Goal: Task Accomplishment & Management: Use online tool/utility

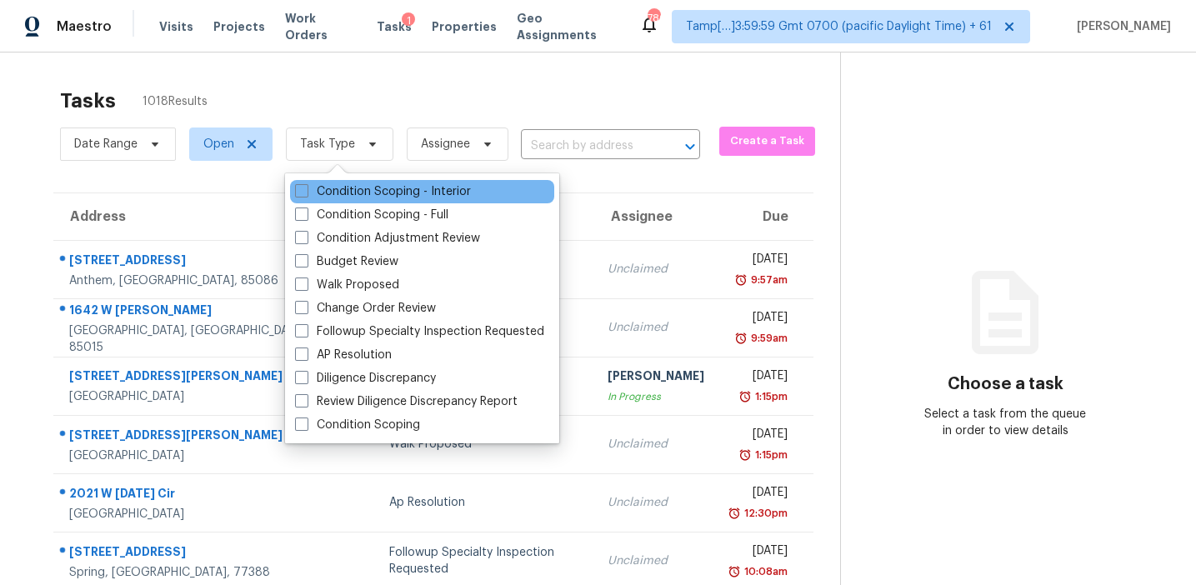
click at [344, 200] on div "Condition Scoping - Interior" at bounding box center [422, 191] width 264 height 23
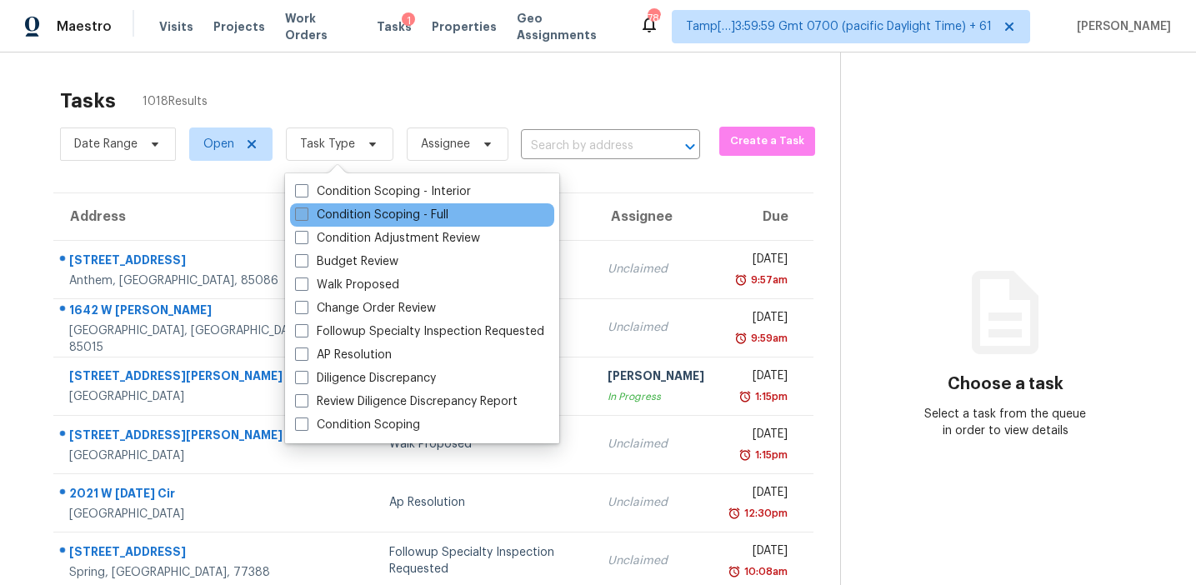
click at [349, 221] on label "Condition Scoping - Full" at bounding box center [371, 215] width 153 height 17
click at [306, 218] on input "Condition Scoping - Full" at bounding box center [300, 212] width 11 height 11
checkbox input "true"
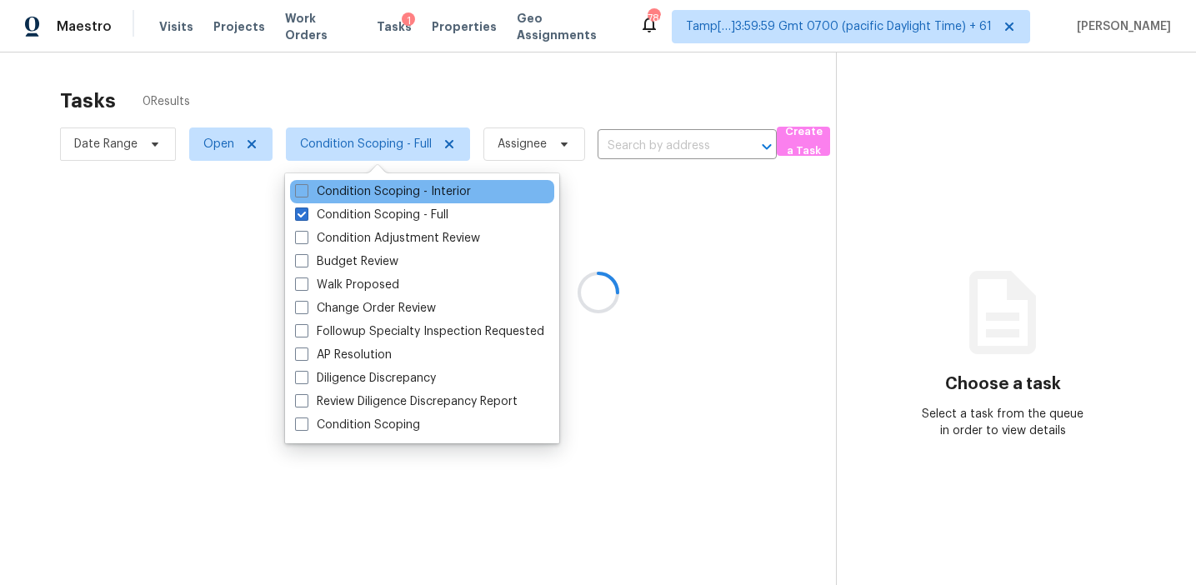
click at [349, 202] on div "Condition Scoping - Interior" at bounding box center [422, 191] width 264 height 23
click at [310, 187] on label "Condition Scoping - Interior" at bounding box center [383, 191] width 176 height 17
click at [306, 187] on input "Condition Scoping - Interior" at bounding box center [300, 188] width 11 height 11
checkbox input "true"
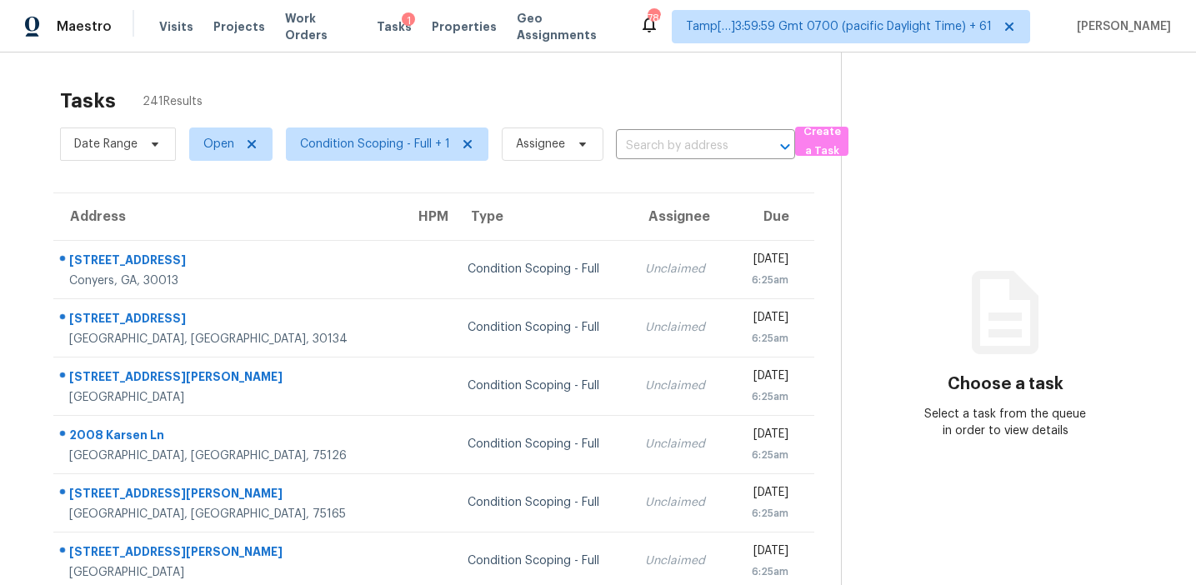
click at [353, 88] on div "Tasks 241 Results" at bounding box center [450, 100] width 781 height 43
click at [408, 148] on span "Condition Scoping - Full + 1" at bounding box center [375, 144] width 150 height 17
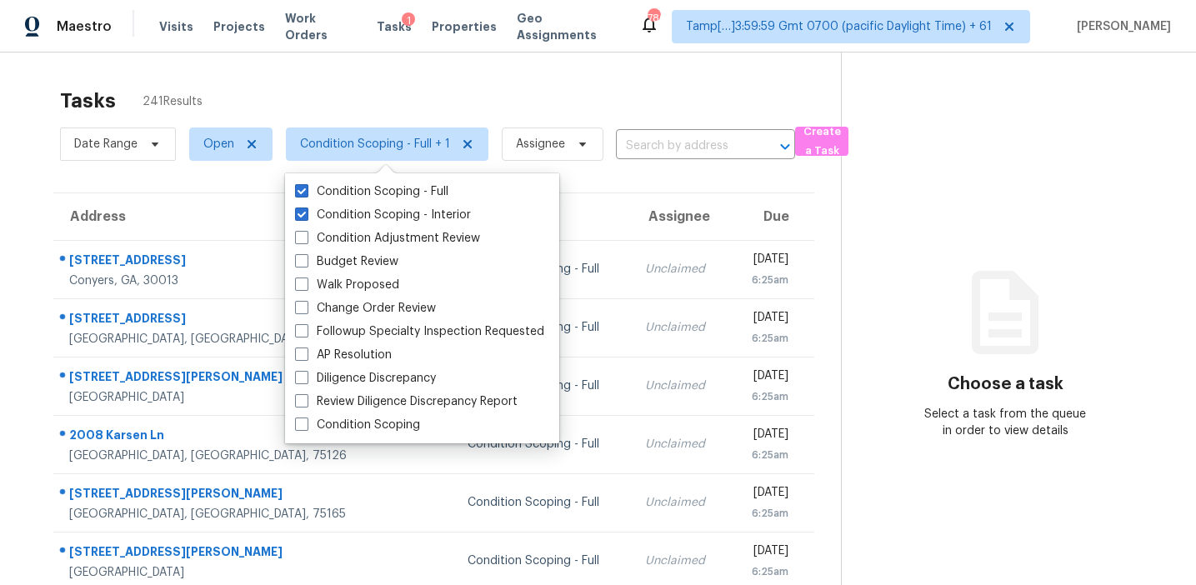
click at [257, 93] on div "Tasks 241 Results" at bounding box center [450, 100] width 781 height 43
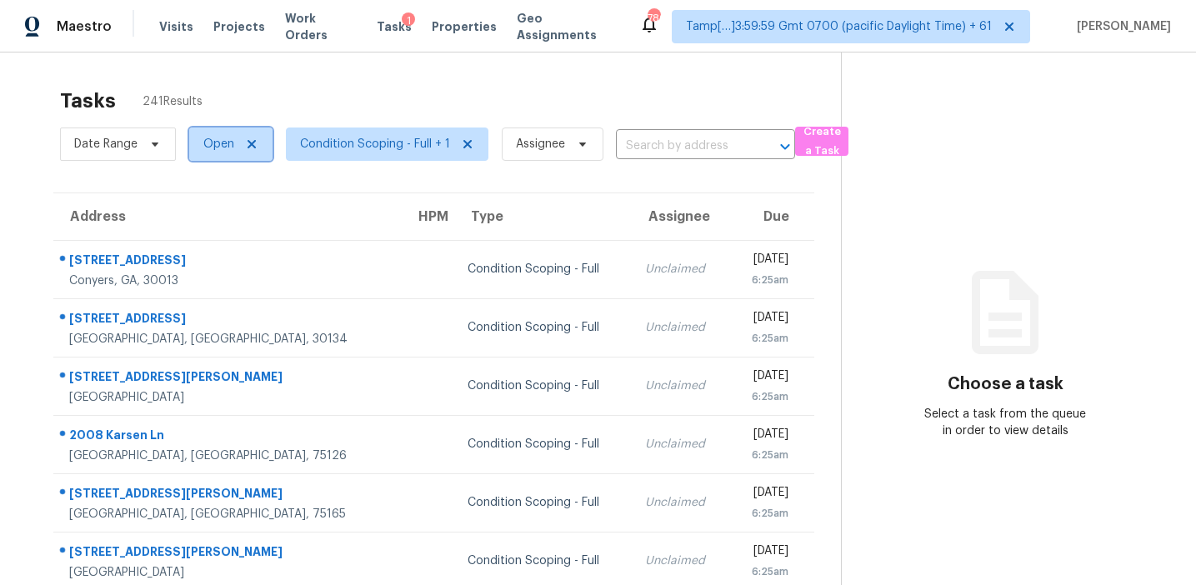
click at [209, 145] on span "Open" at bounding box center [218, 144] width 31 height 17
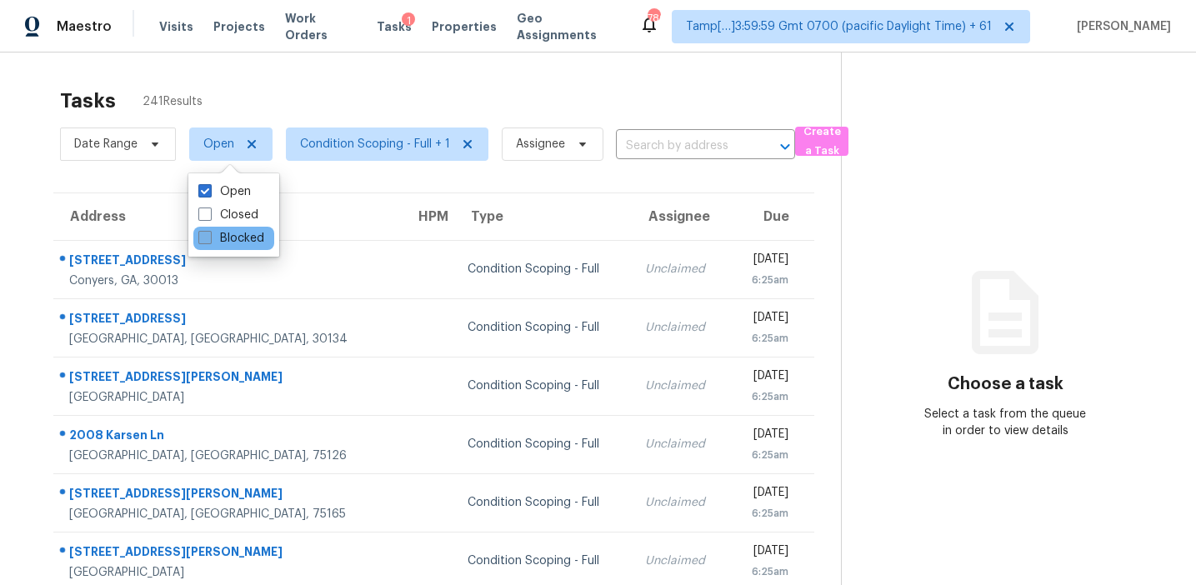
click at [215, 243] on label "Blocked" at bounding box center [231, 238] width 66 height 17
click at [209, 241] on input "Blocked" at bounding box center [203, 235] width 11 height 11
checkbox input "true"
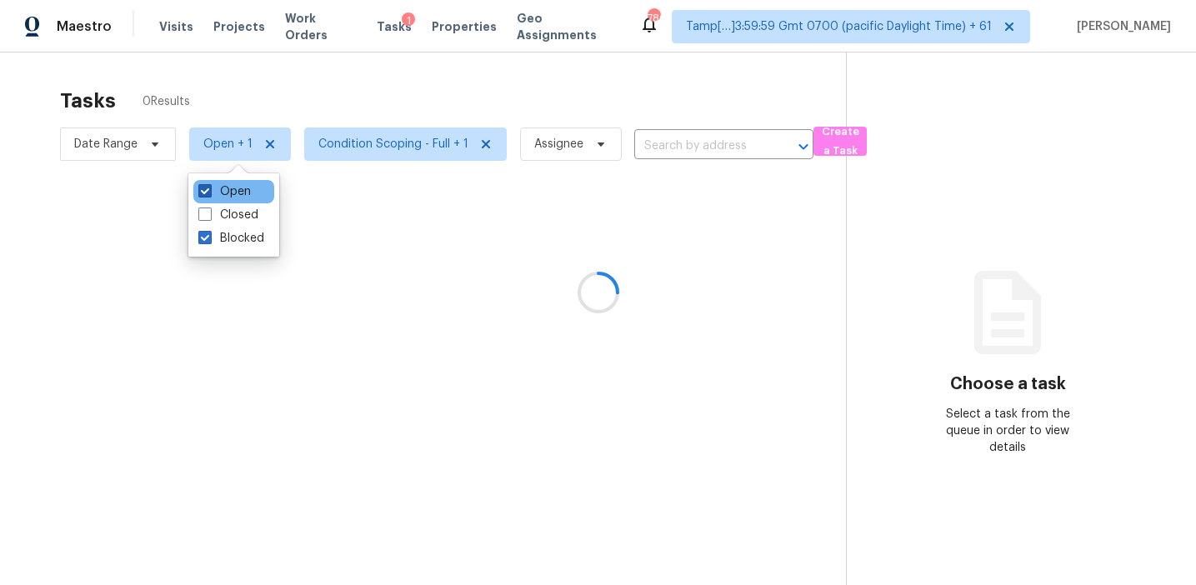
click at [233, 185] on label "Open" at bounding box center [224, 191] width 53 height 17
click at [209, 185] on input "Open" at bounding box center [203, 188] width 11 height 11
checkbox input "false"
click at [339, 98] on div at bounding box center [598, 292] width 1196 height 585
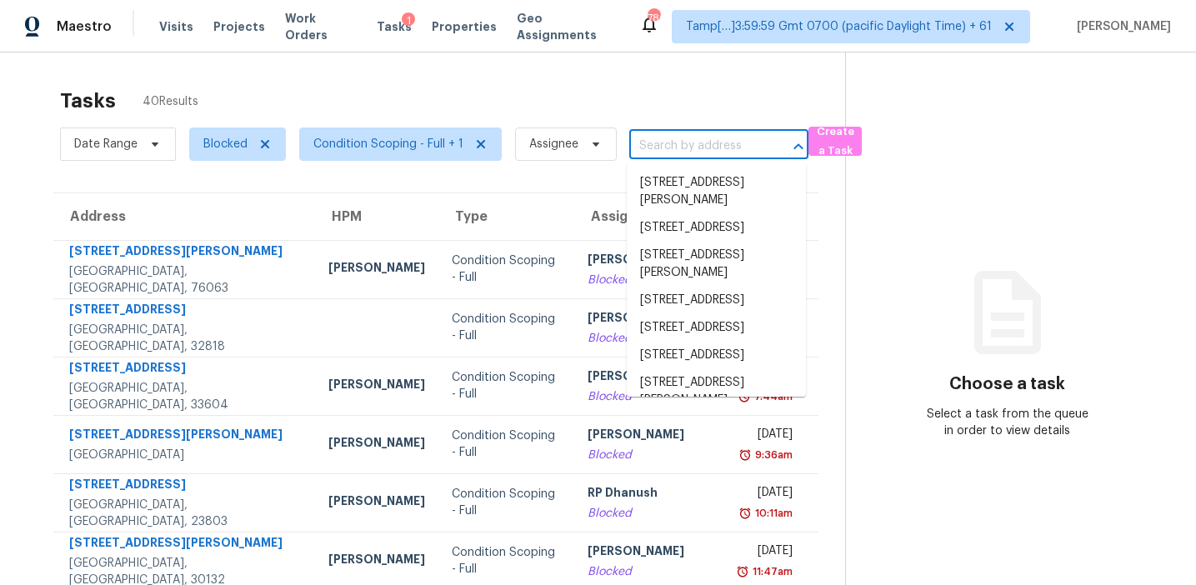
click at [683, 154] on input "text" at bounding box center [695, 146] width 133 height 26
paste input "11145 Huxley Ave, Orlando, FL 32837"
type input "11145 Huxley Ave, Orlando, FL 32837"
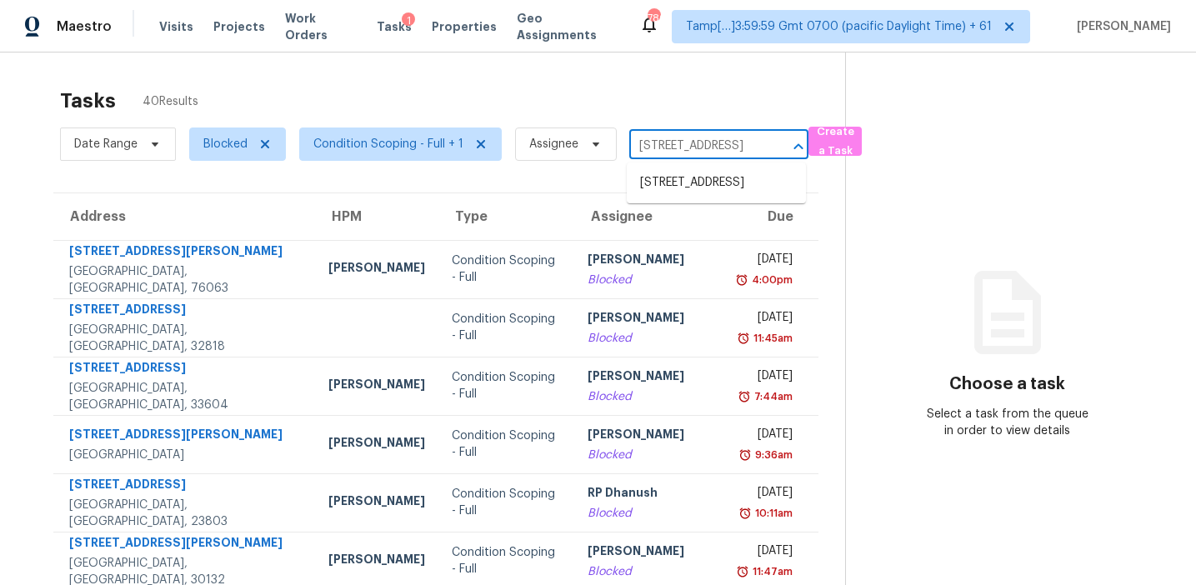
scroll to position [0, 74]
click at [687, 188] on li "11145 Huxley Ave, Orlando, FL 32837" at bounding box center [716, 183] width 179 height 28
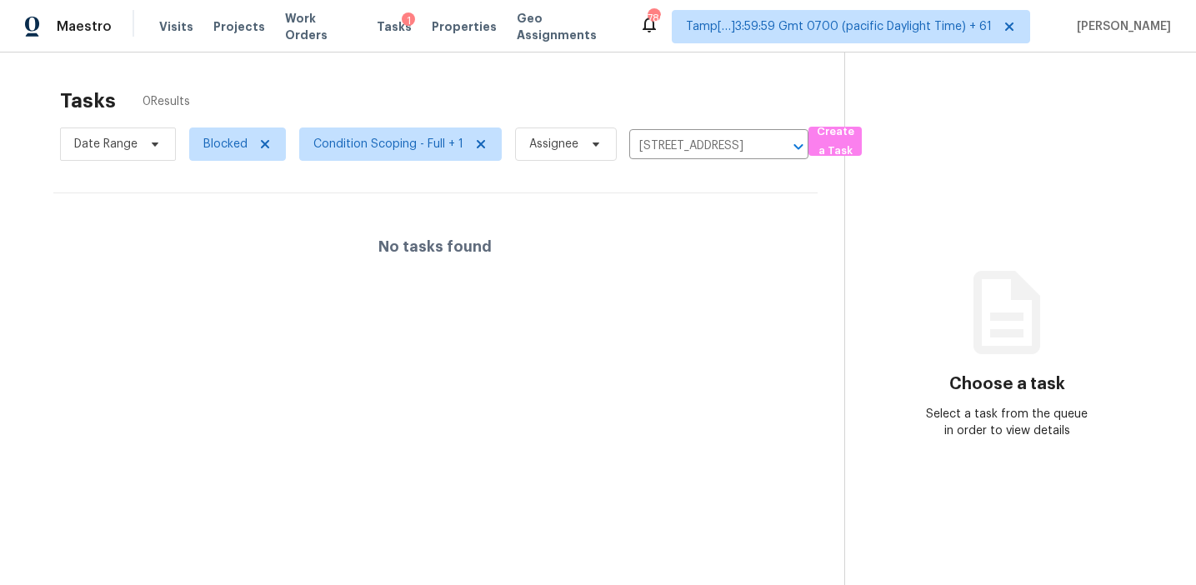
click at [559, 92] on div "Tasks 0 Results" at bounding box center [452, 100] width 784 height 43
click at [382, 129] on span "Condition Scoping - Full + 1" at bounding box center [400, 144] width 203 height 33
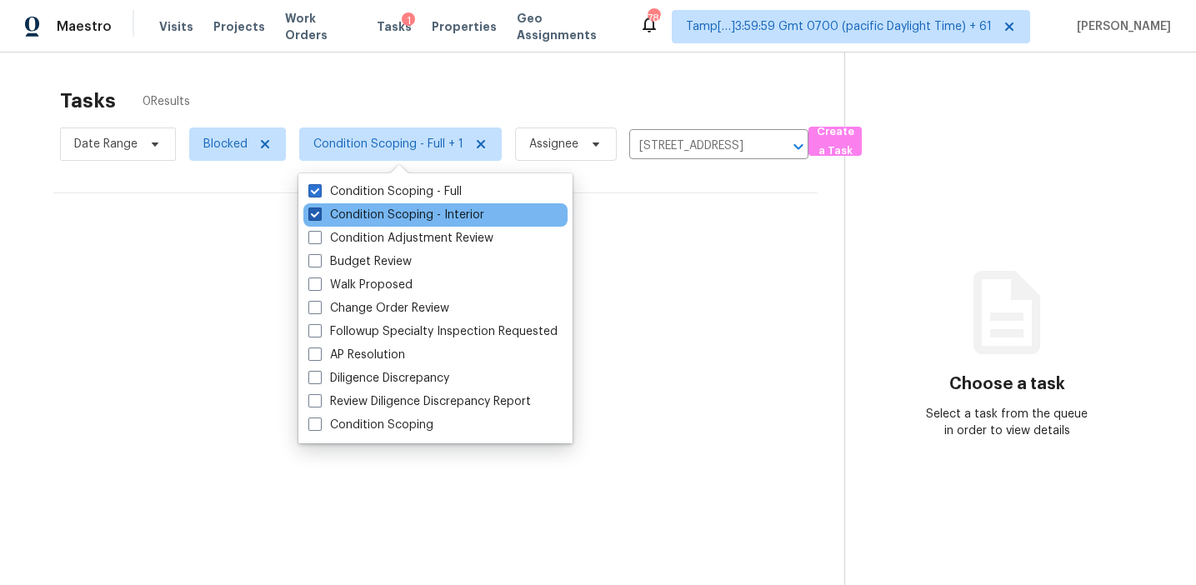
click at [386, 214] on label "Condition Scoping - Interior" at bounding box center [396, 215] width 176 height 17
click at [319, 214] on input "Condition Scoping - Interior" at bounding box center [313, 212] width 11 height 11
checkbox input "false"
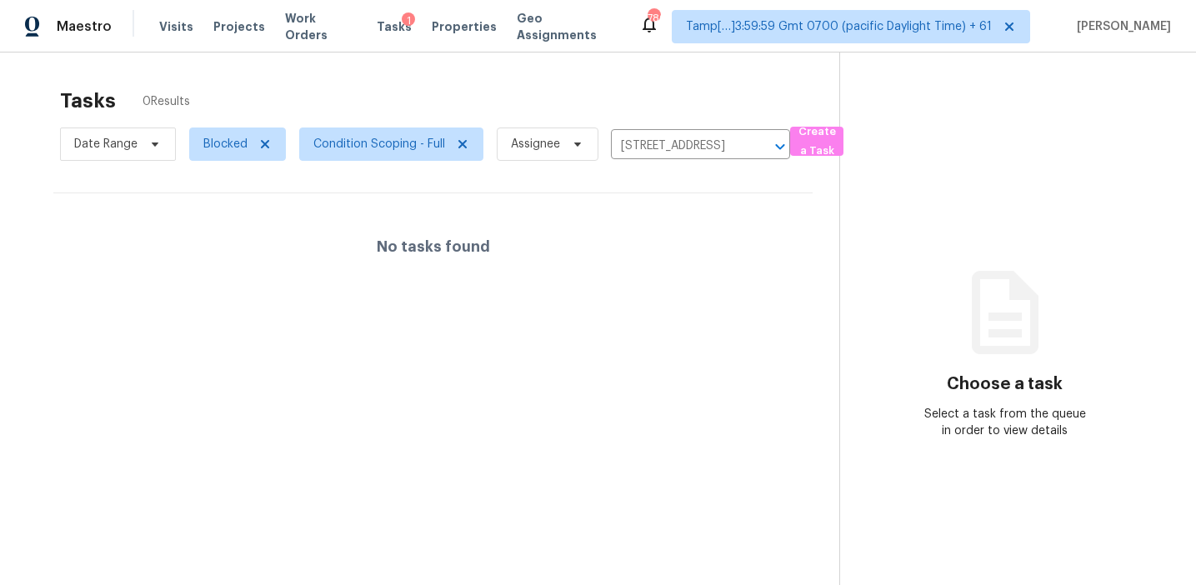
click at [453, 53] on div "Tasks 0 Results Date Range Blocked Condition Scoping - Full Assignee 11145 Huxl…" at bounding box center [598, 345] width 1196 height 585
click at [420, 149] on span "Condition Scoping - Full" at bounding box center [379, 144] width 132 height 17
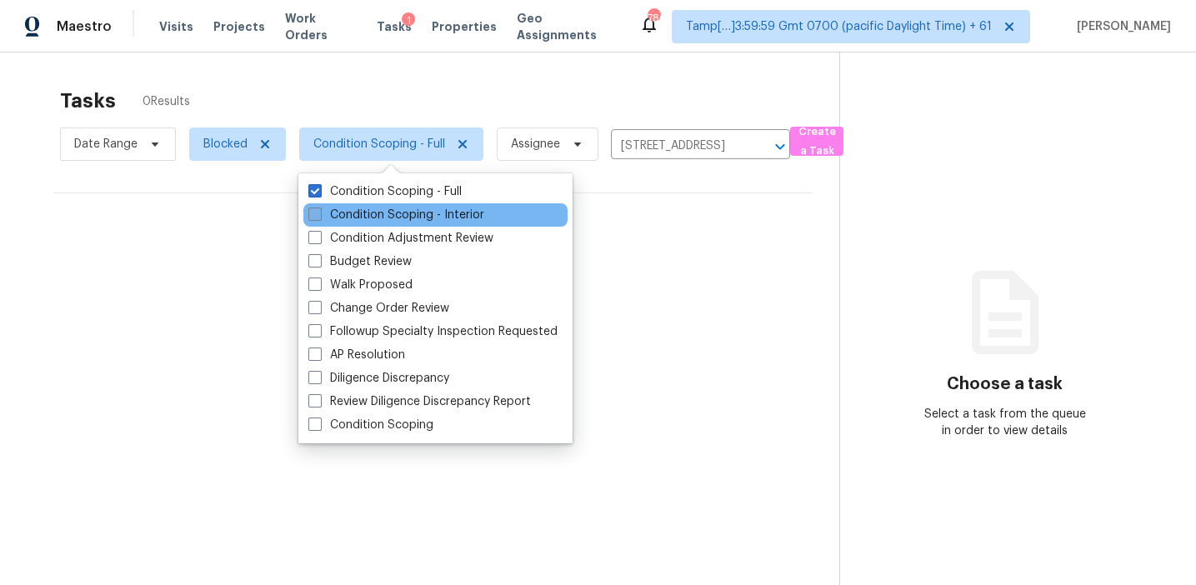
click at [355, 216] on label "Condition Scoping - Interior" at bounding box center [396, 215] width 176 height 17
click at [319, 216] on input "Condition Scoping - Interior" at bounding box center [313, 212] width 11 height 11
checkbox input "true"
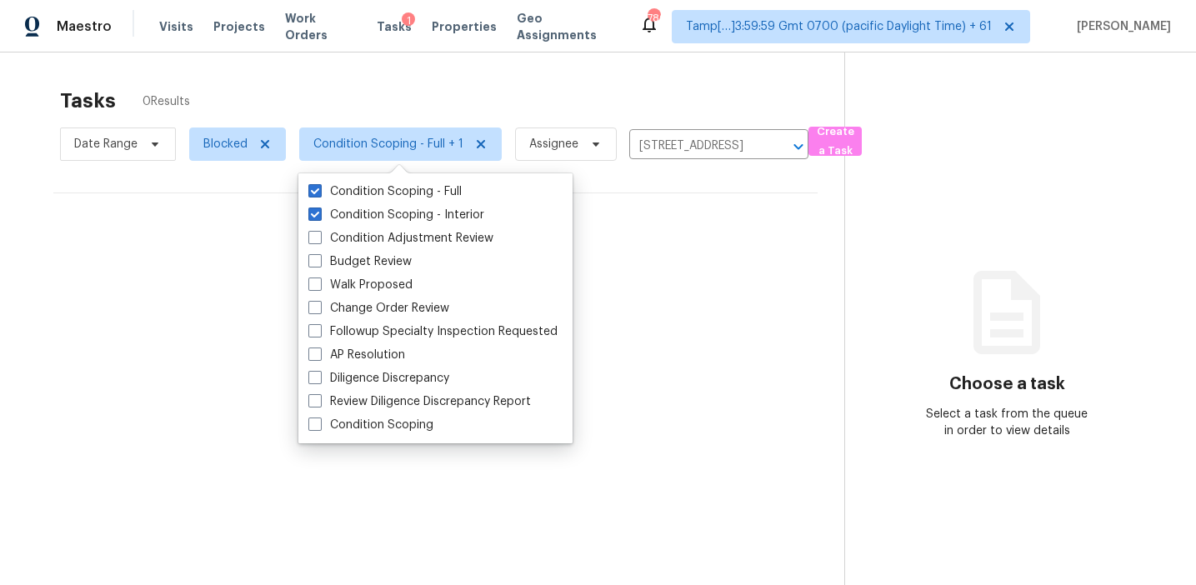
click at [413, 93] on div "Tasks 0 Results" at bounding box center [452, 100] width 784 height 43
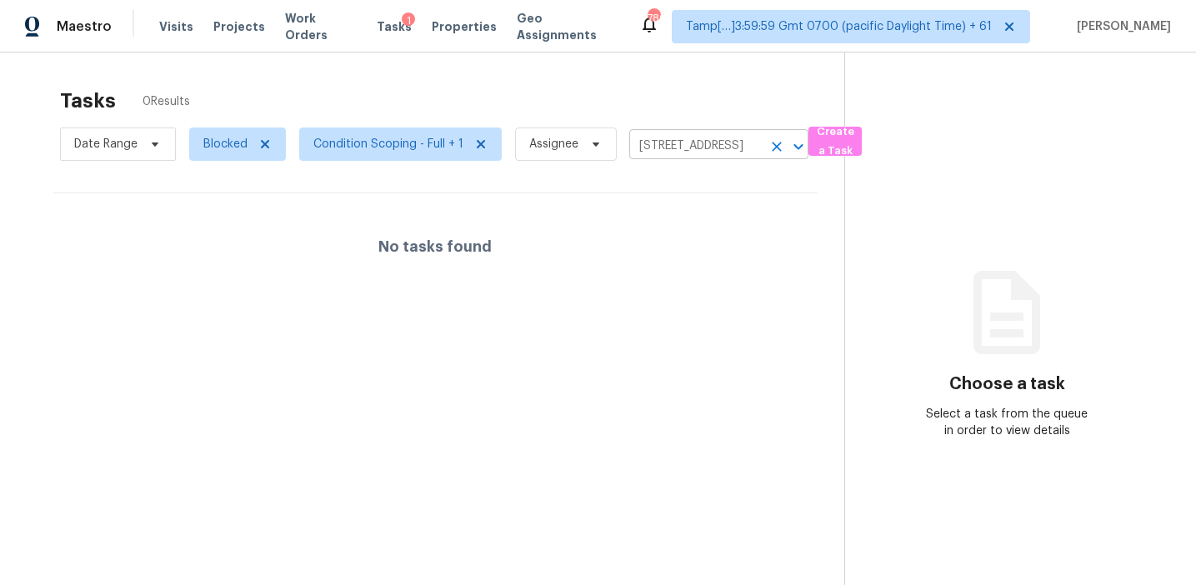
click at [668, 142] on input "11145 Huxley Ave, Orlando, FL 32837" at bounding box center [695, 146] width 133 height 26
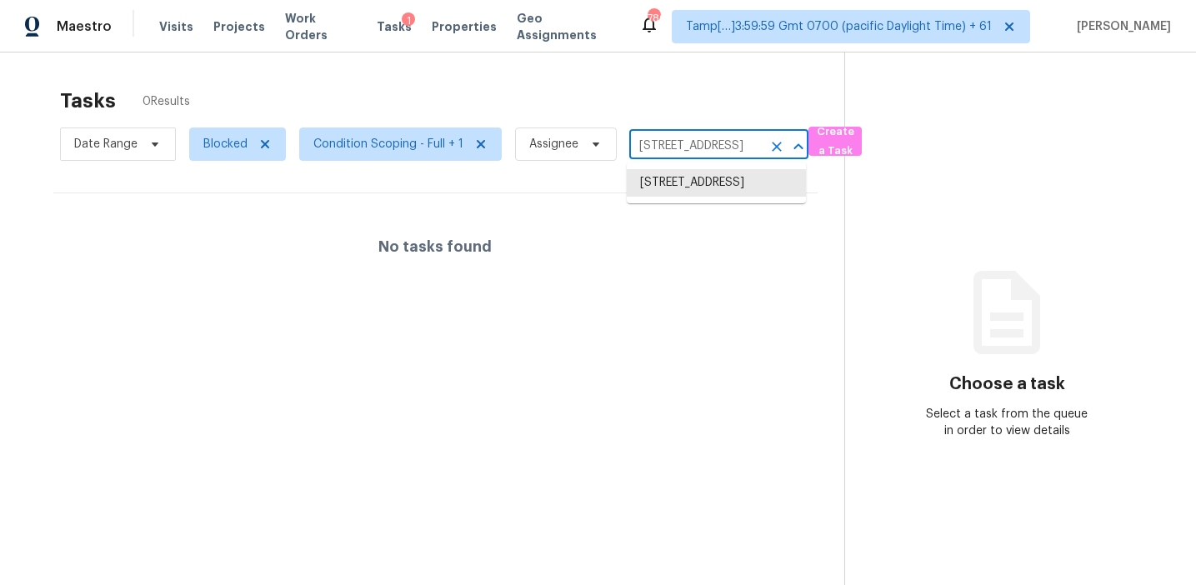
click at [460, 91] on div "Tasks 0 Results" at bounding box center [452, 100] width 784 height 43
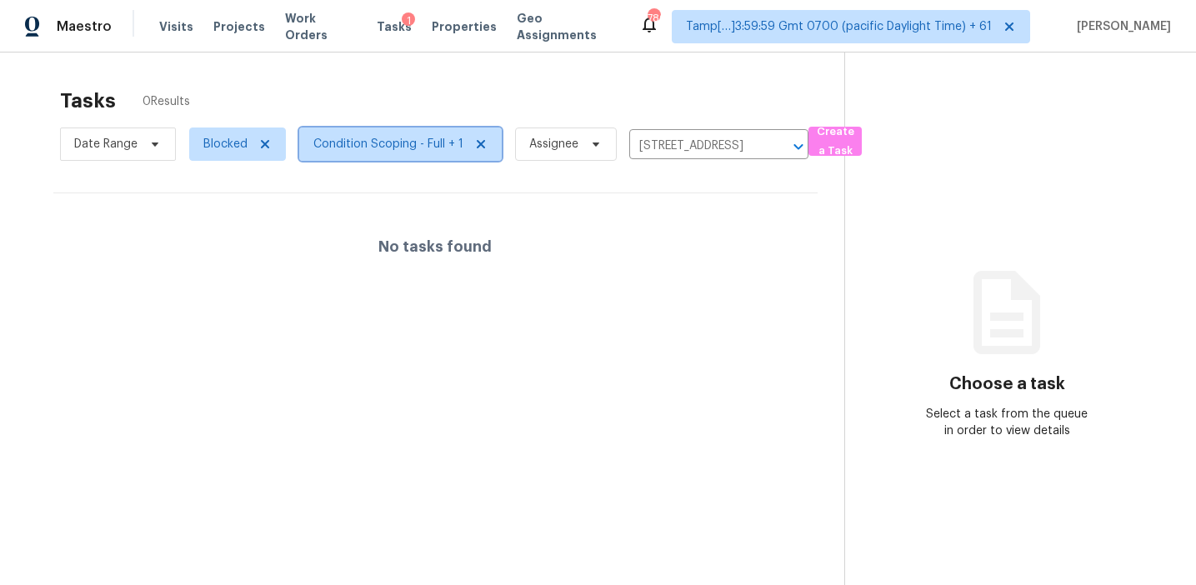
click at [436, 137] on span "Condition Scoping - Full + 1" at bounding box center [388, 144] width 150 height 17
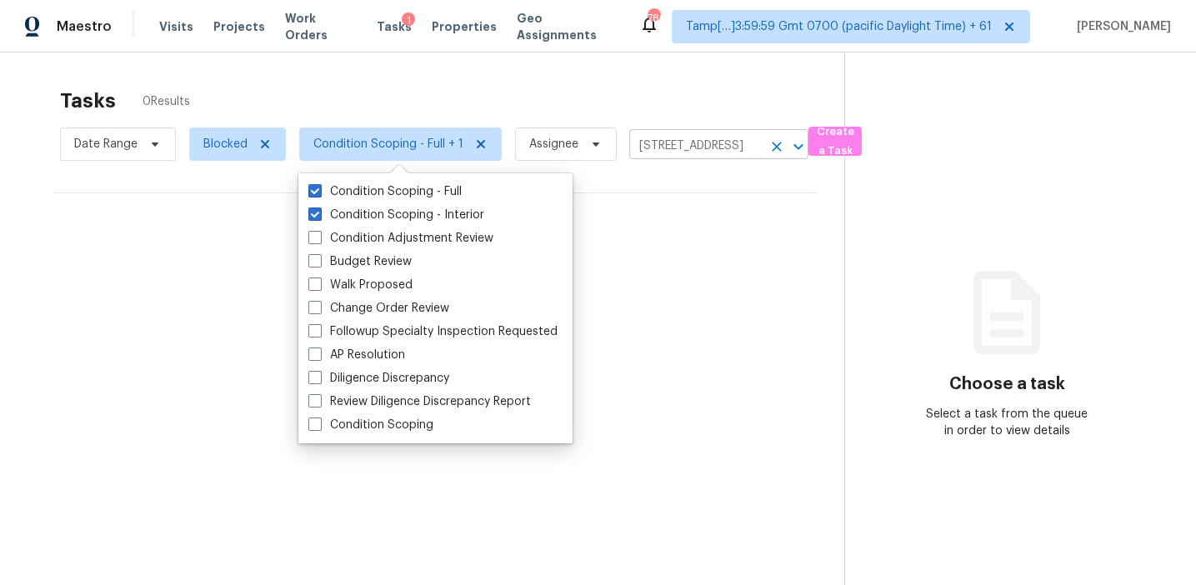
click at [776, 149] on icon "Clear" at bounding box center [776, 146] width 17 height 17
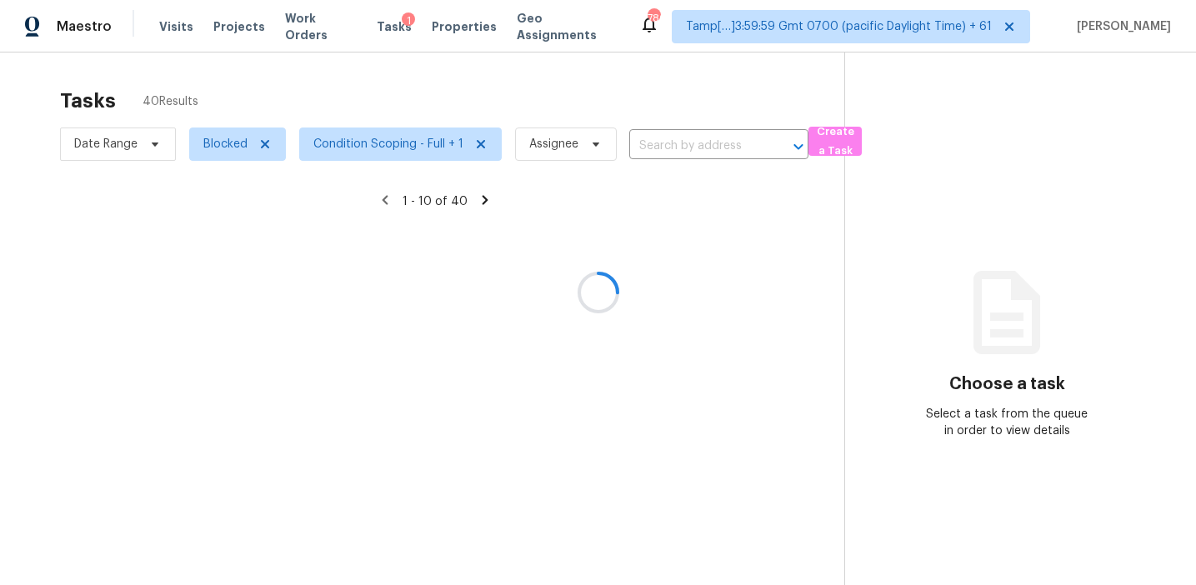
click at [607, 74] on div at bounding box center [598, 292] width 1196 height 585
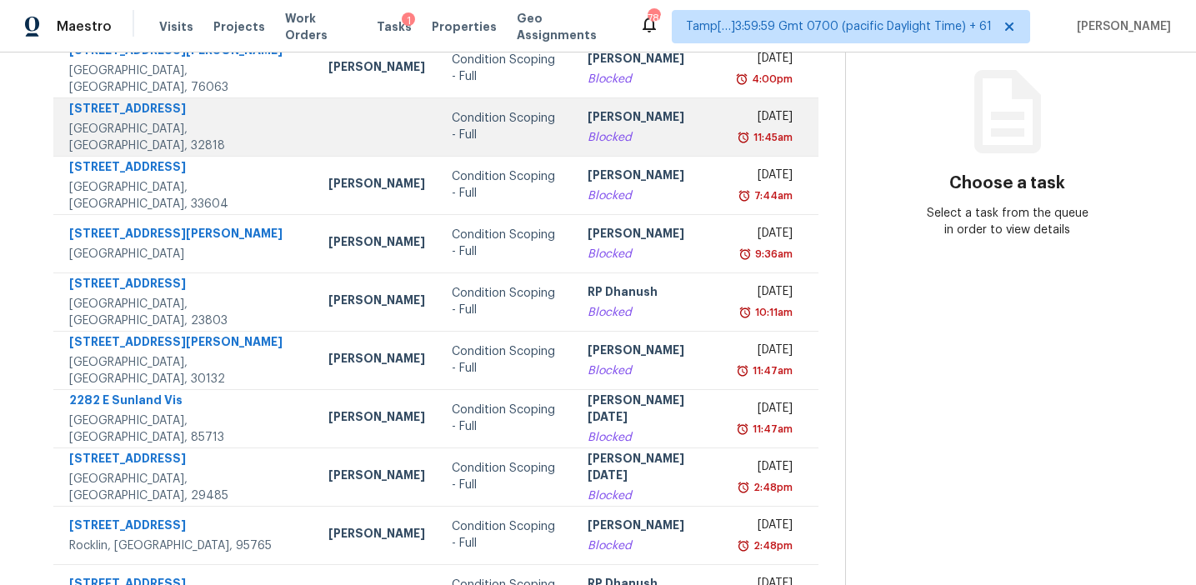
scroll to position [283, 0]
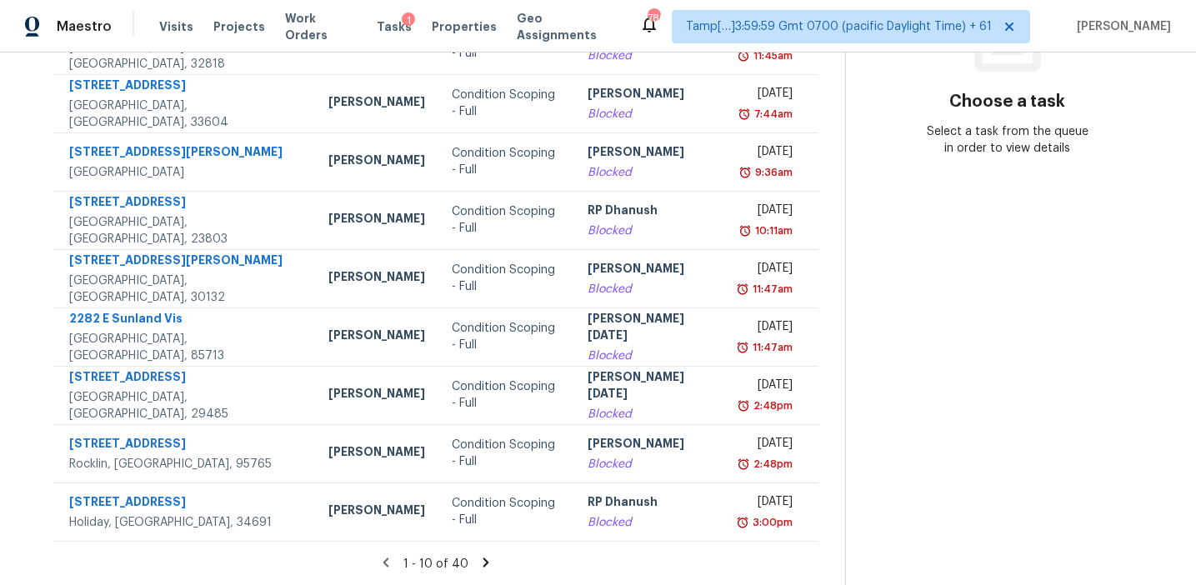
click at [483, 559] on icon at bounding box center [486, 562] width 6 height 9
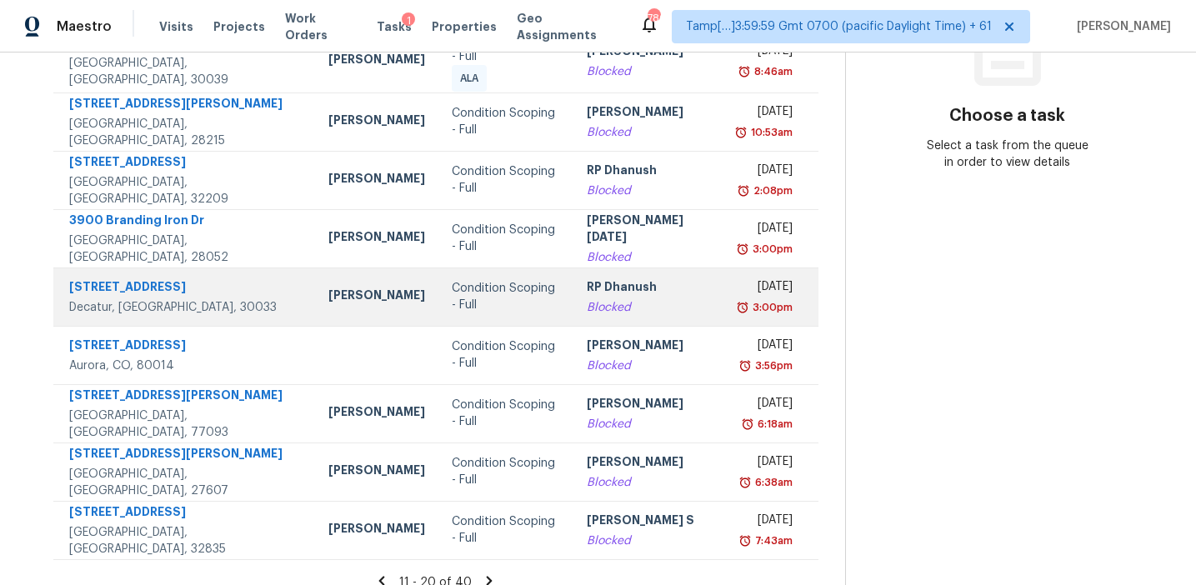
scroll to position [287, 0]
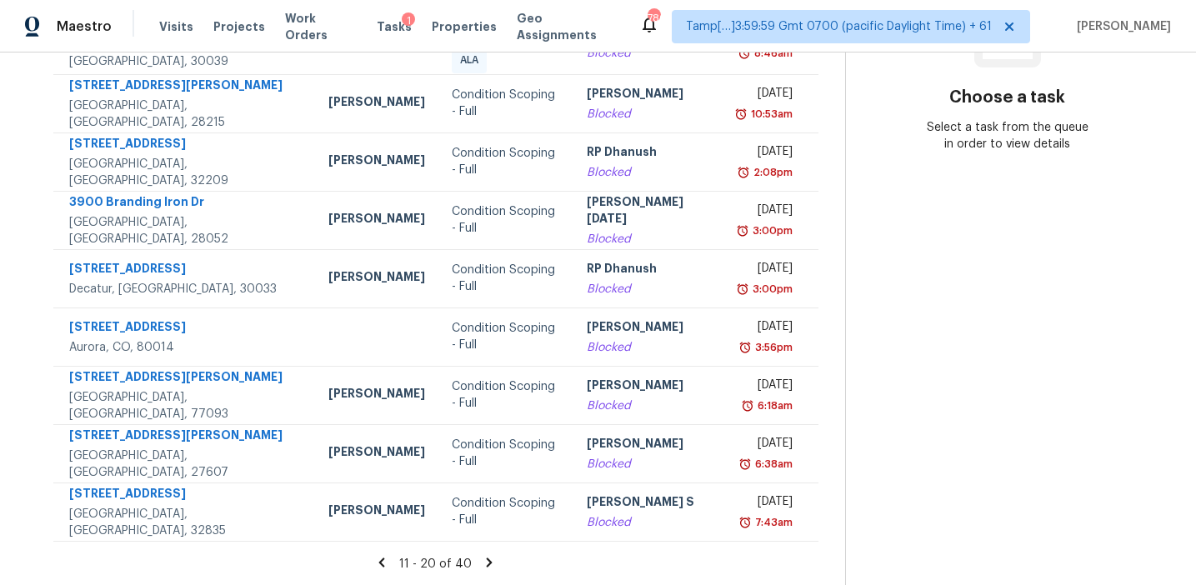
click at [487, 559] on icon at bounding box center [490, 562] width 6 height 9
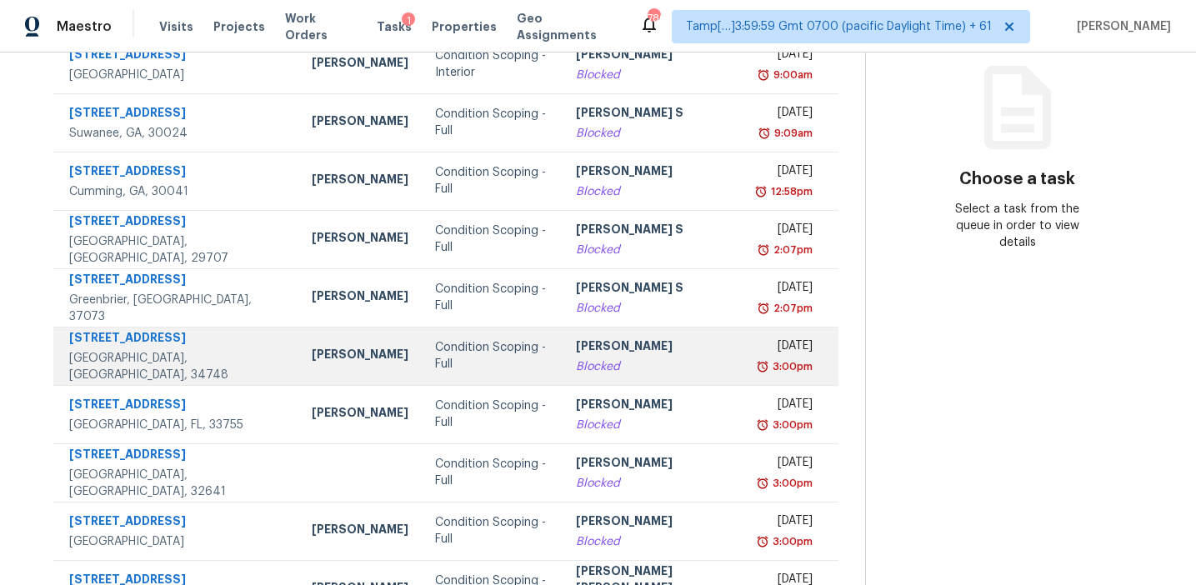
scroll to position [283, 0]
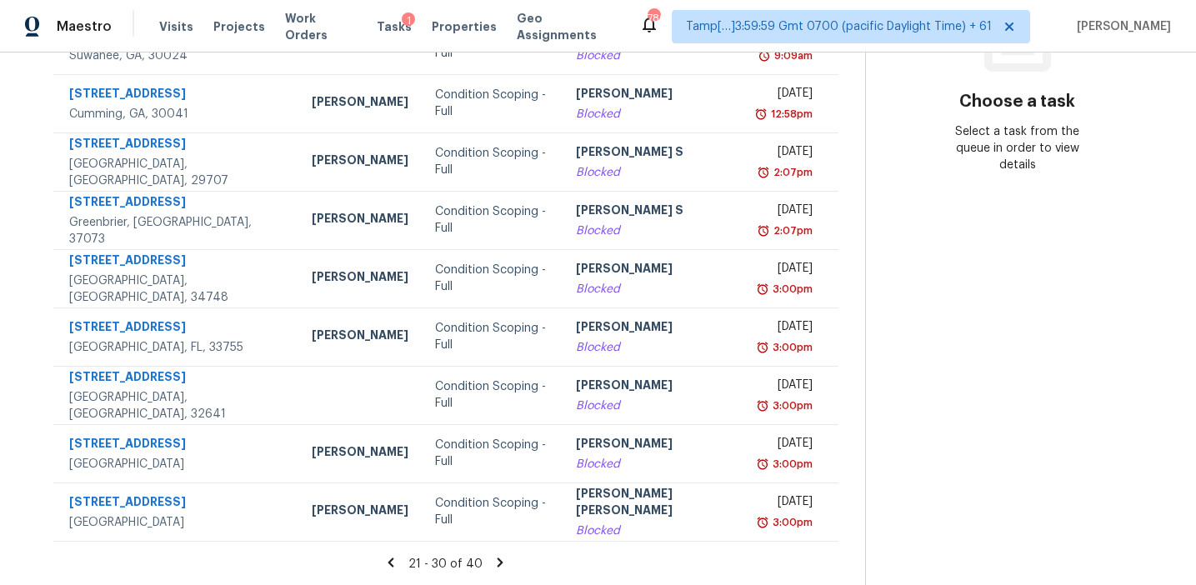
click at [895, 505] on section "Choose a task Select a task from the queue in order to view details" at bounding box center [1017, 178] width 304 height 816
click at [493, 556] on icon at bounding box center [500, 562] width 15 height 15
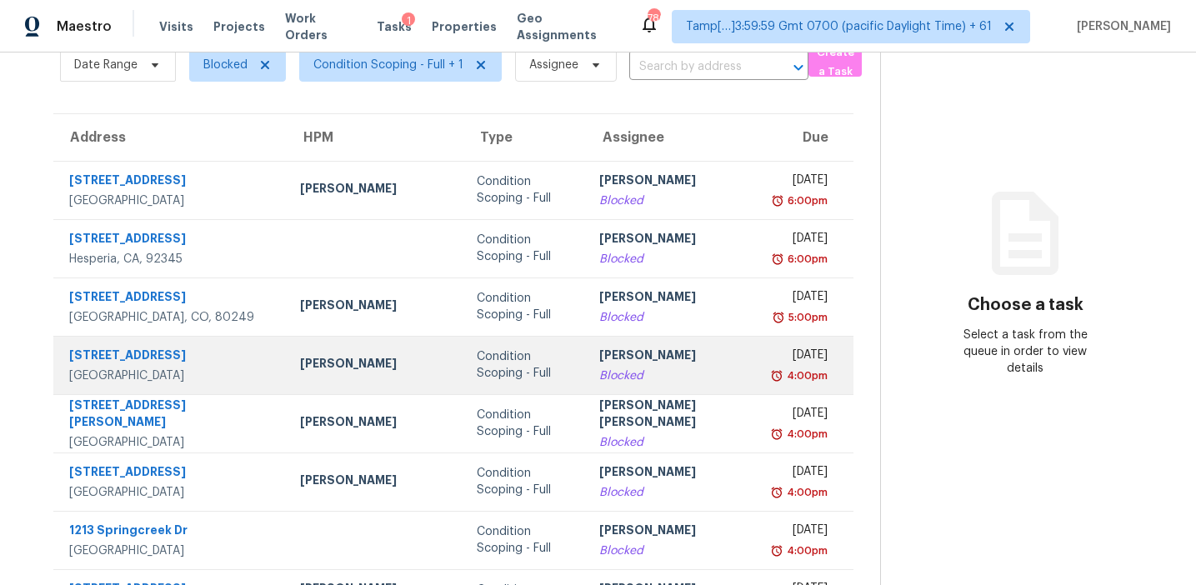
scroll to position [0, 0]
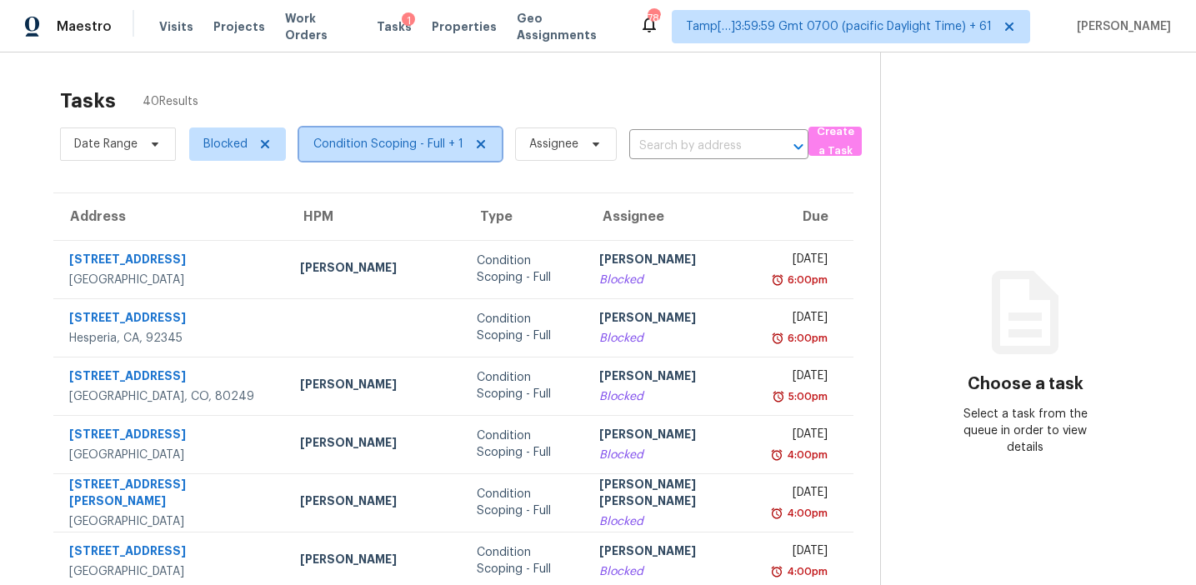
click at [371, 136] on span "Condition Scoping - Full + 1" at bounding box center [388, 144] width 150 height 17
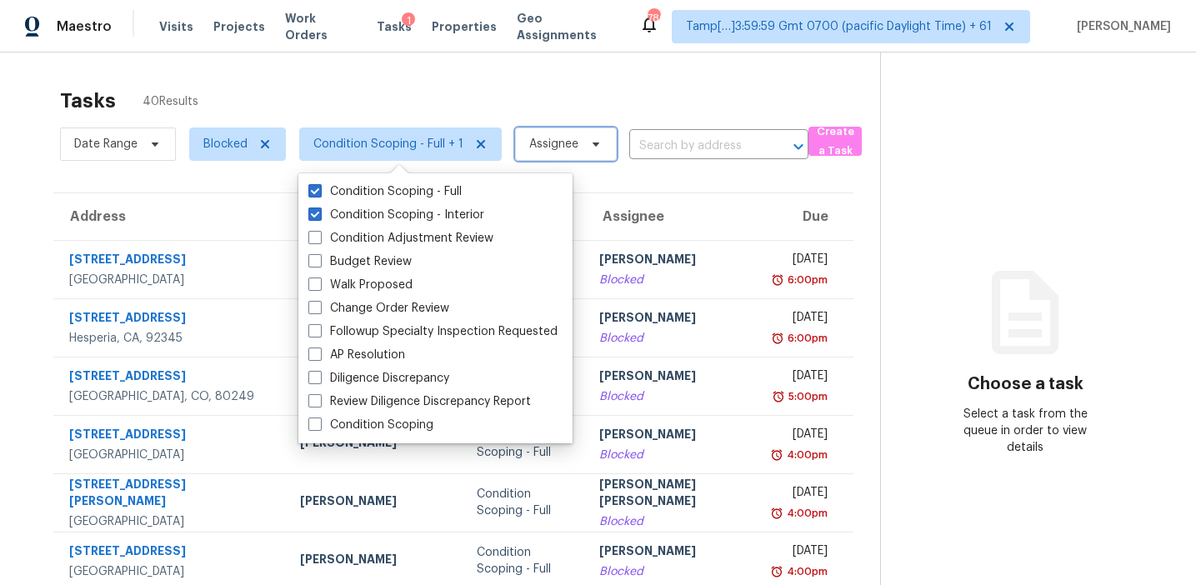
click at [542, 143] on span "Assignee" at bounding box center [553, 144] width 49 height 17
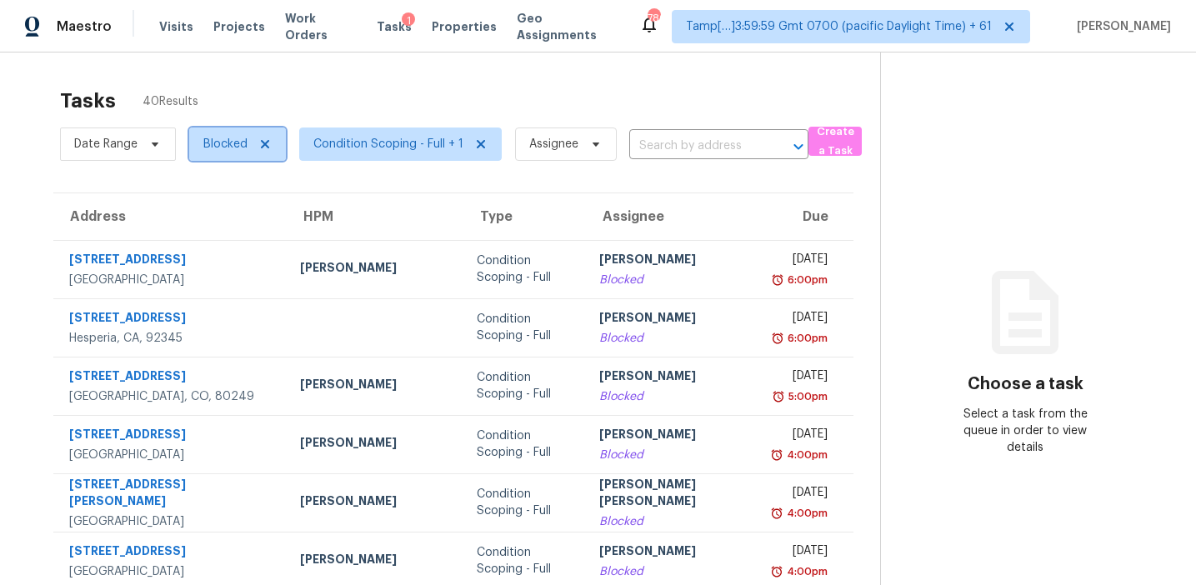
click at [215, 146] on span "Blocked" at bounding box center [225, 144] width 44 height 17
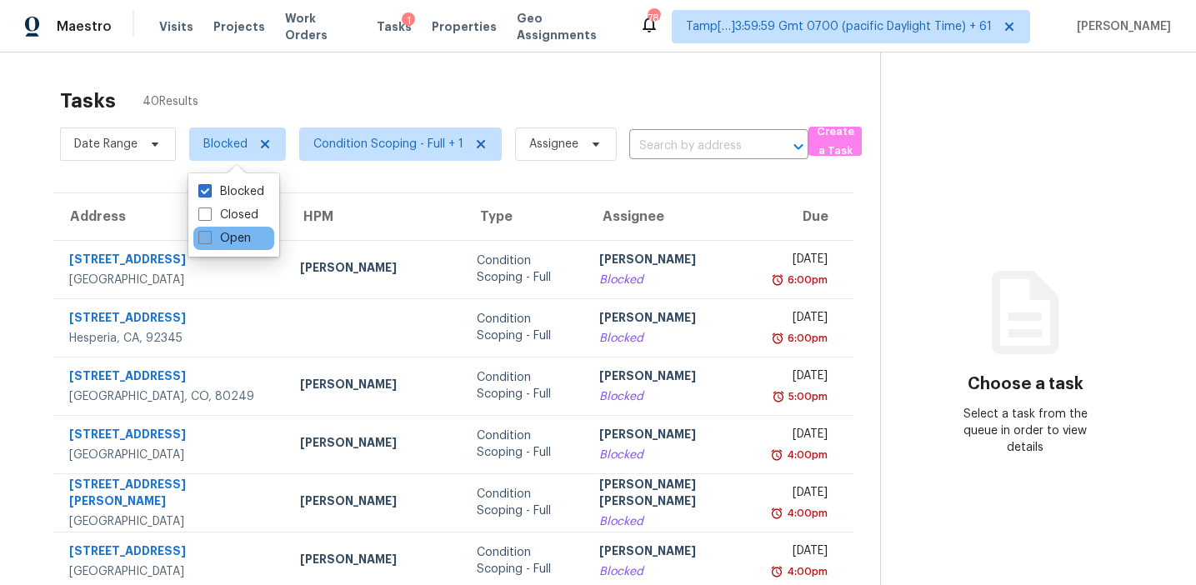
click at [235, 236] on label "Open" at bounding box center [224, 238] width 53 height 17
click at [209, 236] on input "Open" at bounding box center [203, 235] width 11 height 11
checkbox input "true"
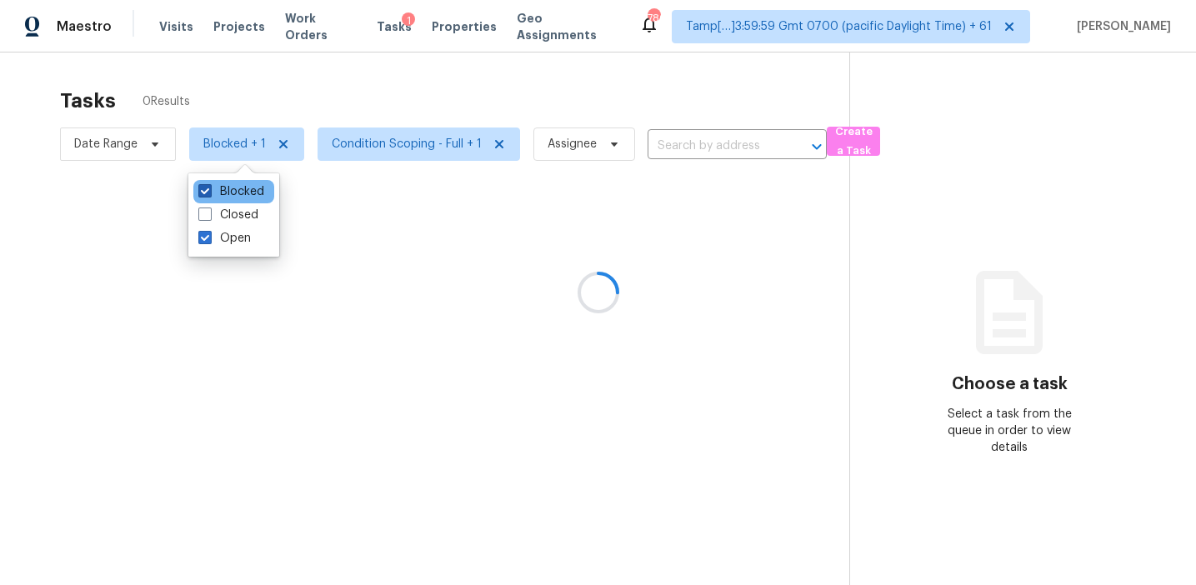
click at [237, 188] on label "Blocked" at bounding box center [231, 191] width 66 height 17
click at [209, 188] on input "Blocked" at bounding box center [203, 188] width 11 height 11
checkbox input "false"
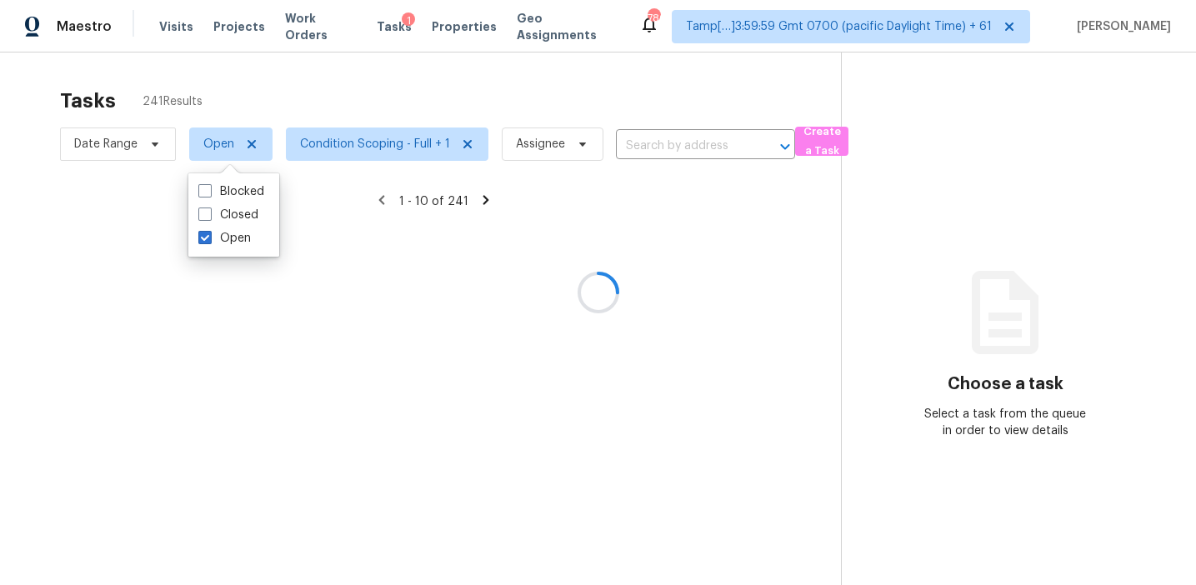
click at [284, 71] on div at bounding box center [598, 292] width 1196 height 585
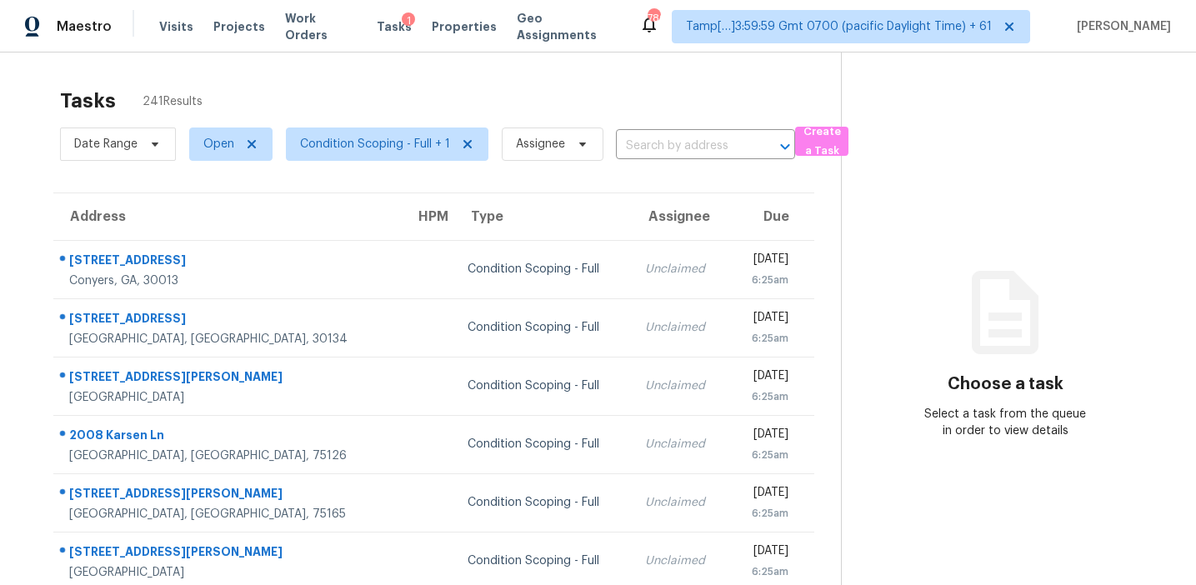
click at [538, 78] on div "Tasks 241 Results Date Range Open Condition Scoping - Full + 1 Assignee ​ Creat…" at bounding box center [598, 461] width 1196 height 816
click at [648, 155] on input "text" at bounding box center [682, 146] width 133 height 26
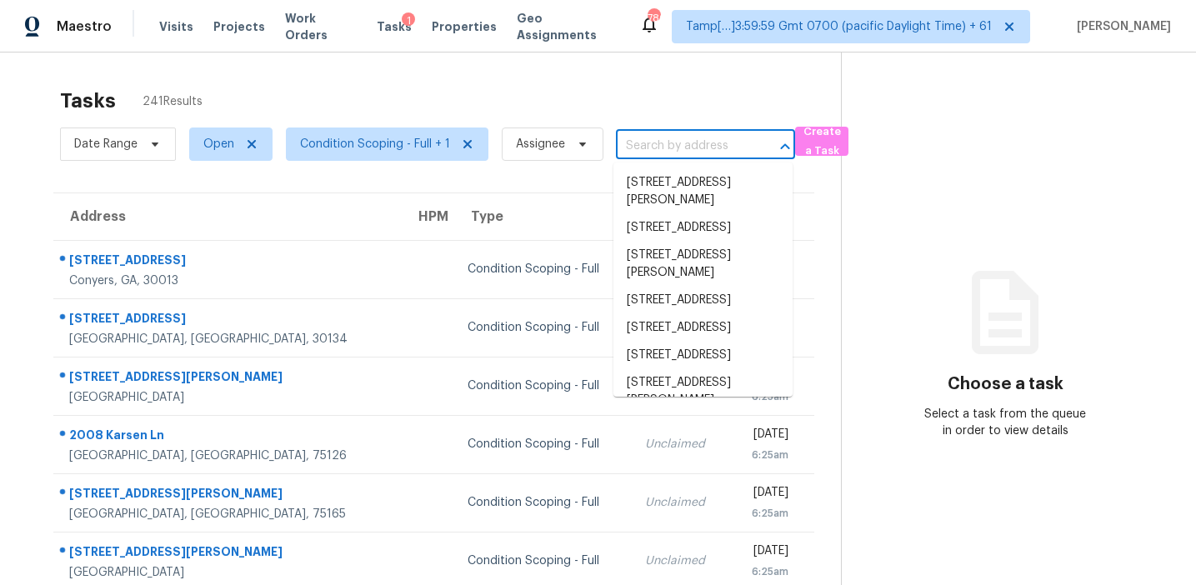
paste input "11145 Huxley Ave, Orlando, FL 32837"
type input "11145 Huxley Ave, Orlando, FL 32837"
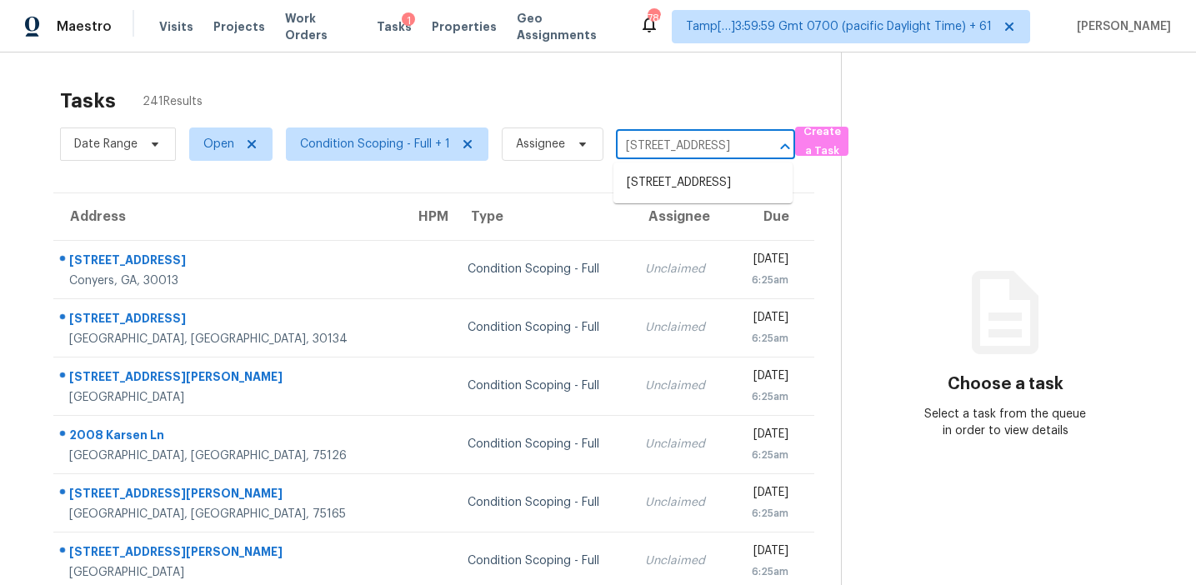
click at [665, 177] on li "11145 Huxley Ave, Orlando, FL 32837" at bounding box center [702, 183] width 179 height 28
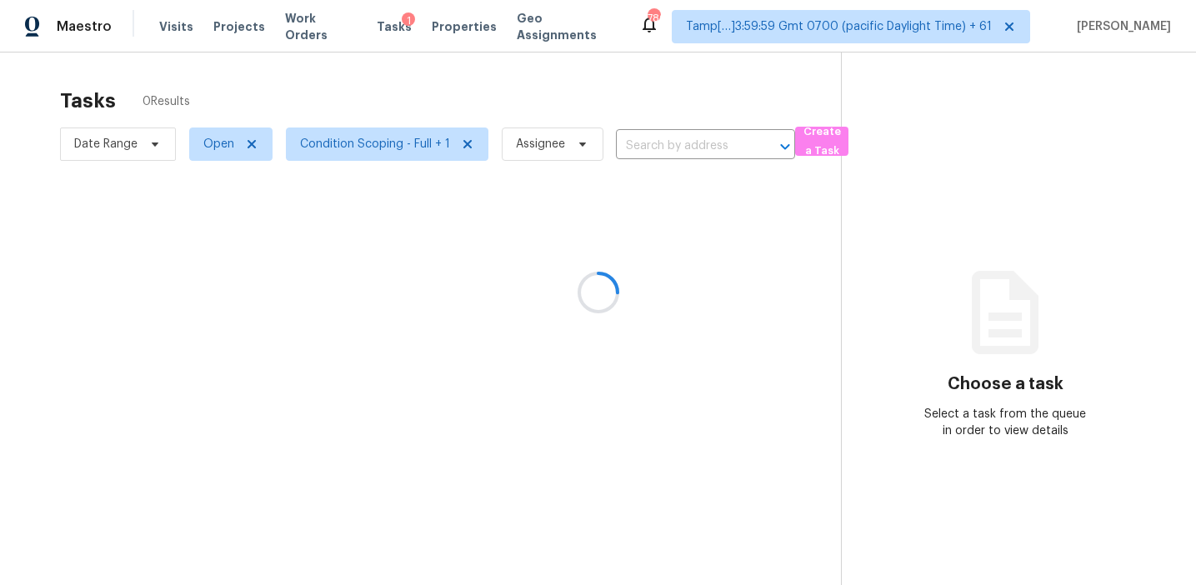
type input "11145 Huxley Ave, Orlando, FL 32837"
click at [816, 149] on span "Create a Task" at bounding box center [821, 142] width 37 height 38
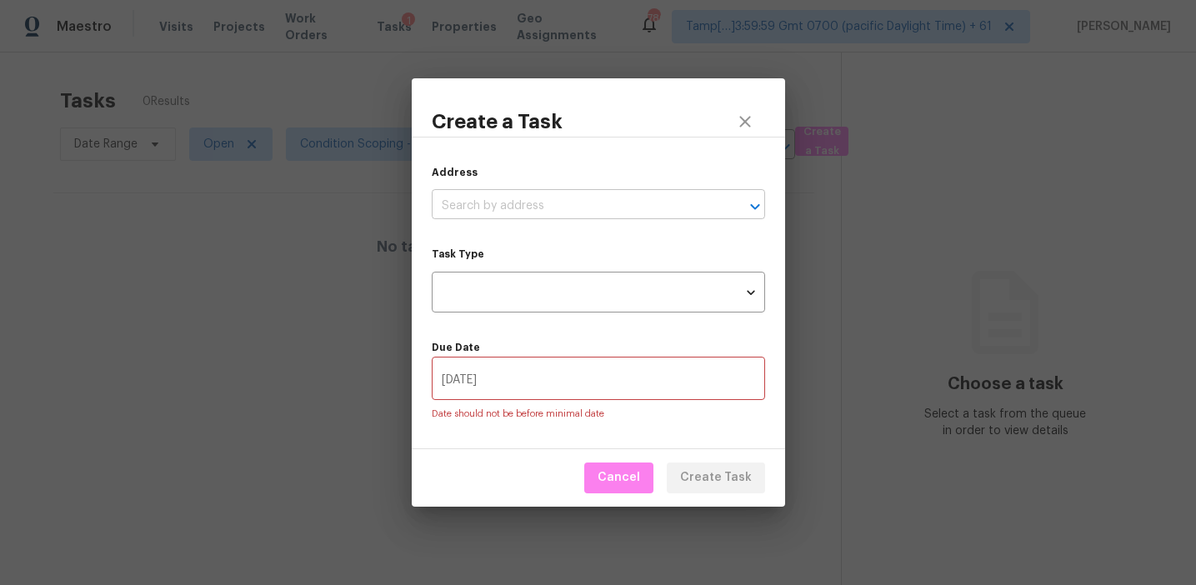
click at [649, 209] on input "text" at bounding box center [575, 206] width 287 height 26
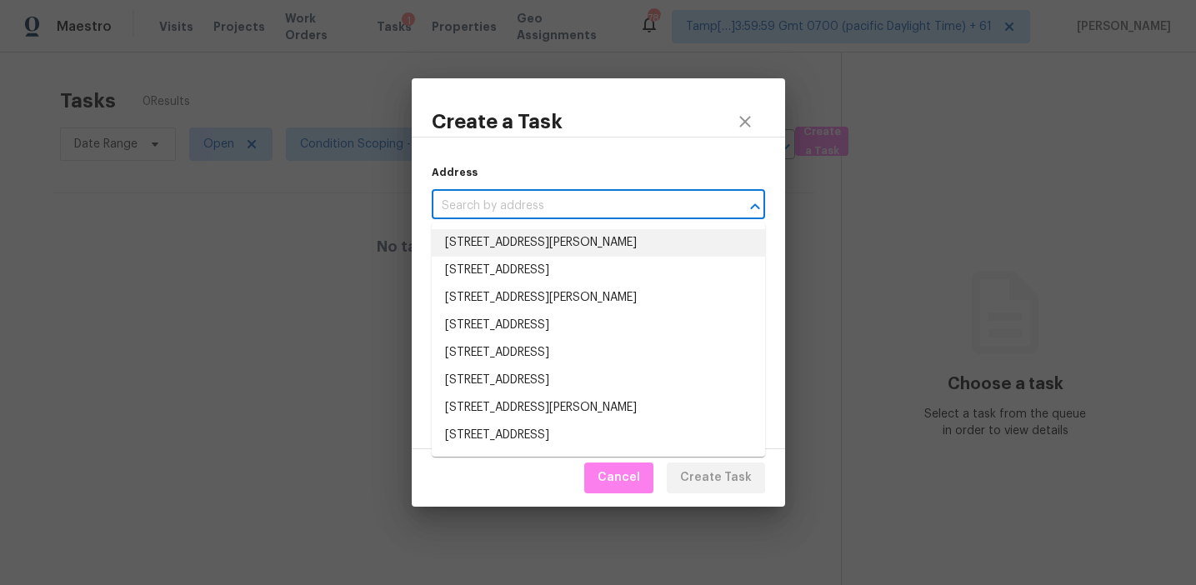
paste input "11145 Huxley Ave, Orlando, FL 32837"
type input "11145 Huxley Ave, Orlando, FL 32837"
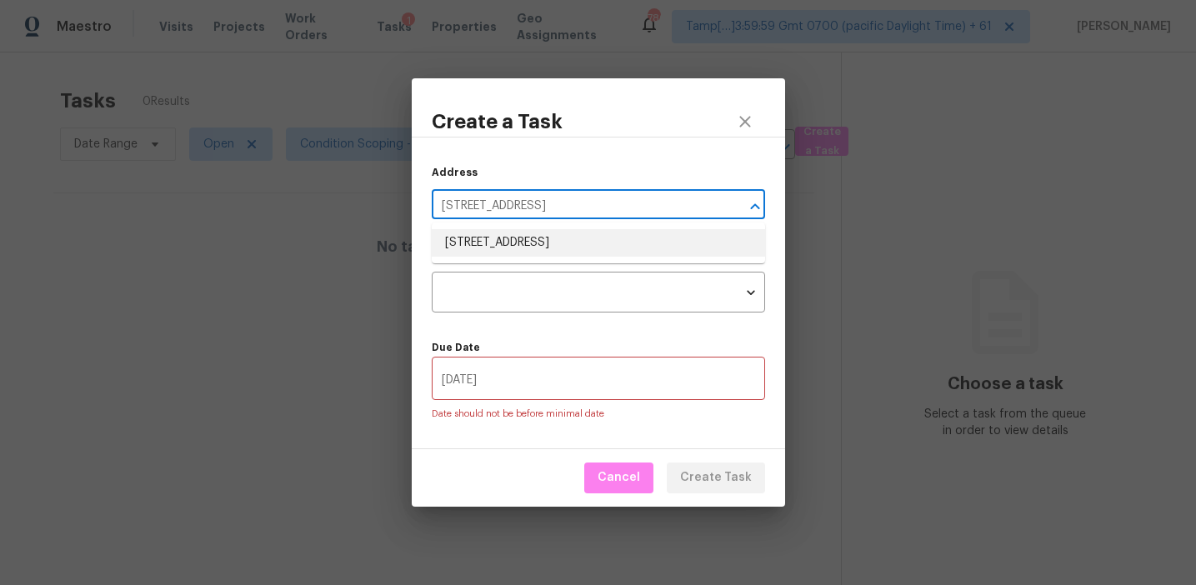
click at [588, 248] on li "11145 Huxley Ave, Orlando, FL 32837" at bounding box center [598, 243] width 333 height 28
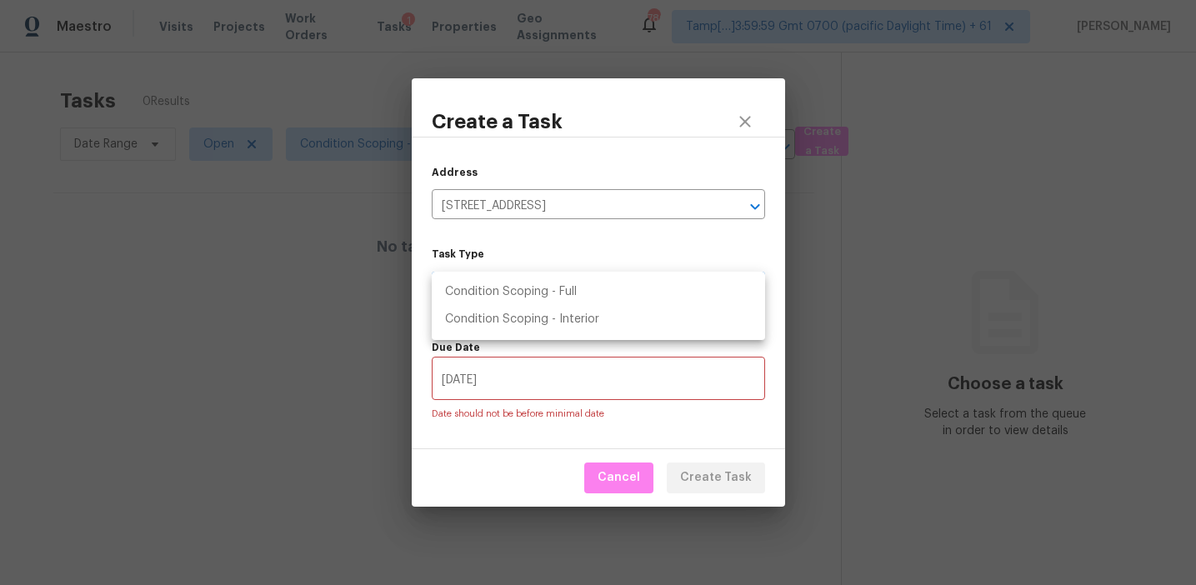
click at [563, 295] on body "Maestro Visits Projects Work Orders Tasks 1 Properties Geo Assignments 786 Tamp…" at bounding box center [598, 292] width 1196 height 585
click at [556, 288] on li "Condition Scoping - Full" at bounding box center [598, 292] width 333 height 28
type input "virtual_full_assessment"
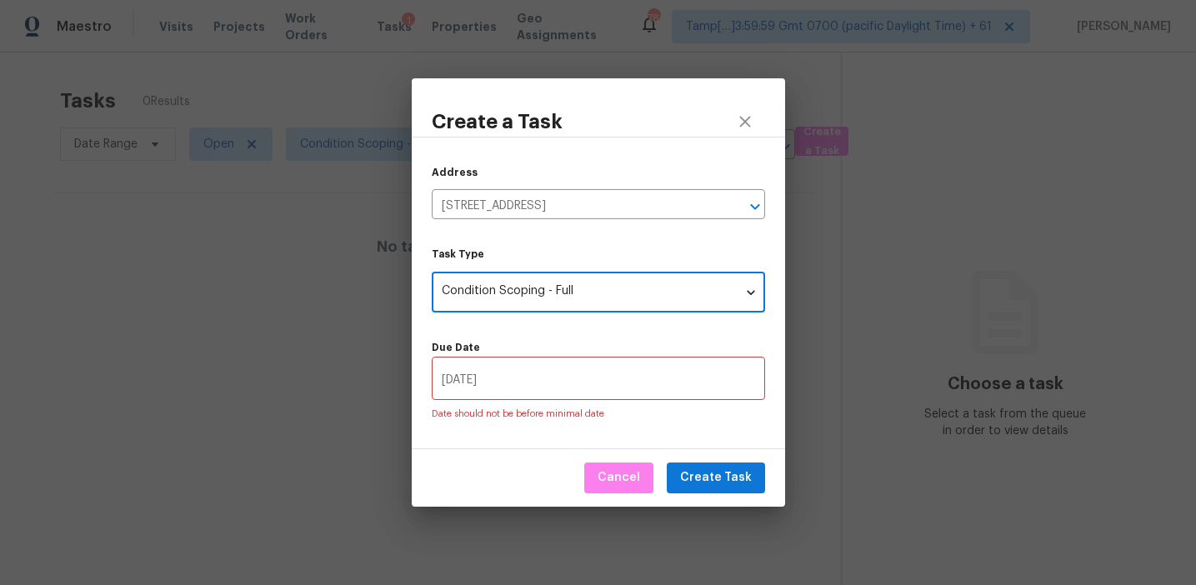
click at [551, 378] on input "09/08/2025" at bounding box center [598, 380] width 333 height 39
type input "09/09/2025"
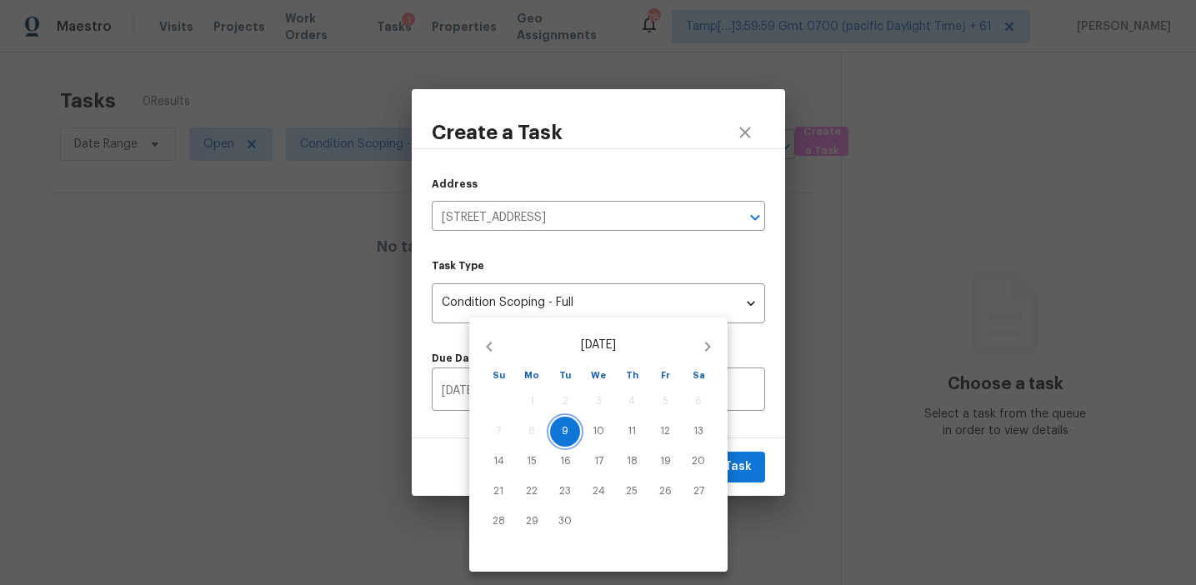
click at [566, 434] on p "9" at bounding box center [565, 431] width 7 height 14
click at [454, 444] on div at bounding box center [598, 292] width 1196 height 585
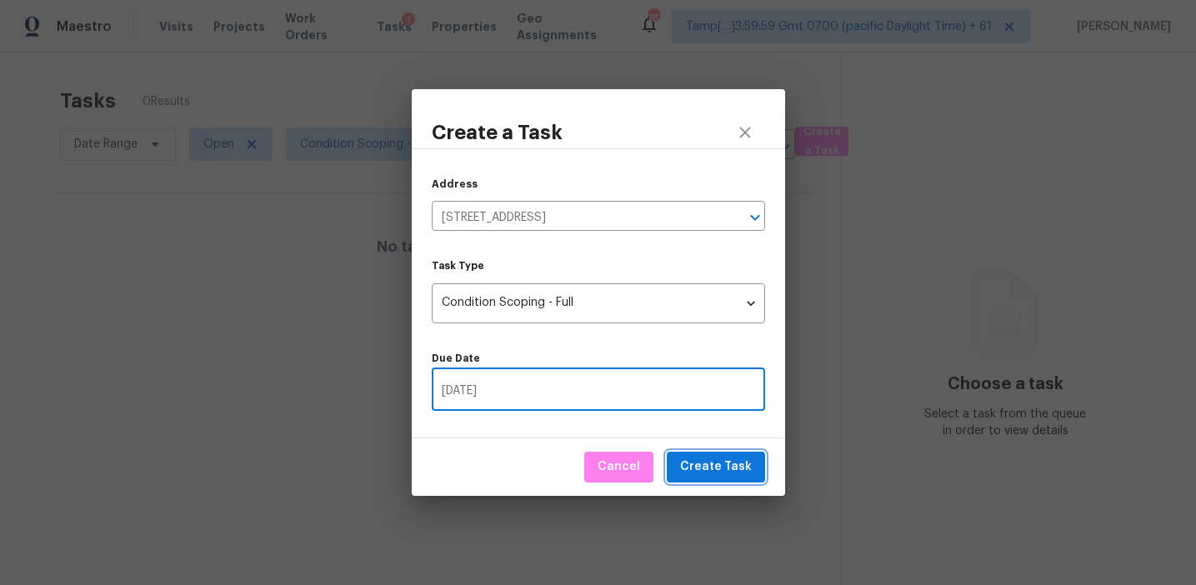
click at [728, 468] on span "Create Task" at bounding box center [716, 467] width 72 height 21
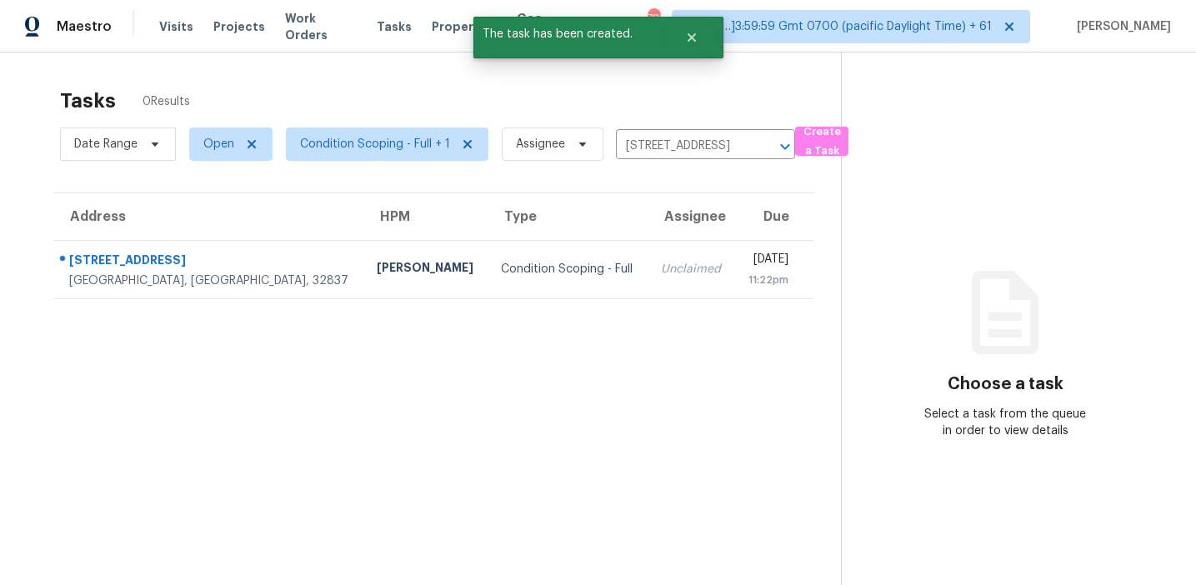
click at [633, 300] on section "Tasks 0 Results Date Range Open Condition Scoping - Full + 1 Assignee 11145 Hux…" at bounding box center [434, 358] width 814 height 558
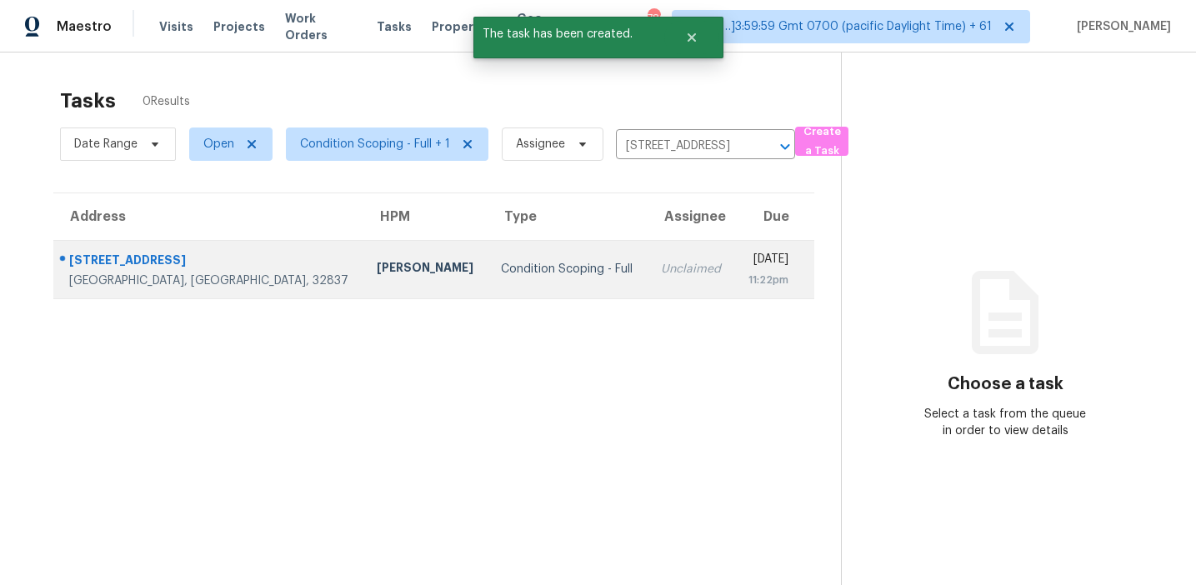
click at [734, 288] on td "Tue, Sep 9th 2025 11:22pm" at bounding box center [774, 269] width 80 height 58
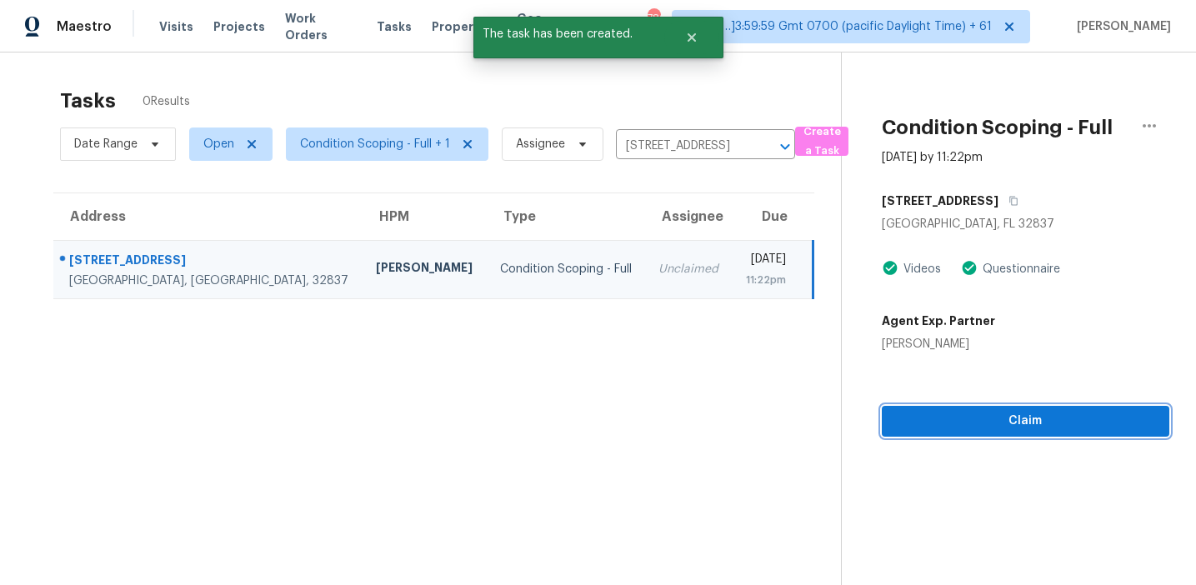
click at [929, 418] on span "Claim" at bounding box center [1025, 421] width 261 height 21
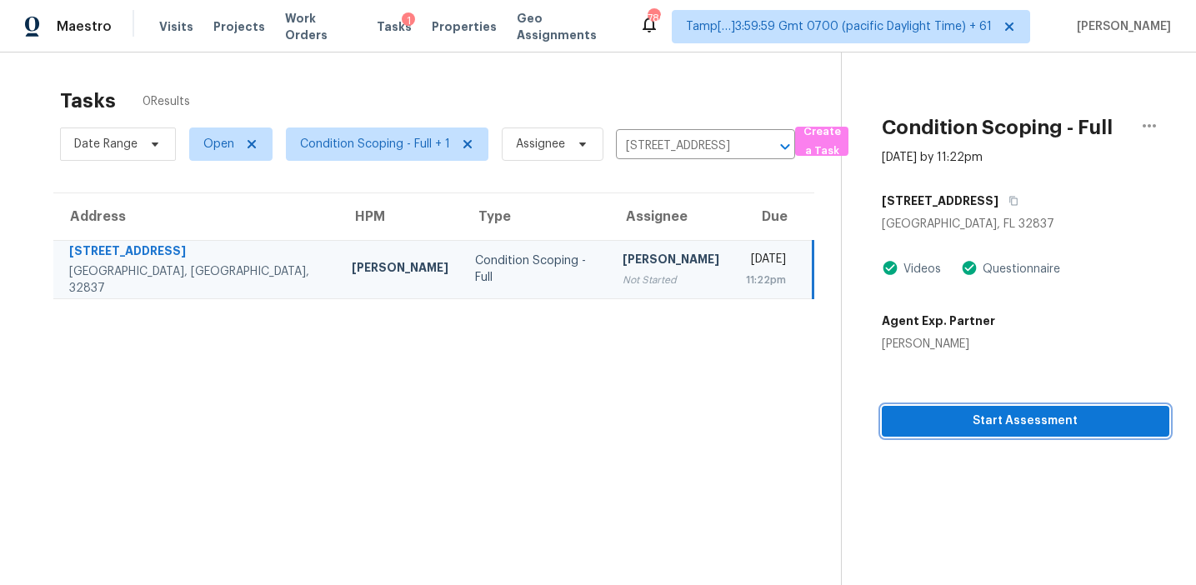
click at [904, 423] on span "Start Assessment" at bounding box center [1025, 421] width 261 height 21
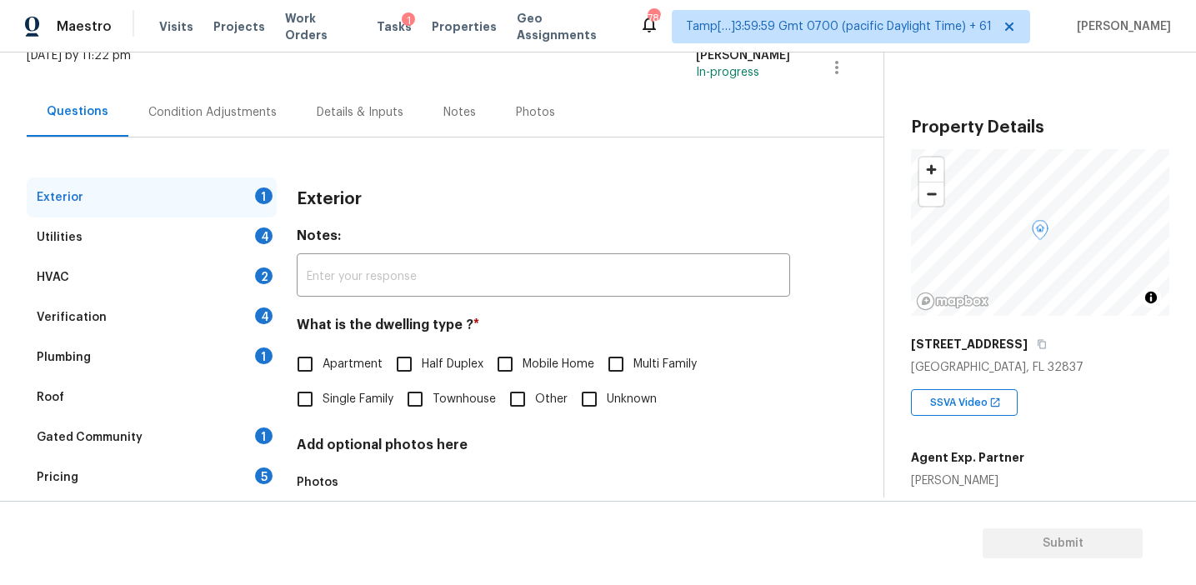
click at [233, 481] on div "Pricing 5" at bounding box center [152, 478] width 250 height 40
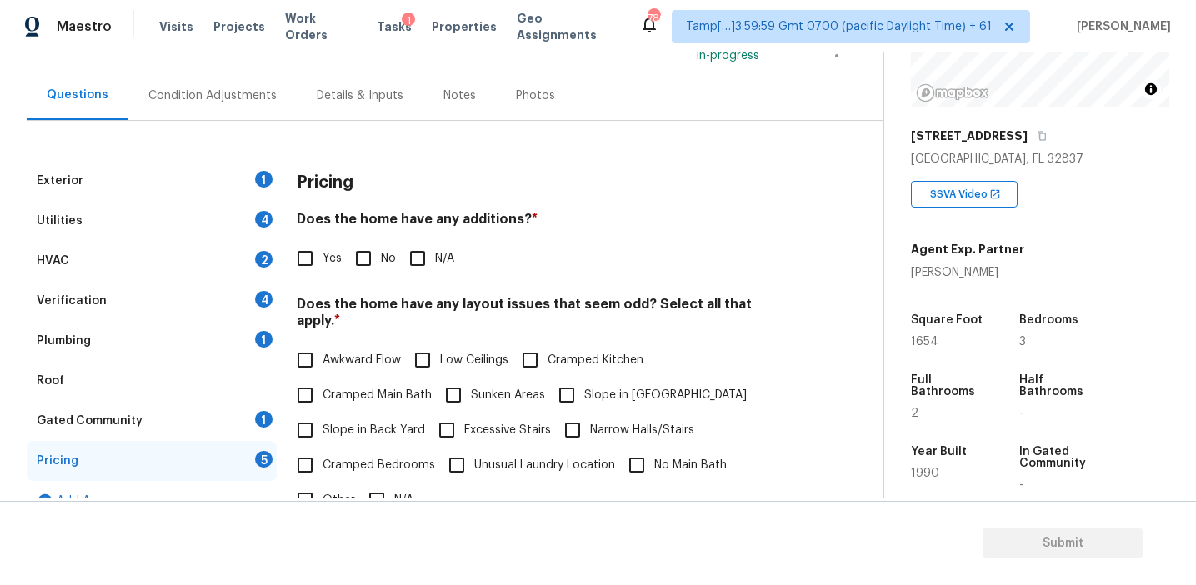
scroll to position [208, 0]
click at [228, 292] on div "Verification 4" at bounding box center [152, 301] width 250 height 40
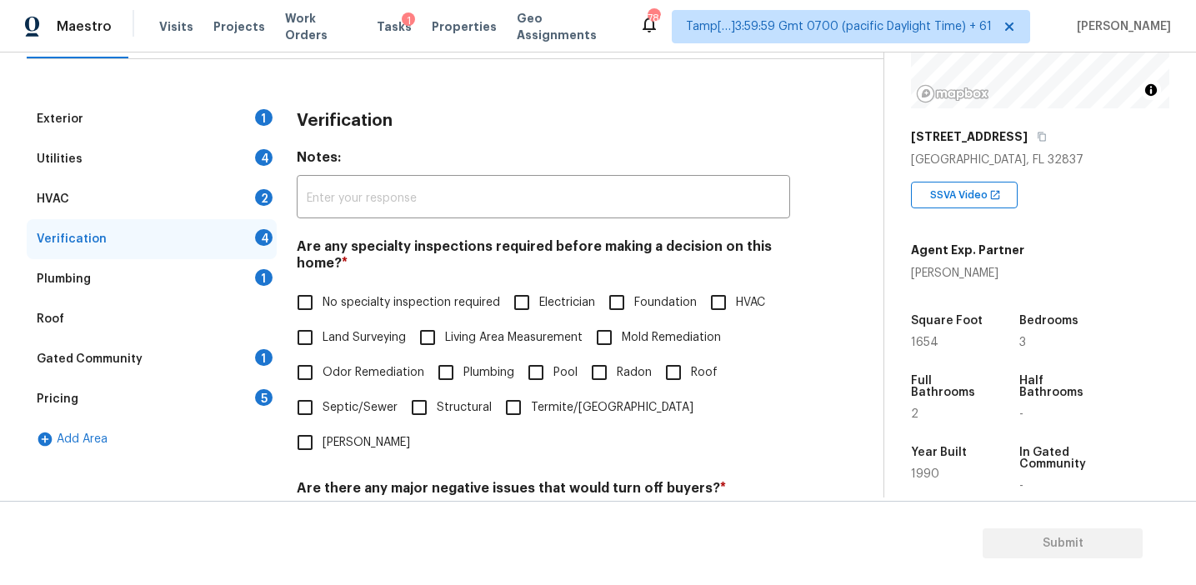
scroll to position [343, 0]
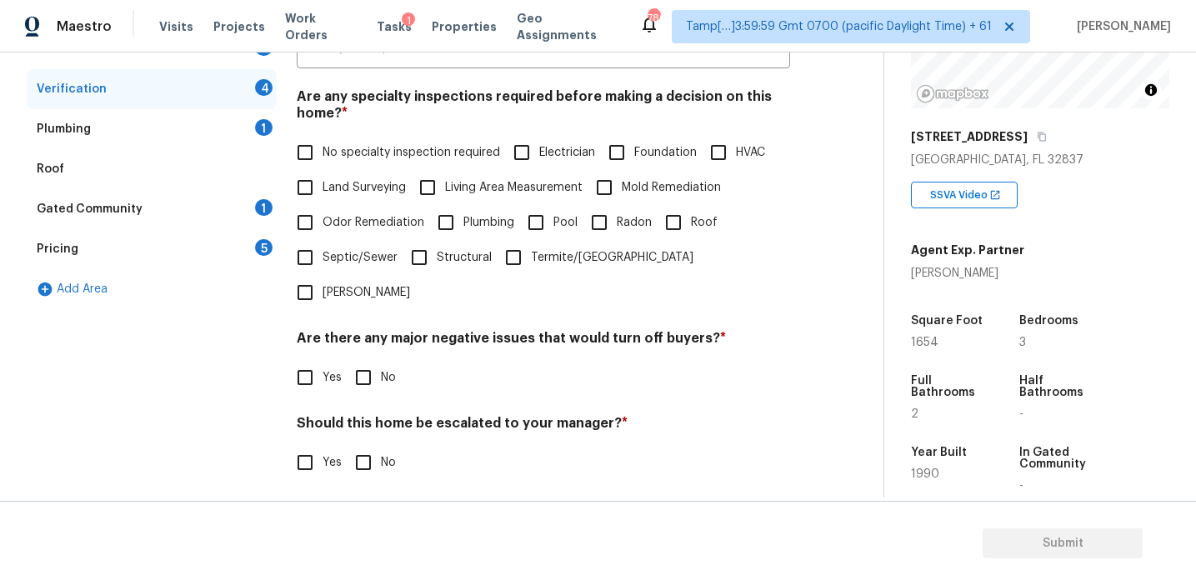
click at [307, 415] on div "Should this home be escalated to your manager? * Yes No" at bounding box center [543, 447] width 493 height 65
click at [307, 445] on input "Yes" at bounding box center [305, 462] width 35 height 35
checkbox input "true"
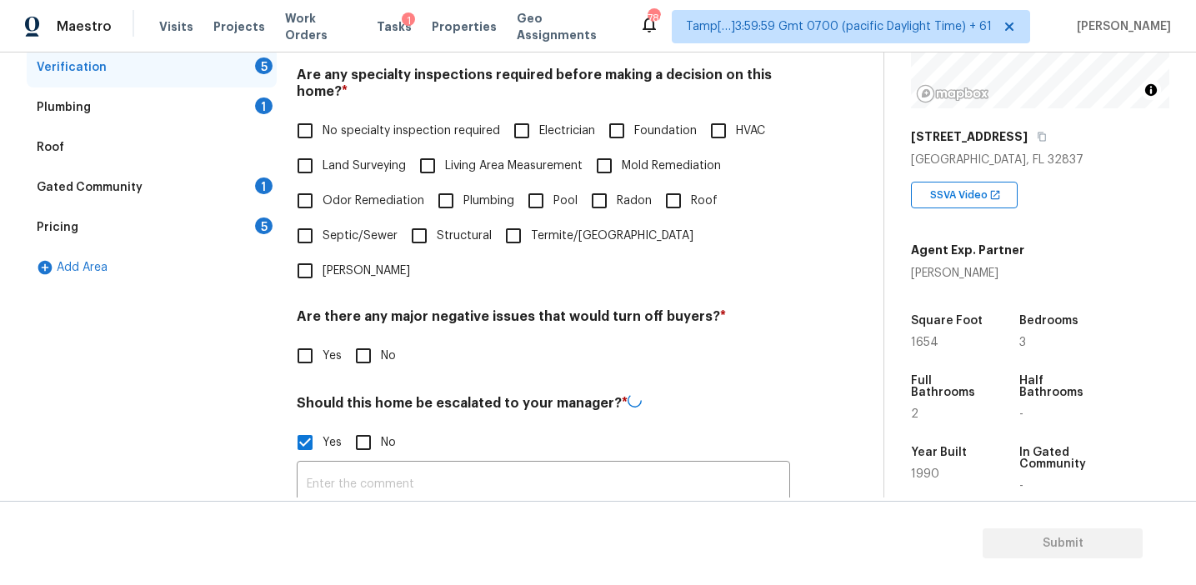
scroll to position [371, 0]
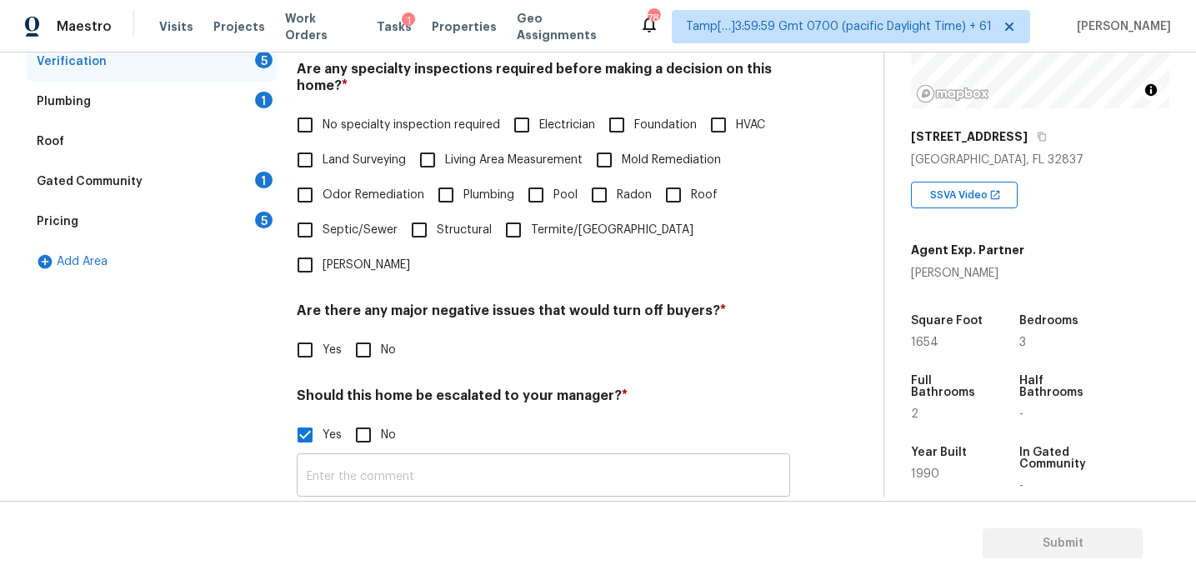
click at [352, 458] on input "text" at bounding box center [543, 477] width 493 height 39
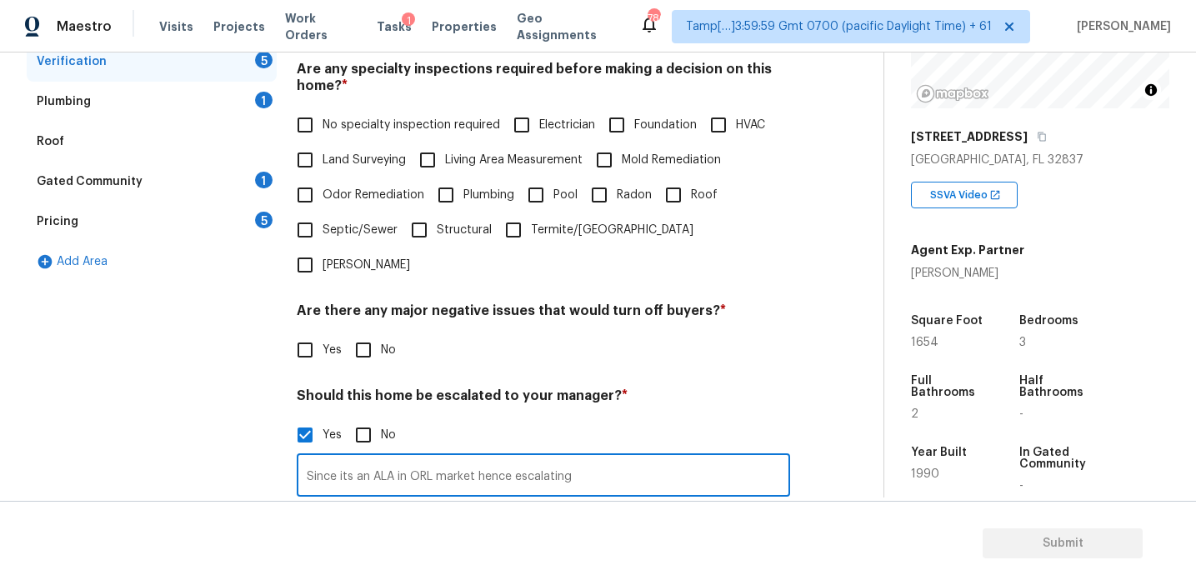
type input "Since its an ALA in ORL market hence escalating"
click at [477, 418] on div "Yes No" at bounding box center [543, 435] width 493 height 35
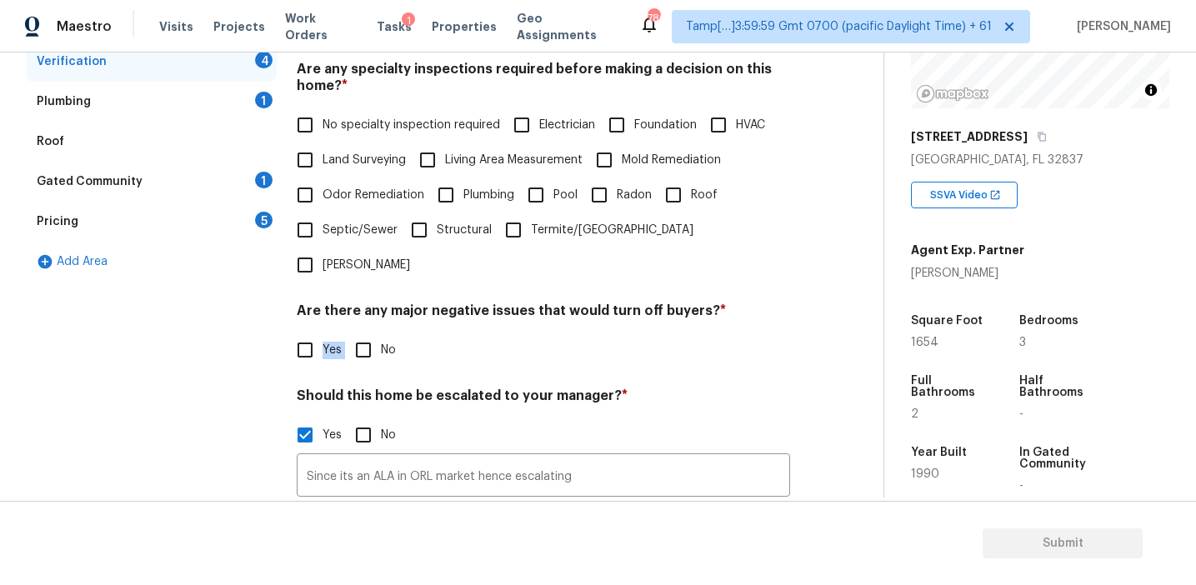
click at [343, 333] on div "Yes No" at bounding box center [543, 350] width 493 height 35
click at [369, 333] on input "No" at bounding box center [363, 350] width 35 height 35
checkbox input "true"
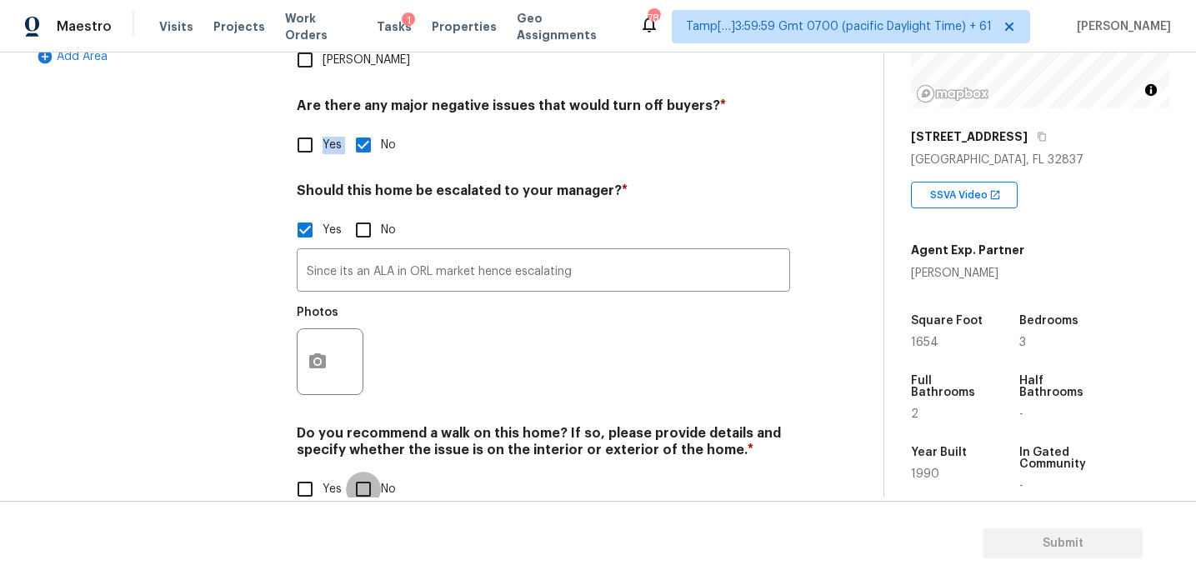
click at [369, 472] on input "No" at bounding box center [363, 489] width 35 height 35
checkbox input "true"
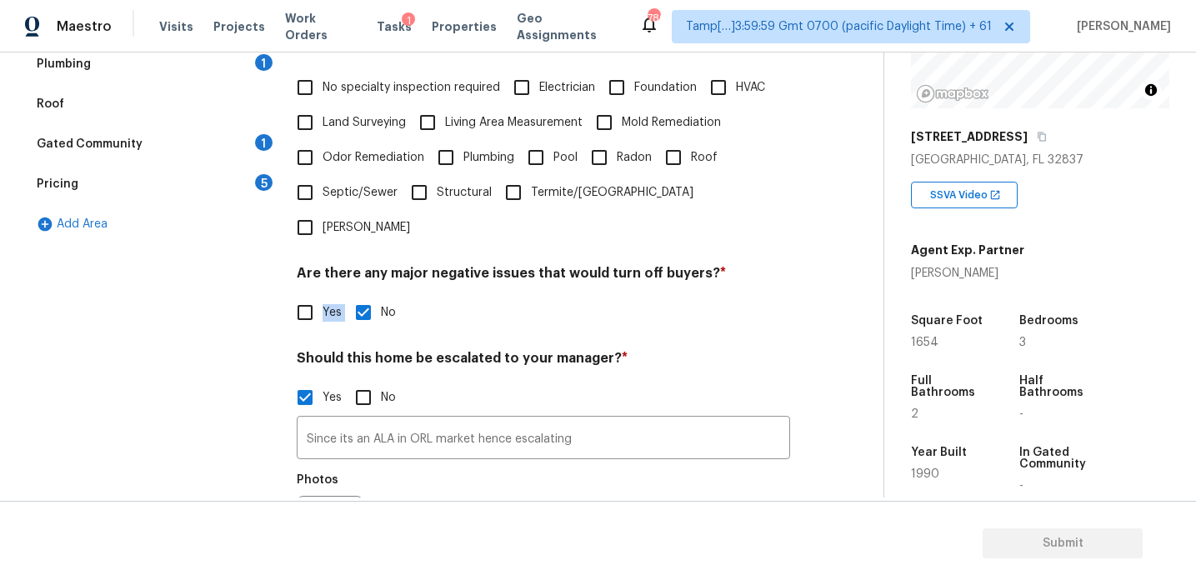
scroll to position [328, 0]
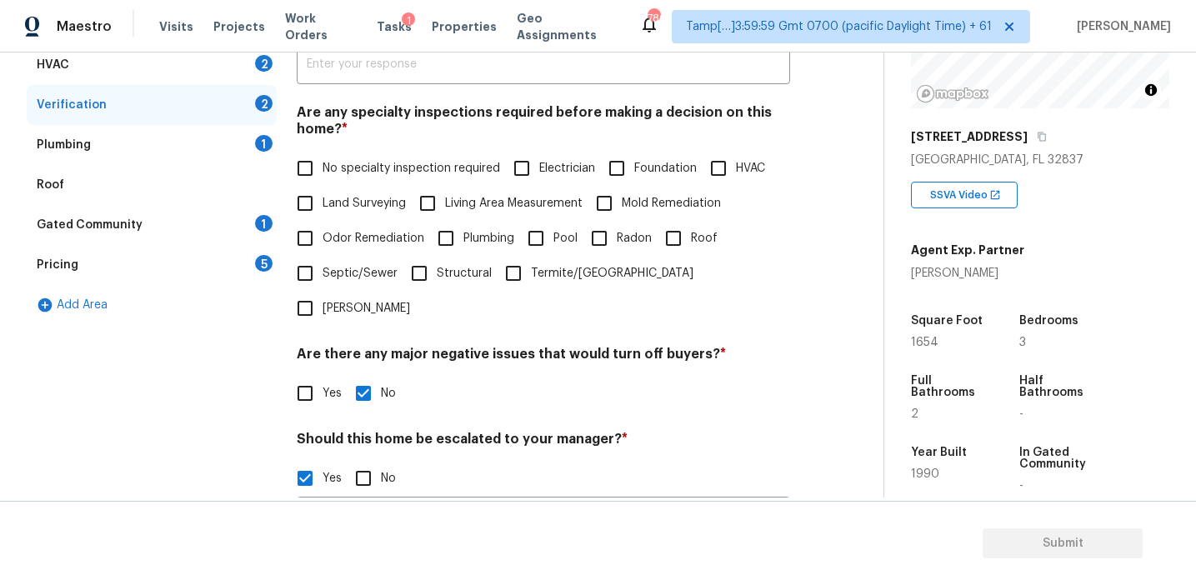
click at [398, 346] on h4 "Are there any major negative issues that would turn off buyers? *" at bounding box center [543, 357] width 493 height 23
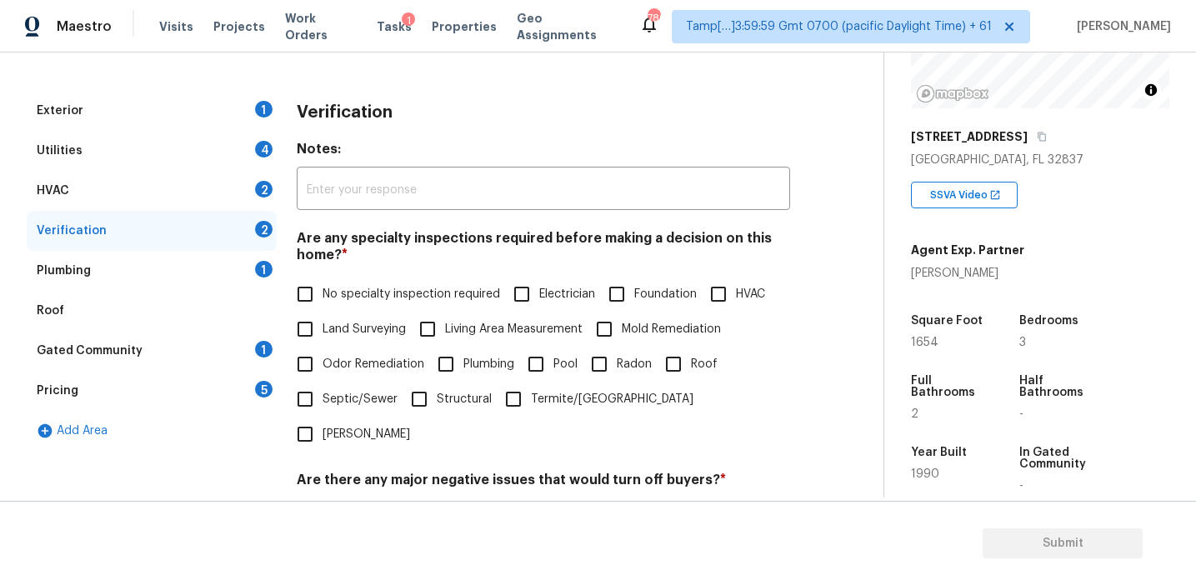
scroll to position [184, 0]
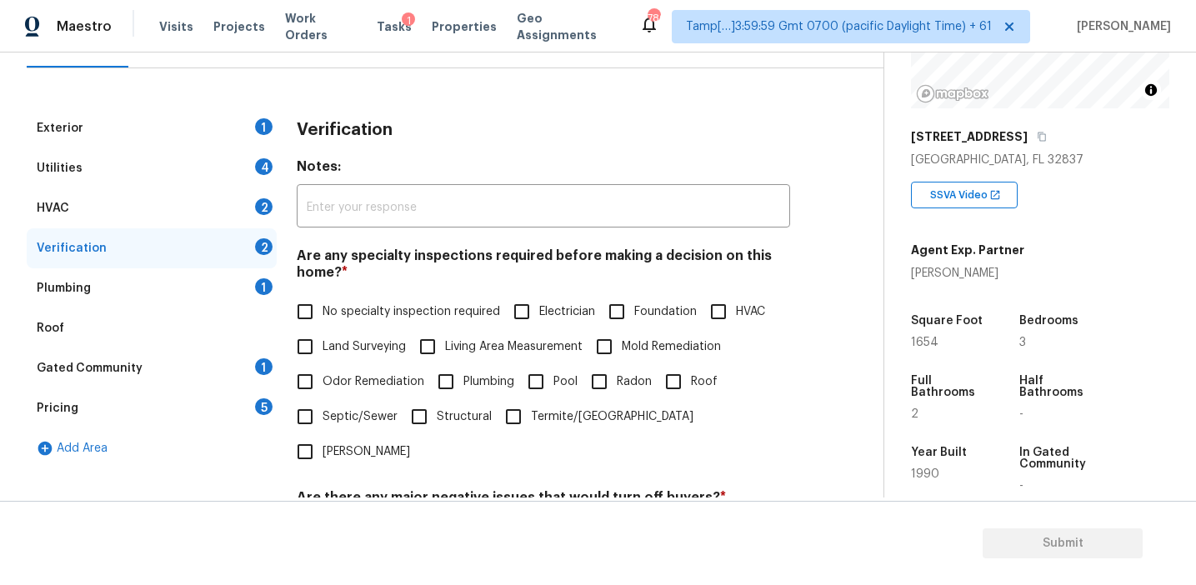
click at [243, 408] on div "Pricing 5" at bounding box center [152, 408] width 250 height 40
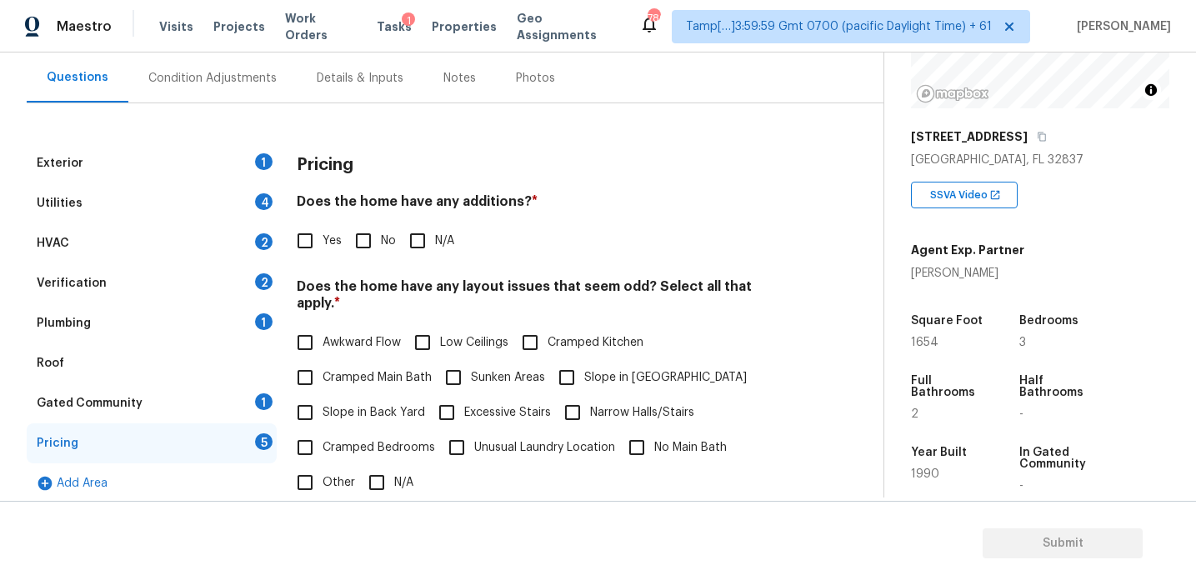
scroll to position [151, 0]
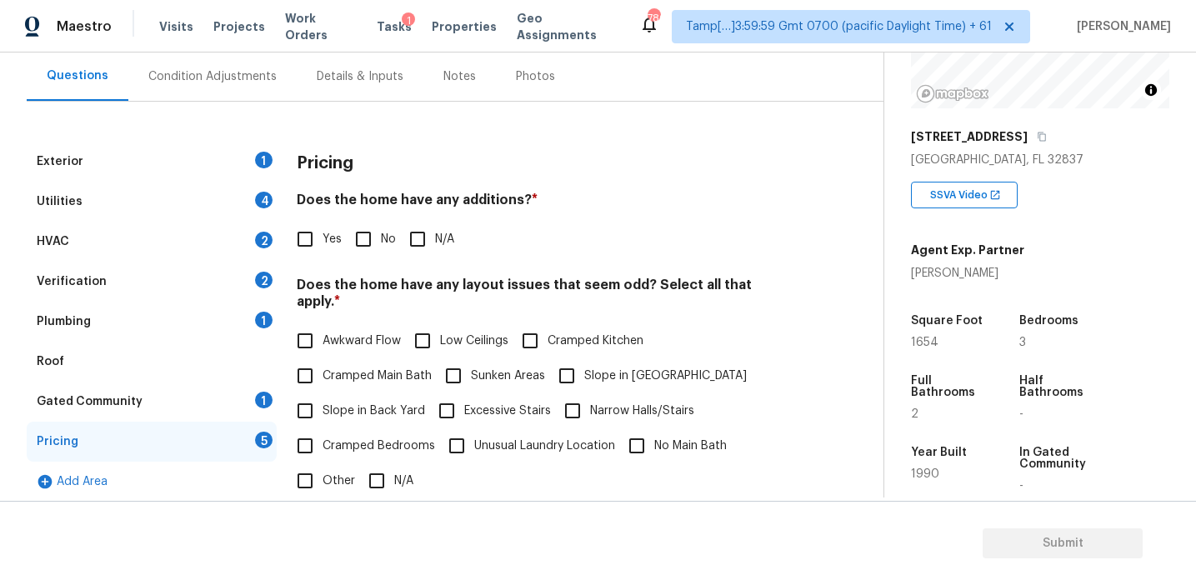
click at [257, 90] on div "Condition Adjustments" at bounding box center [212, 76] width 168 height 49
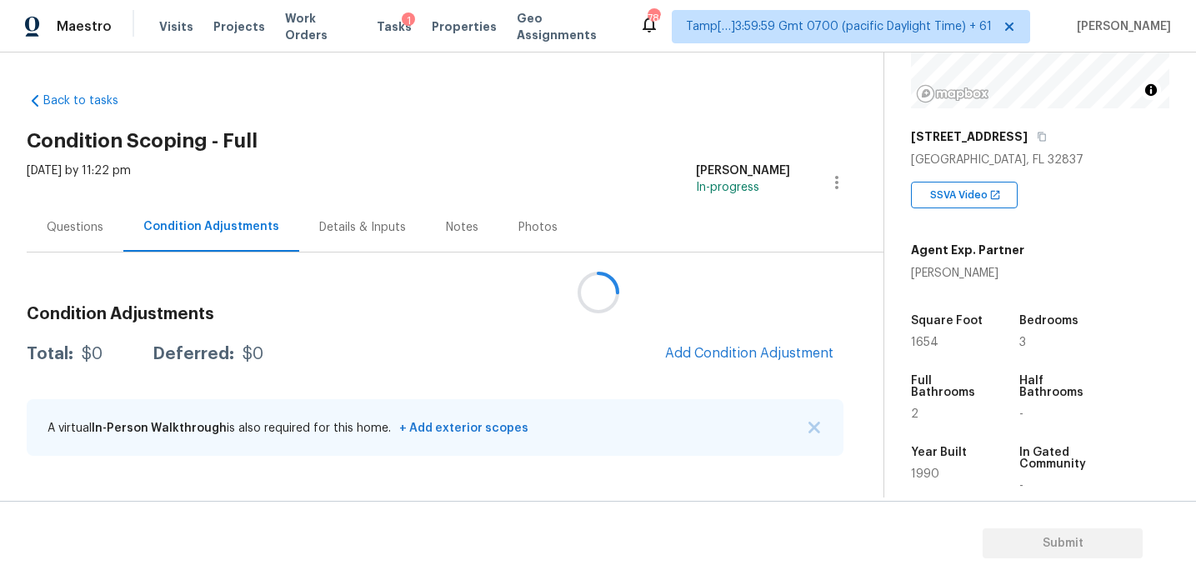
click at [704, 348] on div at bounding box center [598, 292] width 1196 height 585
click at [667, 318] on h3 "Condition Adjustments" at bounding box center [435, 314] width 817 height 17
click at [708, 337] on button "Add Condition Adjustment" at bounding box center [749, 353] width 188 height 35
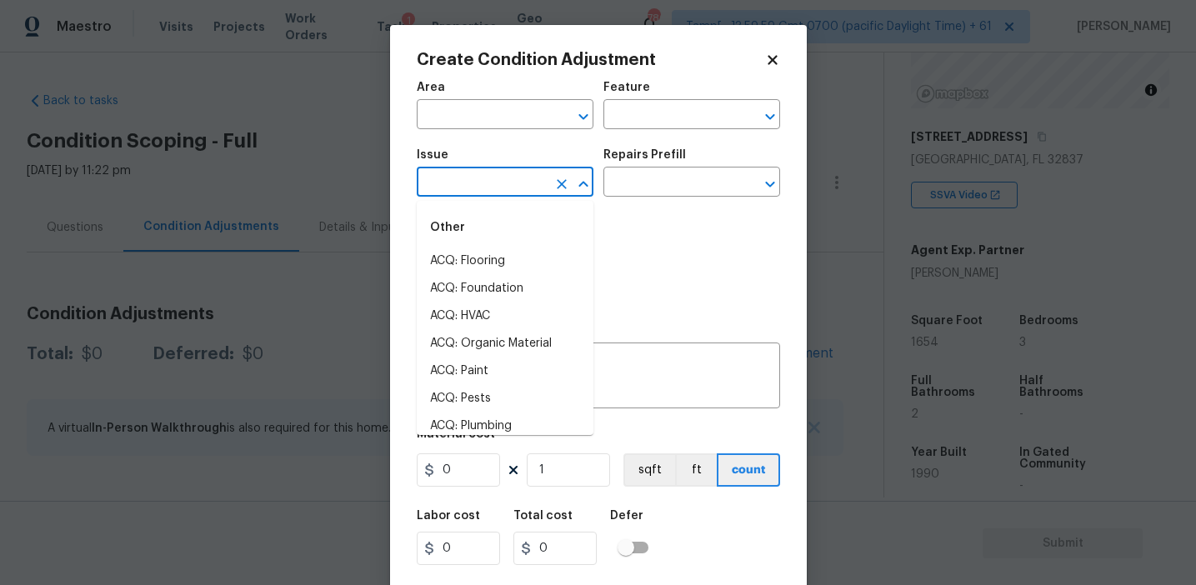
click at [450, 189] on input "text" at bounding box center [482, 184] width 130 height 26
type input "roof"
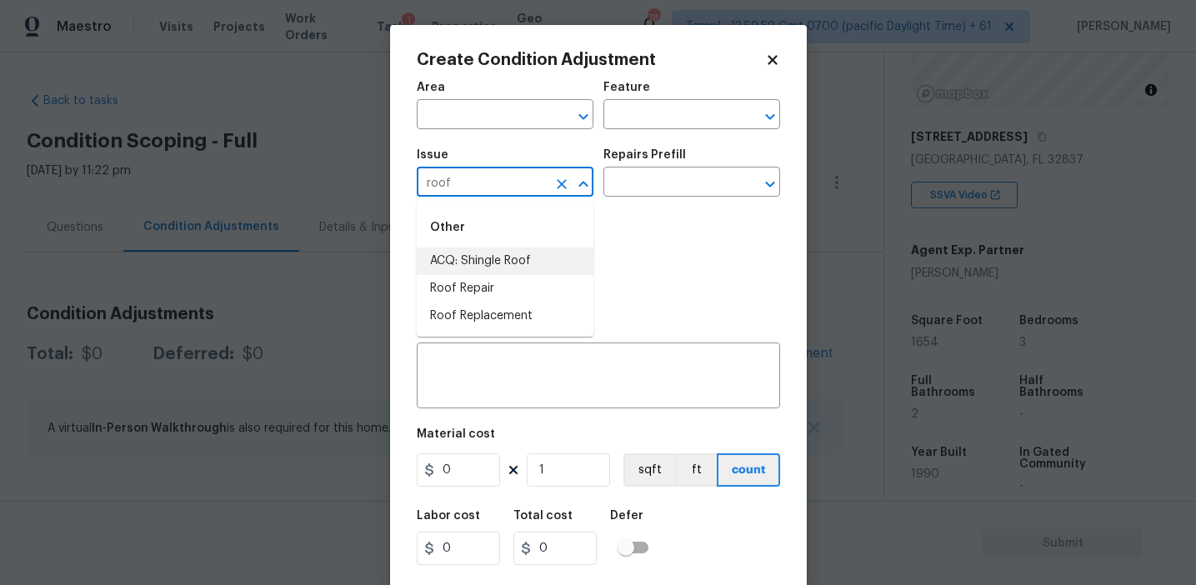
click at [508, 270] on li "ACQ: Shingle Roof" at bounding box center [505, 262] width 177 height 28
type input "ACQ: Shingle Roof"
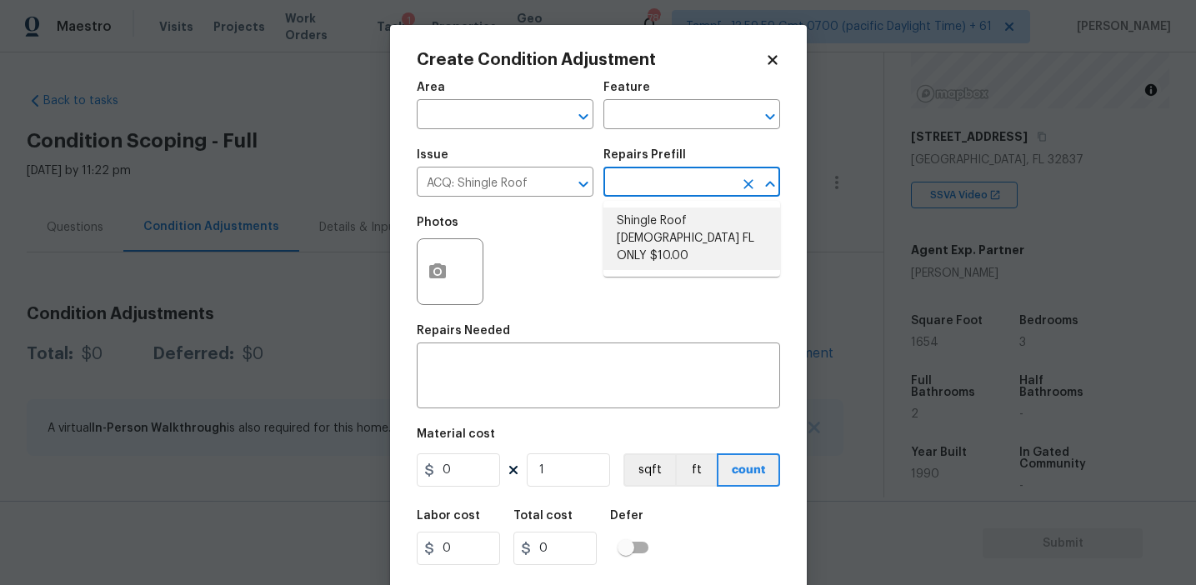
click at [647, 227] on li "Shingle Roof 15+ Years Old FL ONLY $10.00" at bounding box center [691, 239] width 177 height 63
type input "Acquisition"
type textarea "Acquisition Scope (Florida Only): Shingle Roof 15+ years in age maintenance."
type input "10"
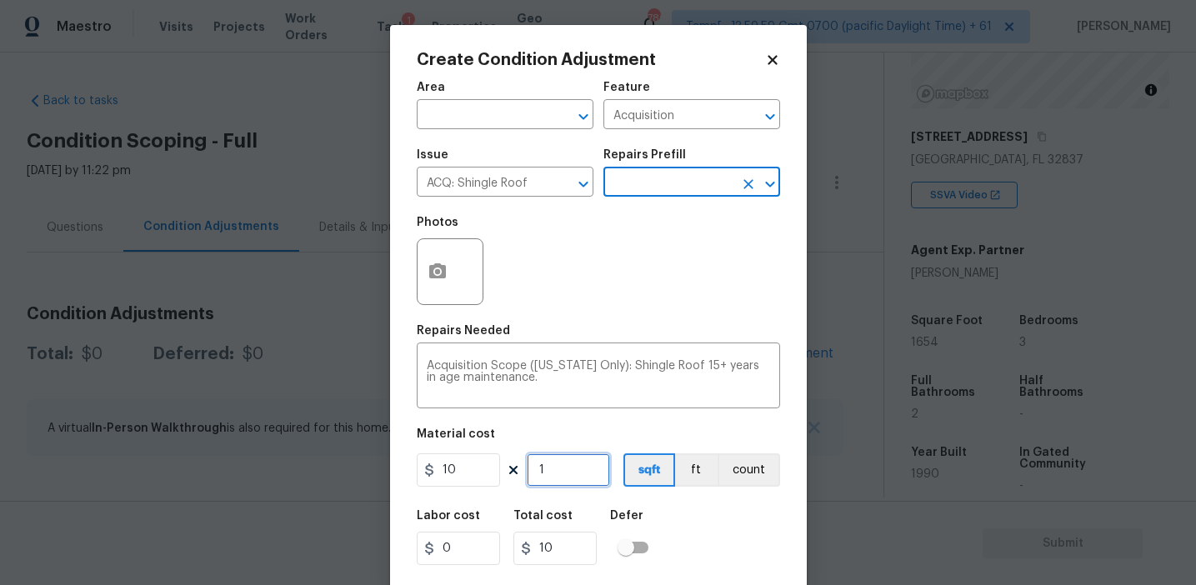
click at [570, 473] on input "1" at bounding box center [568, 469] width 83 height 33
type input "16"
type input "160"
type input "165"
type input "1650"
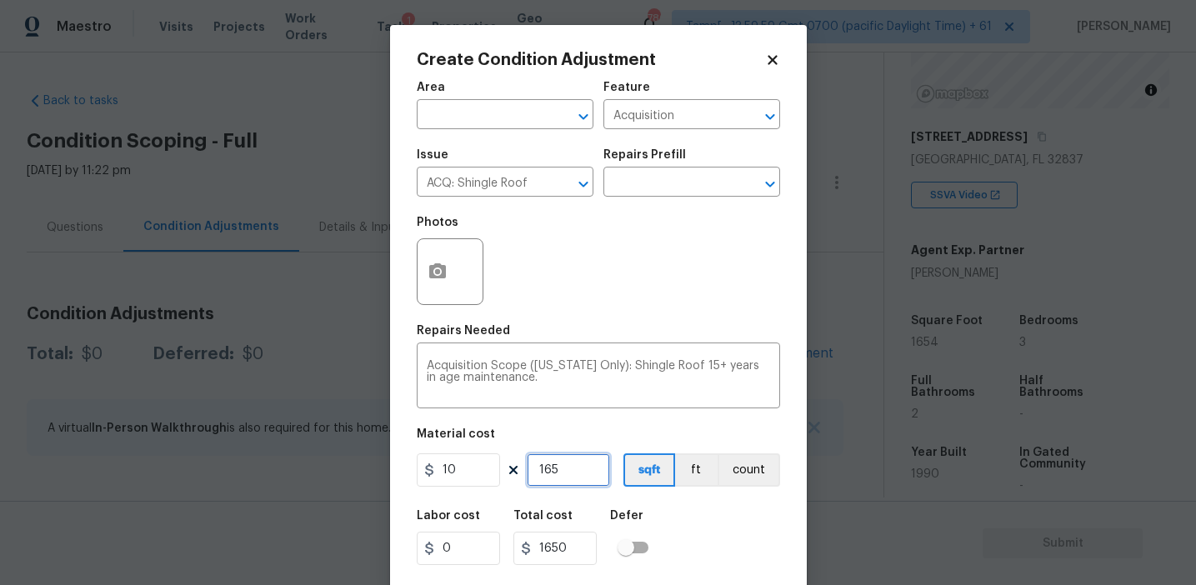
type input "1654"
type input "16540"
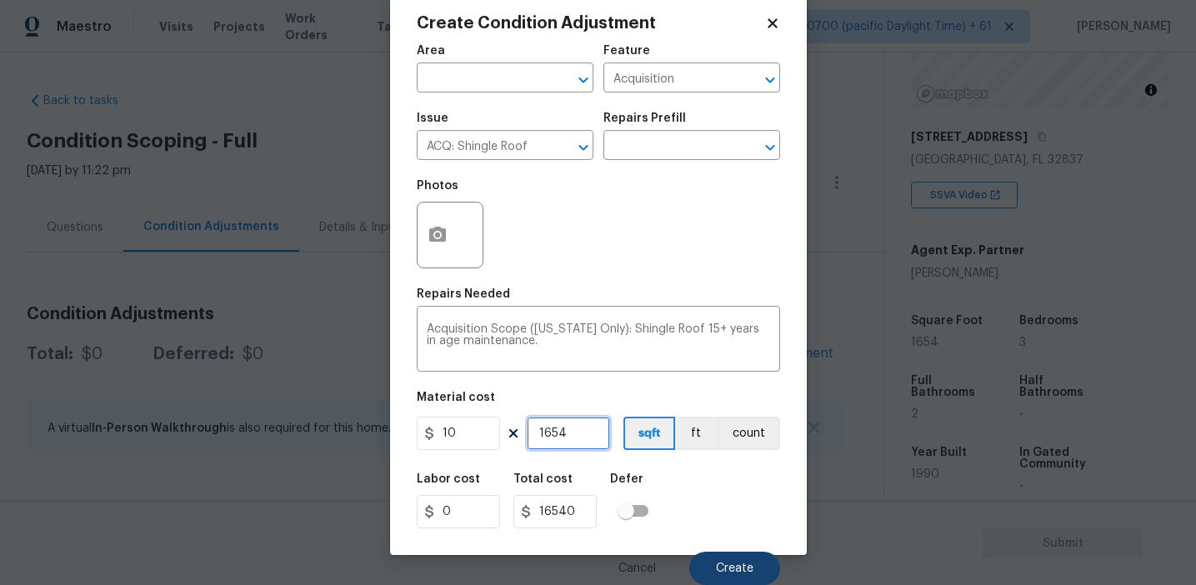
type input "1654"
click at [727, 564] on span "Create" at bounding box center [735, 569] width 38 height 13
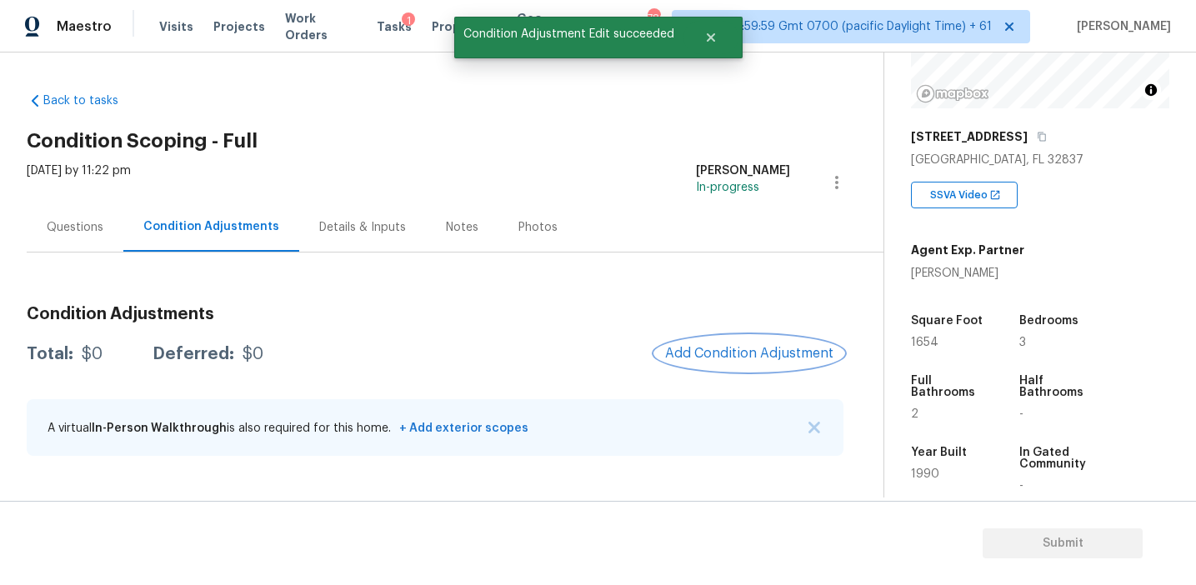
scroll to position [0, 0]
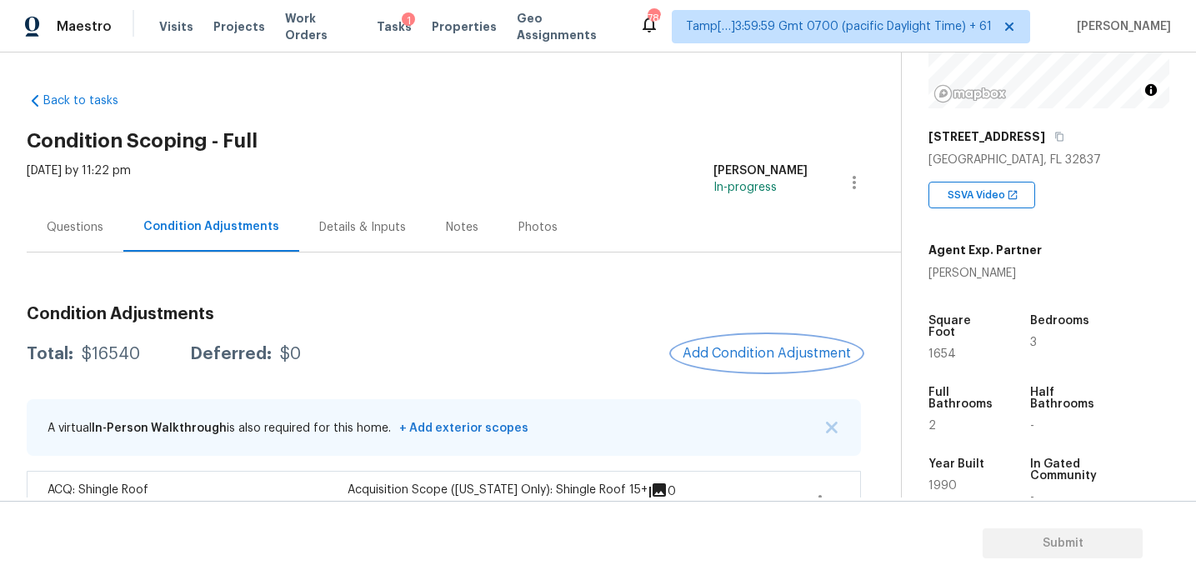
click at [746, 359] on span "Add Condition Adjustment" at bounding box center [767, 353] width 168 height 15
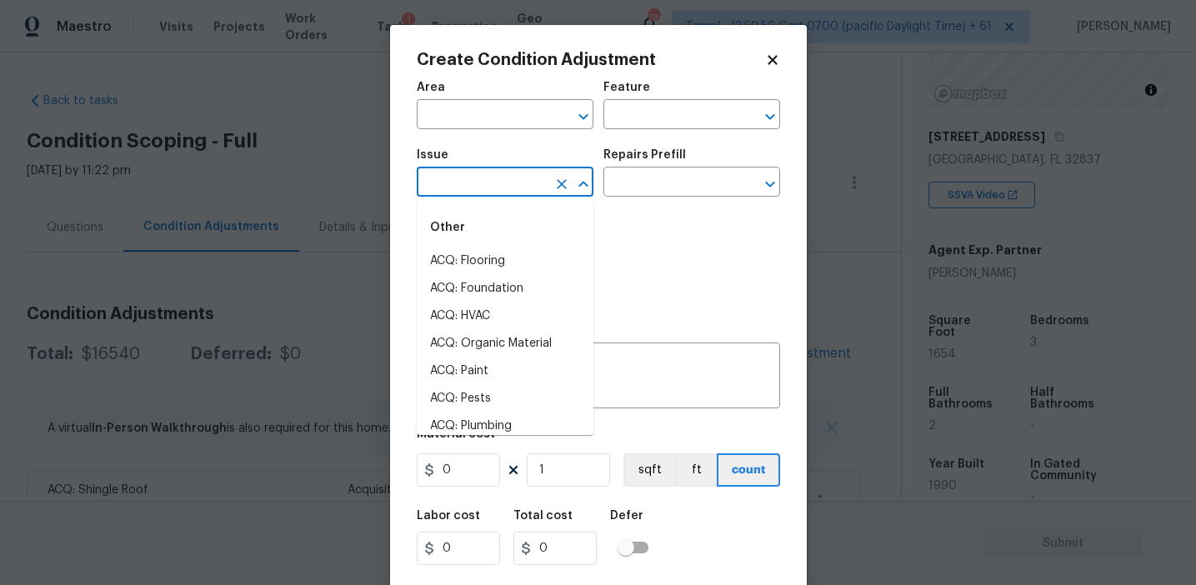
click at [468, 193] on input "text" at bounding box center [482, 184] width 130 height 26
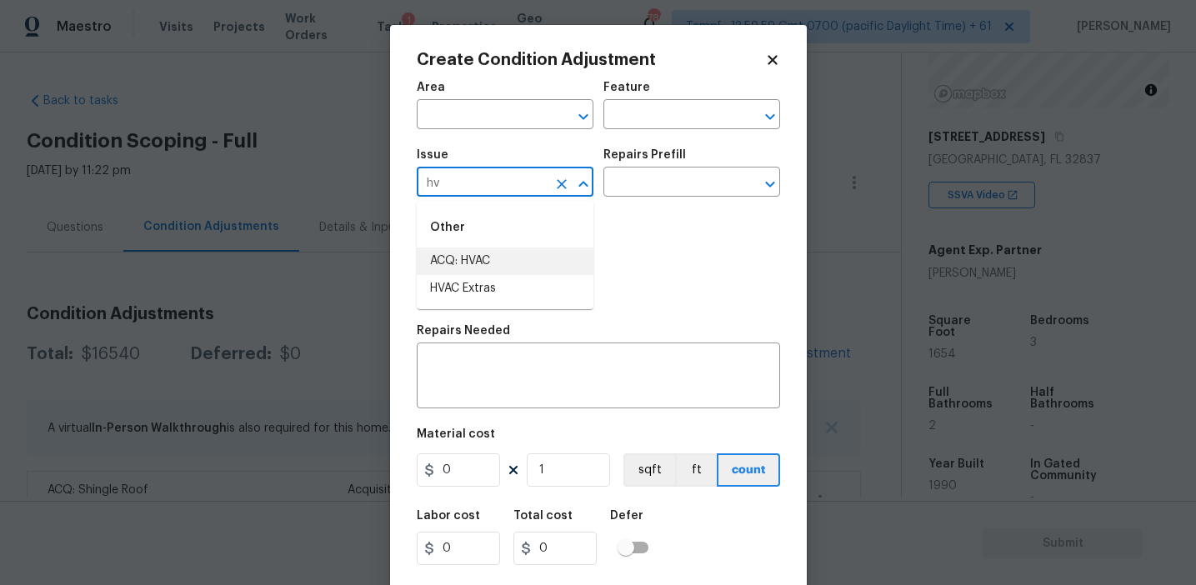
click at [500, 265] on li "ACQ: HVAC" at bounding box center [505, 262] width 177 height 28
type input "ACQ: HVAC"
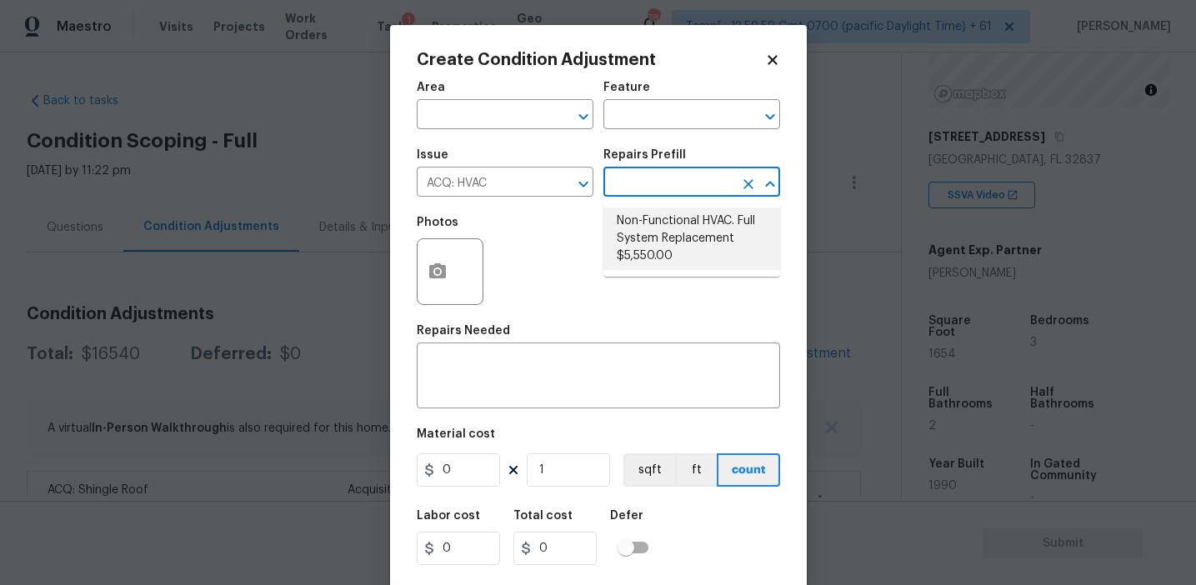
click at [673, 227] on li "Non-Functional HVAC. Full System Replacement $5,550.00" at bounding box center [691, 239] width 177 height 63
type input "Acquisition"
type textarea "Acquisition Scope: Full System Replacement"
type input "5550"
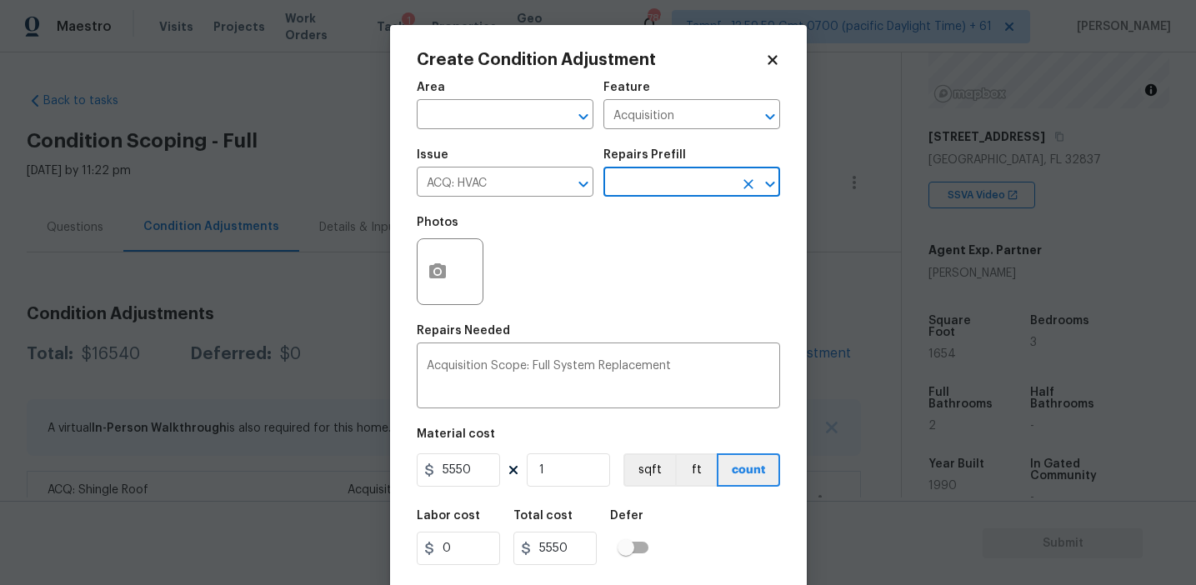
scroll to position [38, 0]
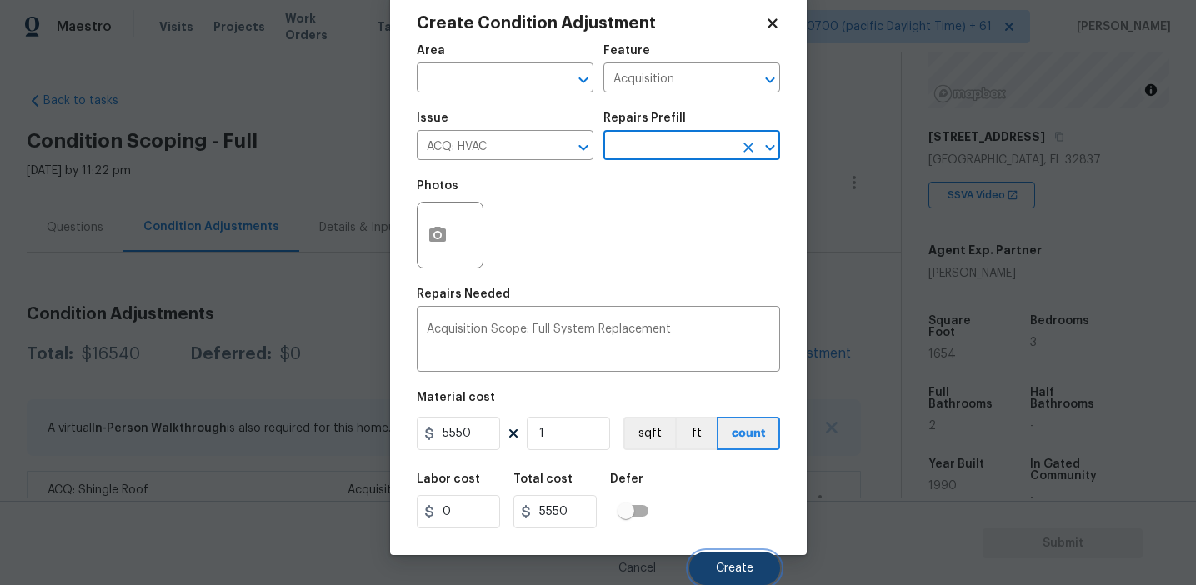
click at [699, 555] on button "Create" at bounding box center [734, 568] width 91 height 33
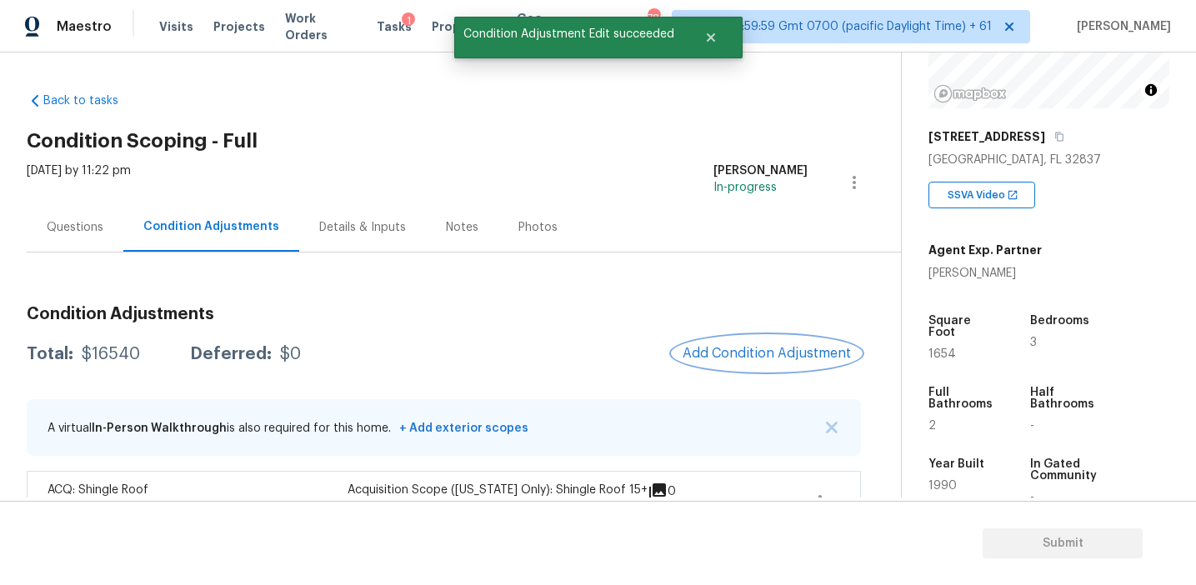
scroll to position [0, 0]
click at [458, 288] on div "Condition Adjustments Total: $22090 Deferred: $0 Add Condition Adjustment A vir…" at bounding box center [444, 428] width 834 height 351
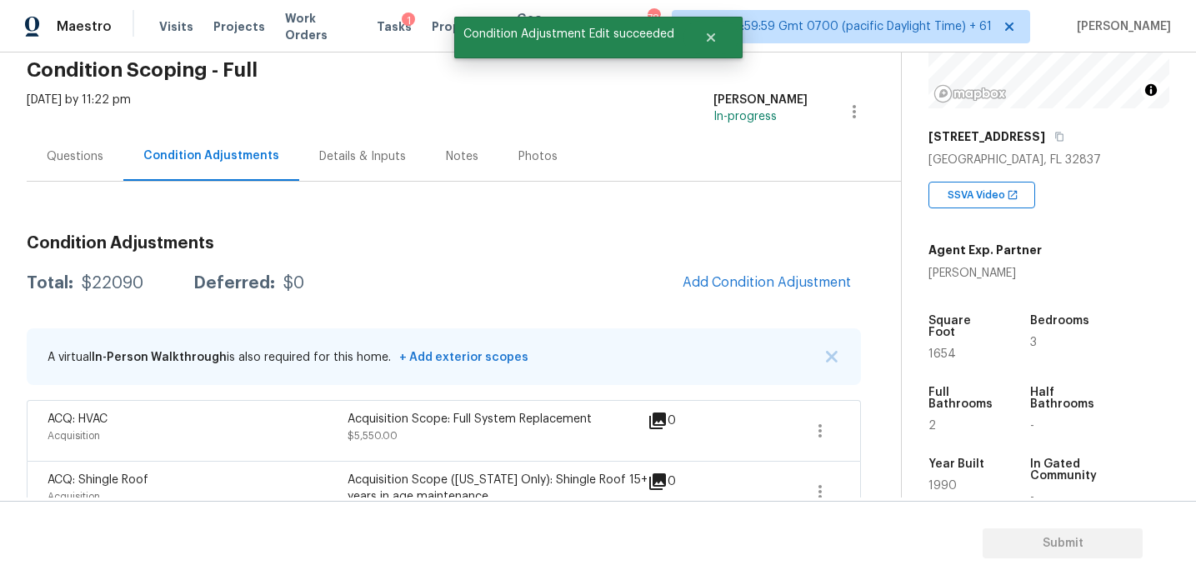
scroll to position [111, 0]
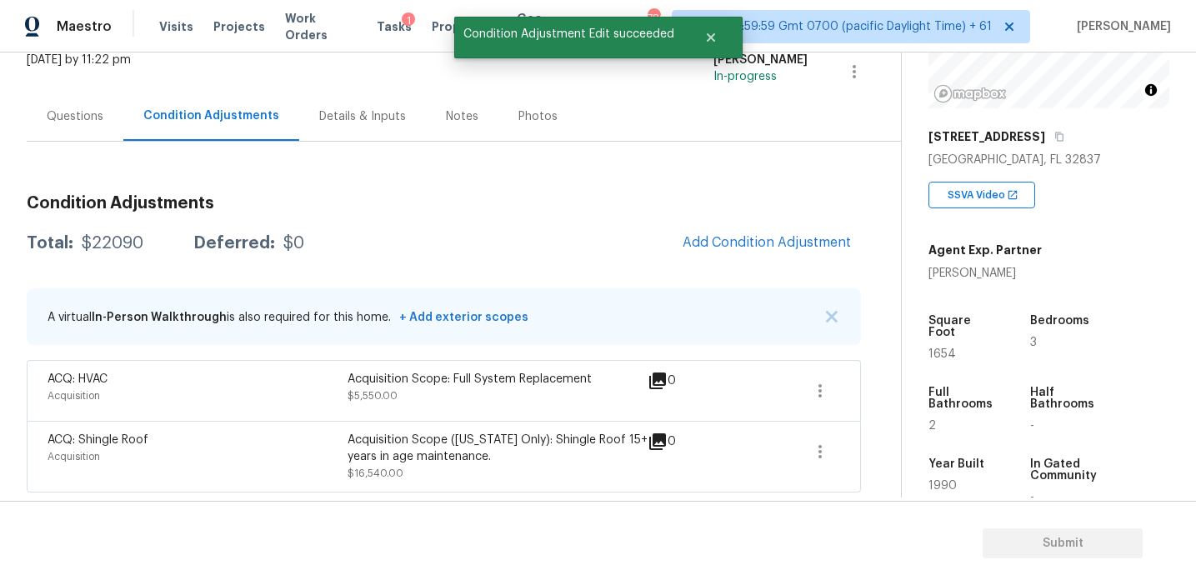
click at [464, 228] on div "Total: $22090 Deferred: $0 Add Condition Adjustment" at bounding box center [444, 243] width 834 height 37
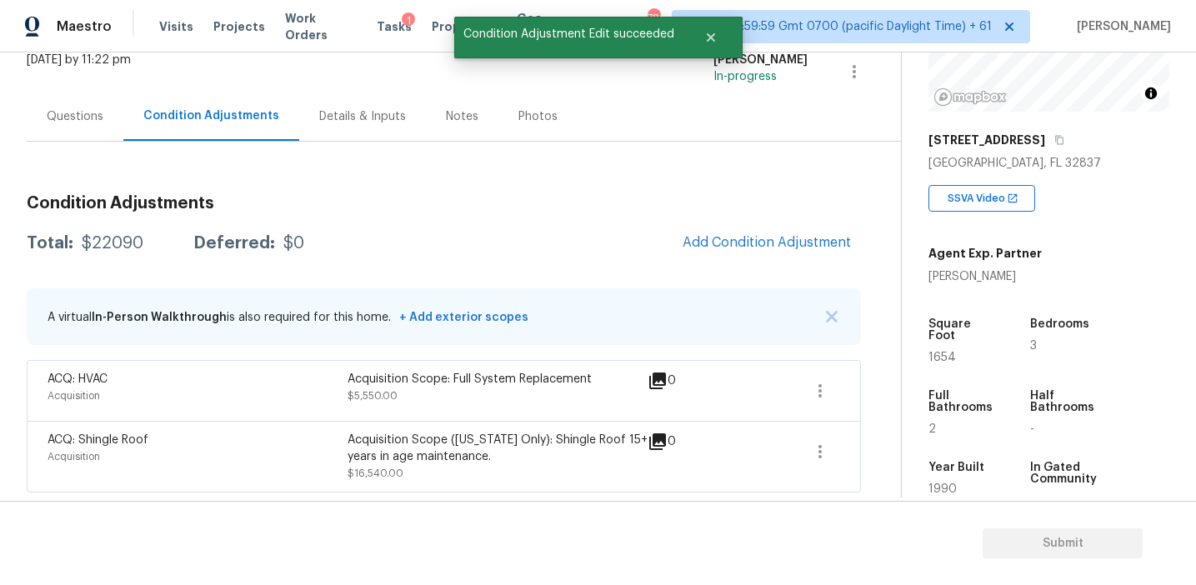
scroll to position [207, 0]
click at [518, 261] on div "Total: $22090 Deferred: $0 Add Condition Adjustment" at bounding box center [444, 243] width 834 height 37
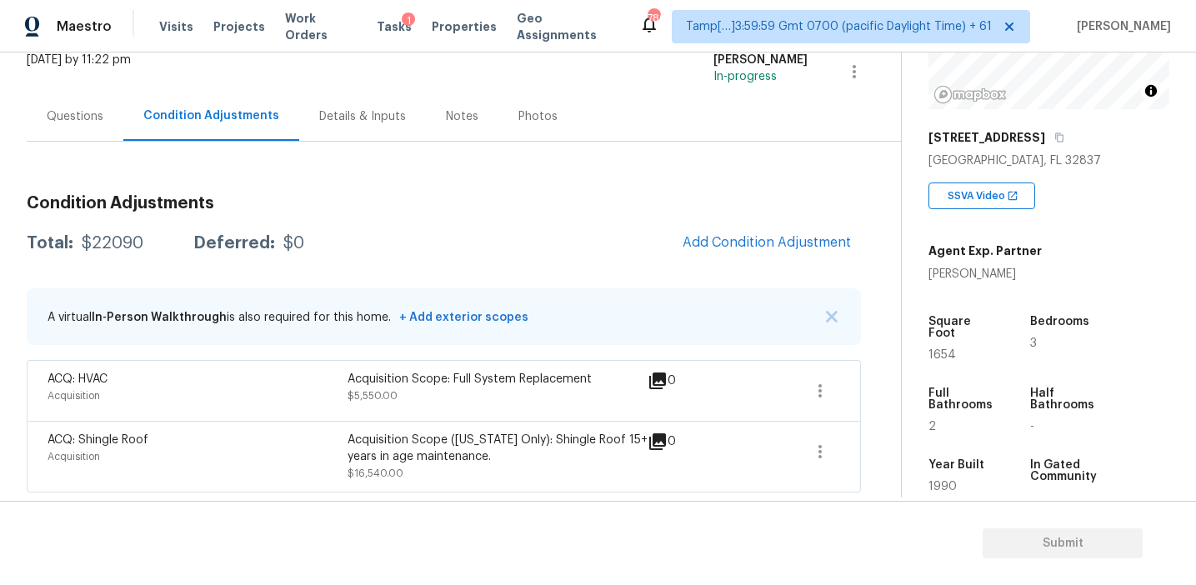
click at [63, 117] on div "Questions" at bounding box center [75, 116] width 57 height 17
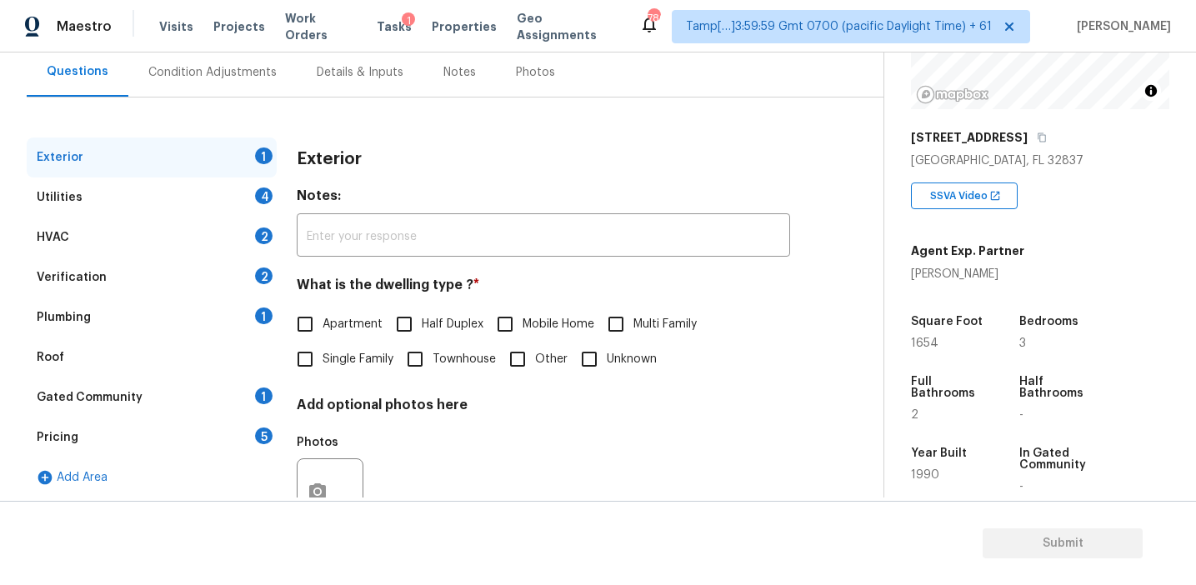
scroll to position [151, 0]
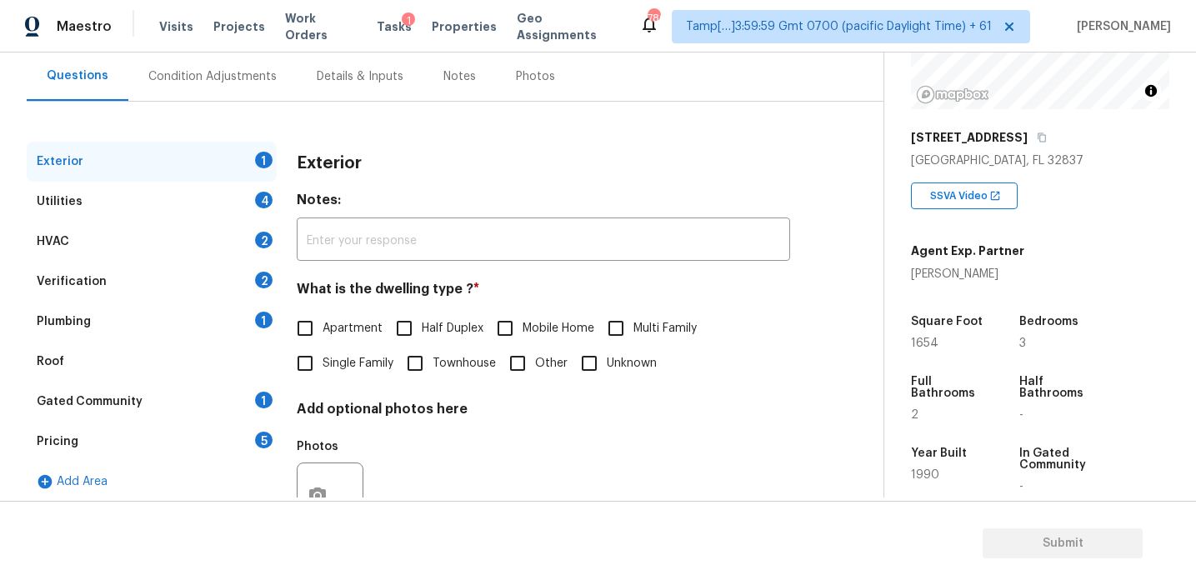
click at [170, 438] on div "Pricing 5" at bounding box center [152, 442] width 250 height 40
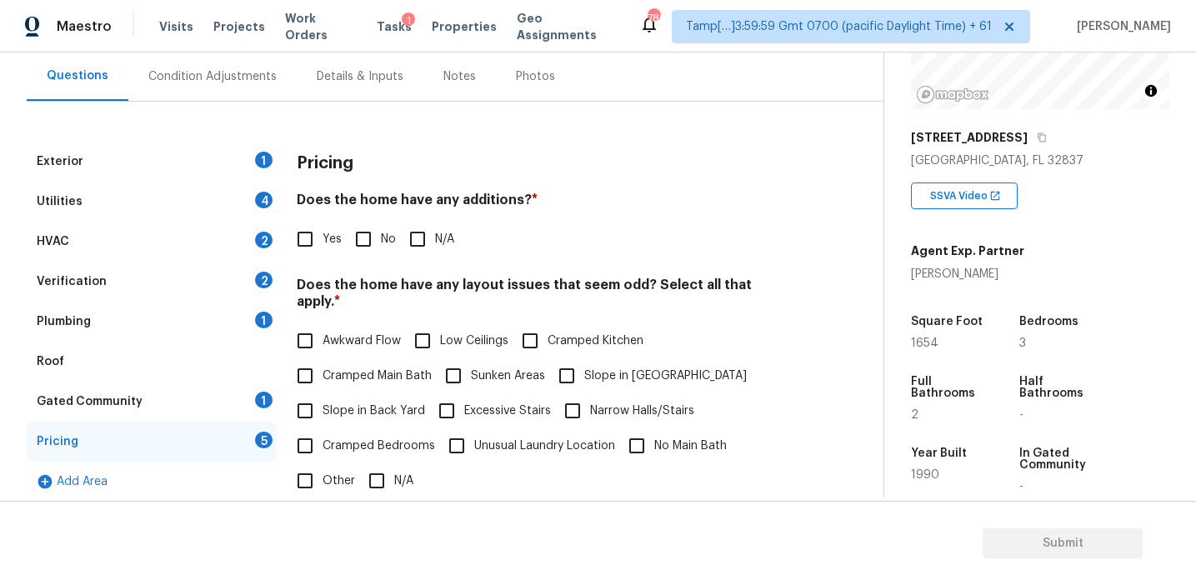
click at [458, 233] on div "Yes No N/A" at bounding box center [543, 239] width 493 height 35
click at [308, 238] on input "Yes" at bounding box center [305, 239] width 35 height 35
checkbox input "true"
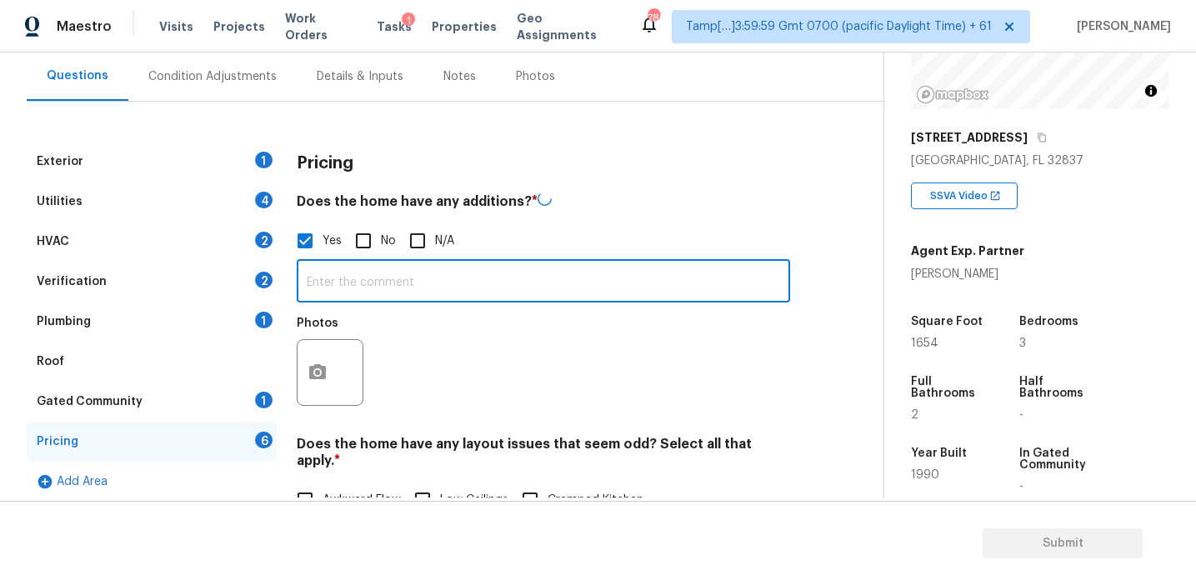
click at [343, 278] on input "text" at bounding box center [543, 282] width 493 height 39
paste input "Enclosed Covered Lanai"
type input "Enclosed Covered Lanai"
click at [414, 328] on div "Photos" at bounding box center [543, 360] width 493 height 108
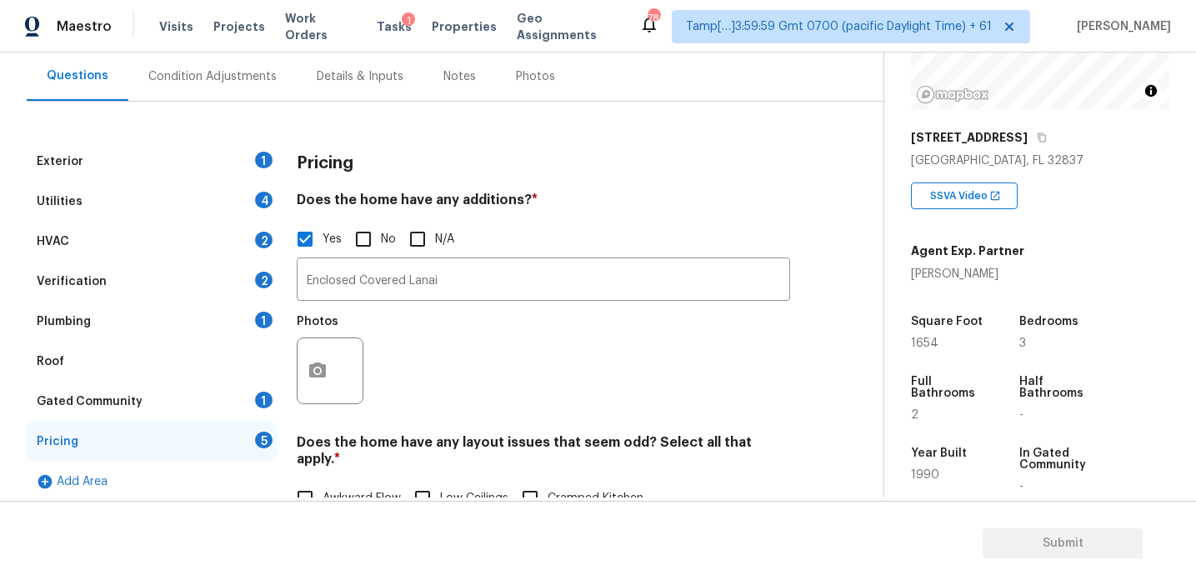
click at [322, 156] on h3 "Pricing" at bounding box center [325, 163] width 57 height 17
click at [818, 248] on div "Exterior 1 Utilities 4 HVAC 2 Verification 2 Plumbing 1 Roof Gated Community 1 …" at bounding box center [435, 545] width 817 height 806
click at [316, 153] on div "Pricing" at bounding box center [543, 163] width 493 height 43
click at [434, 144] on div "Pricing" at bounding box center [543, 163] width 493 height 43
click at [459, 166] on div "Pricing" at bounding box center [543, 163] width 493 height 43
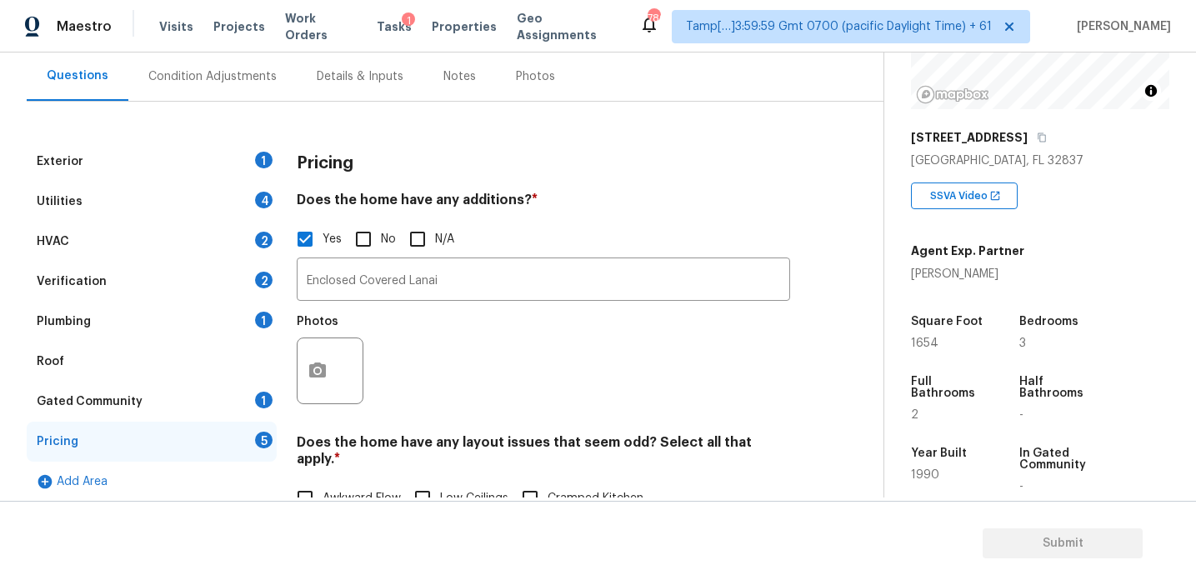
click at [409, 200] on h4 "Does the home have any additions? *" at bounding box center [543, 203] width 493 height 23
click at [494, 348] on div "Photos" at bounding box center [543, 360] width 493 height 108
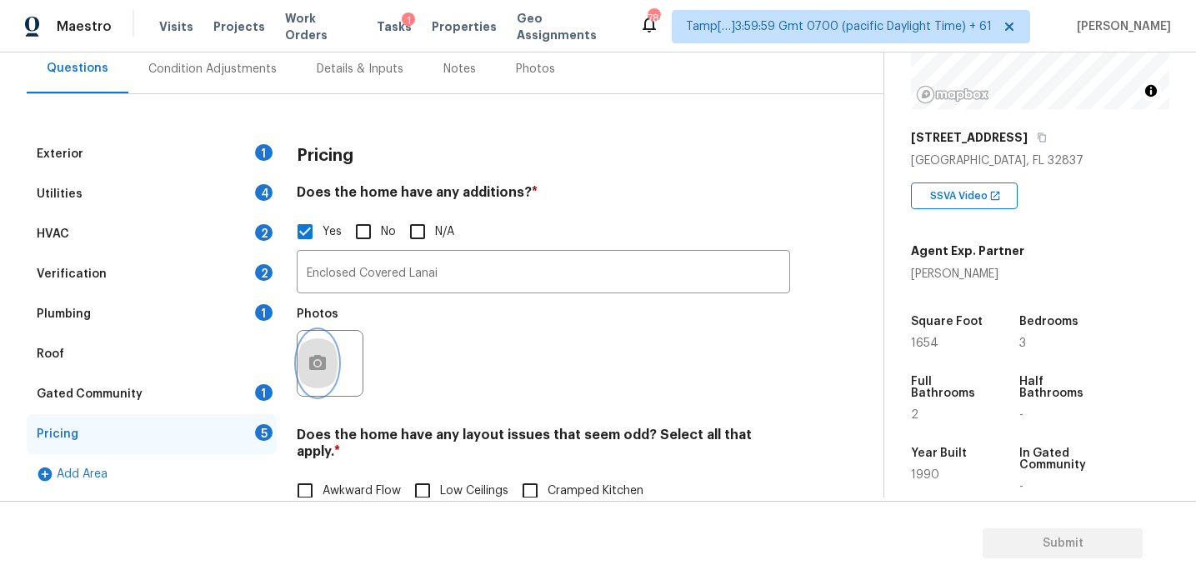
click at [328, 348] on button "button" at bounding box center [318, 363] width 40 height 65
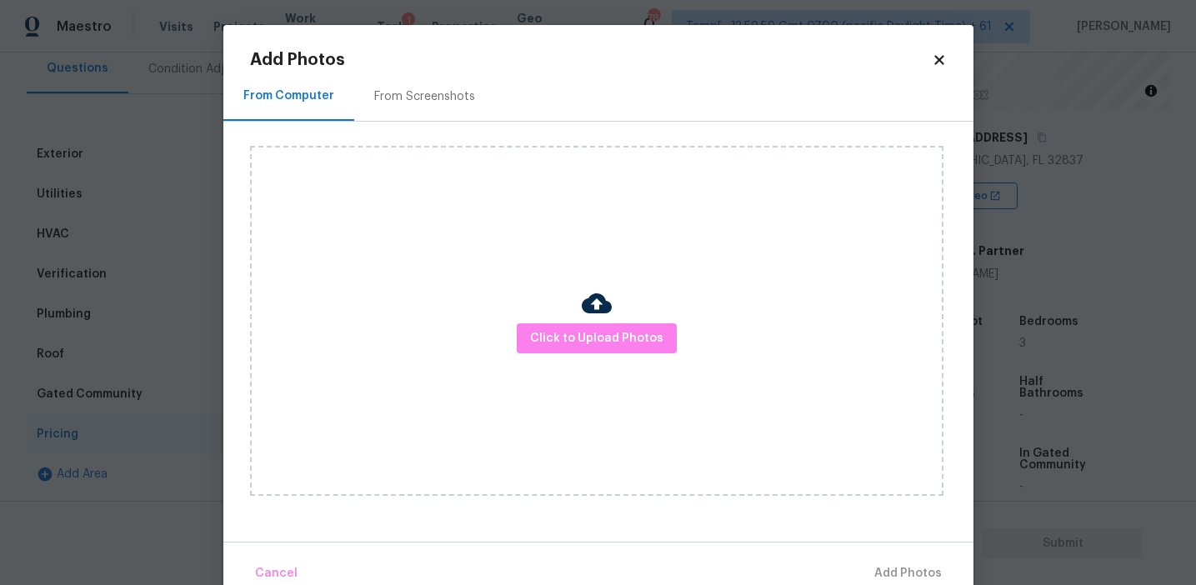
click at [588, 311] on img at bounding box center [597, 303] width 30 height 30
click at [588, 327] on button "Click to Upload Photos" at bounding box center [597, 338] width 160 height 31
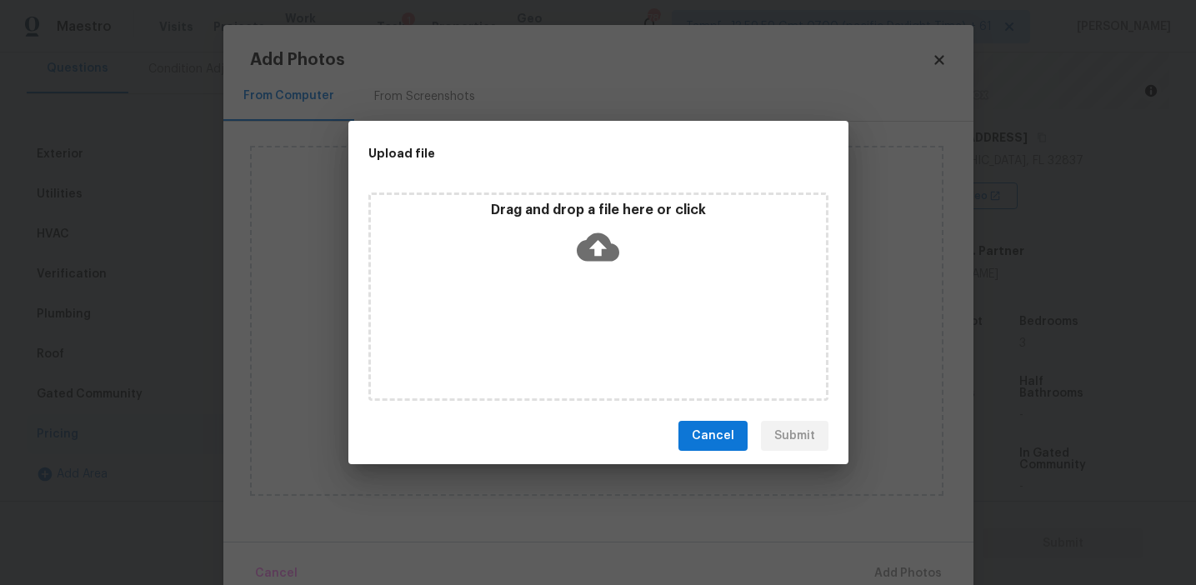
click at [571, 223] on div "Drag and drop a file here or click" at bounding box center [598, 238] width 455 height 72
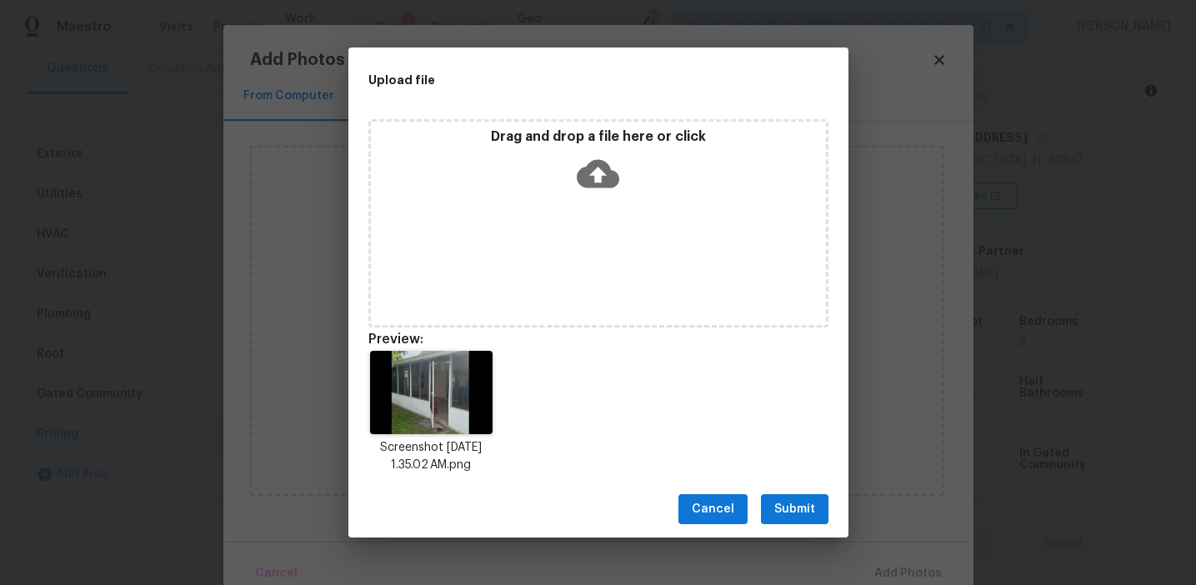
click at [783, 499] on span "Submit" at bounding box center [794, 509] width 41 height 21
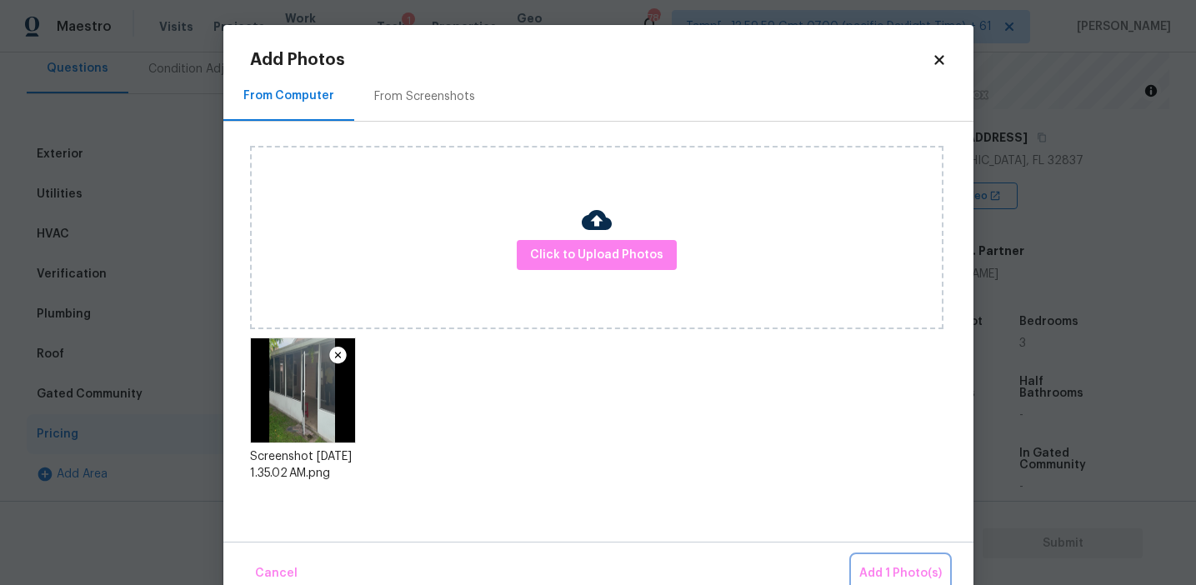
click at [906, 579] on span "Add 1 Photo(s)" at bounding box center [900, 573] width 83 height 21
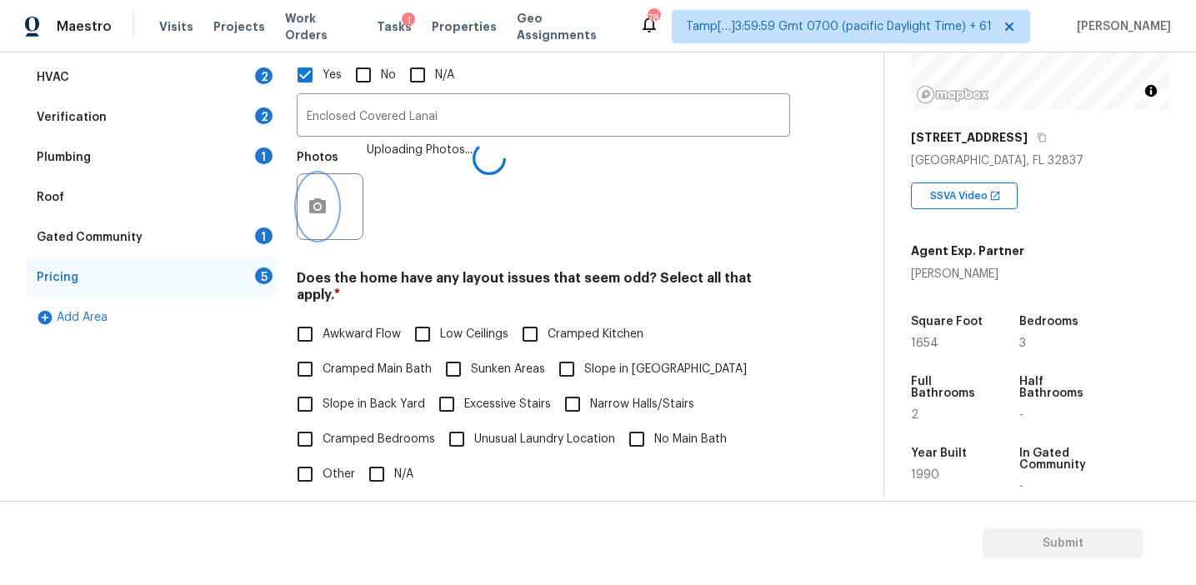
scroll to position [493, 0]
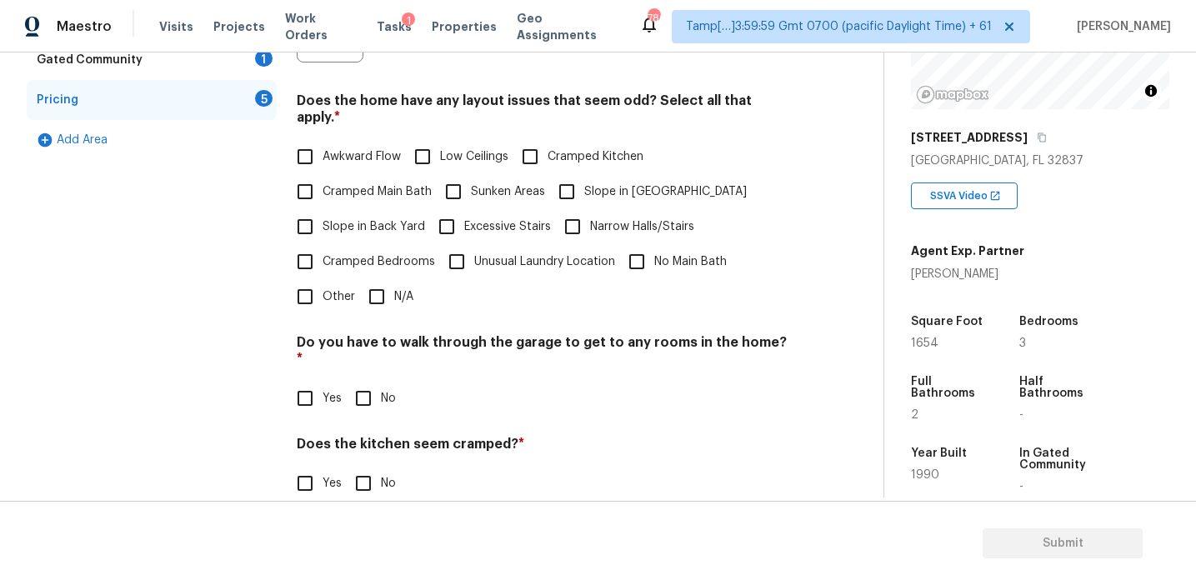
click at [367, 385] on div "Pricing Does the home have any additions? * Yes No N/A Enclosed Covered Lanai ​…" at bounding box center [543, 203] width 493 height 806
click at [359, 381] on input "No" at bounding box center [363, 398] width 35 height 35
checkbox input "true"
click at [358, 468] on input "No" at bounding box center [363, 485] width 35 height 35
checkbox input "true"
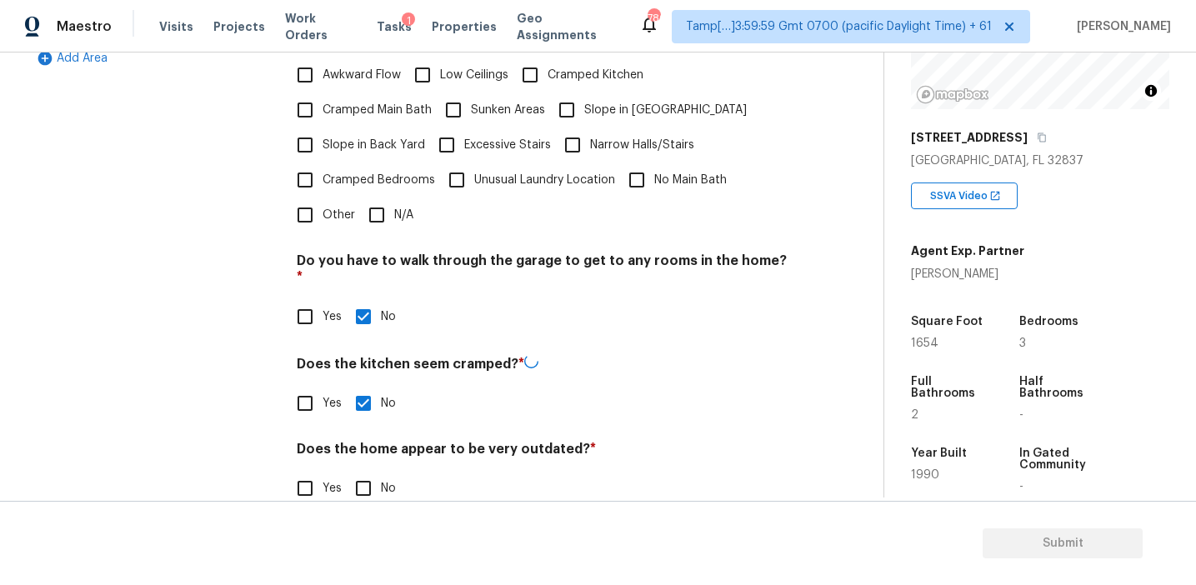
click at [365, 471] on input "No" at bounding box center [363, 488] width 35 height 35
checkbox input "true"
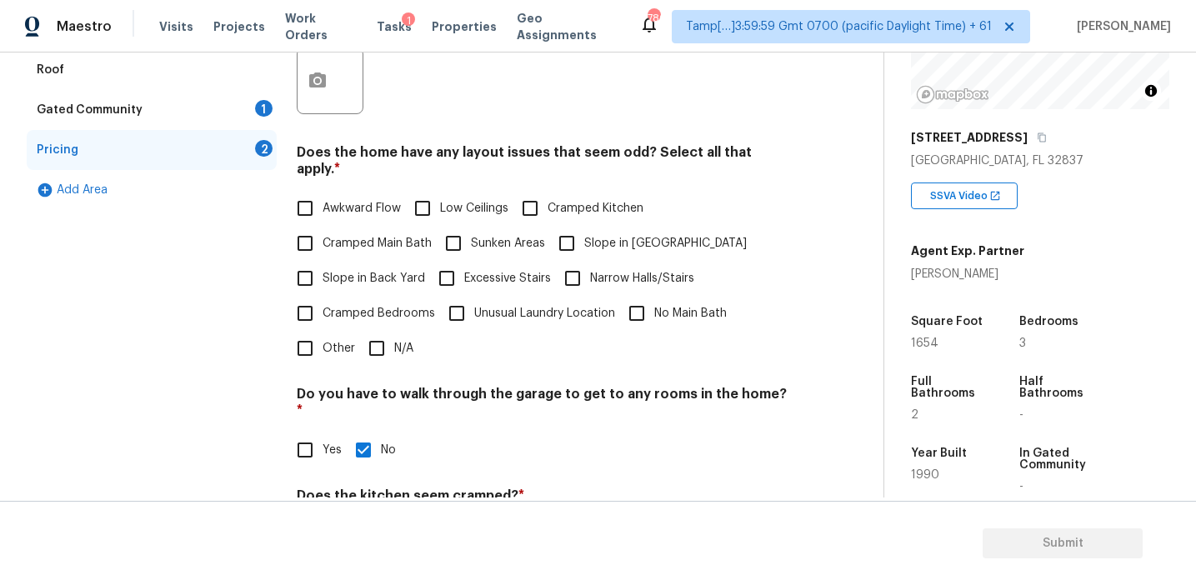
click at [593, 226] on label "Slope in [GEOGRAPHIC_DATA]" at bounding box center [648, 243] width 198 height 35
click at [584, 226] on input "Slope in [GEOGRAPHIC_DATA]" at bounding box center [566, 243] width 35 height 35
checkbox input "true"
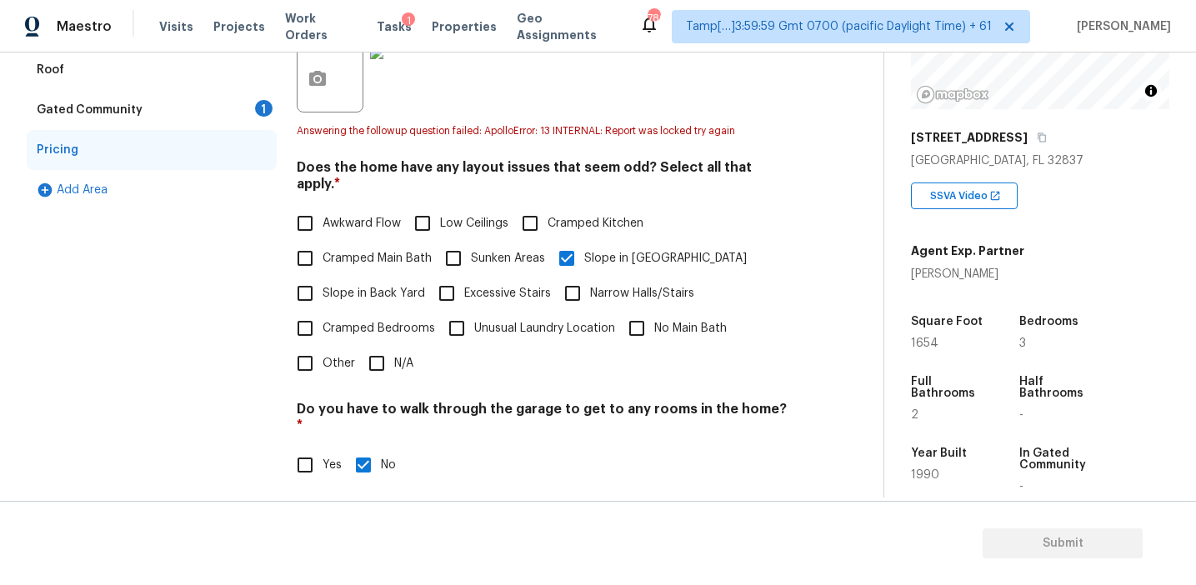
click at [354, 206] on label "Awkward Flow" at bounding box center [344, 223] width 113 height 35
click at [323, 206] on input "Awkward Flow" at bounding box center [305, 223] width 35 height 35
checkbox input "true"
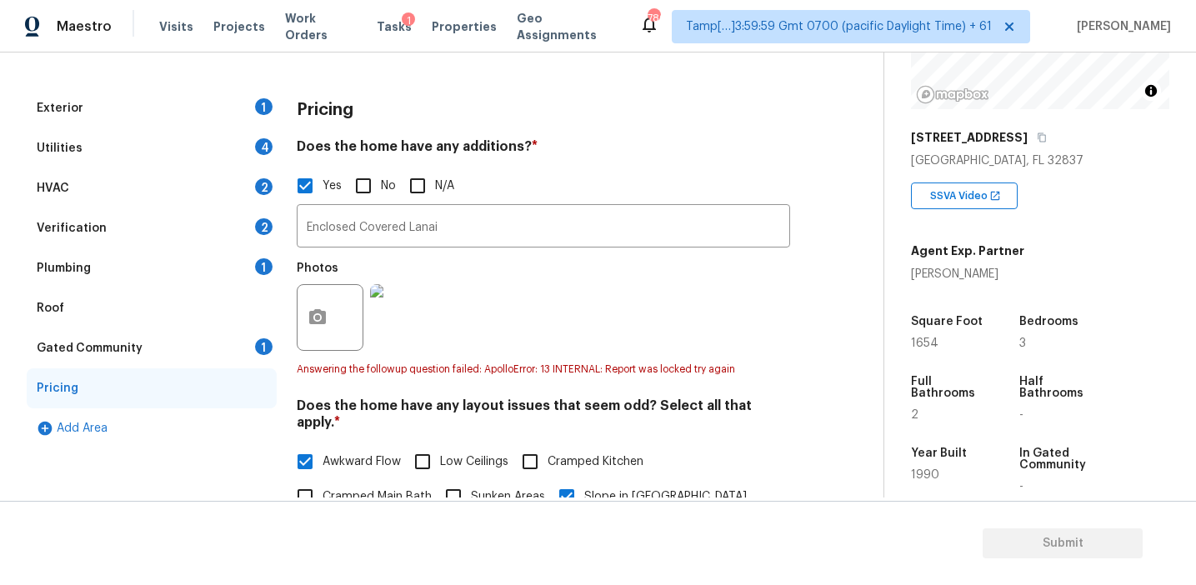
click at [213, 358] on div "Gated Community 1" at bounding box center [152, 348] width 250 height 40
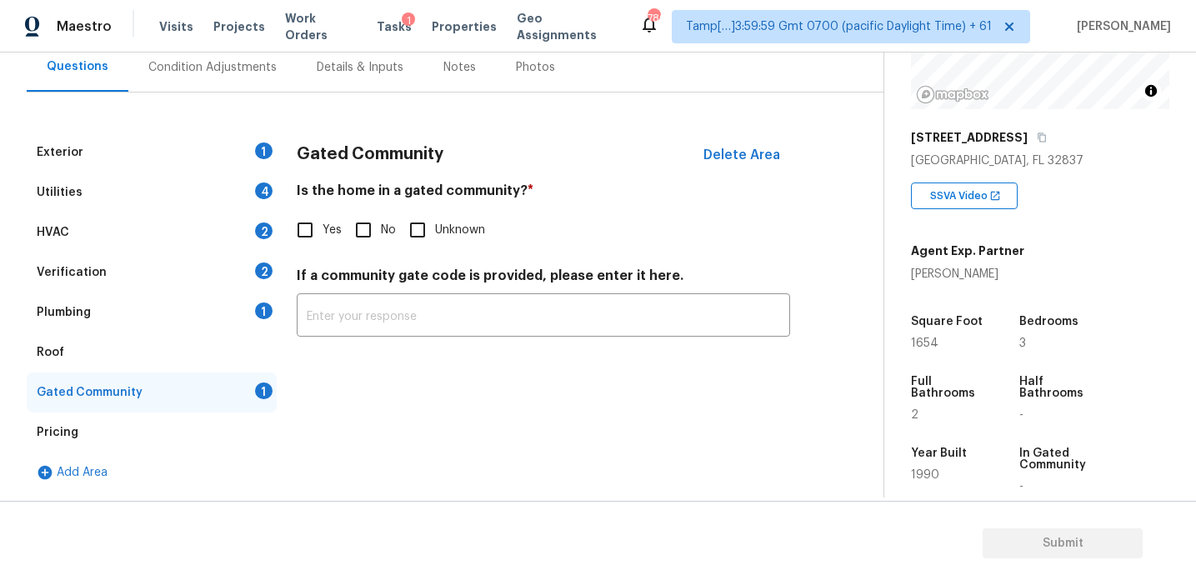
click at [353, 232] on input "No" at bounding box center [363, 230] width 35 height 35
checkbox input "true"
click at [213, 303] on div "Plumbing 1" at bounding box center [152, 313] width 250 height 40
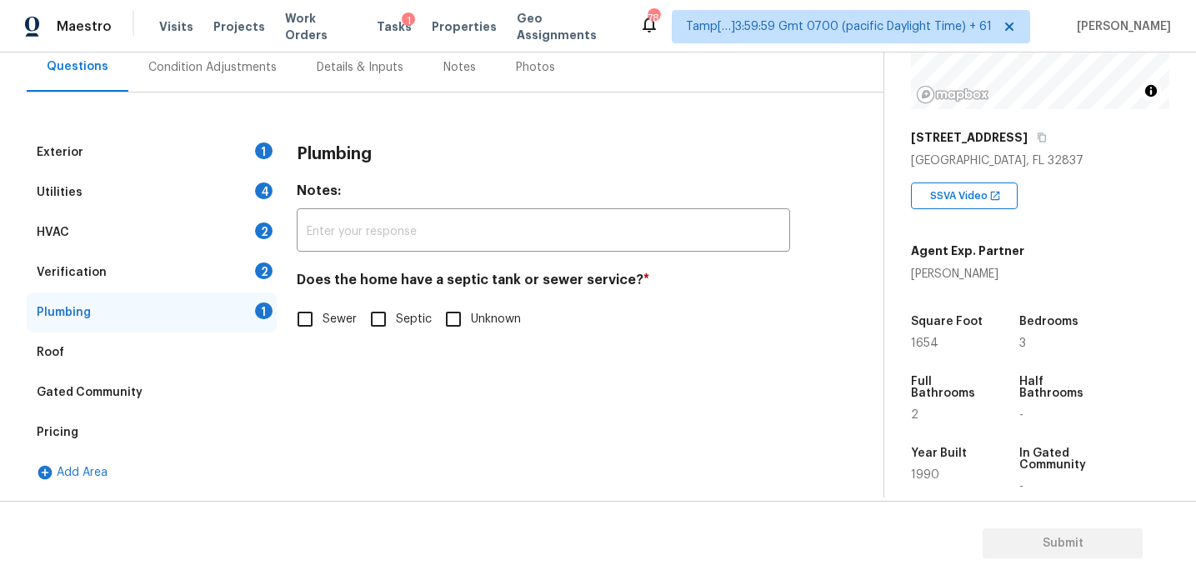
click at [324, 292] on h4 "Does the home have a septic tank or sewer service? *" at bounding box center [543, 283] width 493 height 23
click at [311, 314] on input "Sewer" at bounding box center [305, 319] width 35 height 35
checkbox input "true"
click at [258, 260] on div "Verification 2" at bounding box center [152, 273] width 250 height 40
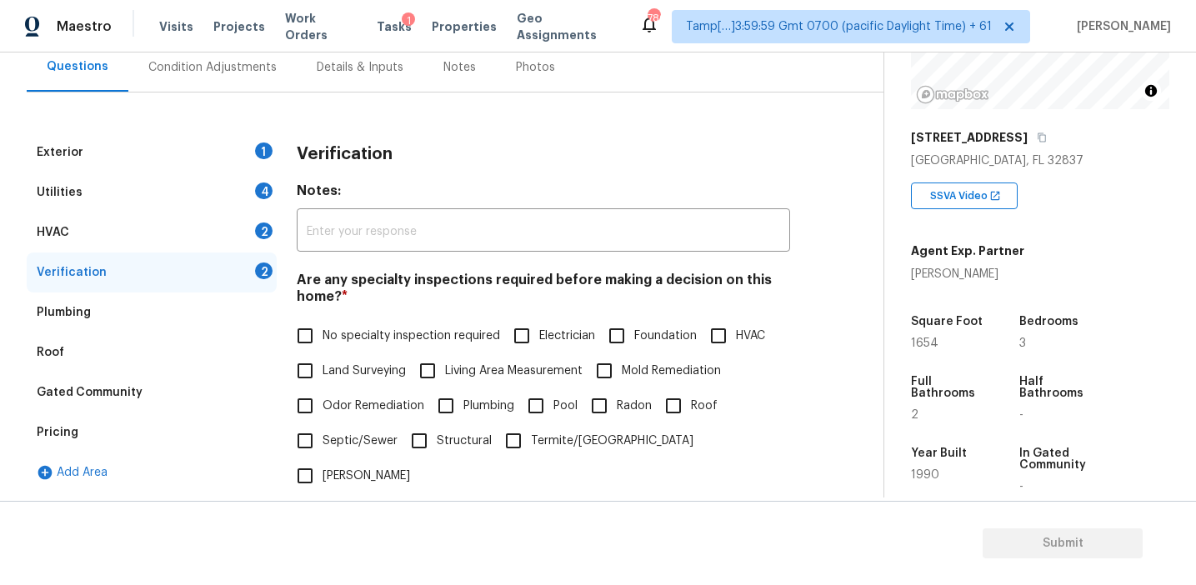
click at [343, 338] on span "No specialty inspection required" at bounding box center [412, 337] width 178 height 18
click at [323, 338] on input "No specialty inspection required" at bounding box center [305, 335] width 35 height 35
checkbox input "true"
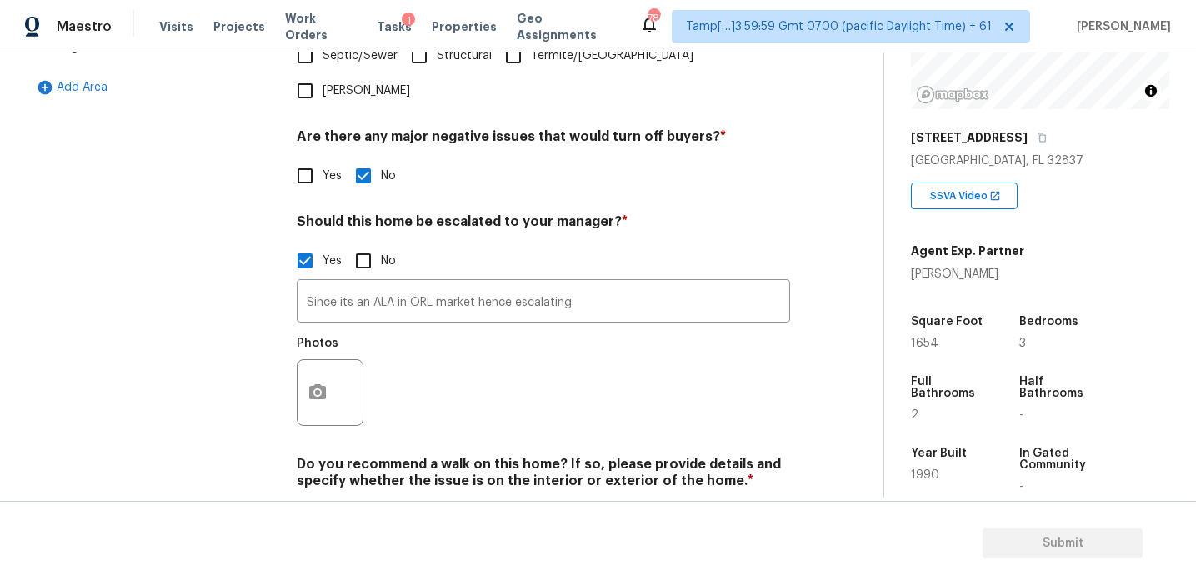
scroll to position [576, 0]
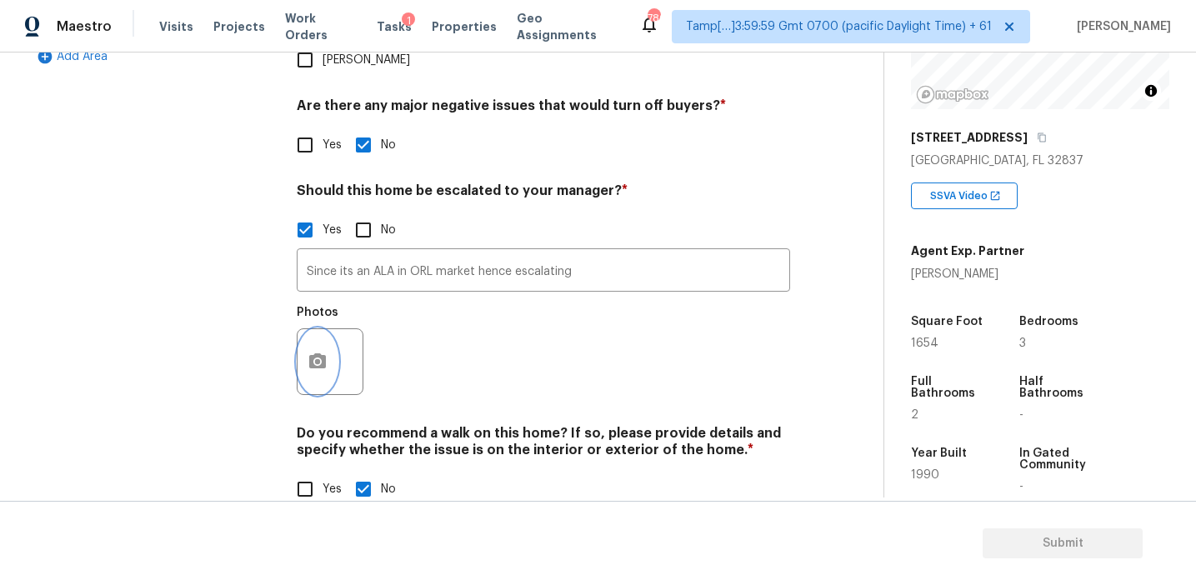
click at [323, 329] on button "button" at bounding box center [318, 361] width 40 height 65
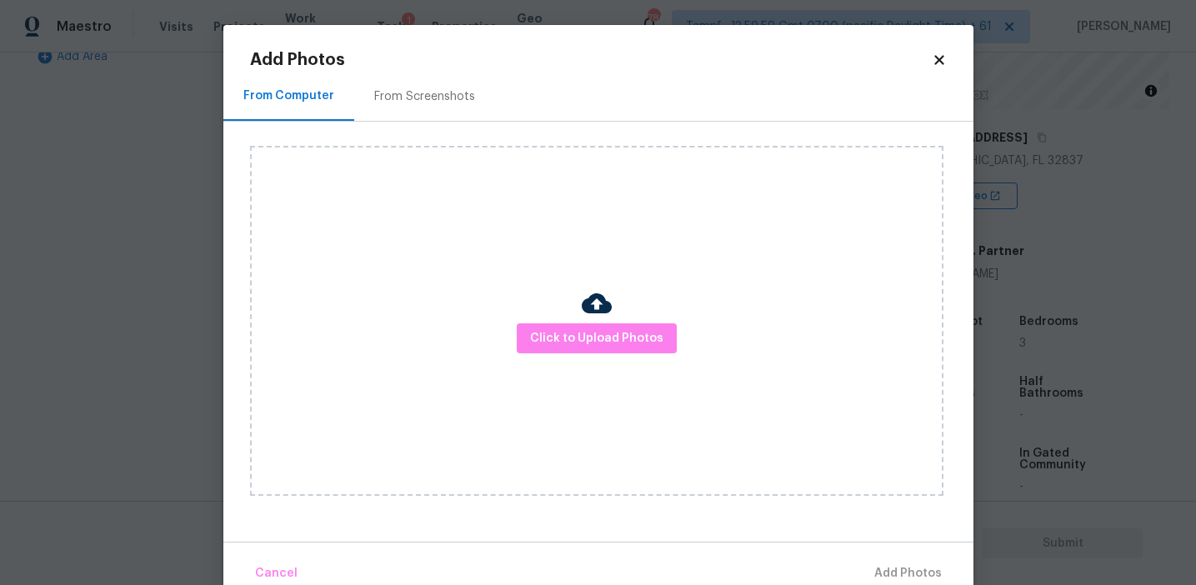
click at [433, 98] on div "From Screenshots" at bounding box center [424, 96] width 101 height 17
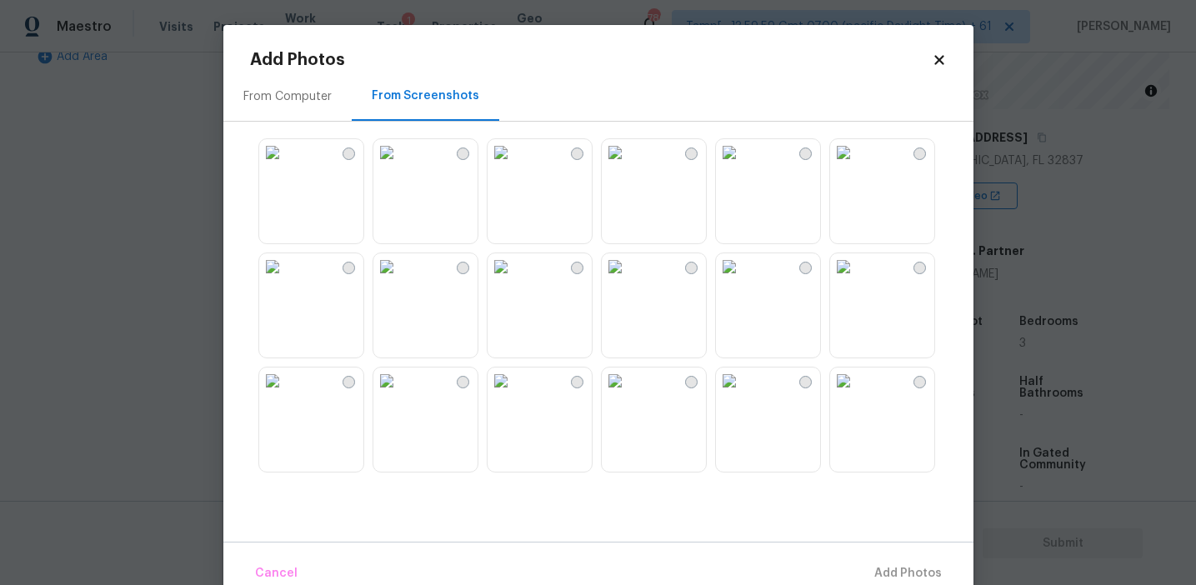
click at [514, 280] on img at bounding box center [501, 266] width 27 height 27
click at [400, 280] on img at bounding box center [386, 266] width 27 height 27
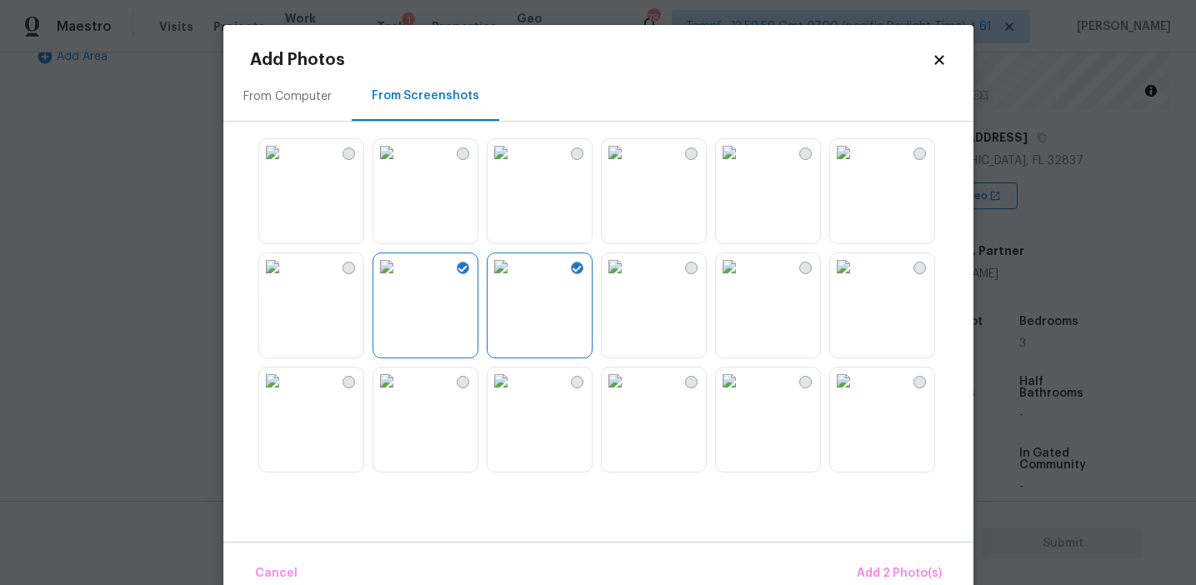
click at [628, 280] on img at bounding box center [615, 266] width 27 height 27
click at [873, 558] on button "Add 3 Photo(s)" at bounding box center [900, 574] width 98 height 36
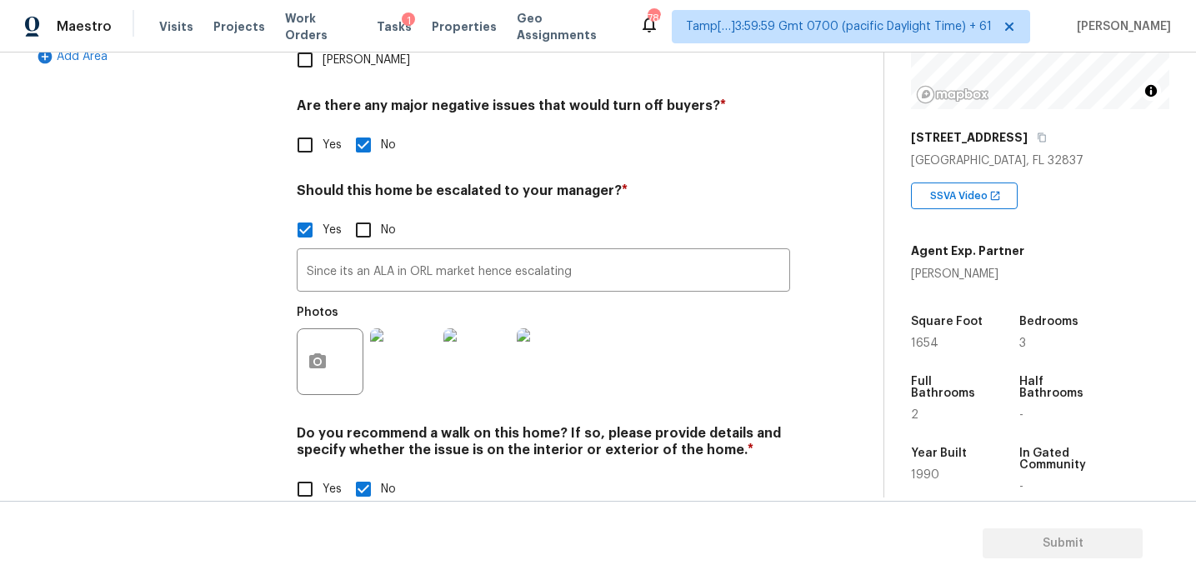
click at [469, 425] on h4 "Do you recommend a walk on this home? If so, please provide details and specify…" at bounding box center [543, 445] width 493 height 40
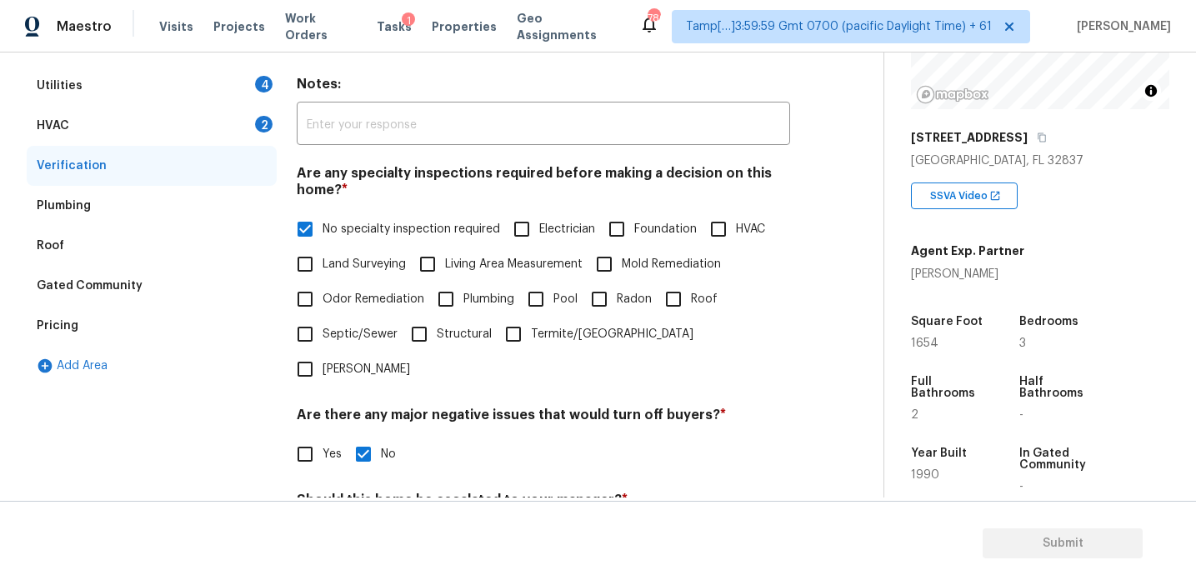
scroll to position [263, 0]
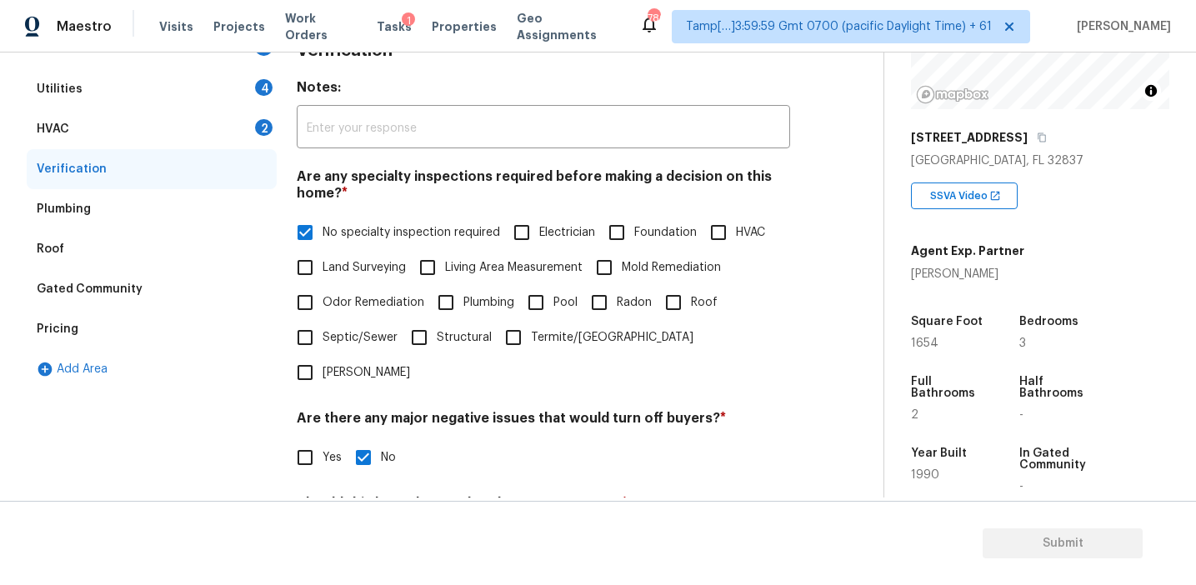
click at [206, 133] on div "HVAC 2" at bounding box center [152, 129] width 250 height 40
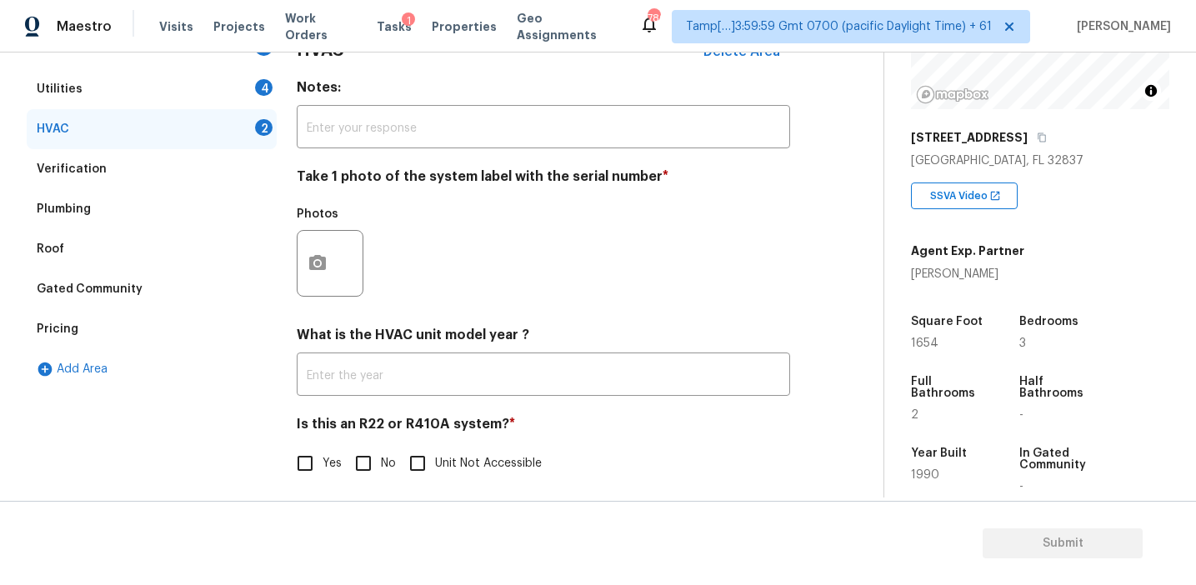
click at [359, 470] on input "No" at bounding box center [363, 463] width 35 height 35
checkbox input "true"
click at [313, 251] on button "button" at bounding box center [318, 263] width 40 height 65
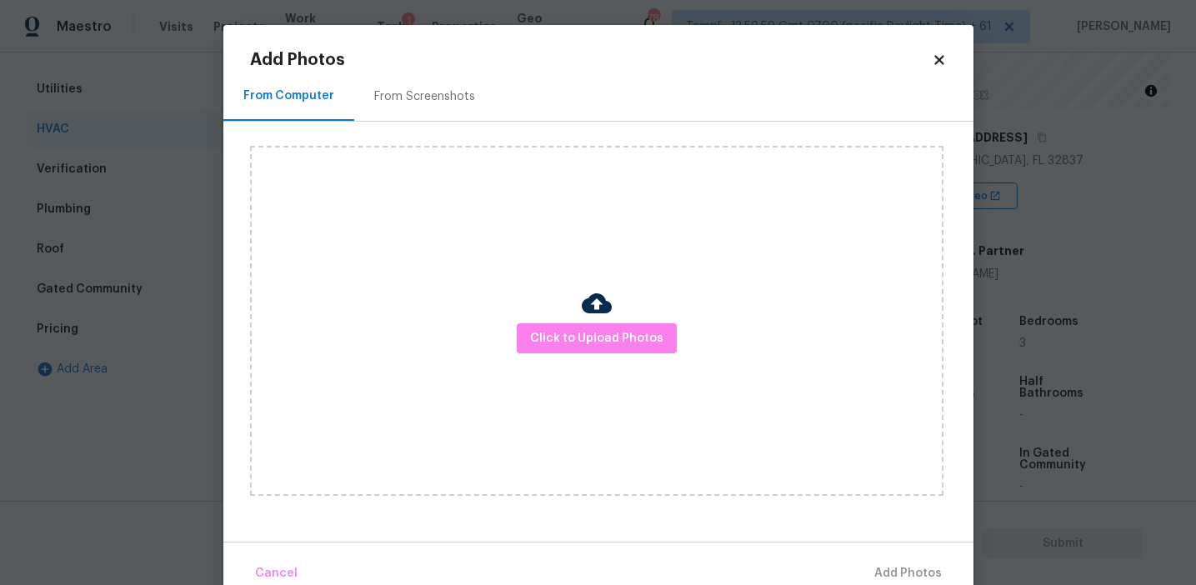
click at [313, 251] on div "Click to Upload Photos" at bounding box center [596, 321] width 693 height 350
click at [387, 103] on div "From Screenshots" at bounding box center [424, 96] width 101 height 17
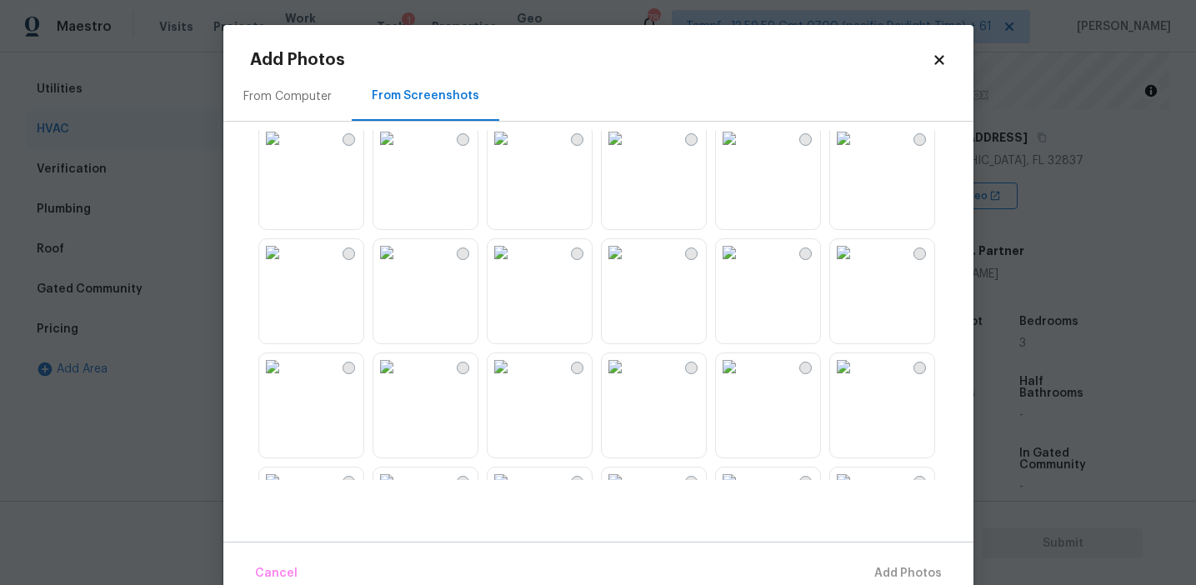
scroll to position [0, 0]
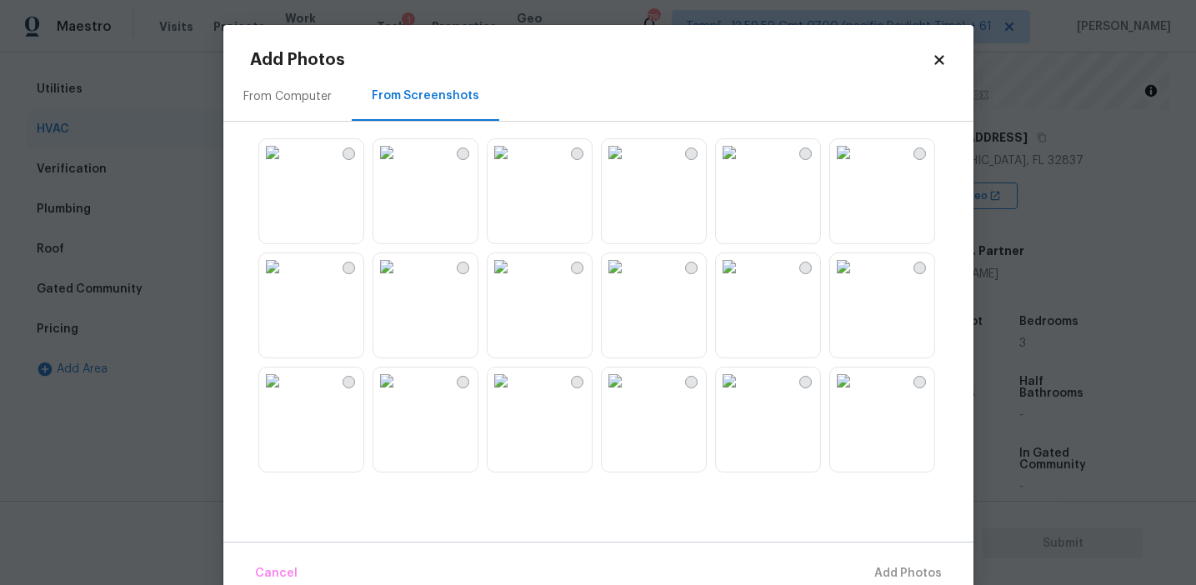
click at [214, 206] on body "Maestro Visits Projects Work Orders Tasks 1 Properties Geo Assignments 786 Tamp…" at bounding box center [598, 292] width 1196 height 585
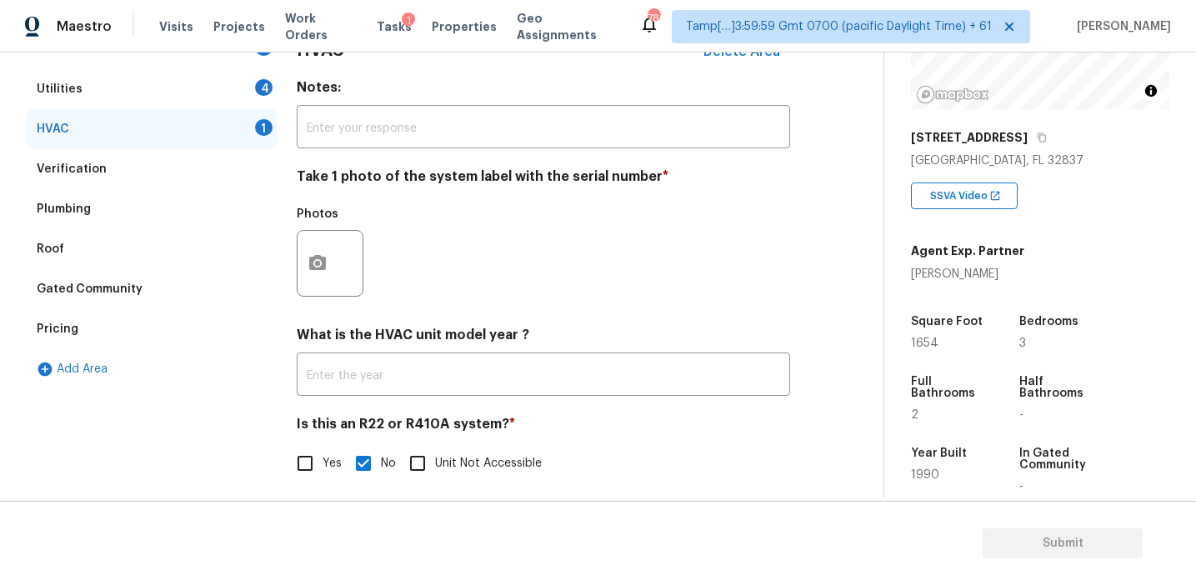
click at [351, 257] on div at bounding box center [330, 263] width 67 height 67
click at [333, 260] on button "button" at bounding box center [318, 263] width 40 height 65
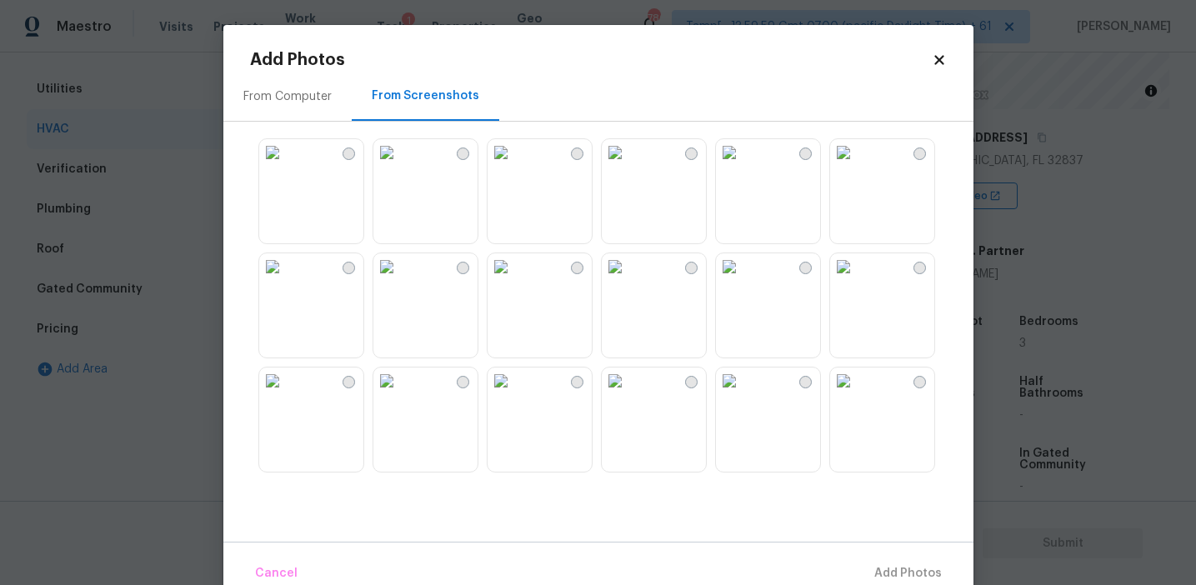
click at [323, 106] on div "From Computer" at bounding box center [287, 96] width 128 height 49
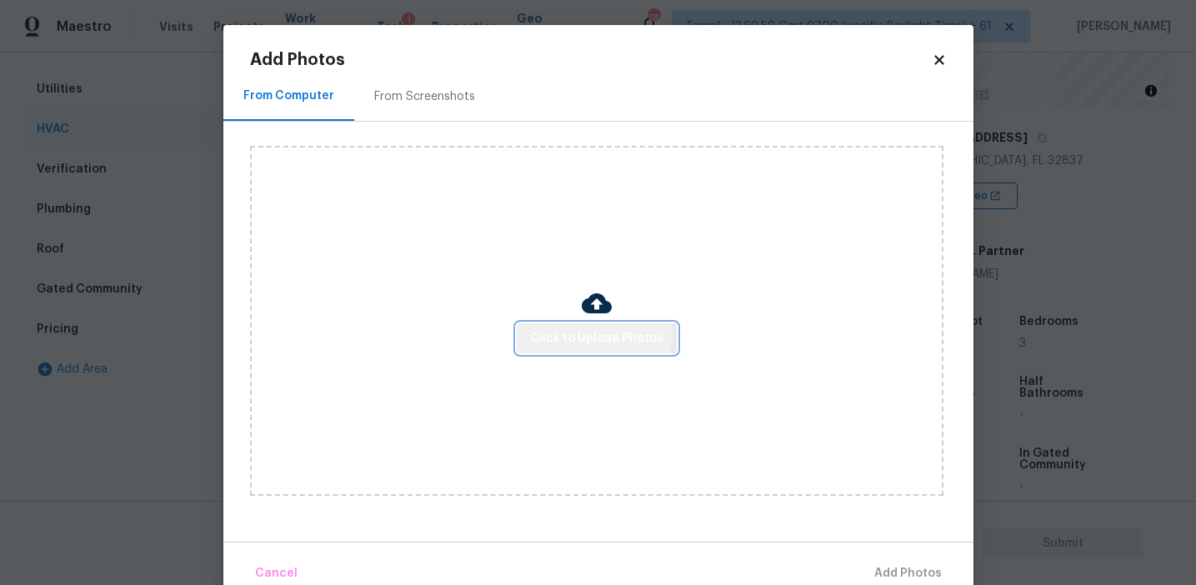
click at [545, 333] on span "Click to Upload Photos" at bounding box center [596, 338] width 133 height 21
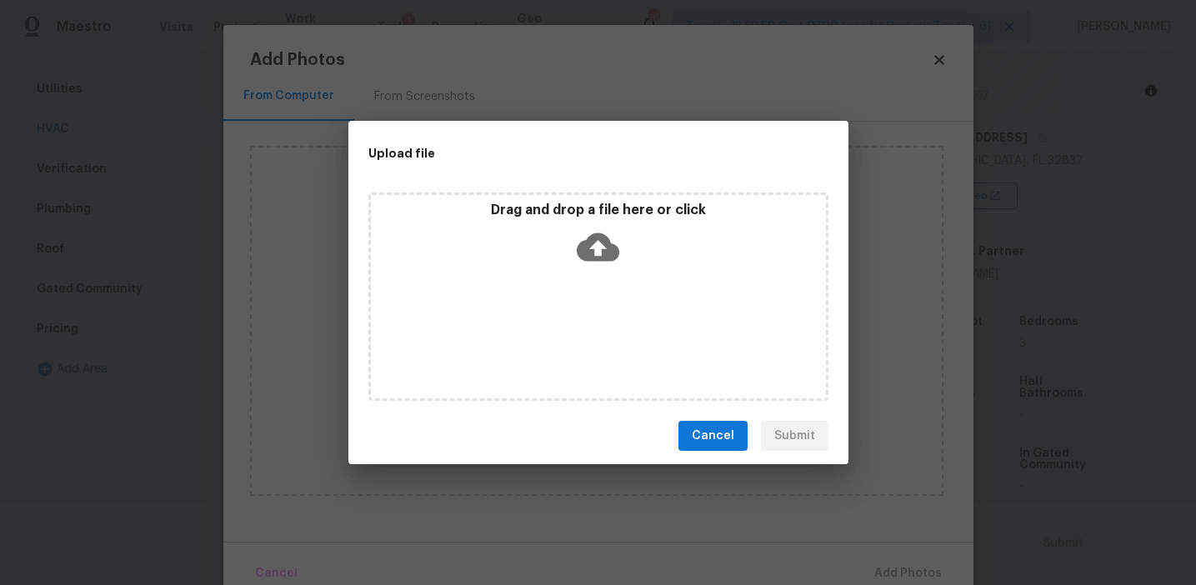
drag, startPoint x: 545, startPoint y: 333, endPoint x: 539, endPoint y: 226, distance: 107.7
click at [539, 226] on div "Drag and drop a file here or click" at bounding box center [598, 238] width 455 height 72
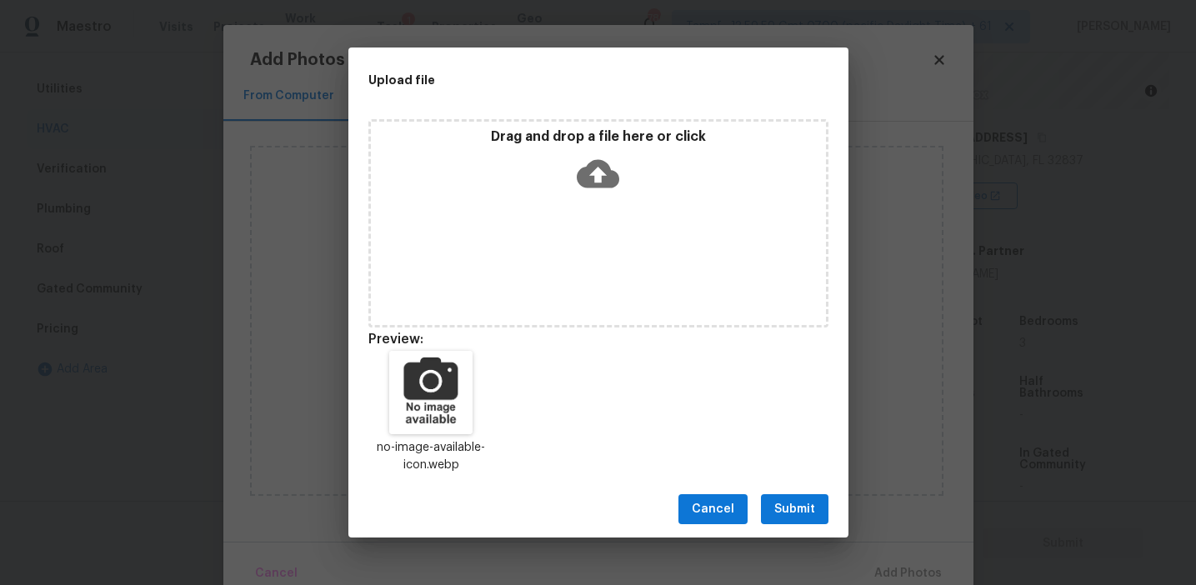
click at [794, 508] on span "Submit" at bounding box center [794, 509] width 41 height 21
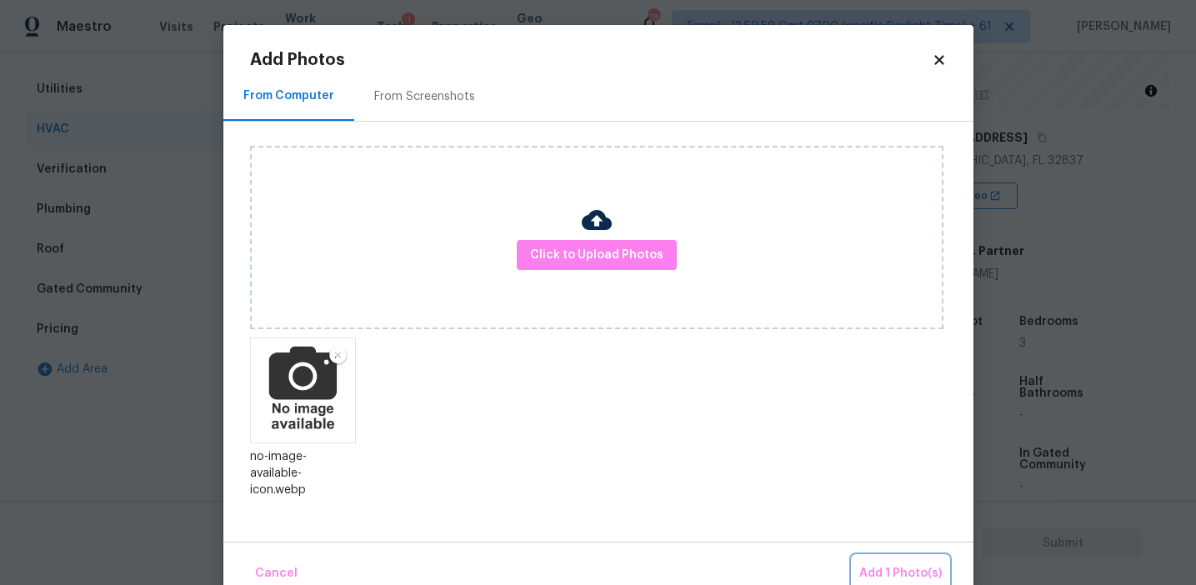
click at [889, 568] on span "Add 1 Photo(s)" at bounding box center [900, 573] width 83 height 21
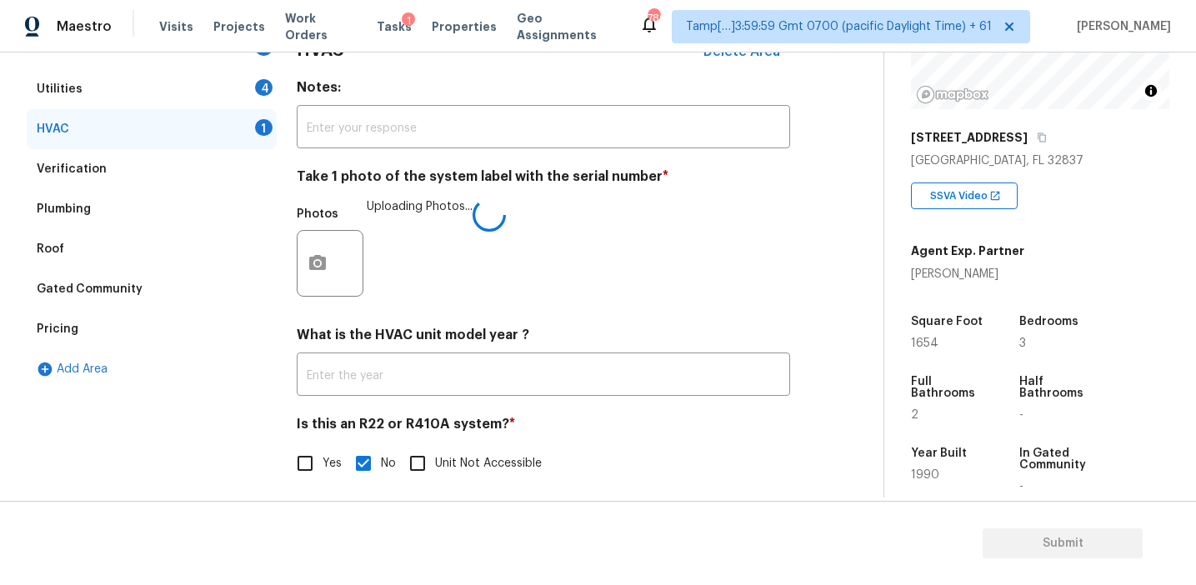
click at [599, 311] on div "HVAC Delete Area Notes: ​ Take 1 photo of the system label with the serial numb…" at bounding box center [543, 265] width 493 height 472
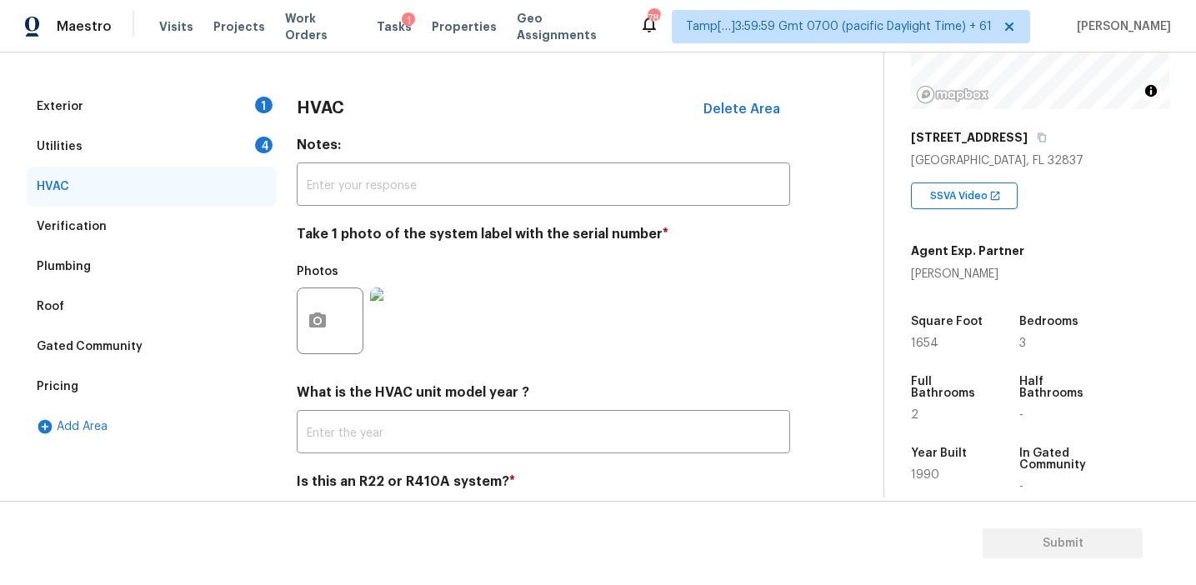
scroll to position [196, 0]
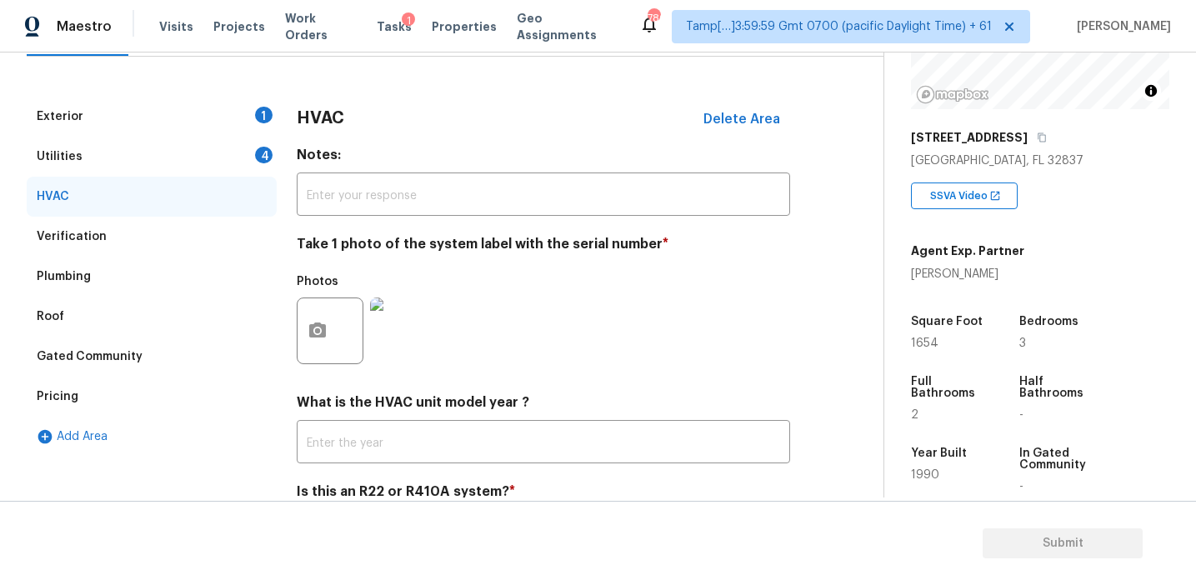
click at [259, 148] on div "4" at bounding box center [264, 155] width 18 height 17
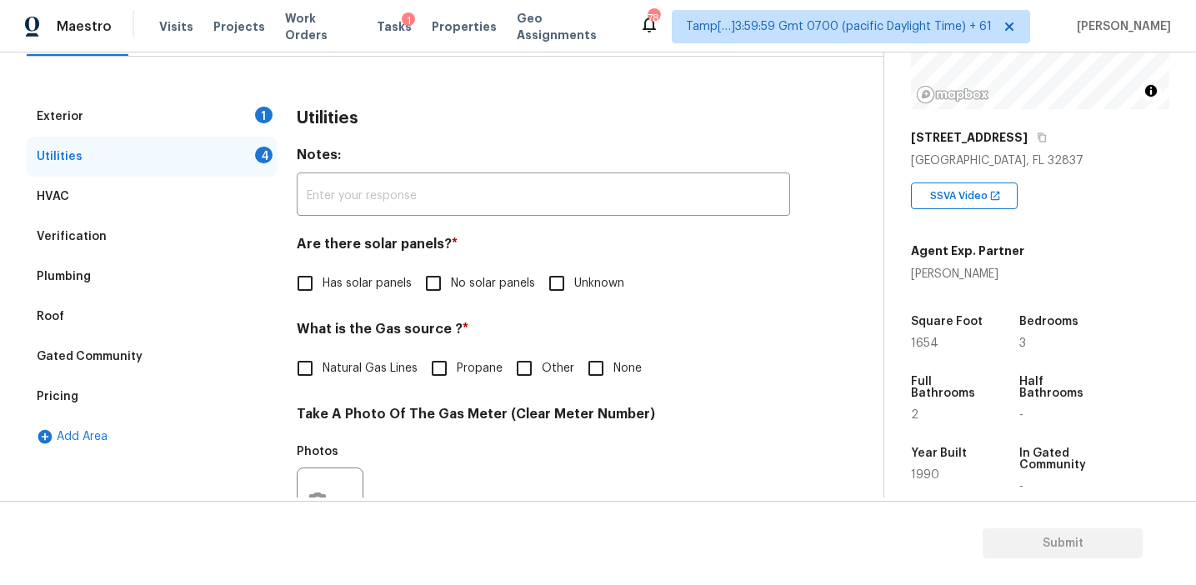
click at [497, 280] on span "No solar panels" at bounding box center [493, 284] width 84 height 18
click at [451, 280] on input "No solar panels" at bounding box center [433, 283] width 35 height 35
checkbox input "true"
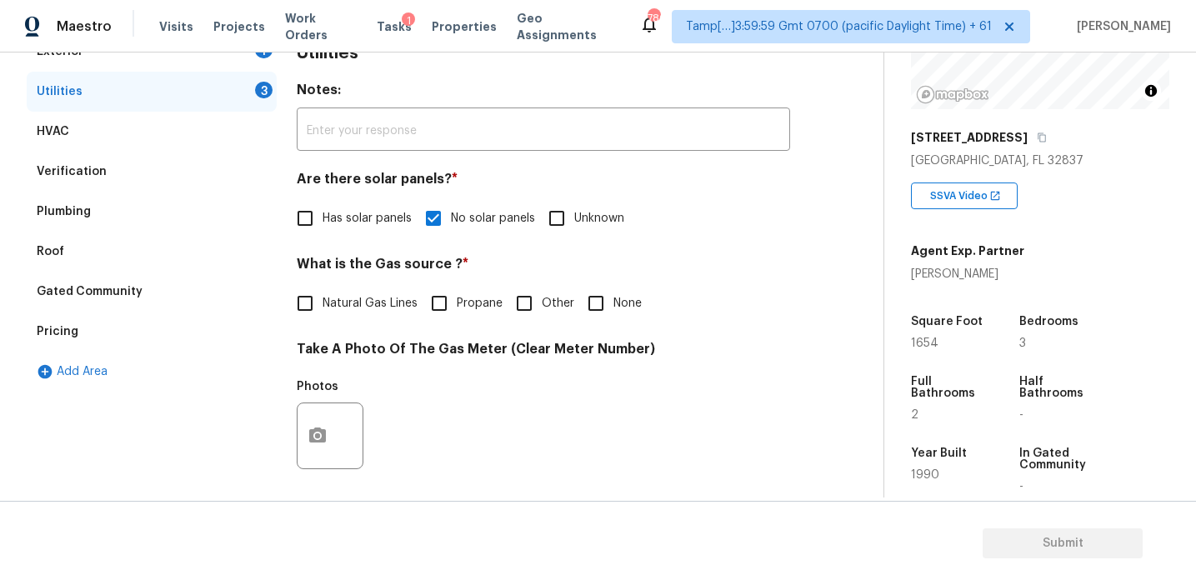
scroll to position [373, 0]
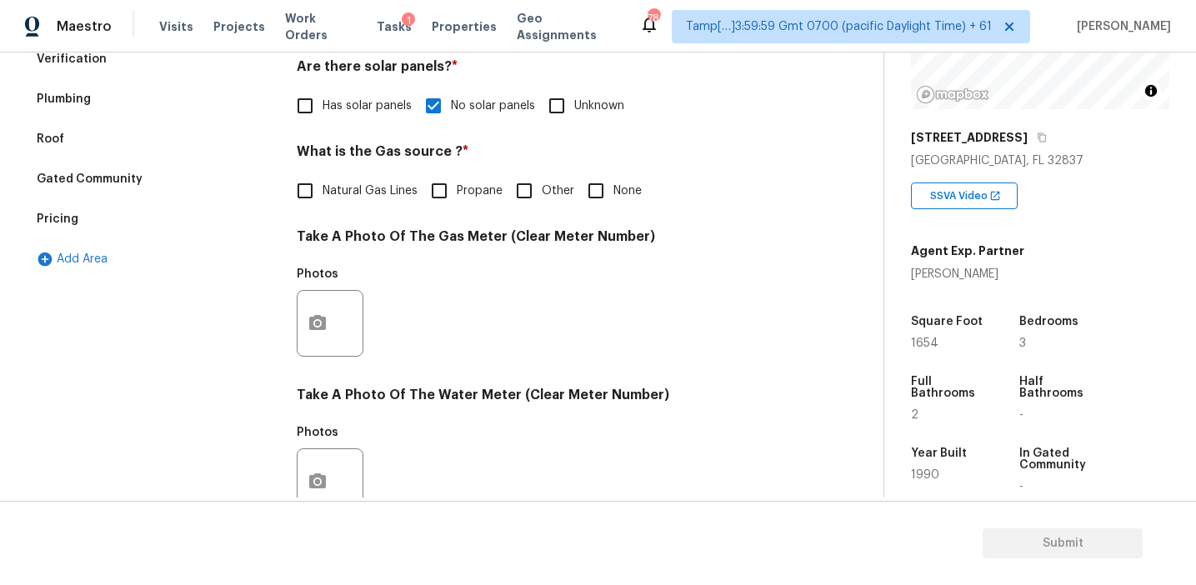
click at [588, 193] on input "None" at bounding box center [595, 190] width 35 height 35
checkbox input "true"
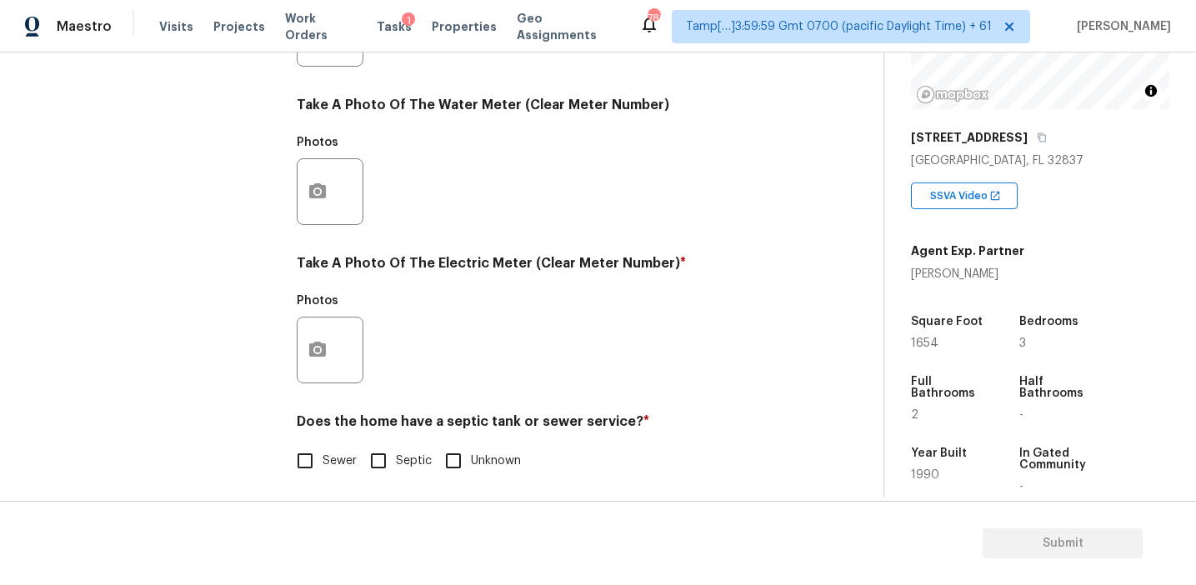
scroll to position [669, 0]
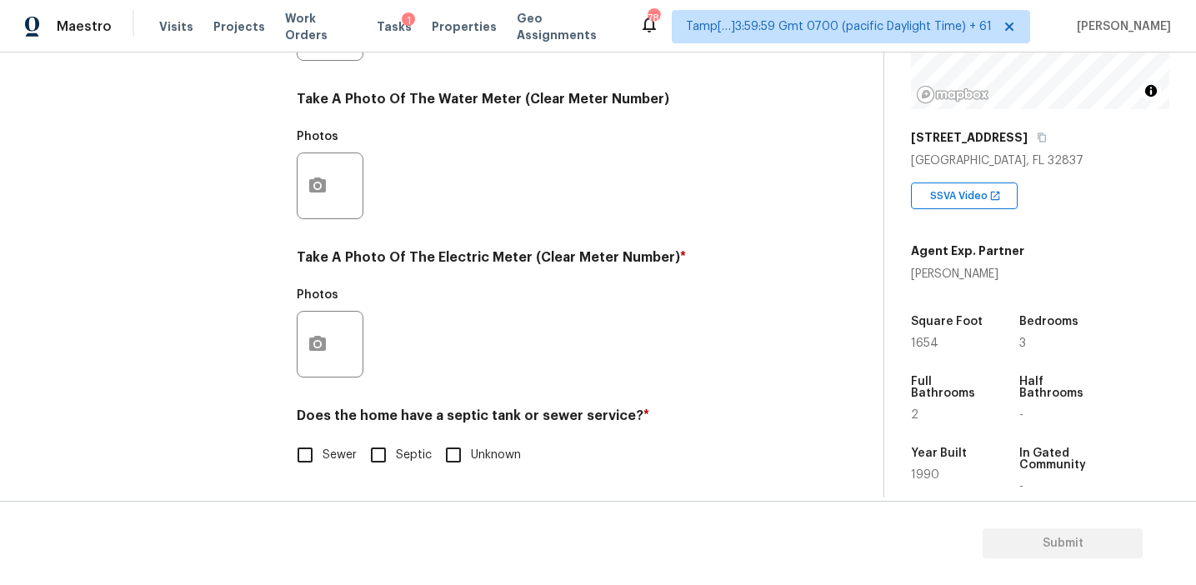
click at [308, 448] on input "Sewer" at bounding box center [305, 455] width 35 height 35
checkbox input "true"
click at [308, 336] on icon "button" at bounding box center [318, 344] width 20 height 20
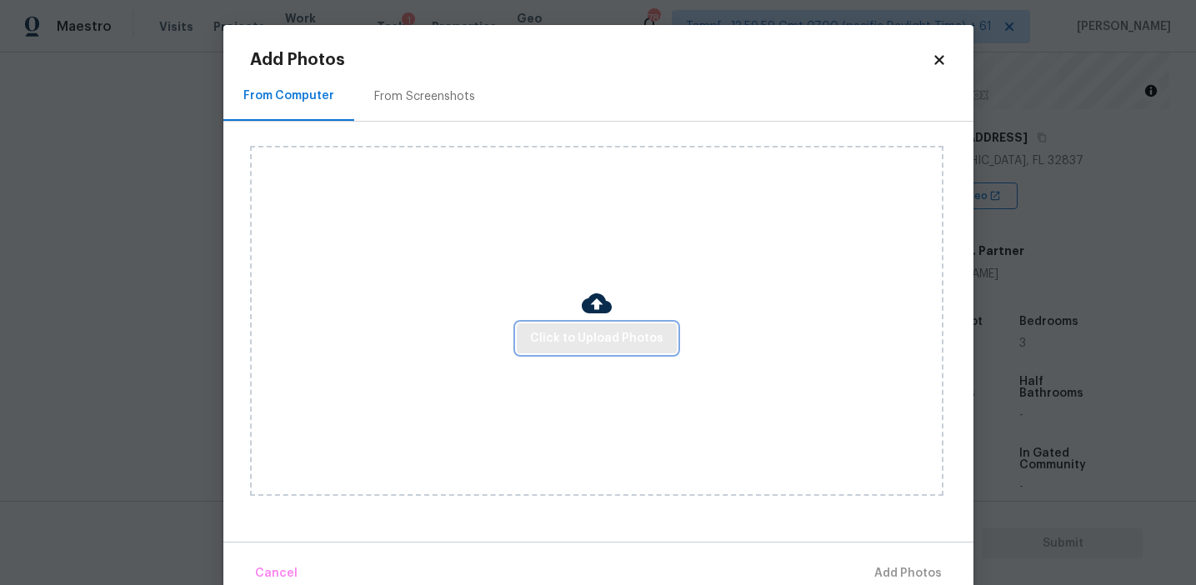
click at [542, 336] on span "Click to Upload Photos" at bounding box center [596, 338] width 133 height 21
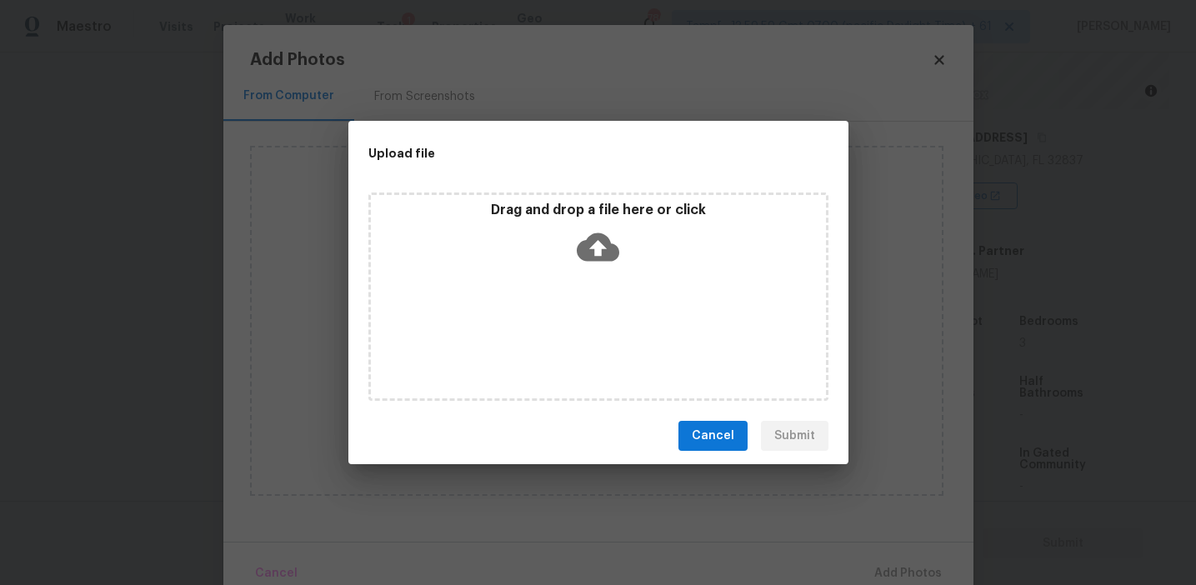
click at [542, 215] on p "Drag and drop a file here or click" at bounding box center [598, 211] width 455 height 18
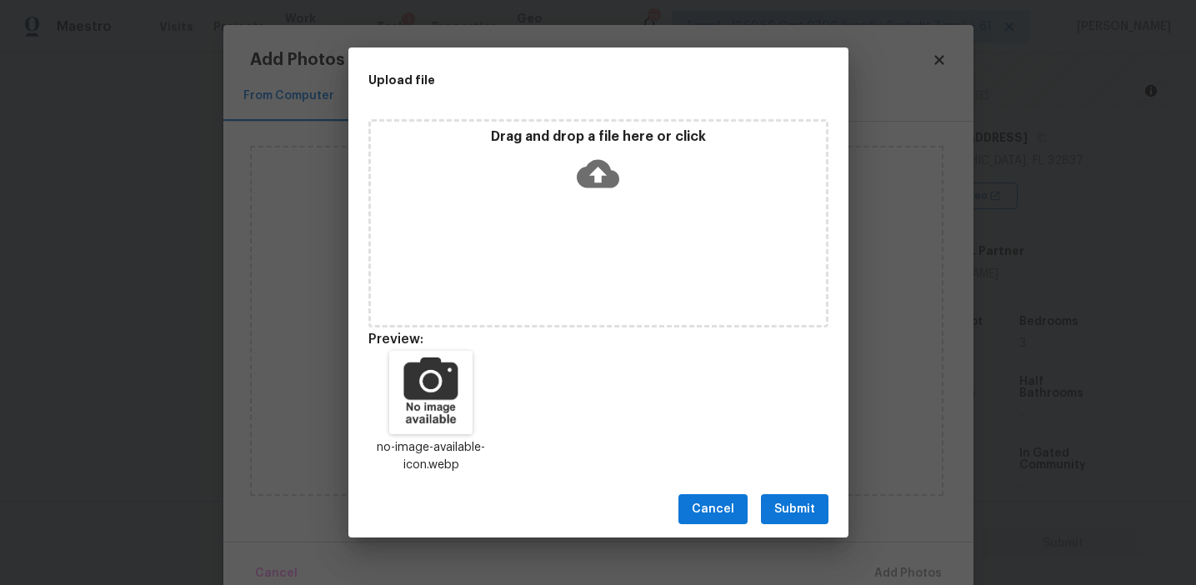
click at [791, 510] on span "Submit" at bounding box center [794, 509] width 41 height 21
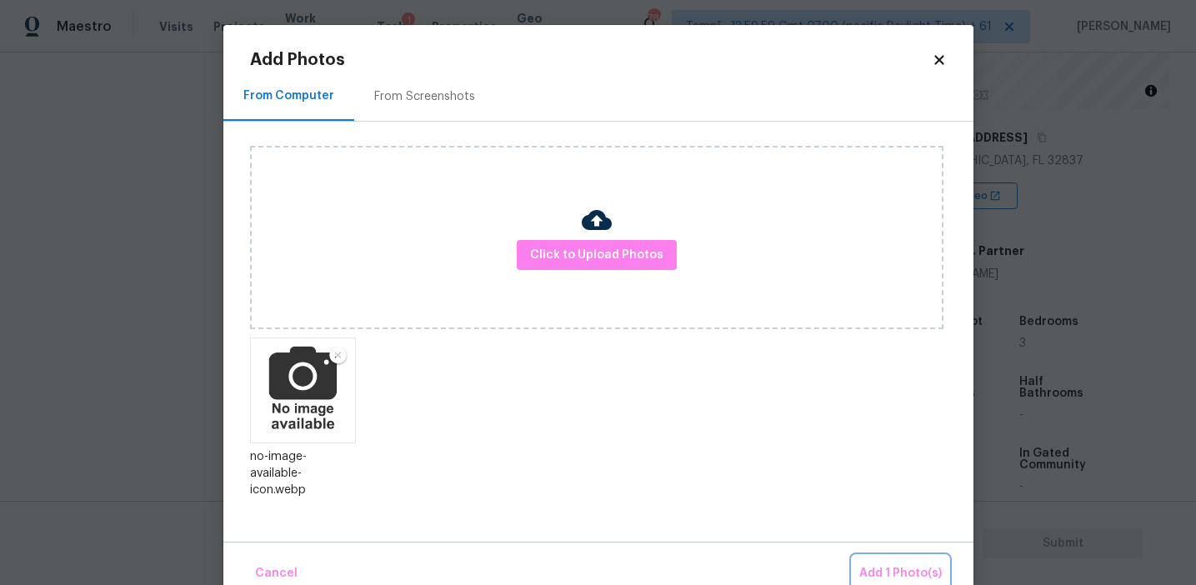
click at [879, 568] on span "Add 1 Photo(s)" at bounding box center [900, 573] width 83 height 21
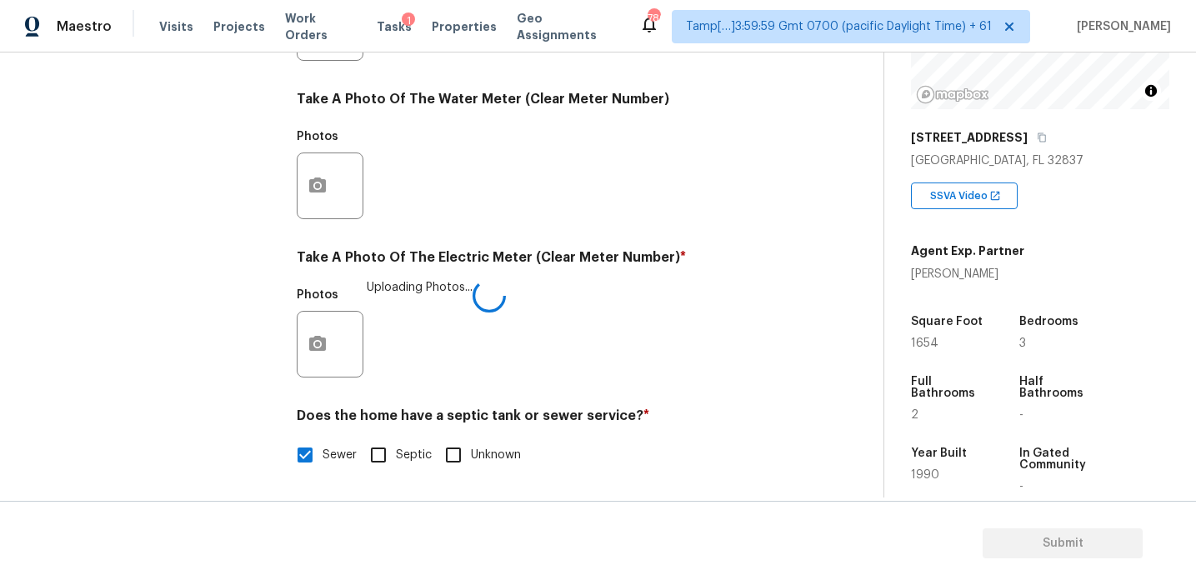
click at [648, 304] on div "Photos Uploading Photos..." at bounding box center [543, 333] width 493 height 108
click at [535, 247] on div "Utilities Notes: ​ Are there solar panels? * Has solar panels No solar panels U…" at bounding box center [543, 57] width 493 height 869
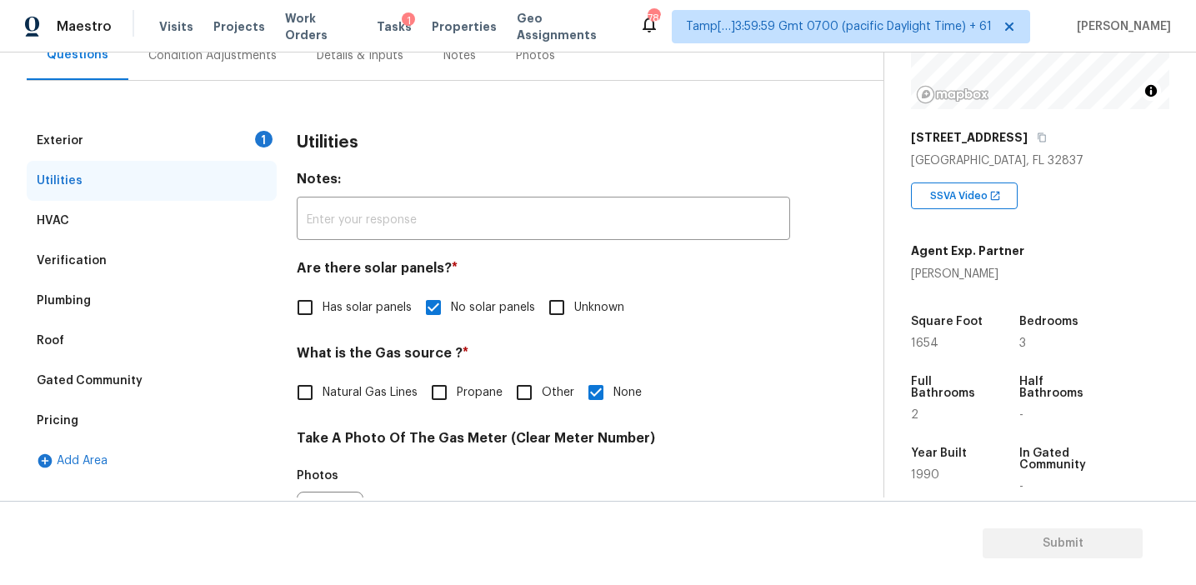
scroll to position [148, 0]
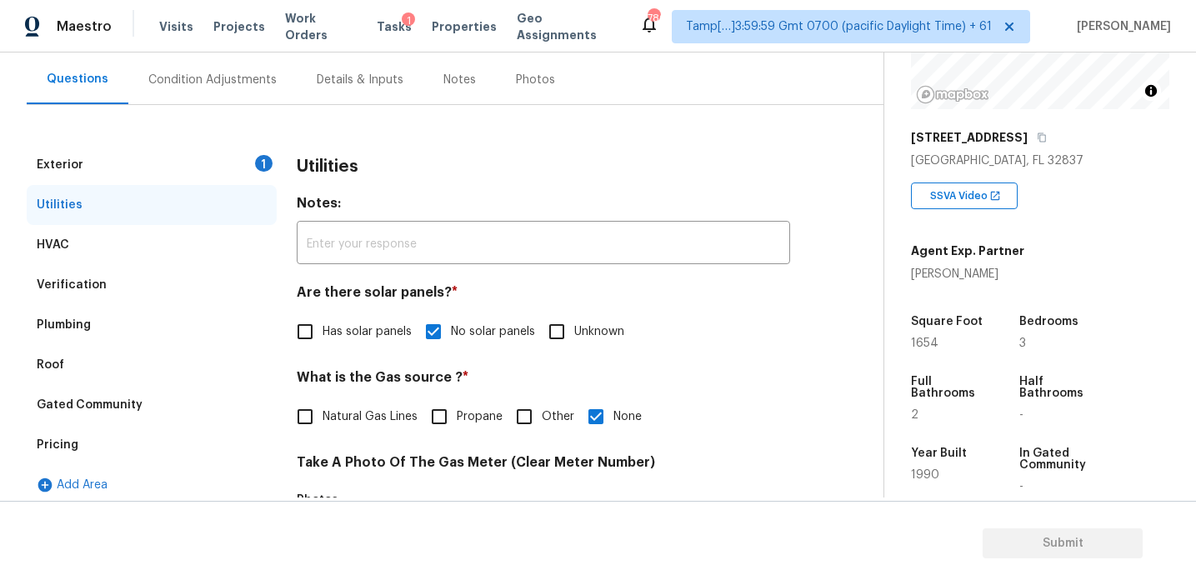
click at [205, 168] on div "Exterior 1" at bounding box center [152, 165] width 250 height 40
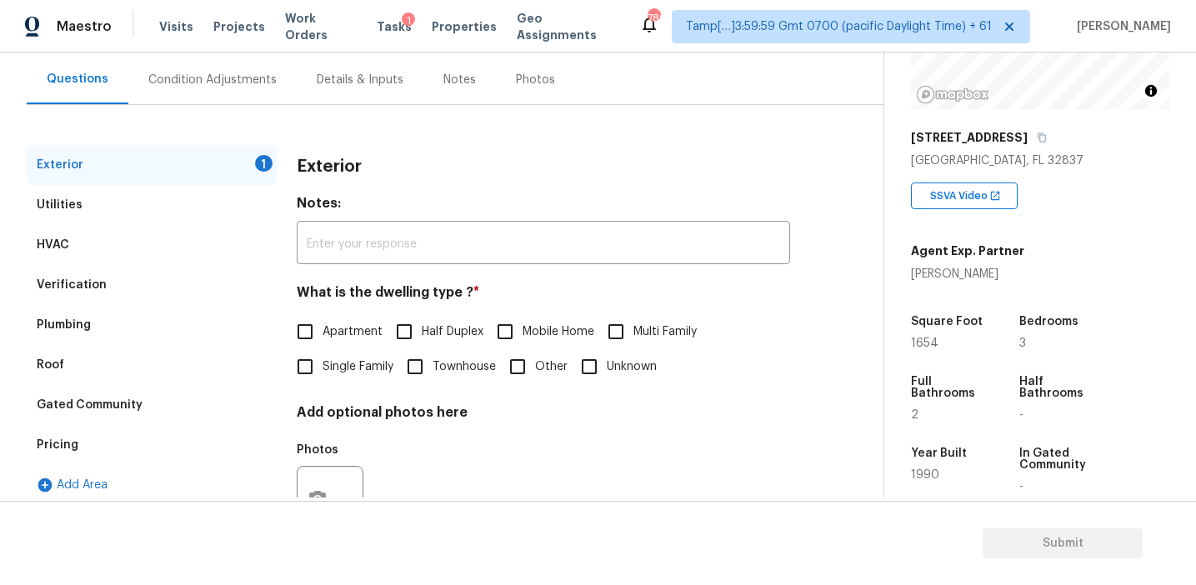
click at [314, 361] on input "Single Family" at bounding box center [305, 366] width 35 height 35
checkbox input "true"
click at [202, 72] on div "Condition Adjustments" at bounding box center [212, 80] width 128 height 17
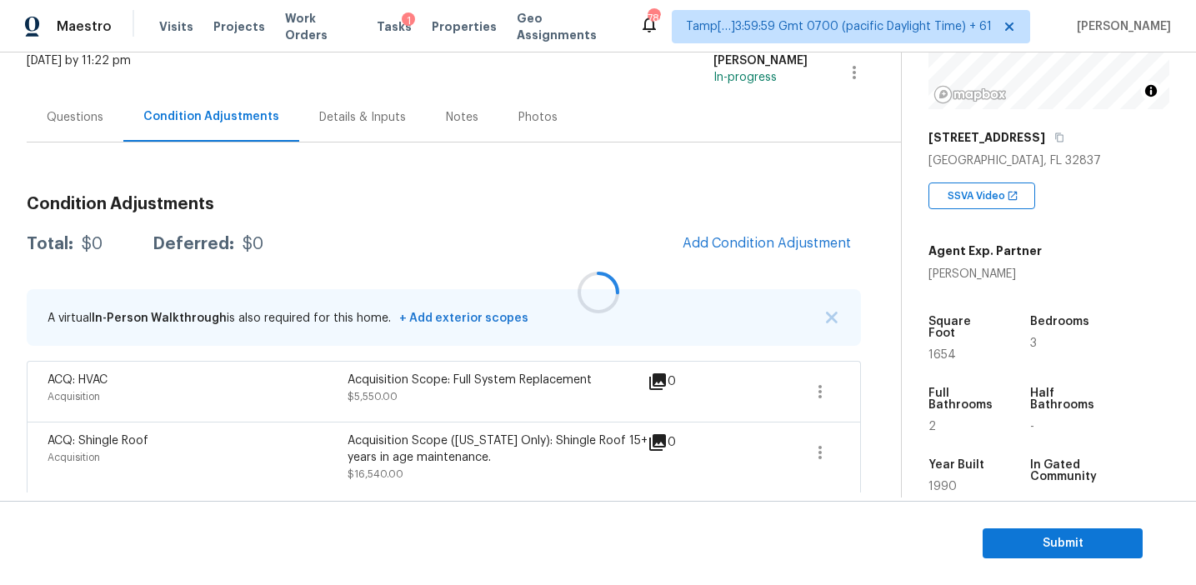
click at [526, 235] on div at bounding box center [598, 292] width 1196 height 585
click at [692, 246] on span "Add Condition Adjustment" at bounding box center [767, 242] width 168 height 15
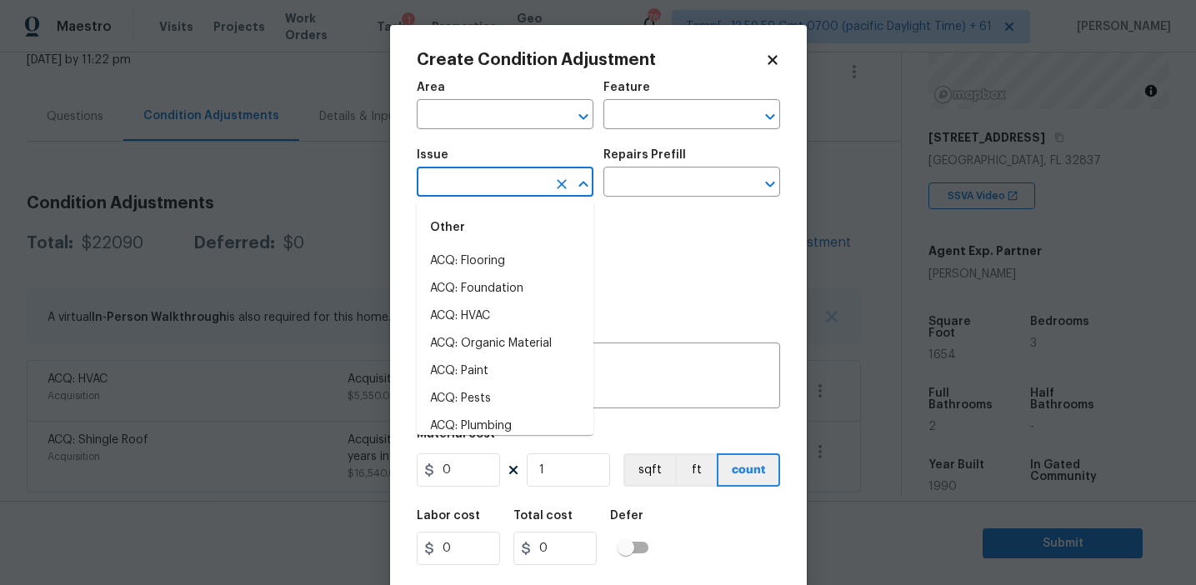
click at [427, 173] on input "text" at bounding box center [482, 184] width 130 height 26
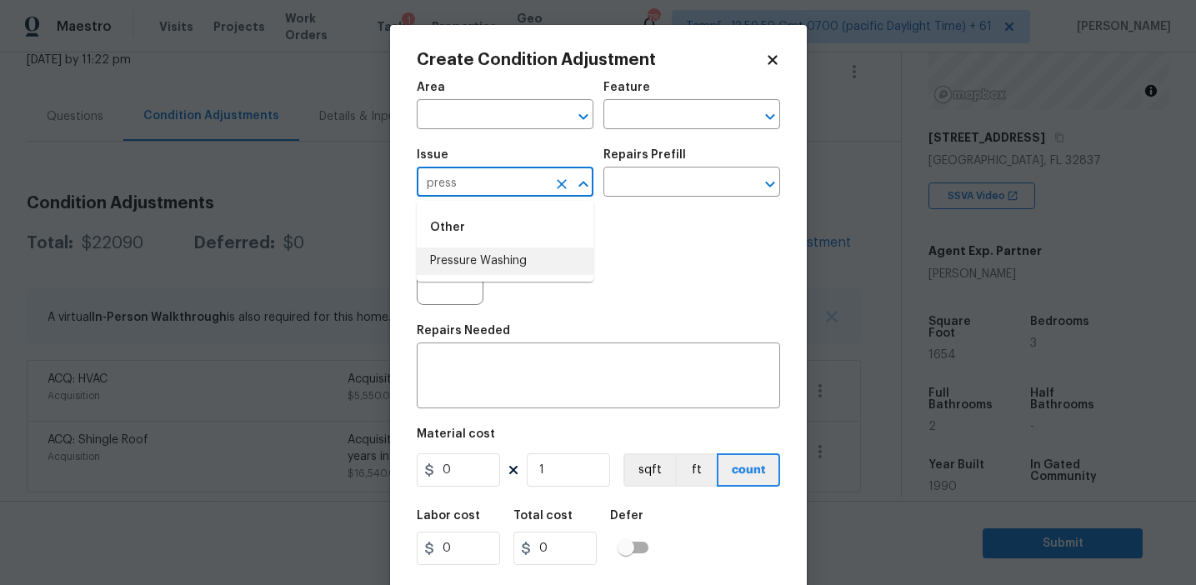
click at [476, 256] on li "Pressure Washing" at bounding box center [505, 262] width 177 height 28
type input "Pressure Washing"
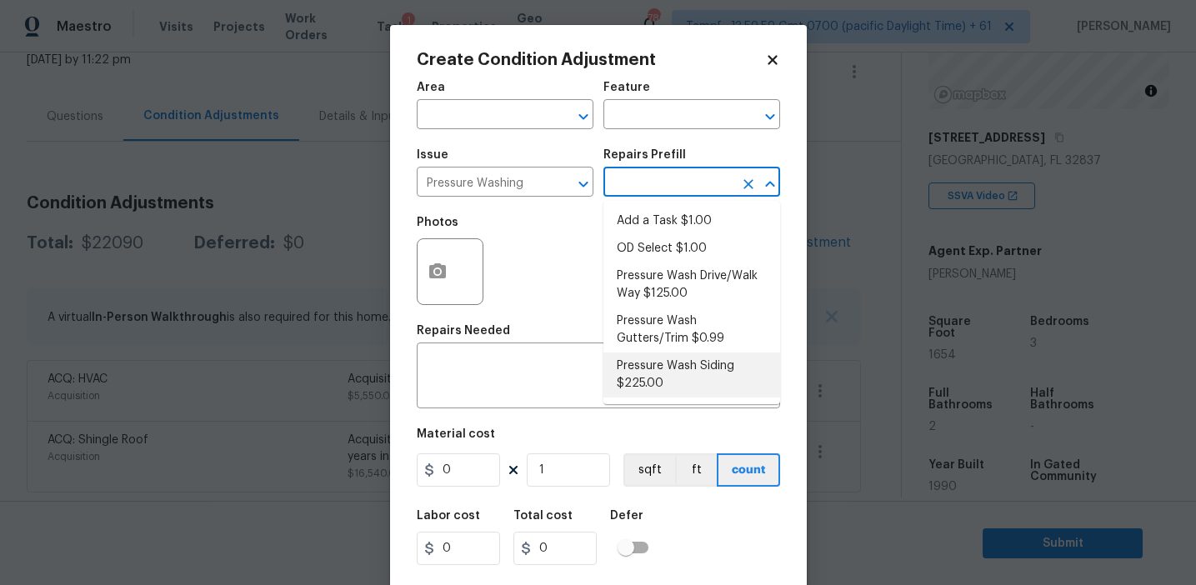
click at [663, 370] on li "Pressure Wash Siding $225.00" at bounding box center [691, 375] width 177 height 45
type input "Siding"
type textarea "Protect areas as needed for pressure washing. Pressure wash the siding on the h…"
type input "225"
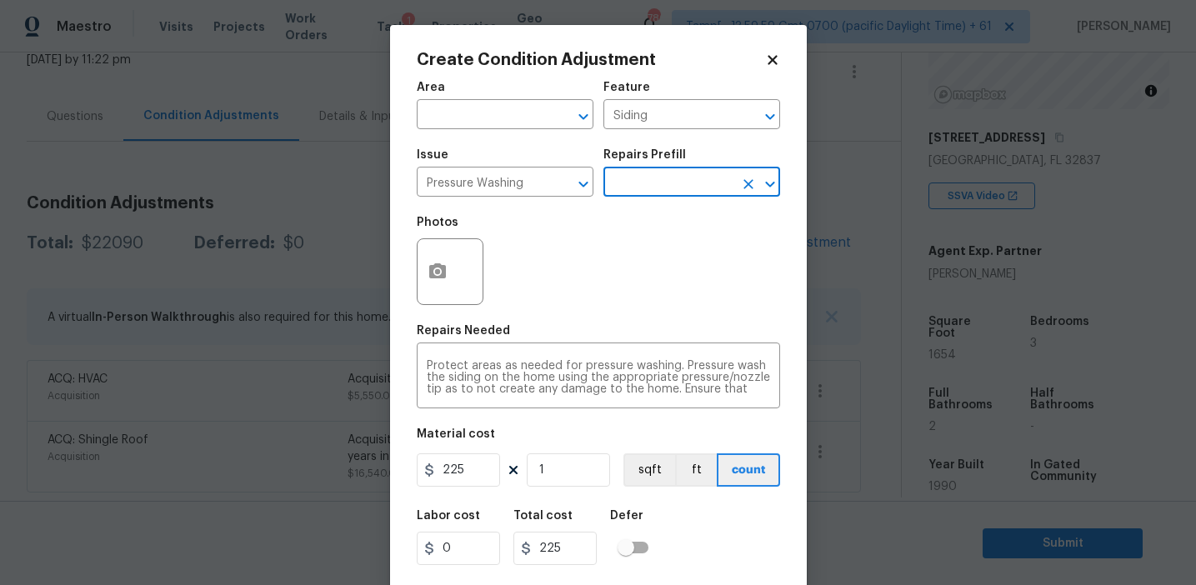
scroll to position [23, 0]
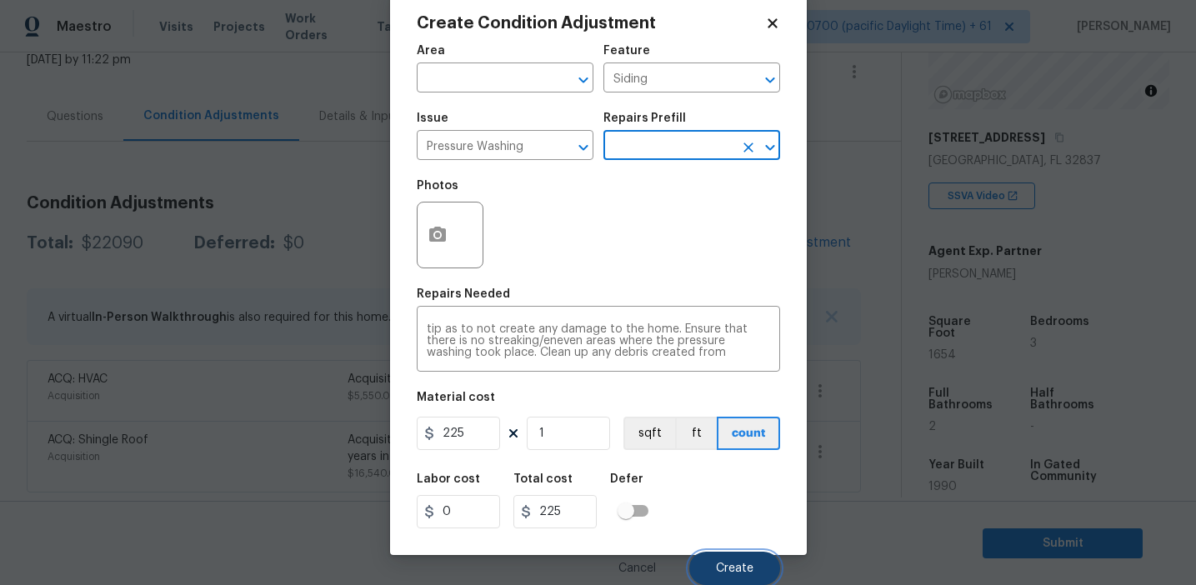
click at [721, 558] on button "Create" at bounding box center [734, 568] width 91 height 33
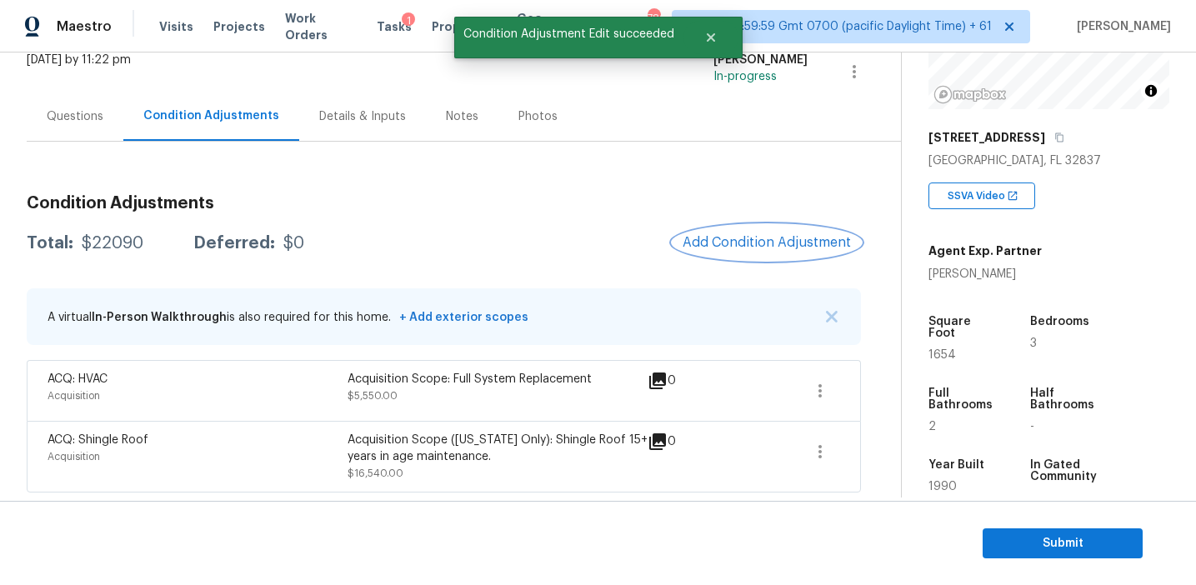
scroll to position [0, 0]
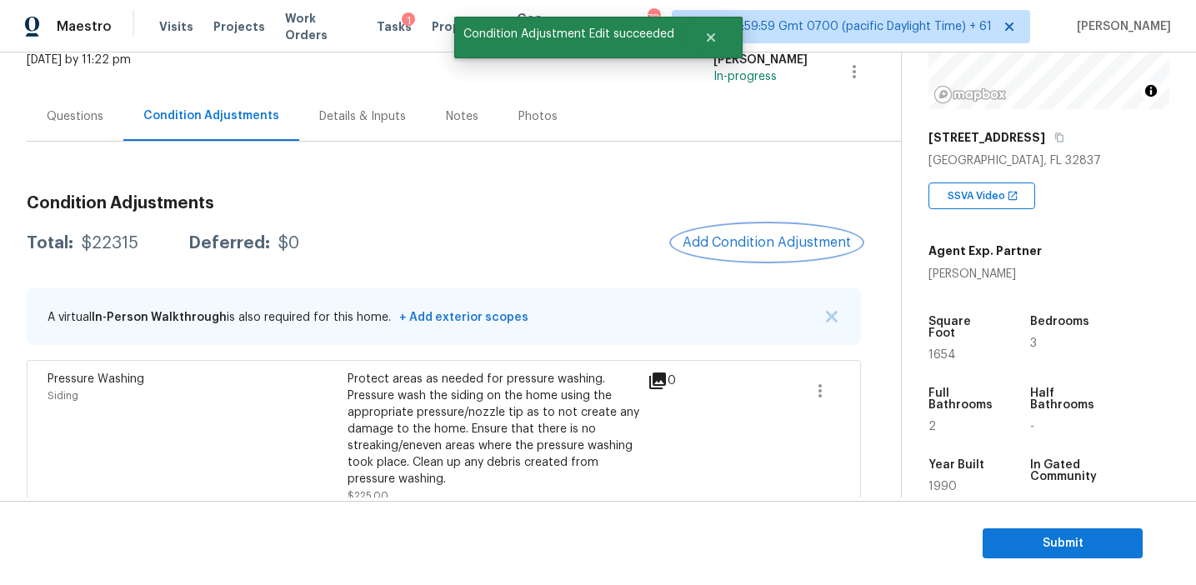
click at [709, 236] on span "Add Condition Adjustment" at bounding box center [767, 242] width 168 height 15
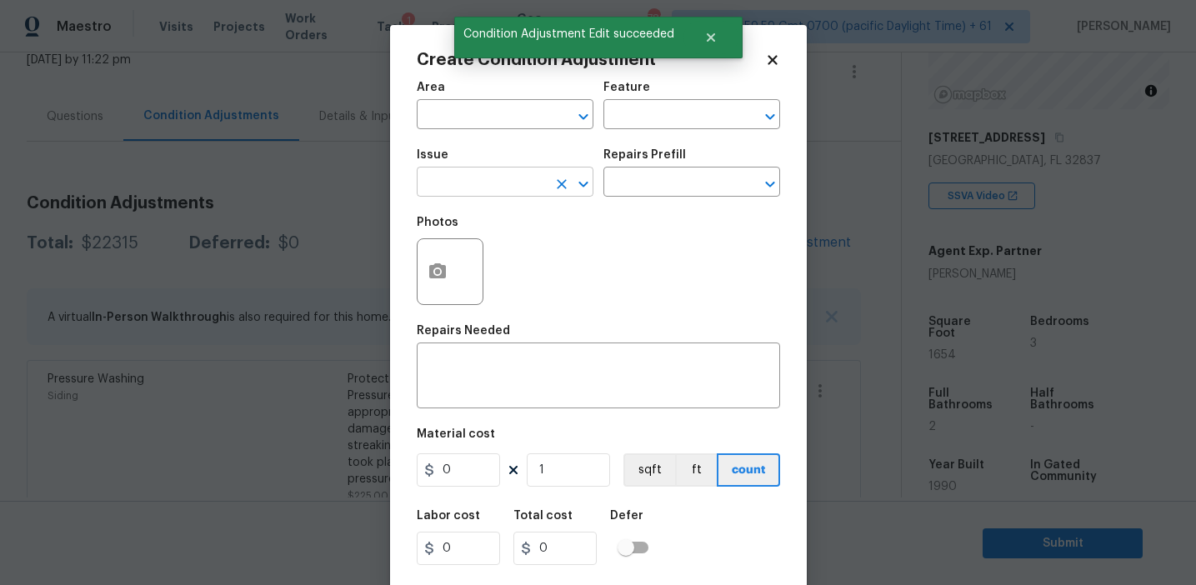
click at [493, 173] on input "text" at bounding box center [482, 184] width 130 height 26
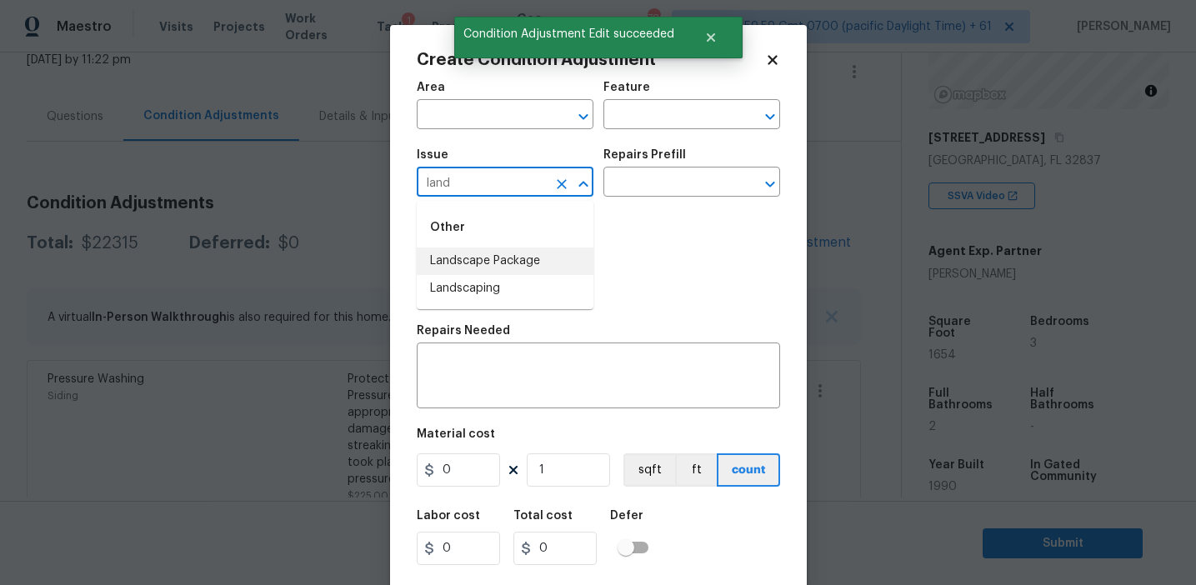
click at [541, 267] on li "Landscape Package" at bounding box center [505, 262] width 177 height 28
type input "Landscape Package"
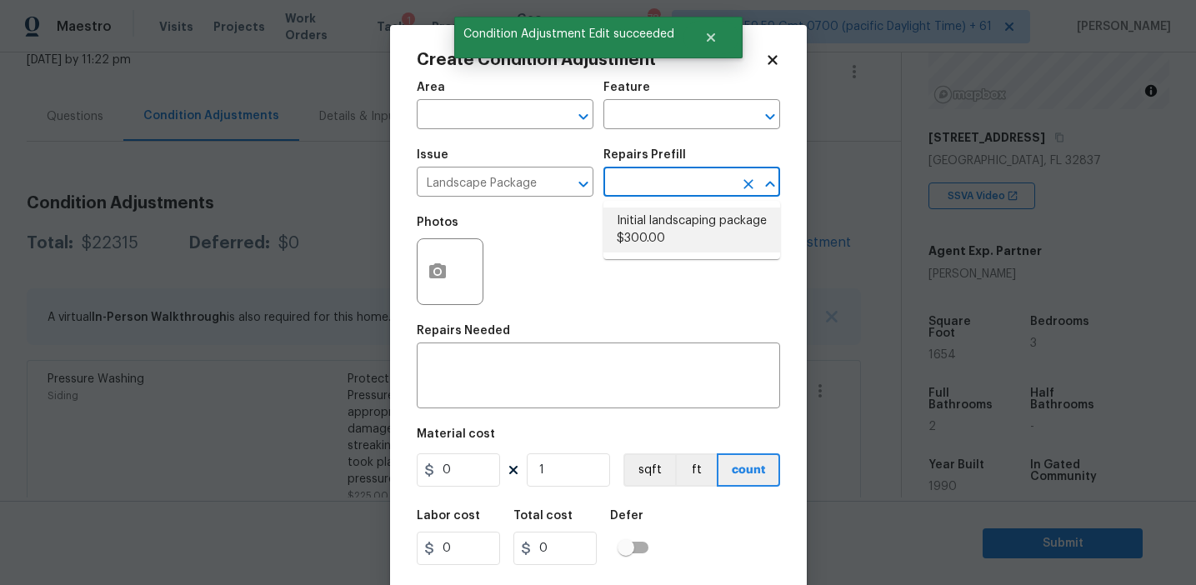
click at [663, 220] on li "Initial landscaping package $300.00" at bounding box center [691, 230] width 177 height 45
type input "Home Readiness Packages"
type textarea "Mowing of grass up to 6" in height. Mow, edge along driveways & sidewalks, trim…"
type input "300"
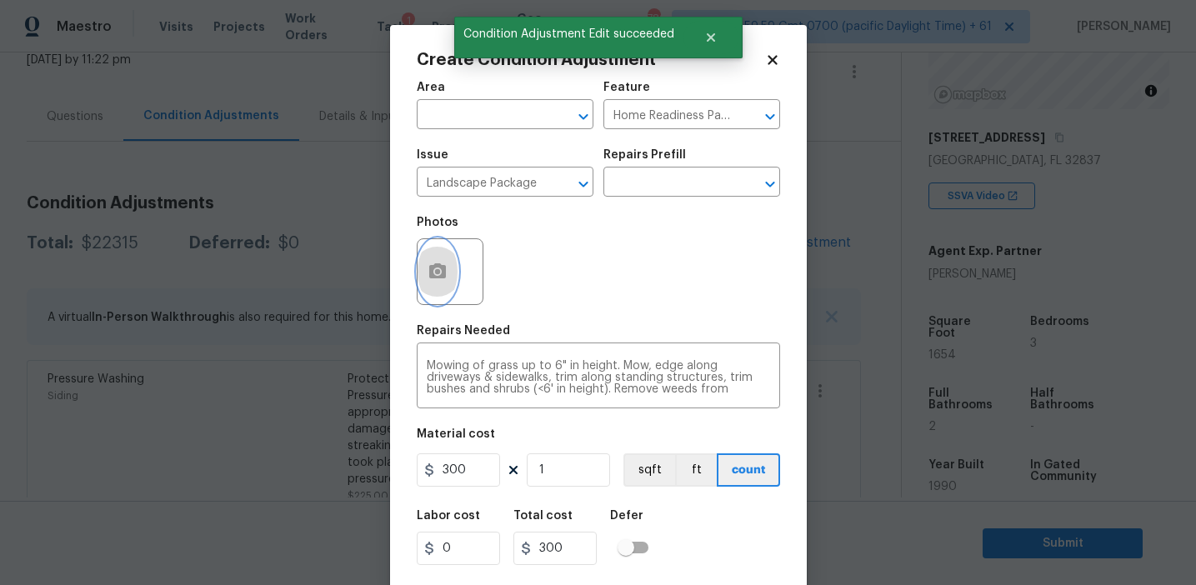
click at [428, 270] on icon "button" at bounding box center [438, 272] width 20 height 20
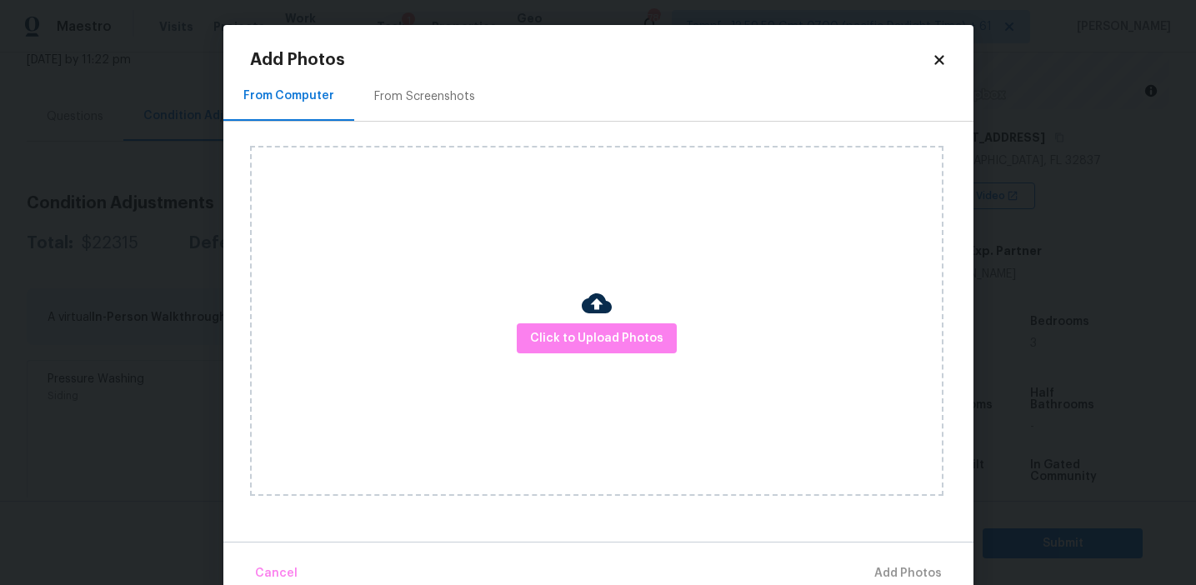
click at [414, 93] on div "From Screenshots" at bounding box center [424, 96] width 101 height 17
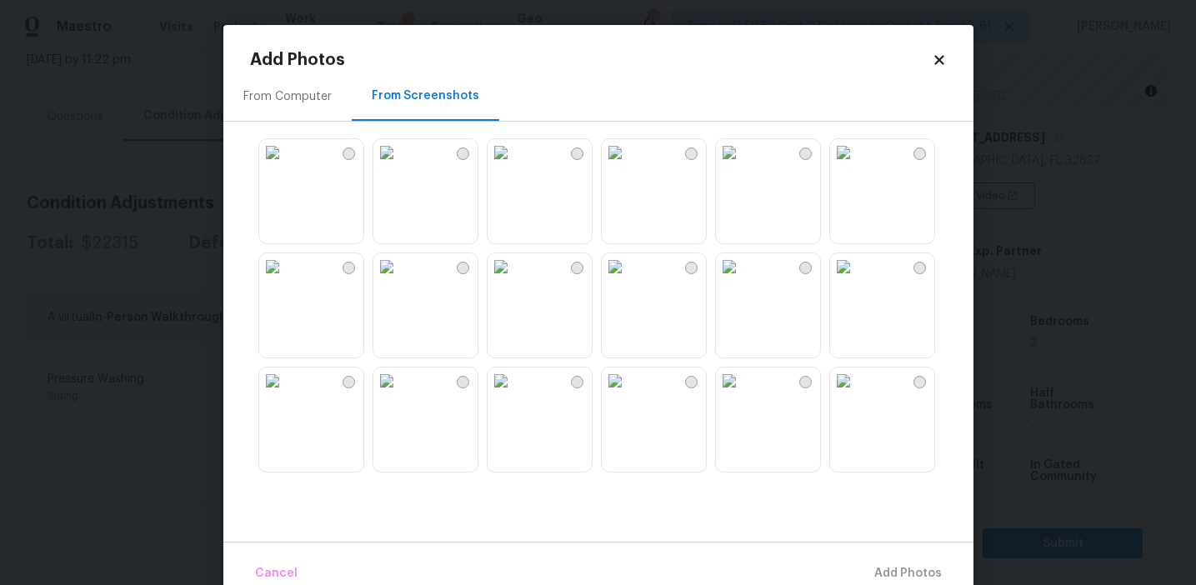
click at [286, 166] on img at bounding box center [272, 152] width 27 height 27
click at [400, 280] on img at bounding box center [386, 266] width 27 height 27
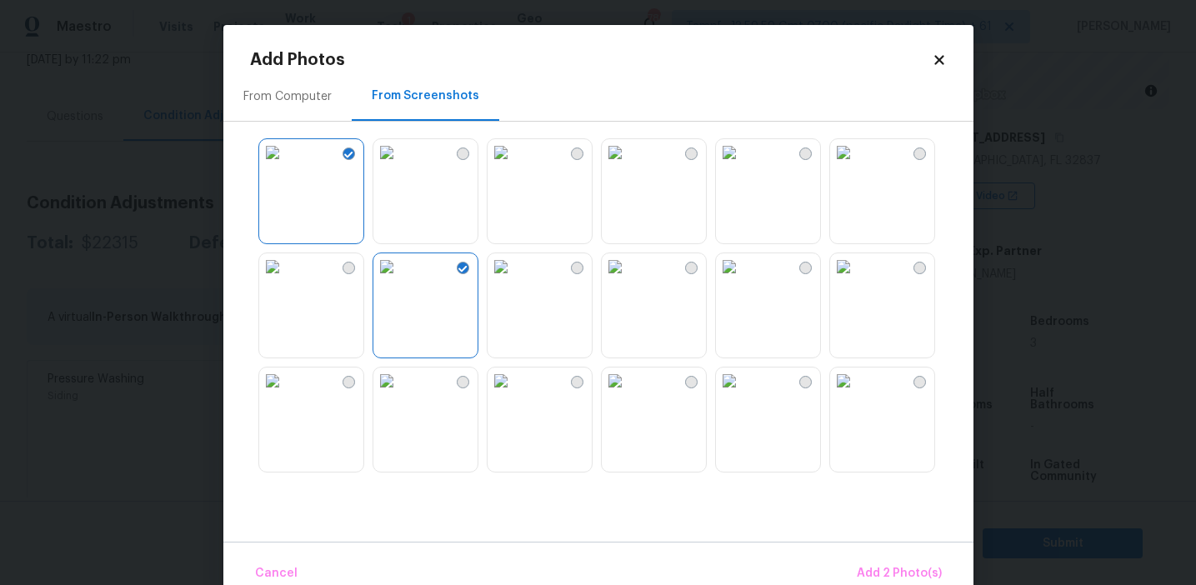
click at [743, 165] on img at bounding box center [729, 152] width 27 height 27
click at [743, 166] on img at bounding box center [729, 152] width 27 height 27
click at [514, 394] on img at bounding box center [501, 381] width 27 height 27
click at [883, 573] on span "Add 3 Photo(s)" at bounding box center [900, 573] width 84 height 21
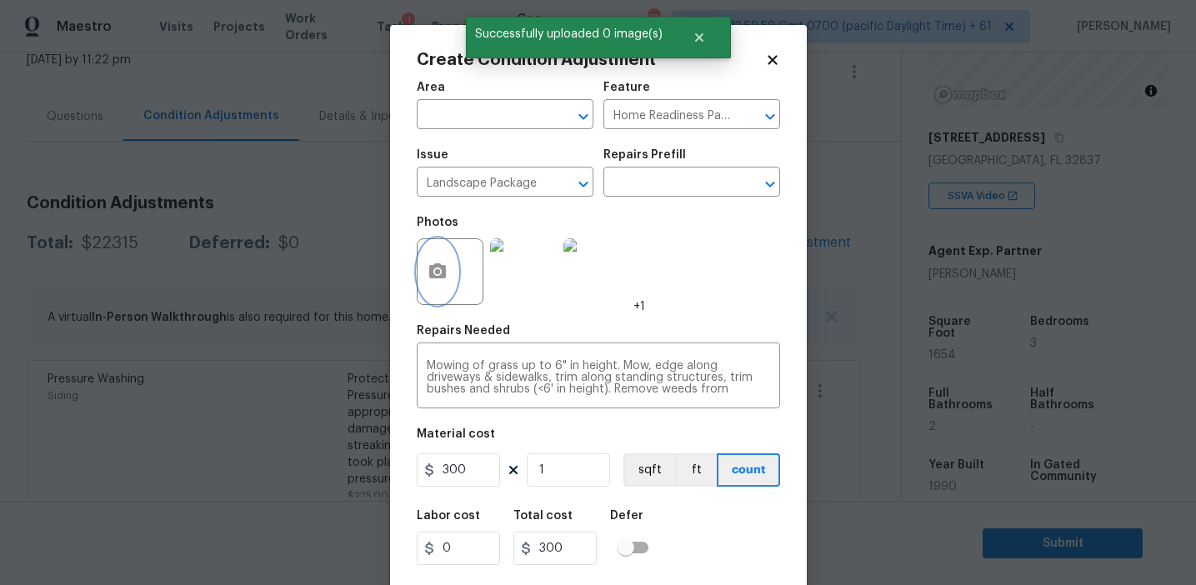
scroll to position [38, 0]
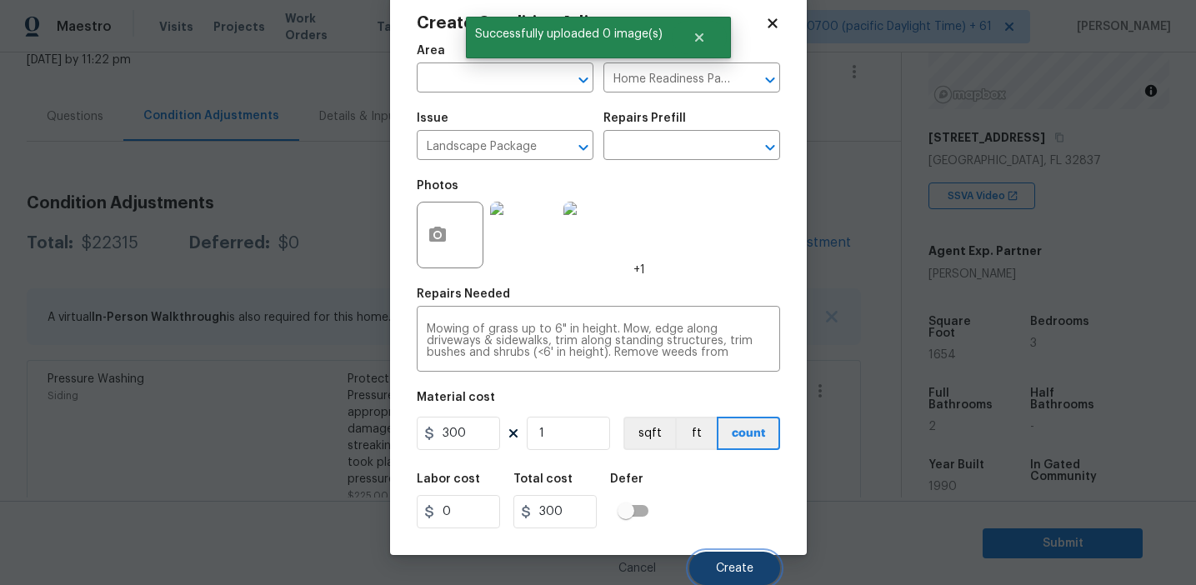
click at [725, 569] on span "Create" at bounding box center [735, 569] width 38 height 13
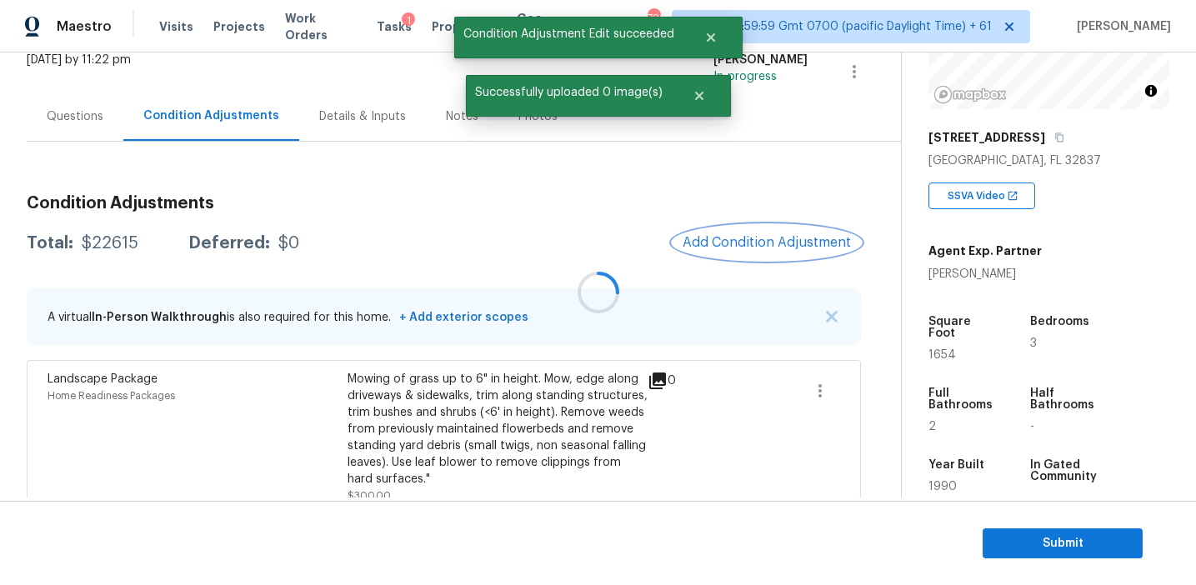
scroll to position [0, 0]
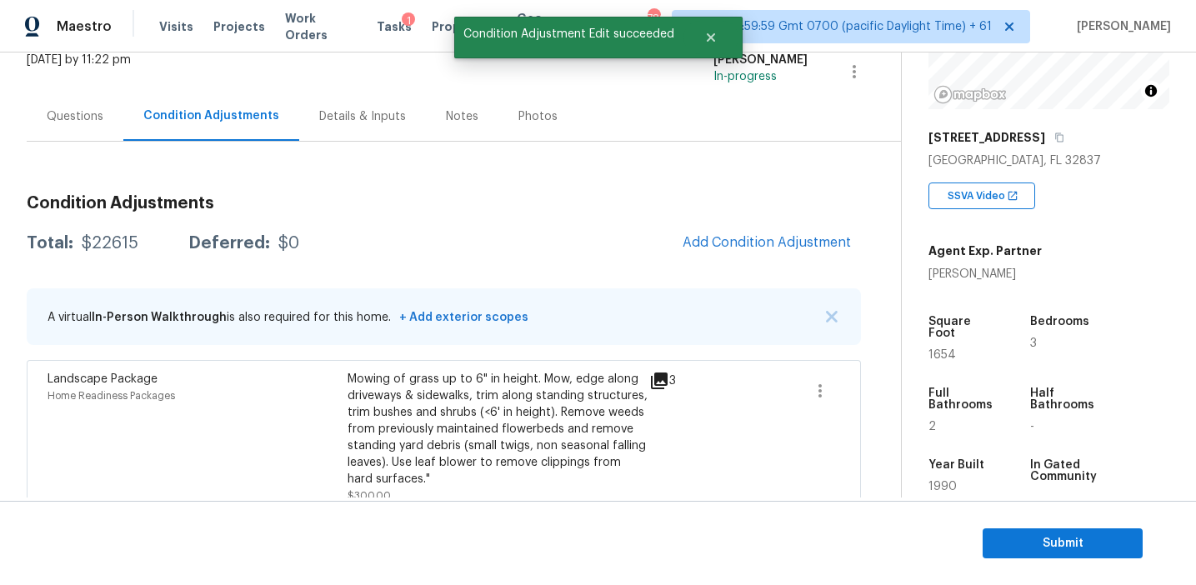
click at [583, 215] on div "Condition Adjustments Total: $22615 Deferred: $0 Add Condition Adjustment A vir…" at bounding box center [444, 491] width 834 height 619
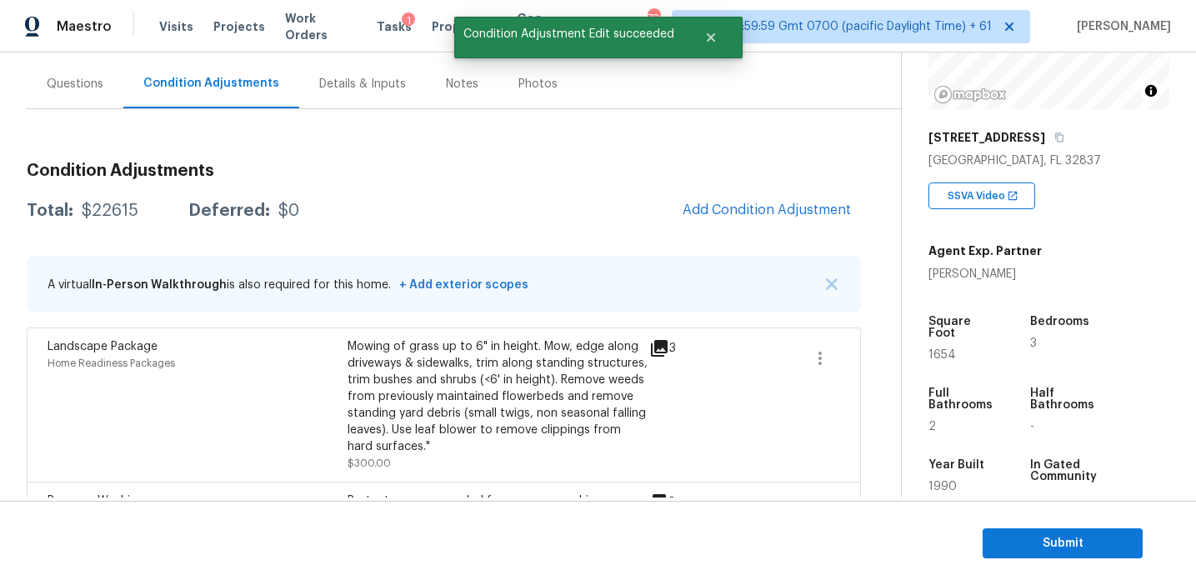
scroll to position [147, 0]
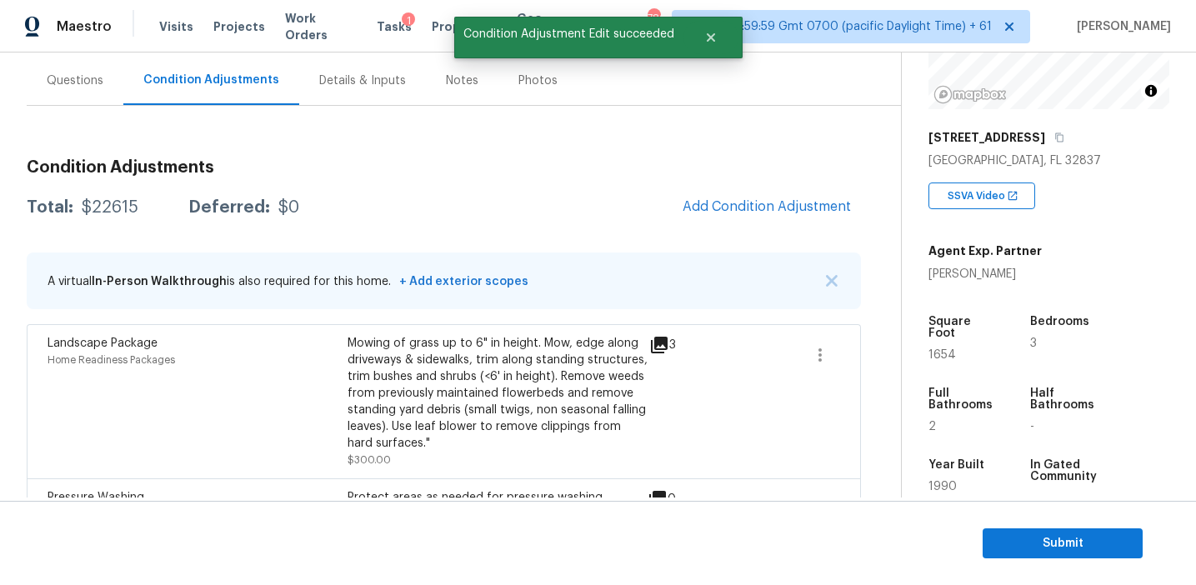
click at [577, 200] on div "Total: $22615 Deferred: $0 Add Condition Adjustment" at bounding box center [444, 207] width 834 height 37
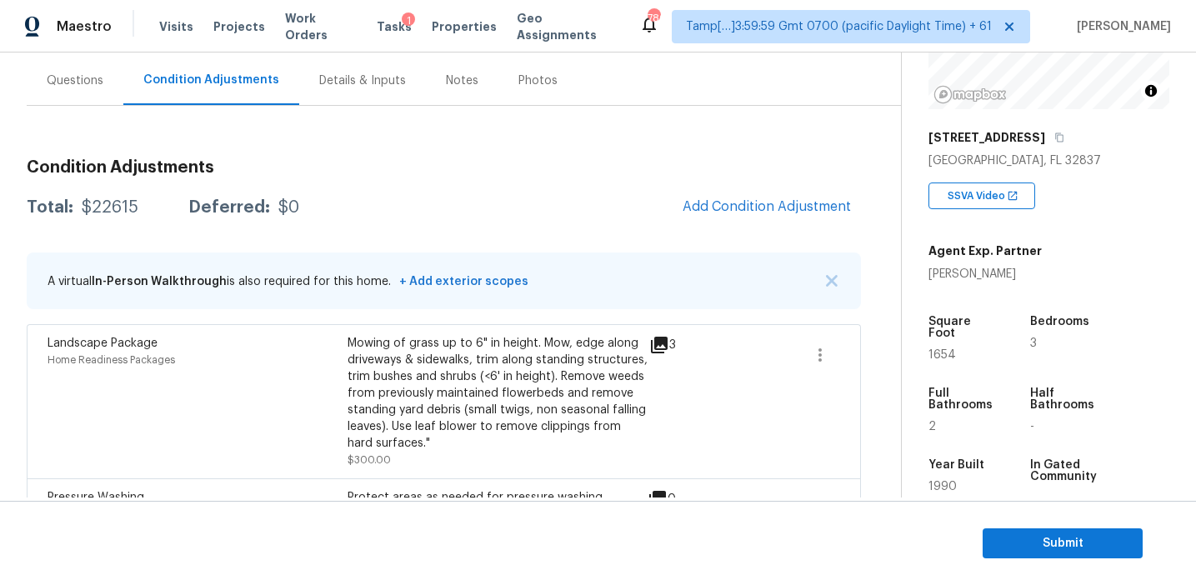
click at [641, 205] on div "Total: $22615 Deferred: $0 Add Condition Adjustment" at bounding box center [444, 207] width 834 height 37
click at [707, 207] on span "Add Condition Adjustment" at bounding box center [767, 206] width 168 height 15
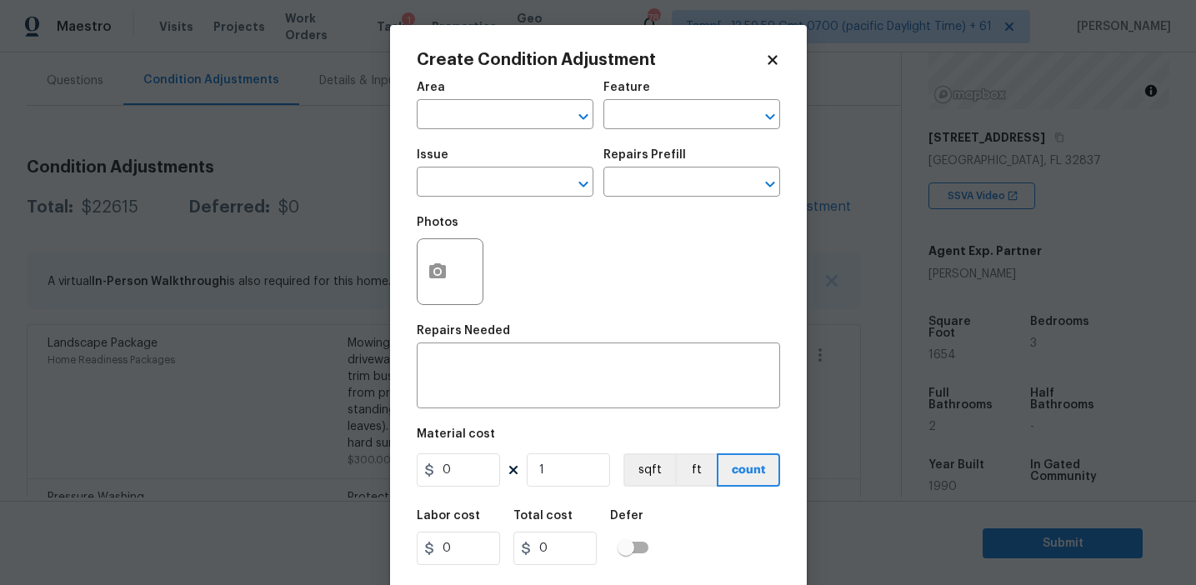
click at [513, 165] on div "Issue" at bounding box center [505, 160] width 177 height 22
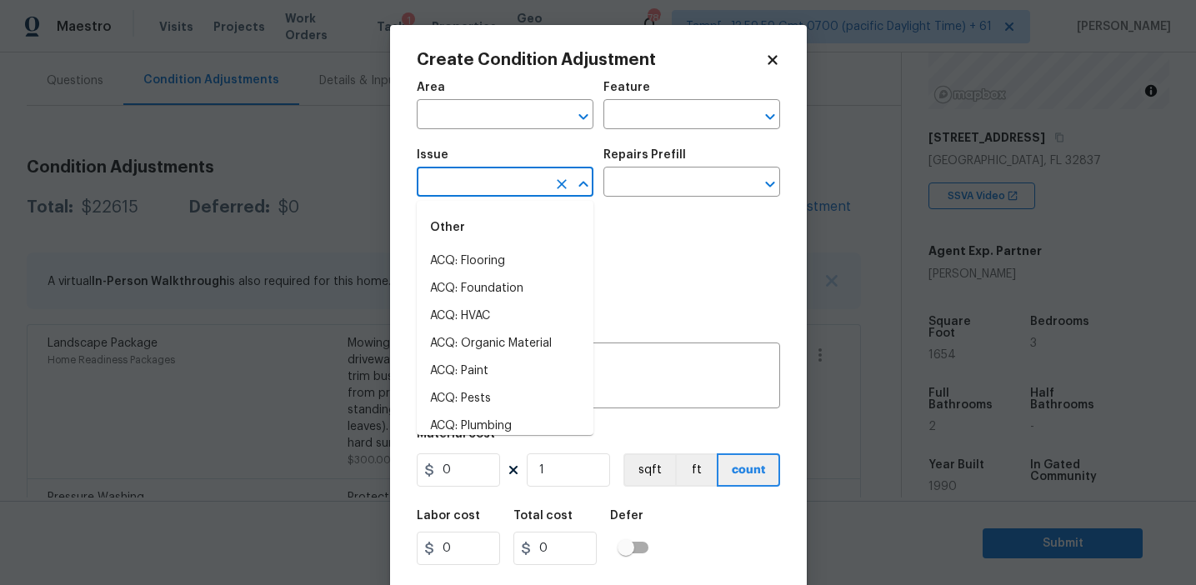
click at [508, 178] on input "text" at bounding box center [482, 184] width 130 height 26
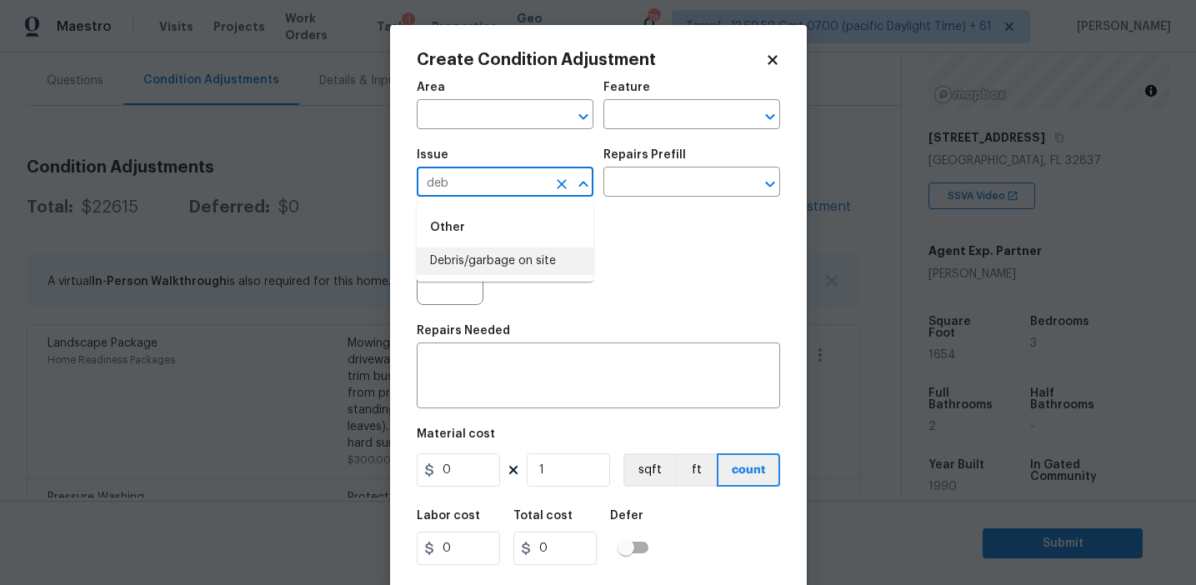
click at [543, 258] on li "Debris/garbage on site" at bounding box center [505, 262] width 177 height 28
type input "Debris/garbage on site"
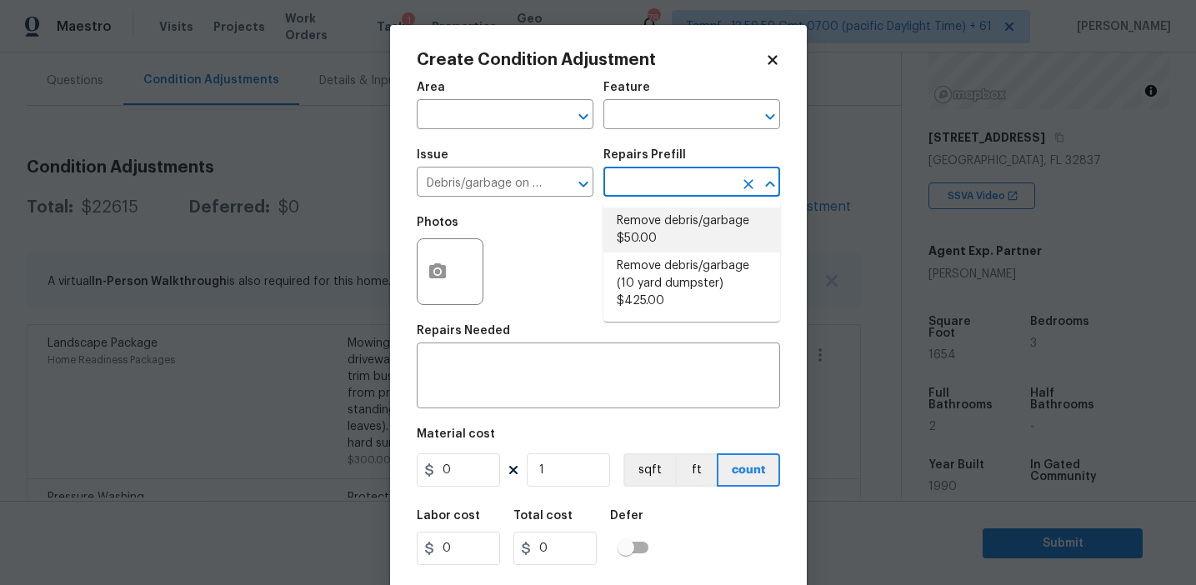
click at [660, 229] on li "Remove debris/garbage $50.00" at bounding box center [691, 230] width 177 height 45
type textarea "Remove, haul off, and properly dispose of any debris left by seller to offsite …"
type input "50"
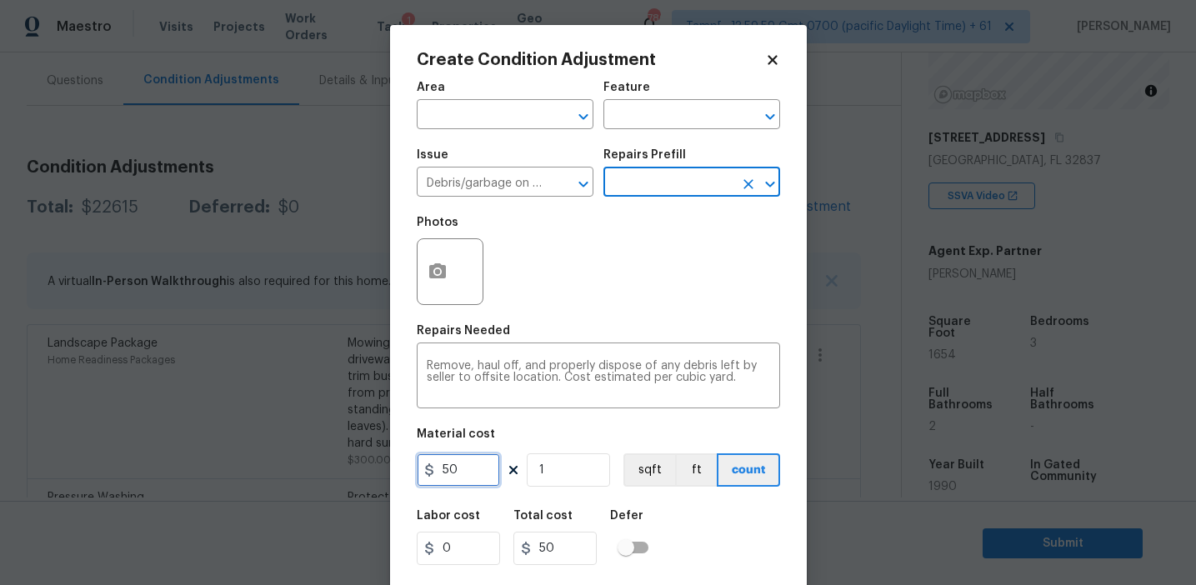
click at [438, 466] on input "50" at bounding box center [458, 469] width 83 height 33
type input "250"
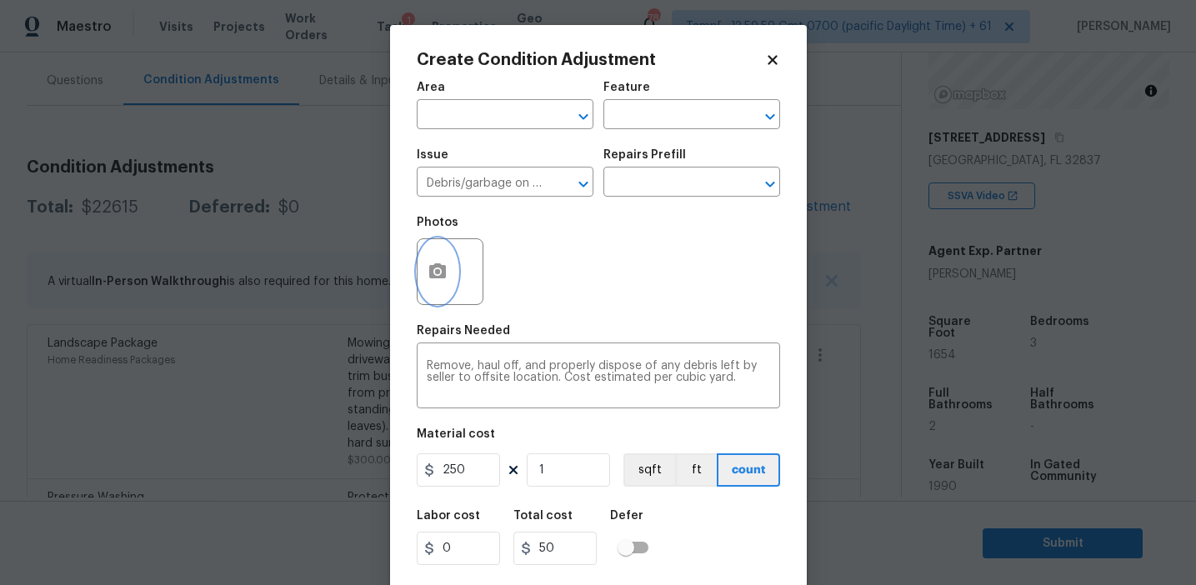
type input "250"
click at [430, 248] on button "button" at bounding box center [438, 271] width 40 height 65
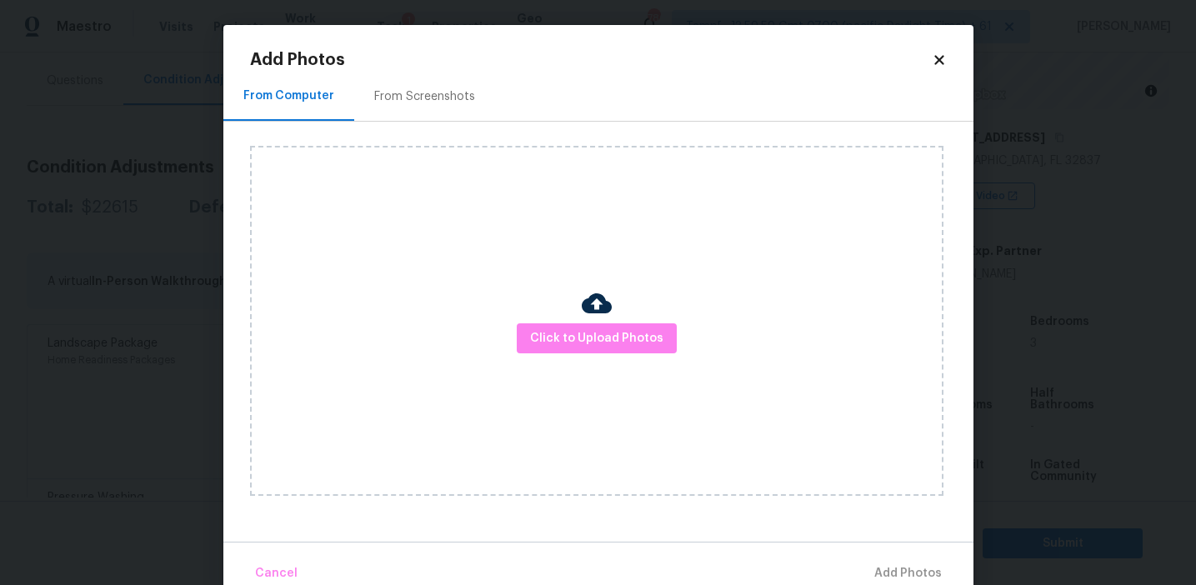
click at [429, 93] on div "From Screenshots" at bounding box center [424, 96] width 101 height 17
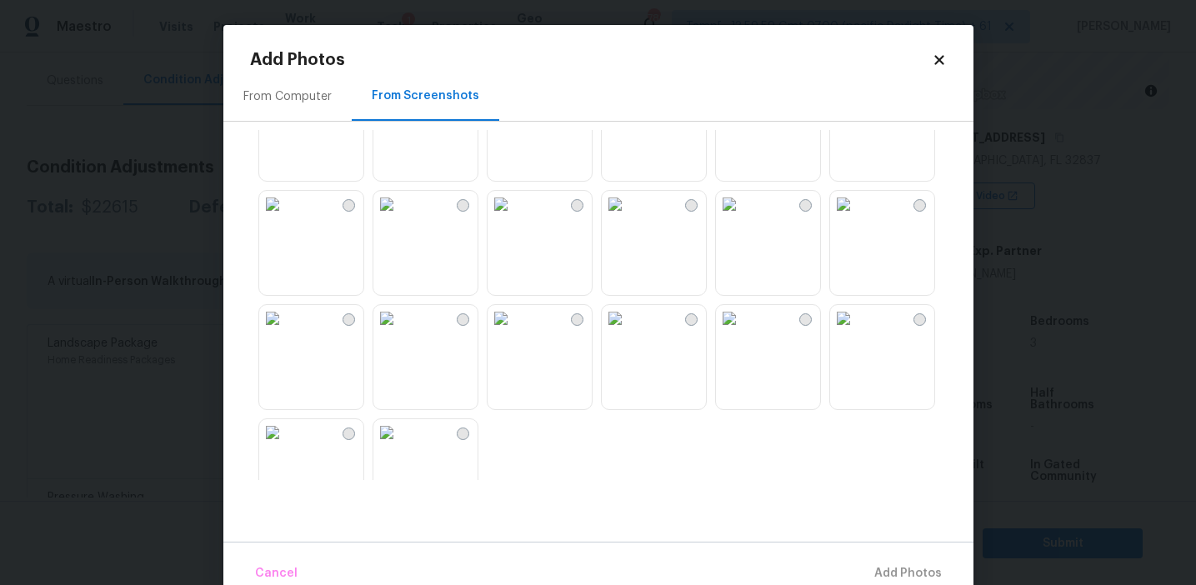
scroll to position [336, 0]
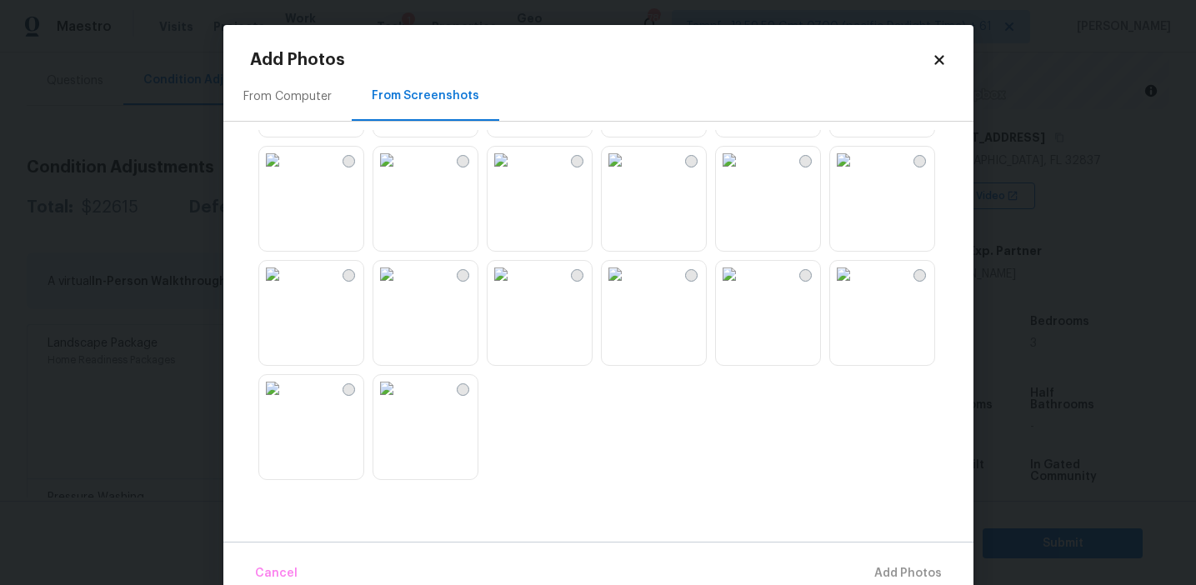
click at [857, 173] on img at bounding box center [843, 160] width 27 height 27
click at [879, 565] on span "Add 1 Photo(s)" at bounding box center [900, 573] width 83 height 21
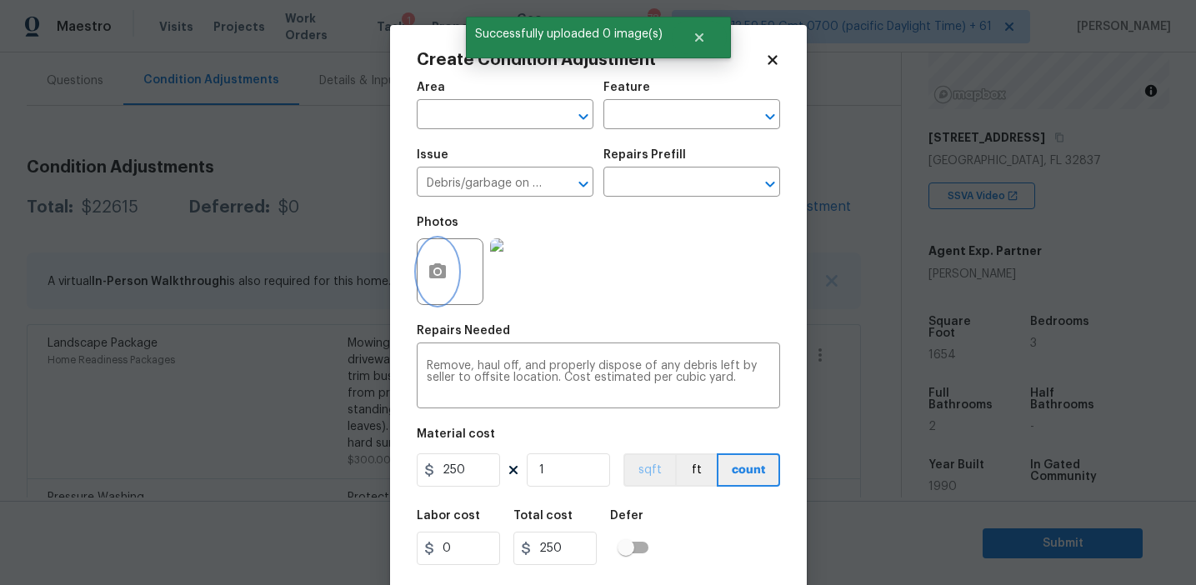
scroll to position [38, 0]
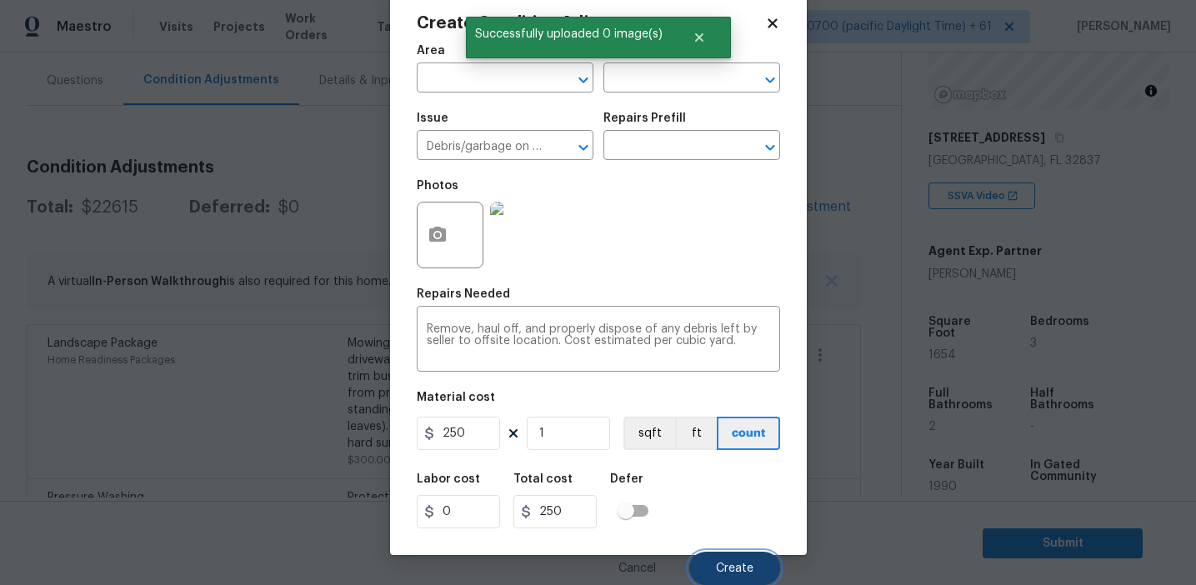
click at [722, 557] on button "Create" at bounding box center [734, 568] width 91 height 33
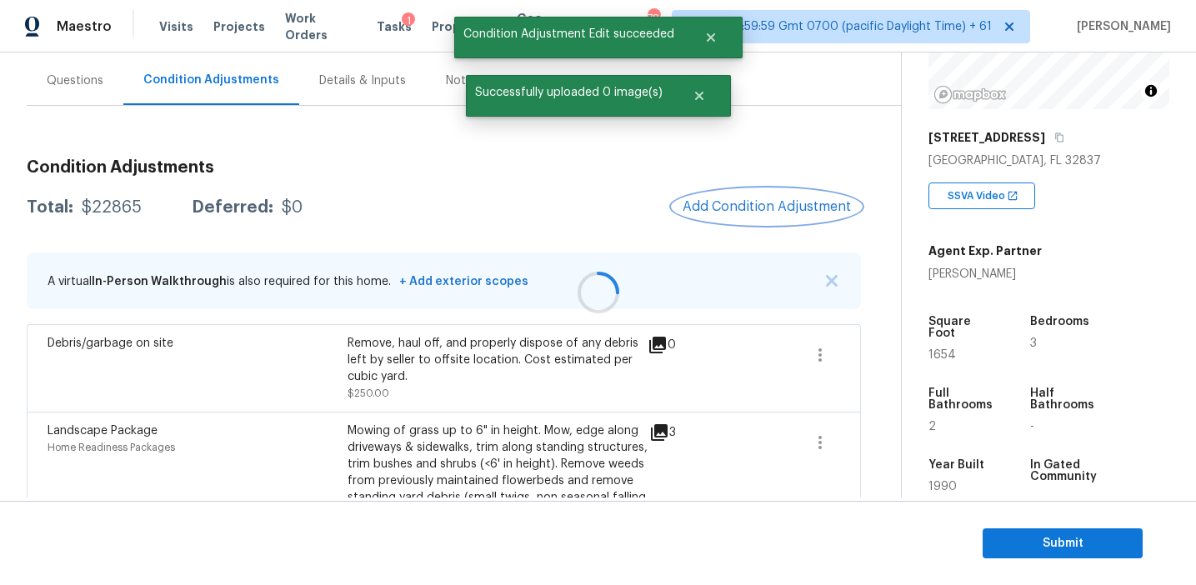
scroll to position [0, 0]
click at [641, 223] on div "Total: $22865 Deferred: $0 Add Condition Adjustment" at bounding box center [444, 207] width 834 height 37
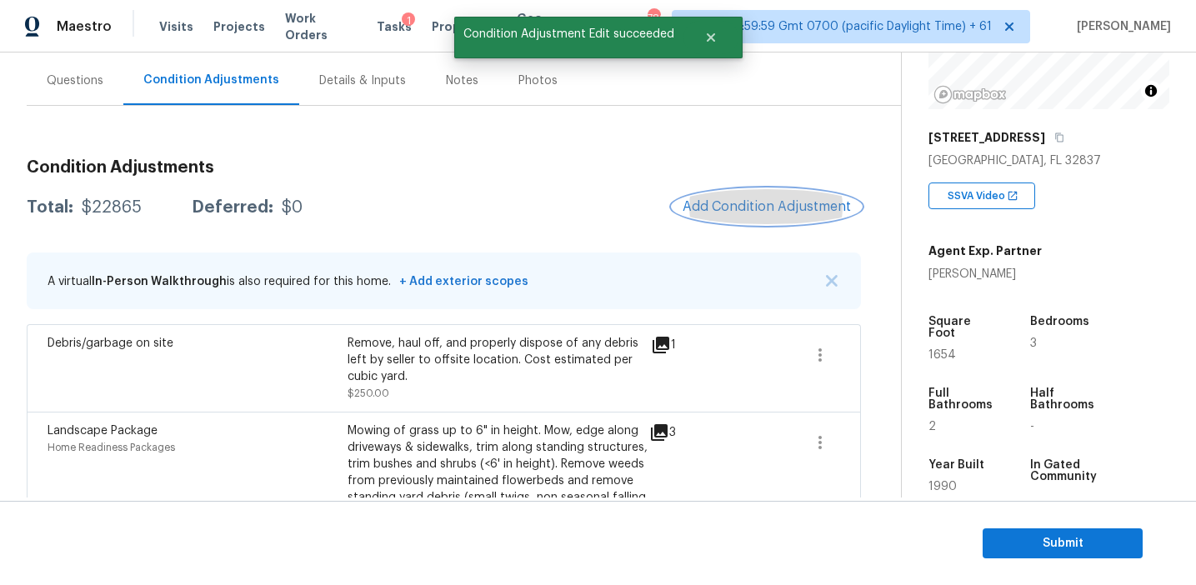
click at [725, 208] on span "Add Condition Adjustment" at bounding box center [767, 206] width 168 height 15
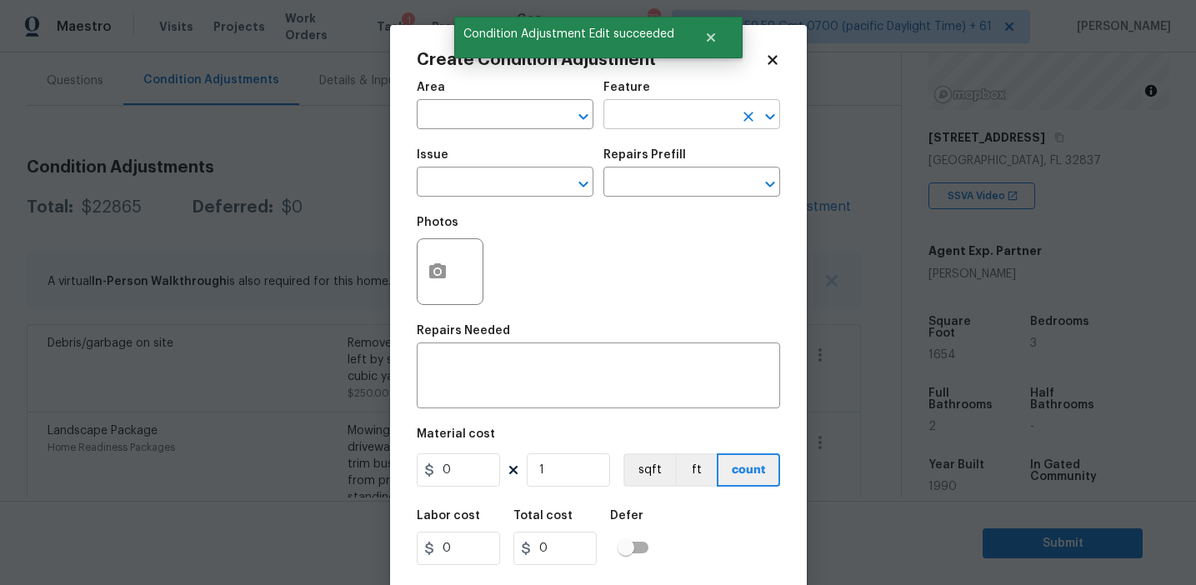
click at [652, 116] on input "text" at bounding box center [668, 116] width 130 height 26
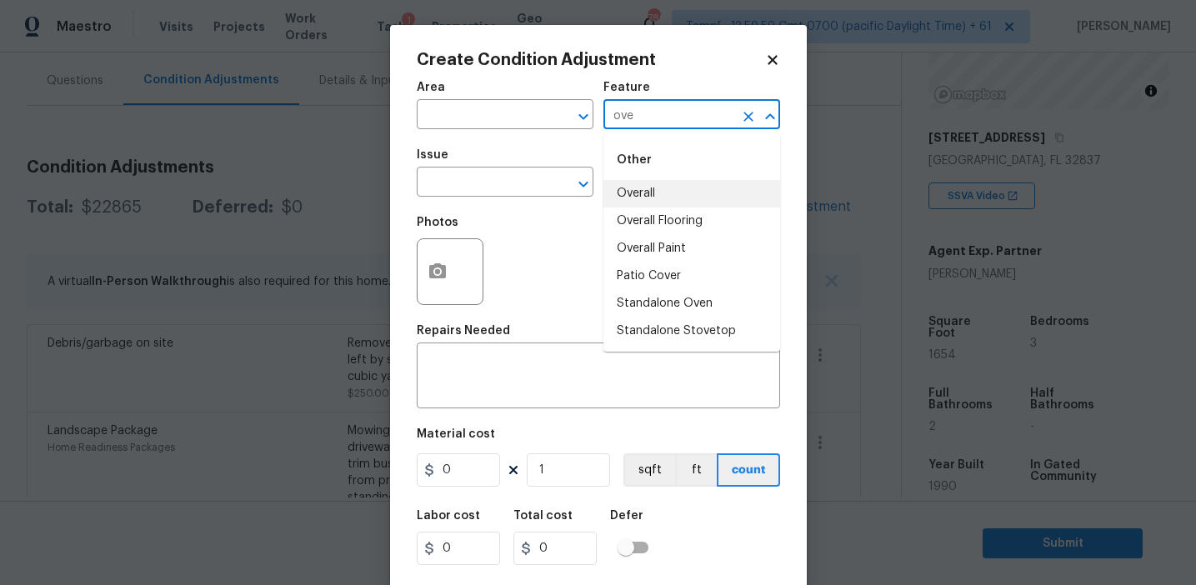
click at [668, 198] on li "Overall" at bounding box center [691, 194] width 177 height 28
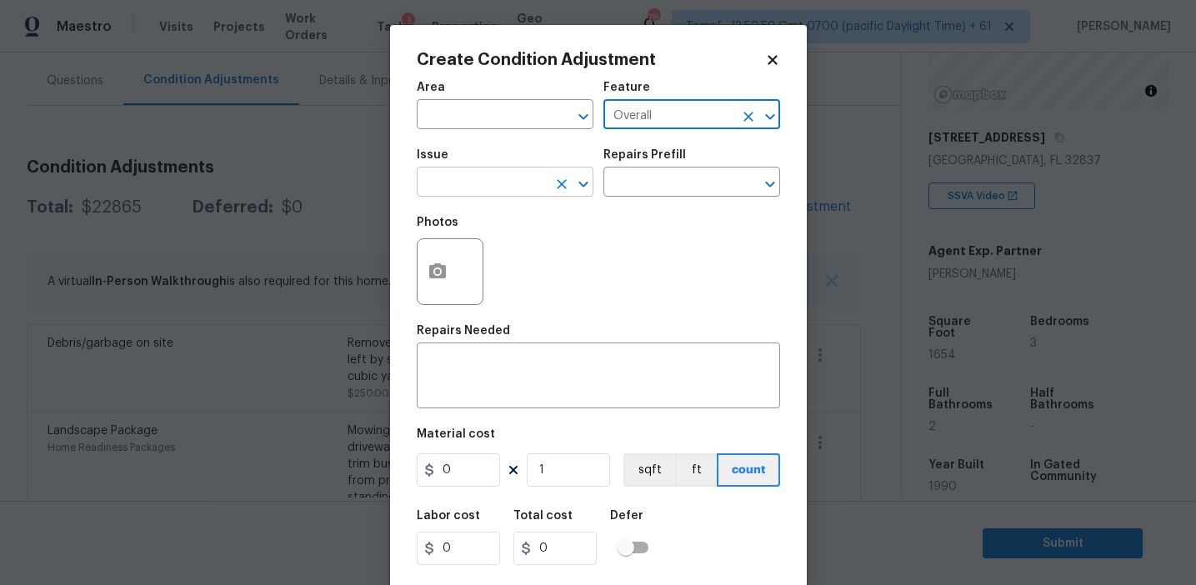
type input "Overall"
click at [483, 185] on input "text" at bounding box center [482, 184] width 130 height 26
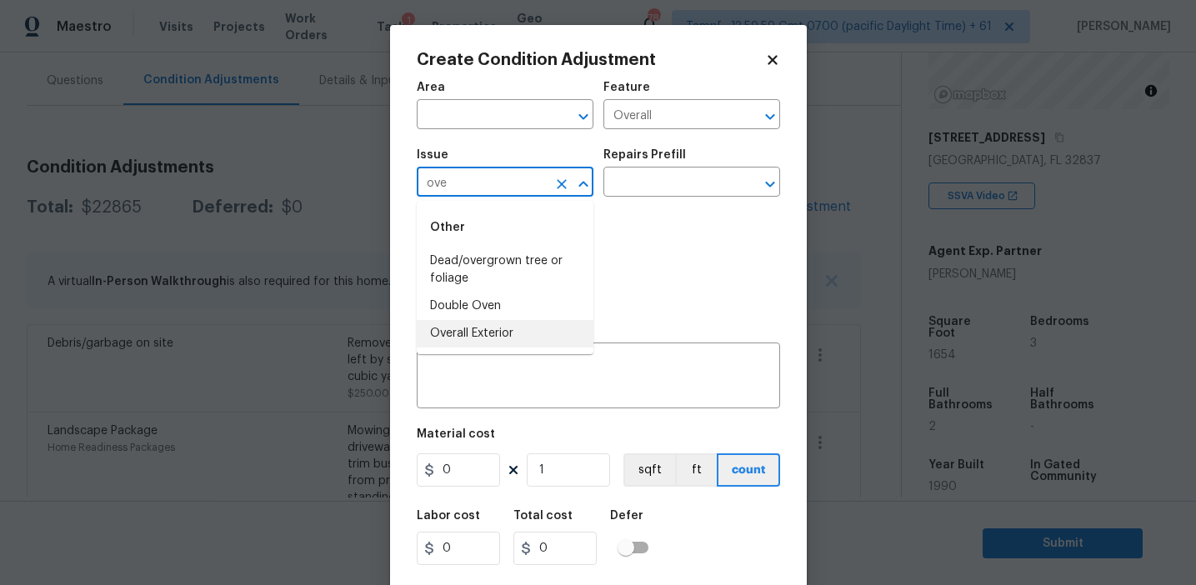
click at [484, 330] on li "Overall Exterior" at bounding box center [505, 334] width 177 height 28
type input "Overall Exterior"
click at [521, 367] on textarea at bounding box center [598, 377] width 343 height 35
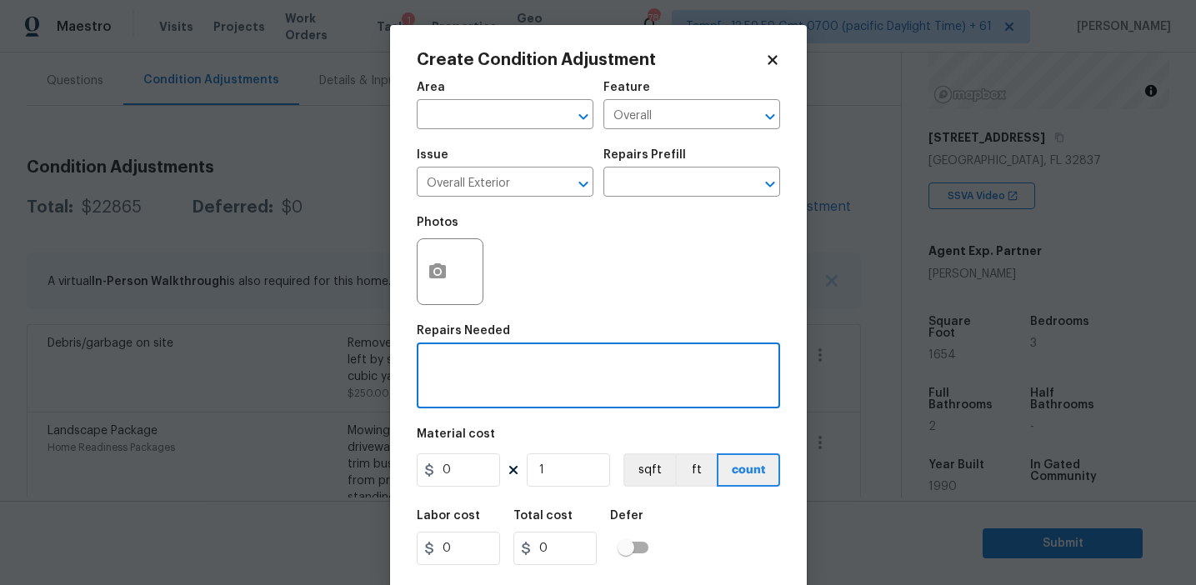
paste textarea "Overall exterior repairs (siding, stucco, fencing, soffit, [PERSON_NAME], trims…"
type textarea "Overall exterior repairs (siding, stucco, fencing, soffit, [PERSON_NAME], trims…"
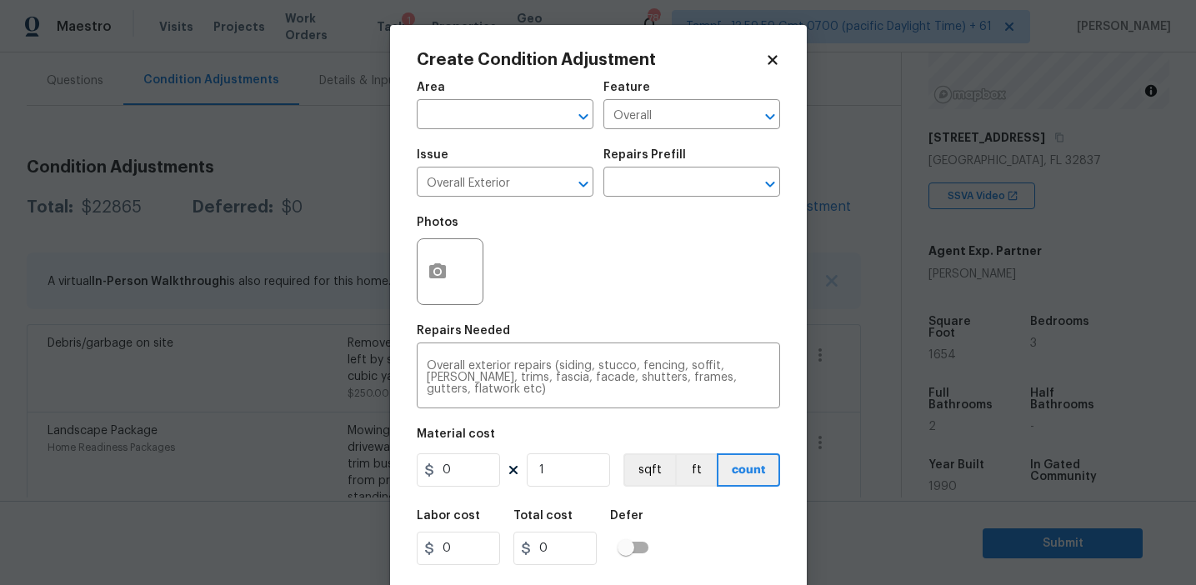
click at [591, 314] on div "Photos" at bounding box center [598, 261] width 363 height 108
click at [468, 468] on input "0" at bounding box center [458, 469] width 83 height 33
type input "1250"
click at [438, 258] on button "button" at bounding box center [438, 271] width 40 height 65
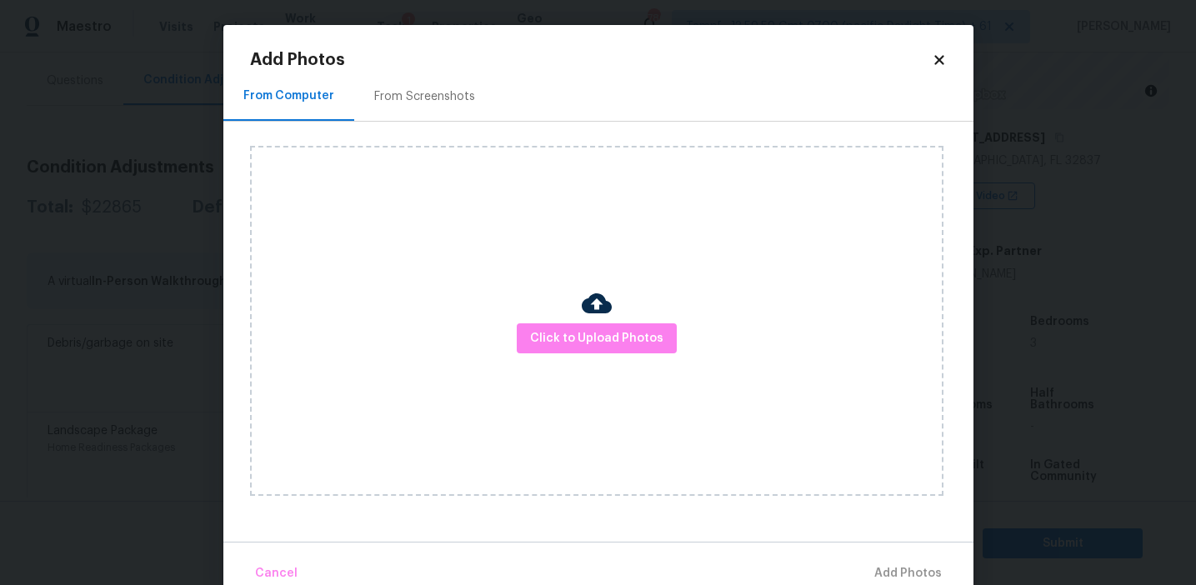
click at [432, 113] on div "From Screenshots" at bounding box center [424, 96] width 141 height 49
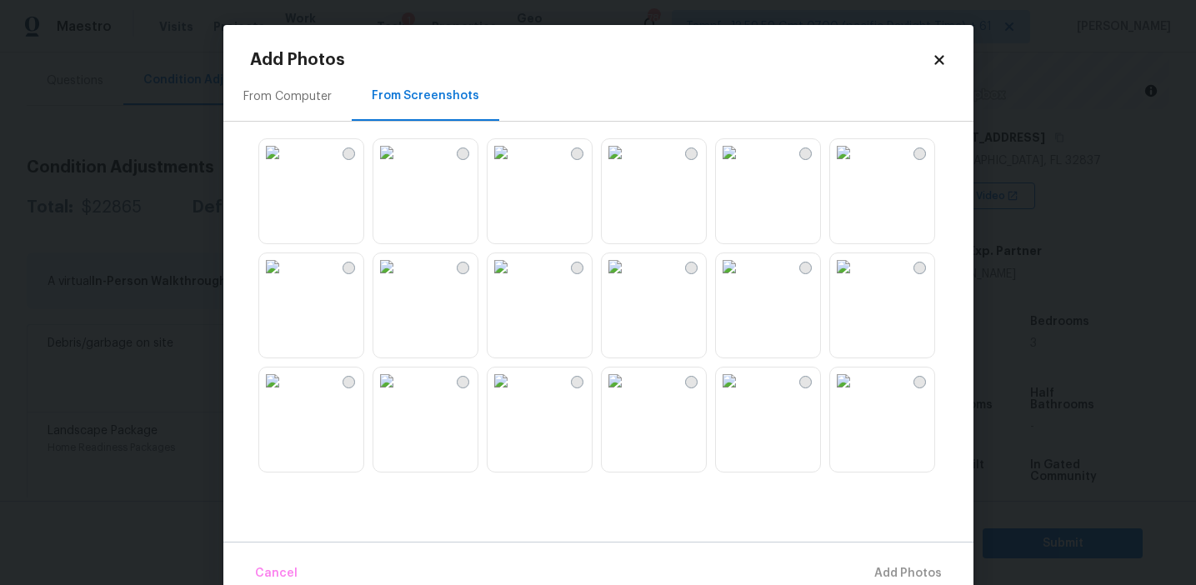
click at [286, 166] on img at bounding box center [272, 152] width 27 height 27
click at [514, 166] on img at bounding box center [501, 152] width 27 height 27
click at [743, 166] on img at bounding box center [729, 152] width 27 height 27
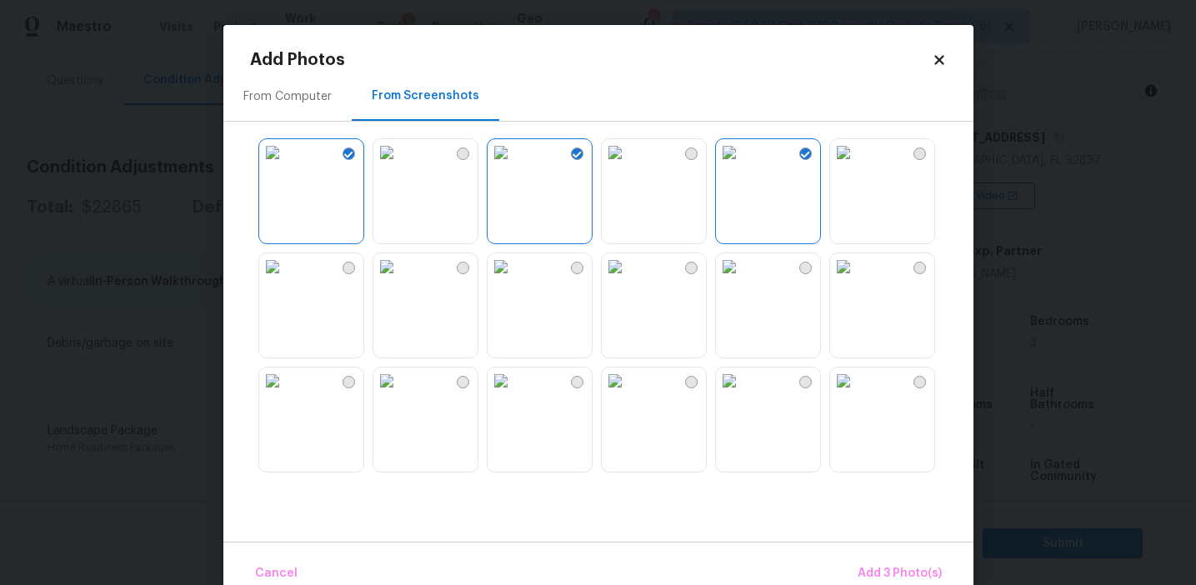
click at [514, 394] on img at bounding box center [501, 381] width 27 height 27
click at [286, 394] on img at bounding box center [272, 381] width 27 height 27
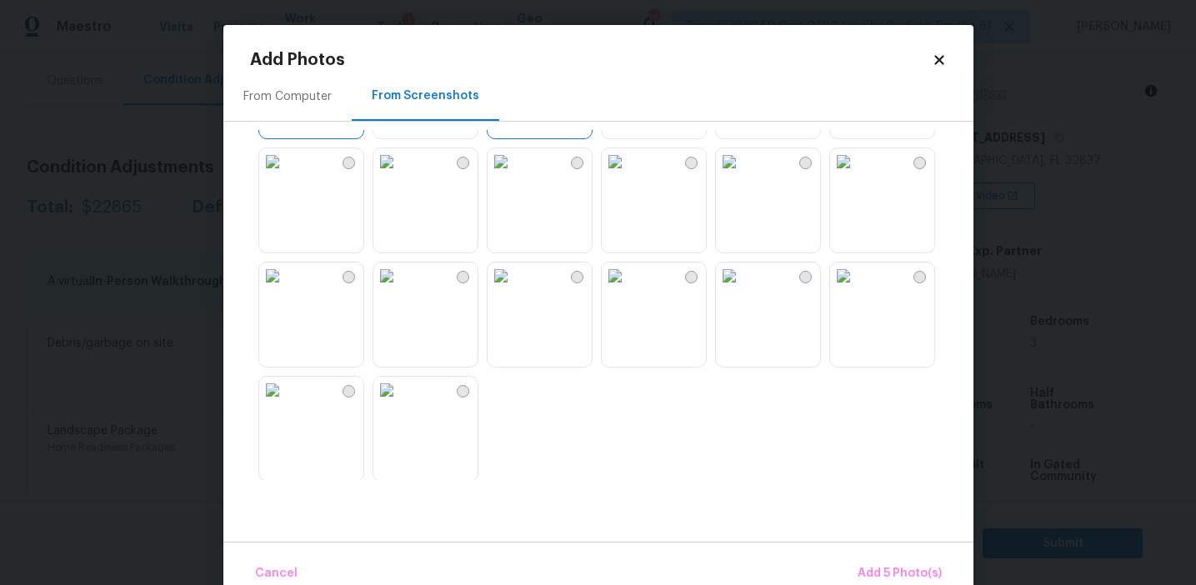
scroll to position [336, 0]
click at [286, 402] on img at bounding box center [272, 388] width 27 height 27
click at [906, 558] on button "Add 6 Photo(s)" at bounding box center [899, 574] width 98 height 36
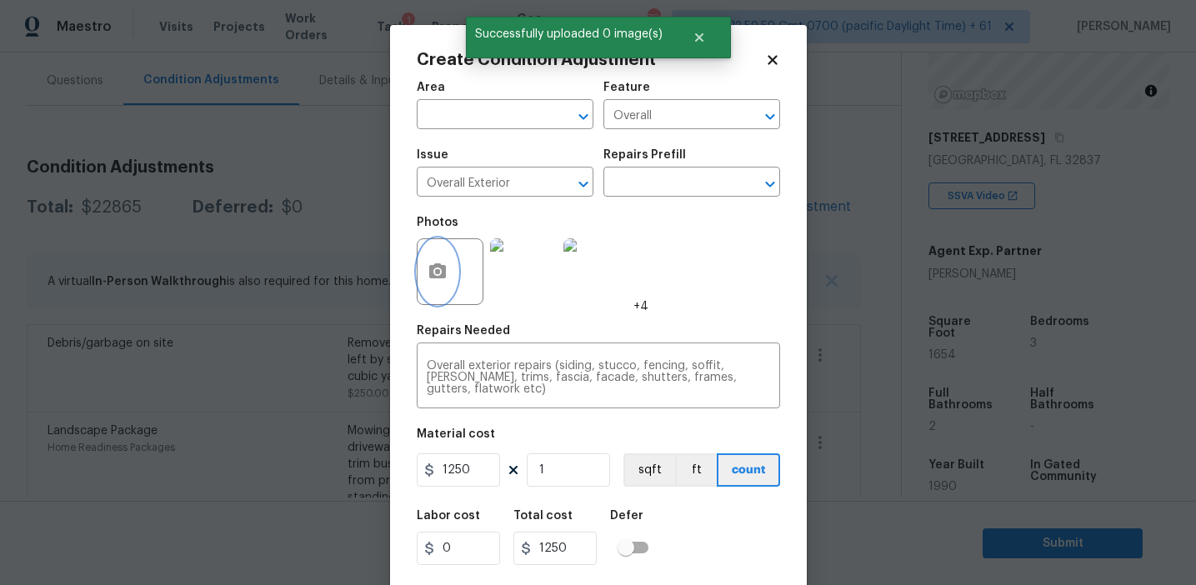
scroll to position [38, 0]
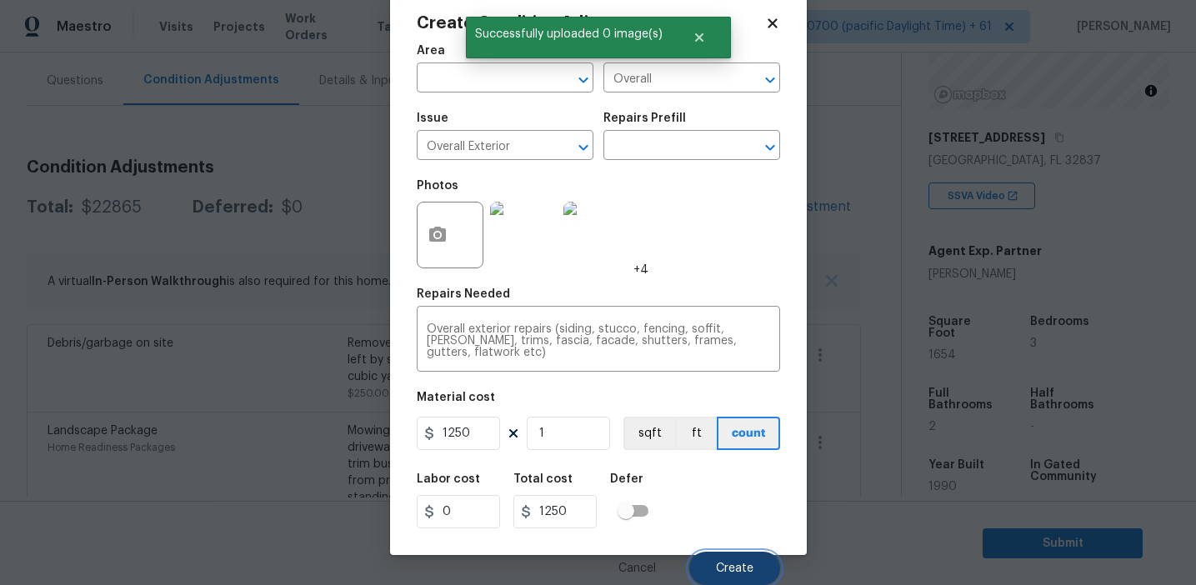
click at [733, 557] on button "Create" at bounding box center [734, 568] width 91 height 33
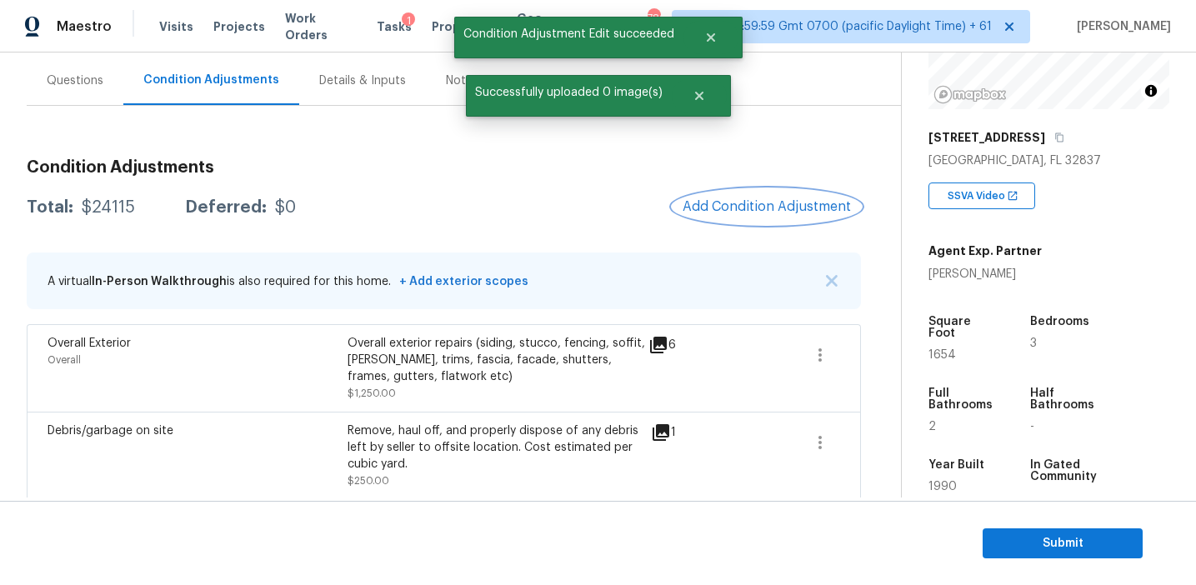
scroll to position [0, 0]
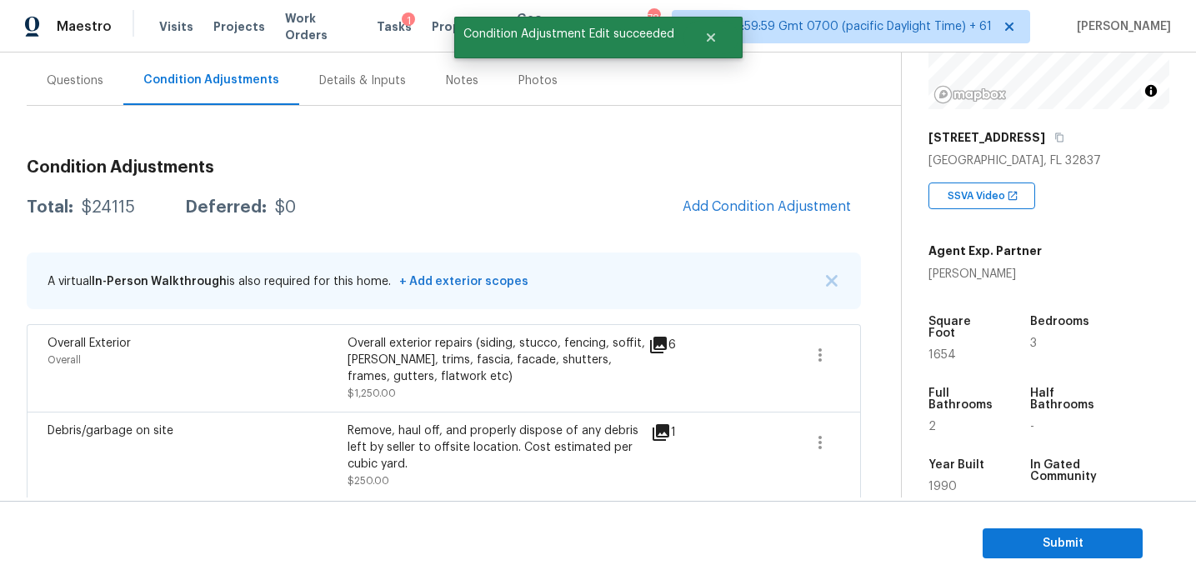
click at [538, 198] on div "Total: $24115 Deferred: $0 Add Condition Adjustment" at bounding box center [444, 207] width 834 height 37
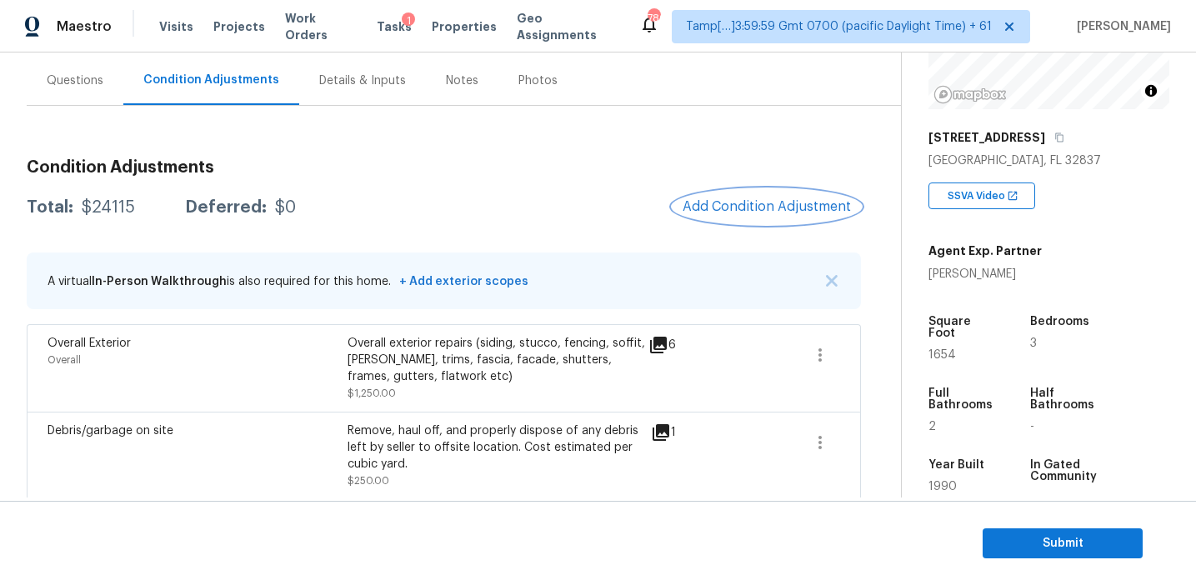
click at [703, 198] on button "Add Condition Adjustment" at bounding box center [767, 206] width 188 height 35
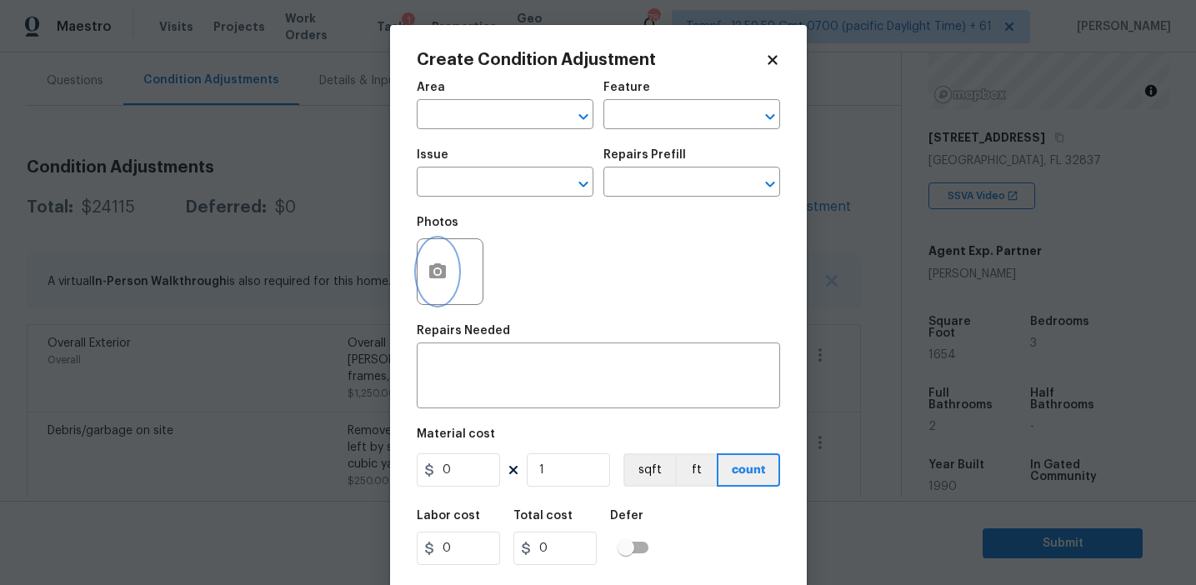
click at [441, 272] on icon "button" at bounding box center [437, 270] width 17 height 15
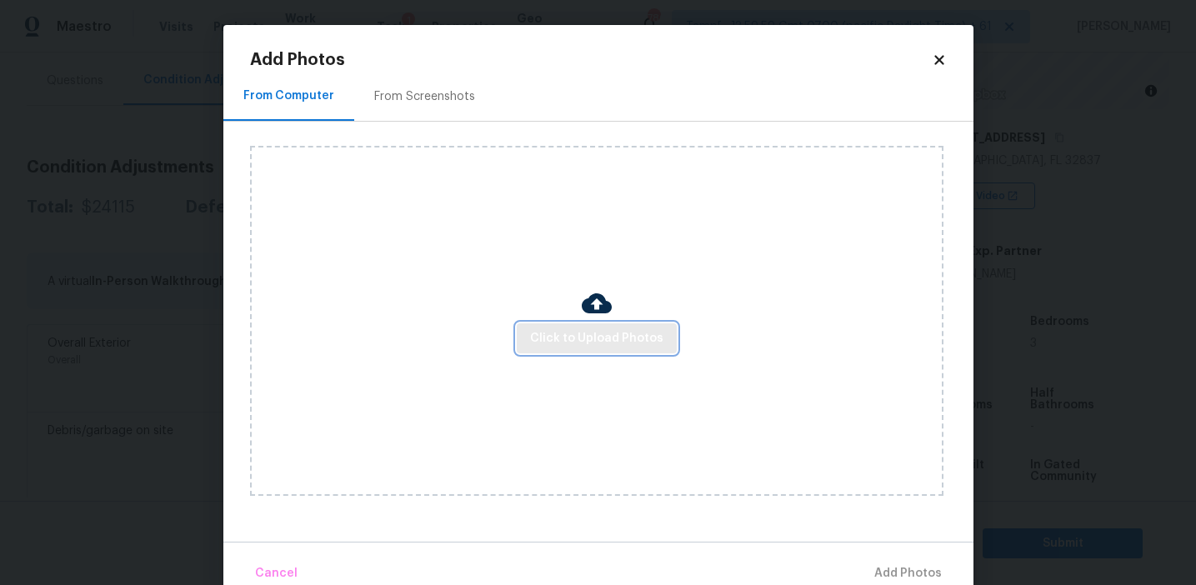
click at [559, 328] on span "Click to Upload Photos" at bounding box center [596, 338] width 133 height 21
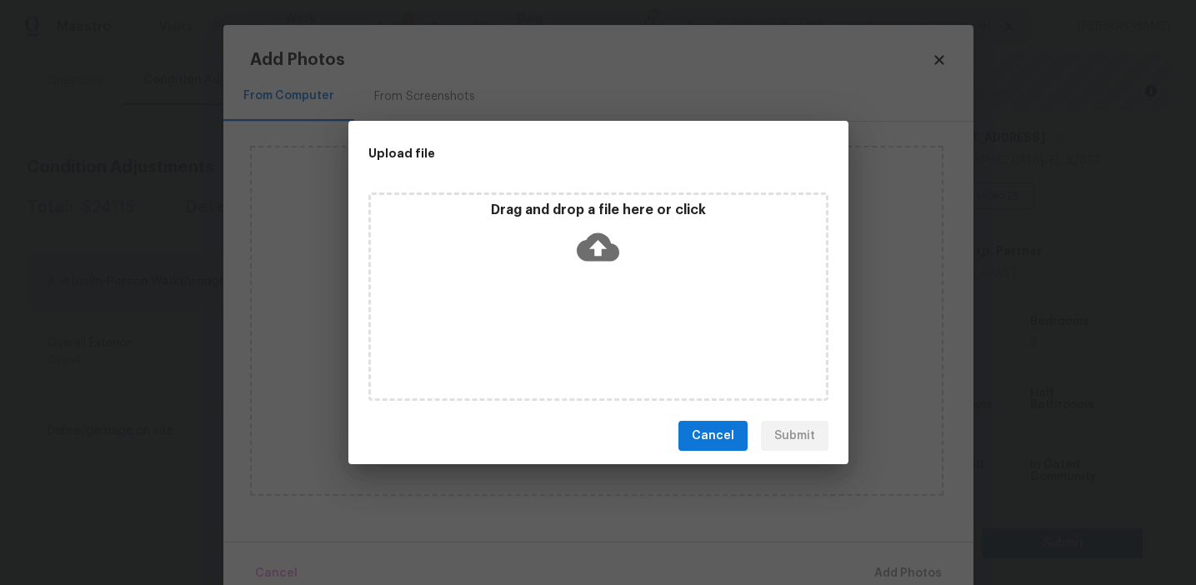
click at [559, 258] on div "Drag and drop a file here or click" at bounding box center [598, 238] width 455 height 72
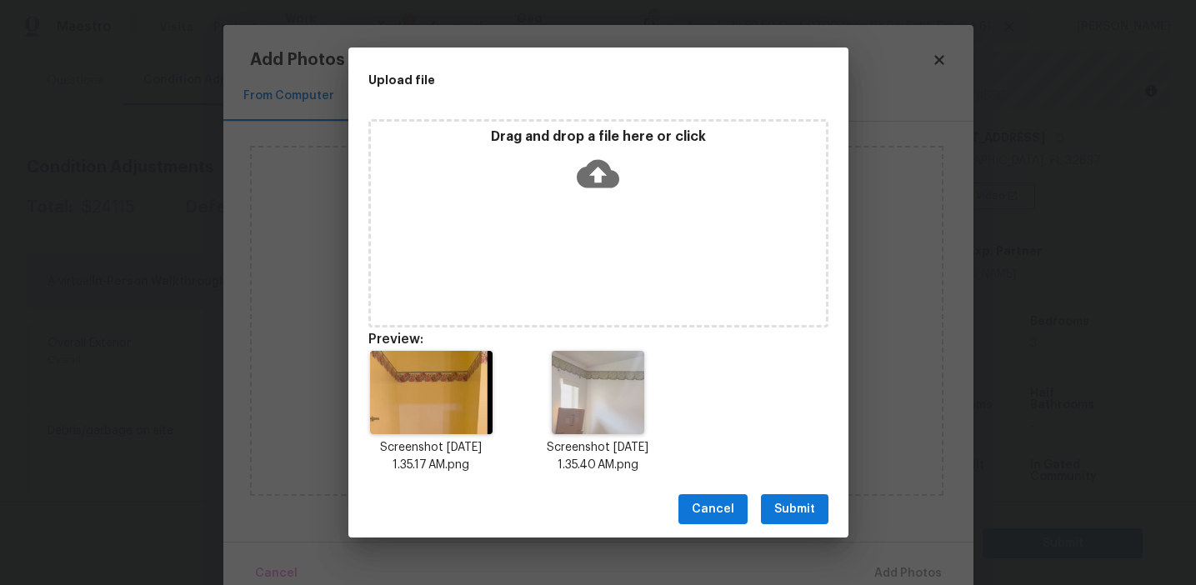
click at [800, 493] on div "Cancel Submit" at bounding box center [598, 510] width 500 height 58
click at [789, 508] on span "Submit" at bounding box center [794, 509] width 41 height 21
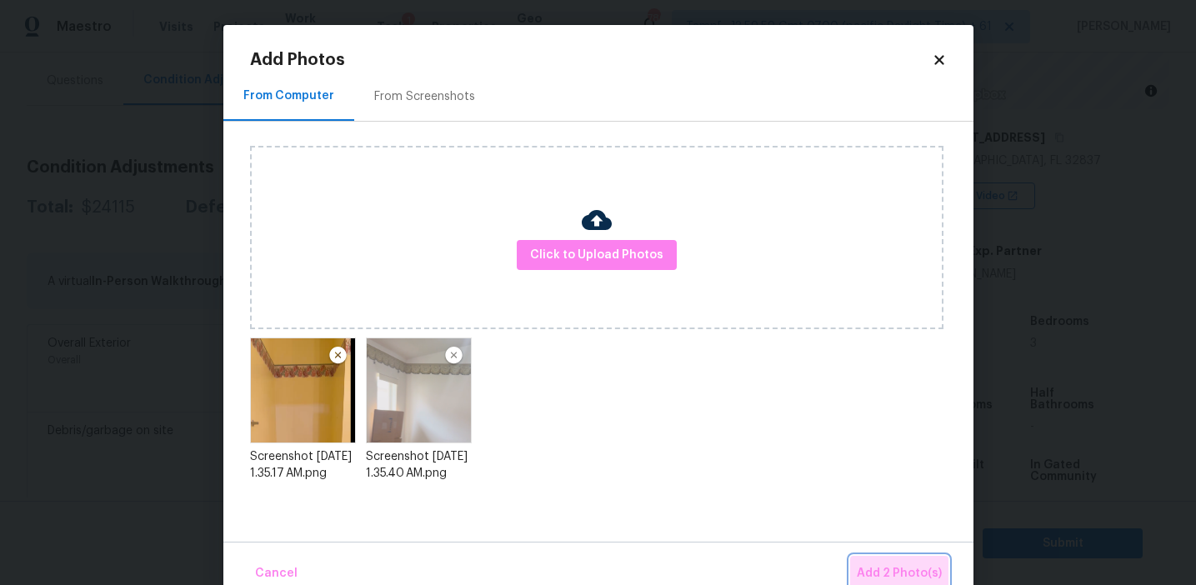
click at [879, 561] on button "Add 2 Photo(s)" at bounding box center [899, 574] width 98 height 36
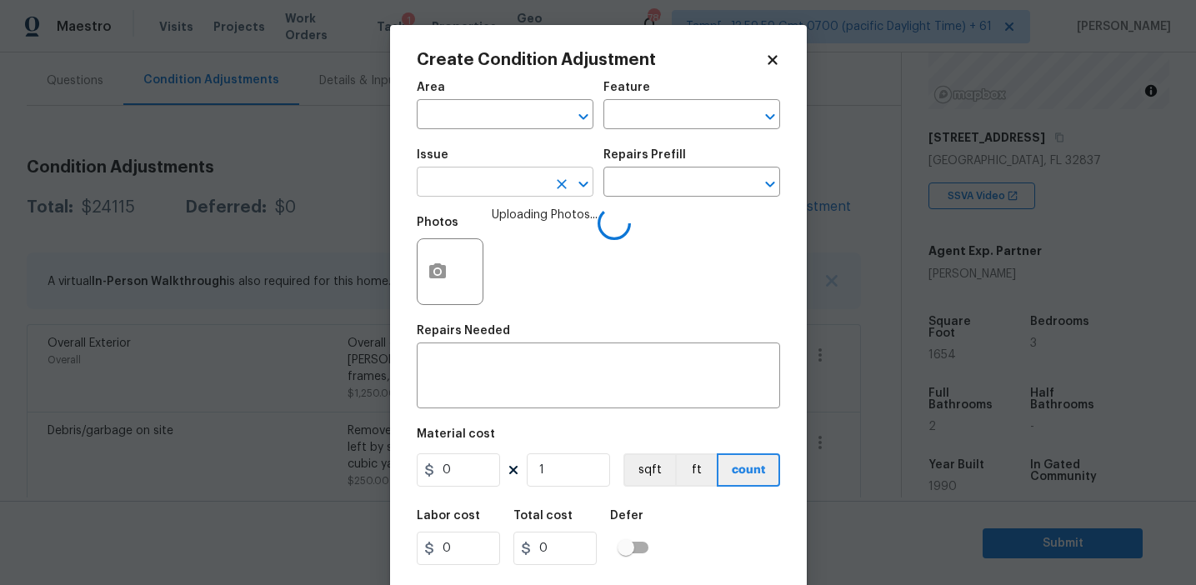
click at [464, 187] on input "text" at bounding box center [482, 184] width 130 height 26
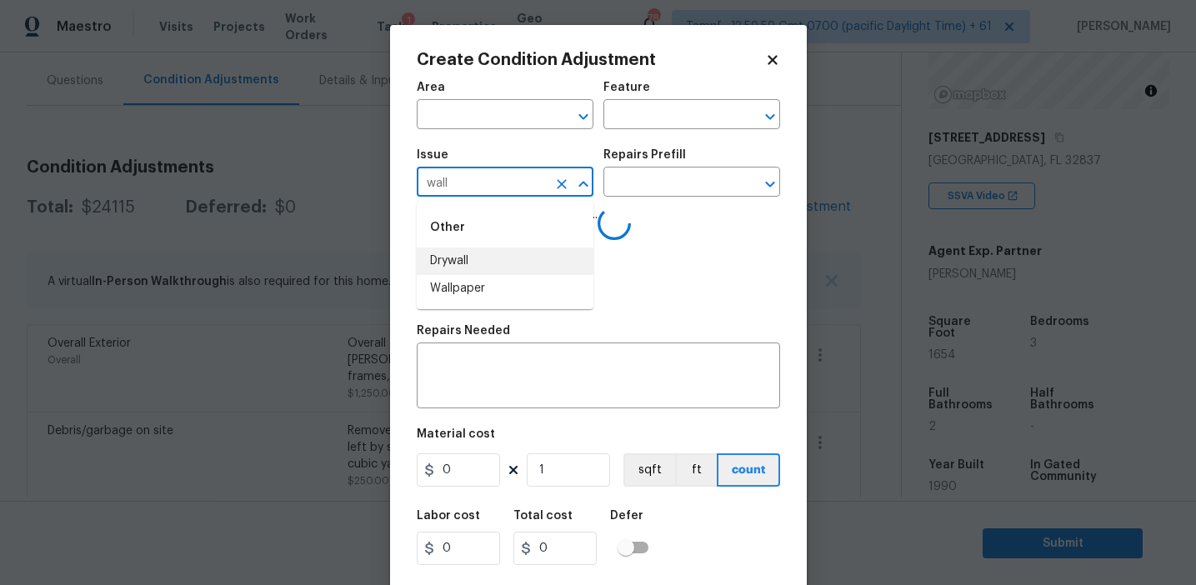
click at [487, 286] on li "Wallpaper" at bounding box center [505, 289] width 177 height 28
type input "Wallpaper"
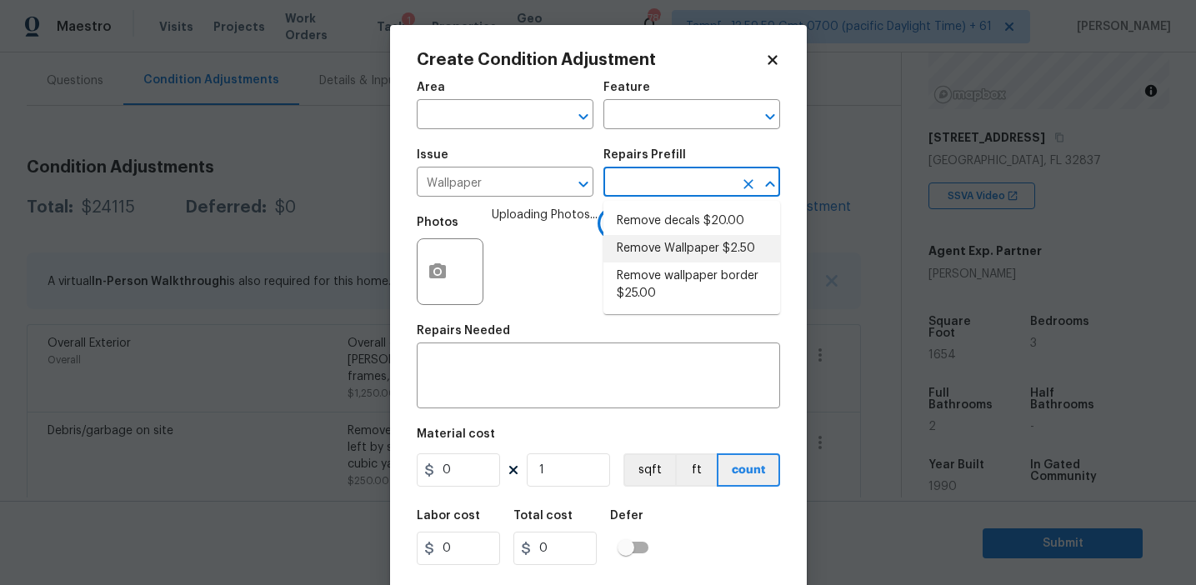
click at [672, 257] on li "Remove Wallpaper $2.50" at bounding box center [691, 249] width 177 height 28
type input "Walls and Ceiling"
type textarea "Remove wallpaper and texture walls to best match existing conditions"
type input "2.5"
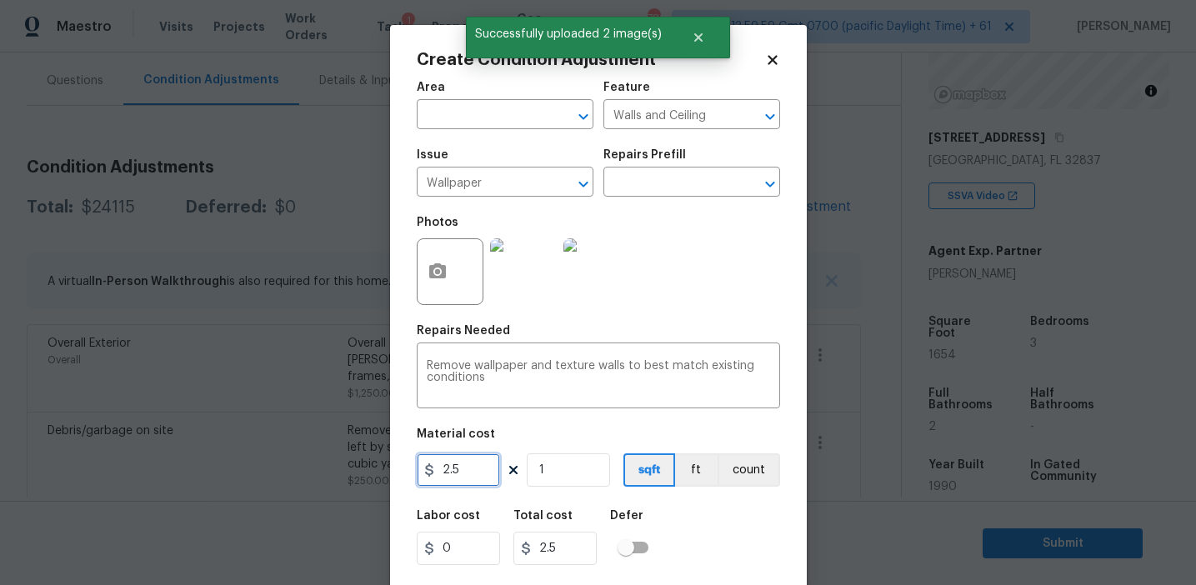
click at [460, 467] on input "2.5" at bounding box center [458, 469] width 83 height 33
type input "300"
click at [756, 464] on button "count" at bounding box center [749, 469] width 63 height 33
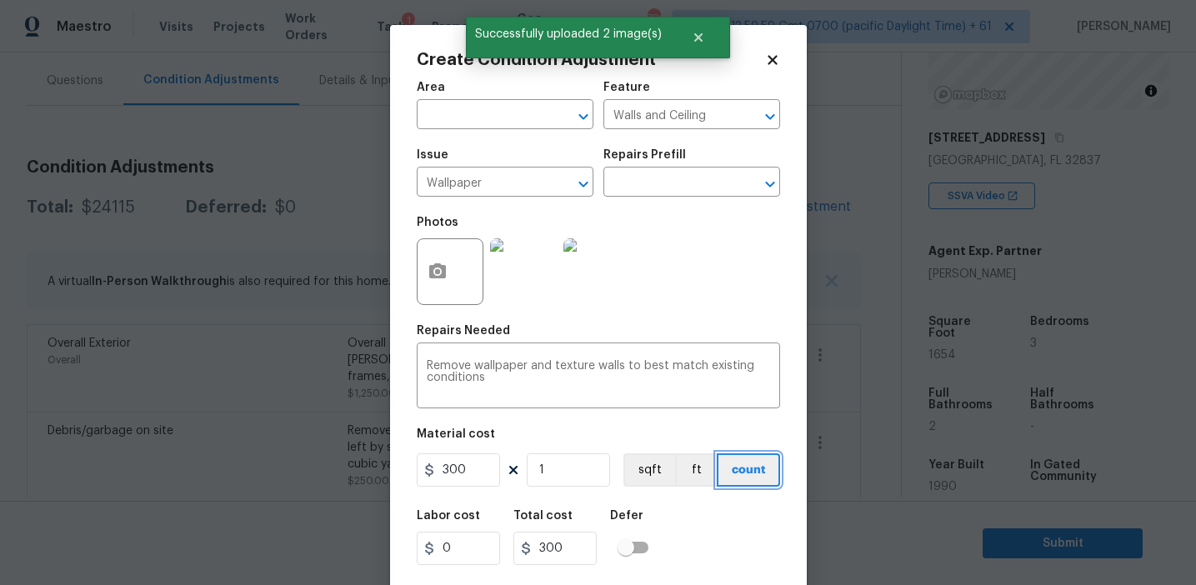
scroll to position [38, 0]
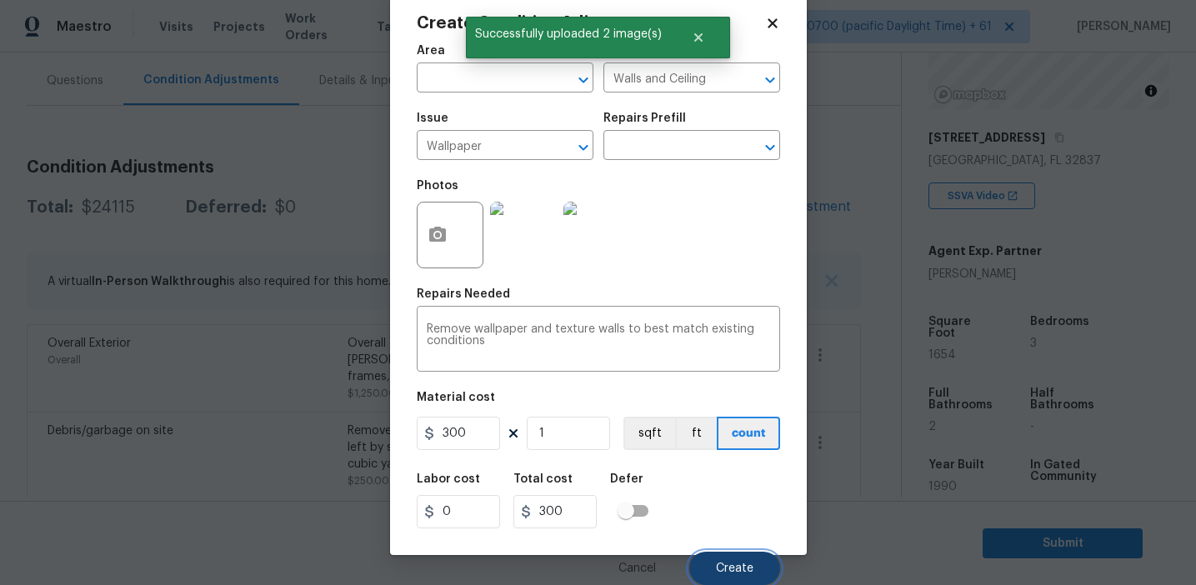
click at [717, 568] on span "Create" at bounding box center [735, 569] width 38 height 13
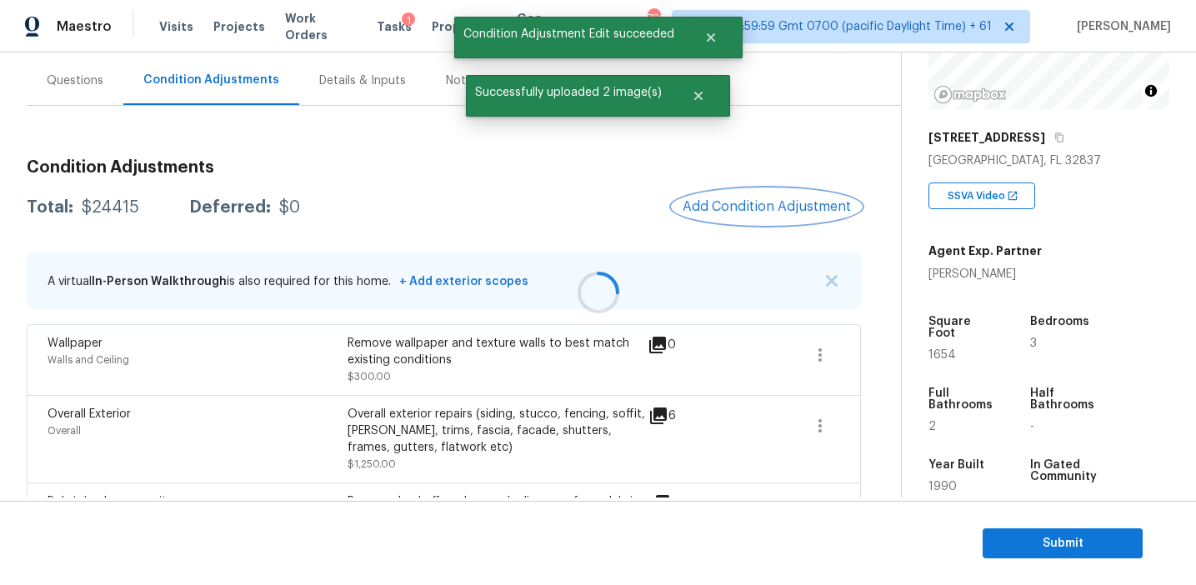
scroll to position [0, 0]
click at [93, 77] on div "Questions" at bounding box center [75, 81] width 57 height 17
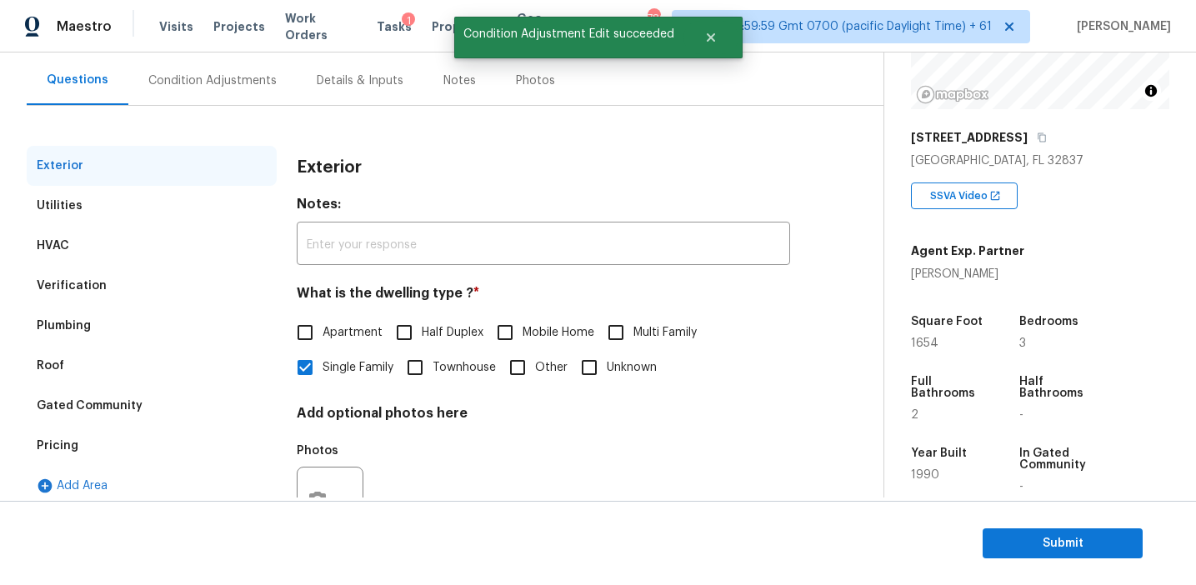
click at [132, 449] on div "Pricing" at bounding box center [152, 446] width 250 height 40
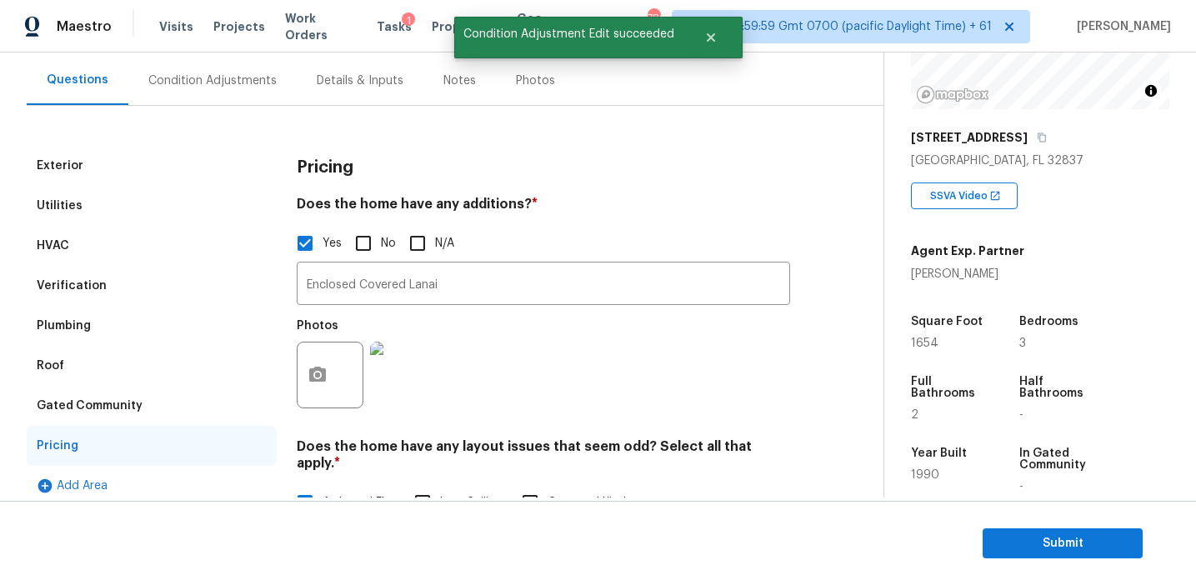
click at [208, 77] on div "Condition Adjustments" at bounding box center [212, 81] width 128 height 17
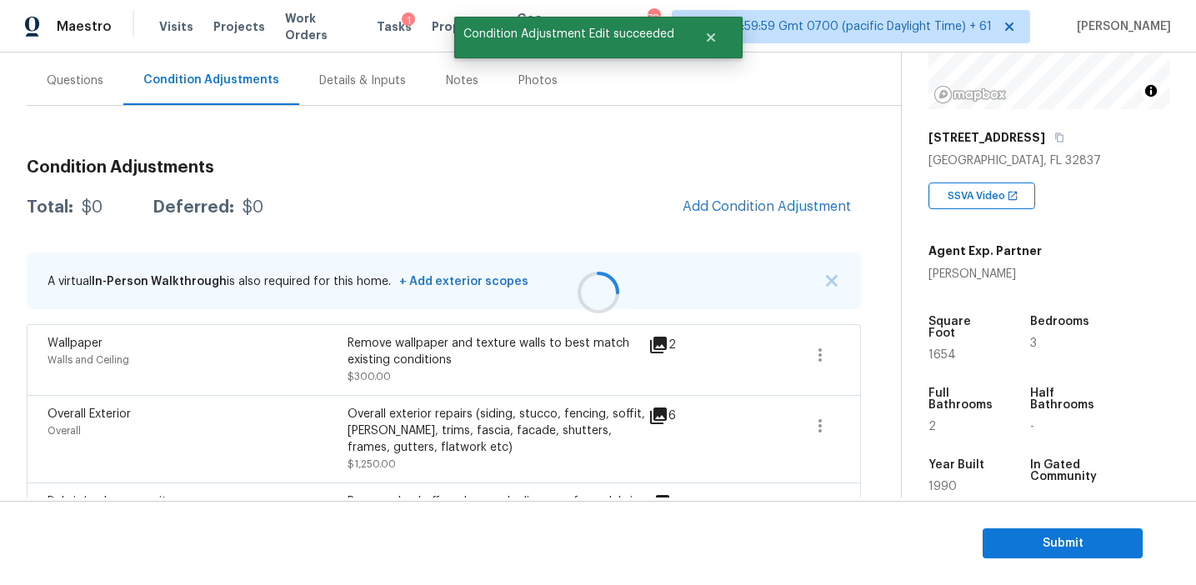
click at [613, 187] on div at bounding box center [598, 292] width 1196 height 585
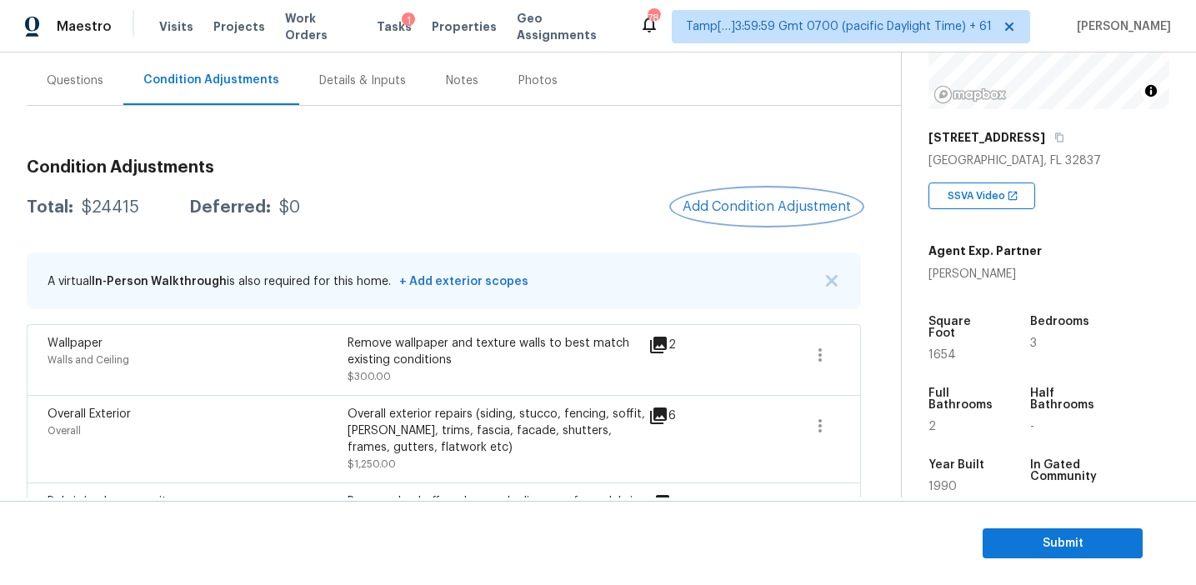
click at [718, 204] on span "Add Condition Adjustment" at bounding box center [767, 206] width 168 height 15
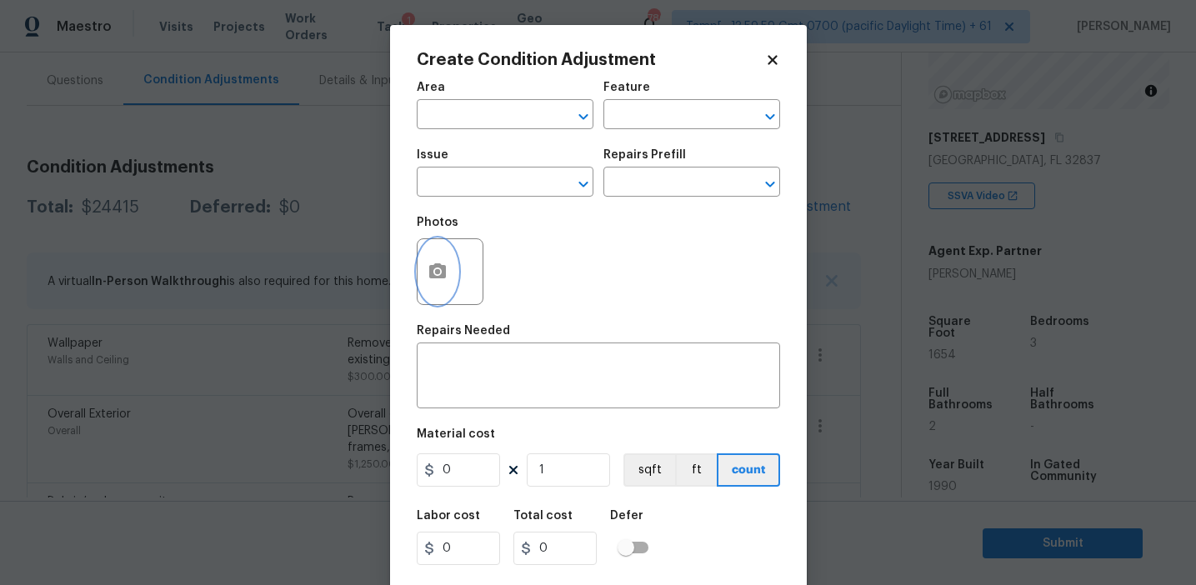
click at [431, 283] on button "button" at bounding box center [438, 271] width 40 height 65
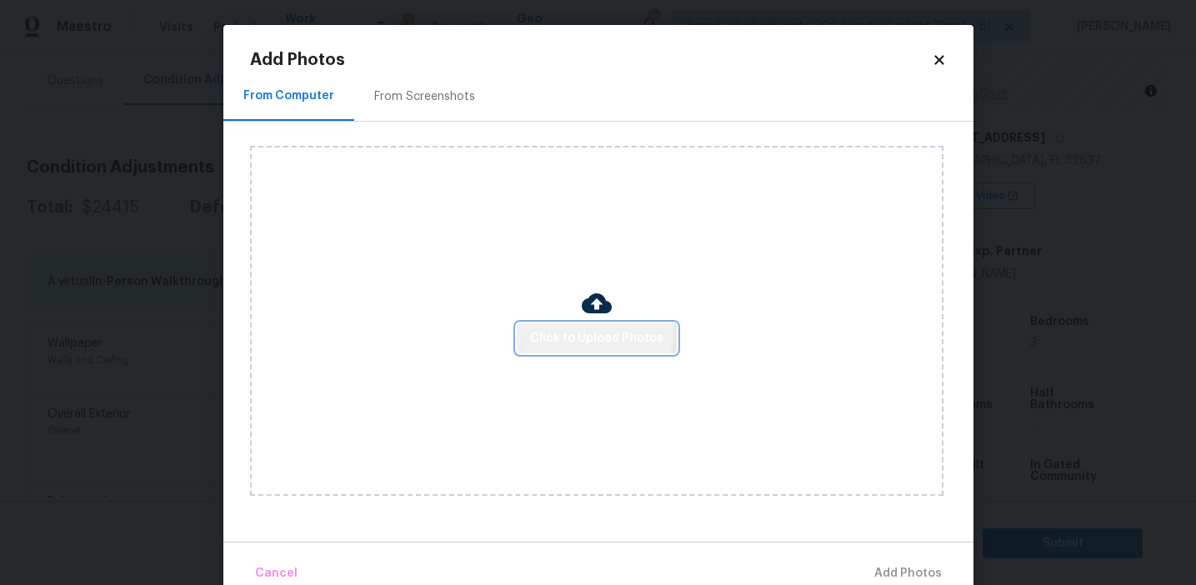
click at [573, 328] on span "Click to Upload Photos" at bounding box center [596, 338] width 133 height 21
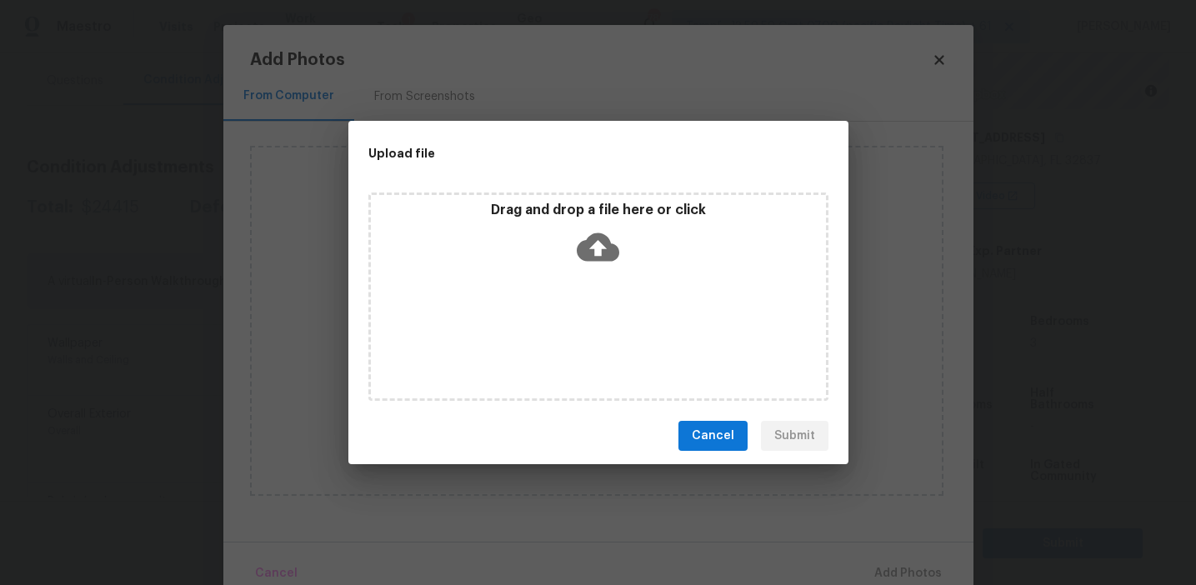
click at [573, 224] on div "Drag and drop a file here or click" at bounding box center [598, 238] width 455 height 72
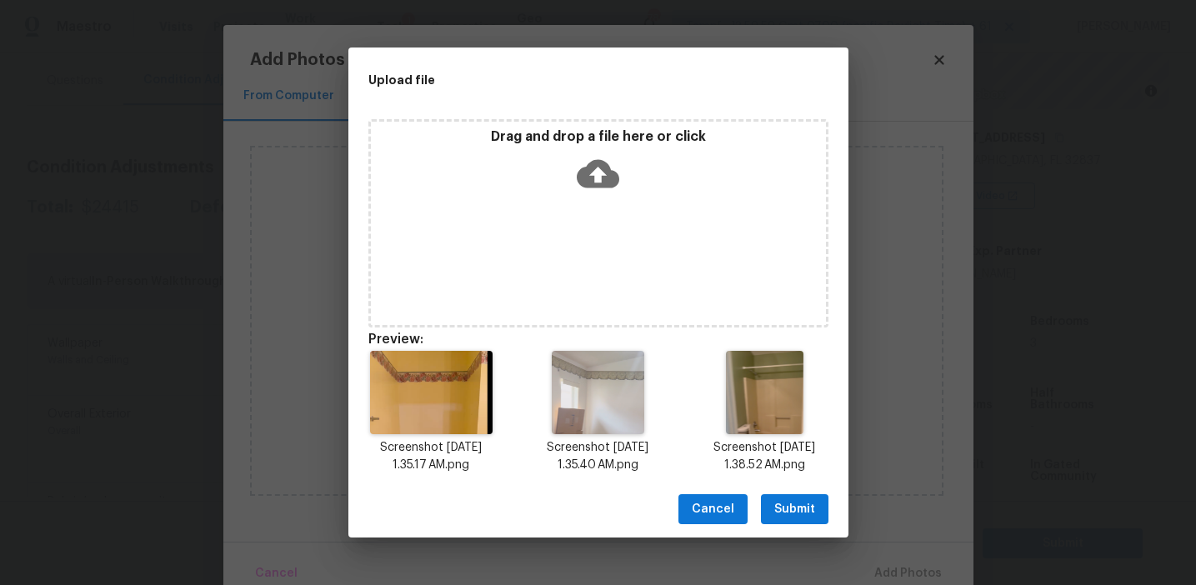
click at [767, 497] on button "Submit" at bounding box center [795, 509] width 68 height 31
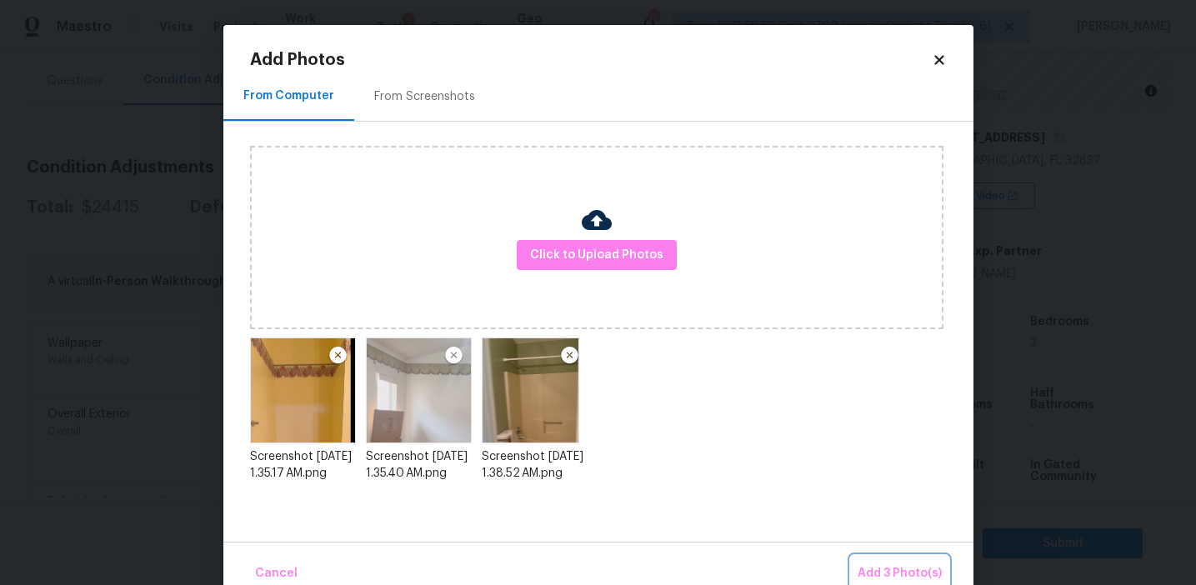
click at [861, 570] on span "Add 3 Photo(s)" at bounding box center [900, 573] width 84 height 21
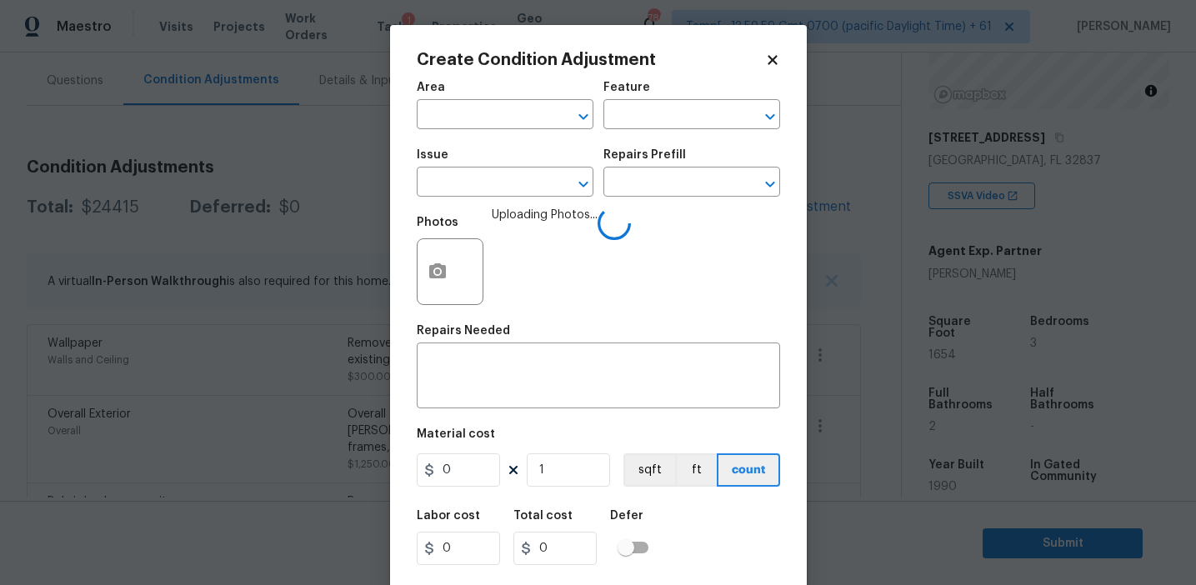
click at [446, 165] on div "Issue" at bounding box center [505, 160] width 177 height 22
click at [458, 184] on input "text" at bounding box center [482, 184] width 130 height 26
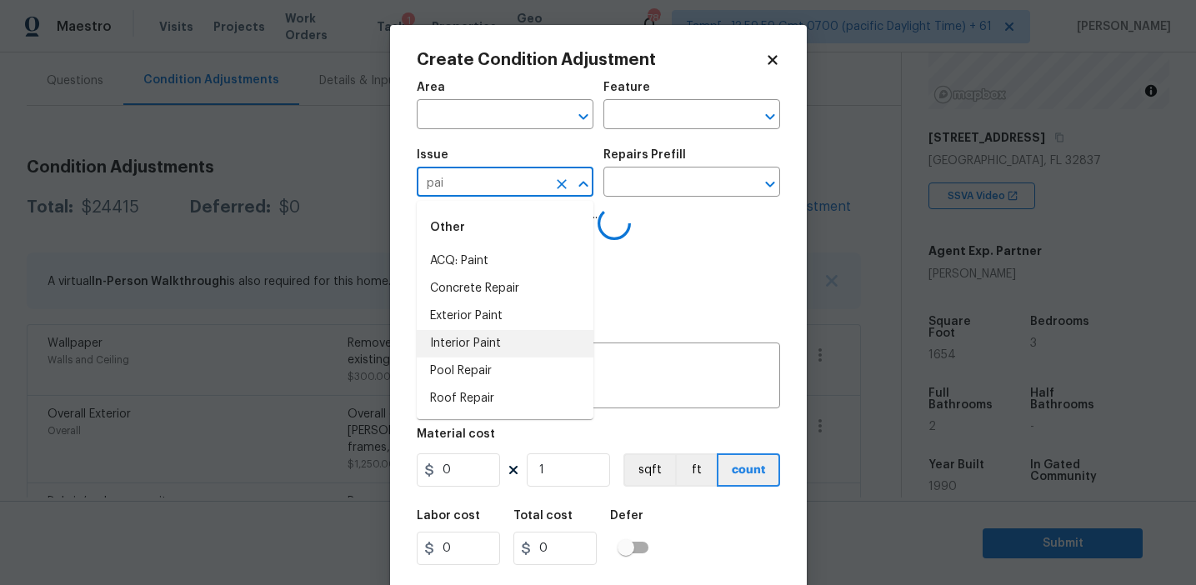
click at [506, 341] on li "Interior Paint" at bounding box center [505, 344] width 177 height 28
type input "Interior Paint"
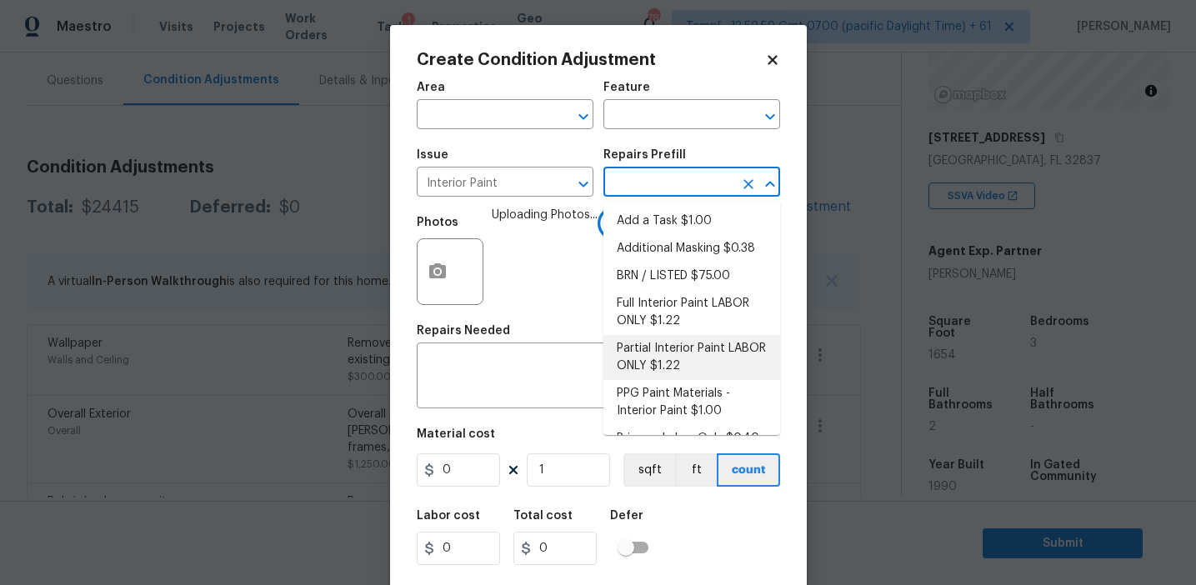
scroll to position [24, 0]
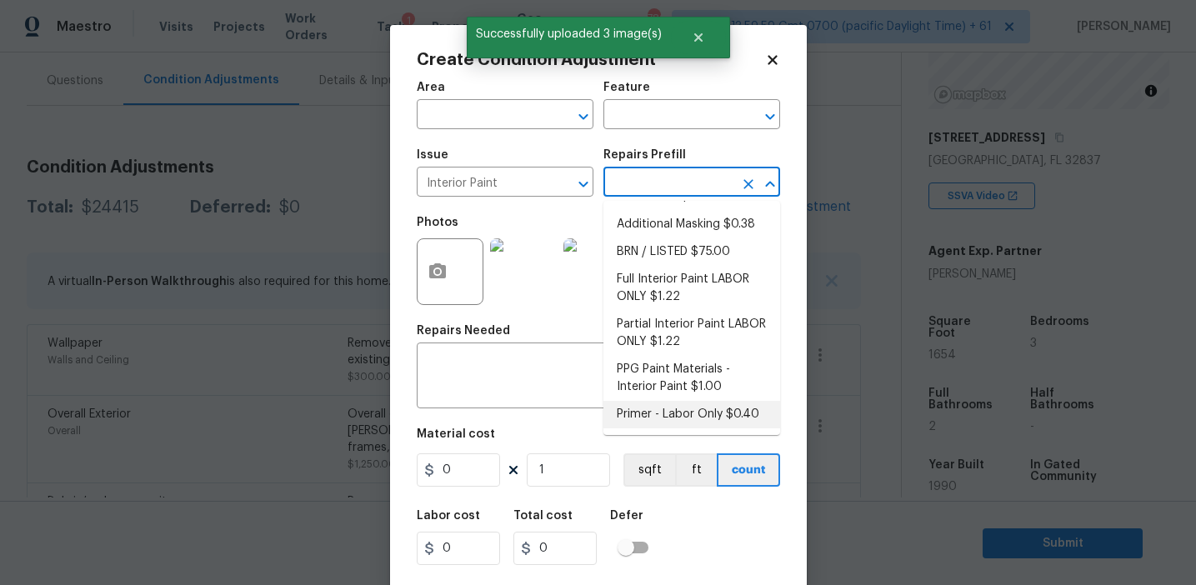
click at [636, 413] on li "Primer - Labor Only $0.40" at bounding box center [691, 415] width 177 height 28
type input "Overall Paint"
type textarea "Interior primer - PRIMER PROVIDED BY OPENDOOR - All nails, screws, drywall anch…"
type input "0.4"
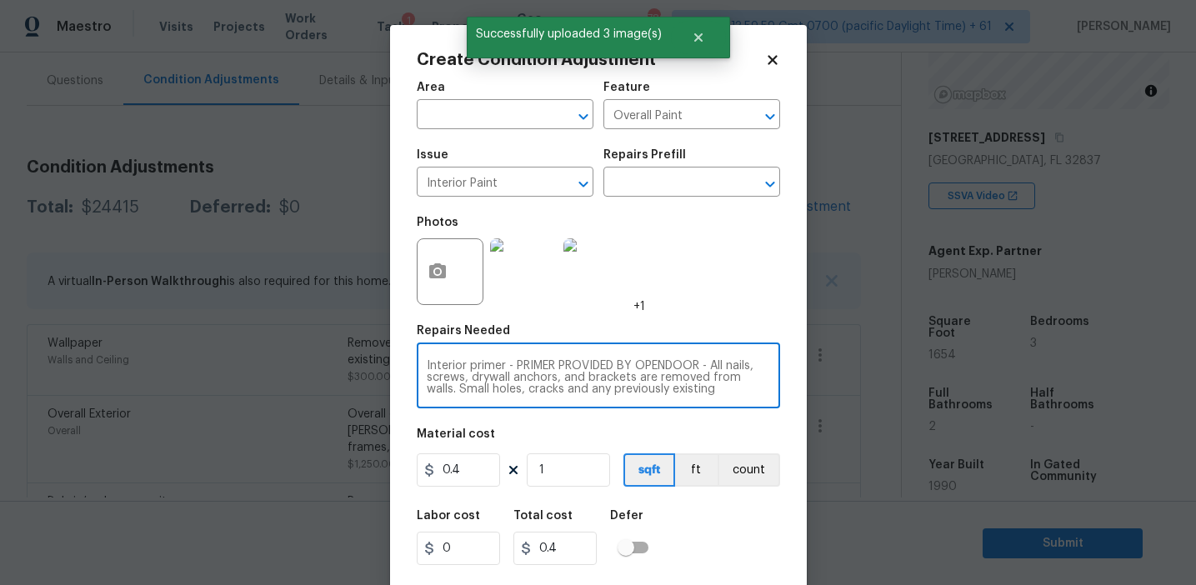
scroll to position [35, 0]
drag, startPoint x: 507, startPoint y: 367, endPoint x: 686, endPoint y: 408, distance: 183.8
click at [686, 408] on div "Interior primer - PRIMER PROVIDED BY OPENDOOR - All nails, screws, drywall anch…" at bounding box center [598, 378] width 363 height 62
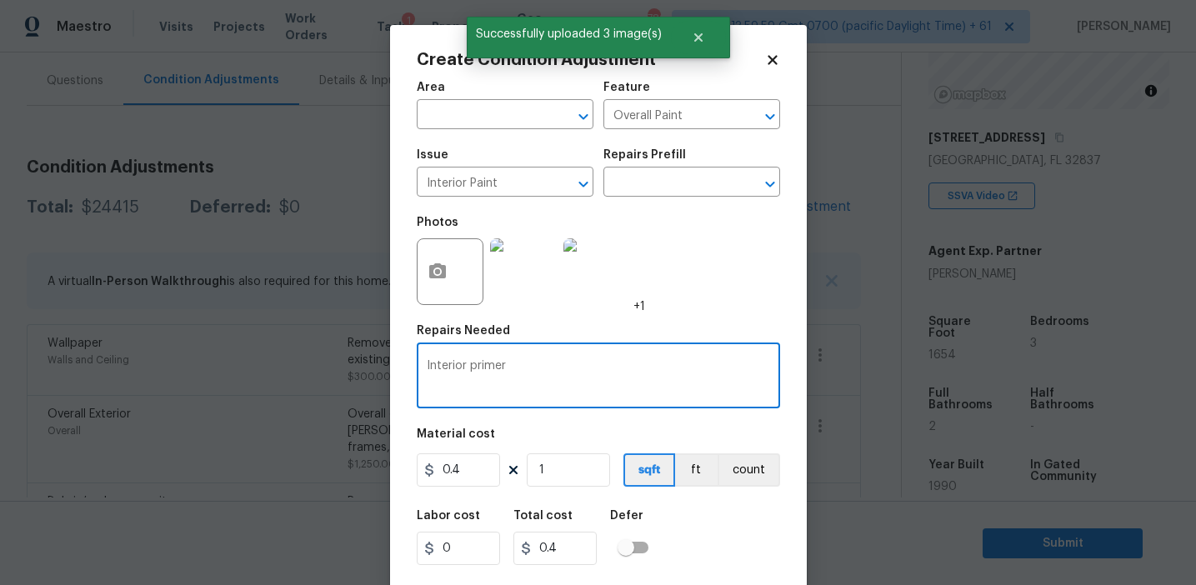
scroll to position [0, 0]
type textarea "Interior primer"
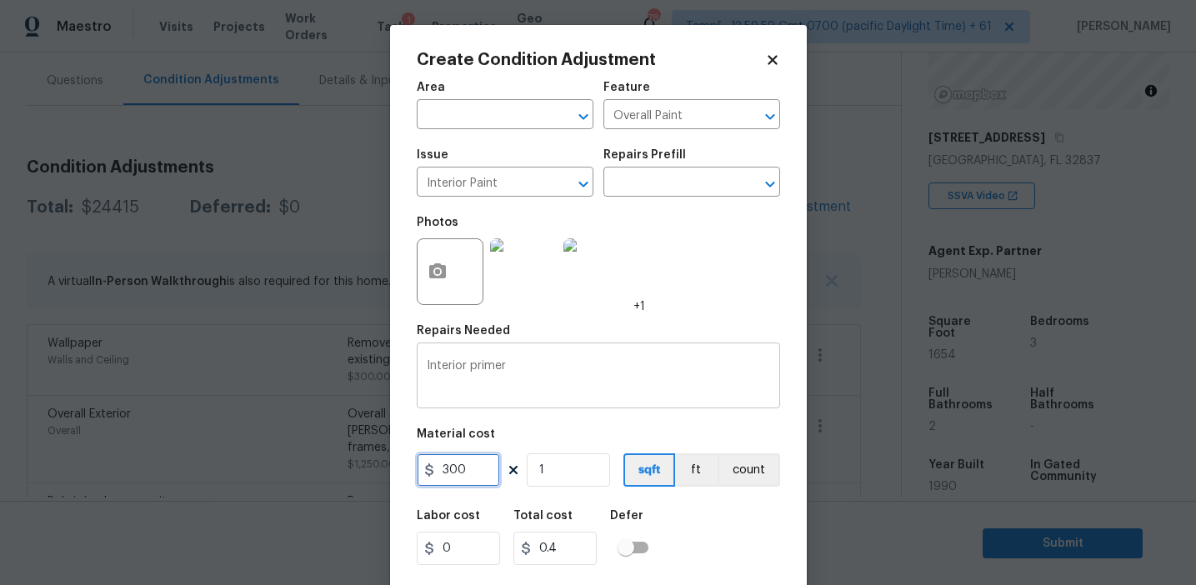
type input "300"
click at [737, 468] on button "count" at bounding box center [749, 469] width 63 height 33
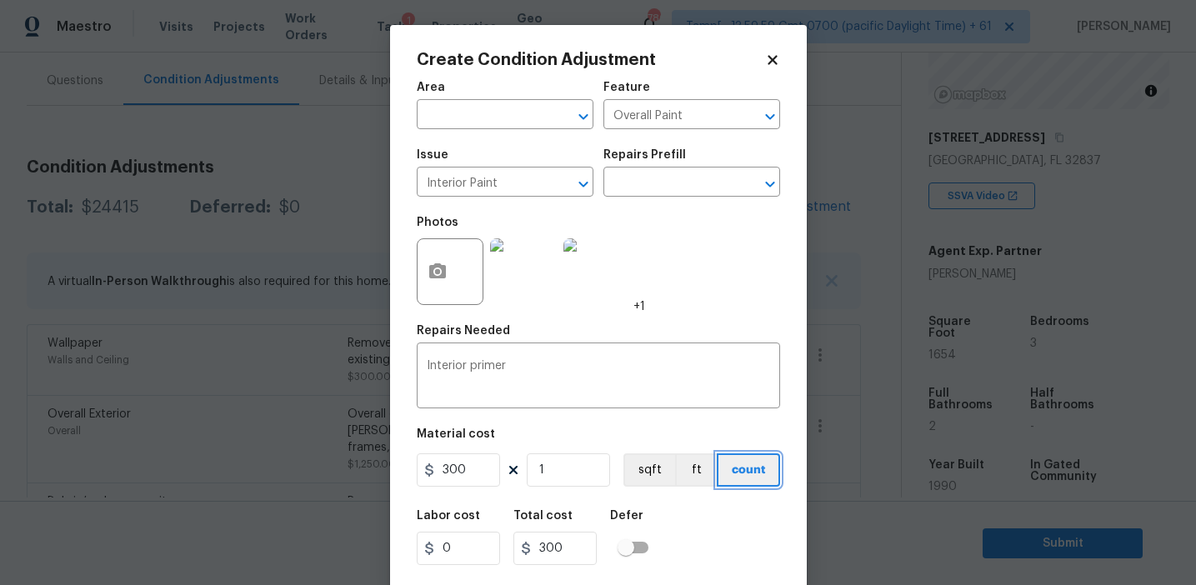
scroll to position [38, 0]
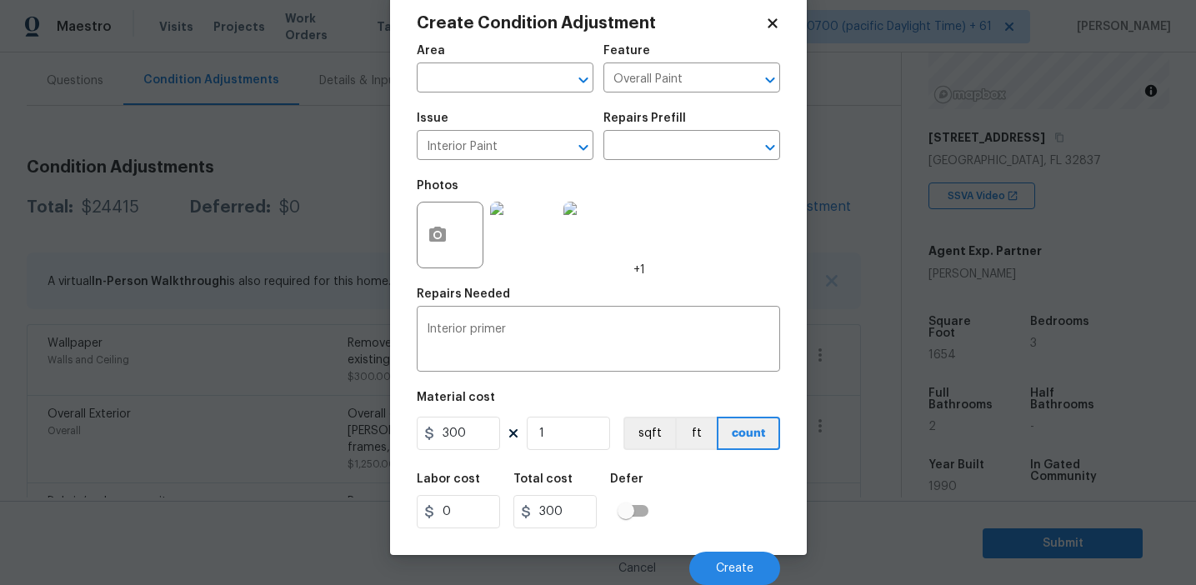
click at [724, 549] on div "Cancel Create" at bounding box center [598, 561] width 363 height 47
click at [720, 568] on span "Create" at bounding box center [735, 569] width 38 height 13
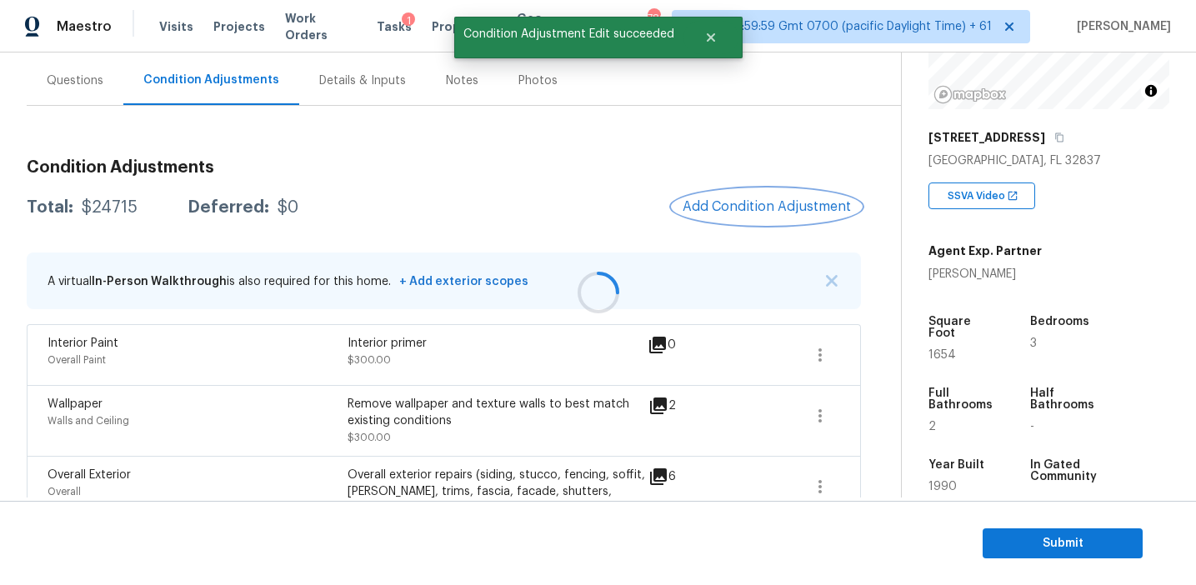
scroll to position [0, 0]
click at [744, 200] on span "Add Condition Adjustment" at bounding box center [767, 206] width 168 height 15
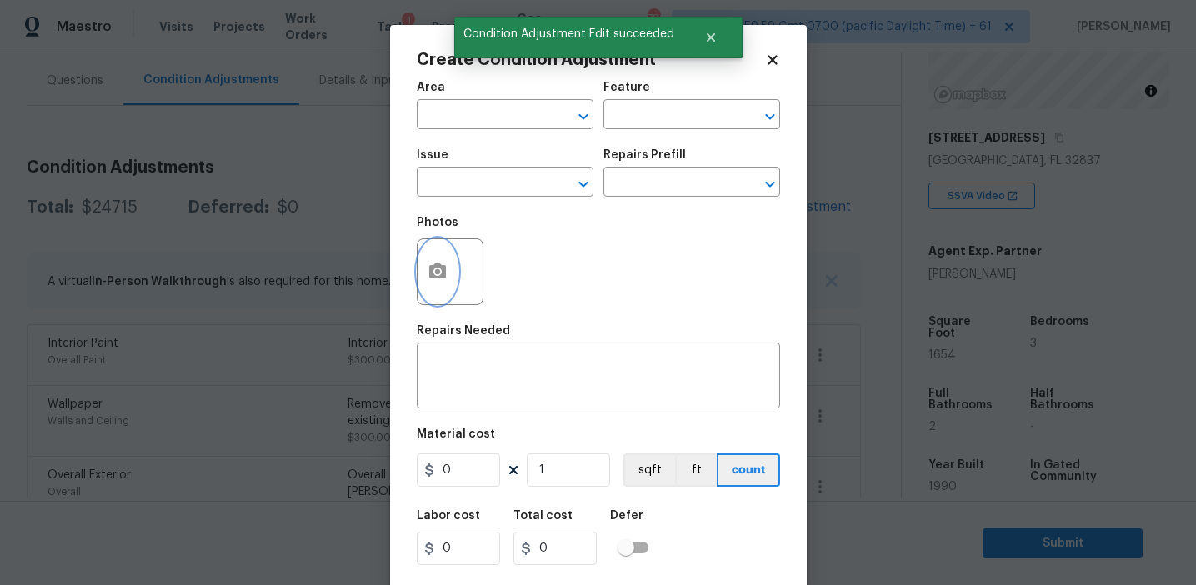
click at [443, 278] on icon "button" at bounding box center [437, 270] width 17 height 15
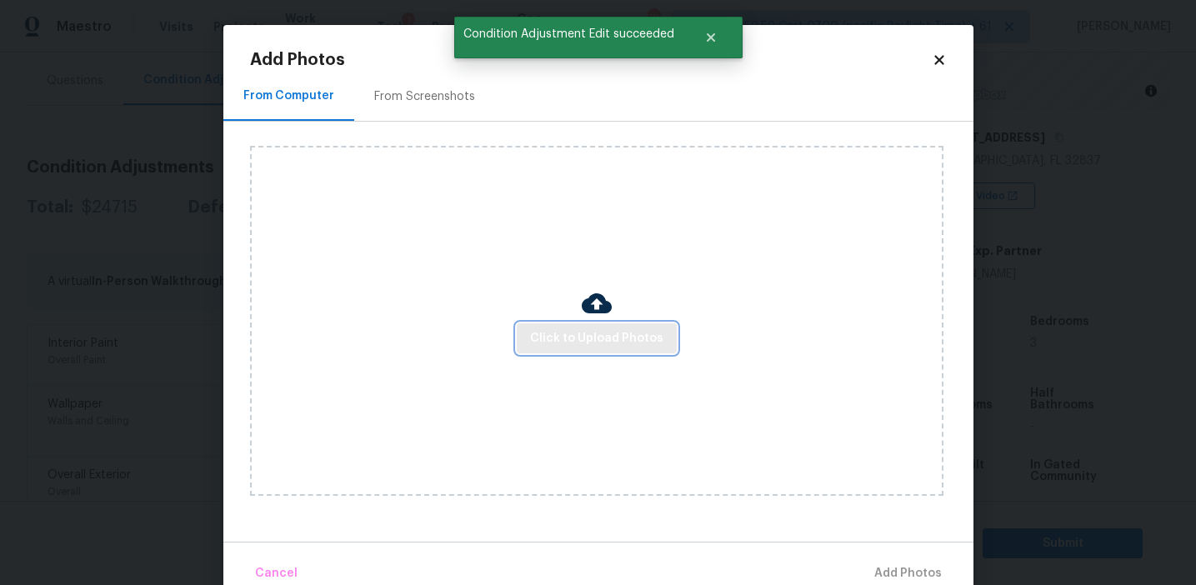
click at [556, 326] on button "Click to Upload Photos" at bounding box center [597, 338] width 160 height 31
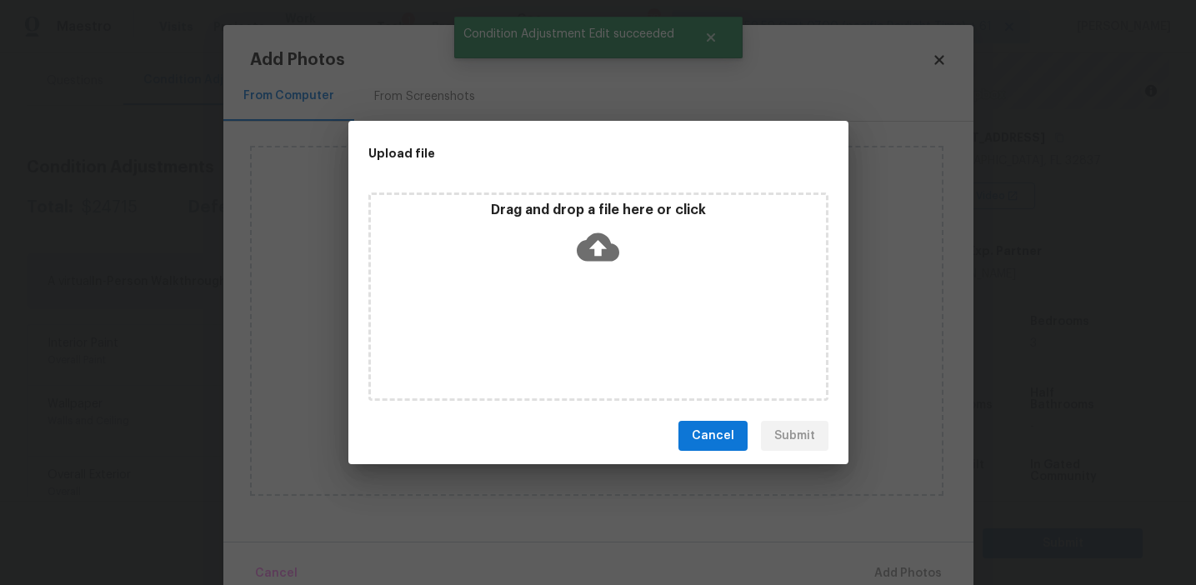
click at [553, 210] on p "Drag and drop a file here or click" at bounding box center [598, 211] width 455 height 18
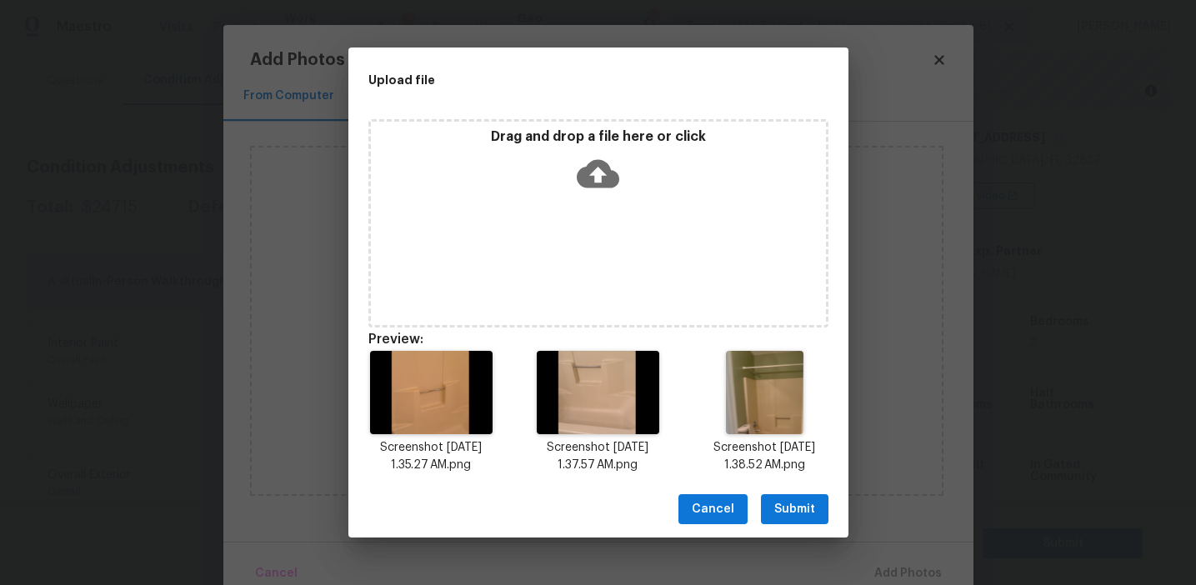
click at [792, 510] on span "Submit" at bounding box center [794, 509] width 41 height 21
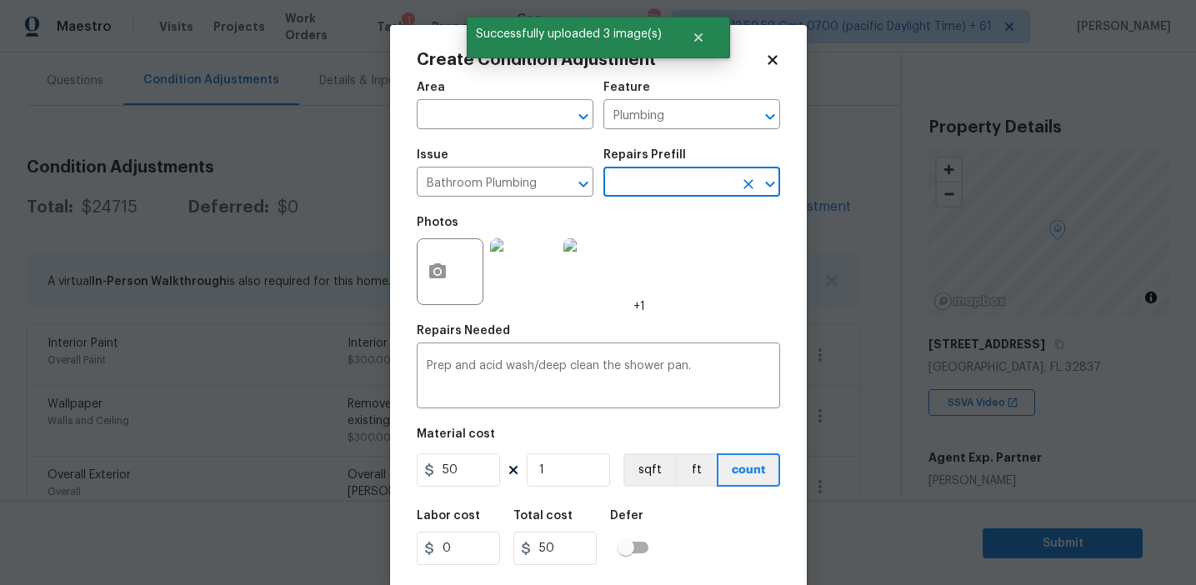
scroll to position [207, 0]
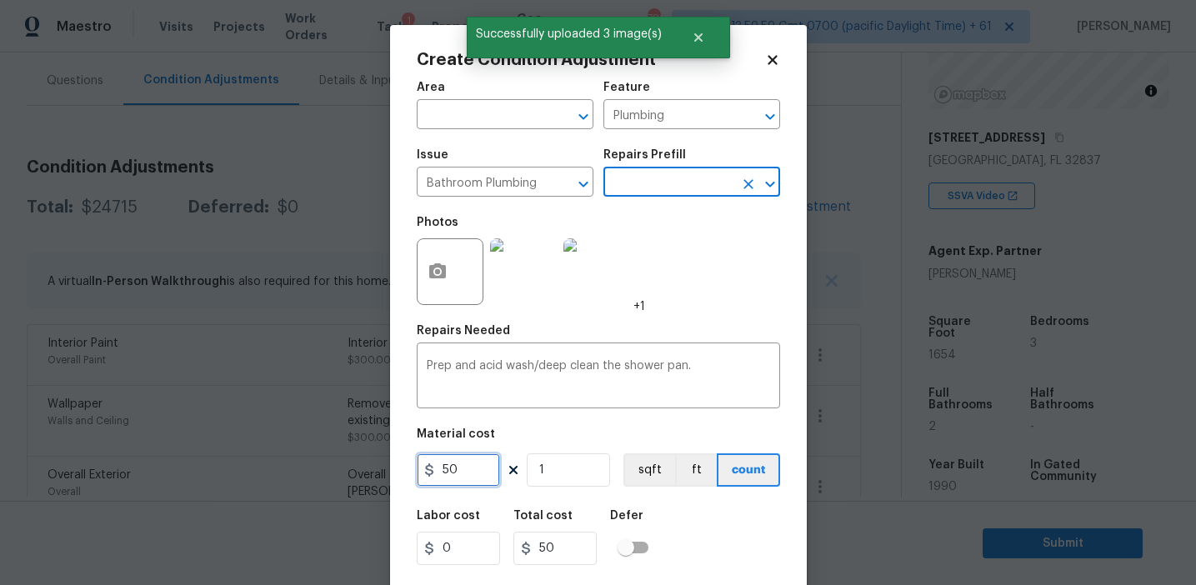
click at [469, 468] on input "50" at bounding box center [458, 469] width 83 height 33
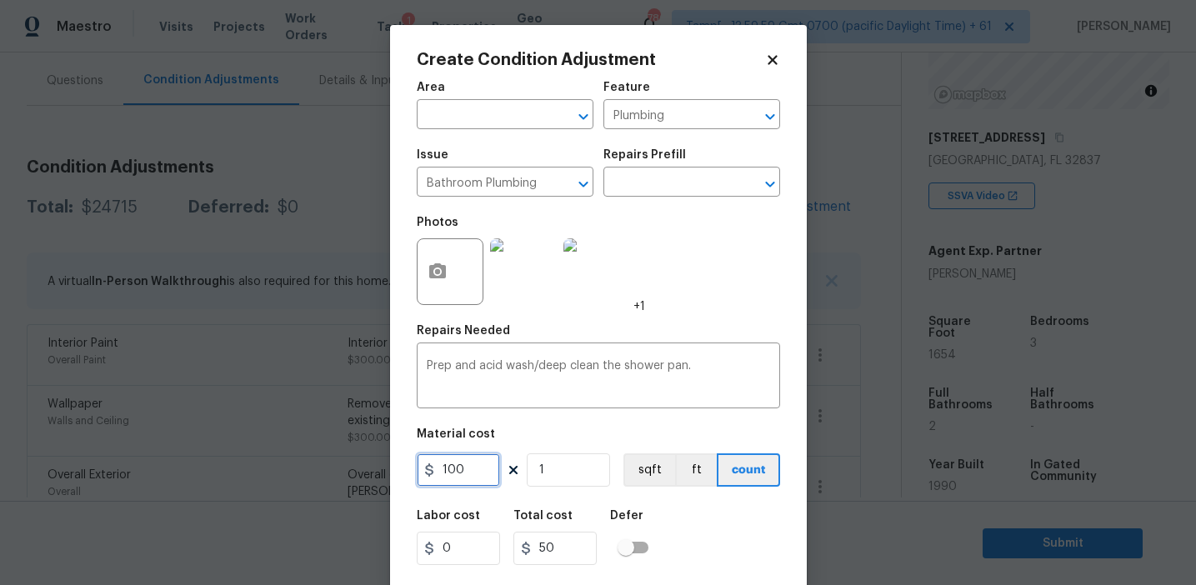
type input "100"
type input "2"
type input "200"
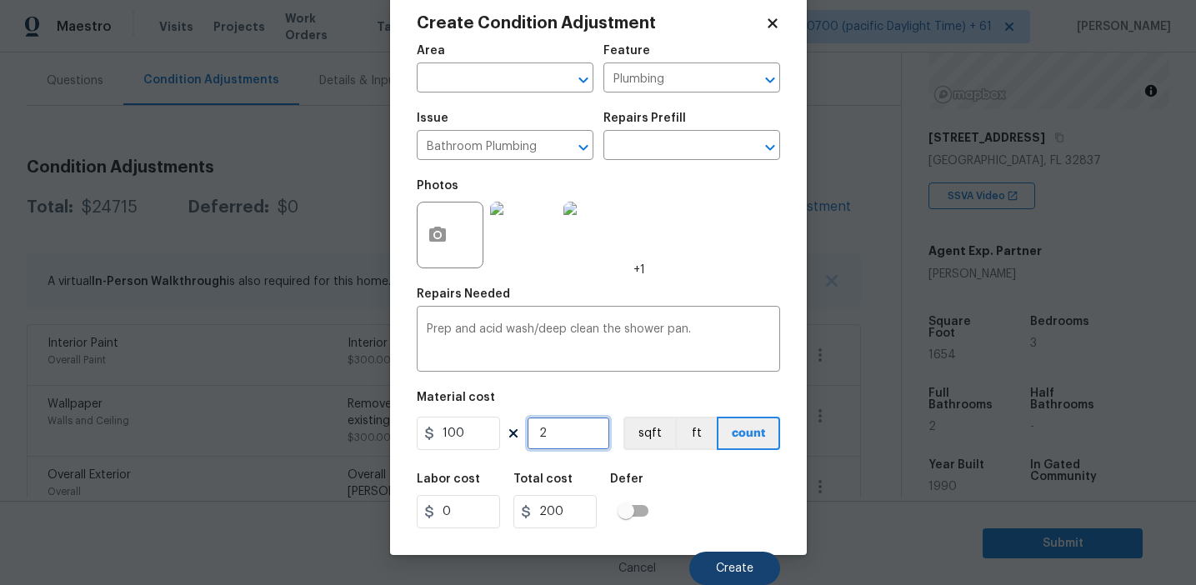
type input "2"
click at [732, 568] on span "Create" at bounding box center [735, 569] width 38 height 13
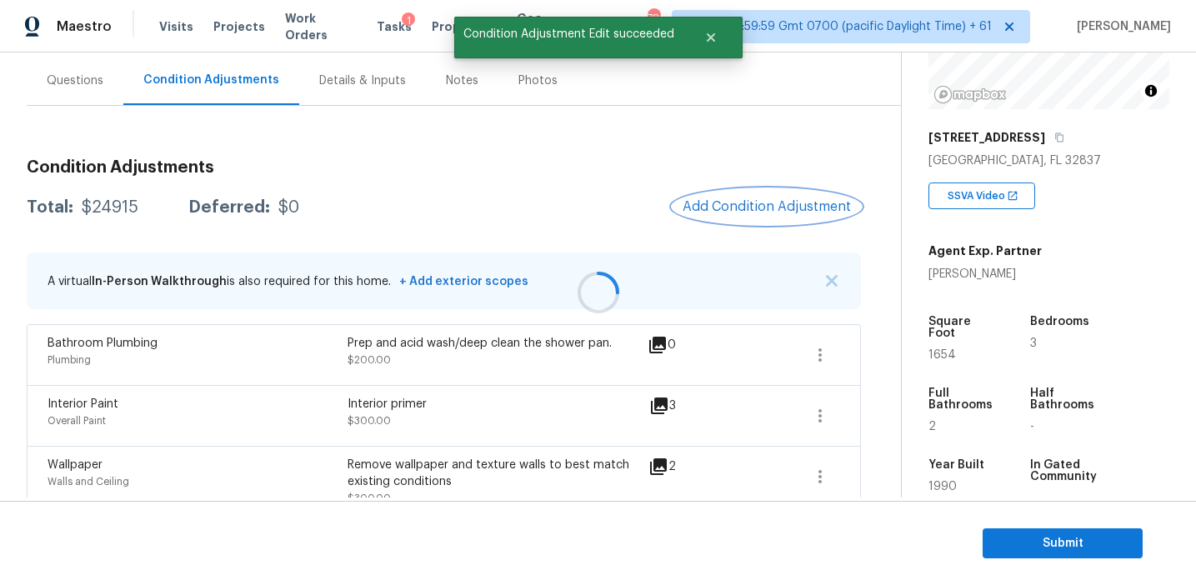
scroll to position [0, 0]
click at [698, 213] on button "Add Condition Adjustment" at bounding box center [767, 206] width 188 height 35
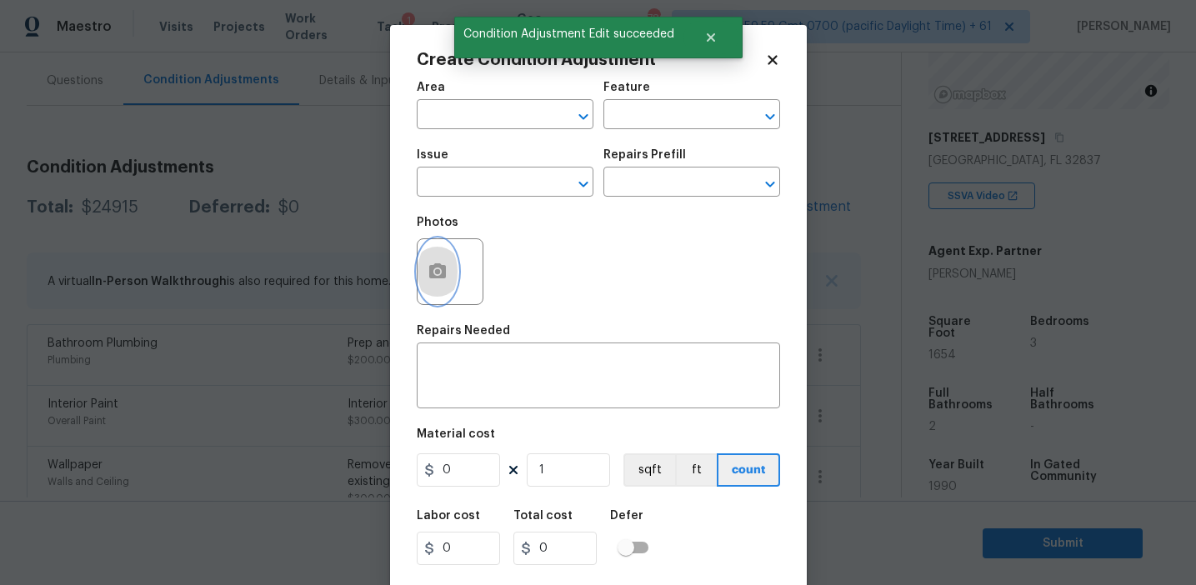
click at [428, 287] on button "button" at bounding box center [438, 271] width 40 height 65
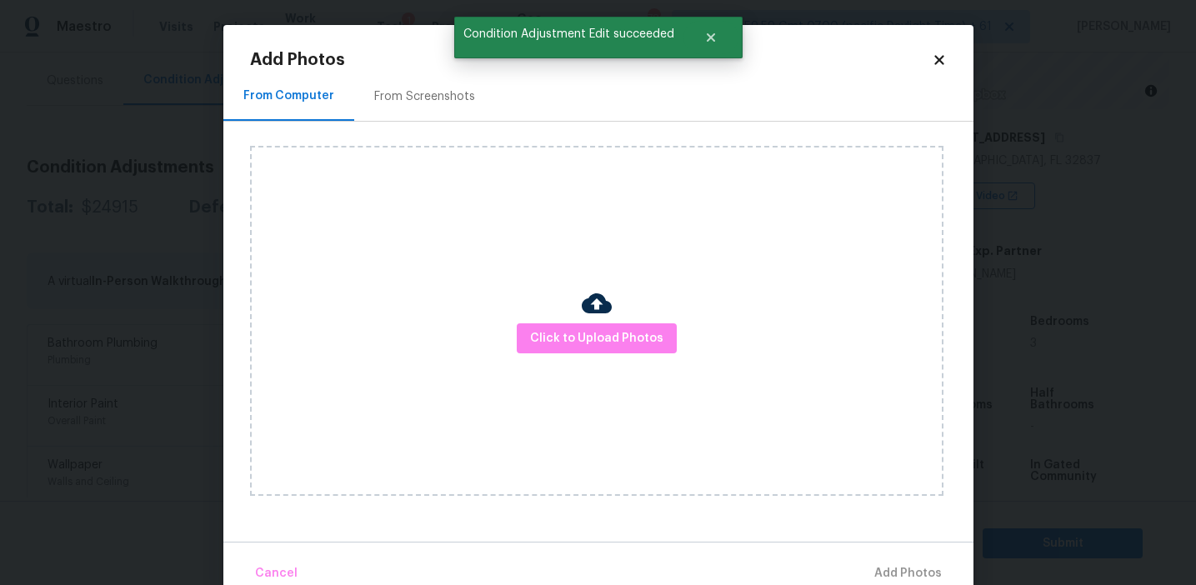
click at [527, 314] on div "Click to Upload Photos" at bounding box center [596, 321] width 693 height 350
click at [527, 332] on button "Click to Upload Photos" at bounding box center [597, 338] width 160 height 31
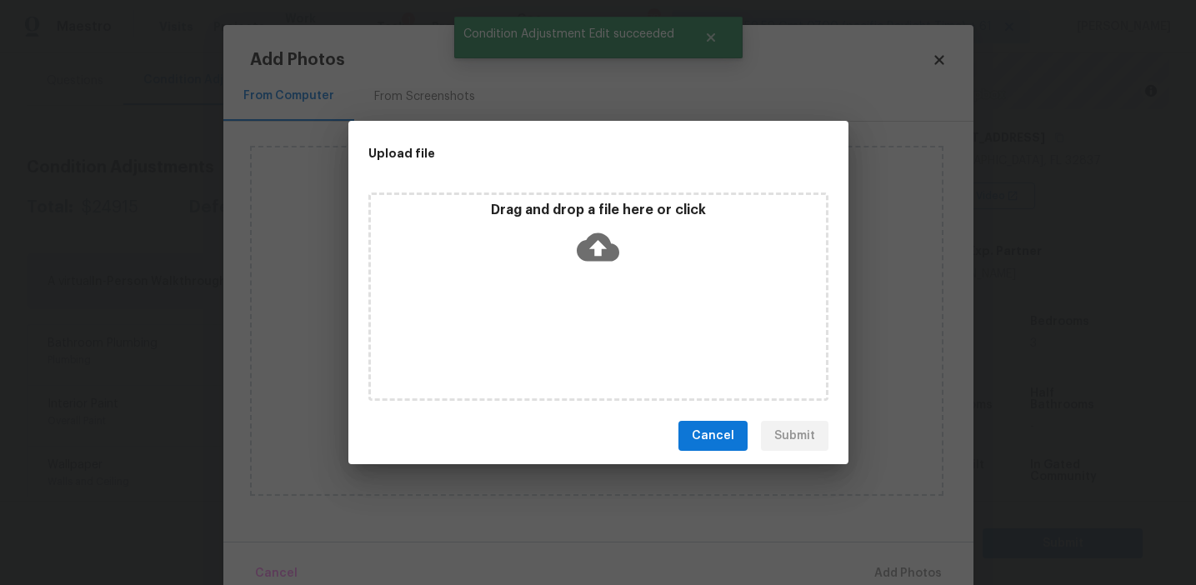
click at [527, 198] on div "Drag and drop a file here or click" at bounding box center [598, 297] width 460 height 208
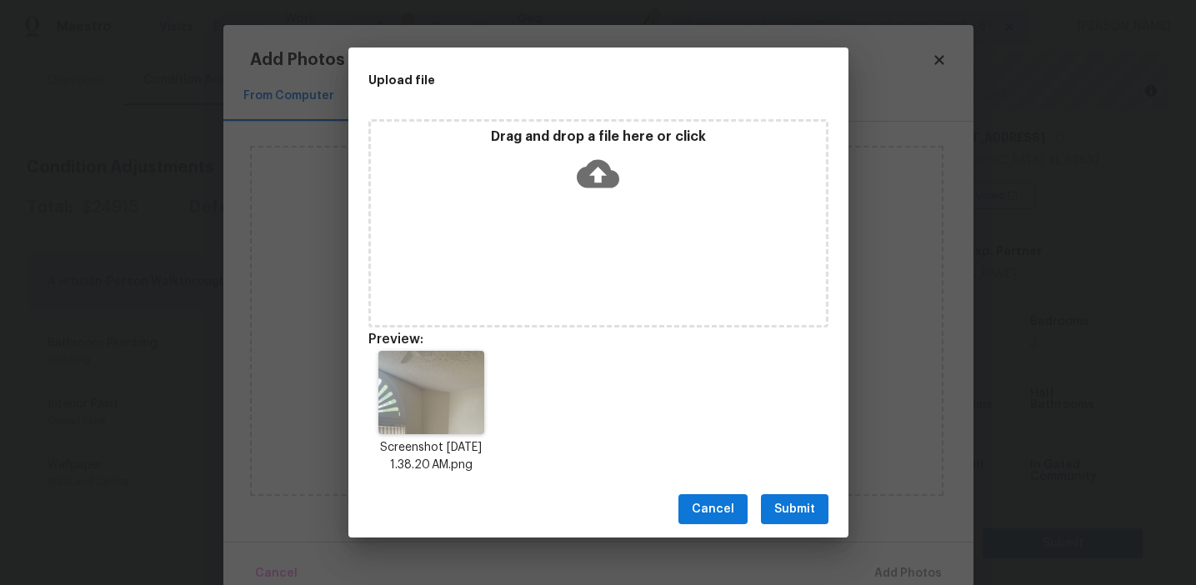
click at [788, 514] on span "Submit" at bounding box center [794, 509] width 41 height 21
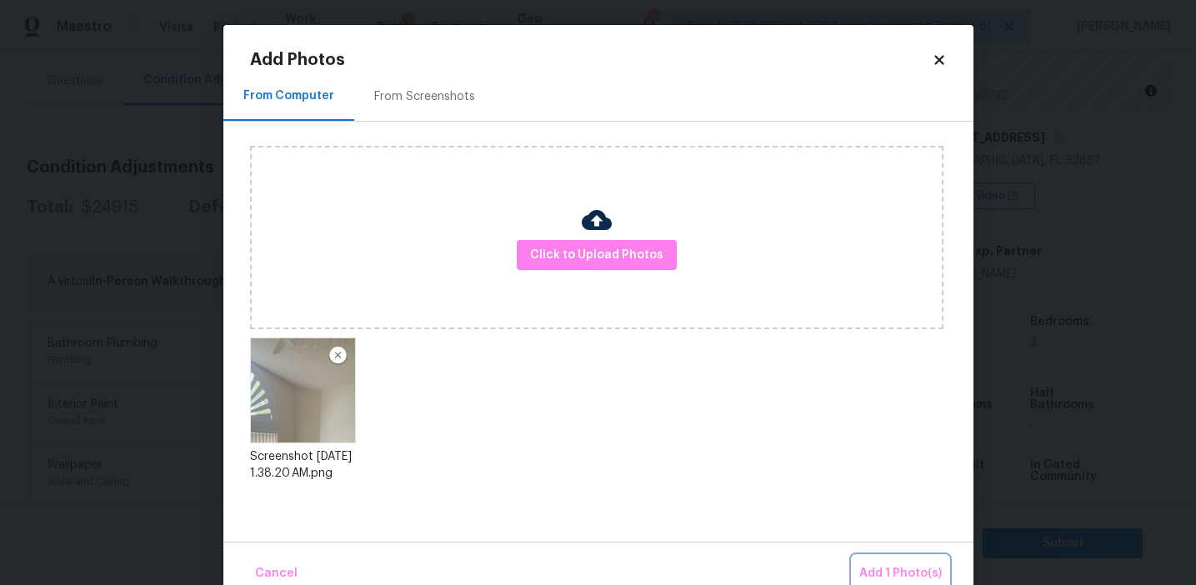
click at [883, 569] on span "Add 1 Photo(s)" at bounding box center [900, 573] width 83 height 21
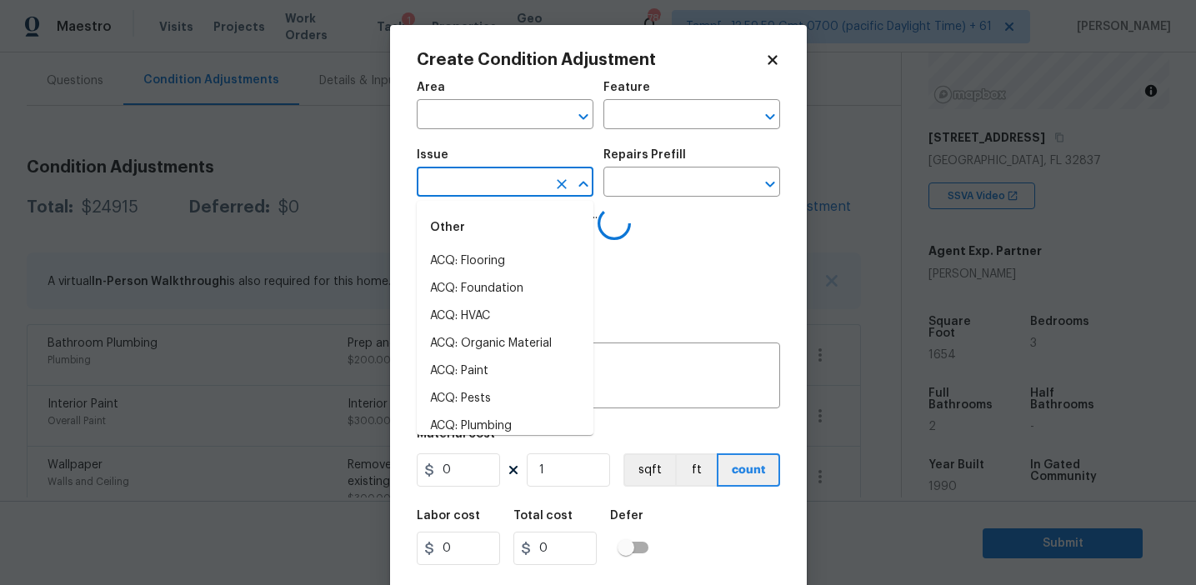
click at [477, 183] on input "text" at bounding box center [482, 184] width 130 height 26
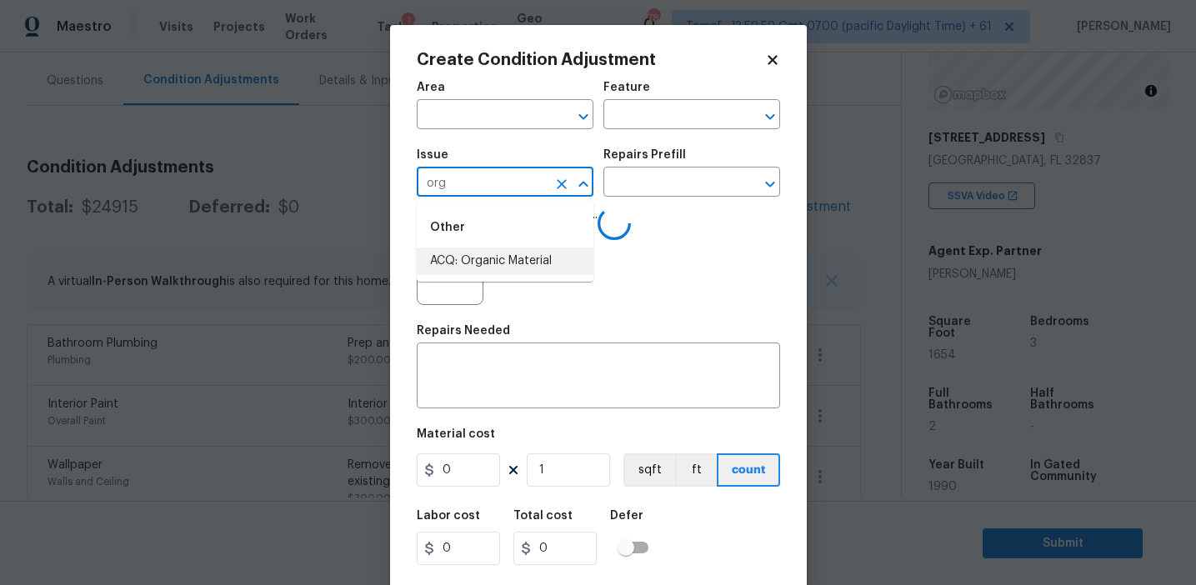
click at [478, 264] on li "ACQ: Organic Material" at bounding box center [505, 262] width 177 height 28
type input "ACQ: Organic Material"
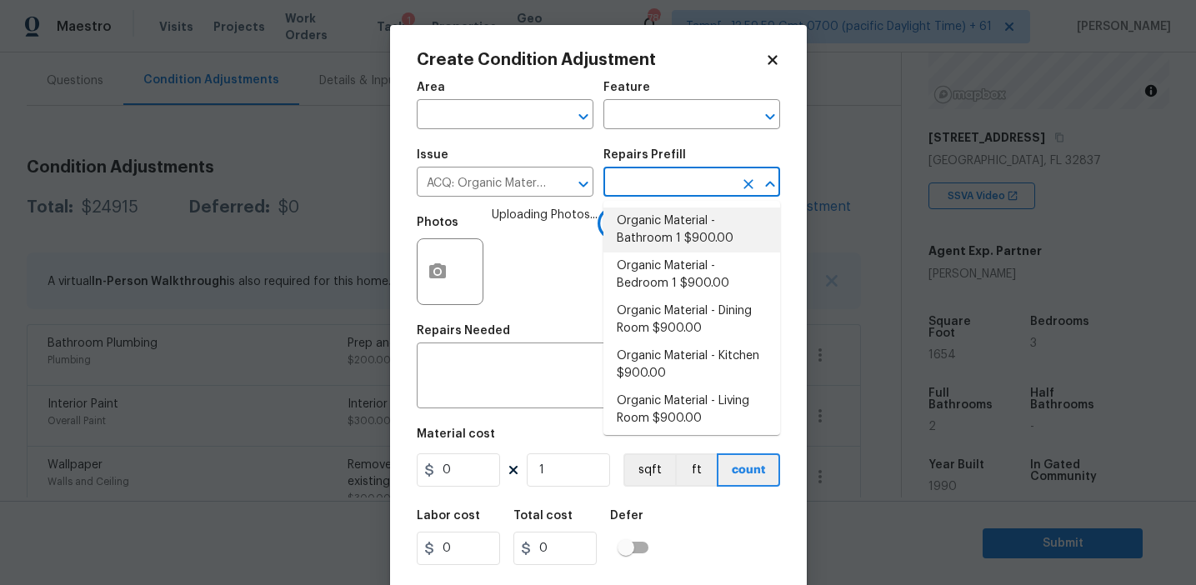
click at [665, 237] on li "Organic Material - Bathroom 1 $900.00" at bounding box center [691, 230] width 177 height 45
type input "Acquisition"
type textarea "Acquisition Scope: Conditions Conducive to Organic Material - Bathroom 1 Discla…"
type input "900"
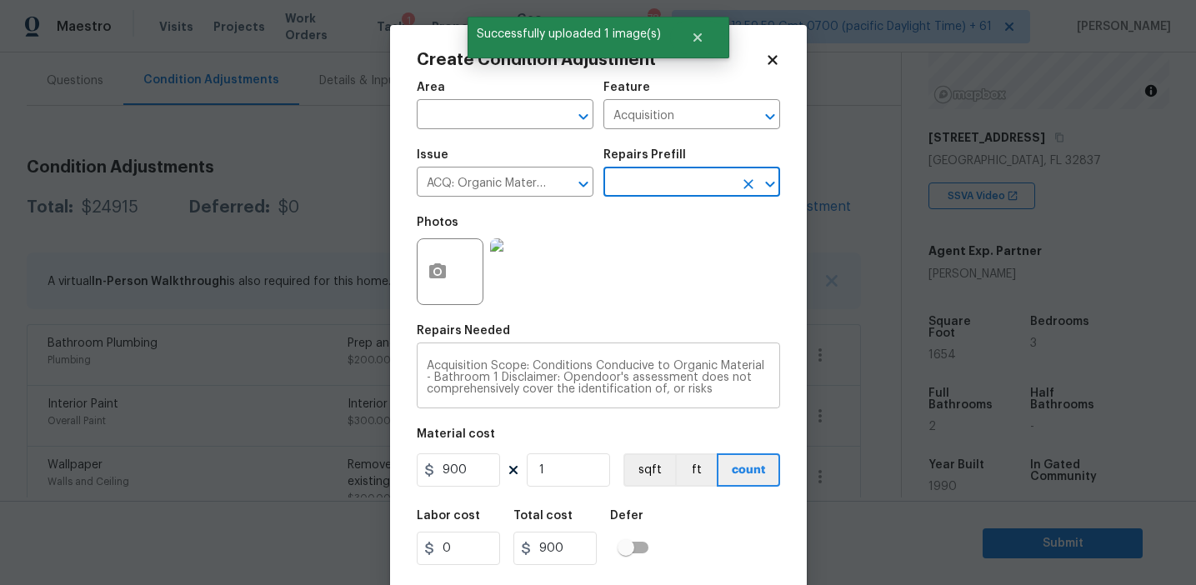
click at [447, 376] on textarea "Acquisition Scope: Conditions Conducive to Organic Material - Bathroom 1 Discla…" at bounding box center [598, 377] width 343 height 35
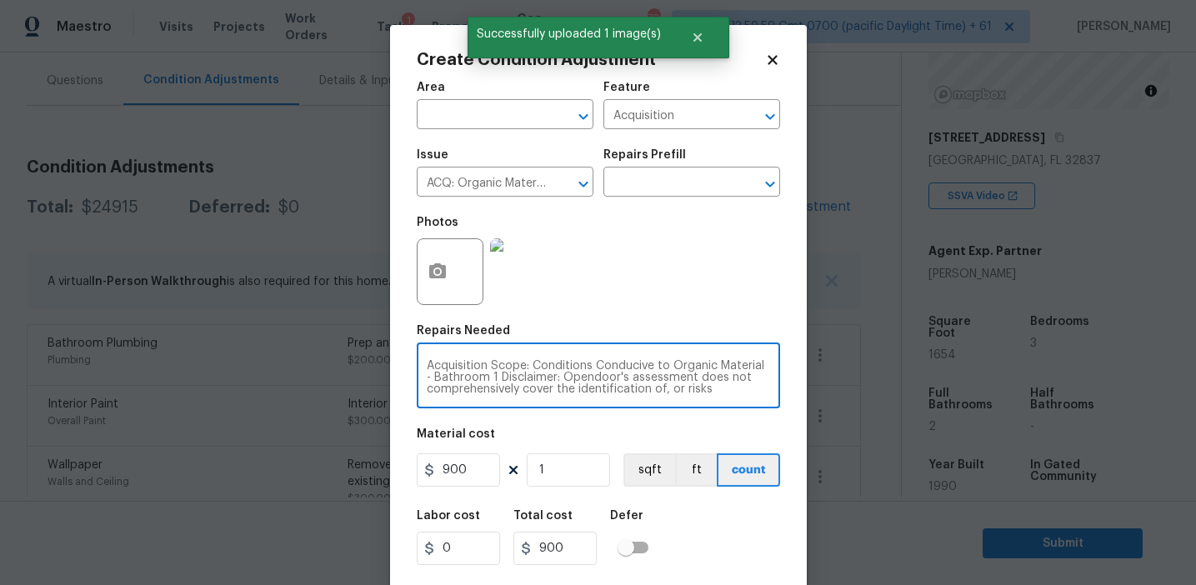
click at [447, 376] on textarea "Acquisition Scope: Conditions Conducive to Organic Material - Bathroom 1 Discla…" at bounding box center [598, 377] width 343 height 35
type textarea "Acquisition Scope: Conditions Conducive to Organic Material - 1 Disclaimer: Ope…"
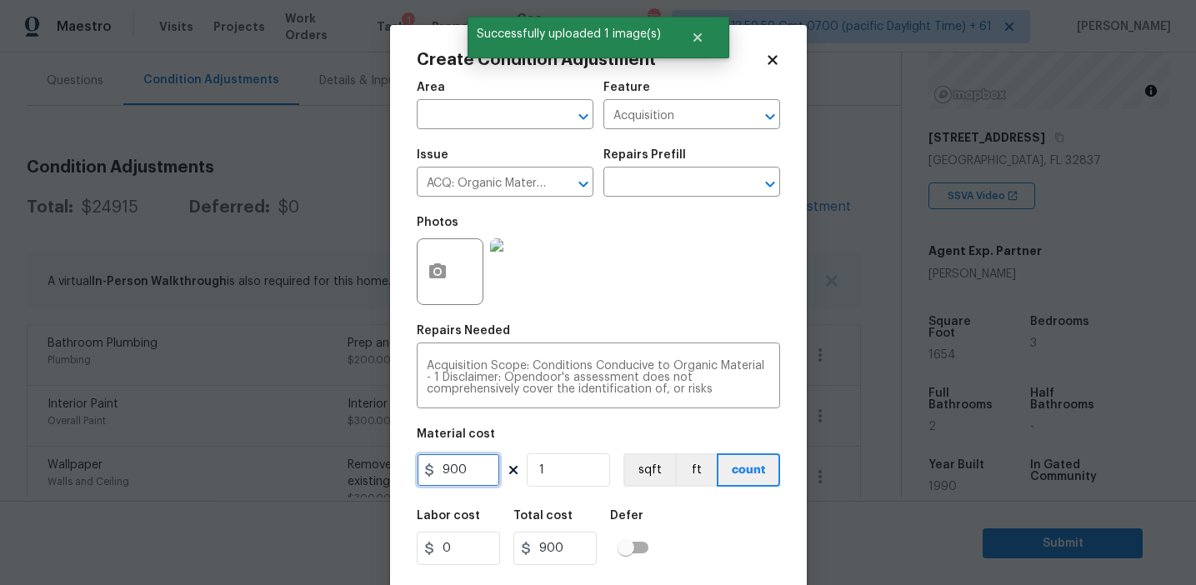
scroll to position [38, 0]
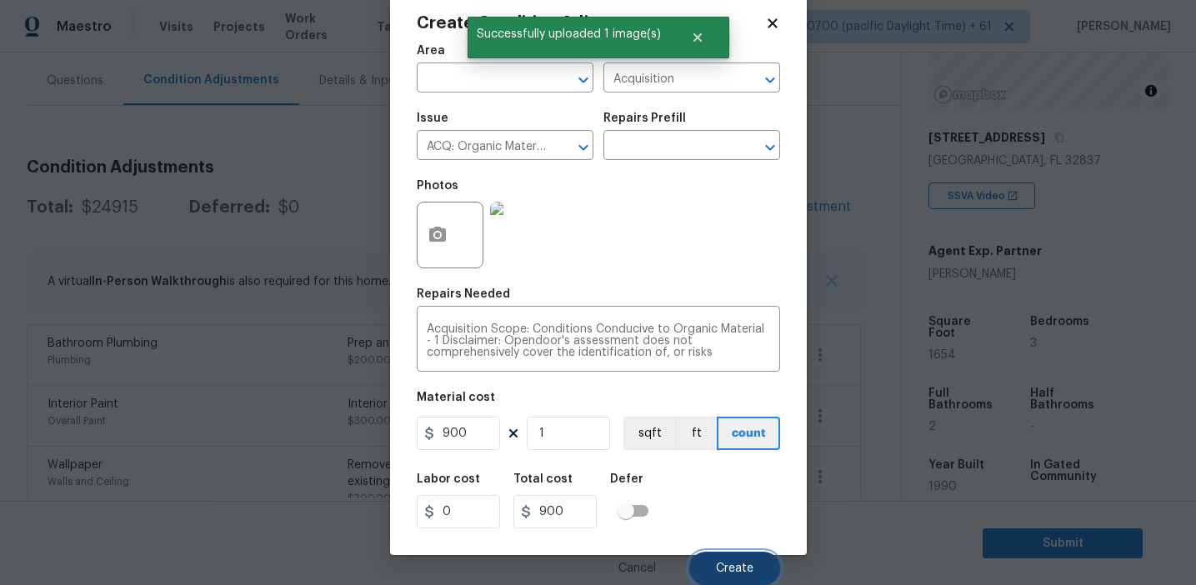
click at [725, 564] on span "Create" at bounding box center [735, 569] width 38 height 13
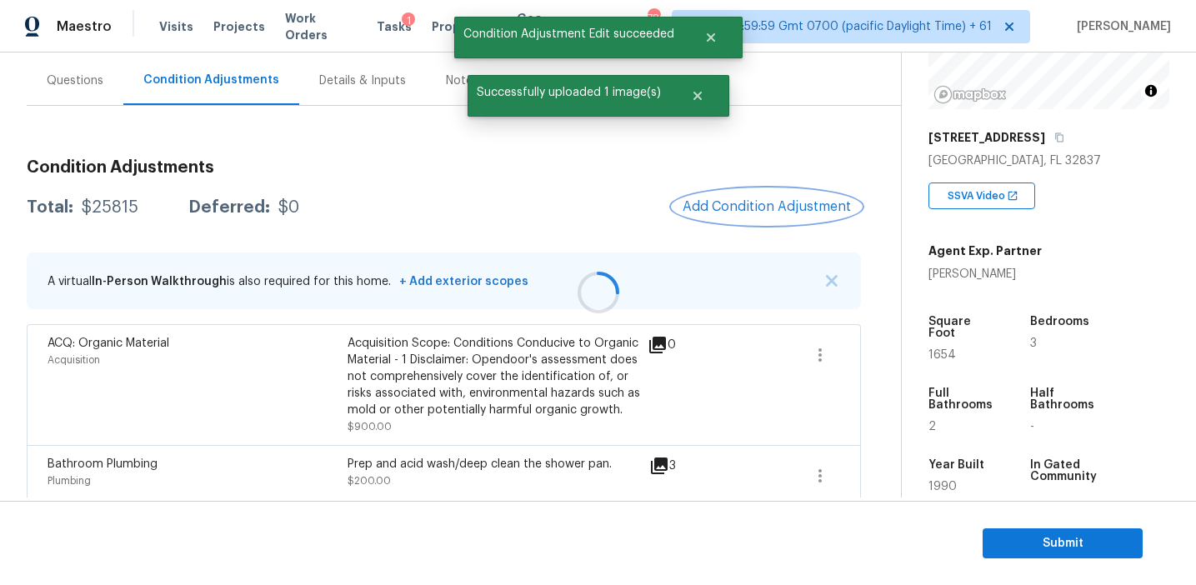
scroll to position [0, 0]
click at [698, 210] on span "Add Condition Adjustment" at bounding box center [767, 206] width 168 height 15
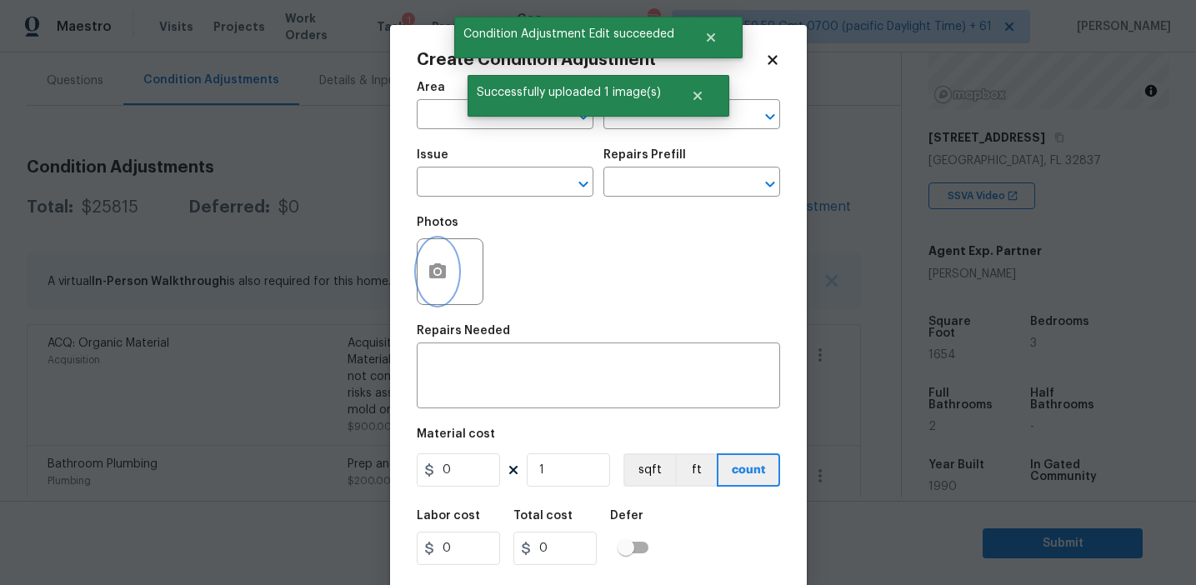
click at [441, 287] on button "button" at bounding box center [438, 271] width 40 height 65
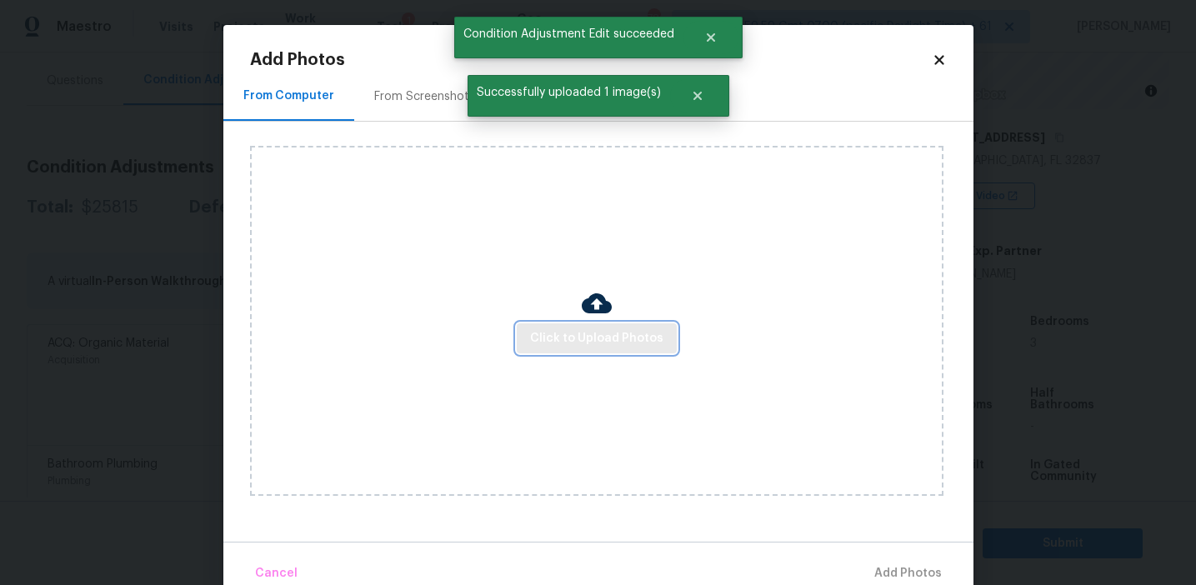
click at [537, 330] on span "Click to Upload Photos" at bounding box center [596, 338] width 133 height 21
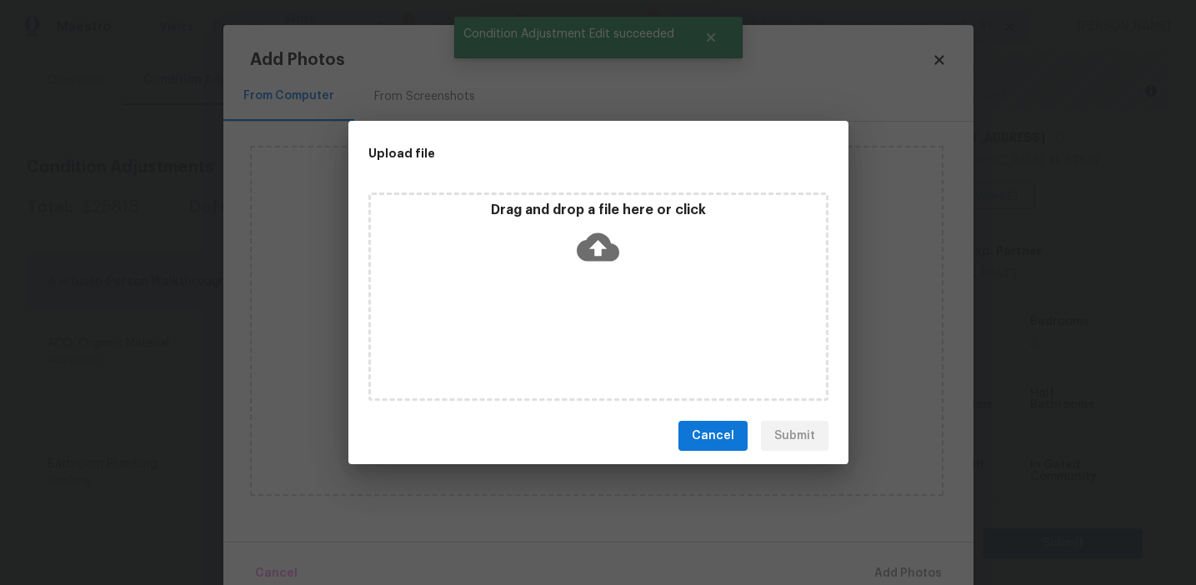
click at [538, 246] on div "Drag and drop a file here or click" at bounding box center [598, 238] width 455 height 72
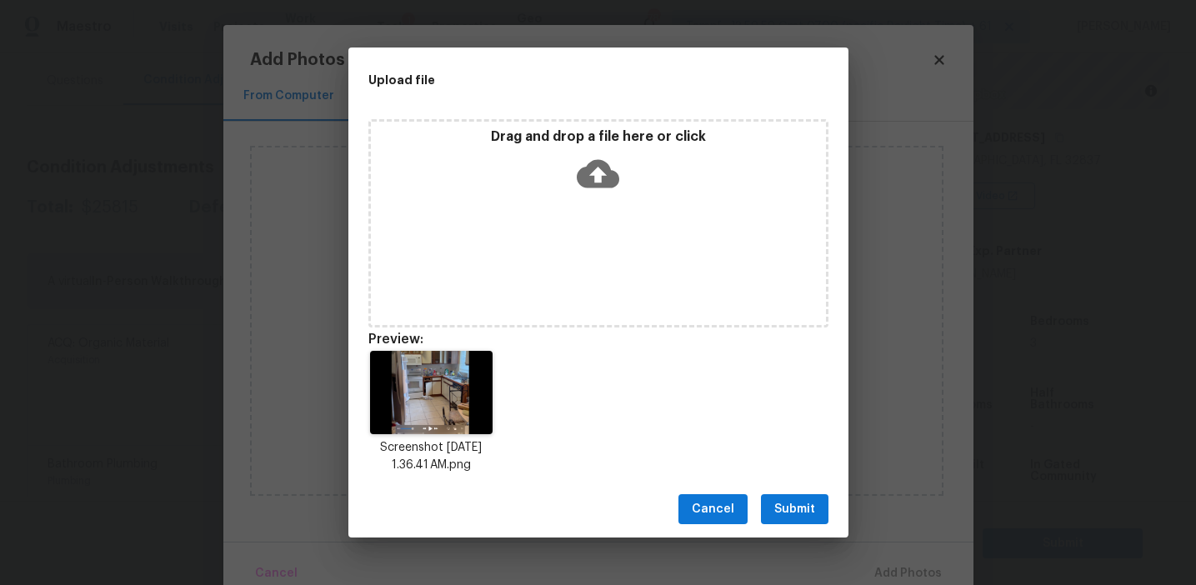
click at [776, 505] on span "Submit" at bounding box center [794, 509] width 41 height 21
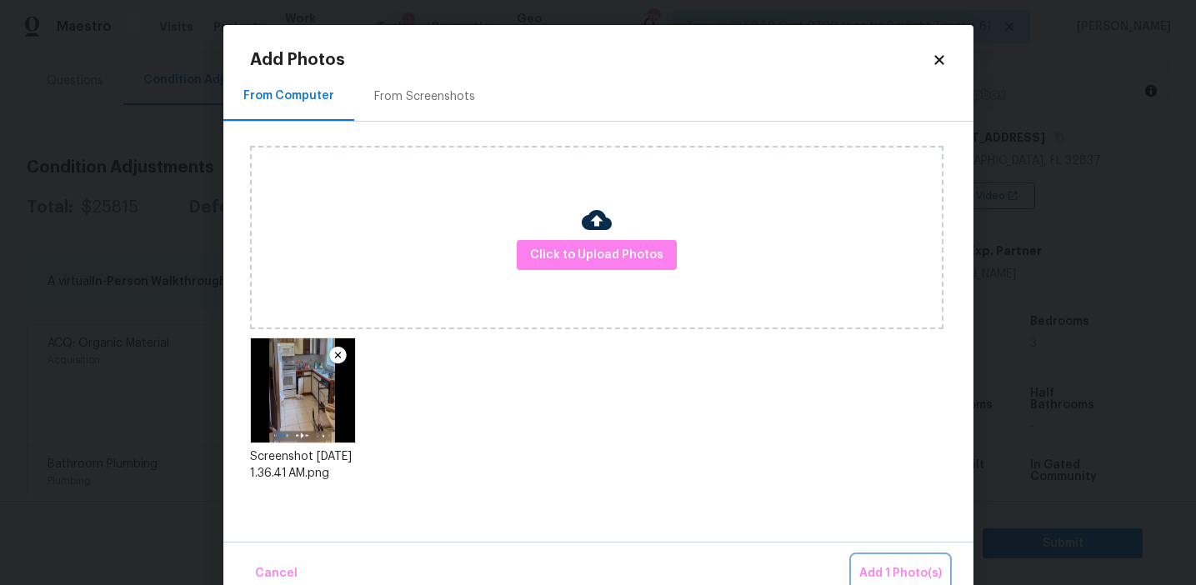
click at [880, 563] on button "Add 1 Photo(s)" at bounding box center [901, 574] width 96 height 36
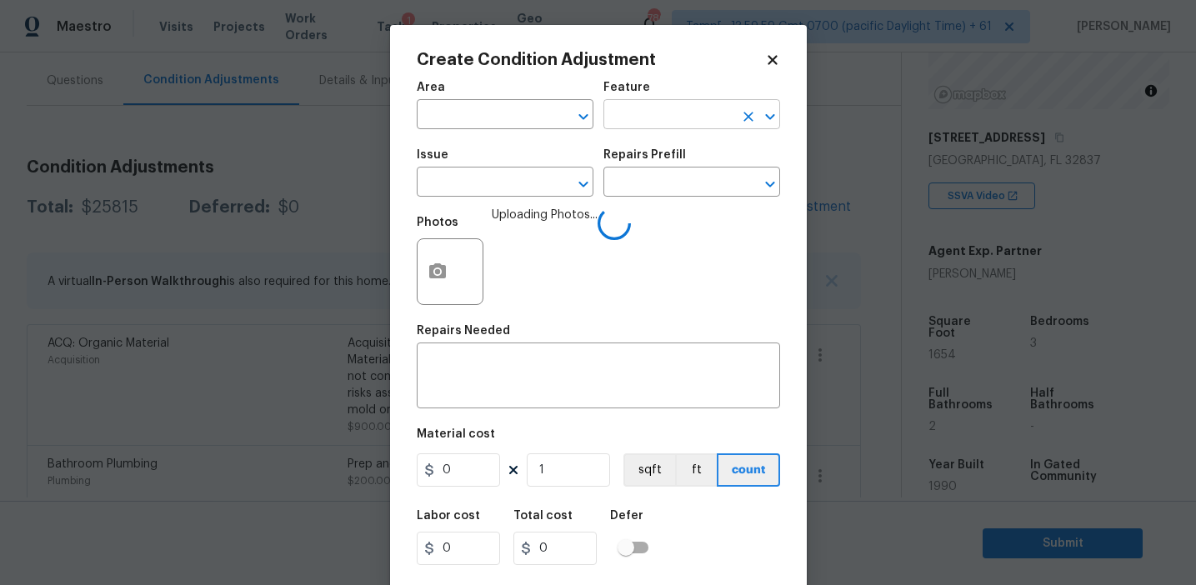
click at [658, 117] on input "text" at bounding box center [668, 116] width 130 height 26
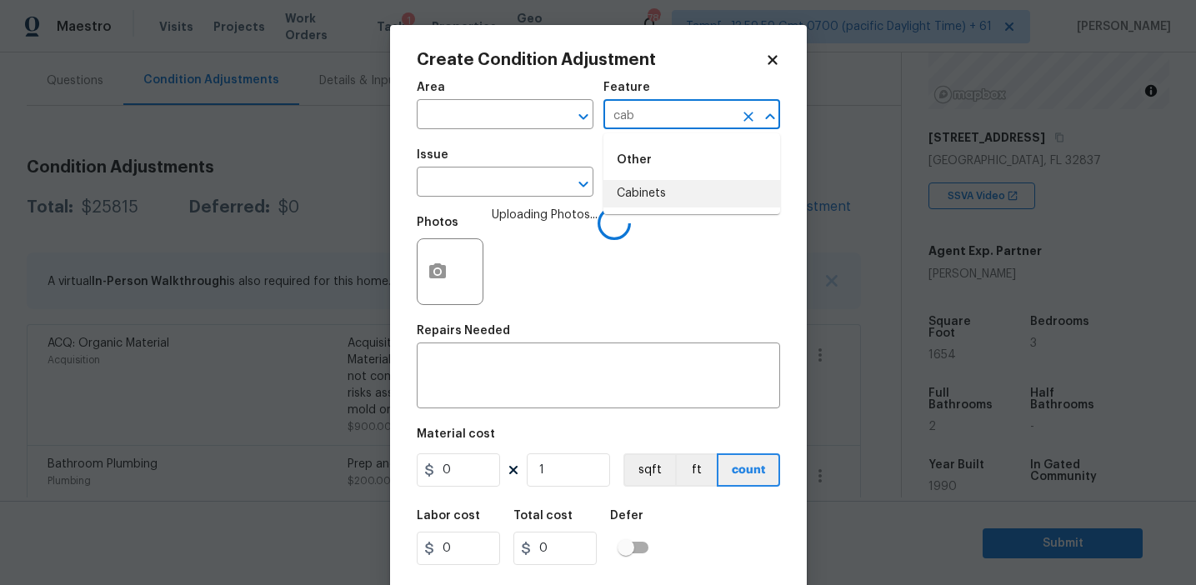
click at [662, 188] on li "Cabinets" at bounding box center [691, 194] width 177 height 28
type input "Cabinets"
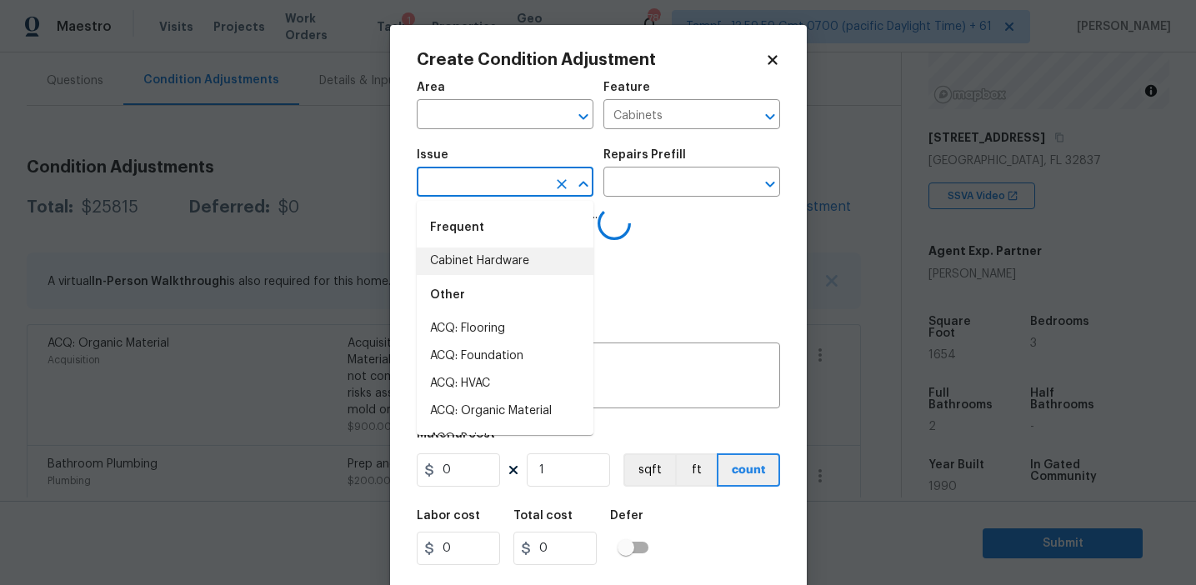
click at [510, 252] on li "Cabinet Hardware" at bounding box center [505, 262] width 177 height 28
type input "Cabinet Hardware"
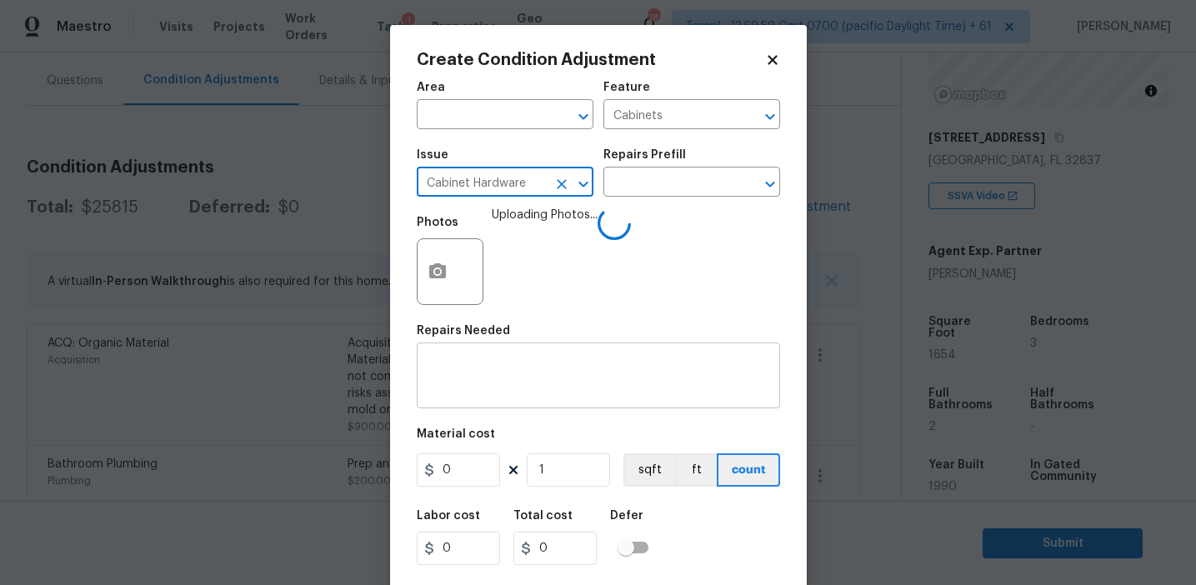
click at [501, 392] on textarea at bounding box center [598, 377] width 343 height 35
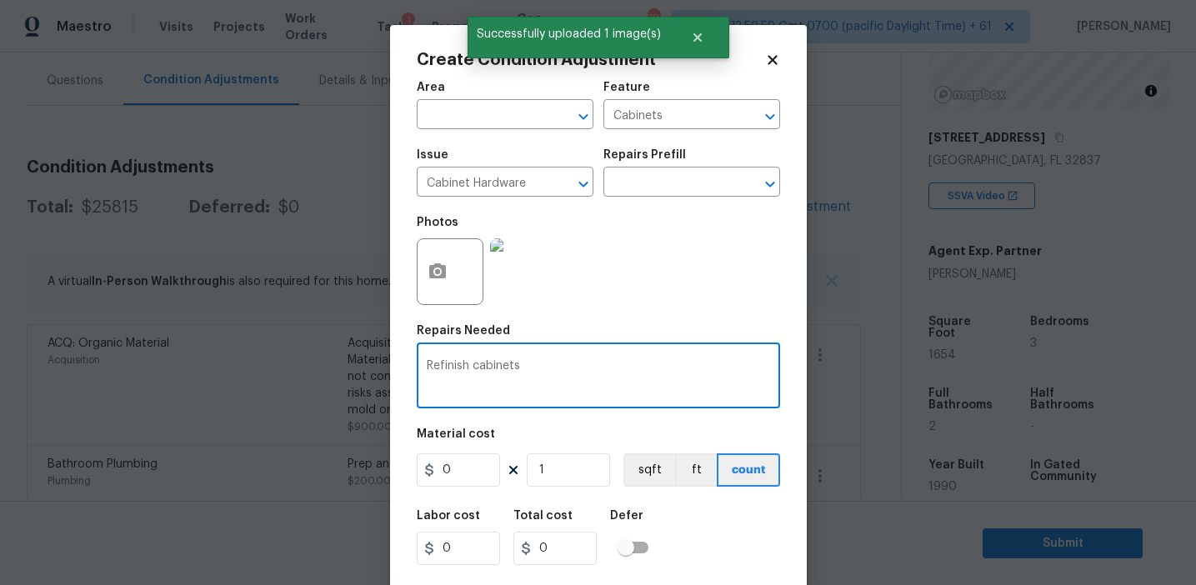
type textarea "Refinish cabinets"
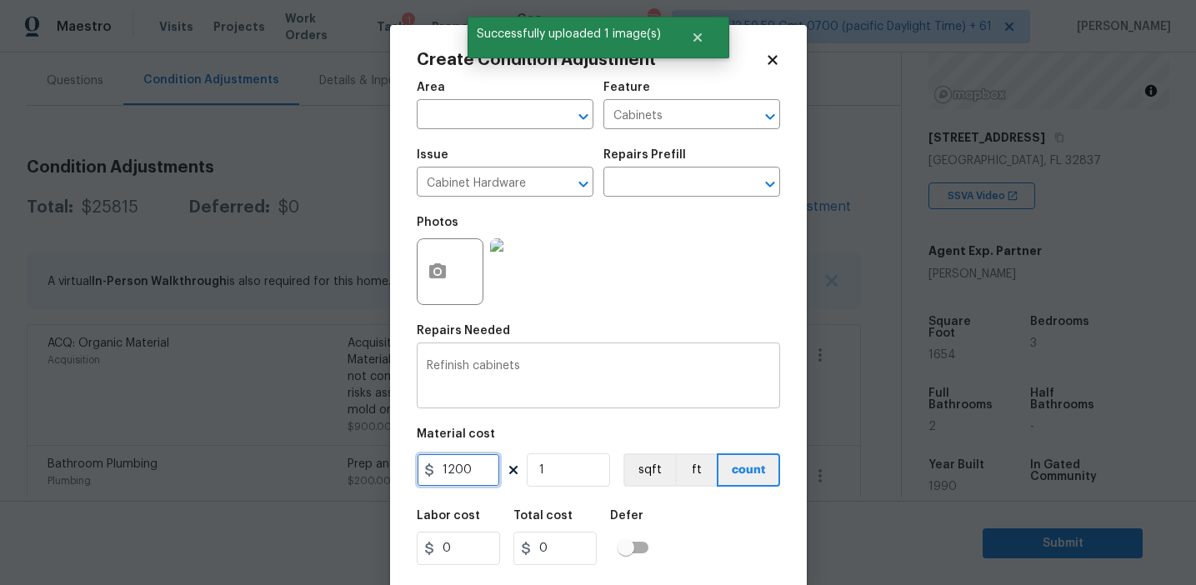
type input "1200"
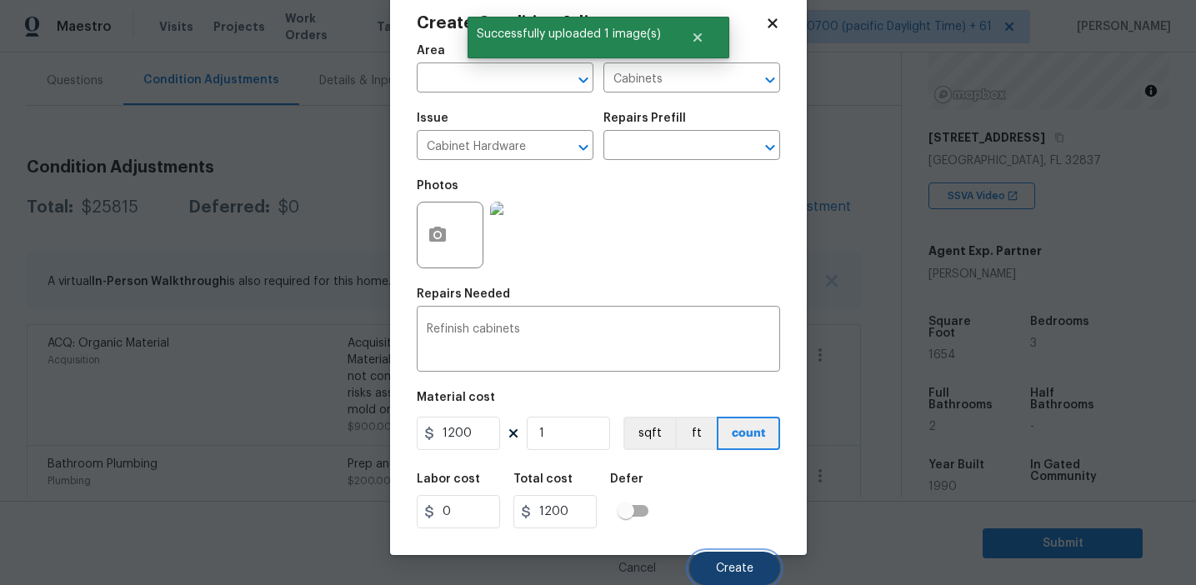
click at [719, 563] on span "Create" at bounding box center [735, 569] width 38 height 13
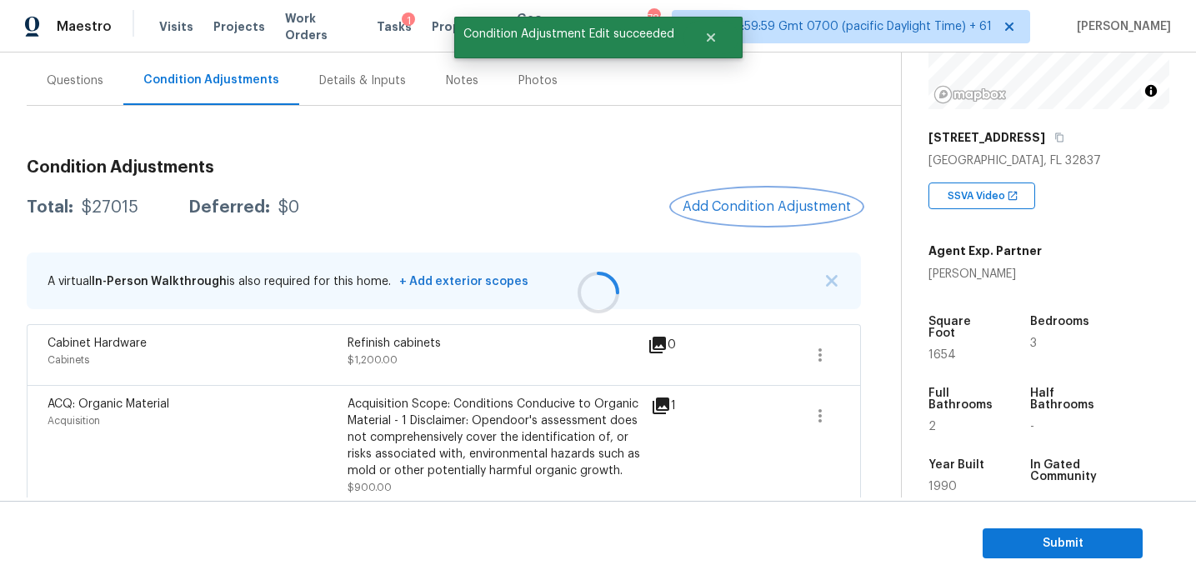
scroll to position [0, 0]
click at [703, 208] on span "Add Condition Adjustment" at bounding box center [767, 206] width 168 height 15
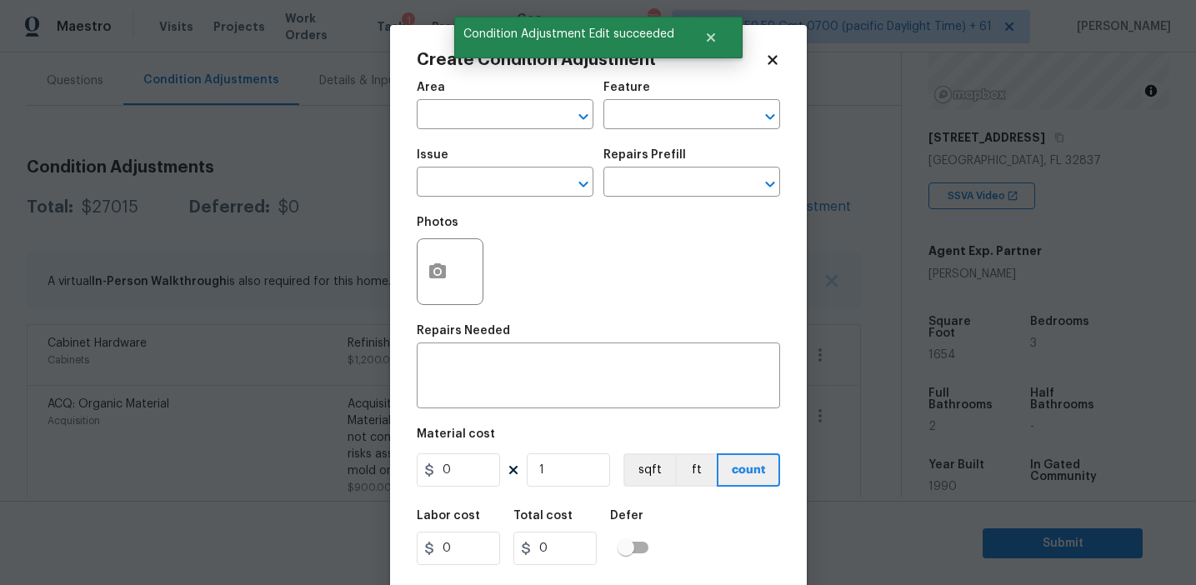
click at [468, 283] on div at bounding box center [450, 271] width 67 height 67
click at [446, 283] on button "button" at bounding box center [438, 271] width 40 height 65
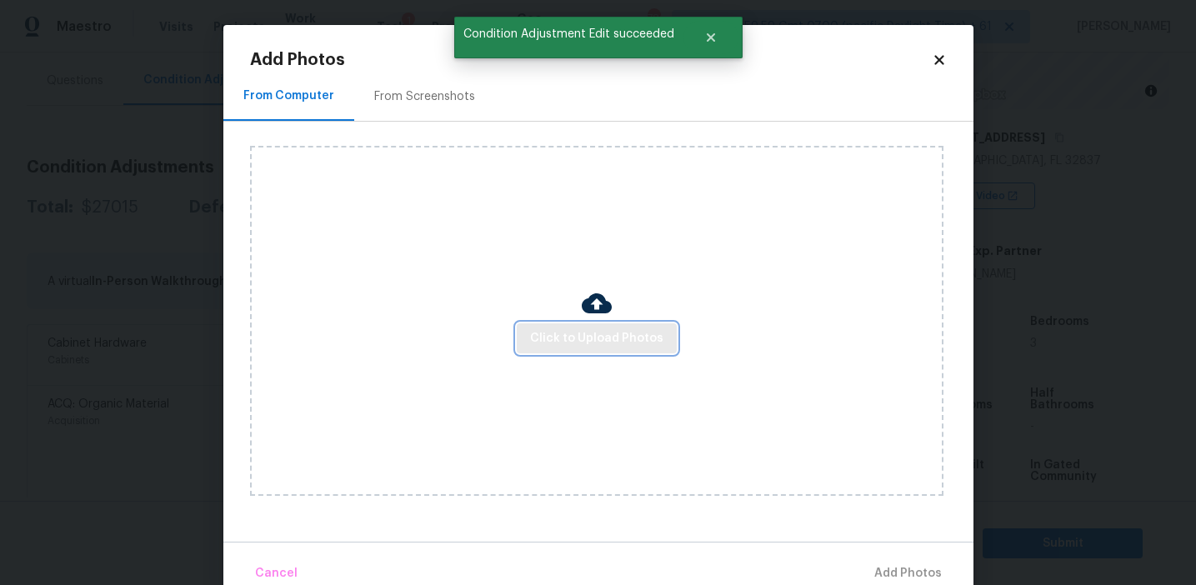
click at [580, 329] on span "Click to Upload Photos" at bounding box center [596, 338] width 133 height 21
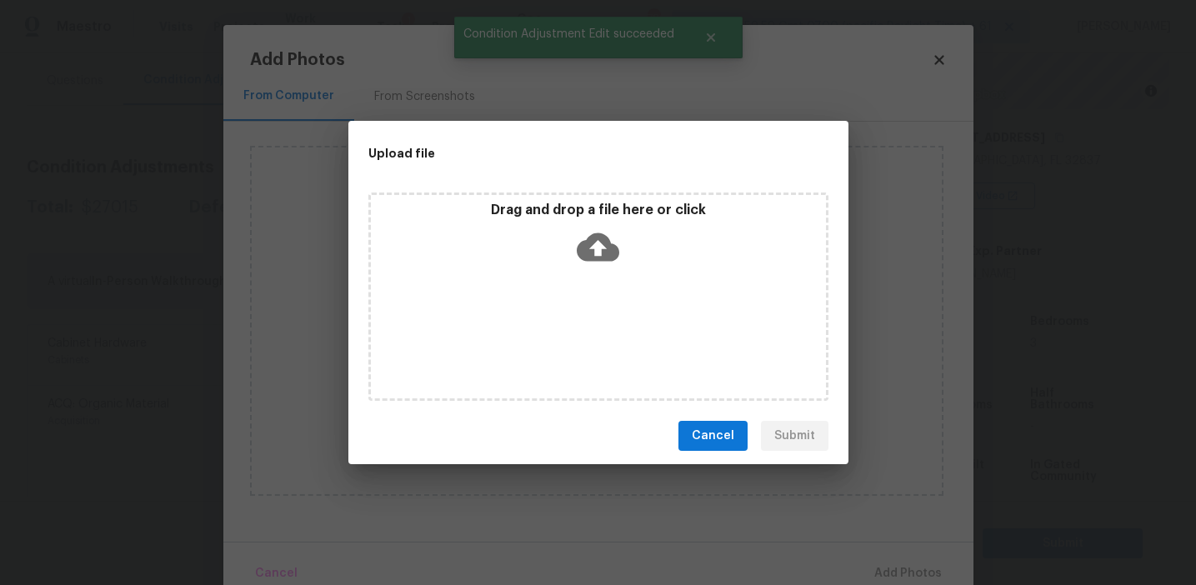
click at [578, 232] on icon at bounding box center [598, 247] width 43 height 43
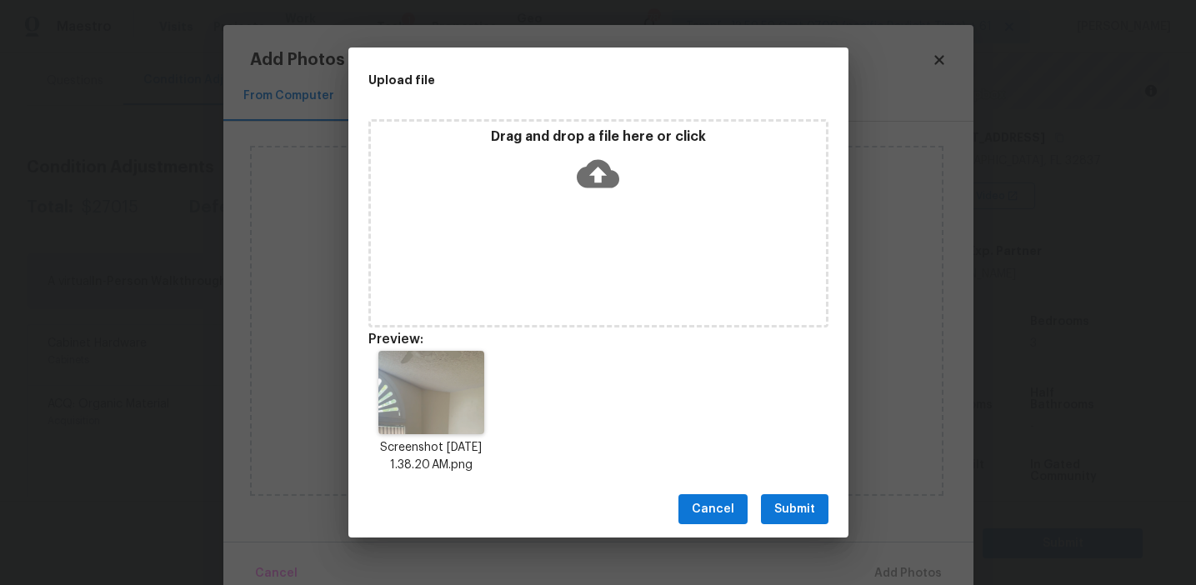
click at [782, 518] on span "Submit" at bounding box center [794, 509] width 41 height 21
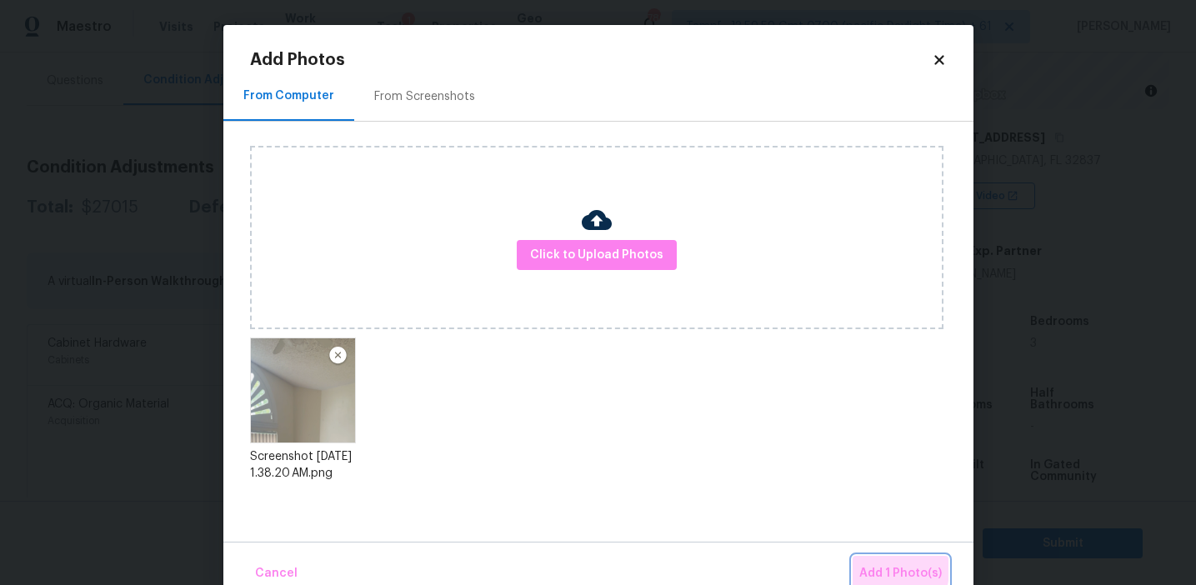
click at [882, 569] on span "Add 1 Photo(s)" at bounding box center [900, 573] width 83 height 21
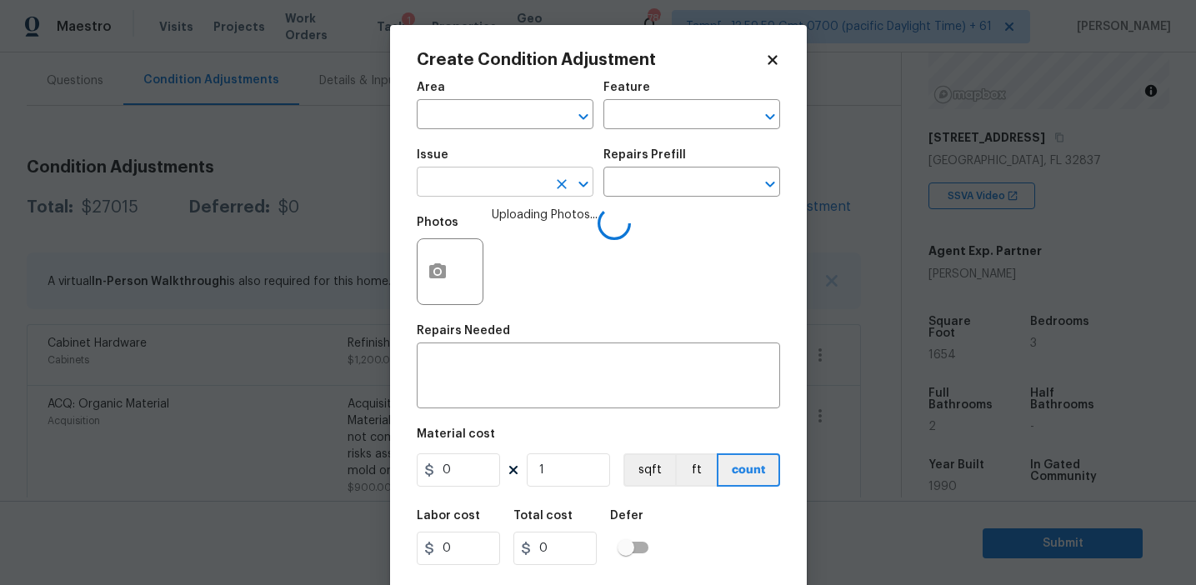
click at [501, 188] on input "text" at bounding box center [482, 184] width 130 height 26
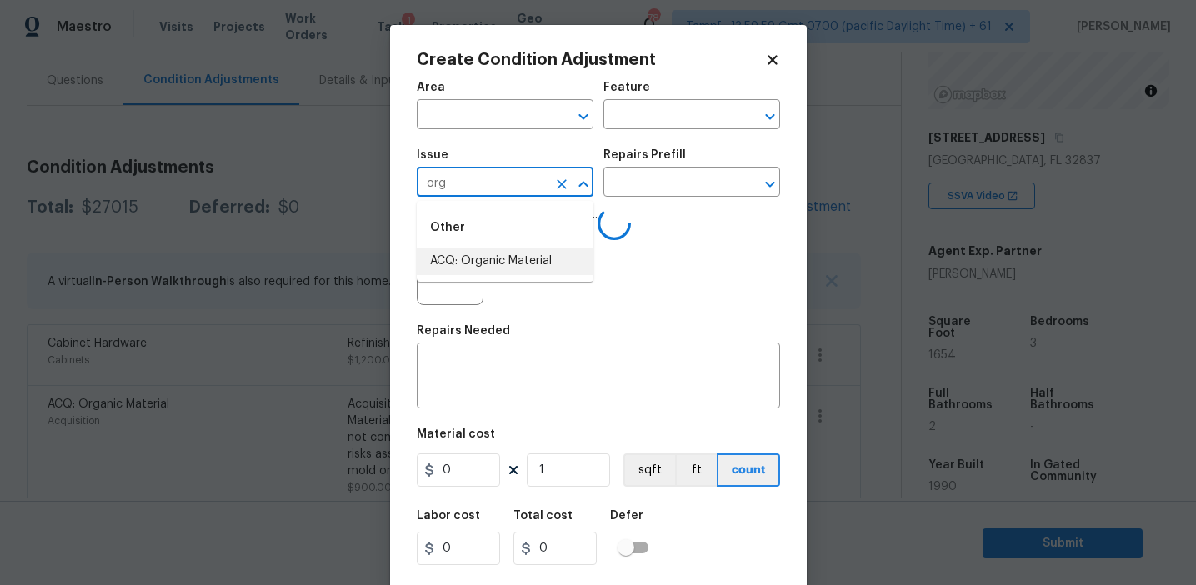
click at [520, 265] on li "ACQ: Organic Material" at bounding box center [505, 262] width 177 height 28
type input "ACQ: Organic Material"
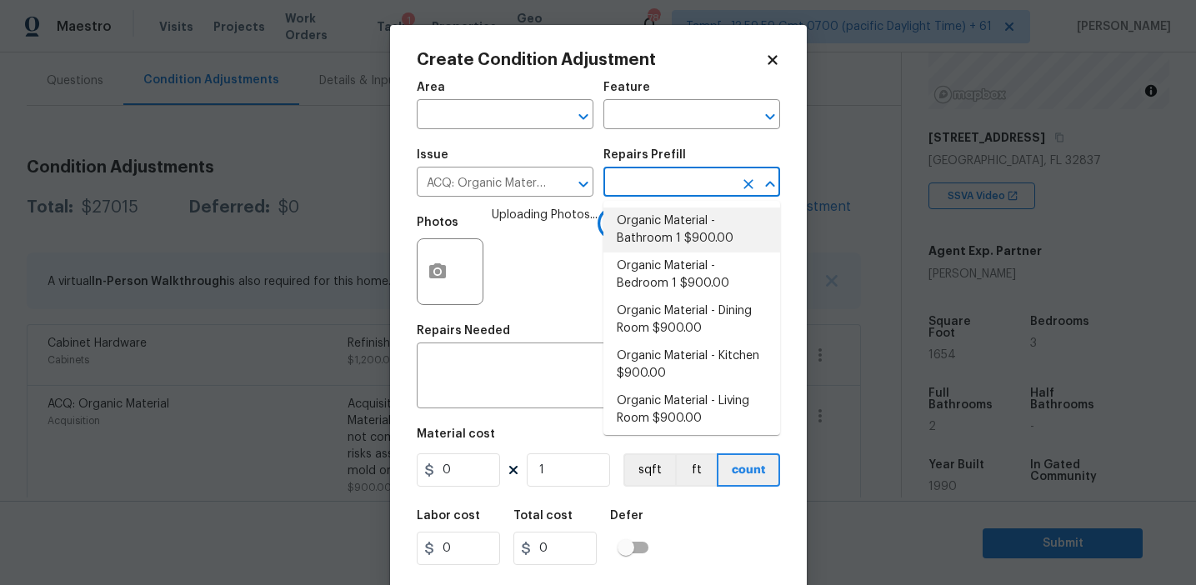
click at [681, 248] on li "Organic Material - Bathroom 1 $900.00" at bounding box center [691, 230] width 177 height 45
type input "Acquisition"
type textarea "Acquisition Scope: Conditions Conducive to Organic Material - Bathroom 1 Discla…"
type input "900"
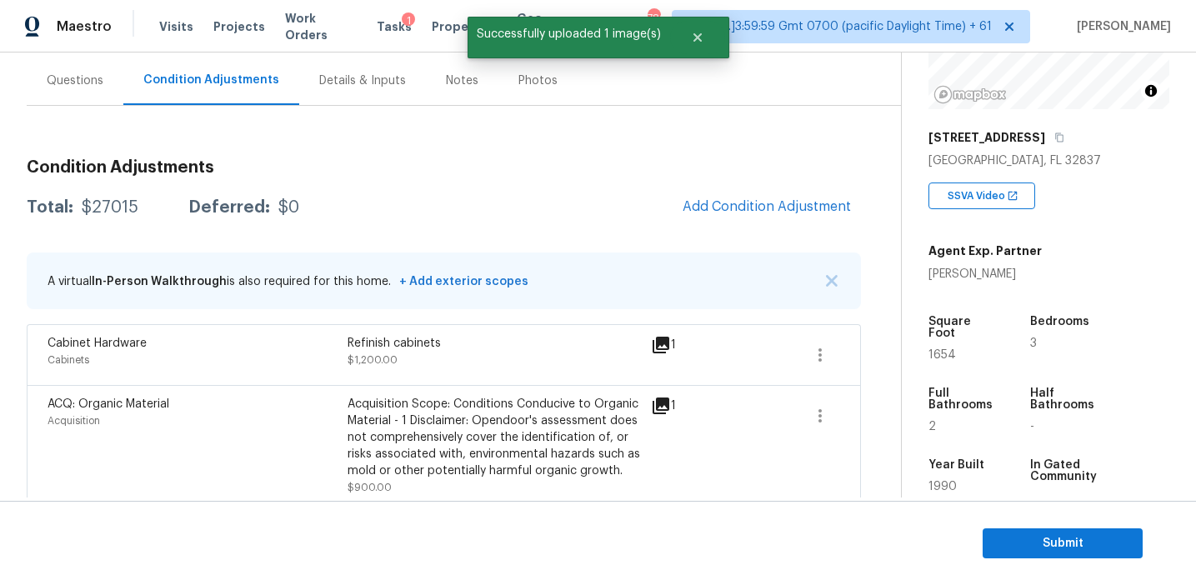
click at [318, 339] on body "Maestro Visits Projects Work Orders Tasks 1 Properties Geo Assignments 786 Tamp…" at bounding box center [598, 292] width 1196 height 585
click at [403, 353] on div "Refinish cabinets $1,200.00" at bounding box center [498, 355] width 300 height 40
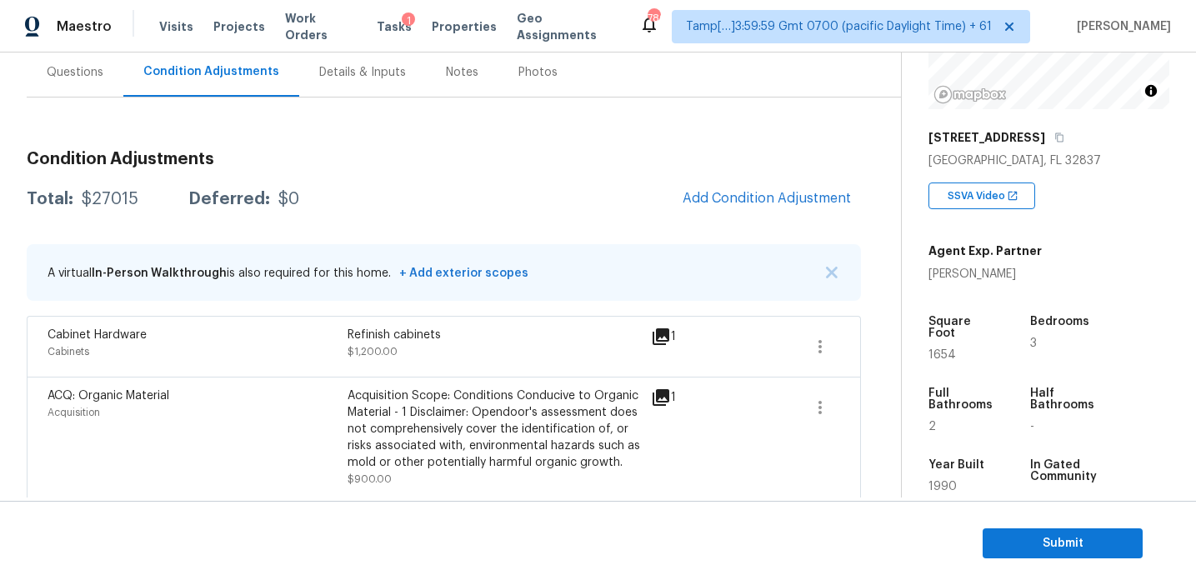
click at [563, 167] on h3 "Condition Adjustments" at bounding box center [444, 159] width 834 height 17
click at [706, 204] on span "Add Condition Adjustment" at bounding box center [767, 198] width 168 height 15
click at [333, 200] on body "Maestro Visits Projects Work Orders Tasks 1 Properties Geo Assignments 786 Tamp…" at bounding box center [598, 292] width 1196 height 585
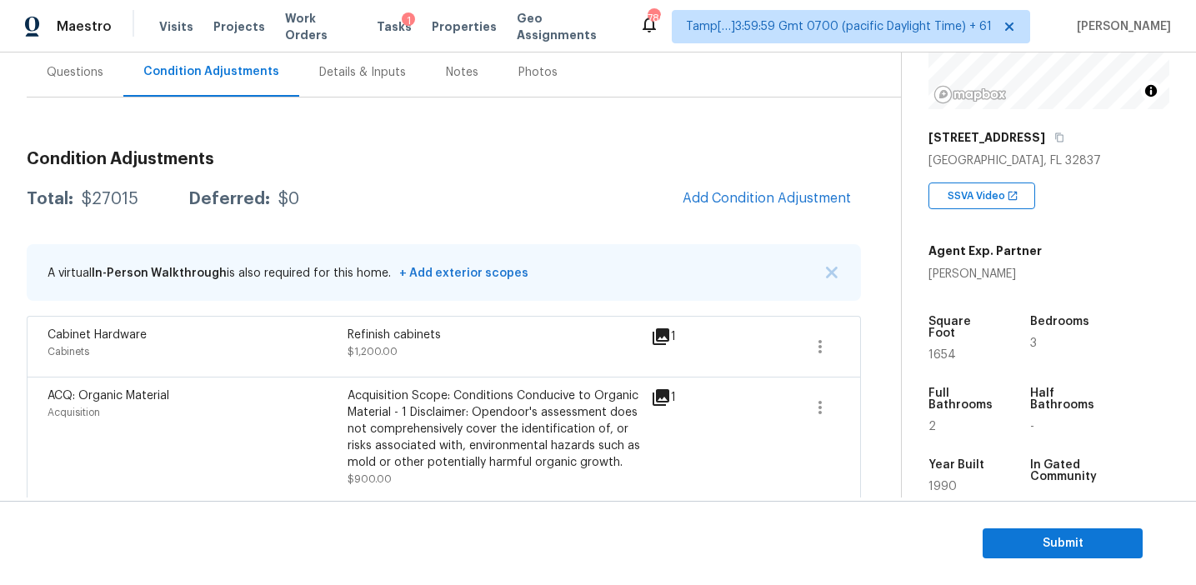
click at [490, 201] on div "Total: $27015 Deferred: $0 Add Condition Adjustment" at bounding box center [444, 199] width 834 height 37
click at [733, 181] on button "Add Condition Adjustment" at bounding box center [767, 198] width 188 height 35
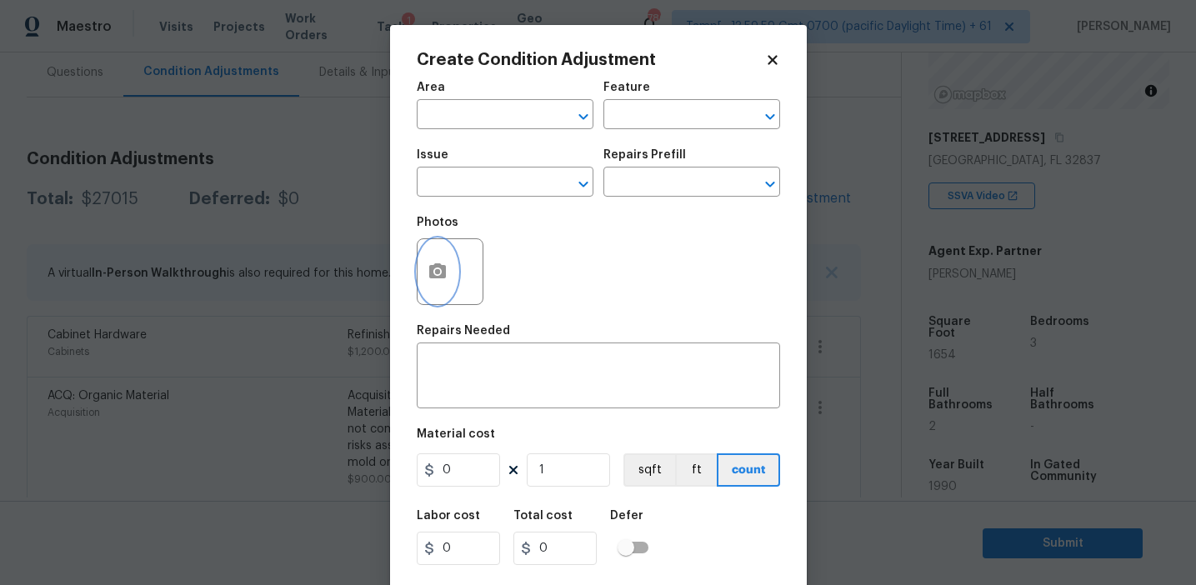
click at [432, 272] on icon "button" at bounding box center [437, 270] width 17 height 15
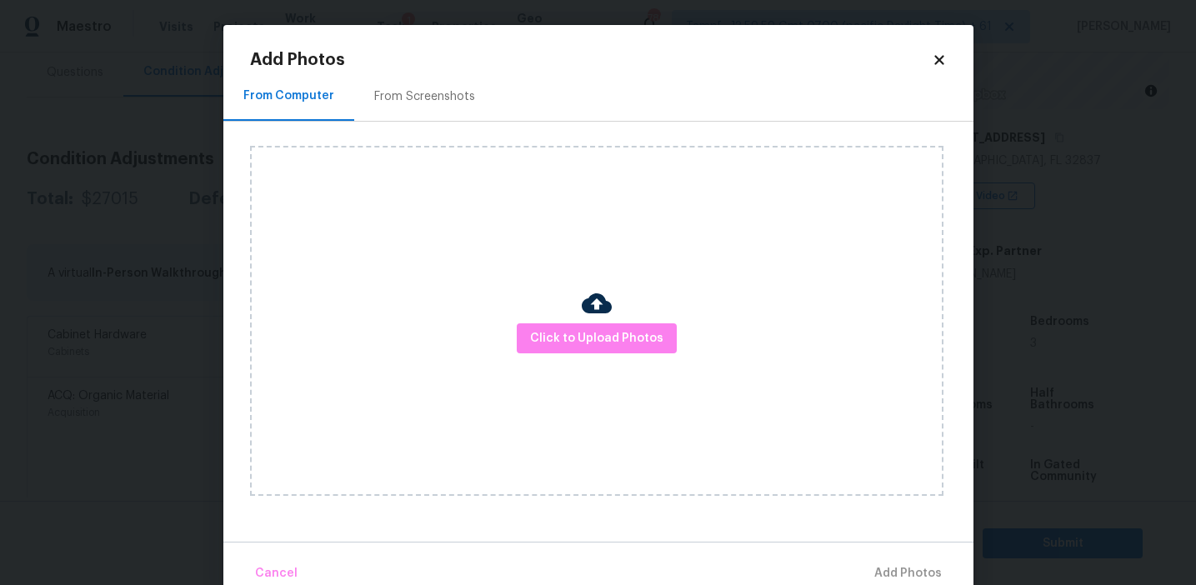
click at [423, 118] on div "From Screenshots" at bounding box center [424, 96] width 141 height 49
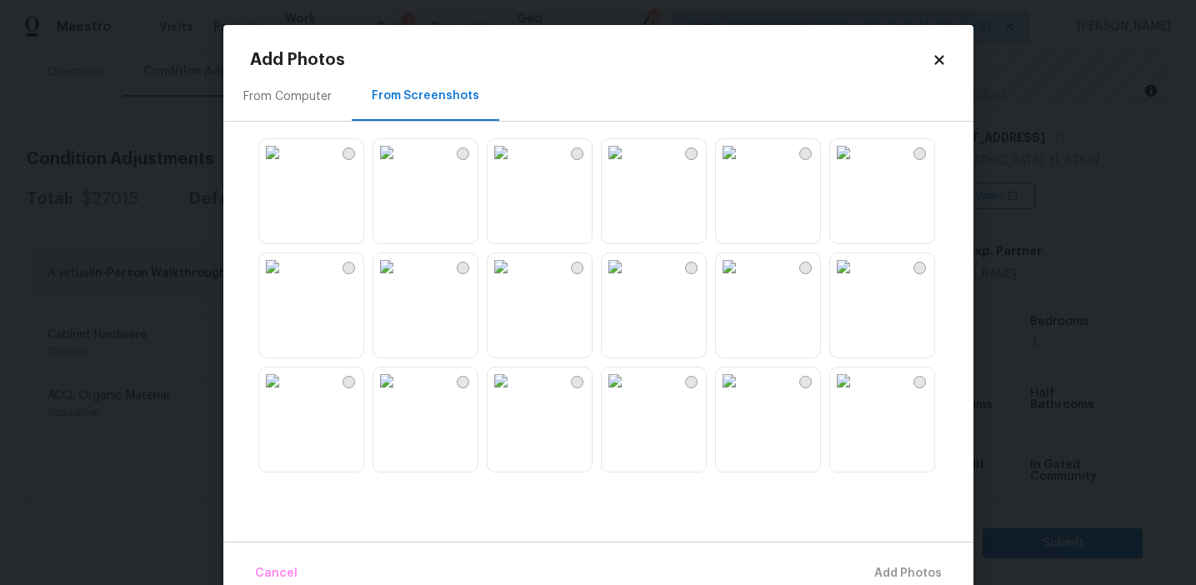
click at [628, 166] on img at bounding box center [615, 152] width 27 height 27
click at [743, 394] on img at bounding box center [729, 381] width 27 height 27
click at [857, 394] on img at bounding box center [843, 381] width 27 height 27
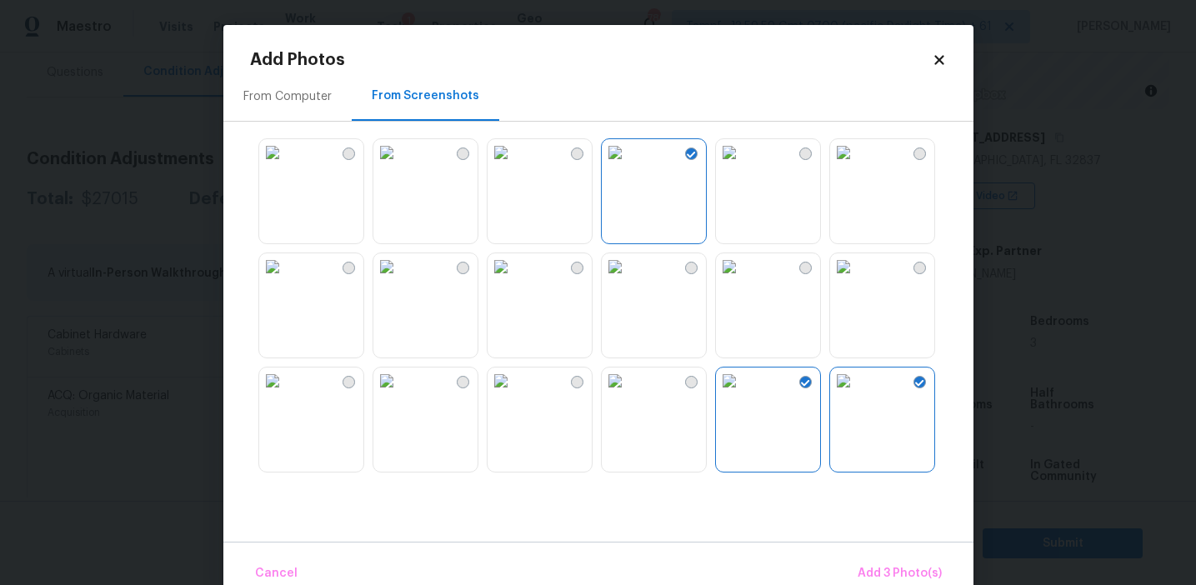
click at [857, 394] on img at bounding box center [843, 381] width 27 height 27
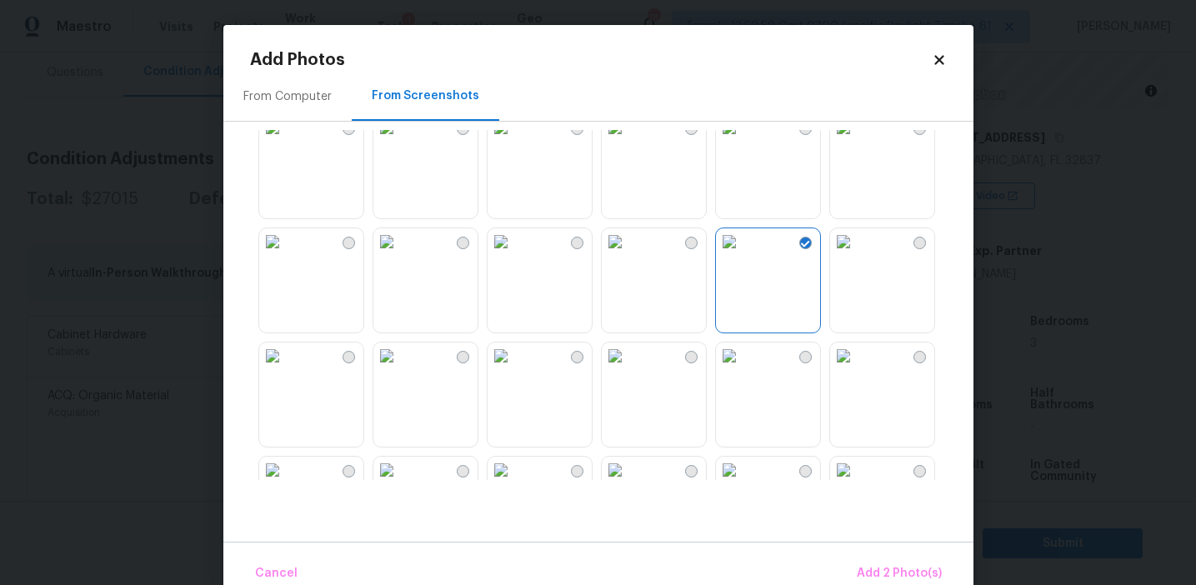
click at [628, 369] on img at bounding box center [615, 356] width 27 height 27
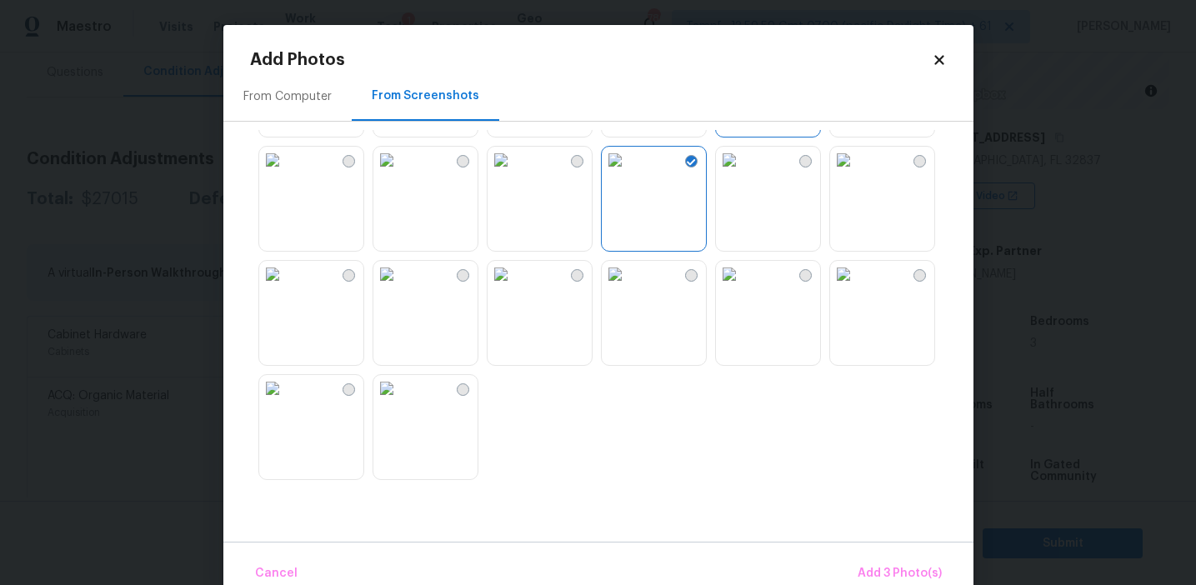
click at [400, 402] on img at bounding box center [386, 388] width 27 height 27
click at [286, 288] on img at bounding box center [272, 274] width 27 height 27
click at [400, 402] on img at bounding box center [386, 388] width 27 height 27
click at [875, 565] on span "Add 4 Photo(s)" at bounding box center [899, 573] width 86 height 21
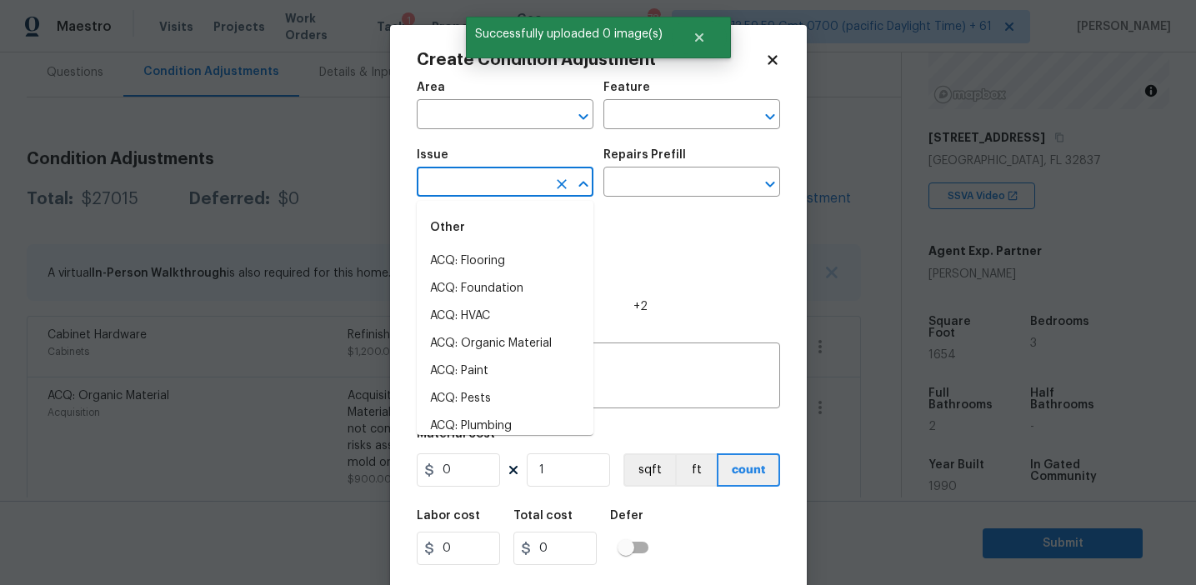
click at [482, 178] on input "text" at bounding box center [482, 184] width 130 height 26
click at [512, 256] on li "ACQ: Paint" at bounding box center [505, 262] width 177 height 28
type input "ACQ: Paint"
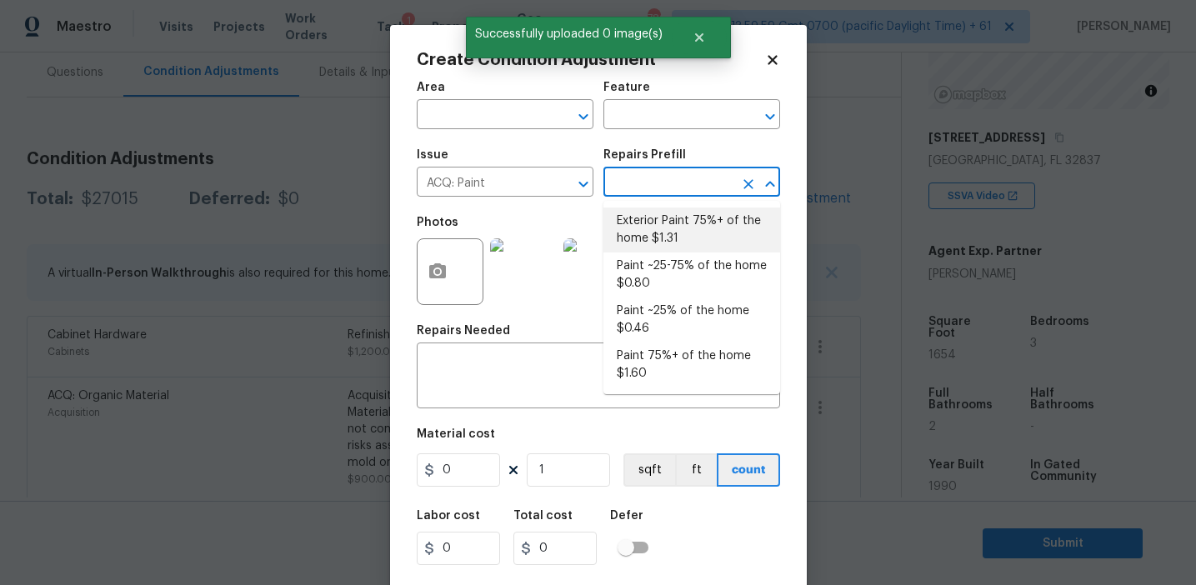
click at [648, 228] on li "Exterior Paint 75%+ of the home $1.31" at bounding box center [691, 230] width 177 height 45
type input "Acquisition"
type textarea "Acquisition Scope: 75%+ of the home exterior will likely require paint"
type input "1.31"
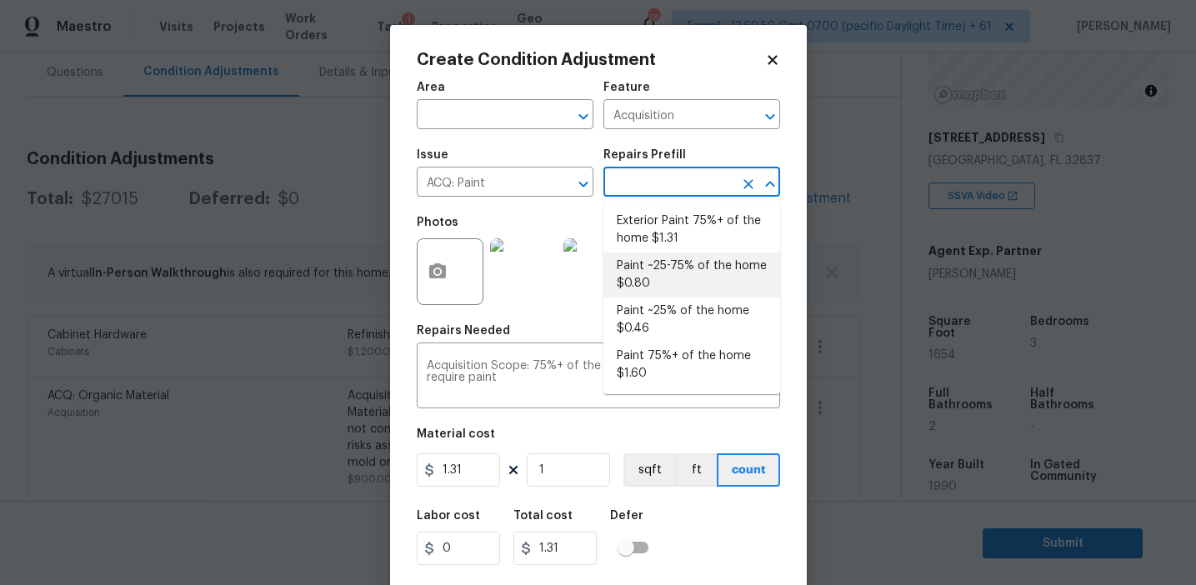
click at [644, 288] on li "Paint ~25-75% of the home $0.80" at bounding box center [691, 275] width 177 height 45
type textarea "Acquisition Scope: ~25 - 75% of the home needs interior paint"
type input "0.8"
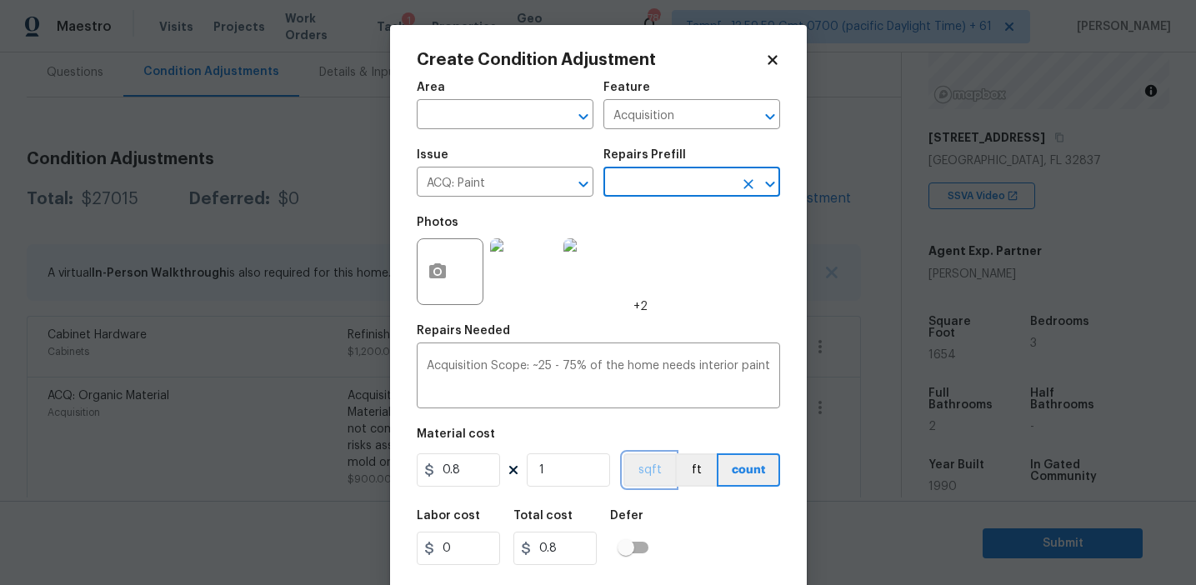
click at [646, 477] on button "sqft" at bounding box center [649, 469] width 52 height 33
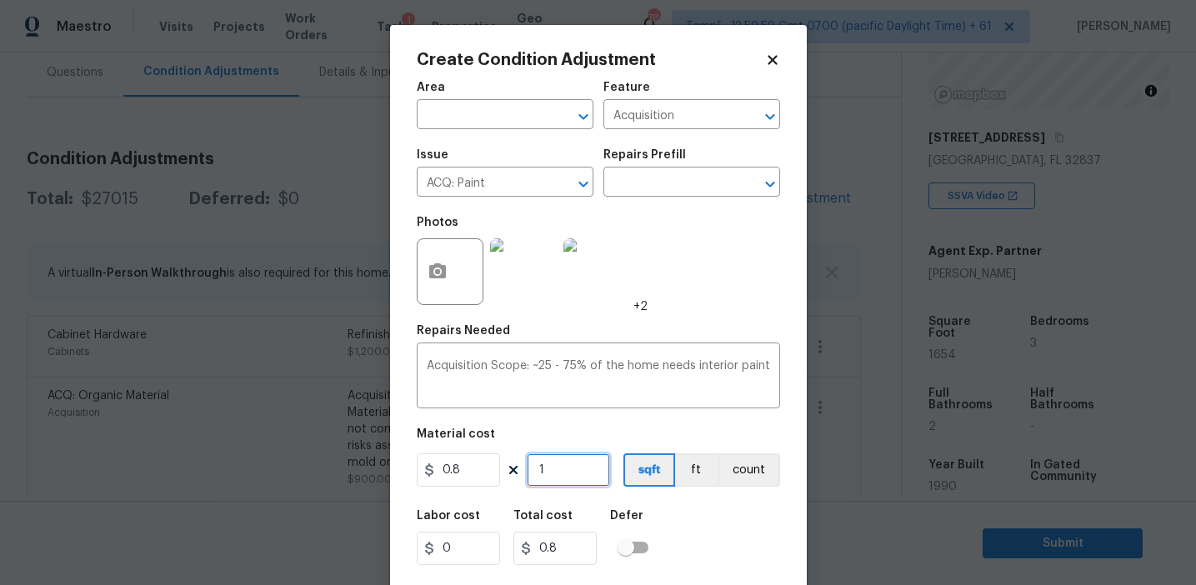
click at [586, 470] on input "1" at bounding box center [568, 469] width 83 height 33
type input "16"
type input "12.8"
type input "165"
type input "132"
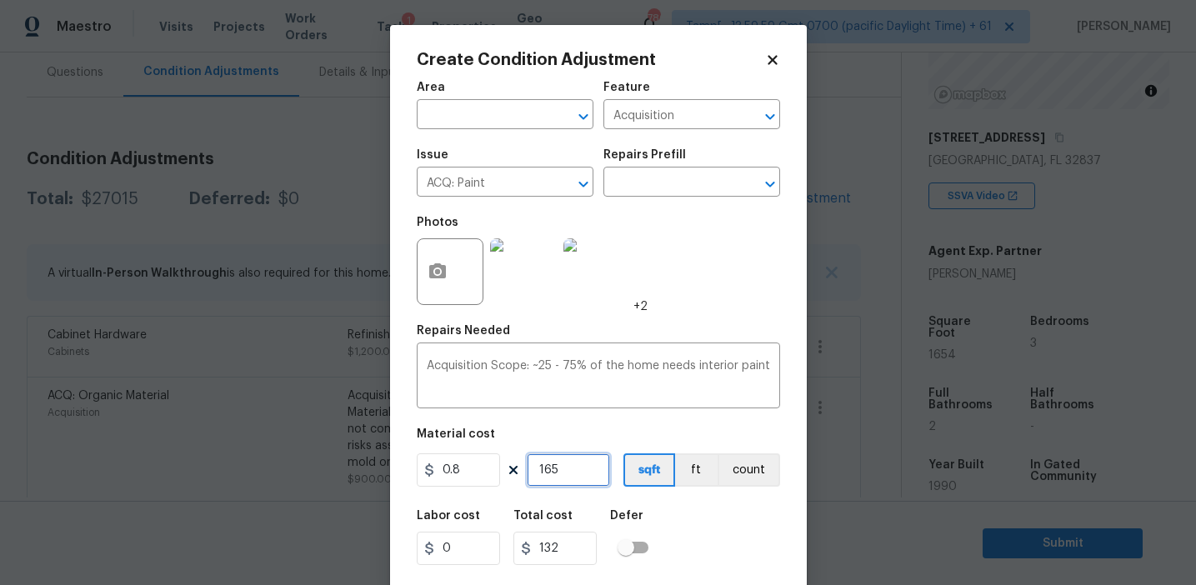
type input "1654"
type input "1323.2"
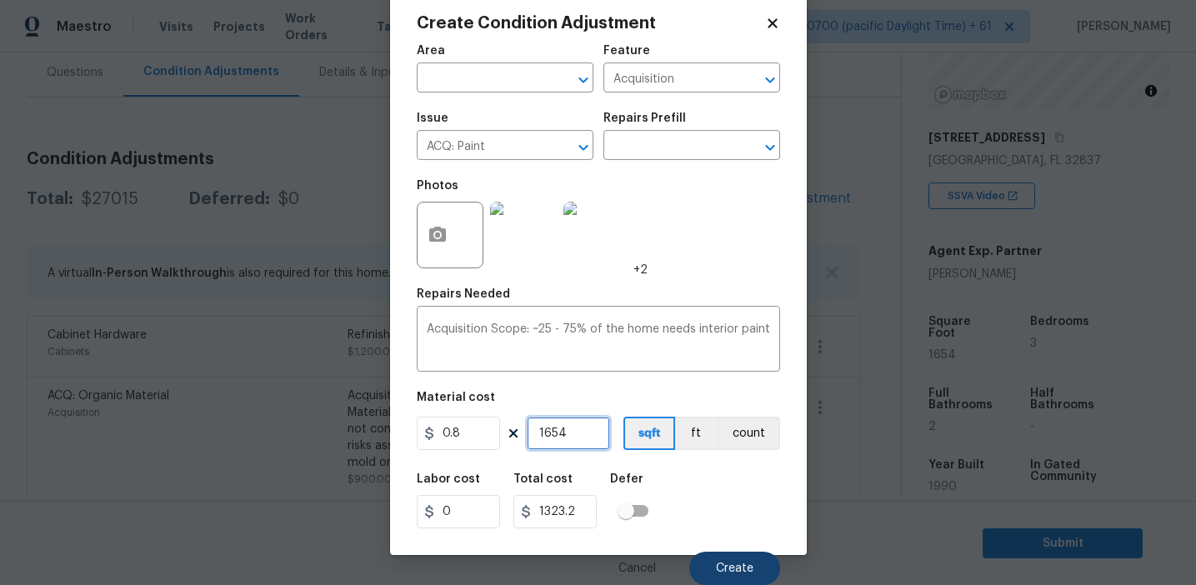
type input "1654"
click at [727, 564] on span "Create" at bounding box center [735, 569] width 38 height 13
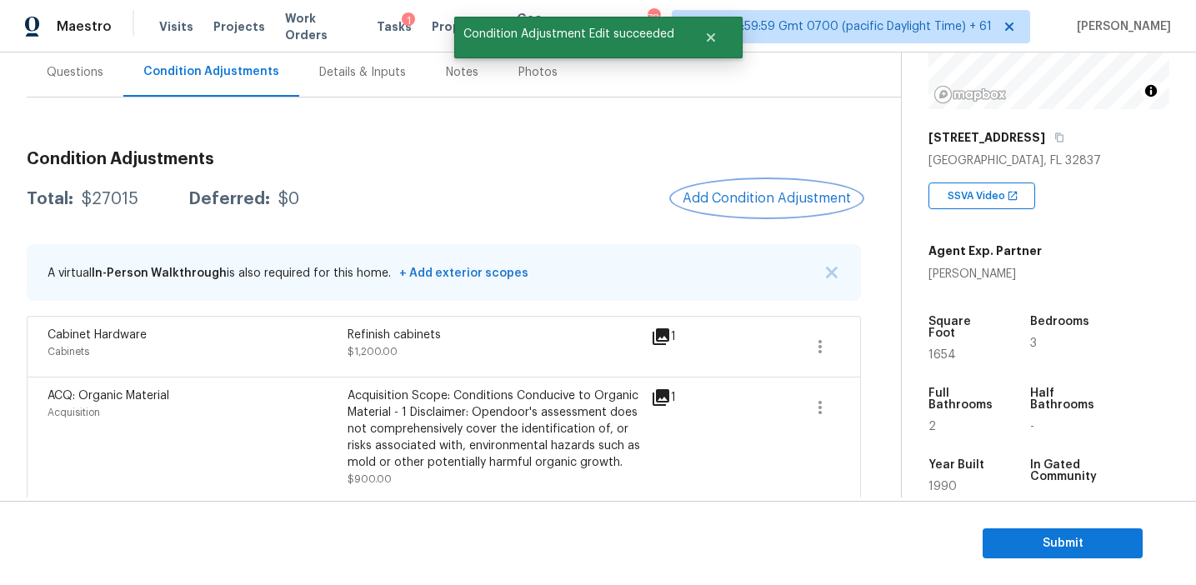
scroll to position [0, 0]
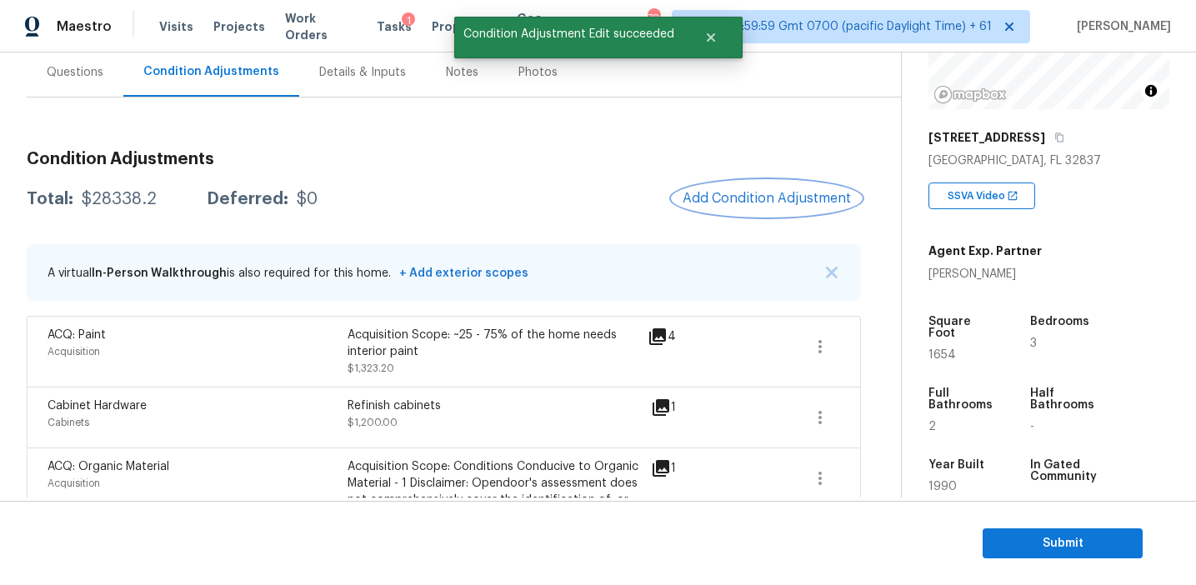
click at [719, 192] on span "Add Condition Adjustment" at bounding box center [767, 198] width 168 height 15
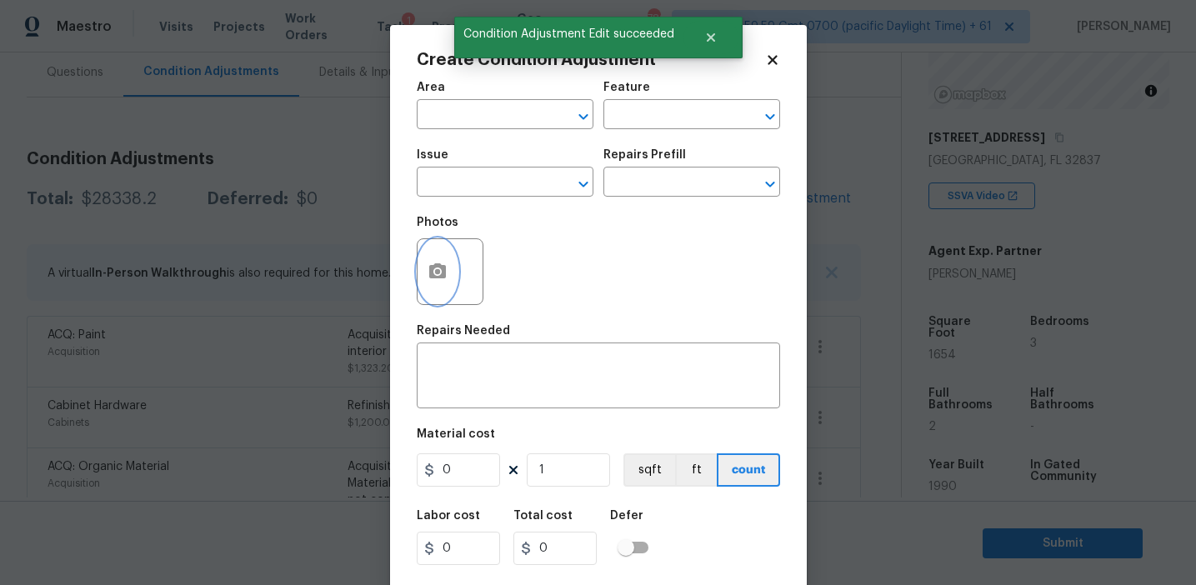
click at [444, 263] on icon "button" at bounding box center [438, 272] width 20 height 20
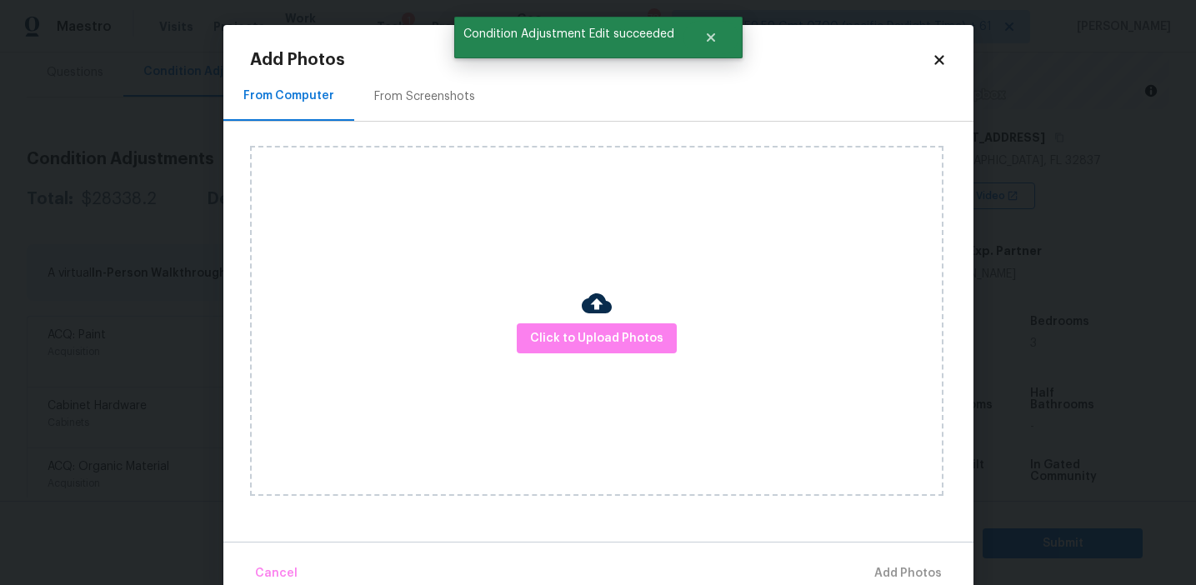
click at [428, 111] on div "From Screenshots" at bounding box center [424, 96] width 141 height 49
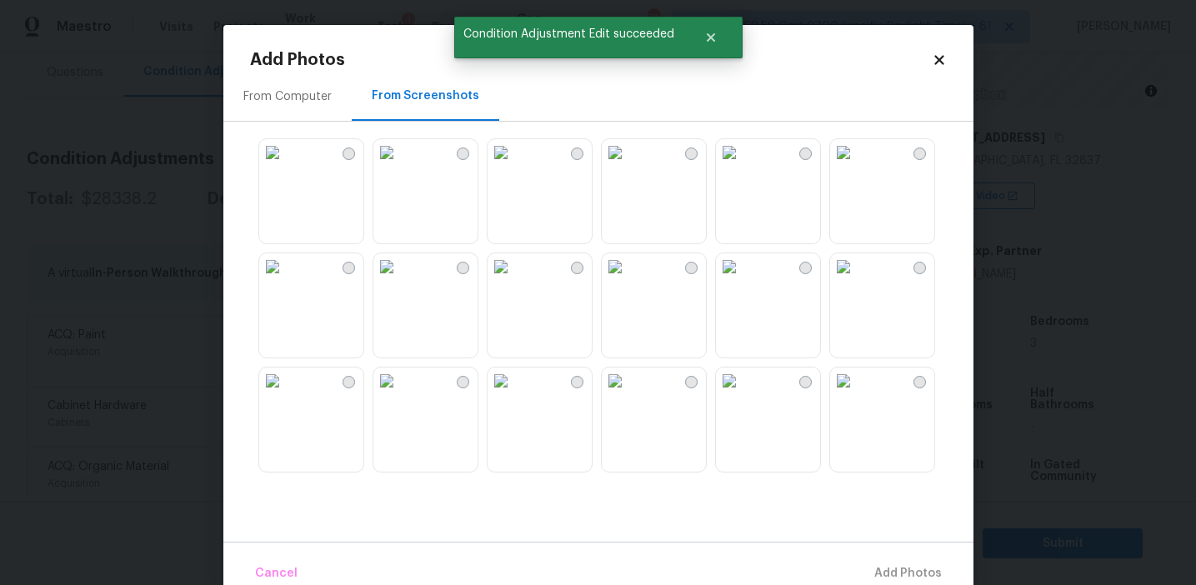
scroll to position [336, 0]
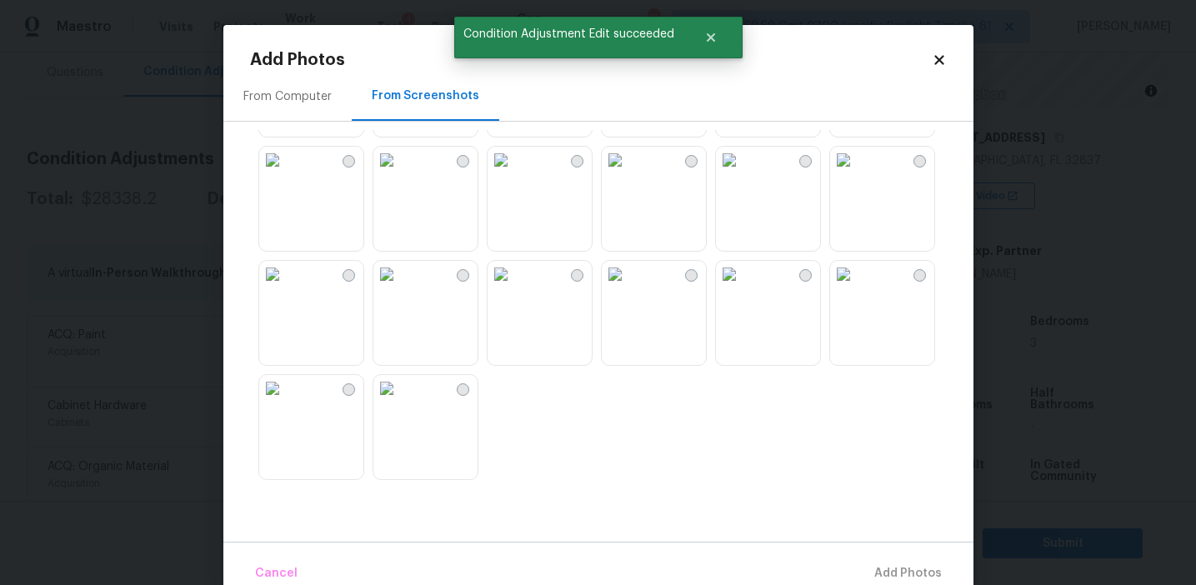
click at [399, 402] on img at bounding box center [386, 388] width 27 height 27
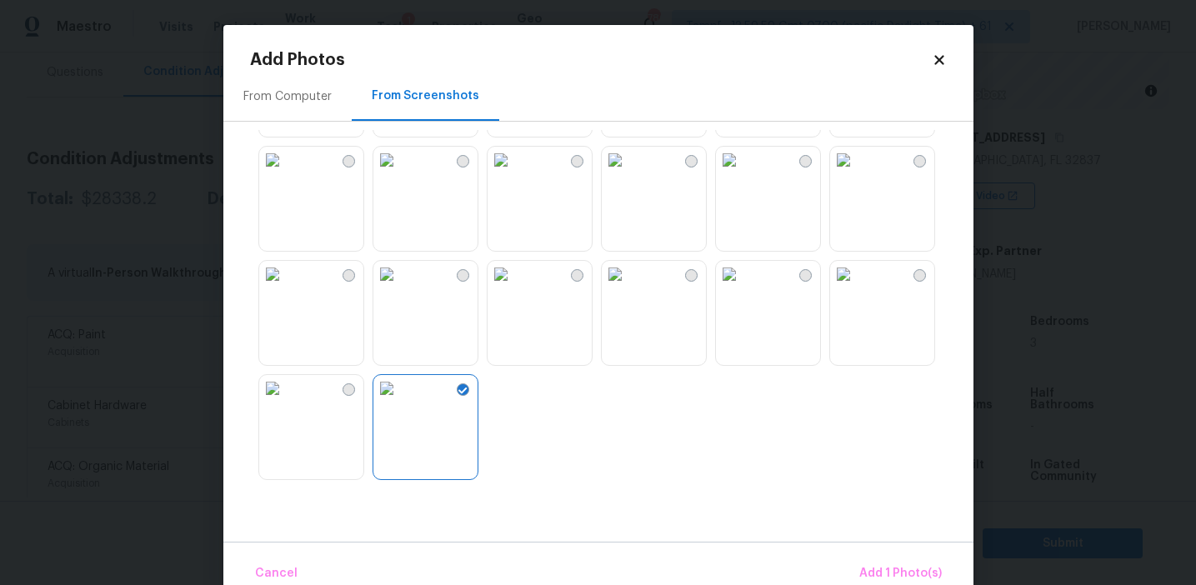
click at [628, 173] on img at bounding box center [615, 160] width 27 height 27
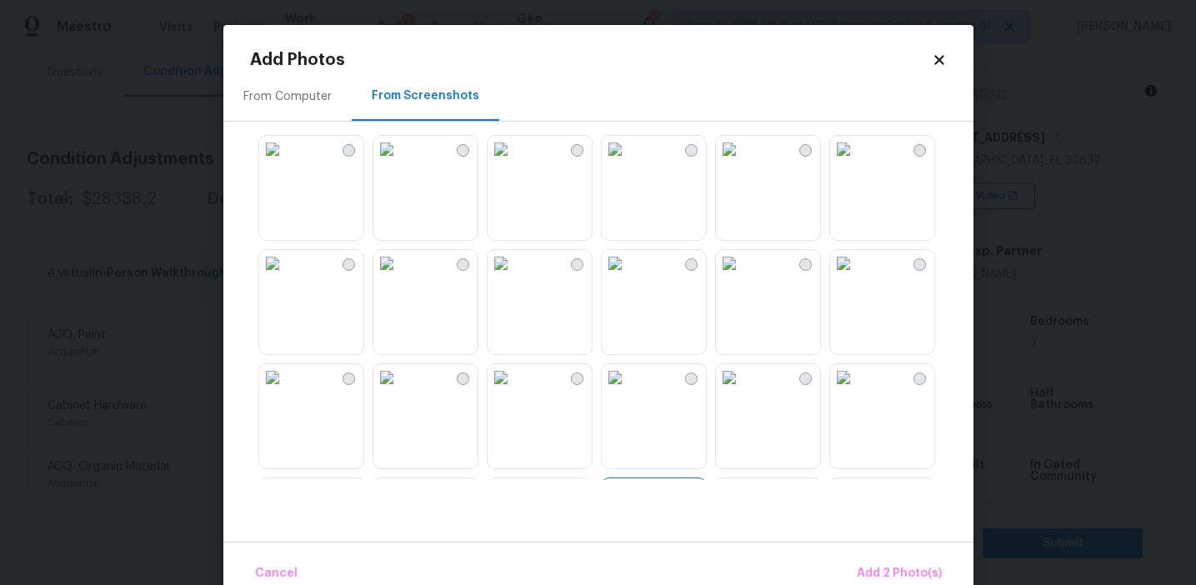
scroll to position [0, 0]
click at [628, 166] on img at bounding box center [615, 152] width 27 height 27
click at [895, 567] on span "Add 3 Photo(s)" at bounding box center [900, 573] width 84 height 21
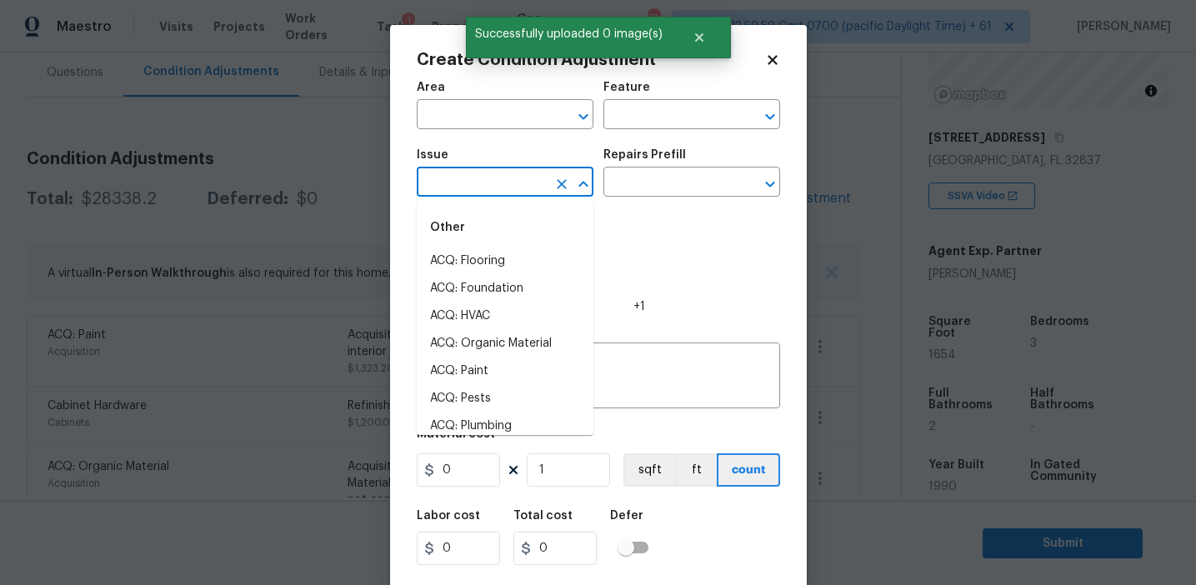
click at [473, 174] on input "text" at bounding box center [482, 184] width 130 height 26
click at [483, 261] on li "ACQ: Flooring" at bounding box center [505, 262] width 177 height 28
type input "ACQ: Flooring"
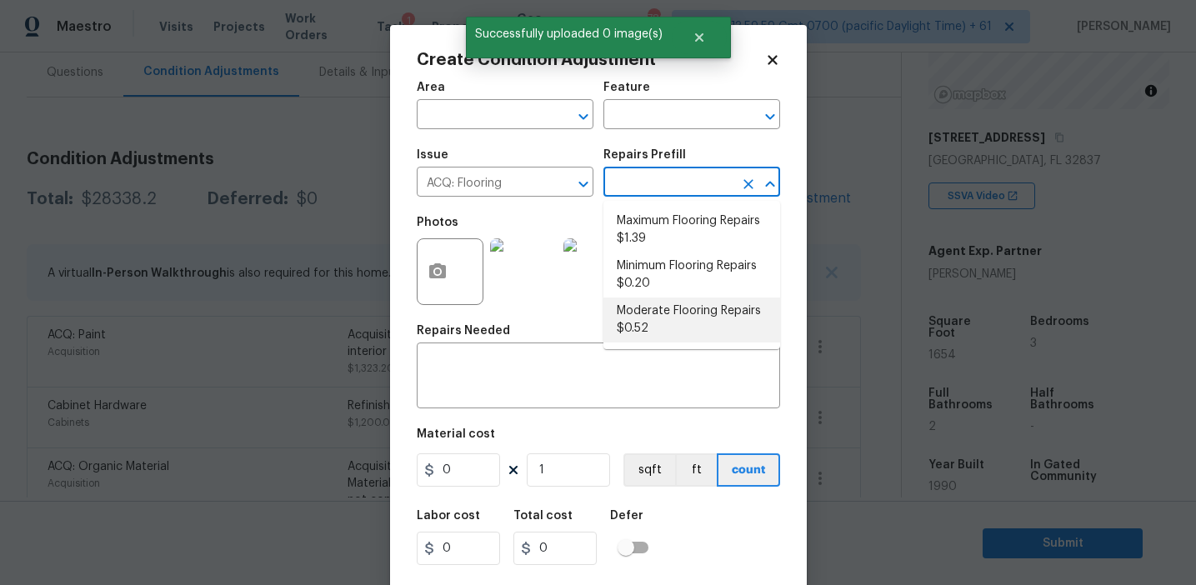
click at [668, 320] on li "Moderate Flooring Repairs $0.52" at bounding box center [691, 320] width 177 height 45
type input "Acquisition"
type textarea "Acquisition Scope: Moderate flooring repairs"
type input "0.52"
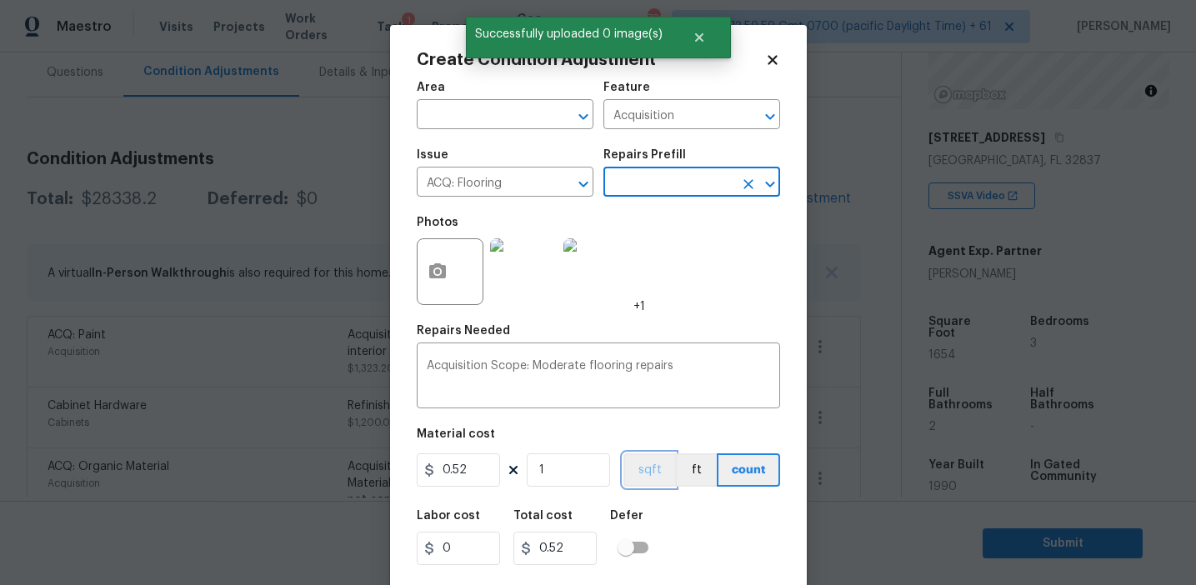
click at [640, 467] on button "sqft" at bounding box center [649, 469] width 52 height 33
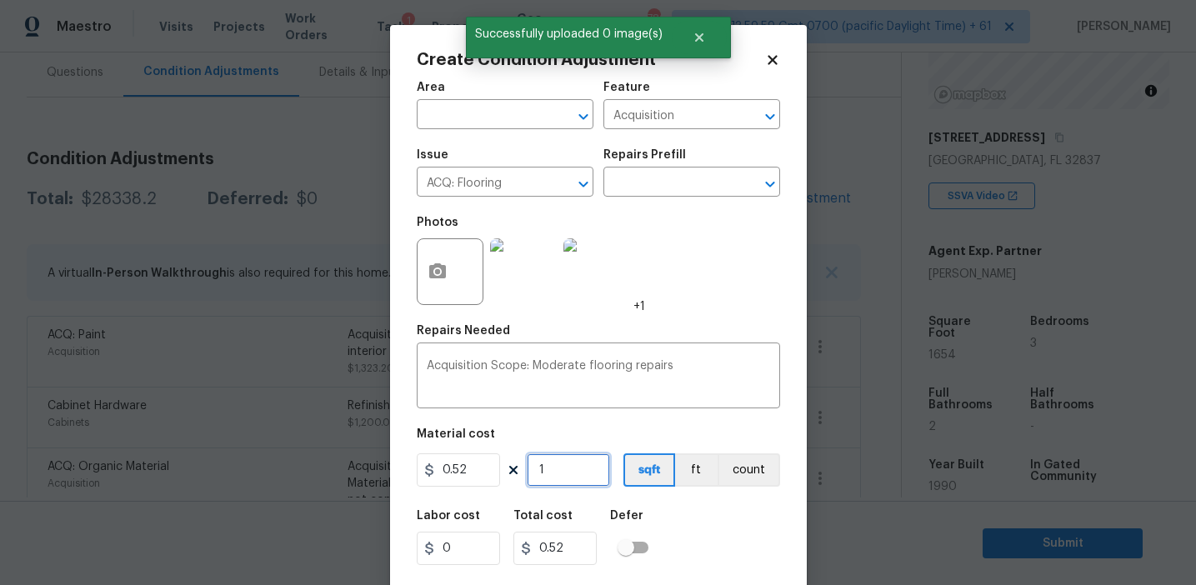
click at [572, 468] on input "1" at bounding box center [568, 469] width 83 height 33
type input "0"
paste input "1654"
type input "1654"
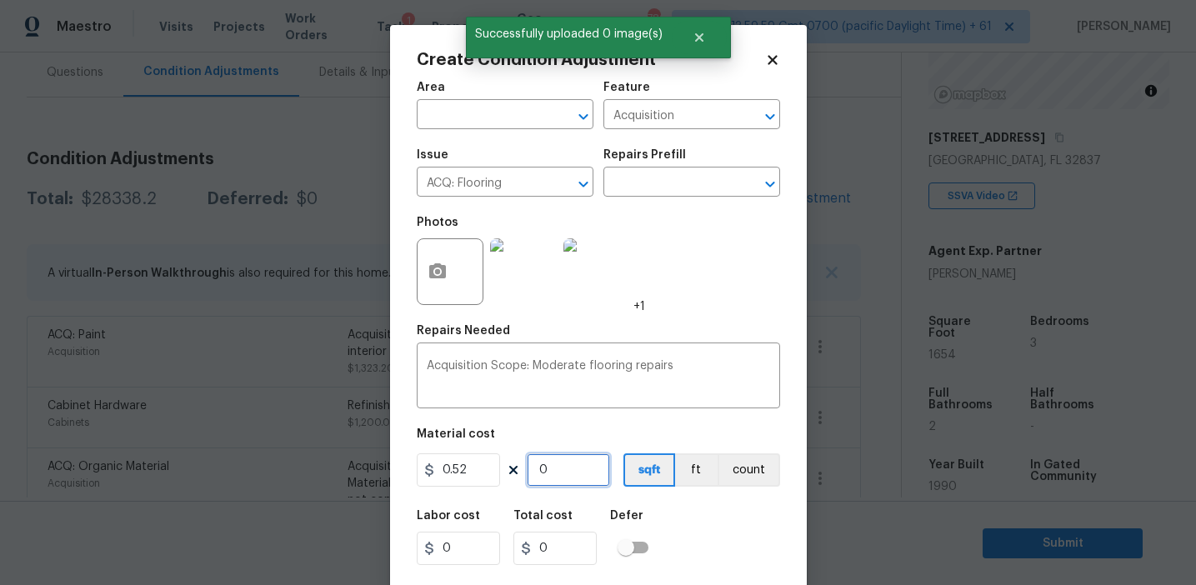
type input "860.08"
type input "1654"
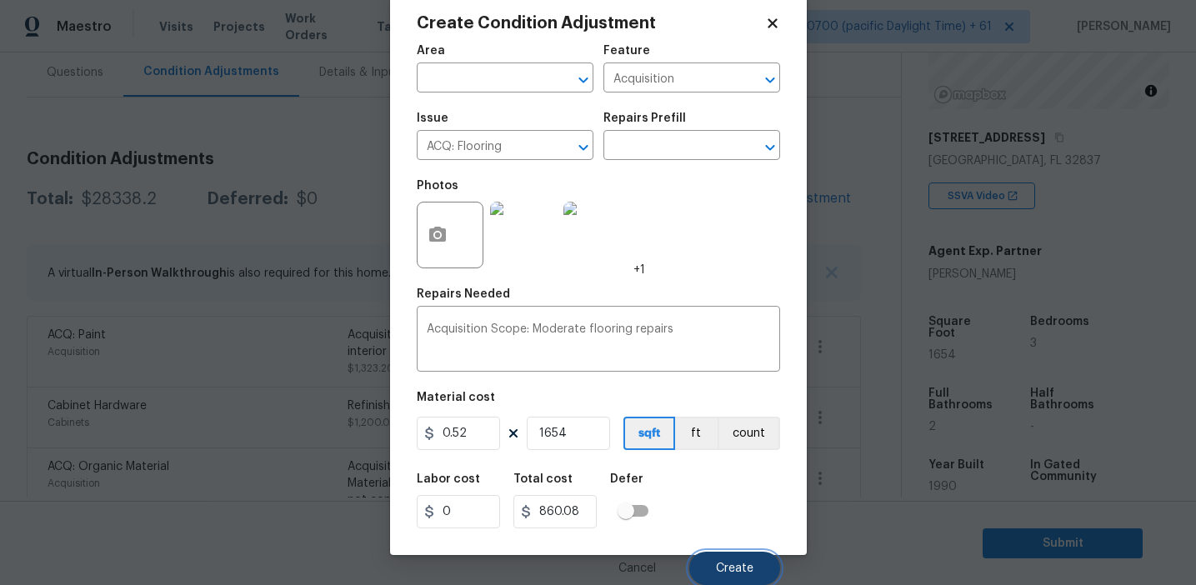
click at [713, 562] on button "Create" at bounding box center [734, 568] width 91 height 33
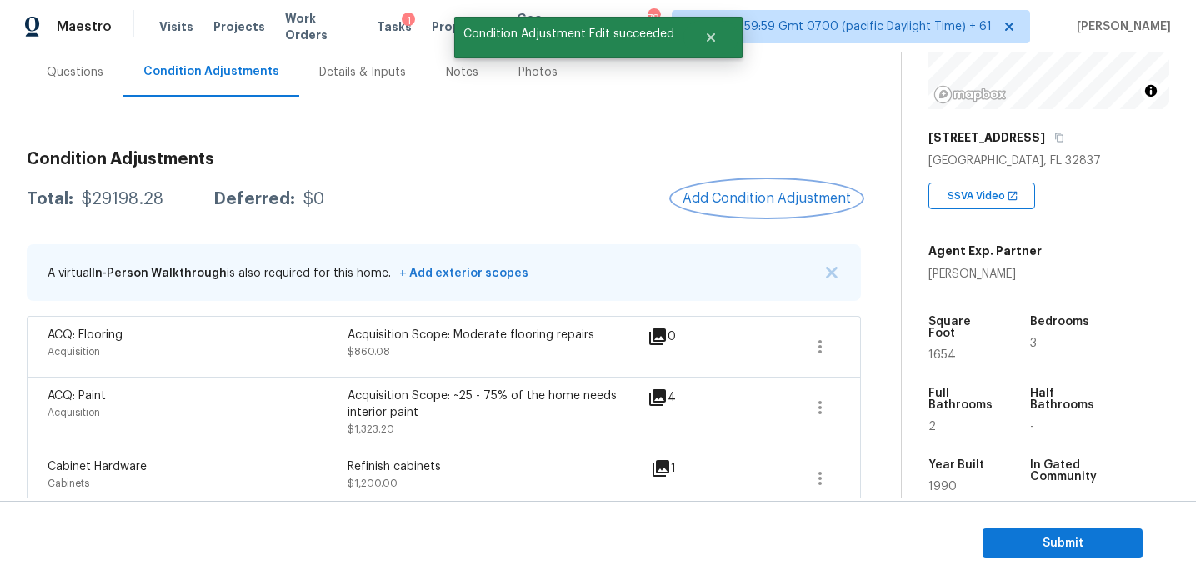
scroll to position [0, 0]
click at [123, 212] on div "Total: $29198.28 Deferred: $0 Add Condition Adjustment" at bounding box center [444, 199] width 834 height 37
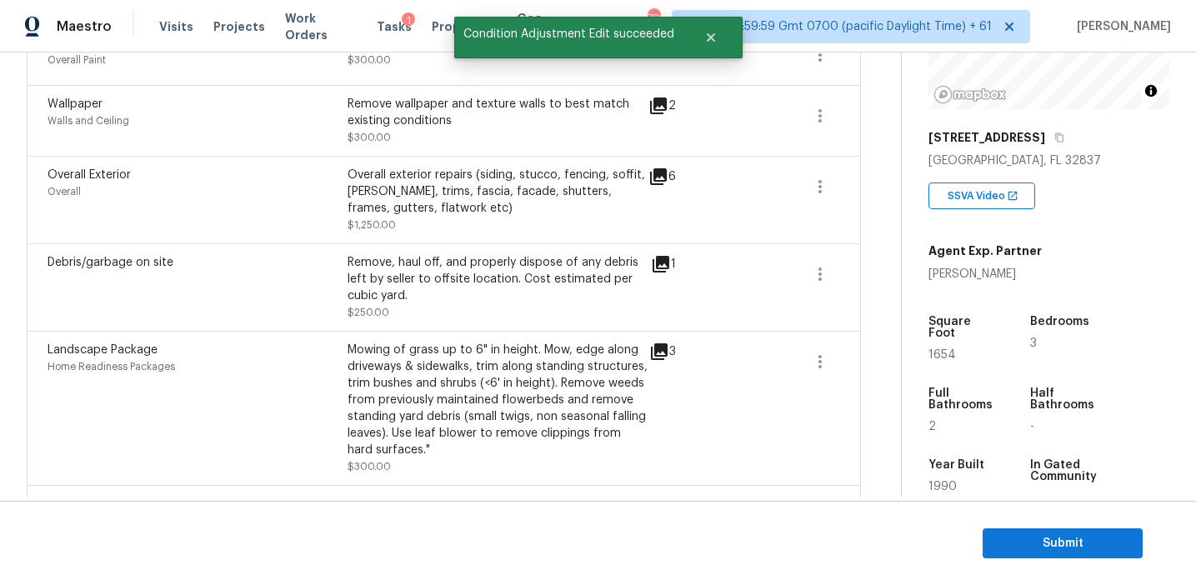
scroll to position [1104, 0]
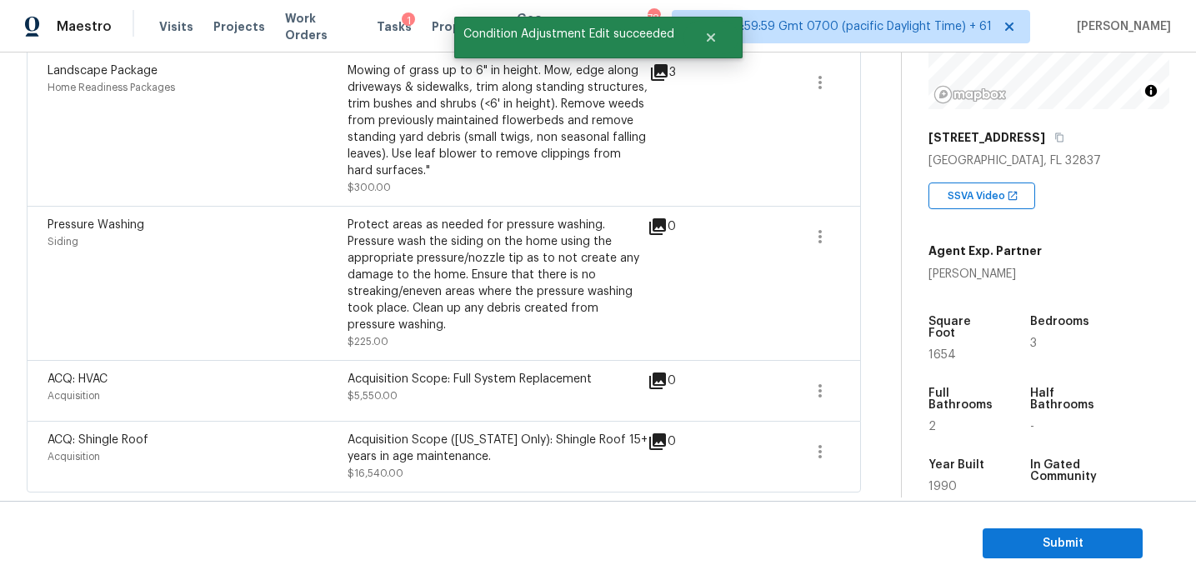
click at [146, 233] on div "Siding" at bounding box center [198, 241] width 300 height 17
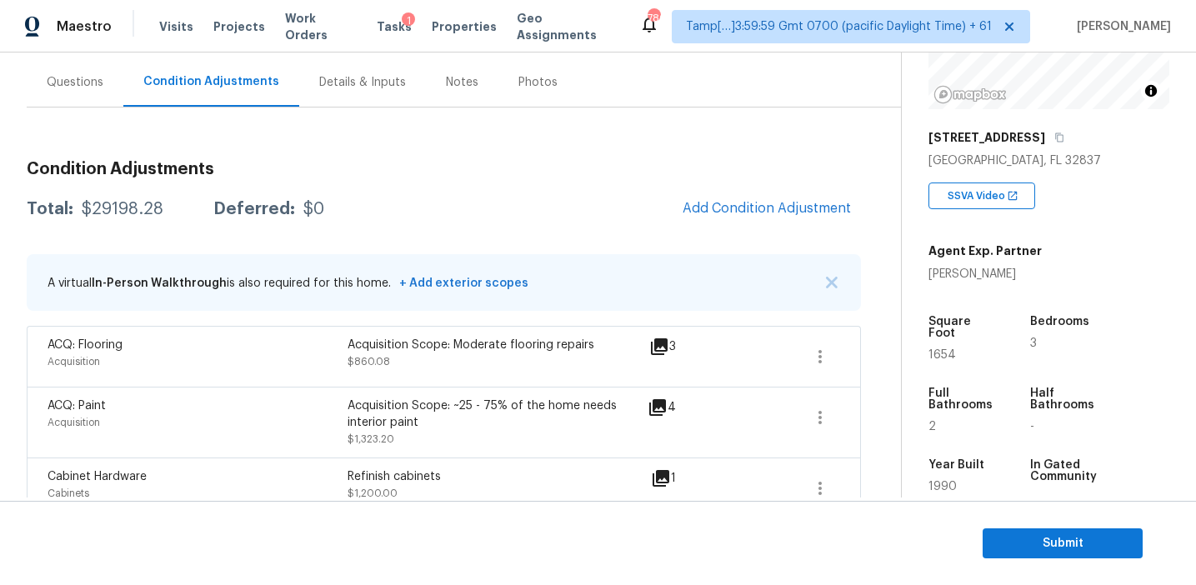
scroll to position [144, 0]
click at [93, 79] on div "Questions" at bounding box center [75, 83] width 57 height 17
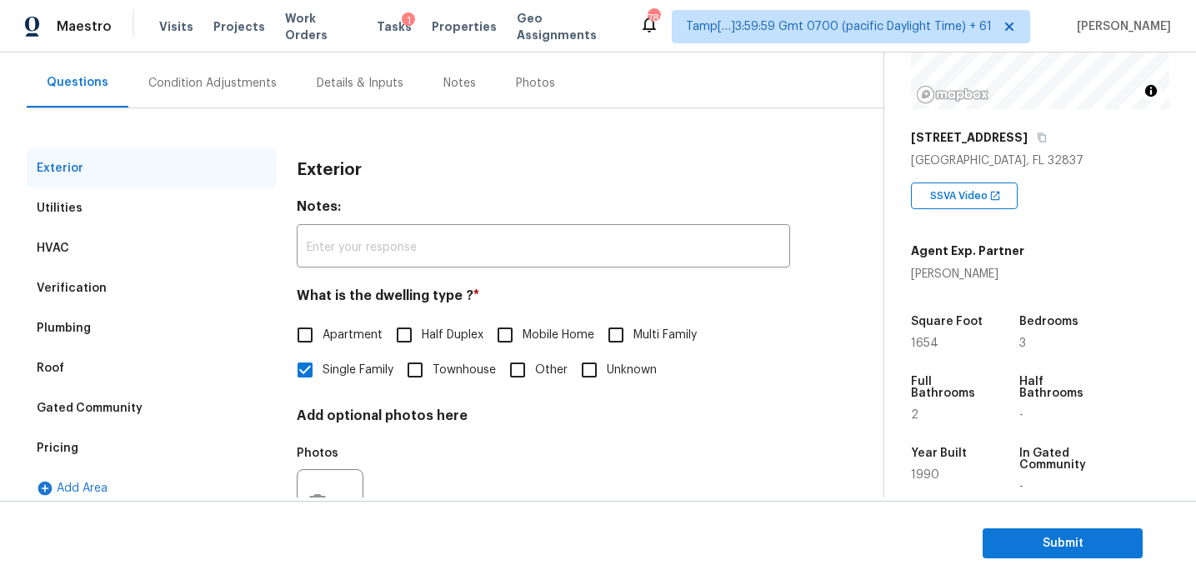
click at [184, 458] on div "Pricing" at bounding box center [152, 448] width 250 height 40
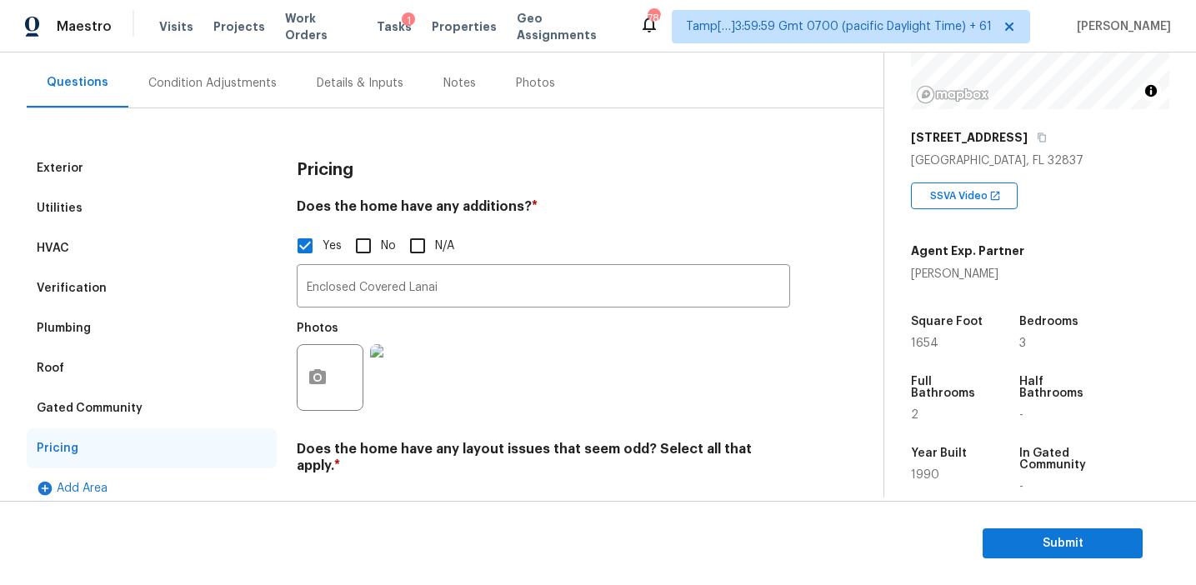
scroll to position [573, 0]
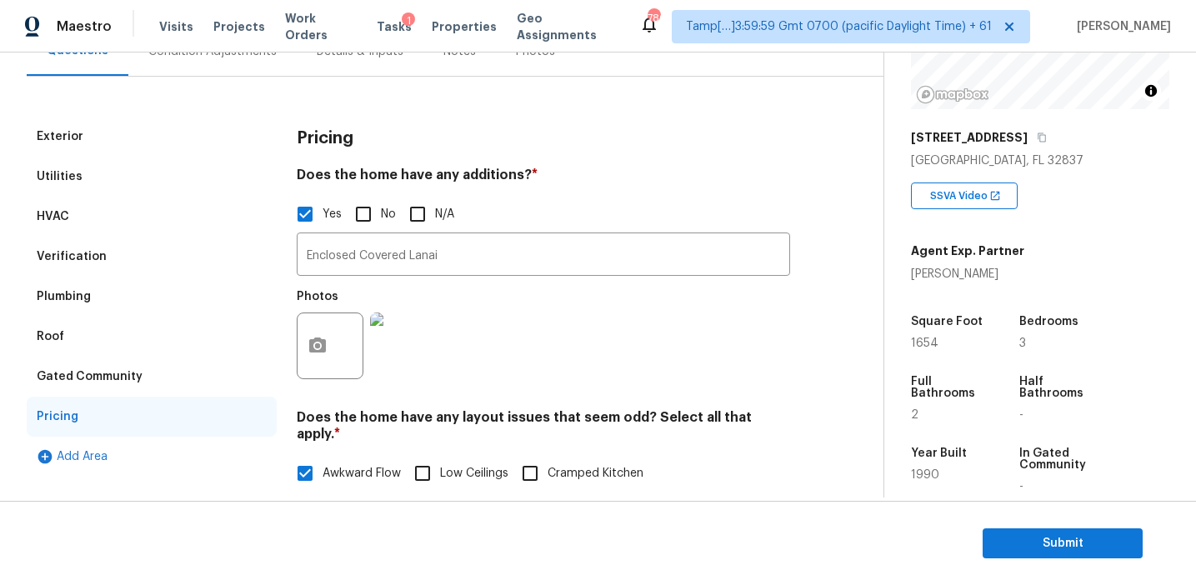
click at [181, 373] on div "Gated Community" at bounding box center [152, 377] width 250 height 40
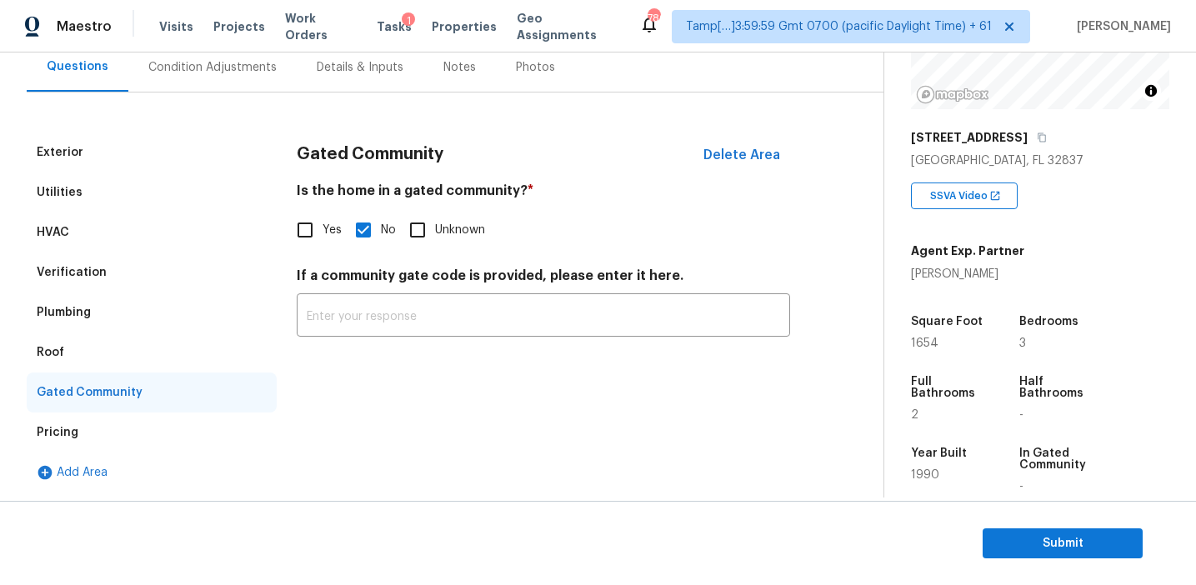
scroll to position [160, 0]
click at [151, 339] on div "Roof" at bounding box center [152, 353] width 250 height 40
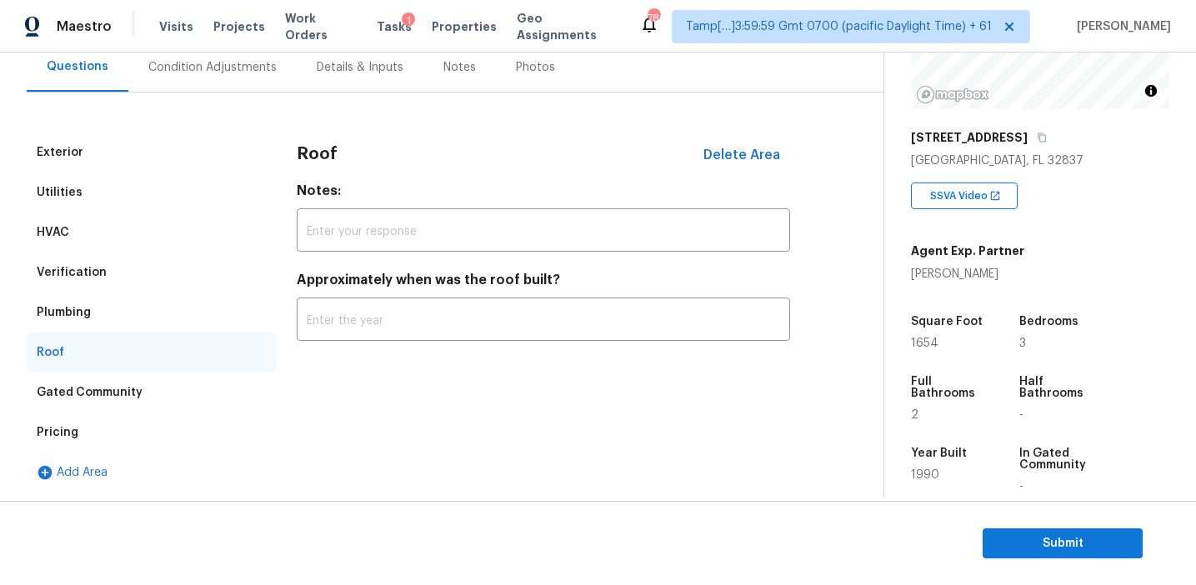
click at [140, 301] on div "Plumbing" at bounding box center [152, 313] width 250 height 40
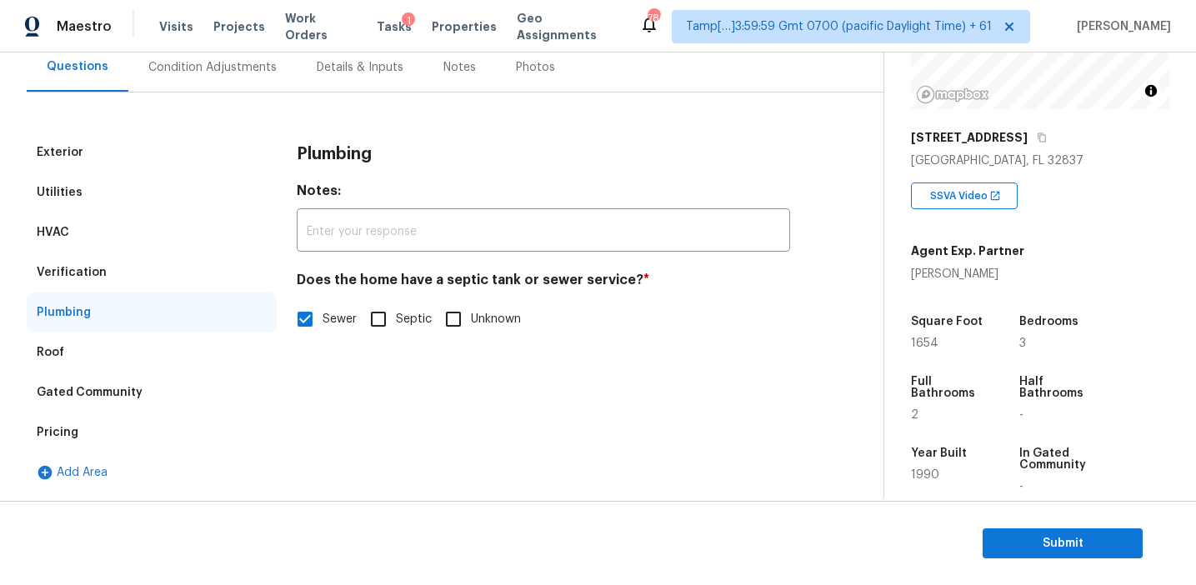
click at [138, 280] on div "Verification" at bounding box center [152, 273] width 250 height 40
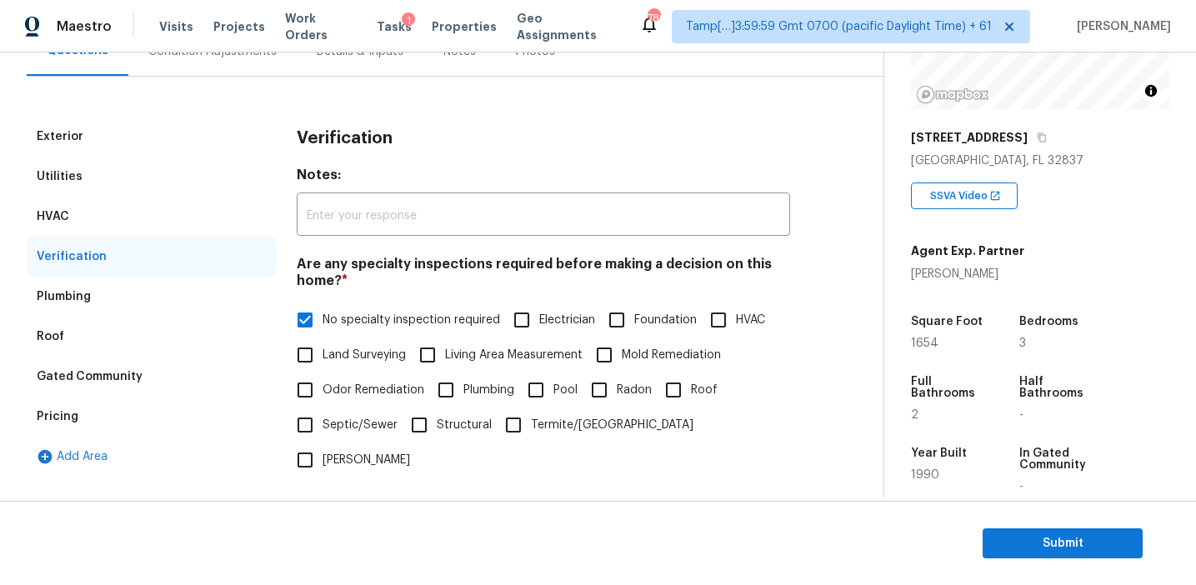
click at [128, 200] on div "HVAC" at bounding box center [152, 217] width 250 height 40
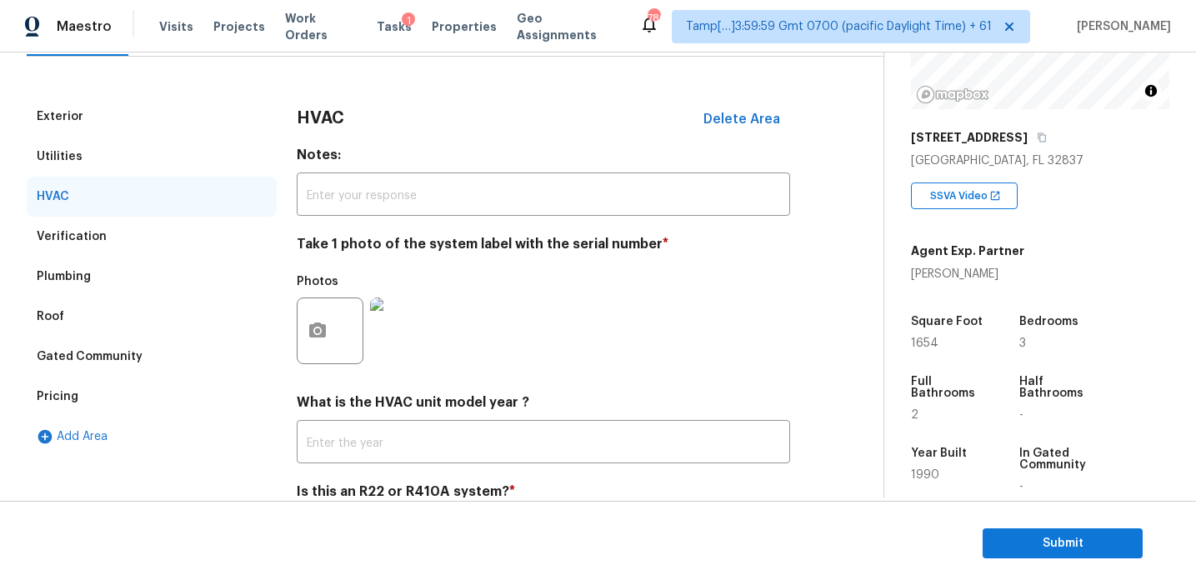
scroll to position [88, 0]
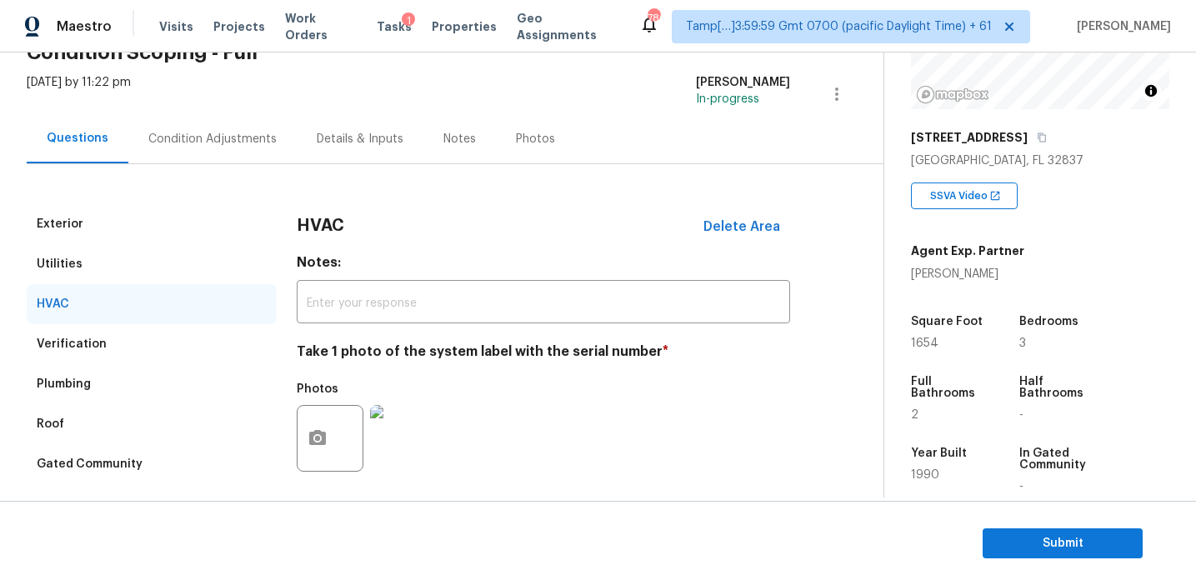
click at [153, 230] on div "Exterior" at bounding box center [152, 224] width 250 height 40
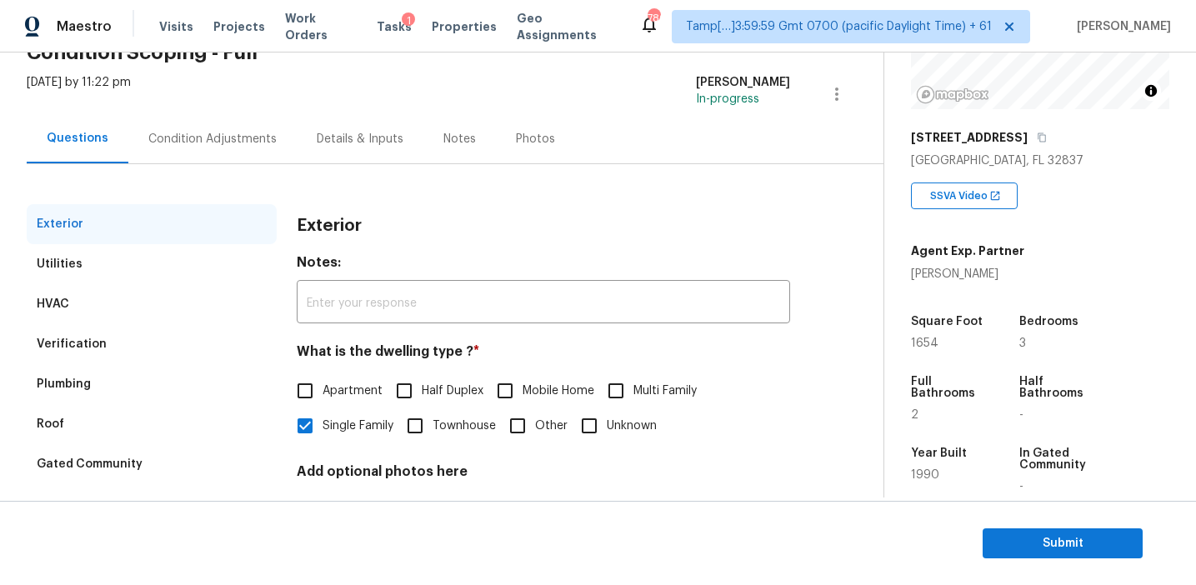
click at [153, 263] on div "Utilities" at bounding box center [152, 264] width 250 height 40
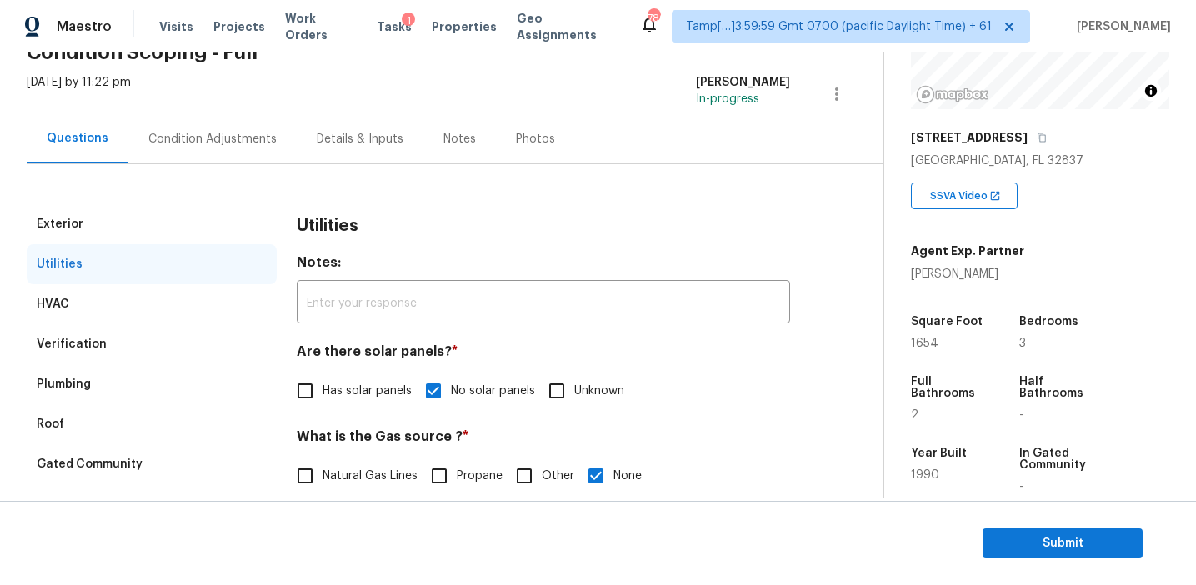
click at [188, 141] on div "Condition Adjustments" at bounding box center [212, 139] width 128 height 17
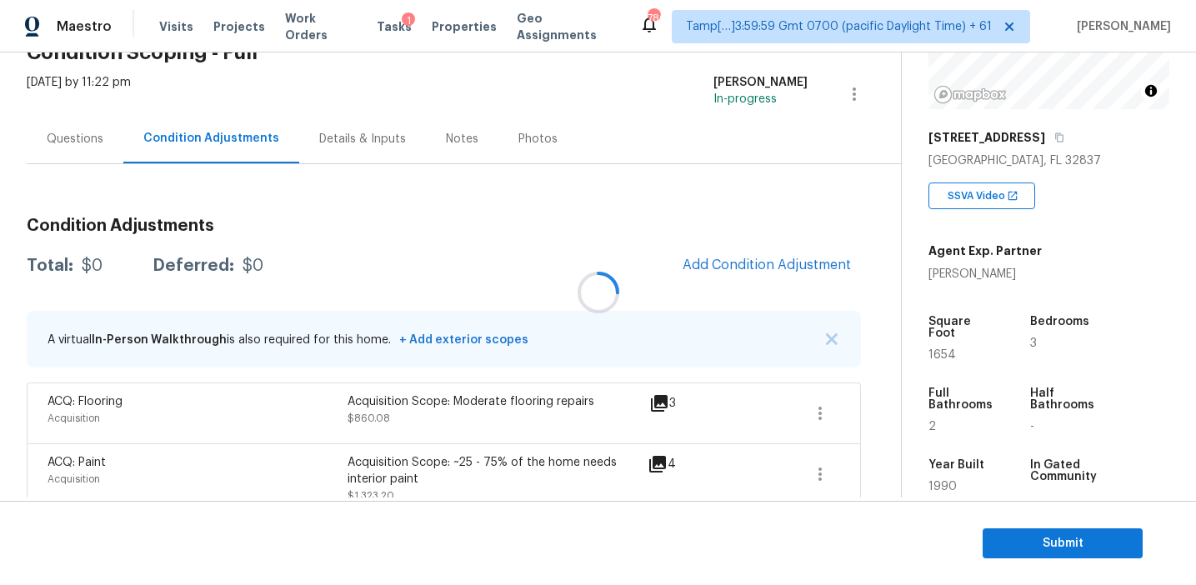
click at [831, 343] on div at bounding box center [598, 292] width 1196 height 585
click at [831, 338] on div at bounding box center [598, 292] width 1196 height 585
click at [831, 338] on img "button" at bounding box center [832, 339] width 12 height 12
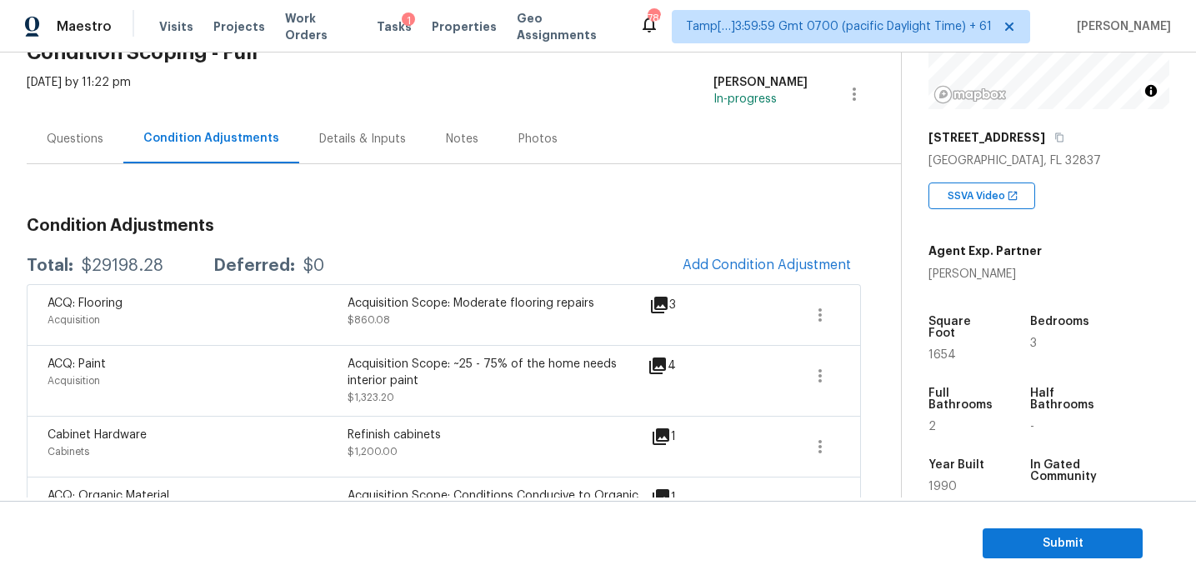
click at [608, 362] on div "Acquisition Scope: ~25 - 75% of the home needs interior paint" at bounding box center [498, 372] width 300 height 33
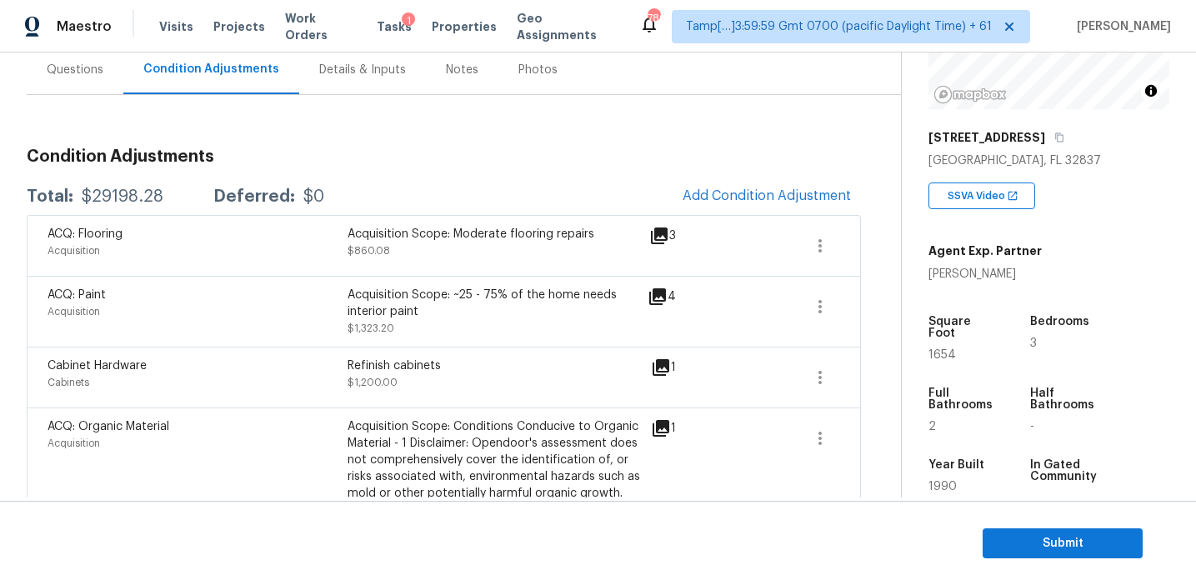
scroll to position [160, 0]
click at [132, 189] on div "$29198.28" at bounding box center [123, 194] width 82 height 17
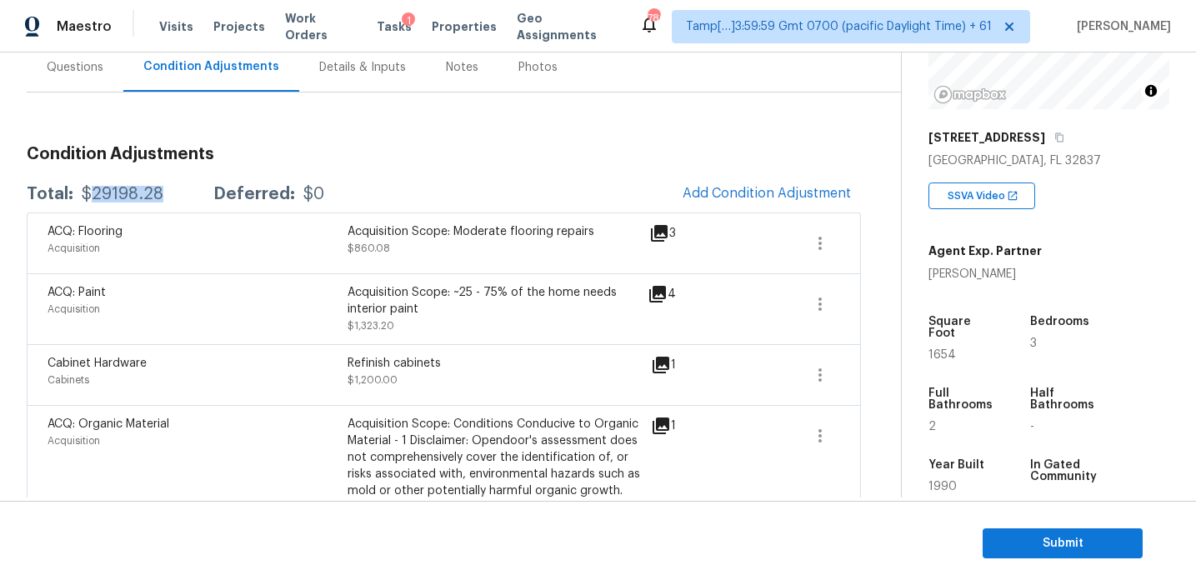
click at [132, 189] on div "$29198.28" at bounding box center [123, 194] width 82 height 17
copy div "29198.28"
click at [66, 66] on div "Questions" at bounding box center [75, 67] width 57 height 17
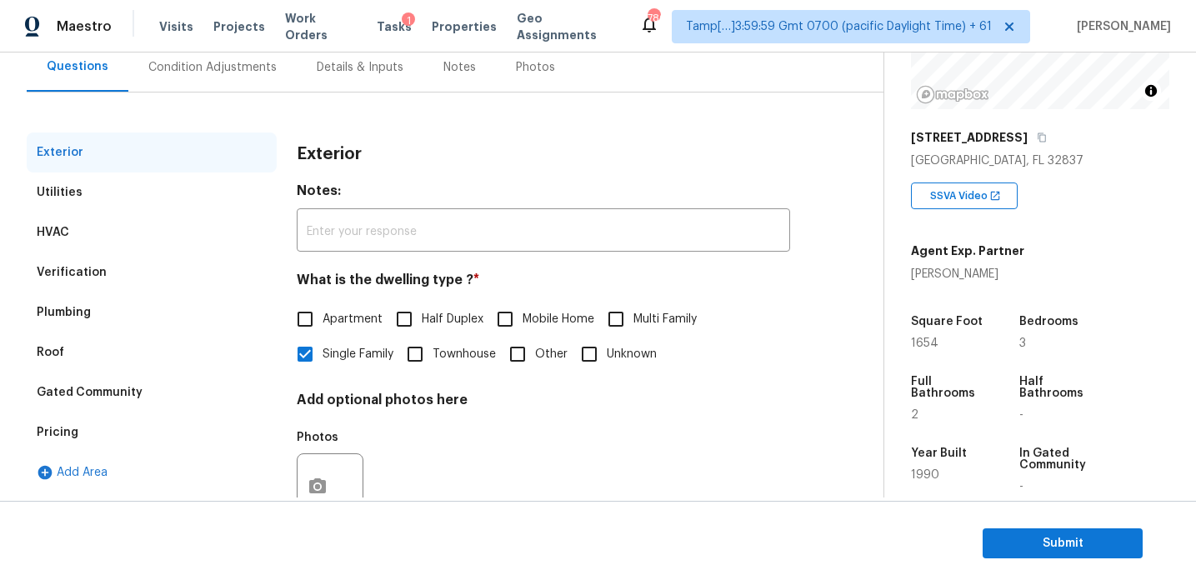
scroll to position [159, 0]
click at [148, 445] on div "Pricing" at bounding box center [152, 433] width 250 height 40
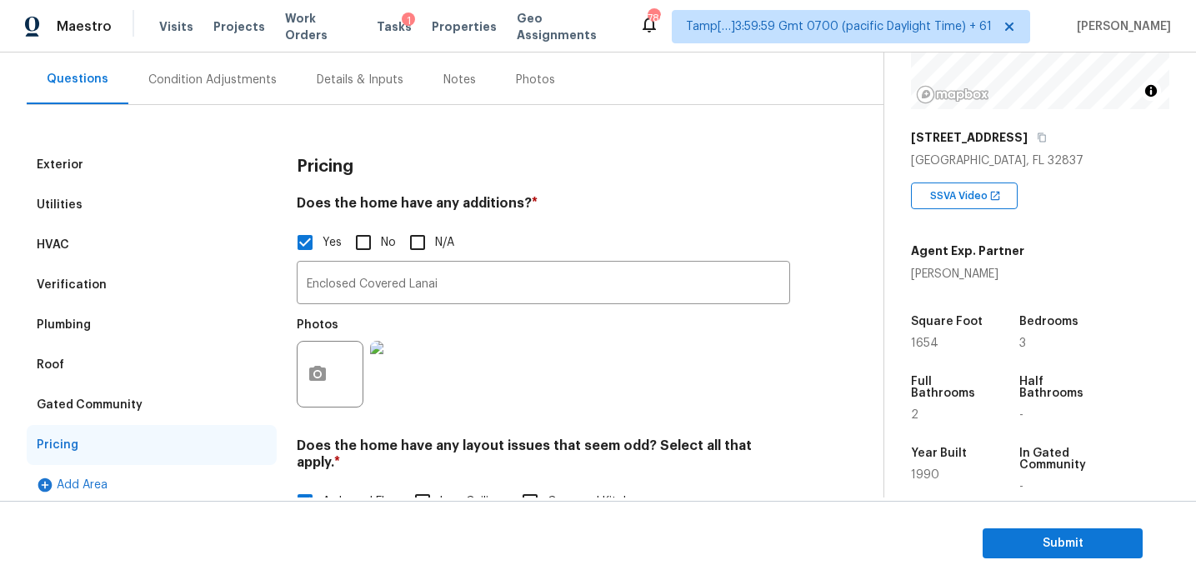
scroll to position [135, 0]
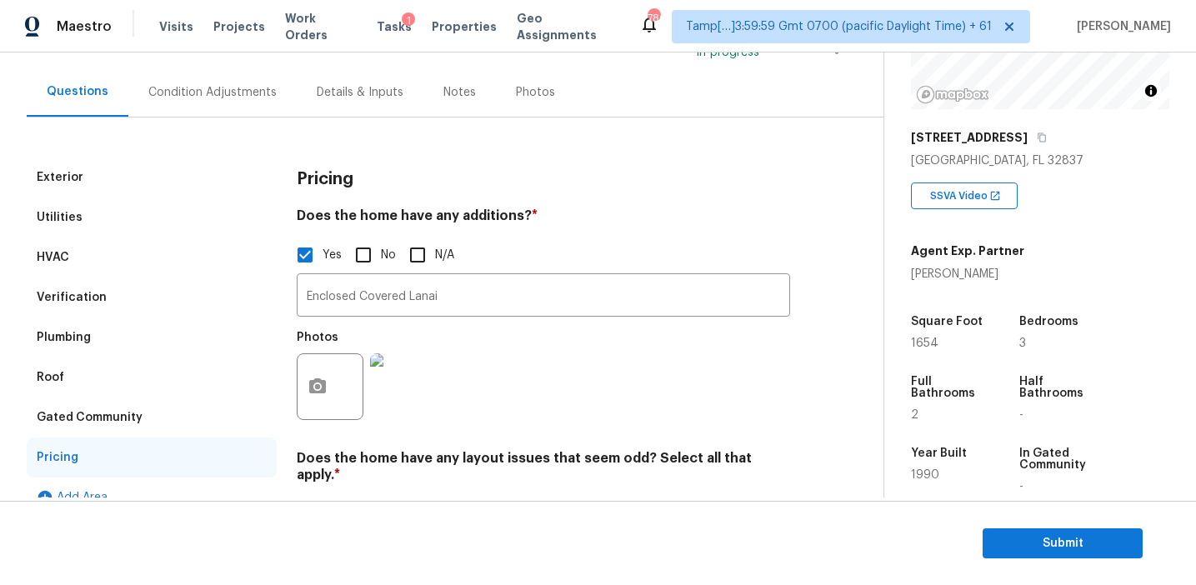
click at [110, 422] on div "Gated Community" at bounding box center [90, 417] width 106 height 17
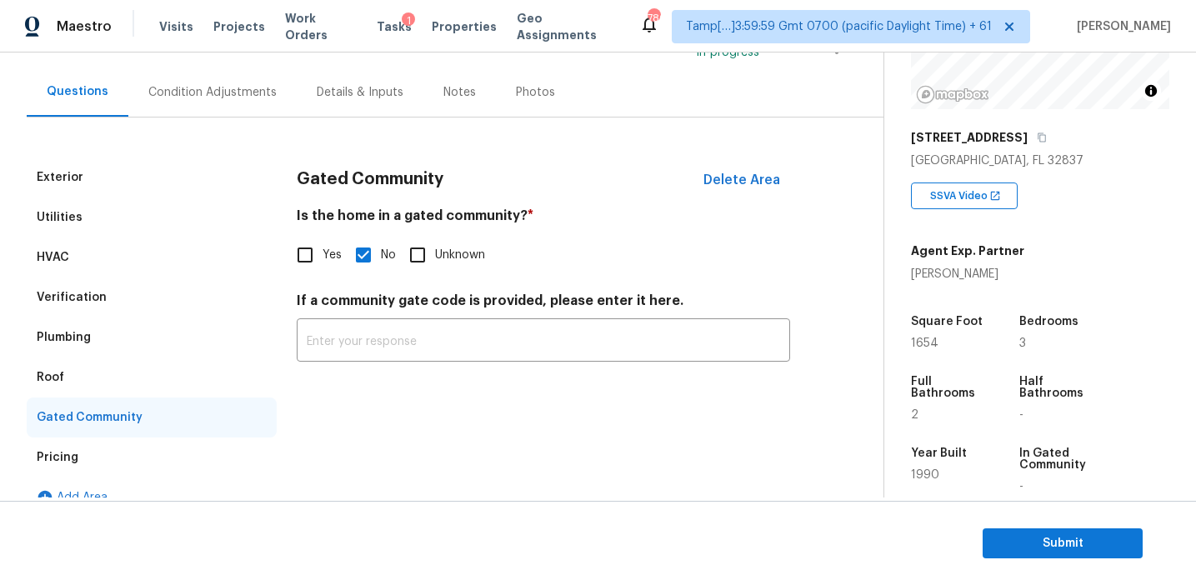
click at [89, 369] on div "Roof" at bounding box center [152, 378] width 250 height 40
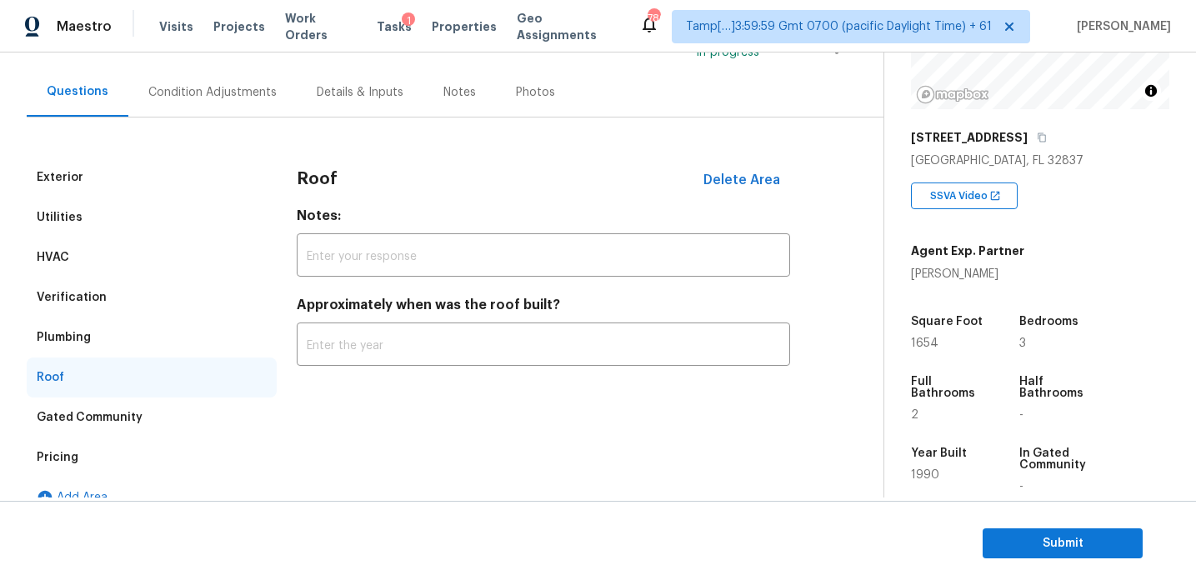
click at [100, 322] on div "Plumbing" at bounding box center [152, 338] width 250 height 40
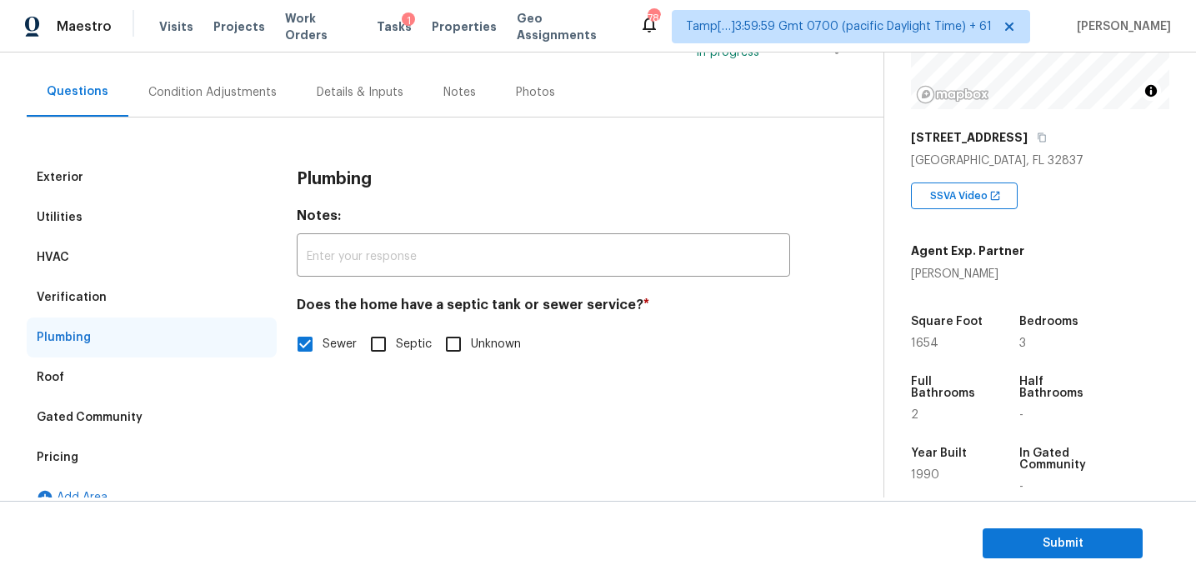
click at [103, 290] on div "Verification" at bounding box center [152, 298] width 250 height 40
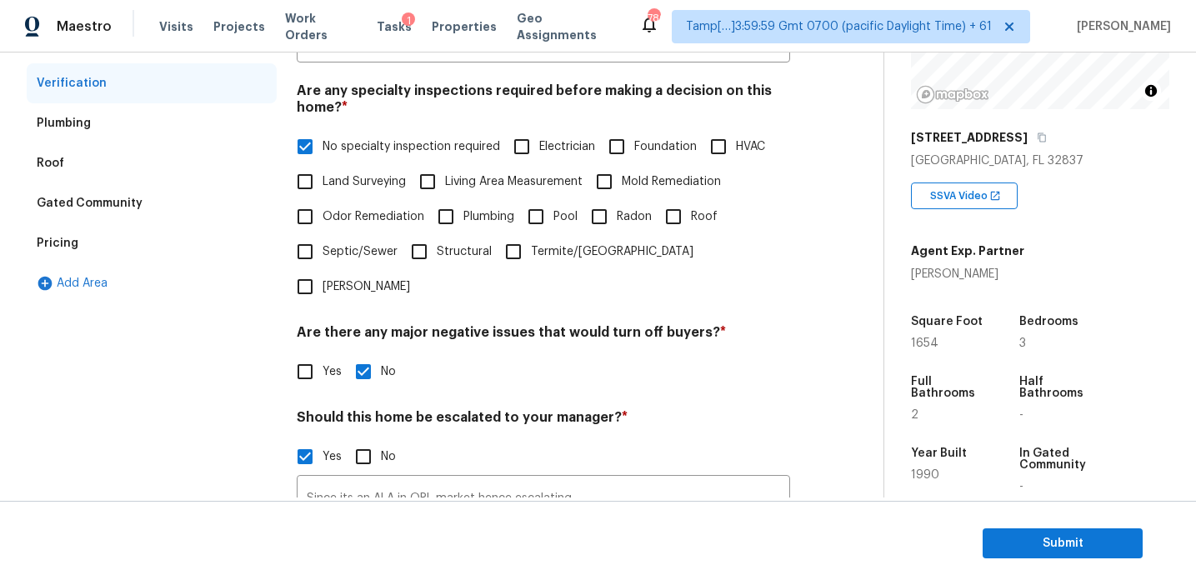
scroll to position [228, 0]
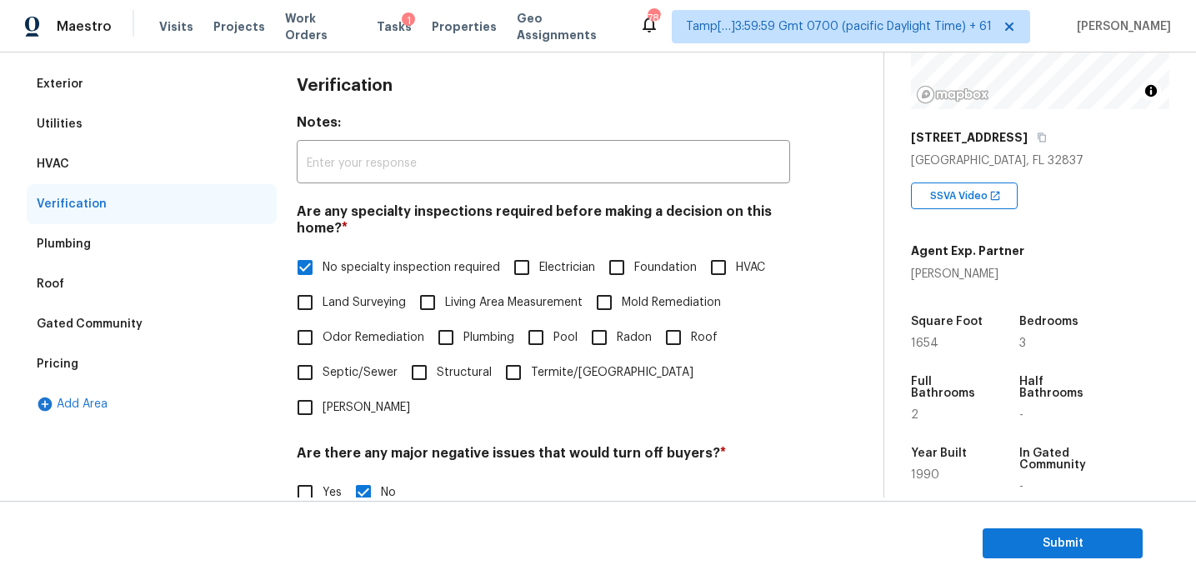
click at [179, 165] on div "HVAC" at bounding box center [152, 164] width 250 height 40
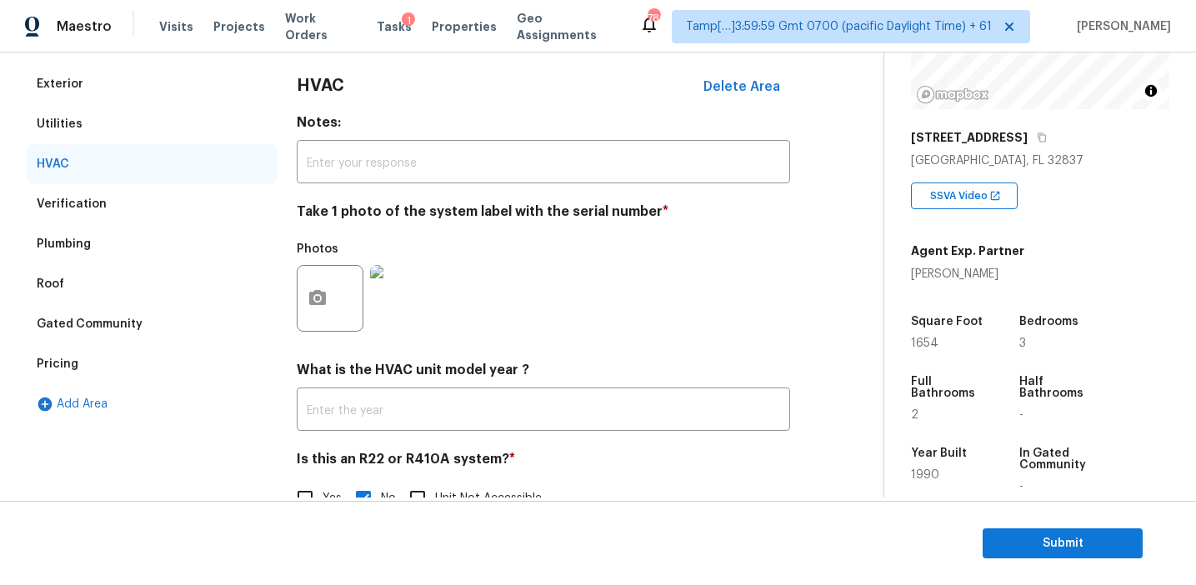
click at [164, 134] on div "Utilities" at bounding box center [152, 124] width 250 height 40
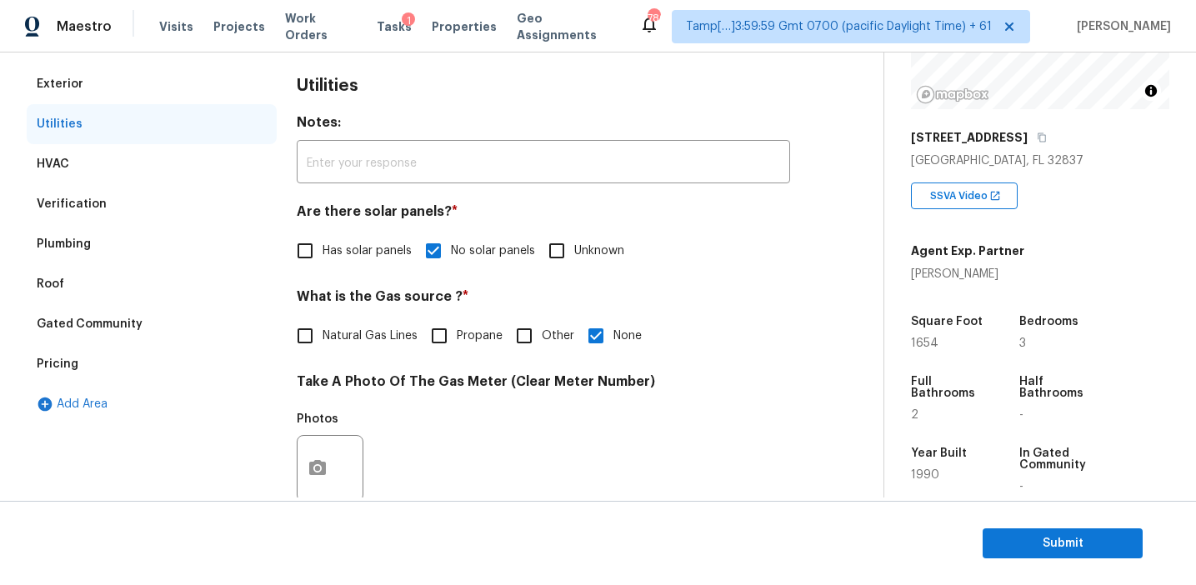
click at [164, 72] on div "Exterior" at bounding box center [152, 84] width 250 height 40
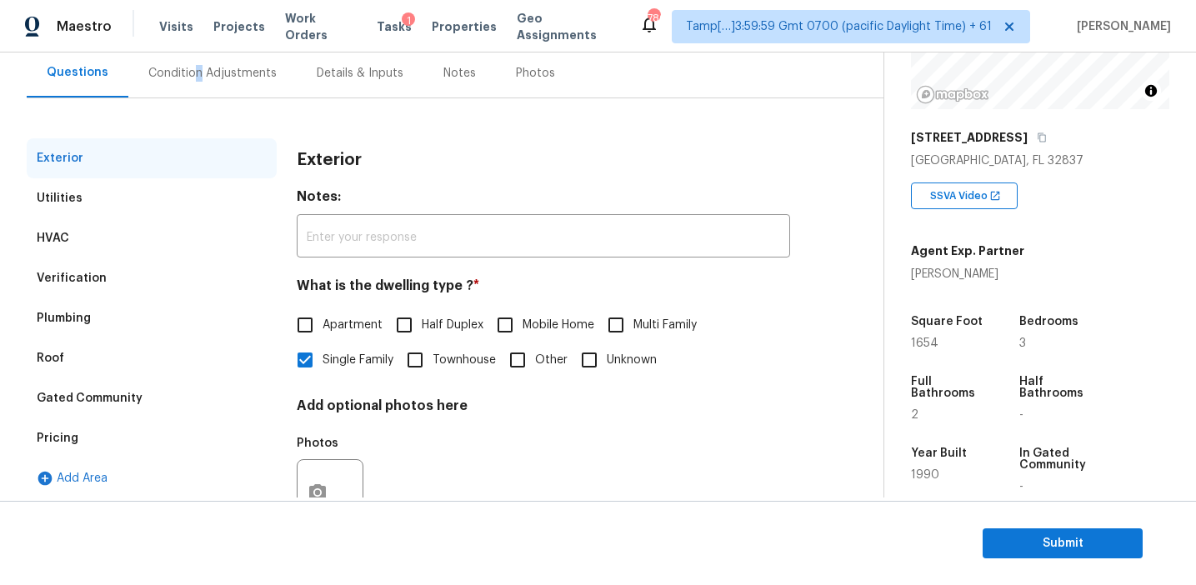
click at [193, 78] on div "Condition Adjustments" at bounding box center [212, 73] width 128 height 17
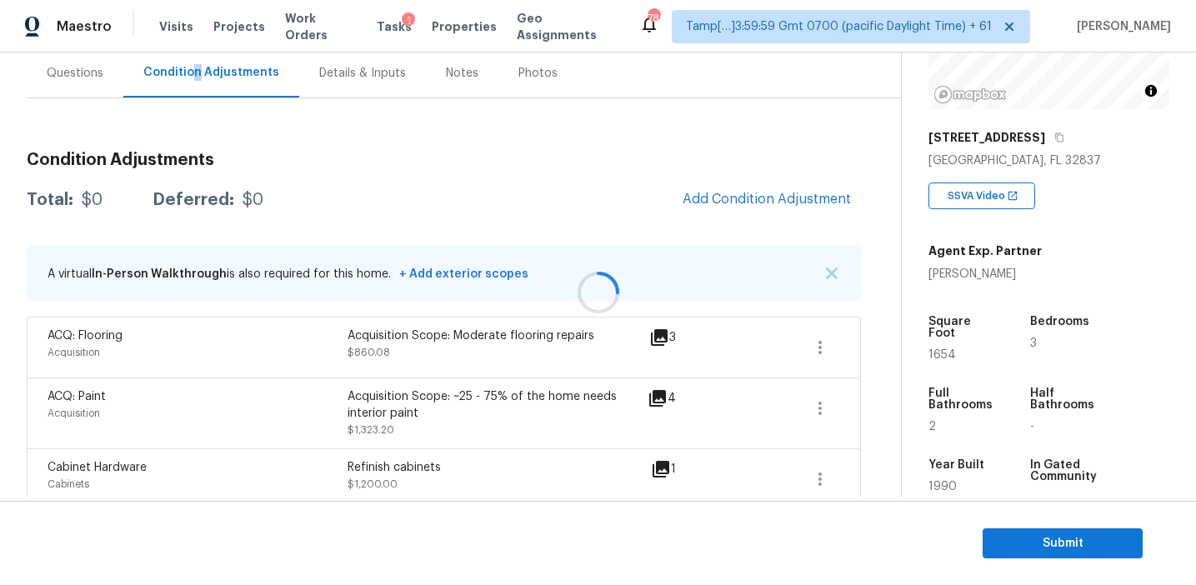
scroll to position [155, 0]
click at [831, 267] on img "button" at bounding box center [832, 273] width 12 height 12
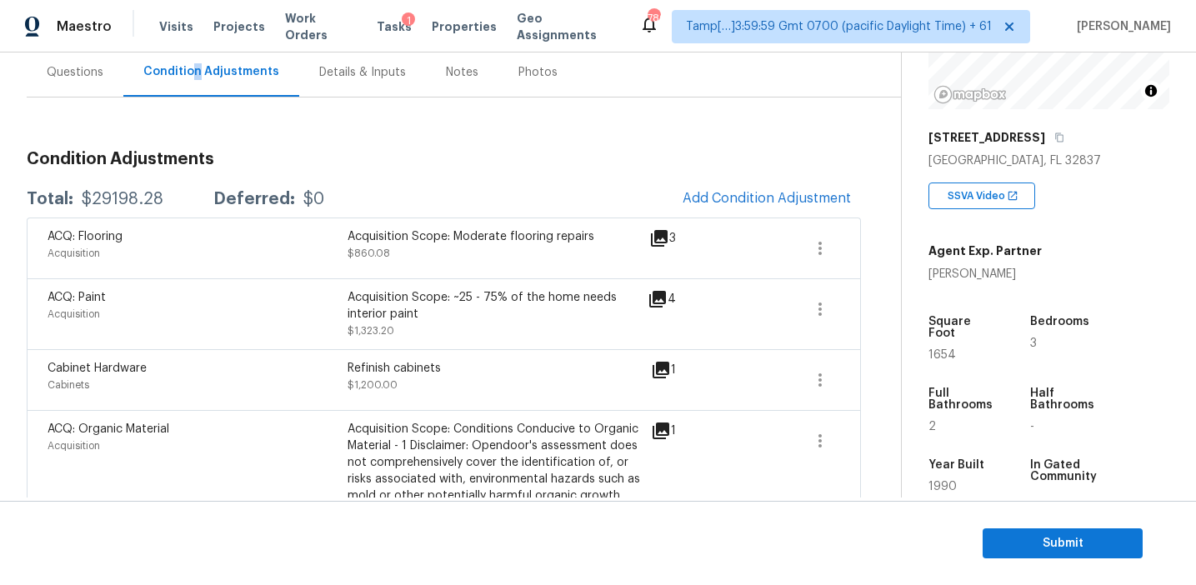
scroll to position [1005, 0]
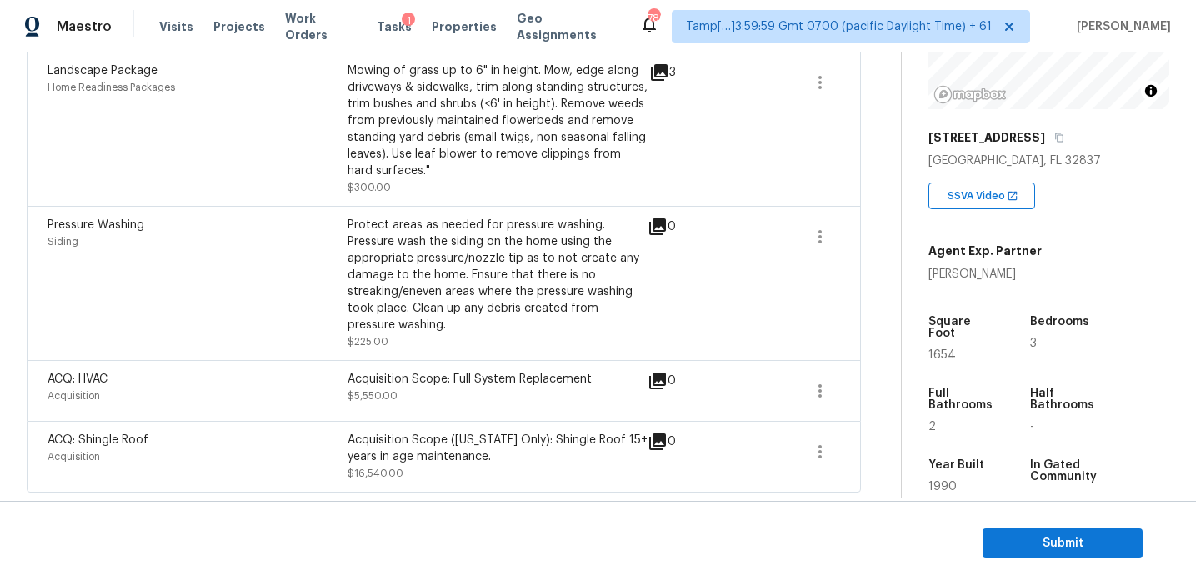
click at [524, 304] on div "Protect areas as needed for pressure washing. Pressure wash the siding on the h…" at bounding box center [498, 275] width 300 height 117
click at [388, 308] on div "Protect areas as needed for pressure washing. Pressure wash the siding on the h…" at bounding box center [498, 275] width 300 height 117
click at [356, 338] on span "$225.00" at bounding box center [368, 342] width 41 height 10
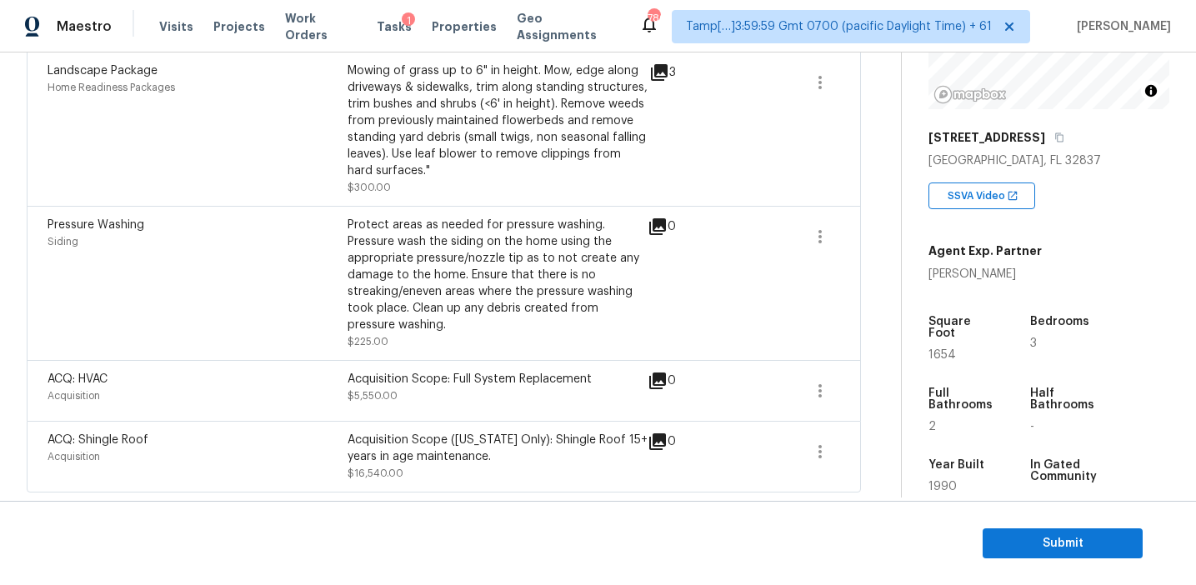
click at [356, 338] on span "$225.00" at bounding box center [368, 342] width 41 height 10
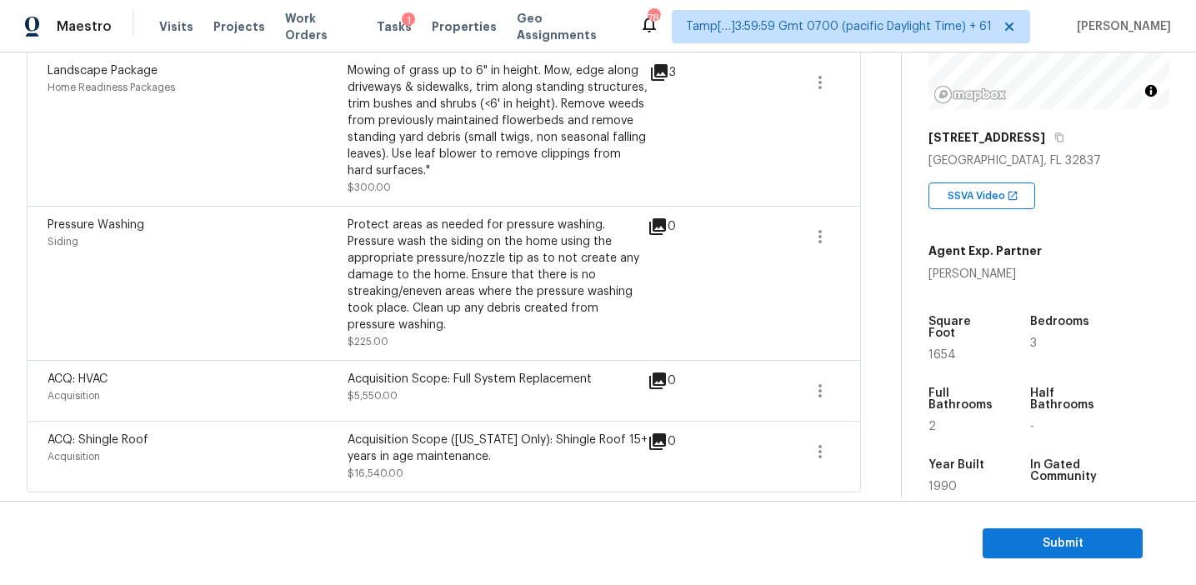
click at [364, 338] on span "$225.00" at bounding box center [368, 342] width 41 height 10
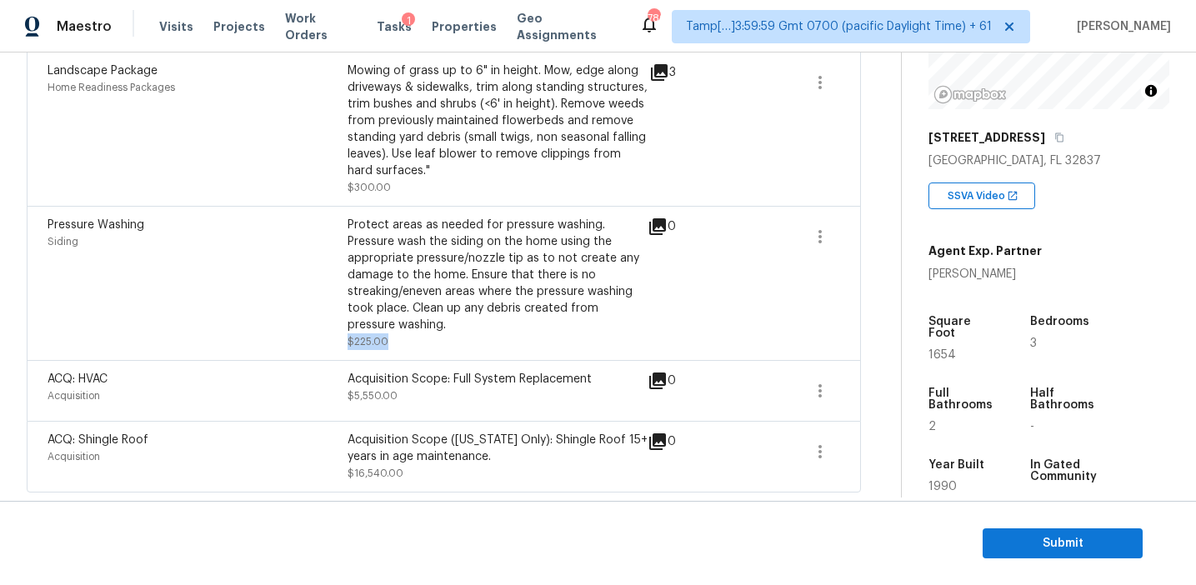
click at [364, 338] on span "$225.00" at bounding box center [368, 342] width 41 height 10
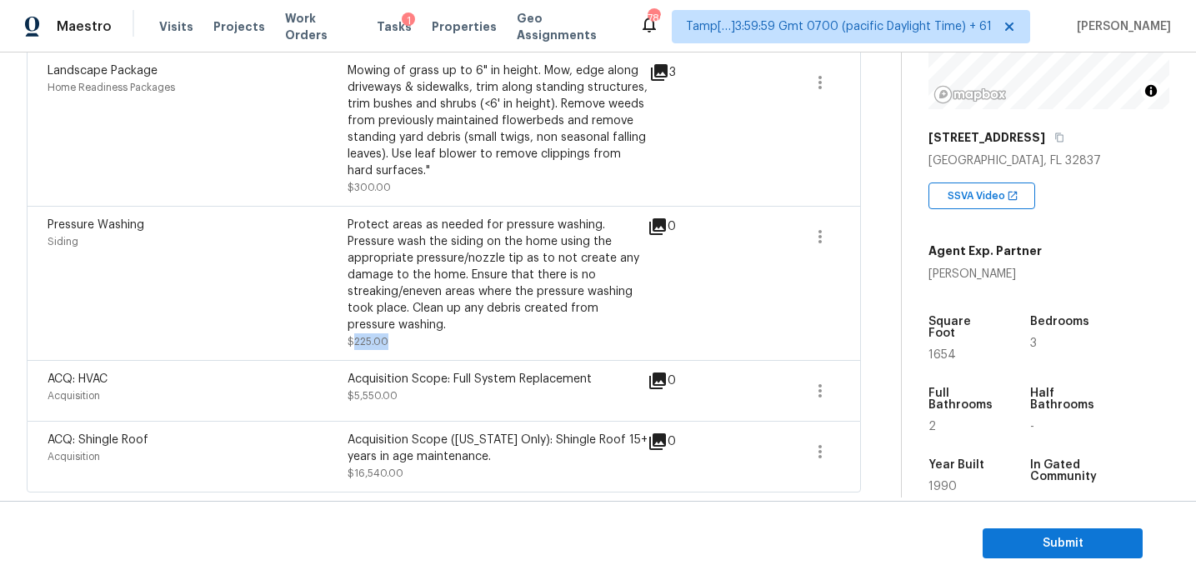
click at [364, 338] on span "$225.00" at bounding box center [368, 342] width 41 height 10
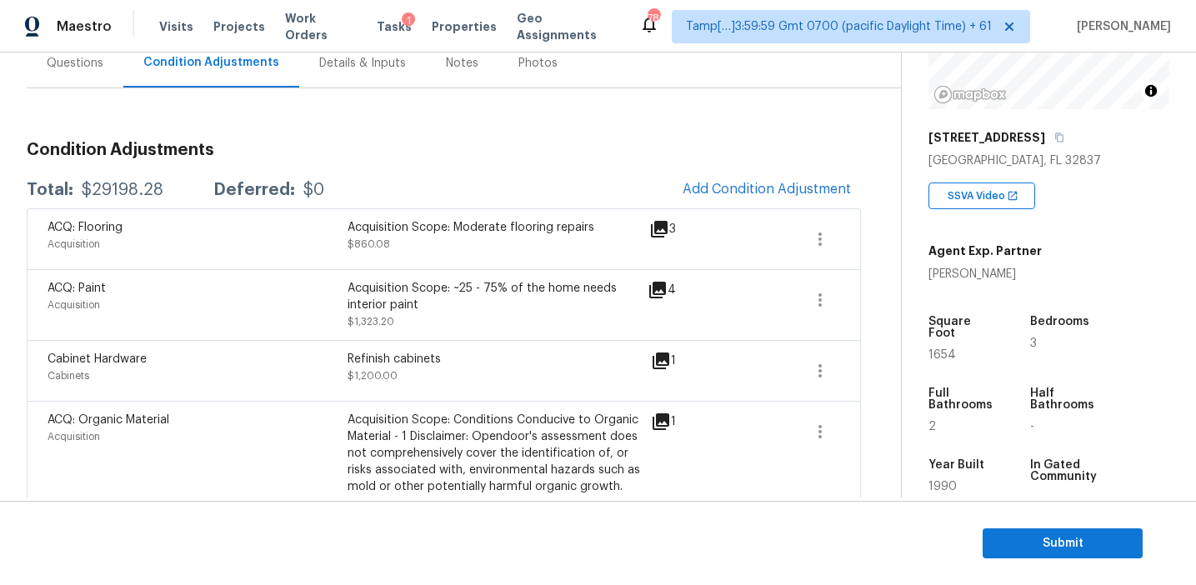
scroll to position [134, 0]
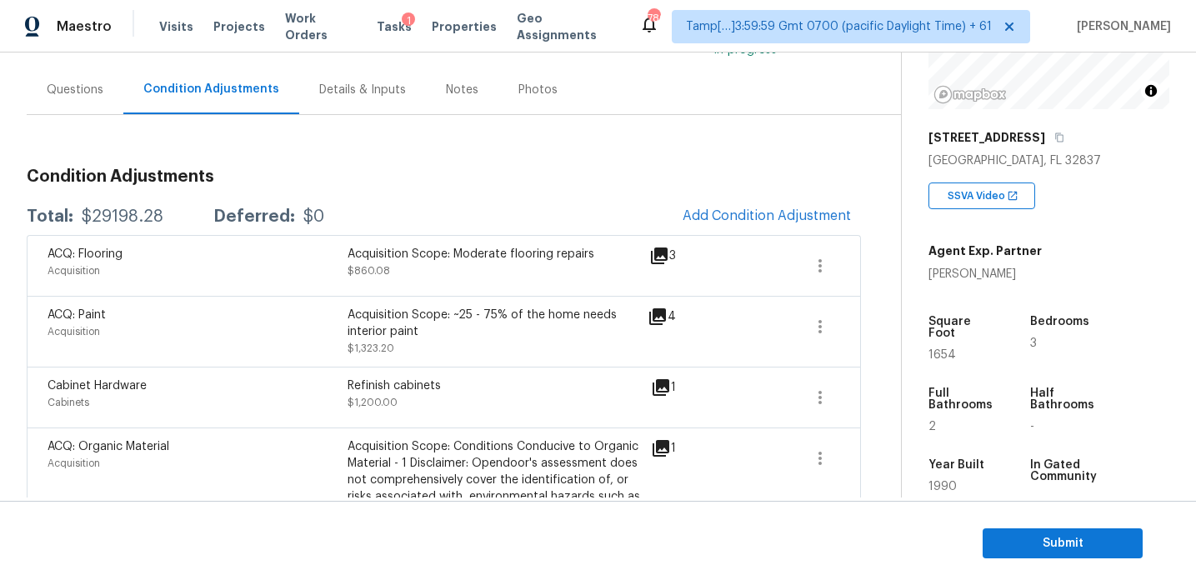
click at [430, 168] on h3 "Condition Adjustments" at bounding box center [444, 176] width 834 height 17
click at [75, 96] on div "Questions" at bounding box center [75, 90] width 57 height 17
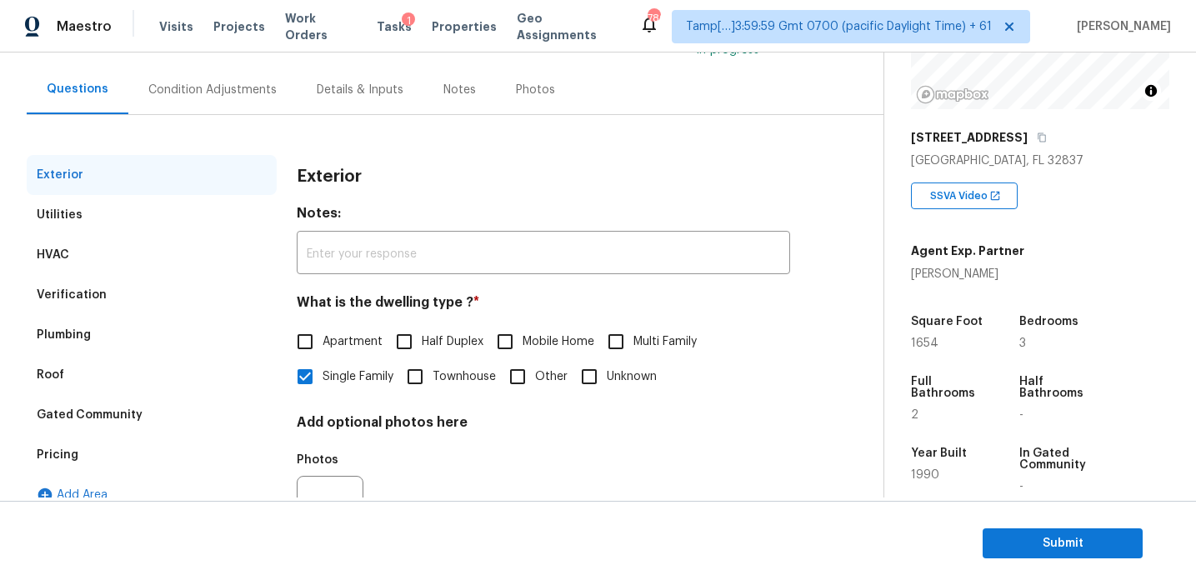
click at [151, 440] on div "Pricing" at bounding box center [152, 455] width 250 height 40
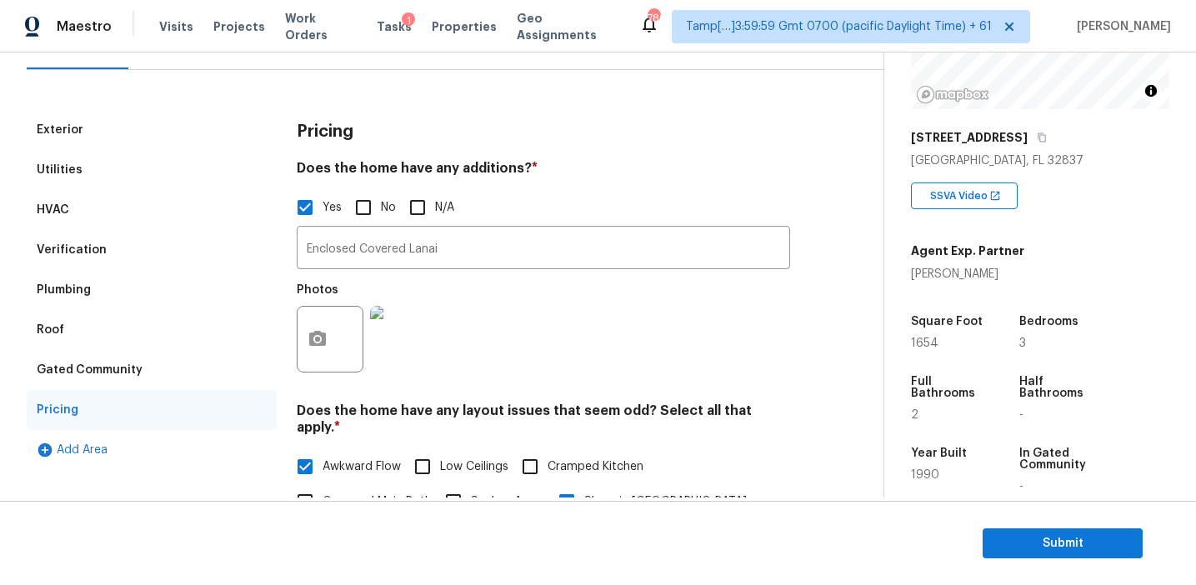
click at [123, 383] on div "Gated Community" at bounding box center [152, 370] width 250 height 40
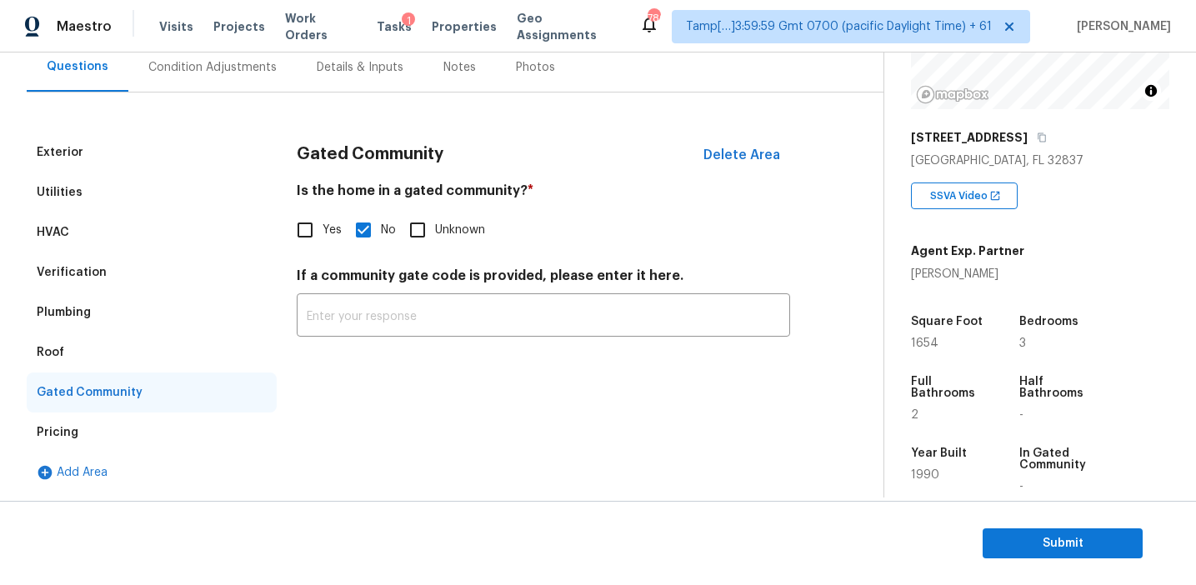
click at [94, 335] on div "Roof" at bounding box center [152, 353] width 250 height 40
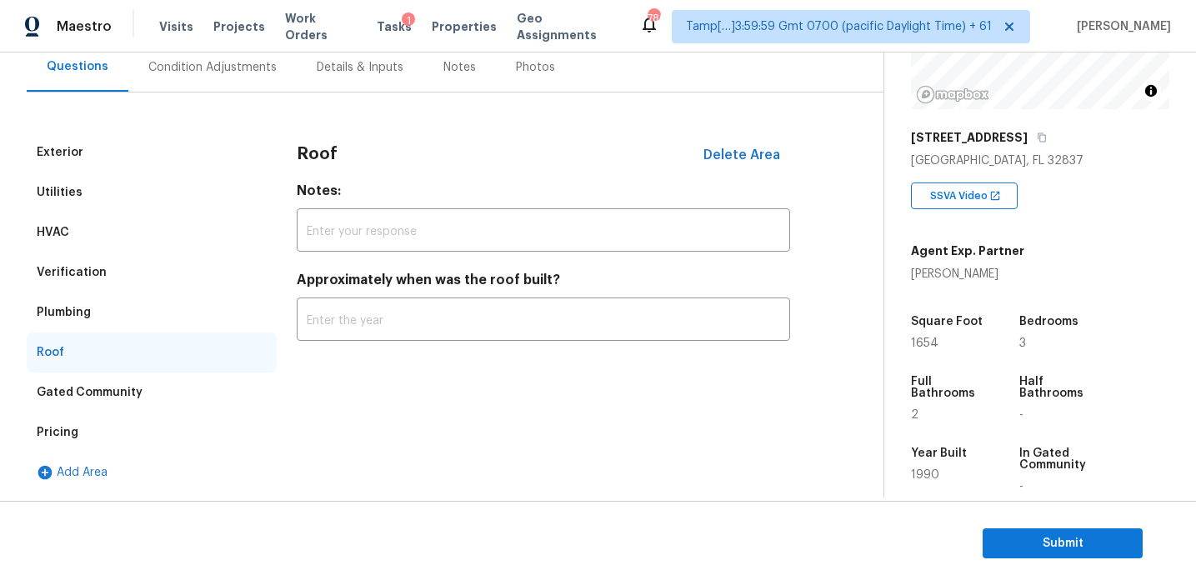
click at [97, 309] on div "Plumbing" at bounding box center [152, 313] width 250 height 40
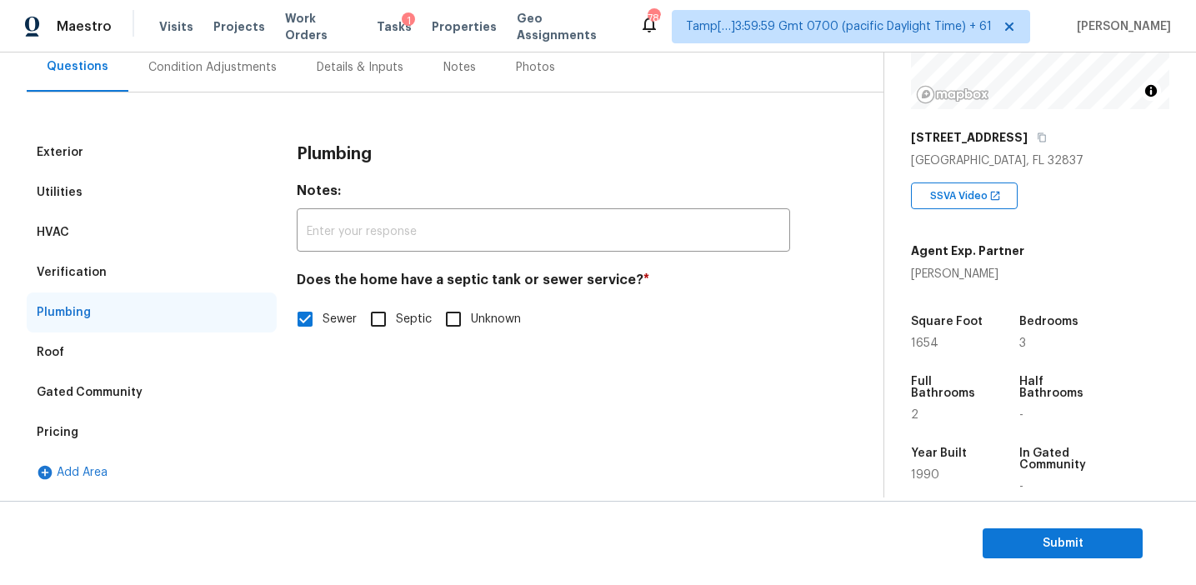
click at [97, 256] on div "Verification" at bounding box center [152, 273] width 250 height 40
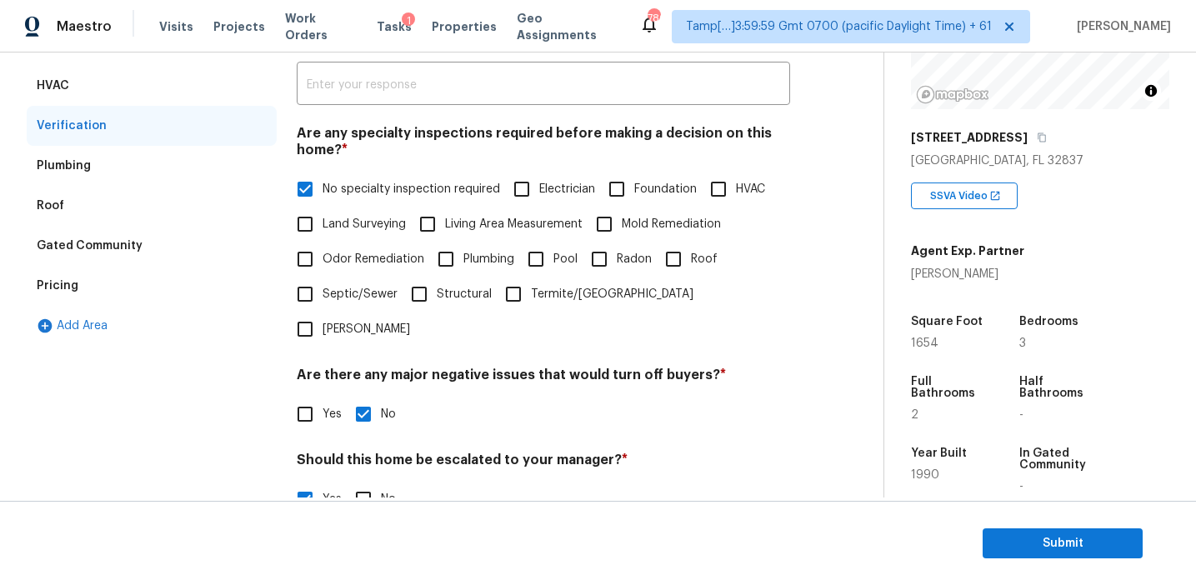
click at [152, 73] on div "HVAC" at bounding box center [152, 86] width 250 height 40
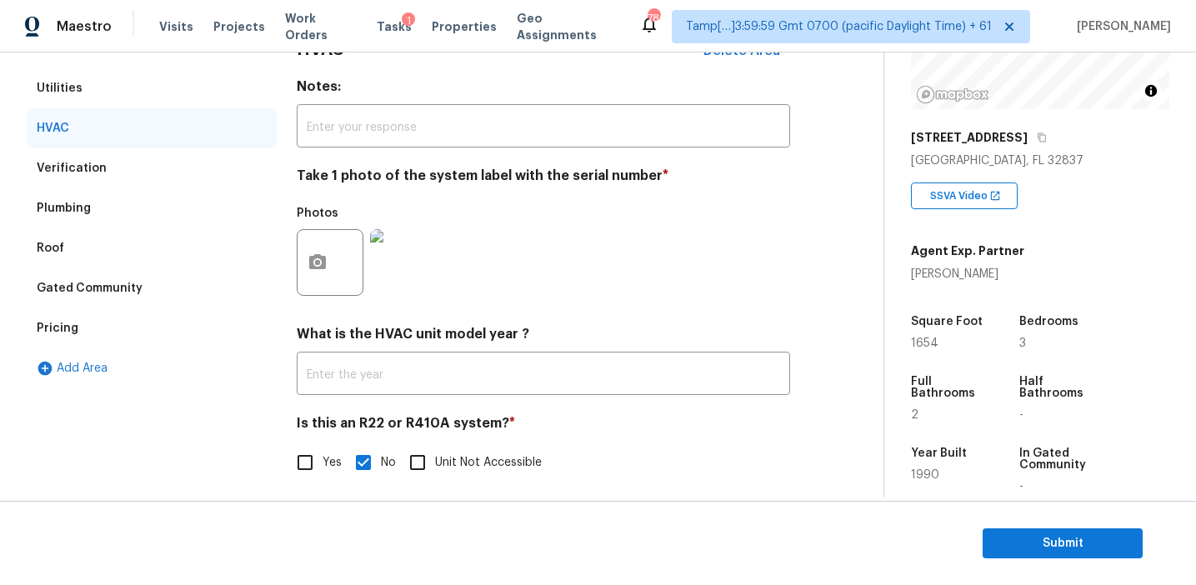
click at [178, 99] on div "Utilities" at bounding box center [152, 88] width 250 height 40
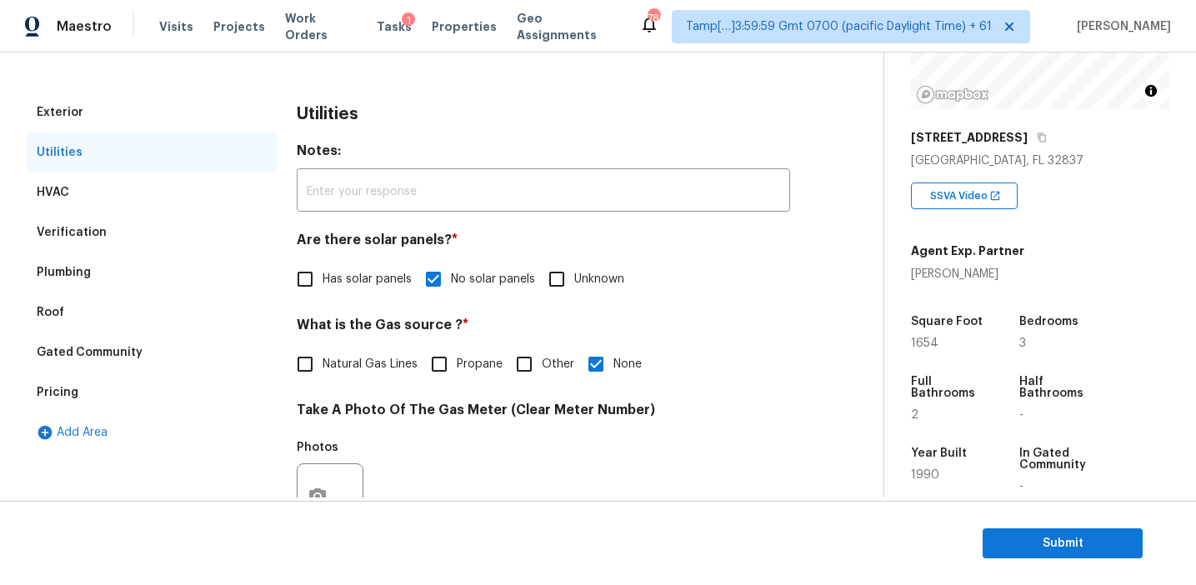
click at [178, 99] on div "Exterior" at bounding box center [152, 113] width 250 height 40
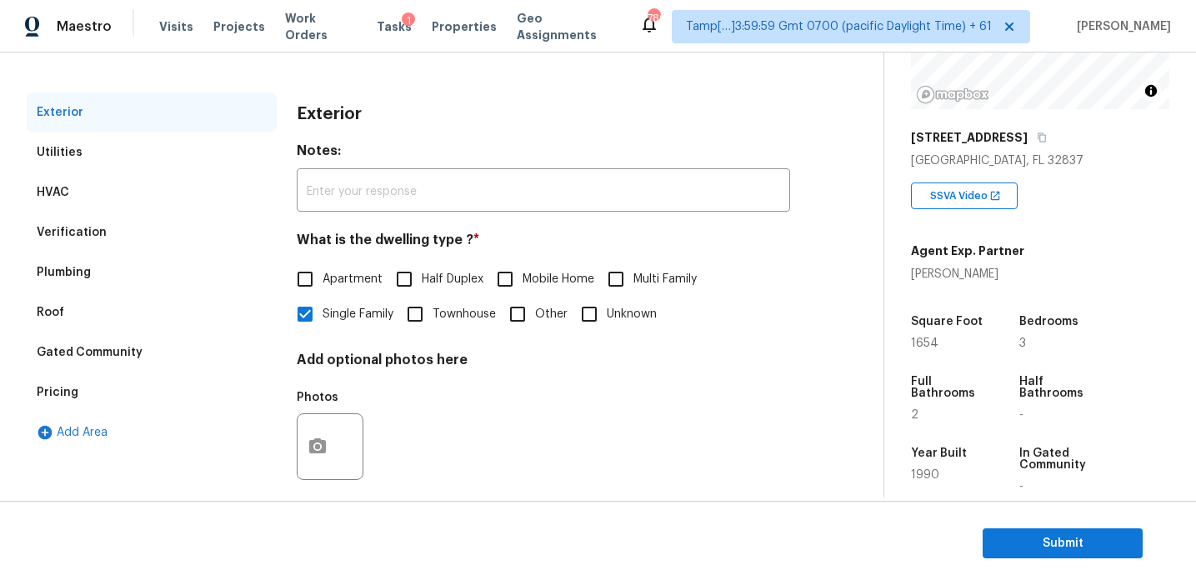
scroll to position [144, 0]
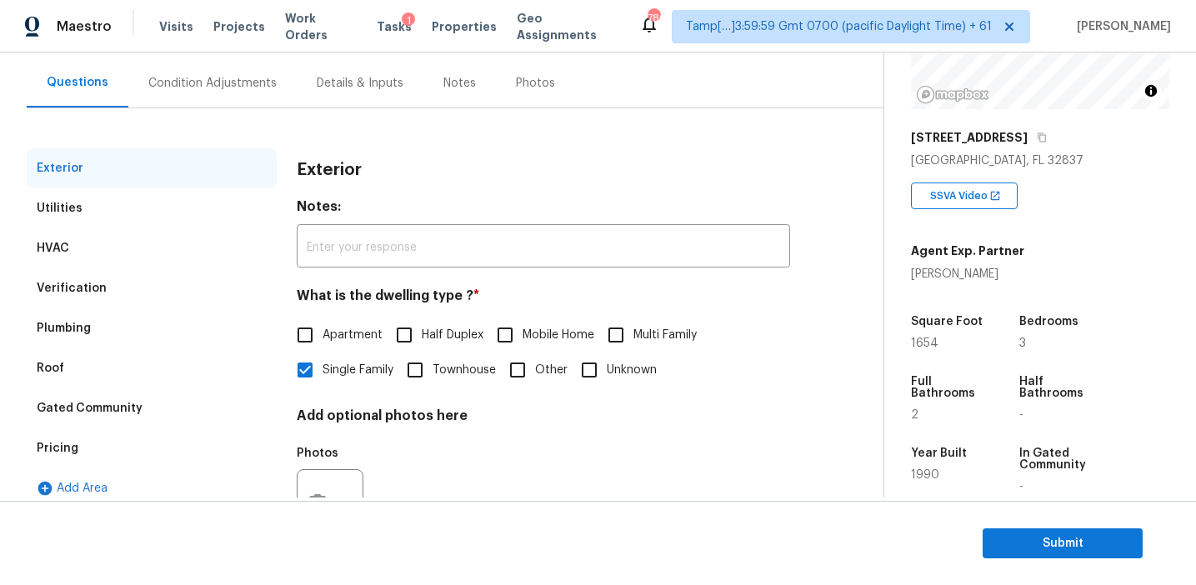
click at [178, 99] on div "Condition Adjustments" at bounding box center [212, 82] width 168 height 49
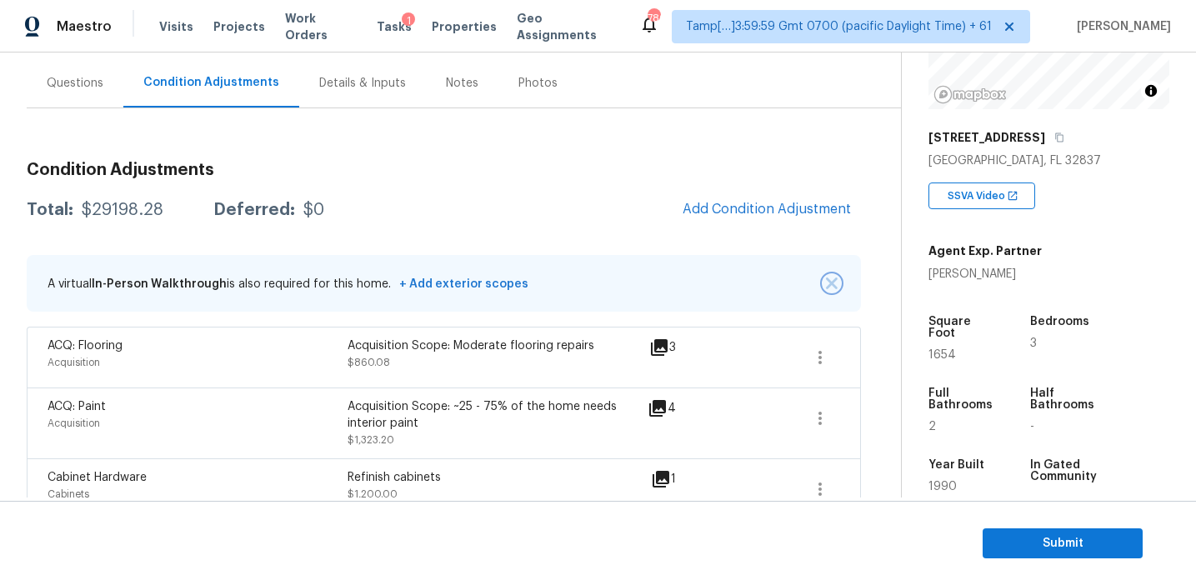
click at [832, 285] on img "button" at bounding box center [832, 284] width 12 height 12
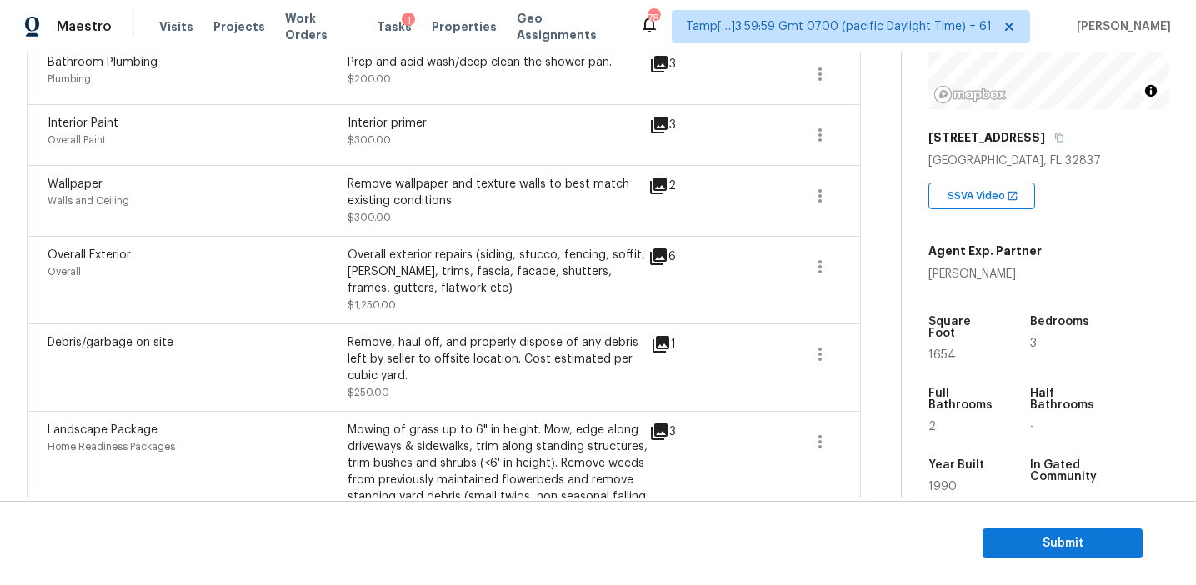
scroll to position [1005, 0]
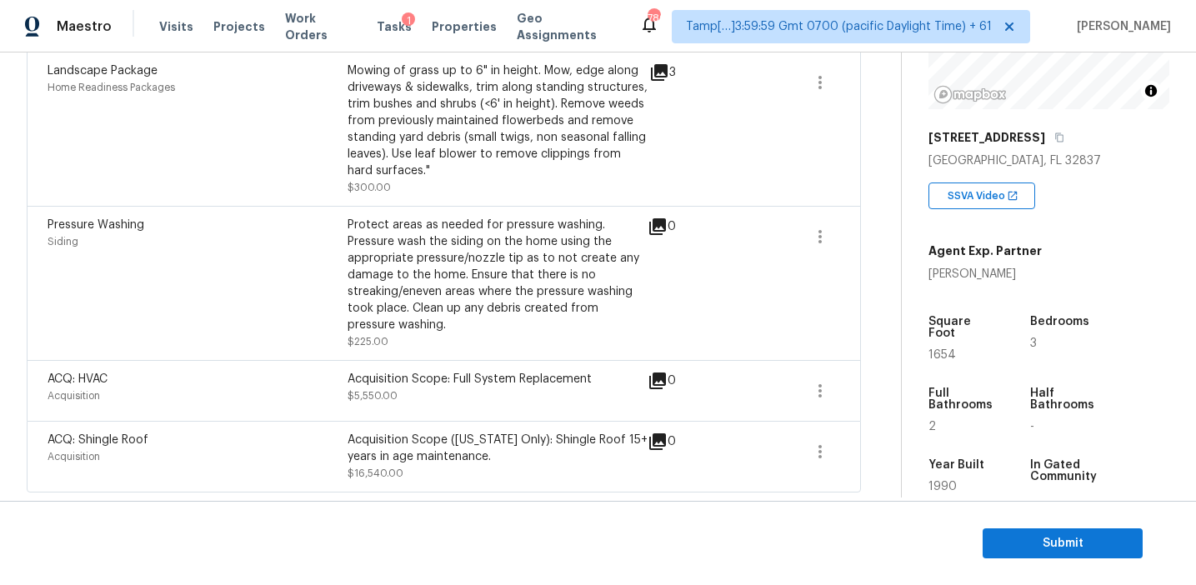
click at [633, 287] on div "Protect areas as needed for pressure washing. Pressure wash the siding on the h…" at bounding box center [498, 275] width 300 height 117
click at [594, 245] on div "Protect areas as needed for pressure washing. Pressure wash the siding on the h…" at bounding box center [498, 275] width 300 height 117
click at [510, 268] on div "Protect areas as needed for pressure washing. Pressure wash the siding on the h…" at bounding box center [498, 275] width 300 height 117
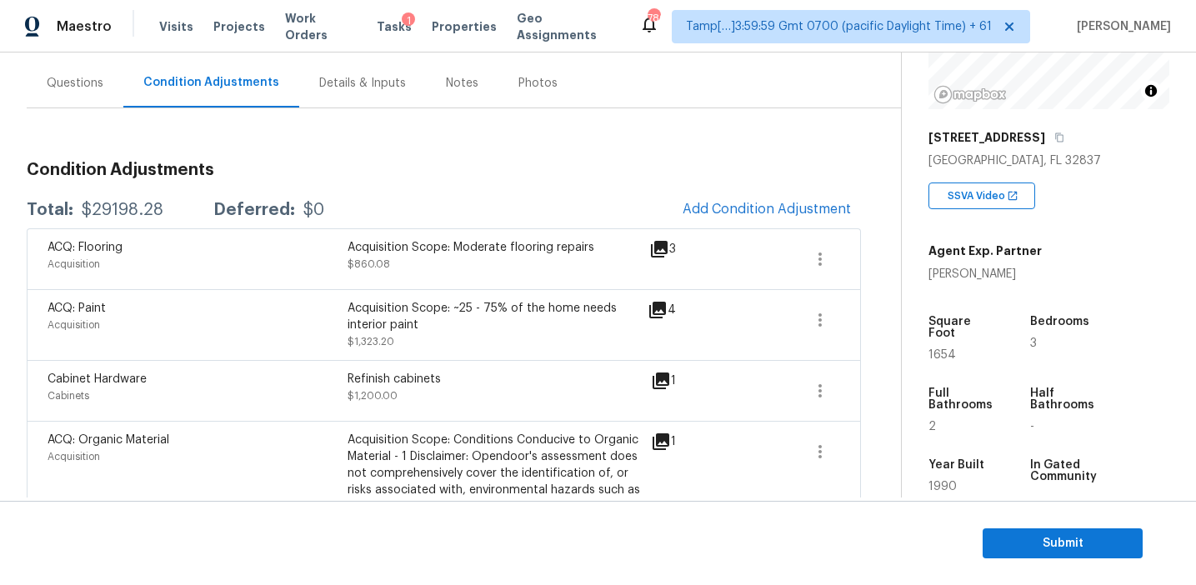
scroll to position [140, 0]
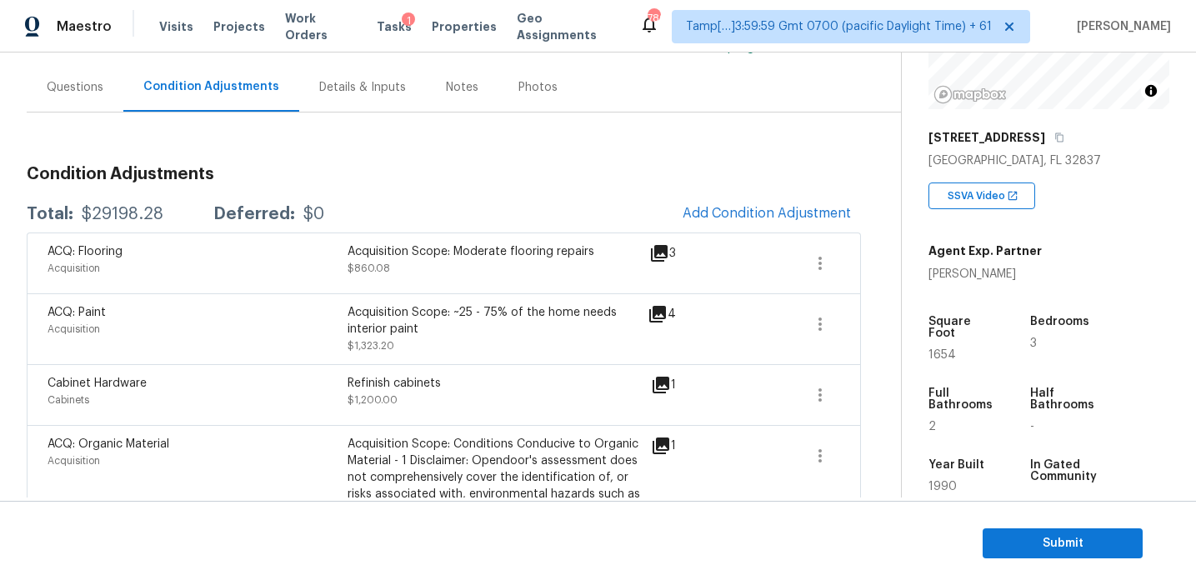
click at [479, 179] on h3 "Condition Adjustments" at bounding box center [444, 174] width 834 height 17
click at [819, 347] on span at bounding box center [820, 329] width 40 height 50
click at [984, 463] on div "Year Built" at bounding box center [964, 470] width 70 height 22
click at [1002, 466] on div "Year Built 1990" at bounding box center [977, 482] width 97 height 72
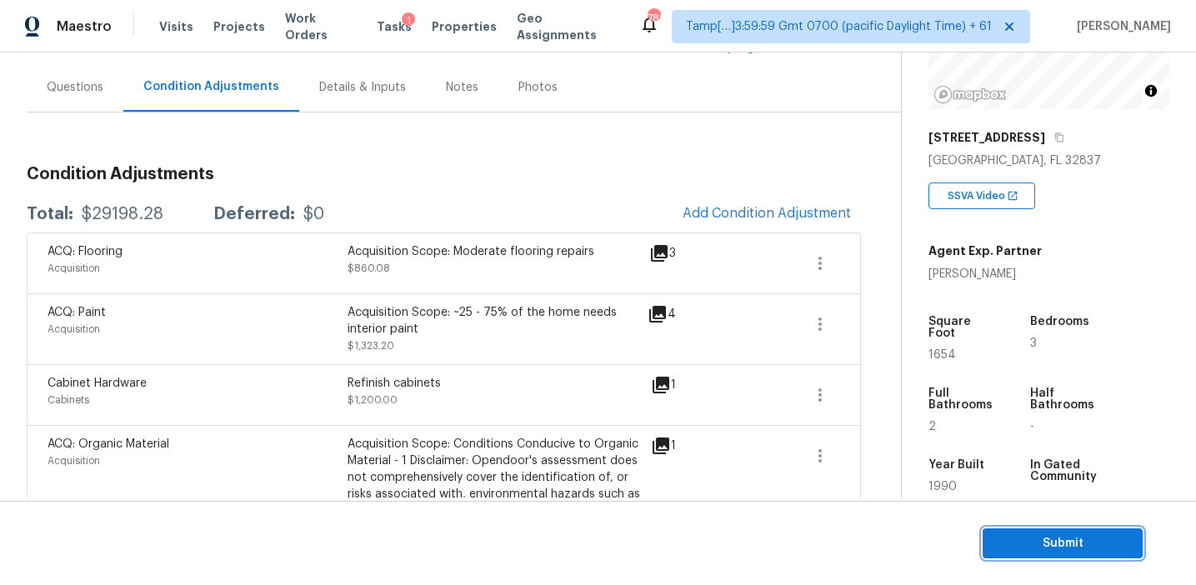
click at [1020, 534] on span "Submit" at bounding box center [1062, 543] width 133 height 21
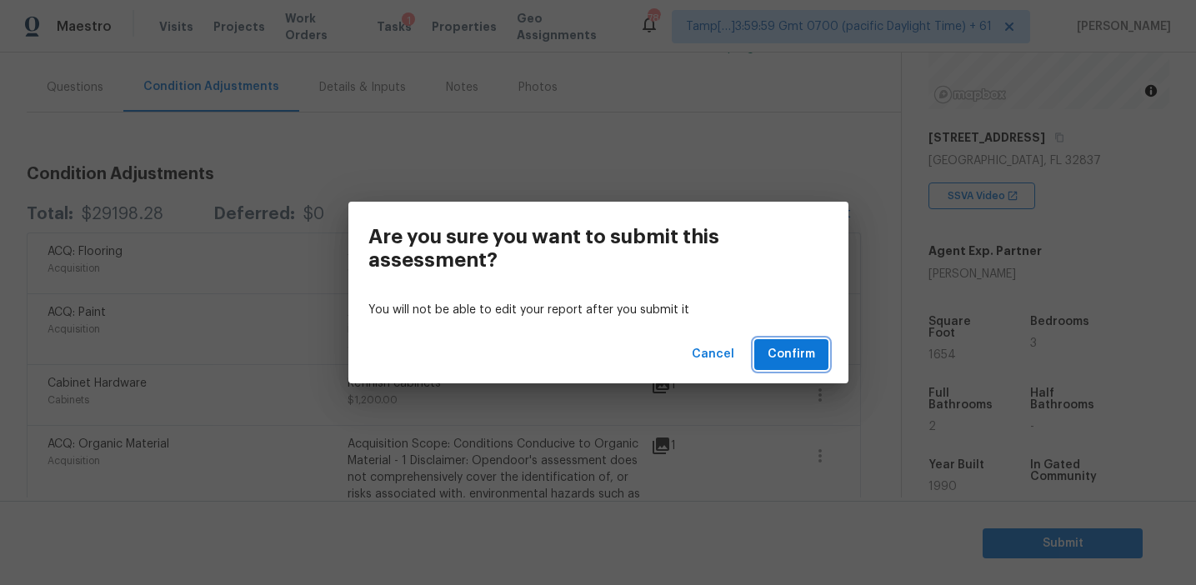
click at [767, 350] on button "Confirm" at bounding box center [791, 354] width 74 height 31
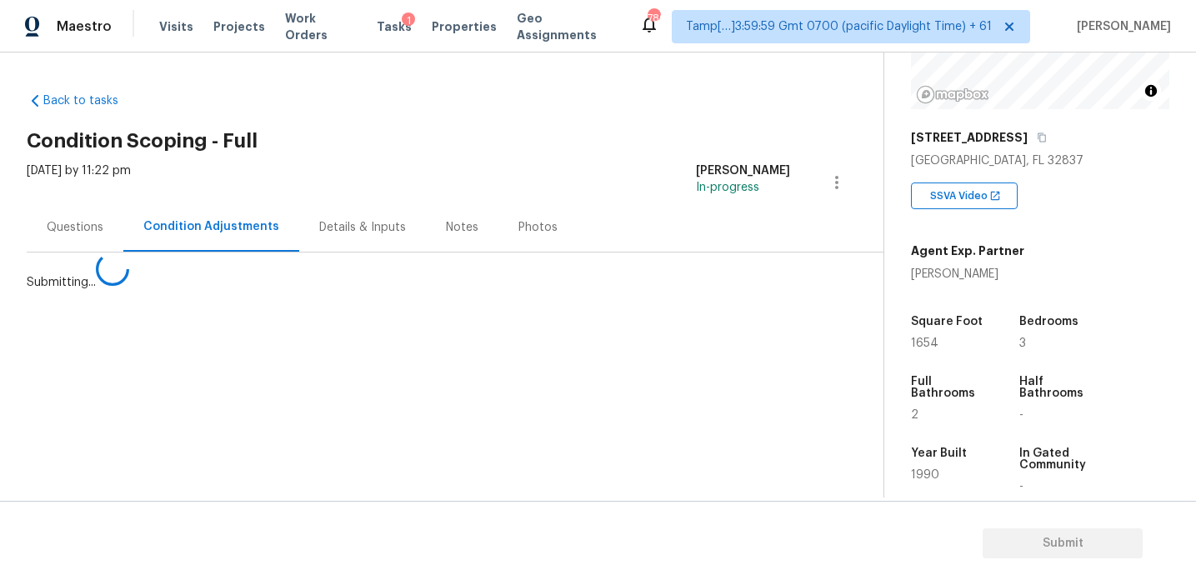
scroll to position [0, 0]
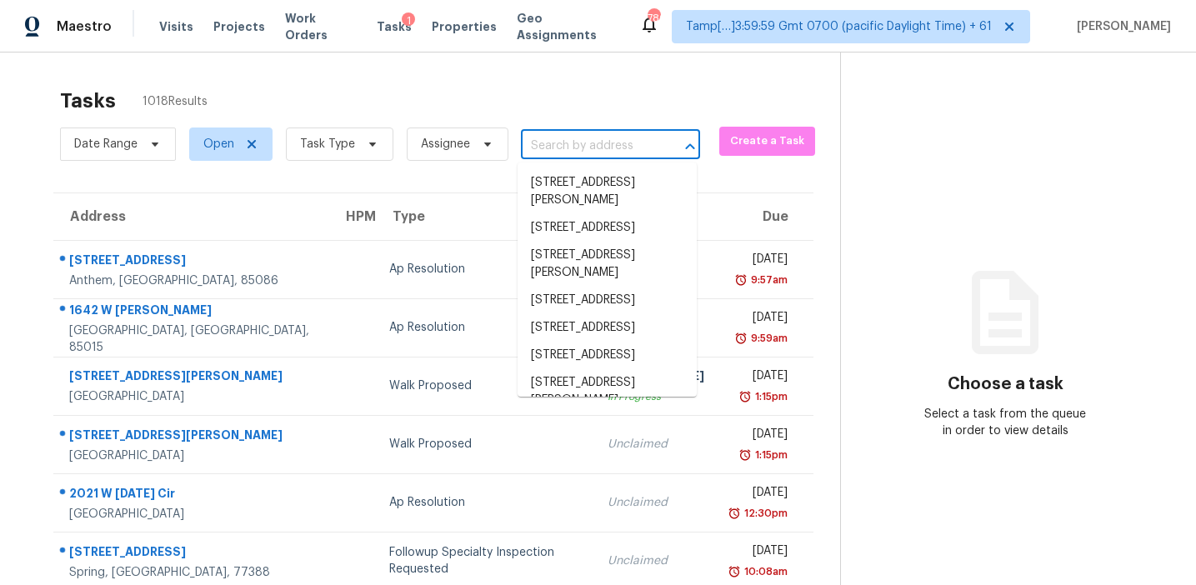
click at [579, 151] on input "text" at bounding box center [587, 146] width 133 height 26
paste input "[STREET_ADDRESS]"
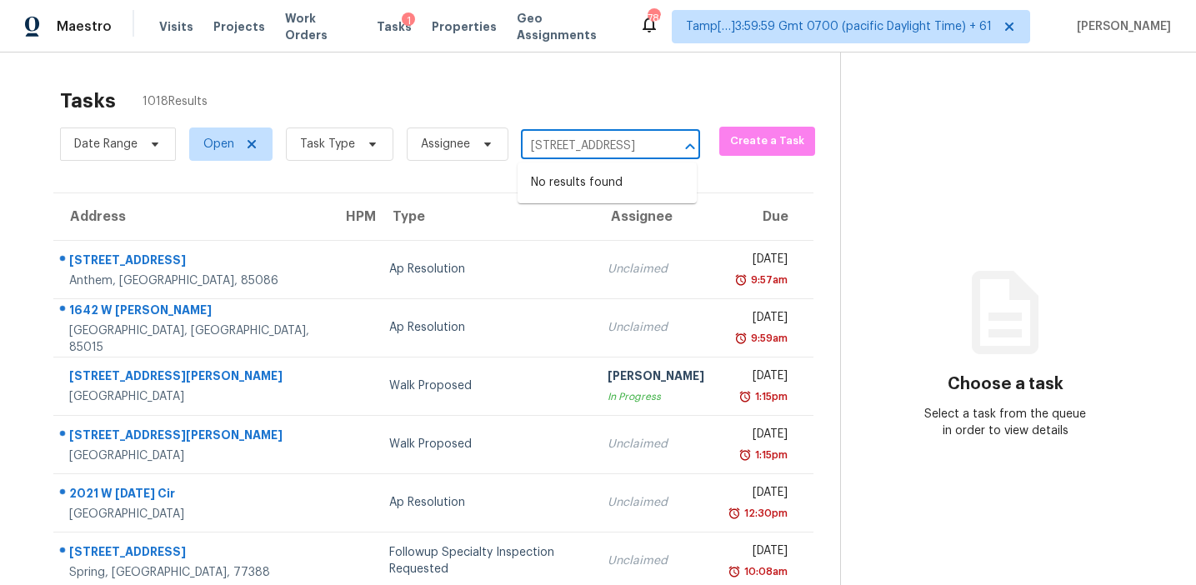
type input "[STREET_ADDRESS]"
click at [342, 143] on span "Task Type" at bounding box center [327, 144] width 55 height 17
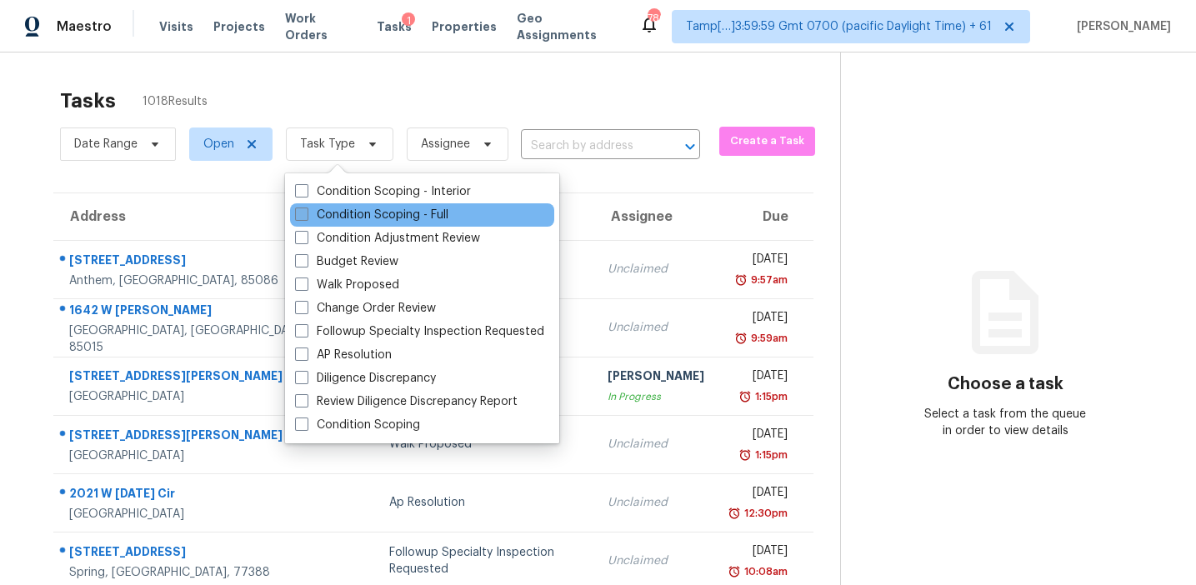
click at [369, 215] on label "Condition Scoping - Full" at bounding box center [371, 215] width 153 height 17
click at [306, 215] on input "Condition Scoping - Full" at bounding box center [300, 212] width 11 height 11
checkbox input "true"
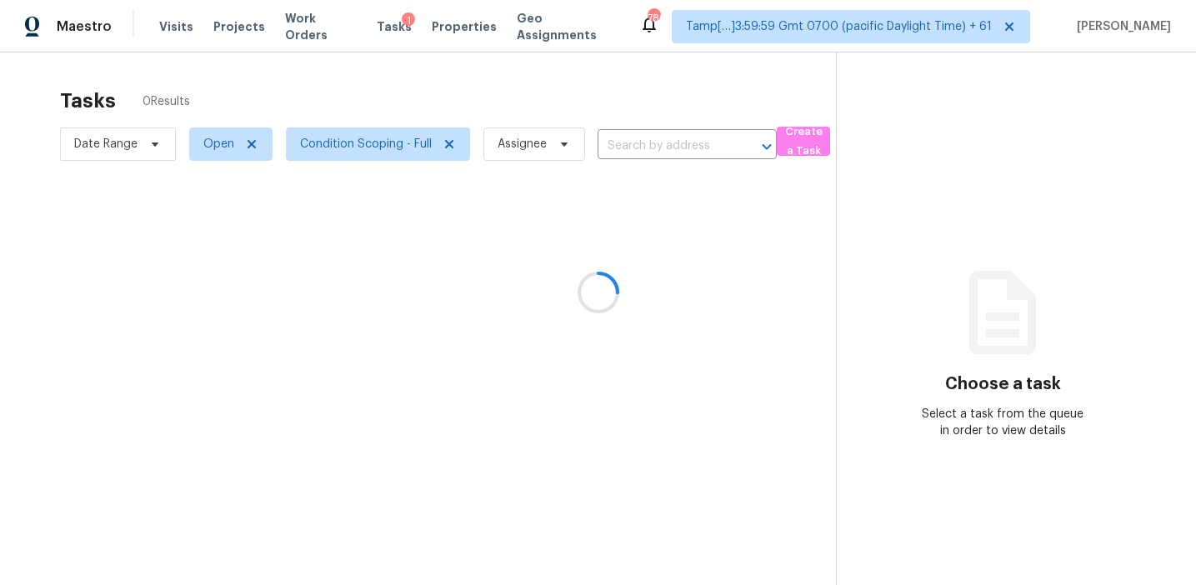
click at [403, 89] on div at bounding box center [598, 292] width 1196 height 585
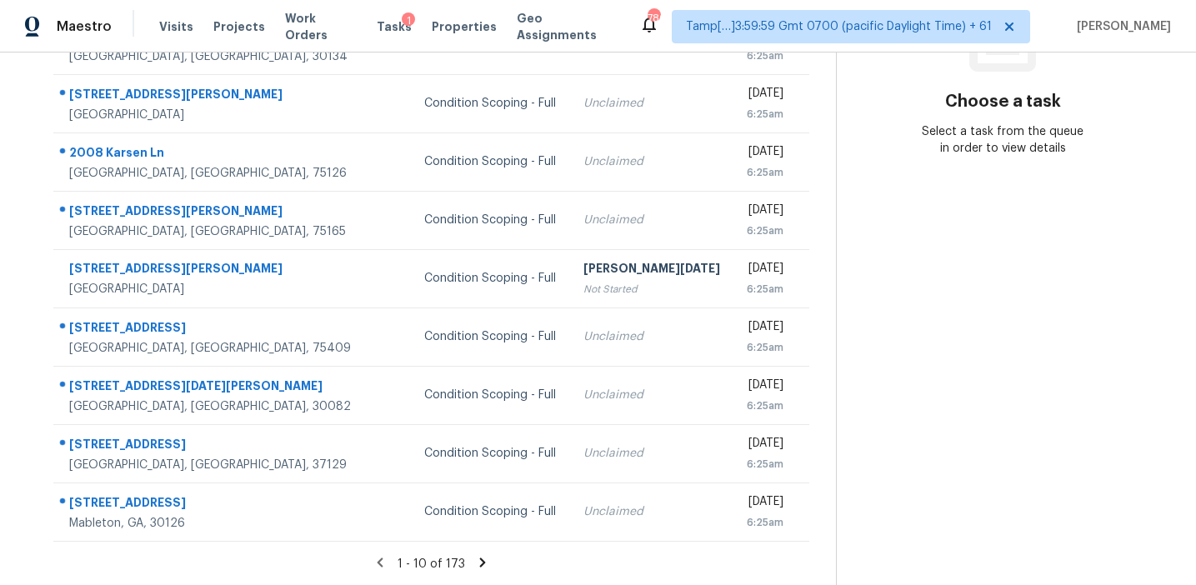
scroll to position [283, 0]
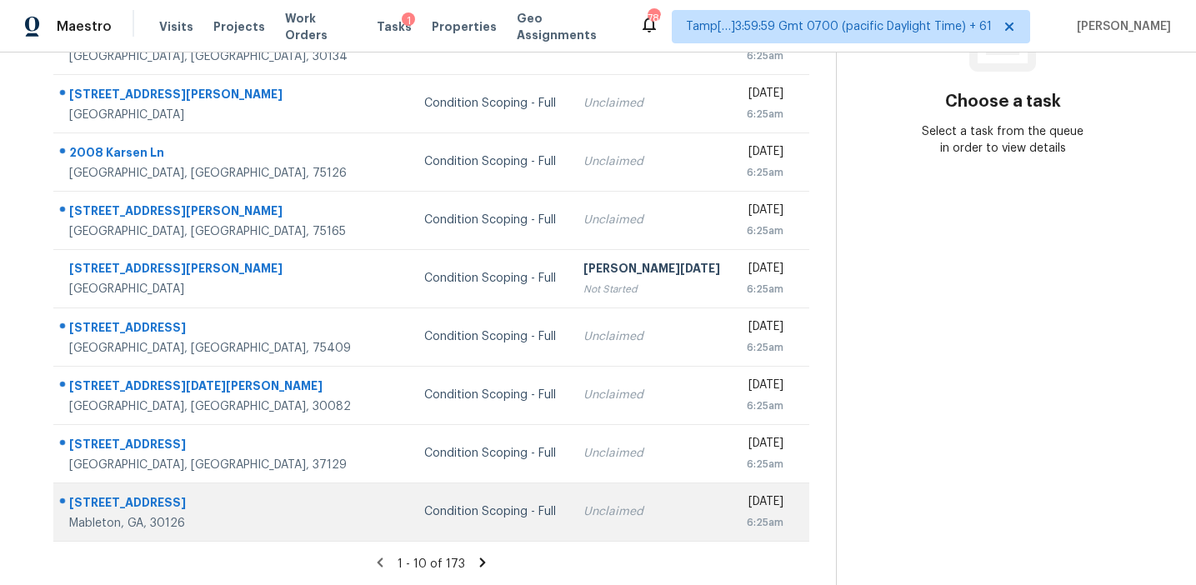
click at [443, 520] on td "Condition Scoping - Full" at bounding box center [490, 512] width 158 height 58
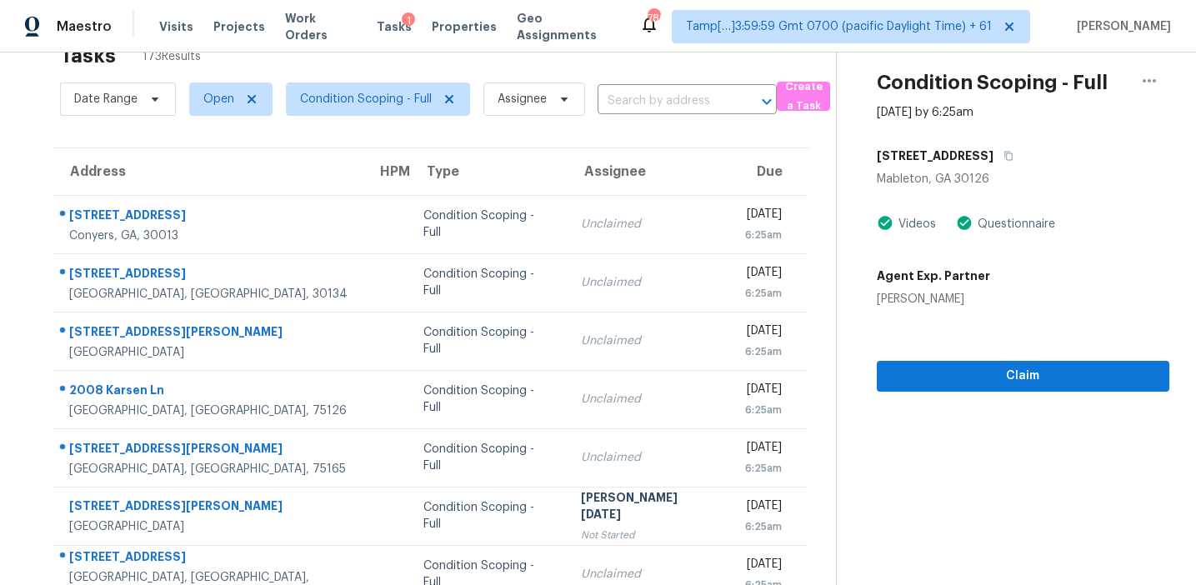
scroll to position [40, 0]
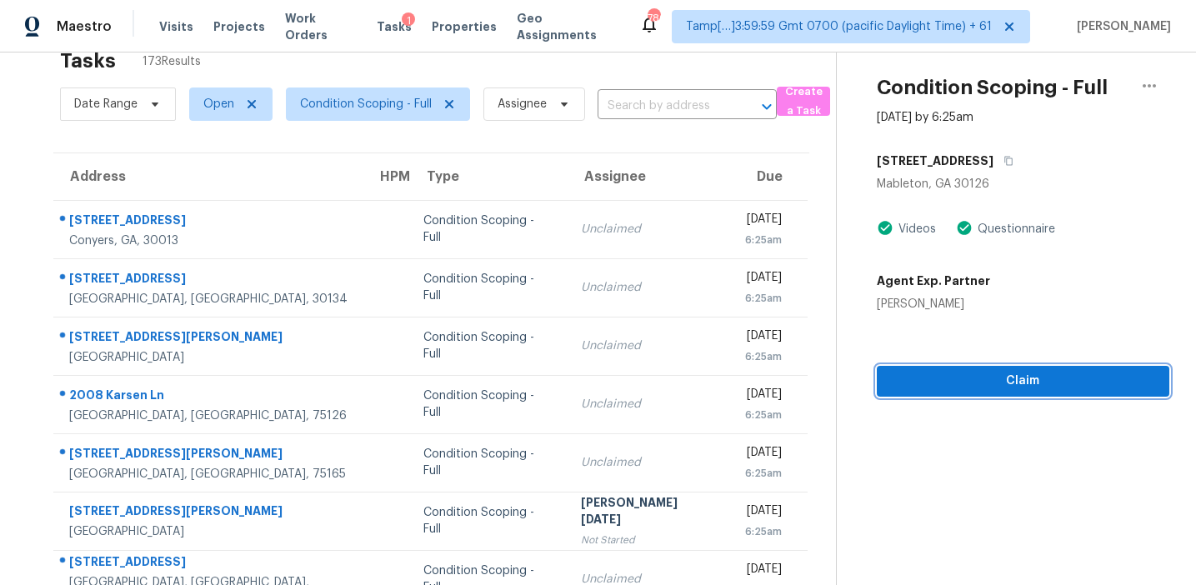
click at [962, 366] on button "Claim" at bounding box center [1023, 381] width 293 height 31
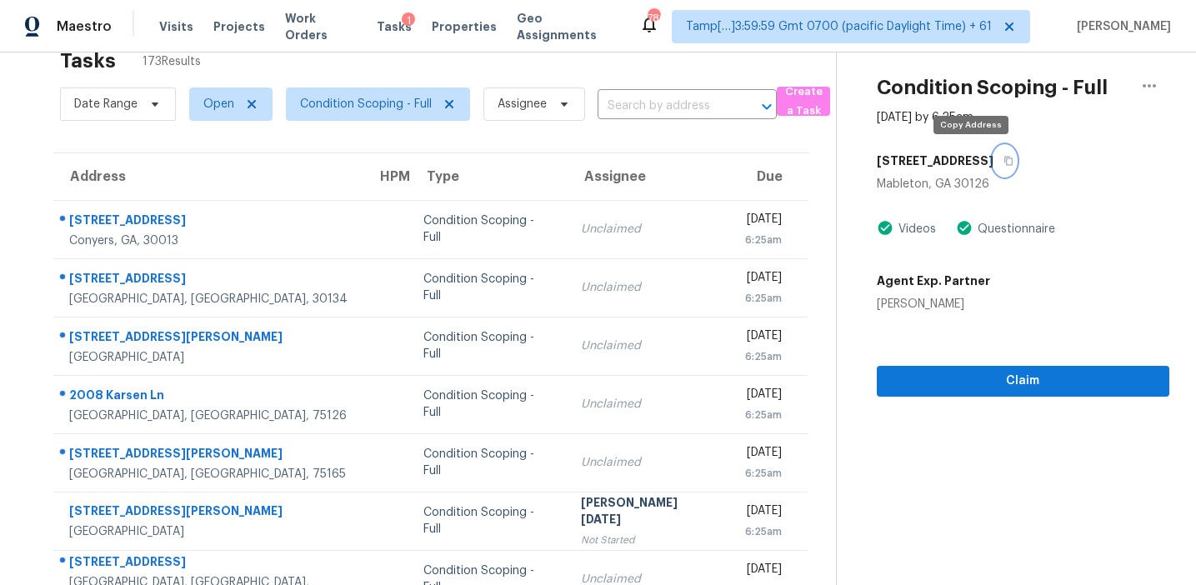
click at [1004, 161] on icon "button" at bounding box center [1009, 161] width 10 height 10
click at [994, 158] on button "button" at bounding box center [1005, 161] width 23 height 30
click at [1009, 168] on div "6001 Liatris St" at bounding box center [1023, 161] width 293 height 30
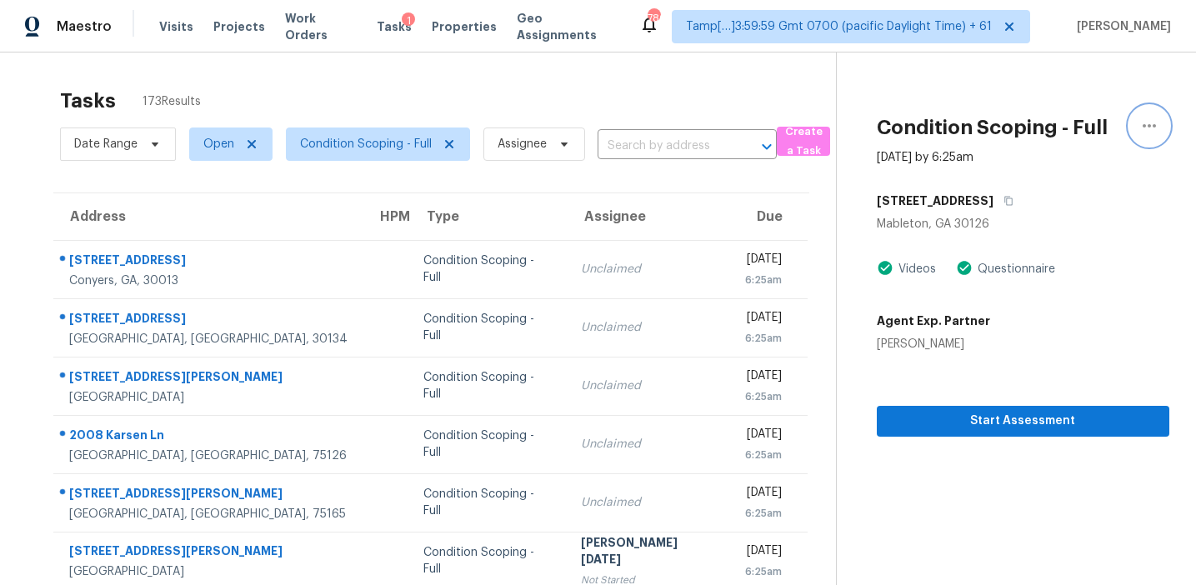
click at [1153, 130] on icon "button" at bounding box center [1149, 126] width 20 height 20
click at [1094, 227] on div "Mableton, GA 30126" at bounding box center [1023, 224] width 293 height 17
click at [989, 268] on div "Questionnaire" at bounding box center [1014, 269] width 83 height 17
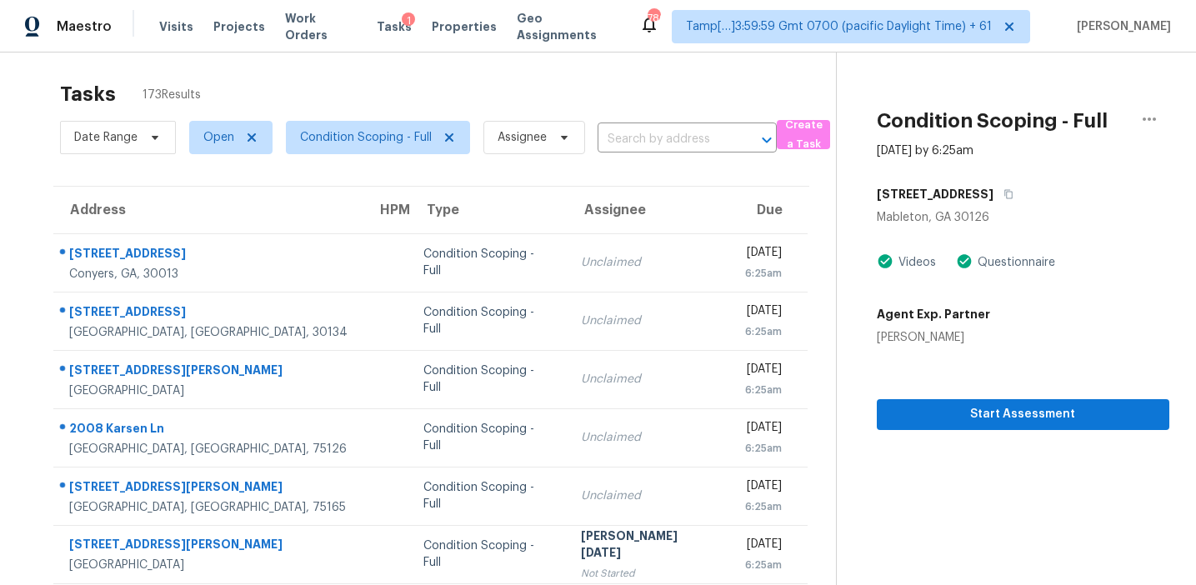
scroll to position [3, 0]
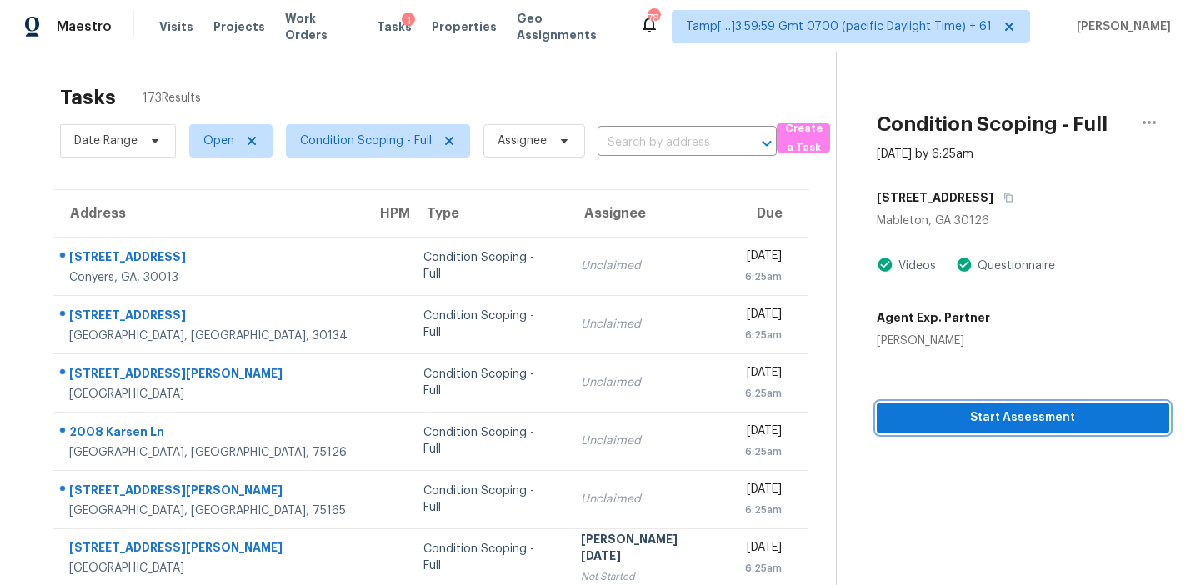
click at [946, 422] on span "Start Assessment" at bounding box center [1023, 418] width 266 height 21
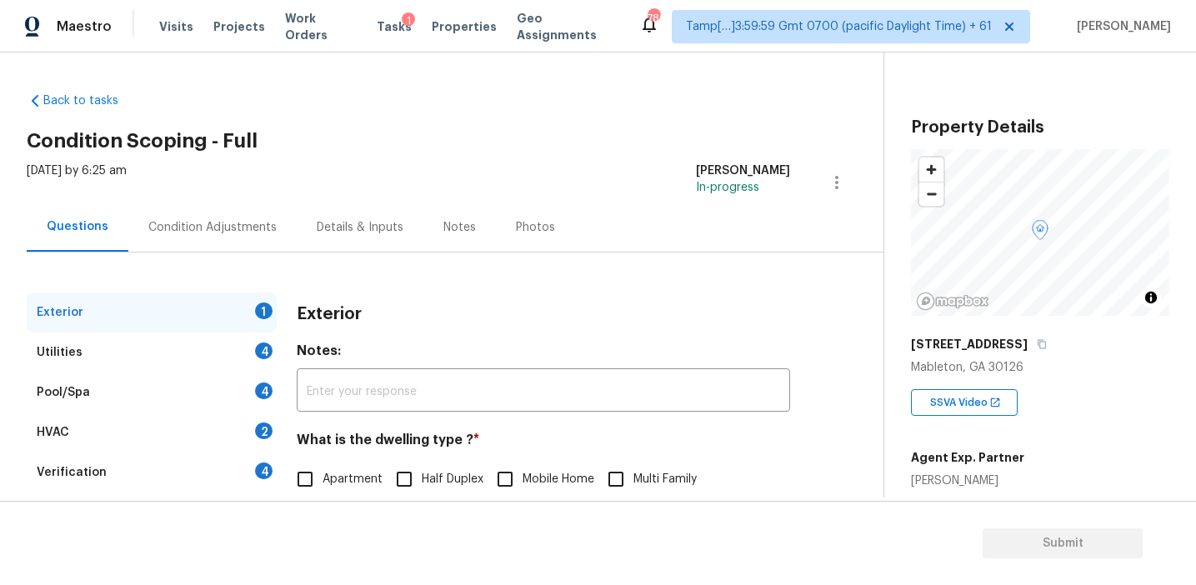
click at [380, 239] on div "Details & Inputs" at bounding box center [360, 227] width 127 height 49
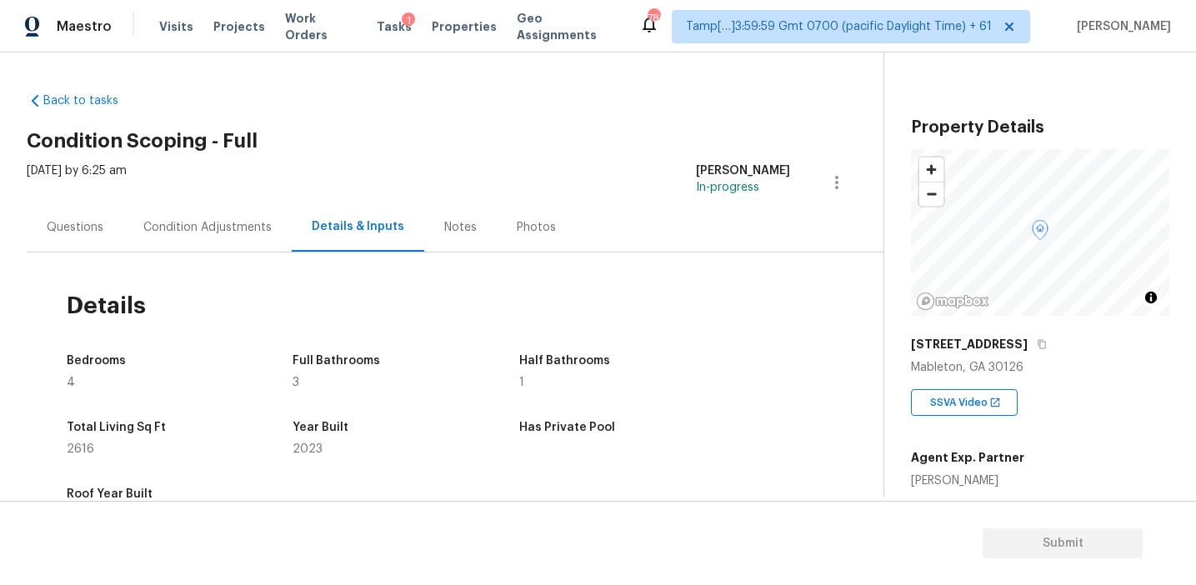
click at [520, 227] on div "Photos" at bounding box center [536, 227] width 39 height 17
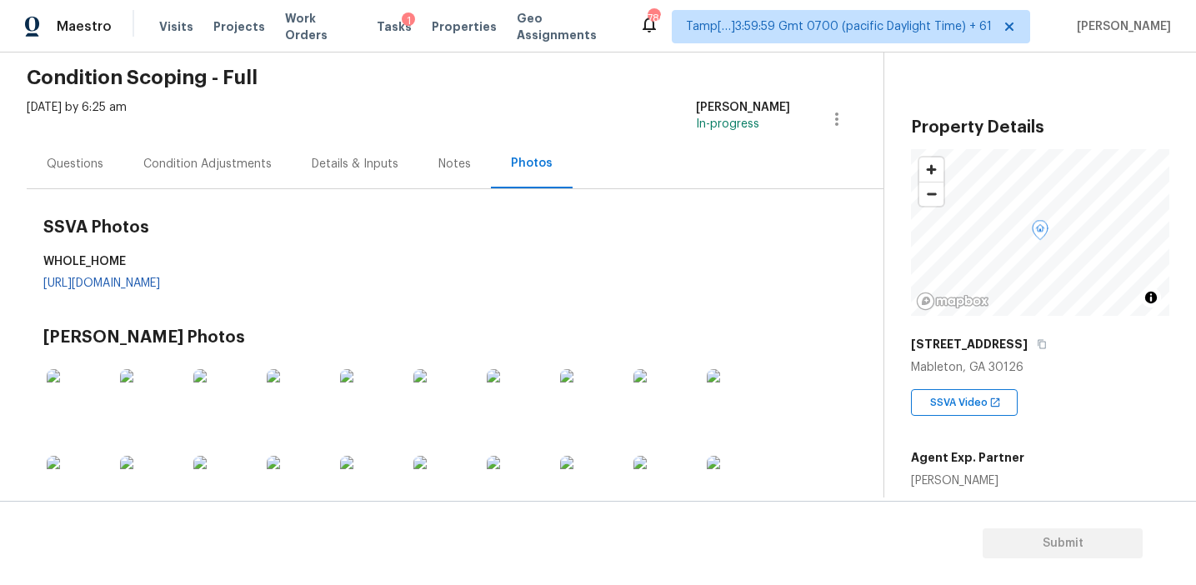
scroll to position [3, 0]
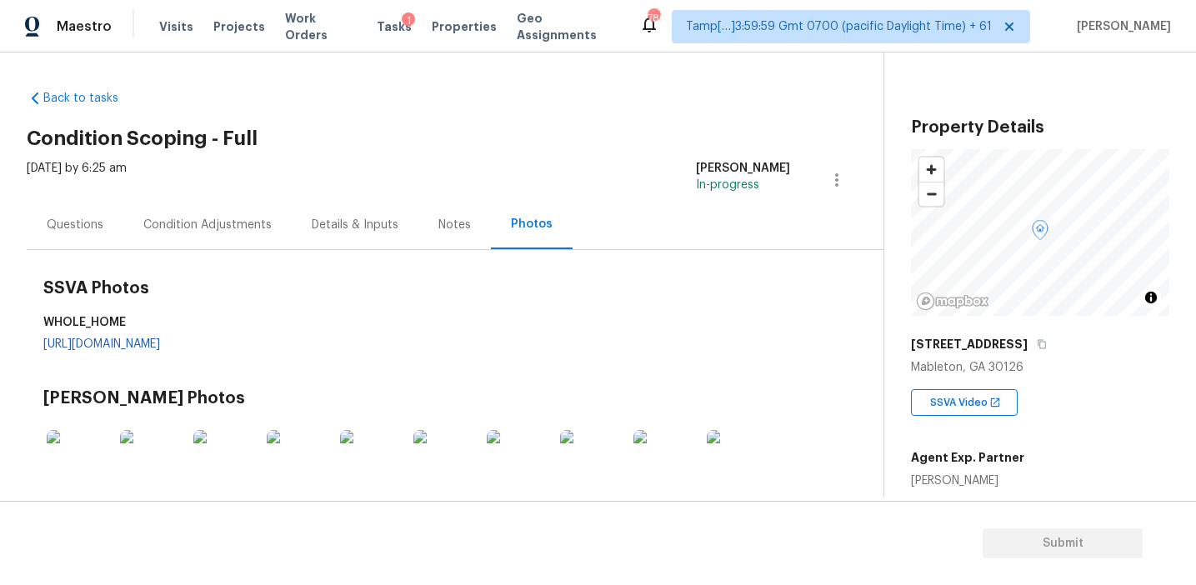
click at [435, 235] on div "Notes" at bounding box center [454, 224] width 73 height 49
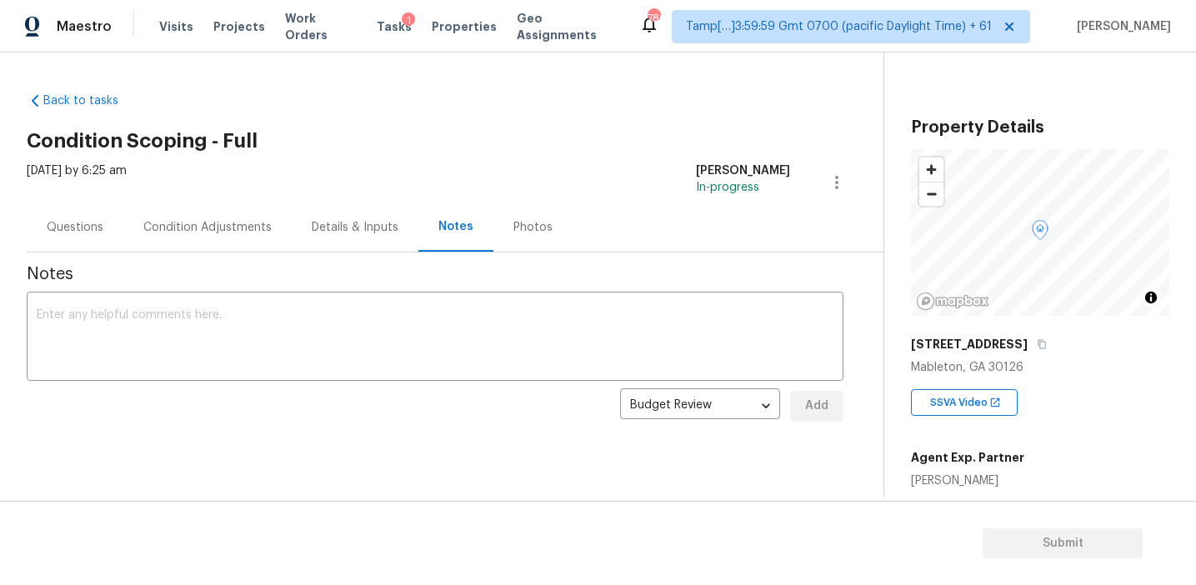
click at [513, 233] on div "Photos" at bounding box center [532, 227] width 39 height 17
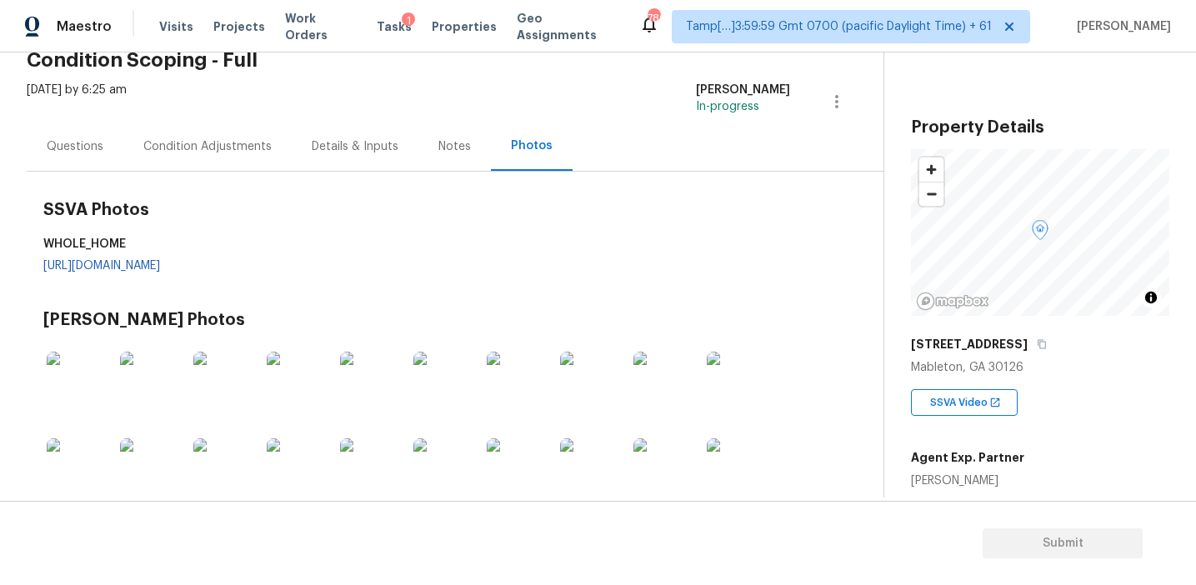
scroll to position [106, 0]
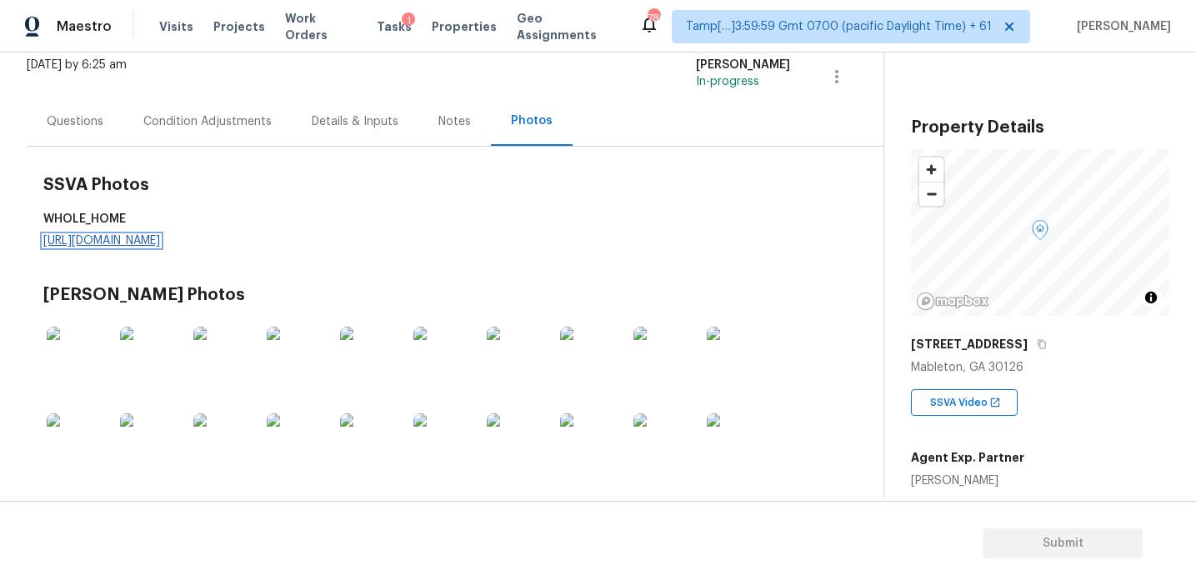
click at [160, 241] on link "https://d285kkeqns3g4j.cloudfront.net/Opportunity/006PD00000K26llYAB/GO%20Media…" at bounding box center [101, 241] width 117 height 12
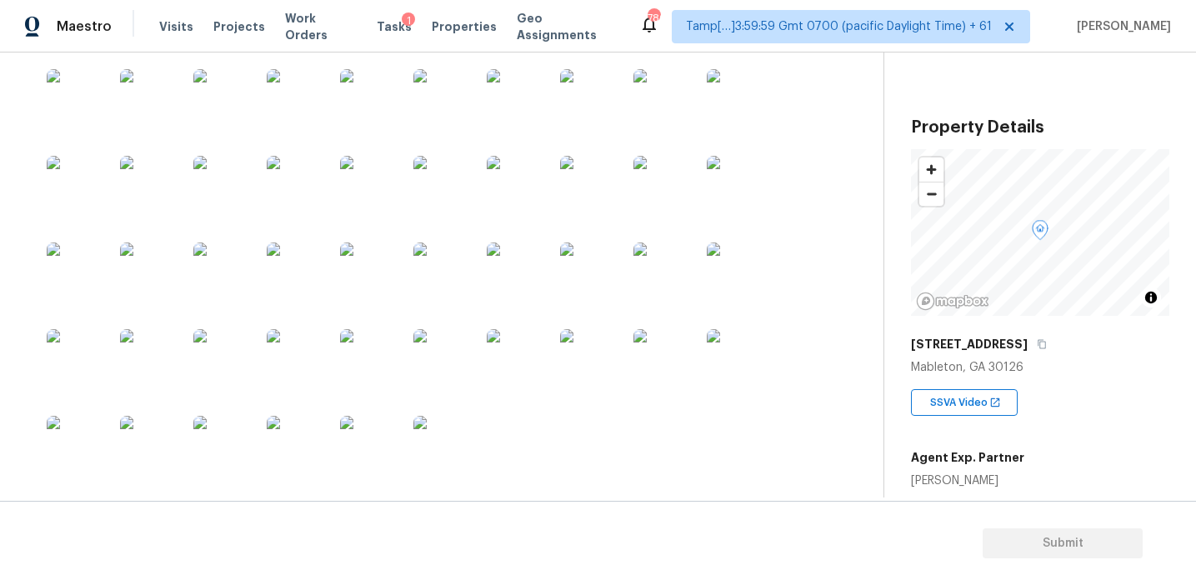
scroll to position [21, 0]
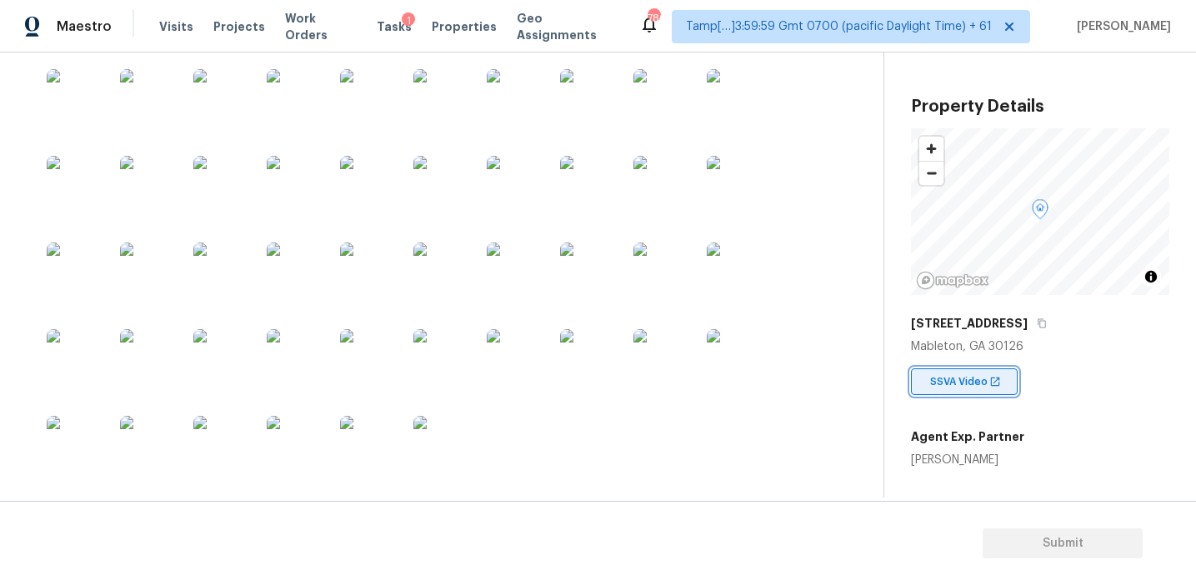
click at [969, 376] on span "SSVA Video" at bounding box center [962, 381] width 64 height 17
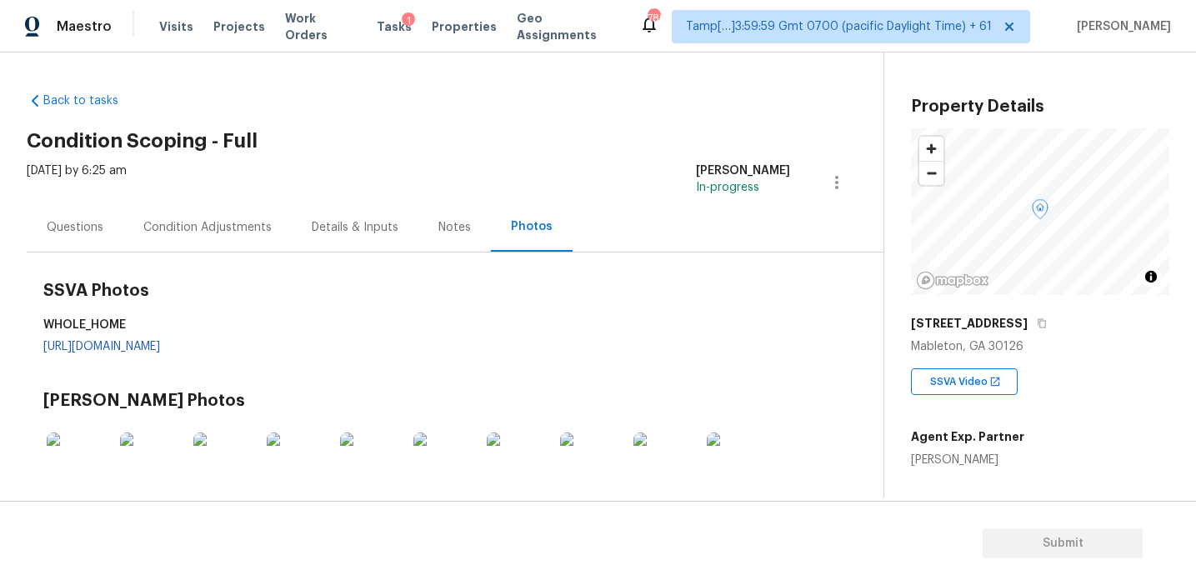
click at [334, 215] on div "Details & Inputs" at bounding box center [355, 227] width 127 height 49
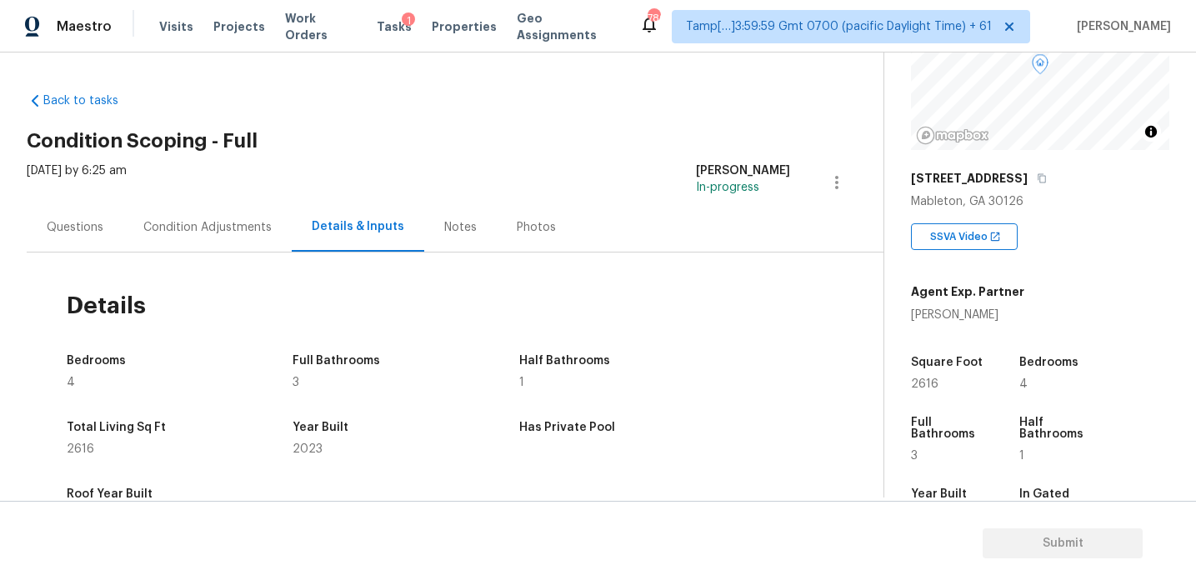
click at [991, 343] on div "Square Foot 2616 Bedrooms 4 Full Bathrooms 3 Half Bathrooms 1 Year Built 2023 I…" at bounding box center [1040, 444] width 258 height 243
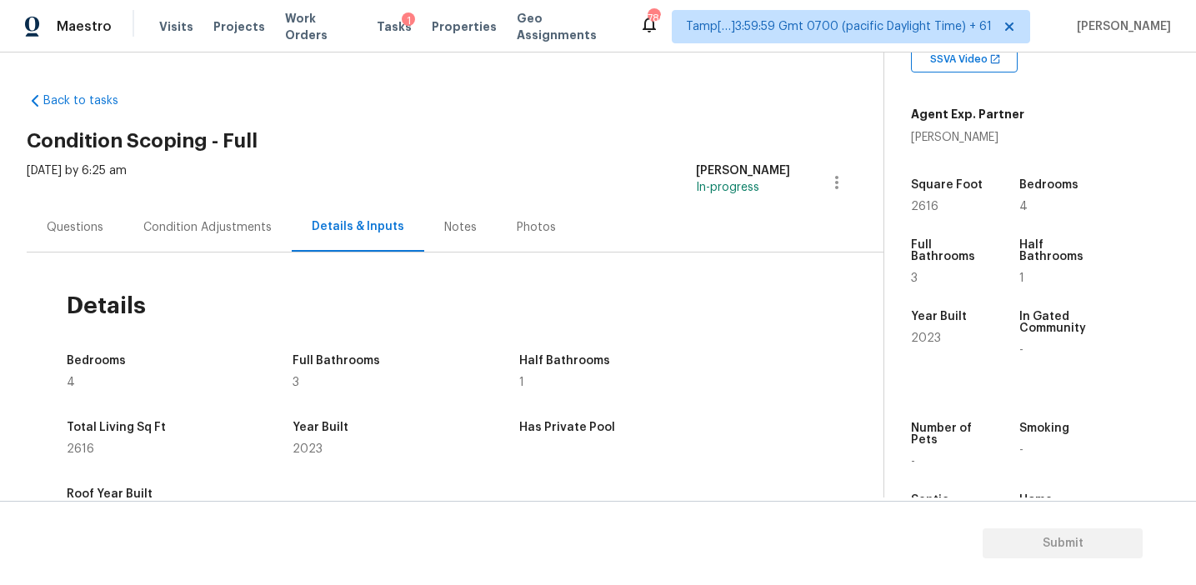
scroll to position [358, 0]
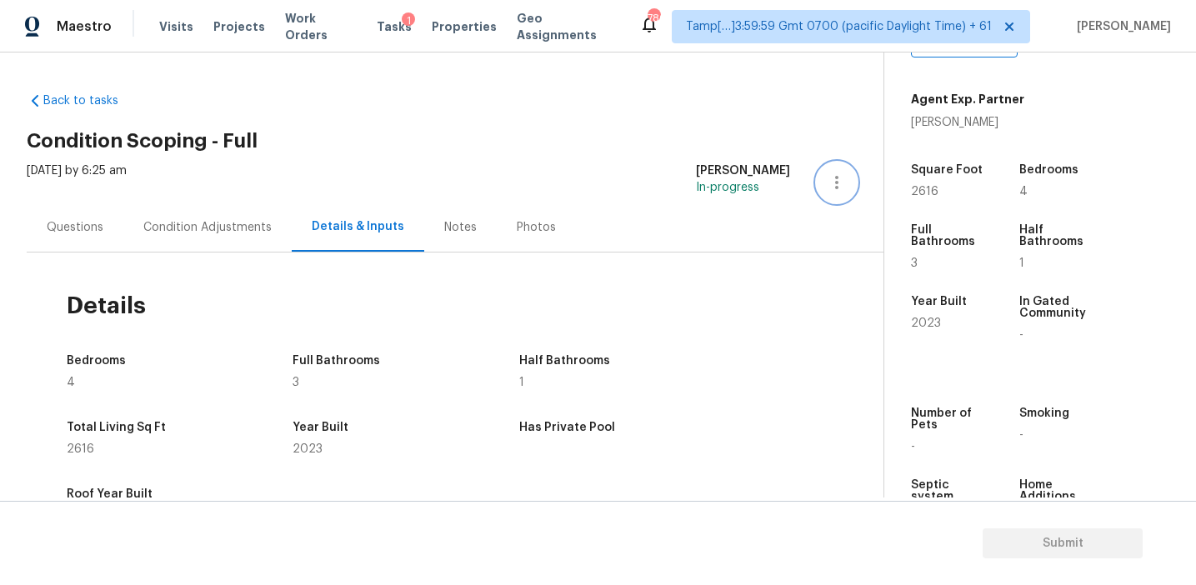
click at [837, 183] on icon "button" at bounding box center [836, 182] width 3 height 13
click at [619, 198] on div "Tue, Sep 09 2025 by 6:25 am Afran Peeran In-progress" at bounding box center [455, 183] width 857 height 40
click at [461, 223] on div "Notes" at bounding box center [460, 227] width 33 height 17
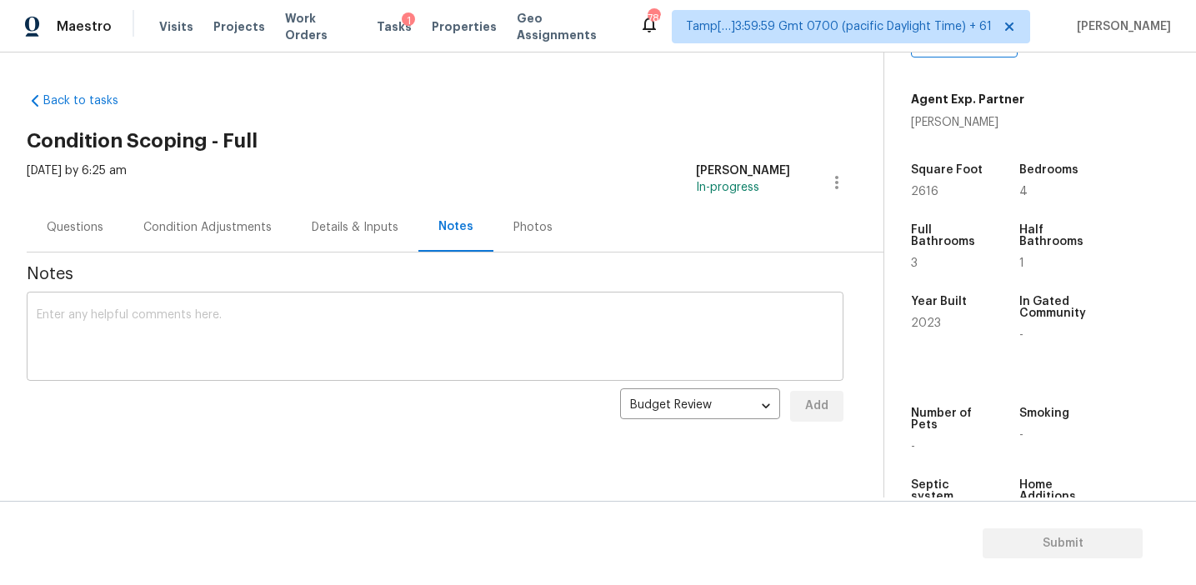
click at [642, 348] on textarea at bounding box center [435, 338] width 797 height 58
click at [211, 225] on div "Condition Adjustments" at bounding box center [207, 227] width 128 height 17
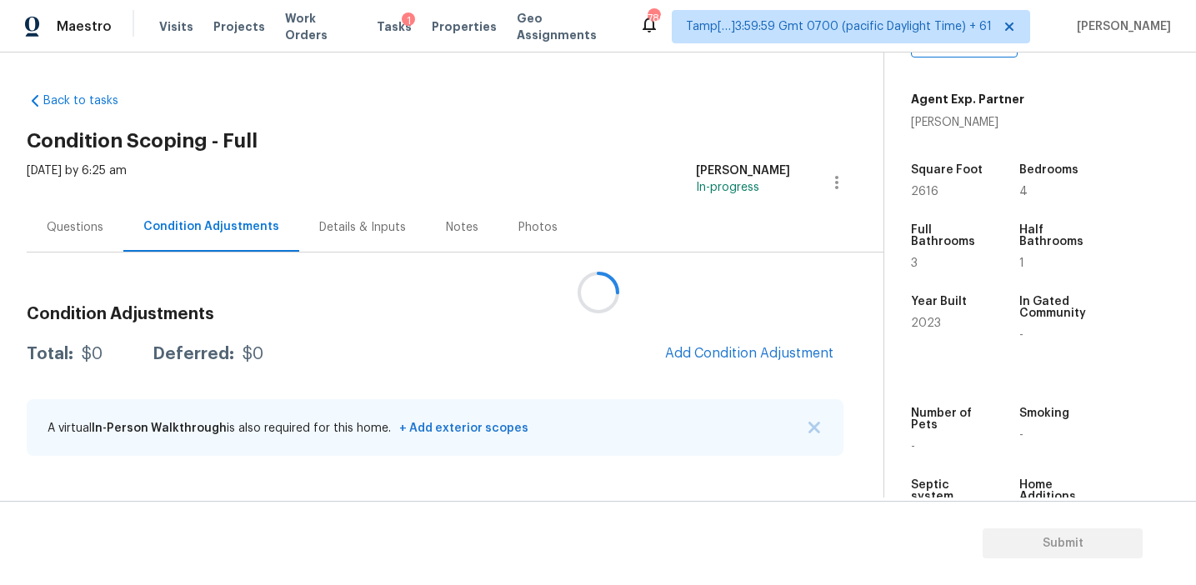
click at [382, 24] on div at bounding box center [598, 292] width 1196 height 585
click at [369, 24] on div at bounding box center [598, 292] width 1196 height 585
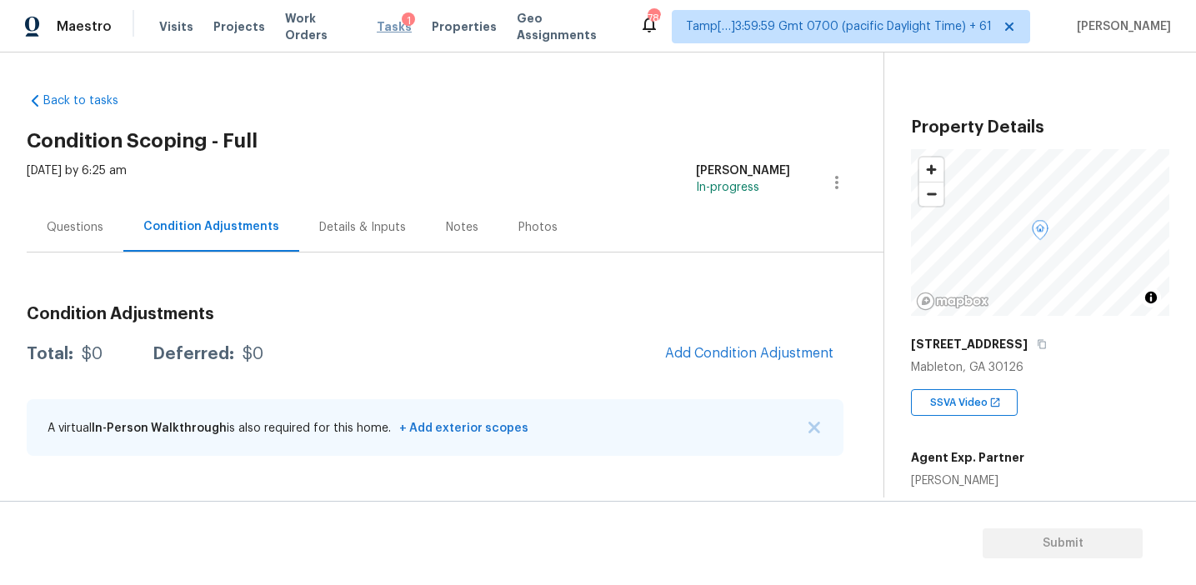
click at [377, 27] on span "Tasks" at bounding box center [394, 27] width 35 height 12
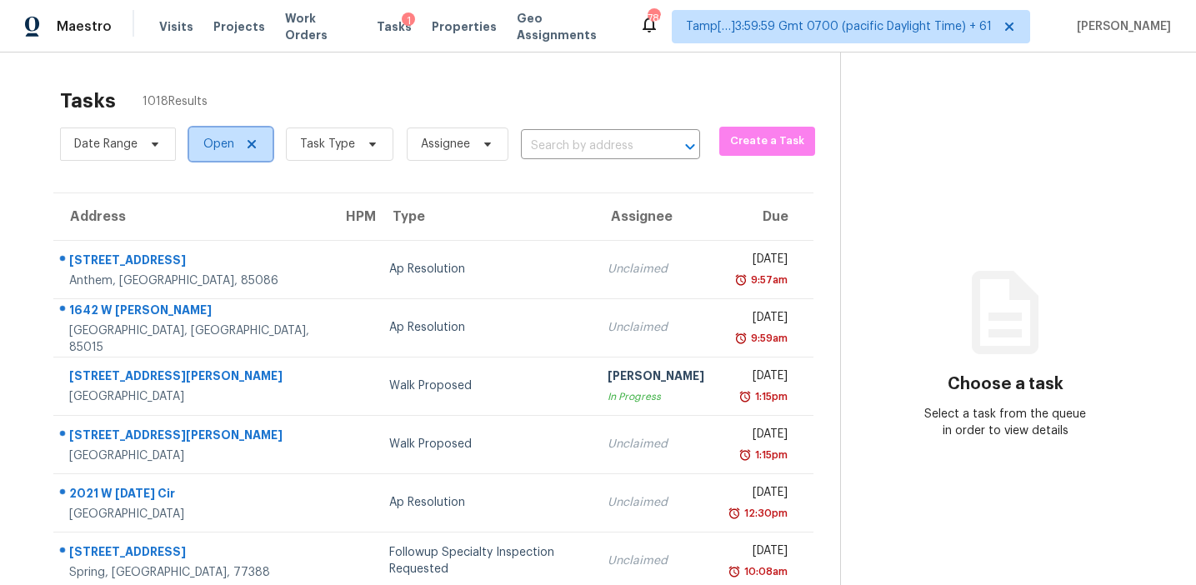
click at [217, 149] on span "Open" at bounding box center [218, 144] width 31 height 17
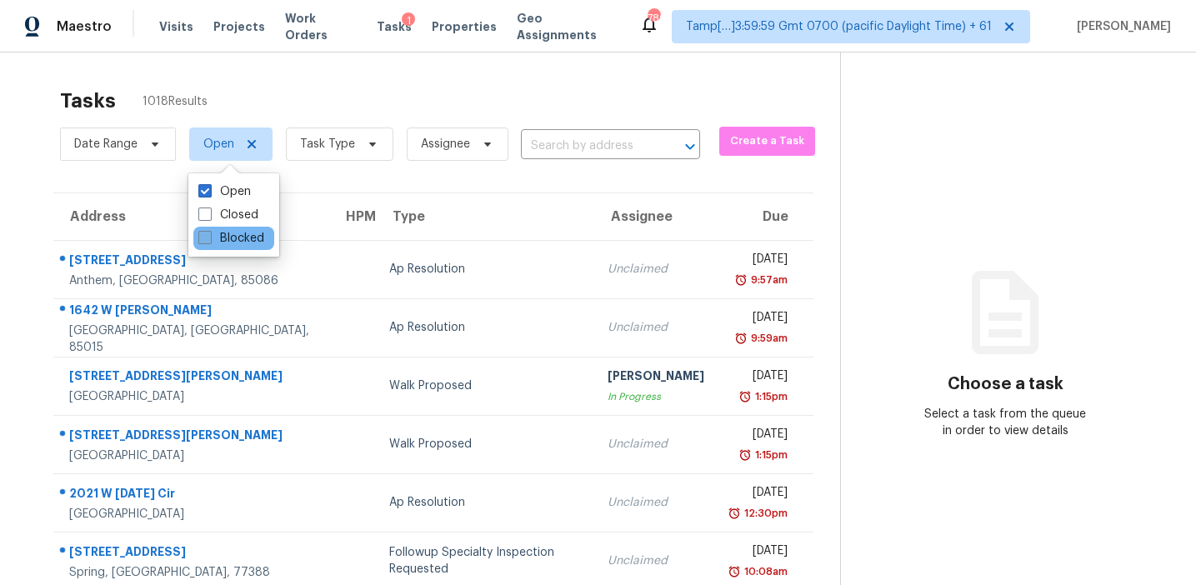
click at [226, 241] on label "Blocked" at bounding box center [231, 238] width 66 height 17
click at [209, 241] on input "Blocked" at bounding box center [203, 235] width 11 height 11
checkbox input "true"
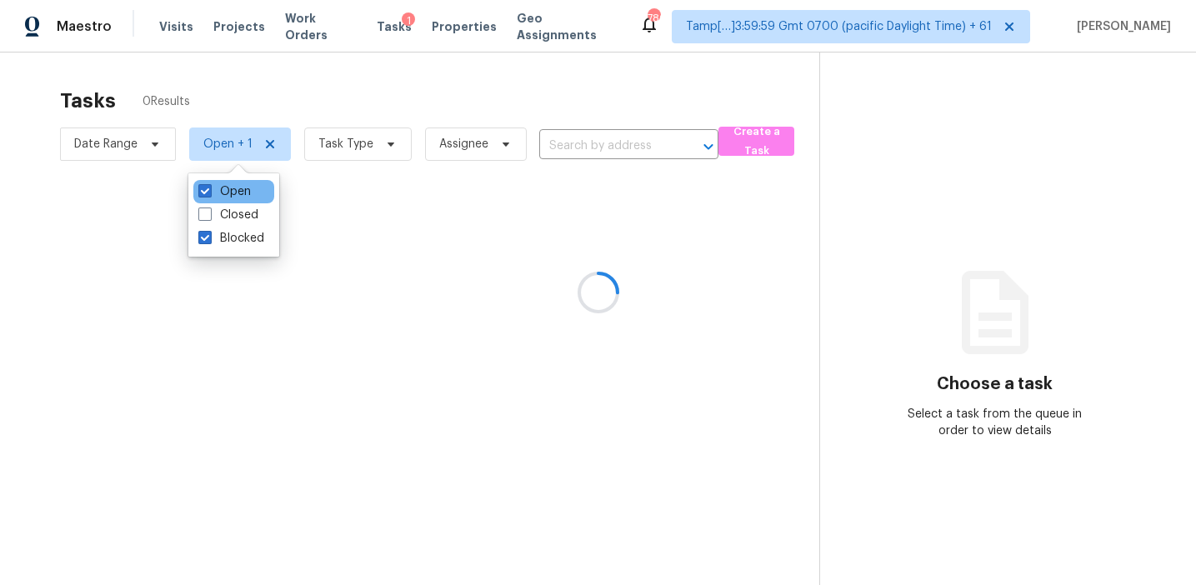
click at [226, 180] on div "Open" at bounding box center [233, 191] width 81 height 23
click at [246, 189] on label "Open" at bounding box center [224, 191] width 53 height 17
click at [209, 189] on input "Open" at bounding box center [203, 188] width 11 height 11
checkbox input "false"
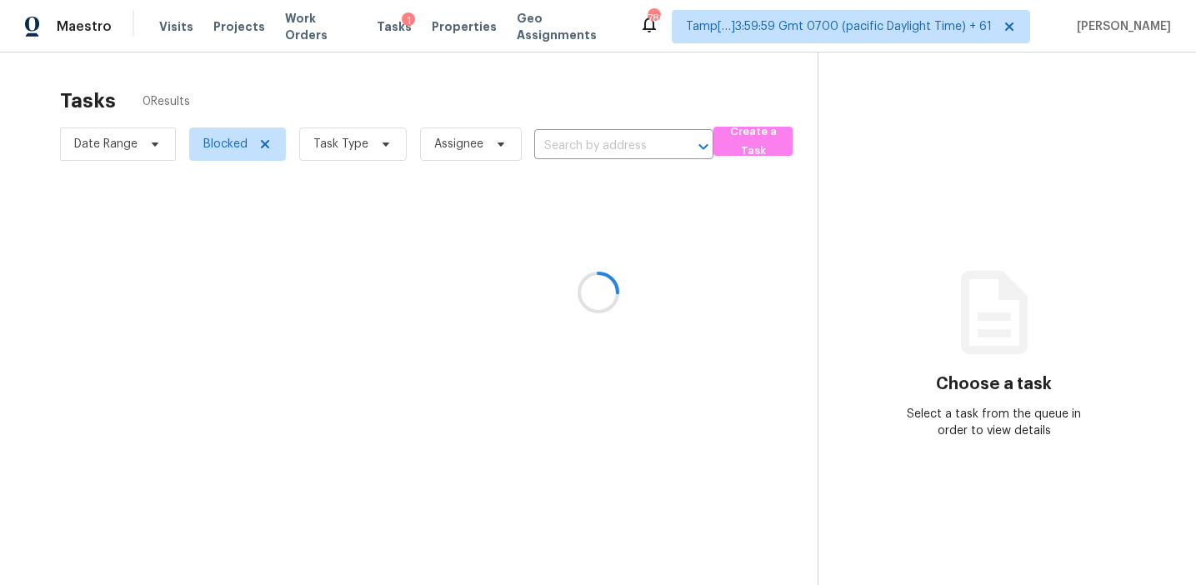
click at [415, 91] on div at bounding box center [598, 292] width 1196 height 585
click at [545, 145] on div at bounding box center [598, 292] width 1196 height 585
click at [532, 108] on div at bounding box center [598, 292] width 1196 height 585
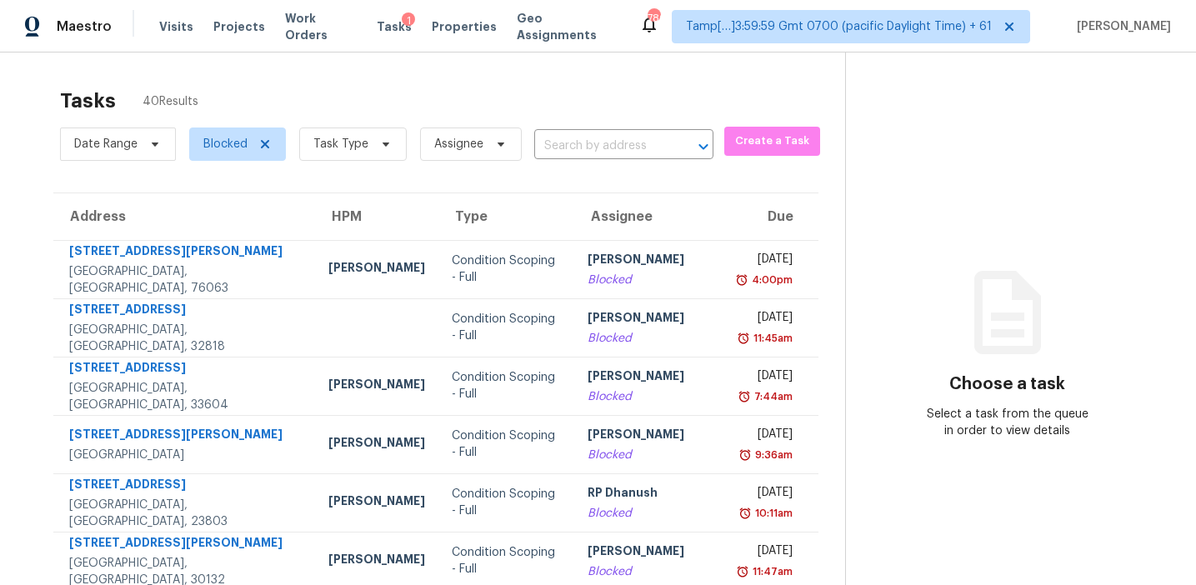
click at [563, 147] on input "text" at bounding box center [600, 146] width 133 height 26
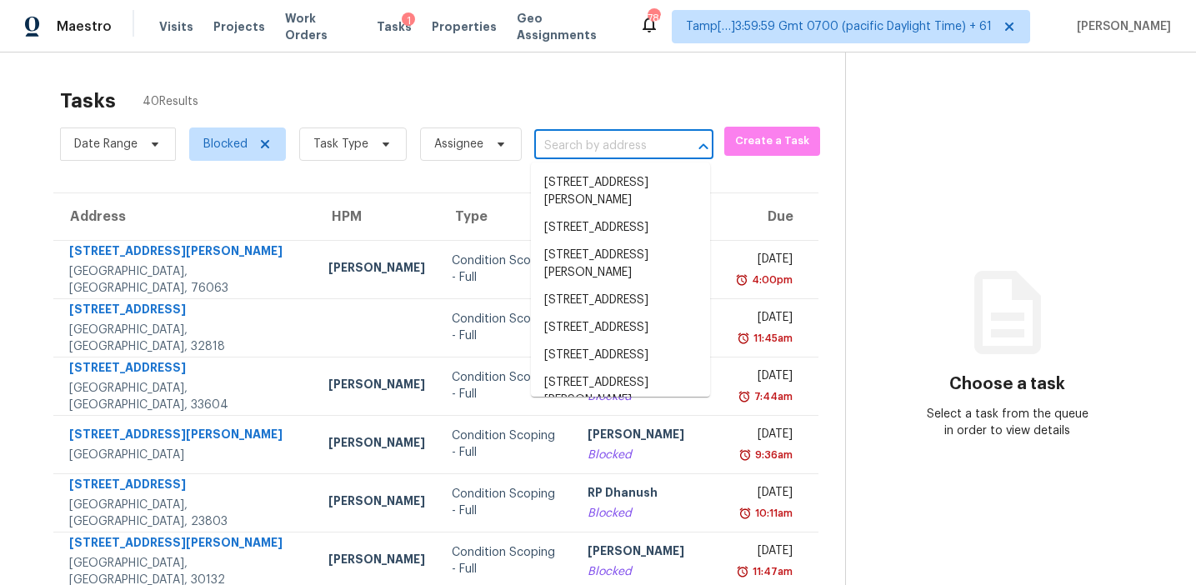
paste input "1214 Triece Ln, Charlotte, NC 28215"
type input "1214 Triece Ln, Charlotte, NC 28215"
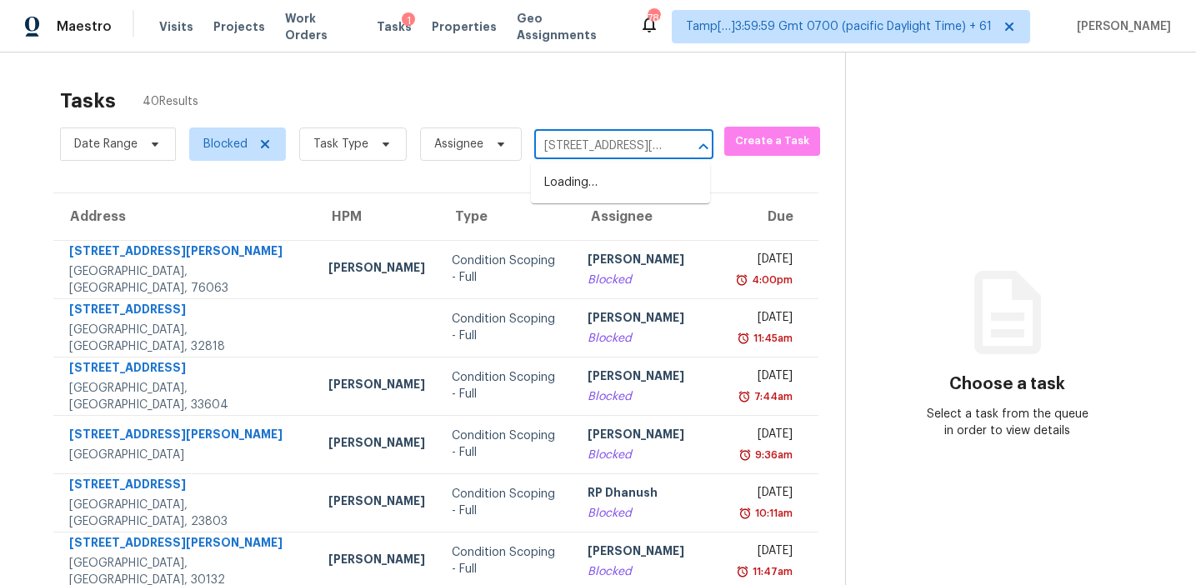
scroll to position [0, 68]
click at [593, 185] on li "1214 Triece Ln, Charlotte, NC 28215" at bounding box center [620, 191] width 179 height 45
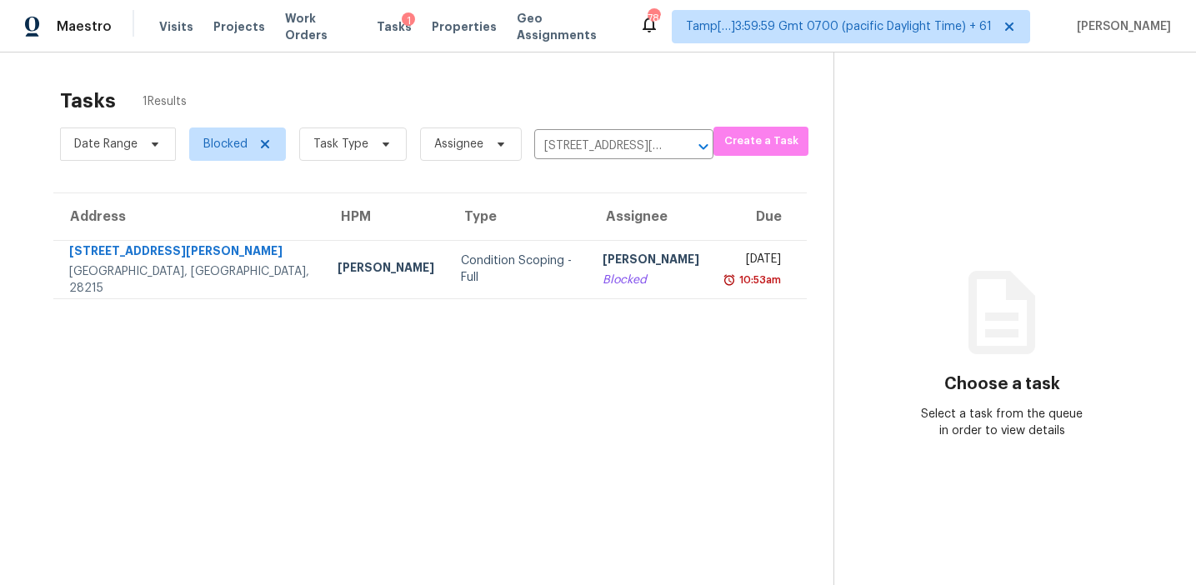
click at [603, 257] on div "[PERSON_NAME]" at bounding box center [651, 261] width 97 height 21
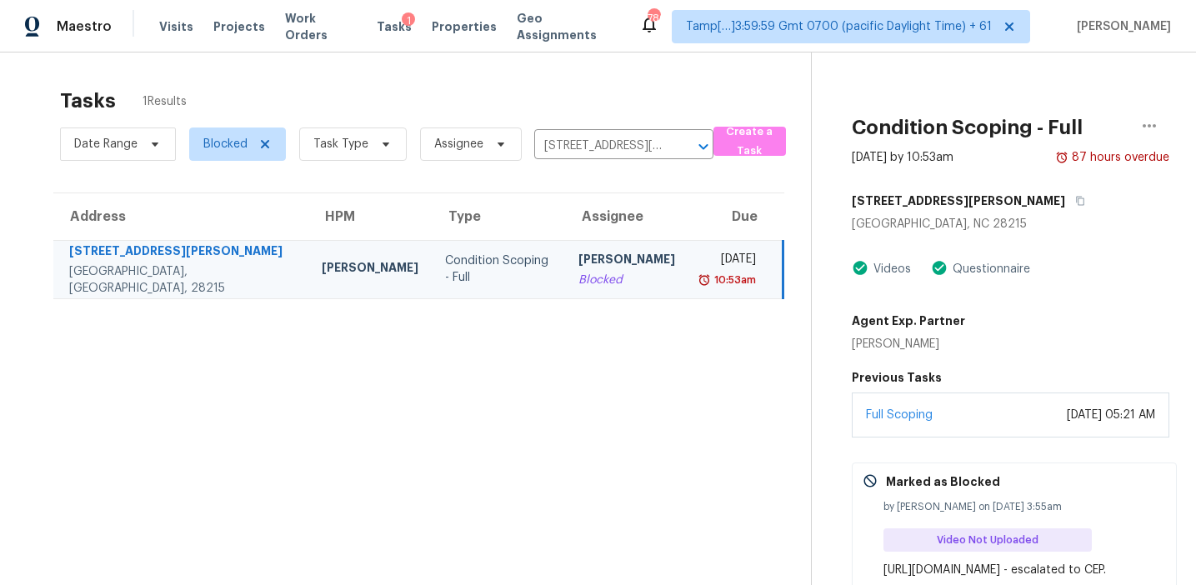
click at [430, 393] on section "Tasks 1 Results Date Range Blocked Task Type Assignee 1214 Triece Ln, Charlotte…" at bounding box center [419, 376] width 784 height 594
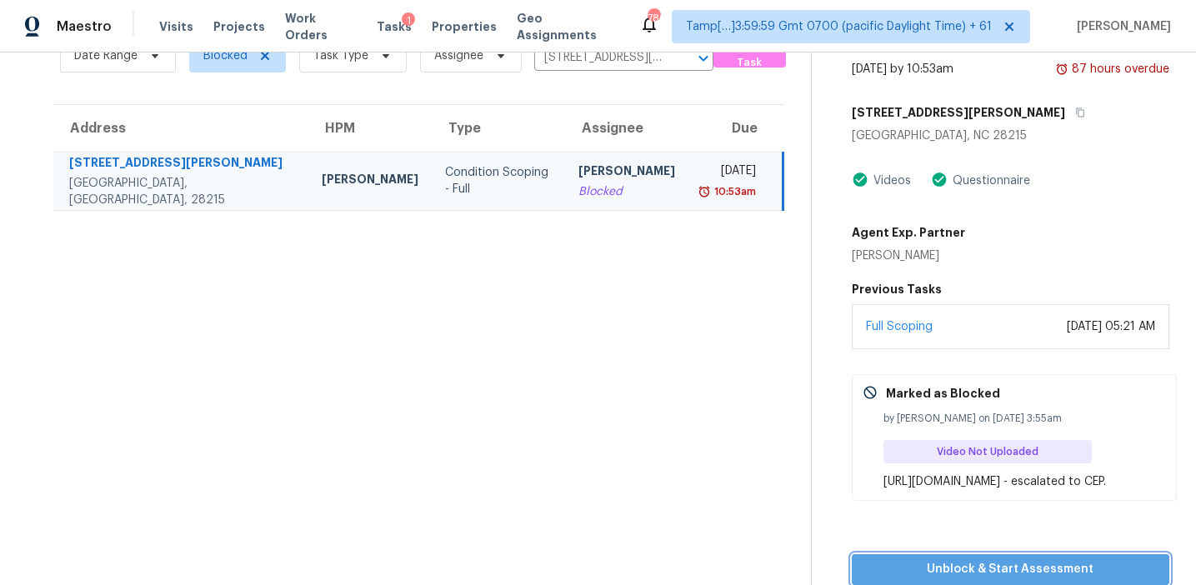
click at [949, 565] on span "Unblock & Start Assessment" at bounding box center [1011, 569] width 292 height 21
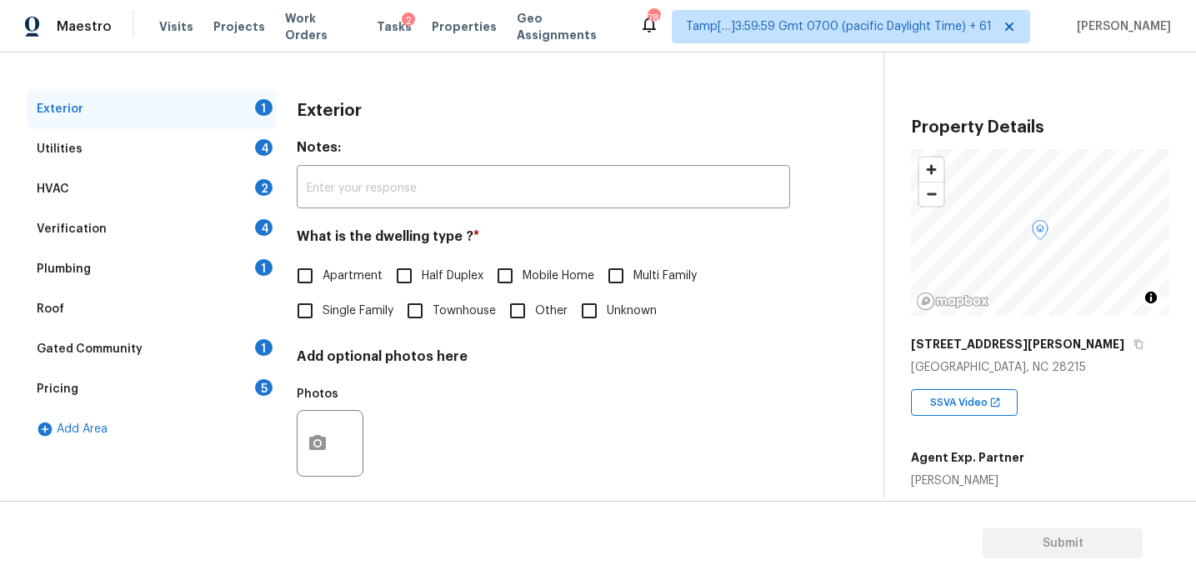
click at [228, 384] on div "Pricing 5" at bounding box center [152, 389] width 250 height 40
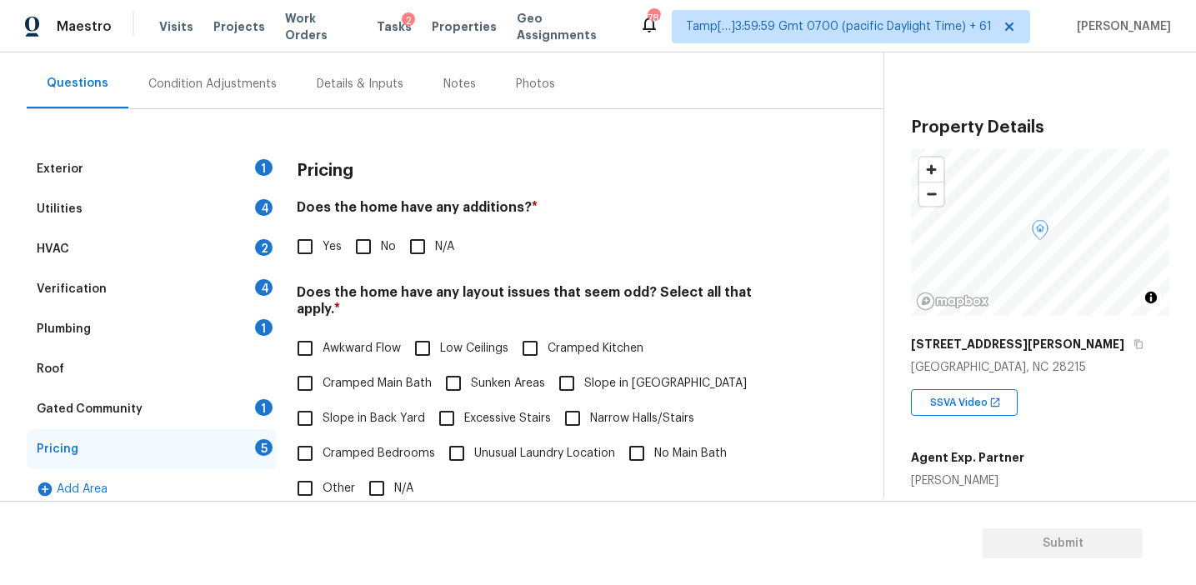
scroll to position [153, 0]
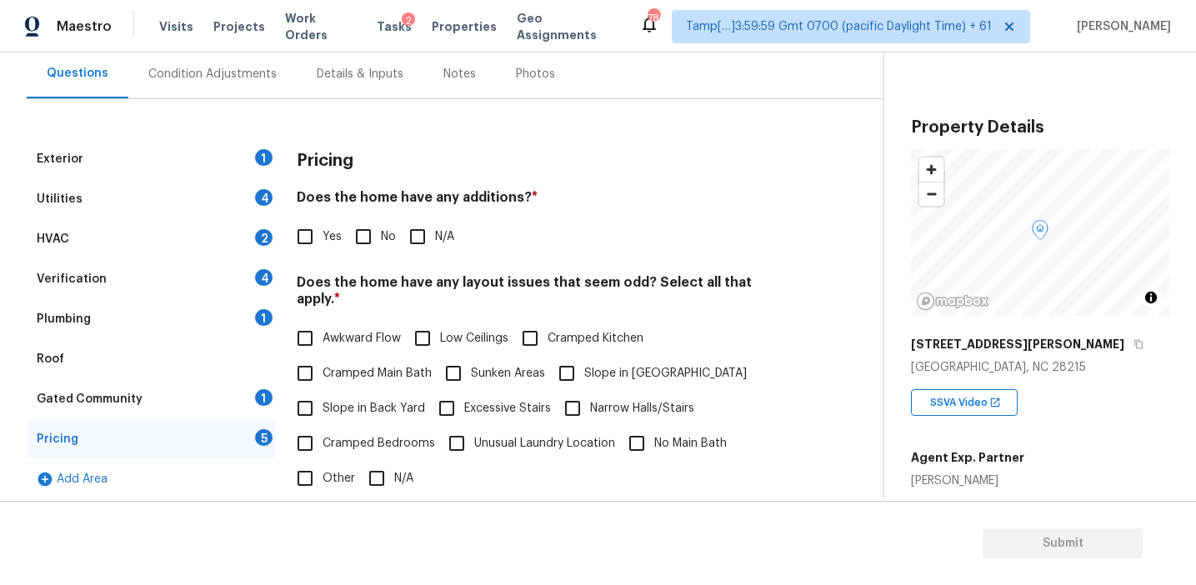
click at [531, 233] on div "Yes No N/A" at bounding box center [543, 236] width 493 height 35
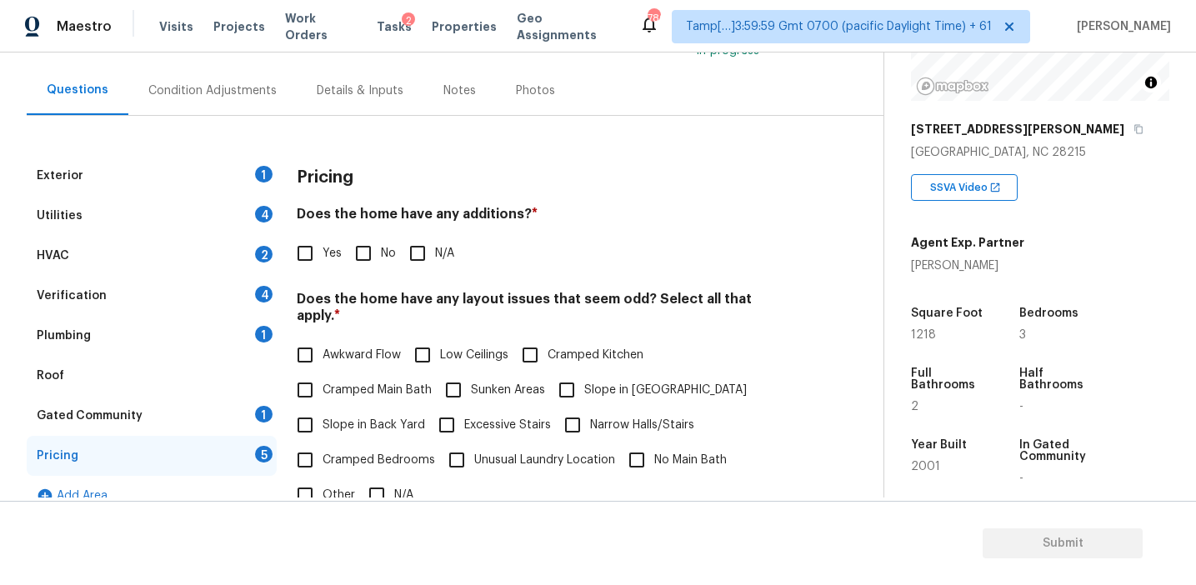
scroll to position [219, 0]
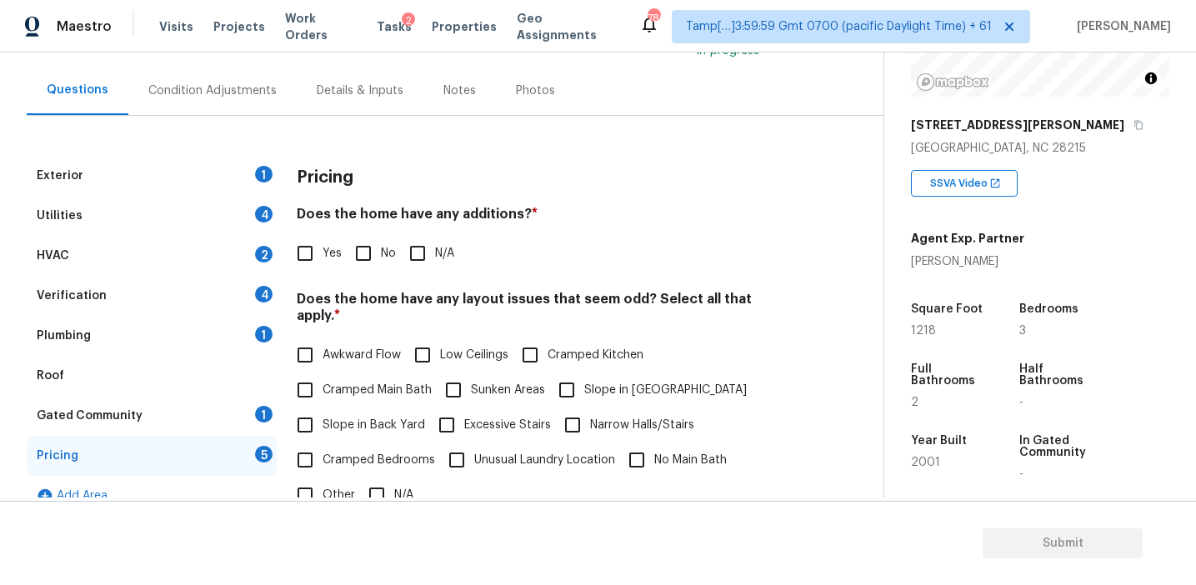
click at [666, 229] on div "Does the home have any additions? * Yes No N/A" at bounding box center [543, 238] width 493 height 65
click at [263, 94] on div "Condition Adjustments" at bounding box center [212, 91] width 128 height 17
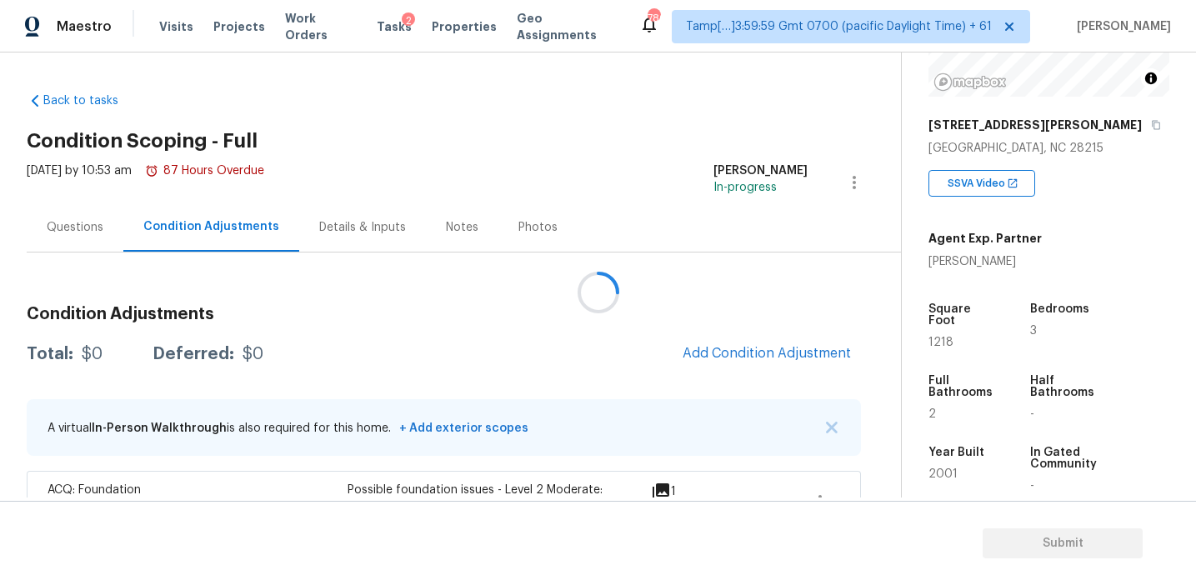
click at [460, 362] on div at bounding box center [598, 292] width 1196 height 585
click at [523, 363] on div "Total: $17477.2 Deferred: $0 Add Condition Adjustment" at bounding box center [444, 354] width 834 height 37
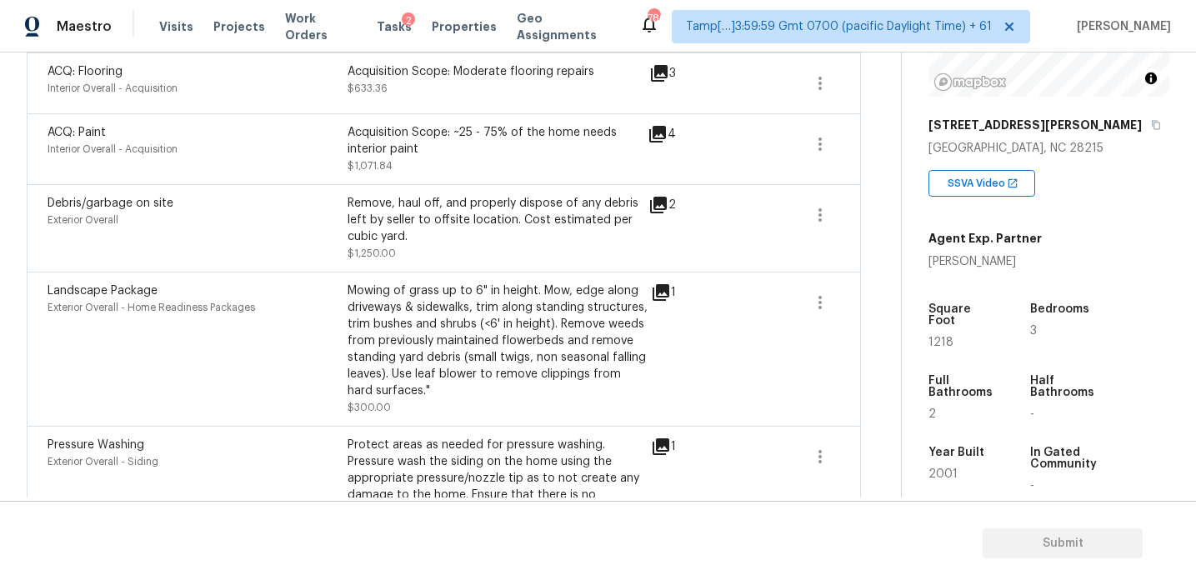
scroll to position [1010, 0]
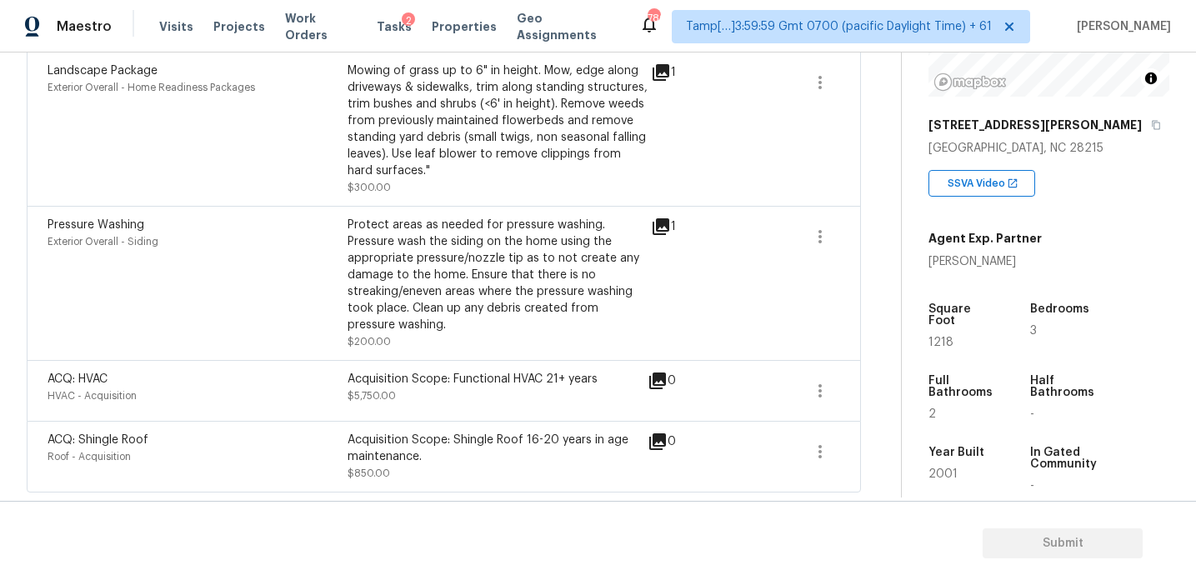
click at [603, 386] on div "Acquisition Scope: Functional HVAC 21+ years" at bounding box center [498, 379] width 300 height 17
click at [826, 392] on icon "button" at bounding box center [820, 391] width 20 height 20
click at [869, 386] on div "Edit" at bounding box center [915, 387] width 130 height 17
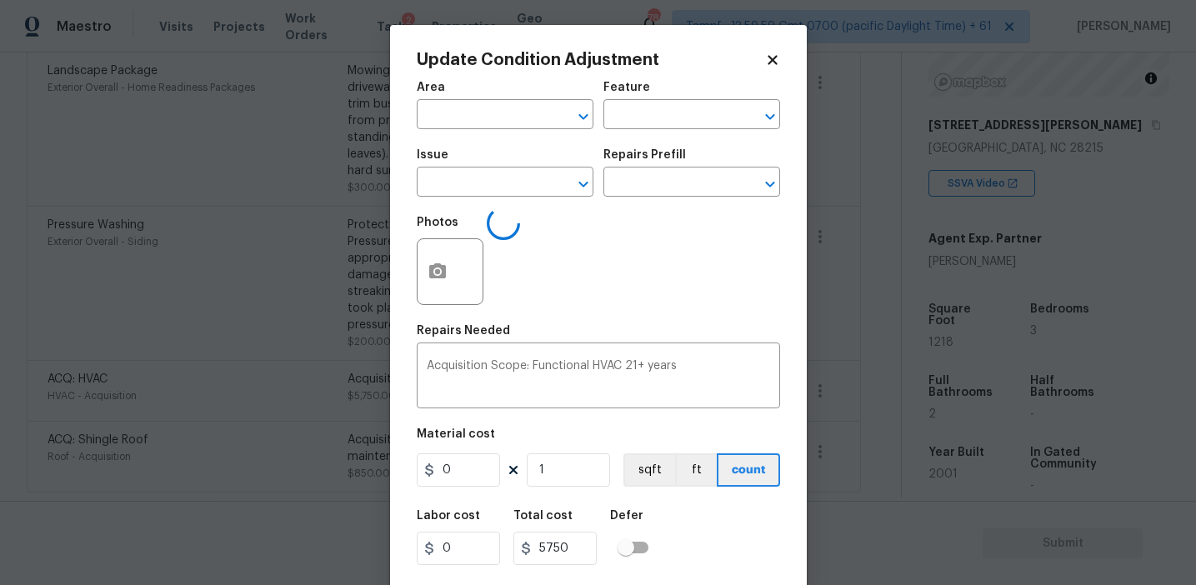
type input "HVAC"
type input "Acquisition"
type input "ACQ: HVAC"
type input "5750"
click at [718, 183] on input "text" at bounding box center [668, 184] width 130 height 26
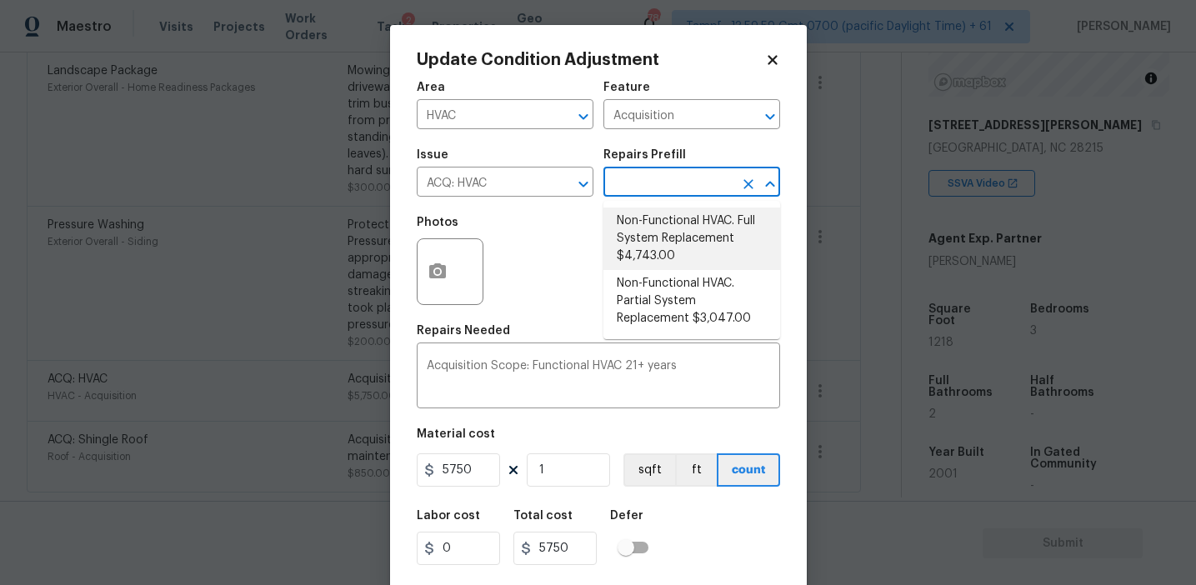
click at [688, 216] on li "Non-Functional HVAC. Full System Replacement $4,743.00" at bounding box center [691, 239] width 177 height 63
type textarea "Acquisition Scope: Full System Replacement"
type input "4743"
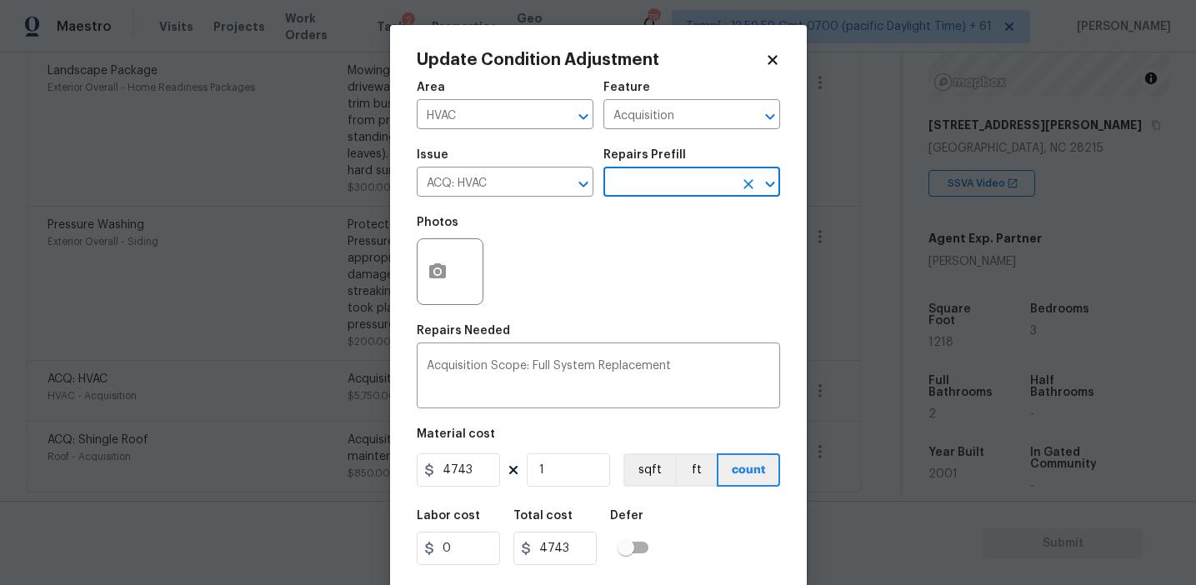
scroll to position [38, 0]
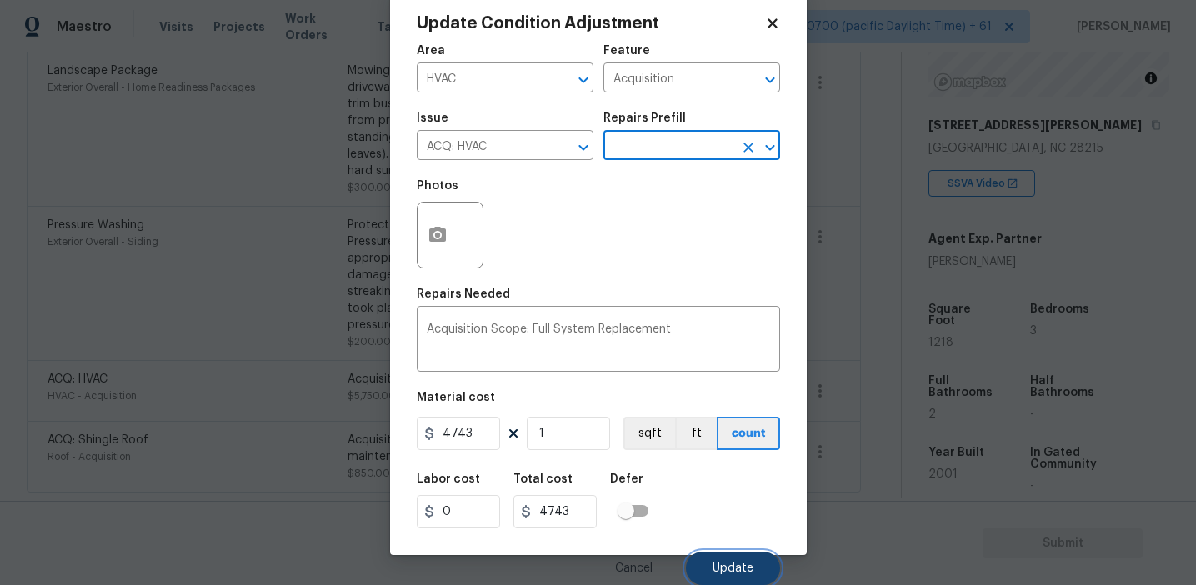
click at [718, 558] on button "Update" at bounding box center [733, 568] width 94 height 33
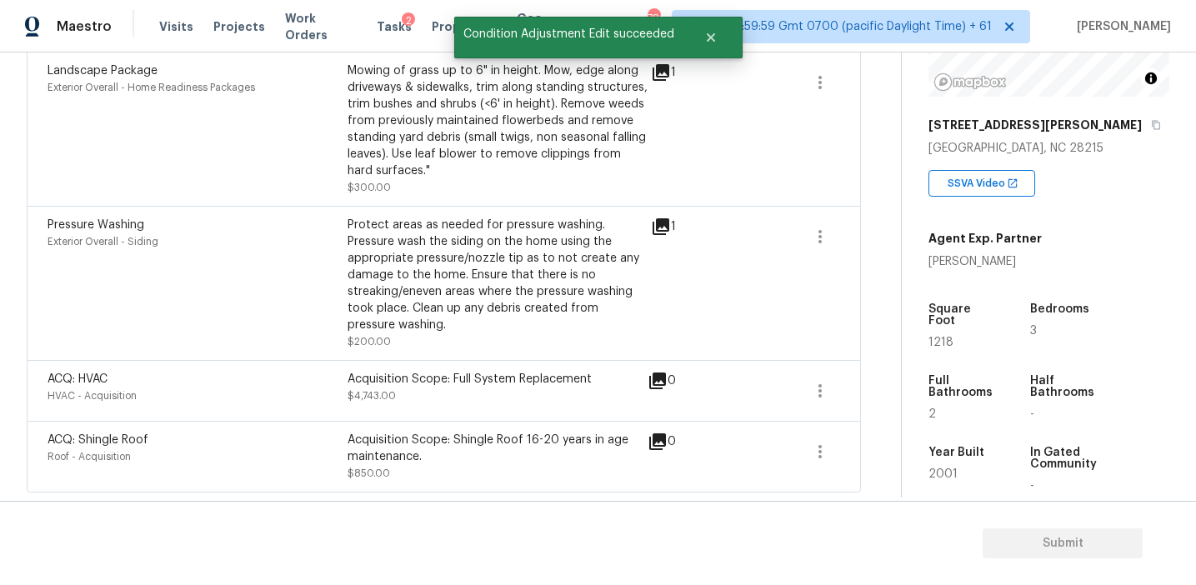
scroll to position [0, 0]
click at [678, 372] on div "0" at bounding box center [689, 381] width 82 height 20
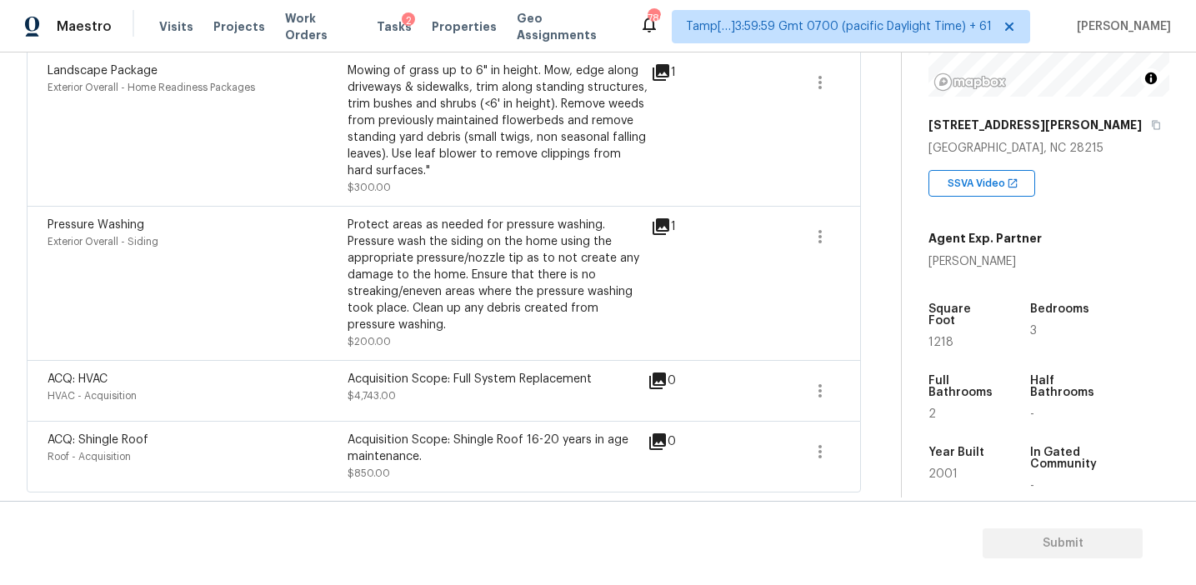
click at [478, 244] on div "Protect areas as needed for pressure washing. Pressure wash the siding on the h…" at bounding box center [498, 275] width 300 height 117
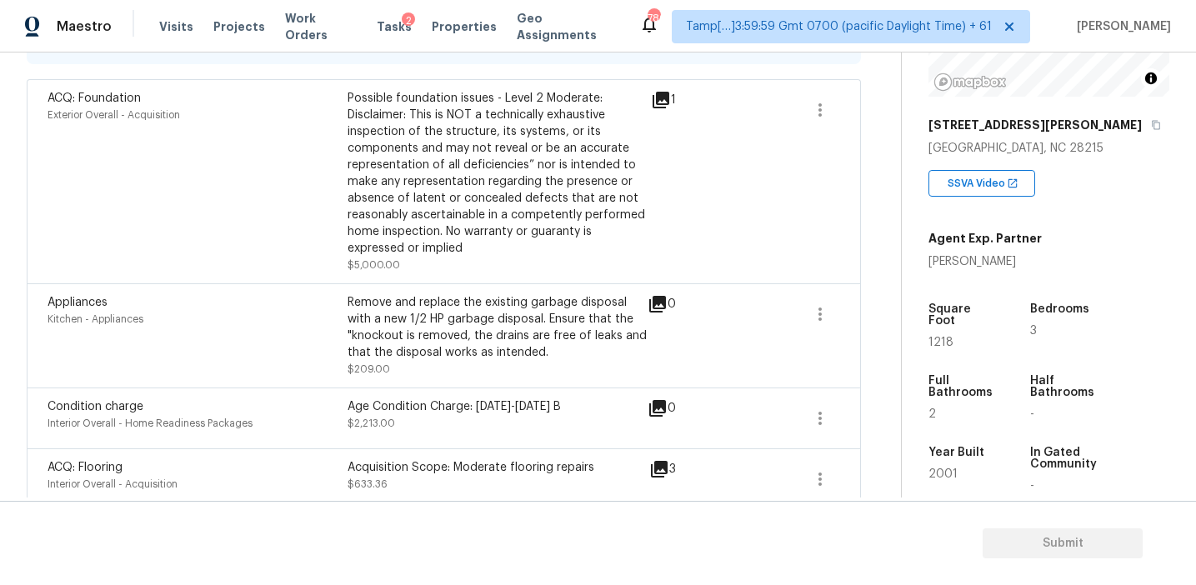
scroll to position [378, 0]
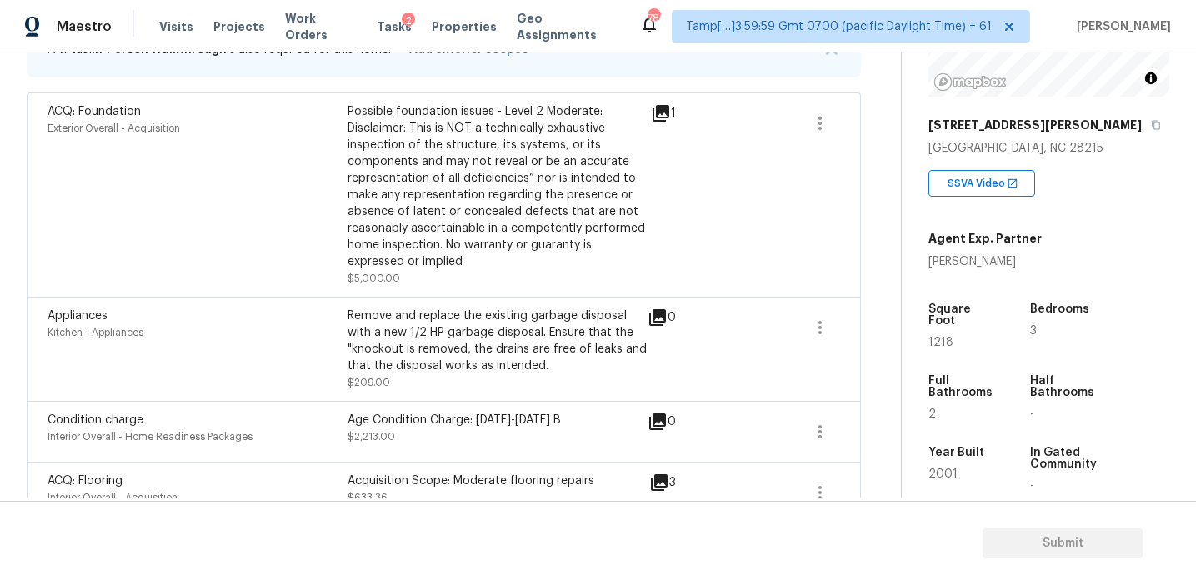
click at [658, 374] on div "0" at bounding box center [689, 349] width 82 height 83
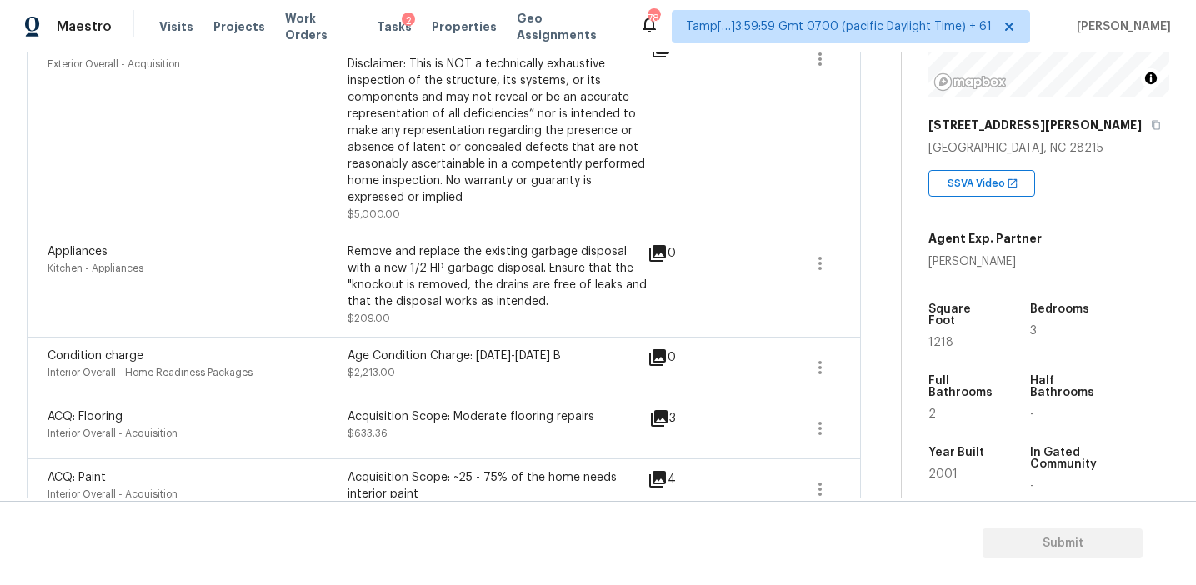
scroll to position [451, 0]
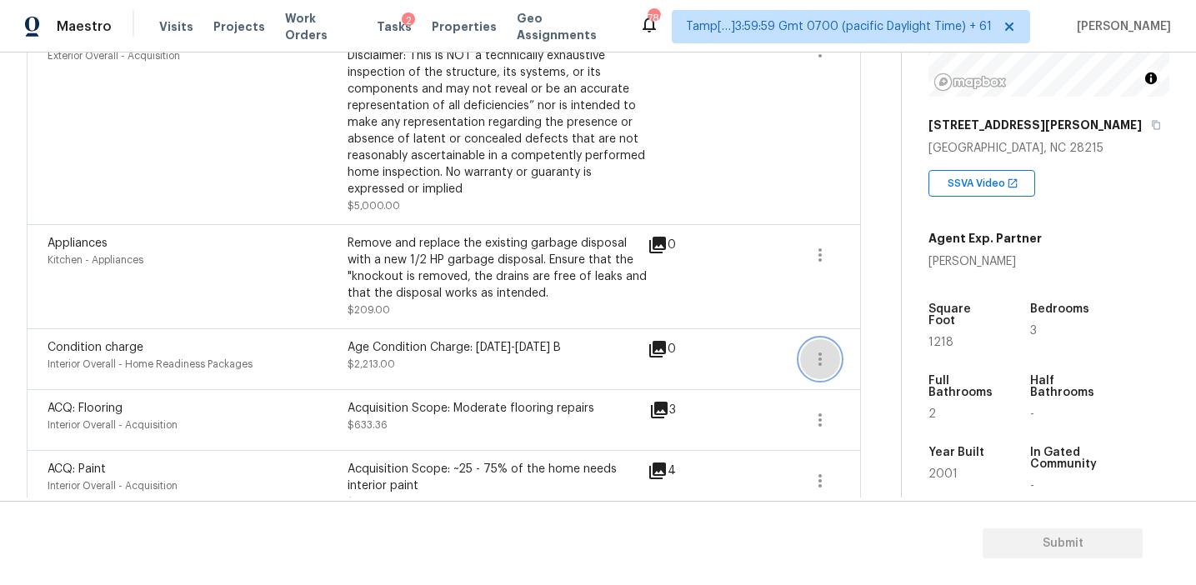
click at [818, 364] on icon "button" at bounding box center [820, 359] width 20 height 20
click at [475, 272] on div "Remove and replace the existing garbage disposal with a new 1/2 HP garbage disp…" at bounding box center [498, 268] width 300 height 67
click at [317, 212] on div "ACQ: Foundation Exterior Overall - Acquisition" at bounding box center [198, 122] width 300 height 183
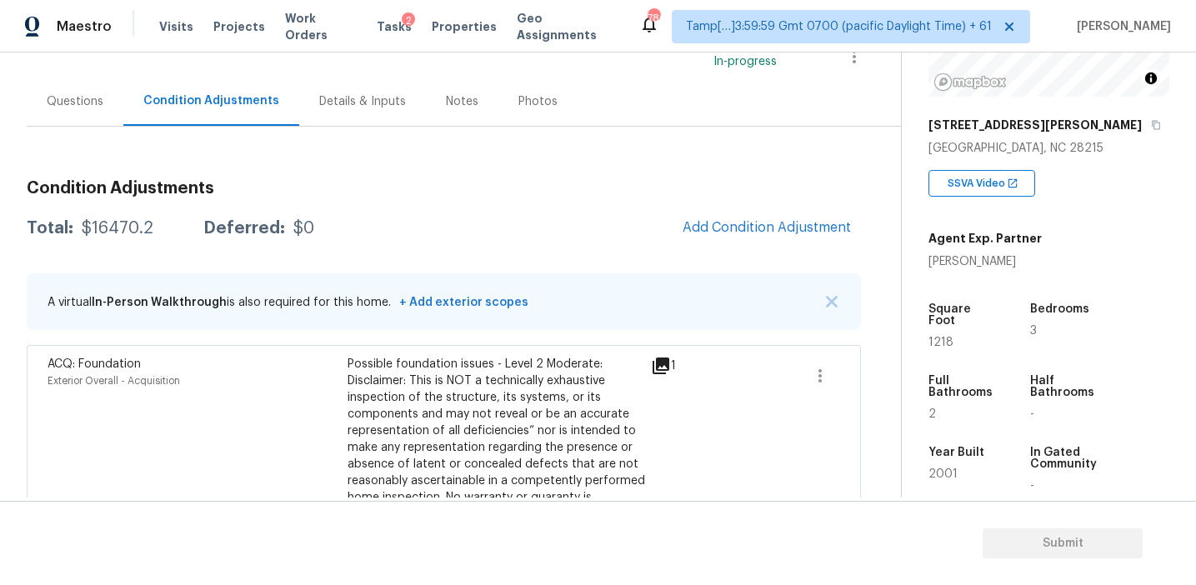
scroll to position [143, 0]
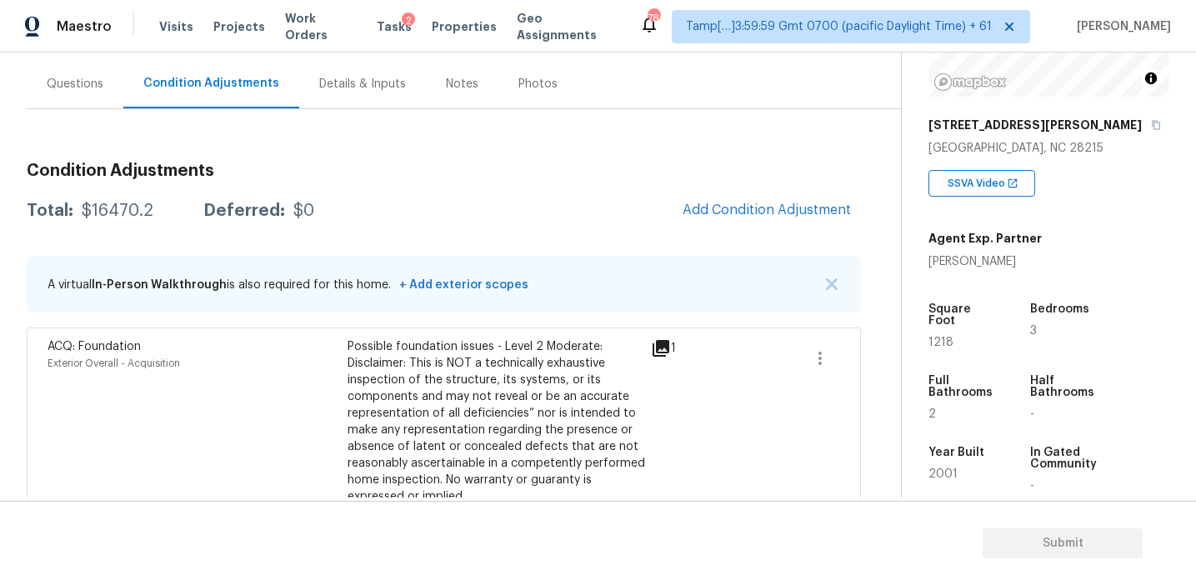
click at [90, 81] on div "Questions" at bounding box center [75, 84] width 57 height 17
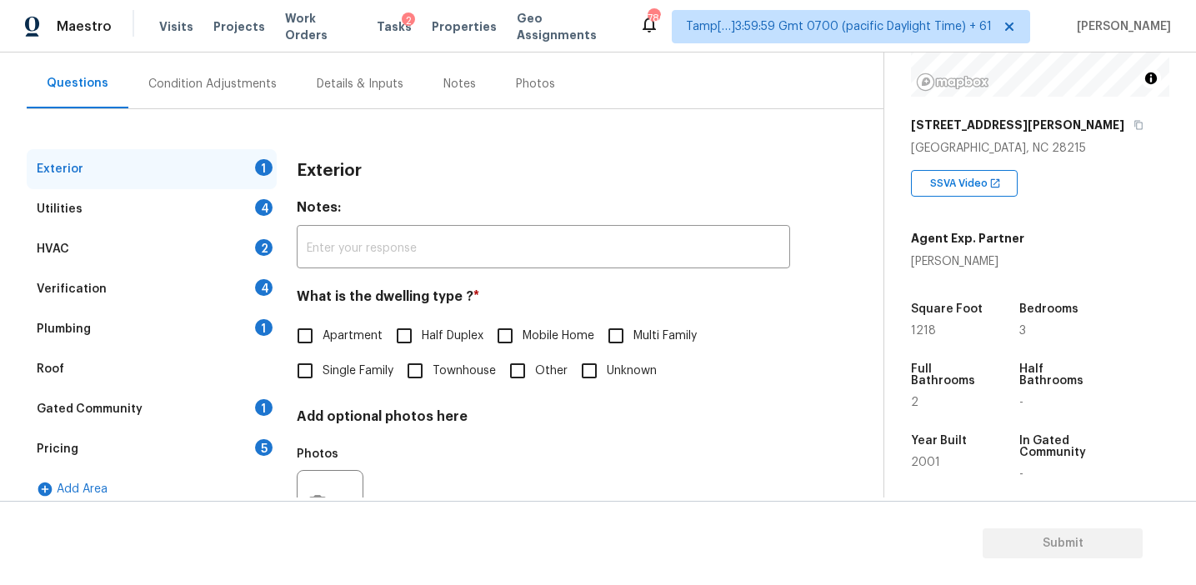
click at [151, 457] on div "Pricing 5" at bounding box center [152, 449] width 250 height 40
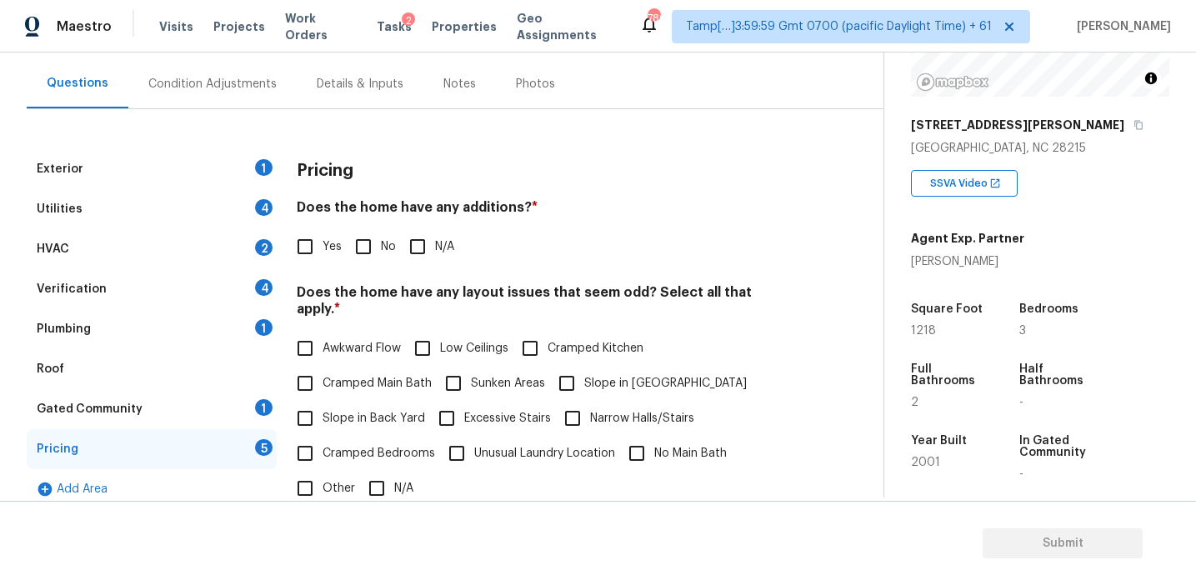
click at [566, 219] on h4 "Does the home have any additions? *" at bounding box center [543, 210] width 493 height 23
click at [688, 291] on h4 "Does the home have any layout issues that seem odd? Select all that apply. *" at bounding box center [543, 304] width 493 height 40
click at [742, 273] on div "Pricing Does the home have any additions? * Yes No N/A Does the home have any l…" at bounding box center [543, 473] width 493 height 648
click at [787, 158] on div "Pricing" at bounding box center [543, 170] width 493 height 43
click at [162, 303] on div "Verification 4" at bounding box center [152, 289] width 250 height 40
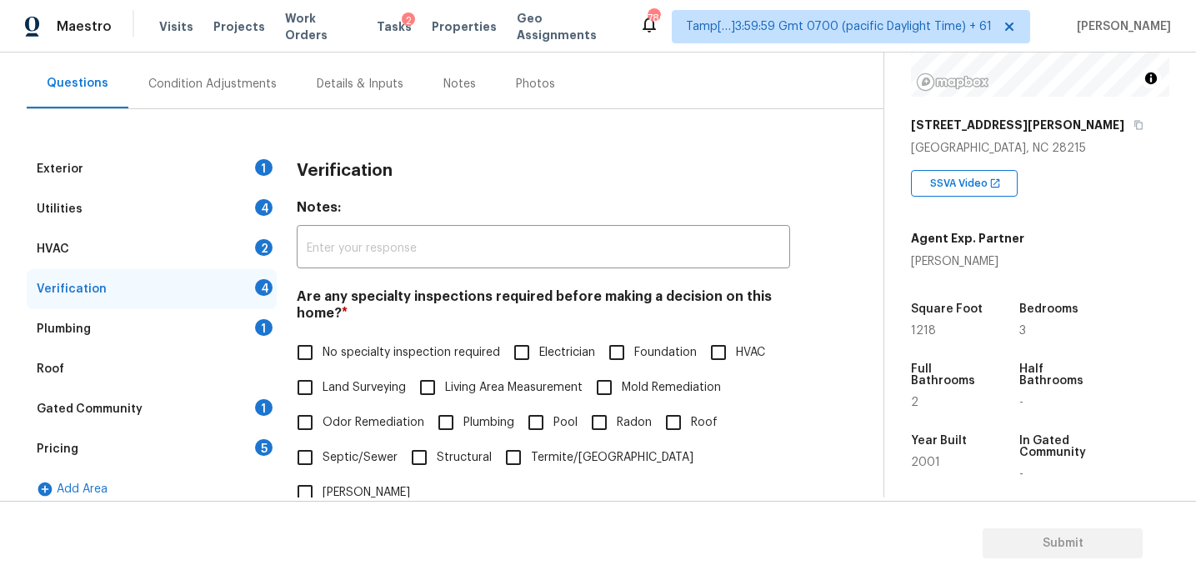
scroll to position [418, 0]
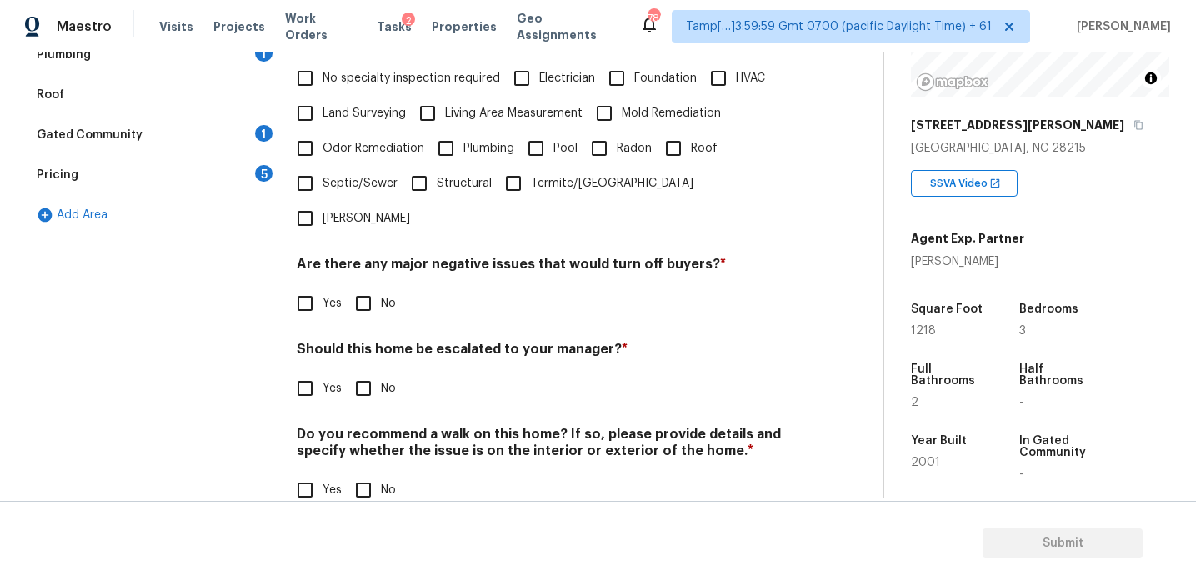
click at [306, 371] on input "Yes" at bounding box center [305, 388] width 35 height 35
checkbox input "true"
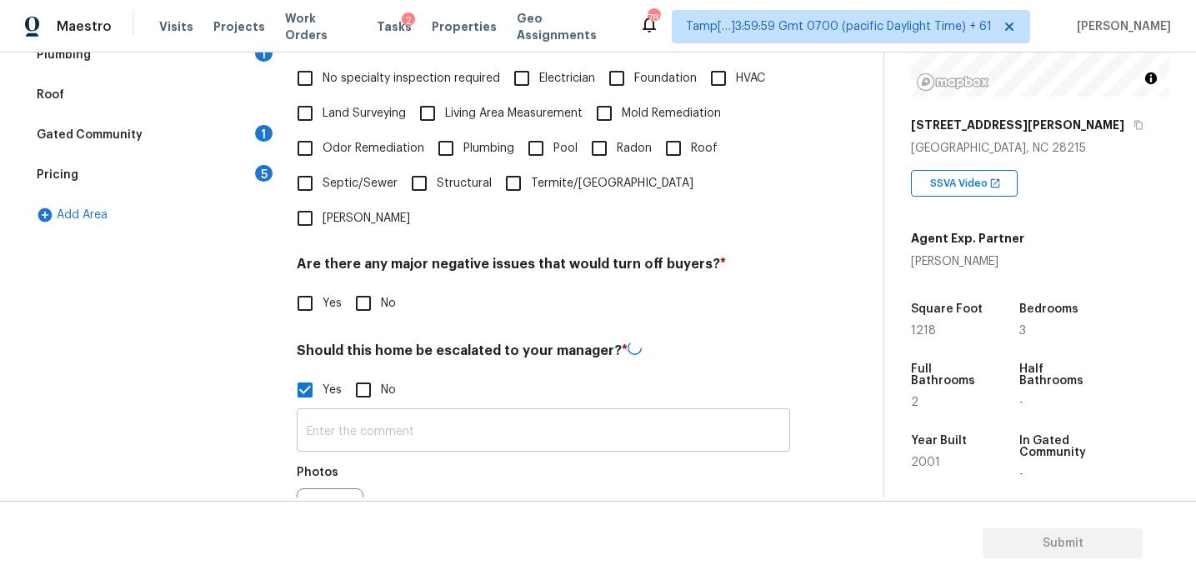
click at [338, 413] on input "text" at bounding box center [543, 432] width 493 height 39
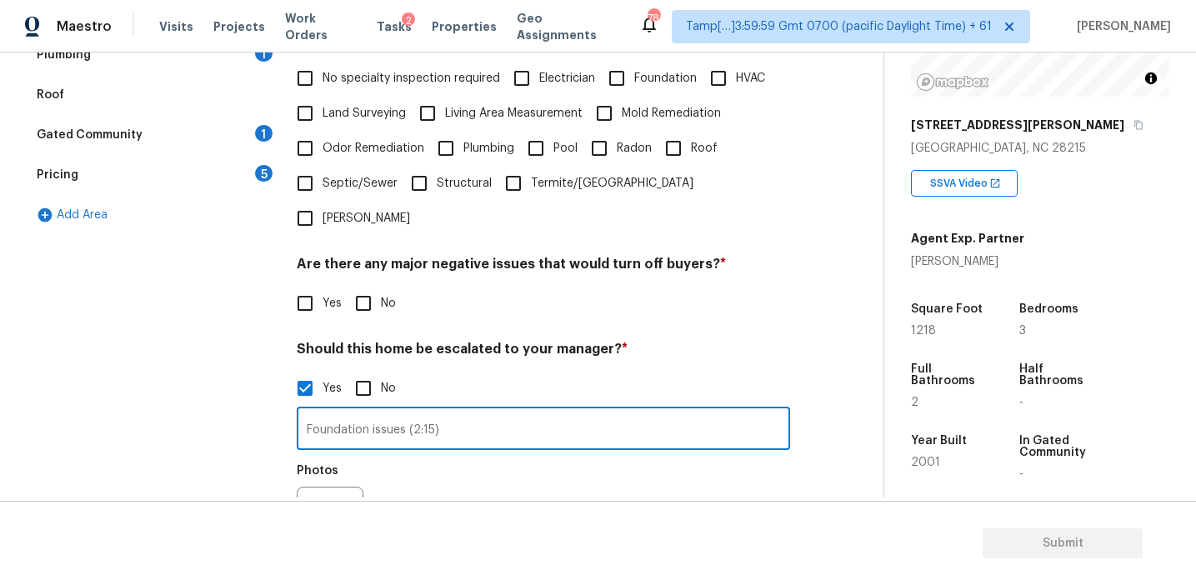
type input "Foundation issues (2:15)"
click at [305, 488] on button "button" at bounding box center [318, 520] width 40 height 65
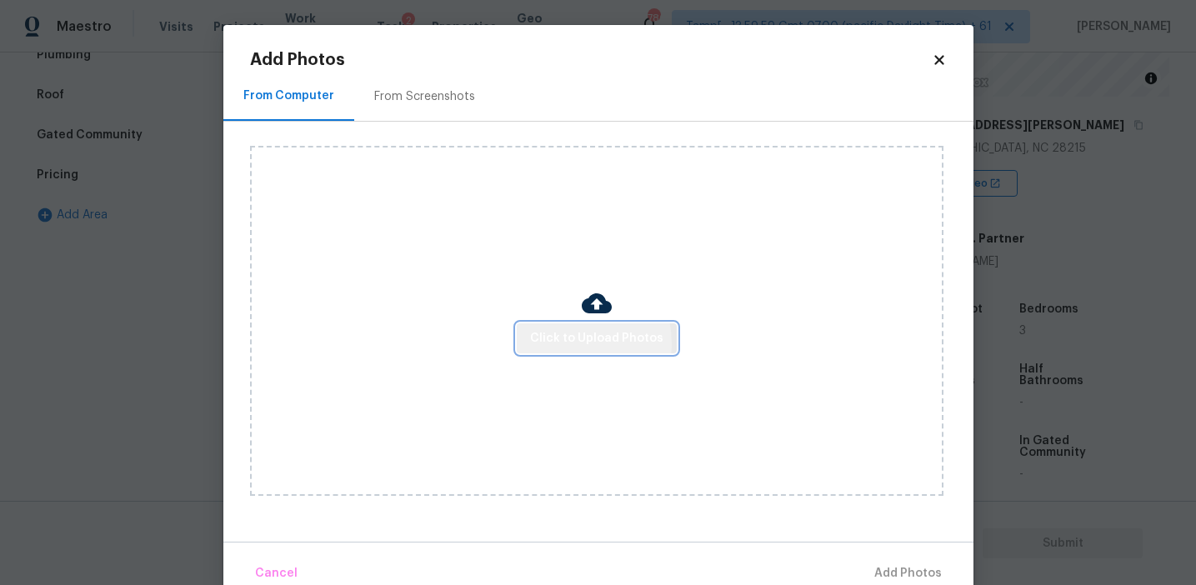
click at [563, 343] on span "Click to Upload Photos" at bounding box center [596, 338] width 133 height 21
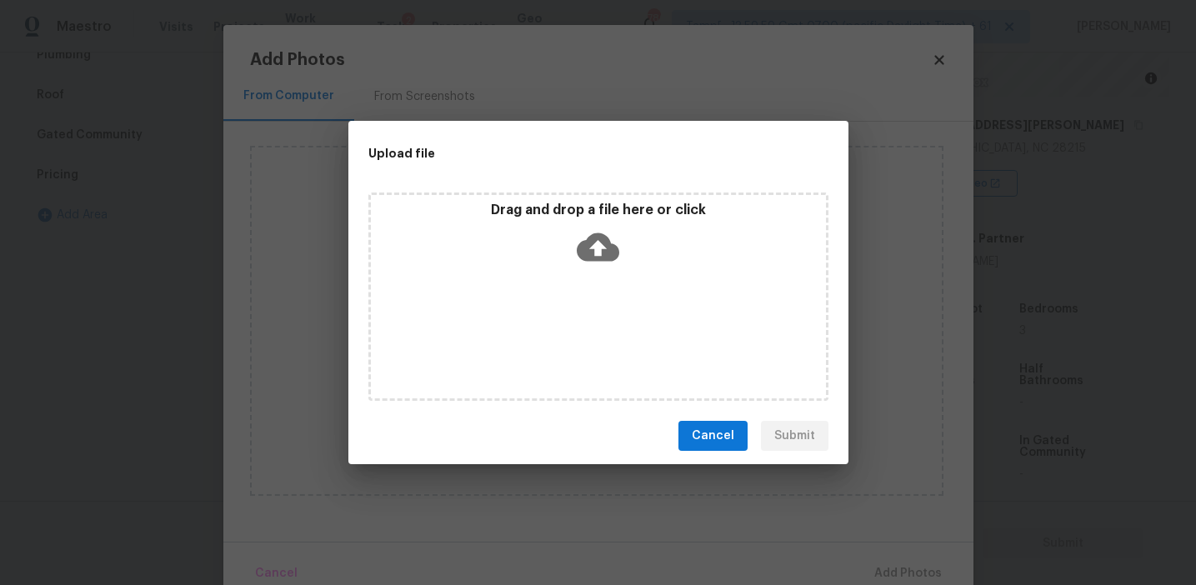
click at [547, 205] on p "Drag and drop a file here or click" at bounding box center [598, 211] width 455 height 18
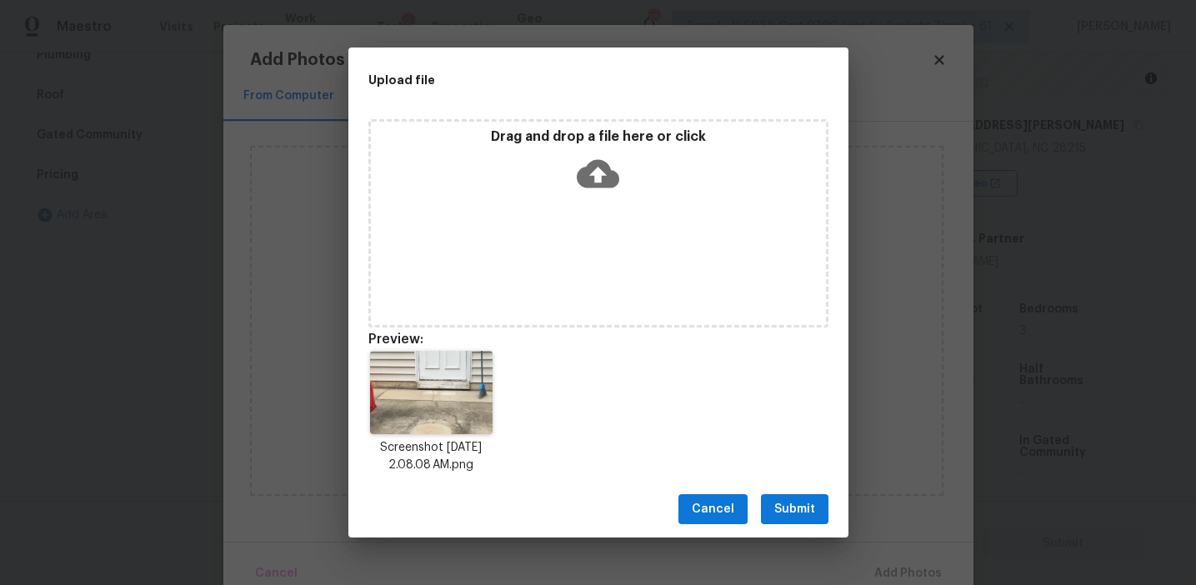
click at [782, 512] on span "Submit" at bounding box center [794, 509] width 41 height 21
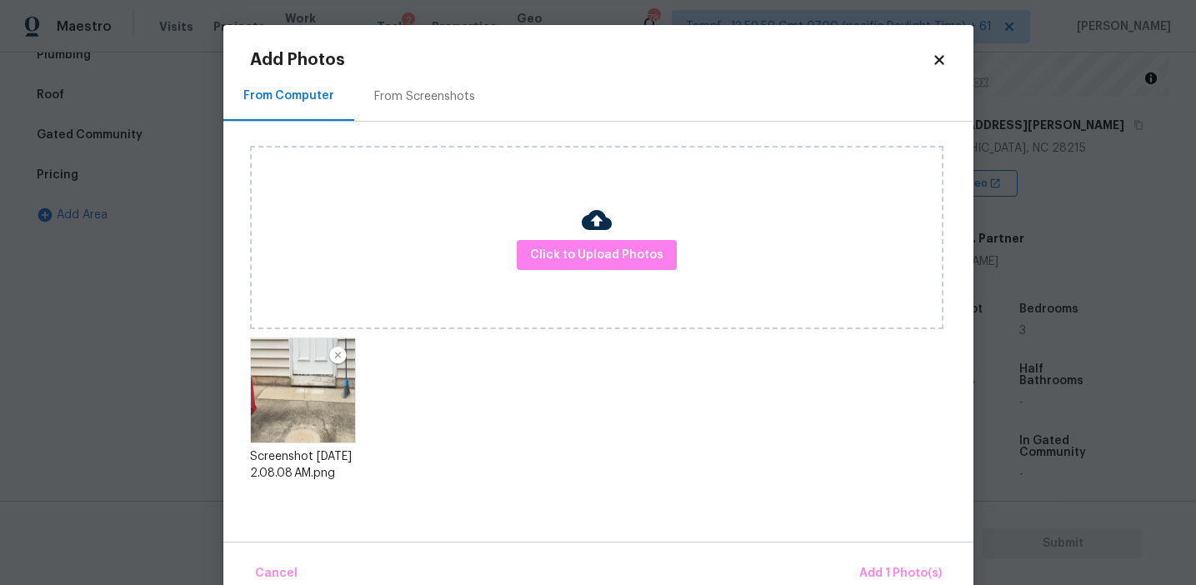
click at [869, 554] on div "Cancel Add 1 Photo(s)" at bounding box center [598, 567] width 750 height 50
click at [870, 573] on span "Add 1 Photo(s)" at bounding box center [900, 573] width 83 height 21
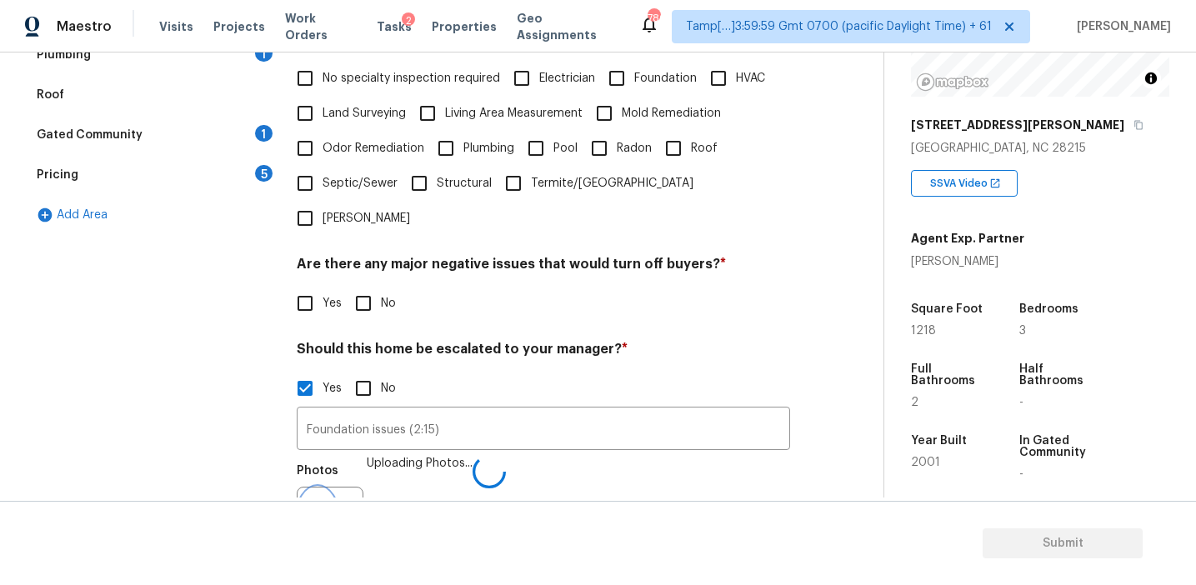
scroll to position [438, 0]
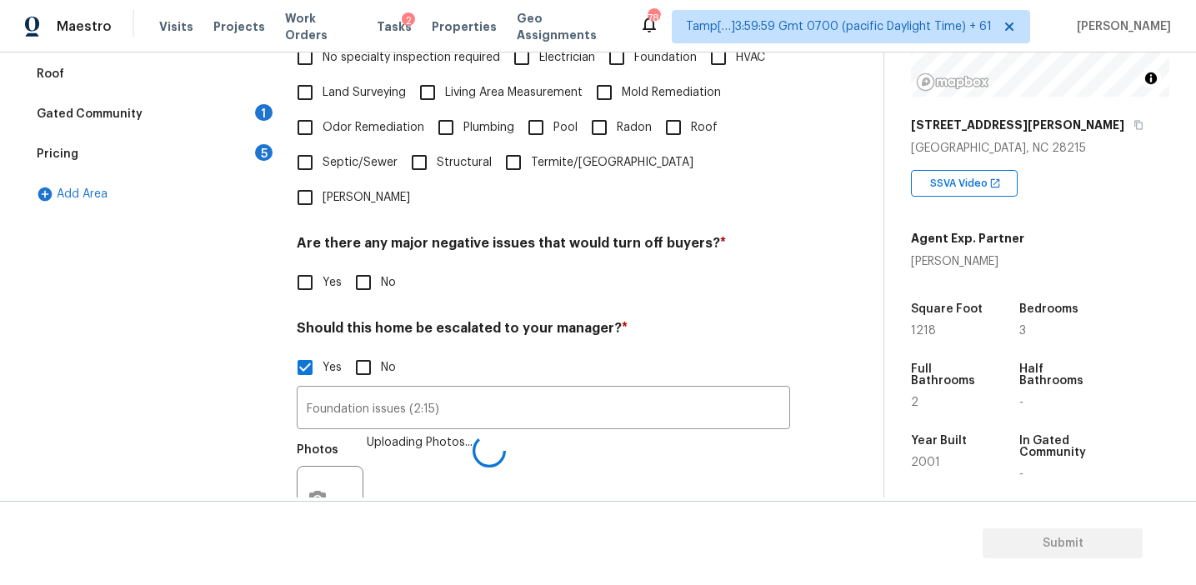
click at [513, 265] on div "Yes No" at bounding box center [543, 282] width 493 height 35
click at [398, 265] on div "Yes No" at bounding box center [543, 282] width 493 height 35
click at [363, 265] on input "No" at bounding box center [363, 282] width 35 height 35
checkbox input "true"
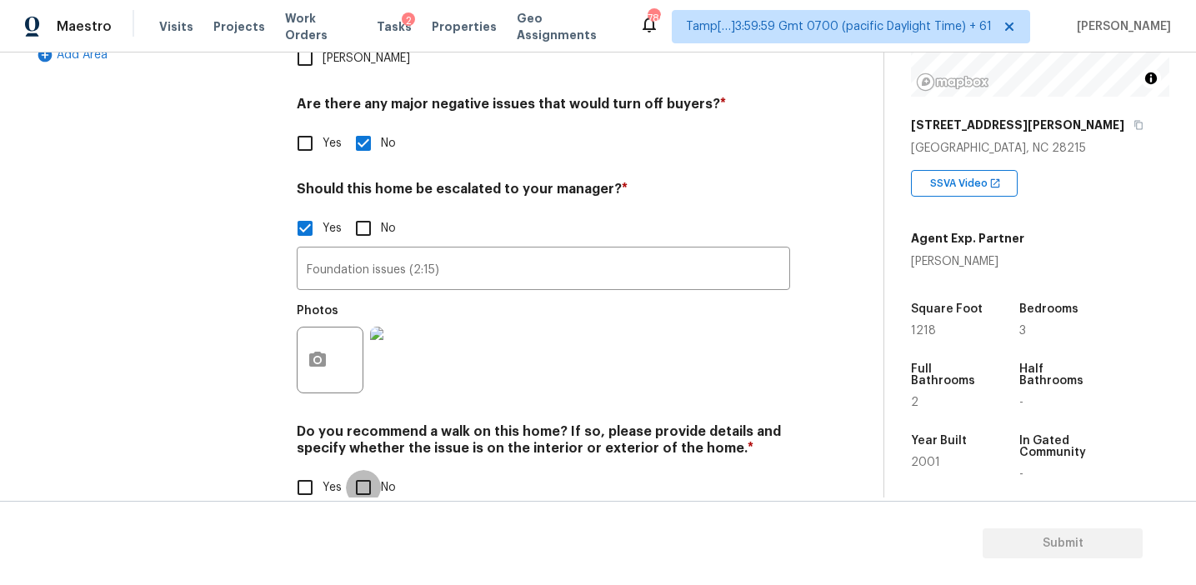
click at [367, 470] on input "No" at bounding box center [363, 487] width 35 height 35
checkbox input "true"
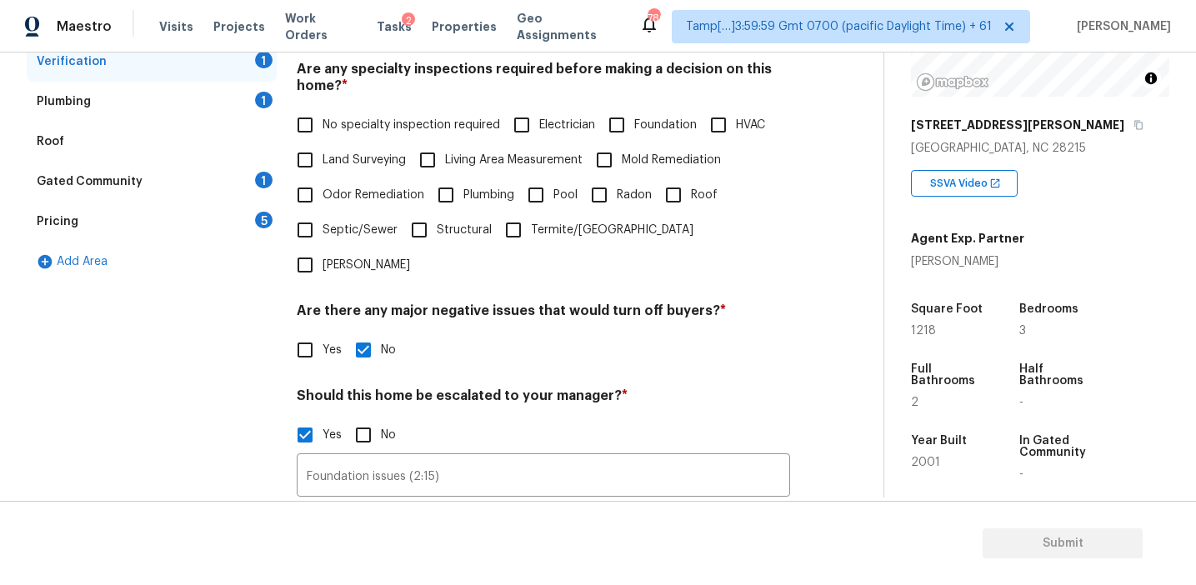
click at [232, 215] on div "Pricing 5" at bounding box center [152, 222] width 250 height 40
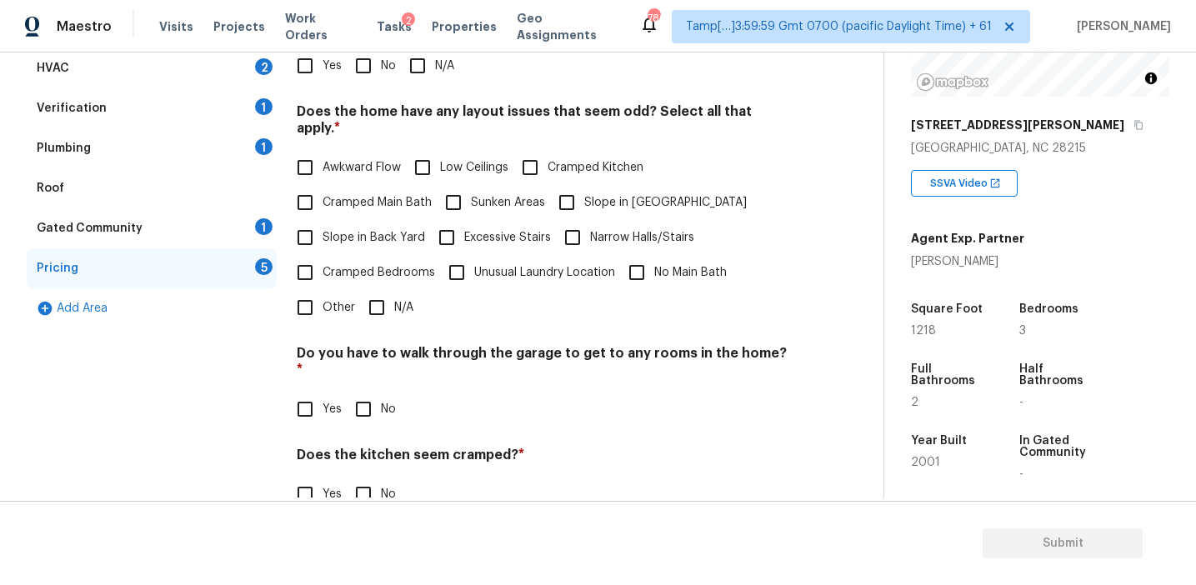
scroll to position [275, 0]
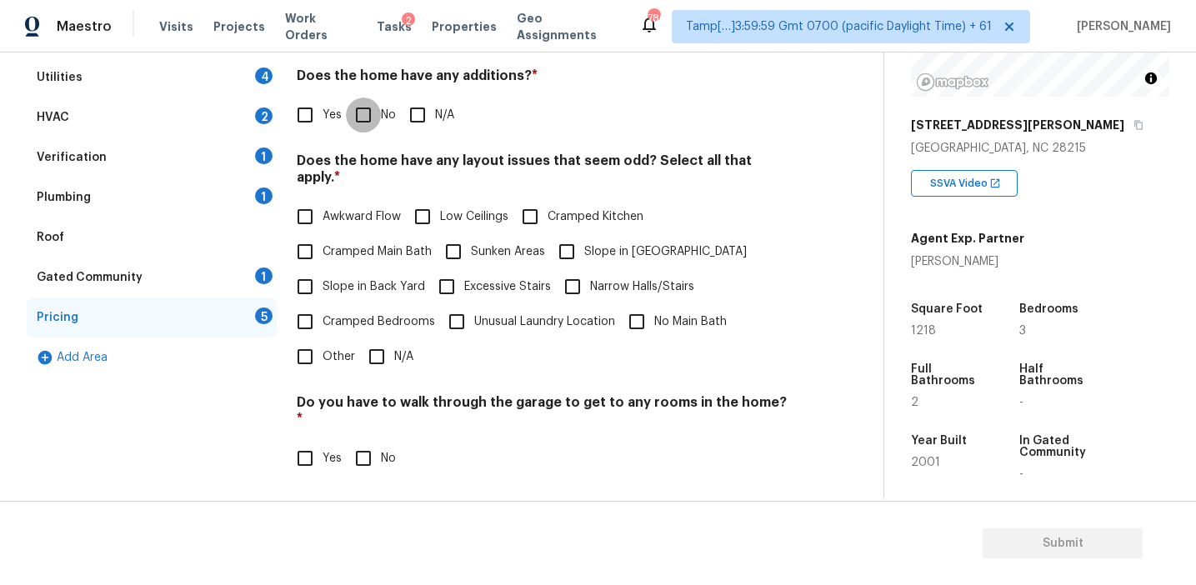
click at [369, 109] on input "No" at bounding box center [363, 115] width 35 height 35
checkbox input "true"
click at [378, 278] on span "Slope in Back Yard" at bounding box center [374, 287] width 103 height 18
click at [323, 273] on input "Slope in Back Yard" at bounding box center [305, 286] width 35 height 35
checkbox input "true"
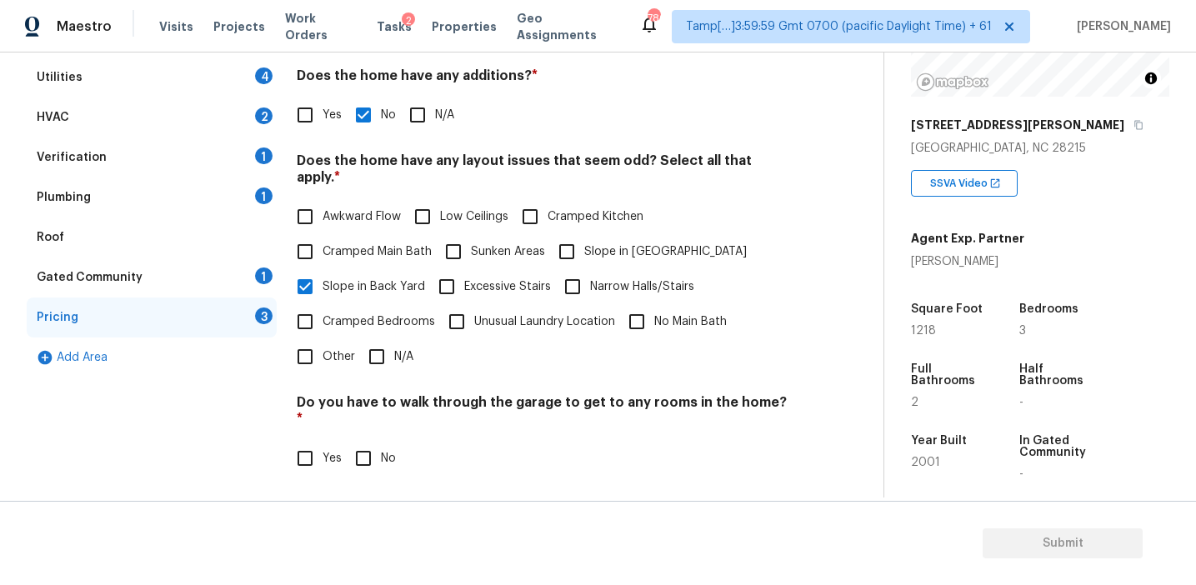
click at [573, 241] on input "Slope in [GEOGRAPHIC_DATA]" at bounding box center [566, 251] width 35 height 35
checkbox input "true"
click at [365, 208] on span "Awkward Flow" at bounding box center [362, 217] width 78 height 18
click at [323, 199] on input "Awkward Flow" at bounding box center [305, 216] width 35 height 35
checkbox input "true"
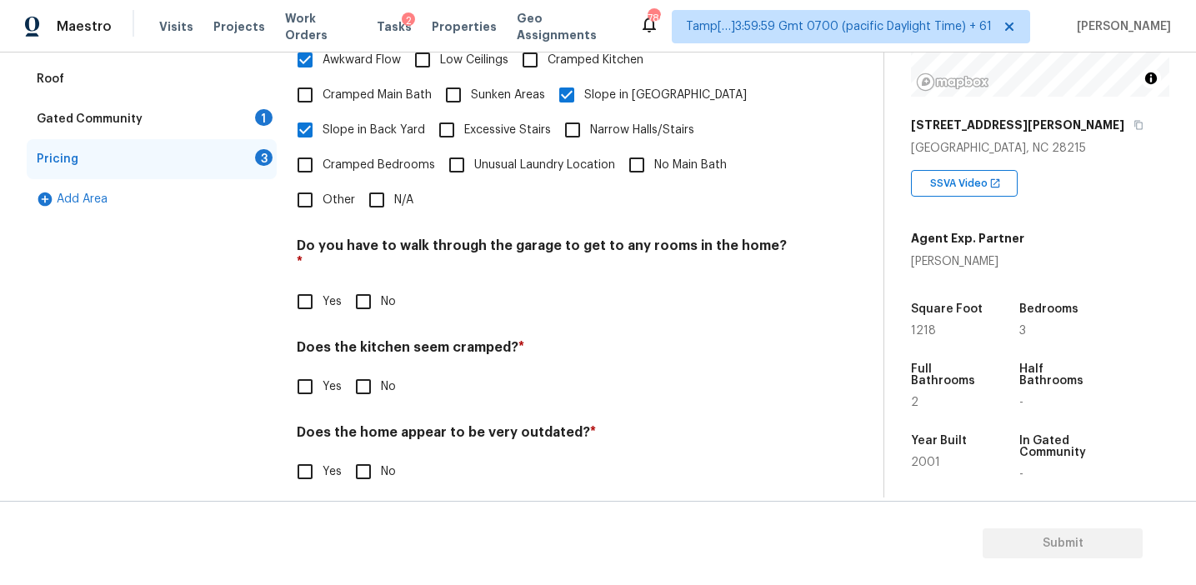
scroll to position [415, 0]
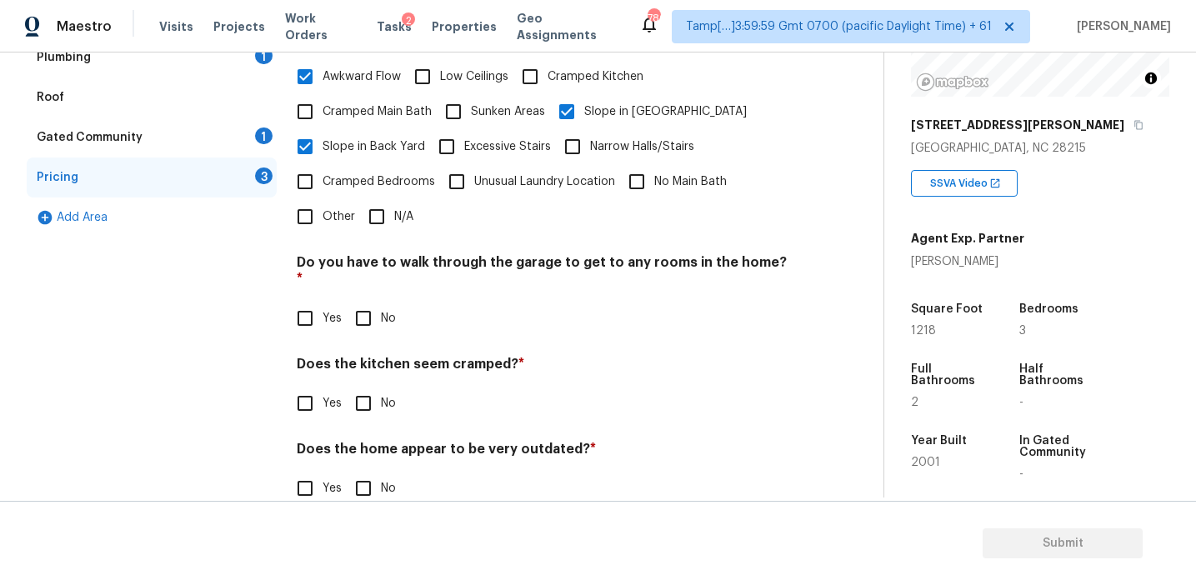
click at [358, 301] on input "No" at bounding box center [363, 318] width 35 height 35
checkbox input "true"
click at [374, 388] on input "No" at bounding box center [363, 405] width 35 height 35
checkbox input "true"
click at [372, 473] on input "No" at bounding box center [363, 490] width 35 height 35
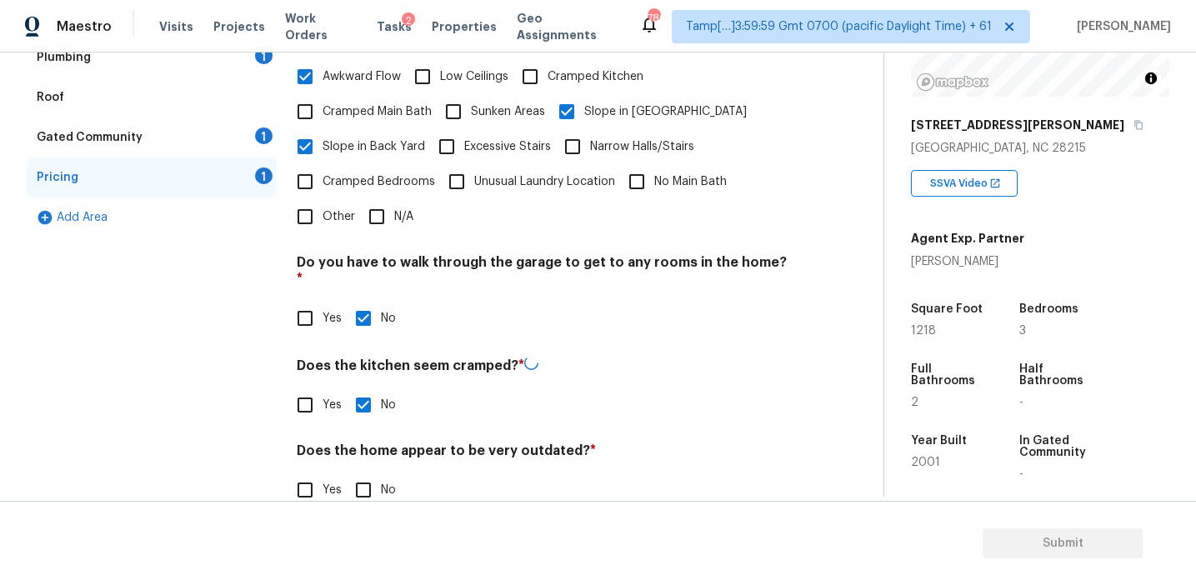
checkbox input "true"
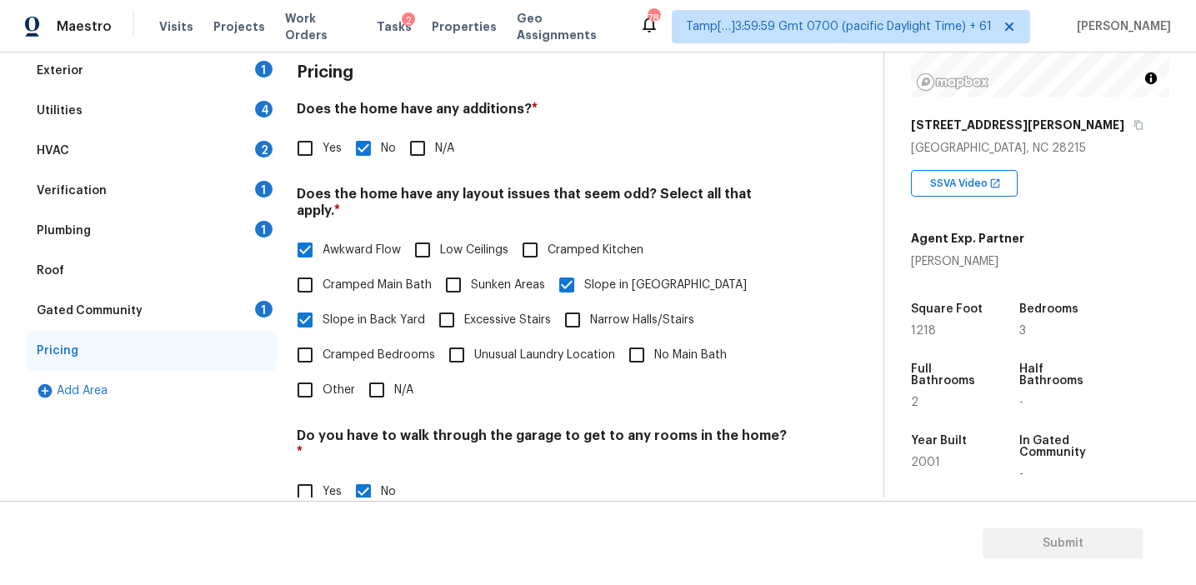
click at [243, 312] on div "Gated Community 1" at bounding box center [152, 311] width 250 height 40
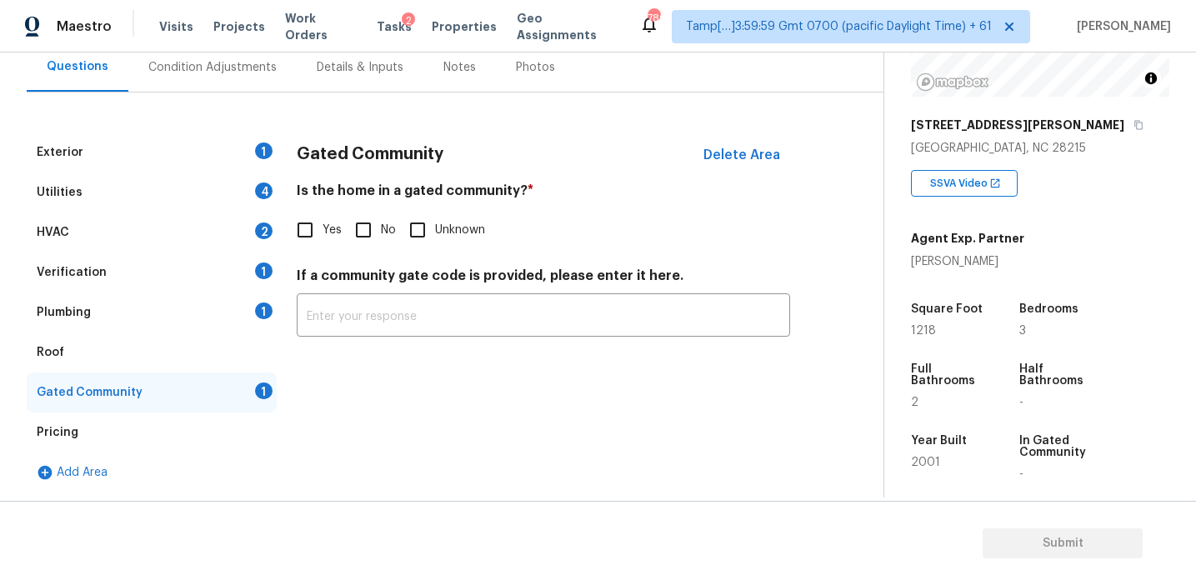
click at [370, 243] on input "No" at bounding box center [363, 230] width 35 height 35
checkbox input "true"
click at [204, 329] on div "Plumbing 1" at bounding box center [152, 313] width 250 height 40
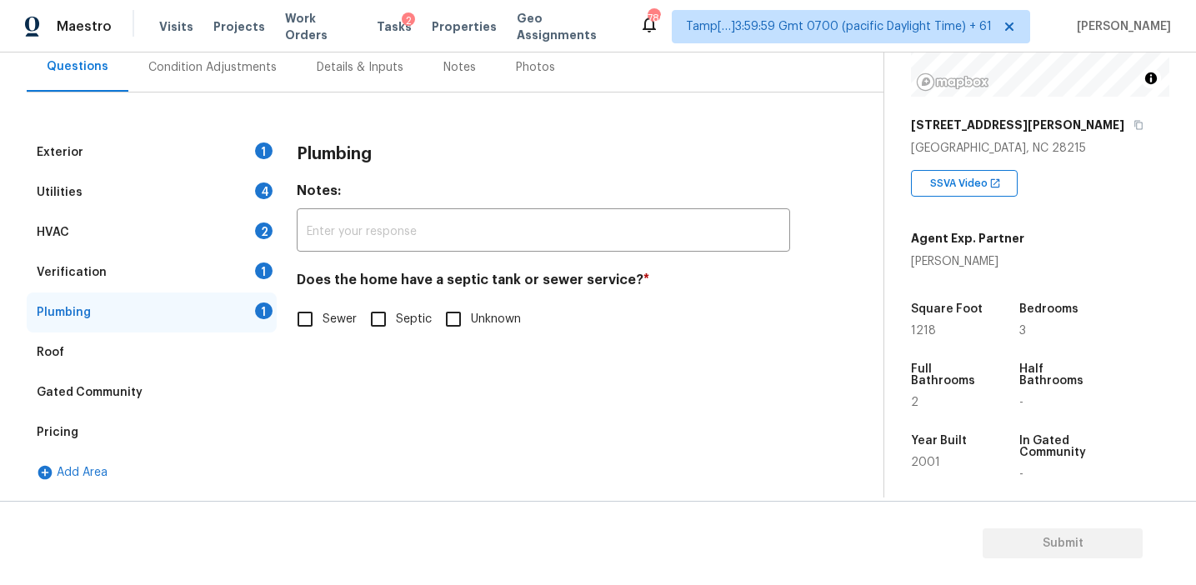
click at [308, 313] on input "Sewer" at bounding box center [305, 319] width 35 height 35
checkbox input "true"
click at [316, 378] on div "Plumbing Notes: ​ Does the home have a septic tank or sewer service? * Sewer Se…" at bounding box center [543, 313] width 493 height 360
click at [177, 270] on div "Verification 1" at bounding box center [152, 273] width 250 height 40
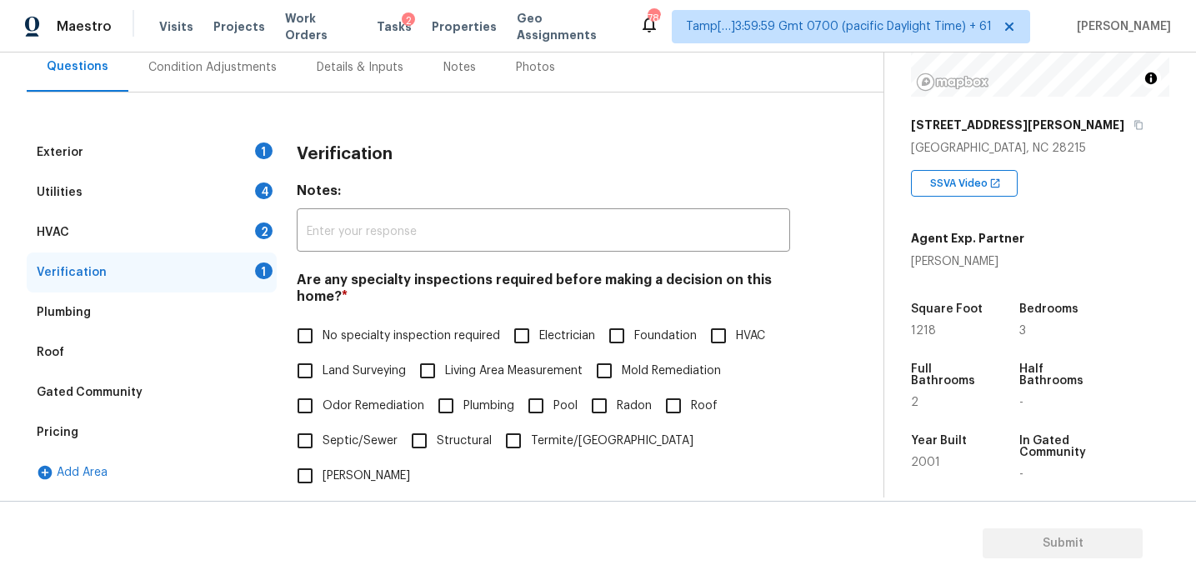
scroll to position [349, 0]
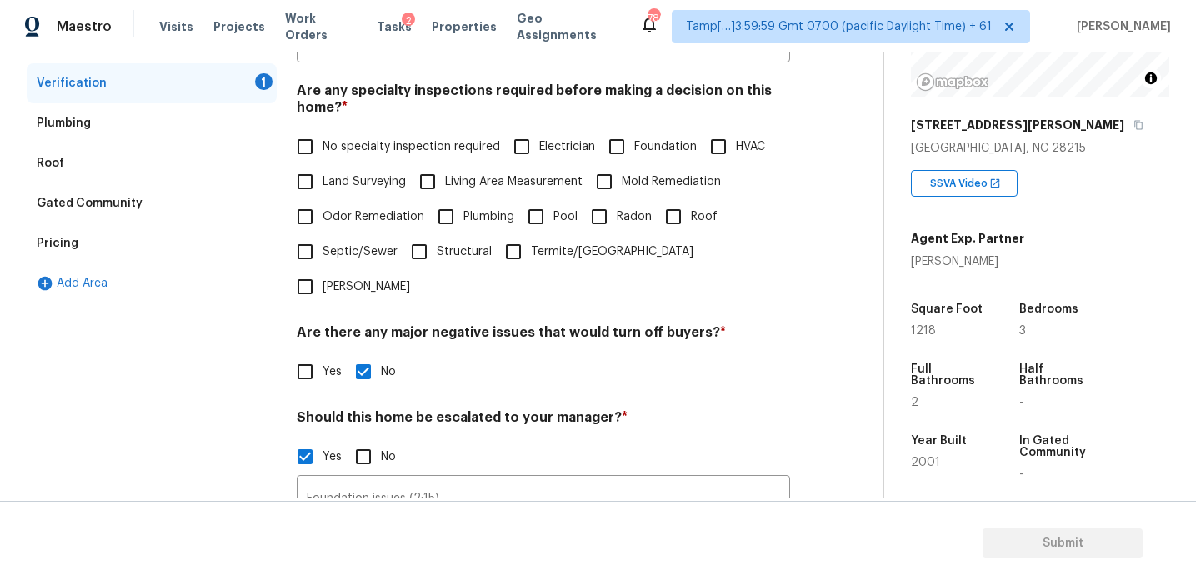
click at [365, 145] on span "No specialty inspection required" at bounding box center [412, 147] width 178 height 18
click at [323, 145] on input "No specialty inspection required" at bounding box center [305, 146] width 35 height 35
checkbox input "true"
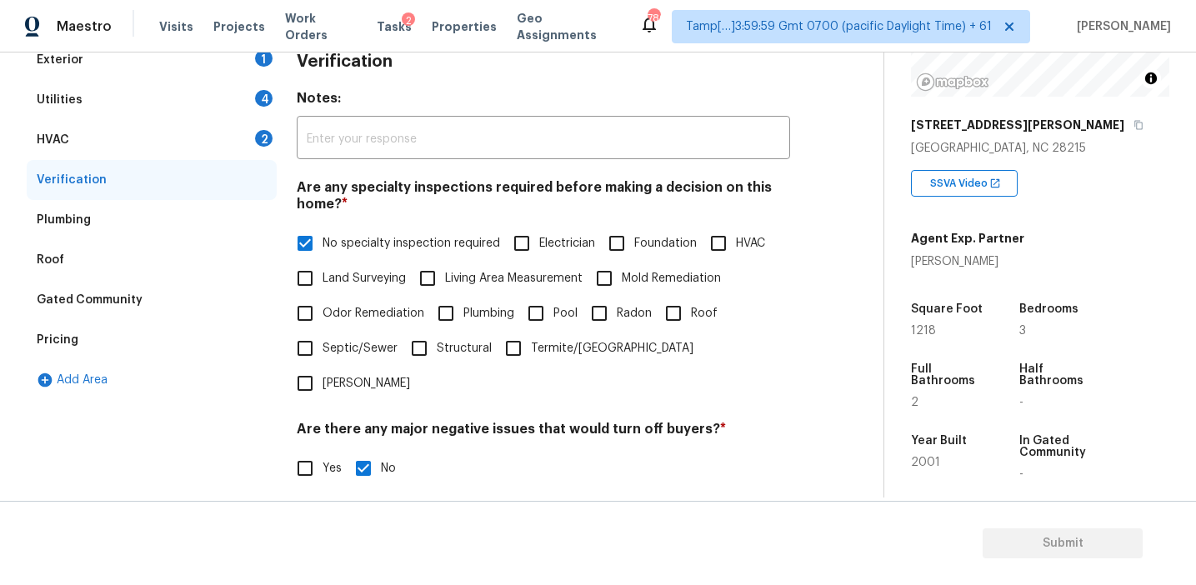
scroll to position [206, 0]
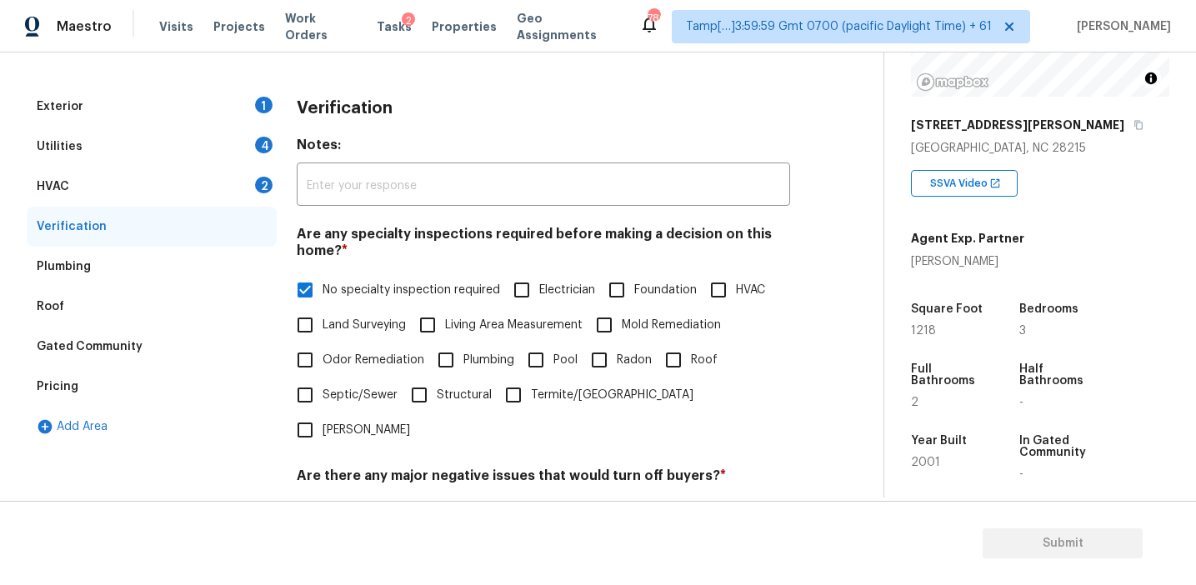
click at [224, 189] on div "HVAC 2" at bounding box center [152, 187] width 250 height 40
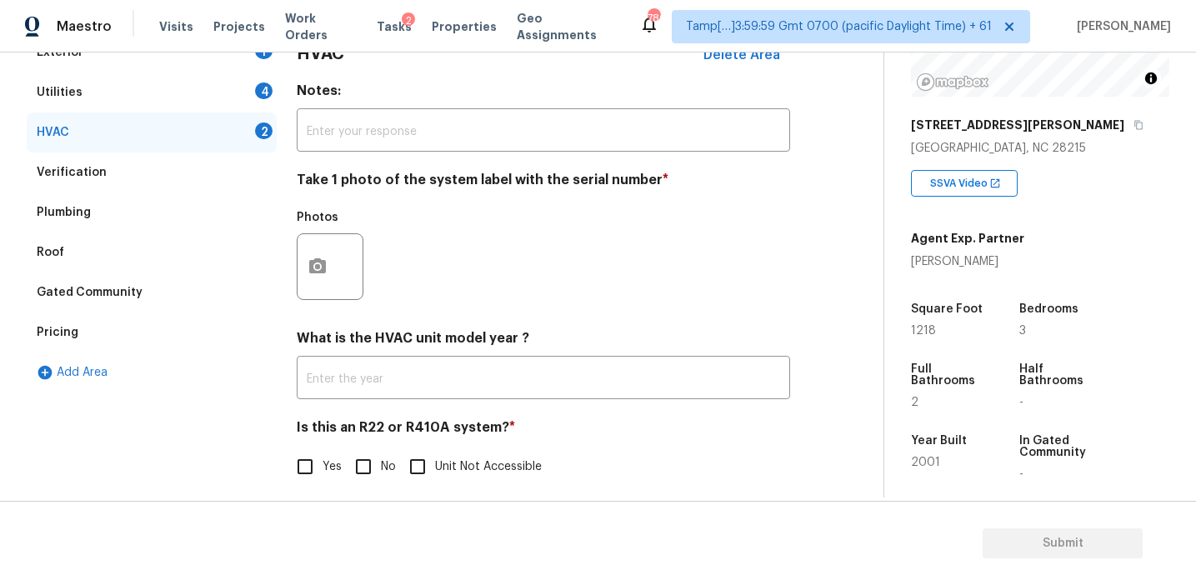
scroll to position [273, 0]
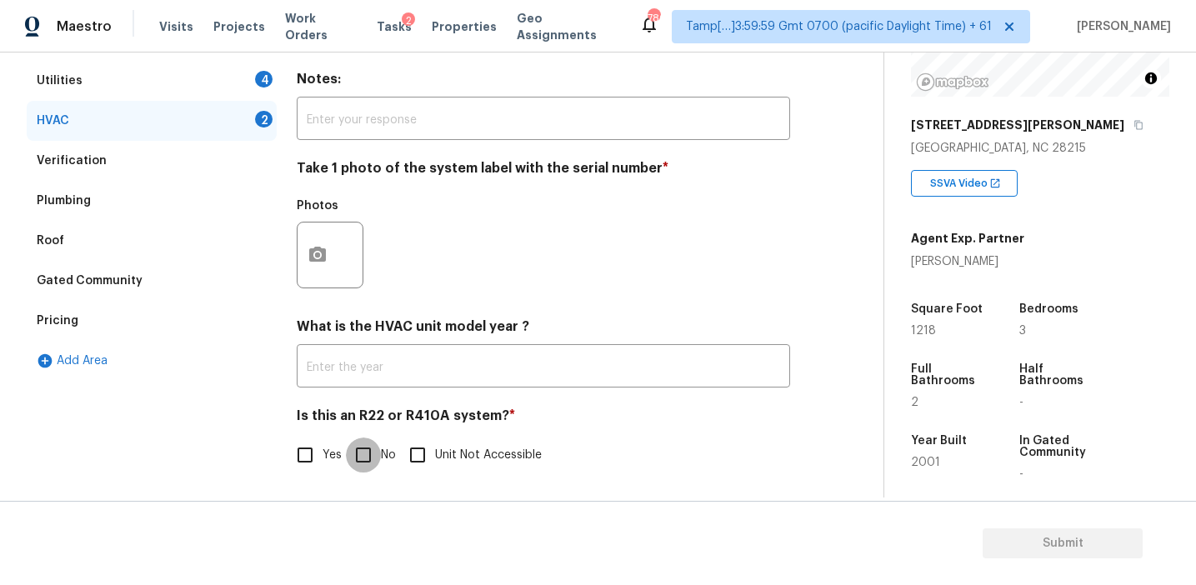
click at [348, 450] on input "No" at bounding box center [363, 455] width 35 height 35
checkbox input "true"
click at [308, 243] on button "button" at bounding box center [318, 255] width 40 height 65
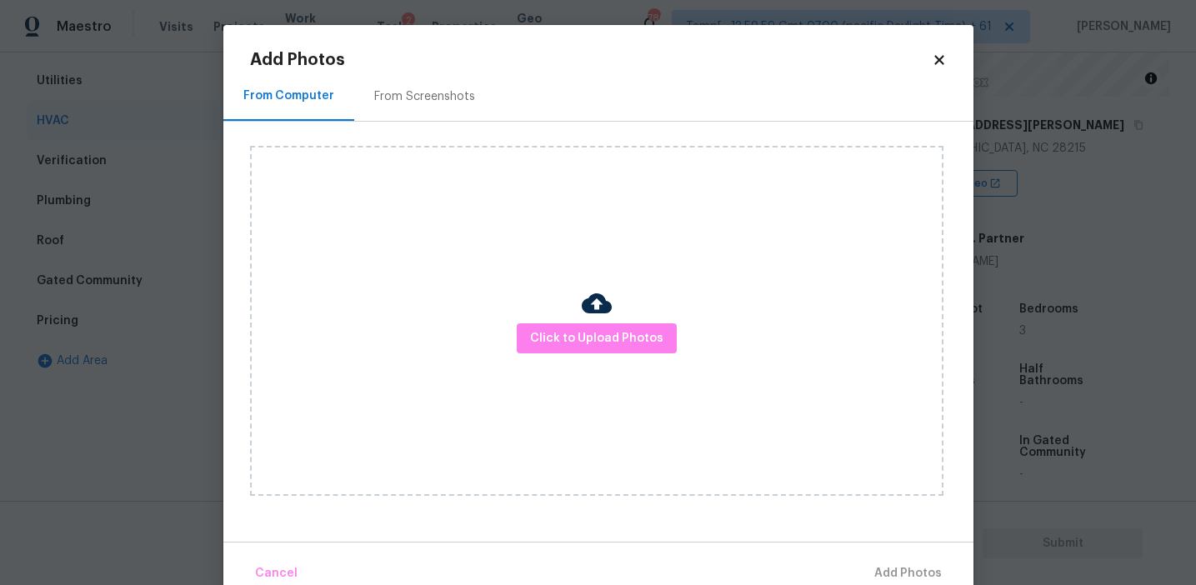
click at [402, 70] on div "Add Photos From Computer From Screenshots Click to Upload Photos Cancel Add Pho…" at bounding box center [598, 322] width 697 height 540
click at [410, 98] on div "From Screenshots" at bounding box center [424, 96] width 101 height 17
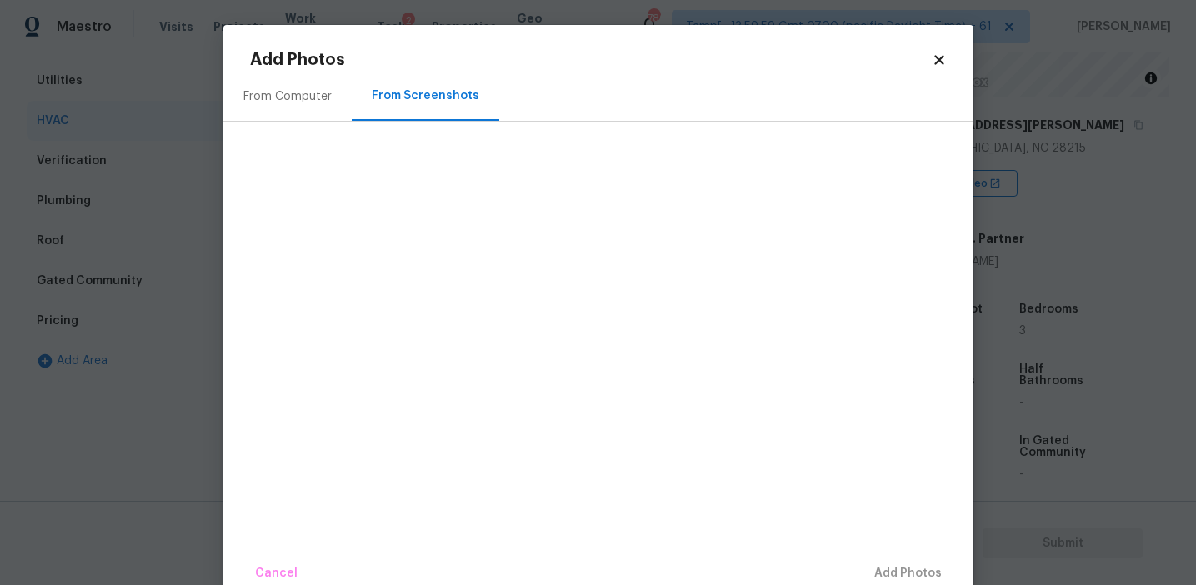
click at [275, 85] on div "From Computer" at bounding box center [287, 96] width 128 height 49
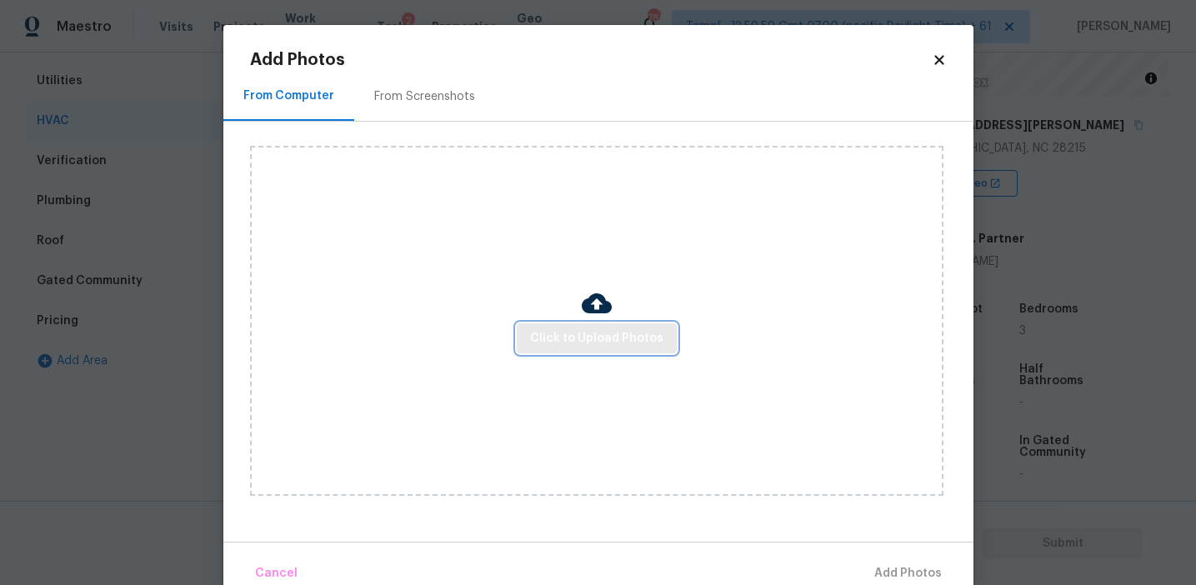
click at [552, 325] on button "Click to Upload Photos" at bounding box center [597, 338] width 160 height 31
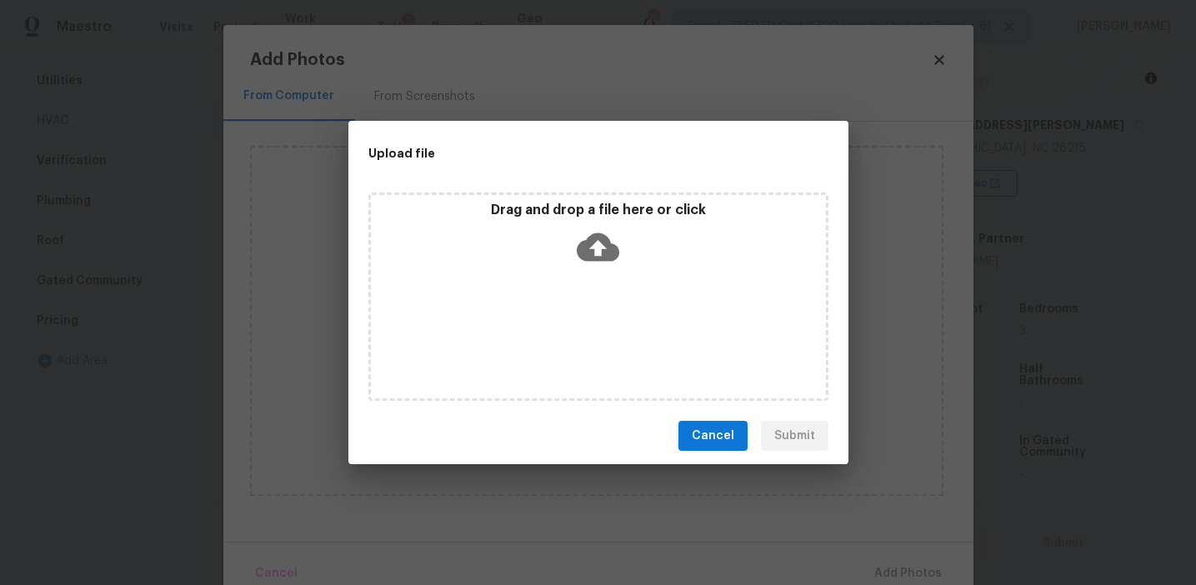
click at [544, 238] on div "Drag and drop a file here or click" at bounding box center [598, 238] width 455 height 72
click at [698, 434] on span "Cancel" at bounding box center [713, 436] width 43 height 21
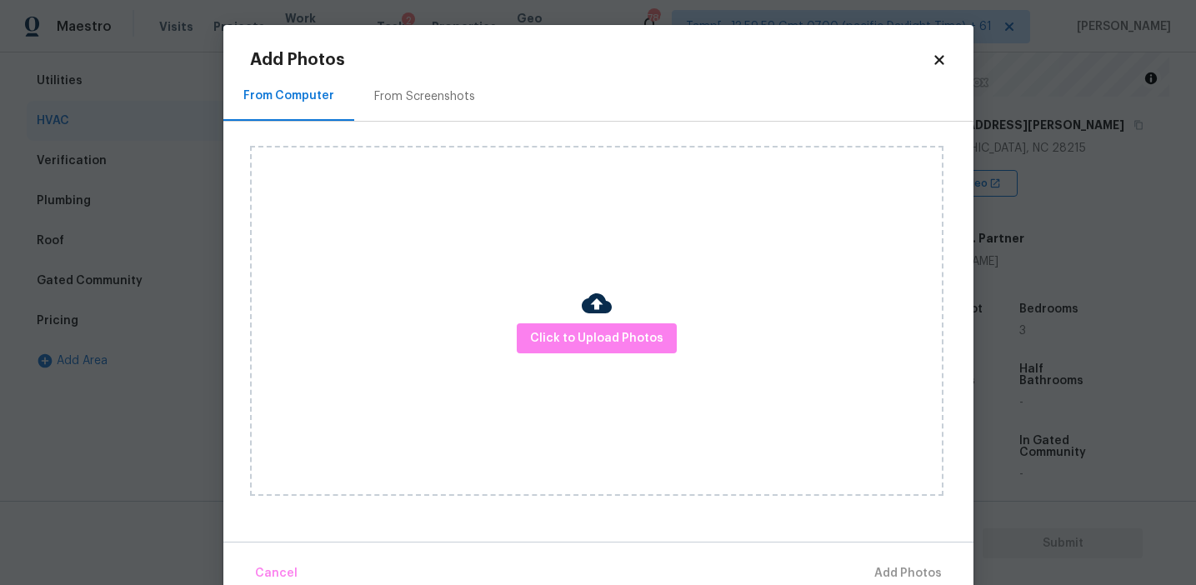
click at [378, 118] on div "From Screenshots" at bounding box center [424, 96] width 141 height 49
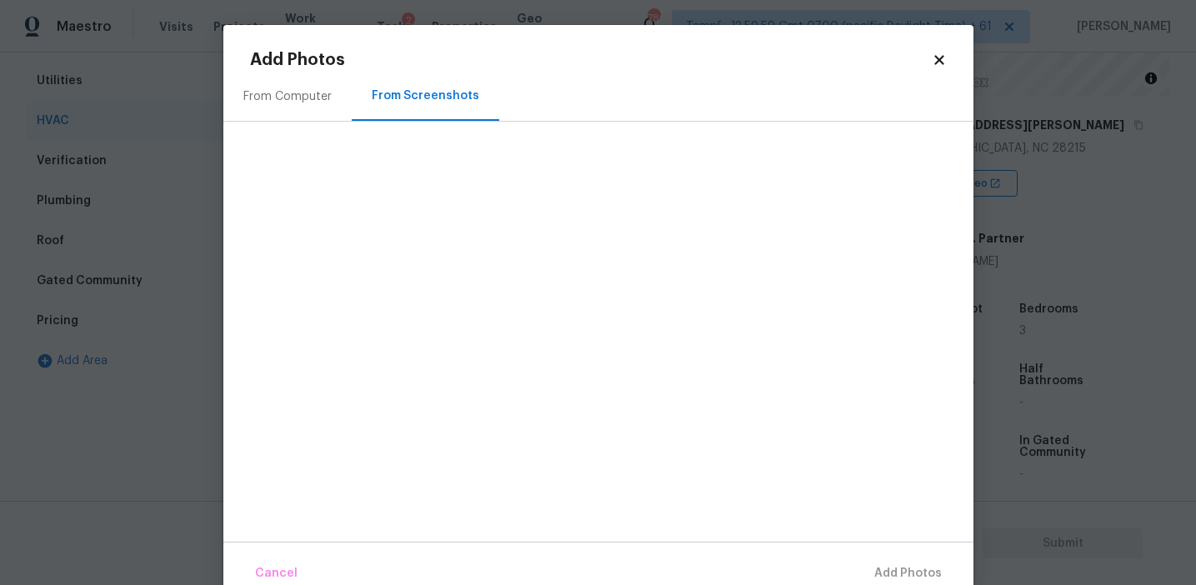
click at [325, 98] on div "From Computer" at bounding box center [287, 96] width 88 height 17
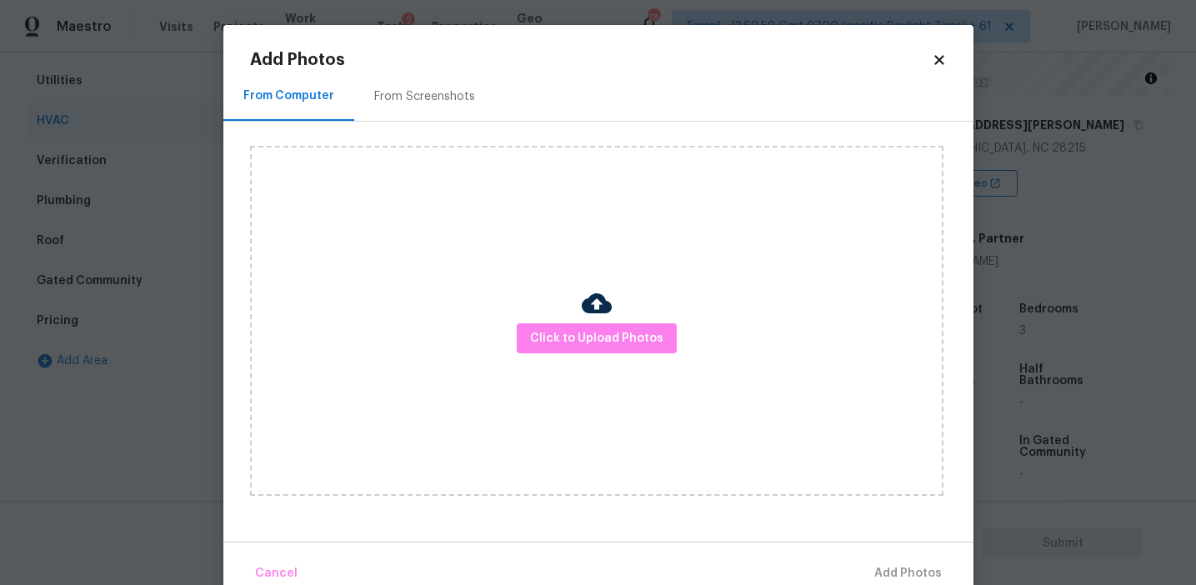
click at [185, 228] on body "Maestro Visits Projects Work Orders Tasks 2 Properties Geo Assignments 786 Tamp…" at bounding box center [598, 292] width 1196 height 585
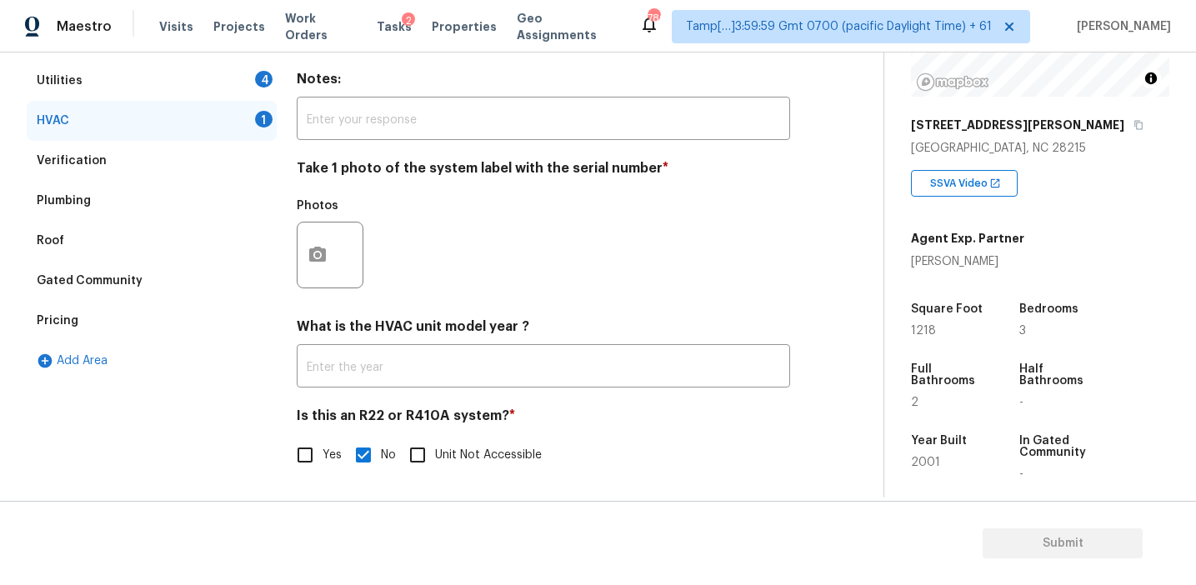
click at [280, 240] on div "Exterior 1 Utilities 4 HVAC 1 Verification Plumbing Roof Gated Community Pricin…" at bounding box center [435, 257] width 817 height 472
click at [335, 268] on div at bounding box center [330, 255] width 67 height 67
click at [326, 256] on icon "button" at bounding box center [318, 255] width 20 height 20
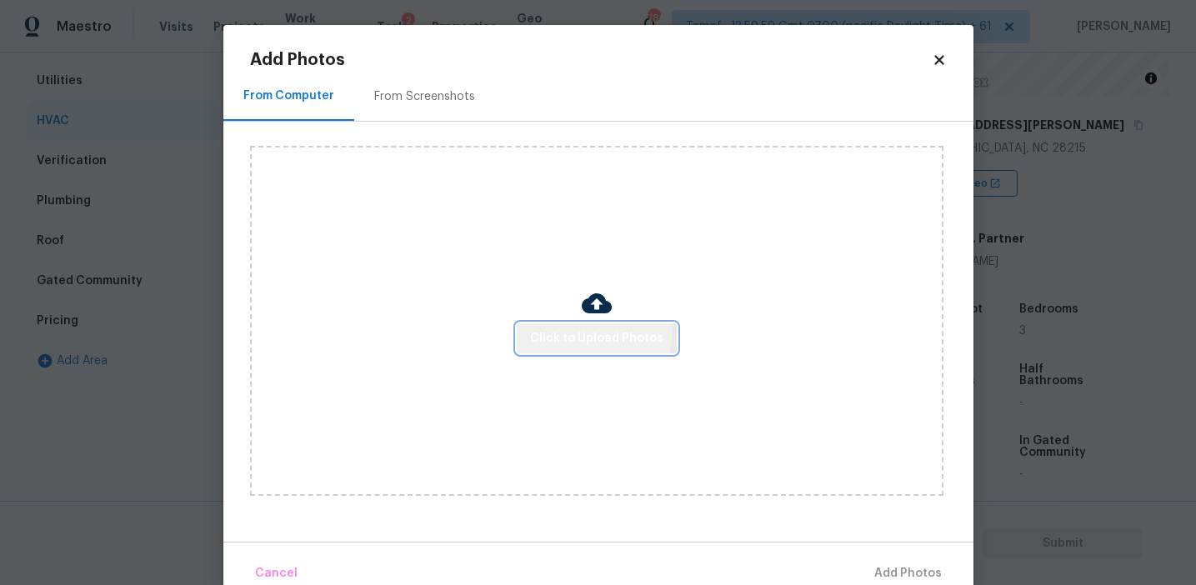
click at [553, 327] on button "Click to Upload Photos" at bounding box center [597, 338] width 160 height 31
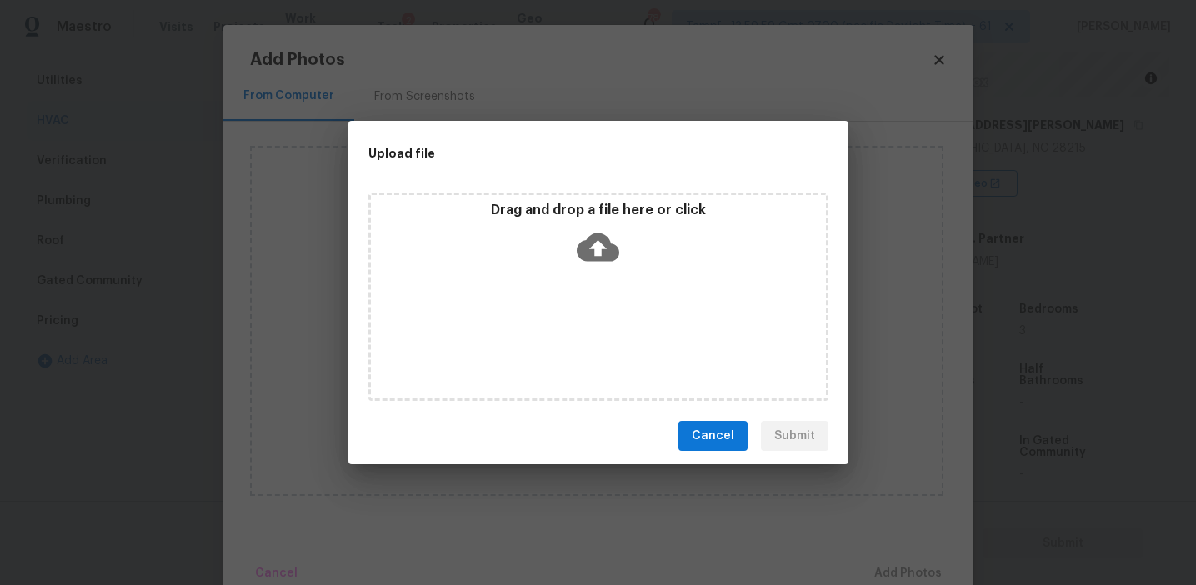
click at [566, 209] on p "Drag and drop a file here or click" at bounding box center [598, 211] width 455 height 18
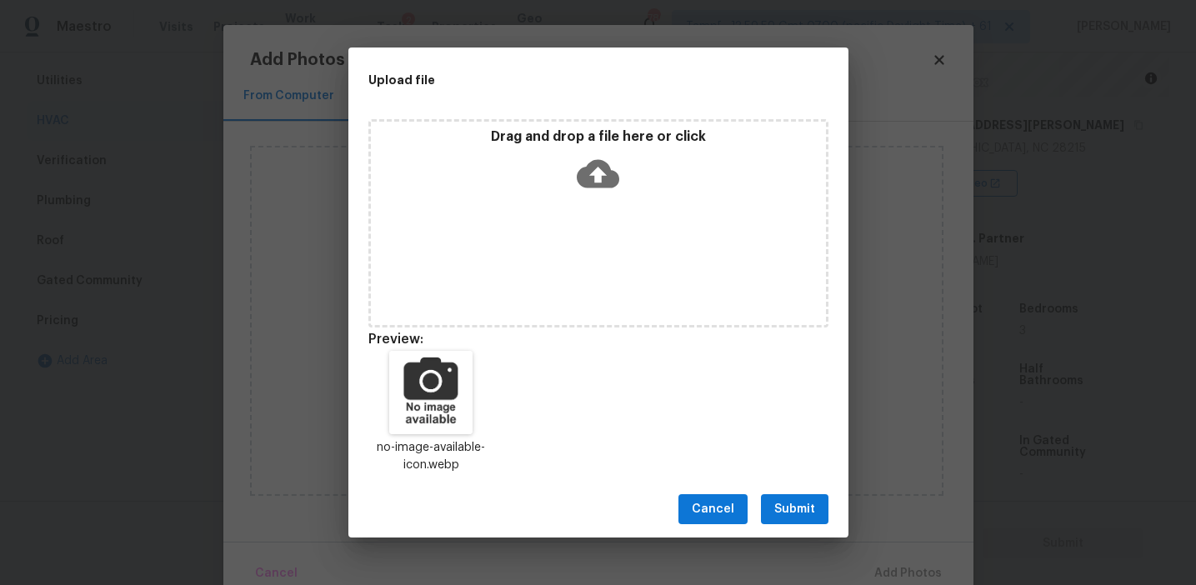
click at [794, 505] on span "Submit" at bounding box center [794, 509] width 41 height 21
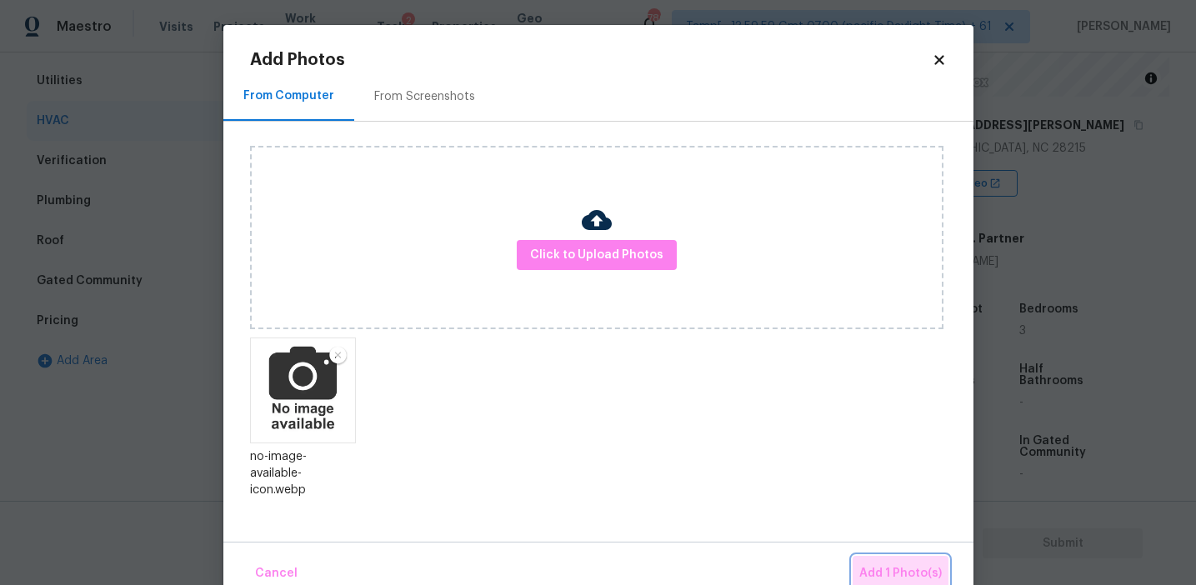
click at [863, 560] on button "Add 1 Photo(s)" at bounding box center [901, 574] width 96 height 36
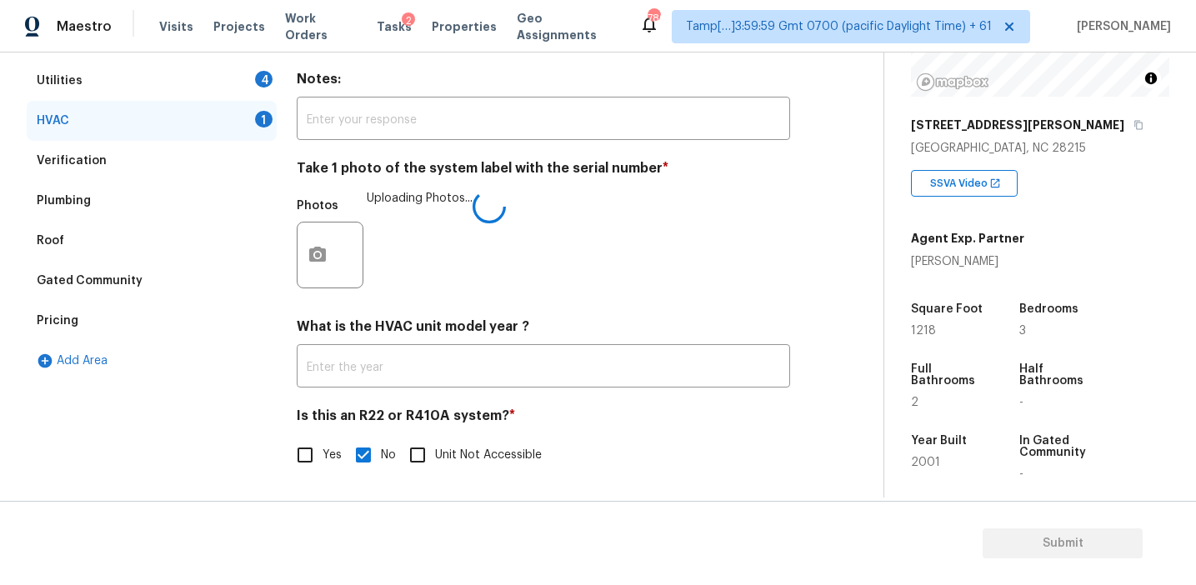
click at [607, 352] on input "text" at bounding box center [543, 367] width 493 height 39
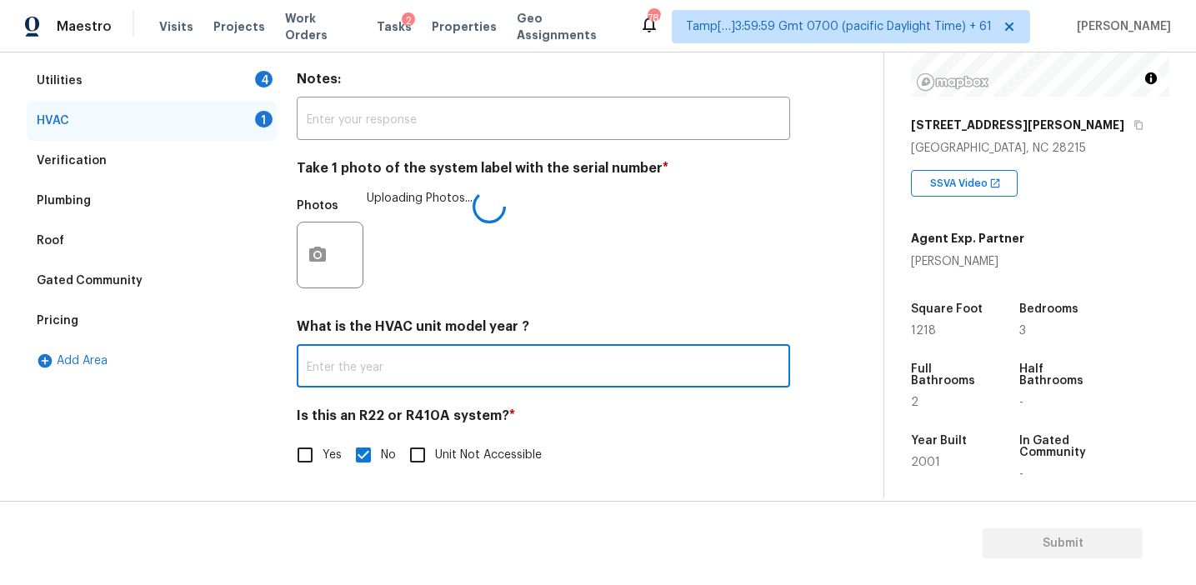
click at [513, 286] on div "Photos Uploading Photos..." at bounding box center [543, 244] width 493 height 108
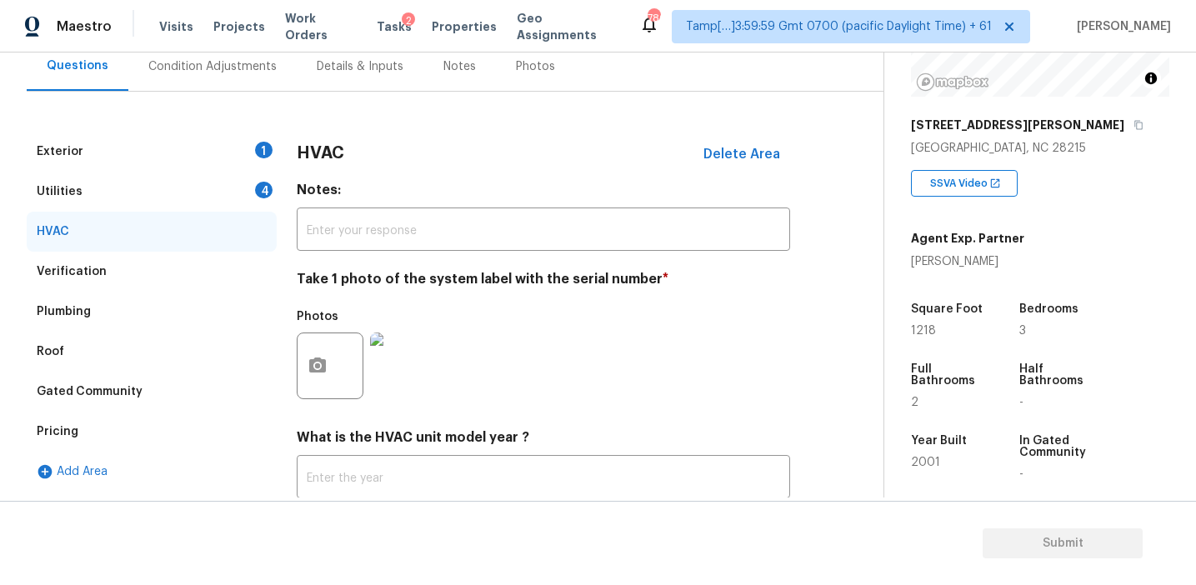
scroll to position [153, 0]
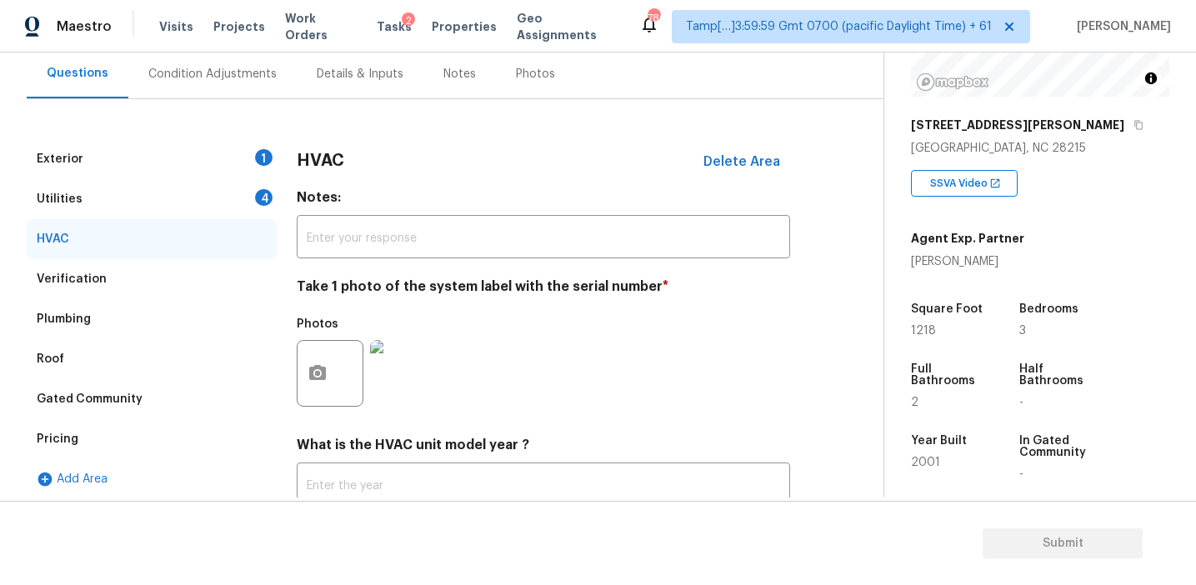
click at [319, 199] on h4 "Notes:" at bounding box center [543, 200] width 493 height 23
click at [207, 198] on div "Utilities 4" at bounding box center [152, 199] width 250 height 40
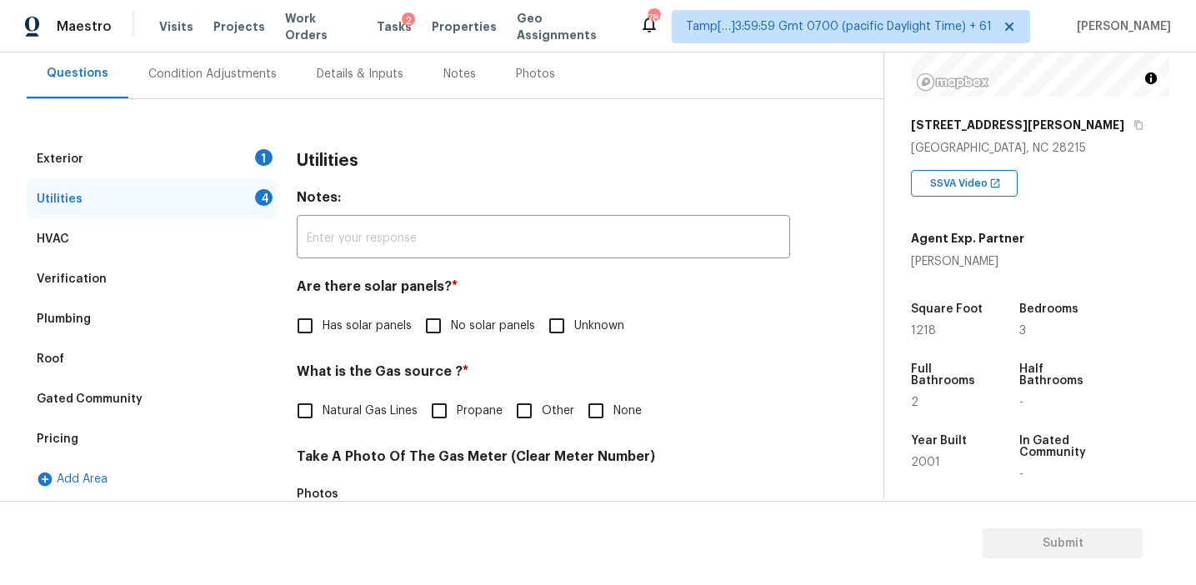
click at [433, 319] on input "No solar panels" at bounding box center [433, 325] width 35 height 35
checkbox input "true"
click at [385, 410] on span "Natural Gas Lines" at bounding box center [370, 412] width 95 height 18
click at [323, 410] on input "Natural Gas Lines" at bounding box center [305, 410] width 35 height 35
checkbox input "true"
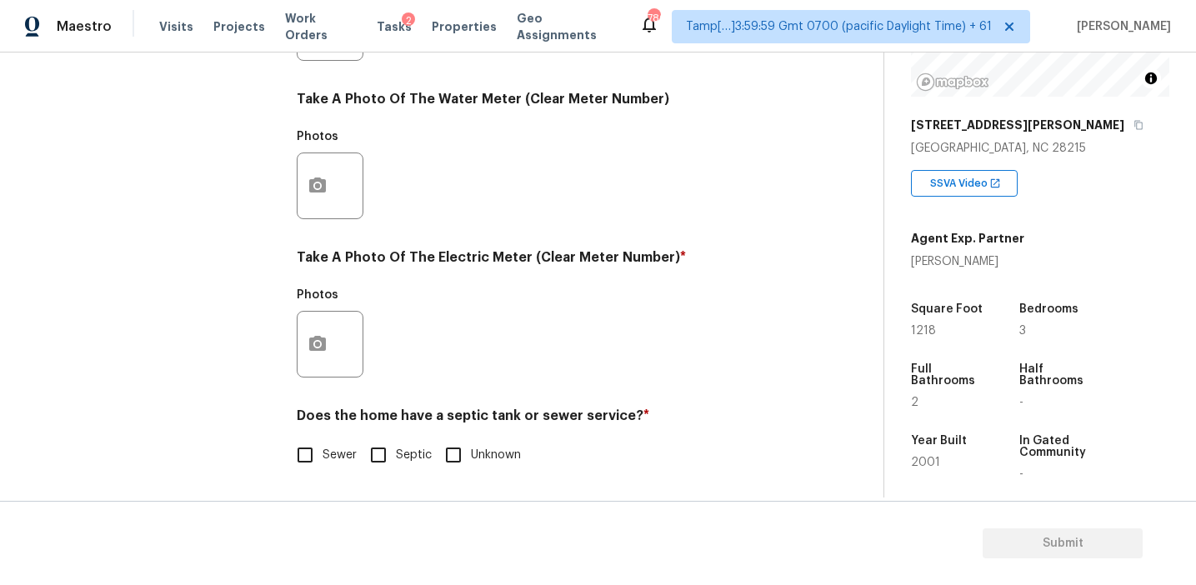
scroll to position [669, 0]
click at [312, 454] on input "Sewer" at bounding box center [305, 455] width 35 height 35
checkbox input "true"
click at [320, 368] on button "button" at bounding box center [318, 344] width 40 height 65
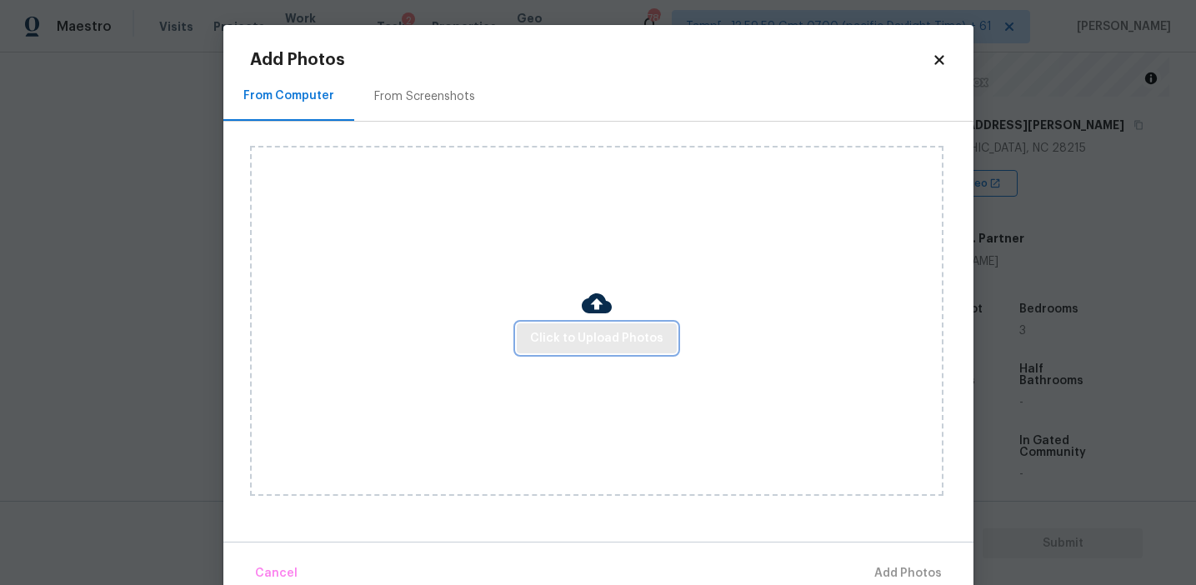
click at [583, 335] on span "Click to Upload Photos" at bounding box center [596, 338] width 133 height 21
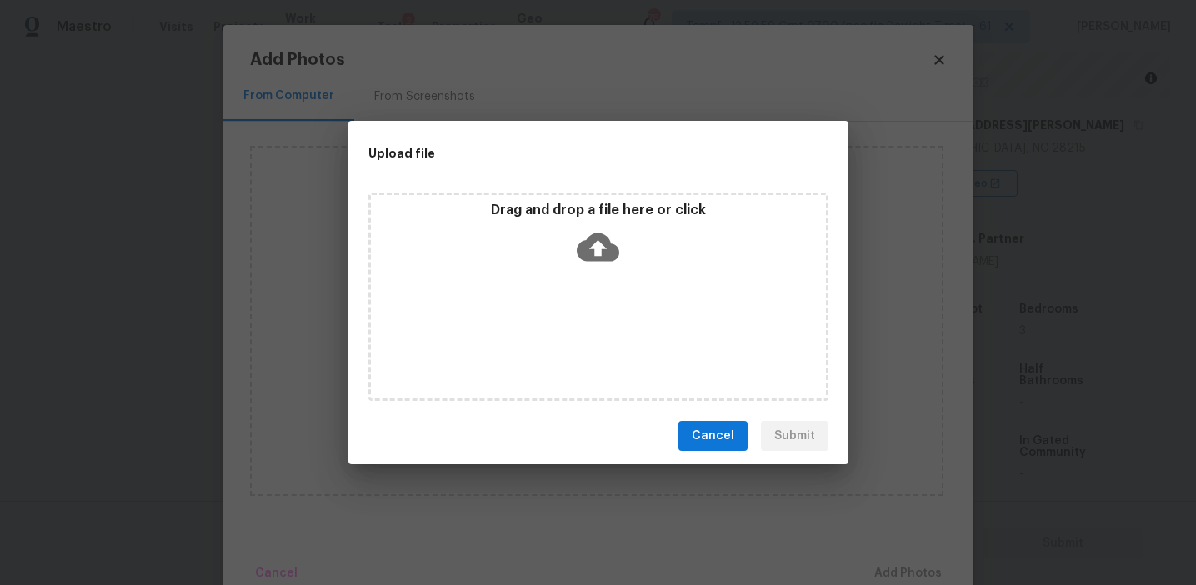
click at [573, 227] on div "Drag and drop a file here or click" at bounding box center [598, 238] width 455 height 72
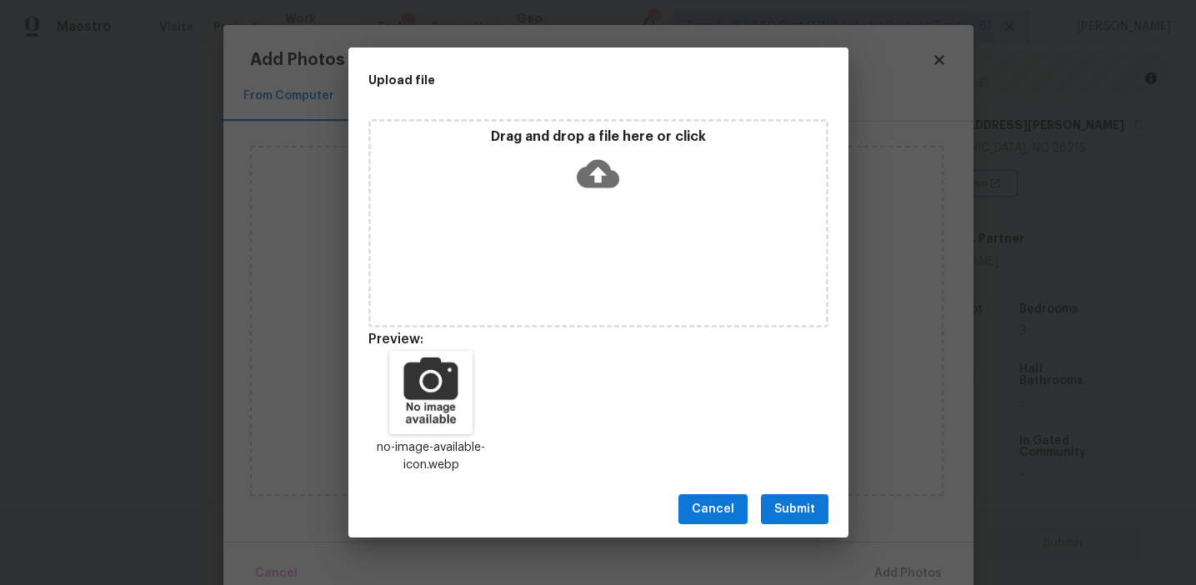
click at [783, 503] on span "Submit" at bounding box center [794, 509] width 41 height 21
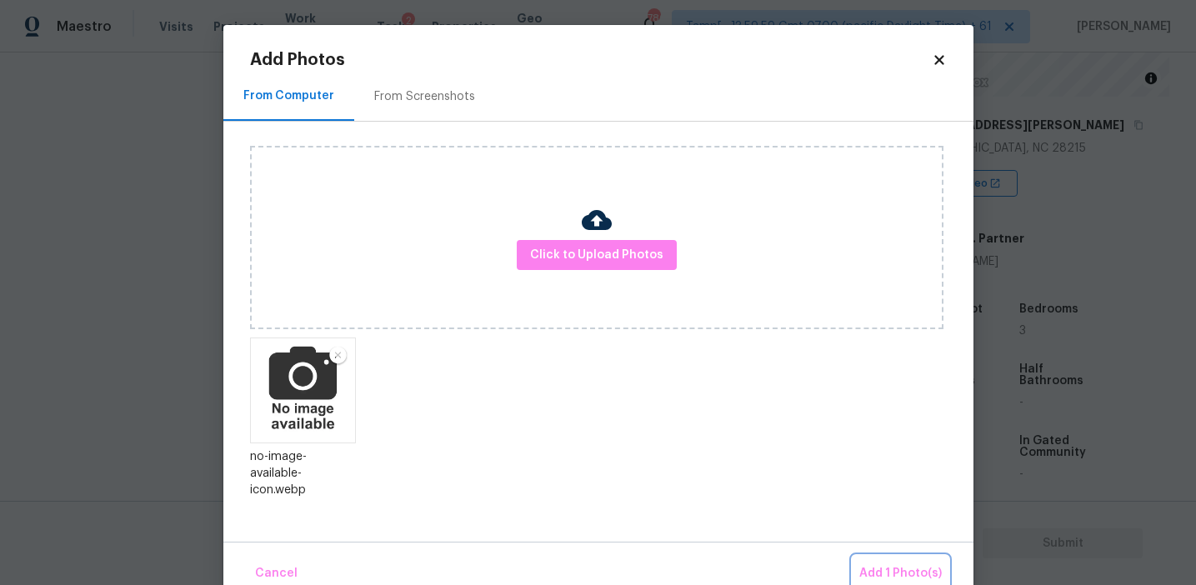
click at [883, 562] on button "Add 1 Photo(s)" at bounding box center [901, 574] width 96 height 36
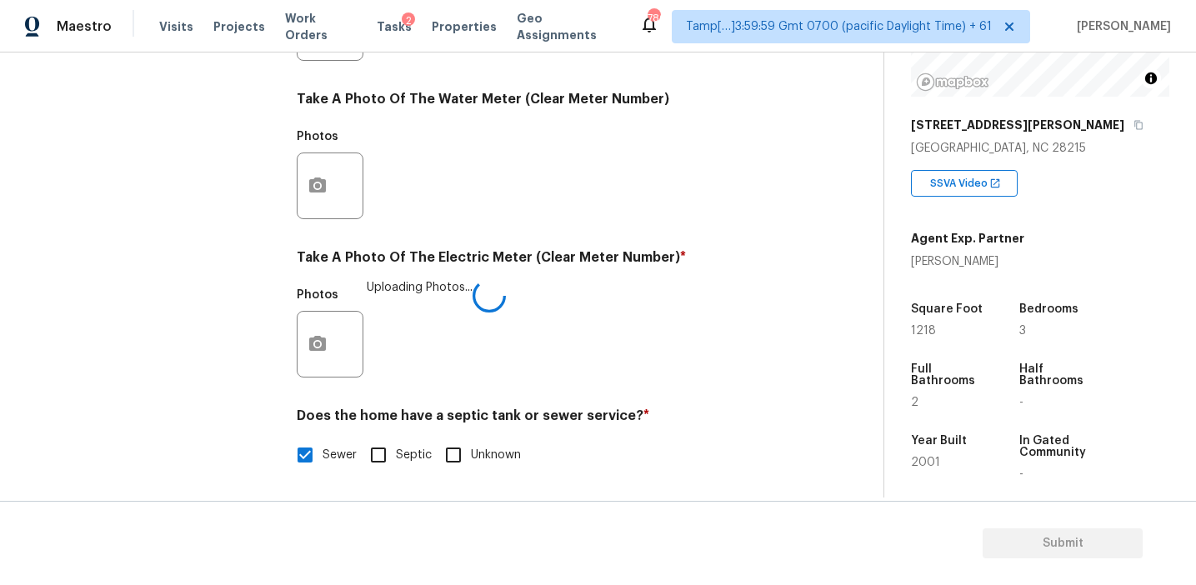
click at [553, 403] on div "Utilities Notes: ​ Are there solar panels? * Has solar panels No solar panels U…" at bounding box center [543, 57] width 493 height 869
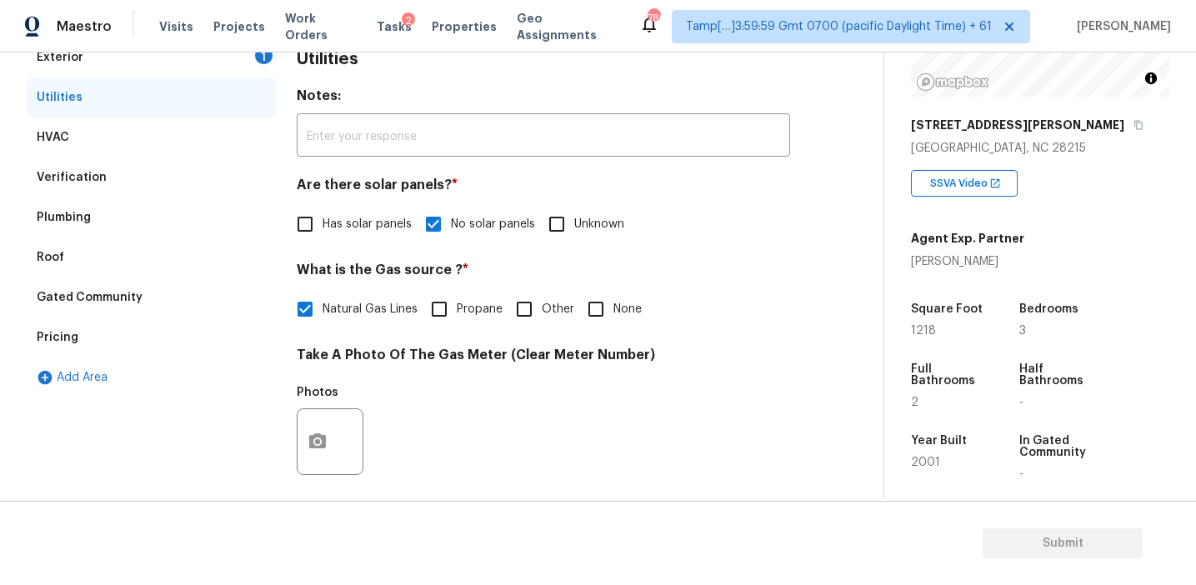
click at [367, 175] on div "Utilities Notes: ​ Are there solar panels? * Has solar panels No solar panels U…" at bounding box center [543, 472] width 493 height 869
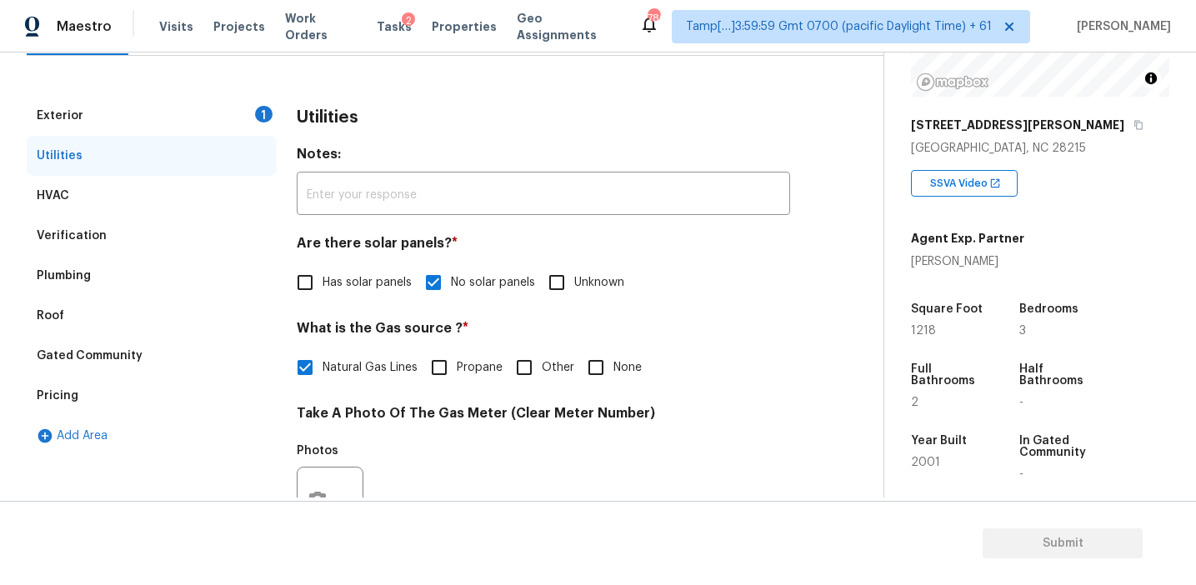
scroll to position [191, 0]
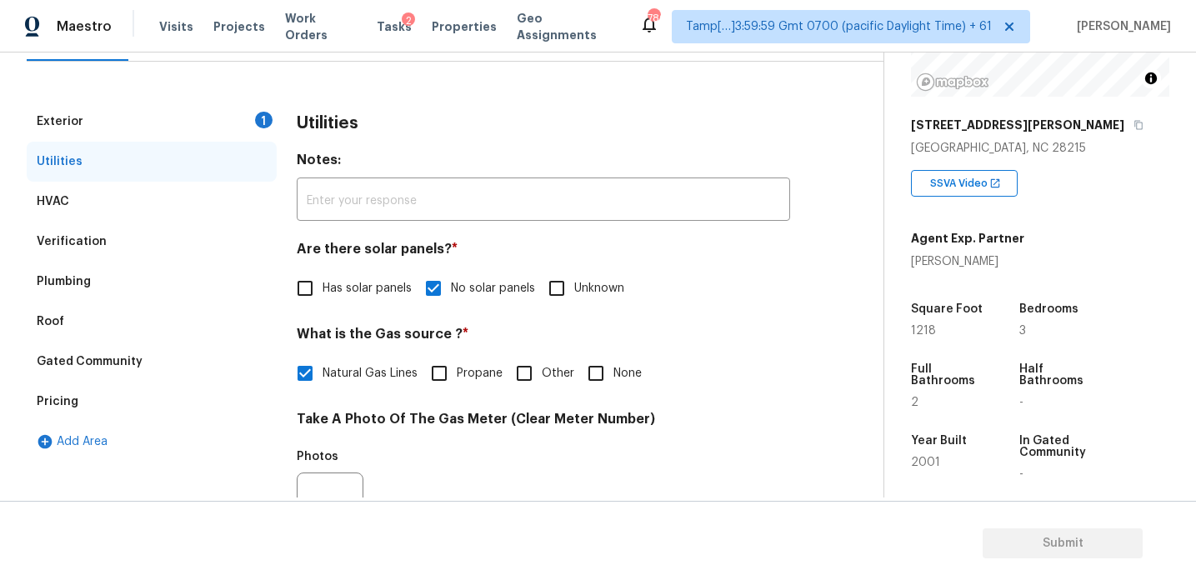
click at [220, 127] on div "Exterior 1" at bounding box center [152, 122] width 250 height 40
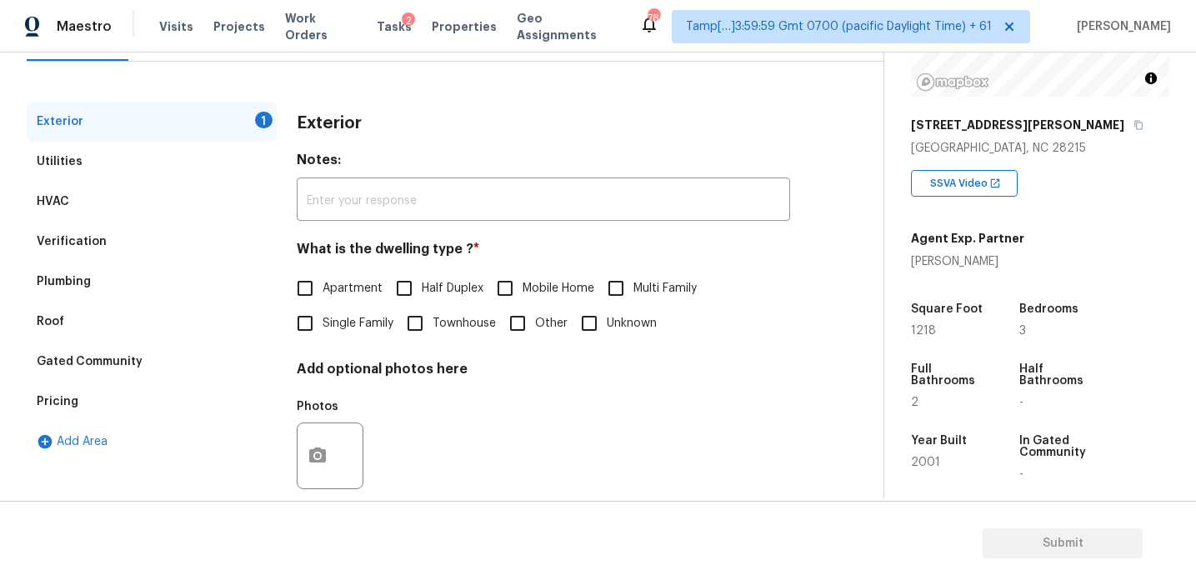
click at [316, 324] on input "Single Family" at bounding box center [305, 323] width 35 height 35
checkbox input "true"
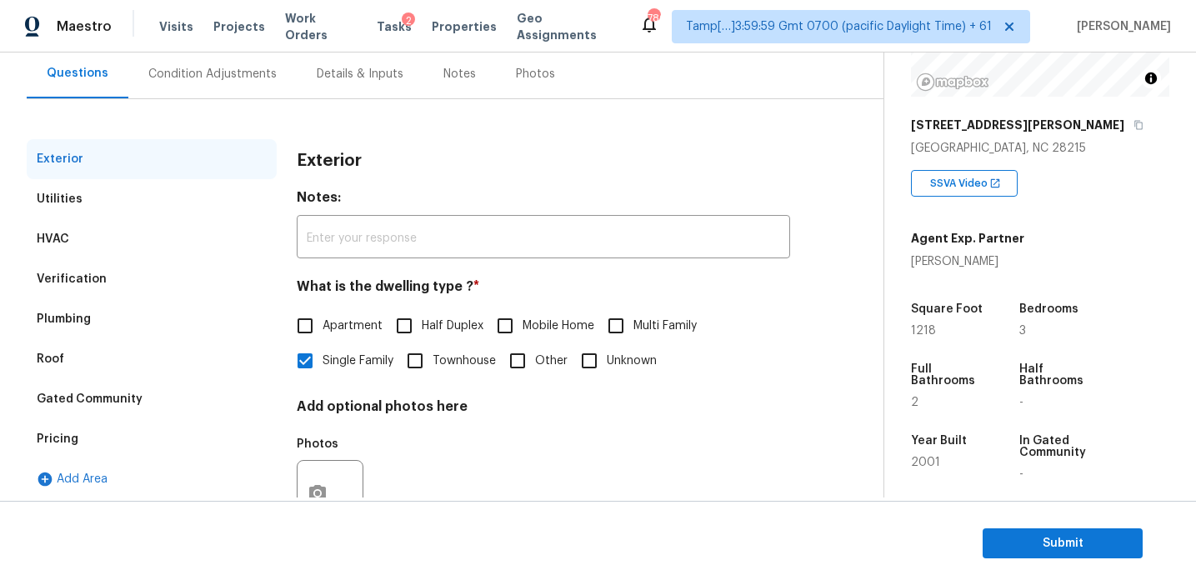
scroll to position [149, 0]
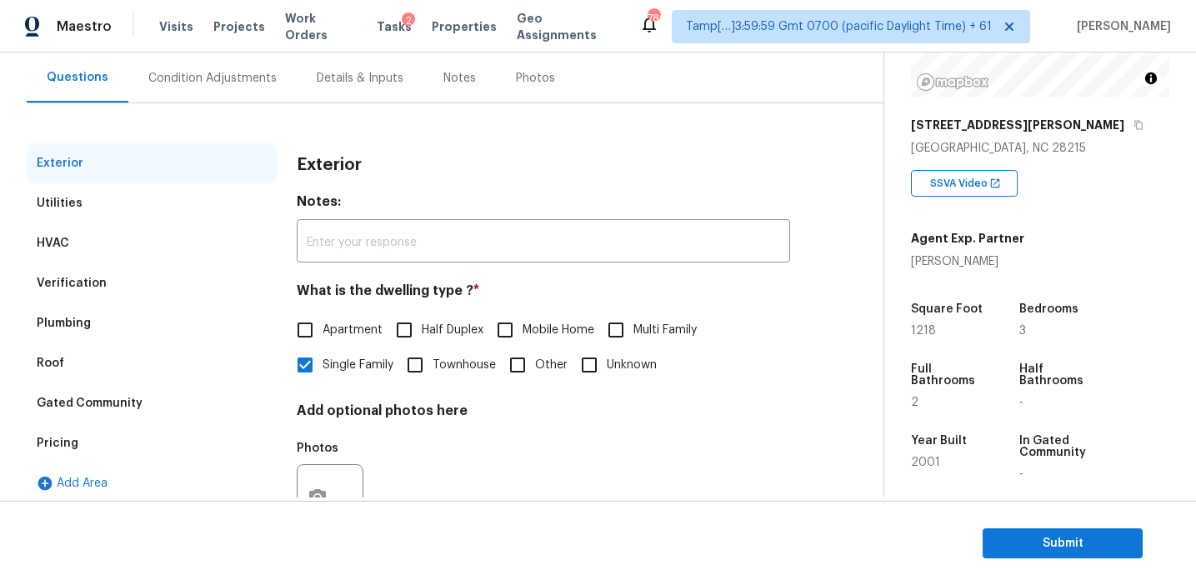
click at [238, 72] on div "Condition Adjustments" at bounding box center [212, 78] width 128 height 17
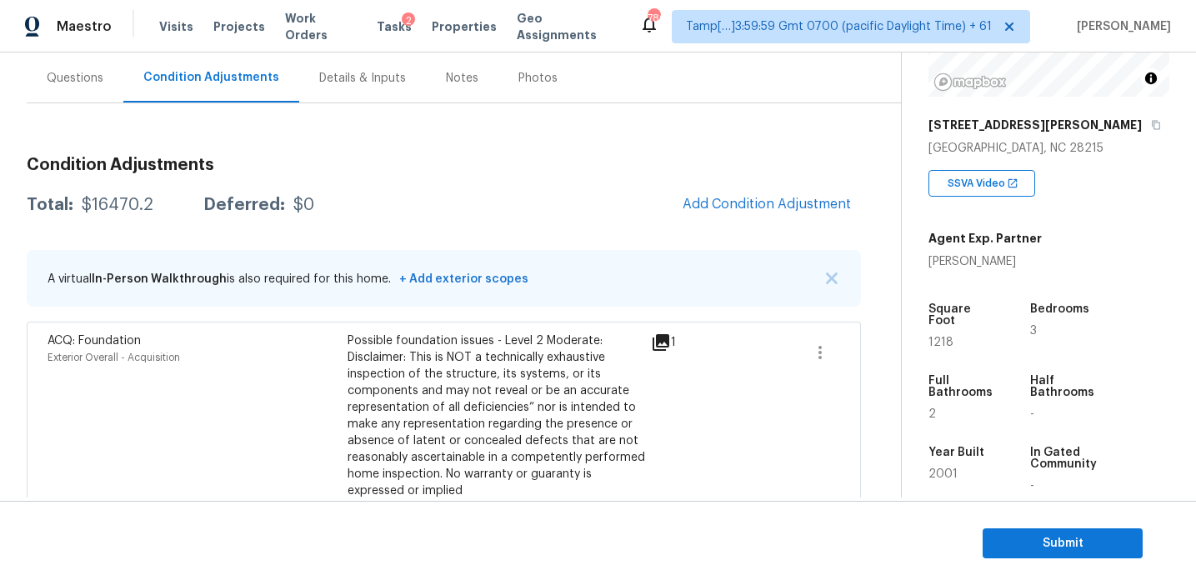
click at [414, 172] on h3 "Condition Adjustments" at bounding box center [444, 165] width 834 height 17
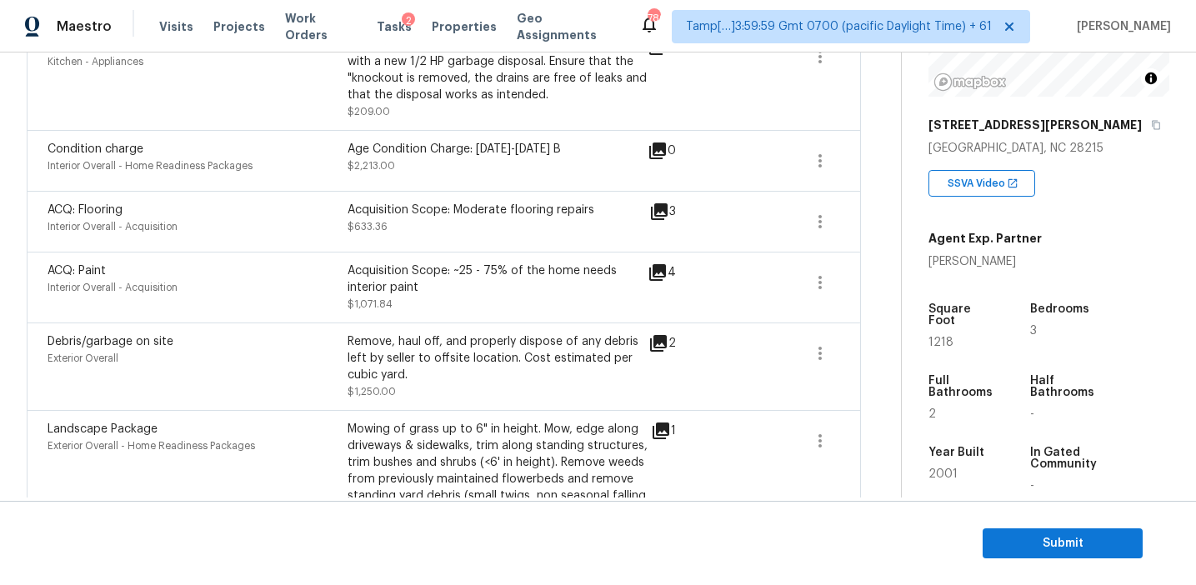
scroll to position [1010, 0]
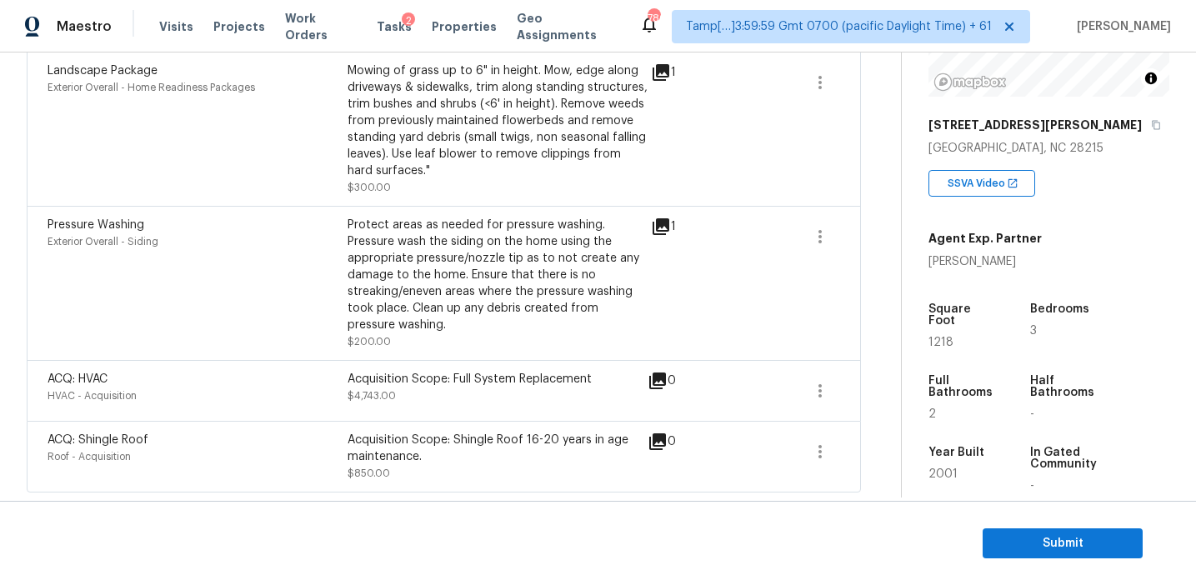
click at [516, 318] on div "Protect areas as needed for pressure washing. Pressure wash the siding on the h…" at bounding box center [498, 275] width 300 height 117
click at [829, 453] on icon "button" at bounding box center [820, 452] width 20 height 20
click at [879, 448] on div "Edit" at bounding box center [915, 448] width 130 height 17
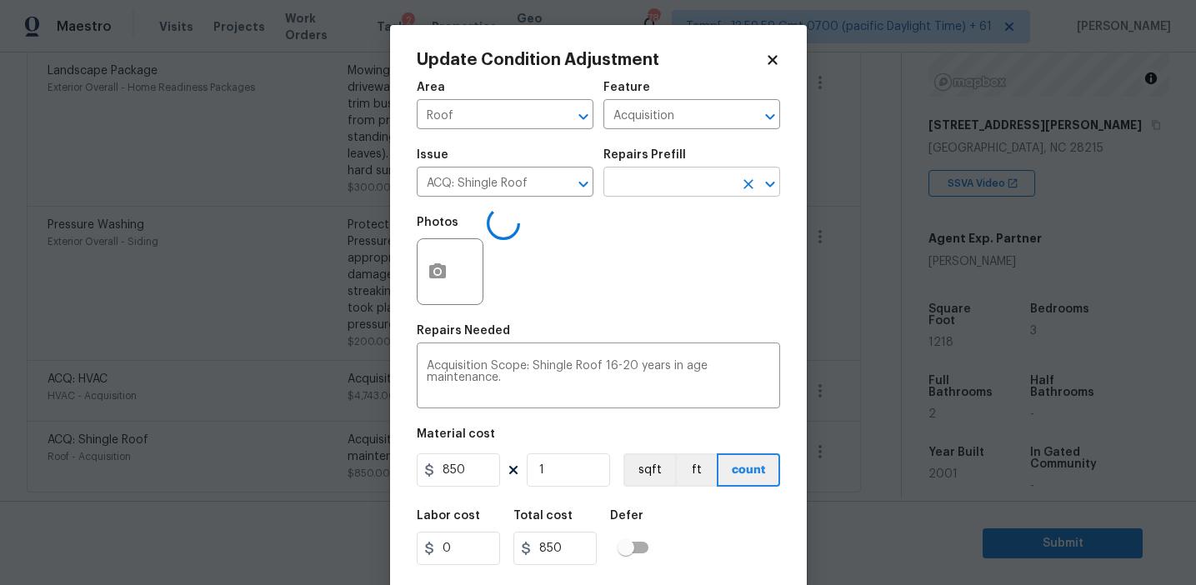
click at [670, 191] on input "text" at bounding box center [668, 184] width 130 height 26
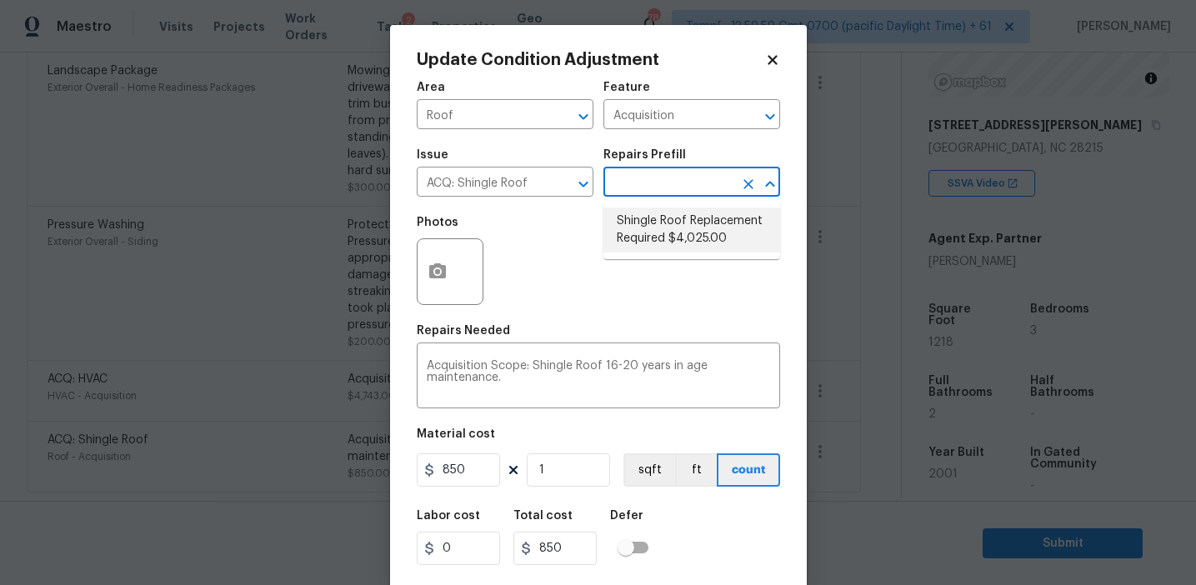
click at [672, 231] on li "Shingle Roof Replacement Required $4,025.00" at bounding box center [691, 230] width 177 height 45
type textarea "Acquisition Scope: Shingle Roof Replacement required."
type input "4025"
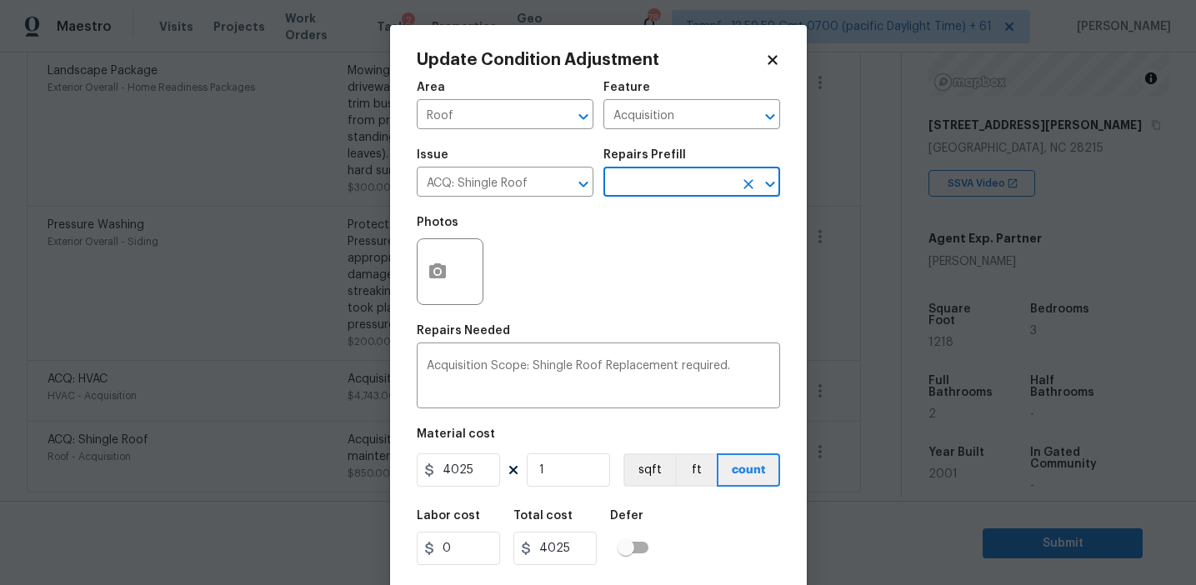
scroll to position [38, 0]
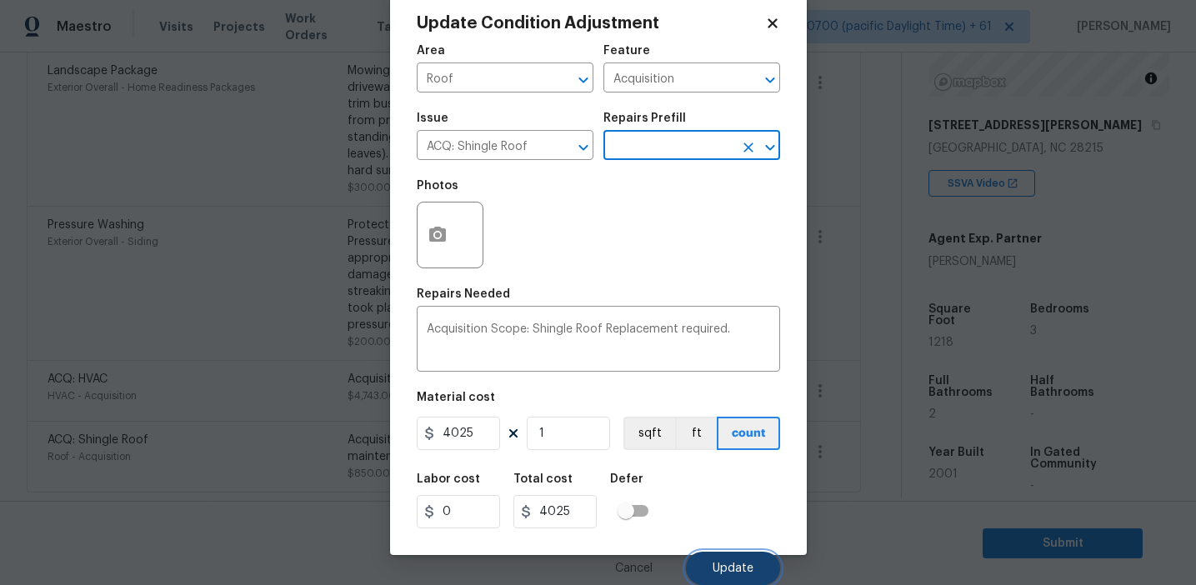
click at [714, 563] on span "Update" at bounding box center [733, 569] width 41 height 13
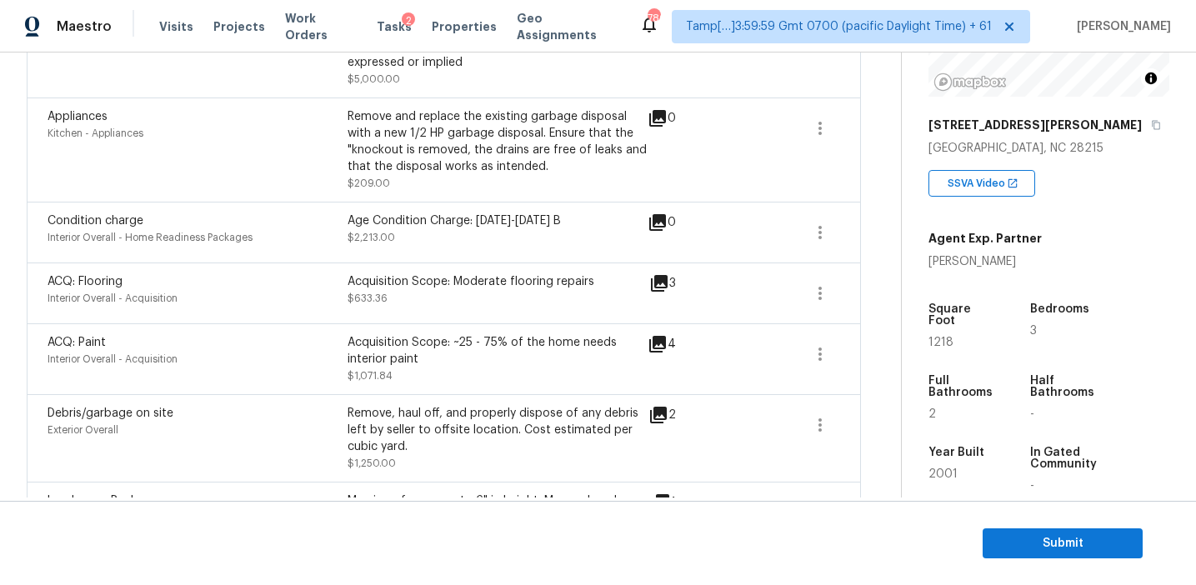
scroll to position [548, 0]
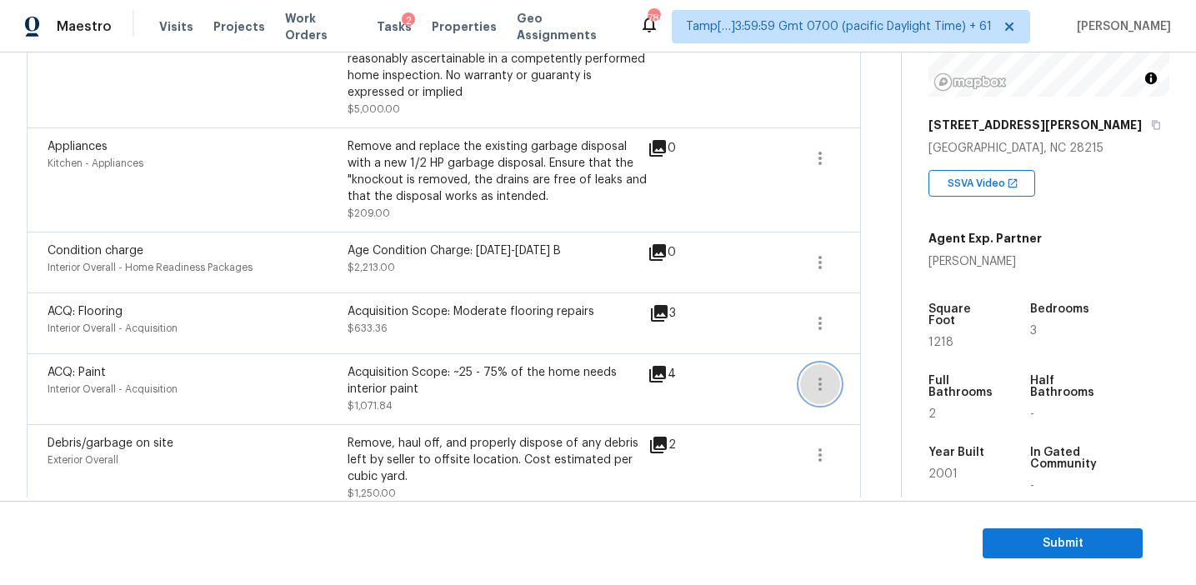
click at [824, 379] on icon "button" at bounding box center [820, 384] width 20 height 20
click at [888, 374] on div "Edit" at bounding box center [915, 381] width 130 height 17
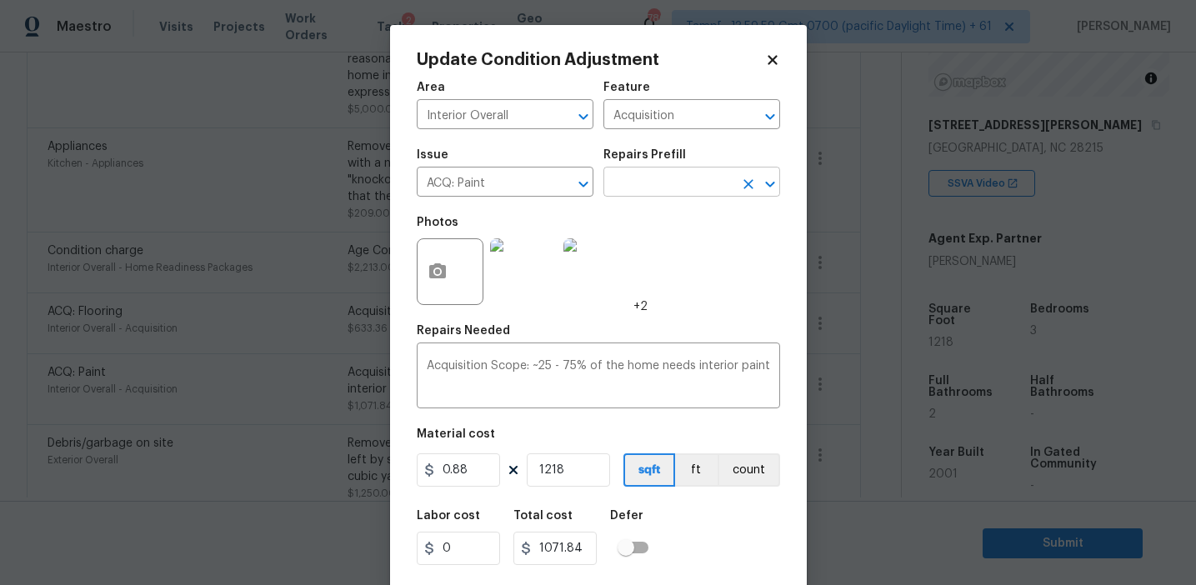
click at [648, 191] on input "text" at bounding box center [668, 184] width 130 height 26
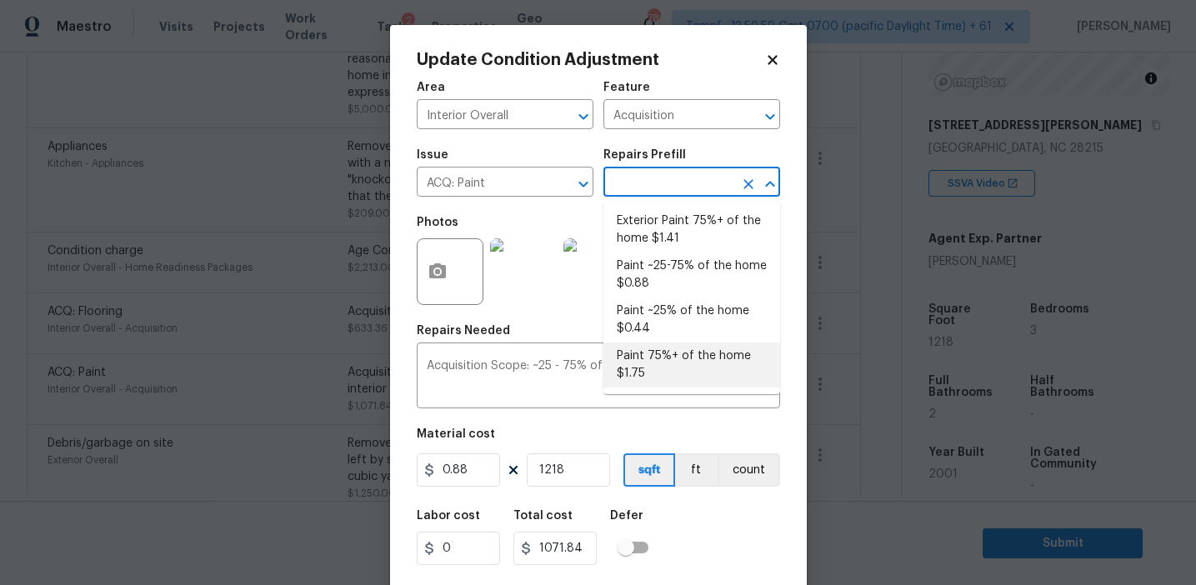
click at [650, 366] on li "Paint 75%+ of the home $1.75" at bounding box center [691, 365] width 177 height 45
type textarea "Acquisition Scope: 75%+ of the home will likely require interior paint"
type input "1.75"
type input "2131.5"
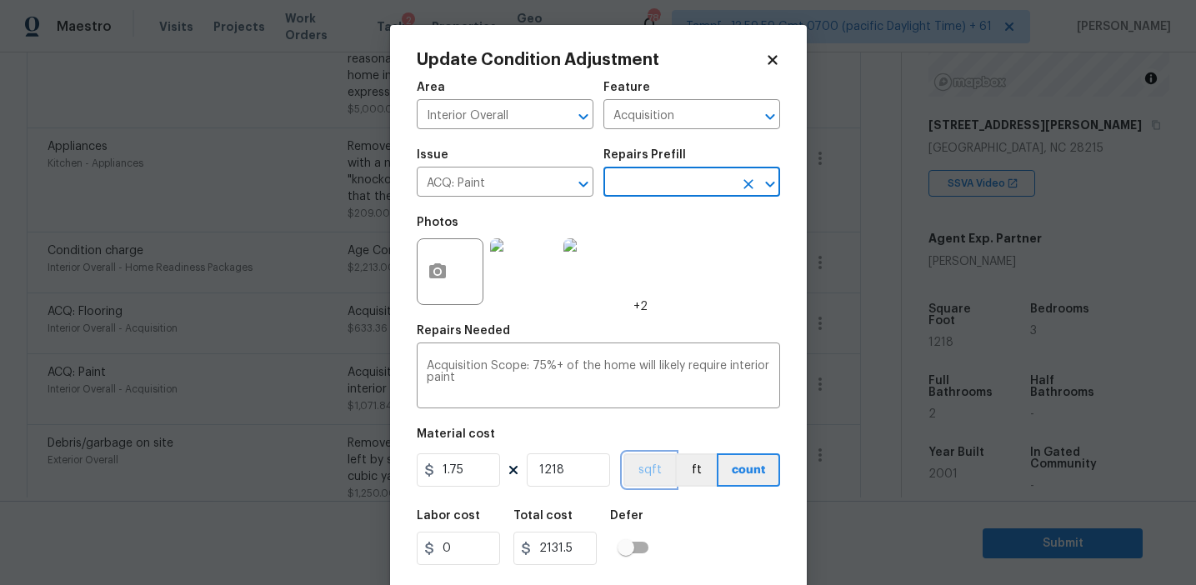
click at [648, 478] on button "sqft" at bounding box center [649, 469] width 52 height 33
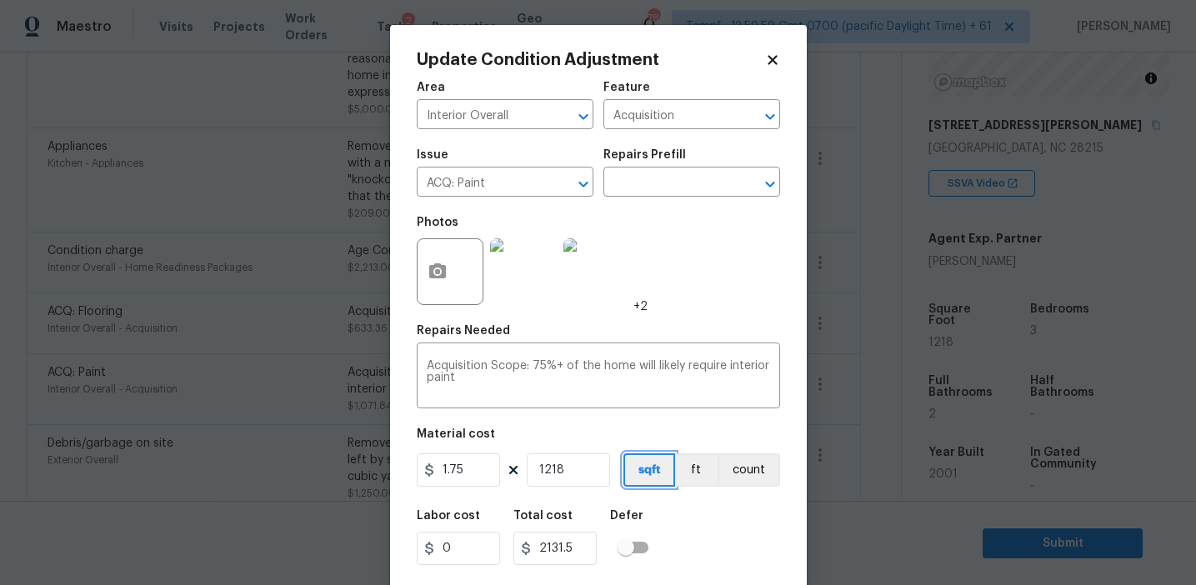
scroll to position [38, 0]
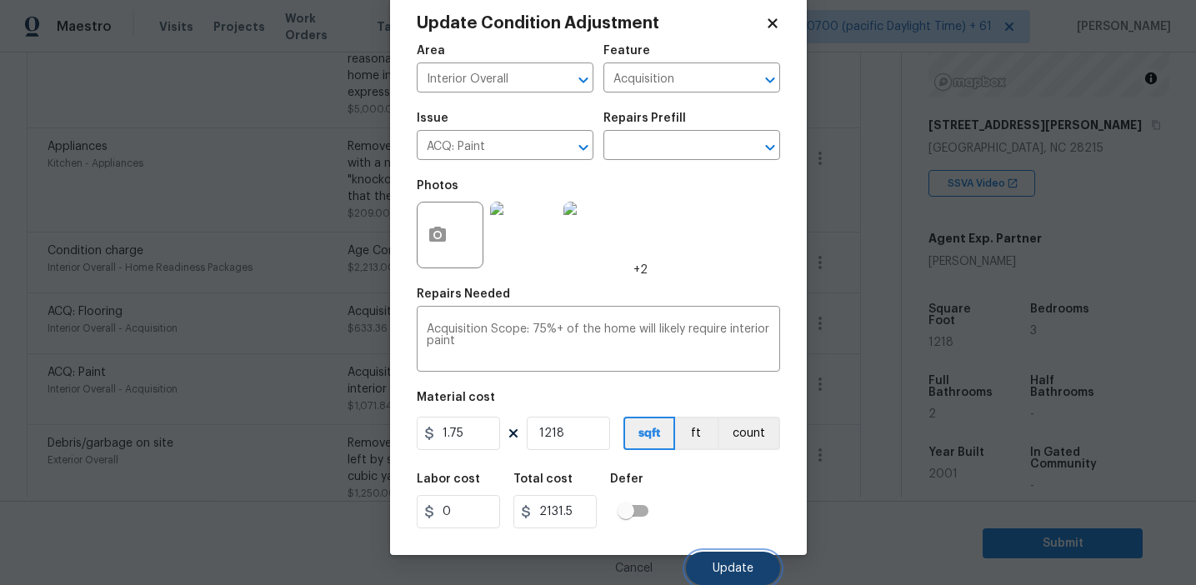
click at [724, 573] on span "Update" at bounding box center [733, 569] width 41 height 13
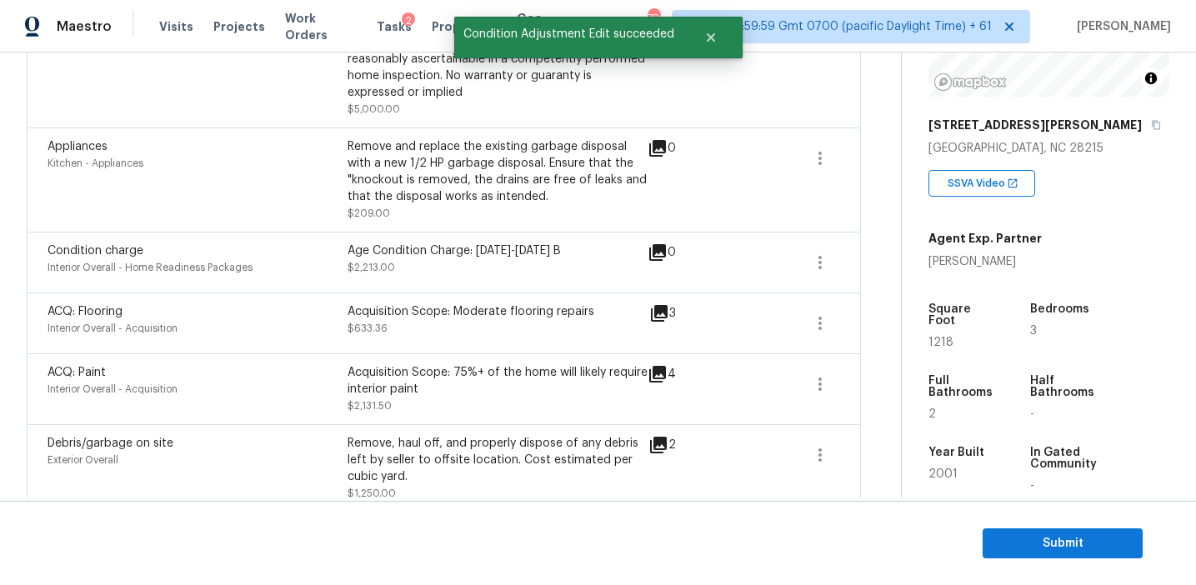
scroll to position [0, 0]
click at [814, 320] on icon "button" at bounding box center [820, 323] width 20 height 20
click at [872, 318] on div "Edit" at bounding box center [915, 321] width 130 height 17
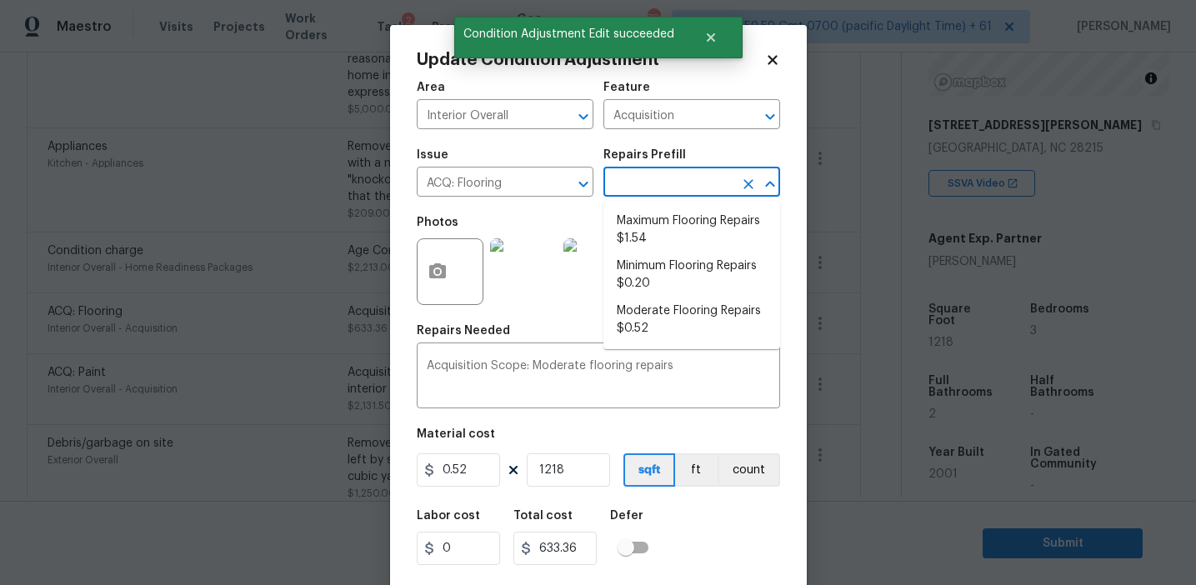
click at [650, 177] on input "text" at bounding box center [668, 184] width 130 height 26
click at [655, 225] on li "Maximum Flooring Repairs $1.54" at bounding box center [691, 230] width 177 height 45
type textarea "Acquisition Scope: Maximum flooring repairs"
type input "1.54"
type input "1875.72"
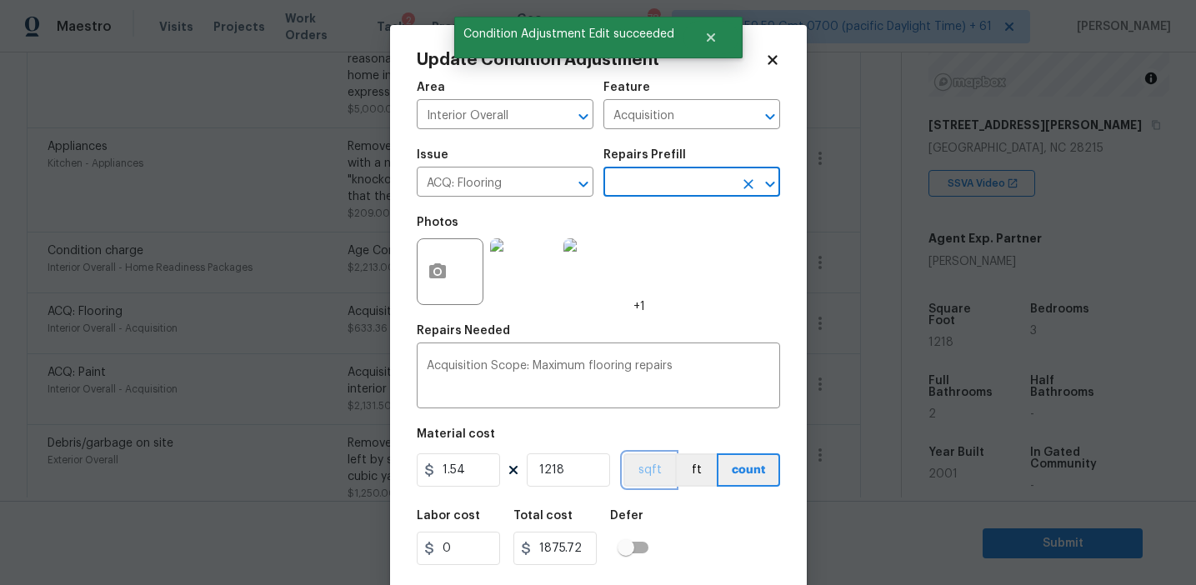
click at [648, 468] on button "sqft" at bounding box center [649, 469] width 52 height 33
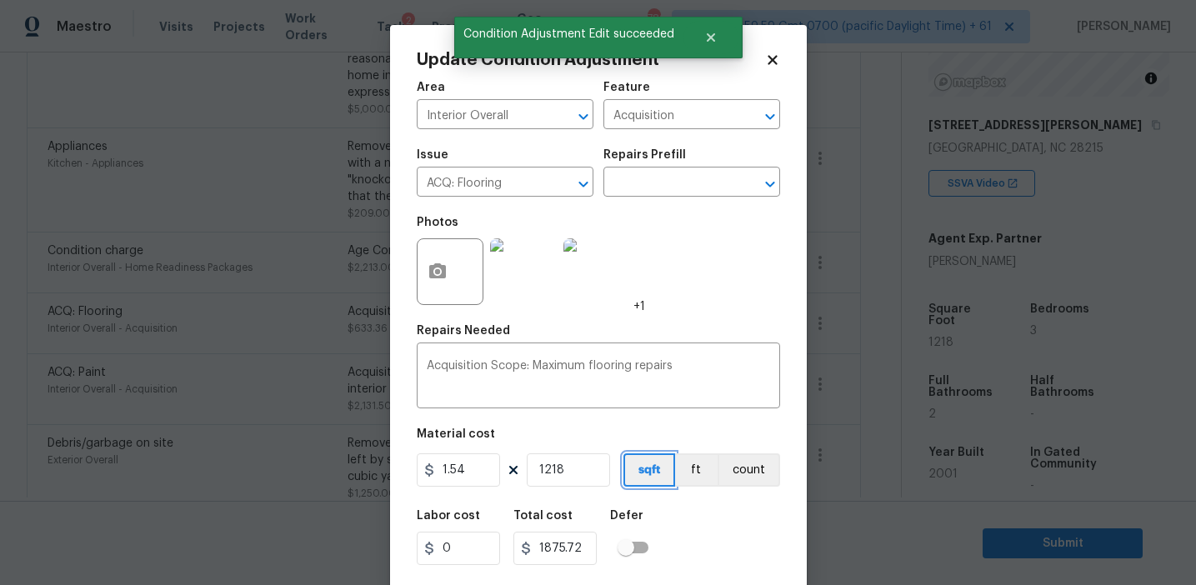
scroll to position [38, 0]
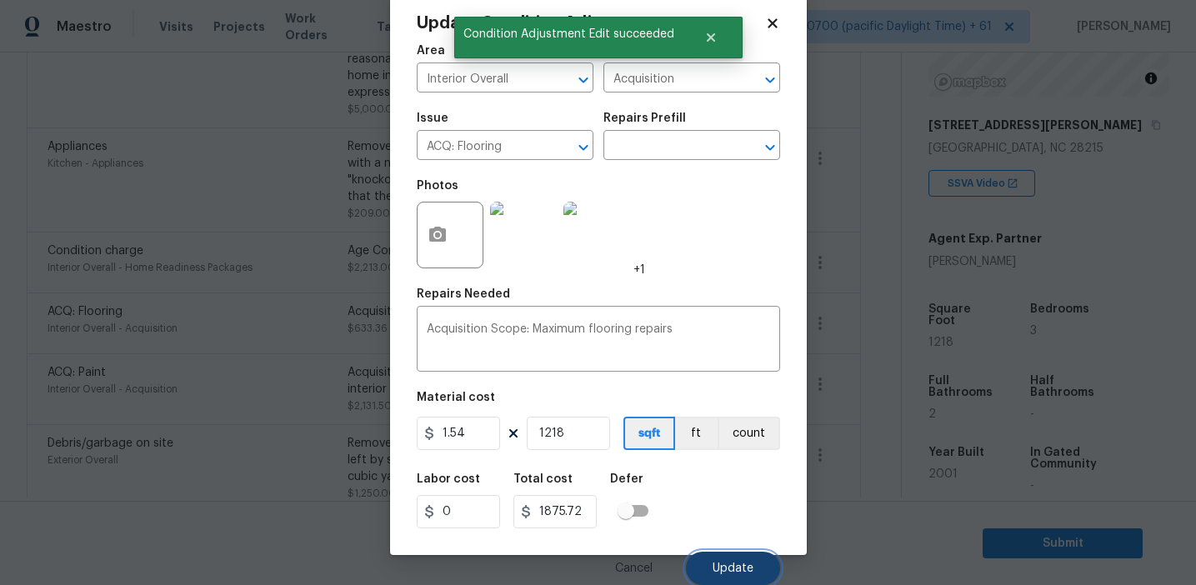
click at [732, 578] on button "Update" at bounding box center [733, 568] width 94 height 33
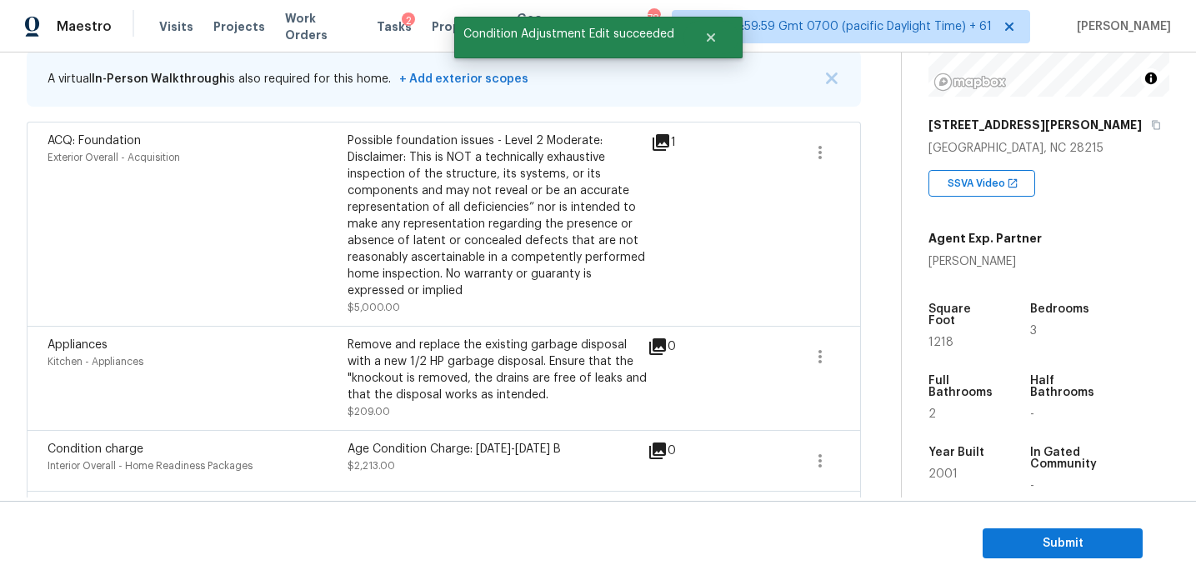
scroll to position [373, 0]
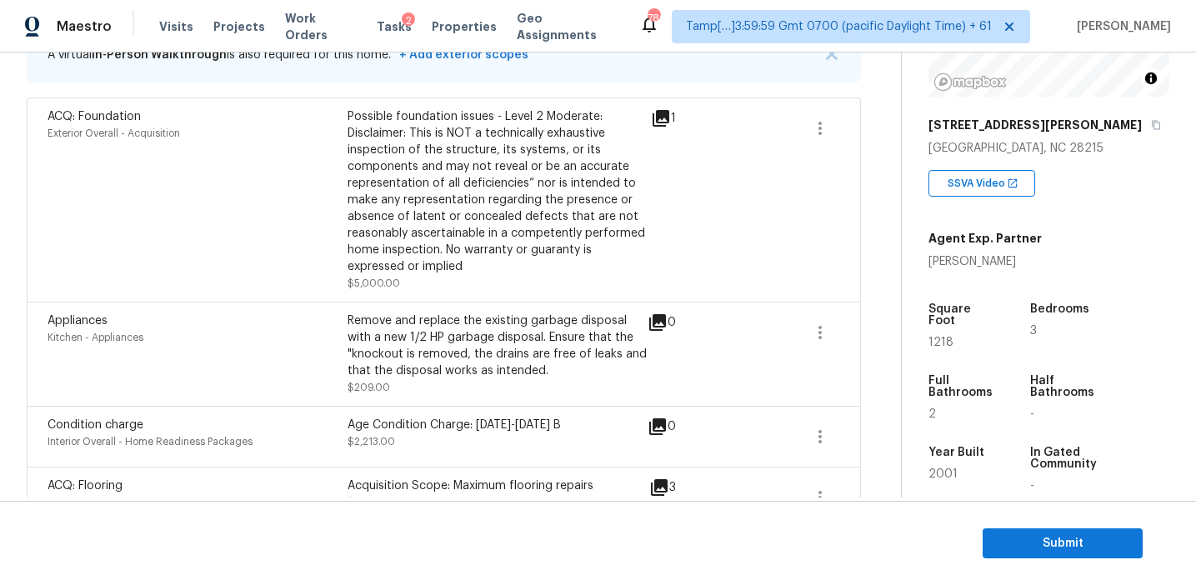
click at [665, 117] on icon at bounding box center [661, 118] width 17 height 17
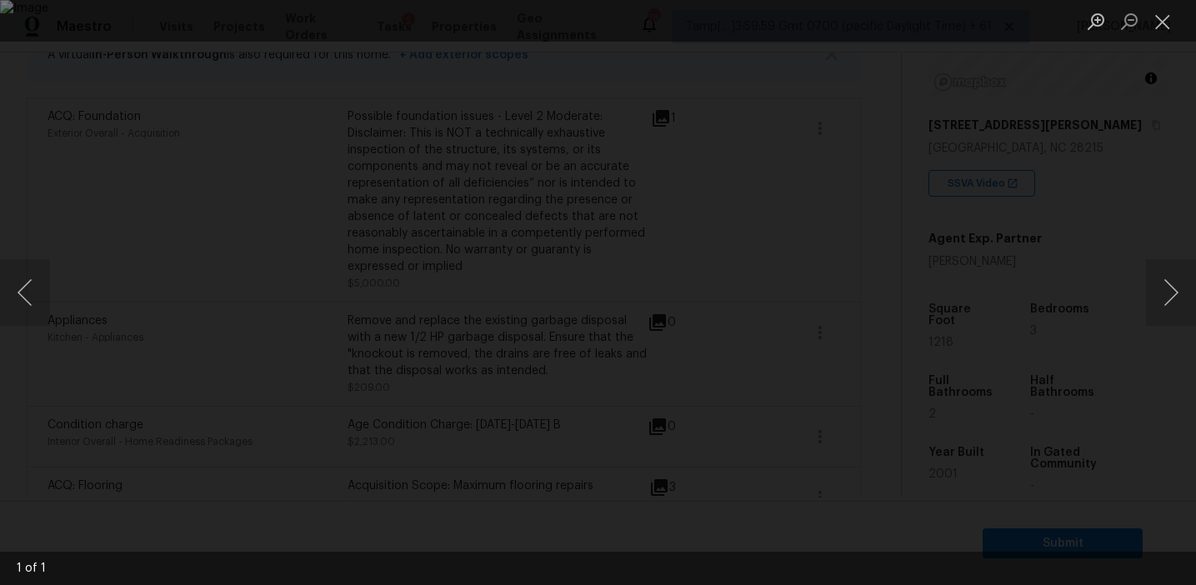
click at [1129, 169] on div "Lightbox" at bounding box center [598, 292] width 1196 height 585
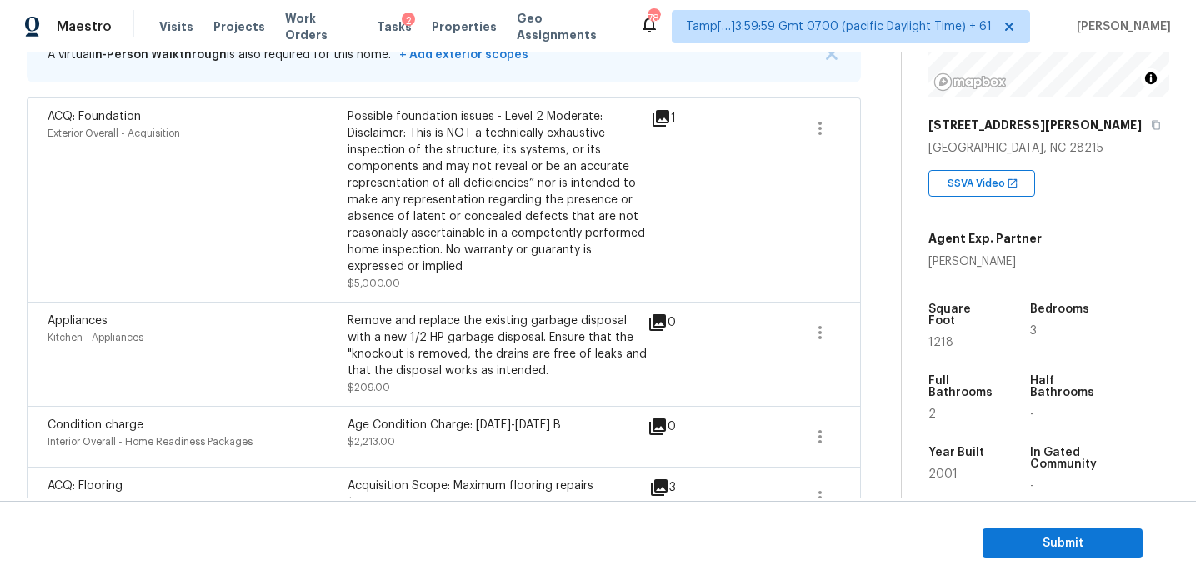
scroll to position [460, 0]
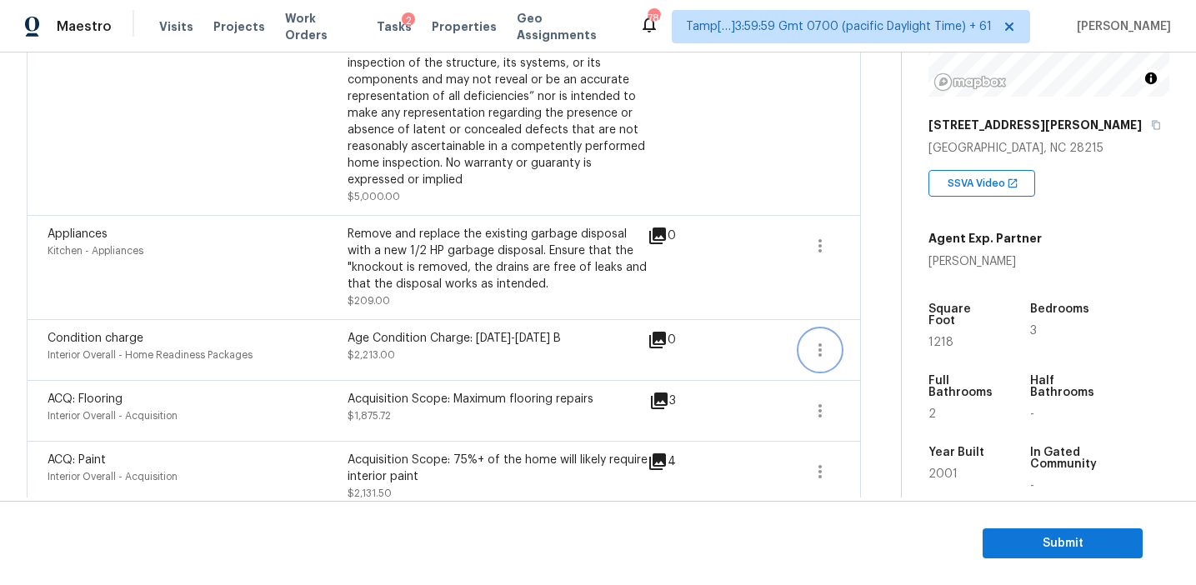
click at [827, 350] on icon "button" at bounding box center [820, 350] width 20 height 20
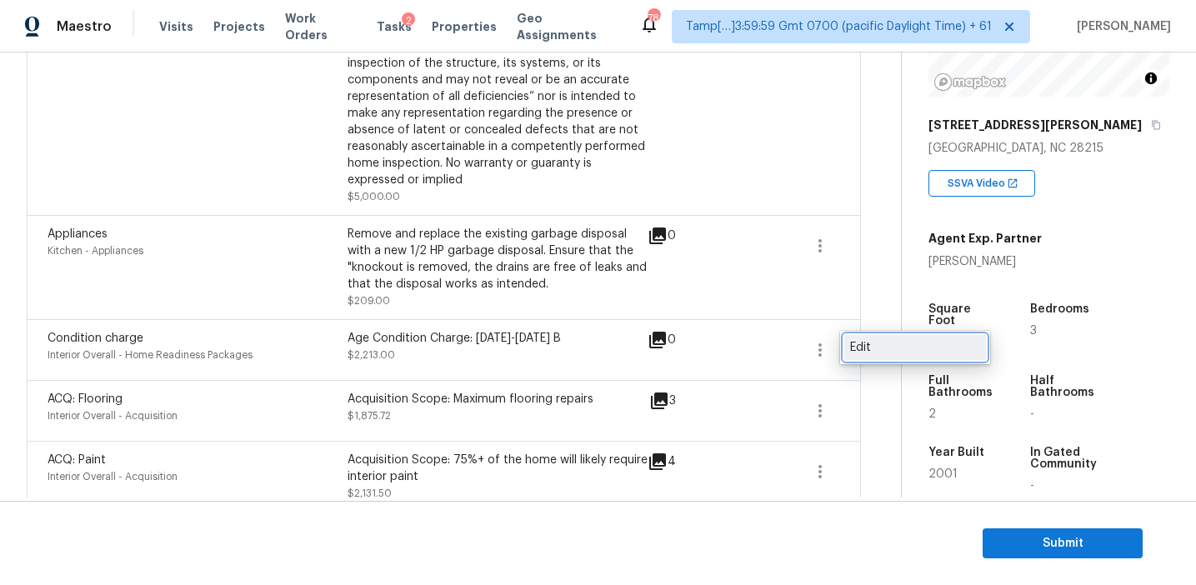
click at [870, 353] on div "Edit" at bounding box center [915, 347] width 130 height 17
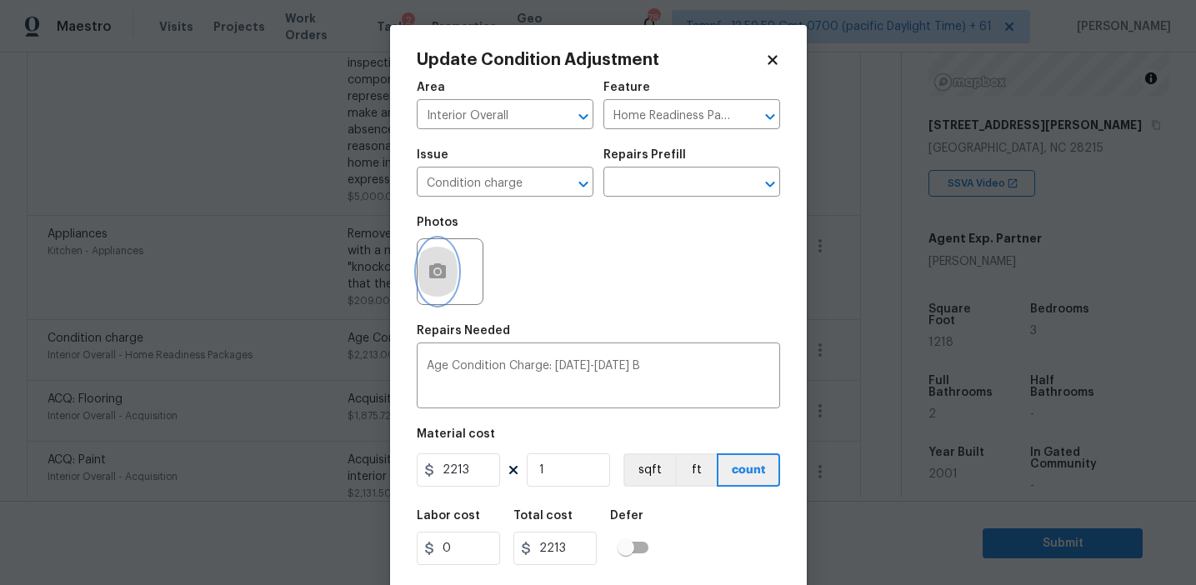
click at [438, 278] on icon "button" at bounding box center [437, 270] width 17 height 15
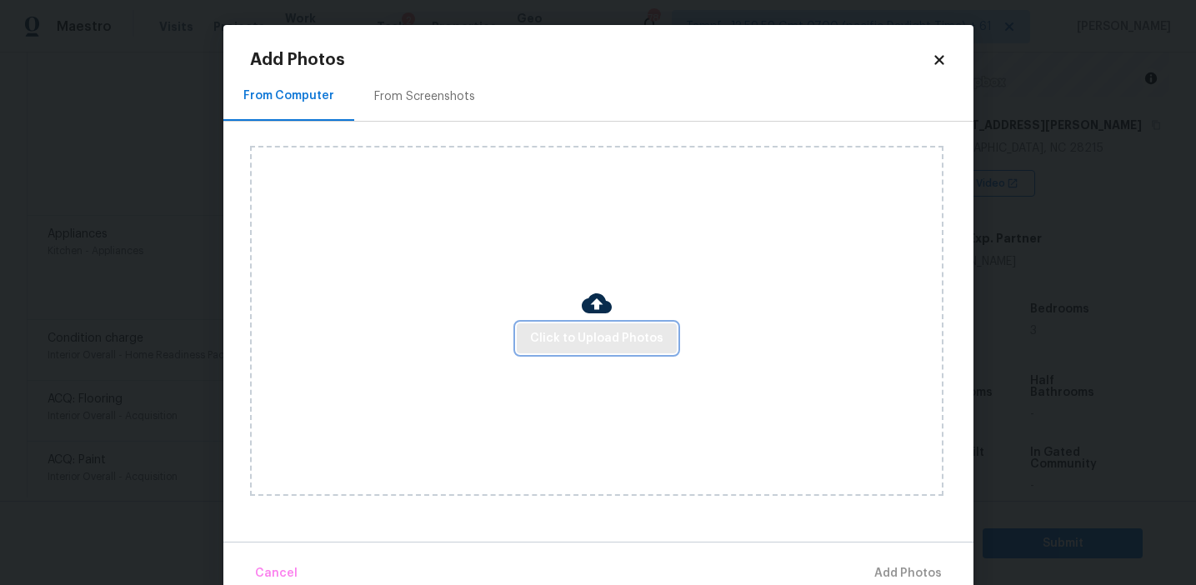
click at [563, 332] on span "Click to Upload Photos" at bounding box center [596, 338] width 133 height 21
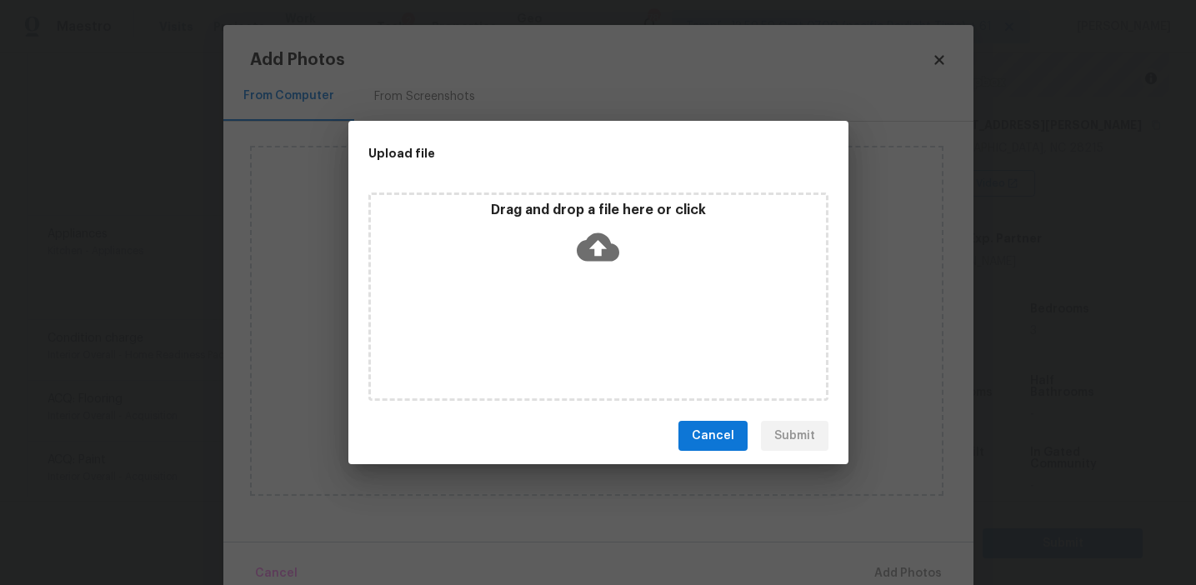
click at [563, 228] on div "Drag and drop a file here or click" at bounding box center [598, 238] width 455 height 72
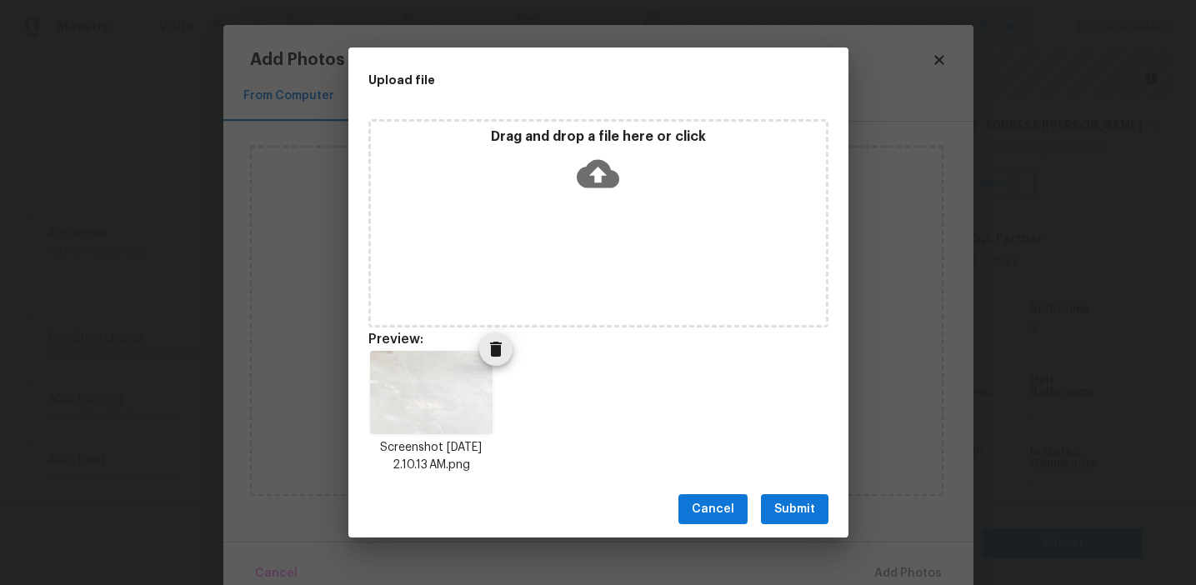
click at [500, 343] on icon "Delete" at bounding box center [496, 349] width 12 height 15
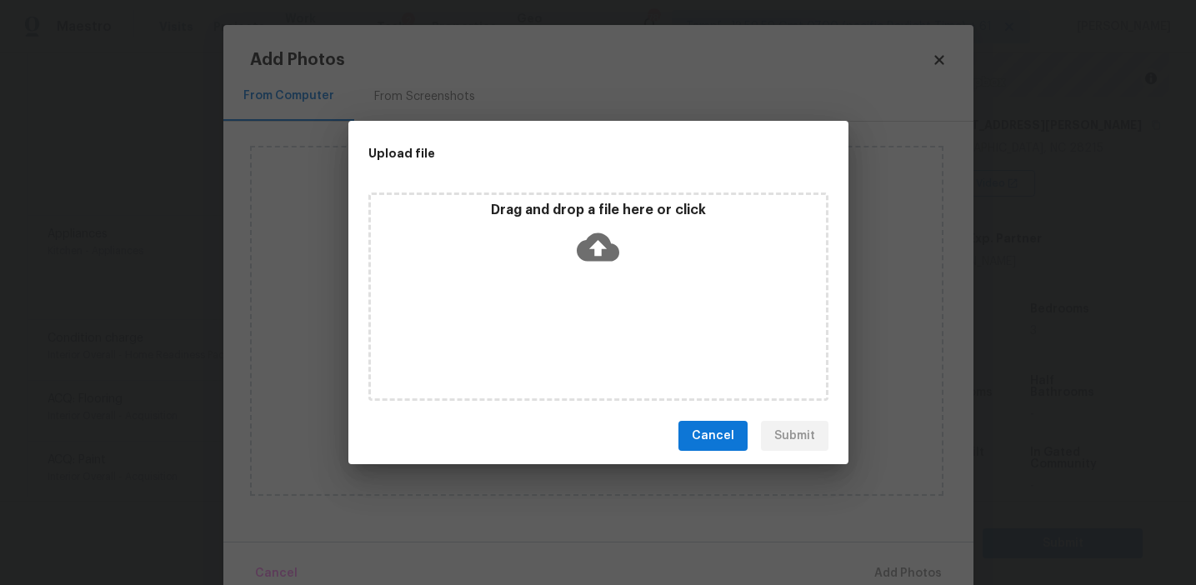
click at [571, 202] on p "Drag and drop a file here or click" at bounding box center [598, 211] width 455 height 18
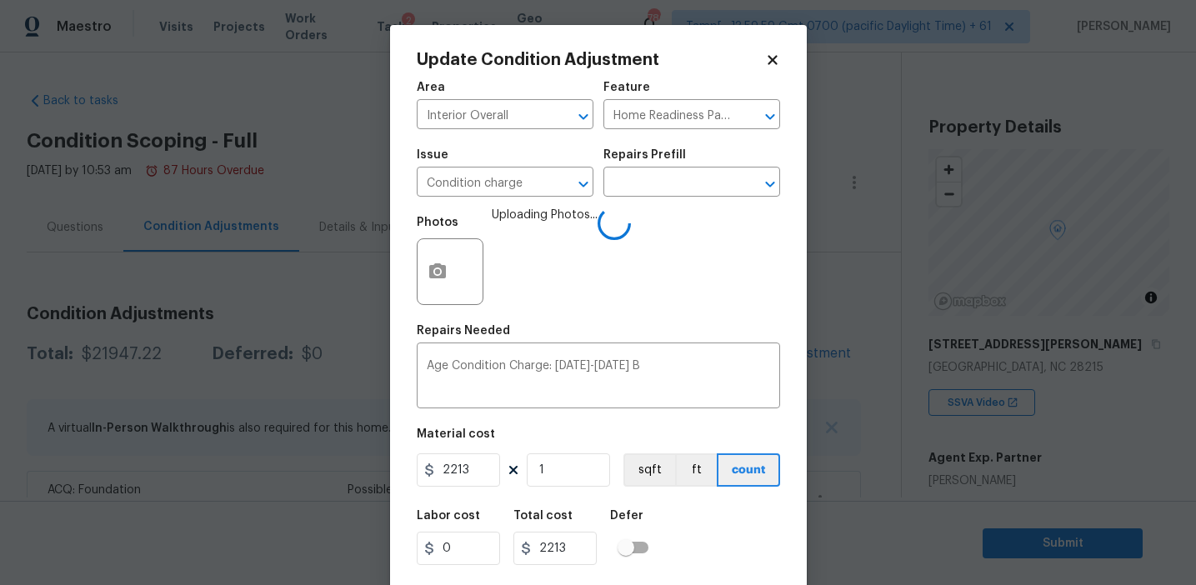
scroll to position [219, 0]
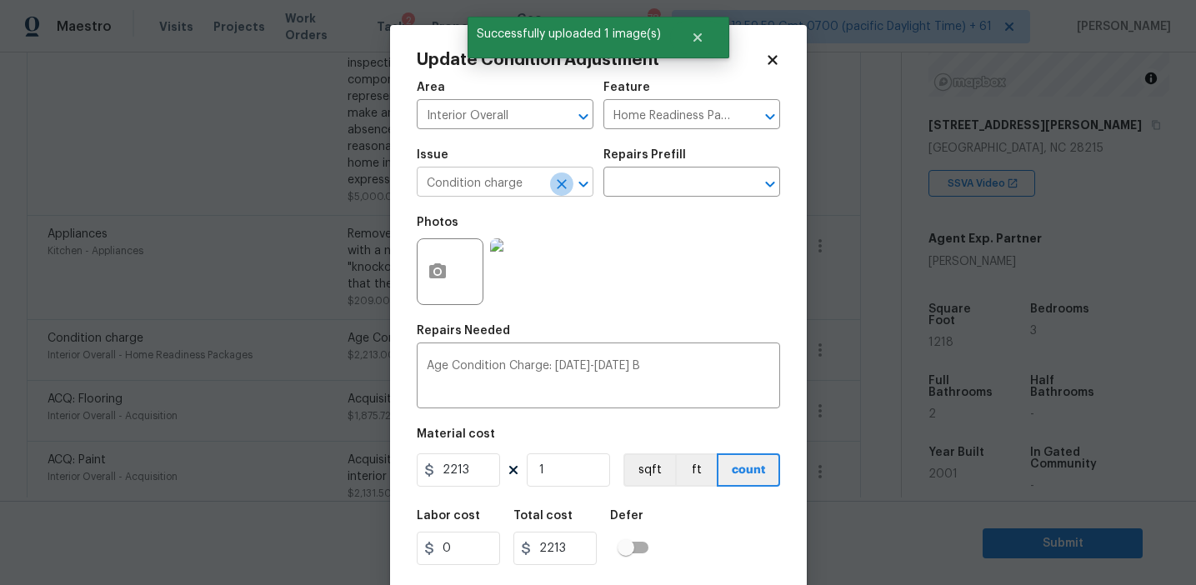
click at [558, 180] on icon "Clear" at bounding box center [562, 184] width 10 height 10
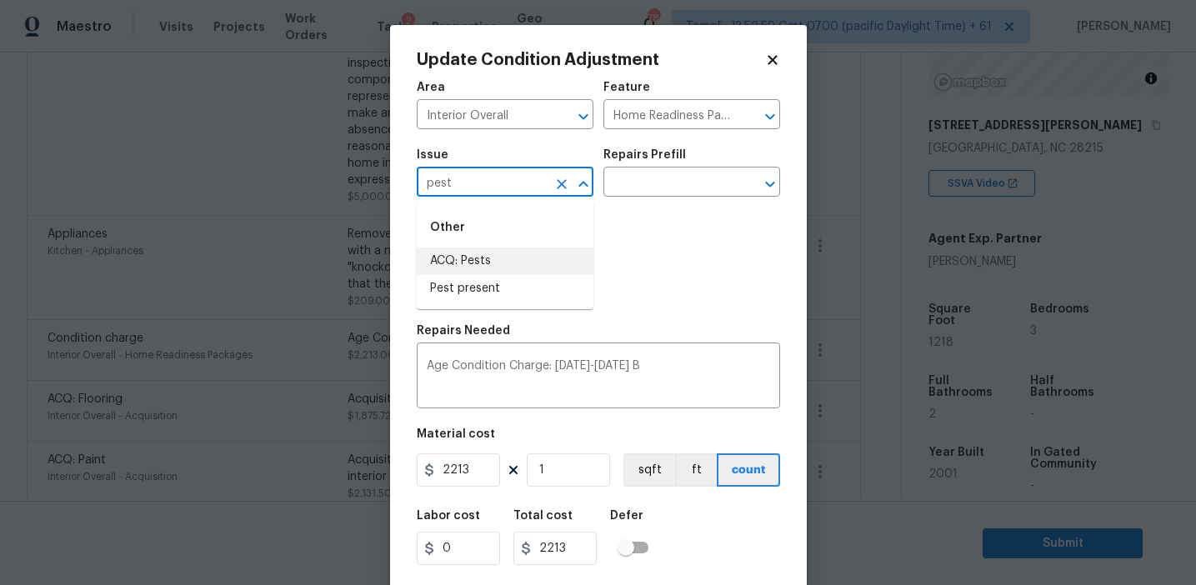
click at [555, 257] on li "ACQ: Pests" at bounding box center [505, 262] width 177 height 28
type input "ACQ: Pests"
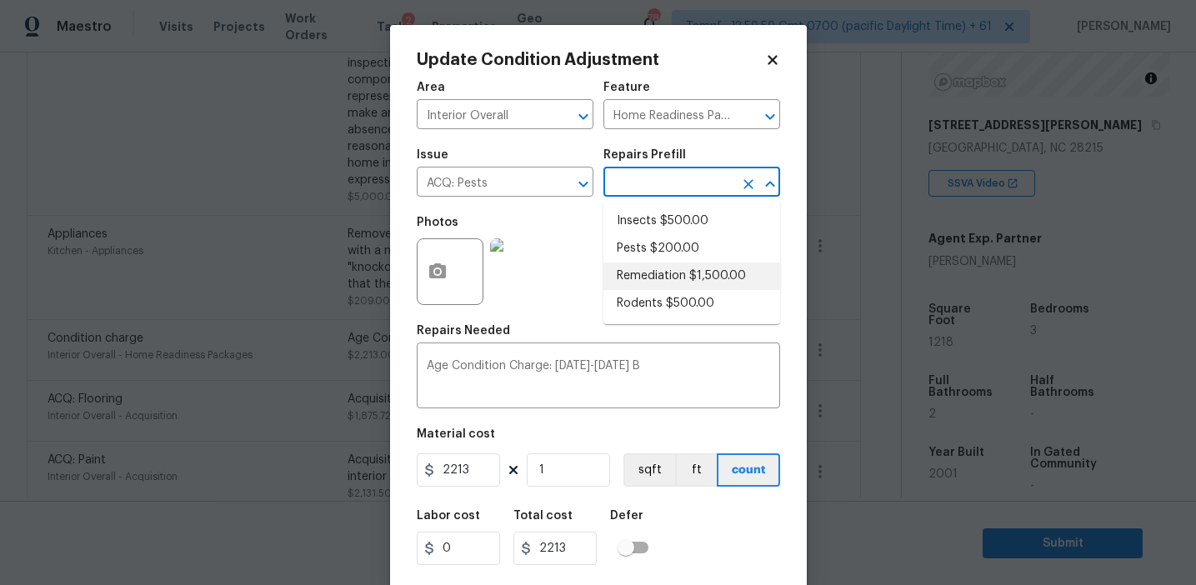
click at [694, 284] on li "Remediation $1,500.00" at bounding box center [691, 277] width 177 height 28
type input "Acquisition"
type input "1500"
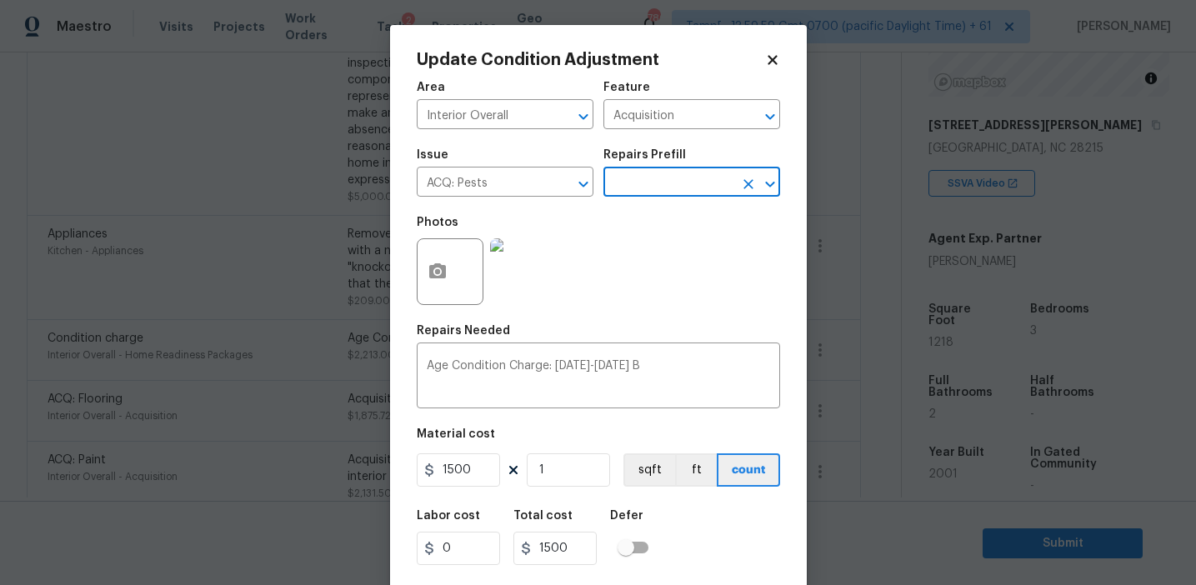
scroll to position [38, 0]
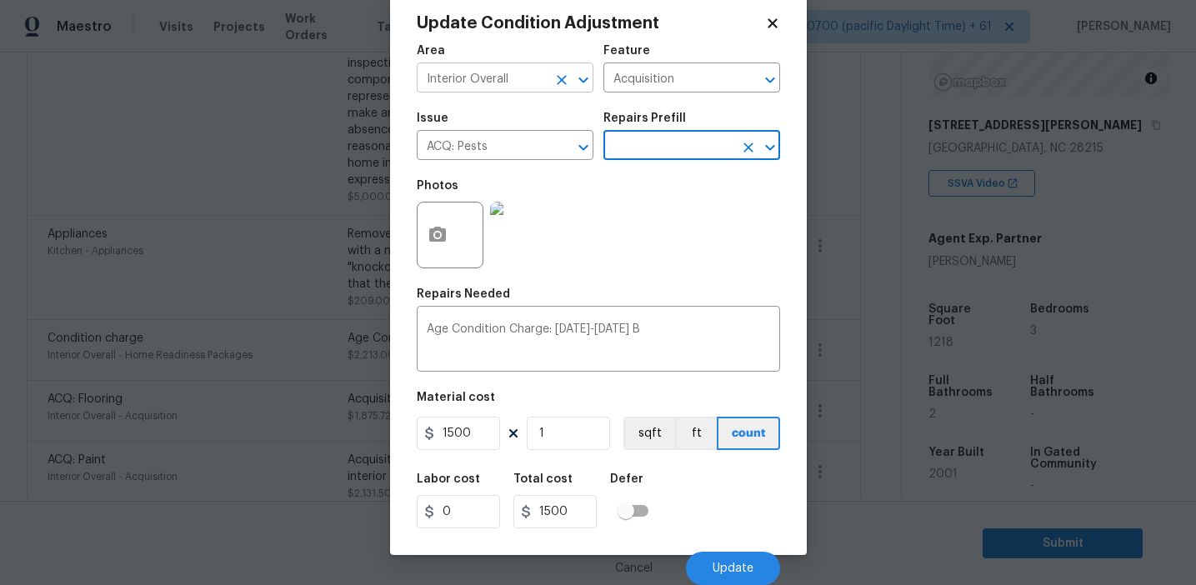
click at [556, 80] on icon "Clear" at bounding box center [561, 80] width 17 height 17
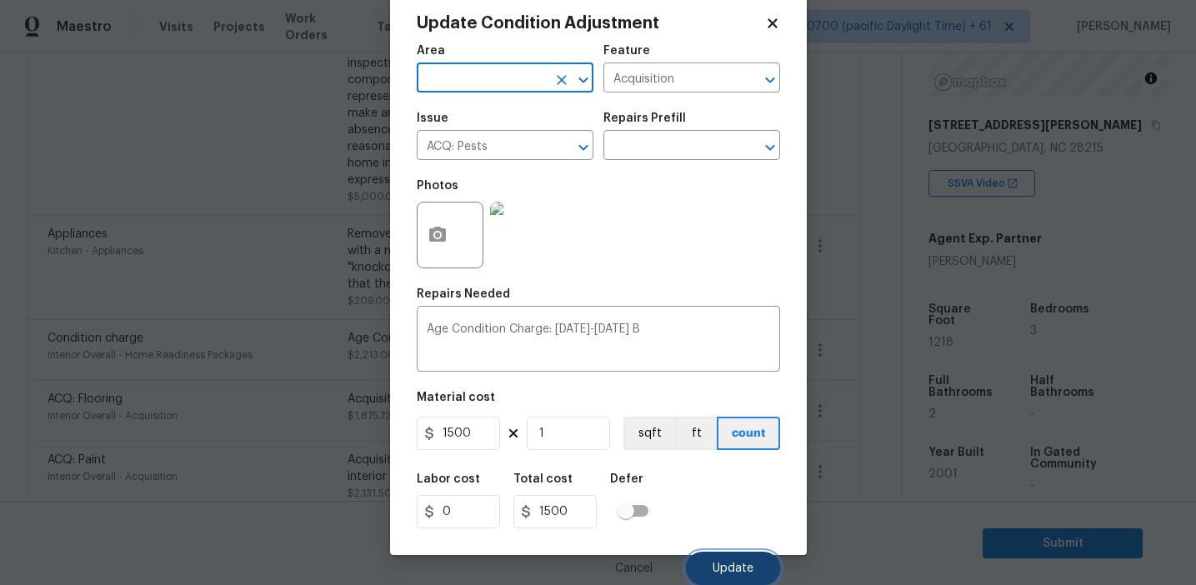
click at [714, 563] on span "Update" at bounding box center [733, 569] width 41 height 13
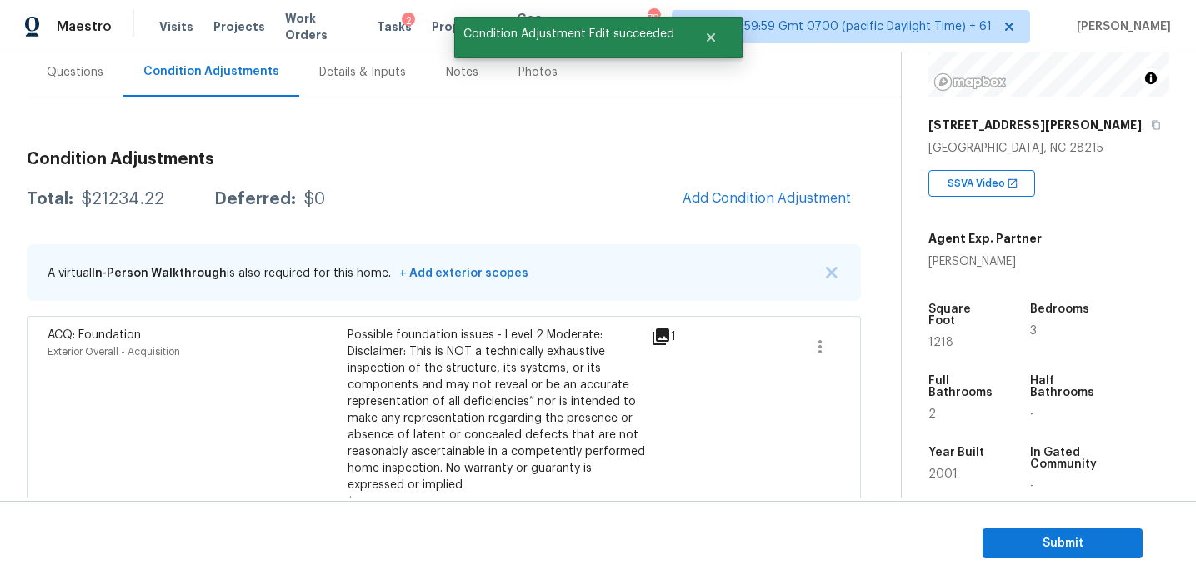
scroll to position [146, 0]
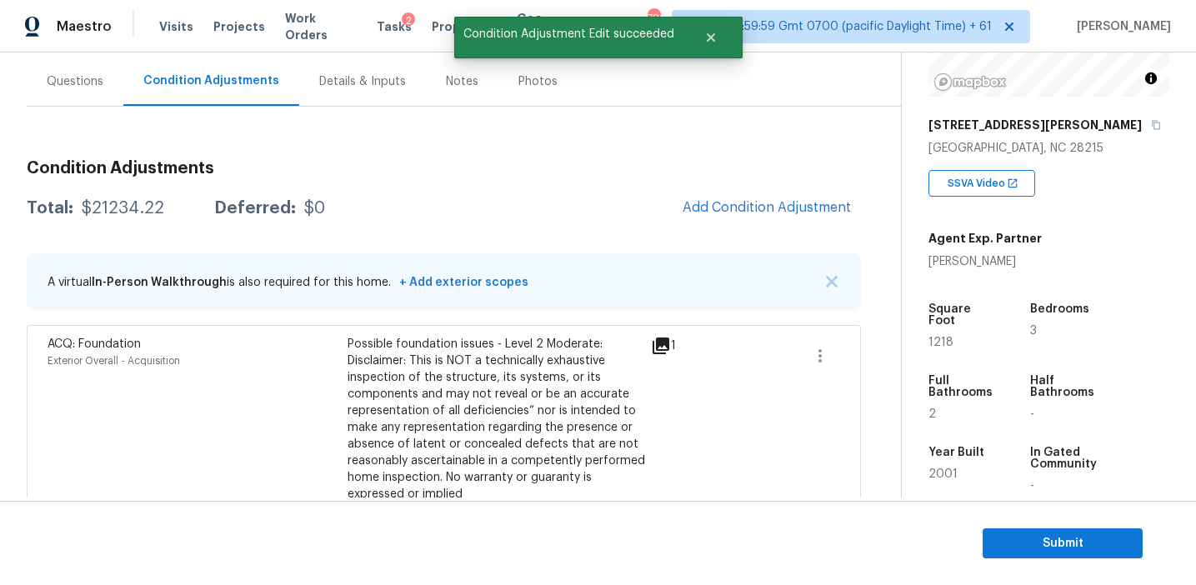
click at [698, 221] on span "Add Condition Adjustment" at bounding box center [767, 208] width 188 height 37
click at [690, 209] on span "Add Condition Adjustment" at bounding box center [767, 207] width 168 height 15
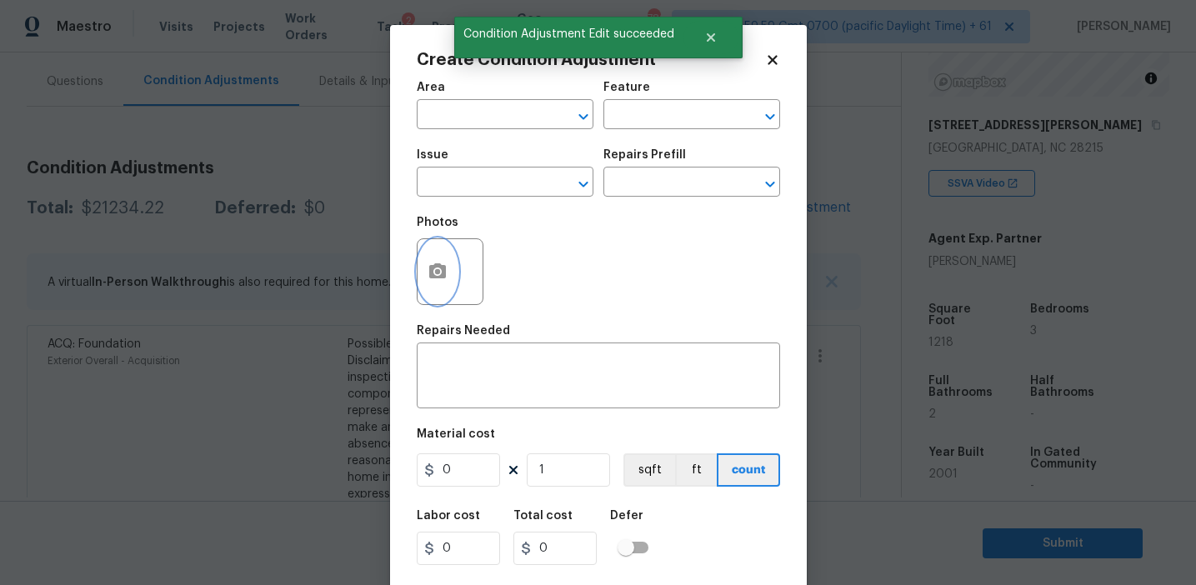
click at [430, 288] on button "button" at bounding box center [438, 271] width 40 height 65
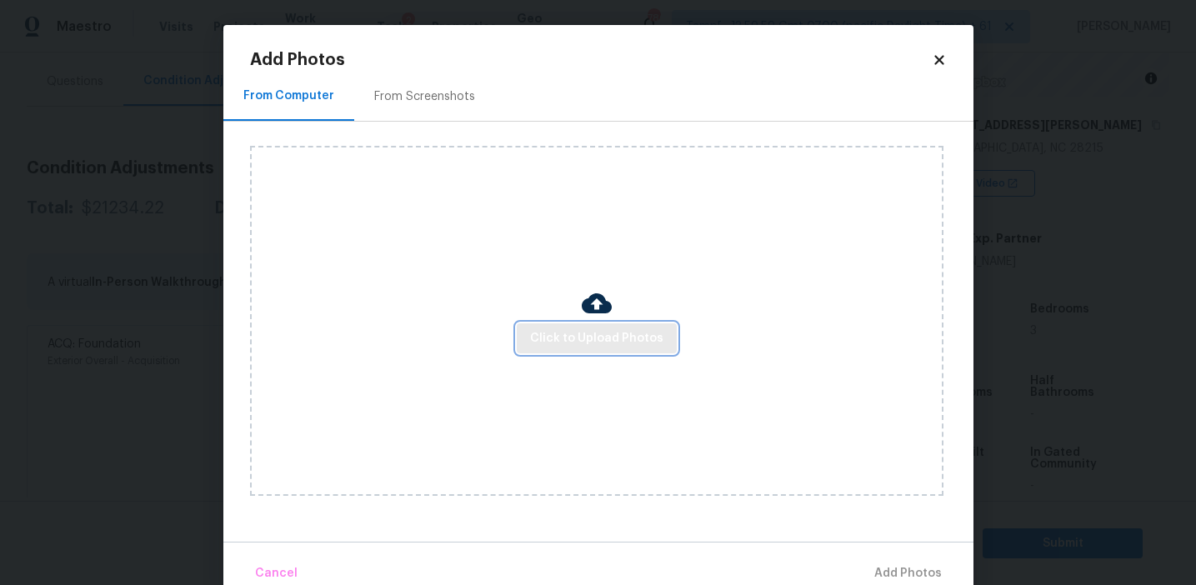
click at [530, 335] on button "Click to Upload Photos" at bounding box center [597, 338] width 160 height 31
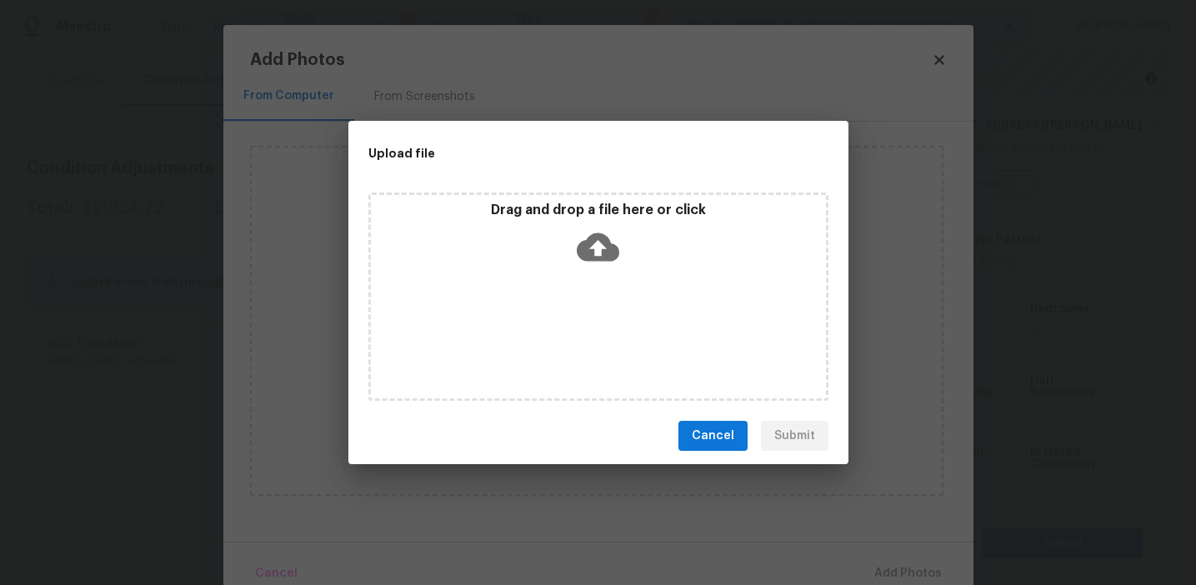
click at [553, 233] on div "Drag and drop a file here or click" at bounding box center [598, 238] width 455 height 72
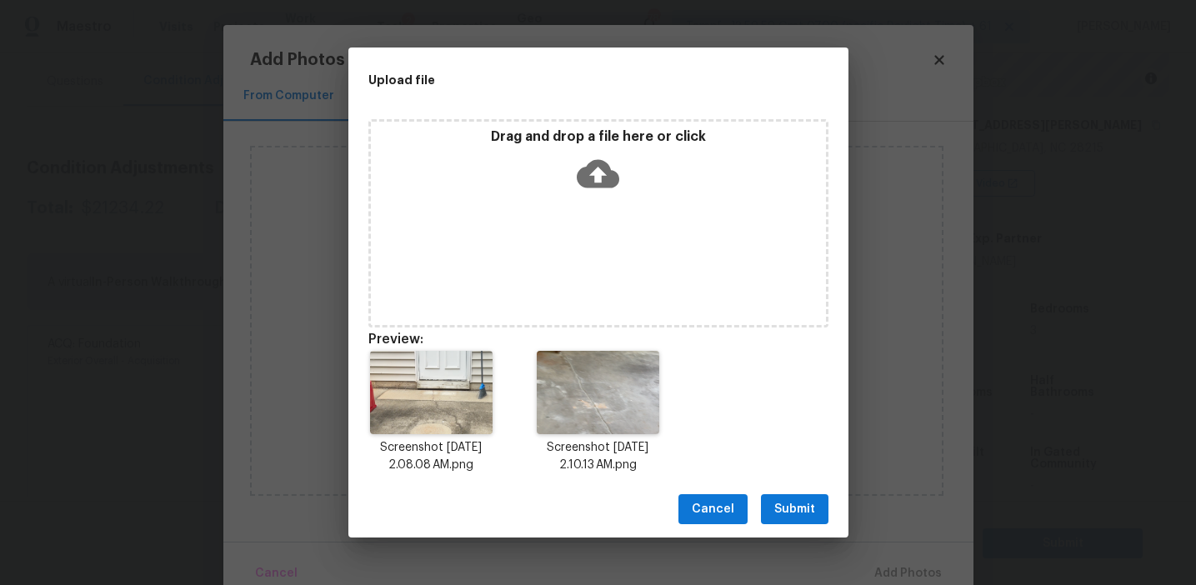
click at [806, 505] on span "Submit" at bounding box center [794, 509] width 41 height 21
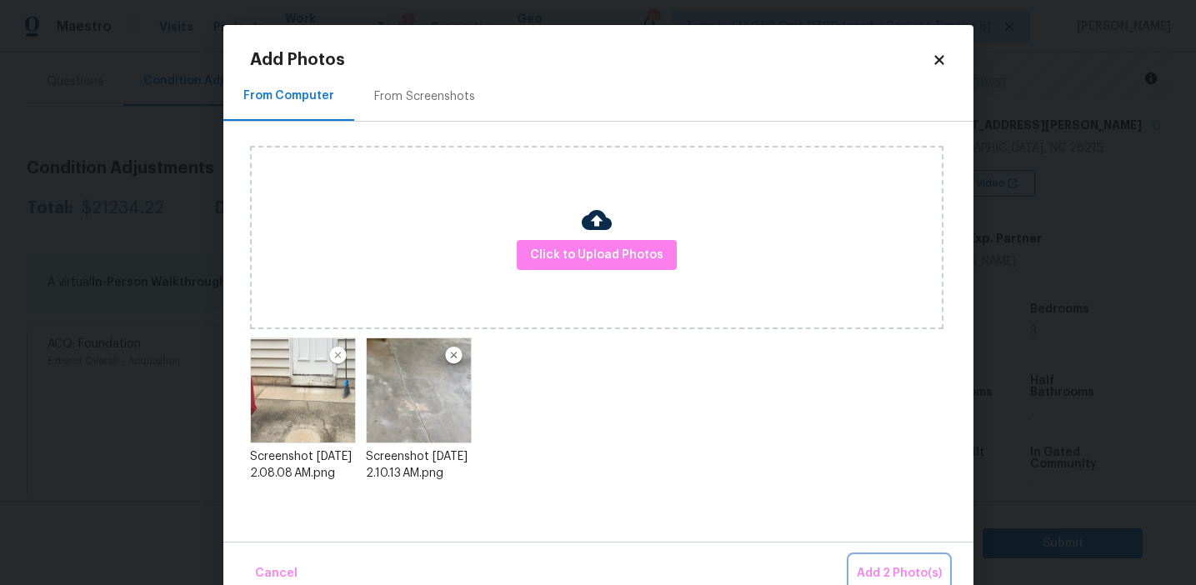
click at [884, 578] on span "Add 2 Photo(s)" at bounding box center [899, 573] width 85 height 21
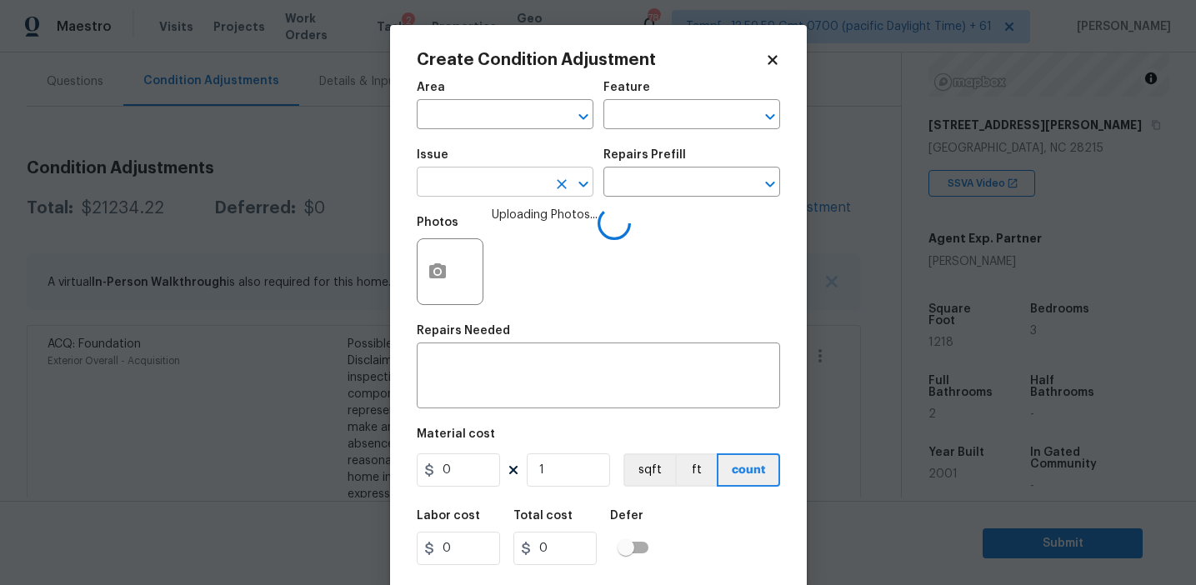
click at [502, 194] on input "text" at bounding box center [482, 184] width 130 height 26
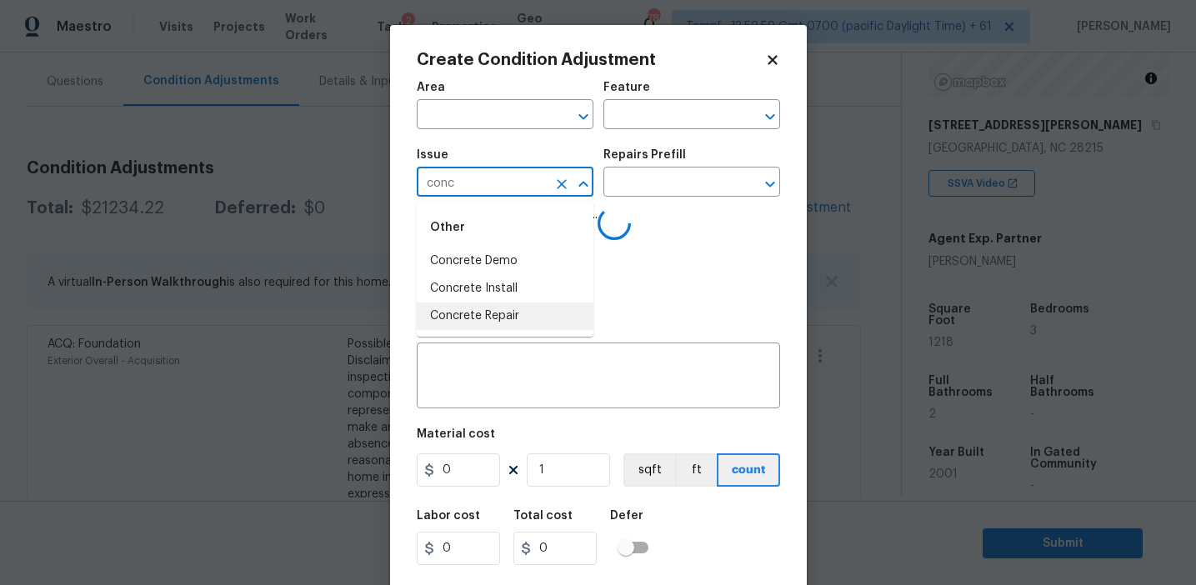
click at [515, 313] on li "Concrete Repair" at bounding box center [505, 317] width 177 height 28
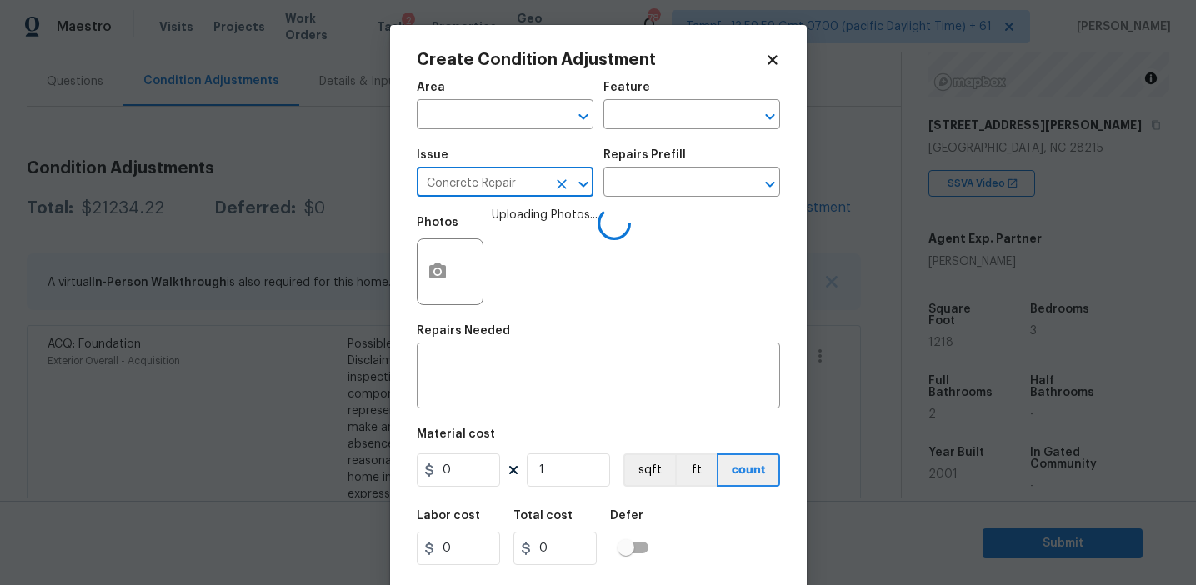
type input "Concrete Repair"
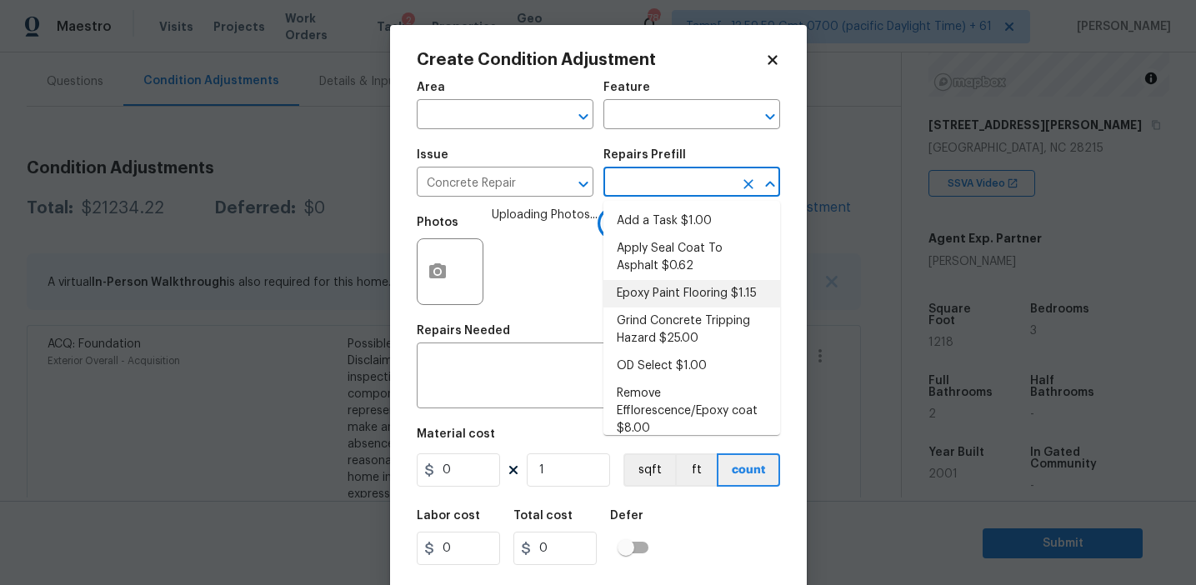
click at [646, 306] on li "Epoxy Paint Flooring $1.15" at bounding box center [691, 294] width 177 height 28
type input "Flatwork"
type textarea "Mask, scrape and prep flooring for new coat of epoxy paint."
type input "1.15"
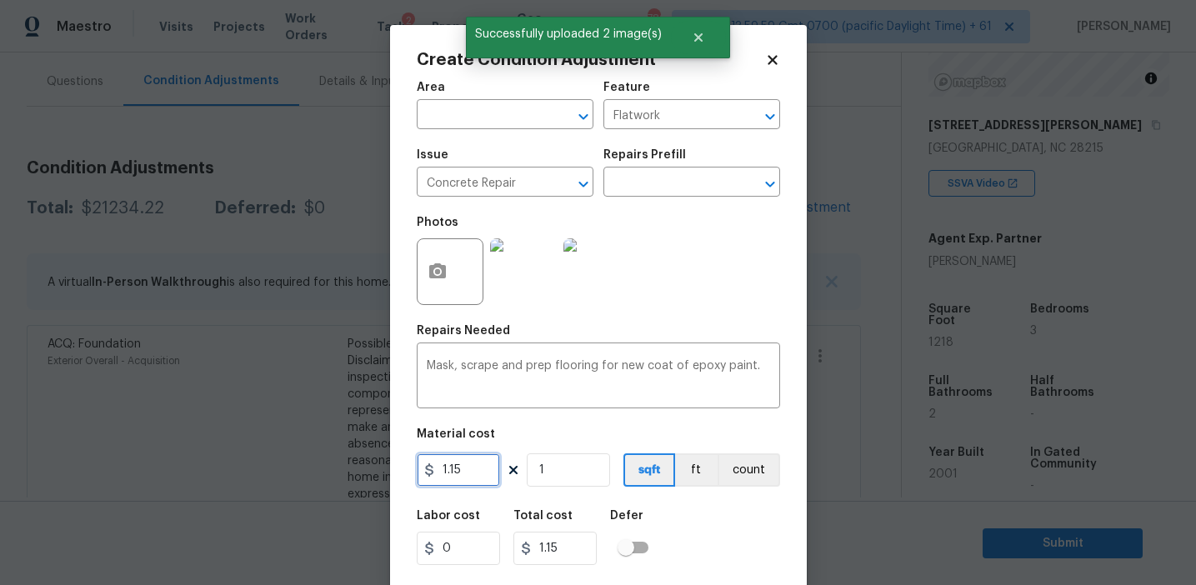
click at [483, 468] on input "1.15" at bounding box center [458, 469] width 83 height 33
type input "800"
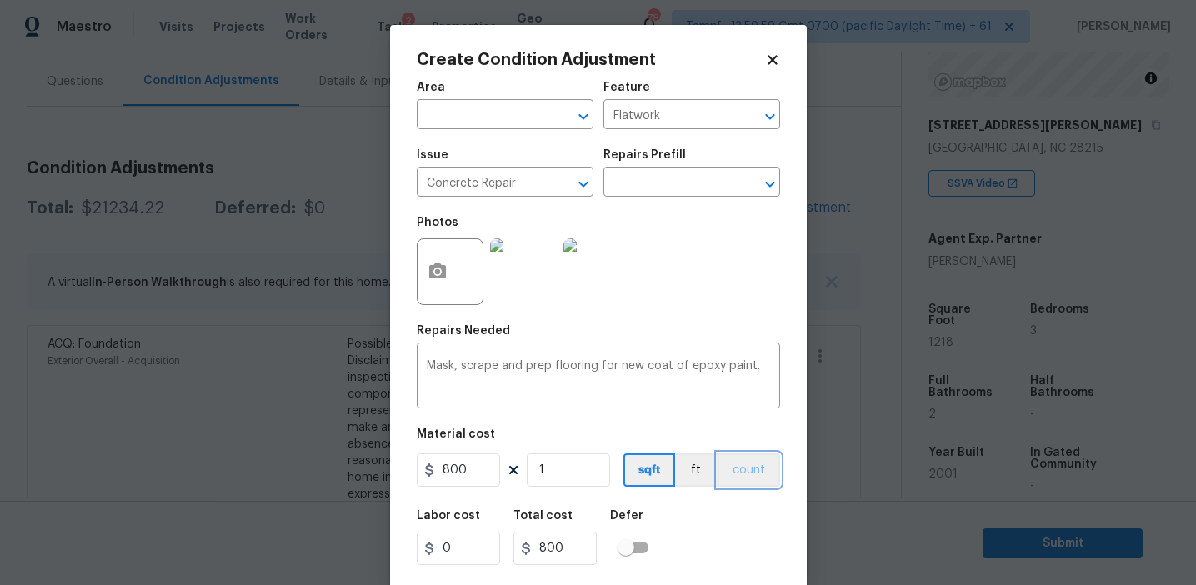
click at [731, 482] on button "count" at bounding box center [749, 469] width 63 height 33
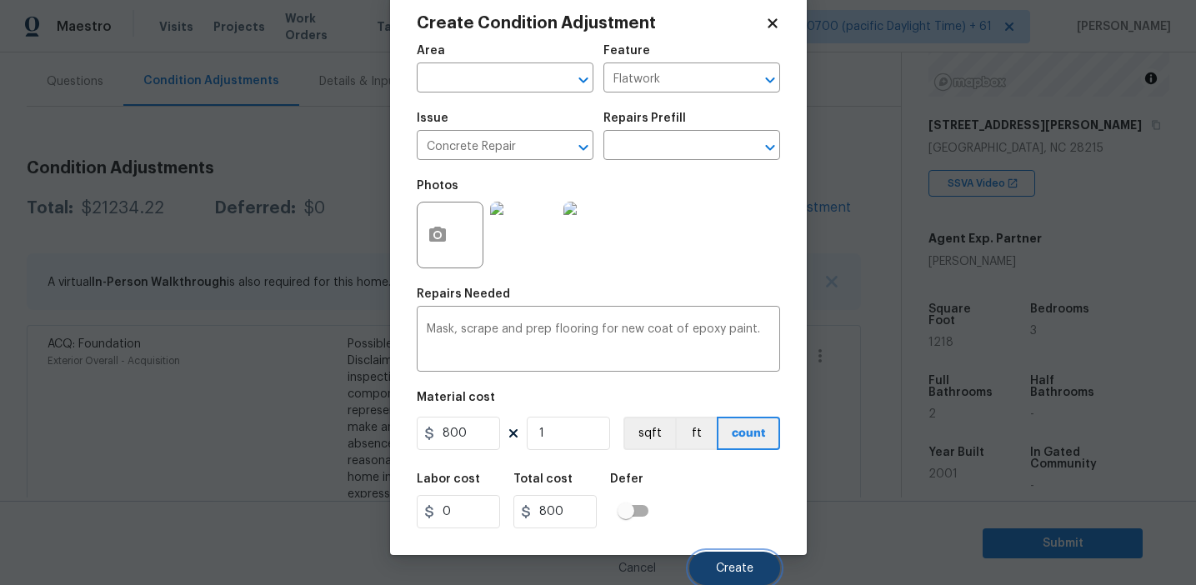
click at [723, 572] on span "Create" at bounding box center [735, 569] width 38 height 13
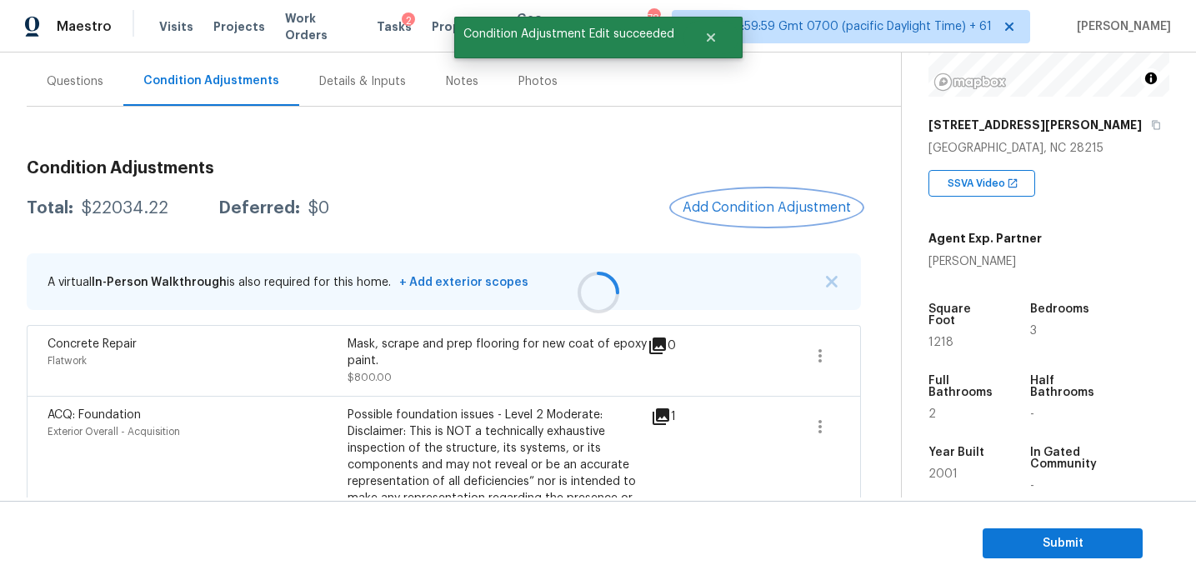
scroll to position [0, 0]
click at [718, 212] on span "Add Condition Adjustment" at bounding box center [767, 207] width 168 height 15
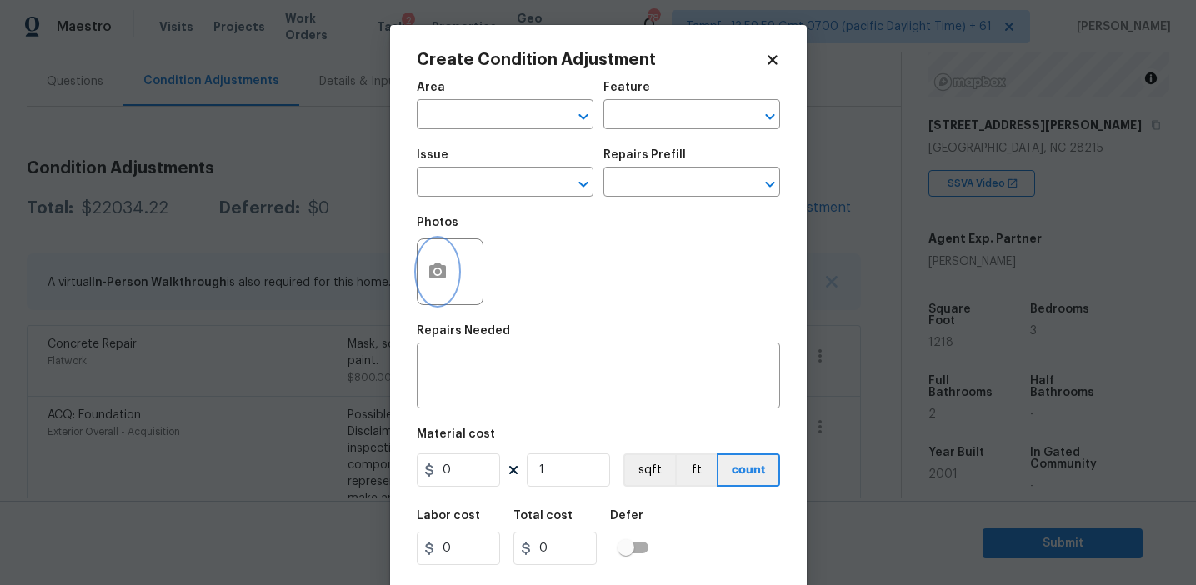
click at [442, 281] on icon "button" at bounding box center [438, 272] width 20 height 20
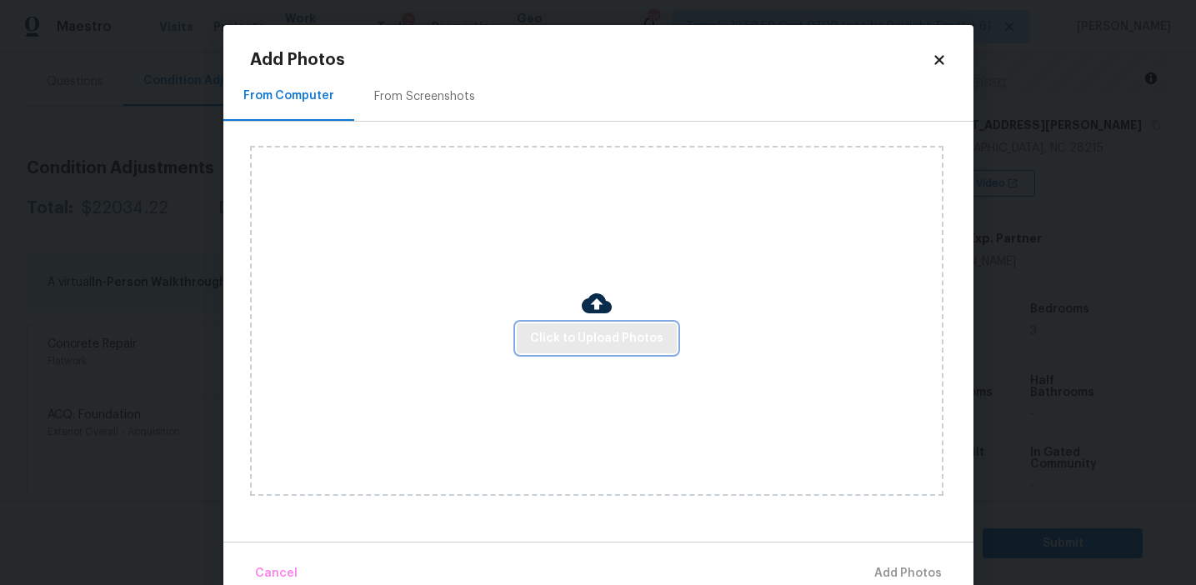
click at [553, 331] on span "Click to Upload Photos" at bounding box center [596, 338] width 133 height 21
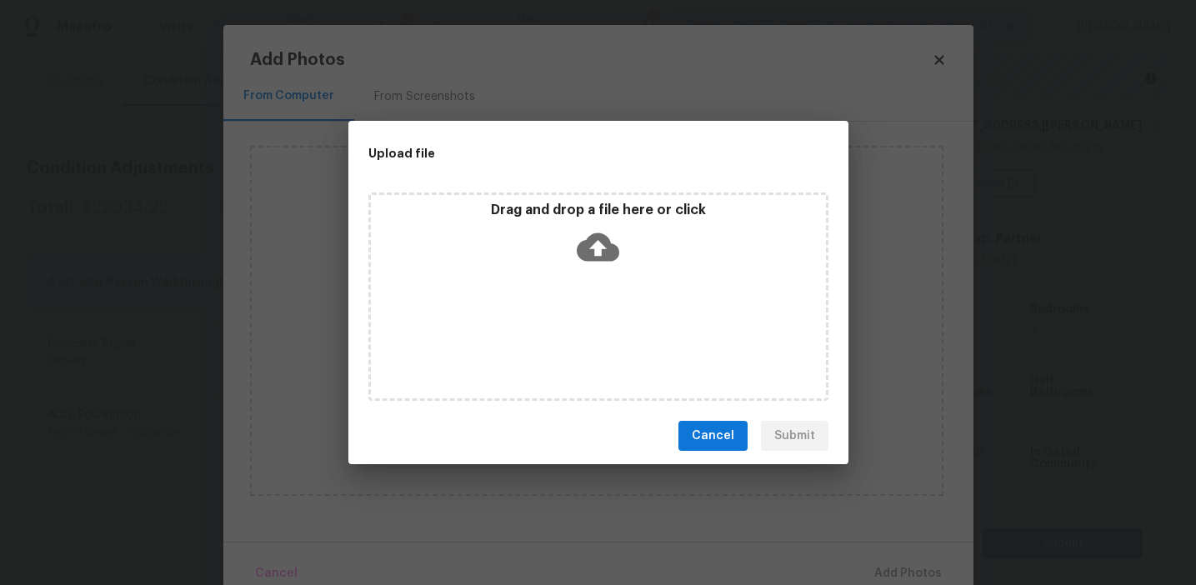
click at [557, 233] on div "Drag and drop a file here or click" at bounding box center [598, 238] width 455 height 72
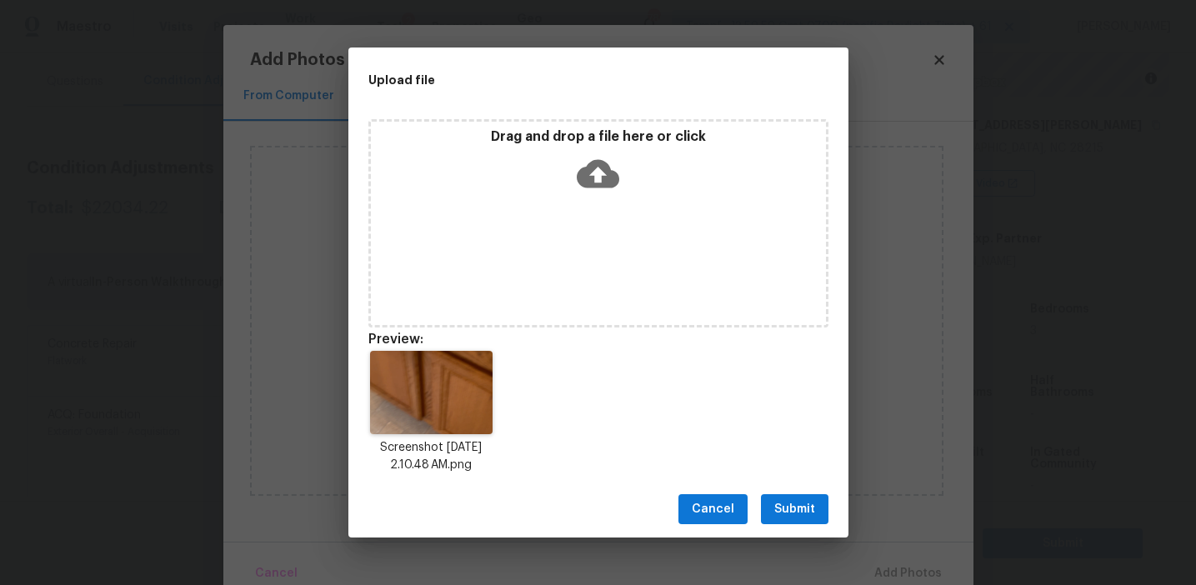
click at [800, 504] on span "Submit" at bounding box center [794, 509] width 41 height 21
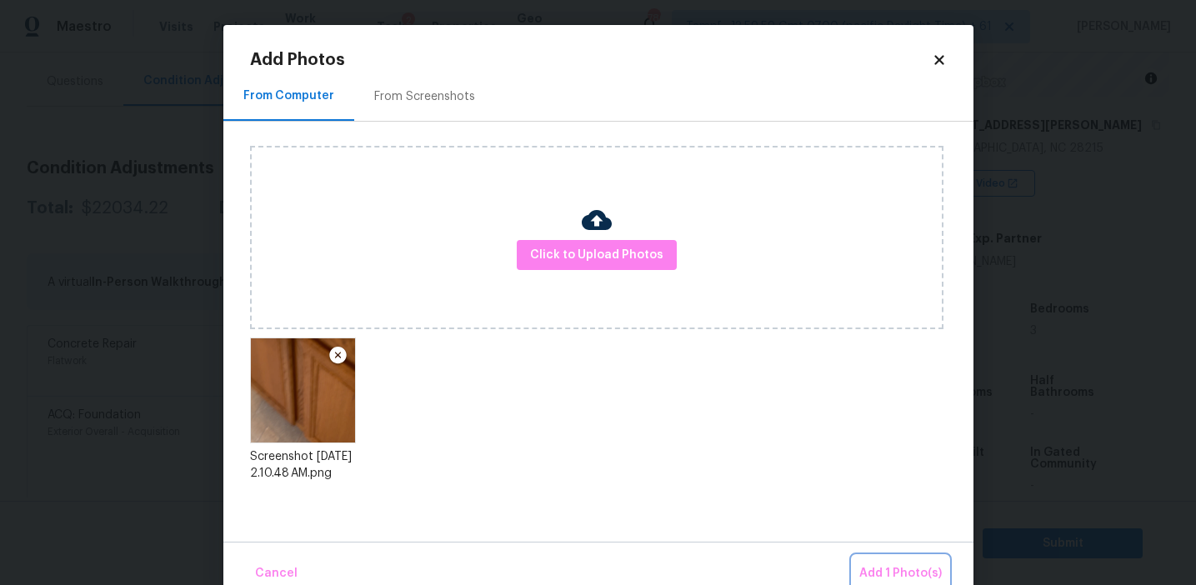
click at [869, 563] on span "Add 1 Photo(s)" at bounding box center [900, 573] width 83 height 21
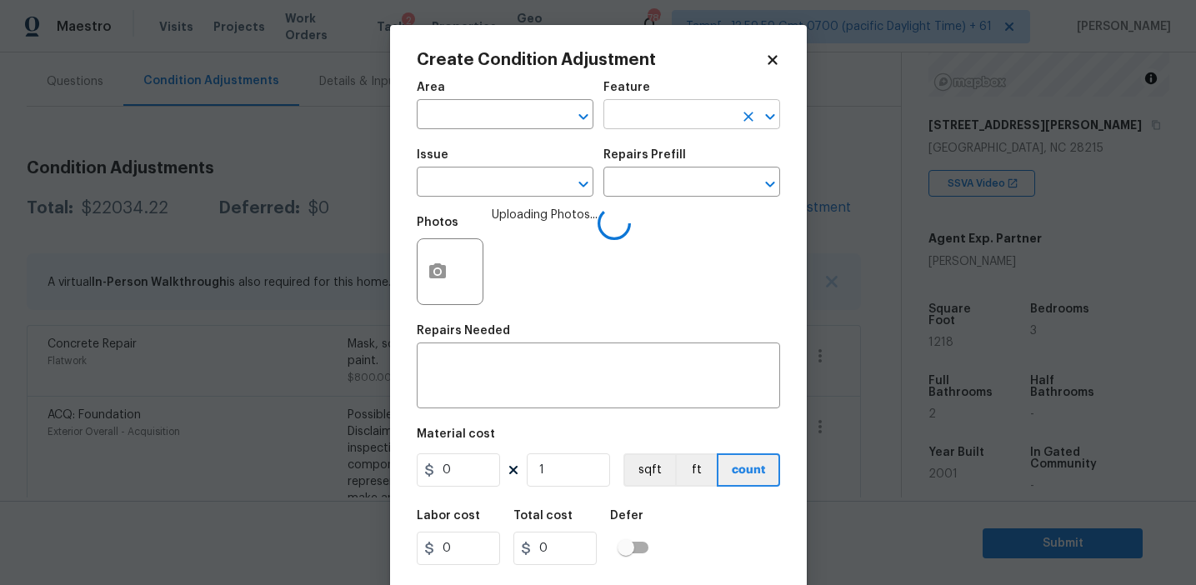
click at [635, 118] on input "text" at bounding box center [668, 116] width 130 height 26
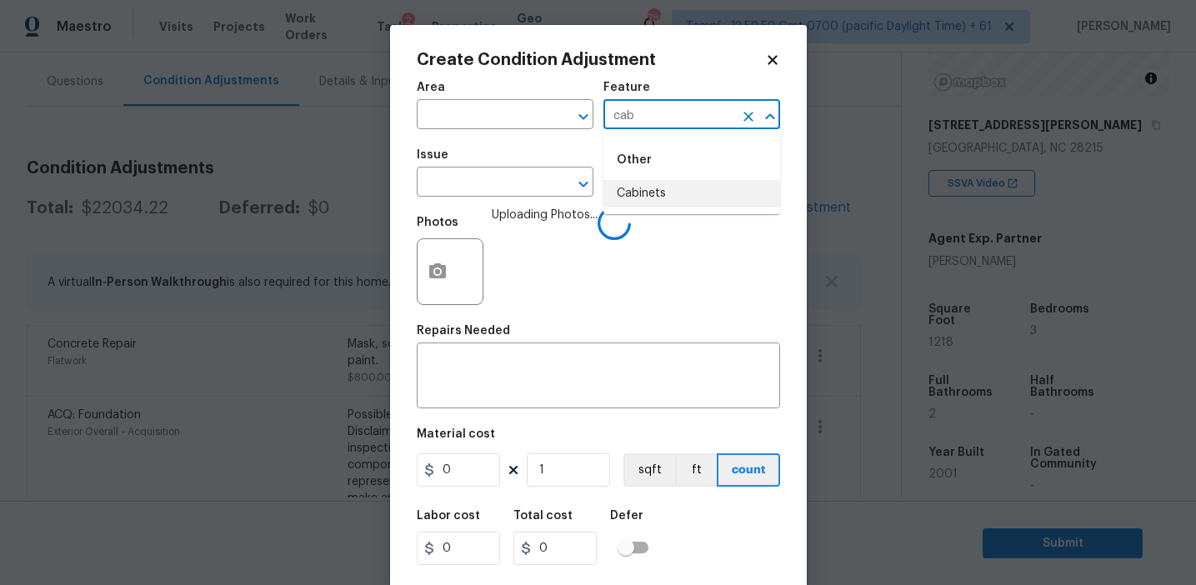
click at [634, 186] on li "Cabinets" at bounding box center [691, 194] width 177 height 28
type input "Cabinets"
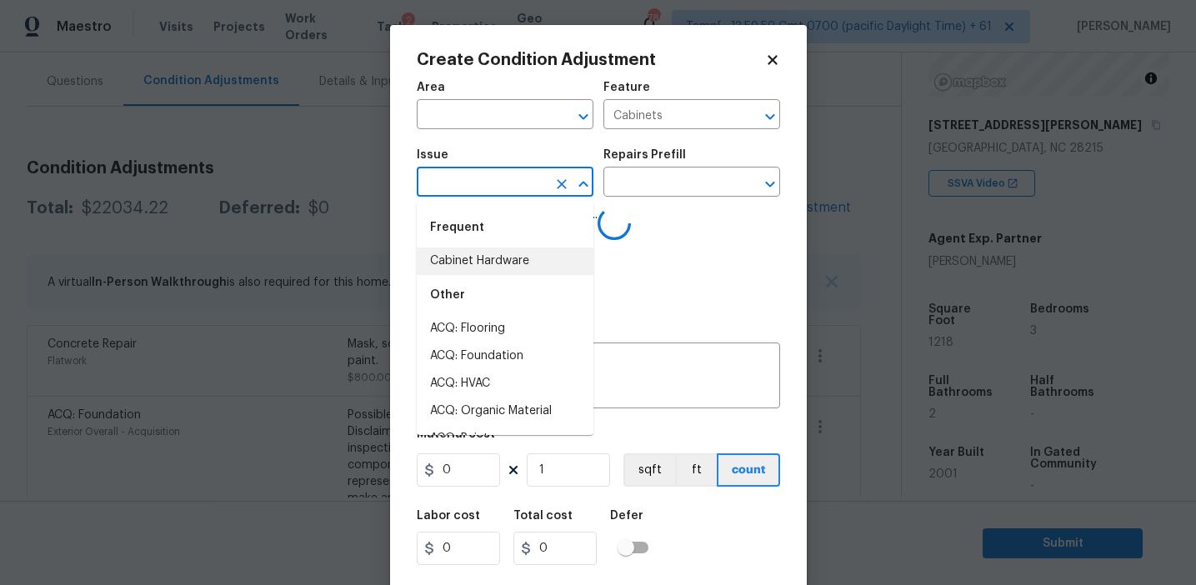
click at [502, 260] on li "Cabinet Hardware" at bounding box center [505, 262] width 177 height 28
type input "Cabinet Hardware"
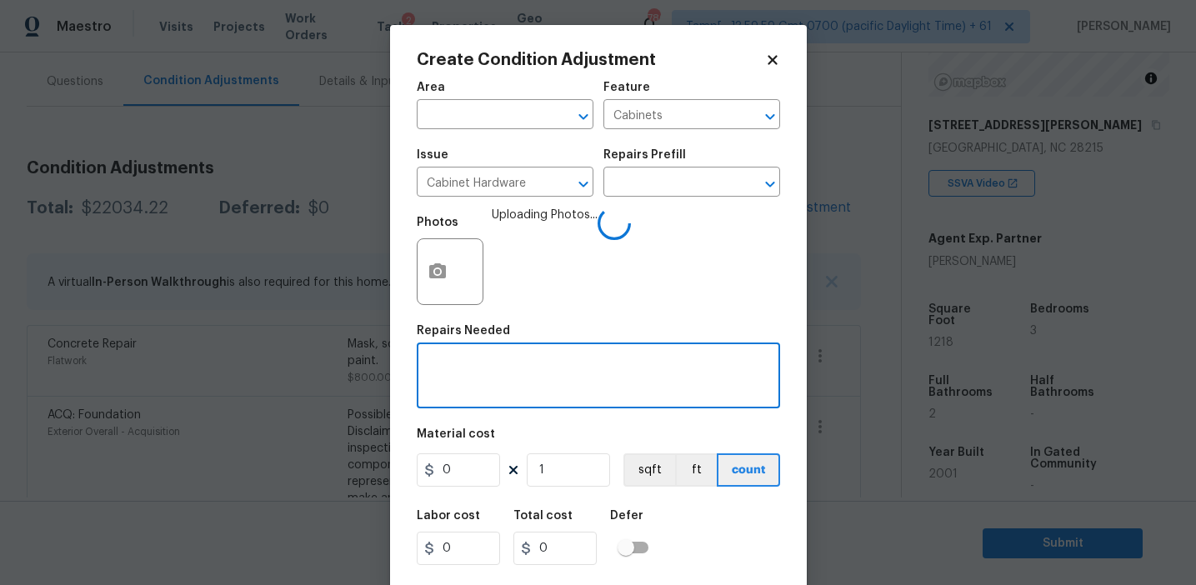
click at [533, 371] on textarea at bounding box center [598, 377] width 343 height 35
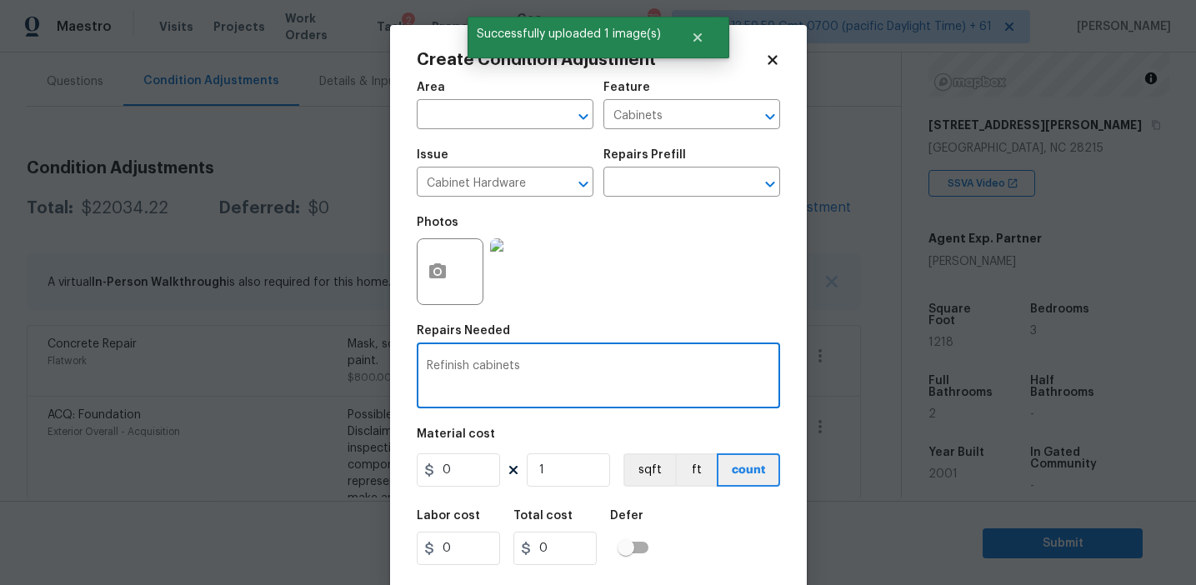
type textarea "Refinish cabinets"
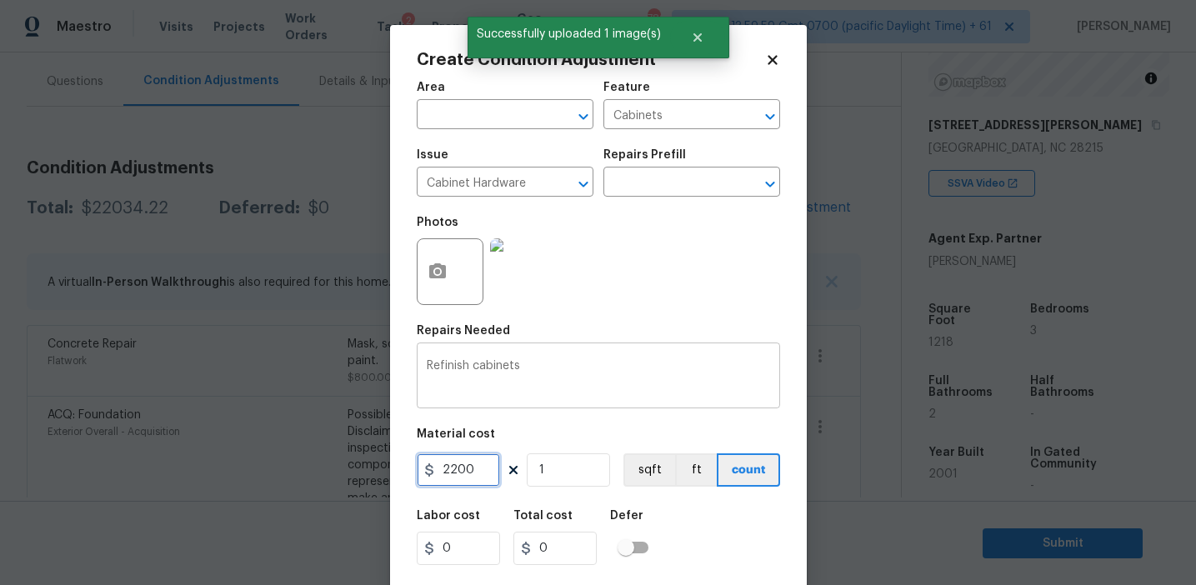
type input "2200"
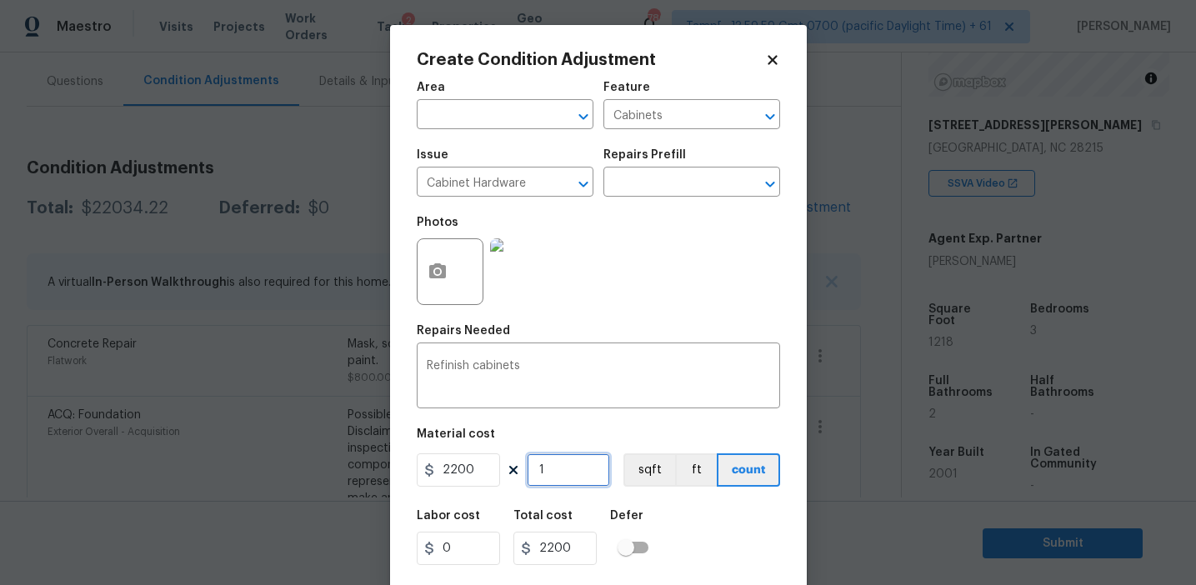
scroll to position [38, 0]
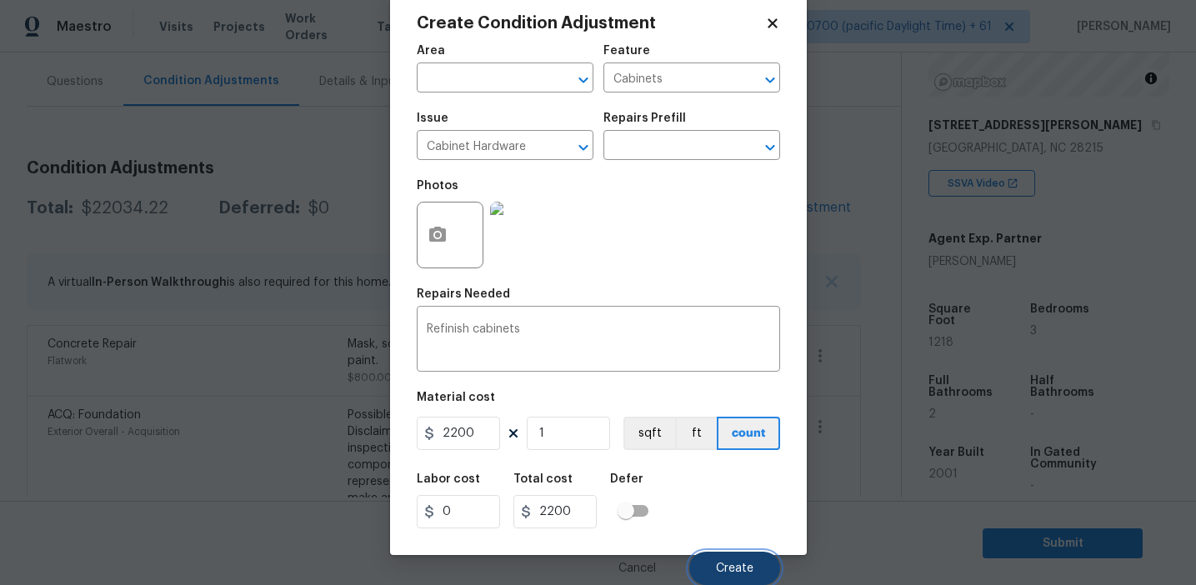
click at [734, 561] on button "Create" at bounding box center [734, 568] width 91 height 33
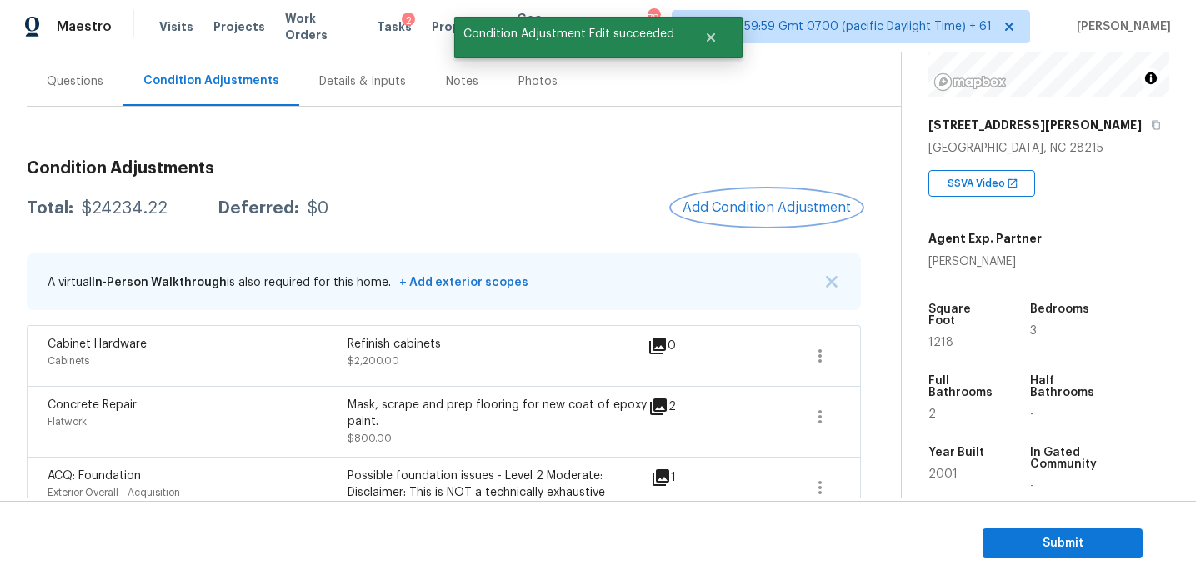
scroll to position [0, 0]
click at [742, 206] on span "Add Condition Adjustment" at bounding box center [767, 207] width 168 height 15
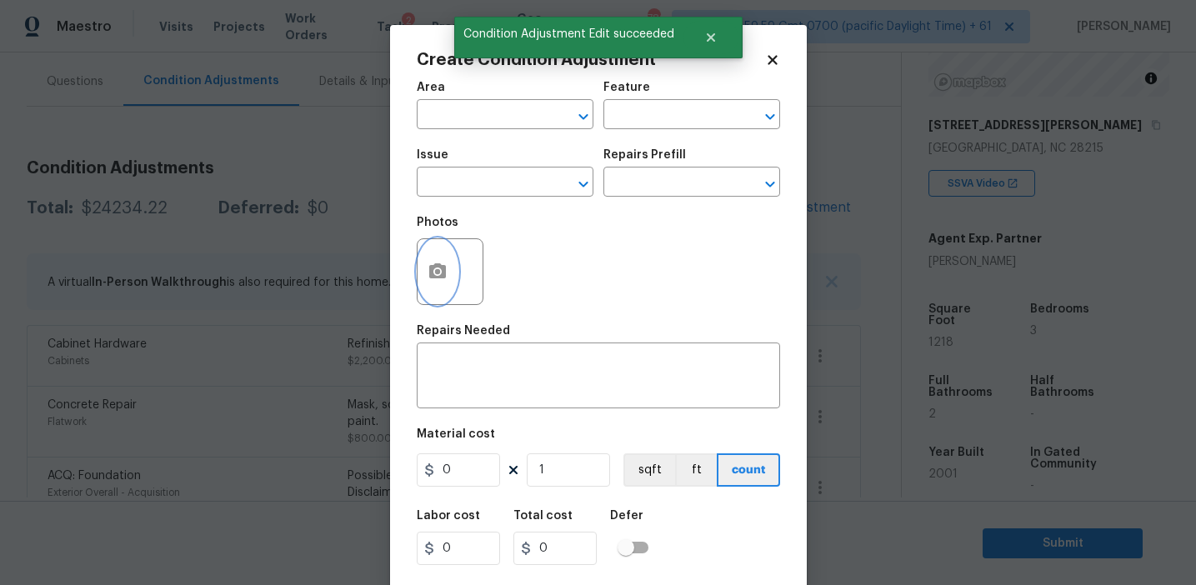
click at [441, 288] on button "button" at bounding box center [438, 271] width 40 height 65
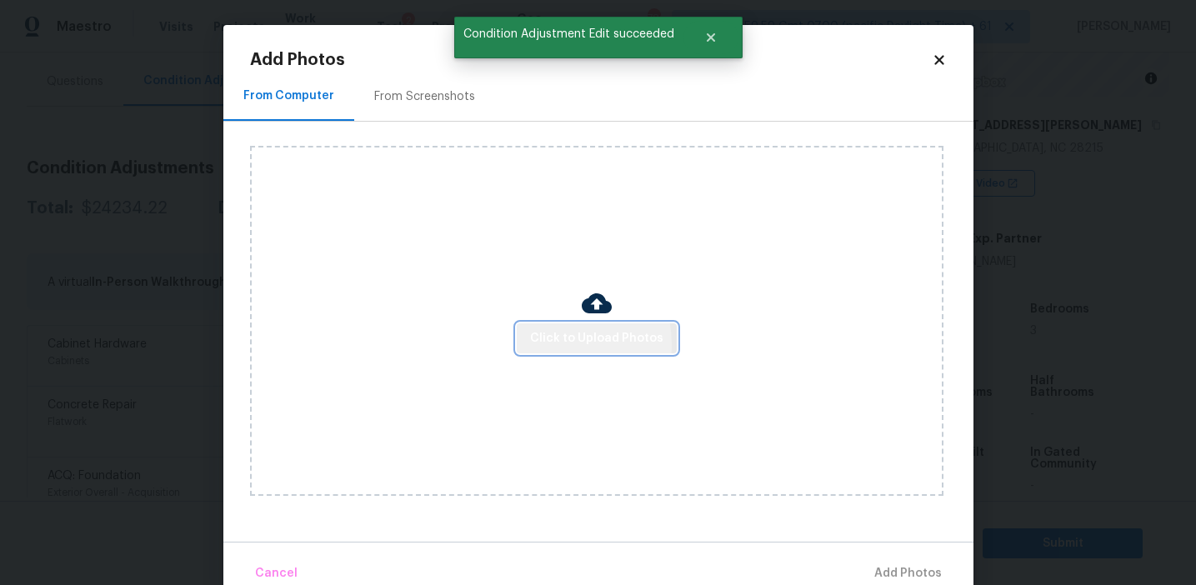
click at [547, 344] on span "Click to Upload Photos" at bounding box center [596, 338] width 133 height 21
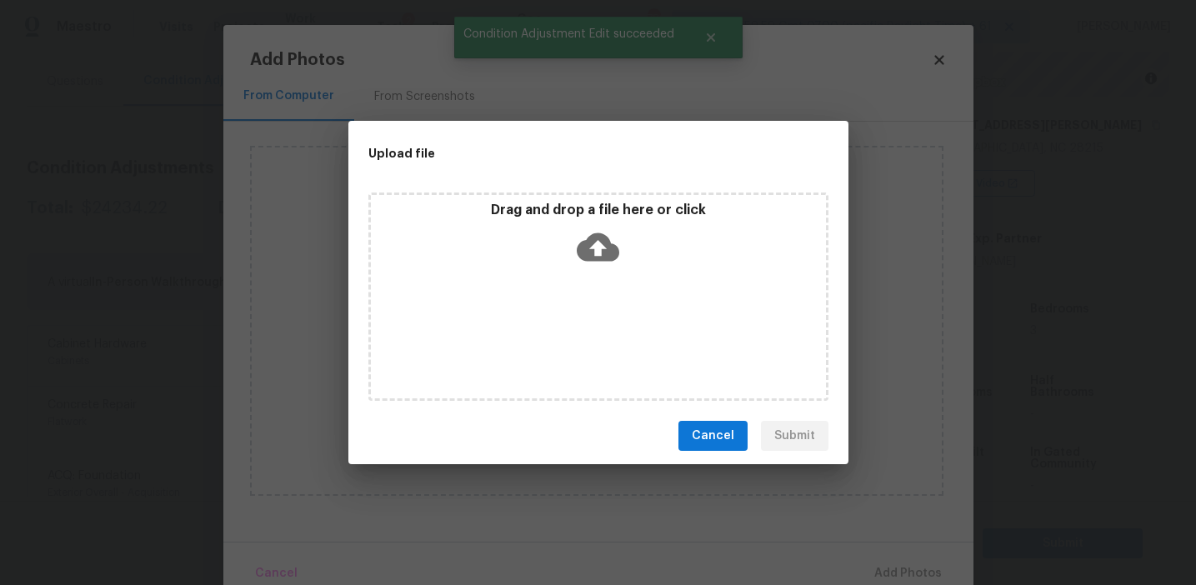
click at [567, 230] on div "Drag and drop a file here or click" at bounding box center [598, 238] width 455 height 72
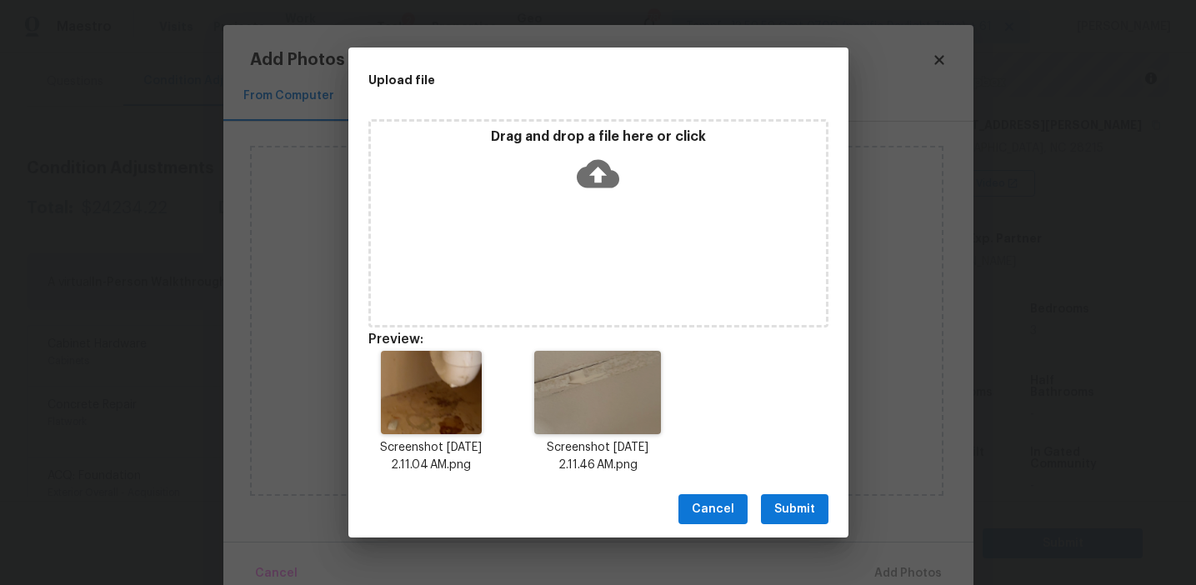
click at [795, 500] on span "Submit" at bounding box center [794, 509] width 41 height 21
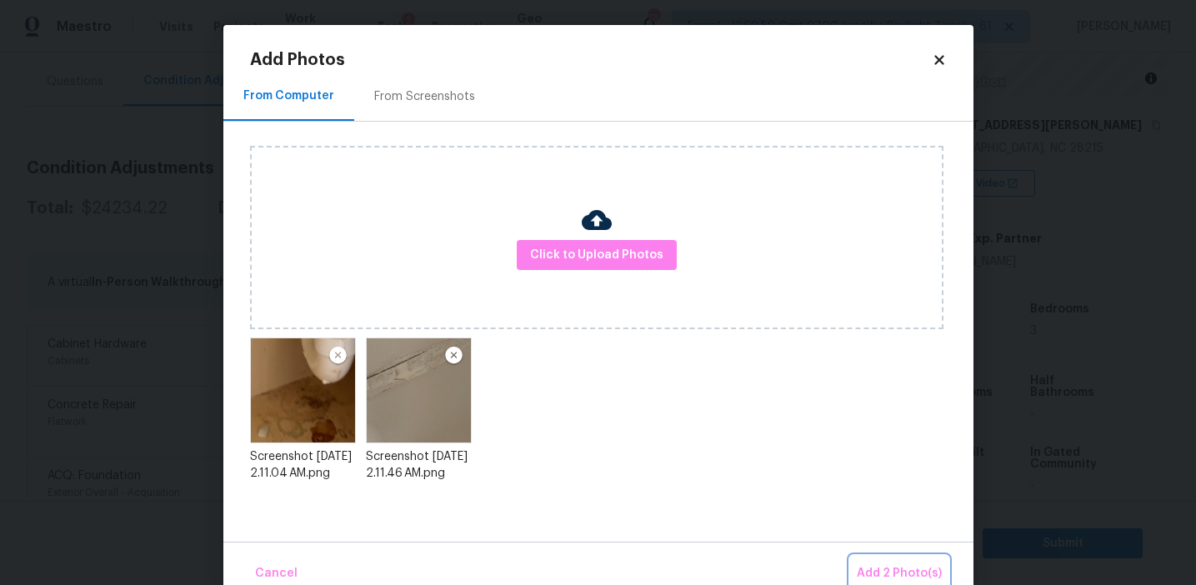
click at [877, 577] on span "Add 2 Photo(s)" at bounding box center [899, 573] width 85 height 21
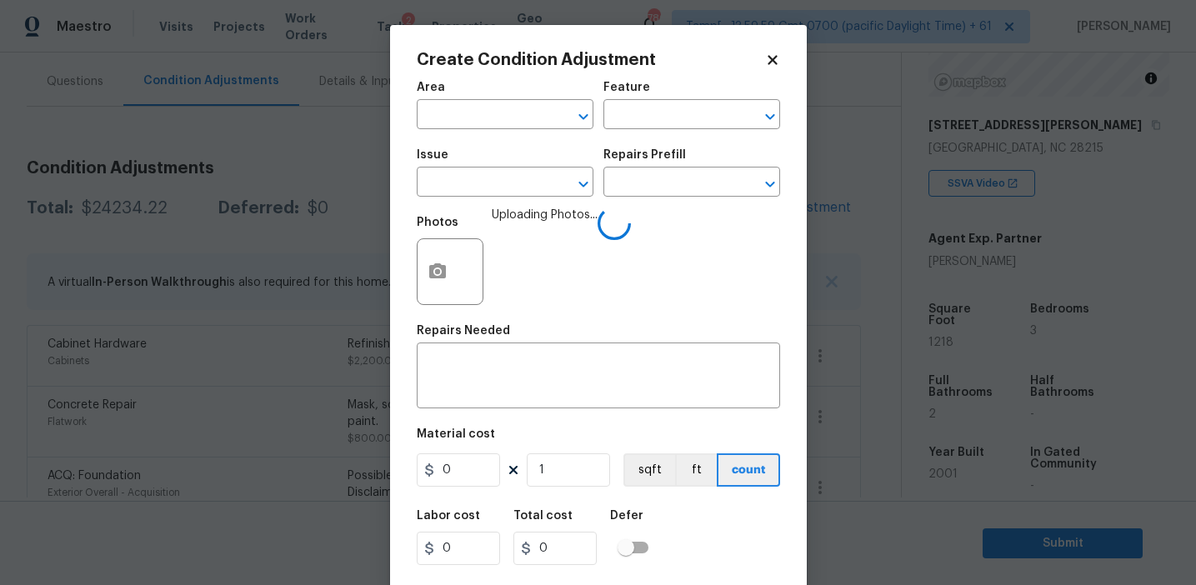
click at [507, 198] on span "Issue ​" at bounding box center [505, 173] width 177 height 68
click at [494, 194] on input "text" at bounding box center [482, 184] width 130 height 26
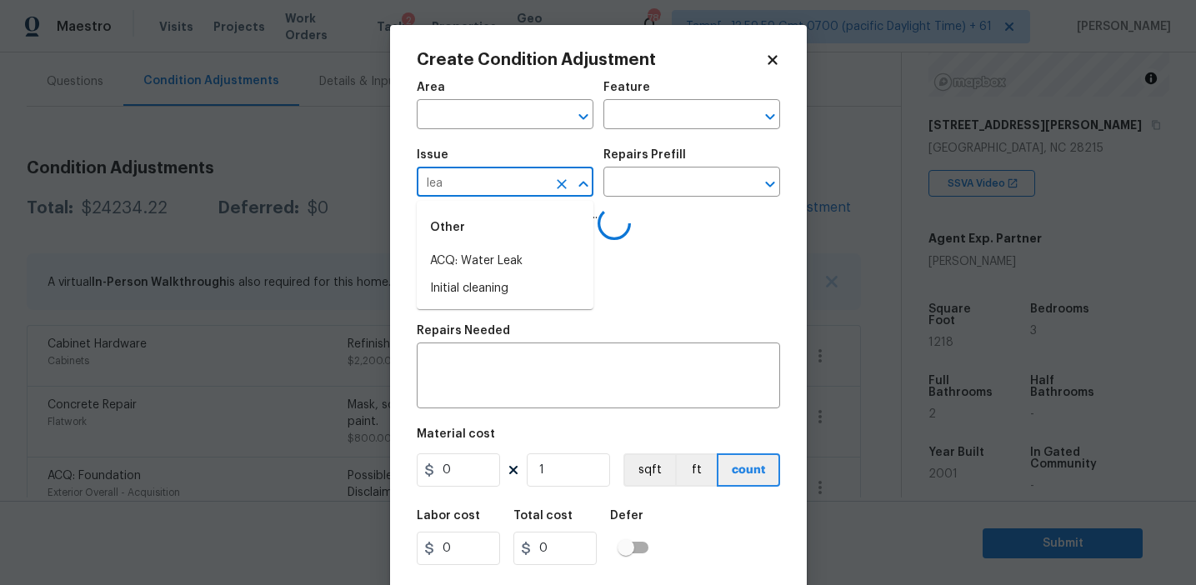
type input "leak"
type input "le"
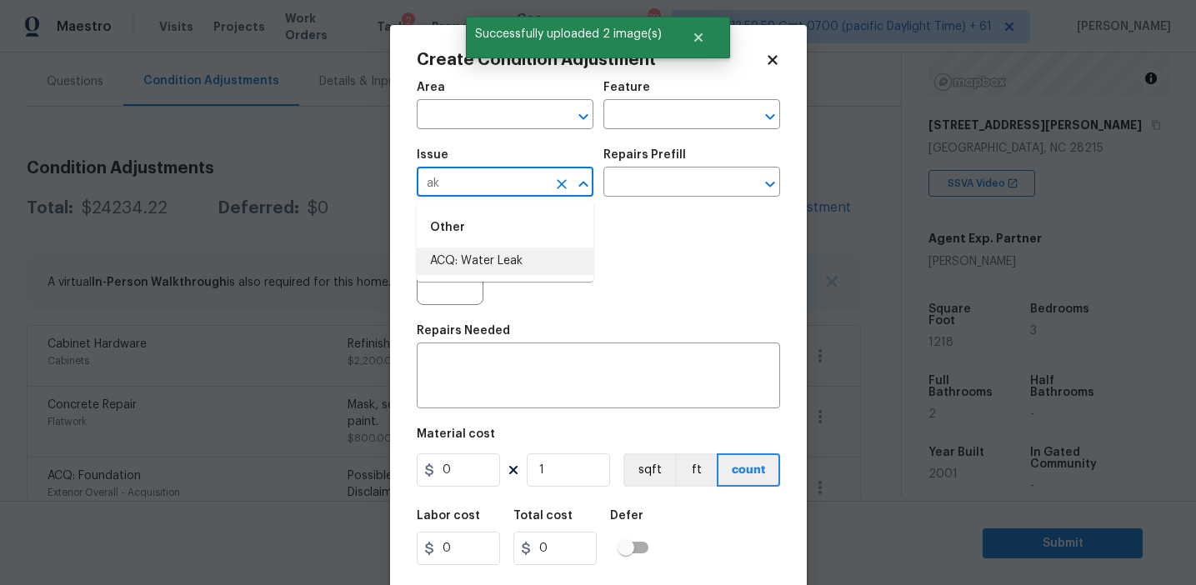
click at [508, 265] on li "ACQ: Water Leak" at bounding box center [505, 262] width 177 height 28
type input "ACQ: Water Leak"
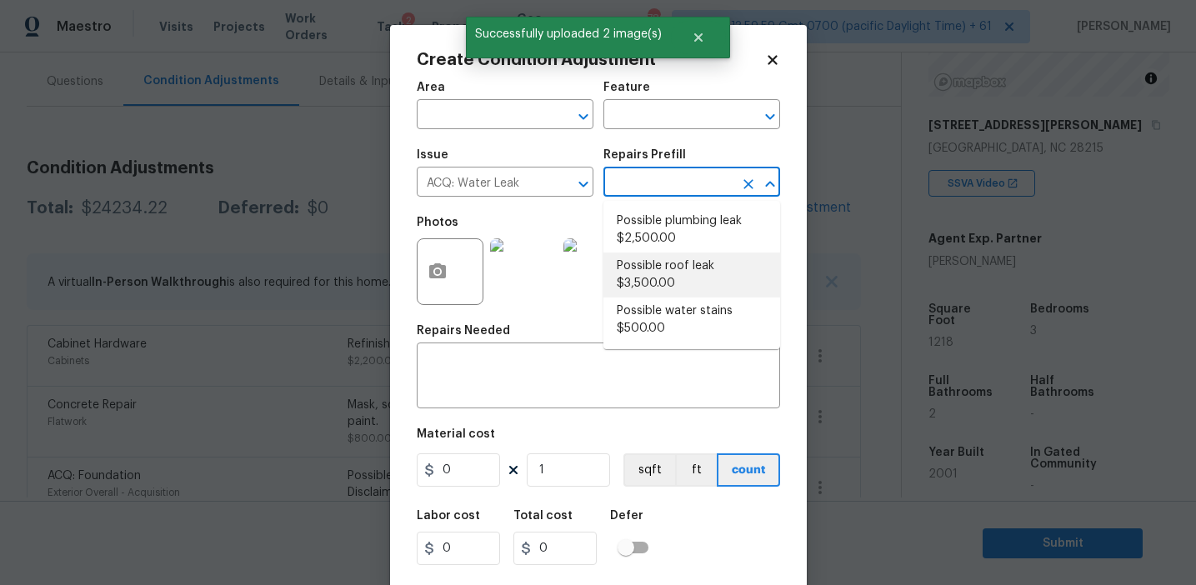
click at [662, 253] on li "Possible roof leak $3,500.00" at bounding box center [691, 275] width 177 height 45
type input "Acquisition"
type textarea "Acquisition Scope: Possible roof leak"
type input "3500"
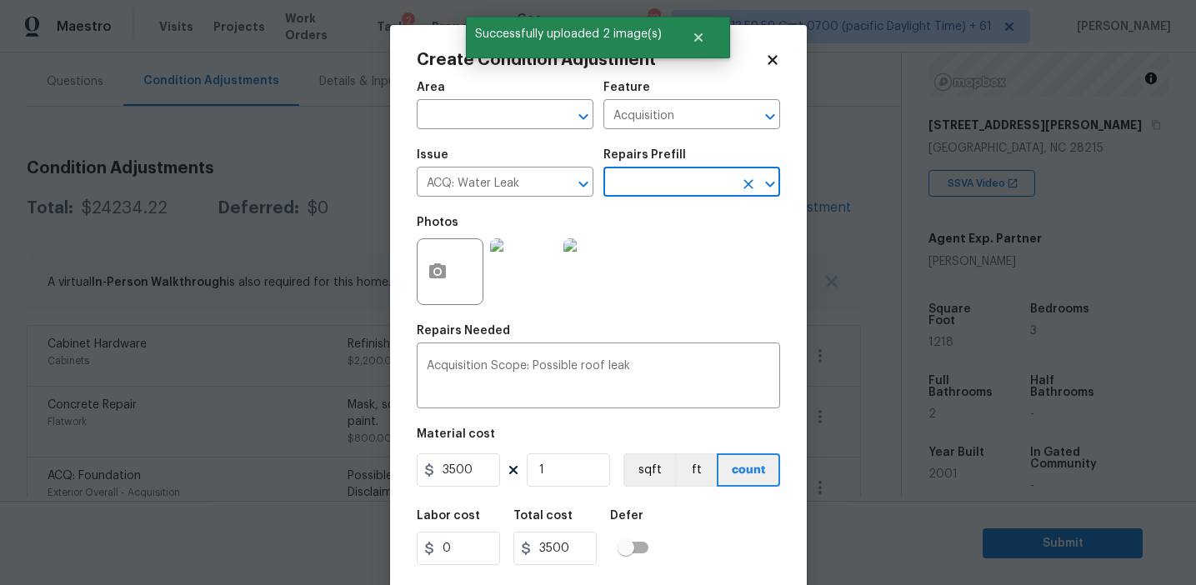
click at [638, 182] on input "text" at bounding box center [668, 184] width 130 height 26
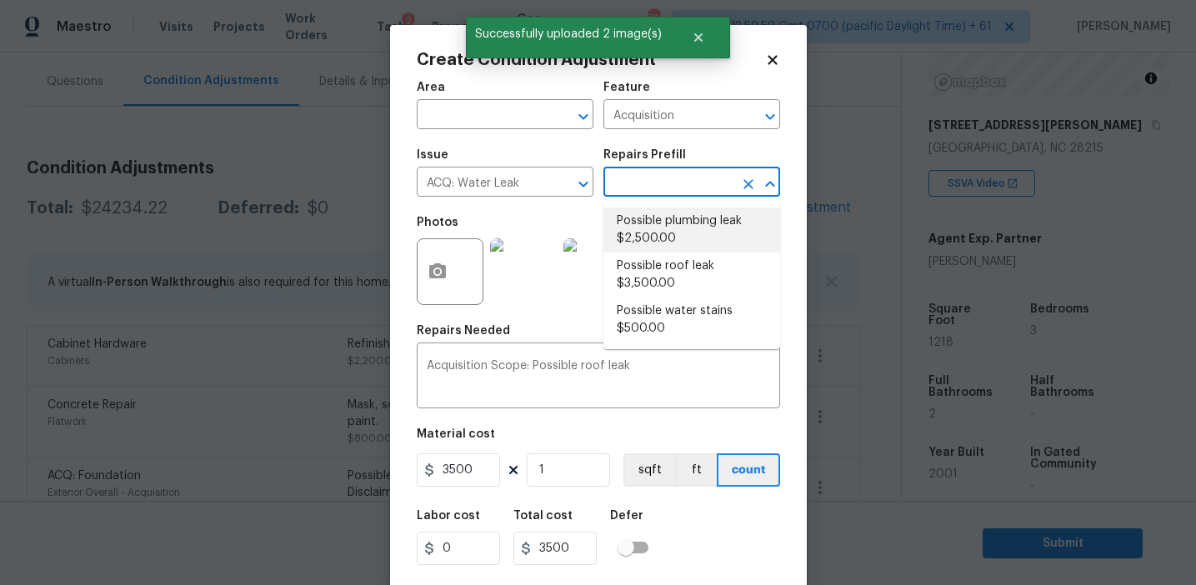
click at [656, 240] on li "Possible plumbing leak $2,500.00" at bounding box center [691, 230] width 177 height 45
type textarea "Acquisition Scope: Possible plumbing leak"
type input "2500"
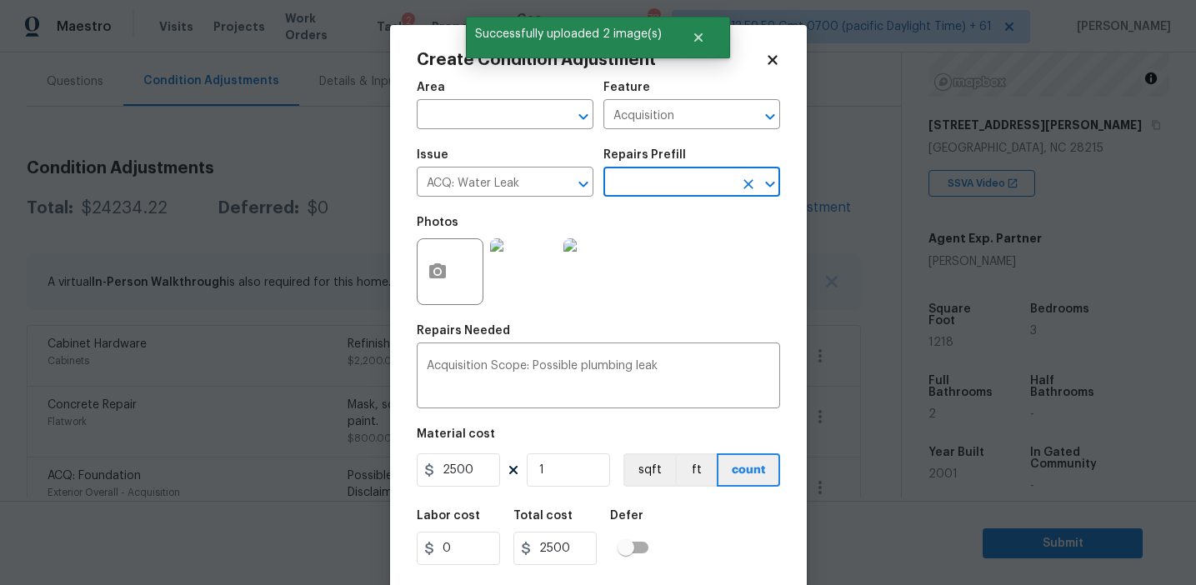
scroll to position [38, 0]
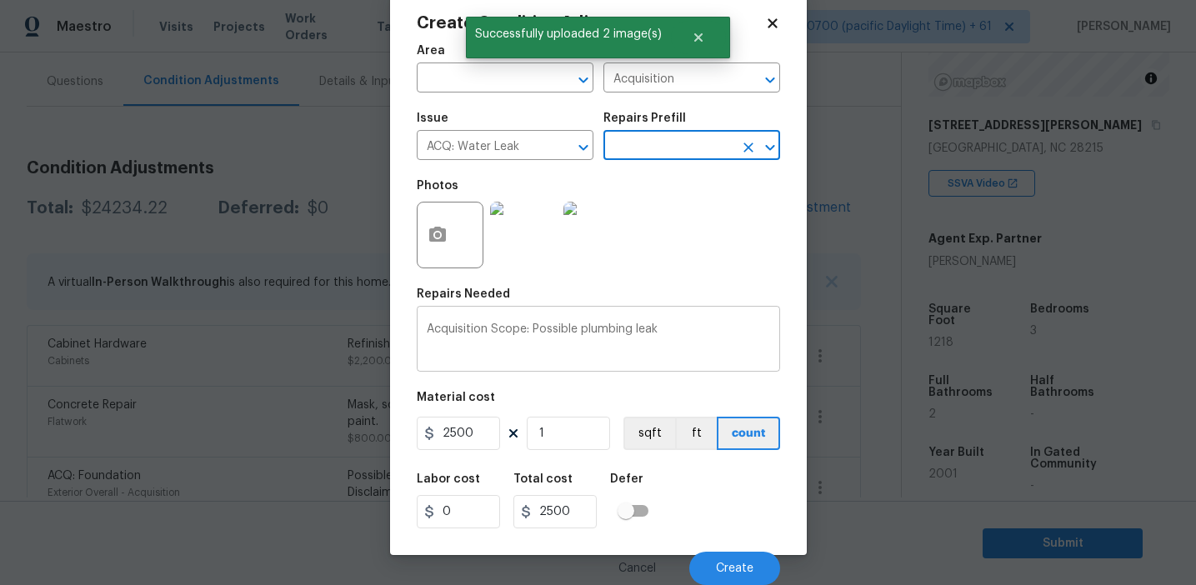
click at [598, 332] on textarea "Acquisition Scope: Possible plumbing leak" at bounding box center [598, 340] width 343 height 35
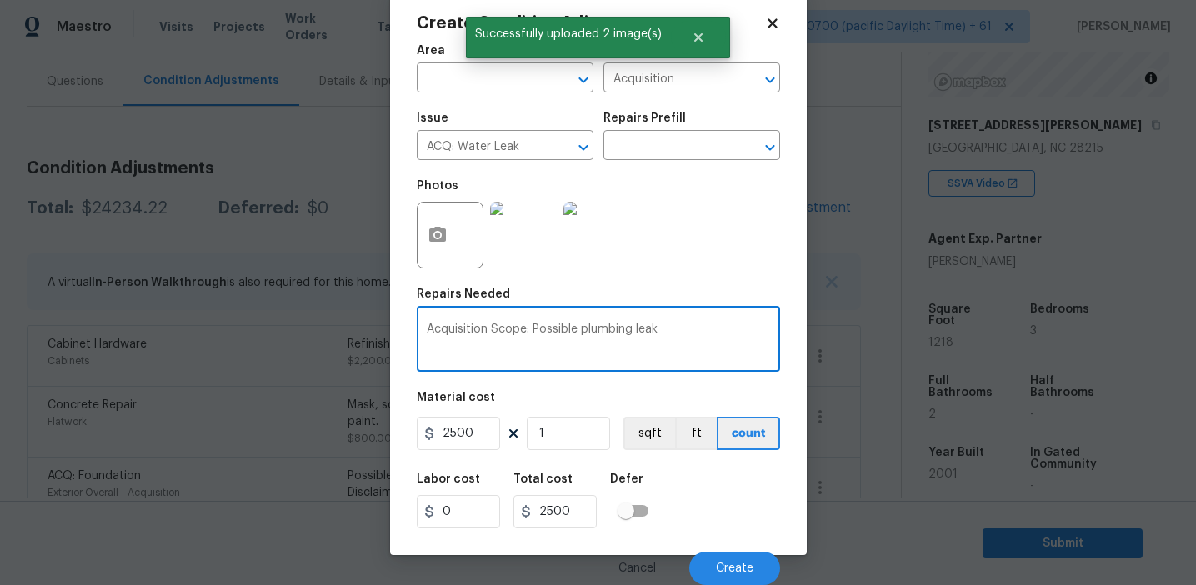
click at [598, 332] on textarea "Acquisition Scope: Possible plumbing leak" at bounding box center [598, 340] width 343 height 35
type textarea "Acquisition Scope: Possible leak"
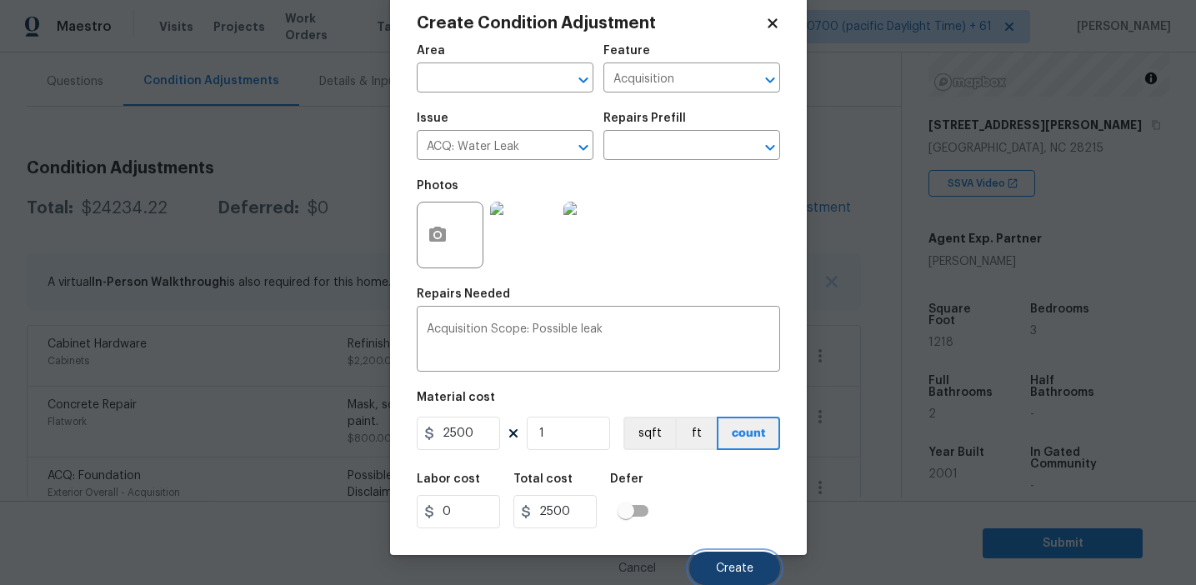
click at [729, 568] on span "Create" at bounding box center [735, 569] width 38 height 13
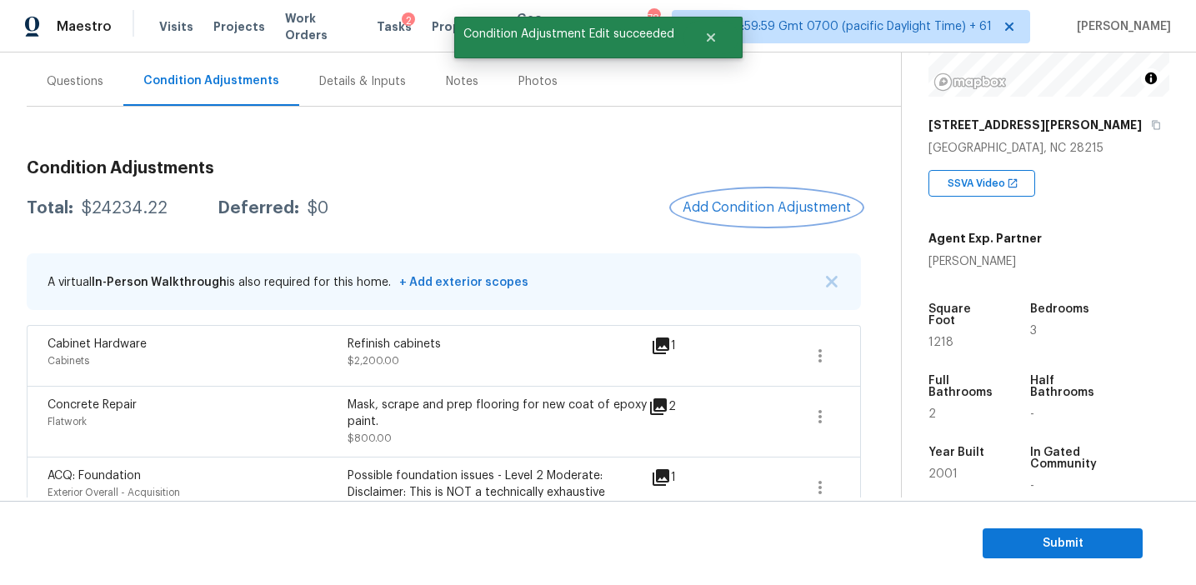
scroll to position [0, 0]
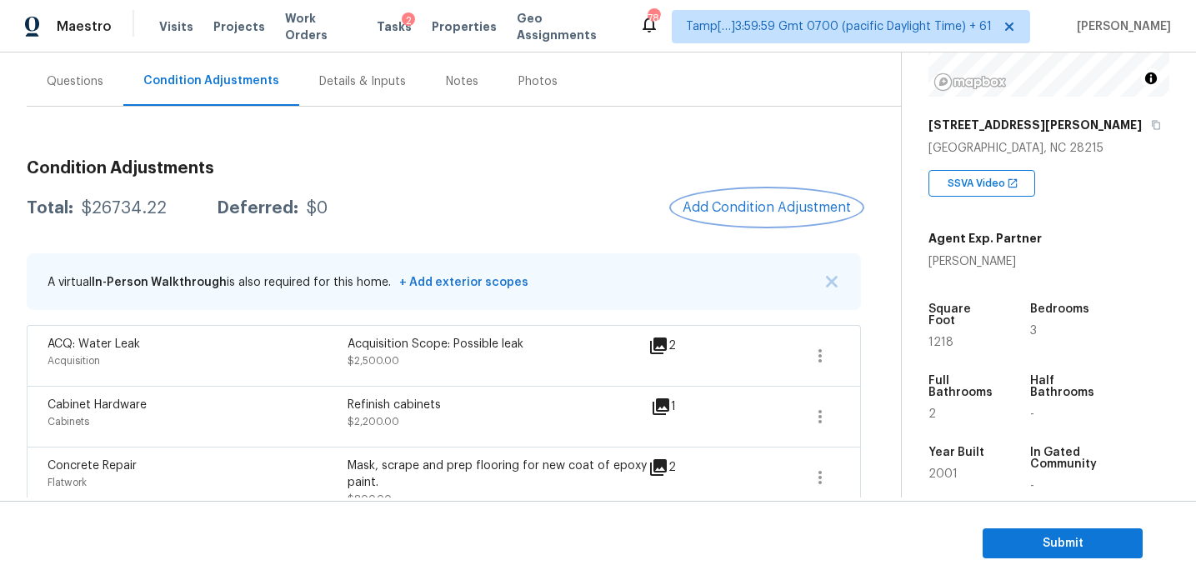
click at [716, 205] on span "Add Condition Adjustment" at bounding box center [767, 207] width 168 height 15
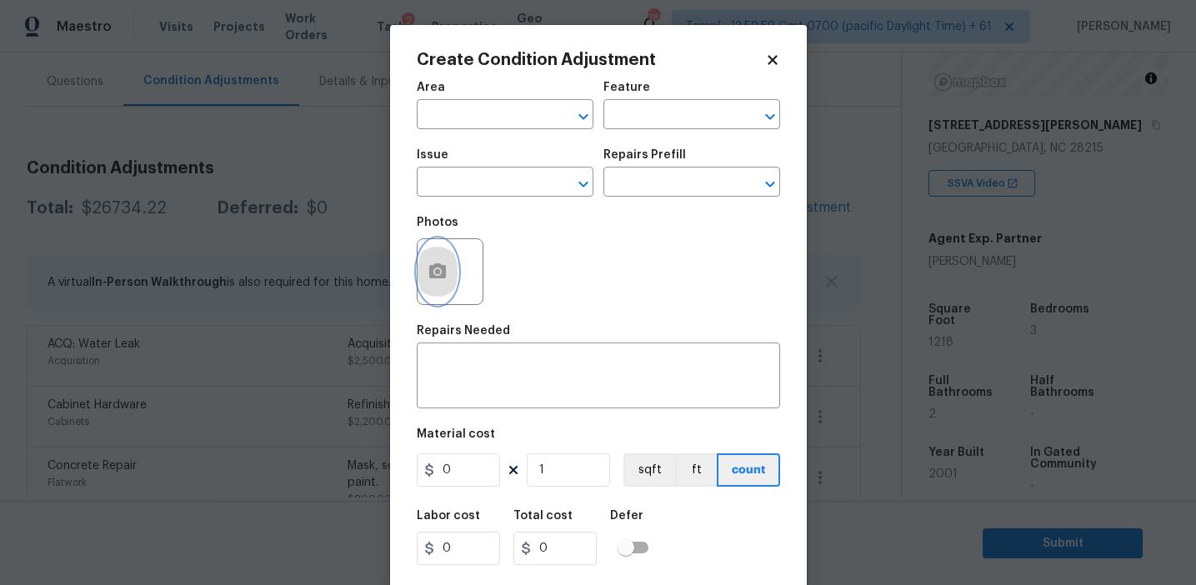
click at [429, 287] on button "button" at bounding box center [438, 271] width 40 height 65
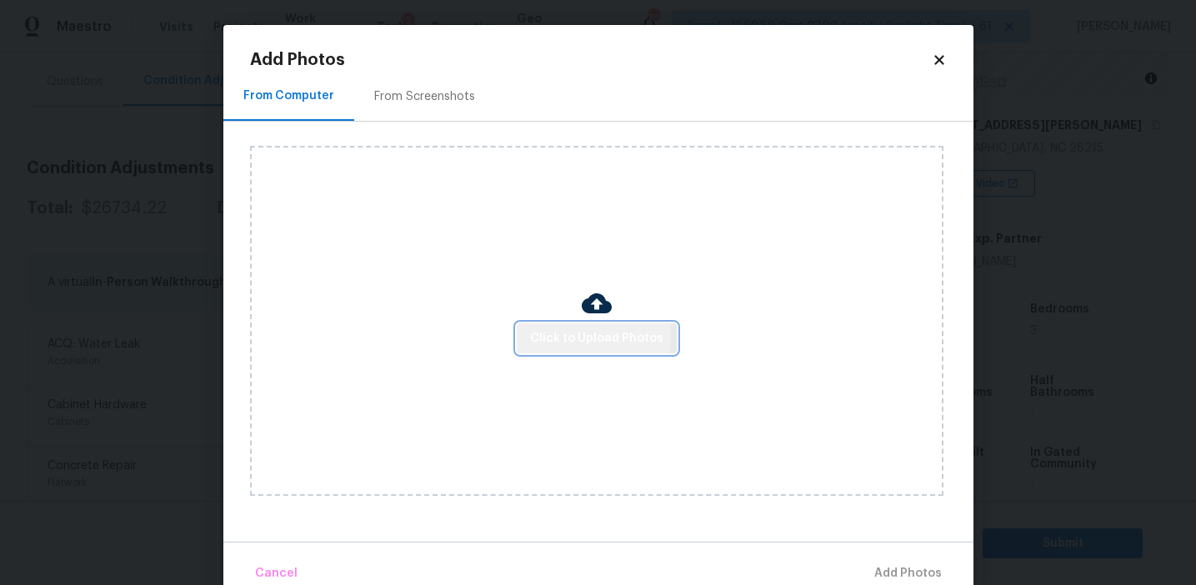
click at [528, 335] on button "Click to Upload Photos" at bounding box center [597, 338] width 160 height 31
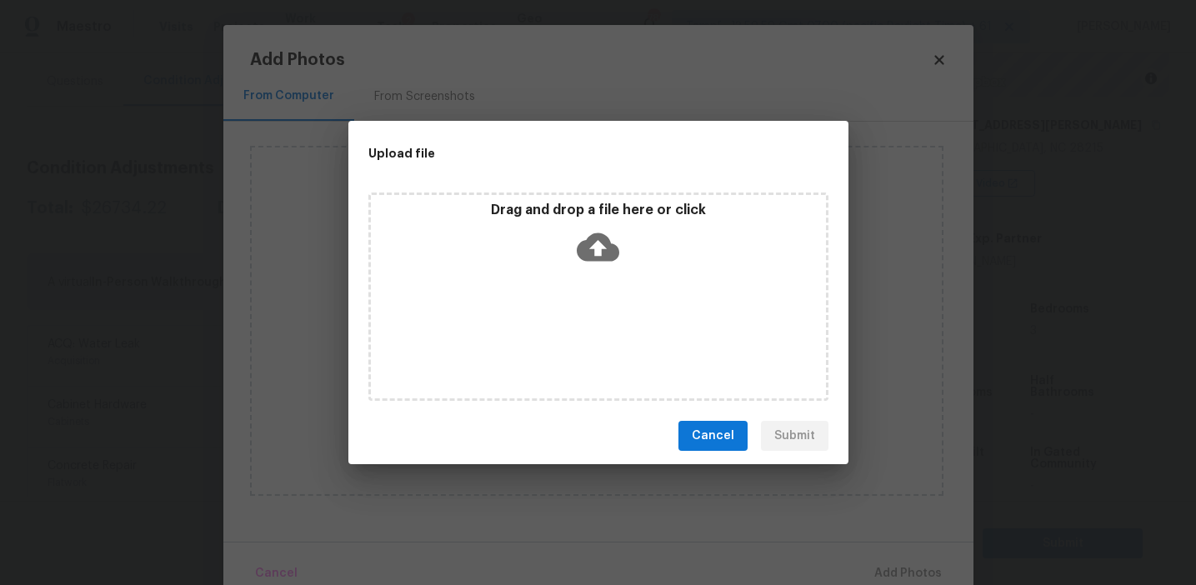
click at [544, 221] on div "Drag and drop a file here or click" at bounding box center [598, 238] width 455 height 72
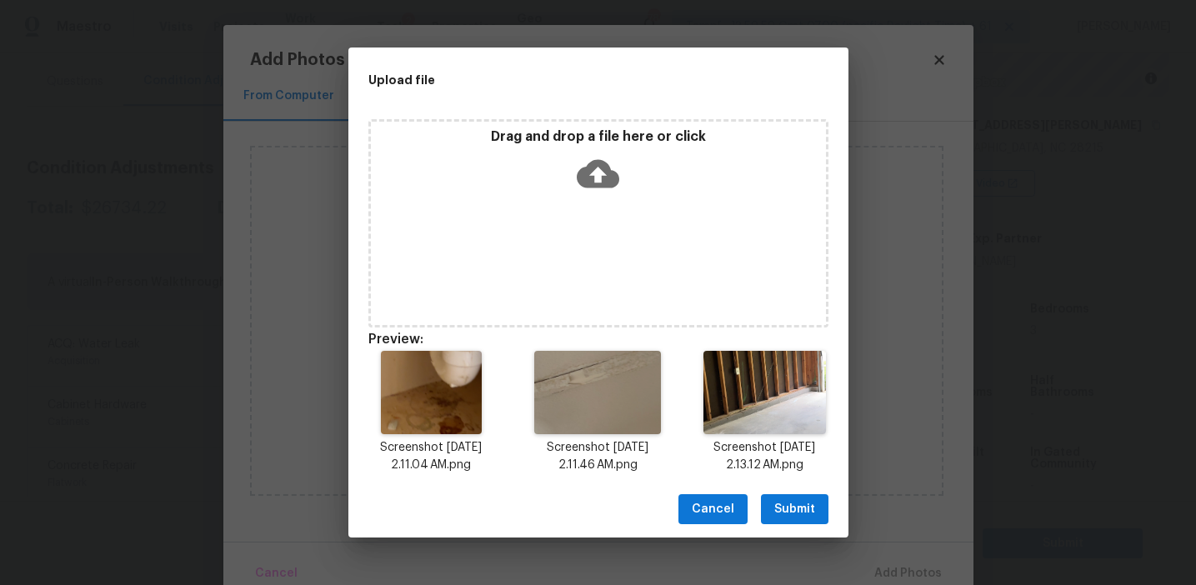
click at [783, 499] on span "Submit" at bounding box center [794, 509] width 41 height 21
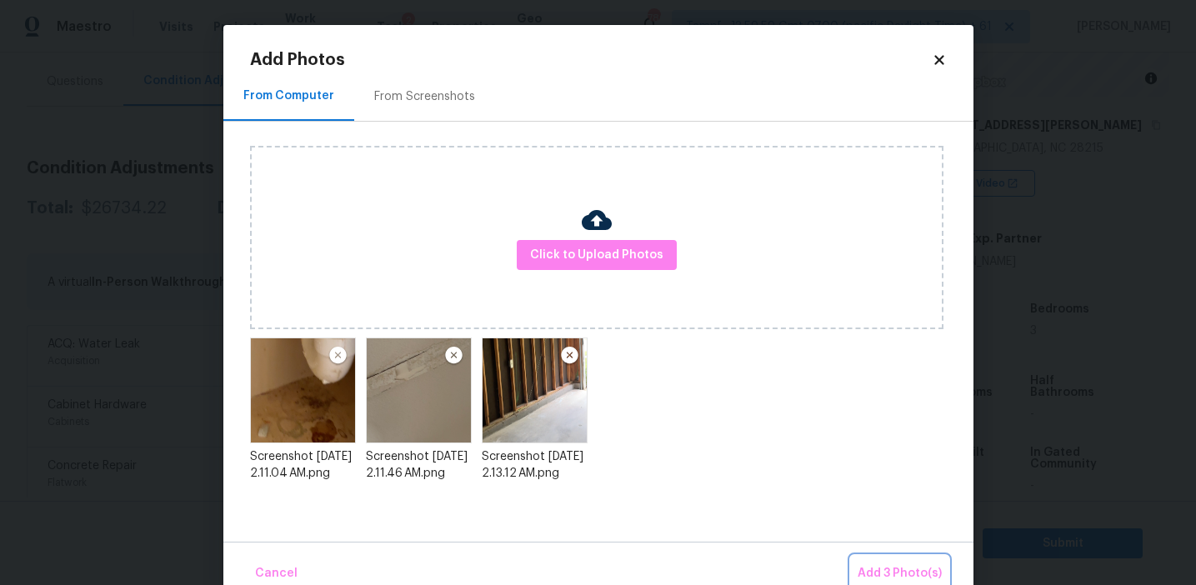
click at [870, 557] on button "Add 3 Photo(s)" at bounding box center [900, 574] width 98 height 36
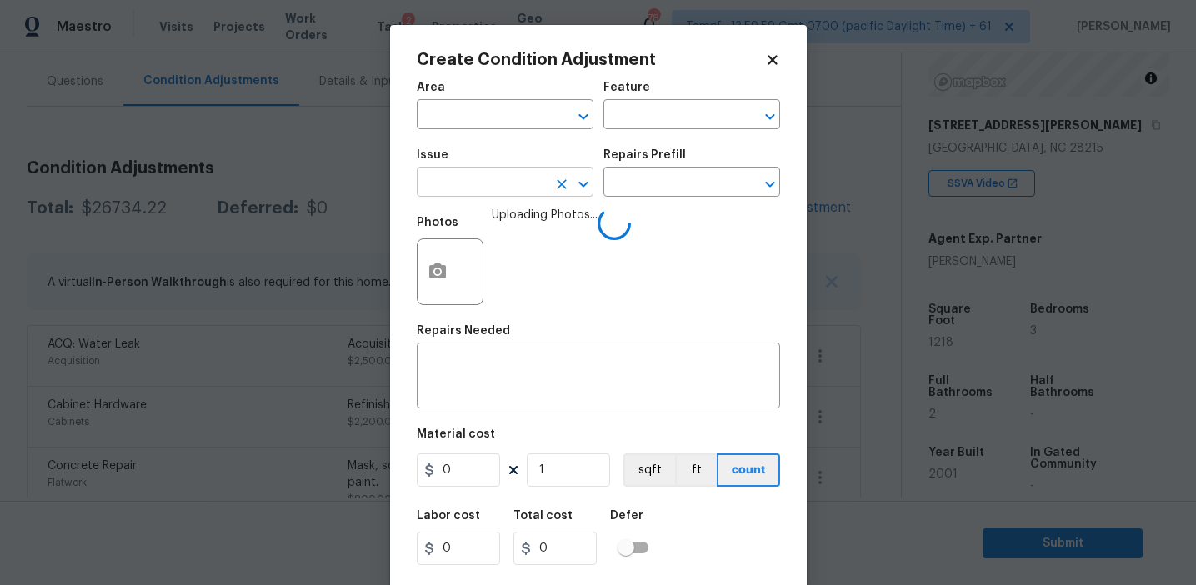
click at [493, 191] on input "text" at bounding box center [482, 184] width 130 height 26
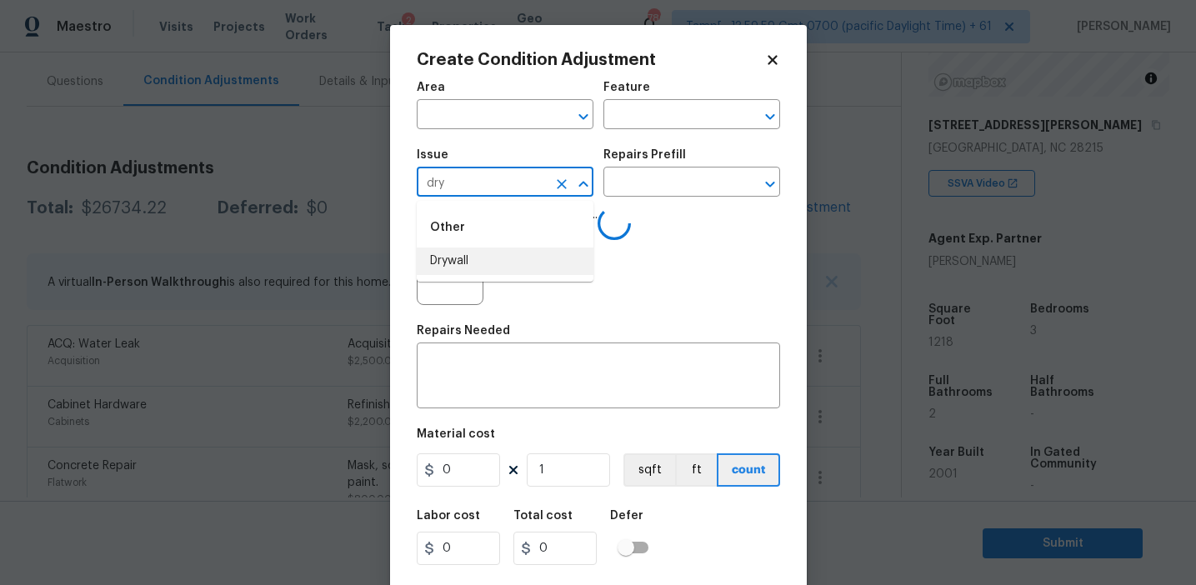
click at [503, 258] on li "Drywall" at bounding box center [505, 262] width 177 height 28
type input "Drywall"
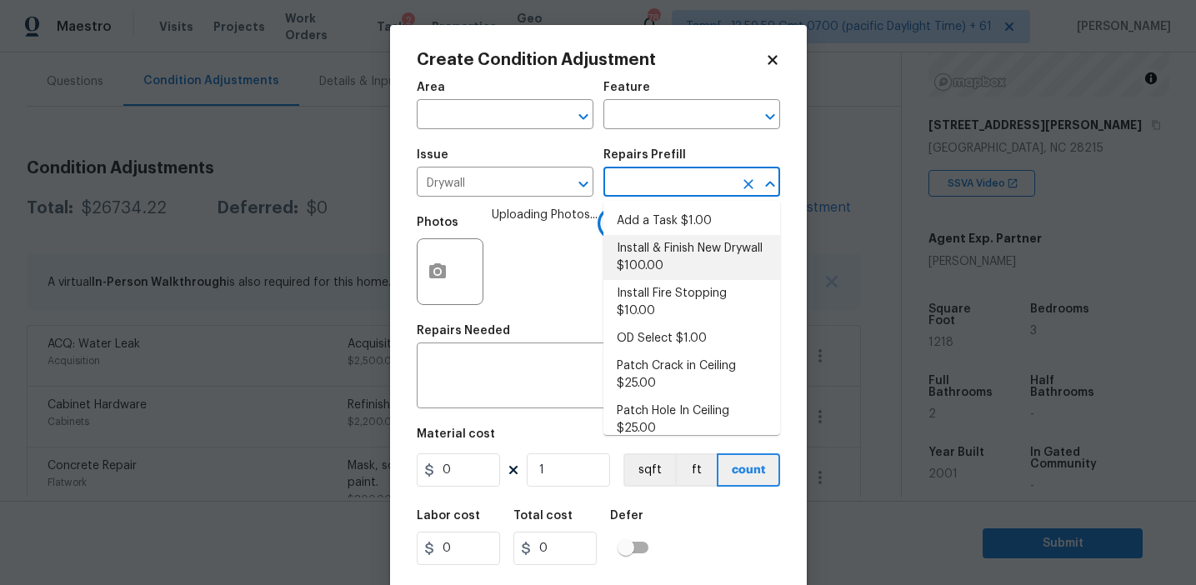
click at [683, 261] on li "Install & Finish New Drywall $100.00" at bounding box center [691, 257] width 177 height 45
type input "Walls and Ceiling"
type textarea "Remove the existing damaged drywall and replace with new. Ensure that the new d…"
type input "100"
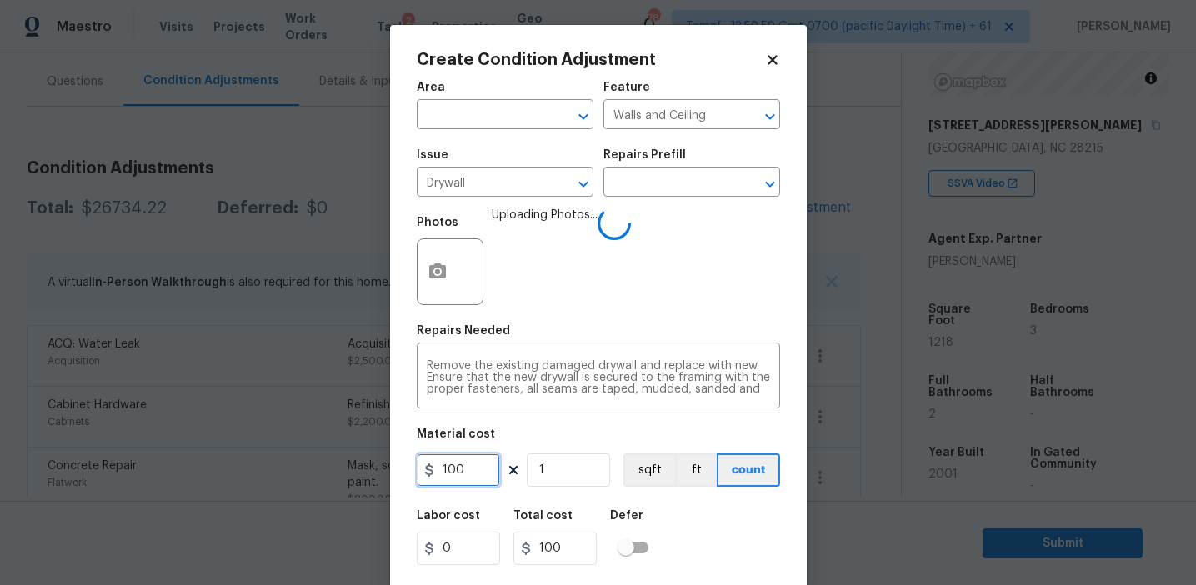
click at [474, 471] on input "100" at bounding box center [458, 469] width 83 height 33
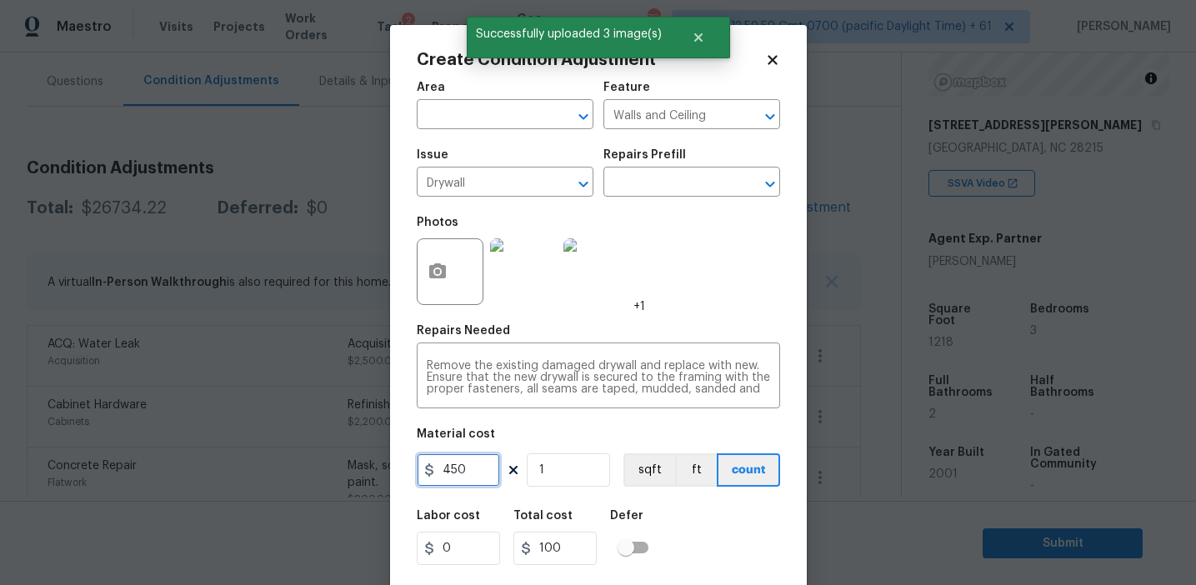
type input "450"
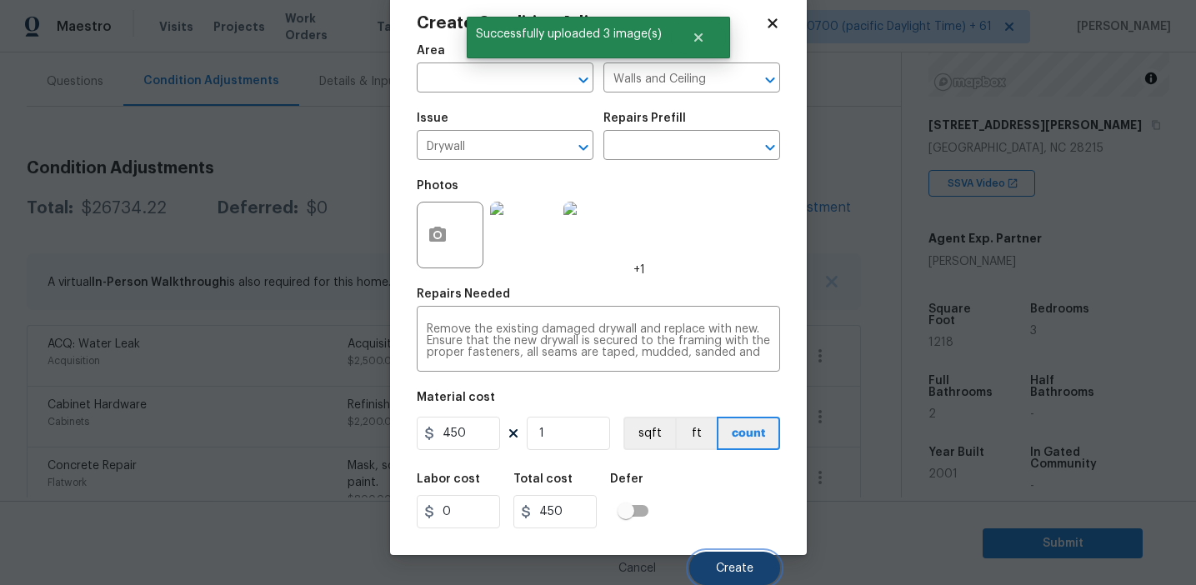
click at [733, 554] on button "Create" at bounding box center [734, 568] width 91 height 33
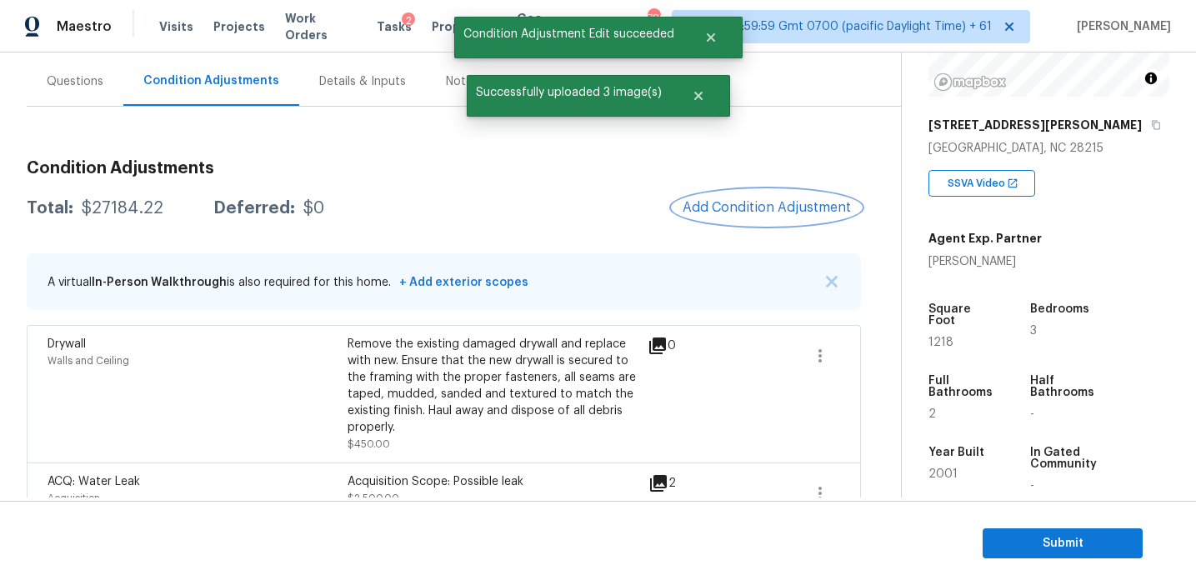
scroll to position [0, 0]
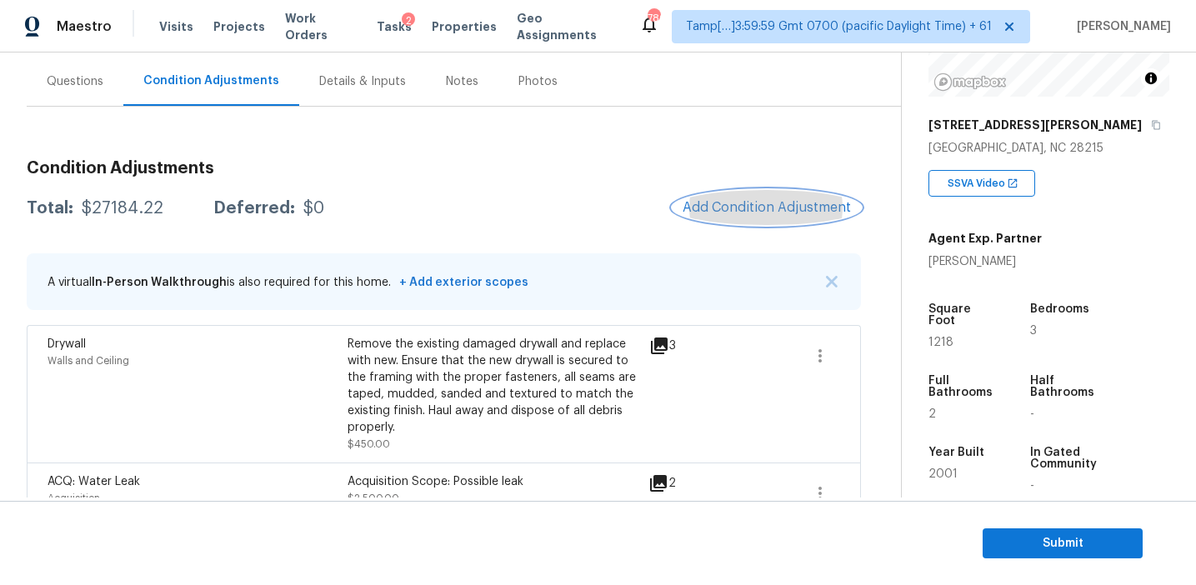
click at [716, 213] on span "Add Condition Adjustment" at bounding box center [767, 207] width 168 height 15
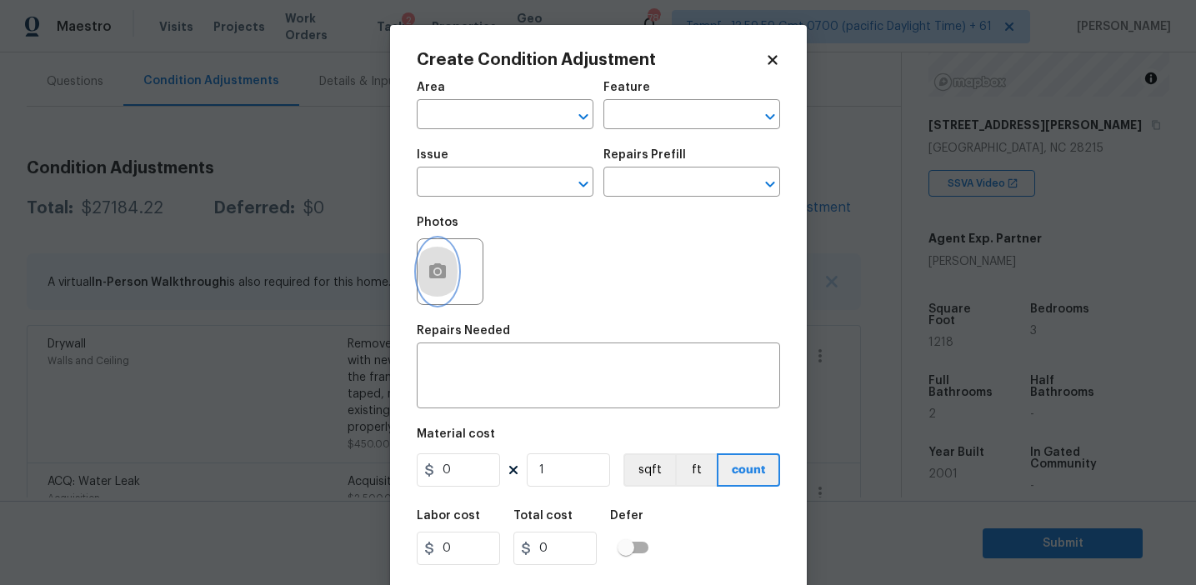
click at [432, 267] on icon "button" at bounding box center [437, 270] width 17 height 15
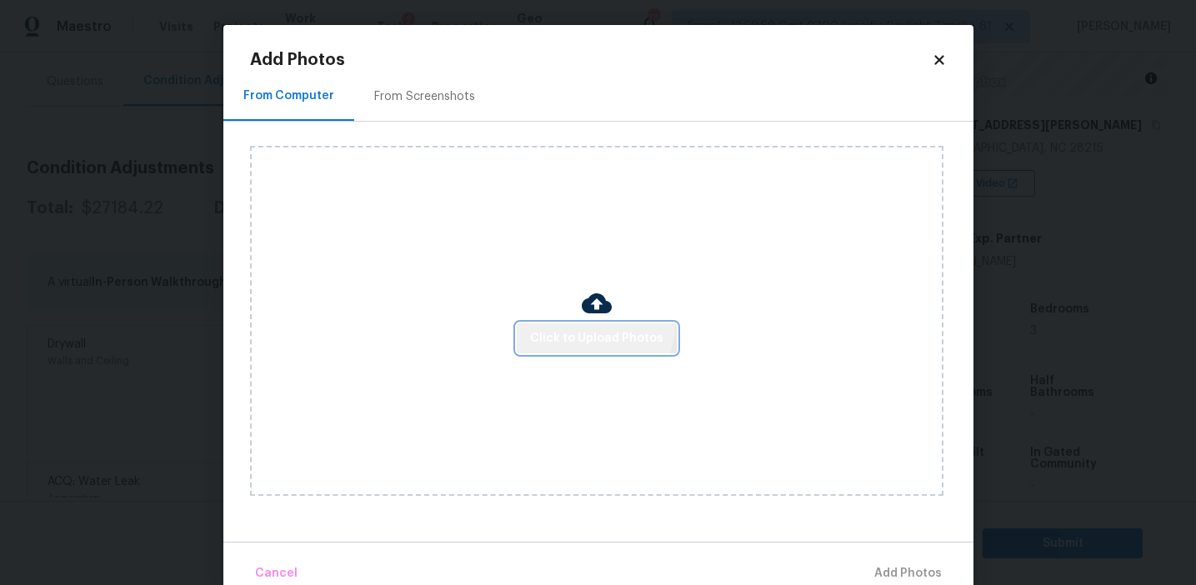
click at [584, 323] on button "Click to Upload Photos" at bounding box center [597, 338] width 160 height 31
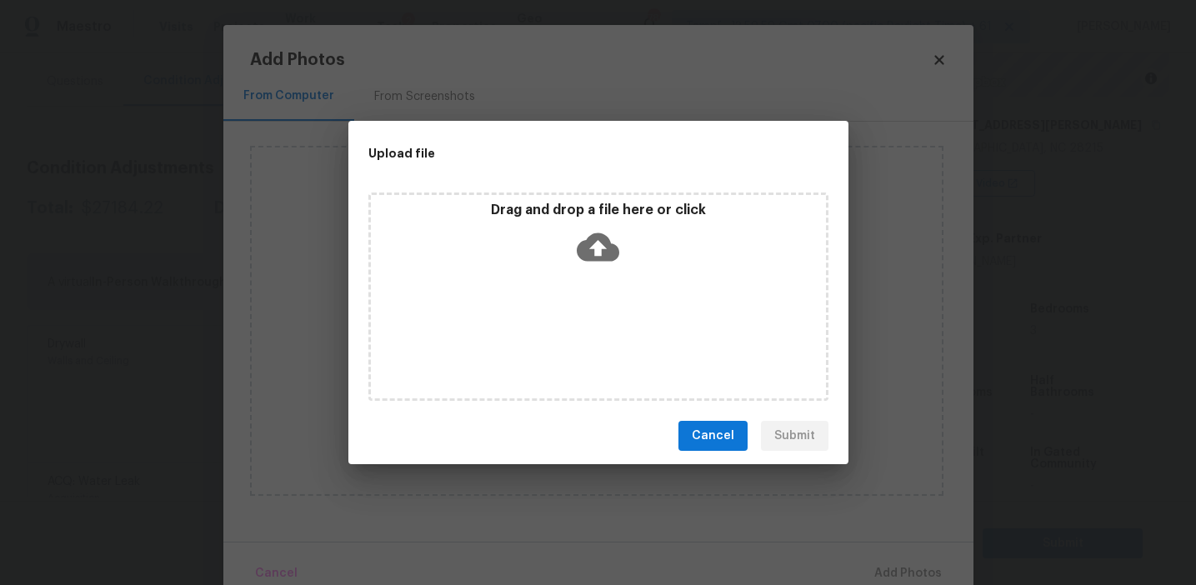
click at [582, 219] on div "Drag and drop a file here or click" at bounding box center [598, 238] width 455 height 72
click at [724, 440] on span "Cancel" at bounding box center [713, 436] width 43 height 21
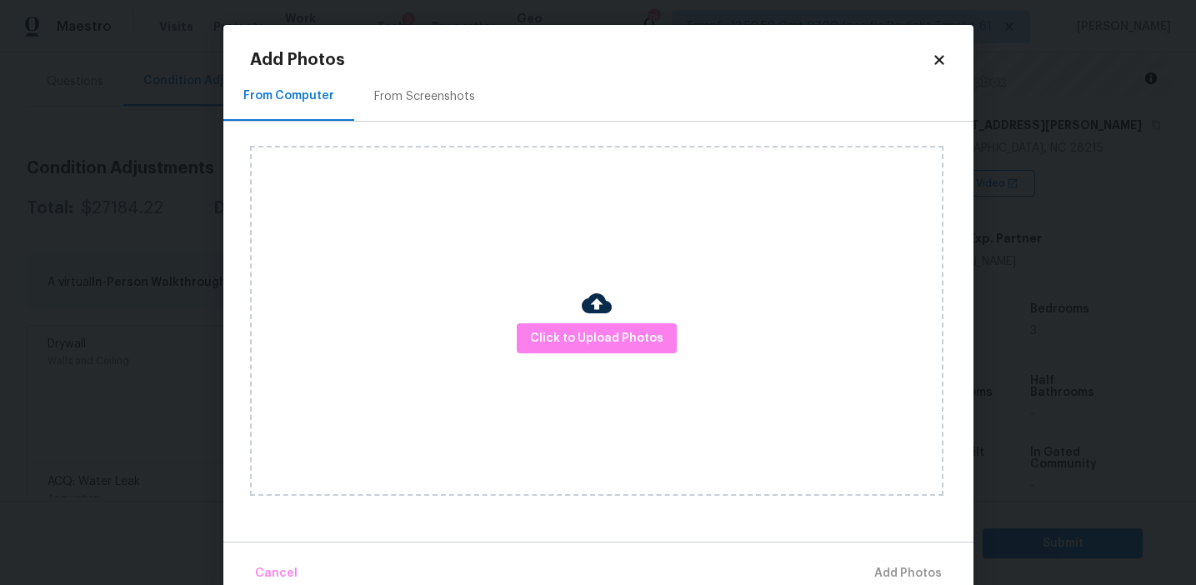
click at [427, 89] on div "From Screenshots" at bounding box center [424, 96] width 101 height 17
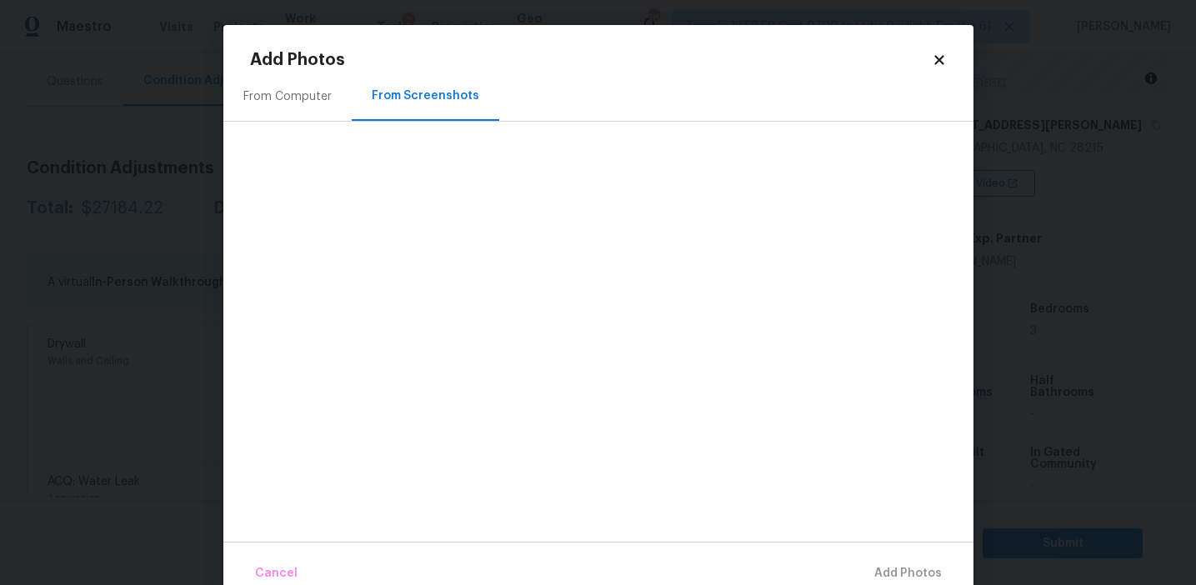
click at [269, 97] on div "From Computer" at bounding box center [287, 96] width 88 height 17
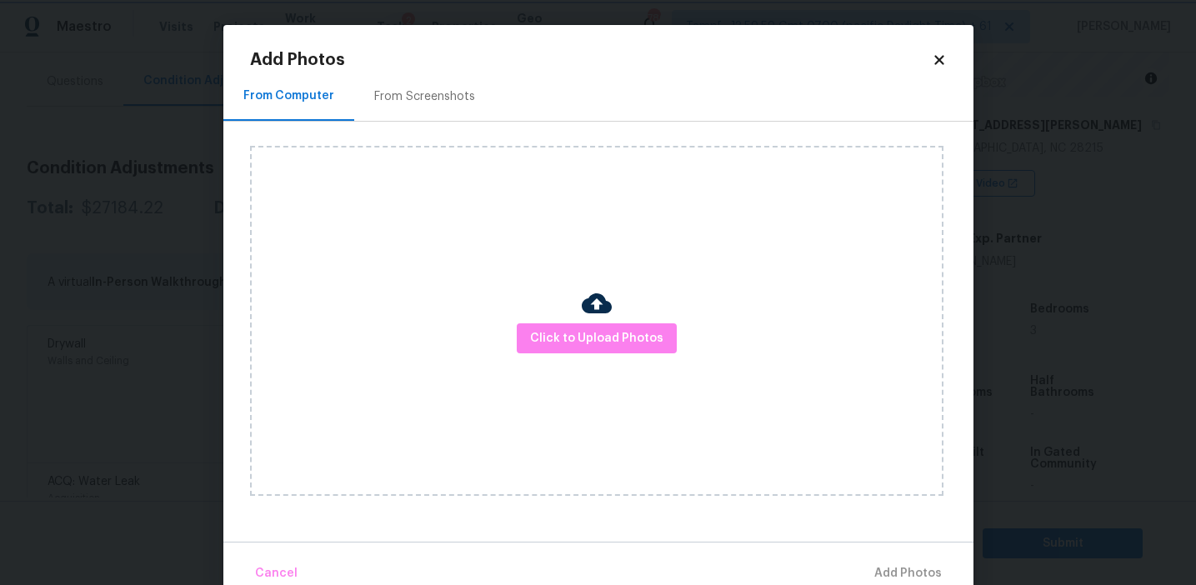
click at [182, 195] on body "Maestro Visits Projects Work Orders Tasks 2 Properties Geo Assignments 786 Tamp…" at bounding box center [598, 292] width 1196 height 585
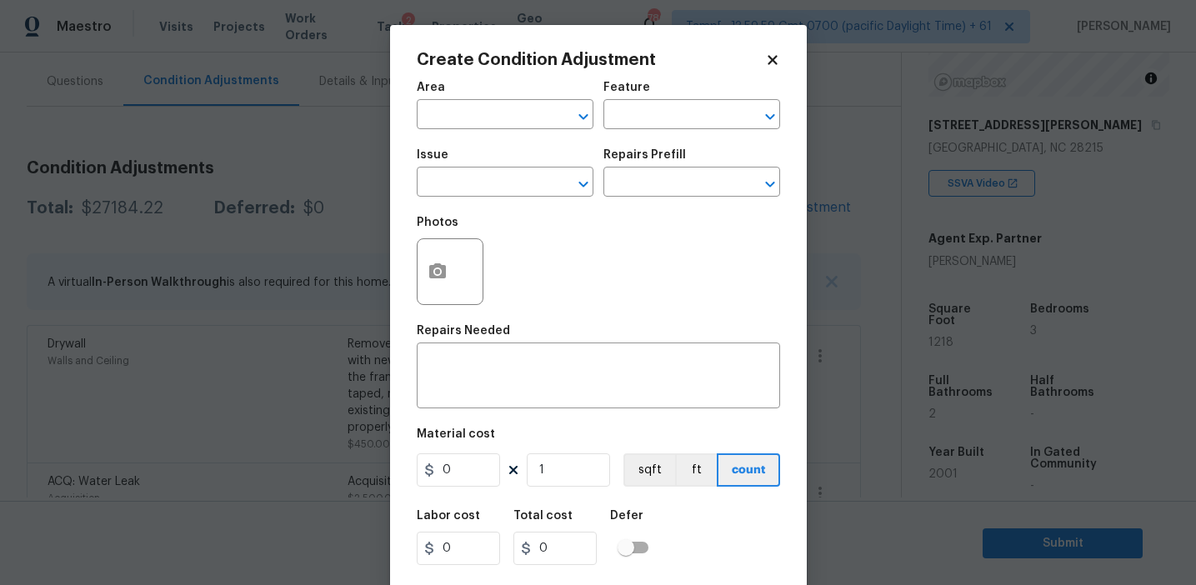
click at [395, 215] on div "Create Condition Adjustment Area ​ Feature ​ Issue ​ Repairs Prefill ​ Photos R…" at bounding box center [598, 308] width 417 height 567
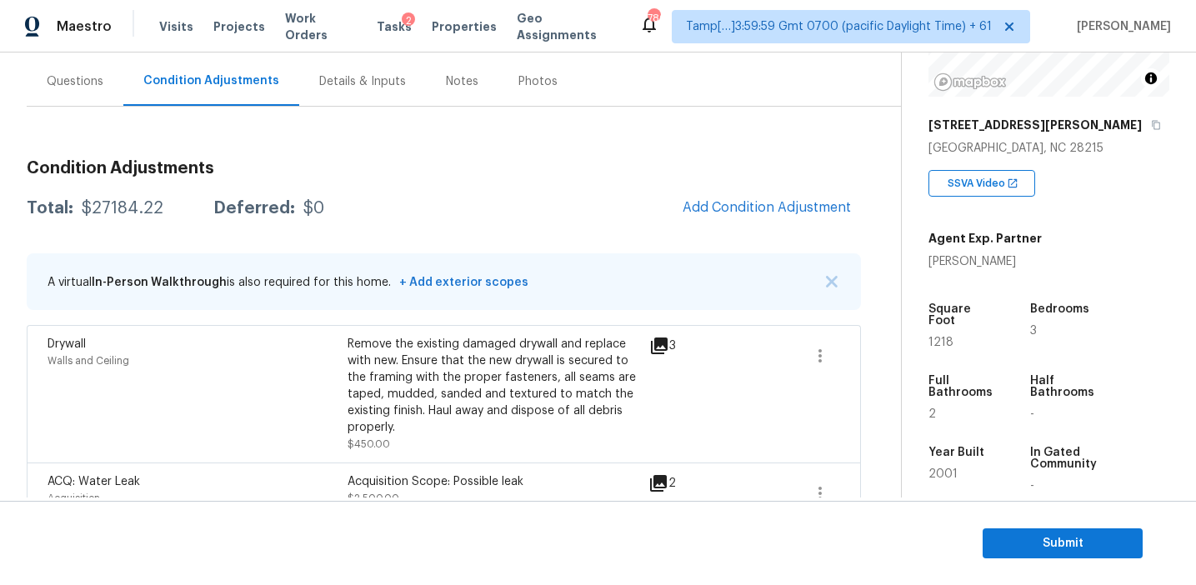
click at [347, 202] on body "Maestro Visits Projects Work Orders Tasks 2 Properties Geo Assignments 786 Tamp…" at bounding box center [598, 292] width 1196 height 585
click at [399, 202] on div "Total: $27184.22 Deferred: $0 Add Condition Adjustment" at bounding box center [444, 208] width 834 height 37
click at [137, 207] on div "$27184.22" at bounding box center [123, 208] width 82 height 17
copy div "27184.22"
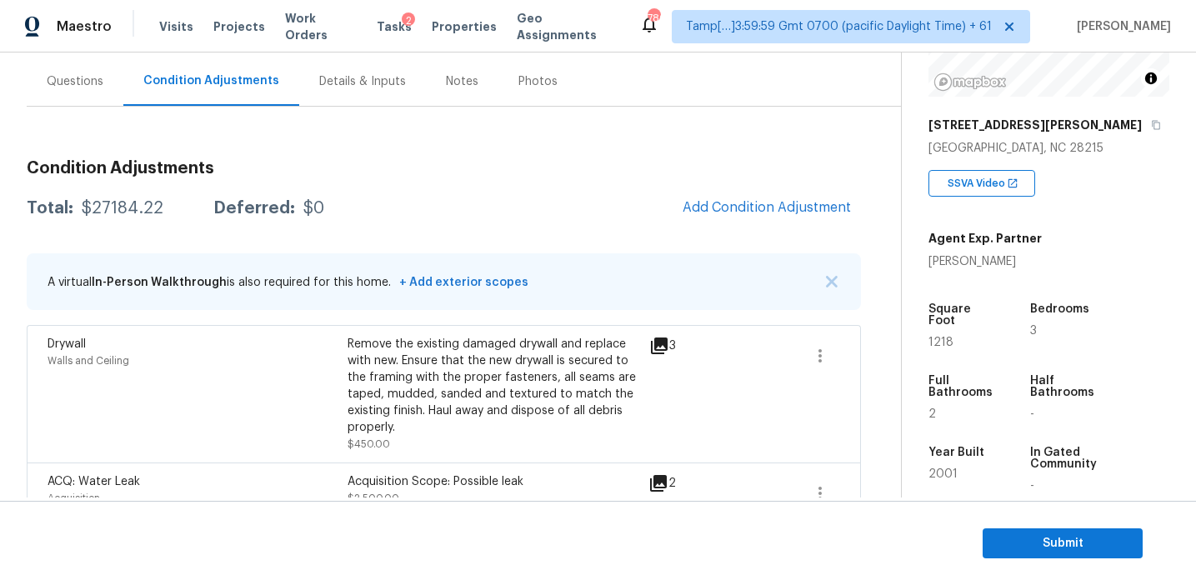
click at [347, 175] on h3 "Condition Adjustments" at bounding box center [444, 168] width 834 height 17
click at [354, 197] on div "Total: $27184.22 Deferred: $0 Add Condition Adjustment" at bounding box center [444, 208] width 834 height 37
click at [77, 93] on div "Questions" at bounding box center [75, 81] width 97 height 49
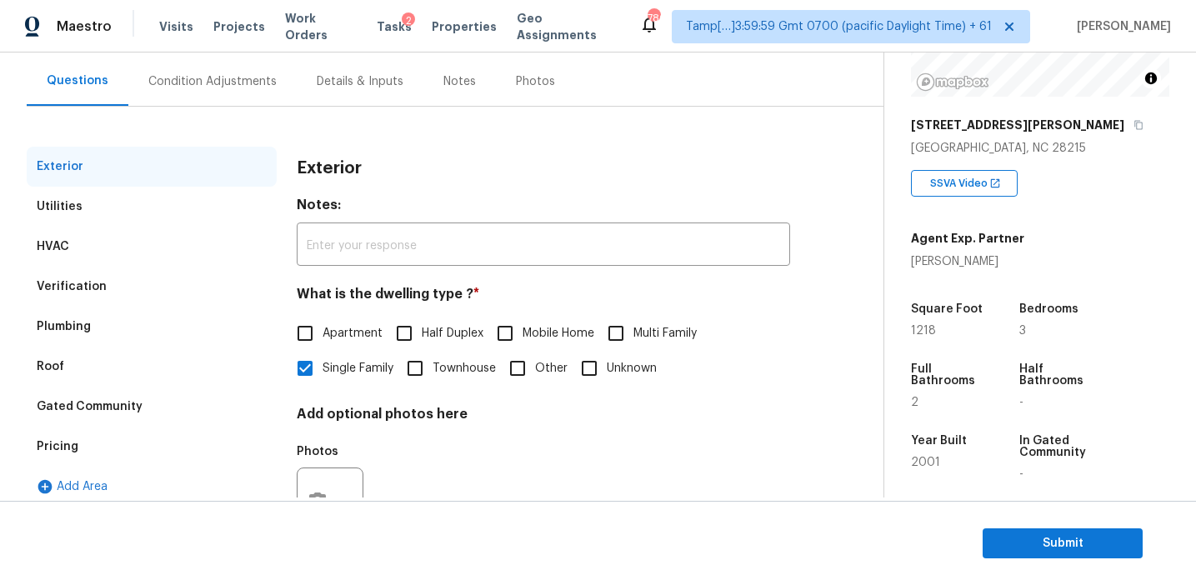
click at [127, 445] on div "Pricing" at bounding box center [152, 447] width 250 height 40
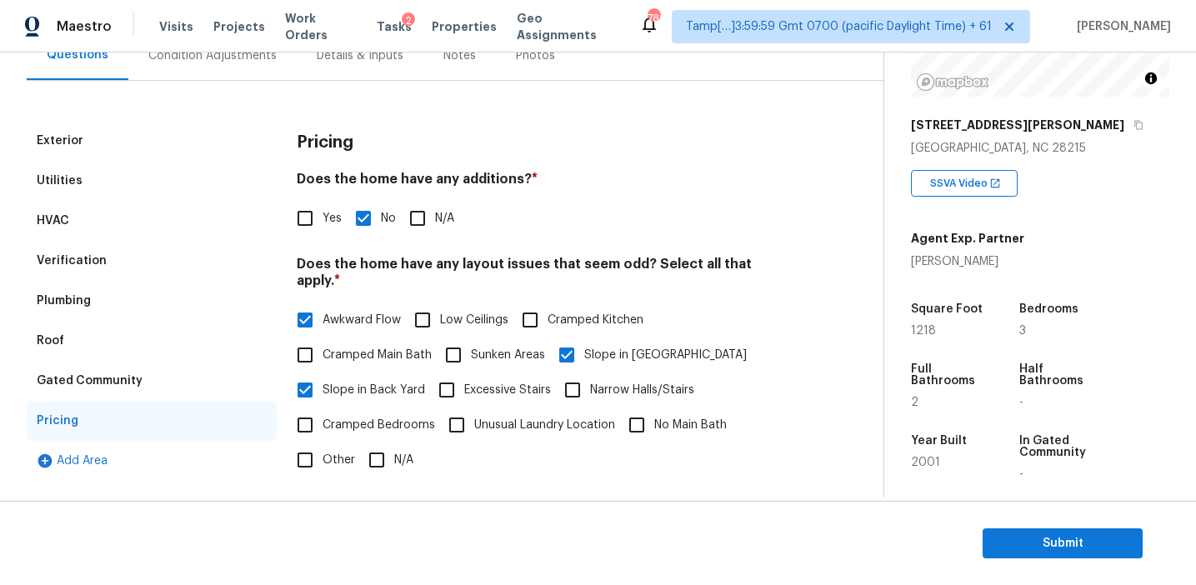
click at [146, 375] on div "Gated Community" at bounding box center [152, 381] width 250 height 40
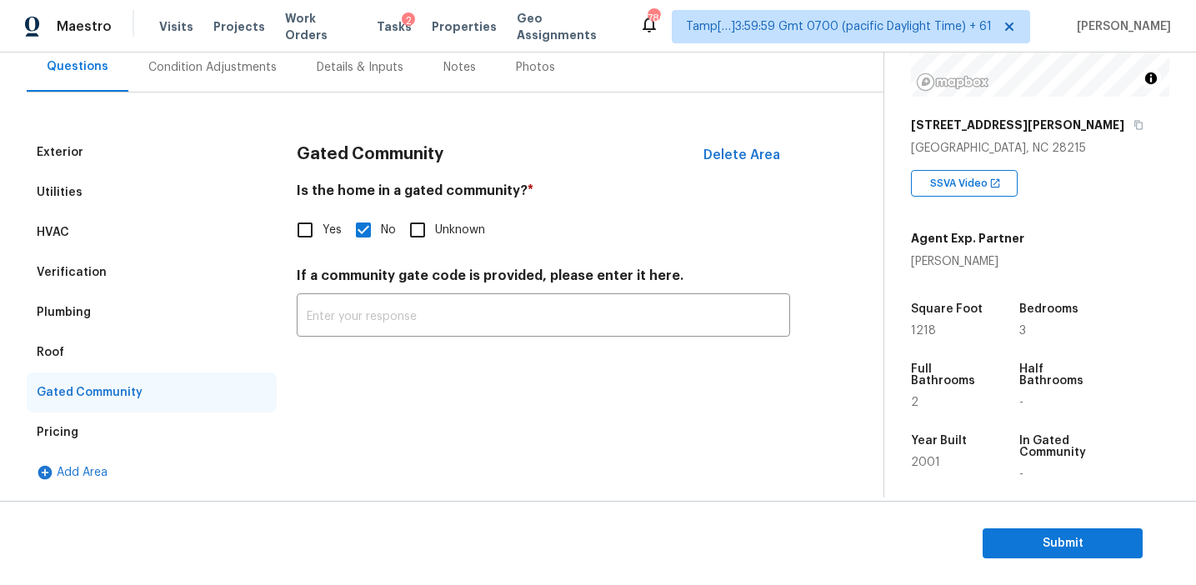
scroll to position [160, 0]
click at [110, 324] on div "Plumbing" at bounding box center [152, 313] width 250 height 40
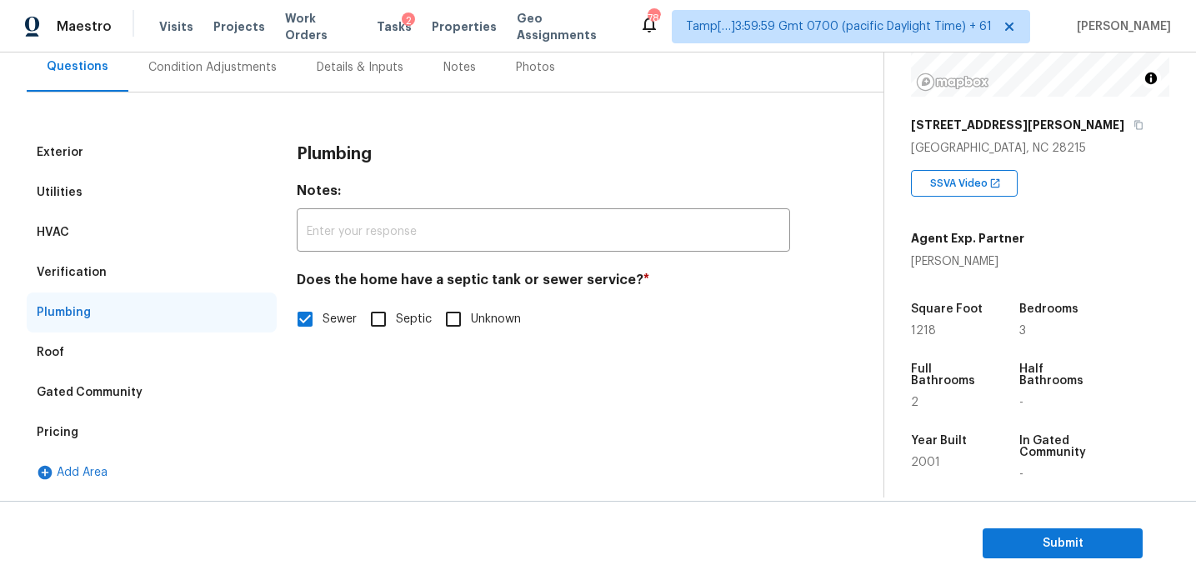
click at [99, 344] on div "Roof" at bounding box center [152, 353] width 250 height 40
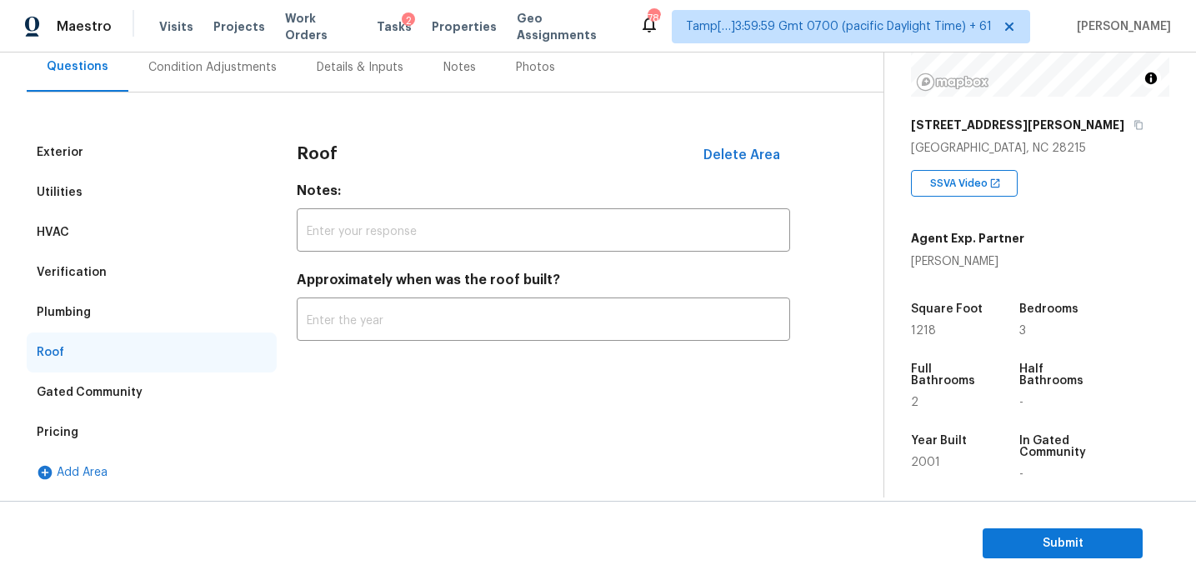
click at [99, 316] on div "Plumbing" at bounding box center [152, 313] width 250 height 40
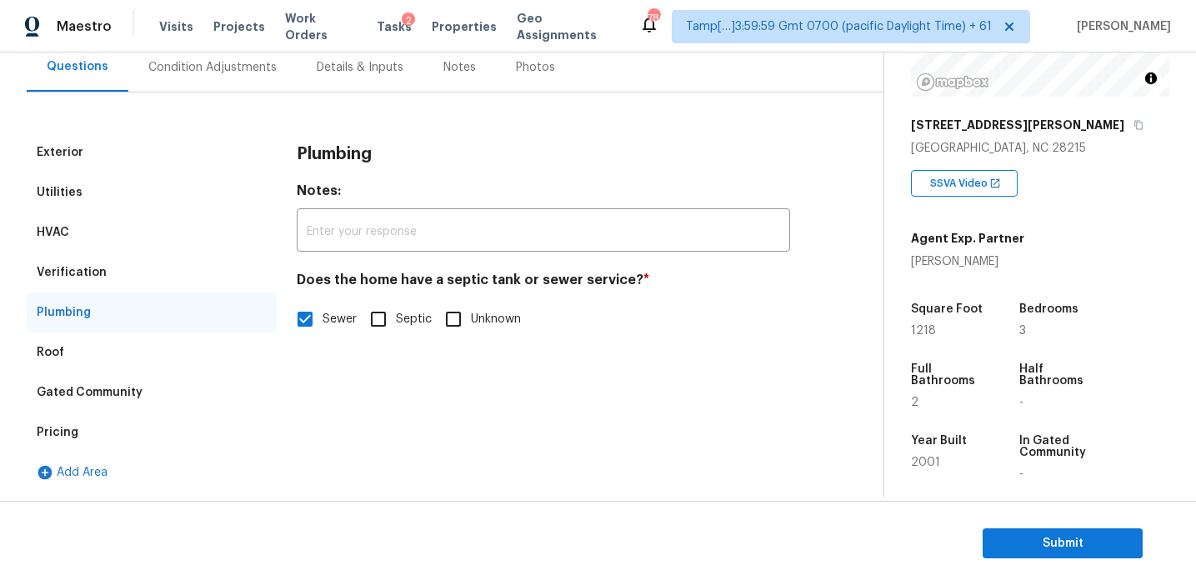
click at [100, 283] on div "Verification" at bounding box center [152, 273] width 250 height 40
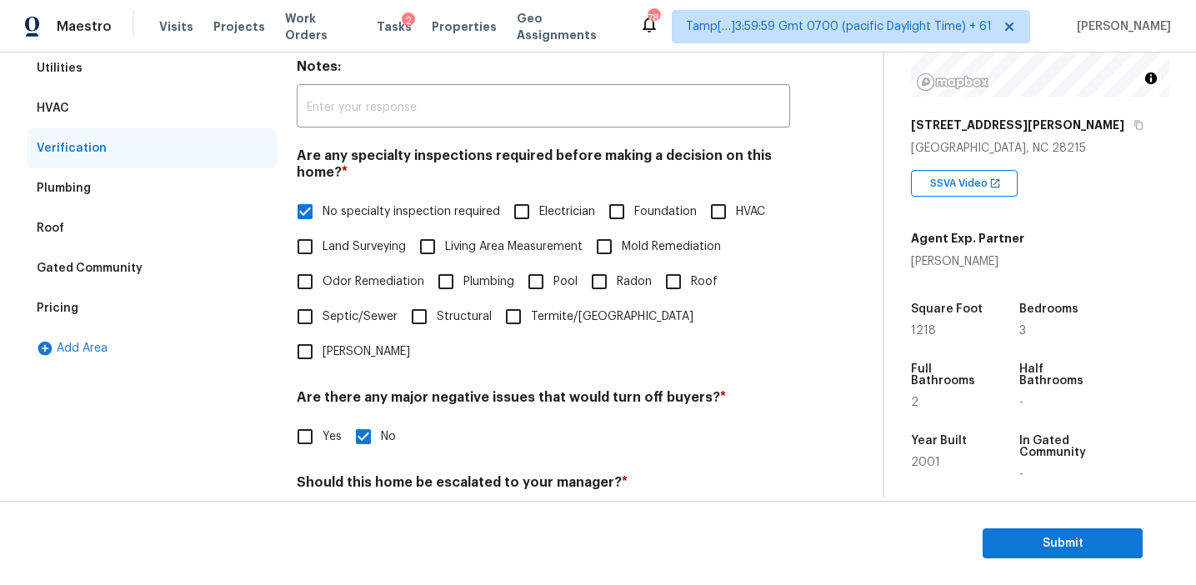
scroll to position [88, 0]
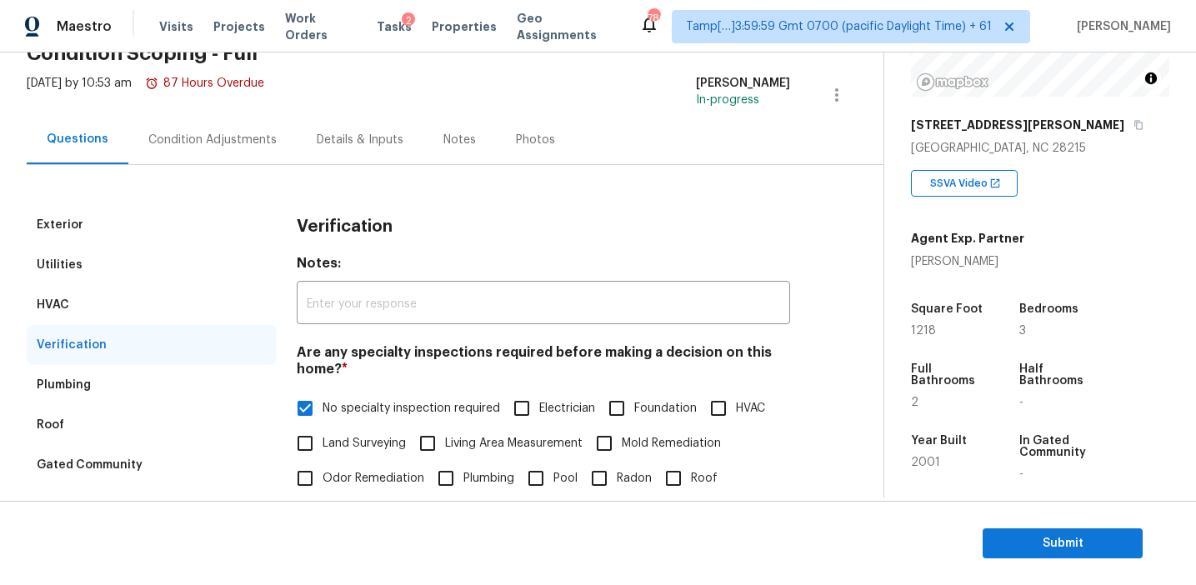
click at [191, 293] on div "HVAC" at bounding box center [152, 305] width 250 height 40
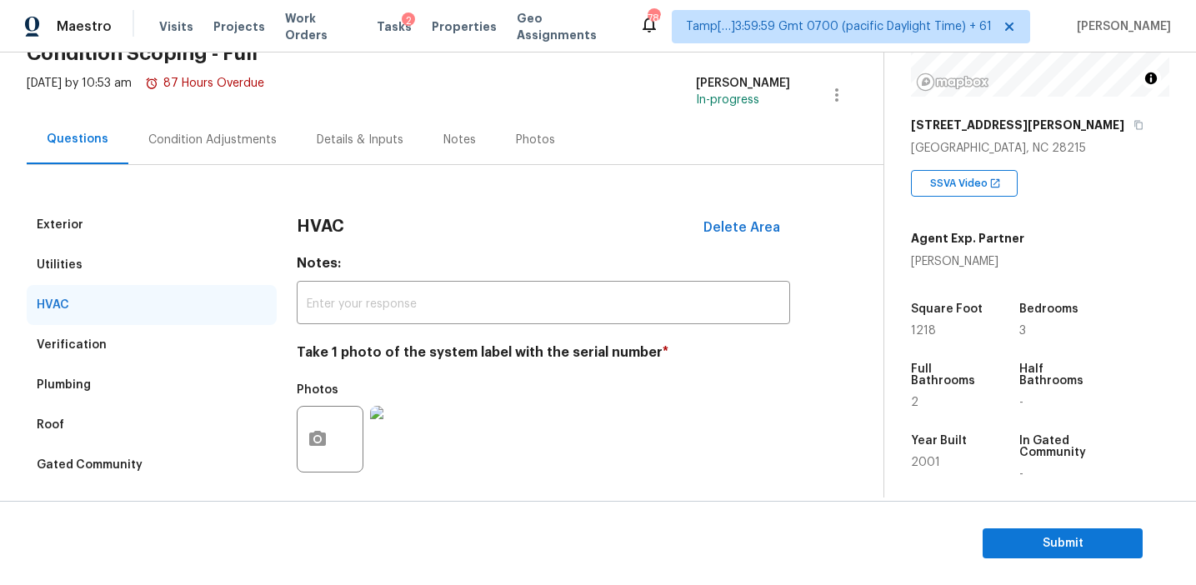
click at [187, 258] on div "Utilities" at bounding box center [152, 265] width 250 height 40
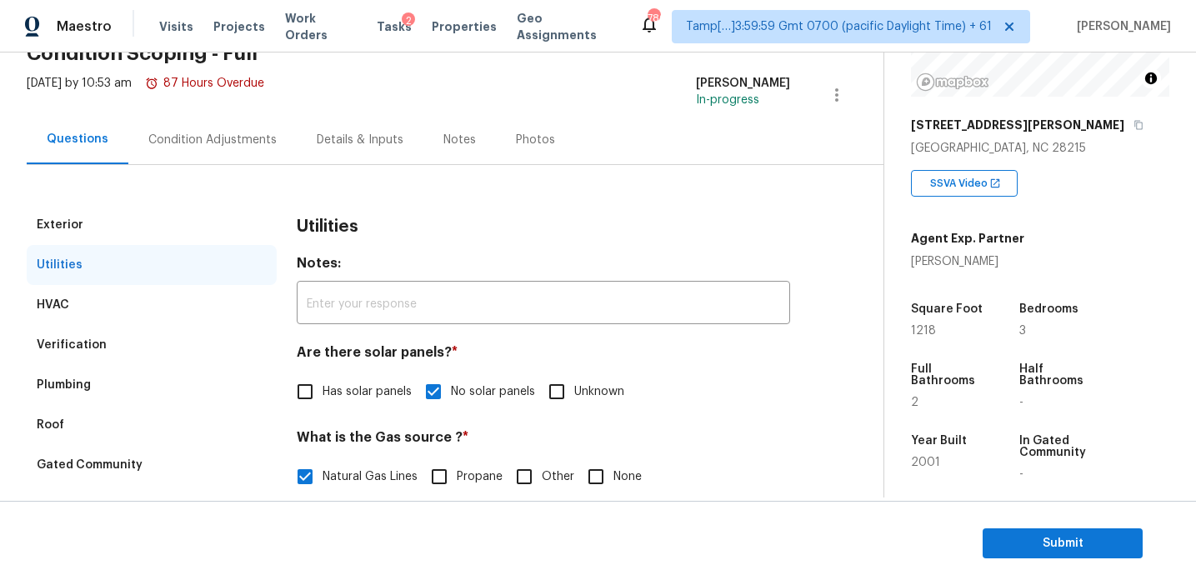
click at [187, 216] on div "Exterior" at bounding box center [152, 225] width 250 height 40
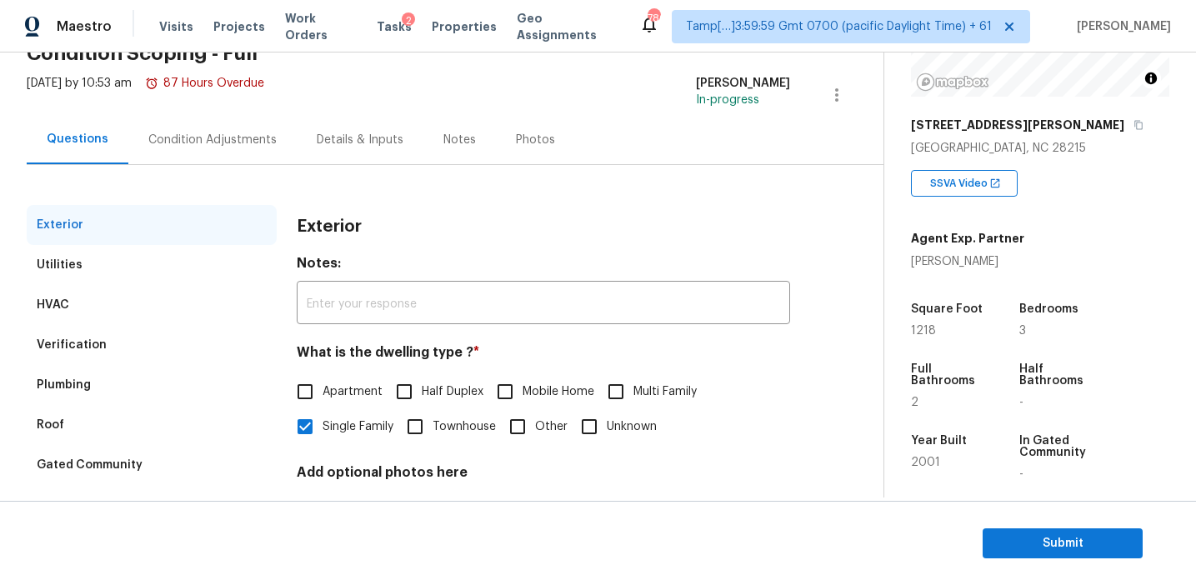
click at [224, 154] on div "Condition Adjustments" at bounding box center [212, 139] width 168 height 49
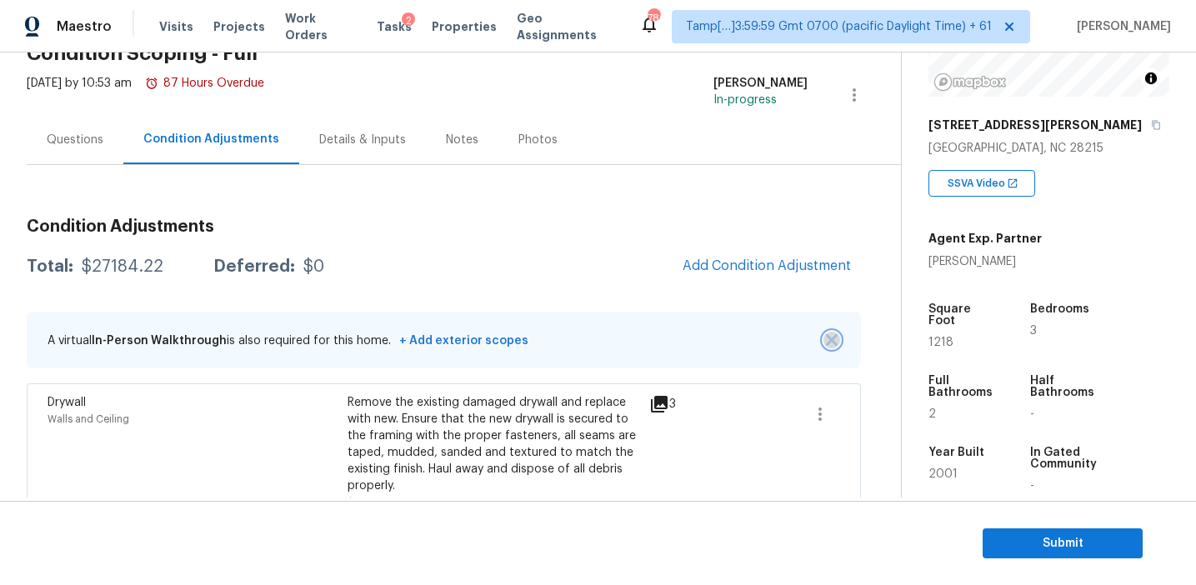
click at [829, 341] on img "button" at bounding box center [832, 340] width 12 height 12
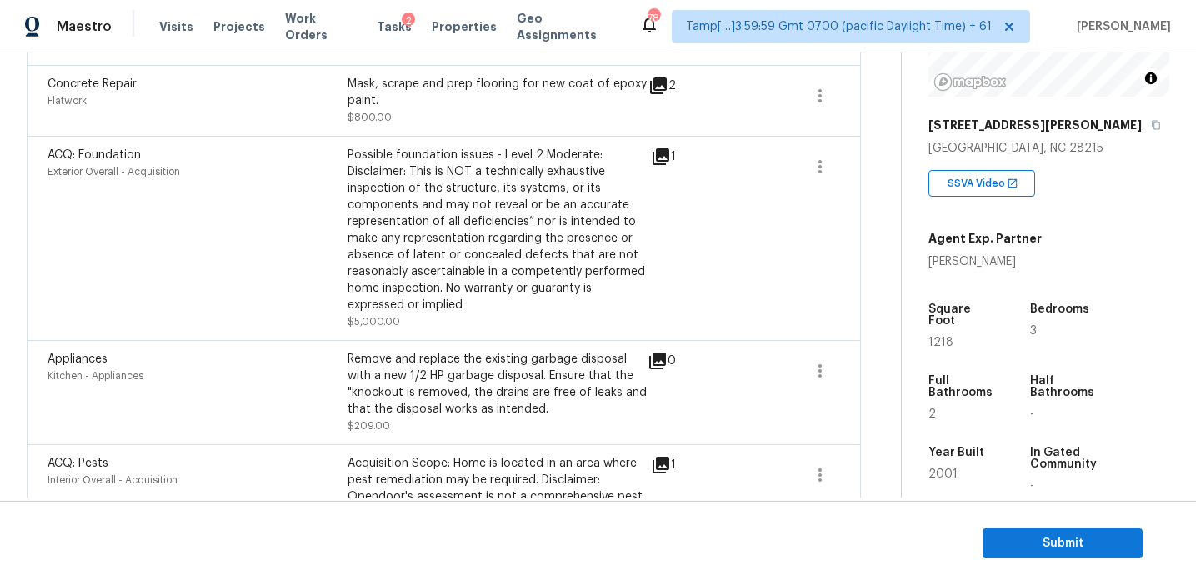
scroll to position [563, 0]
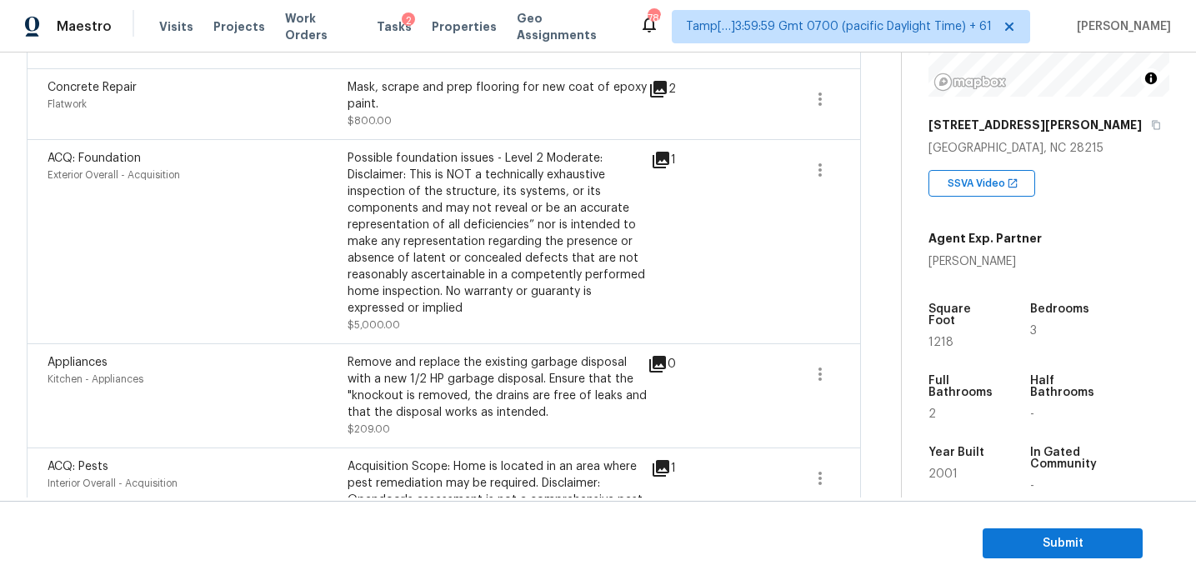
click at [659, 460] on icon at bounding box center [661, 468] width 17 height 17
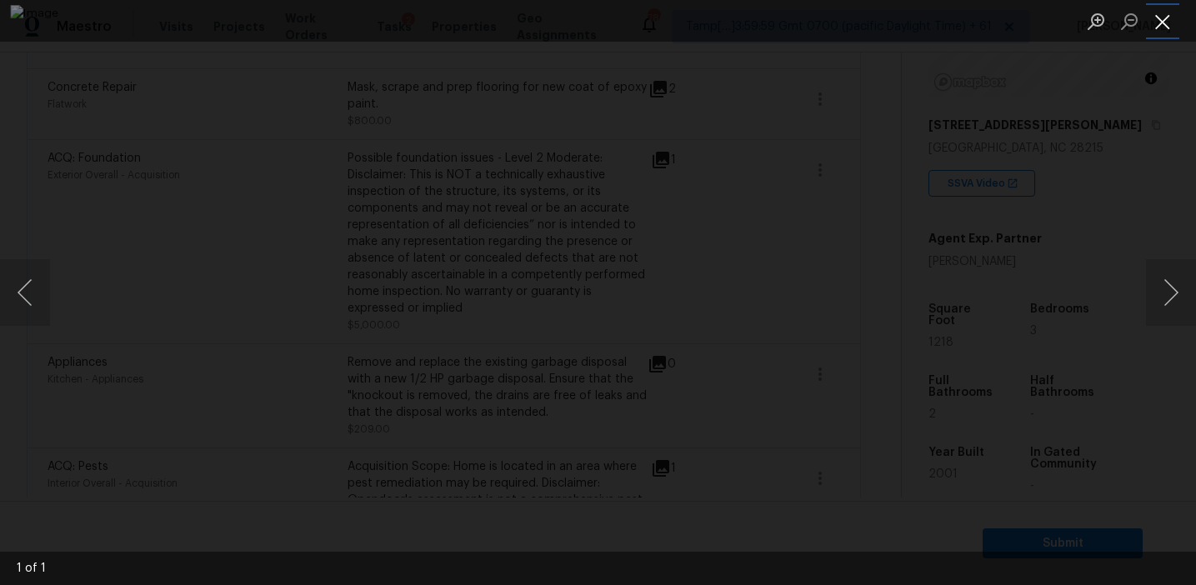
click at [1168, 26] on button "Close lightbox" at bounding box center [1162, 21] width 33 height 29
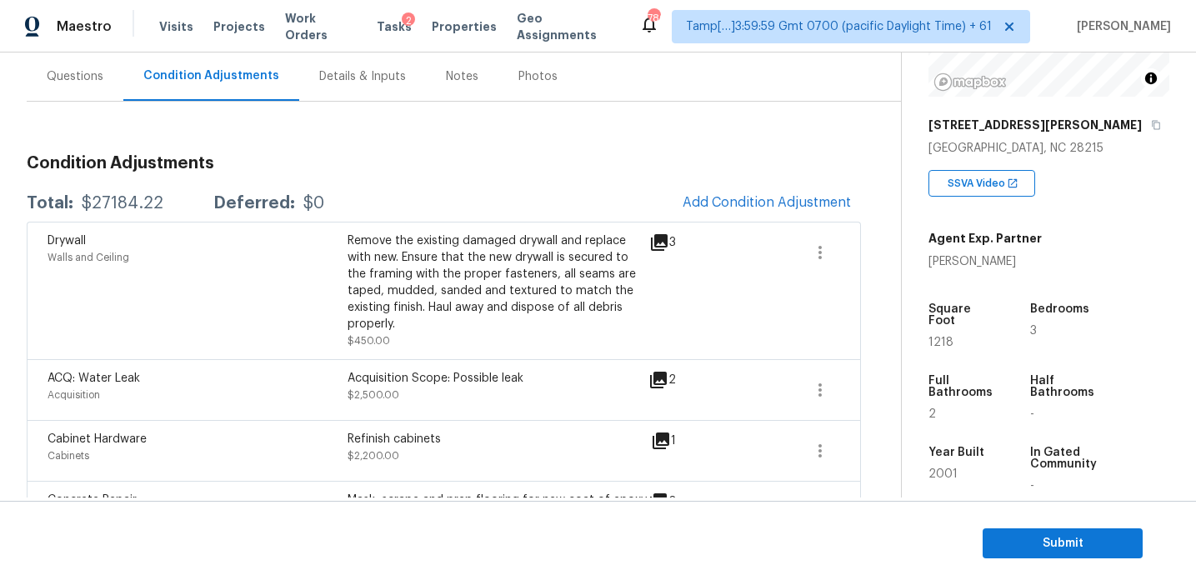
scroll to position [148, 0]
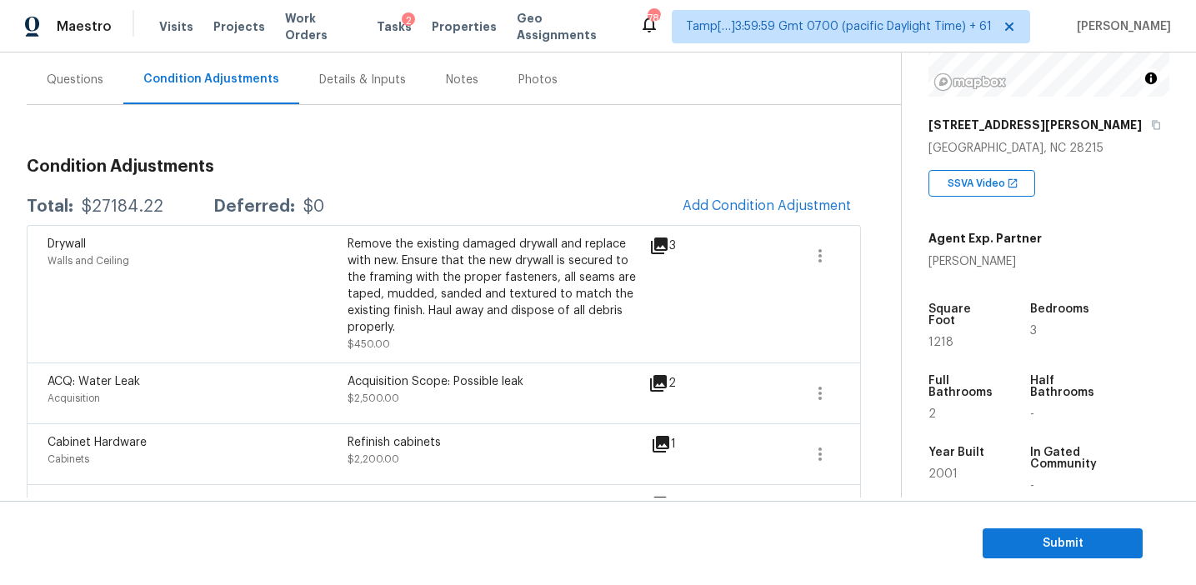
click at [663, 373] on icon at bounding box center [658, 383] width 20 height 20
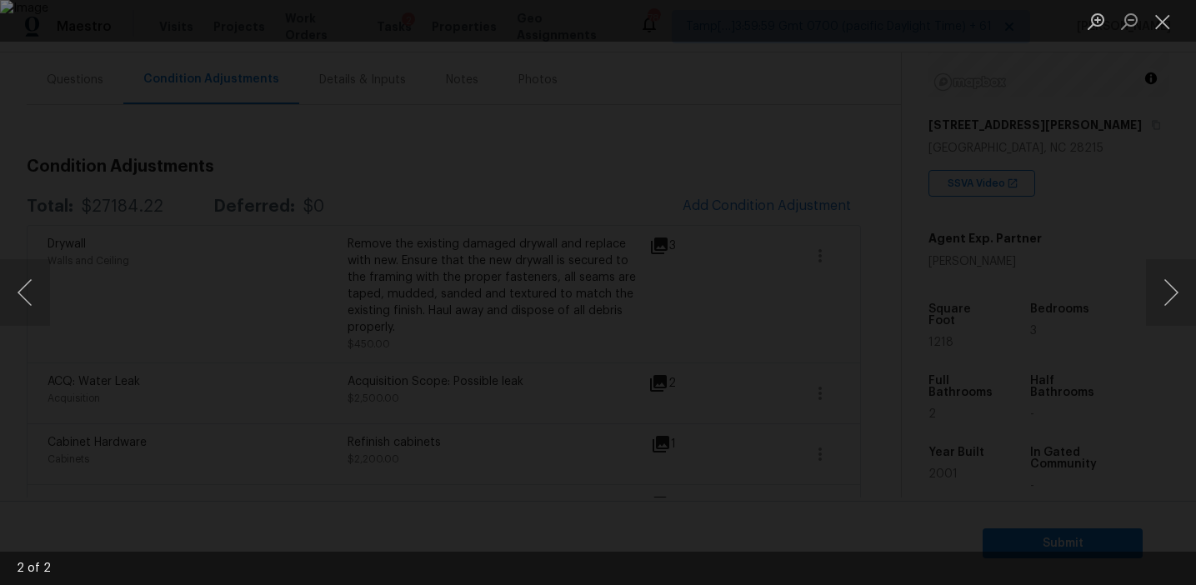
click at [1039, 332] on div "Lightbox" at bounding box center [598, 292] width 1196 height 585
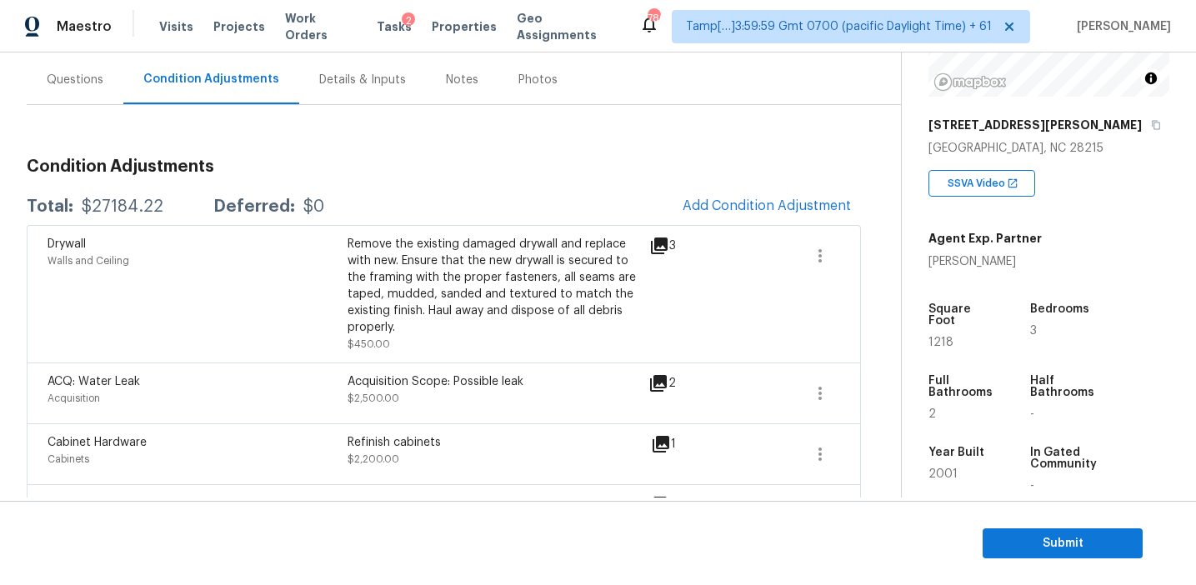
click at [428, 313] on div "Remove the existing damaged drywall and replace with new. Ensure that the new d…" at bounding box center [498, 286] width 300 height 100
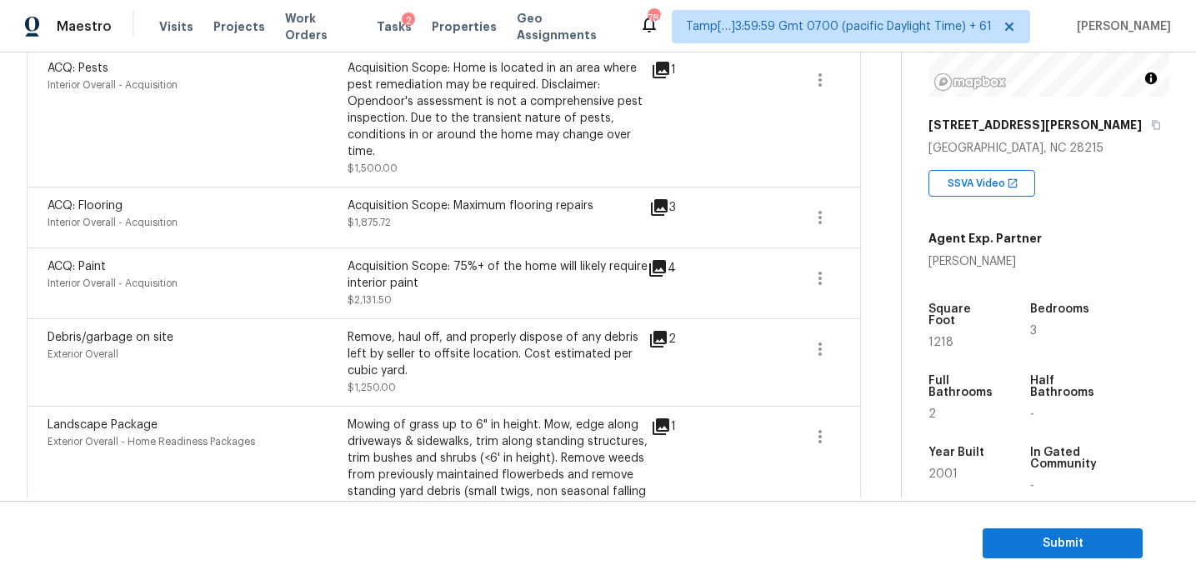
scroll to position [1304, 0]
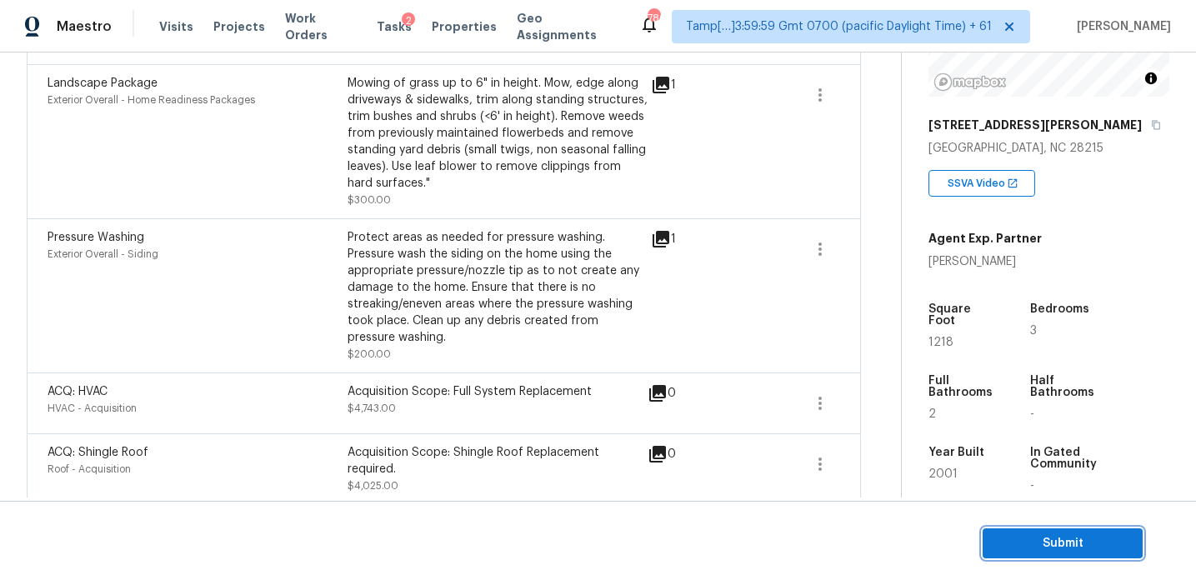
click at [1006, 544] on span "Submit" at bounding box center [1062, 543] width 133 height 21
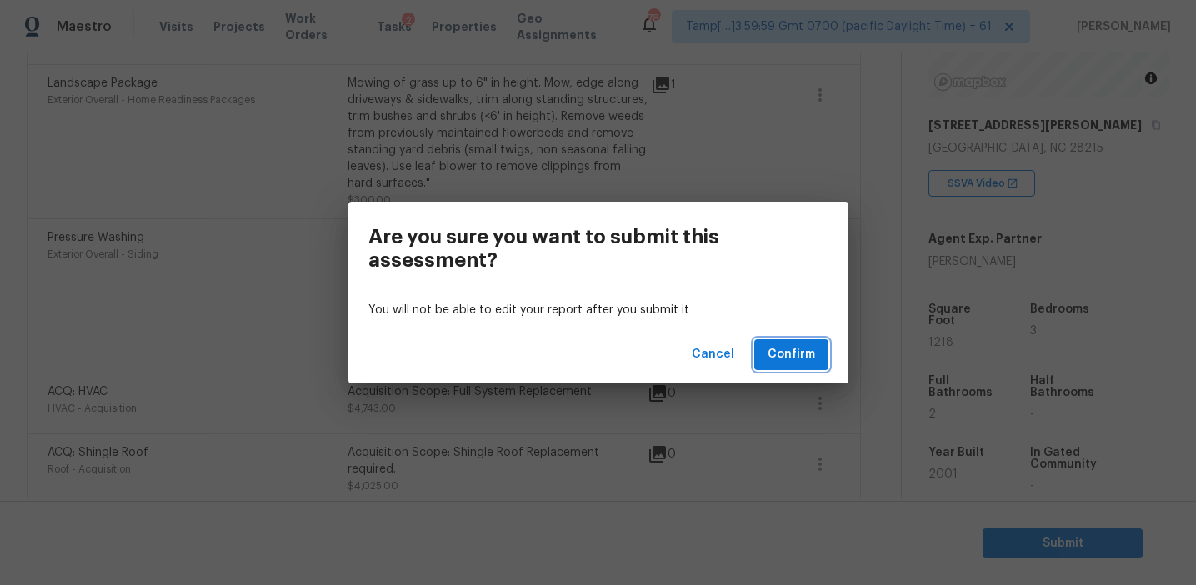
click at [779, 353] on span "Confirm" at bounding box center [792, 354] width 48 height 21
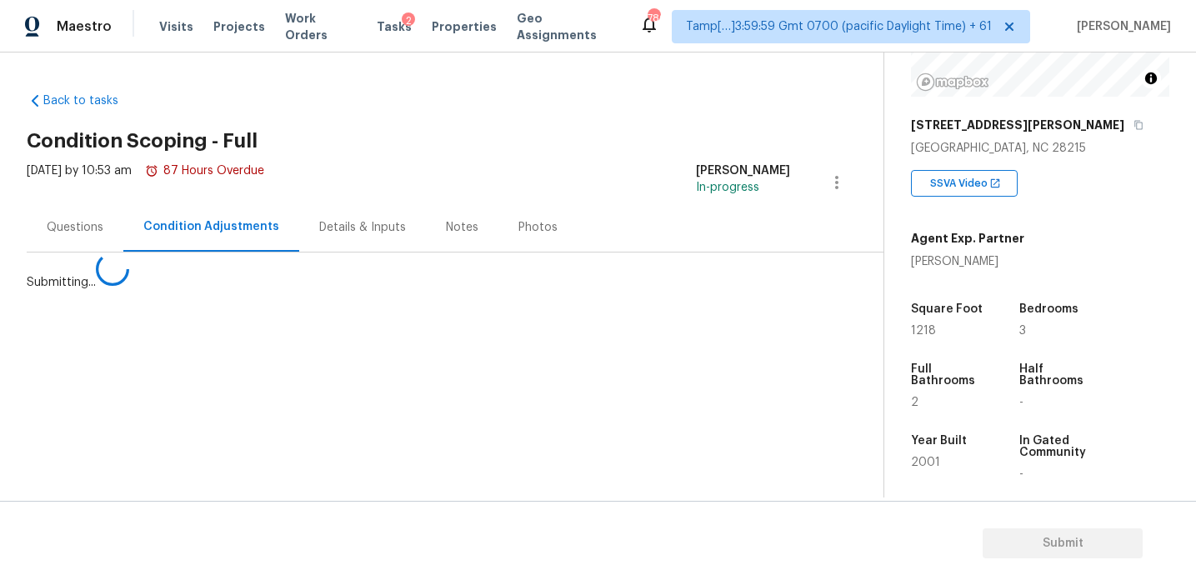
scroll to position [0, 0]
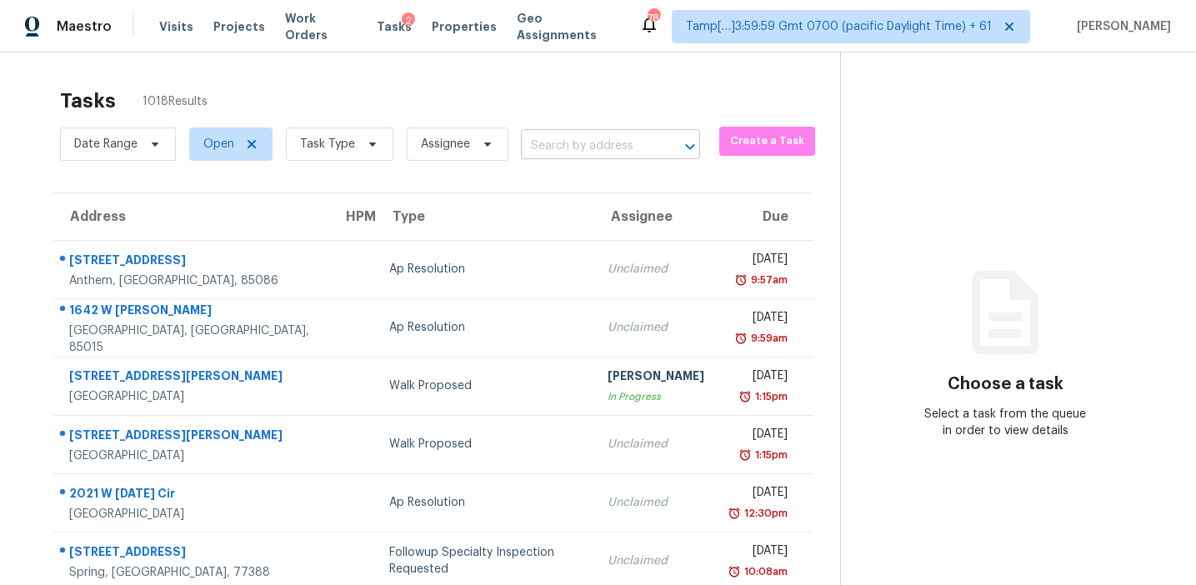
click at [551, 148] on input "text" at bounding box center [587, 146] width 133 height 26
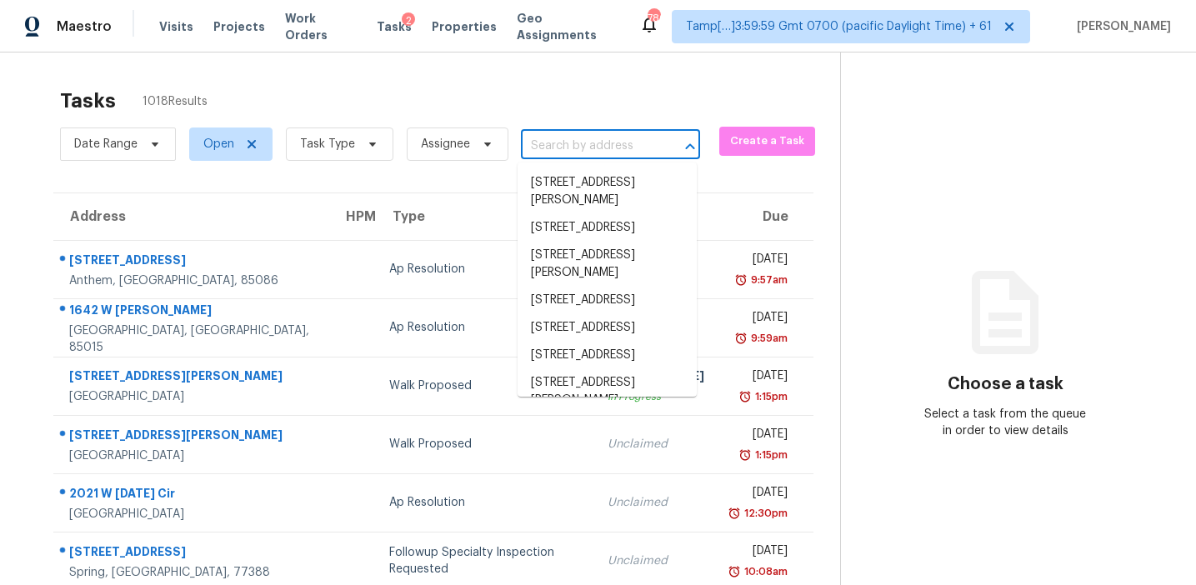
paste input "2811 Village Ct NE, Conyers, GA, 30013"
type input "2811 Village Ct NE, Conyers, GA, 30013"
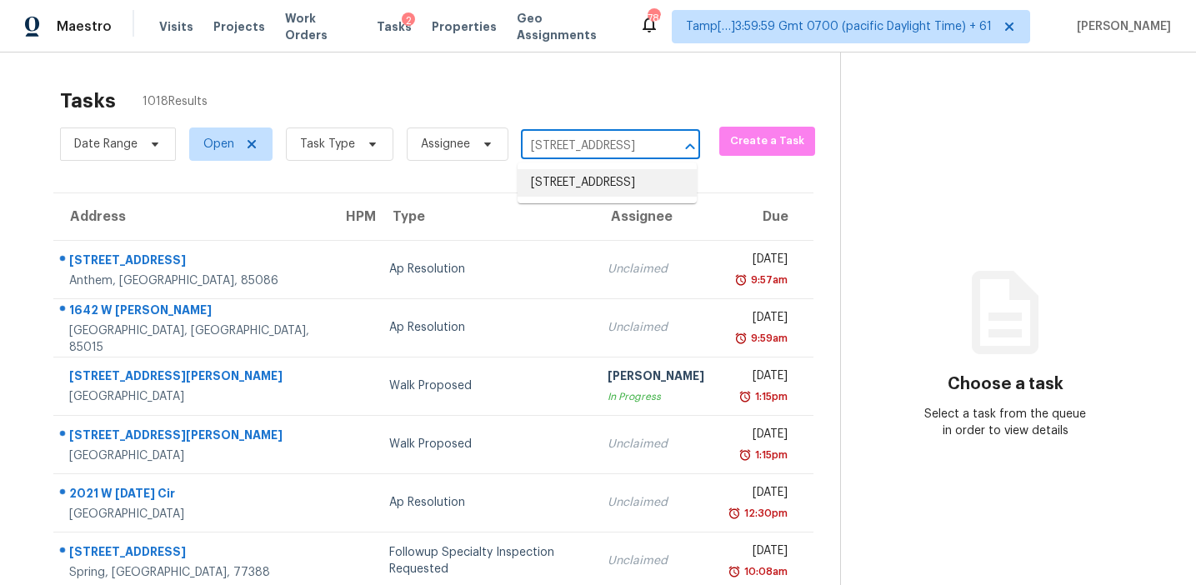
click at [587, 187] on li "2811 Village Ct NE, Conyers, GA 30013" at bounding box center [607, 183] width 179 height 28
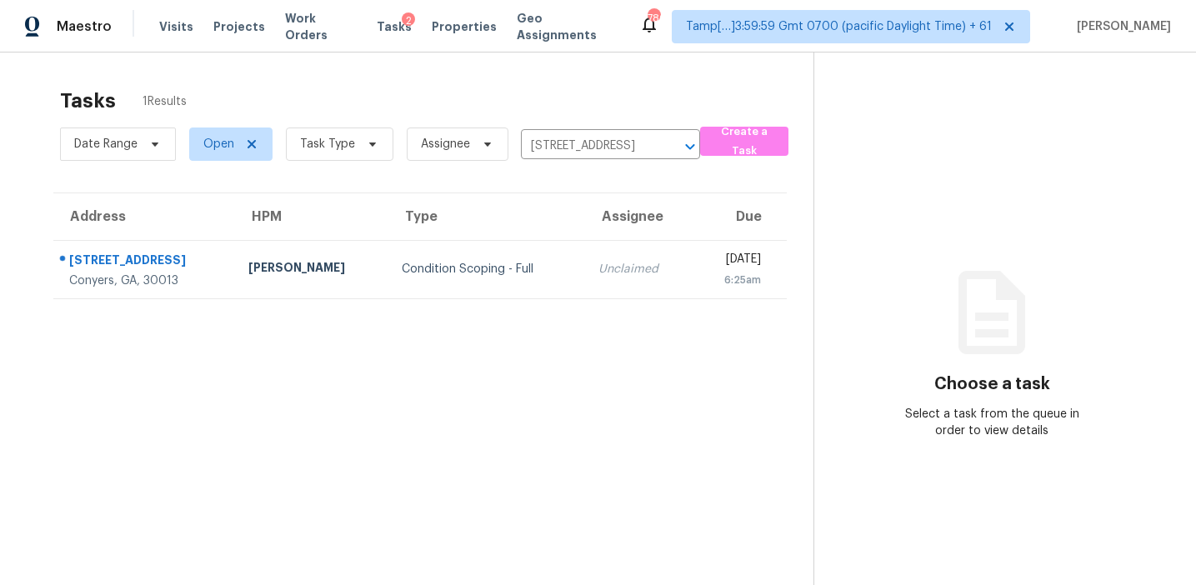
click at [585, 258] on td "Unclaimed" at bounding box center [639, 269] width 108 height 58
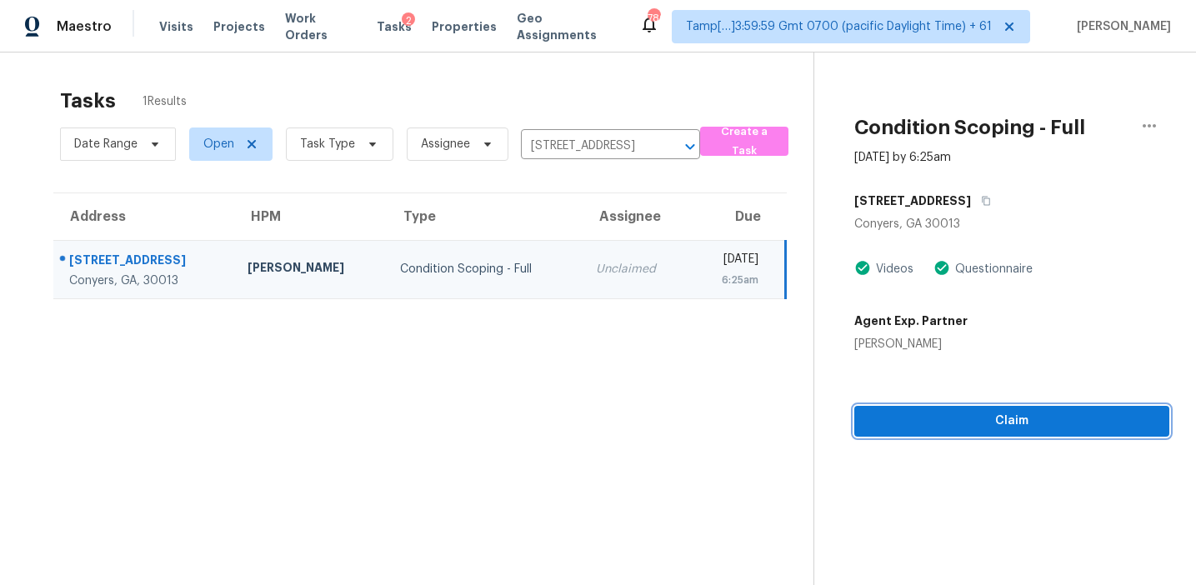
click at [946, 427] on span "Claim" at bounding box center [1012, 421] width 288 height 21
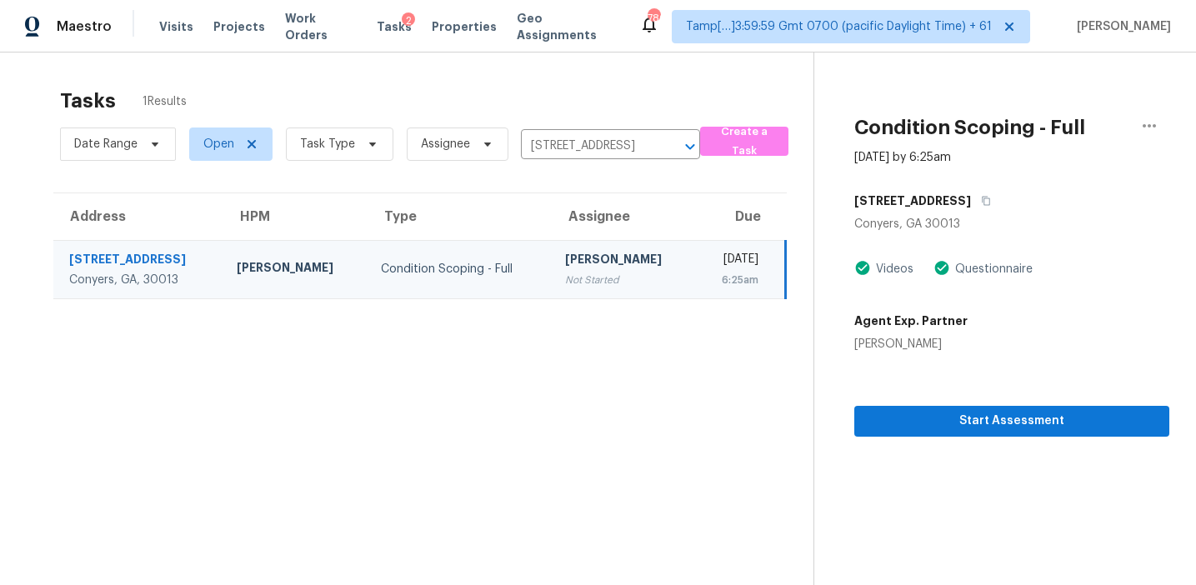
click at [583, 339] on section "Tasks 1 Results Date Range Open Task Type Assignee 2811 Village Ct NE, Conyers,…" at bounding box center [420, 358] width 787 height 558
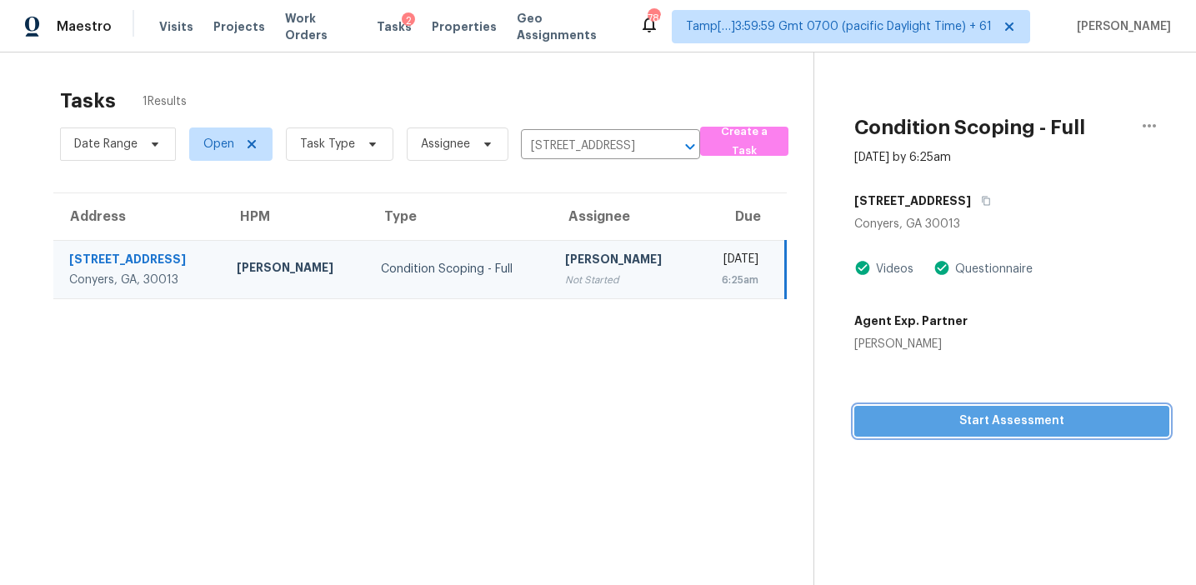
click at [927, 420] on span "Start Assessment" at bounding box center [1012, 421] width 288 height 21
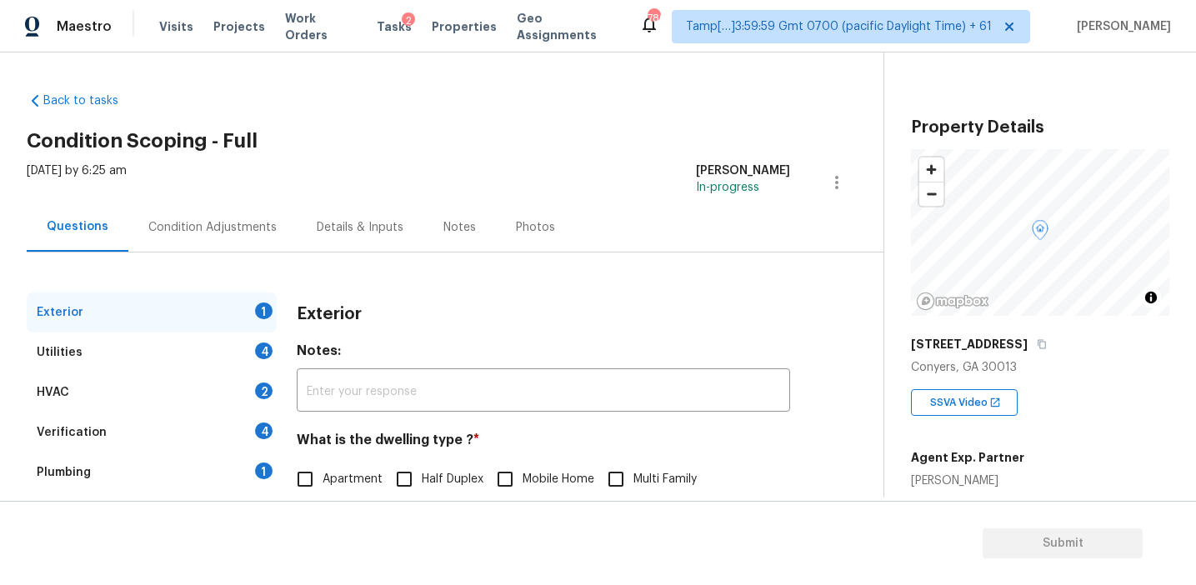
click at [241, 241] on div "Condition Adjustments" at bounding box center [212, 227] width 168 height 49
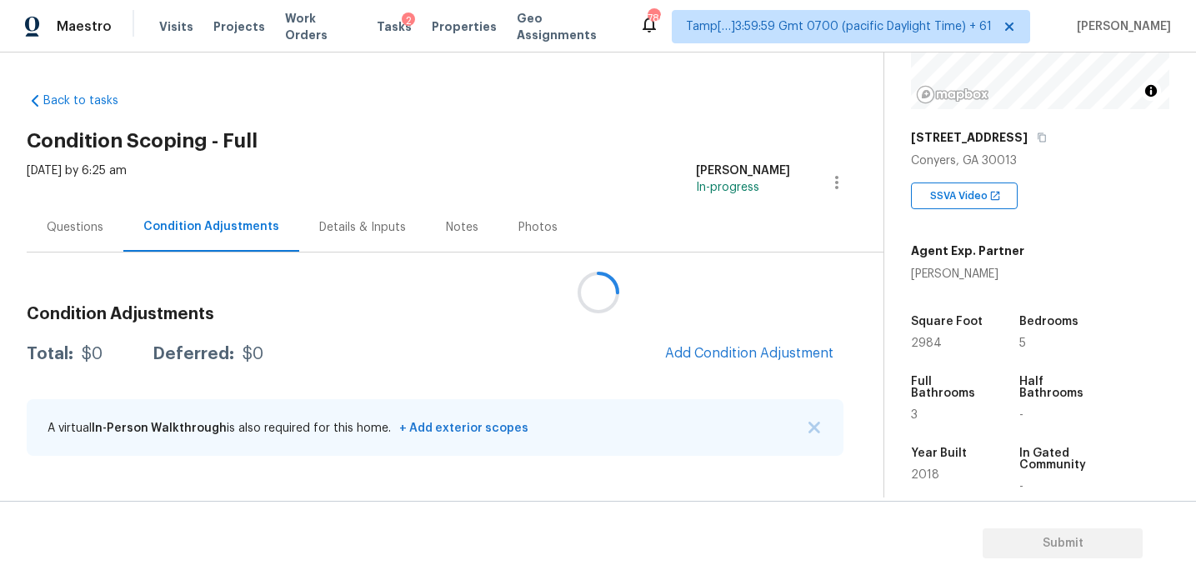
scroll to position [206, 0]
click at [711, 288] on div at bounding box center [598, 292] width 1196 height 585
click at [716, 316] on div at bounding box center [598, 292] width 1196 height 585
click at [708, 333] on div "Condition Adjustments Total: $0 Deferred: $0 Add Condition Adjustment A virtual…" at bounding box center [435, 382] width 817 height 178
click at [707, 365] on button "Add Condition Adjustment" at bounding box center [749, 353] width 188 height 35
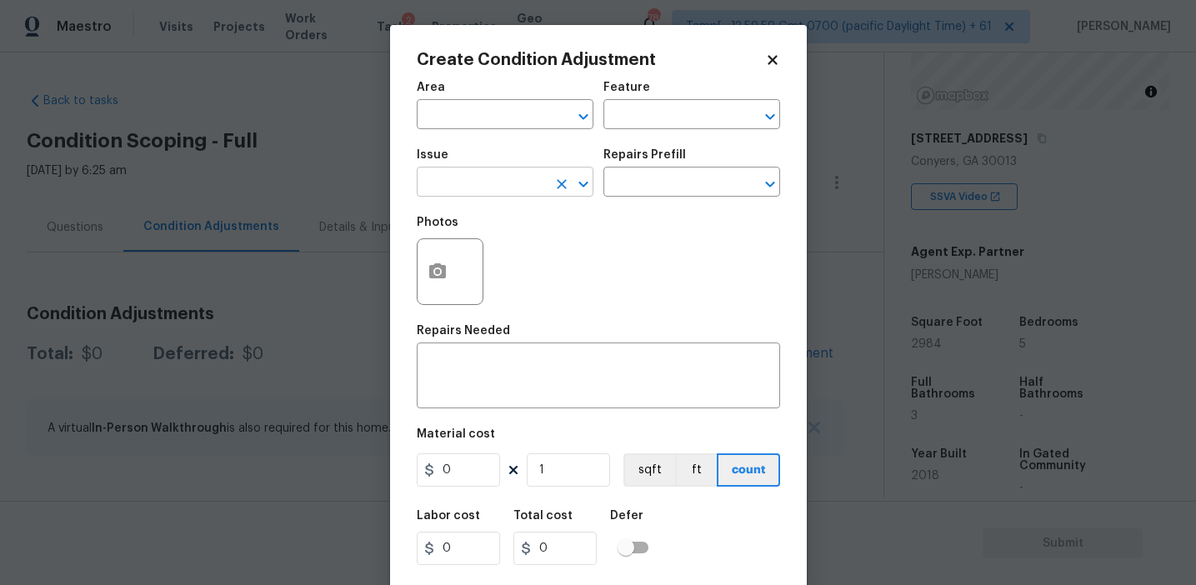
click at [472, 178] on input "text" at bounding box center [482, 184] width 130 height 26
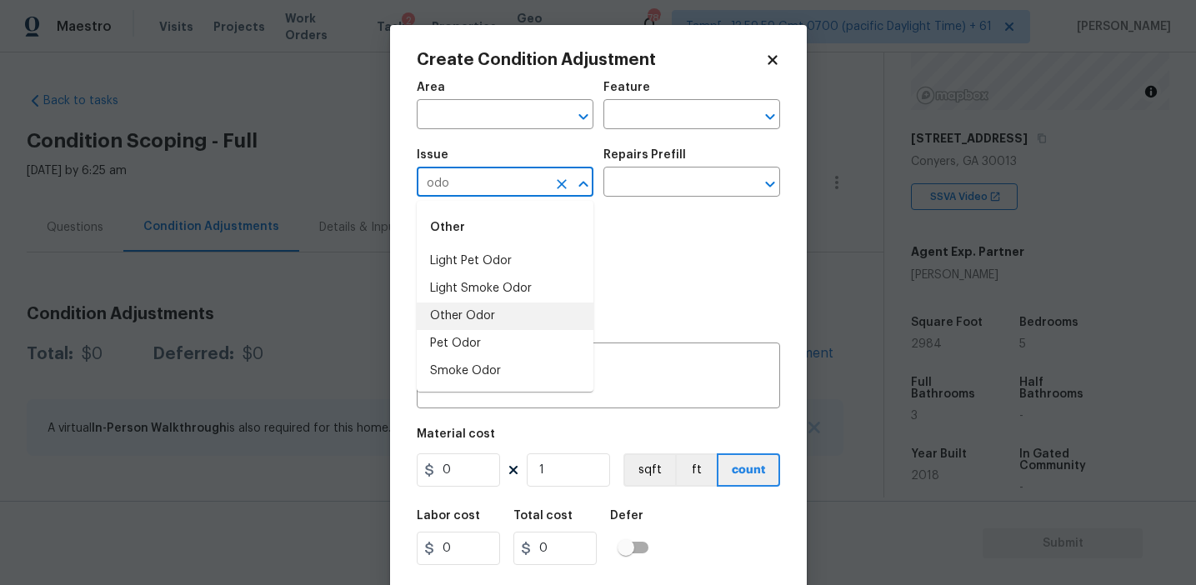
click at [476, 311] on li "Other Odor" at bounding box center [505, 317] width 177 height 28
type input "Other Odor"
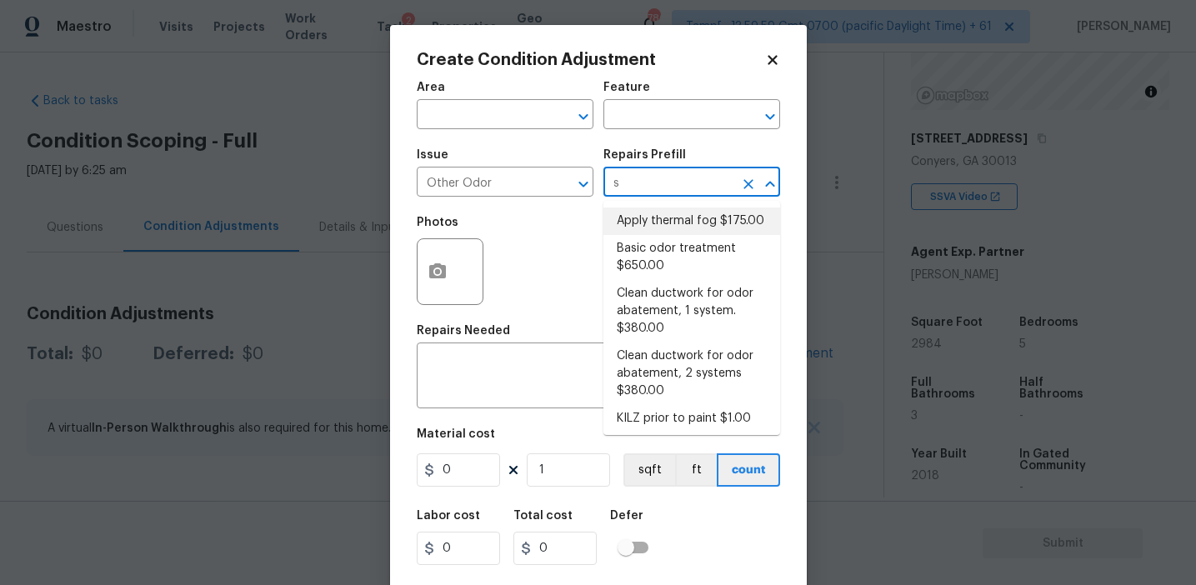
type input "se"
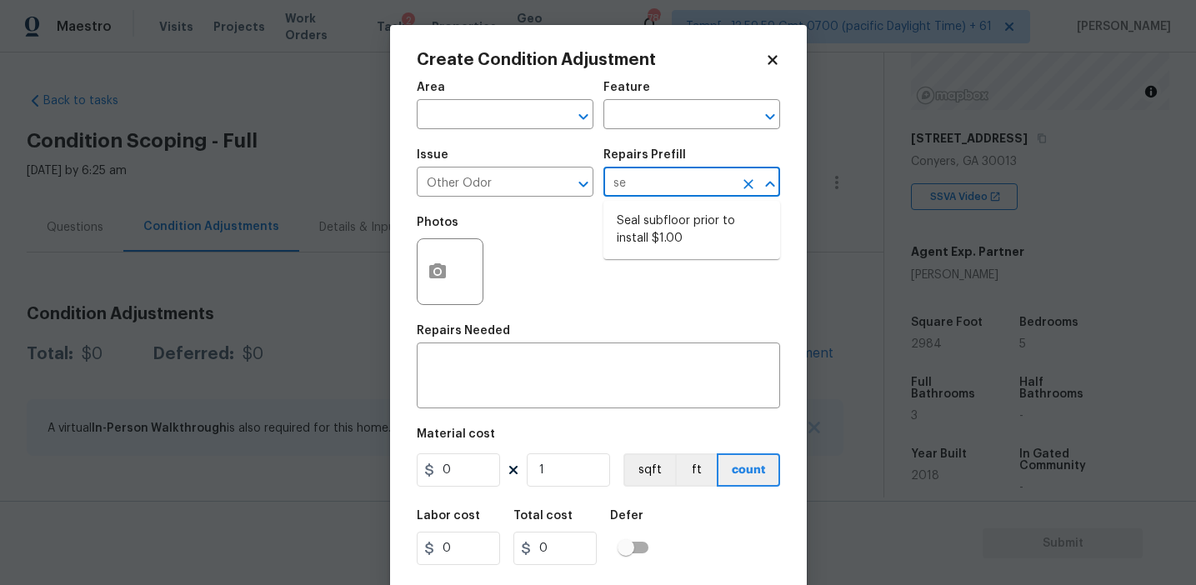
click at [659, 237] on li "Seal subfloor prior to install $1.00" at bounding box center [691, 230] width 177 height 45
type textarea "OD Odor Protocol: Seal subfloor prior to flooring installation"
type input "1"
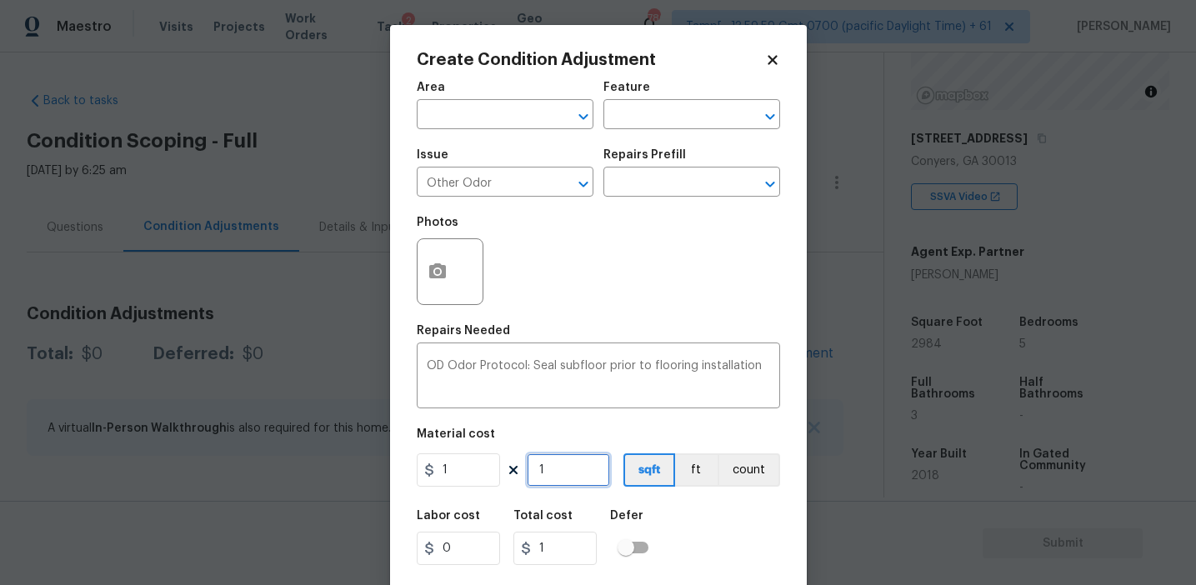
click at [582, 463] on input "1" at bounding box center [568, 469] width 83 height 33
type input "0"
type input "2"
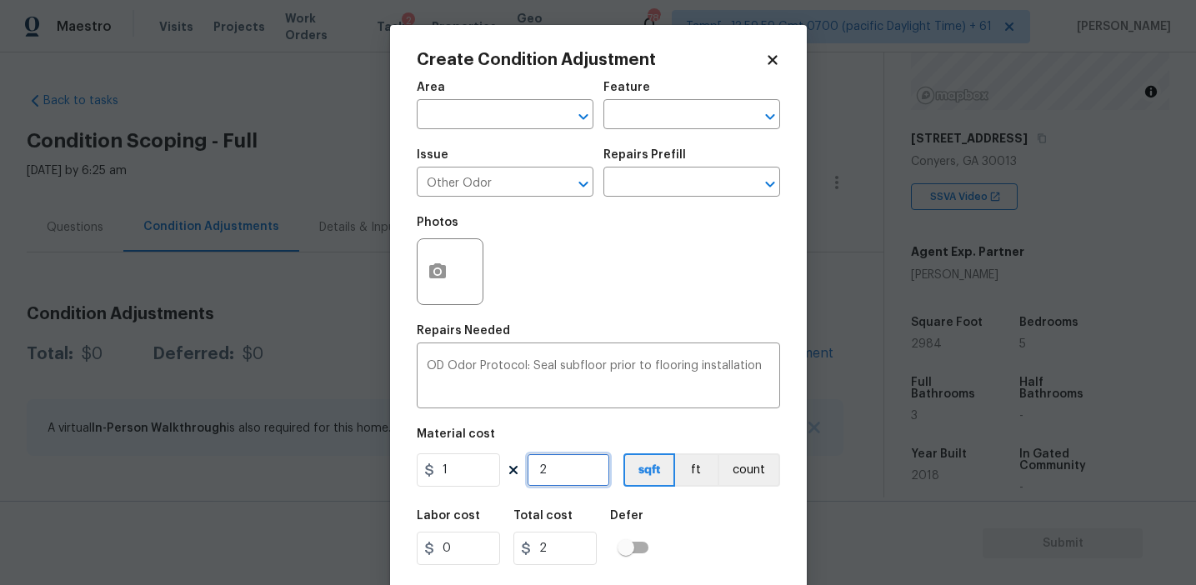
type input "29"
type input "298"
type input "2984"
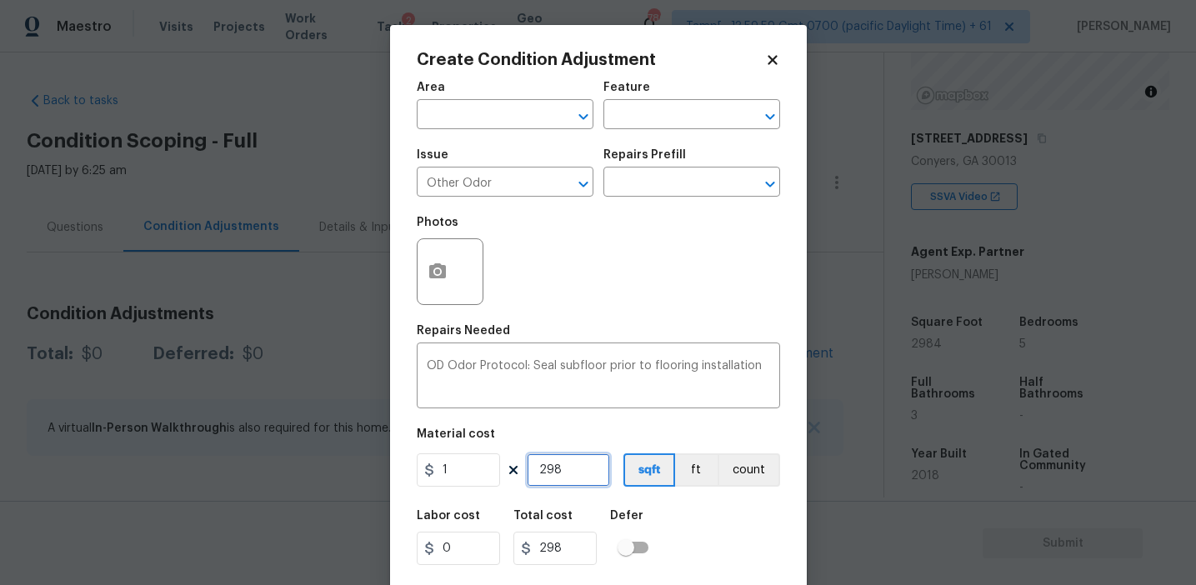
type input "2984"
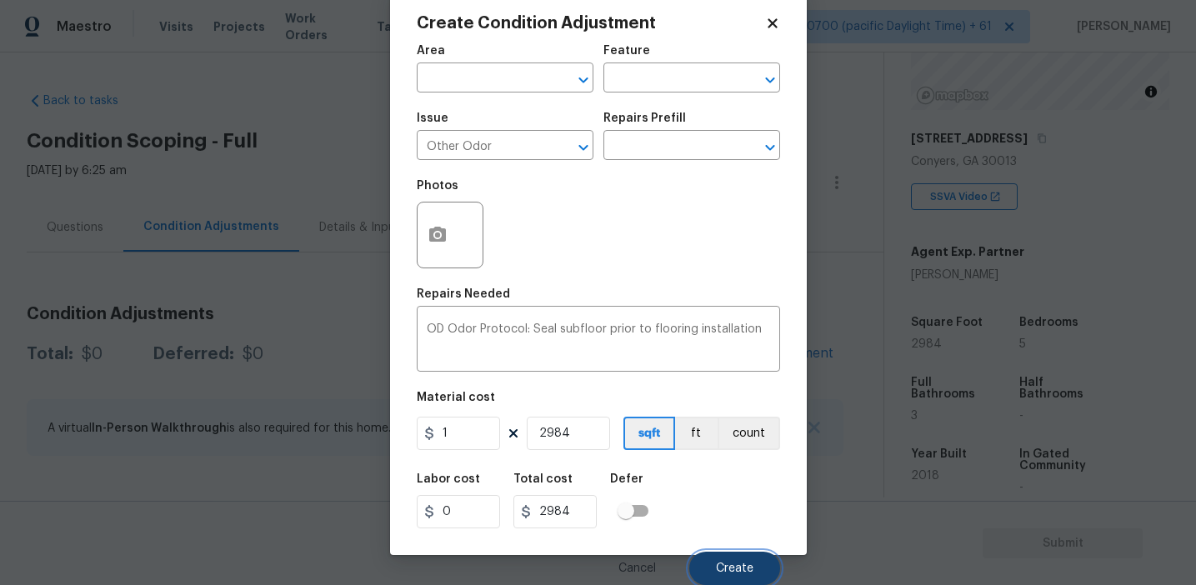
click at [717, 560] on button "Create" at bounding box center [734, 568] width 91 height 33
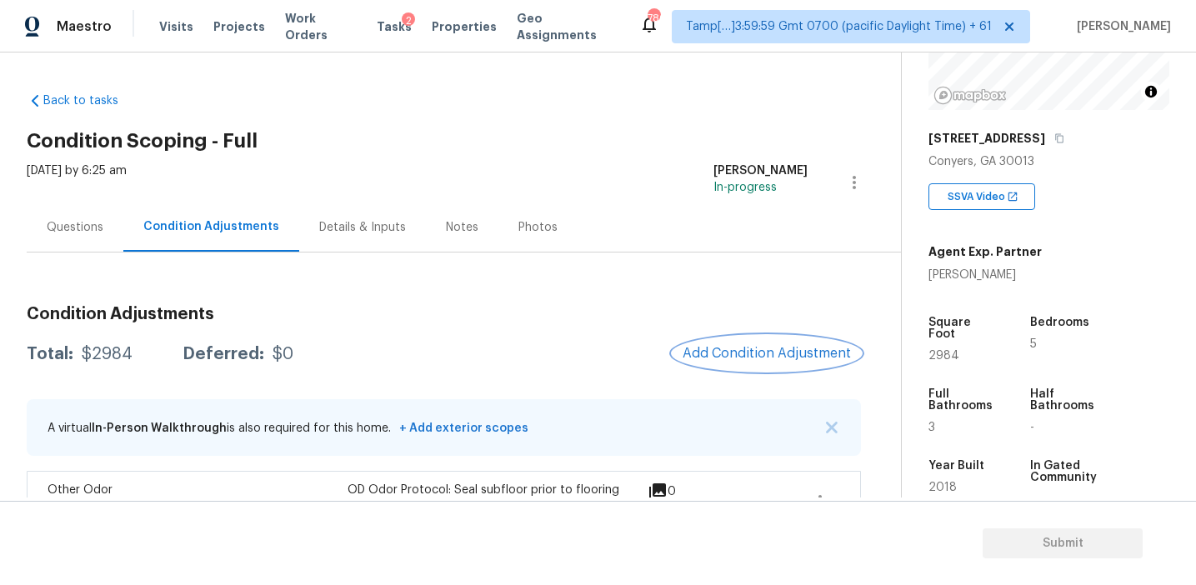
scroll to position [0, 0]
click at [301, 301] on div "Condition Adjustments Total: $2984 Deferred: $0 Add Condition Adjustment A virt…" at bounding box center [444, 418] width 834 height 250
click at [108, 246] on div "Questions" at bounding box center [75, 227] width 97 height 49
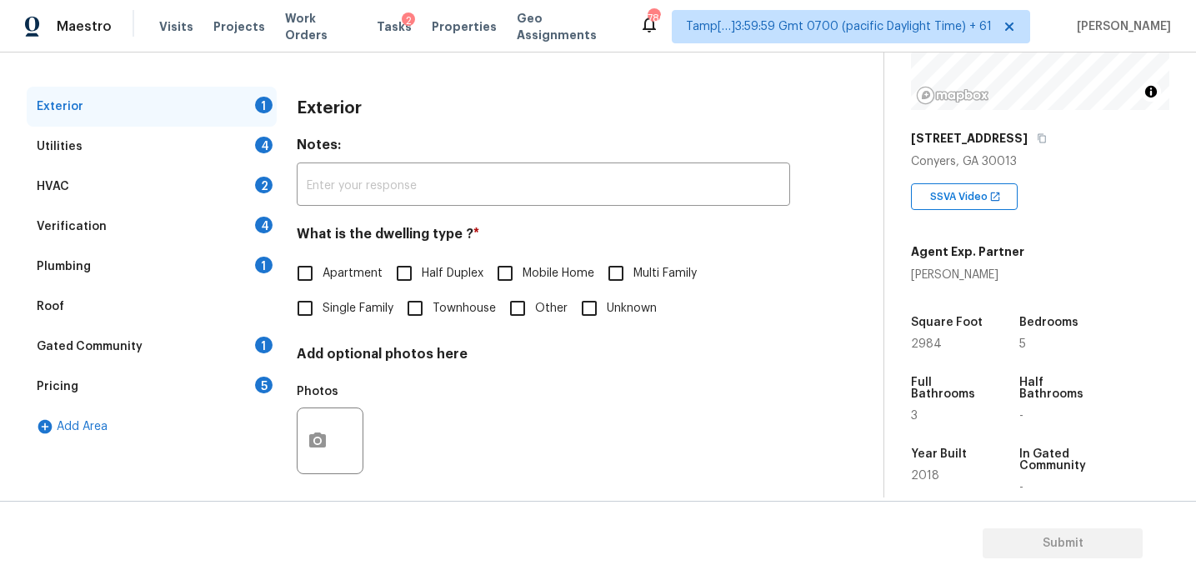
click at [161, 401] on div "Pricing 5" at bounding box center [152, 387] width 250 height 40
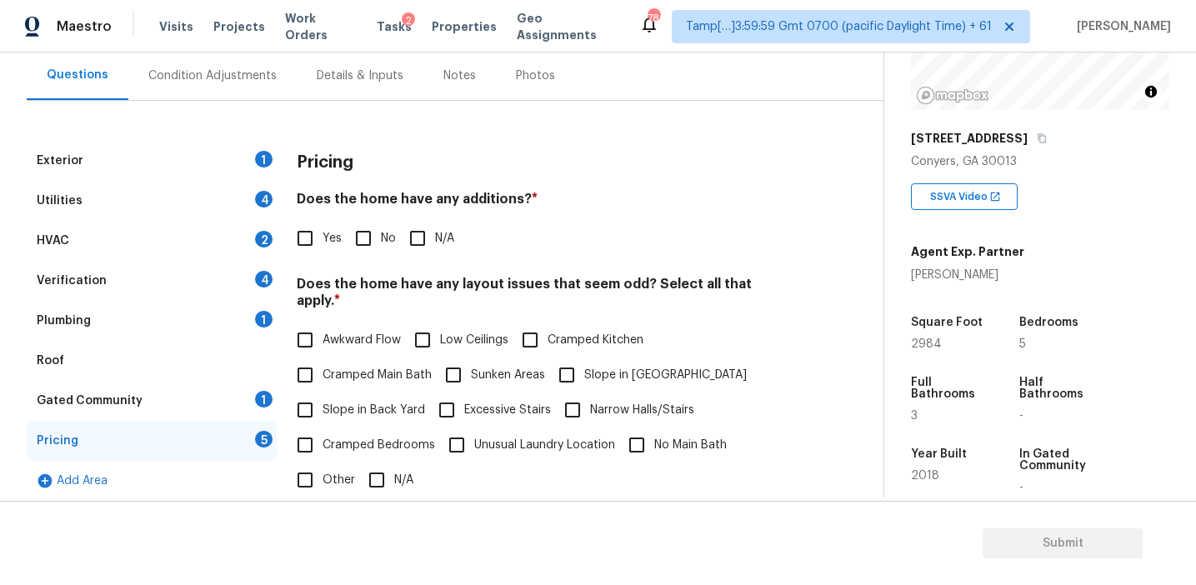
scroll to position [154, 0]
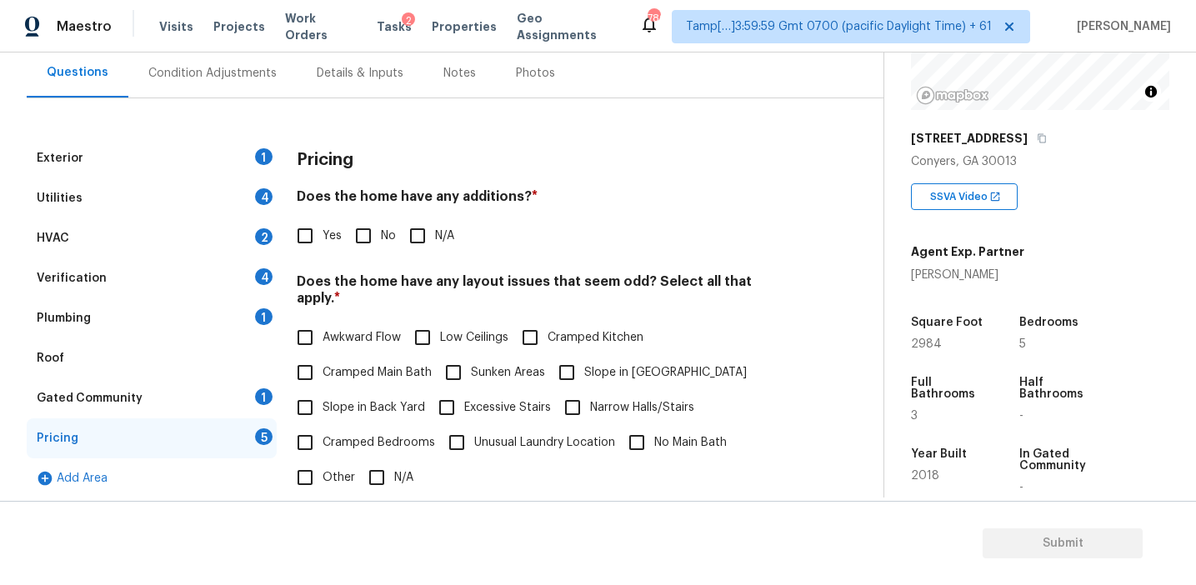
click at [490, 152] on div "Pricing" at bounding box center [543, 159] width 493 height 43
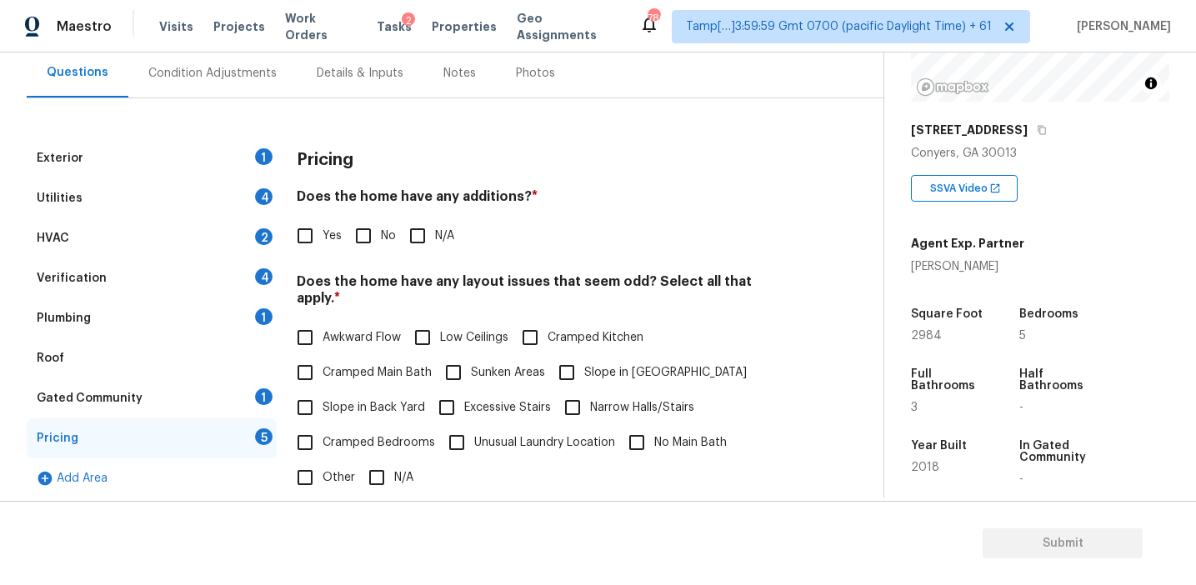
scroll to position [219, 0]
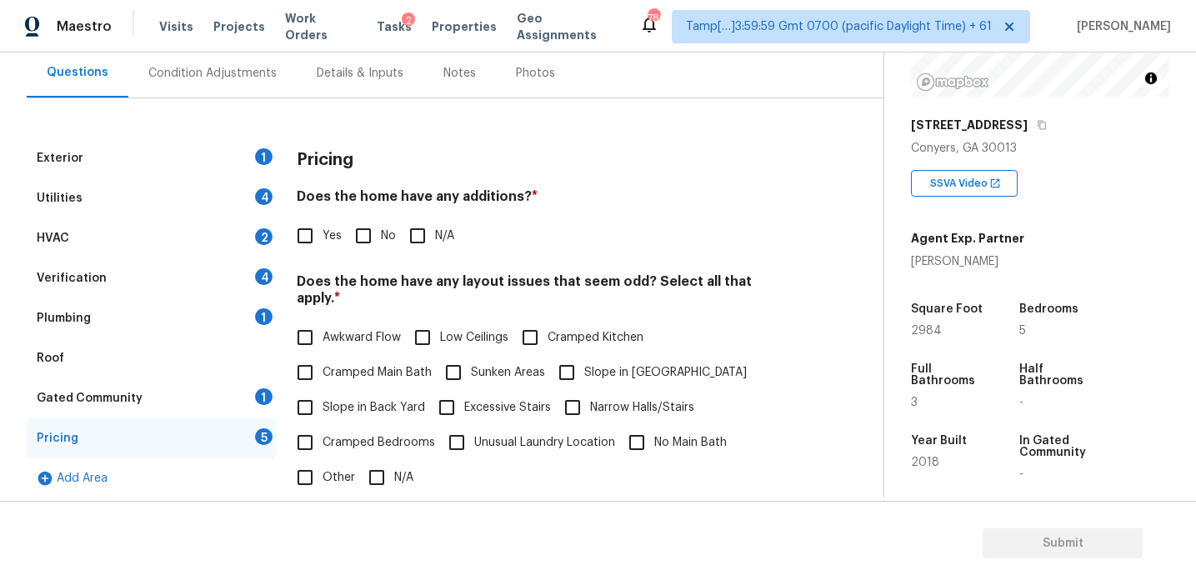
click at [771, 258] on div "Pricing Does the home have any additions? * Yes No N/A Does the home have any l…" at bounding box center [543, 462] width 493 height 648
click at [333, 195] on h4 "Does the home have any additions? *" at bounding box center [543, 199] width 493 height 23
click at [223, 92] on div "Condition Adjustments" at bounding box center [212, 72] width 168 height 49
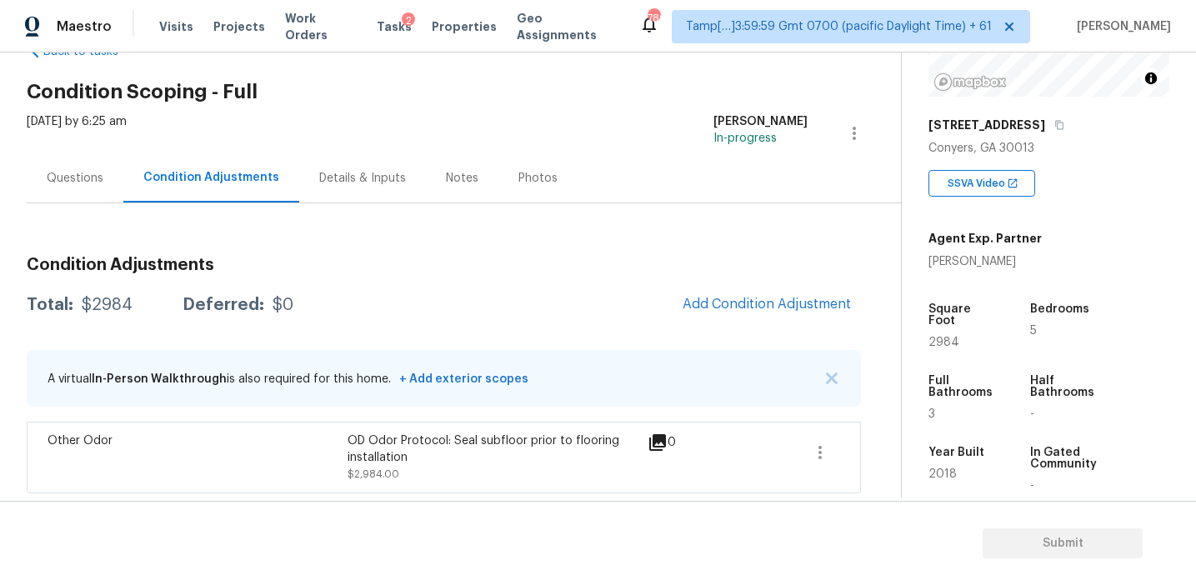
scroll to position [50, 0]
click at [735, 293] on button "Add Condition Adjustment" at bounding box center [767, 303] width 188 height 35
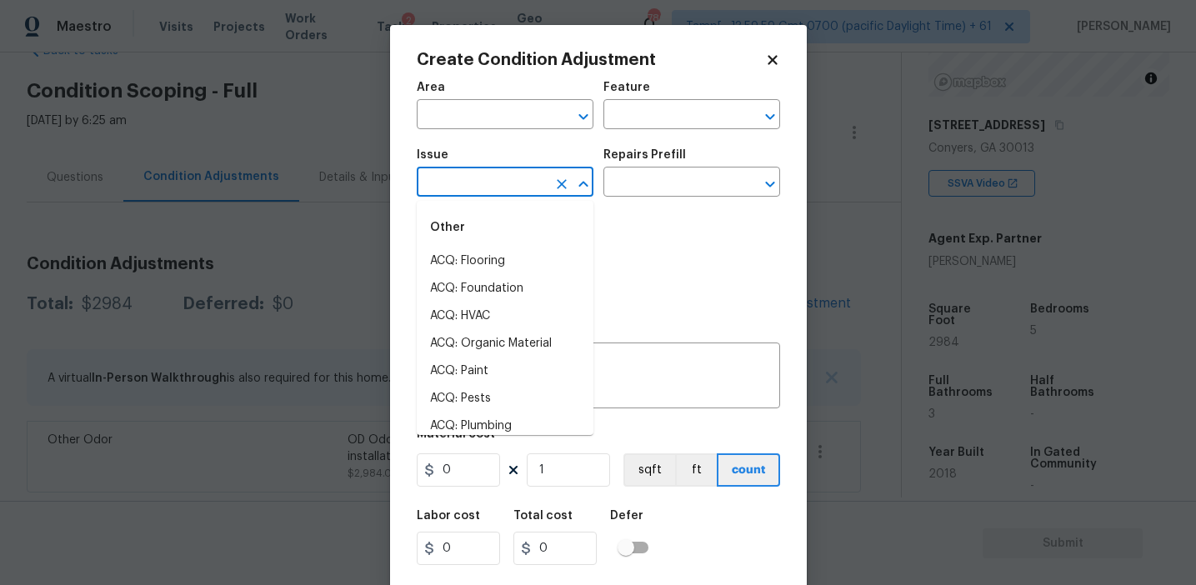
click at [495, 183] on input "text" at bounding box center [482, 184] width 130 height 26
click at [495, 262] on li "Light Pet Odor" at bounding box center [505, 262] width 177 height 28
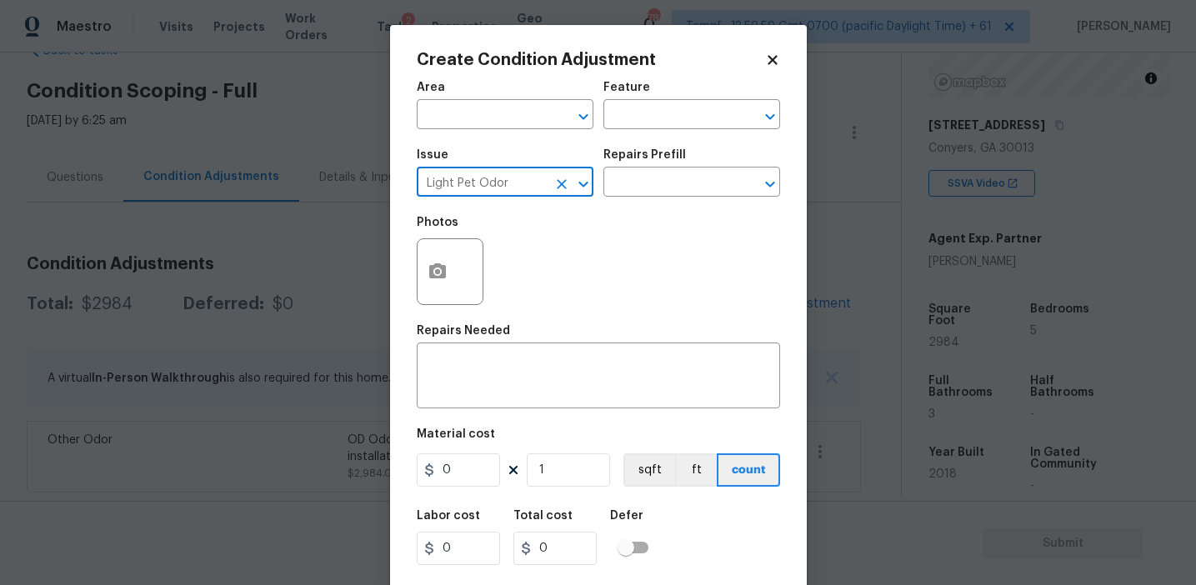
type input "Light Pet Odor"
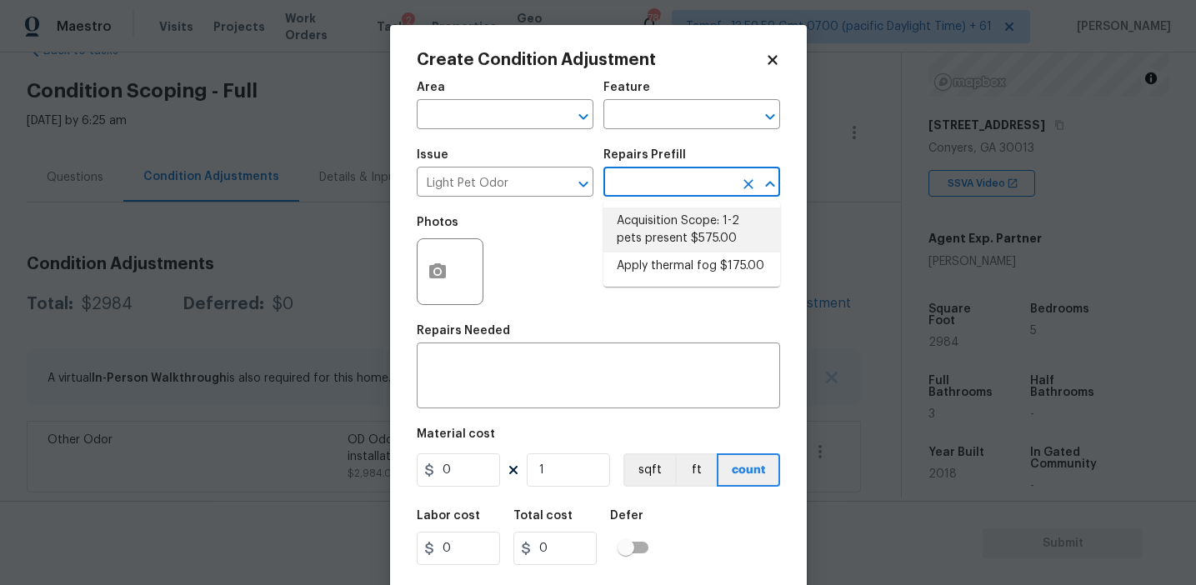
click at [700, 225] on li "Acquisition Scope: 1-2 pets present $575.00" at bounding box center [691, 230] width 177 height 45
type textarea "Acquisition Scope: 1-2 pets present"
type input "575"
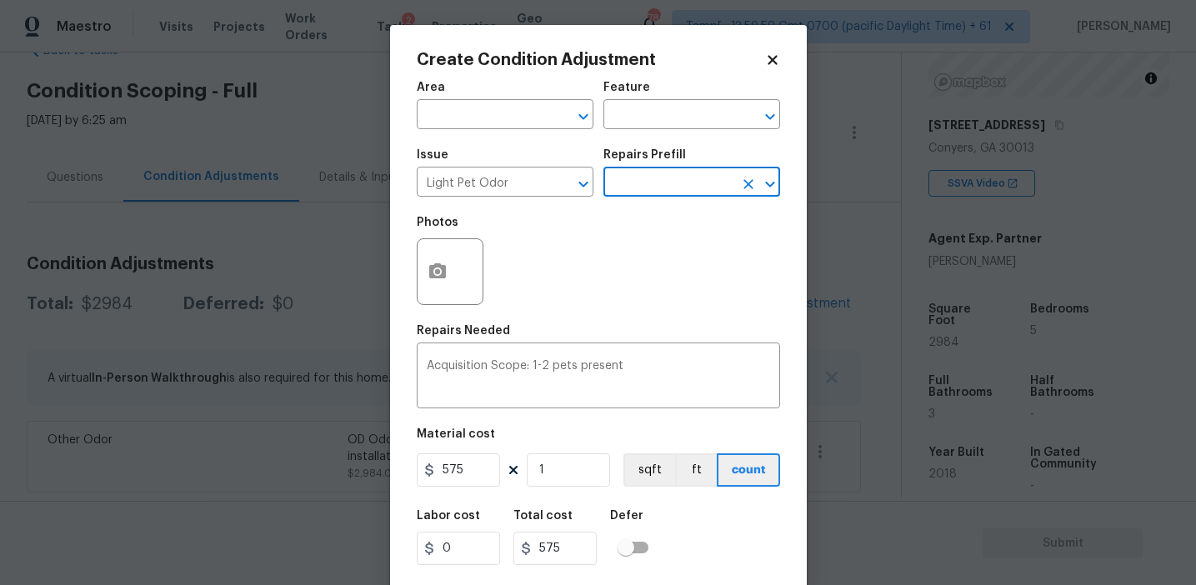
scroll to position [38, 0]
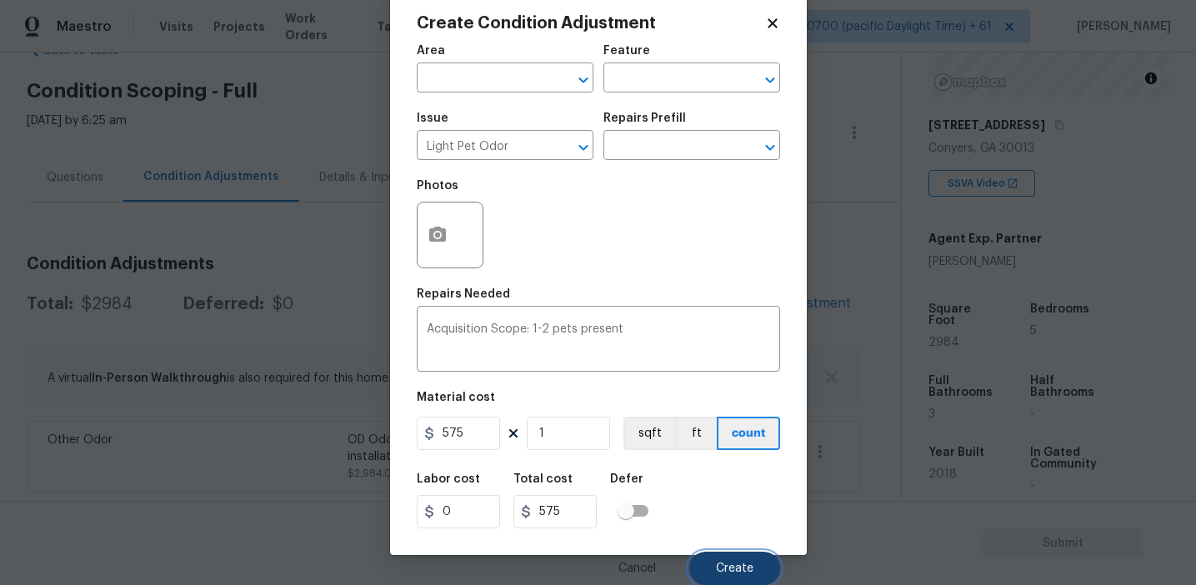
click at [724, 563] on span "Create" at bounding box center [735, 569] width 38 height 13
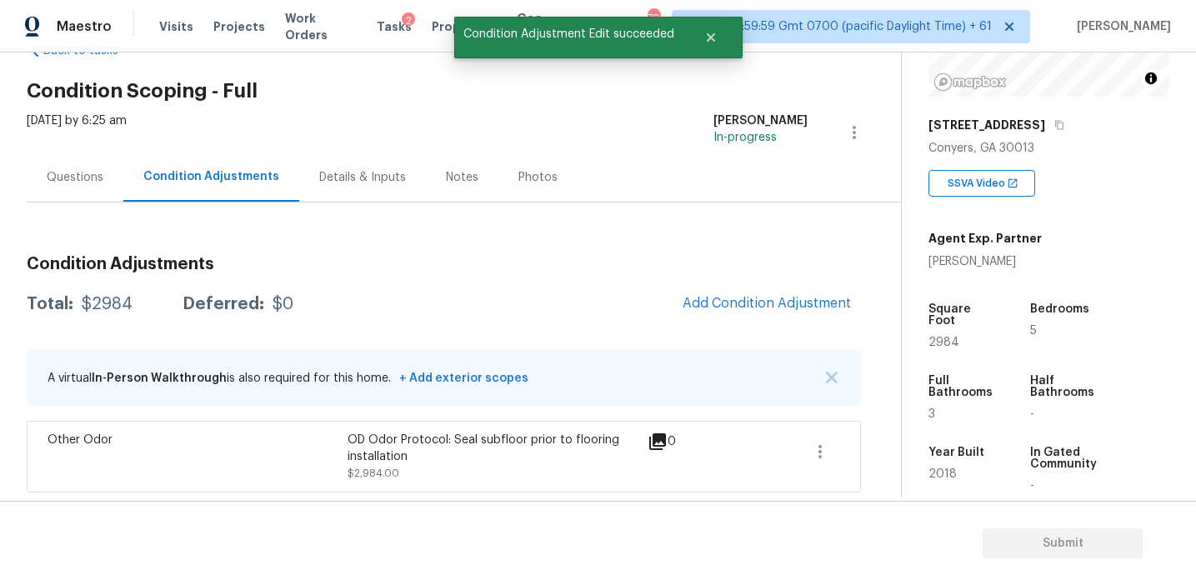
scroll to position [0, 0]
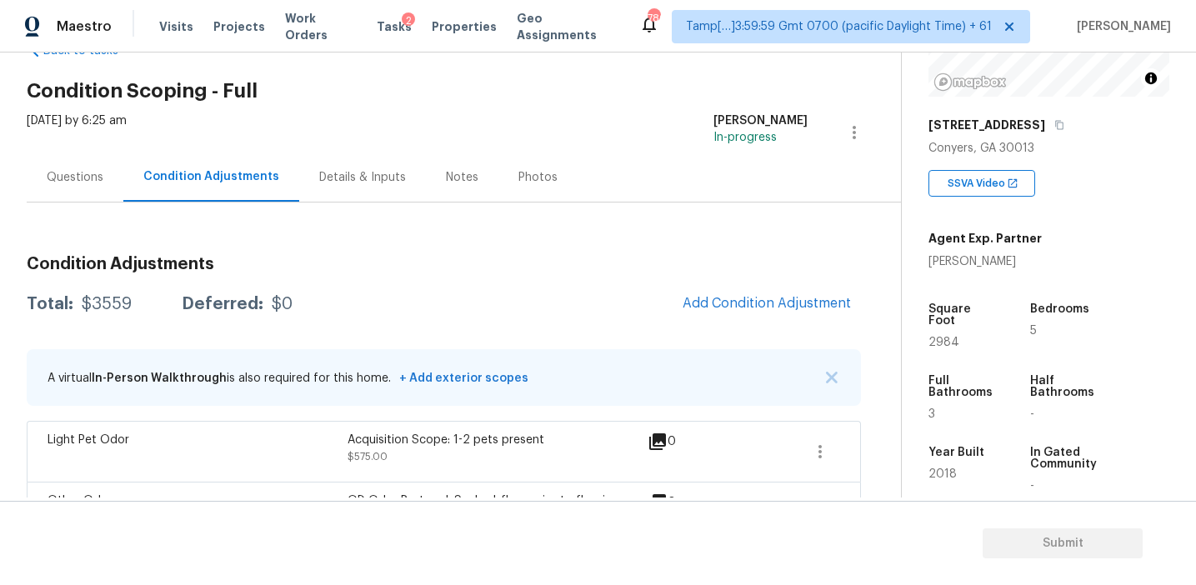
click at [603, 331] on div "Condition Adjustments Total: $3559 Deferred: $0 Add Condition Adjustment A virt…" at bounding box center [444, 398] width 834 height 311
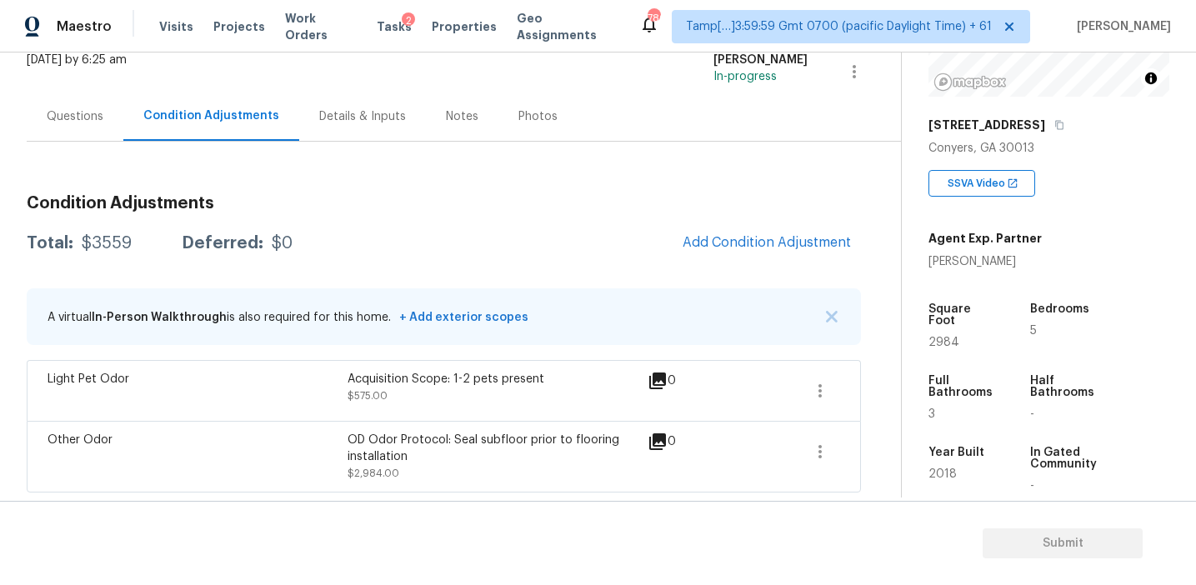
click at [314, 213] on div "Condition Adjustments Total: $3559 Deferred: $0 Add Condition Adjustment A virt…" at bounding box center [444, 337] width 834 height 311
click at [308, 209] on h3 "Condition Adjustments" at bounding box center [444, 203] width 834 height 17
click at [79, 113] on div "Questions" at bounding box center [75, 116] width 57 height 17
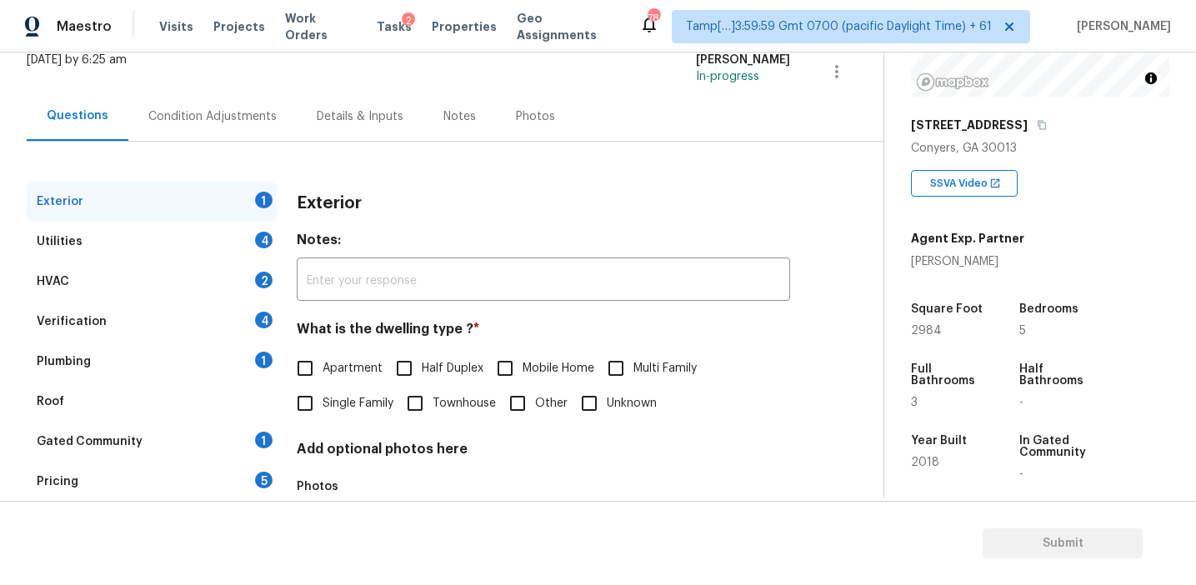
click at [248, 479] on div "Pricing 5" at bounding box center [152, 482] width 250 height 40
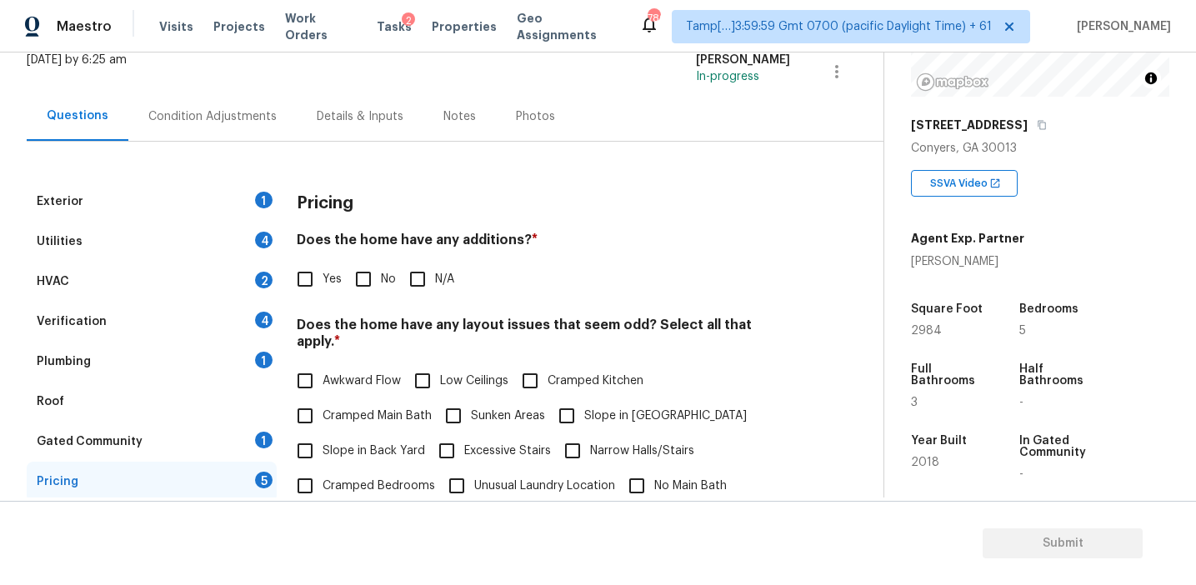
click at [458, 210] on div "Pricing" at bounding box center [543, 203] width 493 height 43
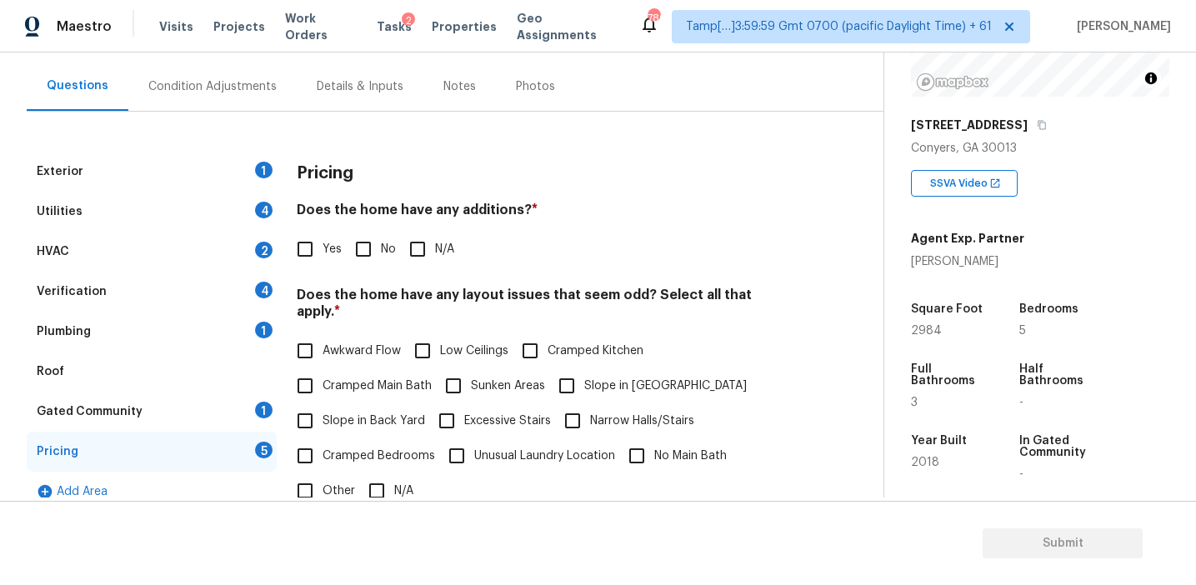
scroll to position [145, 0]
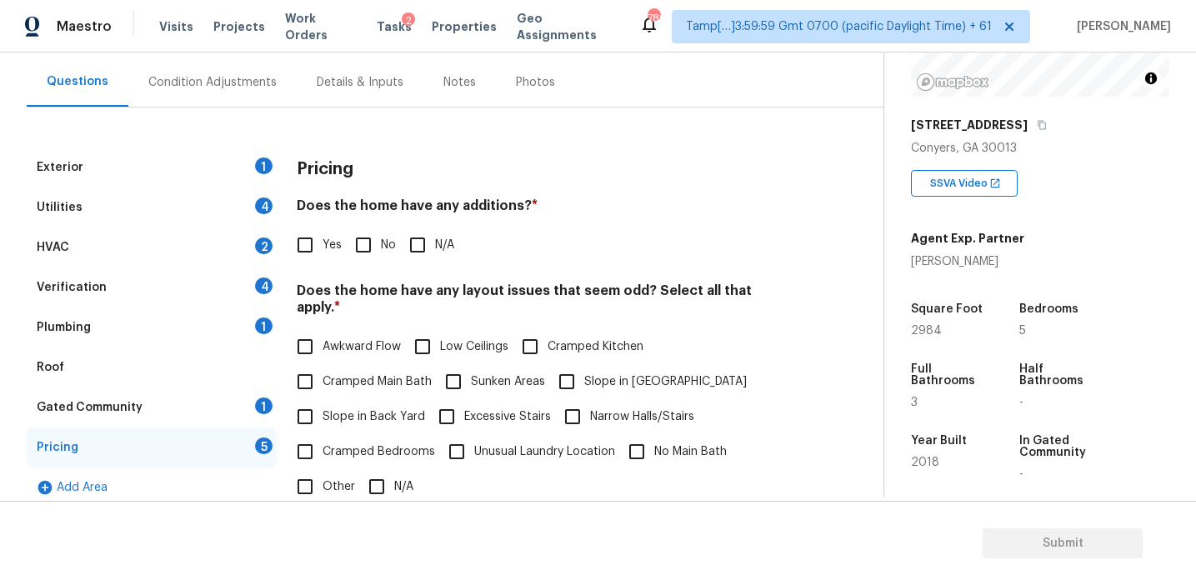
click at [458, 210] on h4 "Does the home have any additions? *" at bounding box center [543, 209] width 493 height 23
click at [350, 252] on input "No" at bounding box center [363, 245] width 35 height 35
checkbox input "true"
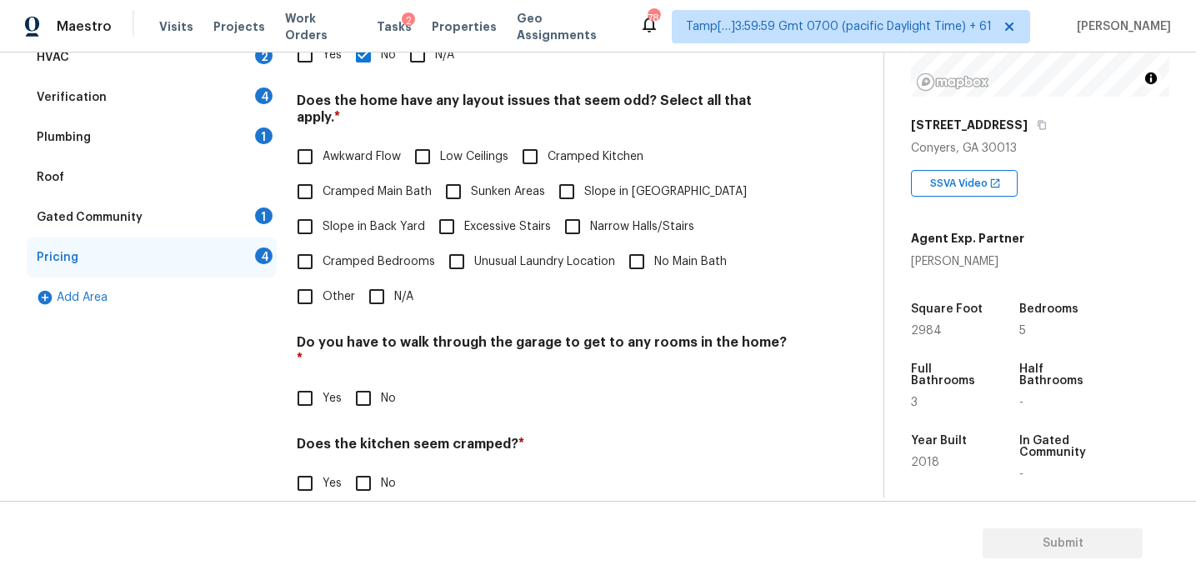
scroll to position [355, 0]
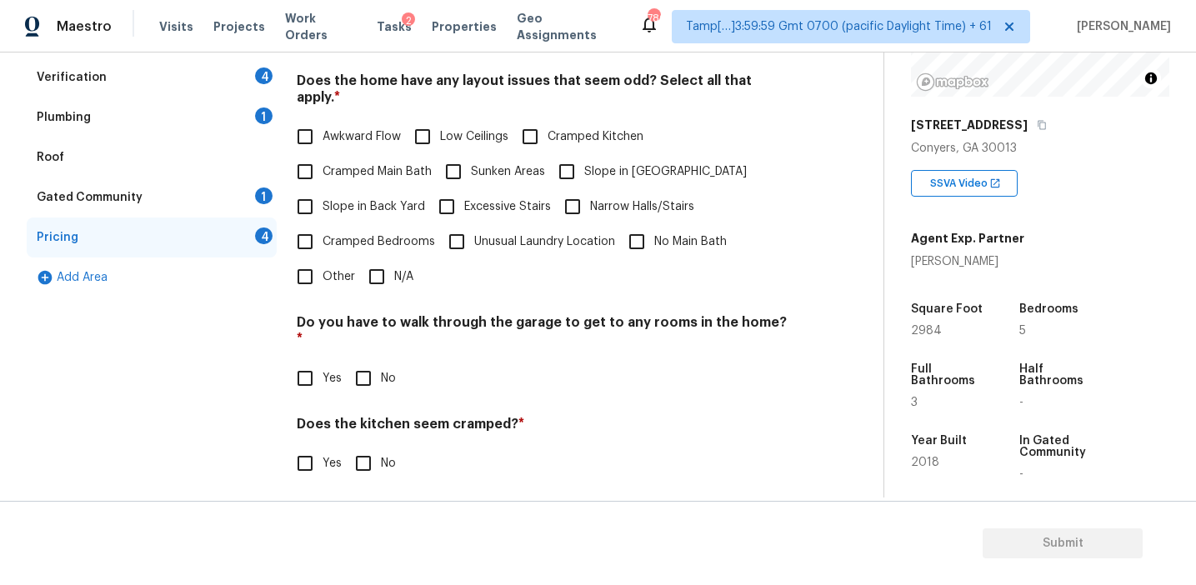
click at [368, 361] on input "No" at bounding box center [363, 378] width 35 height 35
checkbox input "true"
click at [368, 448] on input "No" at bounding box center [363, 465] width 35 height 35
checkbox input "true"
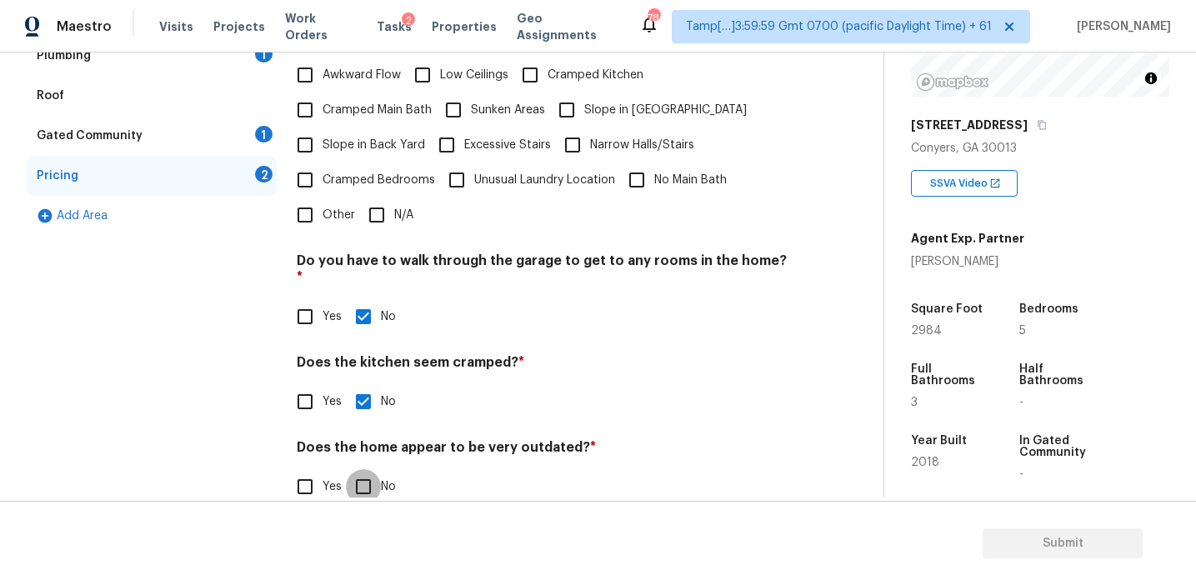
scroll to position [415, 0]
click at [365, 471] on input "No" at bounding box center [363, 488] width 35 height 35
checkbox input "true"
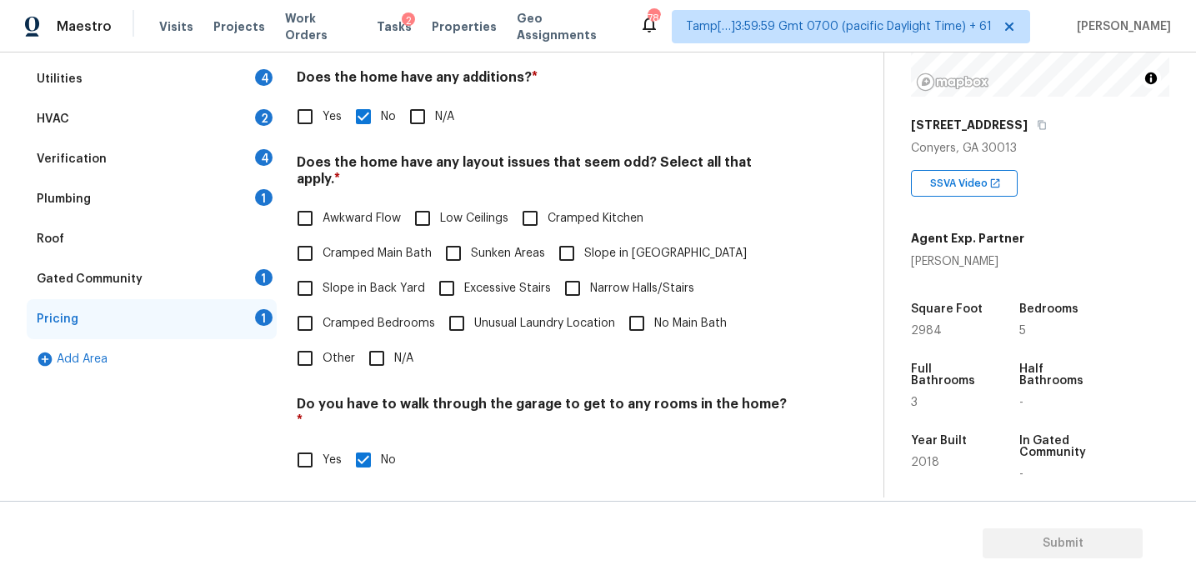
scroll to position [238, 0]
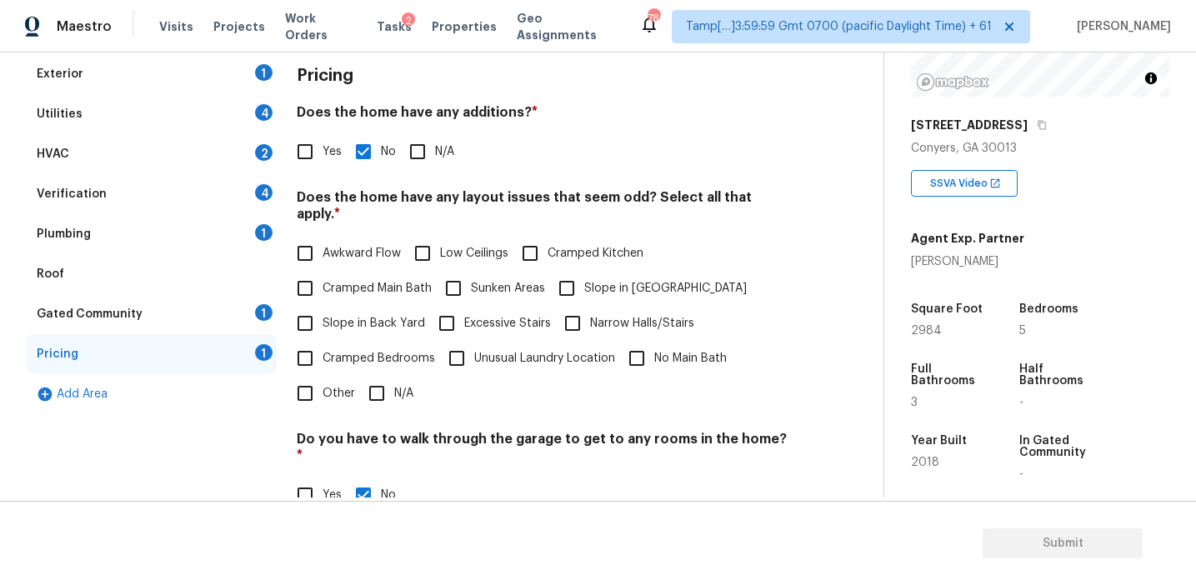
click at [325, 306] on label "Slope in Back Yard" at bounding box center [357, 323] width 138 height 35
click at [323, 306] on input "Slope in Back Yard" at bounding box center [305, 323] width 35 height 35
checkbox input "true"
click at [568, 276] on input "Slope in [GEOGRAPHIC_DATA]" at bounding box center [566, 288] width 35 height 35
checkbox input "true"
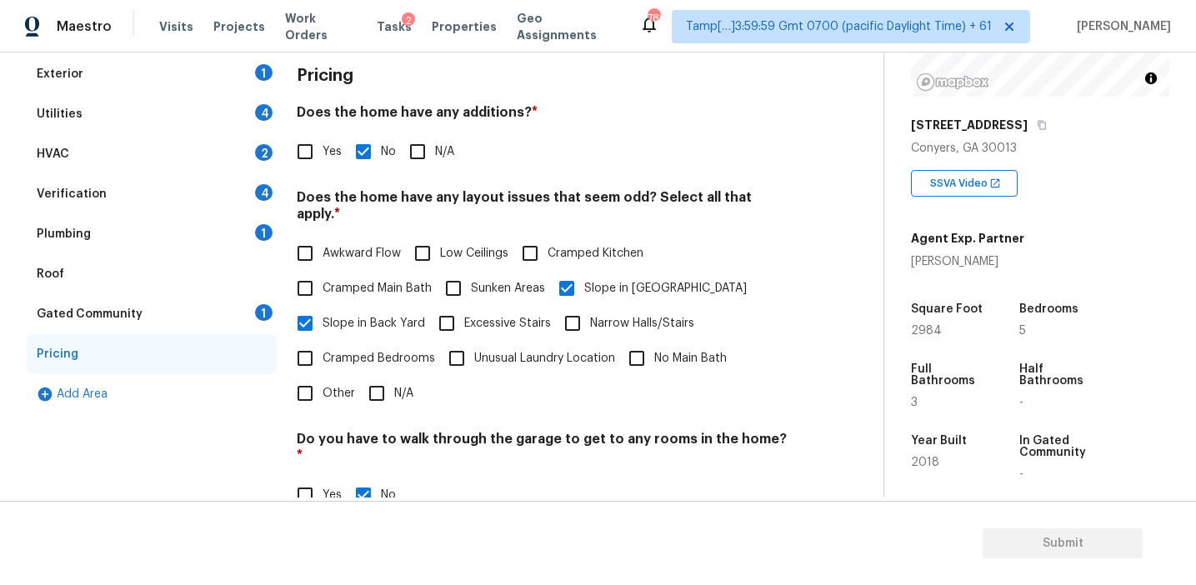
click at [323, 245] on span "Awkward Flow" at bounding box center [362, 254] width 78 height 18
click at [323, 236] on input "Awkward Flow" at bounding box center [305, 253] width 35 height 35
checkbox input "true"
click at [226, 303] on div "Gated Community 1" at bounding box center [152, 314] width 250 height 40
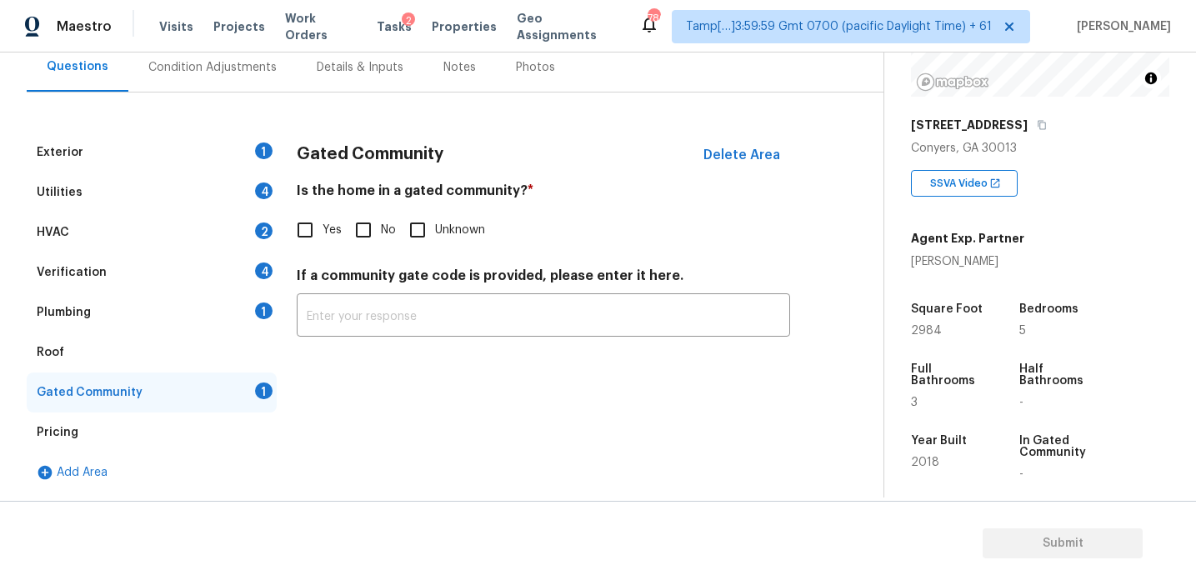
click at [370, 208] on div "Is the home in a gated community? * Yes No Unknown" at bounding box center [543, 215] width 493 height 65
click at [354, 209] on div "Is the home in a gated community? * Yes No Unknown" at bounding box center [543, 215] width 493 height 65
click at [354, 235] on input "No" at bounding box center [363, 230] width 35 height 35
checkbox input "true"
click at [198, 304] on div "Plumbing 1" at bounding box center [152, 313] width 250 height 40
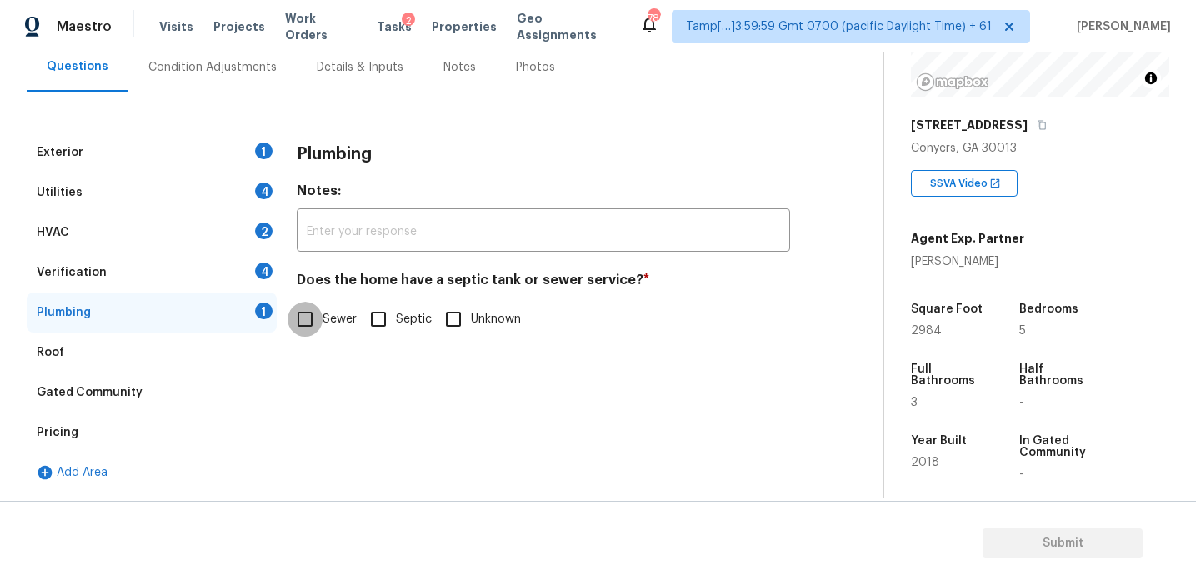
click at [321, 317] on input "Sewer" at bounding box center [305, 319] width 35 height 35
checkbox input "true"
click at [241, 258] on div "Verification 4" at bounding box center [152, 273] width 250 height 40
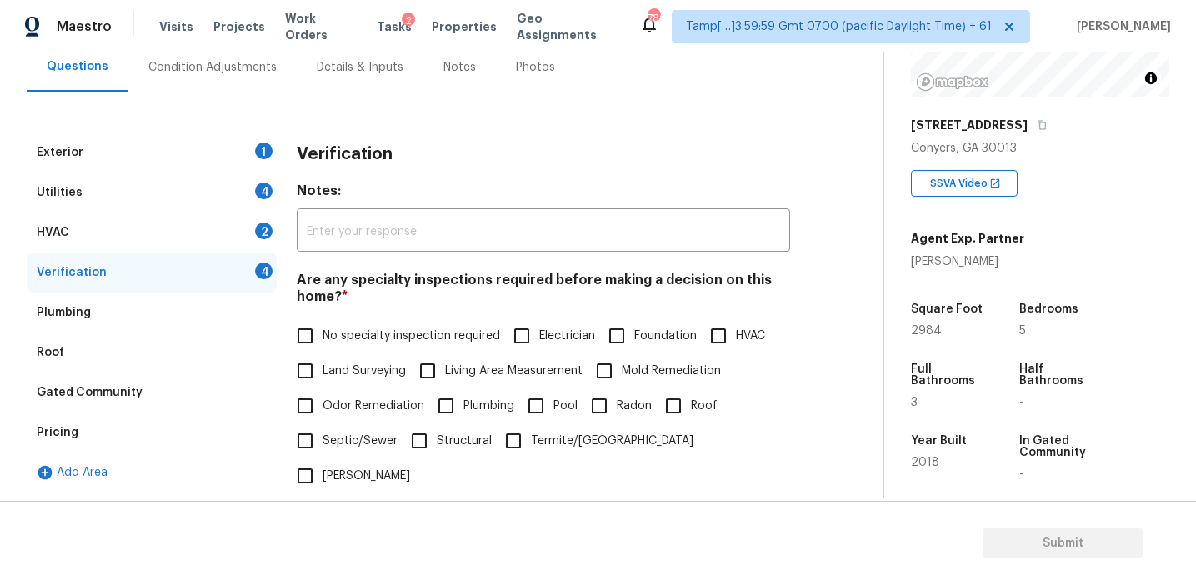
scroll to position [412, 0]
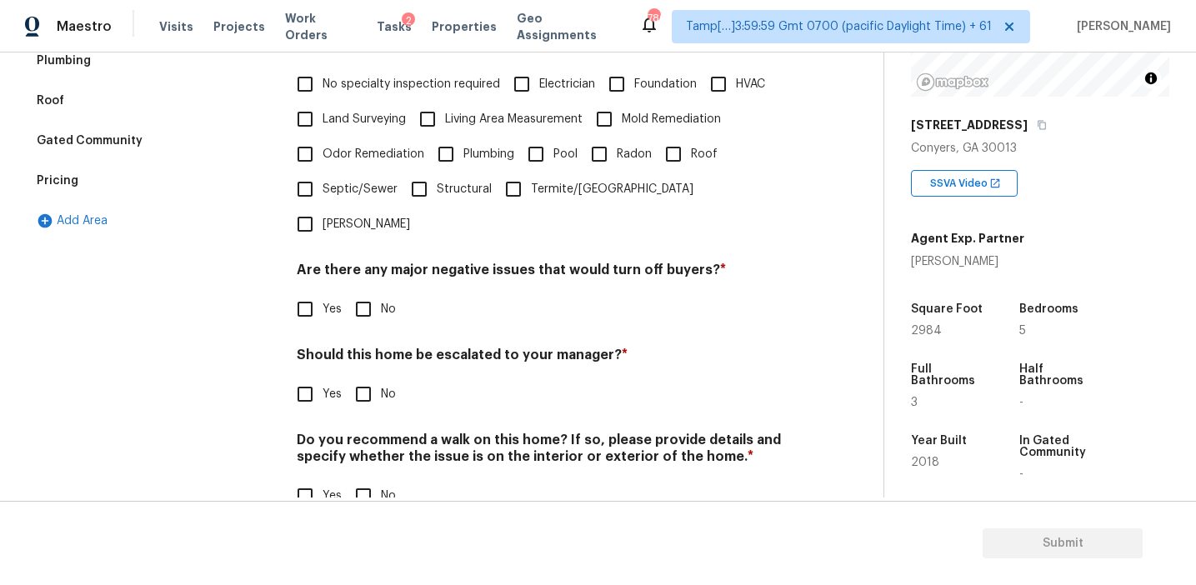
click at [363, 292] on input "No" at bounding box center [363, 309] width 35 height 35
checkbox input "true"
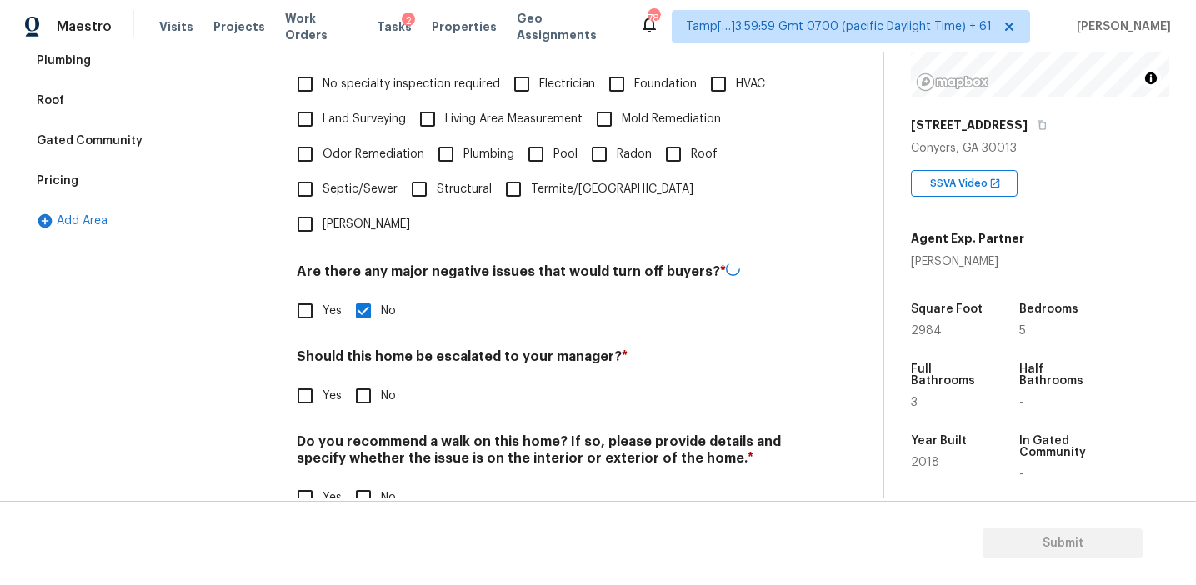
click at [363, 378] on input "No" at bounding box center [363, 395] width 35 height 35
checkbox input "true"
click at [368, 480] on input "No" at bounding box center [363, 497] width 35 height 35
checkbox input "true"
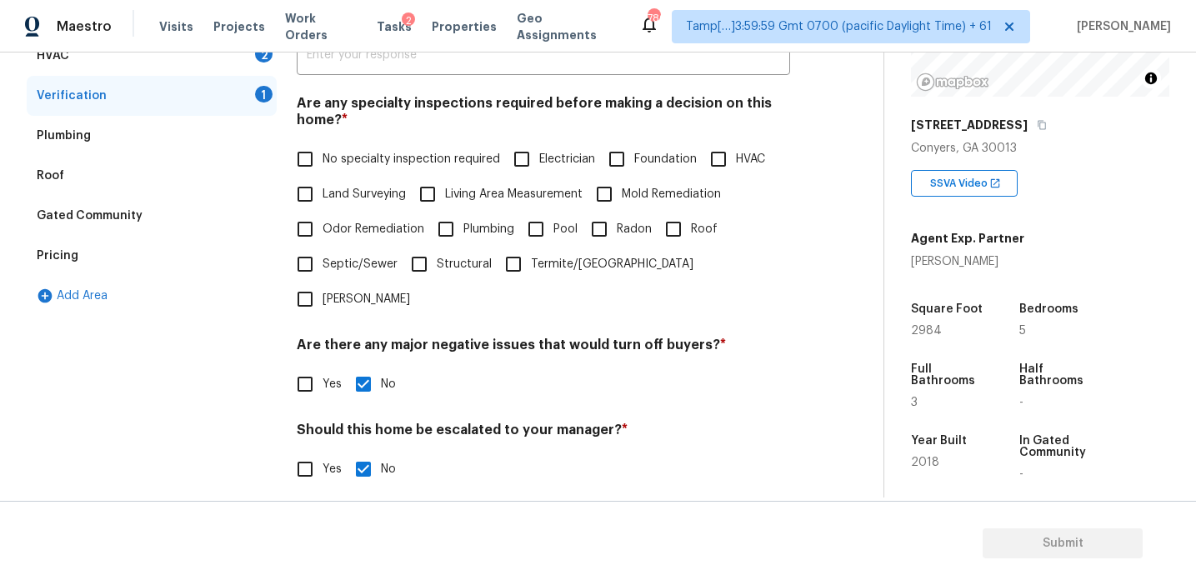
scroll to position [229, 0]
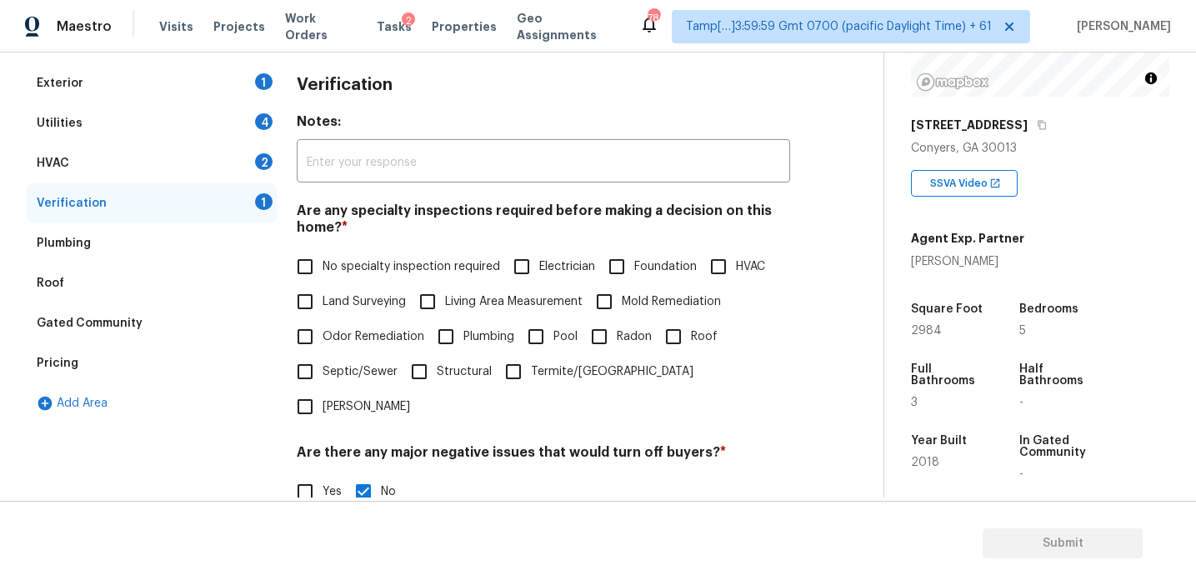
click at [361, 266] on span "No specialty inspection required" at bounding box center [412, 267] width 178 height 18
click at [323, 266] on input "No specialty inspection required" at bounding box center [305, 266] width 35 height 35
checkbox input "true"
click at [224, 161] on div "HVAC 2" at bounding box center [152, 163] width 250 height 40
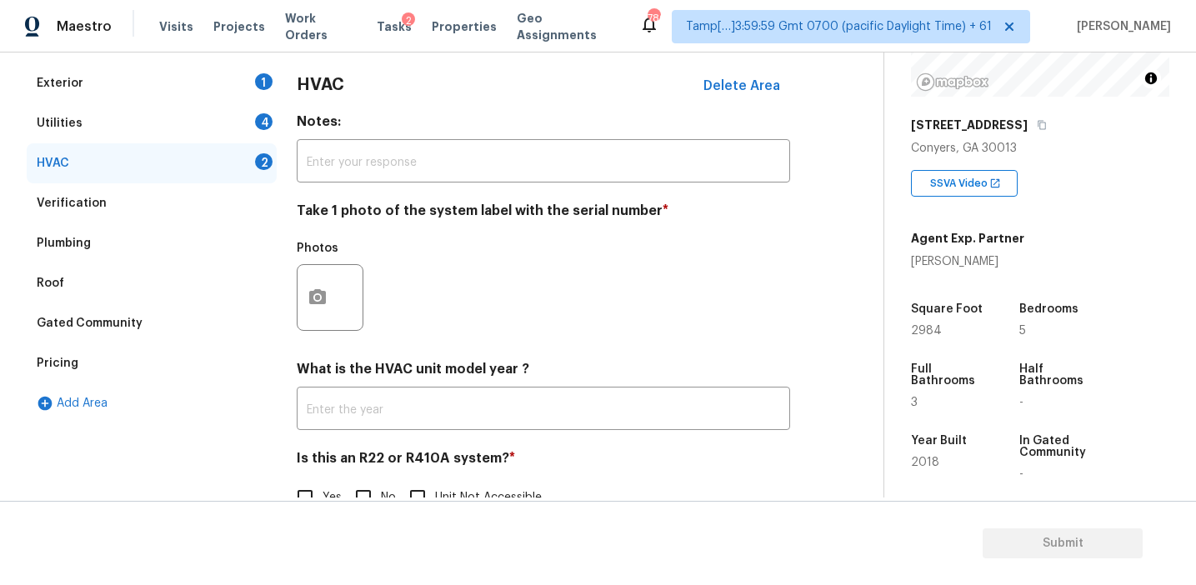
scroll to position [273, 0]
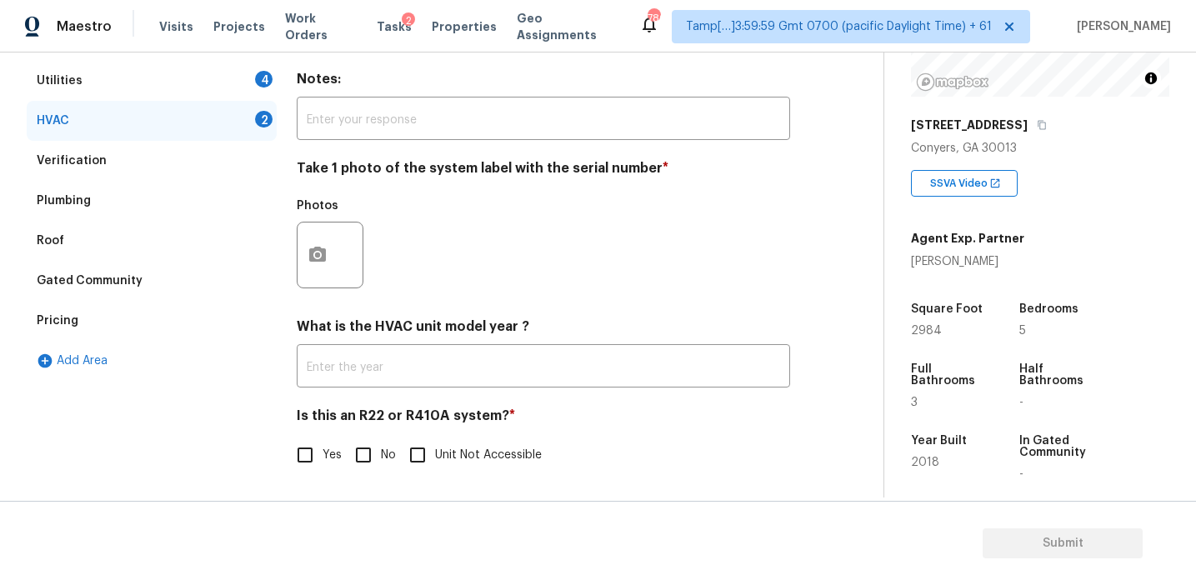
click at [364, 469] on input "No" at bounding box center [363, 455] width 35 height 35
checkbox input "true"
click at [306, 264] on button "button" at bounding box center [318, 254] width 40 height 65
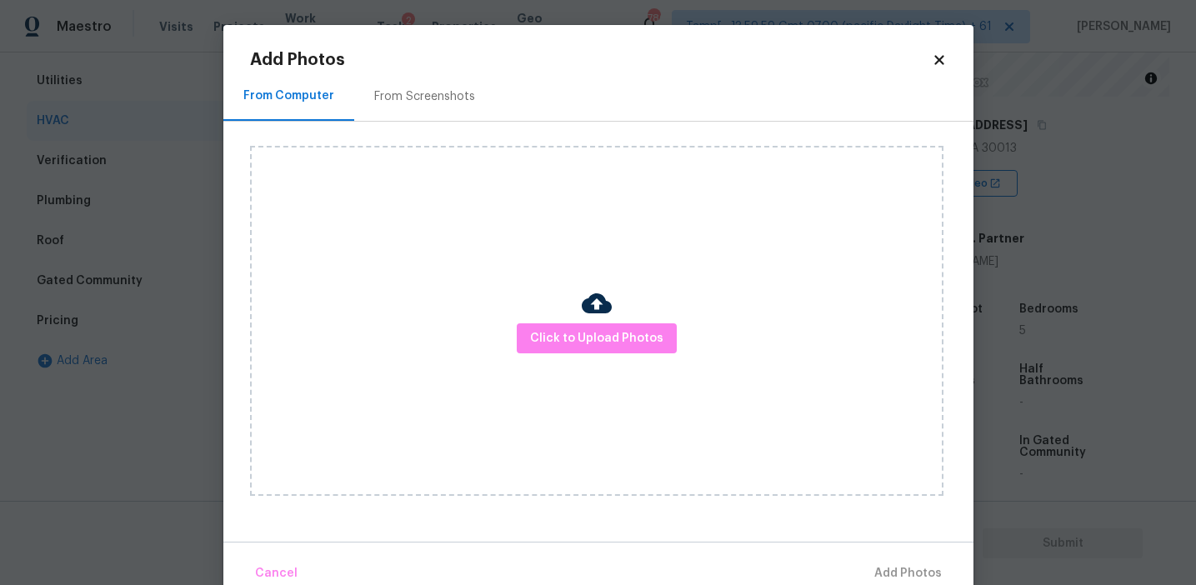
click at [433, 96] on div "From Screenshots" at bounding box center [424, 96] width 101 height 17
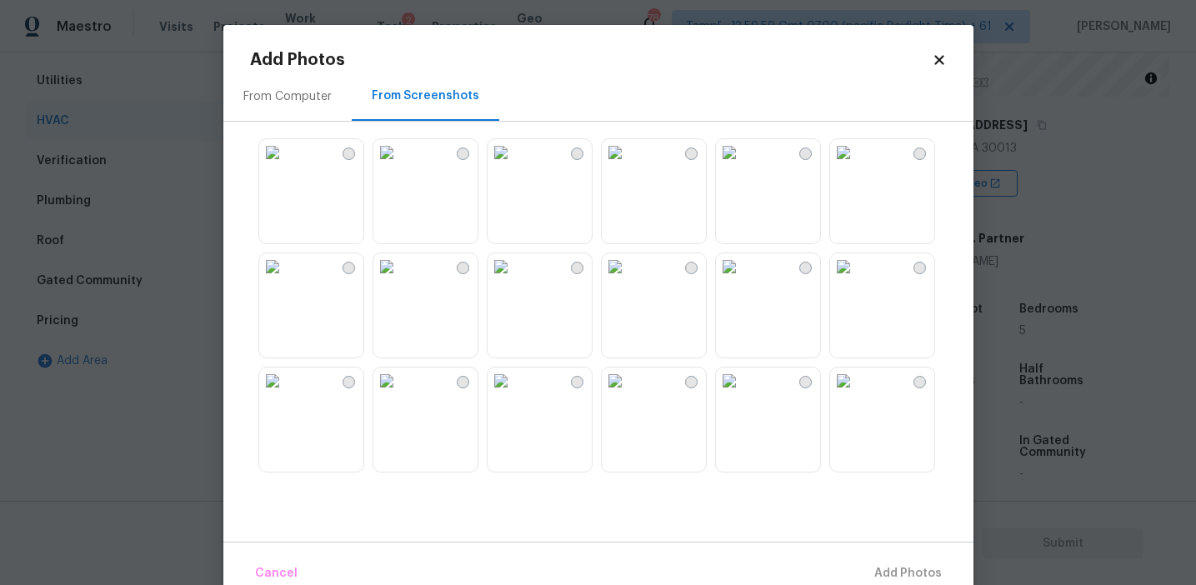
click at [595, 365] on div at bounding box center [611, 305] width 723 height 350
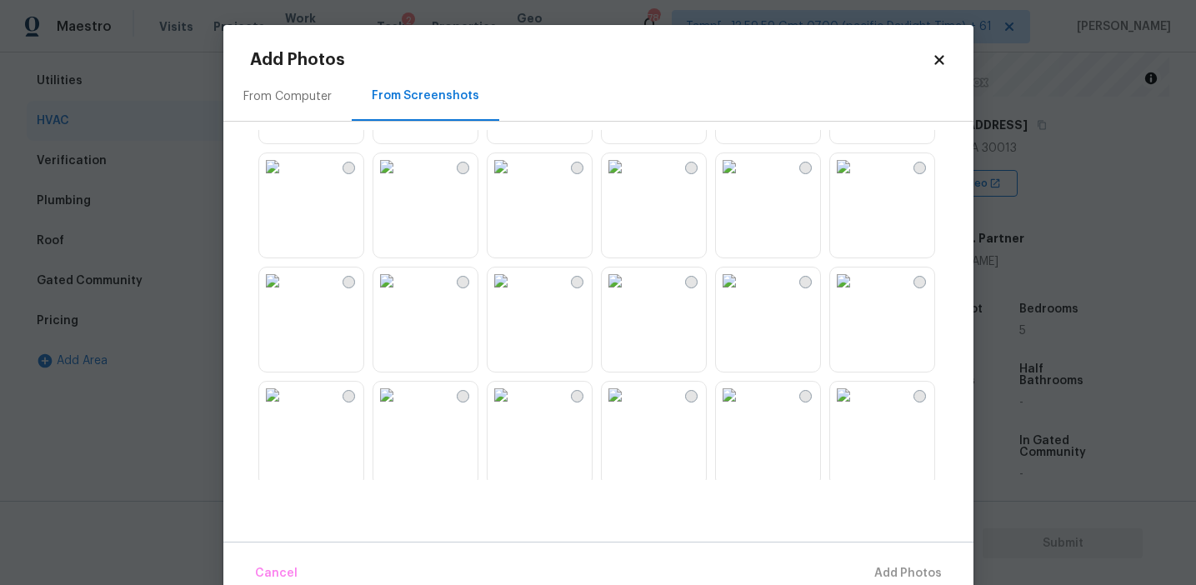
scroll to position [0, 0]
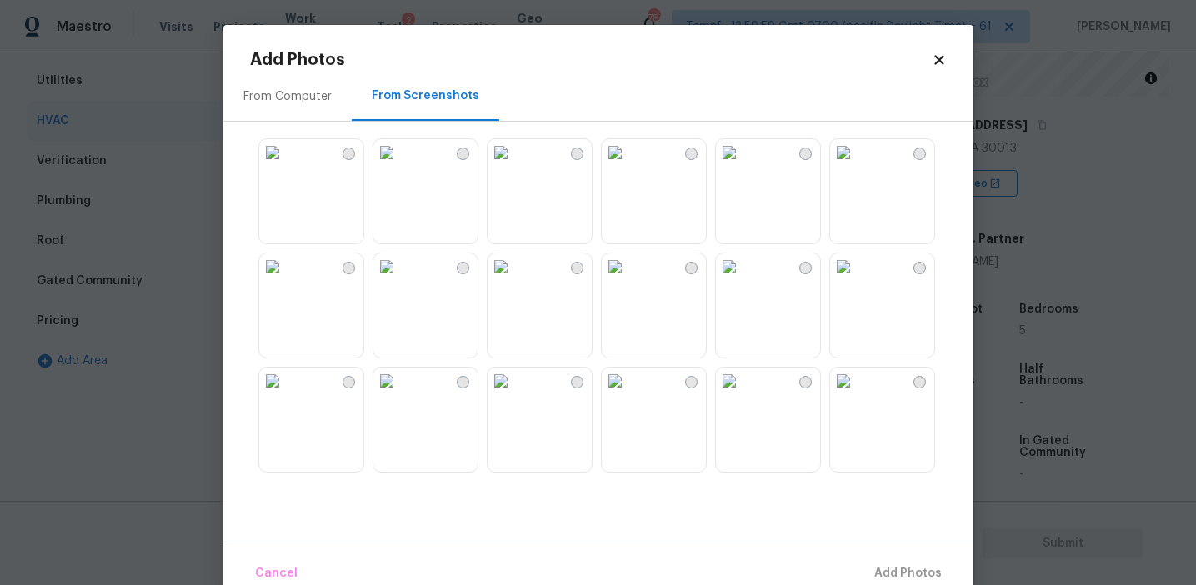
click at [296, 97] on div "From Computer" at bounding box center [287, 96] width 88 height 17
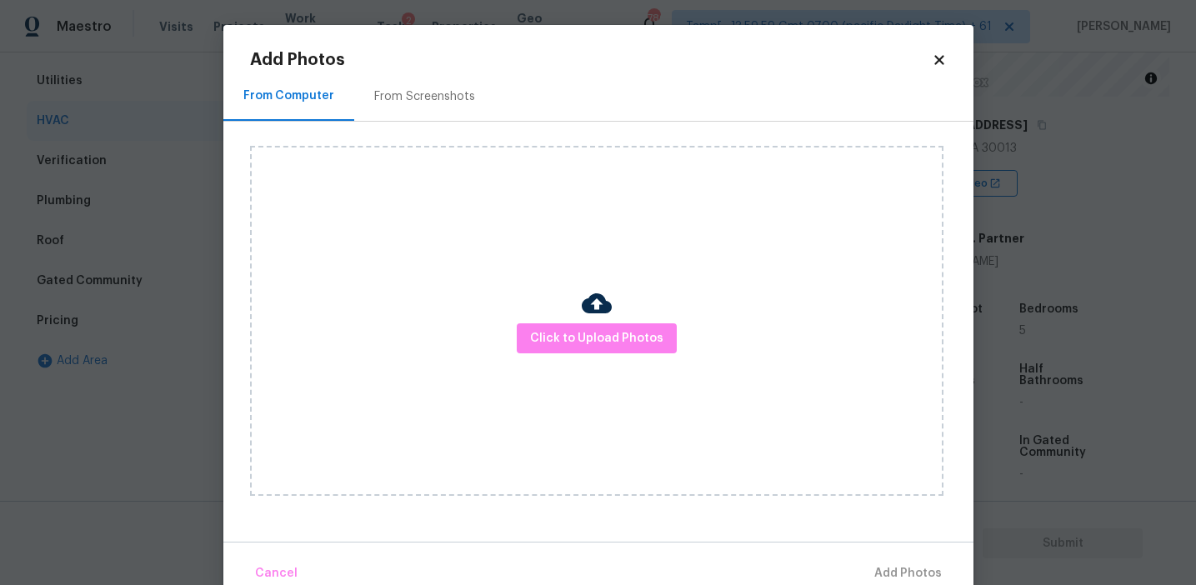
click at [551, 321] on div "Click to Upload Photos" at bounding box center [596, 321] width 693 height 350
click at [548, 328] on span "Click to Upload Photos" at bounding box center [596, 338] width 133 height 21
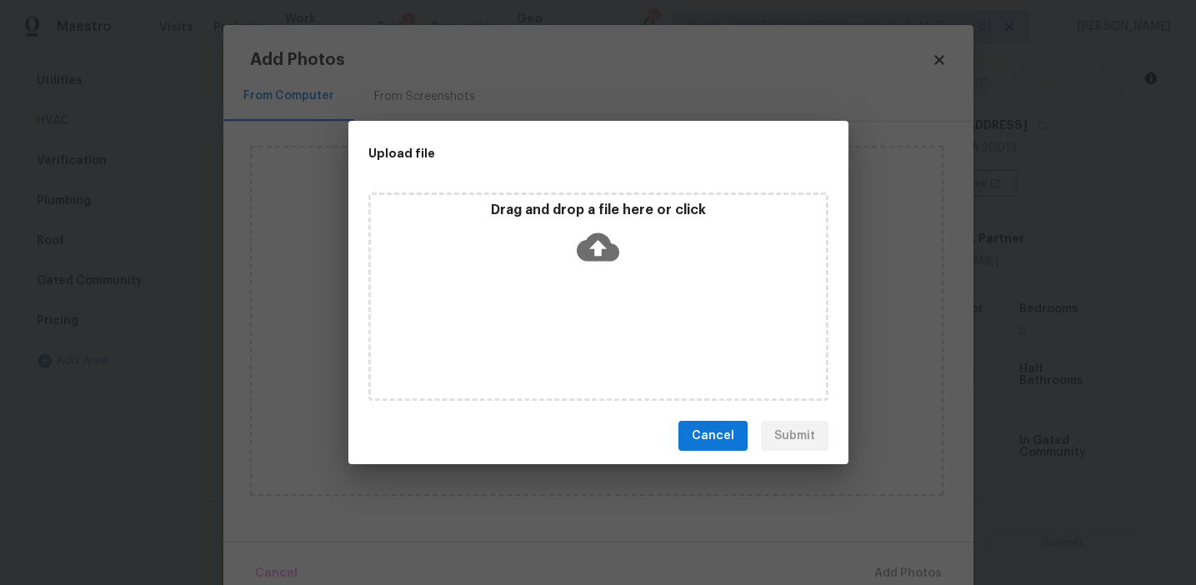
click at [532, 248] on div "Drag and drop a file here or click" at bounding box center [598, 238] width 455 height 72
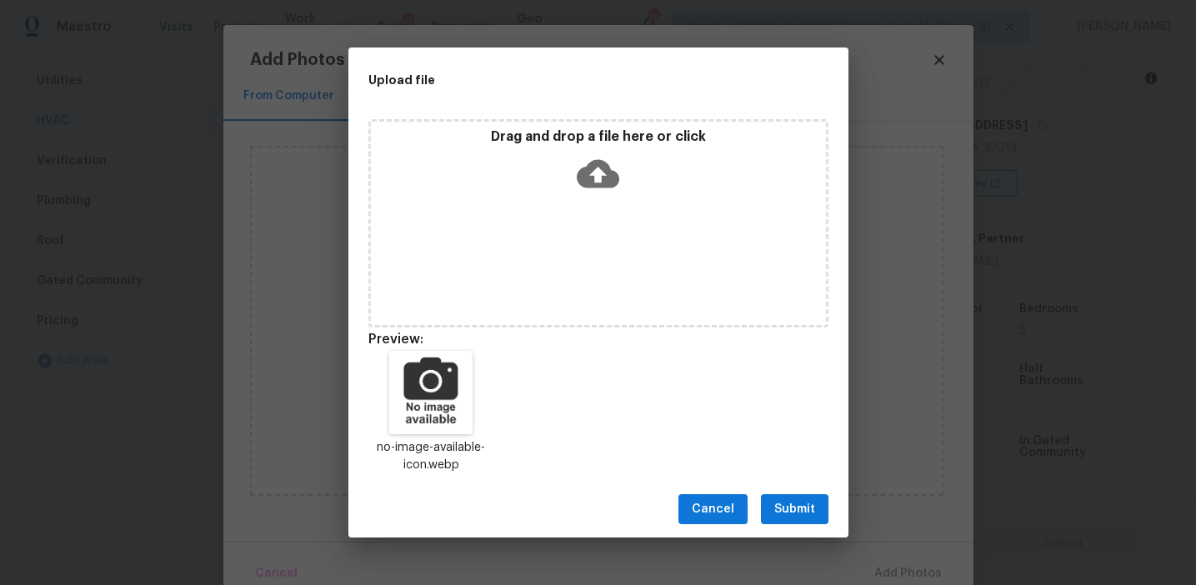
click at [777, 513] on span "Submit" at bounding box center [794, 509] width 41 height 21
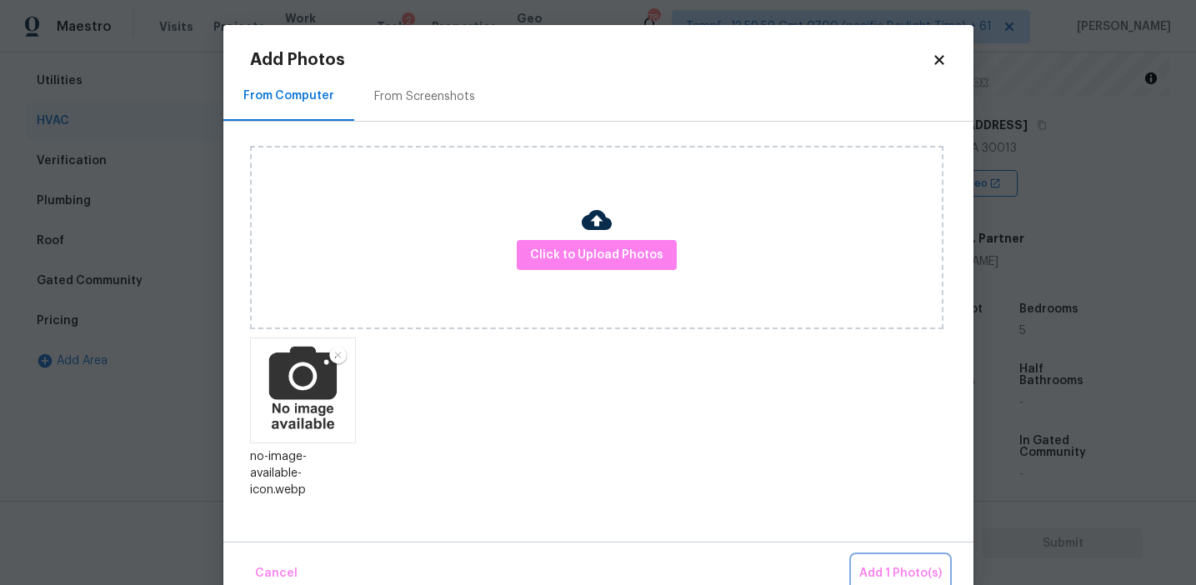
click at [875, 563] on span "Add 1 Photo(s)" at bounding box center [900, 573] width 83 height 21
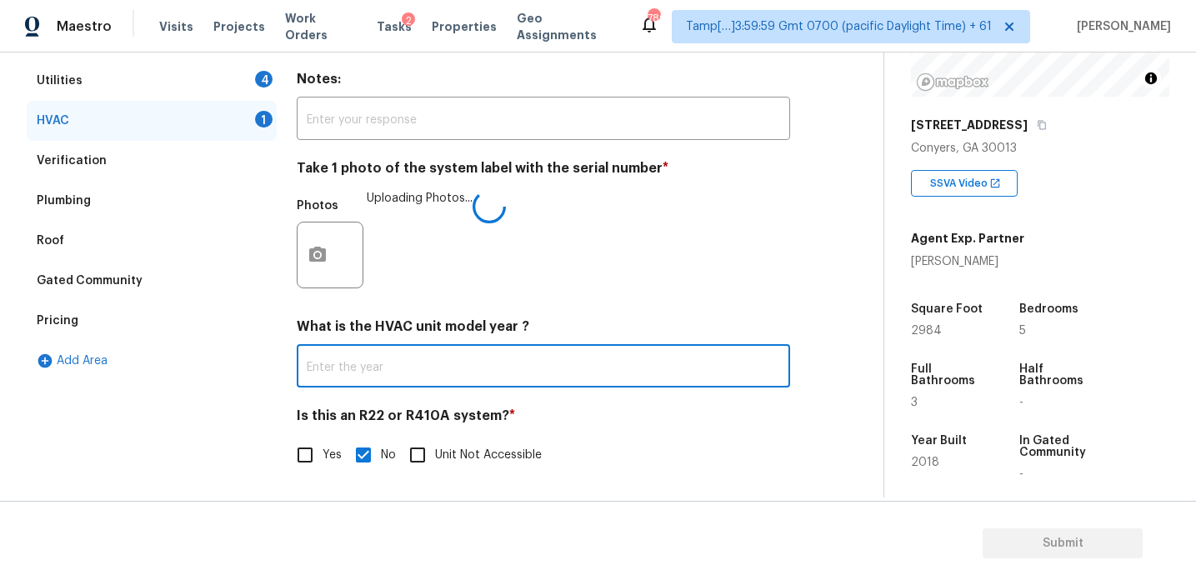
click at [643, 379] on input "text" at bounding box center [543, 367] width 493 height 39
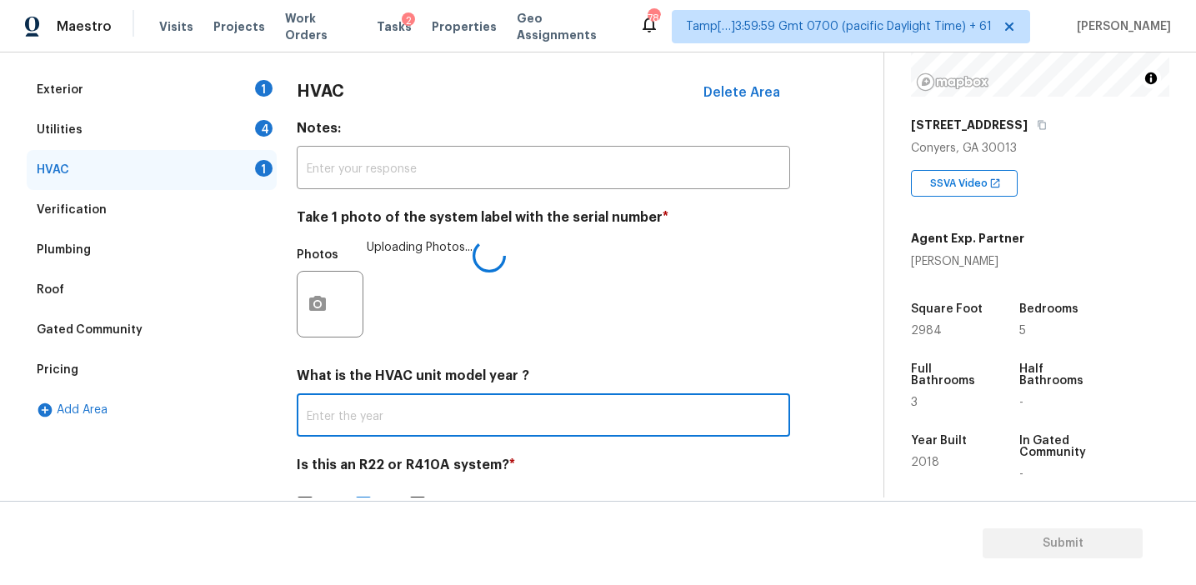
click at [453, 143] on div "Notes: ​" at bounding box center [543, 154] width 493 height 69
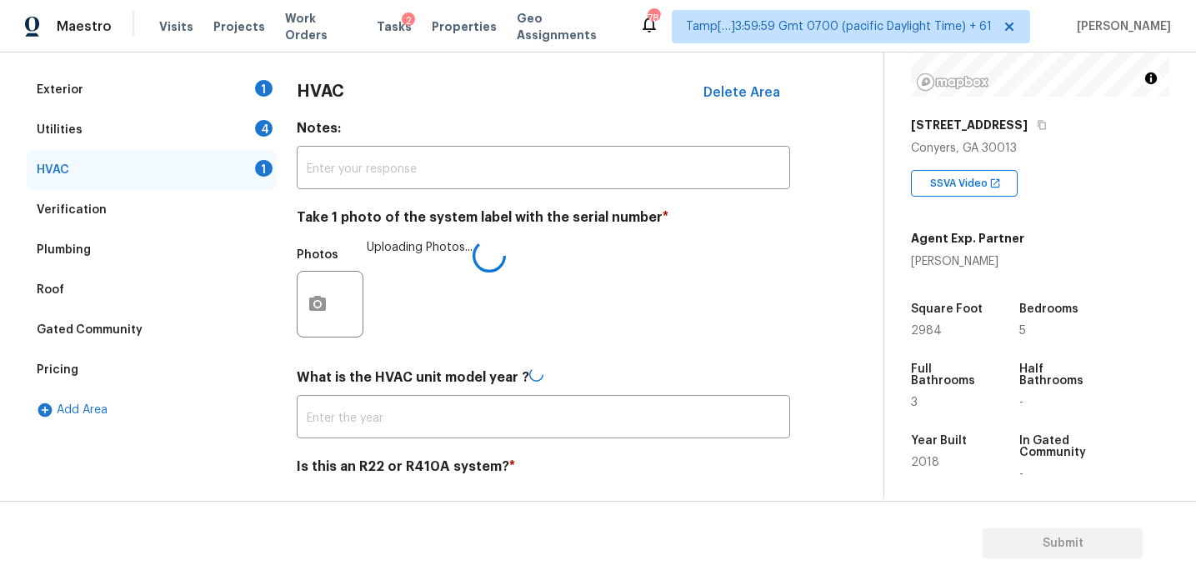
click at [443, 125] on h4 "Notes:" at bounding box center [543, 131] width 493 height 23
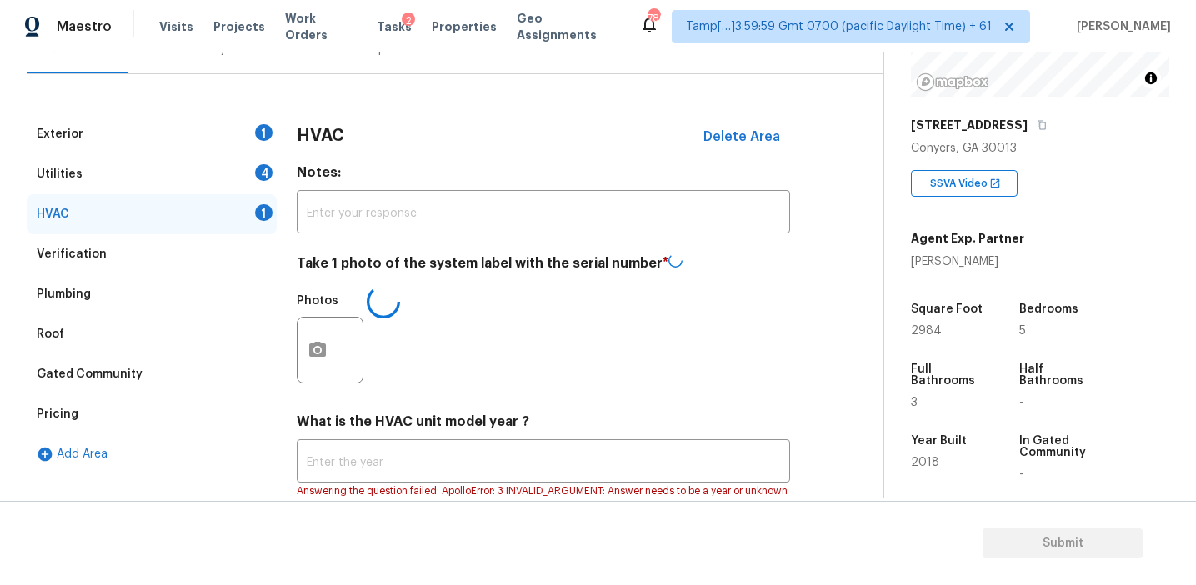
scroll to position [159, 0]
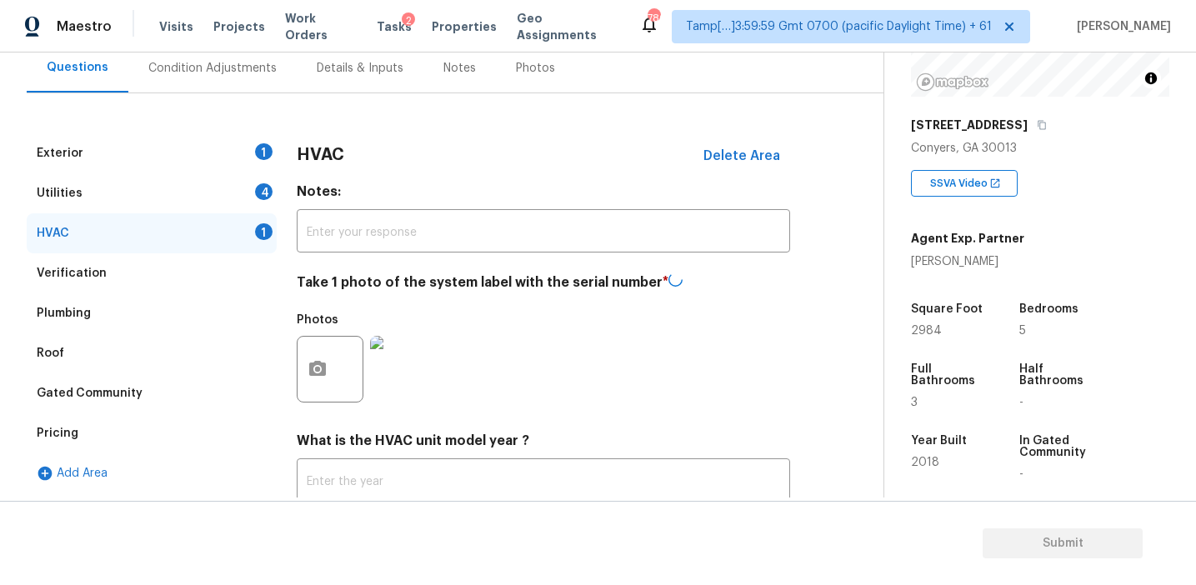
click at [333, 188] on h4 "Notes:" at bounding box center [543, 194] width 493 height 23
click at [324, 183] on h4 "Notes:" at bounding box center [543, 194] width 493 height 23
click at [254, 192] on div "Utilities 4" at bounding box center [152, 193] width 250 height 40
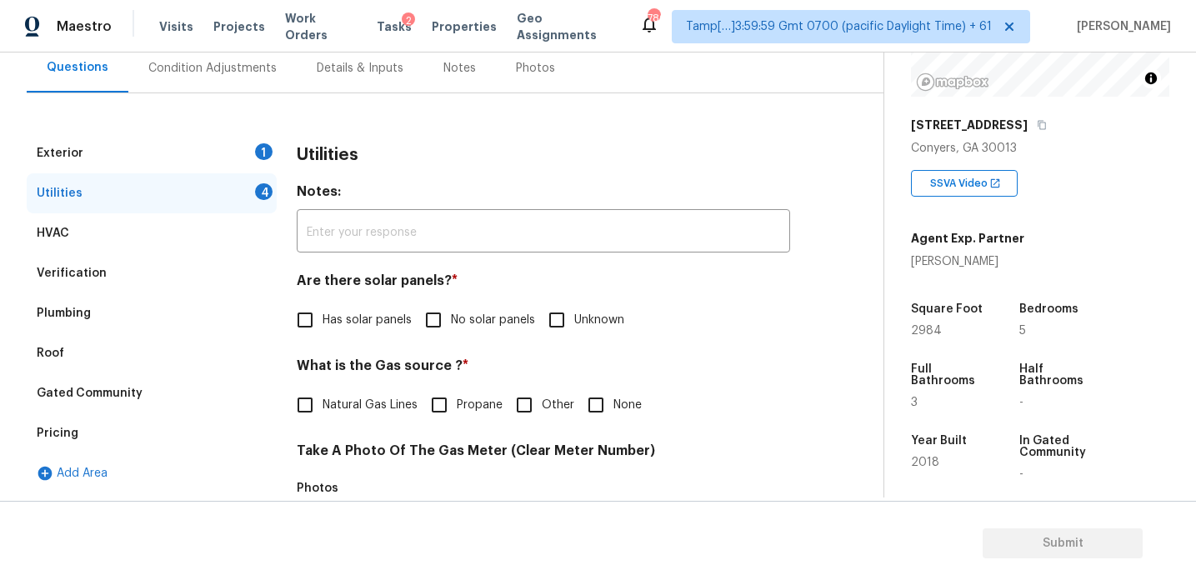
click at [457, 310] on label "No solar panels" at bounding box center [475, 320] width 119 height 35
click at [451, 310] on input "No solar panels" at bounding box center [433, 320] width 35 height 35
checkbox input "true"
click at [368, 417] on label "Natural Gas Lines" at bounding box center [353, 405] width 130 height 35
click at [323, 417] on input "Natural Gas Lines" at bounding box center [305, 405] width 35 height 35
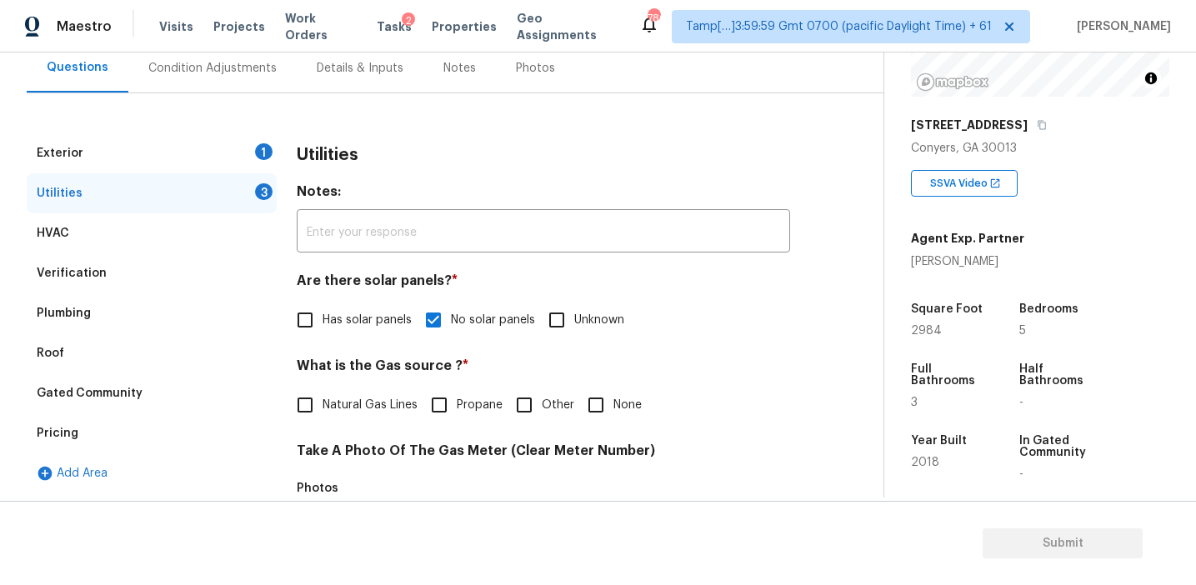
checkbox input "true"
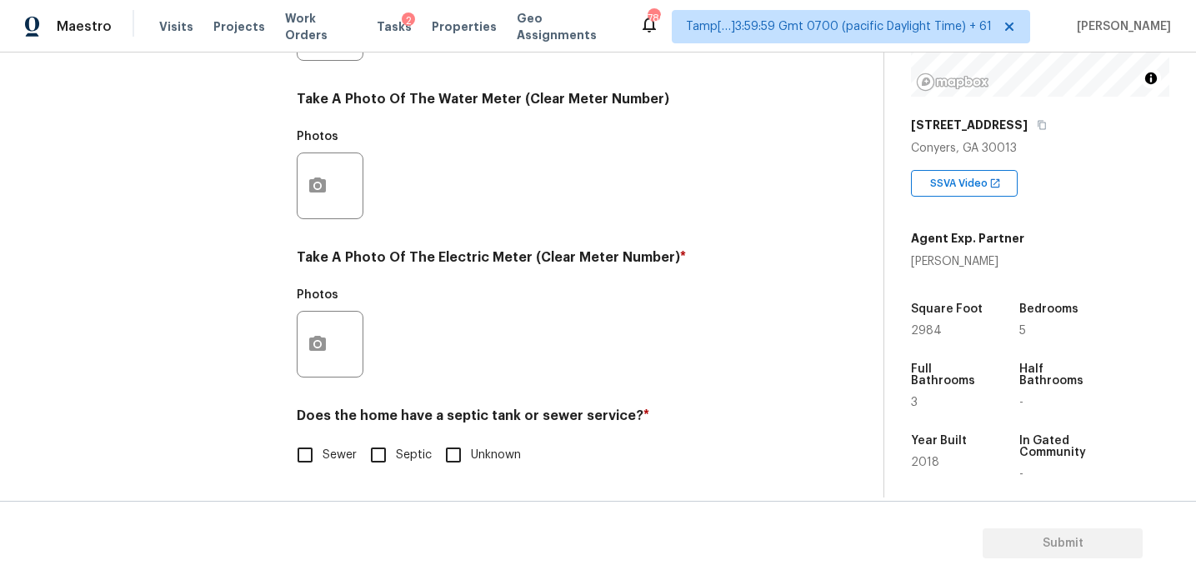
scroll to position [669, 0]
click at [310, 448] on input "Sewer" at bounding box center [305, 455] width 35 height 35
checkbox input "true"
click at [313, 339] on icon "button" at bounding box center [317, 343] width 17 height 15
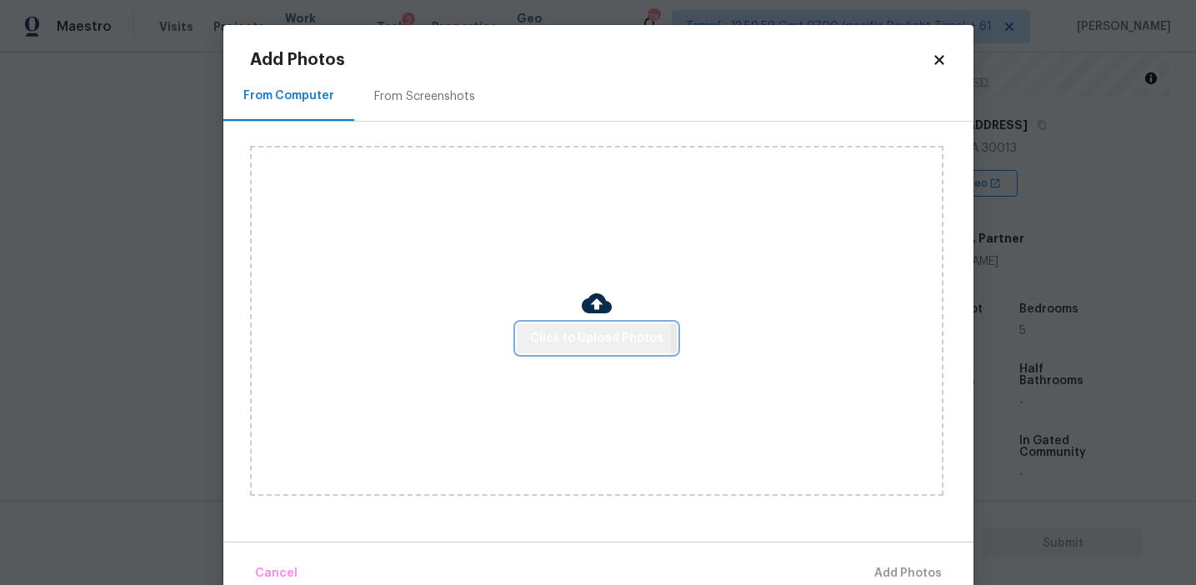
click at [550, 337] on span "Click to Upload Photos" at bounding box center [596, 338] width 133 height 21
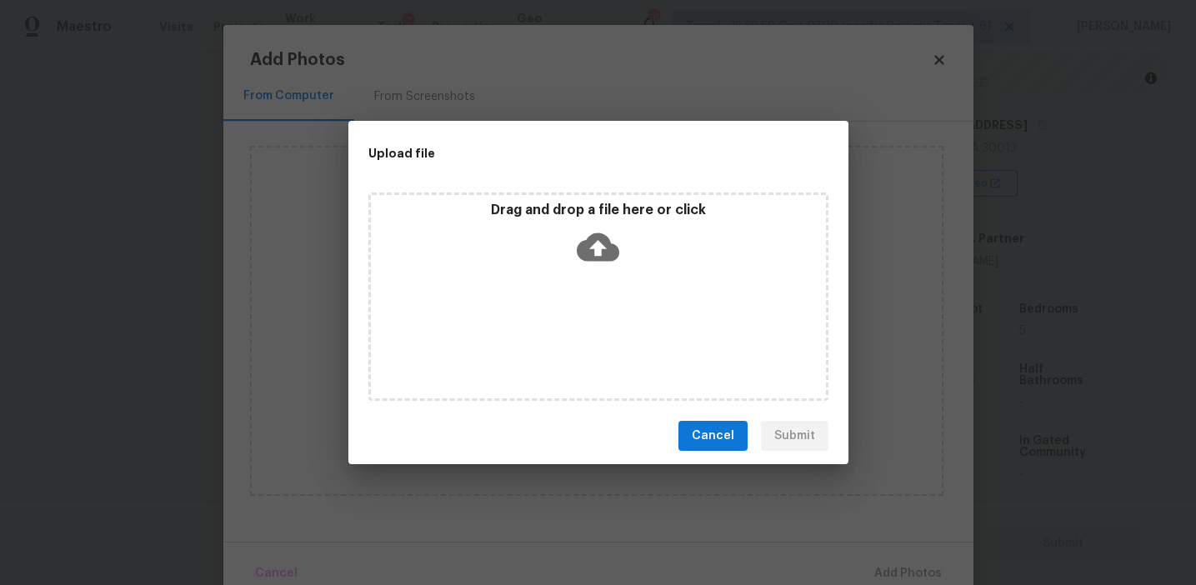
click at [547, 209] on p "Drag and drop a file here or click" at bounding box center [598, 211] width 455 height 18
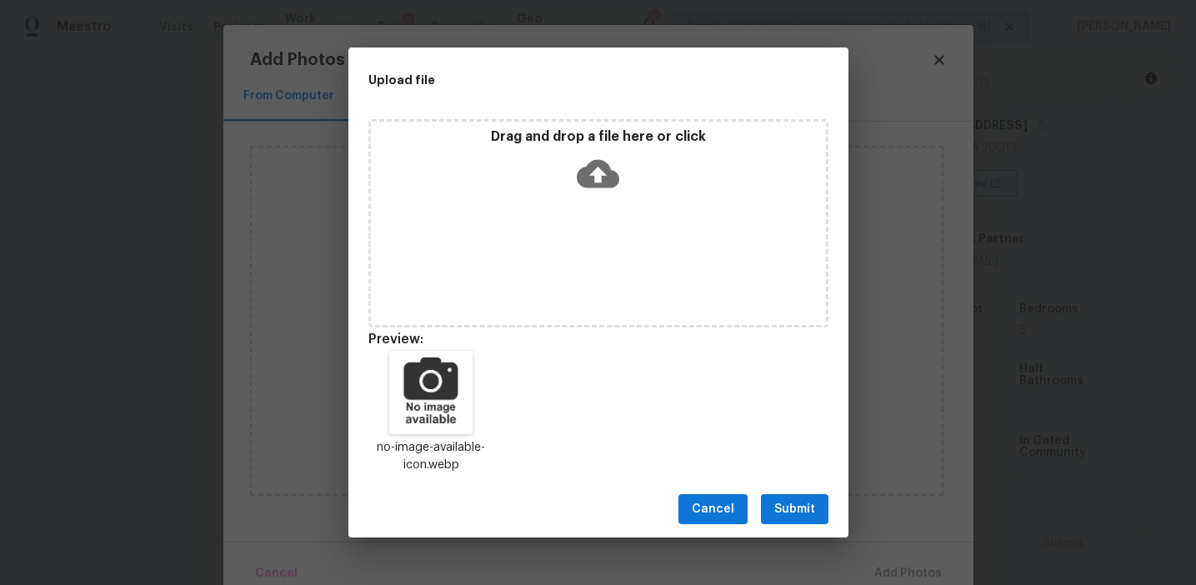
click at [788, 495] on button "Submit" at bounding box center [795, 509] width 68 height 31
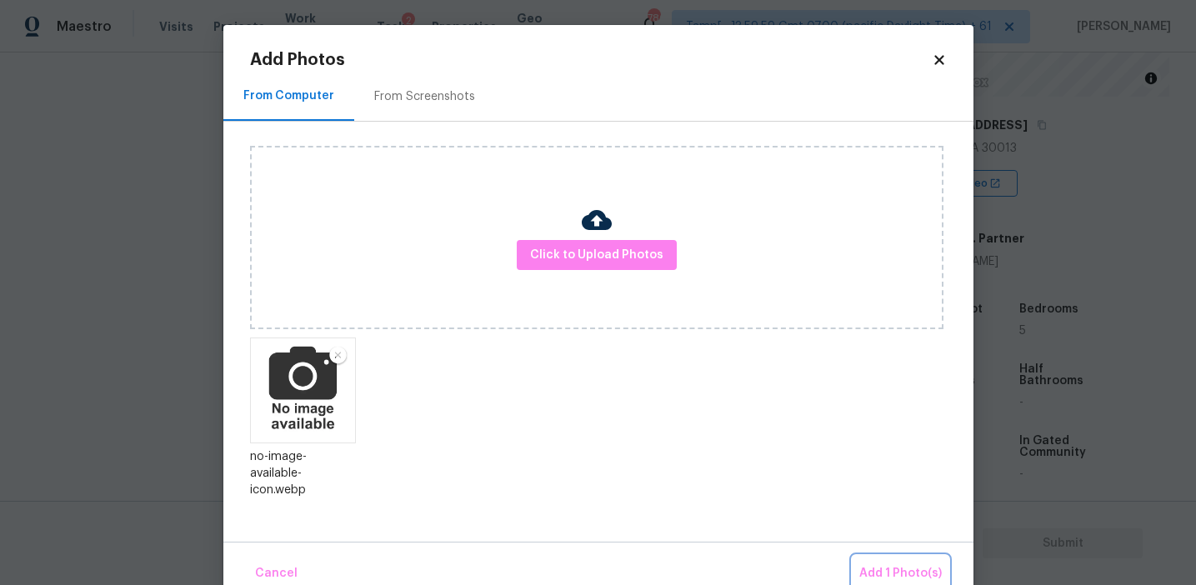
click at [885, 575] on span "Add 1 Photo(s)" at bounding box center [900, 573] width 83 height 21
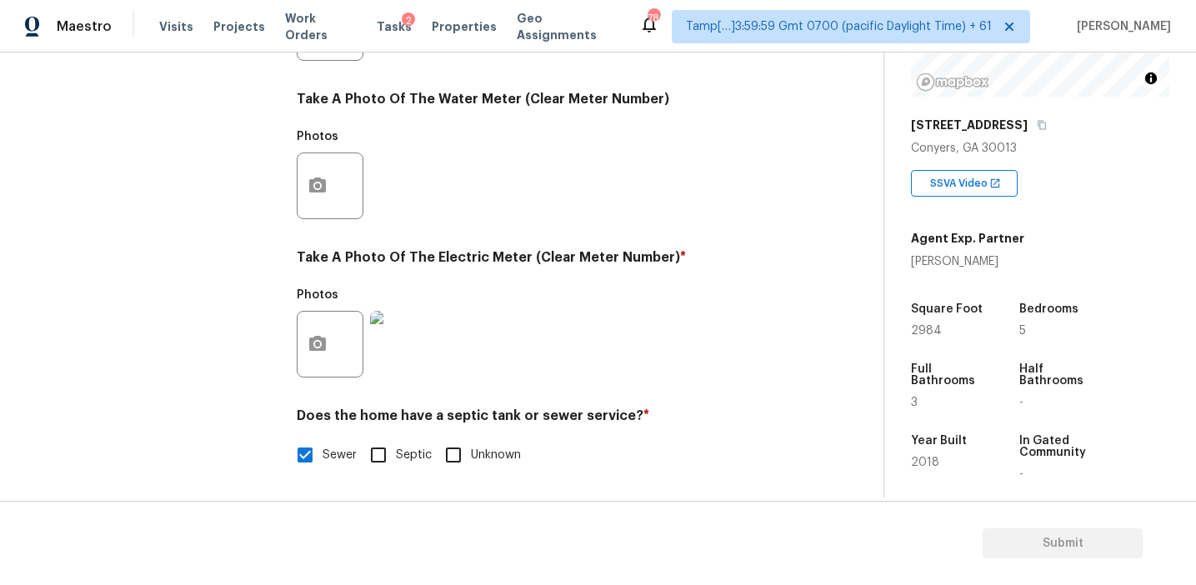
click at [723, 315] on div "Photos" at bounding box center [543, 333] width 493 height 108
click at [351, 128] on div "Photos" at bounding box center [332, 175] width 70 height 108
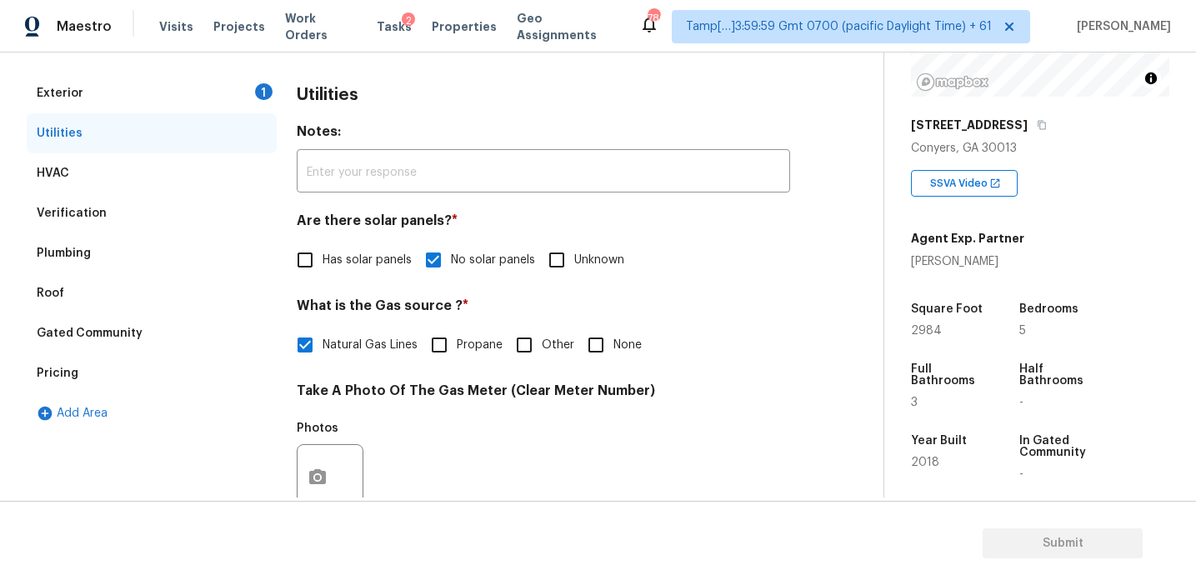
click at [239, 83] on div "Exterior 1" at bounding box center [152, 93] width 250 height 40
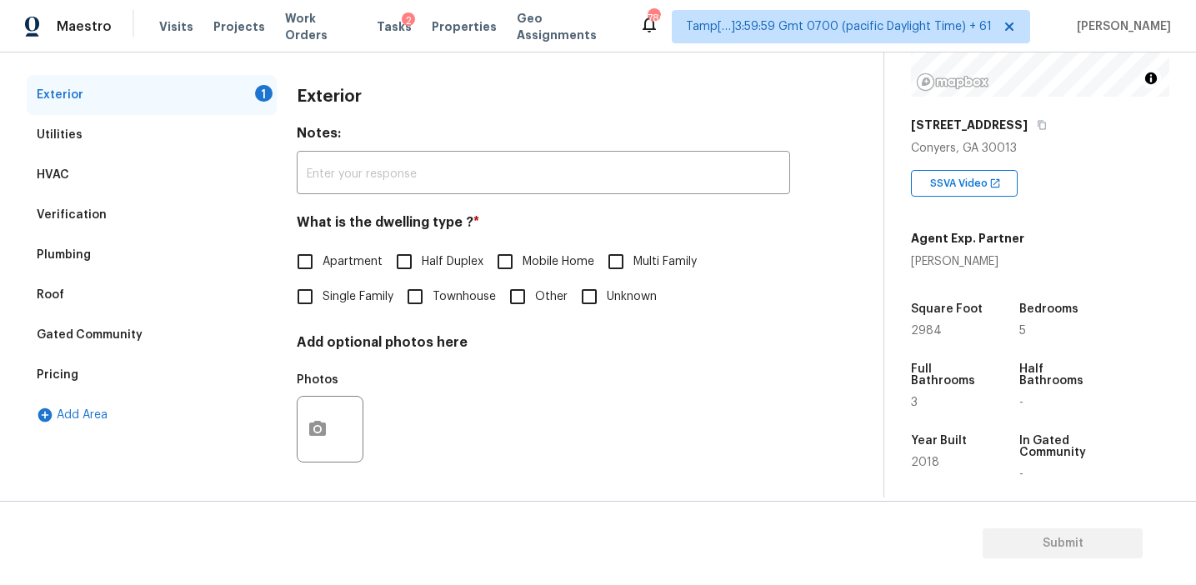
click at [328, 293] on span "Single Family" at bounding box center [358, 297] width 71 height 18
click at [323, 293] on input "Single Family" at bounding box center [305, 296] width 35 height 35
checkbox input "true"
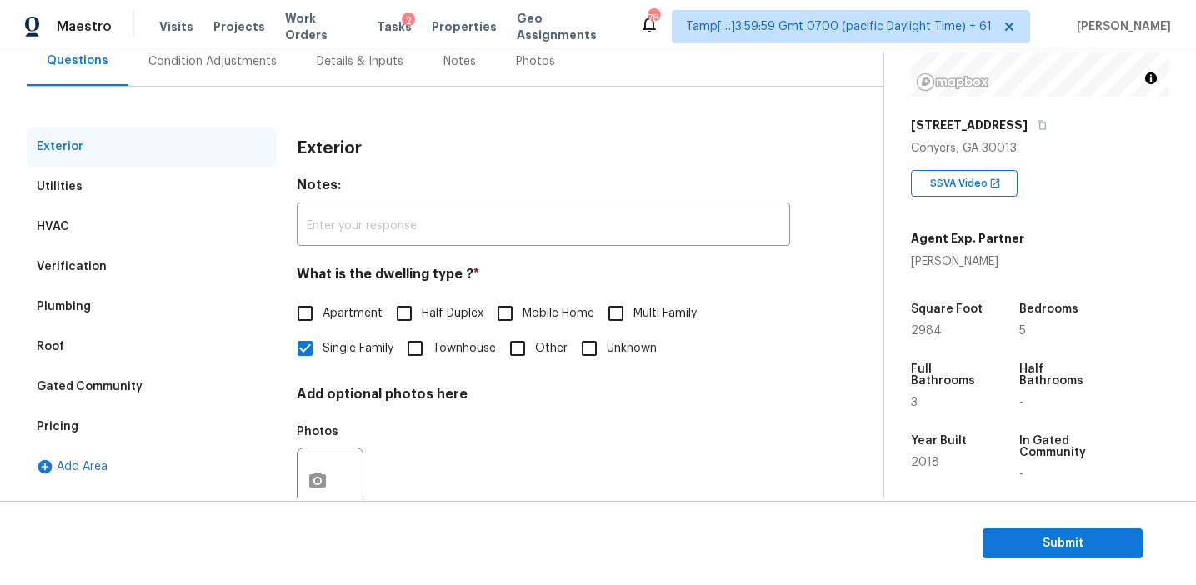
click at [247, 61] on div "Condition Adjustments" at bounding box center [212, 61] width 128 height 17
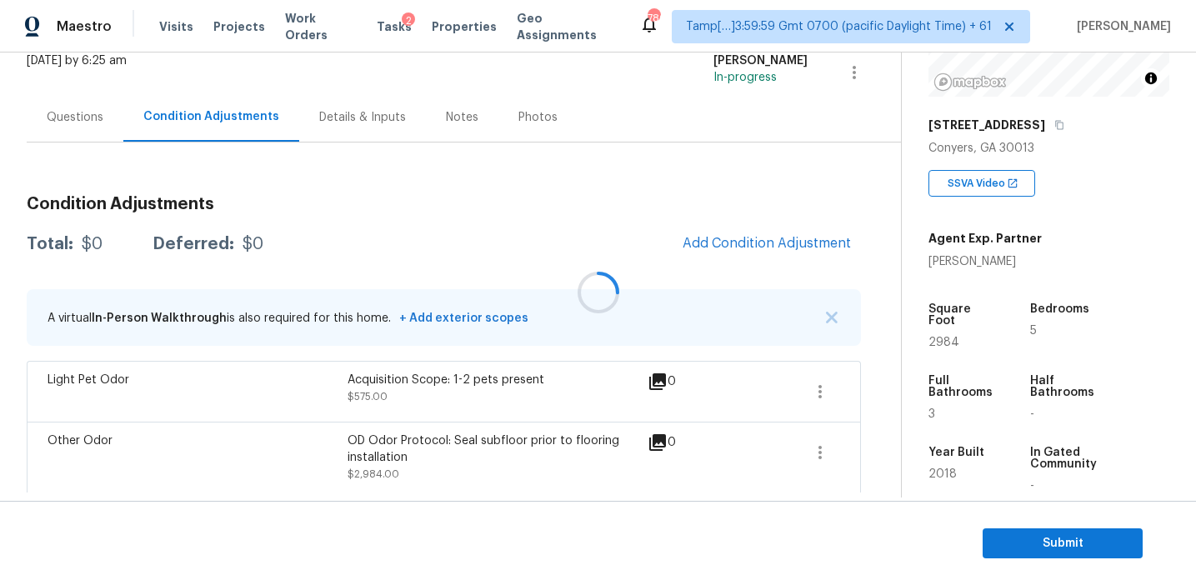
scroll to position [111, 0]
click at [506, 203] on h3 "Condition Adjustments" at bounding box center [444, 203] width 834 height 17
click at [711, 242] on span "Add Condition Adjustment" at bounding box center [767, 242] width 168 height 15
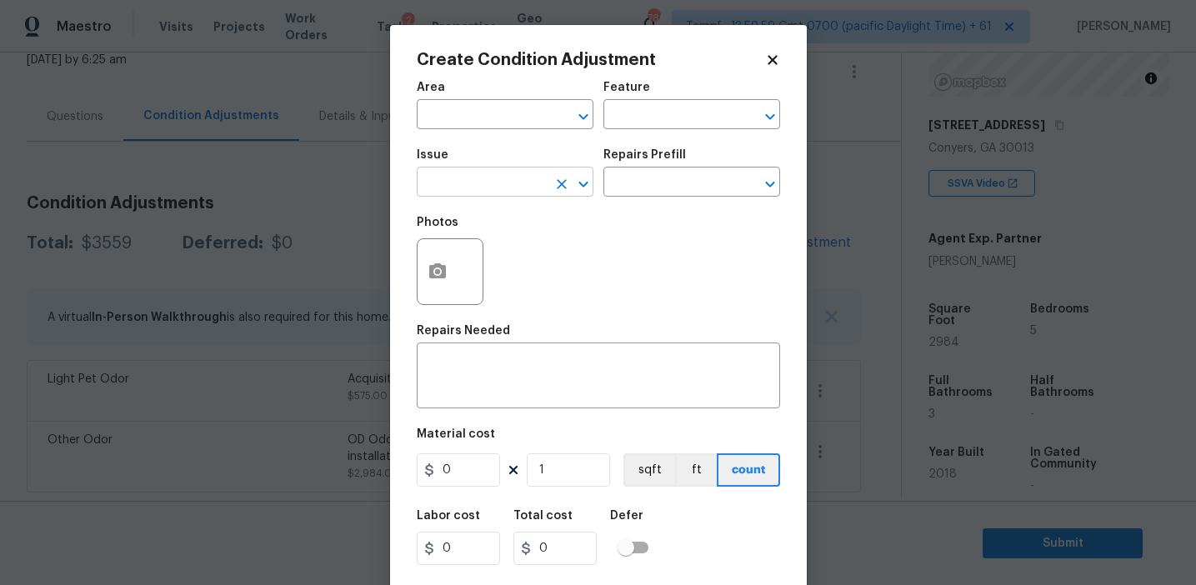
click at [467, 185] on input "text" at bounding box center [482, 184] width 130 height 26
click at [488, 258] on li "Pressure Washing" at bounding box center [505, 262] width 177 height 28
type input "Pressure Washing"
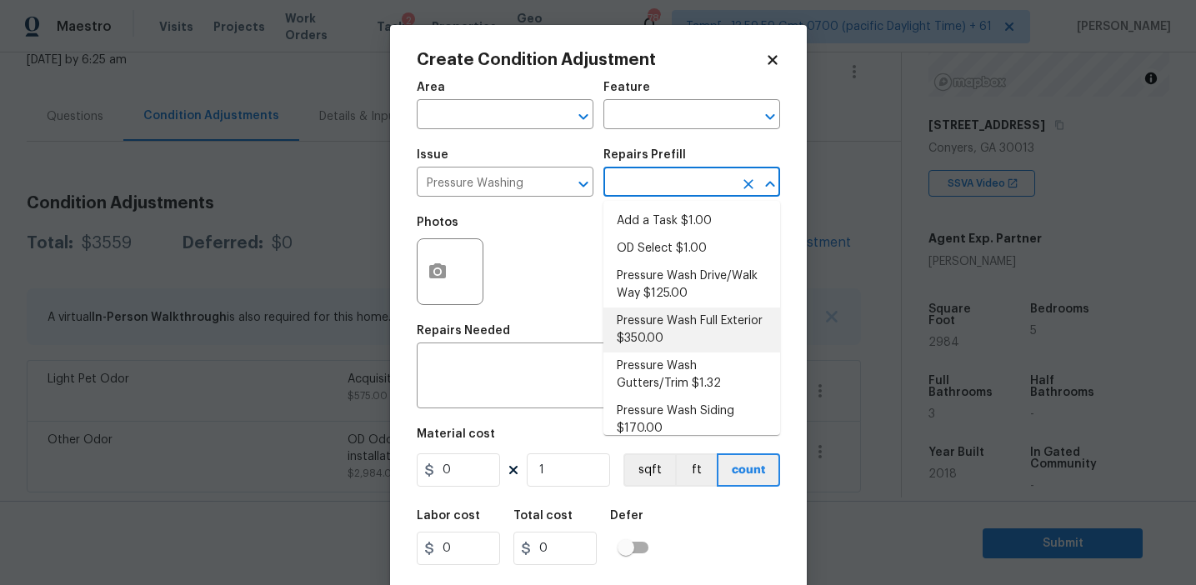
click at [669, 340] on li "Pressure Wash Full Exterior $350.00" at bounding box center [691, 330] width 177 height 45
type input "Siding"
type textarea "Pressure wash the House, Flatwork, Deck and Garage interior."
type input "350"
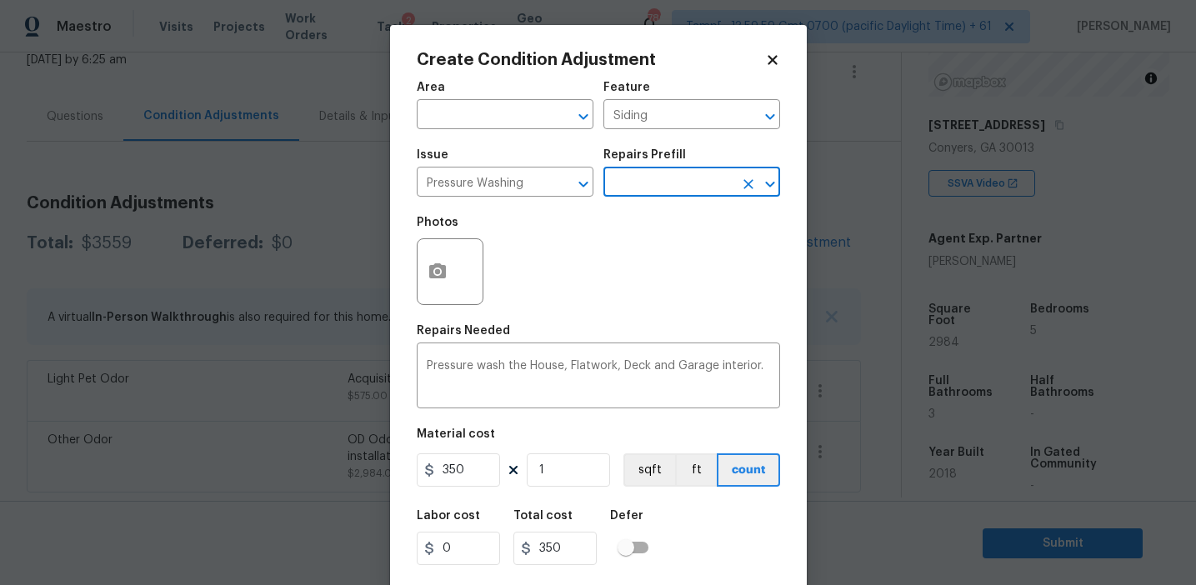
scroll to position [38, 0]
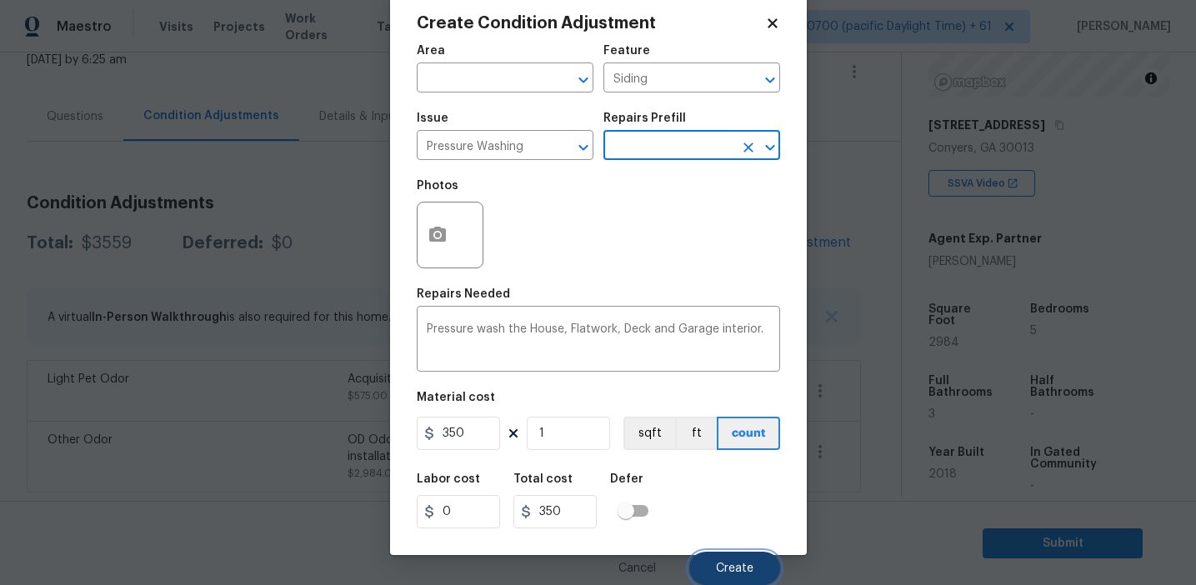
click at [723, 554] on button "Create" at bounding box center [734, 568] width 91 height 33
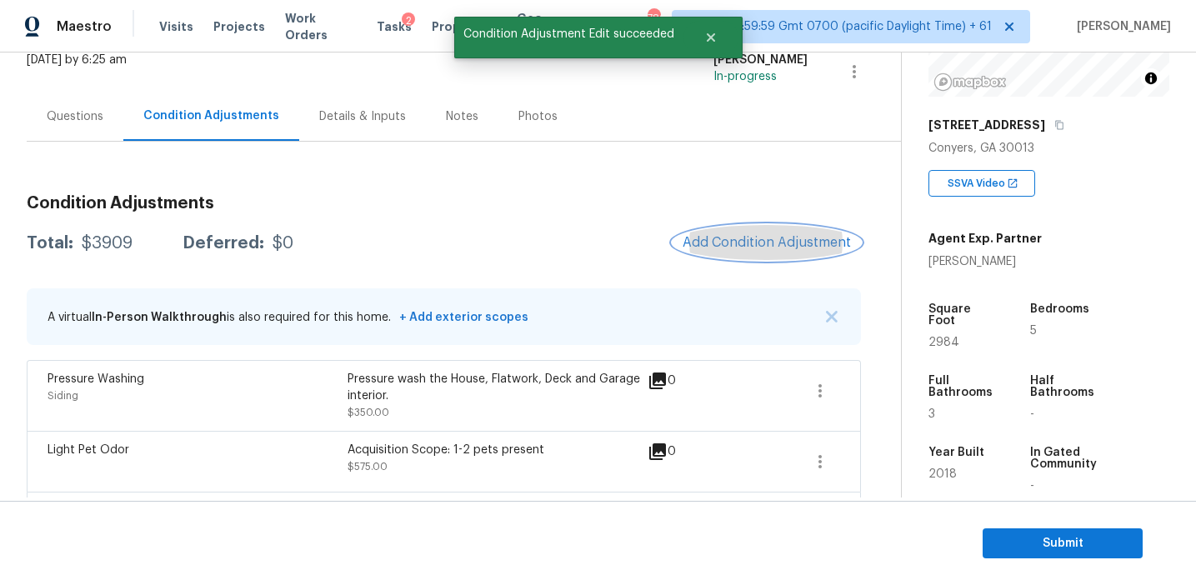
click at [709, 240] on span "Add Condition Adjustment" at bounding box center [767, 242] width 168 height 15
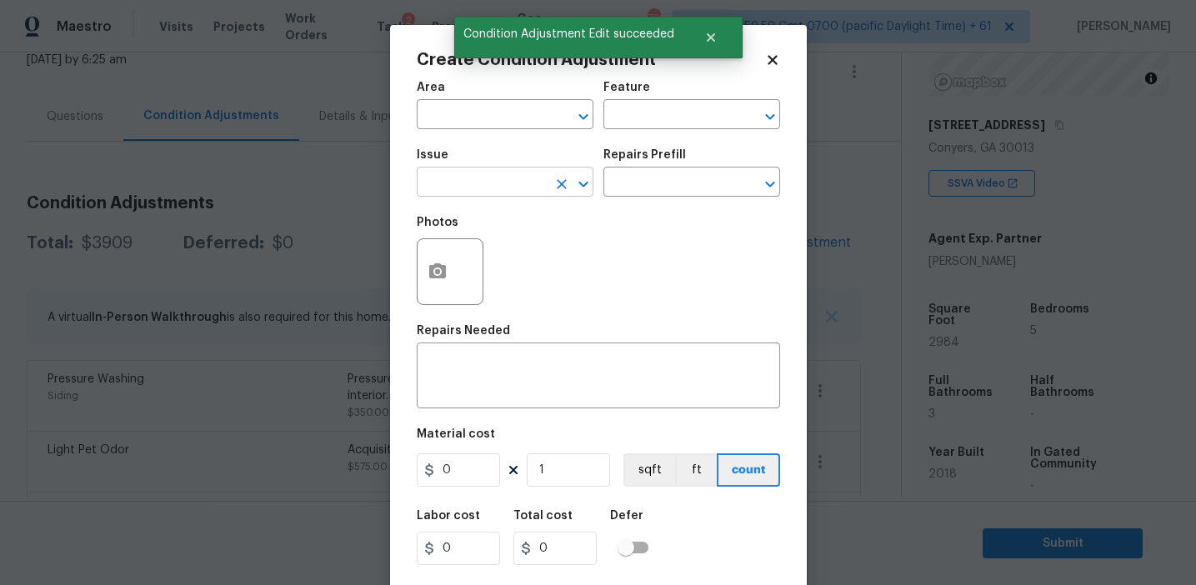
click at [472, 186] on input "text" at bounding box center [482, 184] width 130 height 26
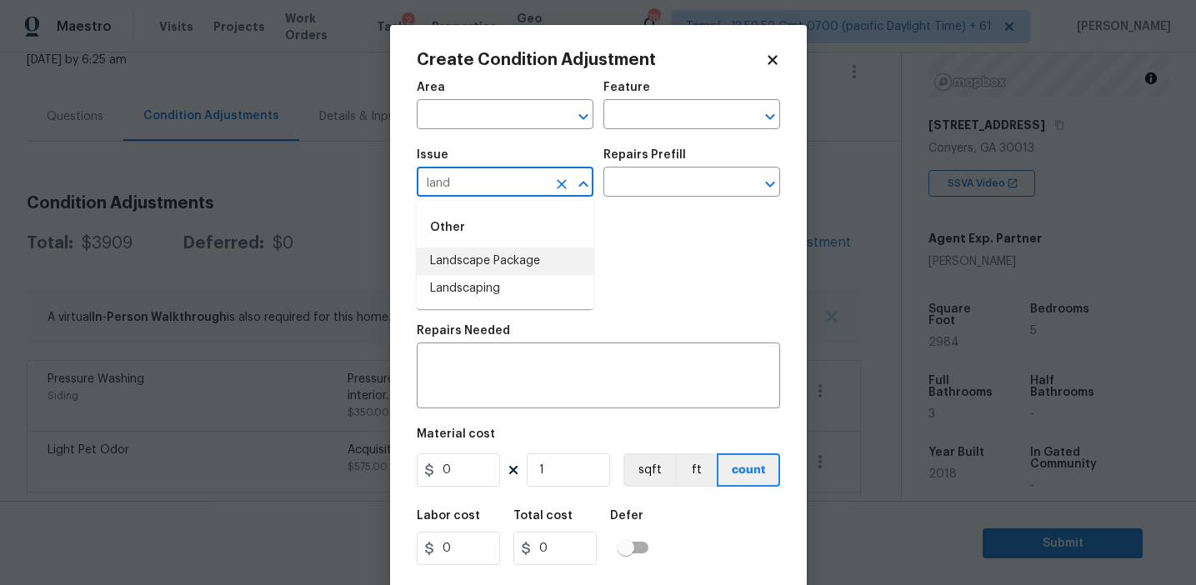
click at [520, 258] on li "Landscape Package" at bounding box center [505, 262] width 177 height 28
type input "Landscape Package"
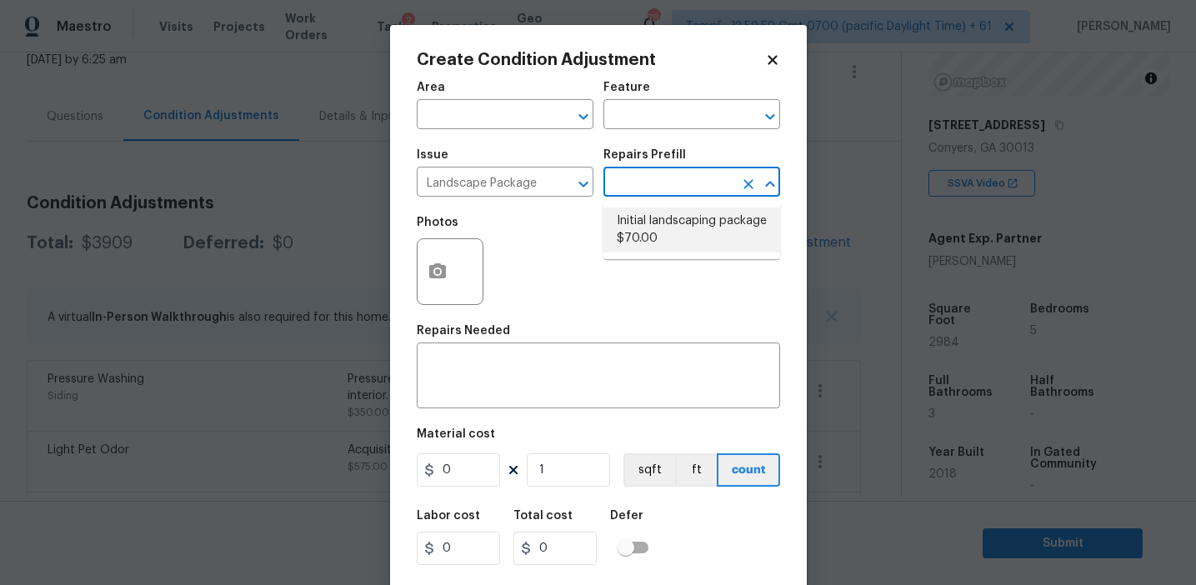
click at [668, 230] on li "Initial landscaping package $70.00" at bounding box center [691, 230] width 177 height 45
type input "Home Readiness Packages"
type textarea "Mowing of grass up to 6" in height. Mow, edge along driveways & sidewalks, trim…"
type input "70"
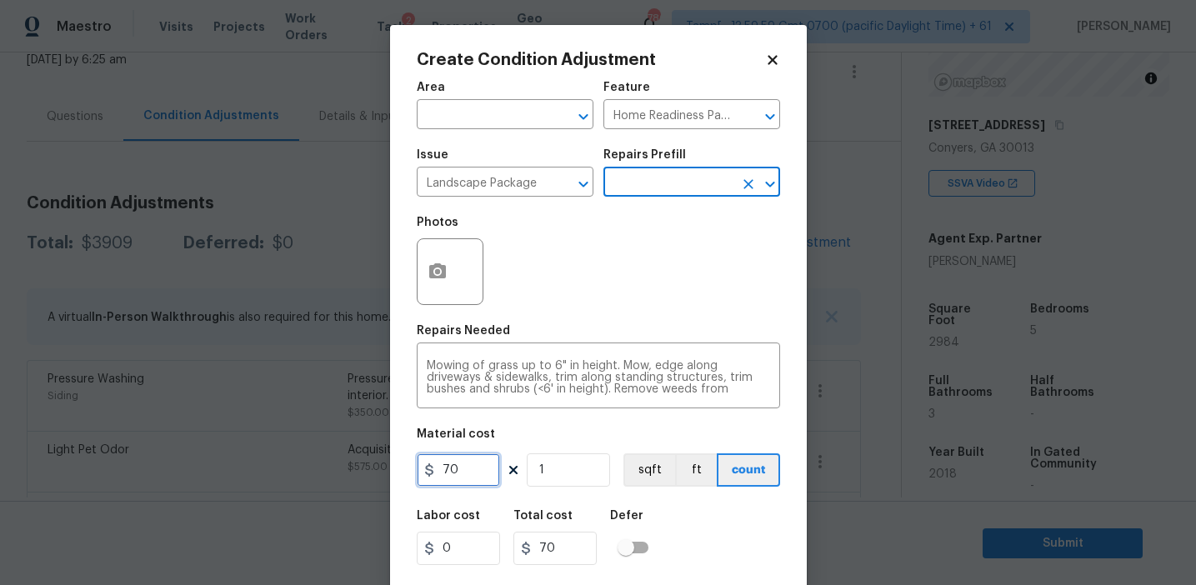
click at [448, 463] on input "70" at bounding box center [458, 469] width 83 height 33
type input "750"
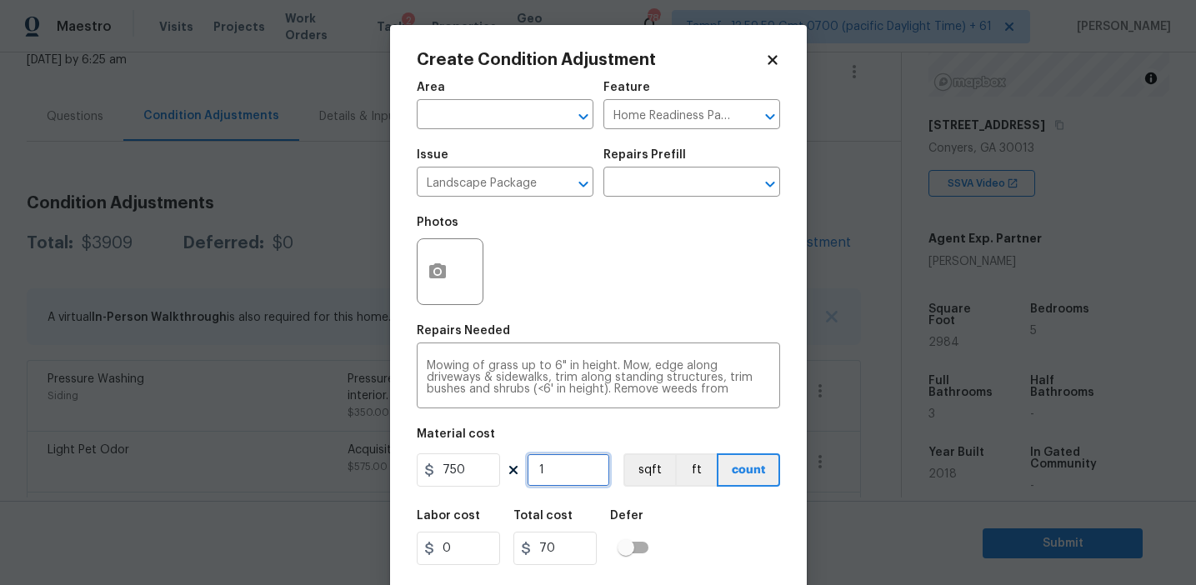
type input "750"
click at [448, 463] on input "750" at bounding box center [458, 469] width 83 height 33
click at [438, 283] on button "button" at bounding box center [438, 271] width 40 height 65
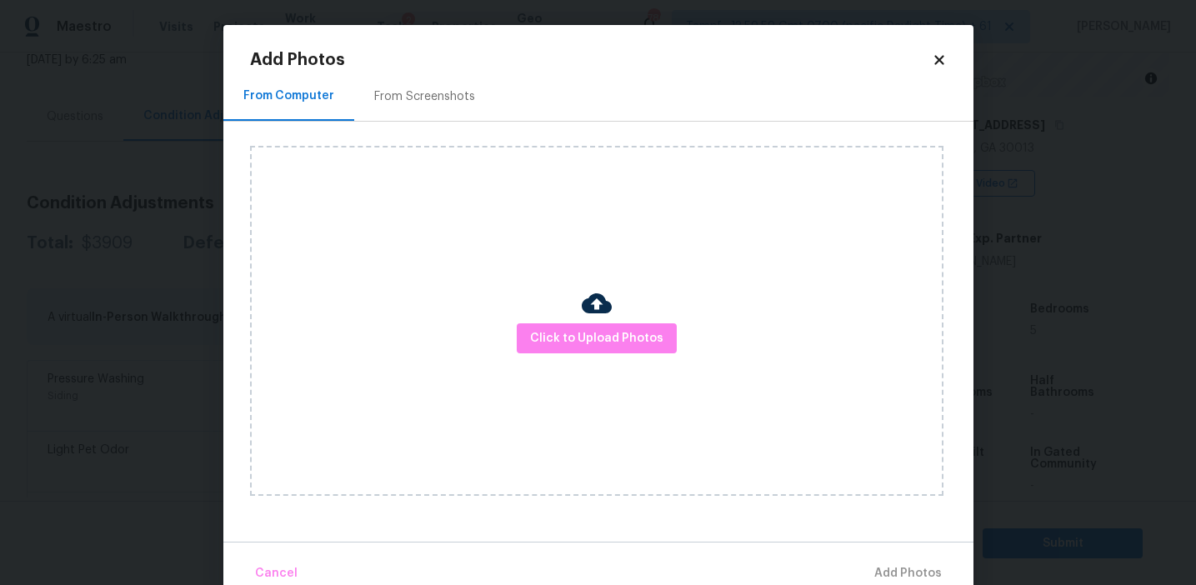
click at [453, 77] on div "From Screenshots" at bounding box center [424, 96] width 141 height 49
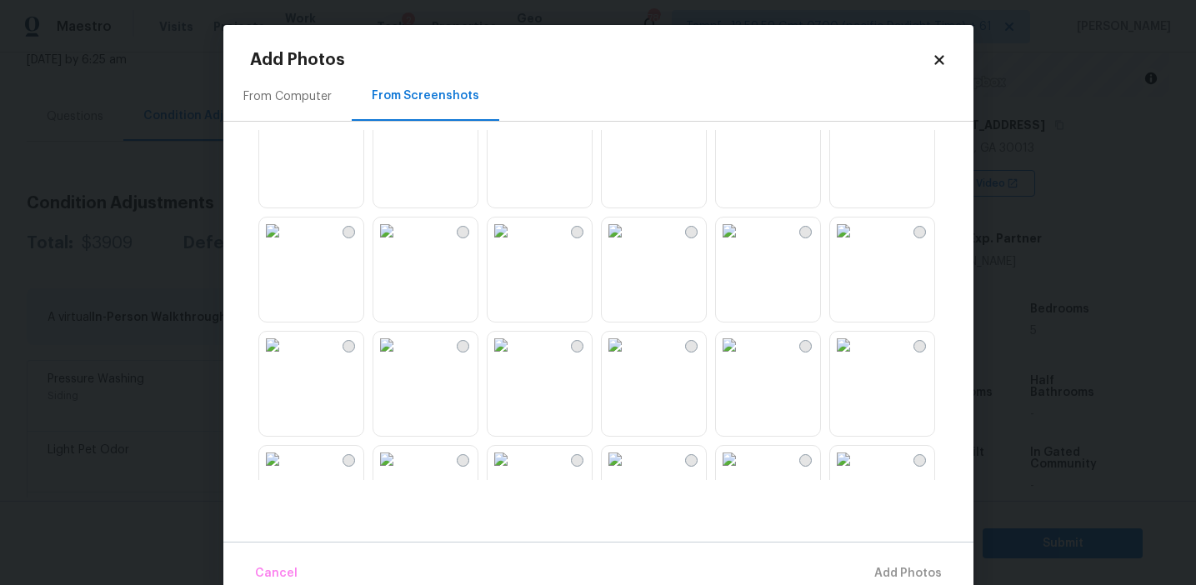
scroll to position [160, 0]
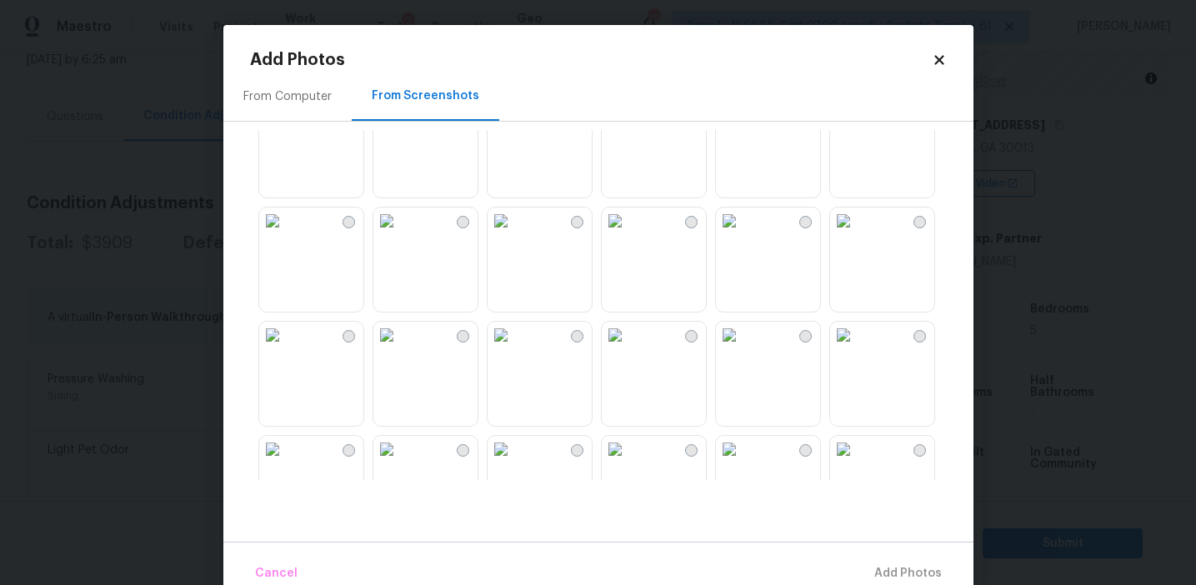
click at [857, 234] on img at bounding box center [843, 221] width 27 height 27
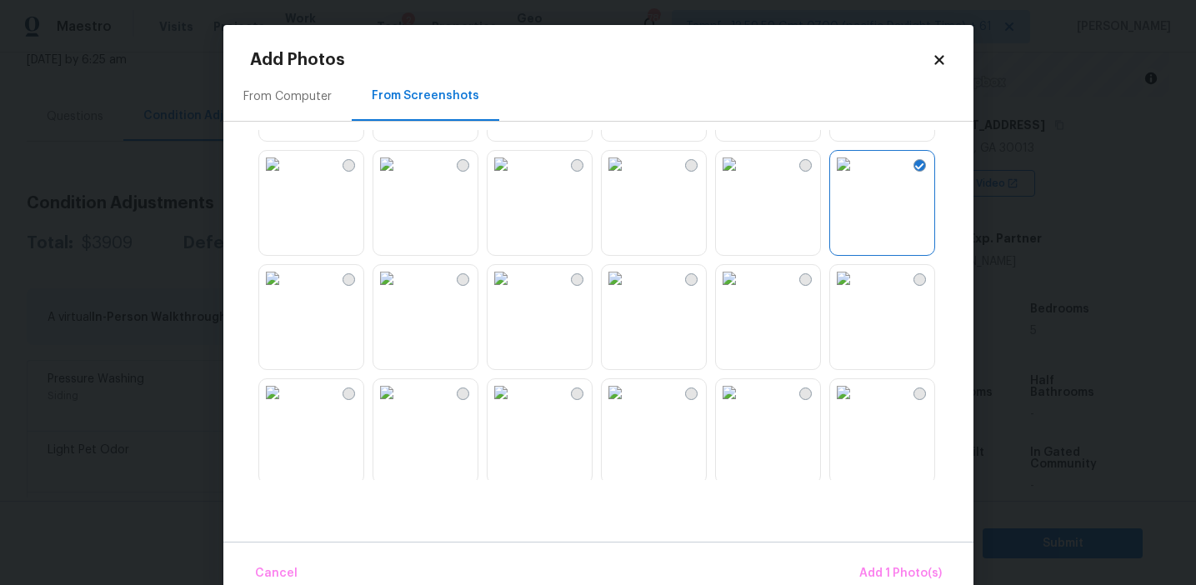
scroll to position [304, 0]
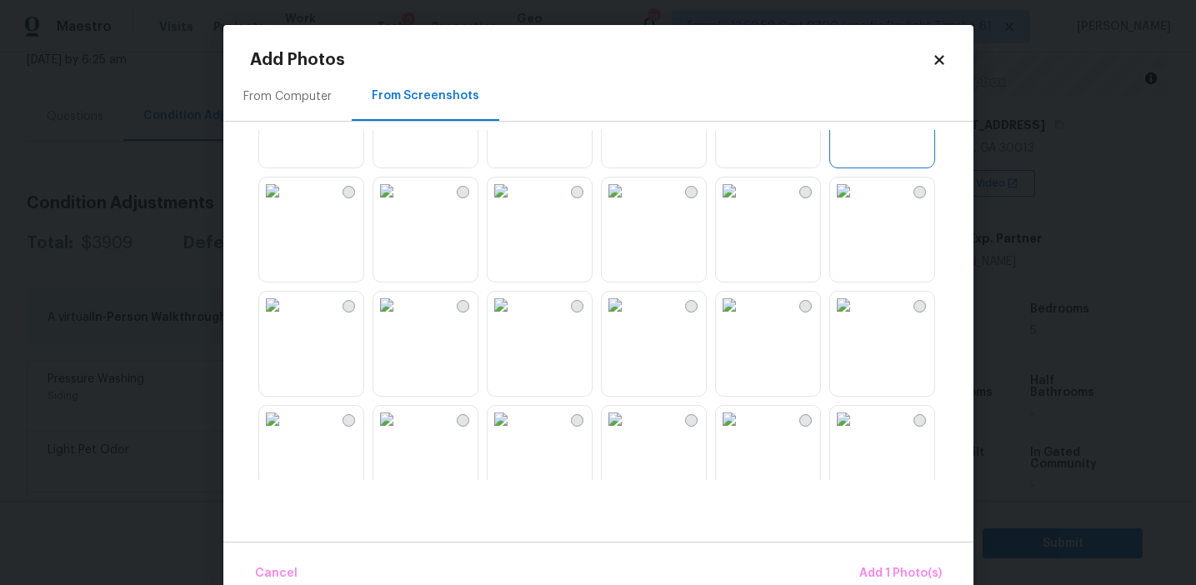
click at [743, 318] on img at bounding box center [729, 305] width 27 height 27
click at [869, 564] on span "Add 2 Photo(s)" at bounding box center [899, 573] width 85 height 21
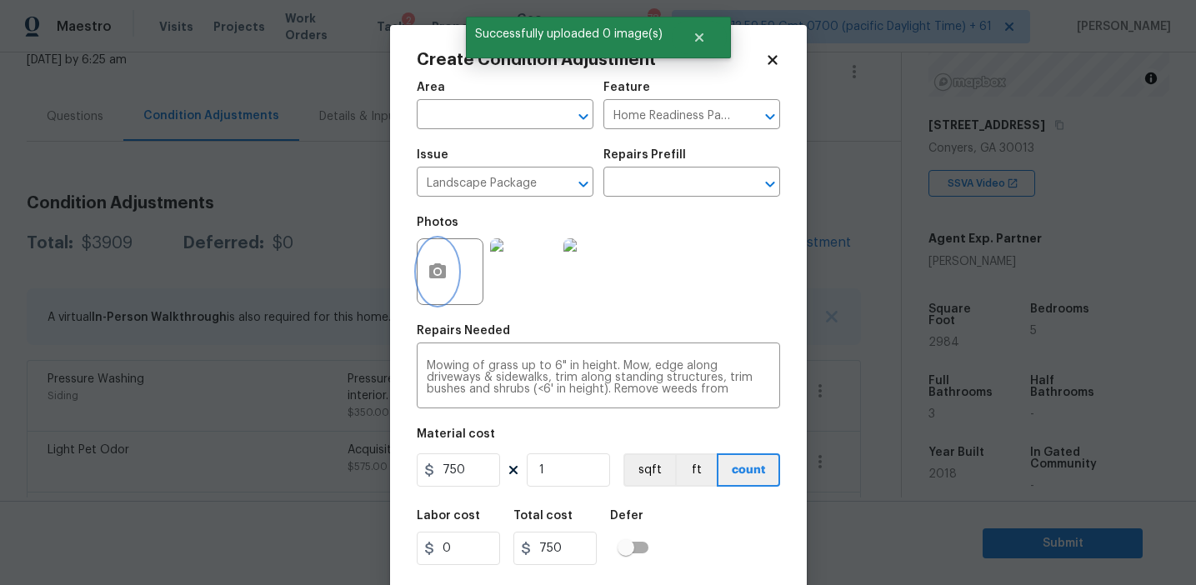
scroll to position [38, 0]
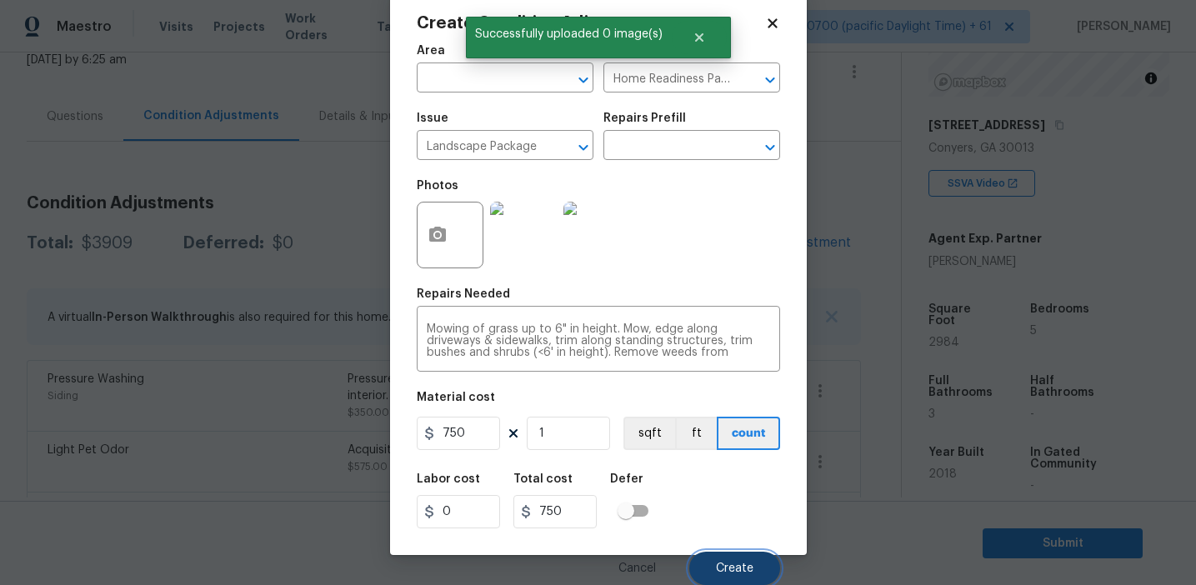
click at [735, 563] on span "Create" at bounding box center [735, 569] width 38 height 13
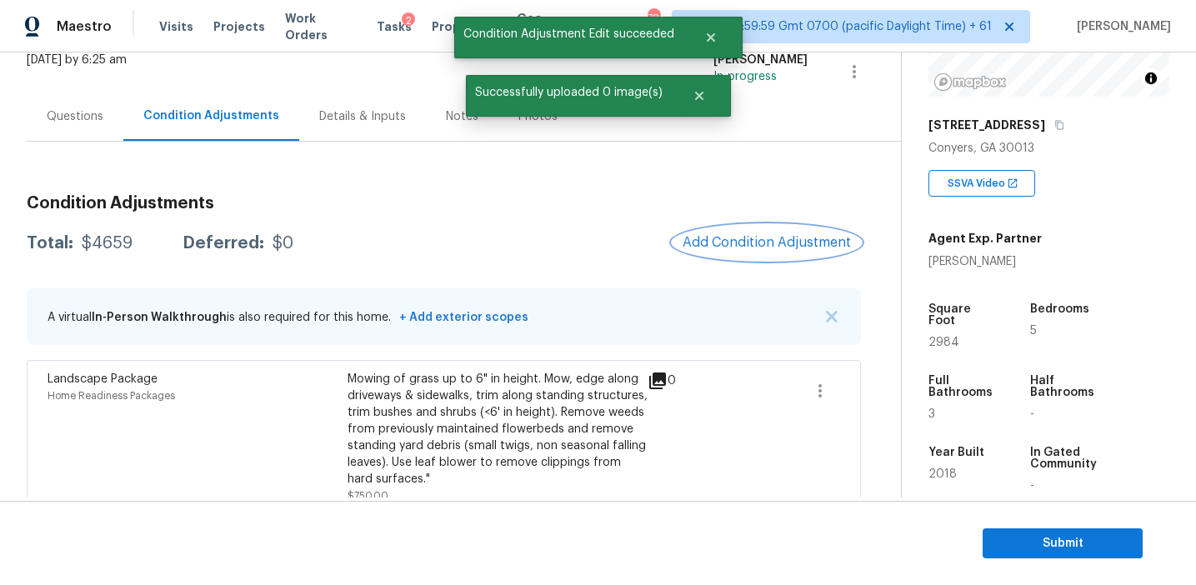
scroll to position [0, 0]
click at [743, 235] on span "Add Condition Adjustment" at bounding box center [767, 242] width 168 height 15
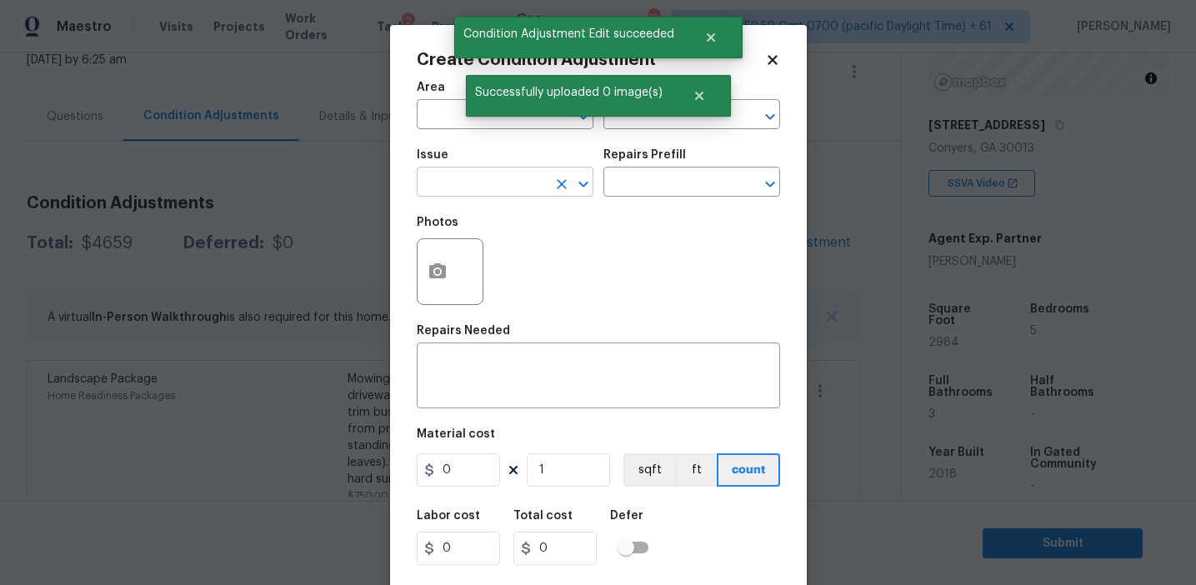
click at [509, 183] on input "text" at bounding box center [482, 184] width 130 height 26
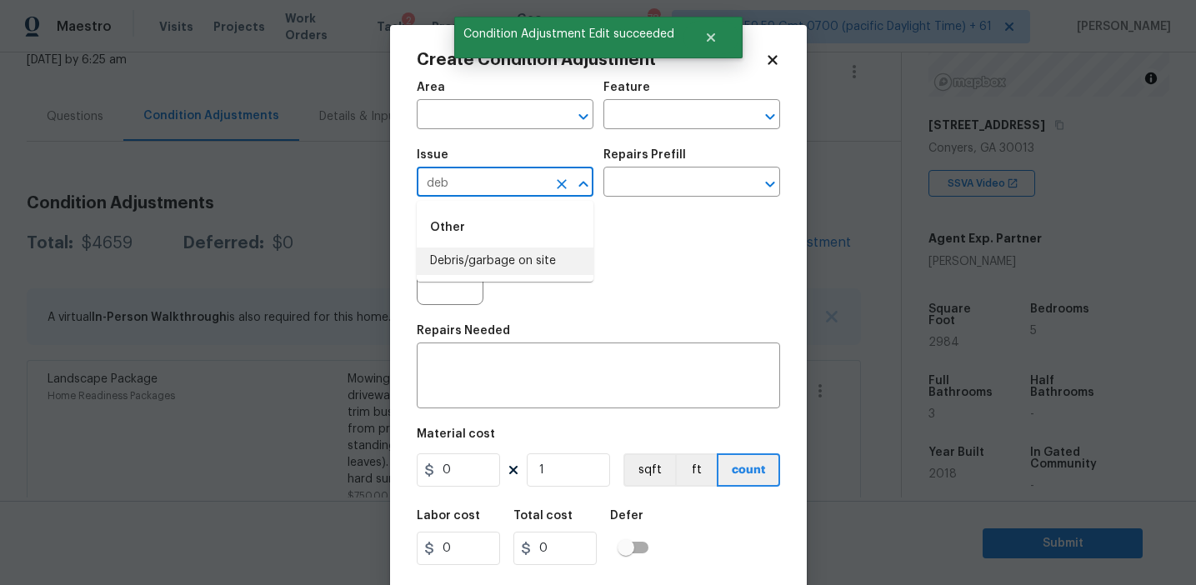
click at [523, 258] on li "Debris/garbage on site" at bounding box center [505, 262] width 177 height 28
type input "Debris/garbage on site"
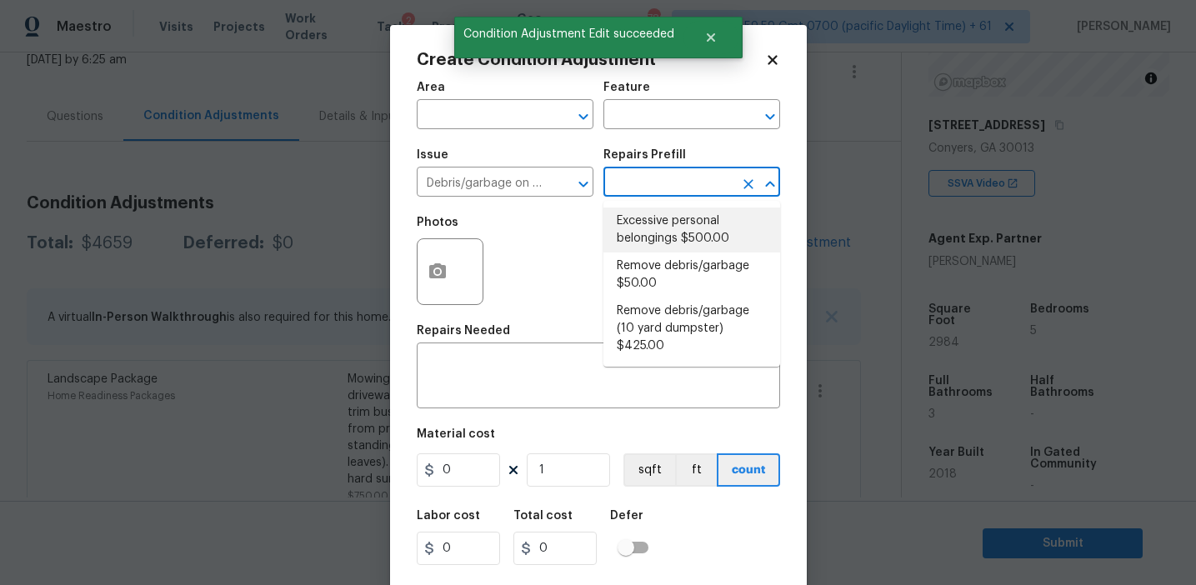
click at [646, 288] on li "Remove debris/garbage $50.00" at bounding box center [691, 275] width 177 height 45
type textarea "Remove, haul off, and properly dispose of any debris left by seller to offsite …"
type input "50"
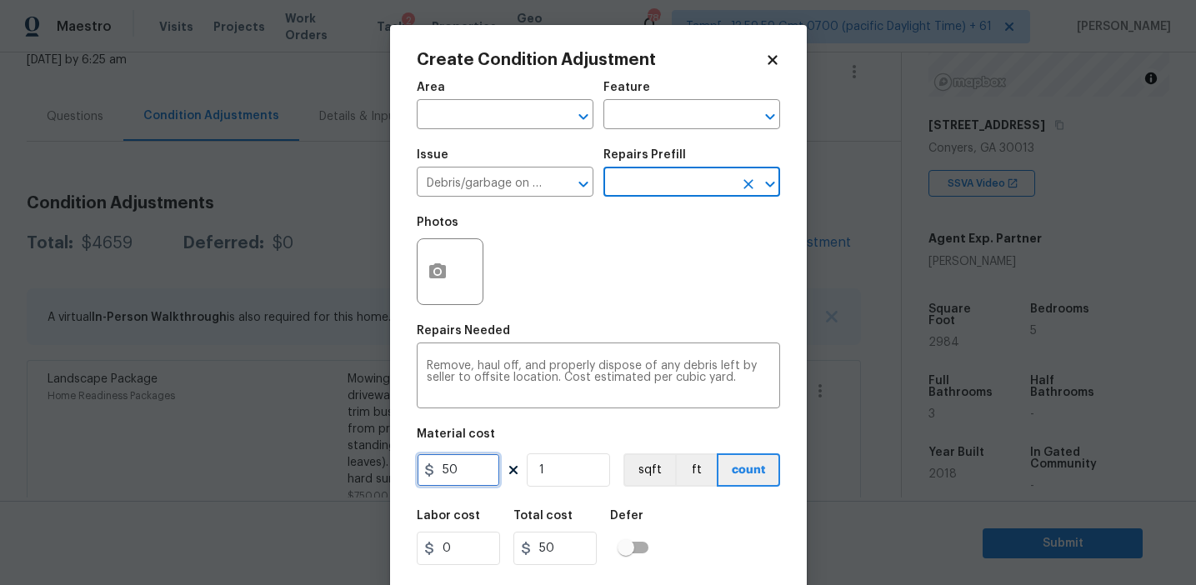
click at [441, 470] on input "50" at bounding box center [458, 469] width 83 height 33
type input "450"
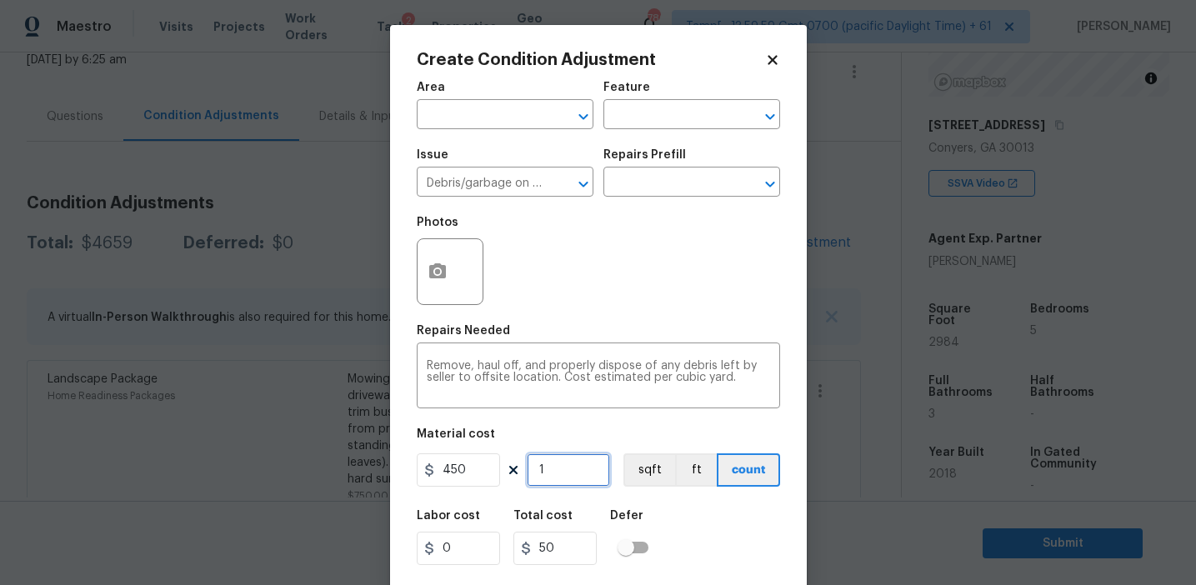
type input "450"
click at [439, 243] on button "button" at bounding box center [438, 271] width 40 height 65
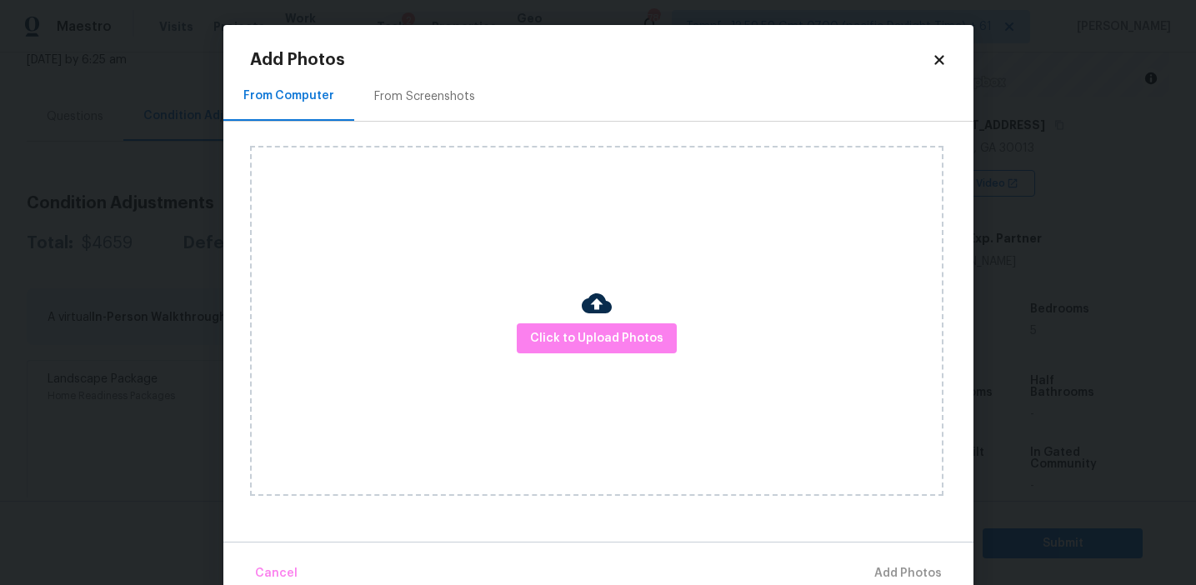
click at [440, 100] on div "From Screenshots" at bounding box center [424, 96] width 101 height 17
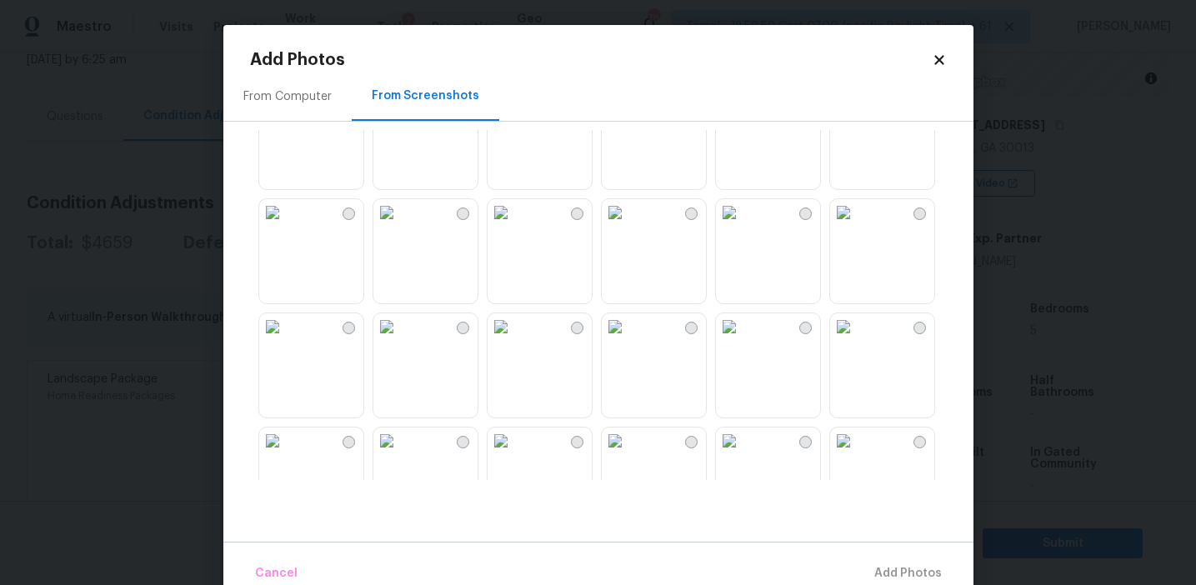
scroll to position [1592, 0]
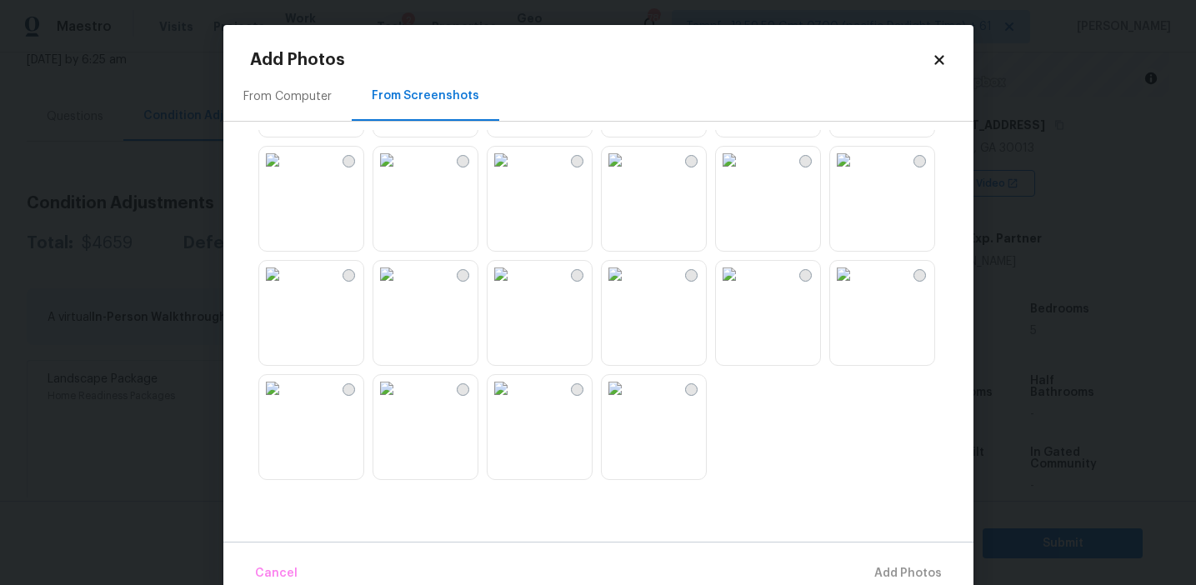
click at [514, 402] on img at bounding box center [501, 388] width 27 height 27
click at [514, 280] on img at bounding box center [501, 274] width 27 height 27
click at [400, 288] on img at bounding box center [386, 274] width 27 height 27
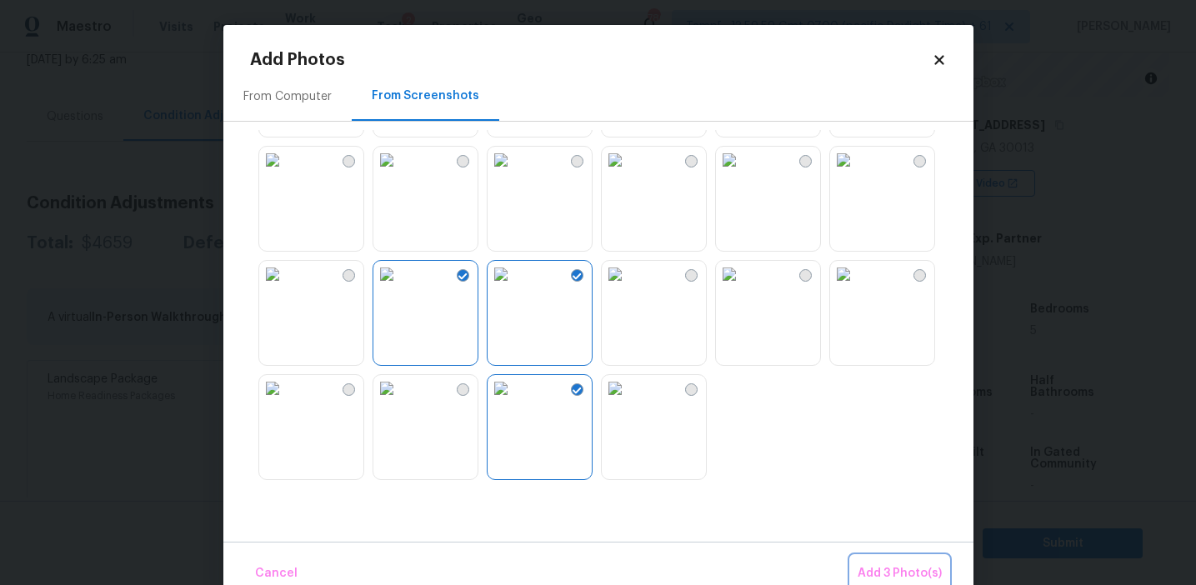
click at [864, 567] on span "Add 3 Photo(s)" at bounding box center [900, 573] width 84 height 21
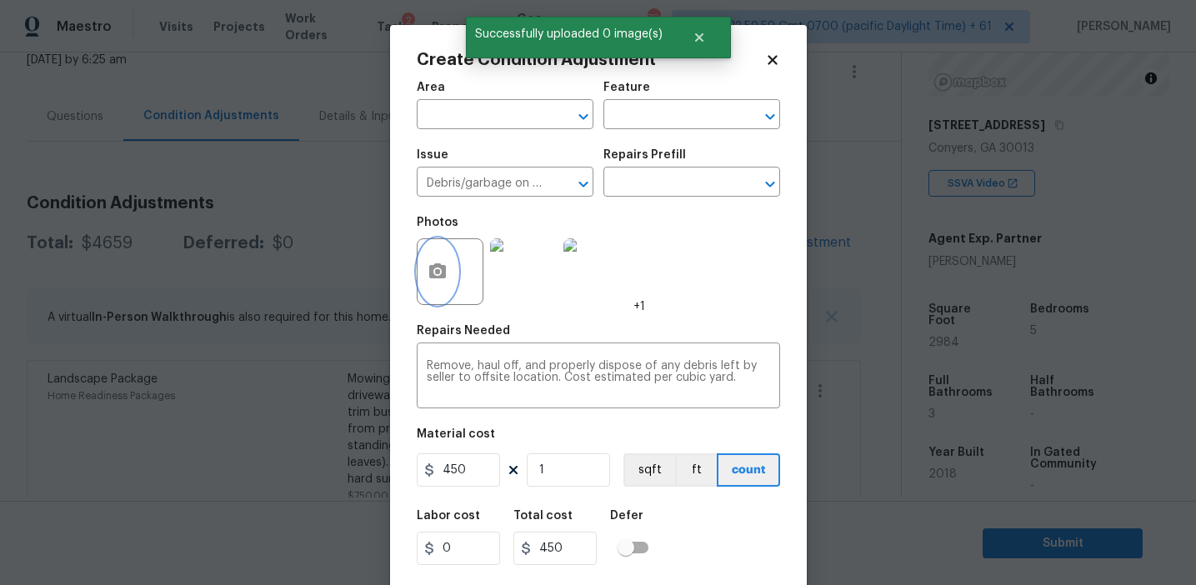
scroll to position [38, 0]
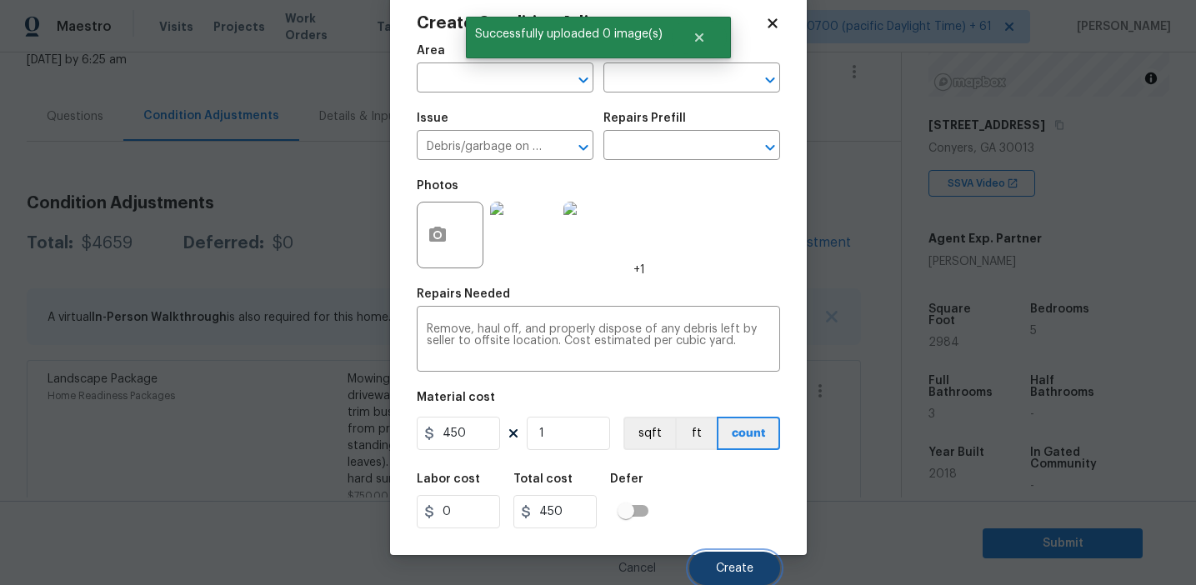
click at [731, 563] on span "Create" at bounding box center [735, 569] width 38 height 13
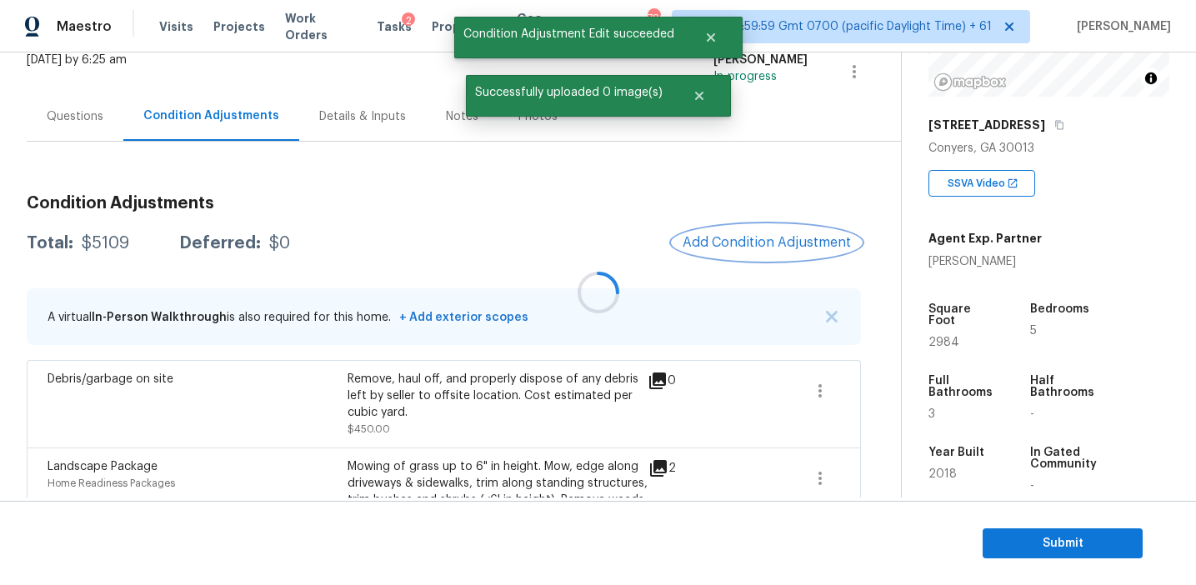
scroll to position [0, 0]
click at [732, 248] on span "Add Condition Adjustment" at bounding box center [767, 242] width 168 height 15
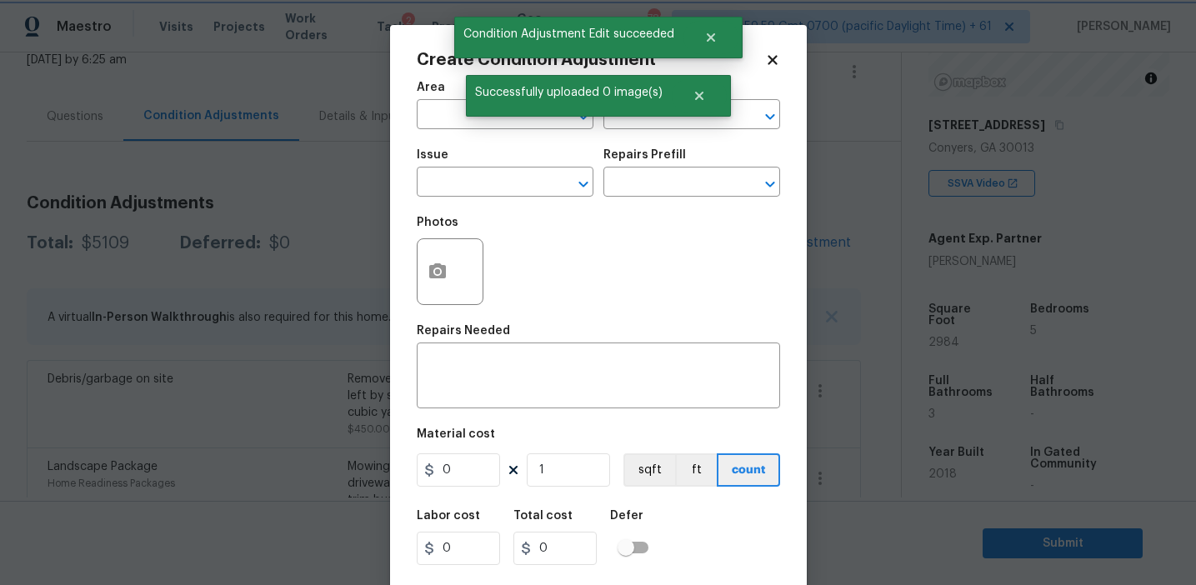
click at [639, 115] on div "Successfully uploaded 0 image(s)" at bounding box center [598, 96] width 265 height 42
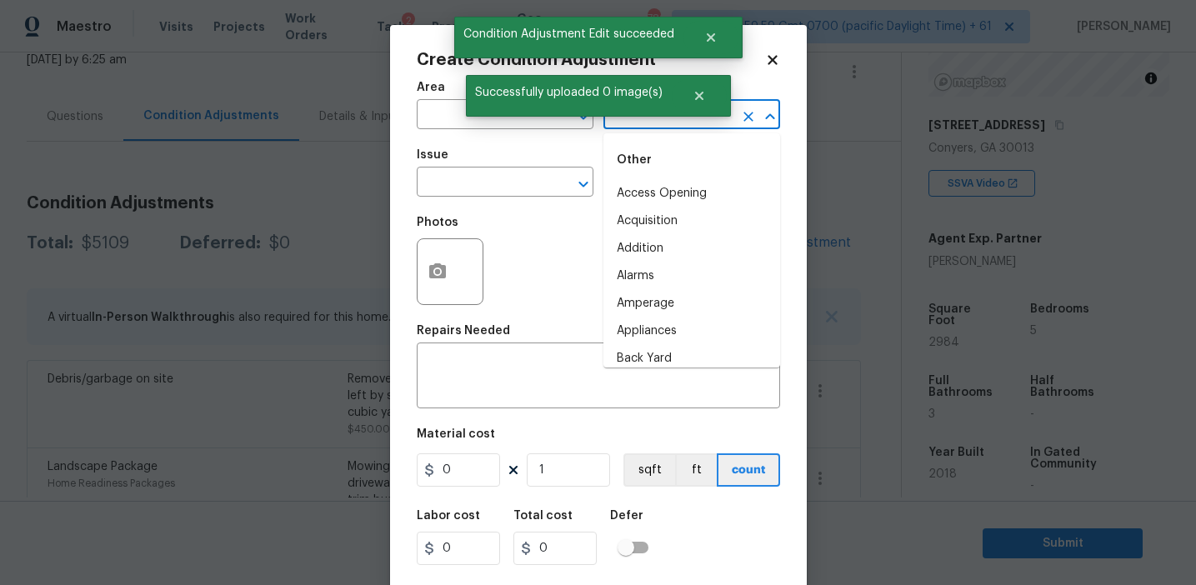
click at [636, 128] on input "text" at bounding box center [668, 116] width 130 height 26
click at [661, 193] on li "Overall" at bounding box center [691, 194] width 177 height 28
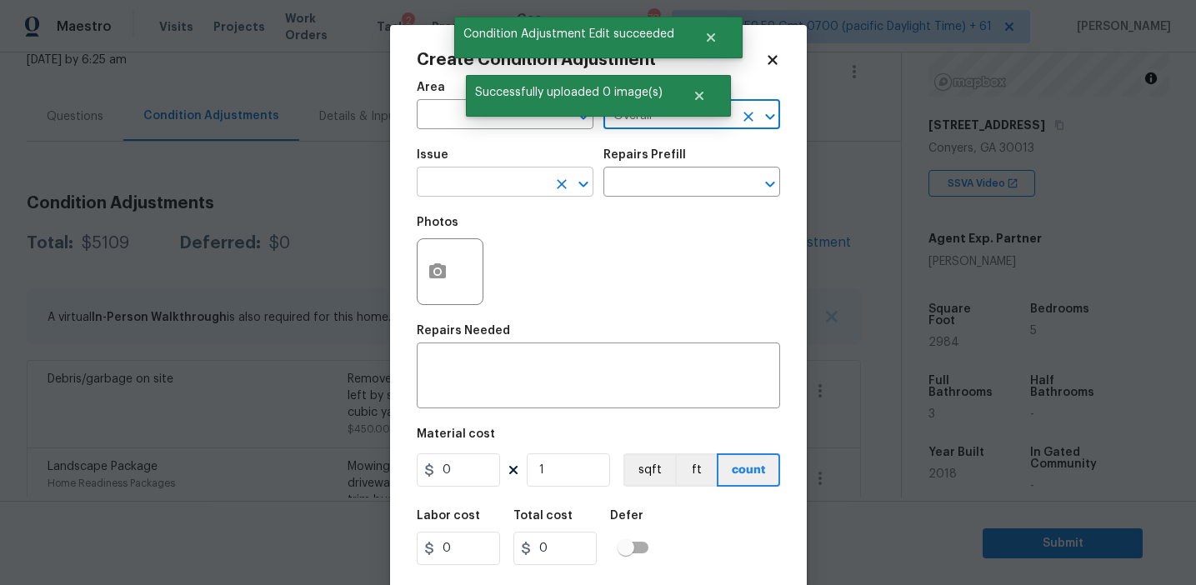
type input "Overall"
click at [493, 190] on input "text" at bounding box center [482, 184] width 130 height 26
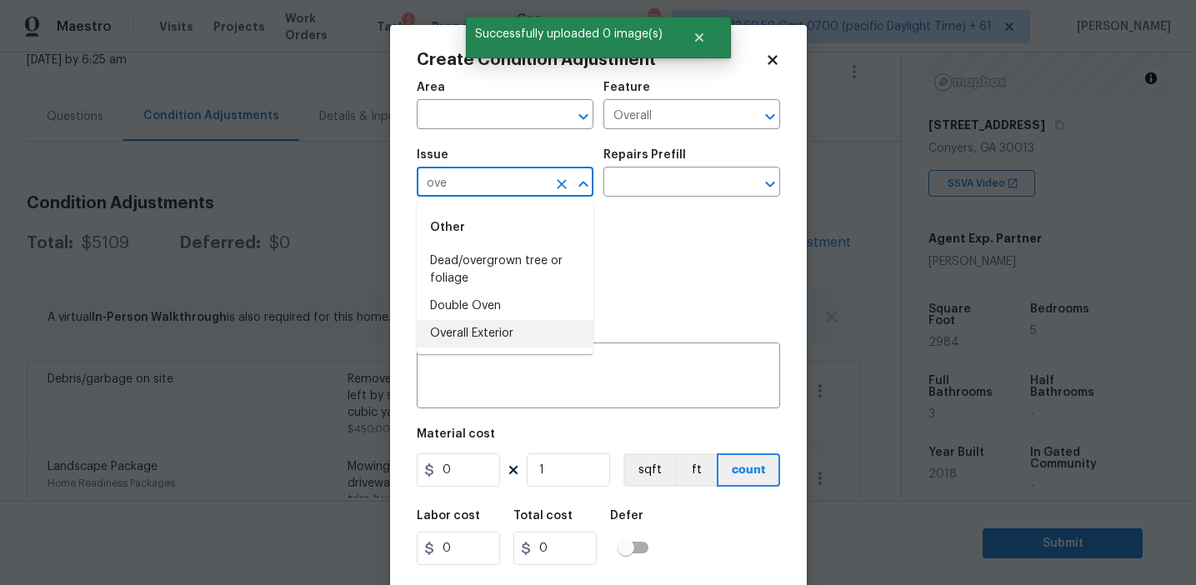
click at [509, 335] on li "Overall Exterior" at bounding box center [505, 334] width 177 height 28
type input "Overall Exterior"
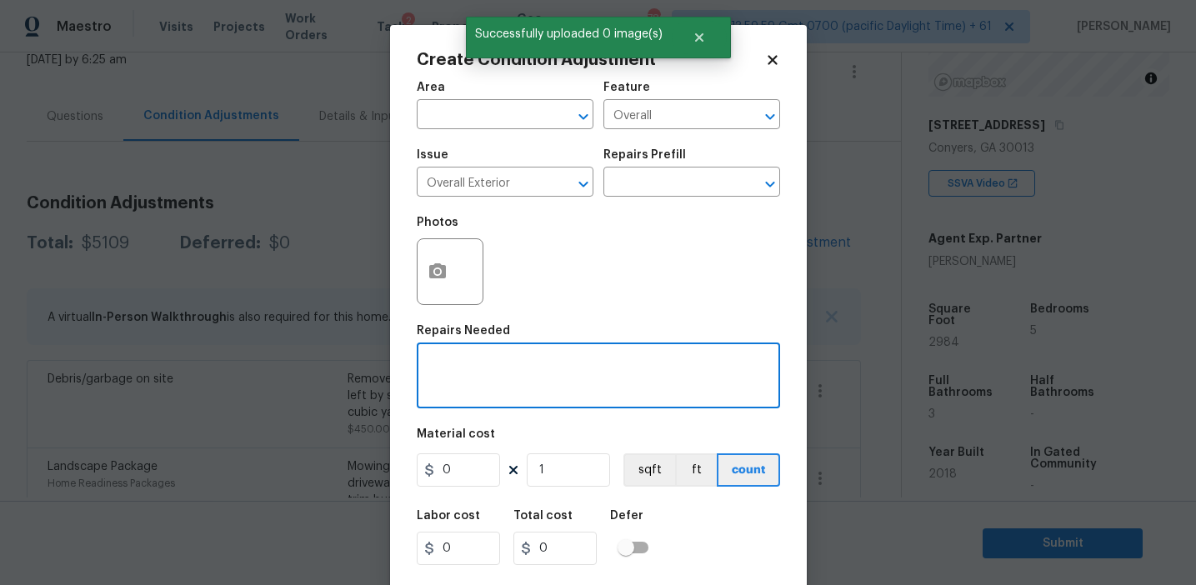
click at [544, 370] on textarea at bounding box center [598, 377] width 343 height 35
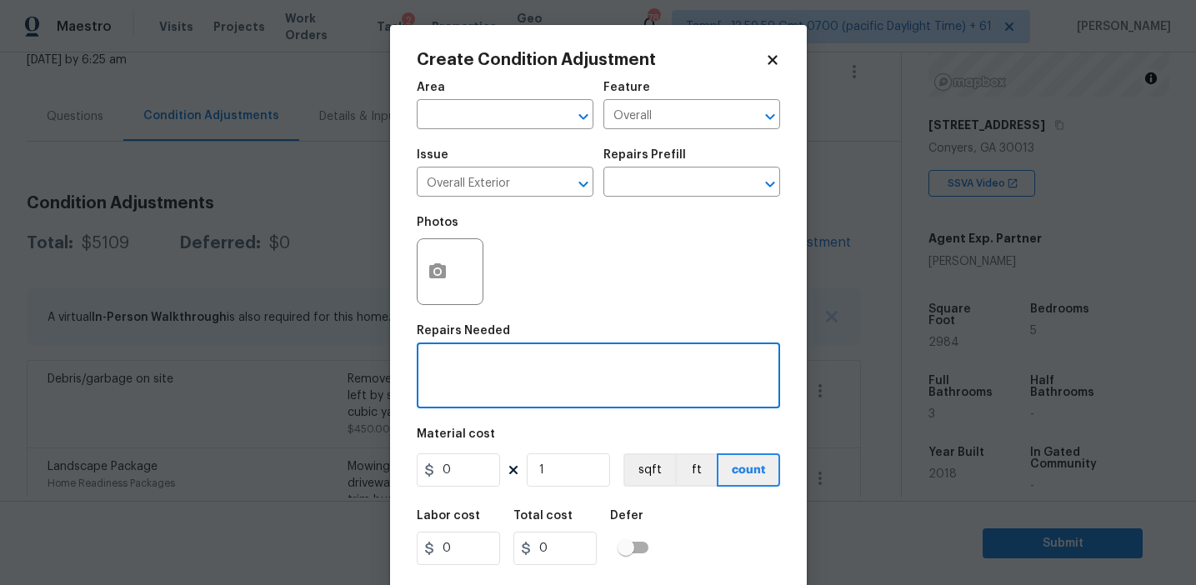
paste textarea "Overall exterior repairs (siding, stucco, fencing, soffit, [PERSON_NAME], trims…"
type textarea "Overall exterior repairs (siding, stucco, fencing, soffit, [PERSON_NAME], trims…"
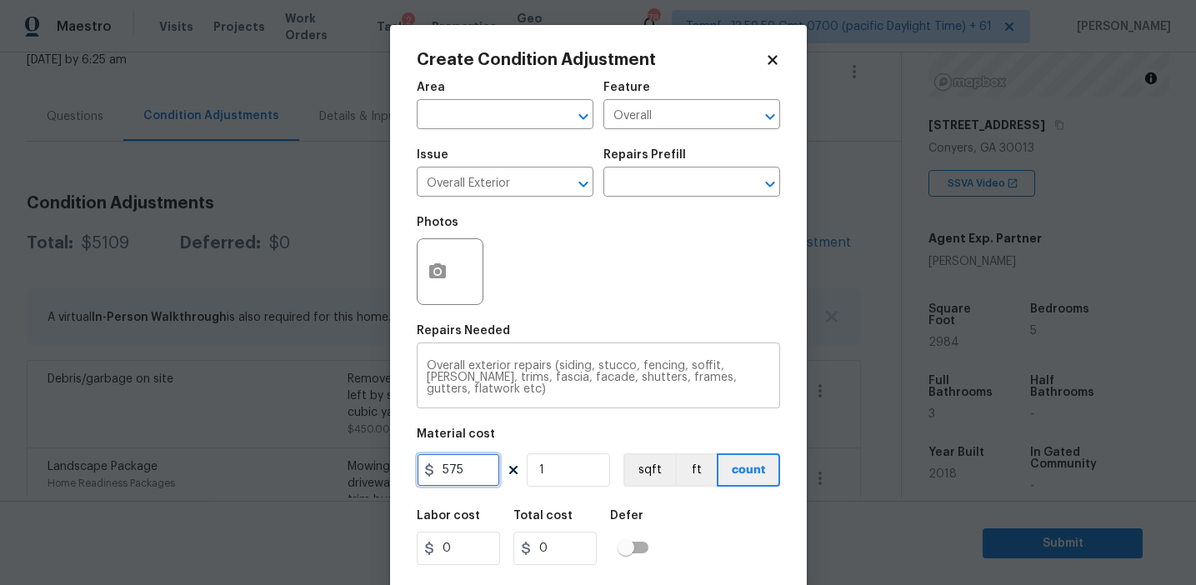
type input "575"
click at [430, 262] on icon "button" at bounding box center [438, 272] width 20 height 20
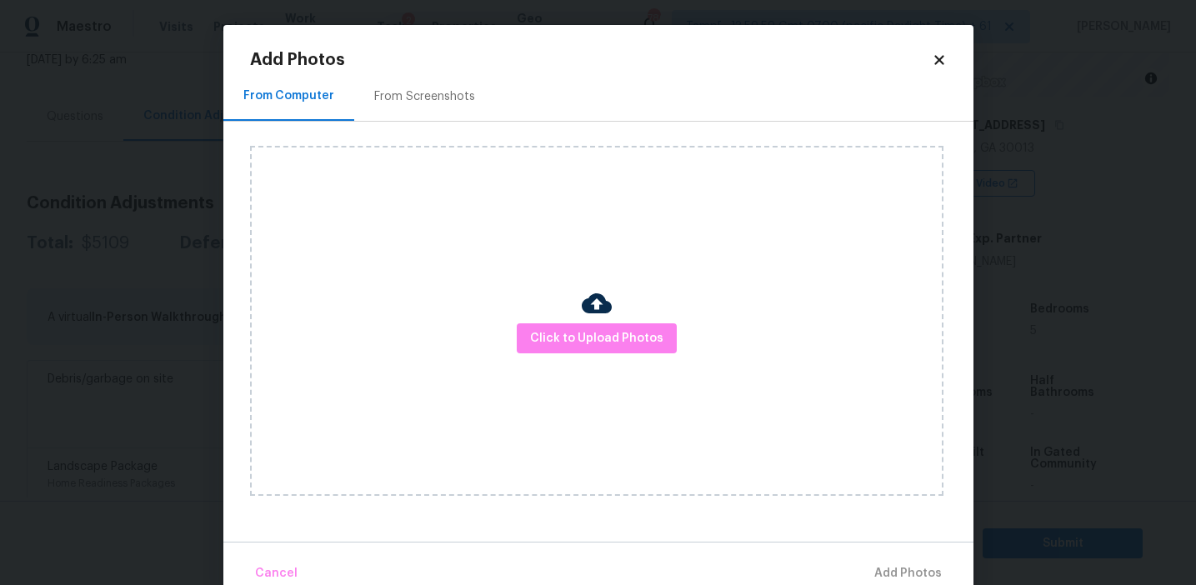
click at [443, 95] on div "From Screenshots" at bounding box center [424, 96] width 101 height 17
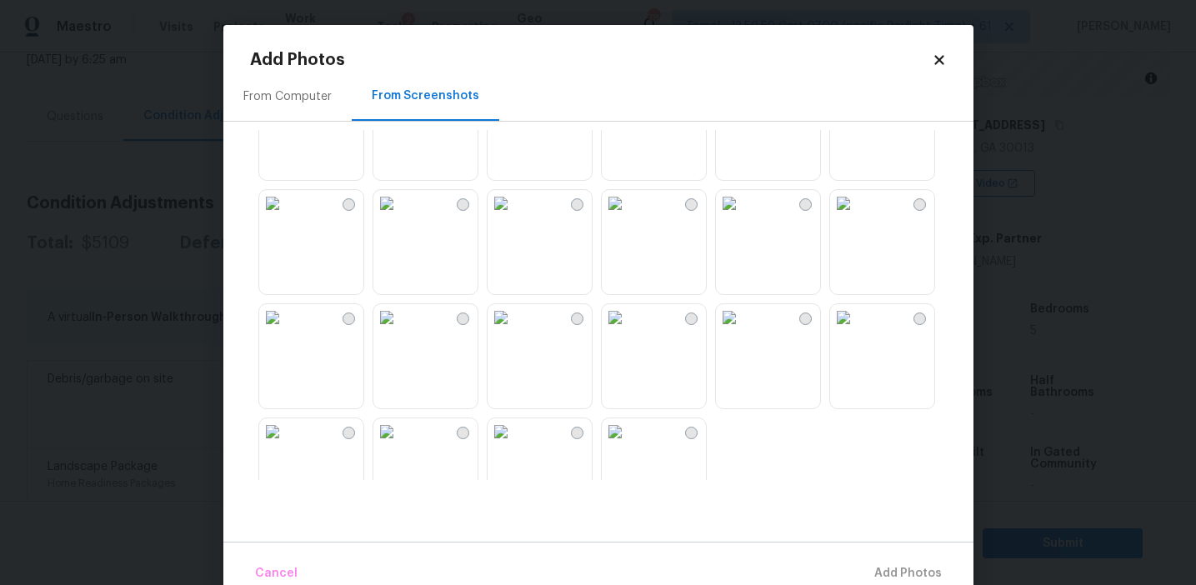
scroll to position [1592, 0]
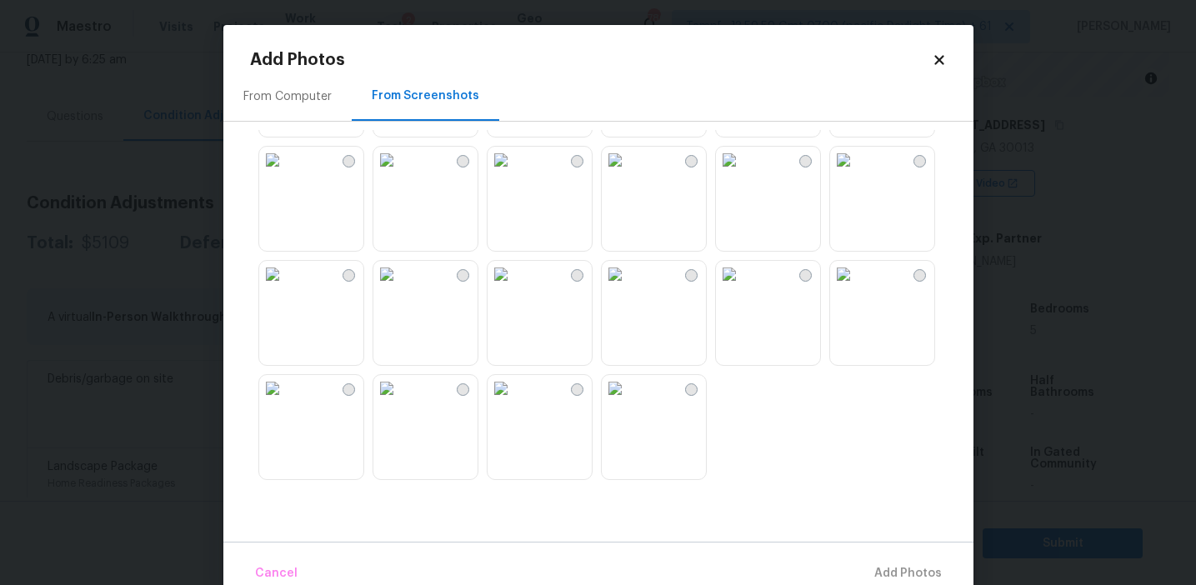
click at [400, 288] on img at bounding box center [386, 274] width 27 height 27
click at [514, 173] on img at bounding box center [501, 160] width 27 height 27
click at [857, 288] on img at bounding box center [843, 274] width 27 height 27
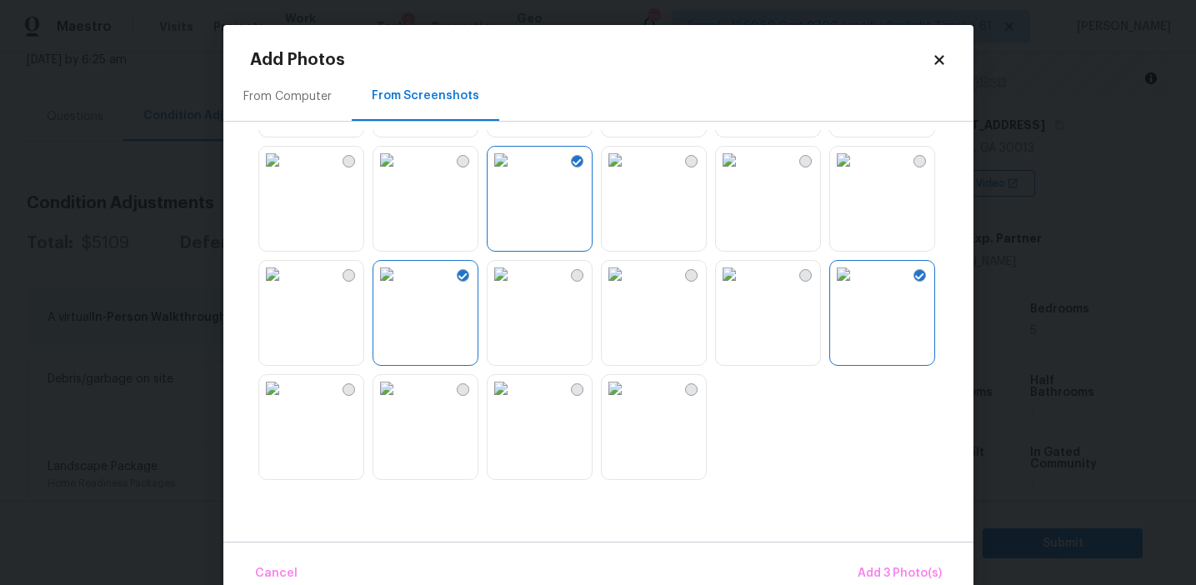
click at [286, 402] on img at bounding box center [272, 388] width 27 height 27
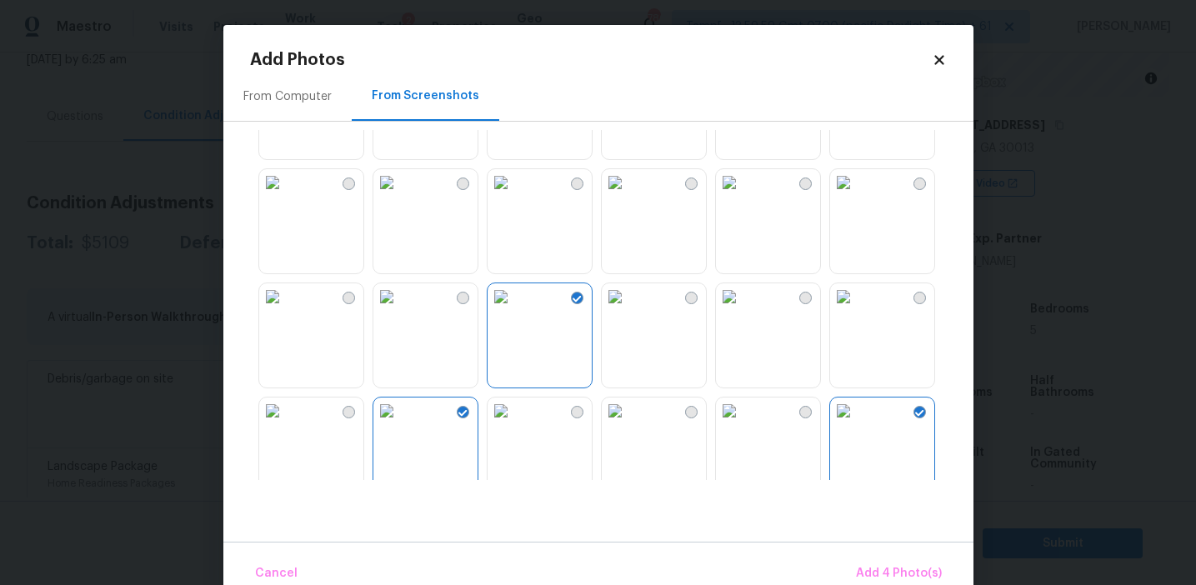
scroll to position [1409, 0]
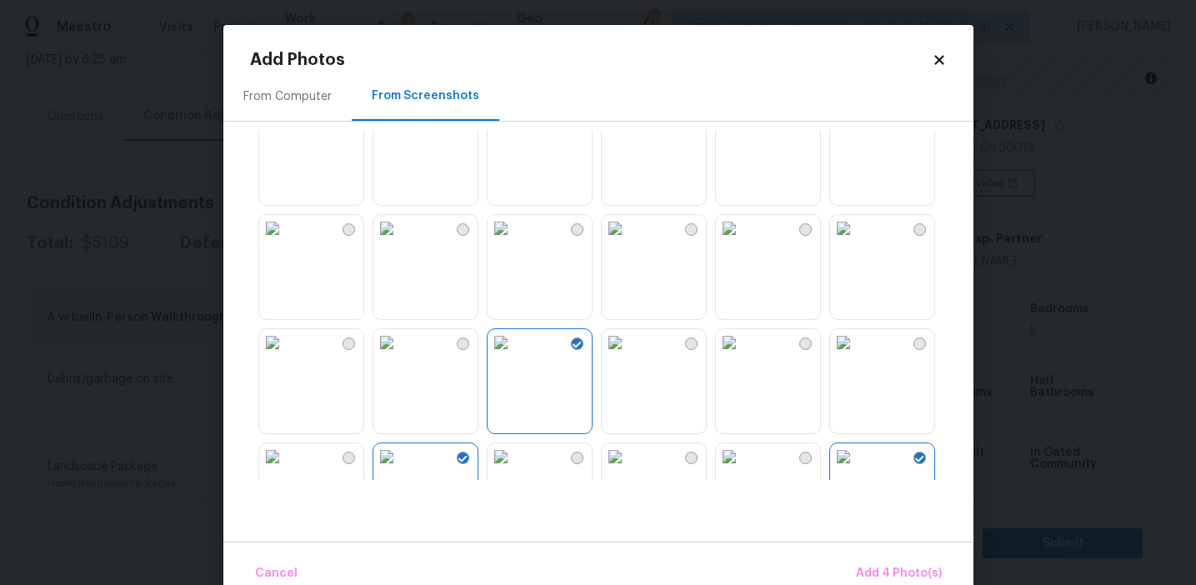
click at [399, 242] on img at bounding box center [386, 228] width 27 height 27
click at [514, 242] on img at bounding box center [501, 228] width 27 height 27
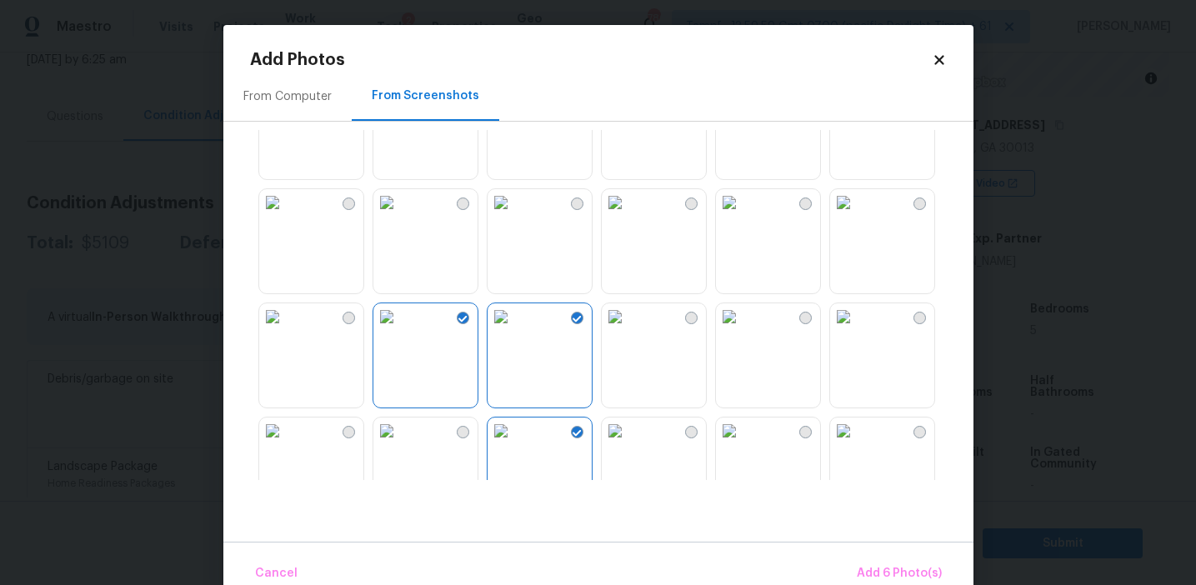
click at [628, 203] on img at bounding box center [615, 202] width 27 height 27
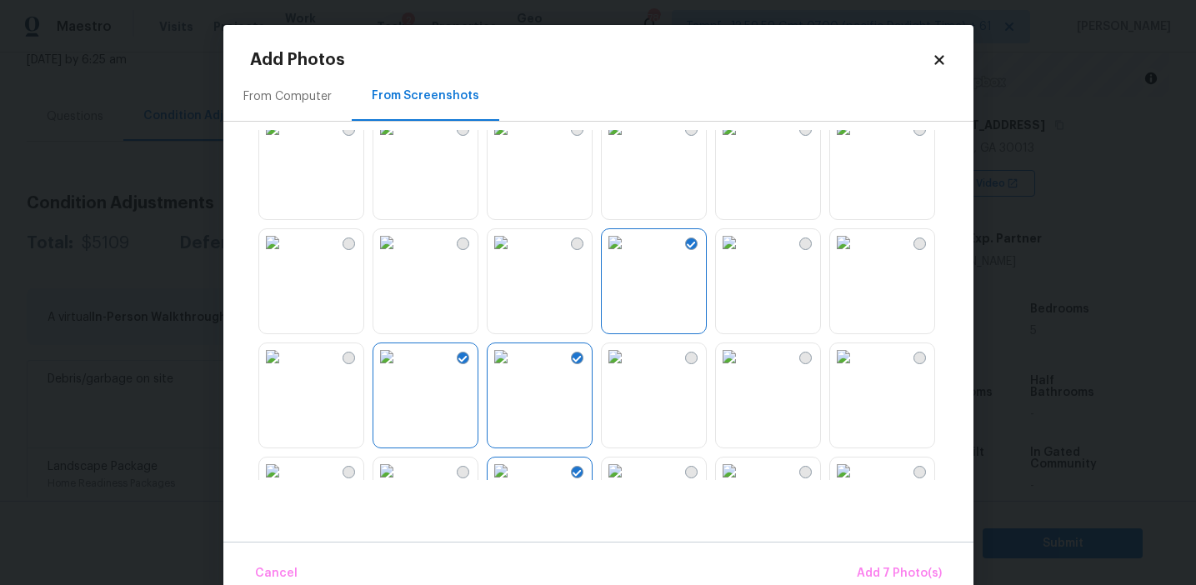
scroll to position [1224, 0]
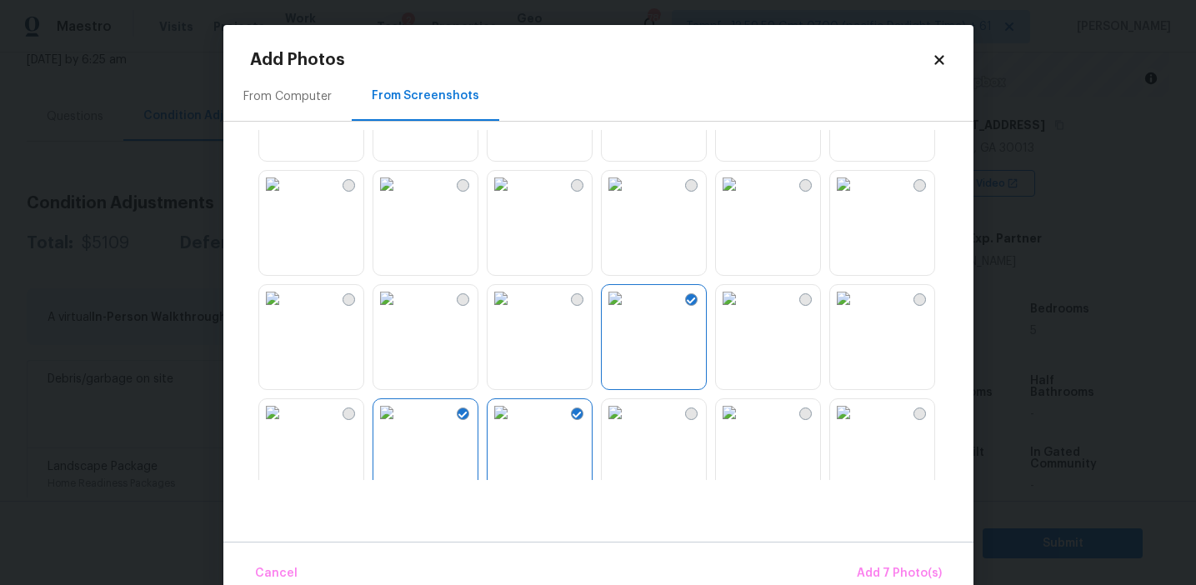
click at [286, 198] on img at bounding box center [272, 184] width 27 height 27
click at [628, 198] on img at bounding box center [615, 184] width 27 height 27
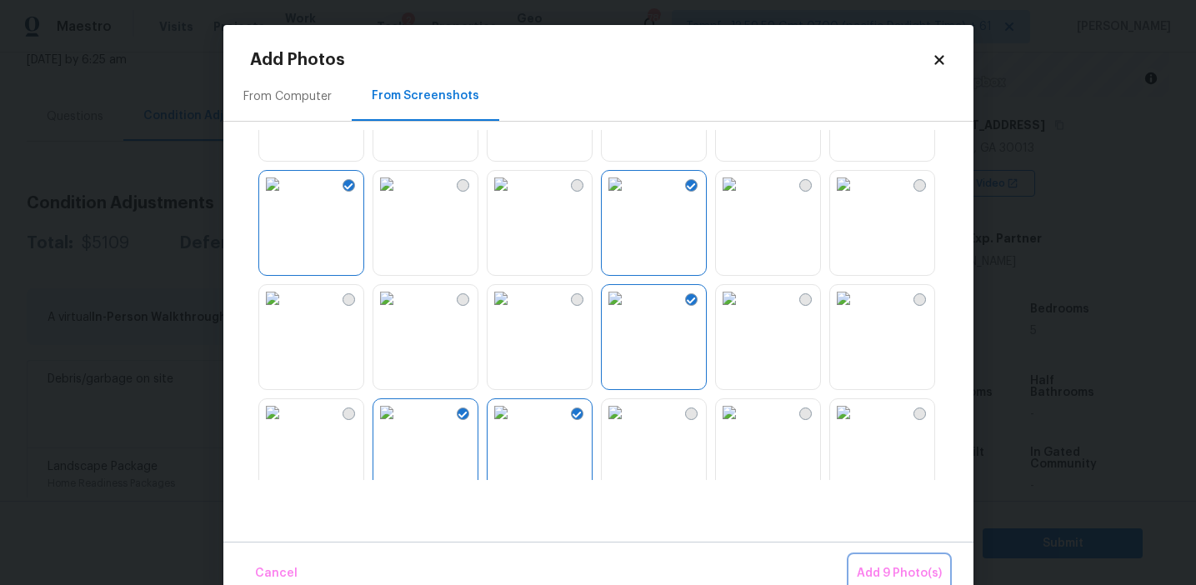
click at [915, 565] on span "Add 9 Photo(s)" at bounding box center [899, 573] width 85 height 21
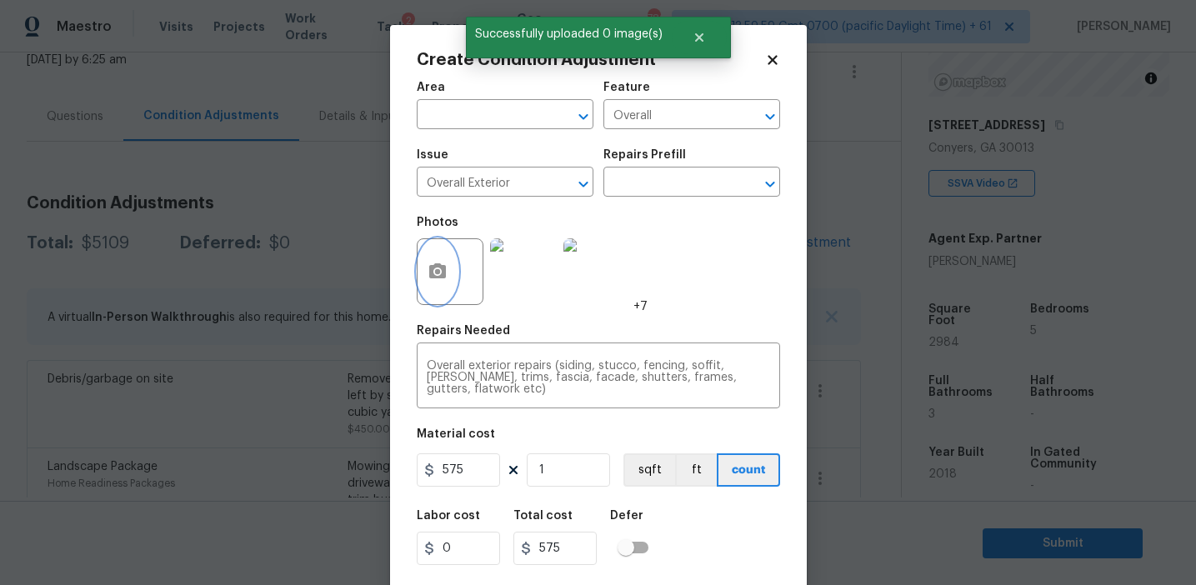
scroll to position [38, 0]
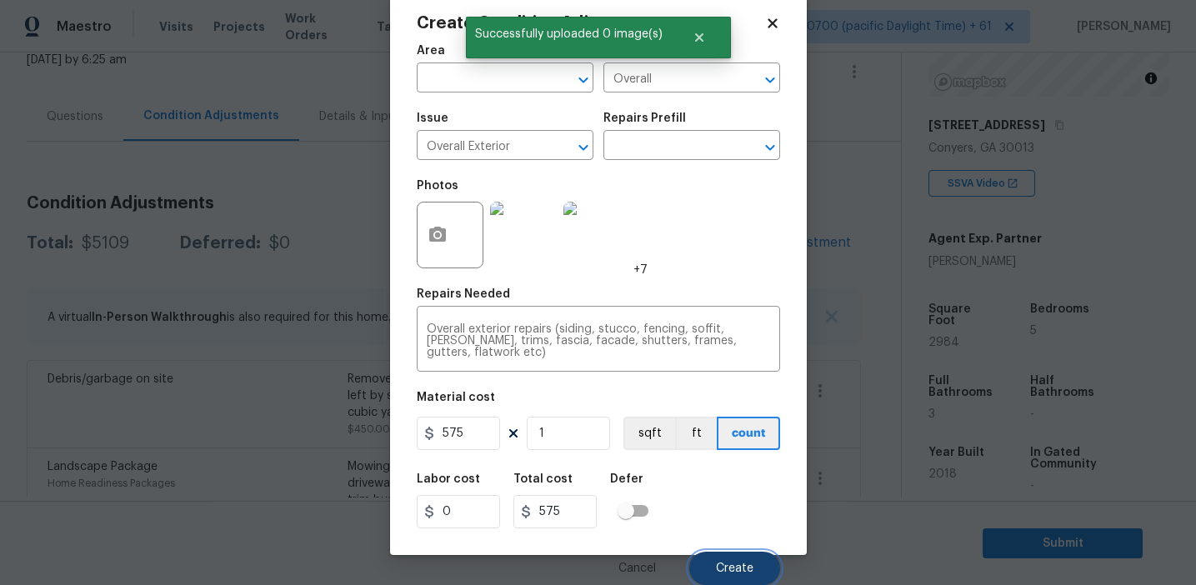
click at [739, 561] on button "Create" at bounding box center [734, 568] width 91 height 33
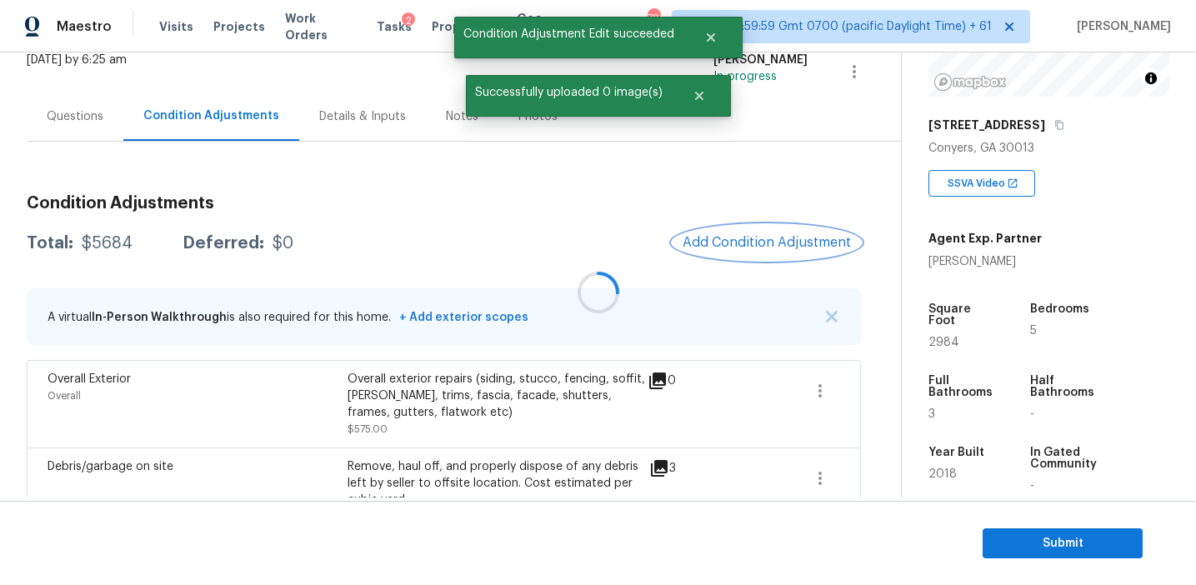
scroll to position [0, 0]
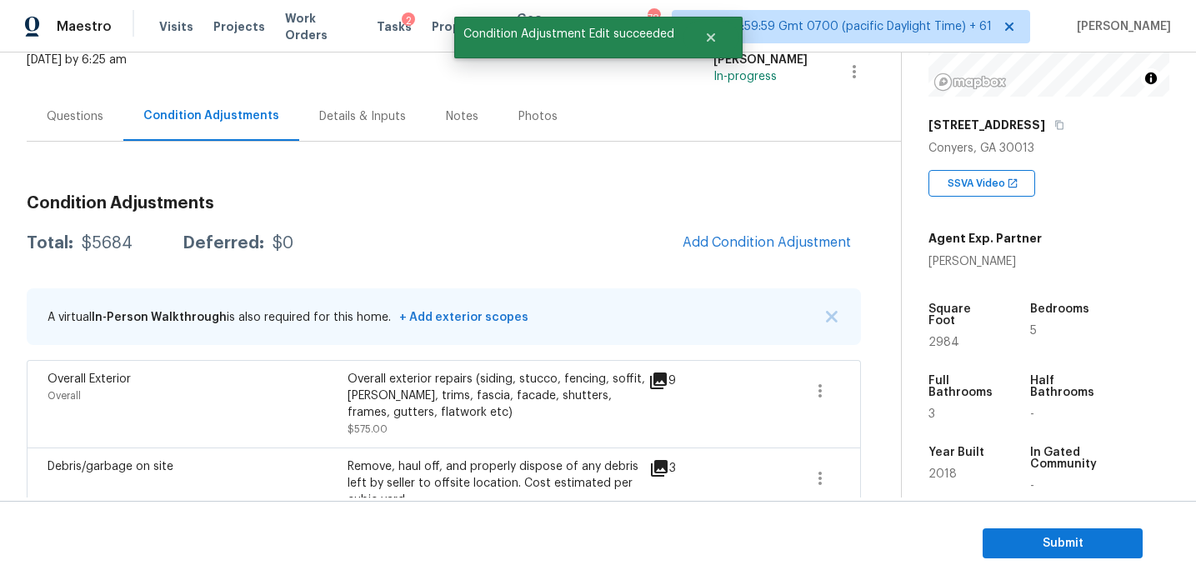
click at [613, 244] on div "Total: $5684 Deferred: $0 Add Condition Adjustment" at bounding box center [444, 243] width 834 height 37
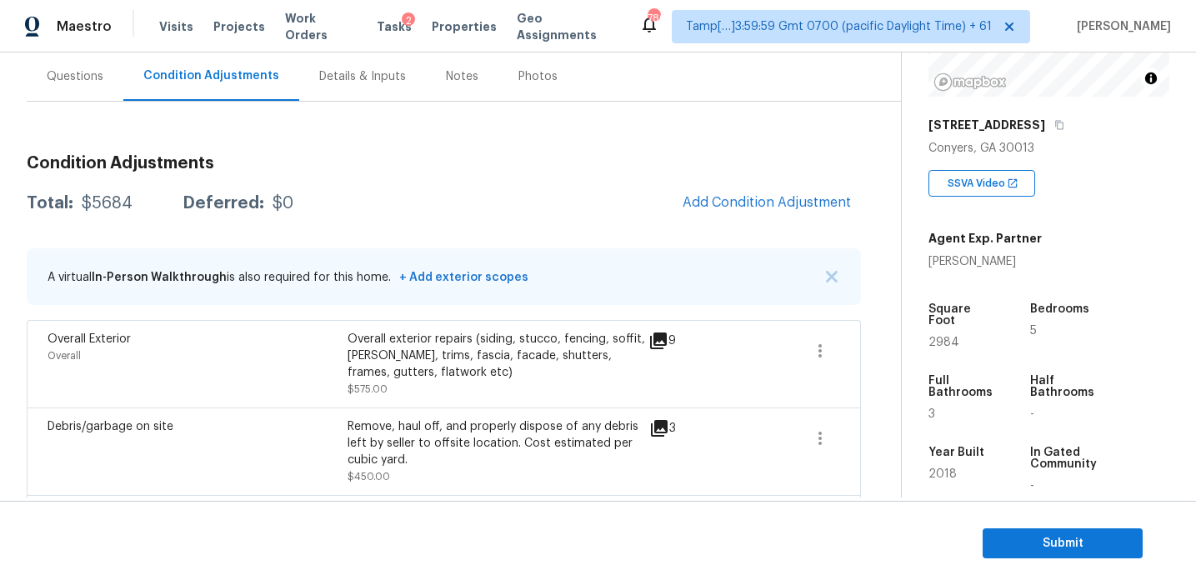
scroll to position [152, 0]
click at [612, 189] on div "Total: $5684 Deferred: $0 Add Condition Adjustment" at bounding box center [444, 202] width 834 height 37
click at [631, 197] on div "Total: $5684 Deferred: $0 Add Condition Adjustment" at bounding box center [444, 202] width 834 height 37
click at [712, 195] on span "Add Condition Adjustment" at bounding box center [767, 201] width 168 height 15
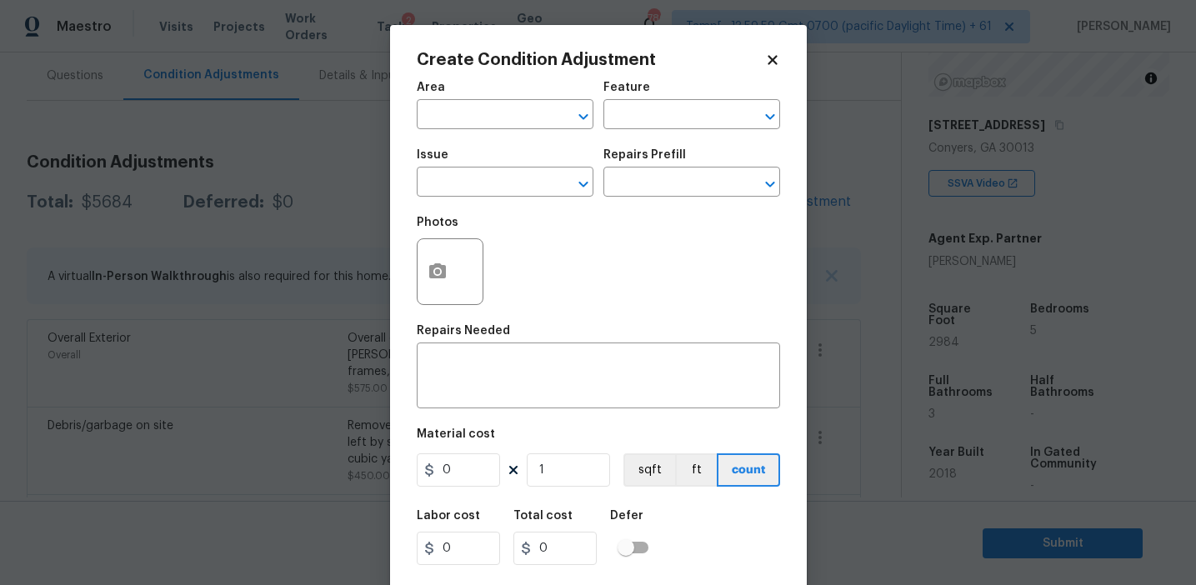
click at [528, 248] on div "Photos" at bounding box center [598, 261] width 363 height 108
click at [432, 269] on icon "button" at bounding box center [437, 270] width 17 height 15
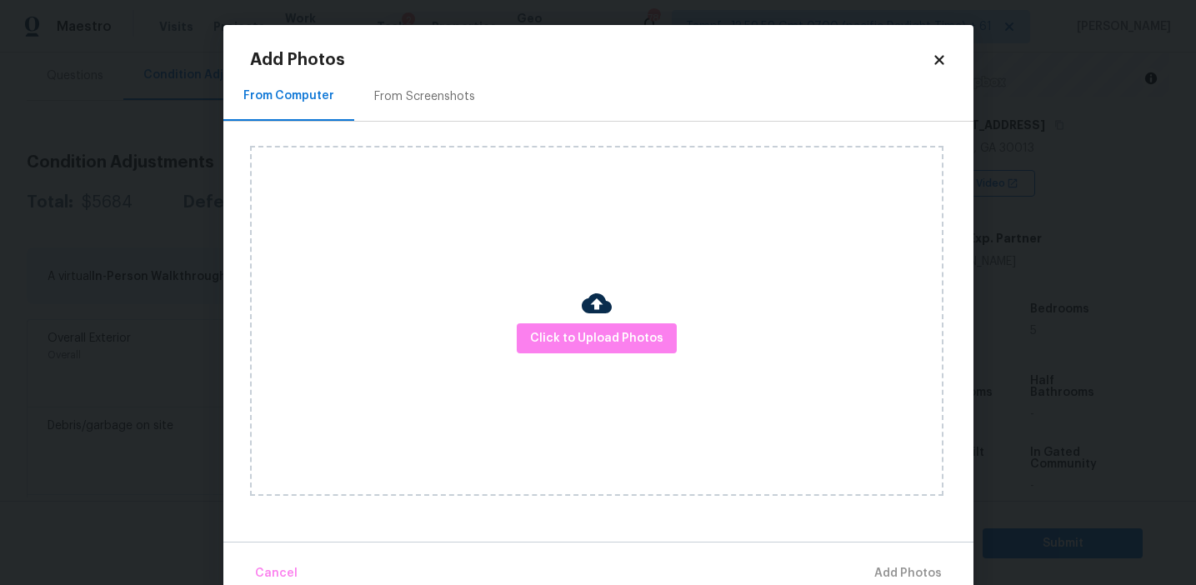
click at [567, 319] on div "Click to Upload Photos" at bounding box center [596, 321] width 693 height 350
click at [539, 238] on div "Click to Upload Photos" at bounding box center [596, 321] width 693 height 350
click at [554, 308] on div "Click to Upload Photos" at bounding box center [596, 321] width 693 height 350
click at [553, 332] on span "Click to Upload Photos" at bounding box center [596, 338] width 133 height 21
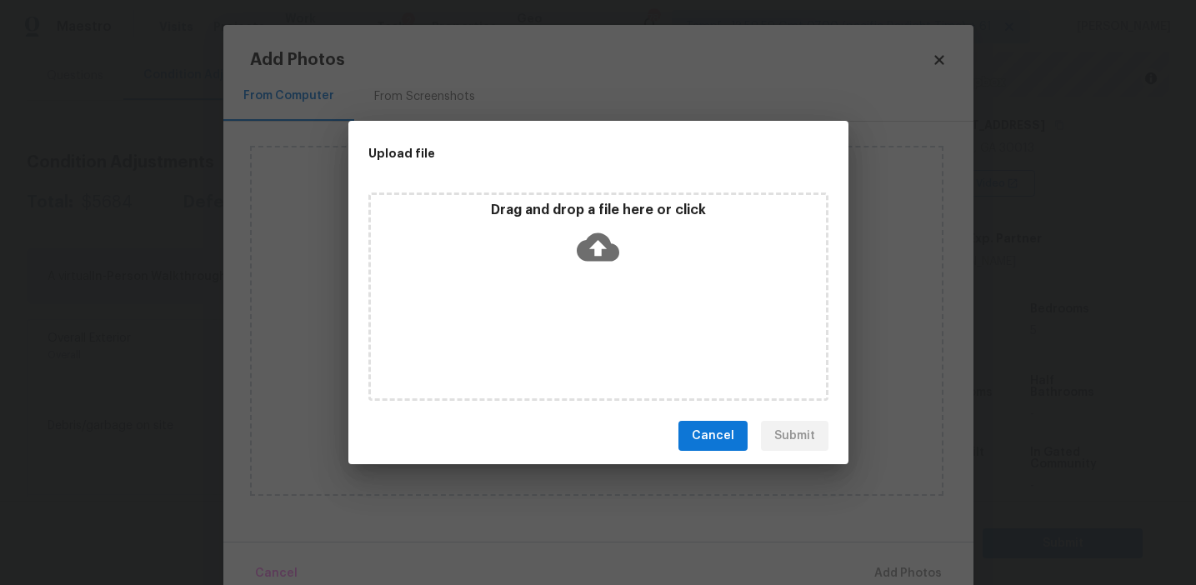
click at [553, 222] on div "Drag and drop a file here or click" at bounding box center [598, 238] width 455 height 72
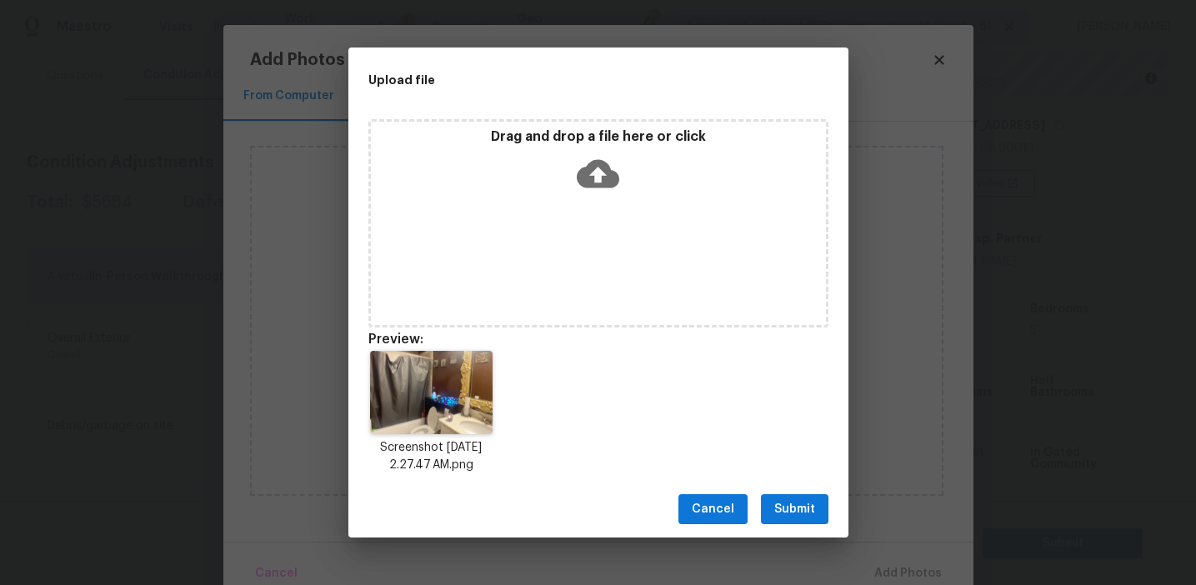
click at [789, 507] on span "Submit" at bounding box center [794, 509] width 41 height 21
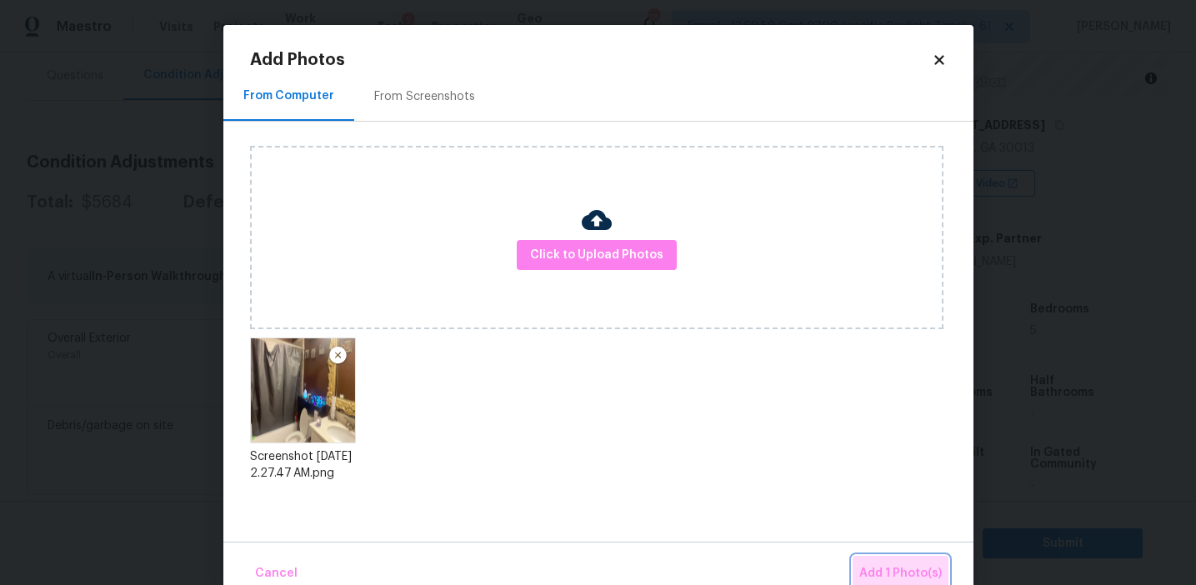
click at [890, 563] on button "Add 1 Photo(s)" at bounding box center [901, 574] width 96 height 36
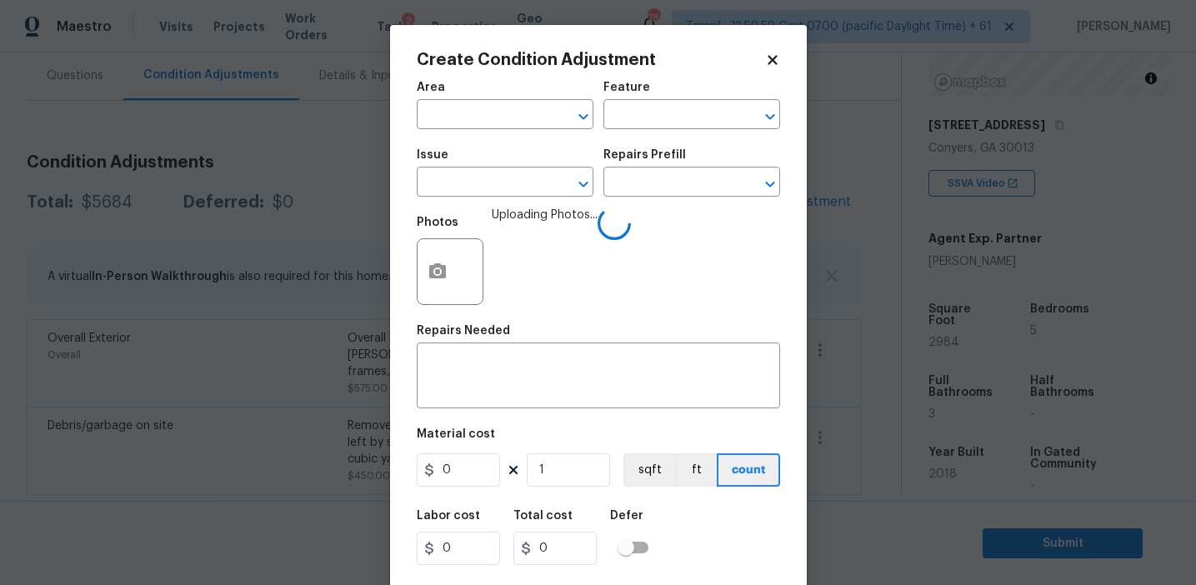
click at [467, 168] on div "Issue" at bounding box center [505, 160] width 177 height 22
click at [480, 183] on input "text" at bounding box center [482, 184] width 130 height 26
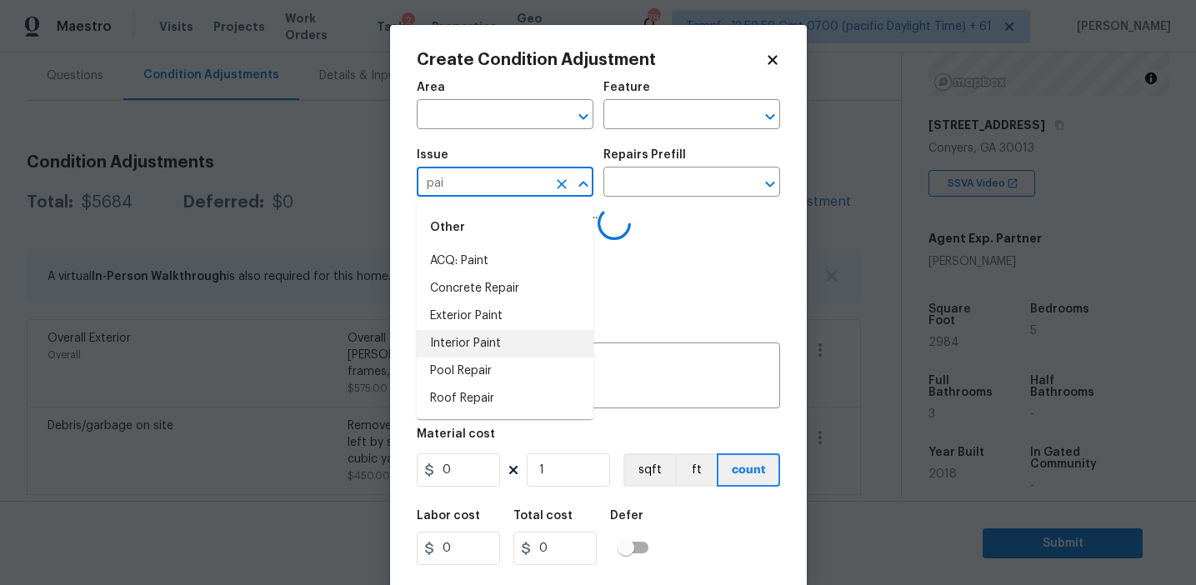
click at [518, 351] on li "Interior Paint" at bounding box center [505, 344] width 177 height 28
type input "Interior Paint"
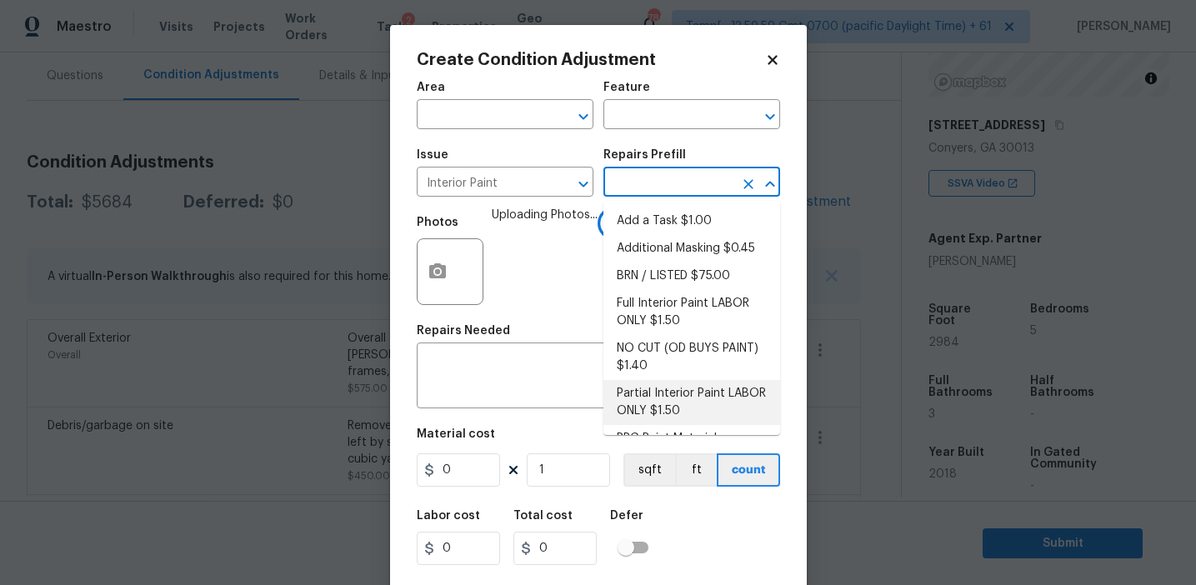
scroll to position [69, 0]
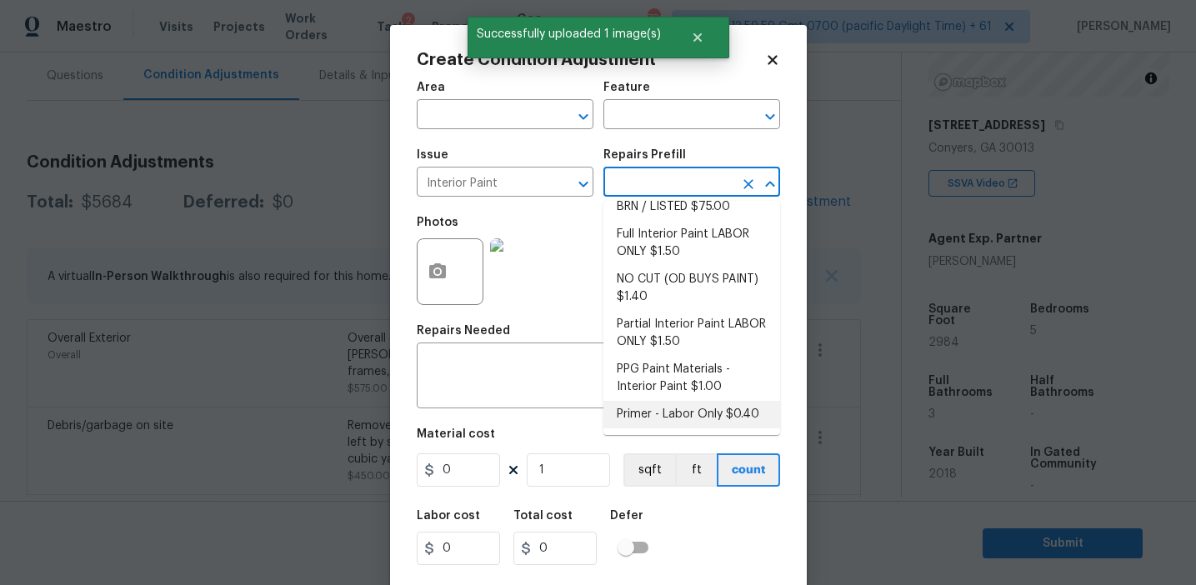
click at [638, 405] on li "Primer - Labor Only $0.40" at bounding box center [691, 415] width 177 height 28
type input "Overall Paint"
type textarea "Interior primer - PRIMER PROVIDED BY OPENDOOR - All nails, screws, drywall anch…"
type input "0.4"
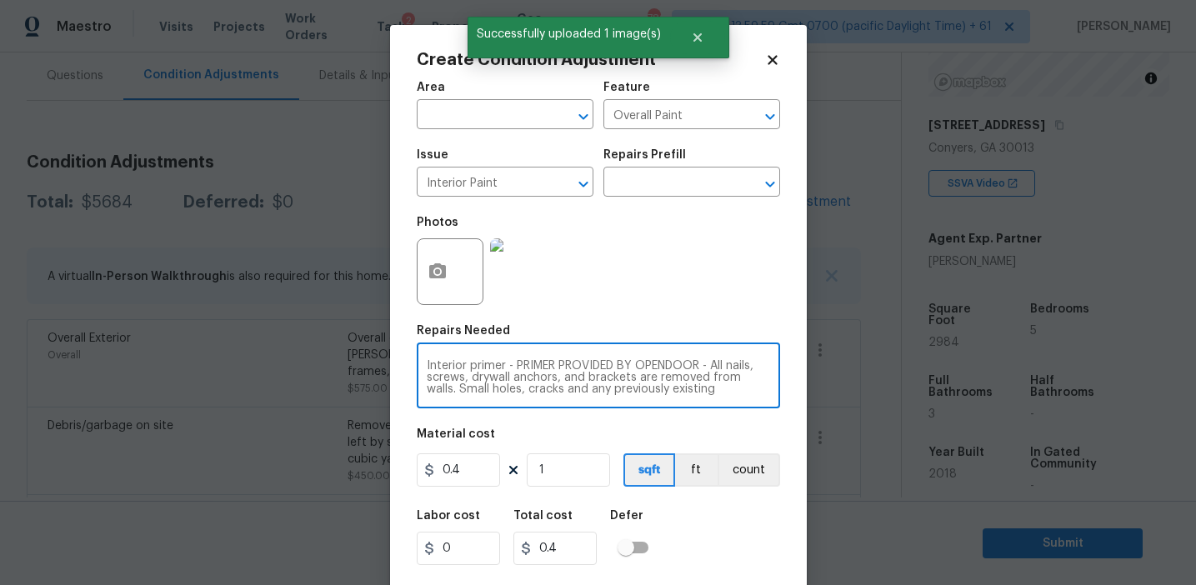
scroll to position [35, 0]
drag, startPoint x: 508, startPoint y: 366, endPoint x: 696, endPoint y: 400, distance: 190.6
click at [696, 400] on div "Interior primer - PRIMER PROVIDED BY OPENDOOR - All nails, screws, drywall anch…" at bounding box center [598, 378] width 363 height 62
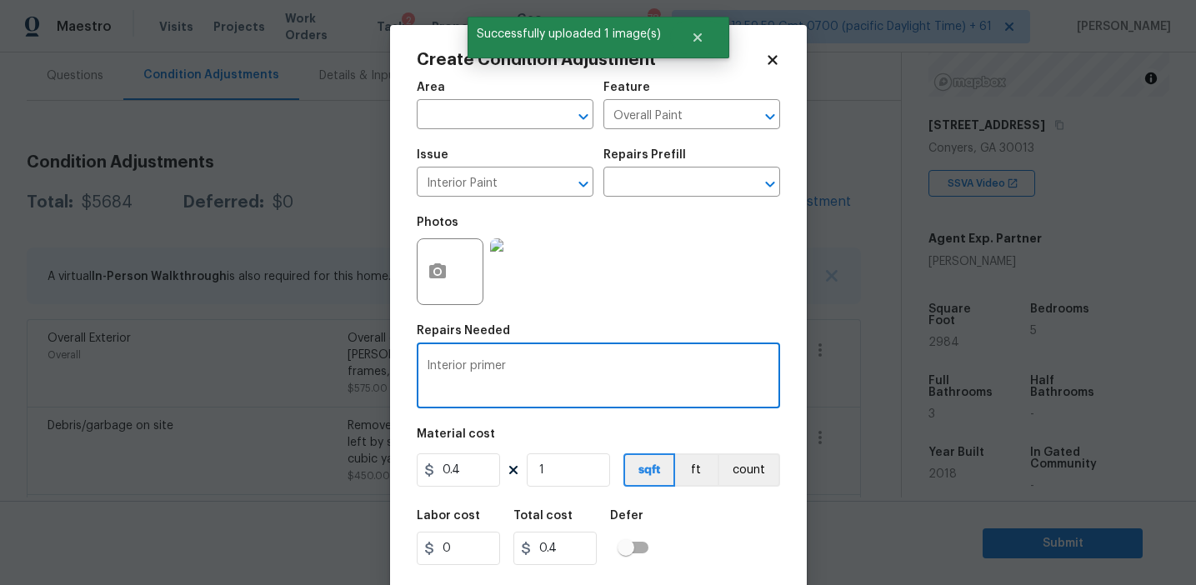
type textarea "Interior primer"
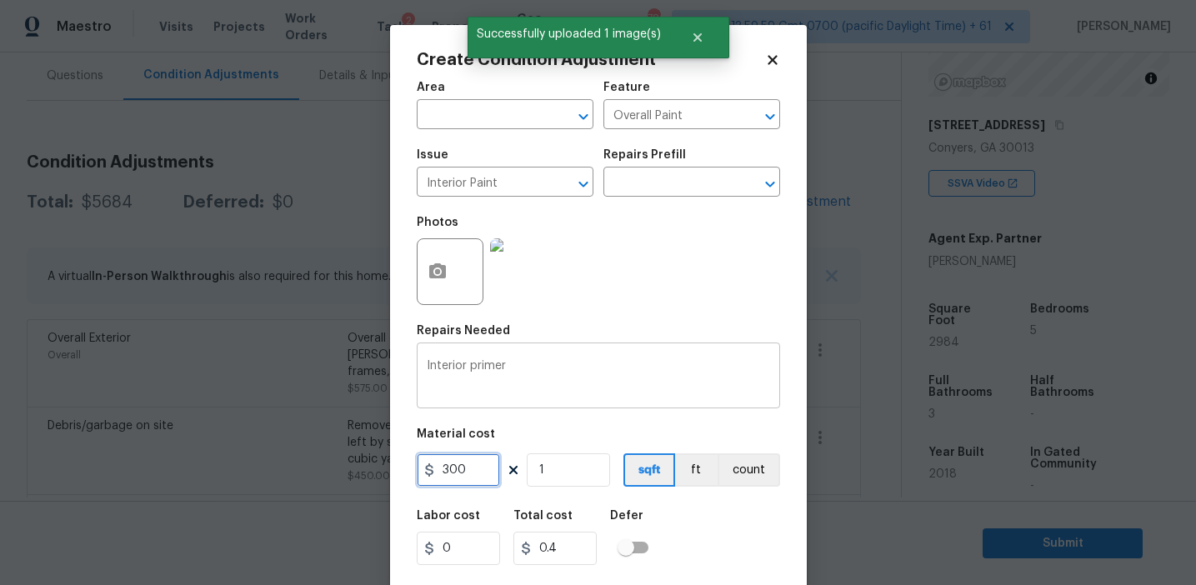
type input "300"
click at [752, 473] on button "count" at bounding box center [749, 469] width 63 height 33
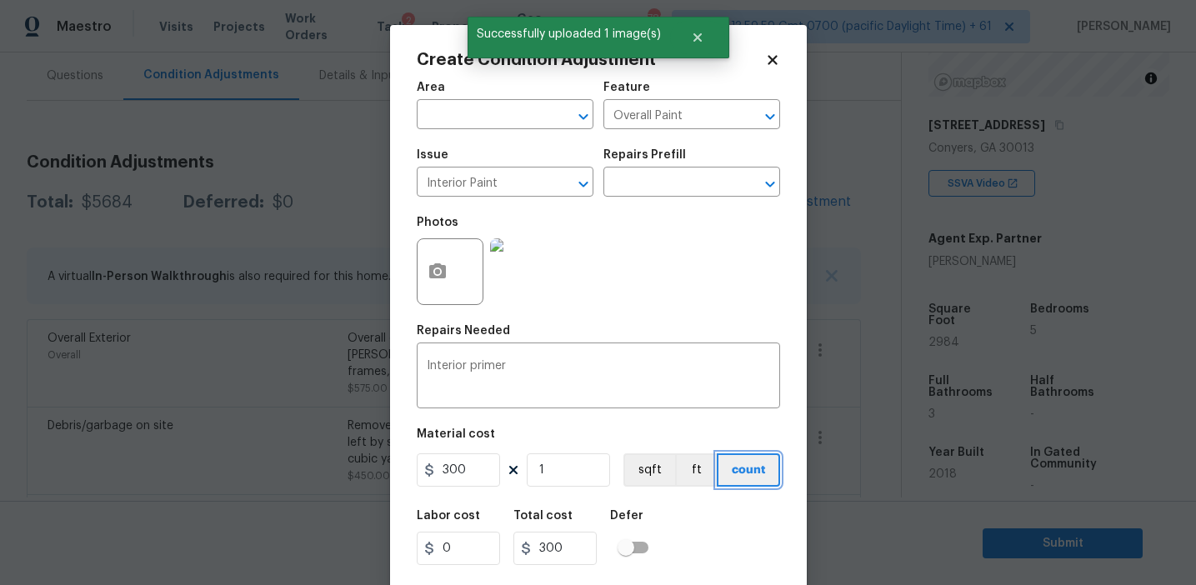
scroll to position [38, 0]
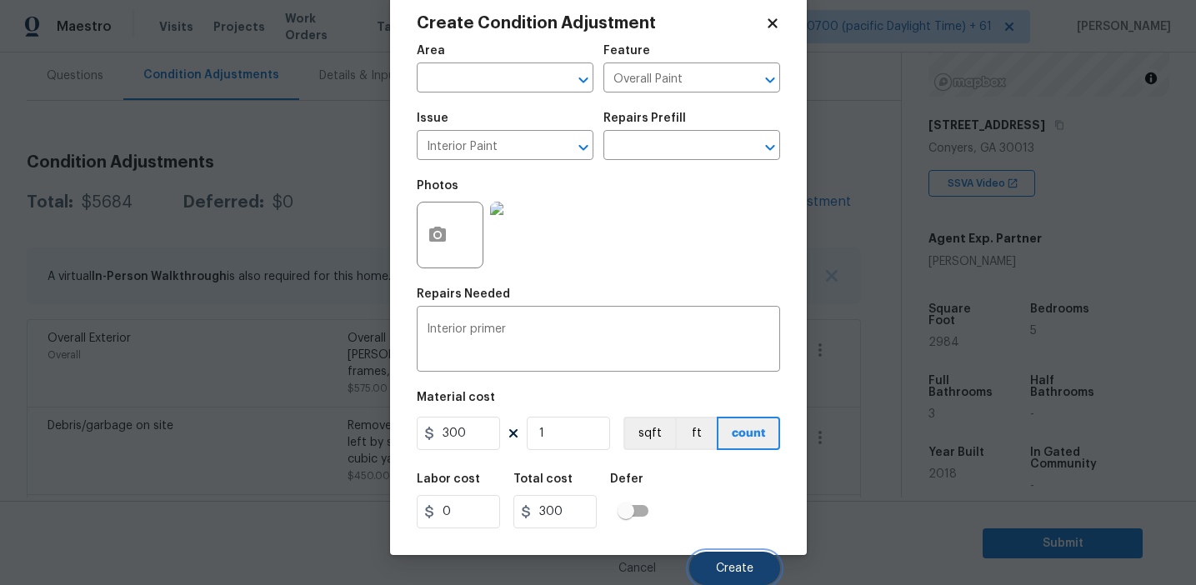
click at [731, 564] on span "Create" at bounding box center [735, 569] width 38 height 13
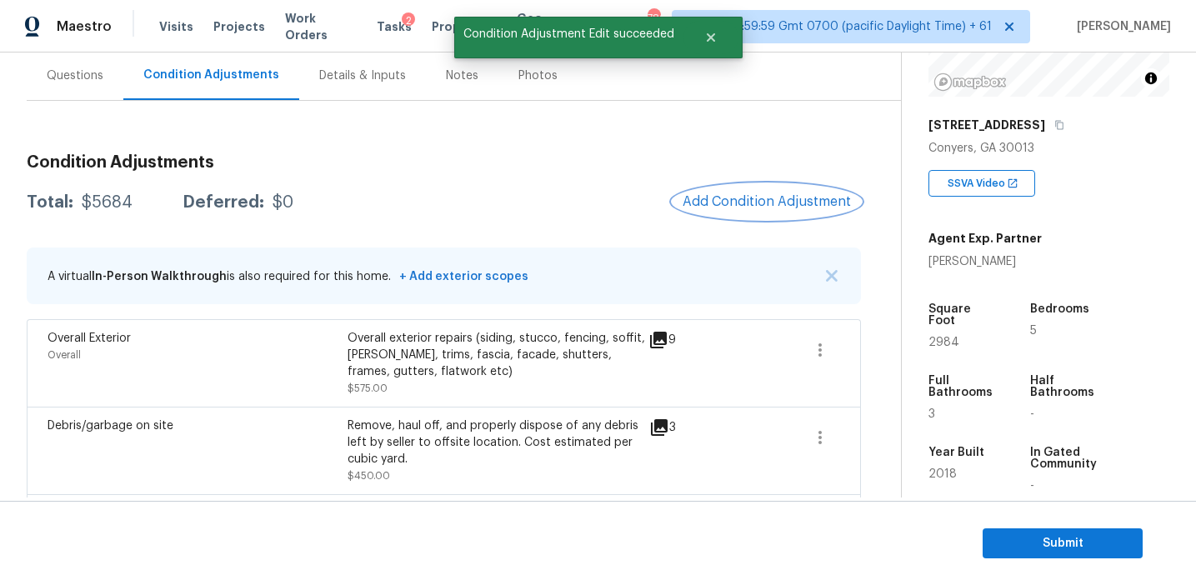
scroll to position [0, 0]
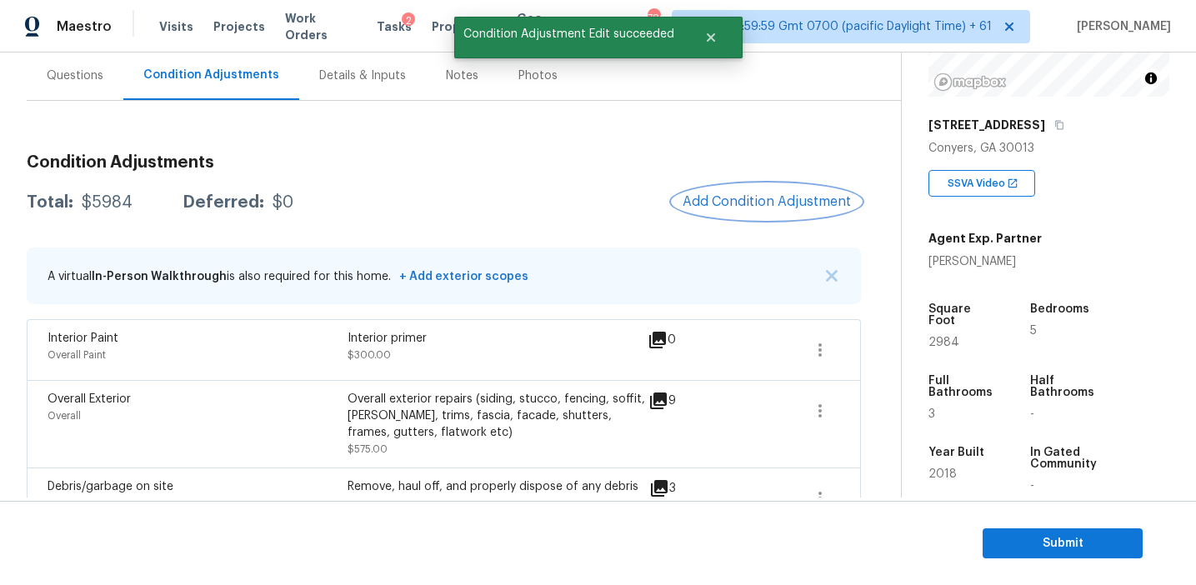
click at [746, 192] on button "Add Condition Adjustment" at bounding box center [767, 201] width 188 height 35
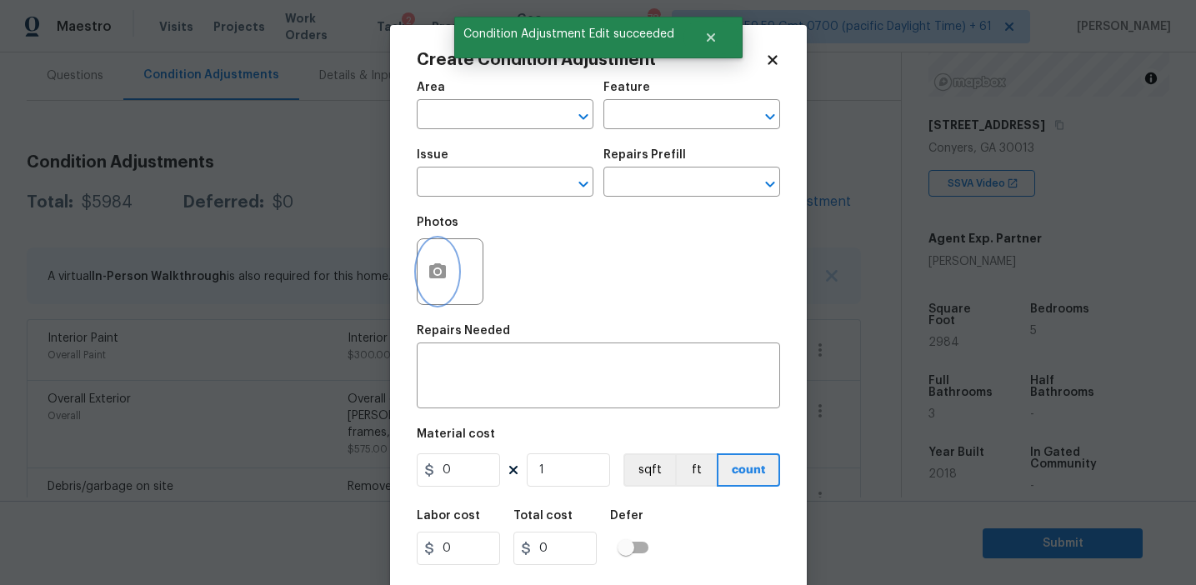
click at [428, 270] on icon "button" at bounding box center [438, 272] width 20 height 20
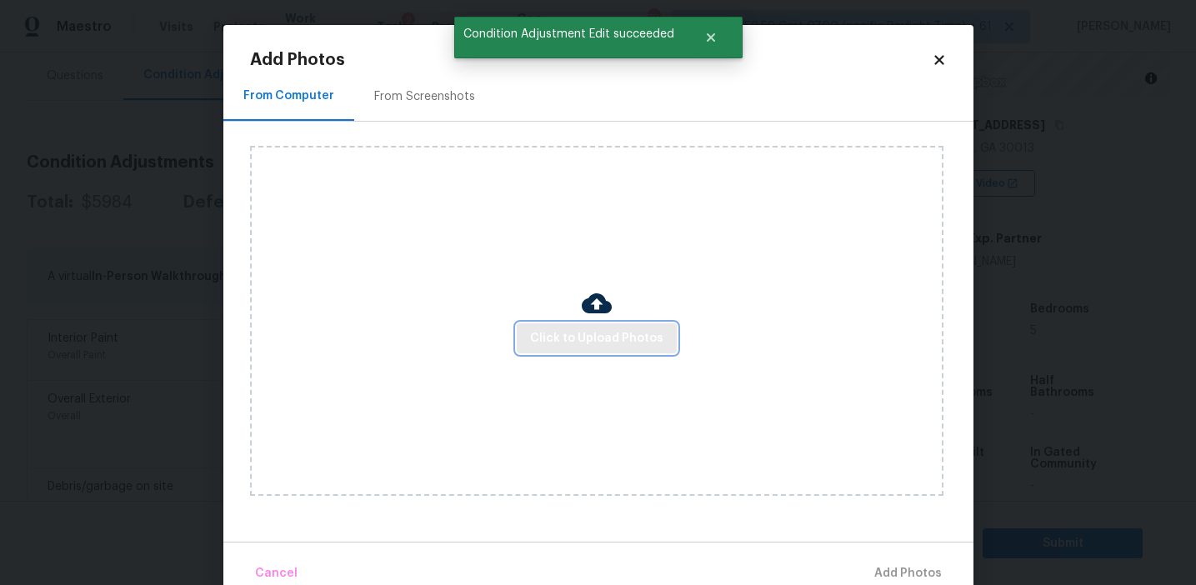
click at [573, 328] on span "Click to Upload Photos" at bounding box center [596, 338] width 133 height 21
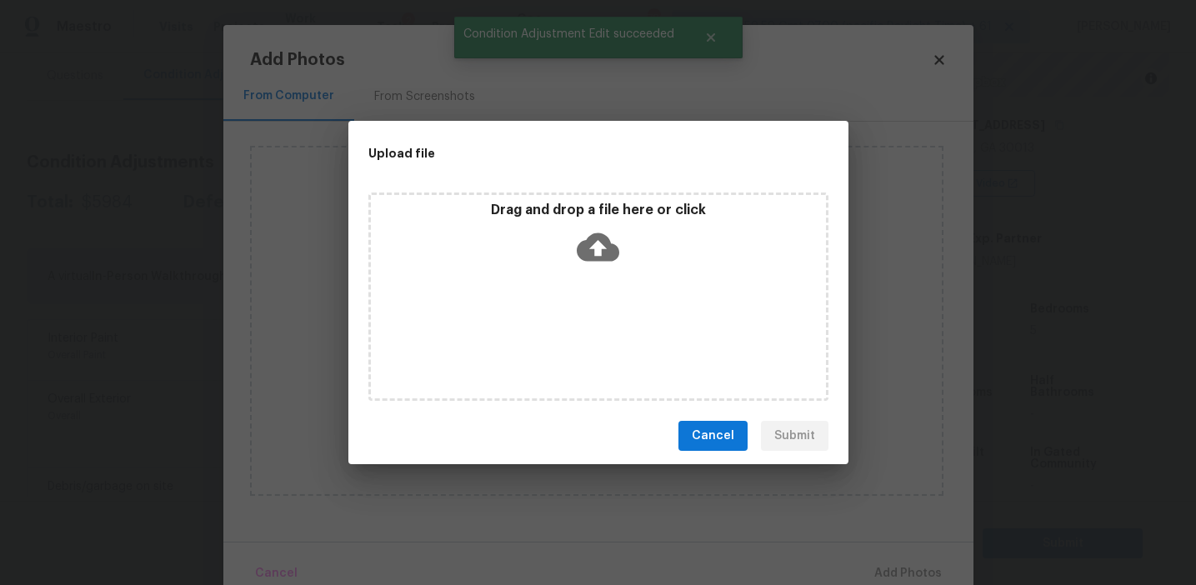
click at [588, 173] on div "Upload file" at bounding box center [560, 153] width 425 height 65
click at [588, 215] on p "Drag and drop a file here or click" at bounding box center [598, 211] width 455 height 18
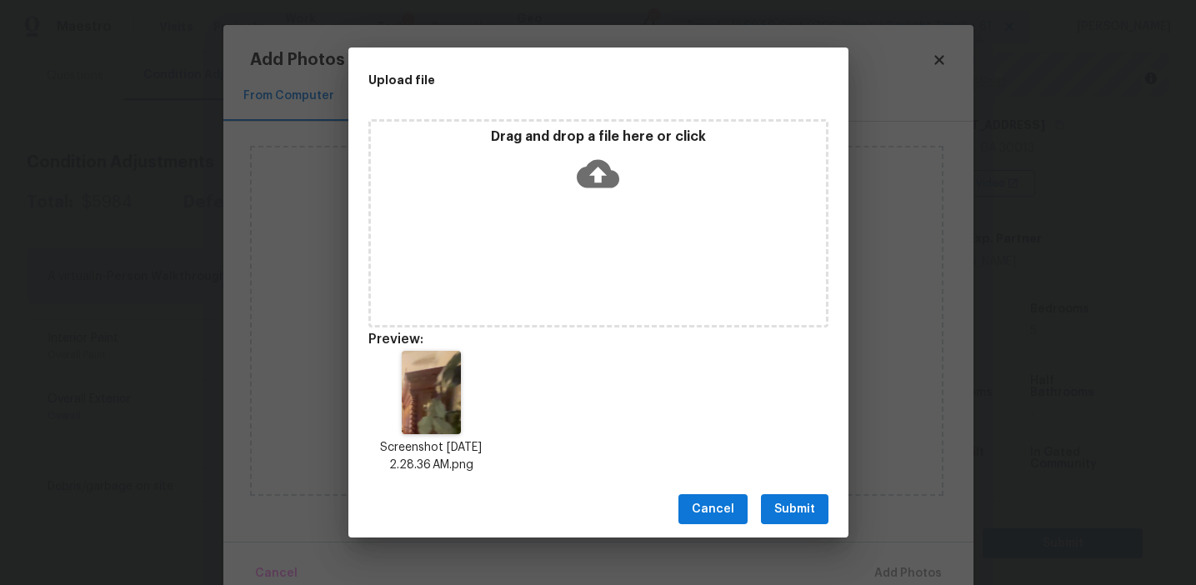
click at [772, 502] on button "Submit" at bounding box center [795, 509] width 68 height 31
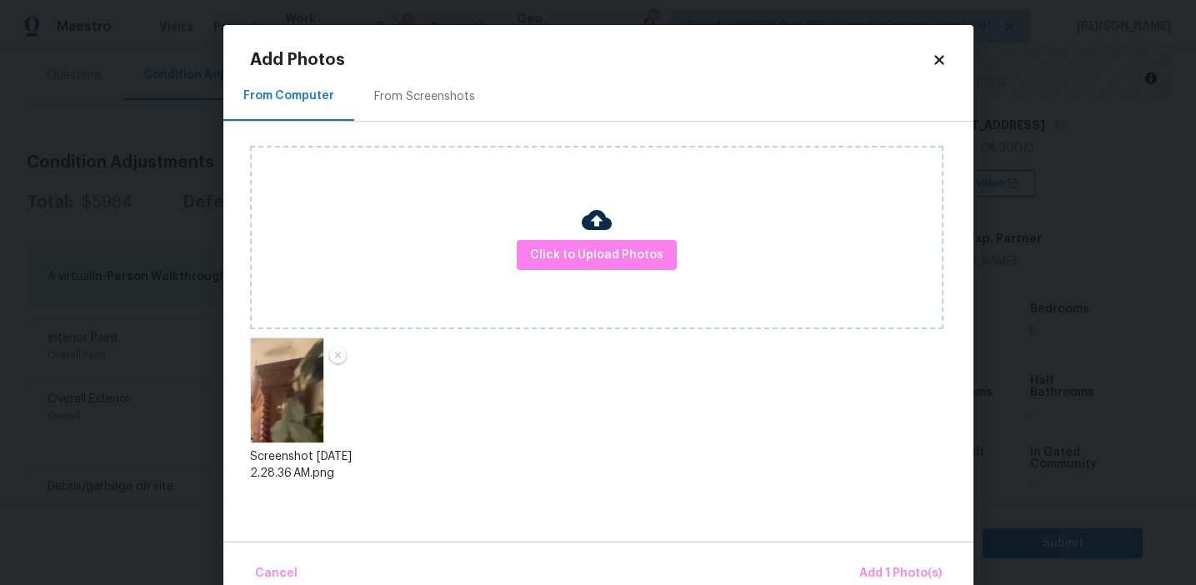
click at [858, 549] on div "Cancel Add 1 Photo(s)" at bounding box center [598, 567] width 750 height 50
click at [887, 566] on span "Add 1 Photo(s)" at bounding box center [900, 573] width 83 height 21
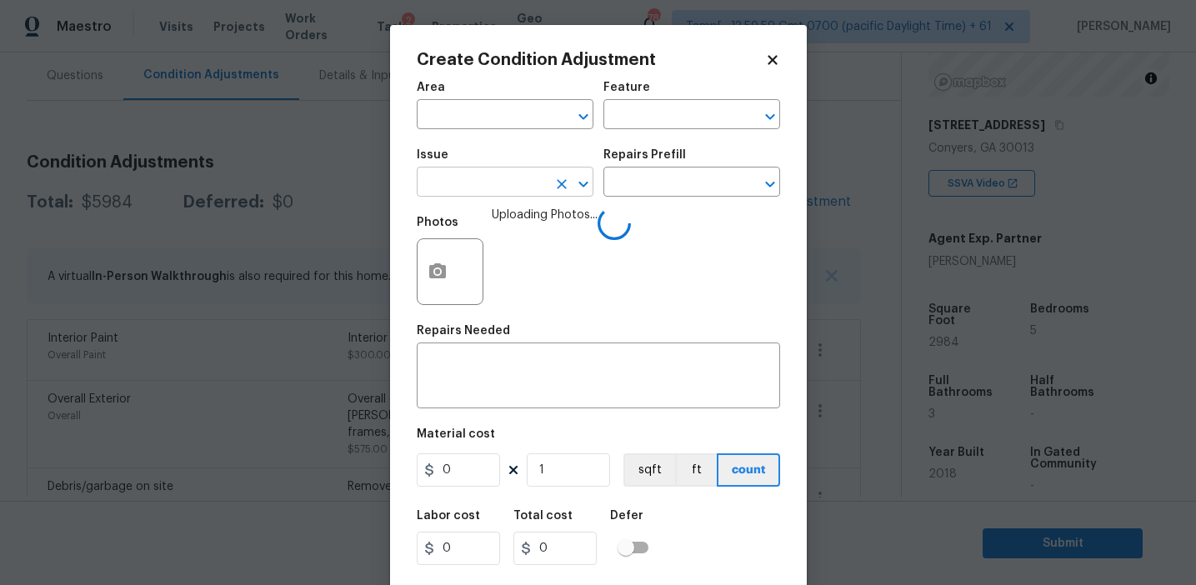
click at [471, 188] on input "text" at bounding box center [482, 184] width 130 height 26
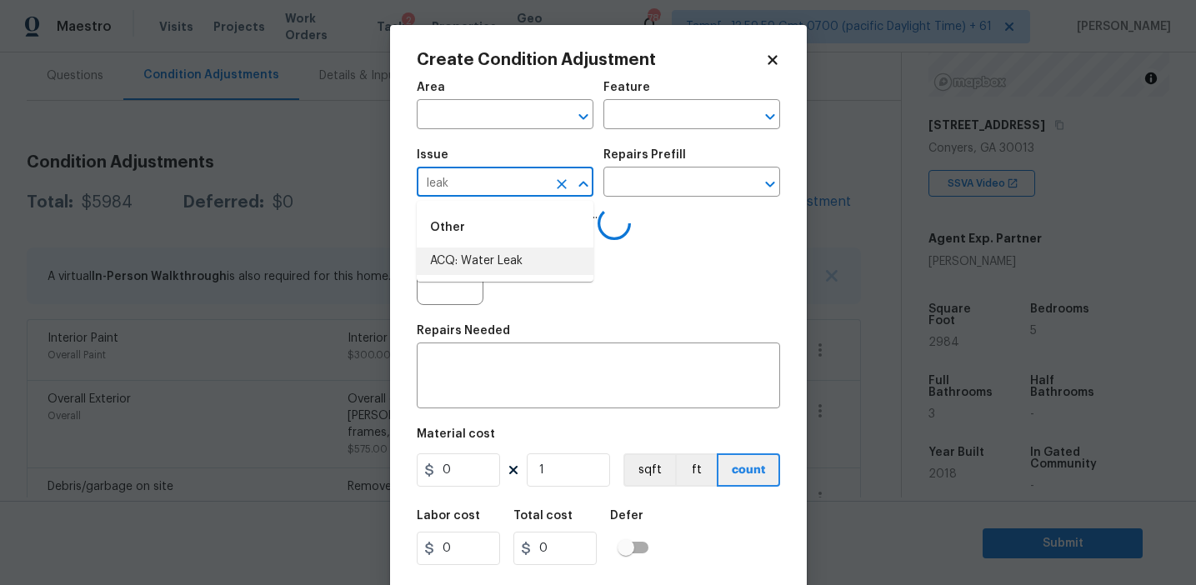
click at [483, 258] on li "ACQ: Water Leak" at bounding box center [505, 262] width 177 height 28
type input "ACQ: Water Leak"
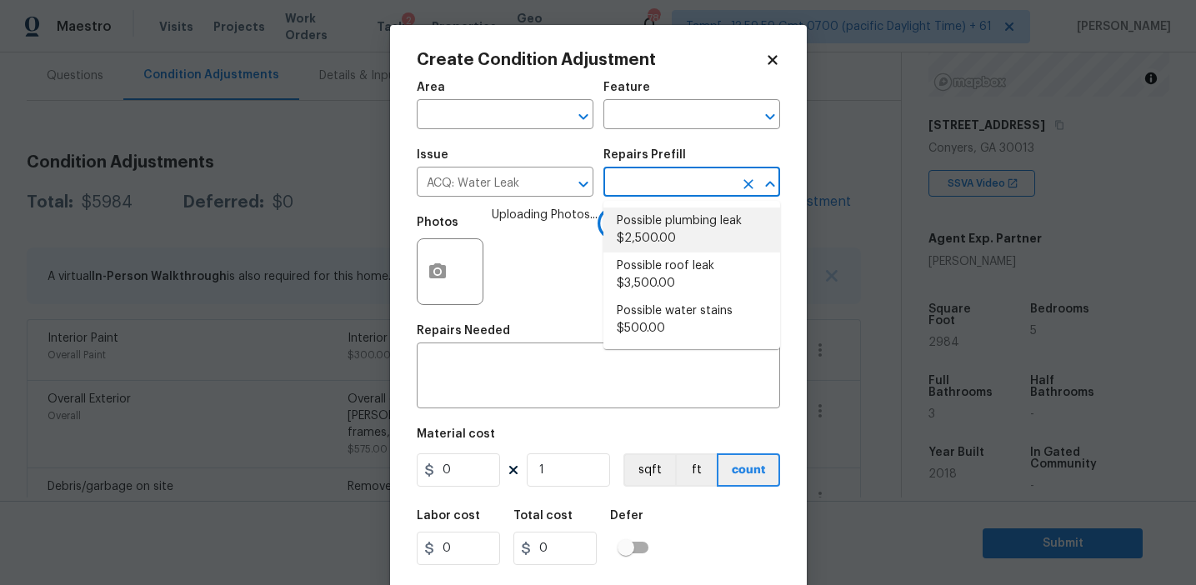
click at [668, 232] on li "Possible plumbing leak $2,500.00" at bounding box center [691, 230] width 177 height 45
type input "Acquisition"
type textarea "Acquisition Scope: Possible plumbing leak"
type input "2500"
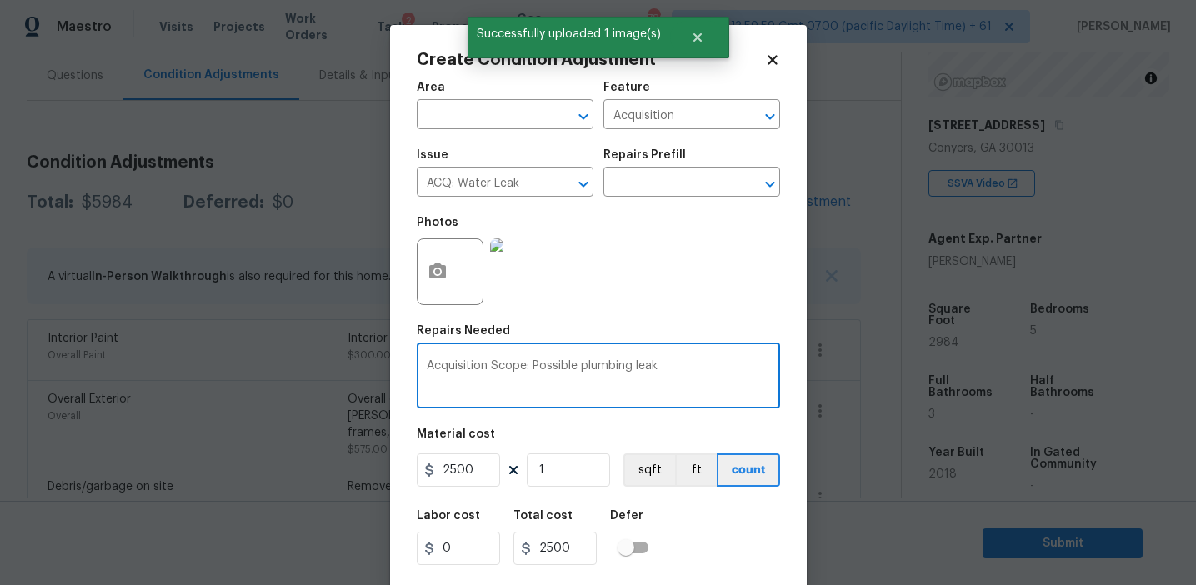
click at [595, 369] on textarea "Acquisition Scope: Possible plumbing leak" at bounding box center [598, 377] width 343 height 35
type textarea "Acquisition Scope: Possible leak"
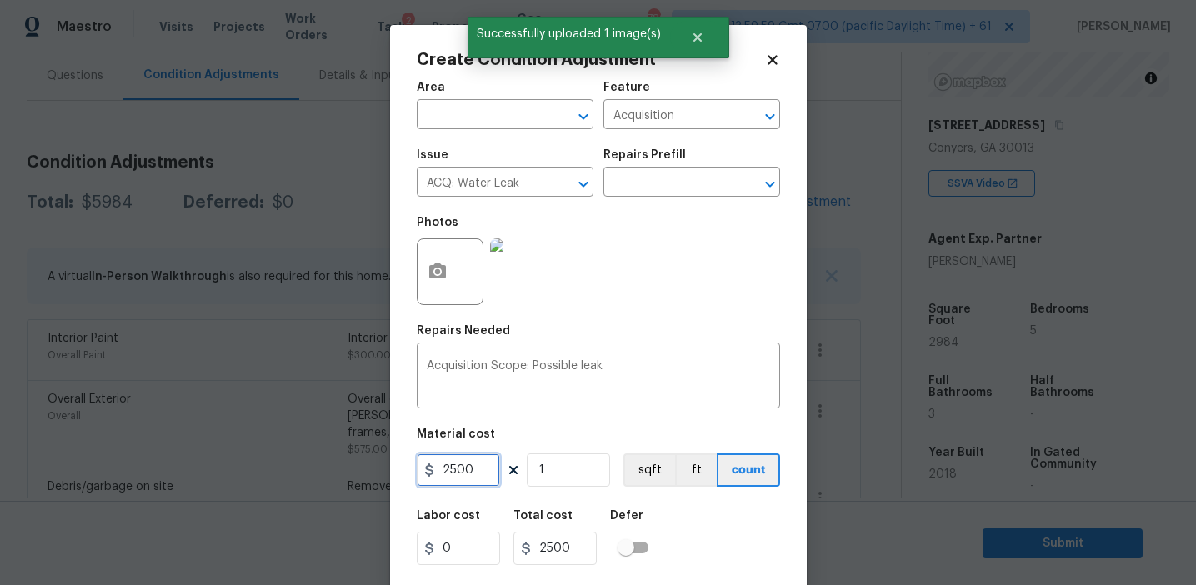
scroll to position [38, 0]
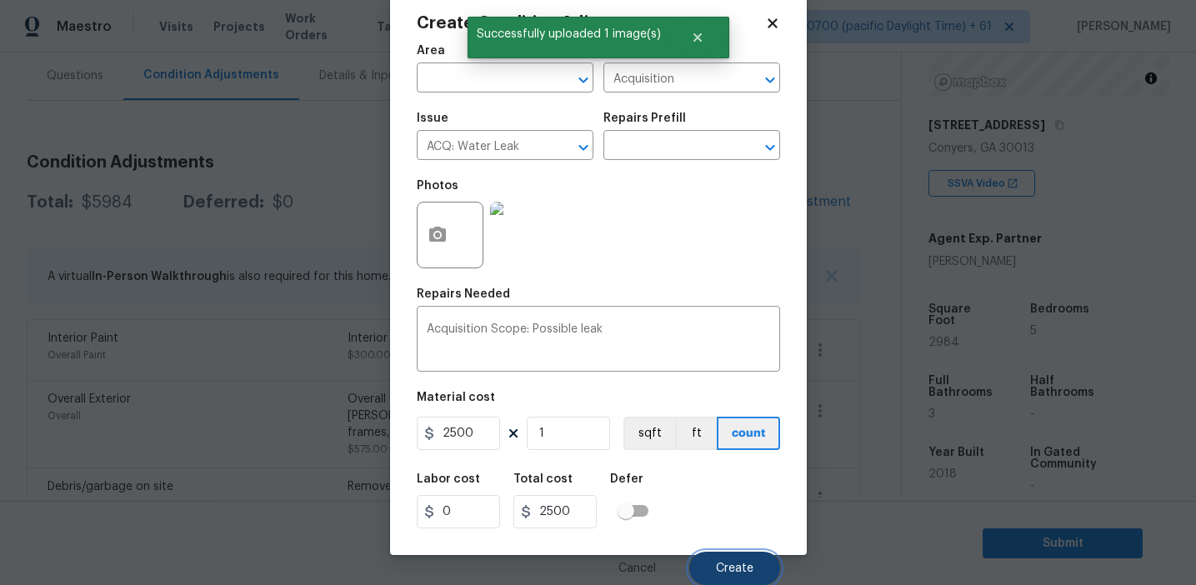
click at [708, 558] on button "Create" at bounding box center [734, 568] width 91 height 33
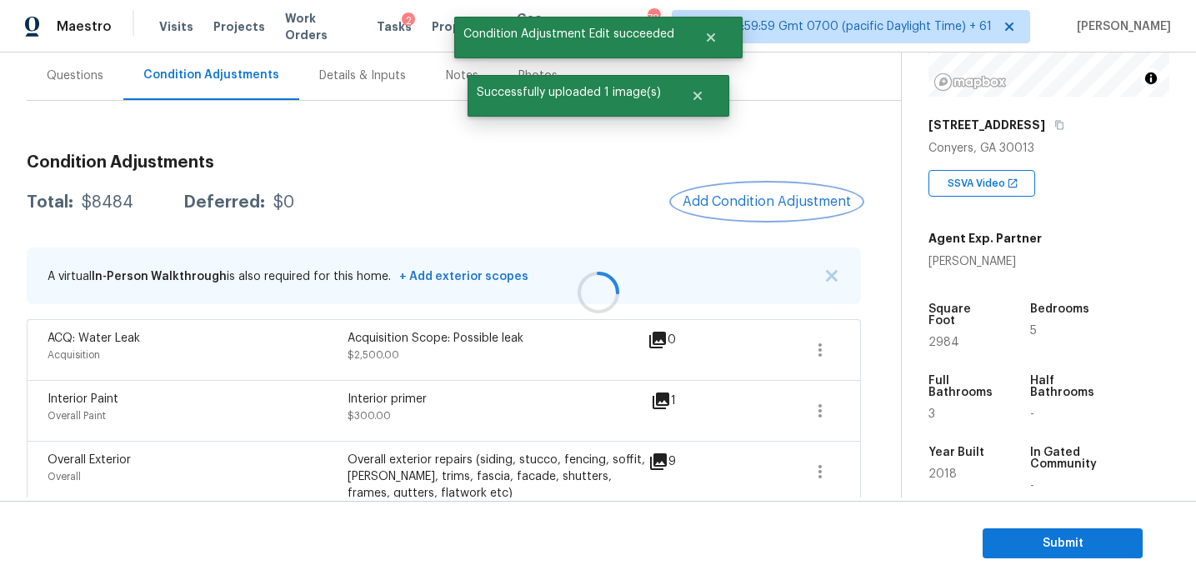
scroll to position [0, 0]
click at [390, 202] on div "Total: $8484 Deferred: $0 Add Condition Adjustment" at bounding box center [444, 202] width 834 height 37
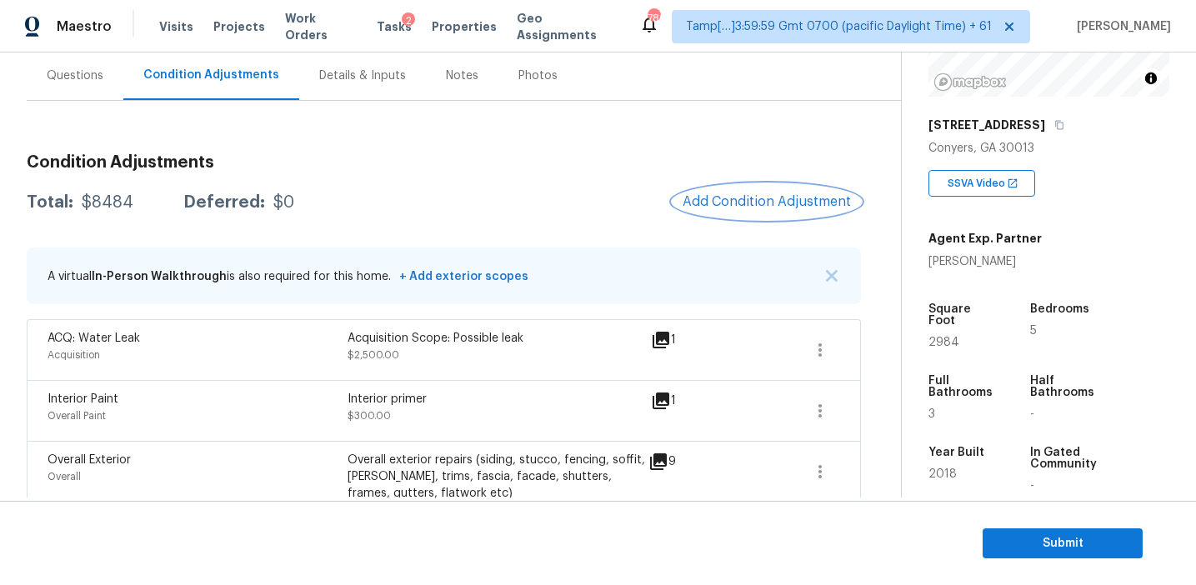
click at [717, 208] on span "Add Condition Adjustment" at bounding box center [767, 201] width 168 height 15
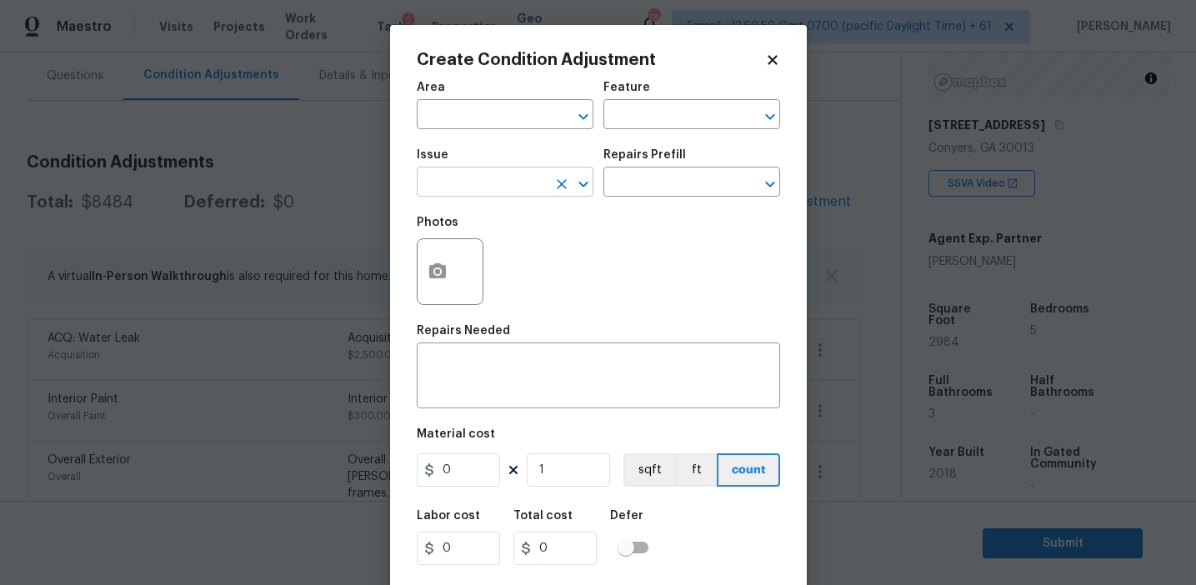
click at [461, 185] on input "text" at bounding box center [482, 184] width 130 height 26
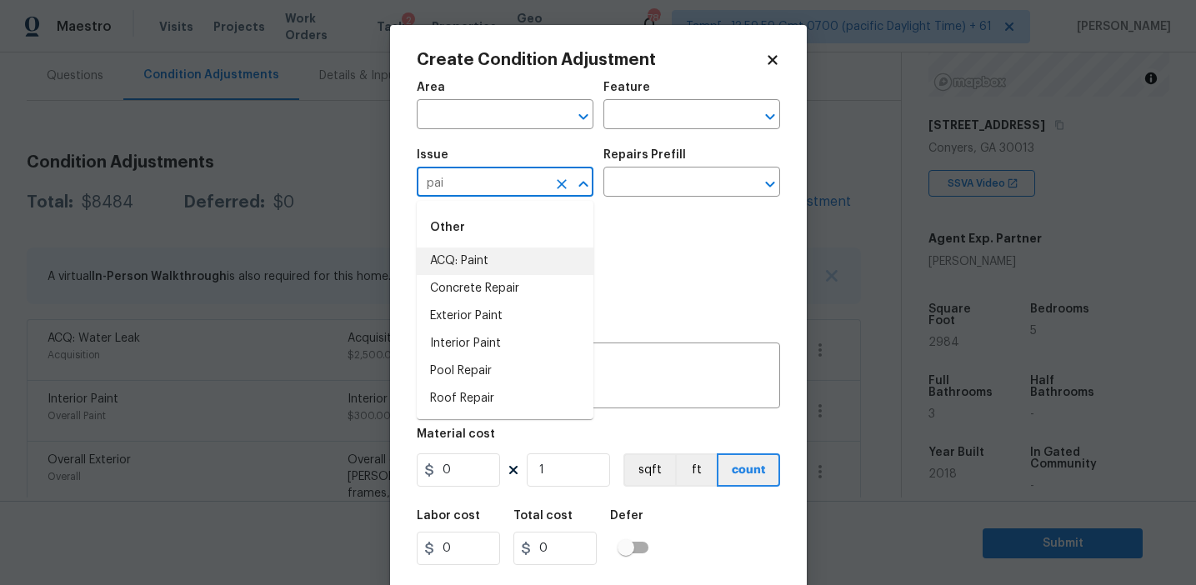
click at [513, 258] on li "ACQ: Paint" at bounding box center [505, 262] width 177 height 28
type input "ACQ: Paint"
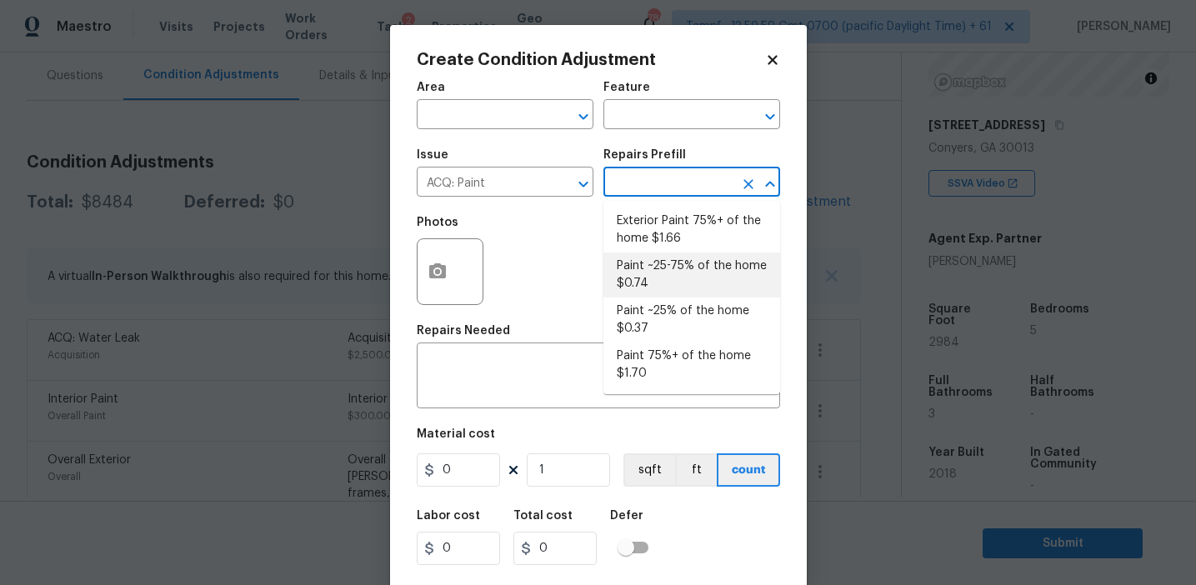
click at [656, 288] on li "Paint ~25-75% of the home $0.74" at bounding box center [691, 275] width 177 height 45
type input "Acquisition"
type textarea "Acquisition Scope: ~25 - 75% of the home needs interior paint"
type input "0.74"
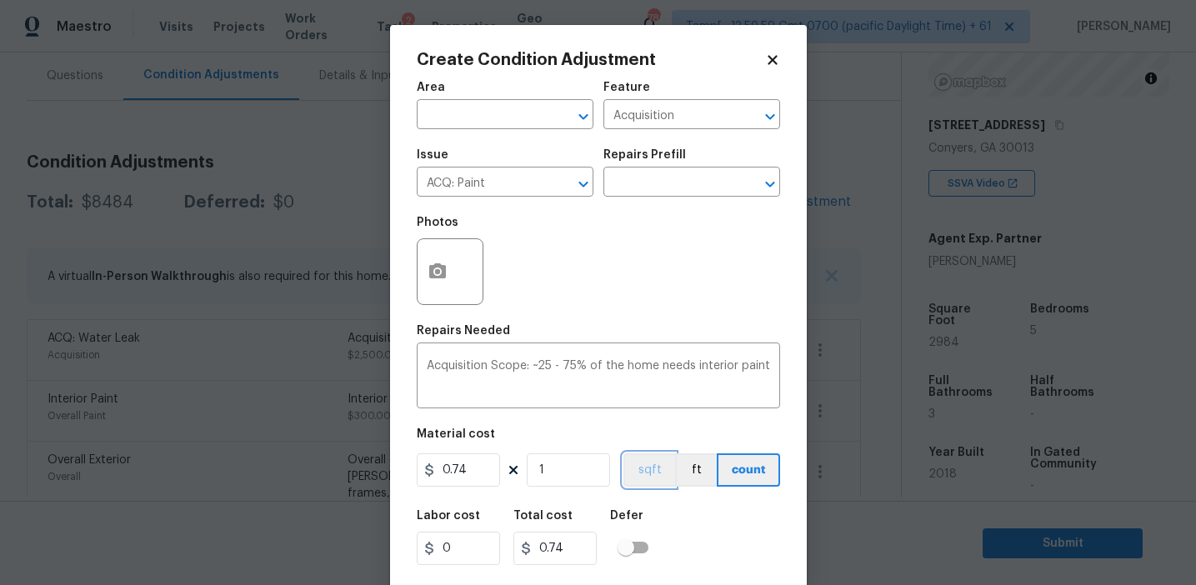
click at [648, 467] on button "sqft" at bounding box center [649, 469] width 52 height 33
click at [577, 477] on input "1" at bounding box center [568, 469] width 83 height 33
type input "0"
type input "2"
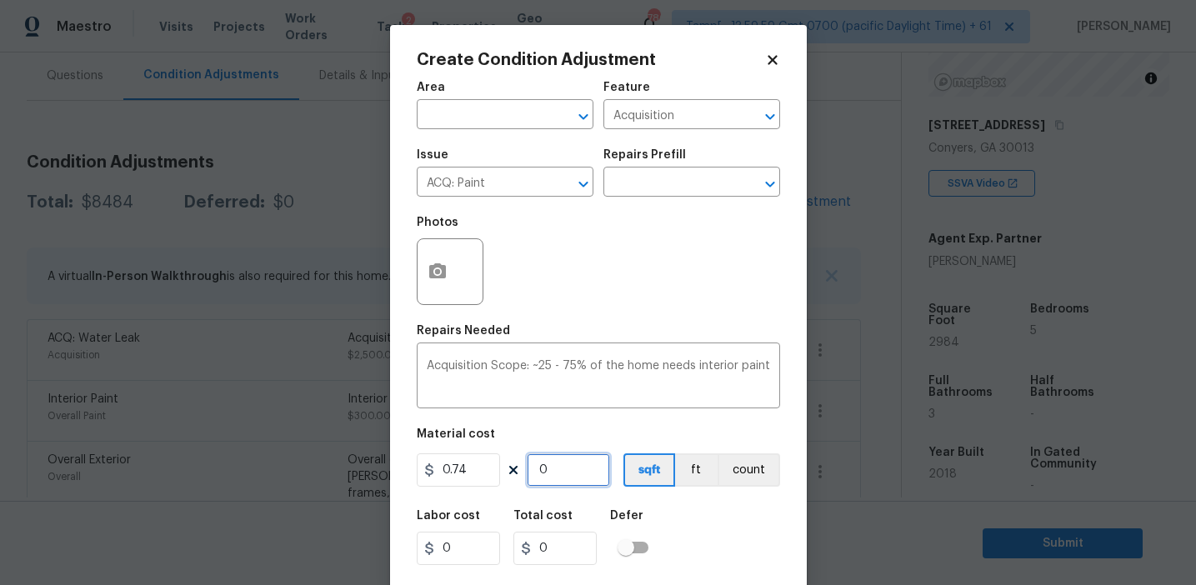
type input "1.48"
type input "29"
type input "21.46"
type input "298"
type input "220.52"
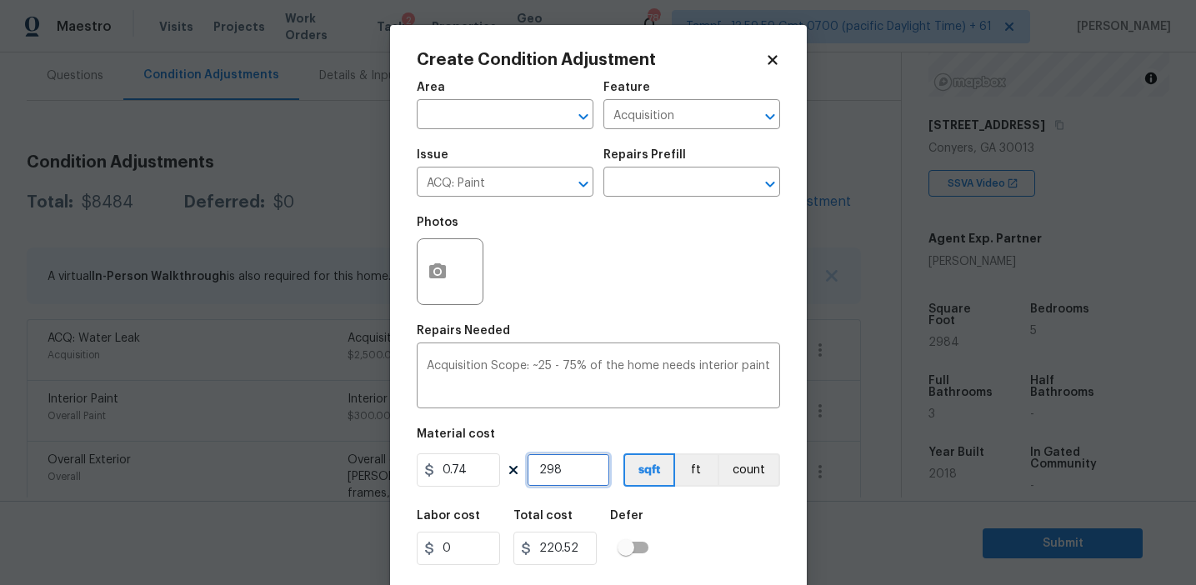
type input "2984"
type input "2208.16"
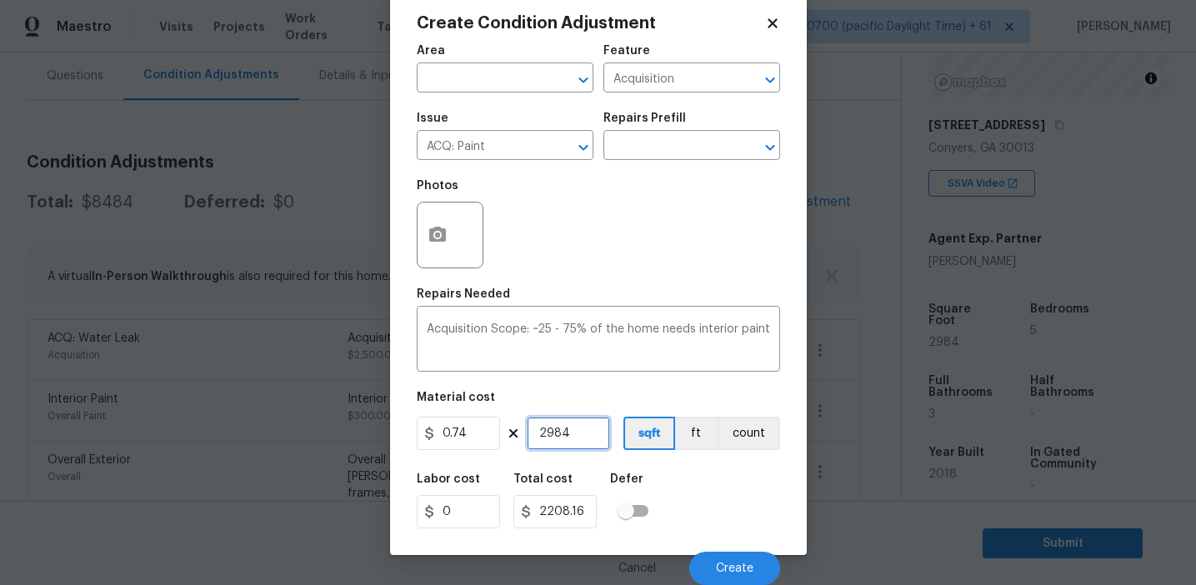
type input "2984"
click at [724, 514] on div "Labor cost 0 Total cost 2208.16 Defer" at bounding box center [598, 500] width 363 height 75
click at [445, 250] on button "button" at bounding box center [438, 235] width 40 height 65
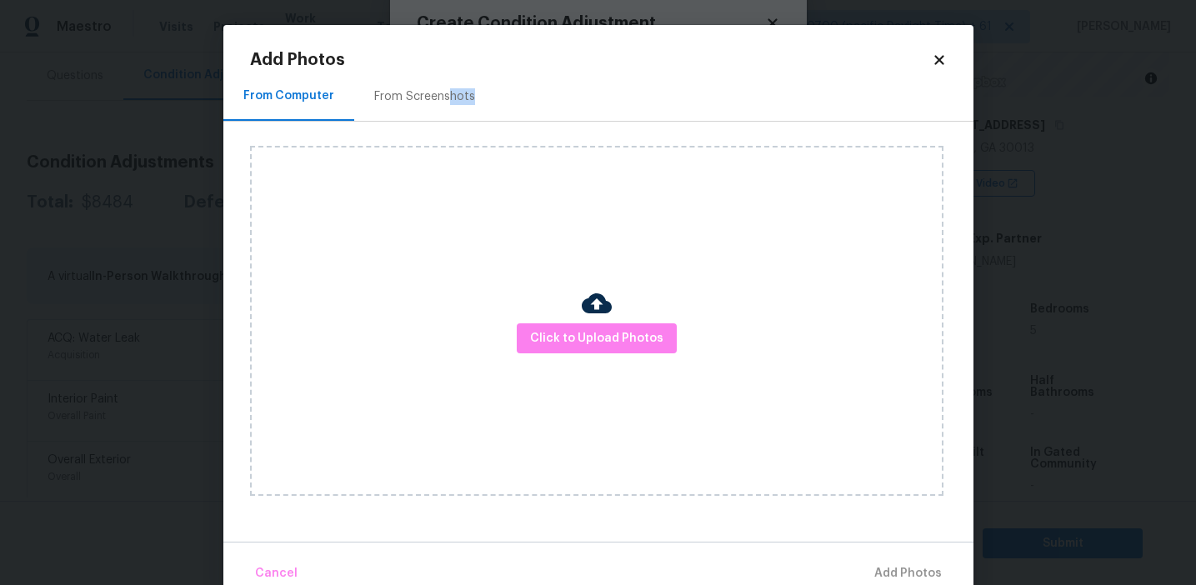
click at [447, 104] on div "From Screenshots" at bounding box center [424, 96] width 141 height 49
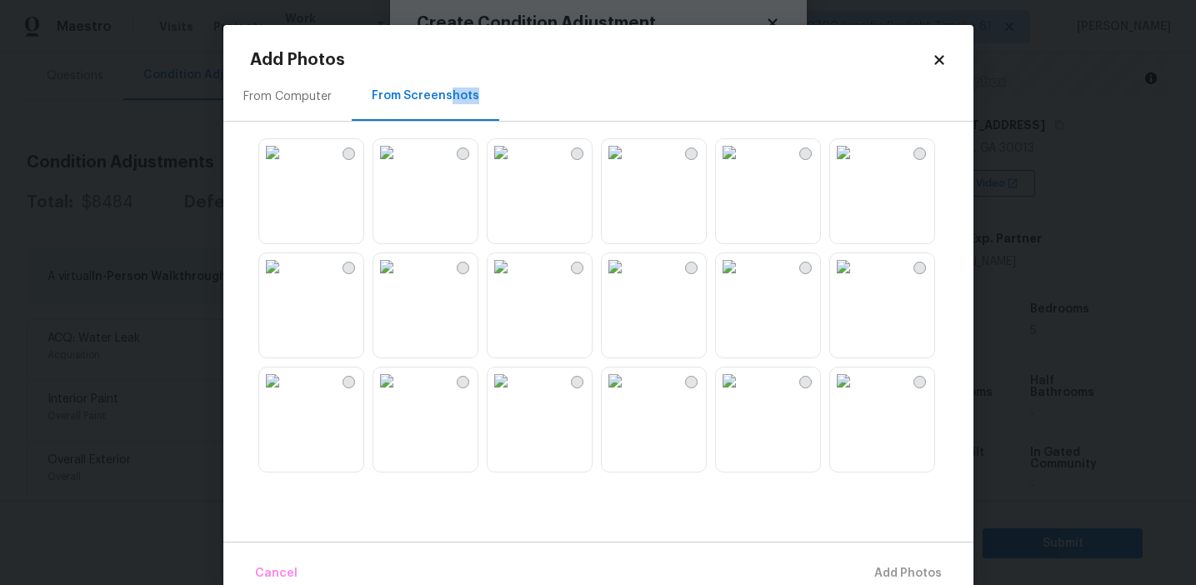
click at [400, 166] on img at bounding box center [386, 152] width 27 height 27
click at [514, 166] on img at bounding box center [501, 152] width 27 height 27
click at [628, 280] on img at bounding box center [615, 266] width 27 height 27
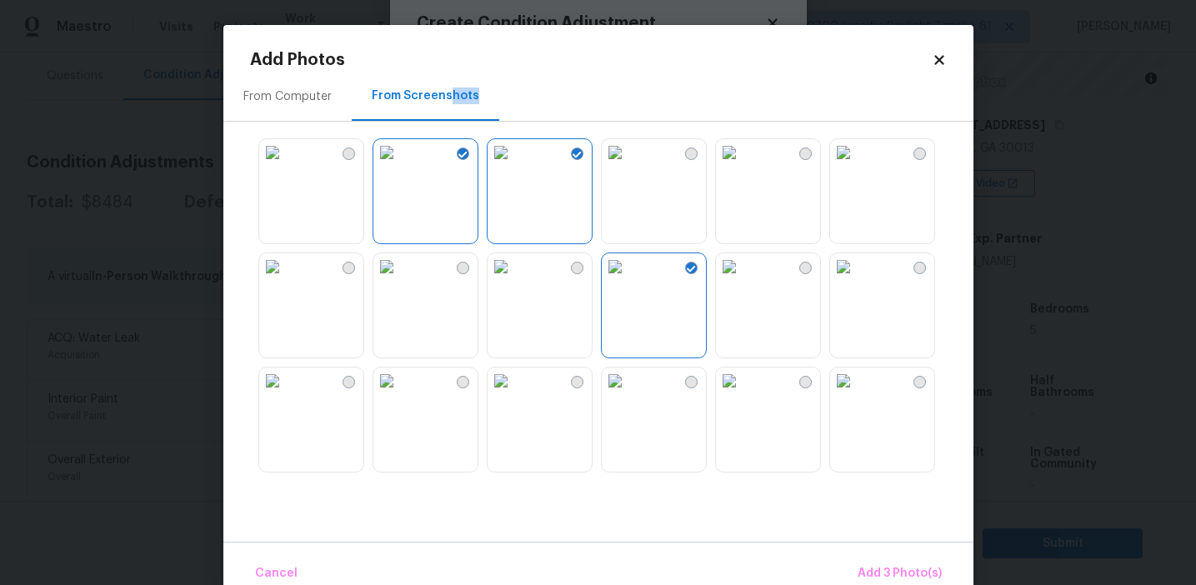
click at [743, 280] on img at bounding box center [729, 266] width 27 height 27
click at [857, 280] on img at bounding box center [843, 266] width 27 height 27
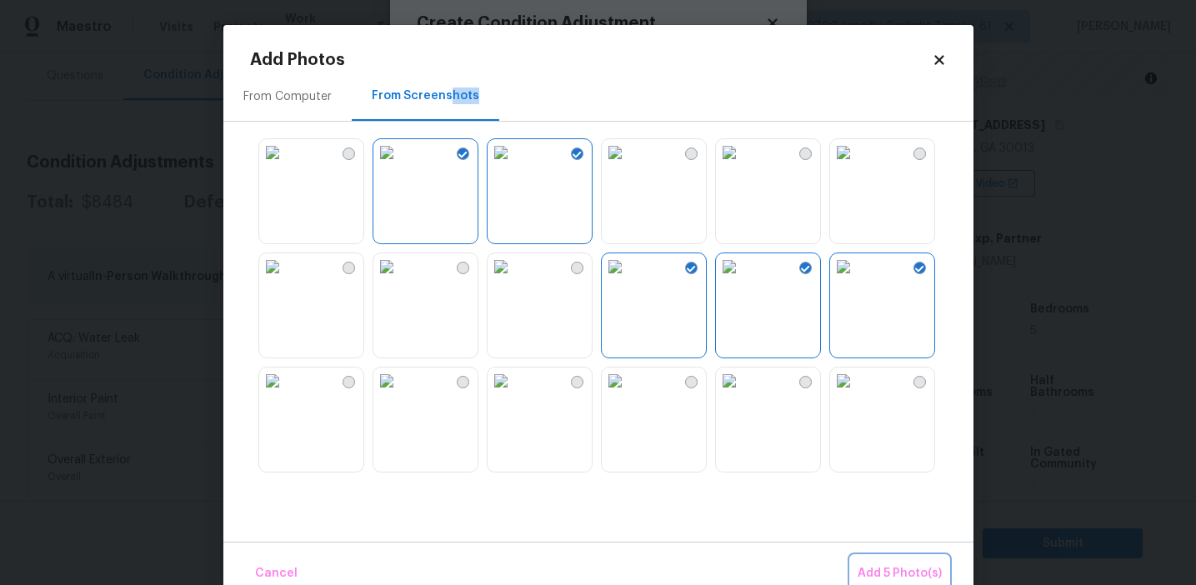
click at [877, 567] on span "Add 5 Photo(s)" at bounding box center [900, 573] width 84 height 21
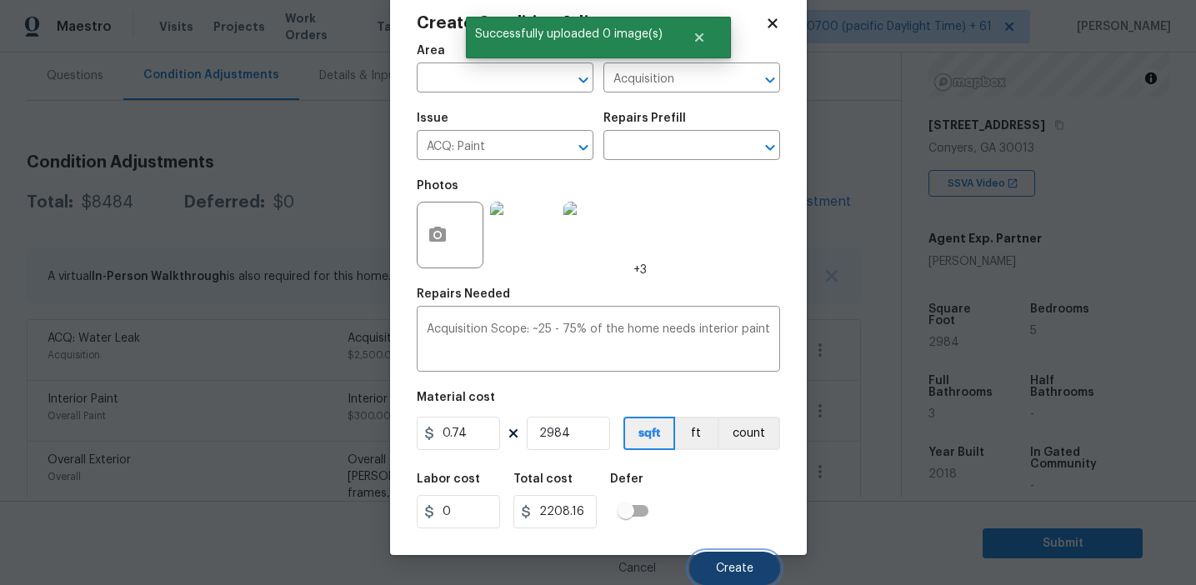
click at [744, 580] on button "Create" at bounding box center [734, 568] width 91 height 33
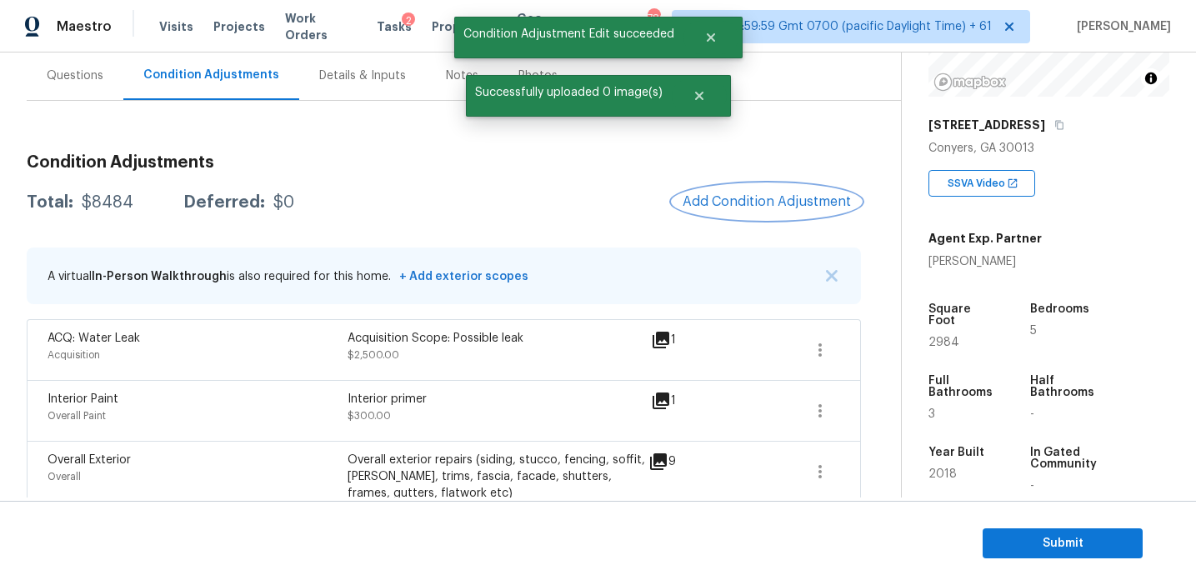
scroll to position [0, 0]
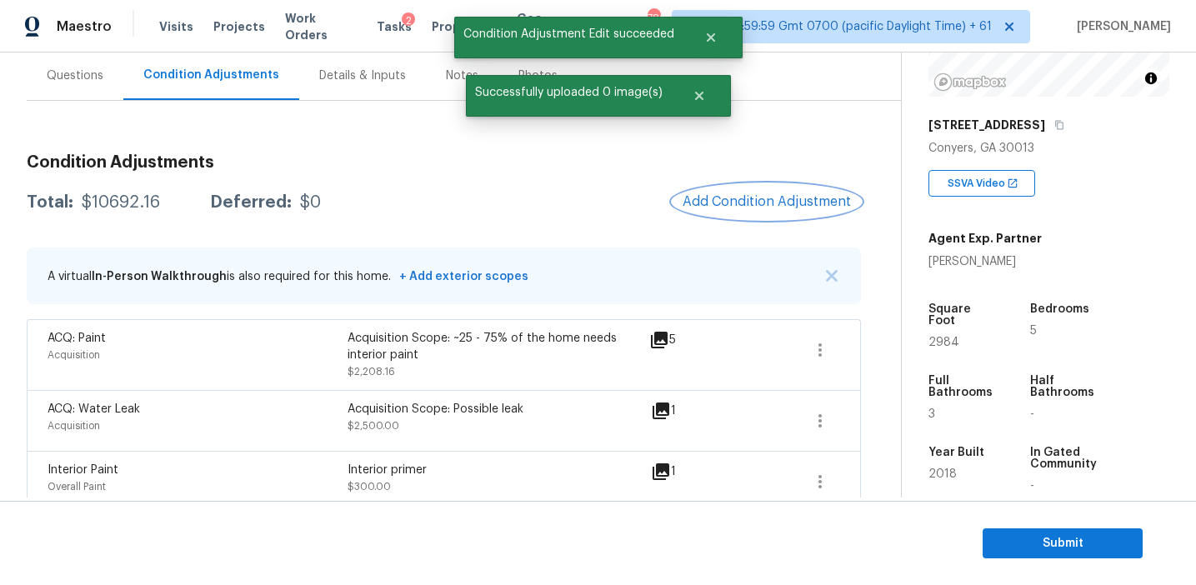
click at [753, 189] on button "Add Condition Adjustment" at bounding box center [767, 201] width 188 height 35
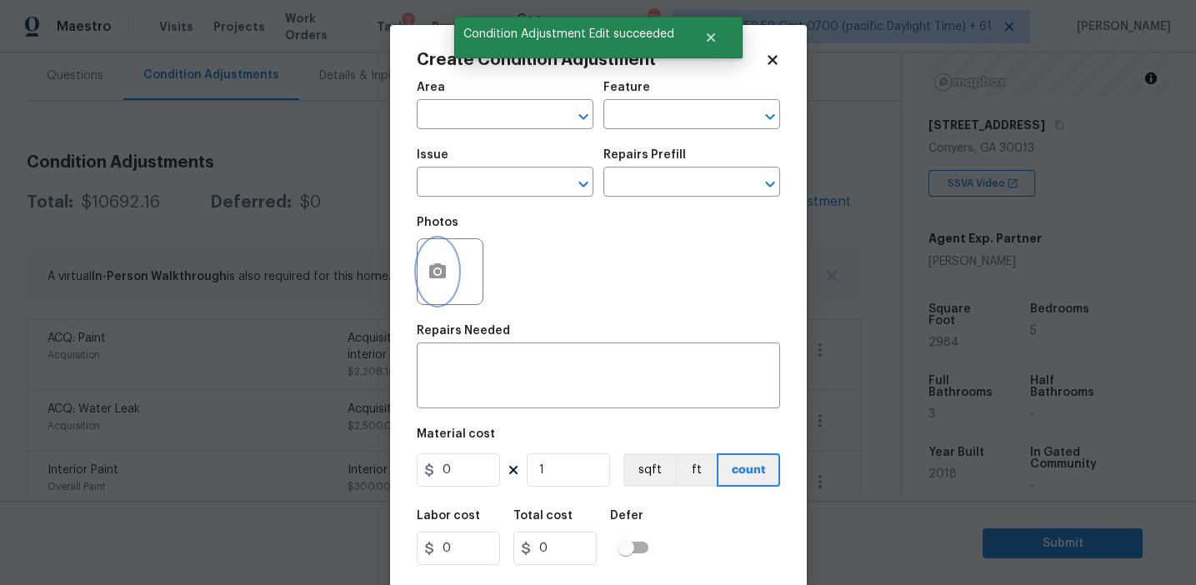
click at [434, 258] on button "button" at bounding box center [438, 271] width 40 height 65
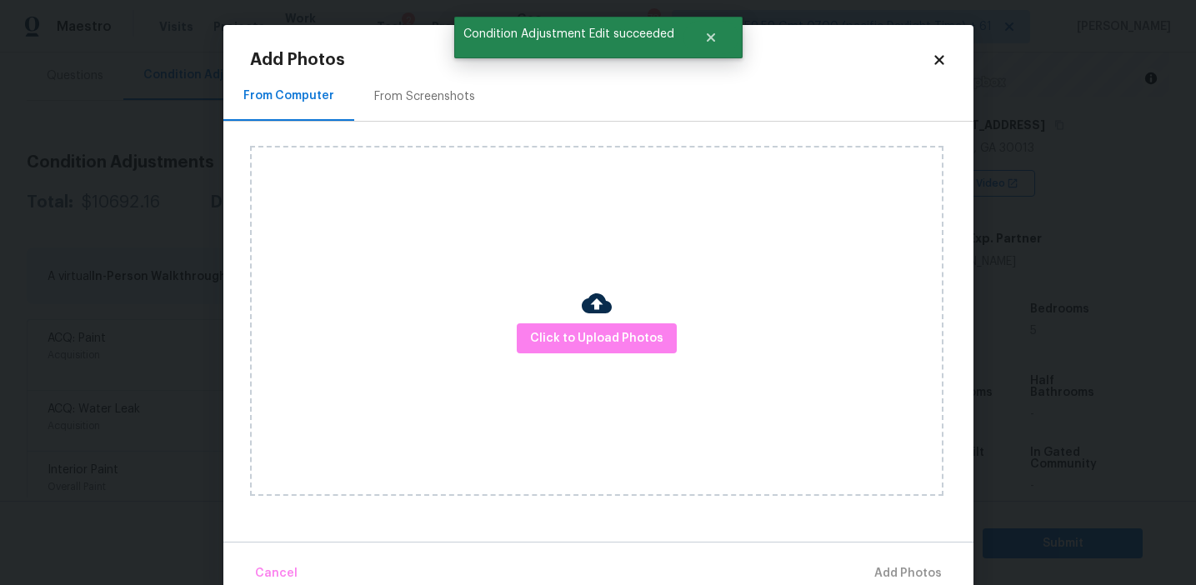
click at [429, 164] on div "Click to Upload Photos" at bounding box center [596, 321] width 693 height 350
click at [420, 93] on div "From Screenshots" at bounding box center [424, 96] width 101 height 17
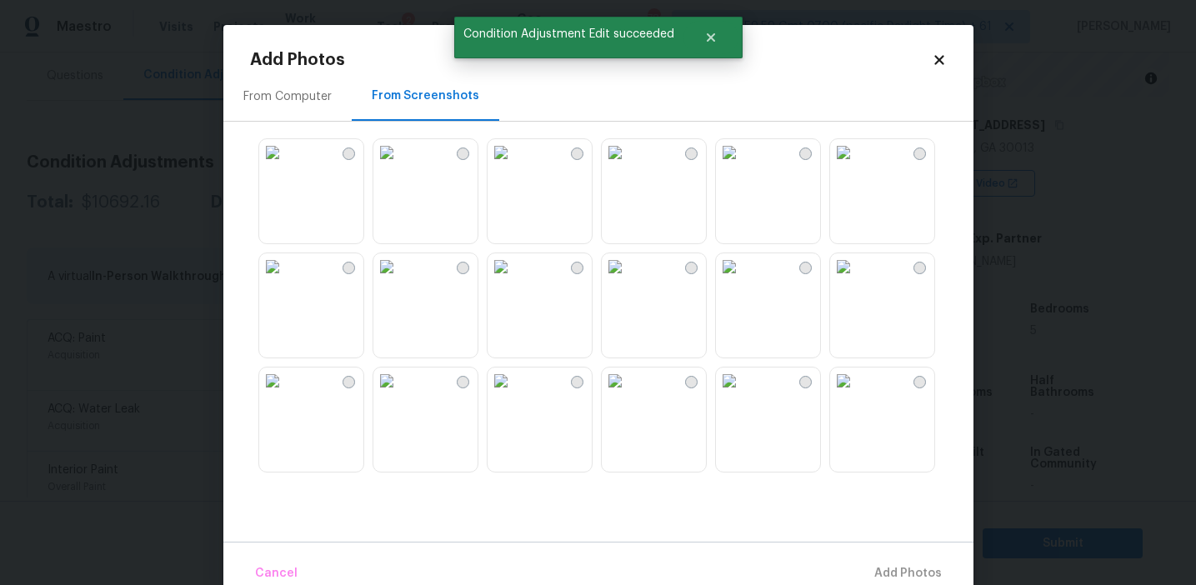
scroll to position [1592, 0]
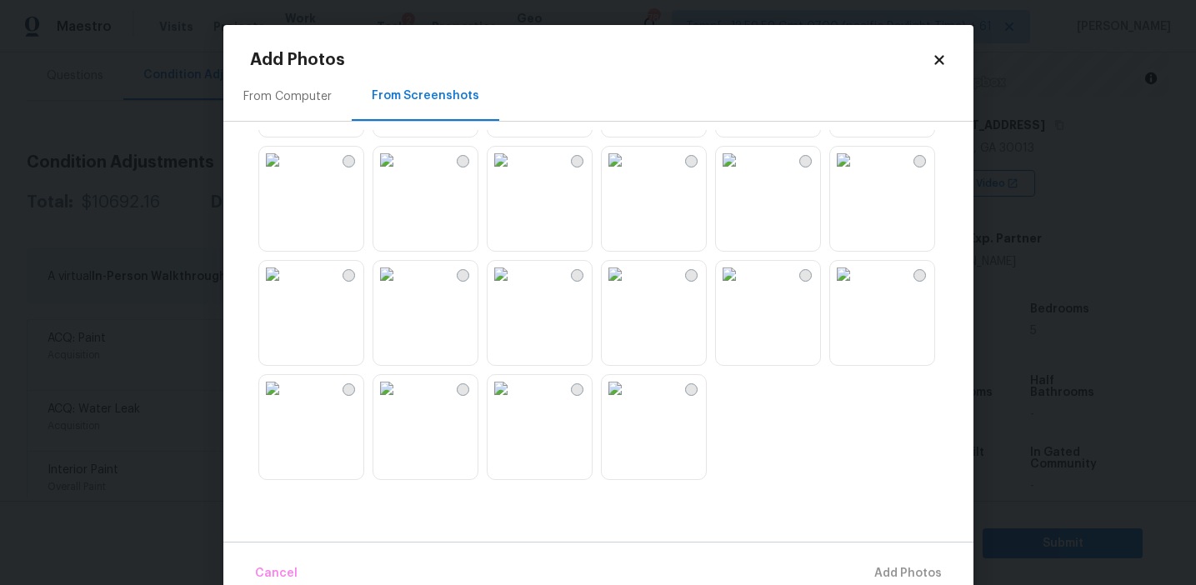
click at [400, 402] on img at bounding box center [386, 388] width 27 height 27
click at [628, 402] on img at bounding box center [615, 388] width 27 height 27
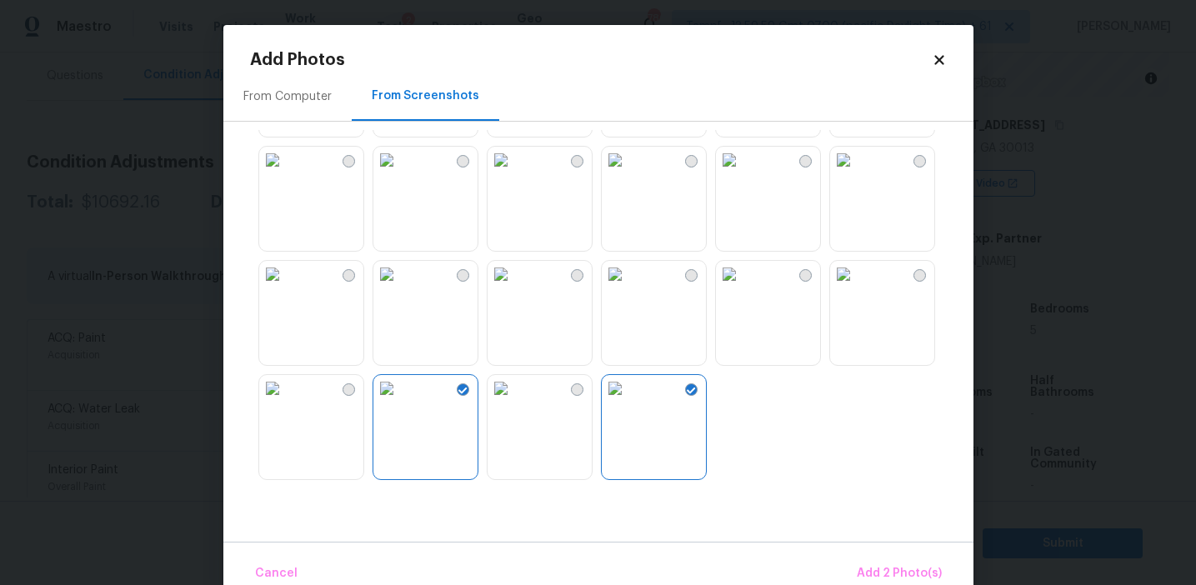
click at [628, 288] on img at bounding box center [615, 274] width 27 height 27
click at [743, 288] on img at bounding box center [729, 274] width 27 height 27
click at [849, 173] on img at bounding box center [843, 160] width 27 height 27
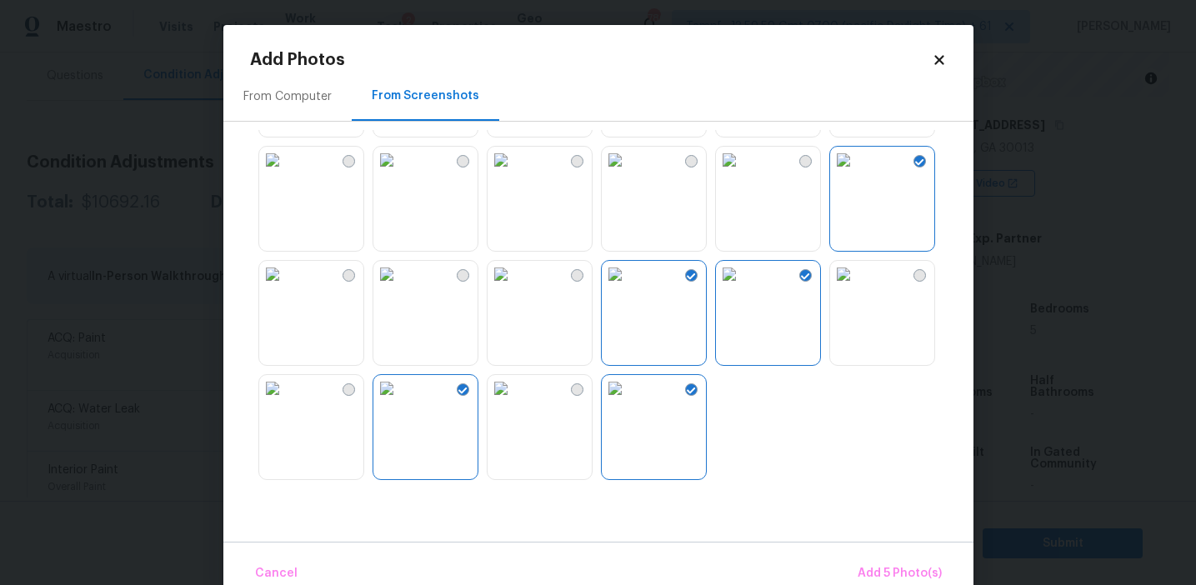
click at [628, 173] on img at bounding box center [615, 160] width 27 height 27
click at [743, 173] on img at bounding box center [729, 160] width 27 height 27
click at [400, 288] on img at bounding box center [386, 274] width 27 height 27
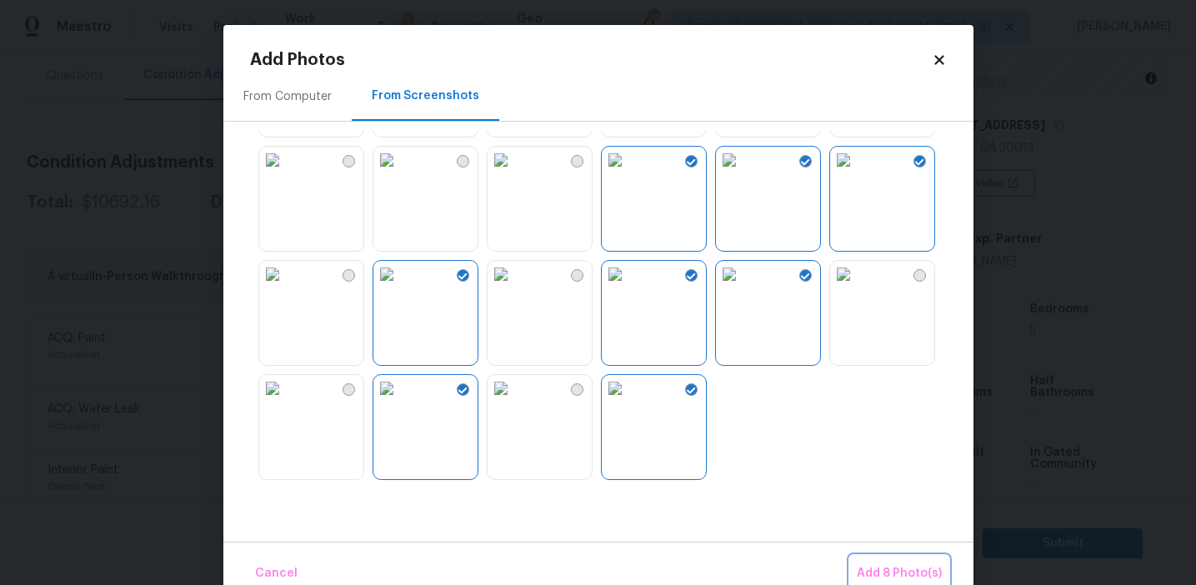
click at [876, 573] on span "Add 8 Photo(s)" at bounding box center [899, 573] width 85 height 21
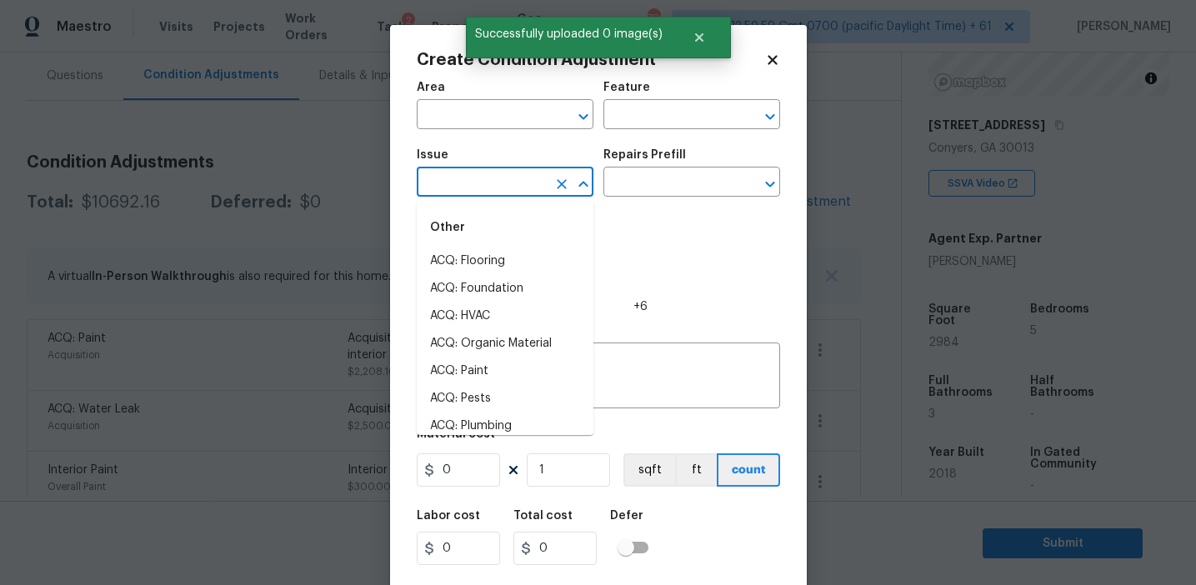
click at [478, 180] on input "text" at bounding box center [482, 184] width 130 height 26
click at [496, 250] on li "ACQ: Flooring" at bounding box center [505, 262] width 177 height 28
type input "ACQ: Flooring"
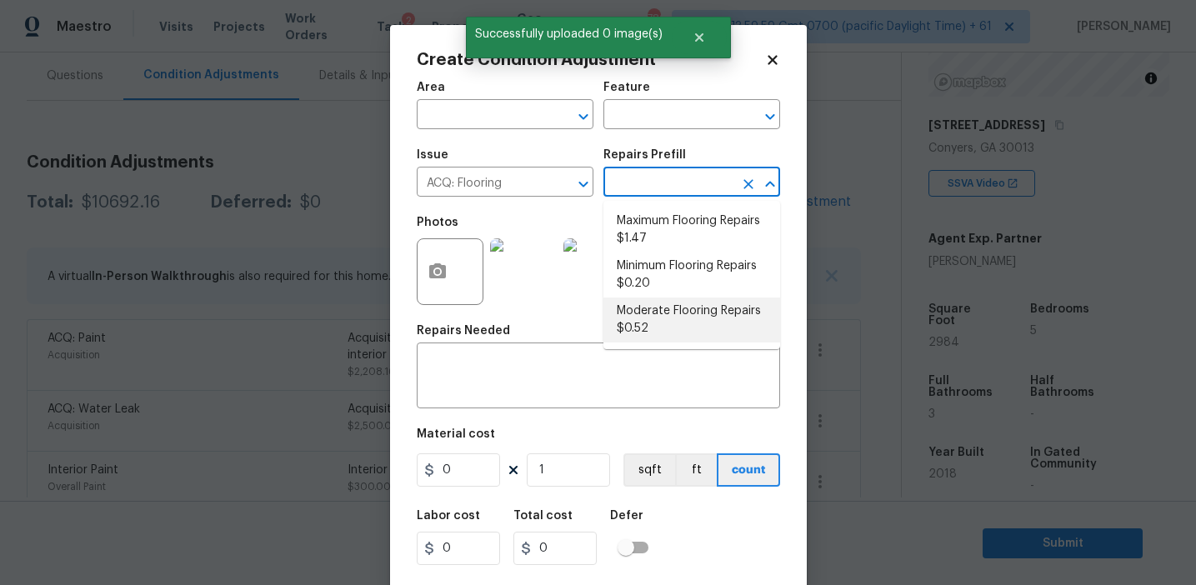
click at [654, 308] on li "Moderate Flooring Repairs $0.52" at bounding box center [691, 320] width 177 height 45
type input "Acquisition"
type textarea "Acquisition Scope: Moderate flooring repairs"
type input "0.52"
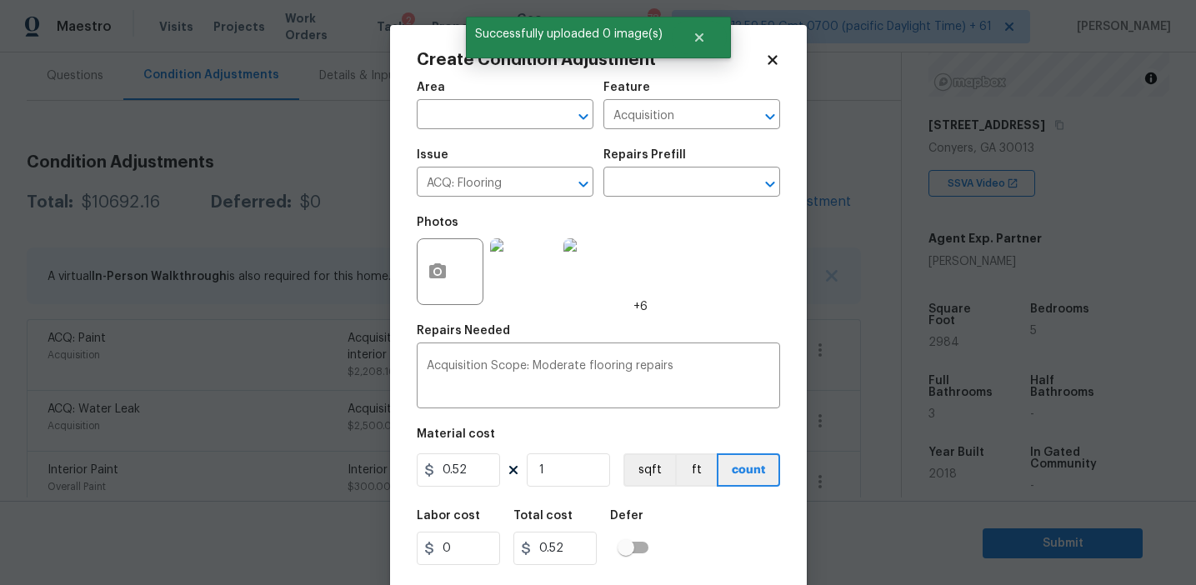
click at [670, 210] on div "Photos +6" at bounding box center [598, 261] width 363 height 108
click at [657, 183] on input "text" at bounding box center [668, 184] width 130 height 26
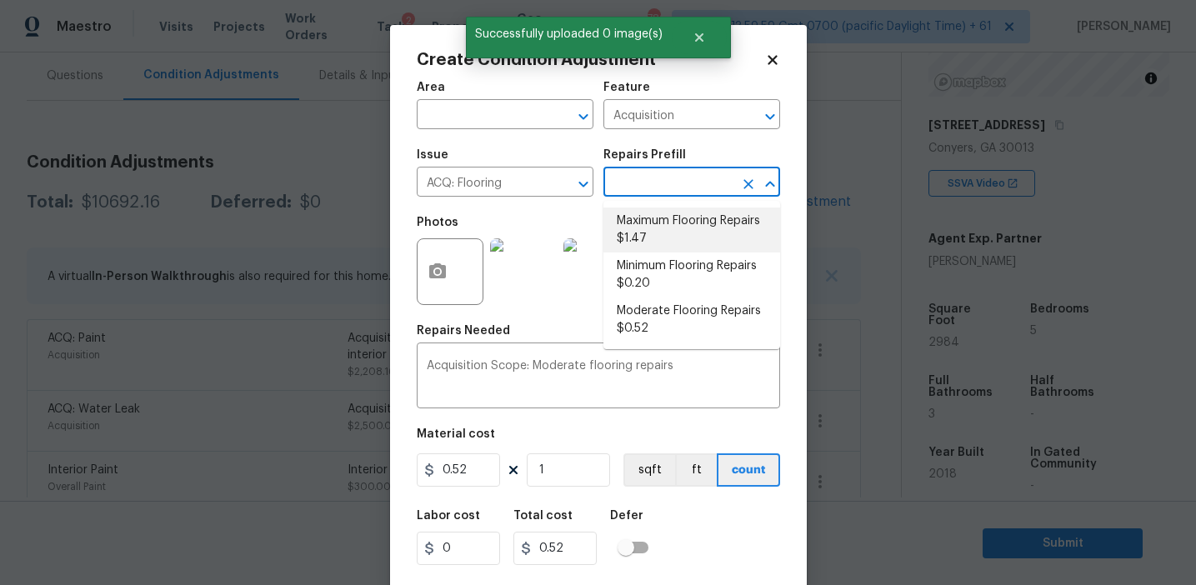
click at [657, 218] on li "Maximum Flooring Repairs $1.47" at bounding box center [691, 230] width 177 height 45
type textarea "Acquisition Scope: Maximum flooring repairs"
type input "1.47"
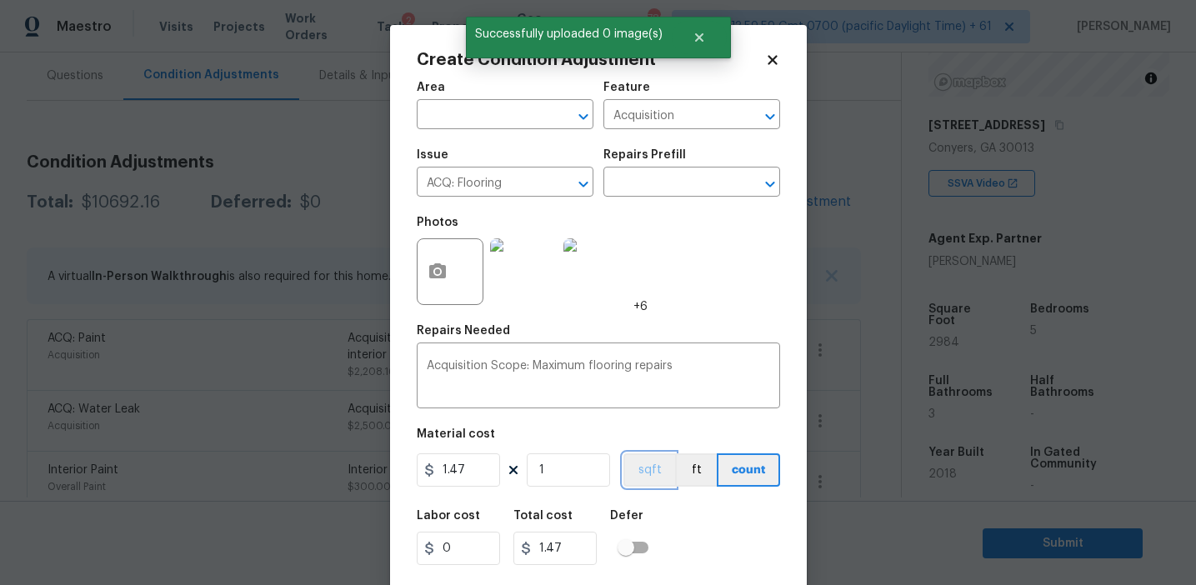
click at [640, 469] on button "sqft" at bounding box center [649, 469] width 52 height 33
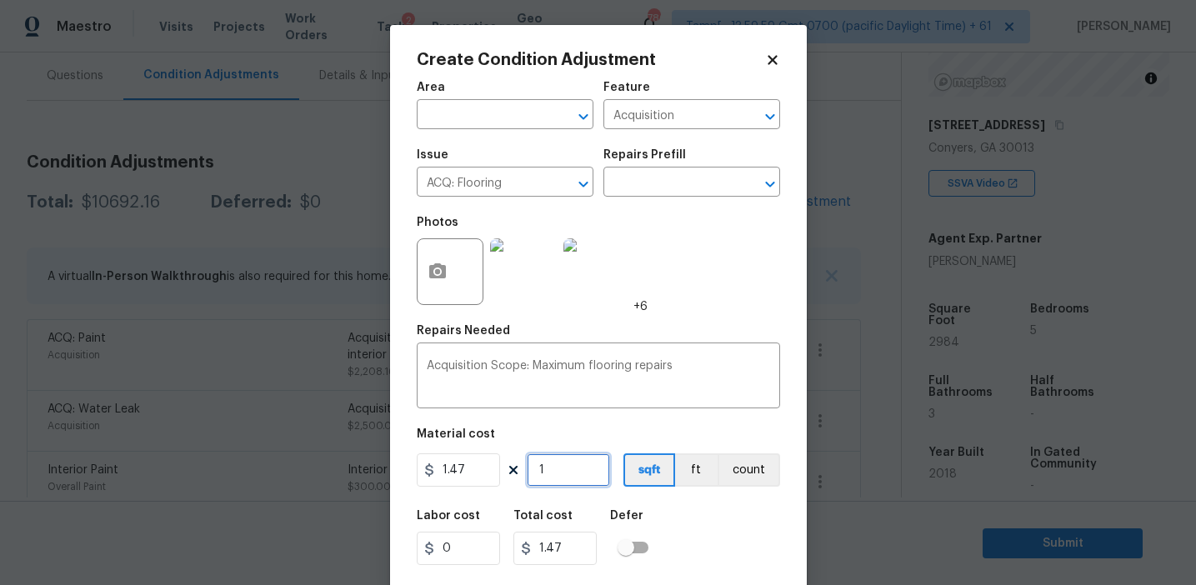
click at [595, 464] on input "1" at bounding box center [568, 469] width 83 height 33
type input "0"
paste input "2984"
type input "2984"
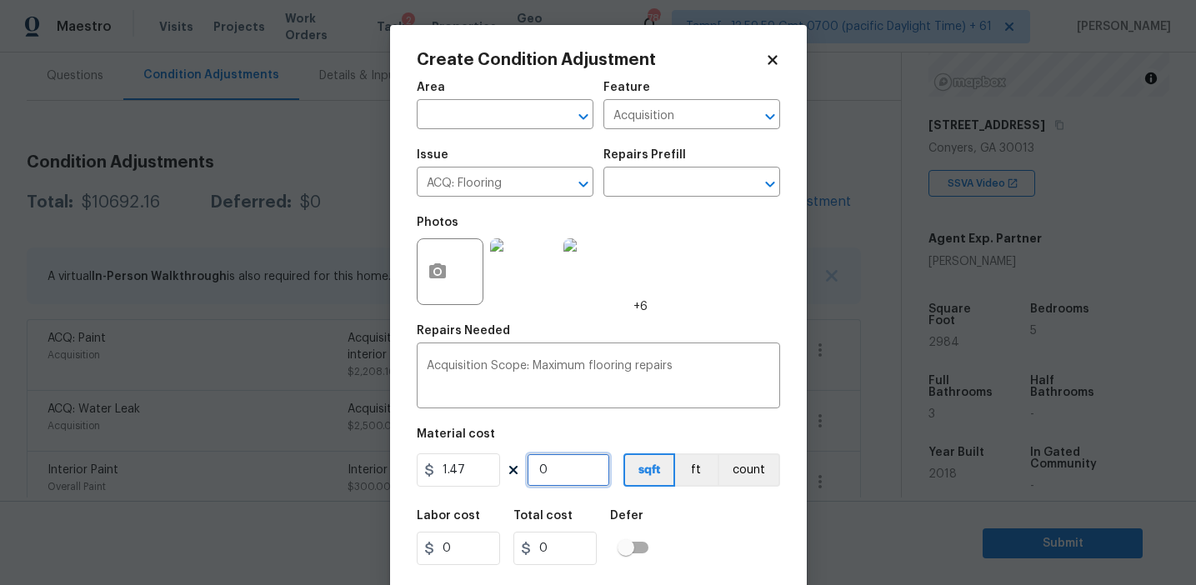
type input "4386.48"
type input "2984"
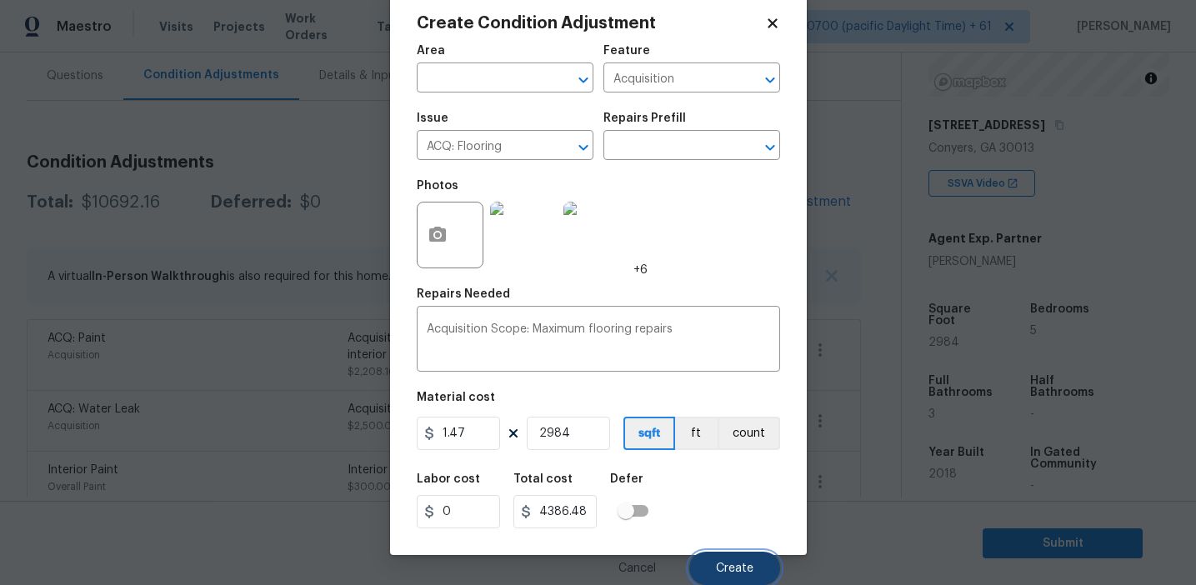
click at [735, 558] on button "Create" at bounding box center [734, 568] width 91 height 33
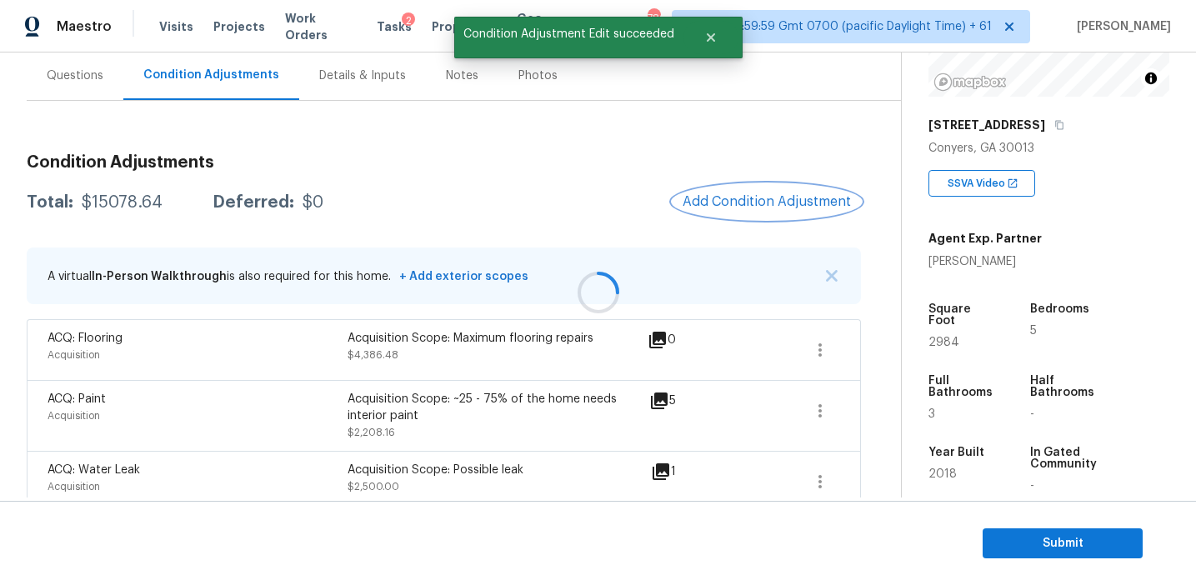
scroll to position [0, 0]
click at [118, 202] on div "$15078.64" at bounding box center [122, 202] width 81 height 17
copy div "15078.64"
click at [256, 158] on h3 "Condition Adjustments" at bounding box center [444, 162] width 834 height 17
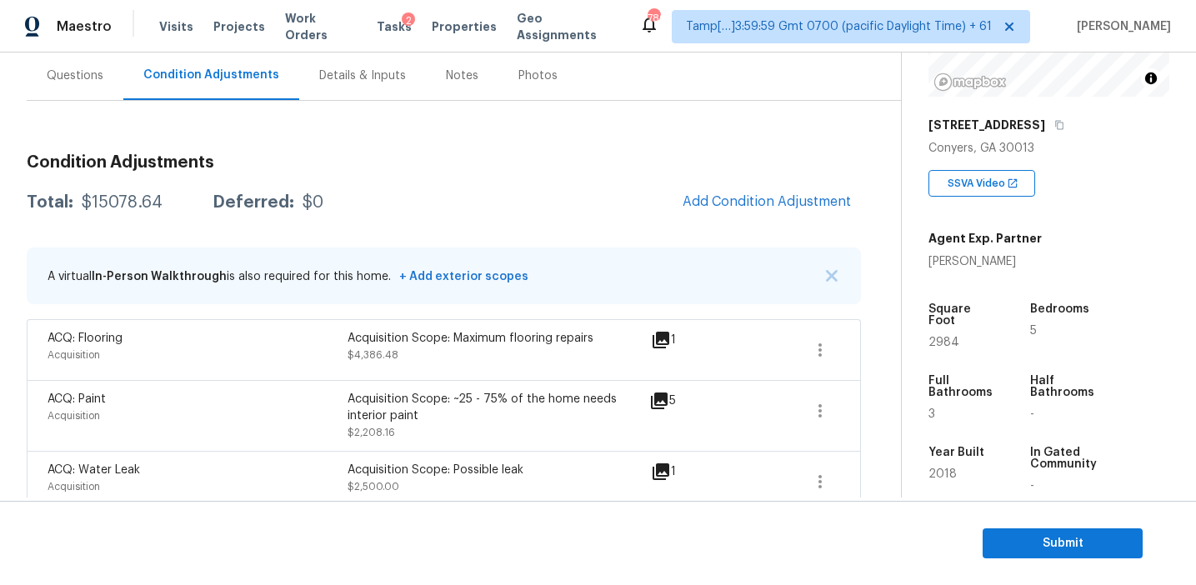
click at [318, 203] on div "Total: $15078.64 Deferred: $0 Add Condition Adjustment" at bounding box center [444, 202] width 834 height 37
click at [286, 163] on h3 "Condition Adjustments" at bounding box center [444, 162] width 834 height 17
click at [68, 68] on div "Questions" at bounding box center [75, 76] width 57 height 17
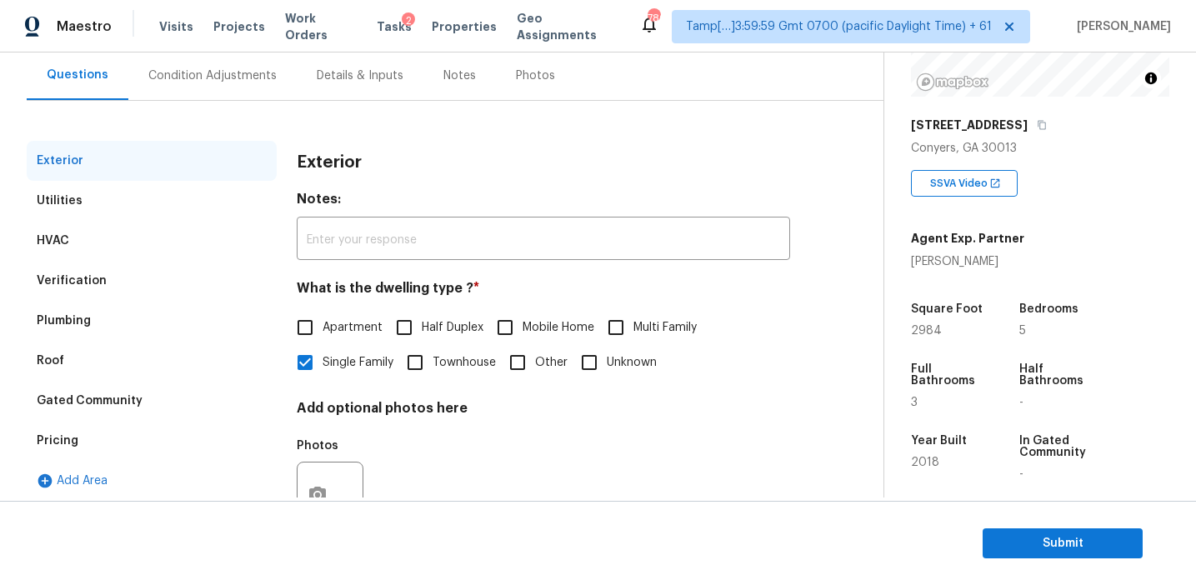
scroll to position [151, 0]
click at [124, 434] on div "Pricing" at bounding box center [152, 442] width 250 height 40
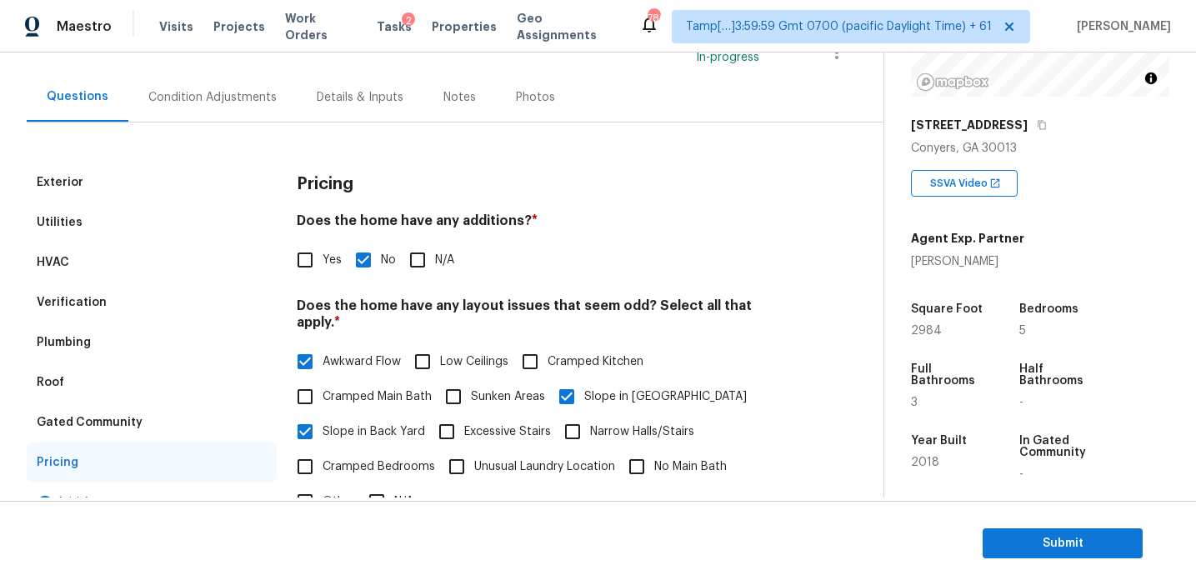
click at [198, 302] on div "Verification" at bounding box center [152, 303] width 250 height 40
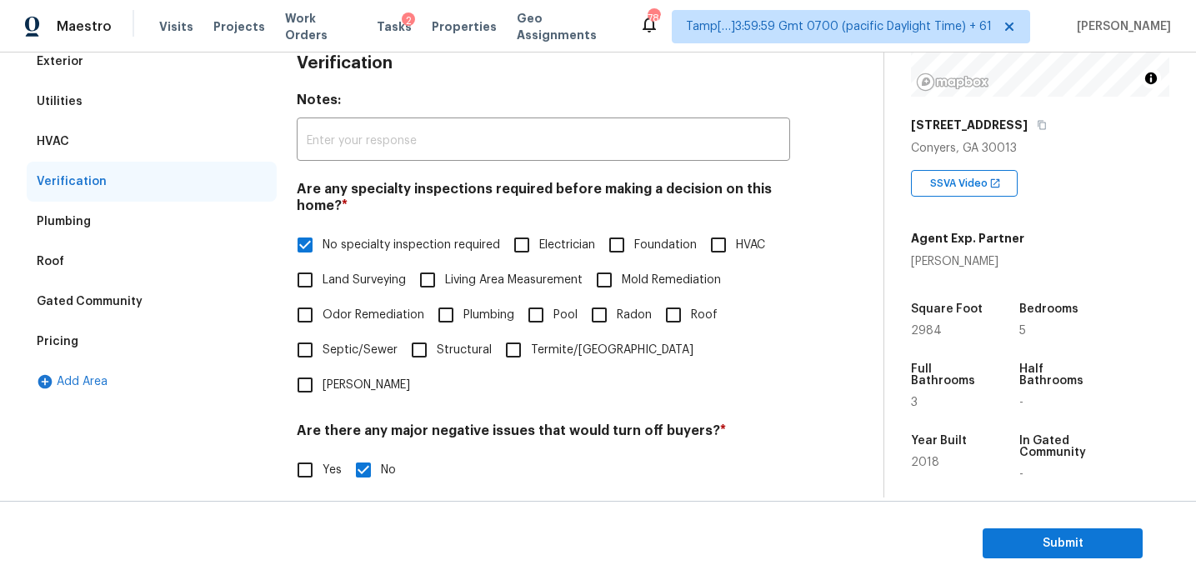
scroll to position [178, 0]
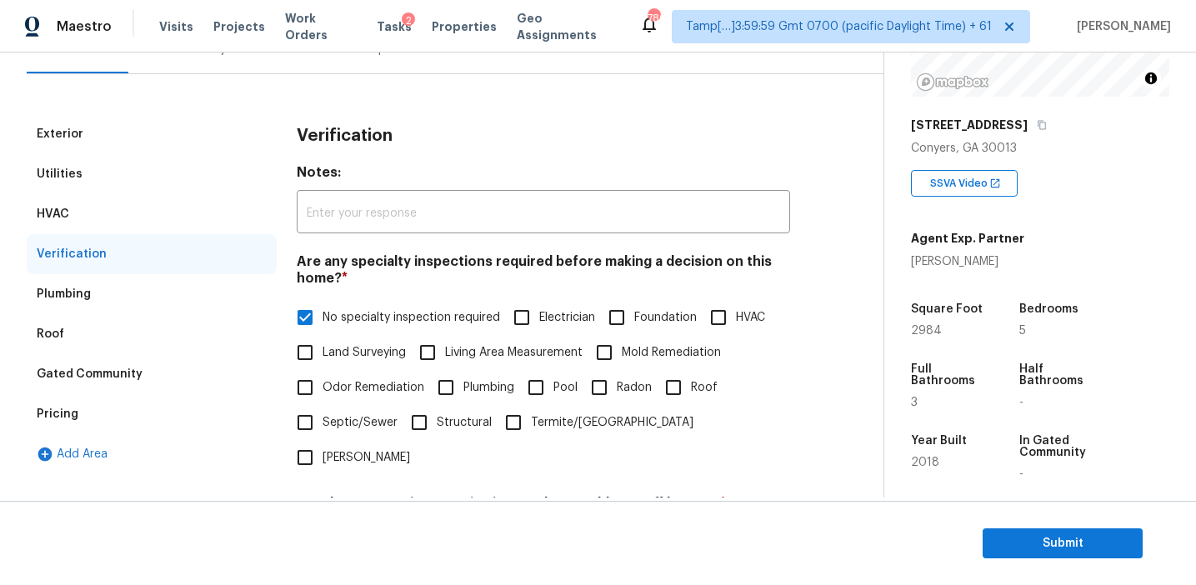
click at [179, 408] on div "Pricing" at bounding box center [152, 414] width 250 height 40
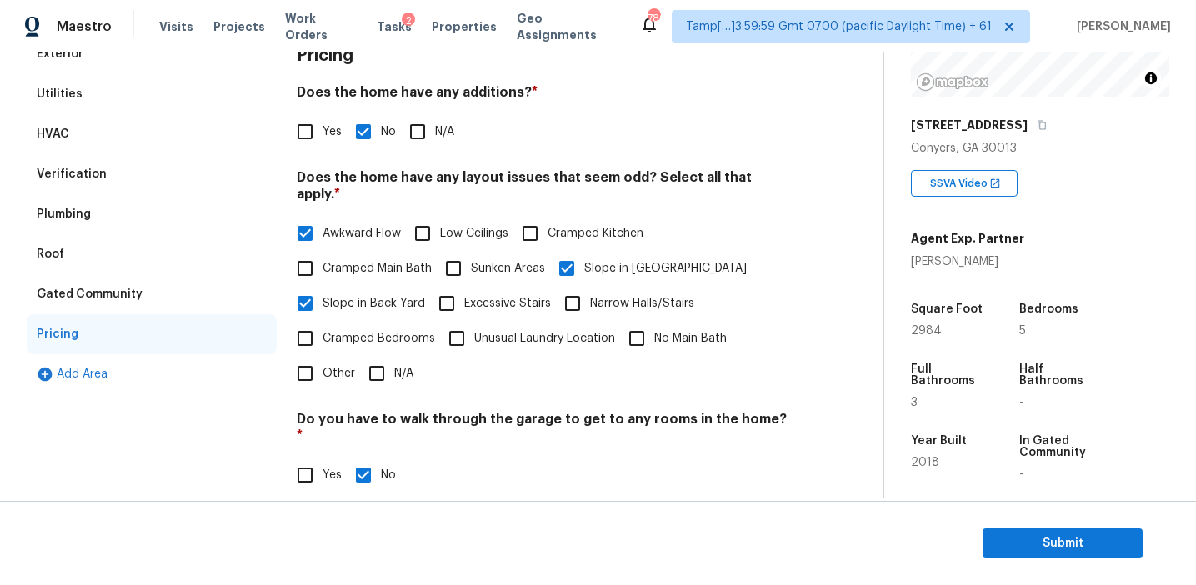
scroll to position [213, 0]
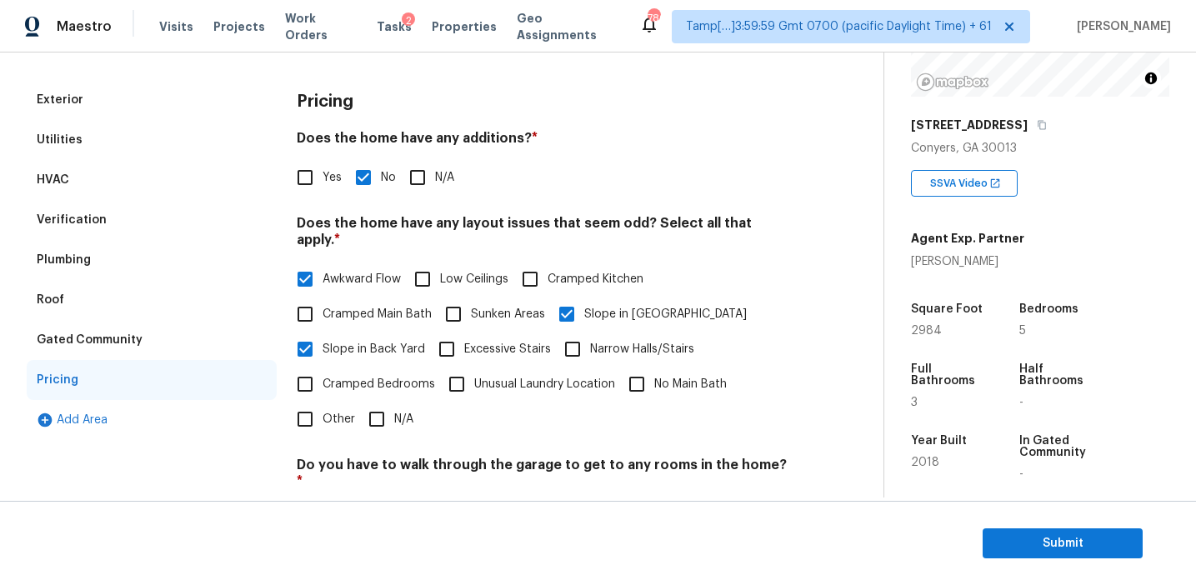
click at [158, 338] on div "Gated Community" at bounding box center [152, 340] width 250 height 40
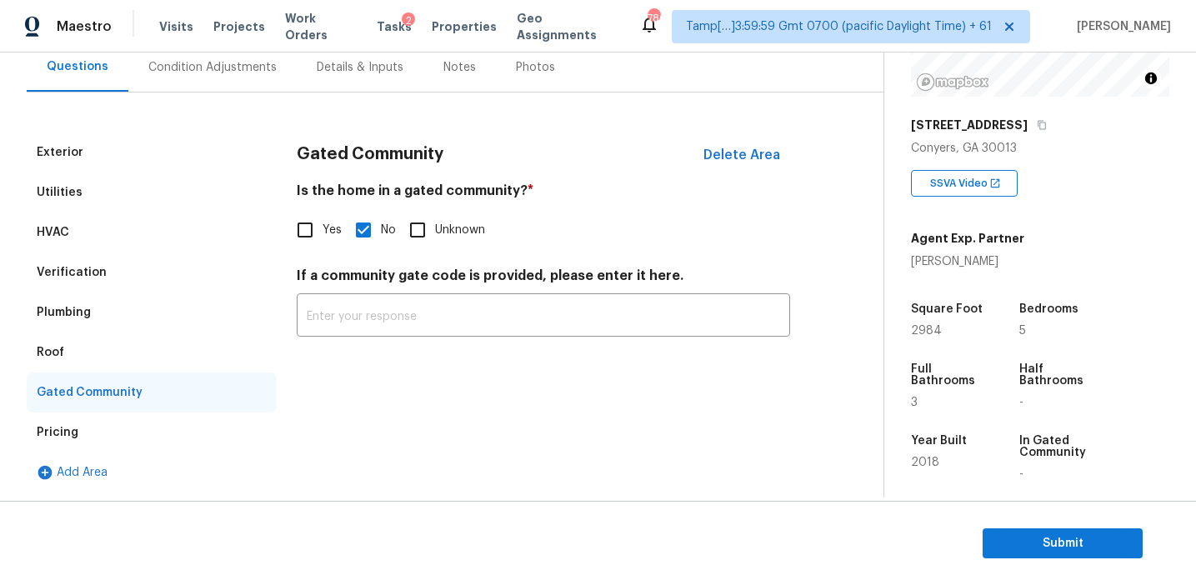
click at [81, 313] on div "Plumbing" at bounding box center [64, 312] width 54 height 17
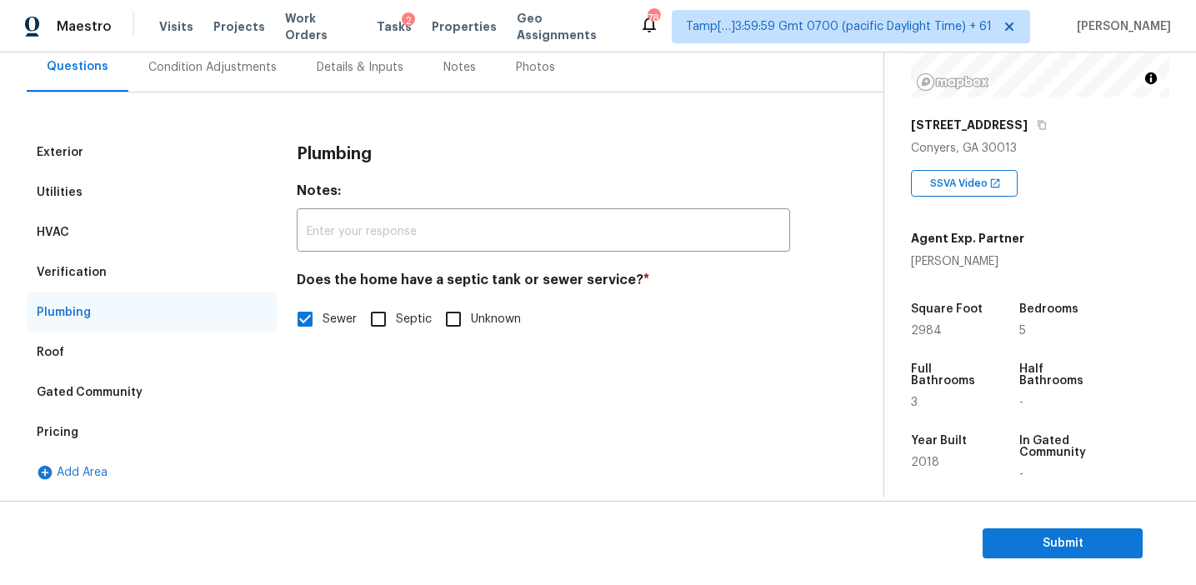
click at [78, 348] on div "Roof" at bounding box center [152, 353] width 250 height 40
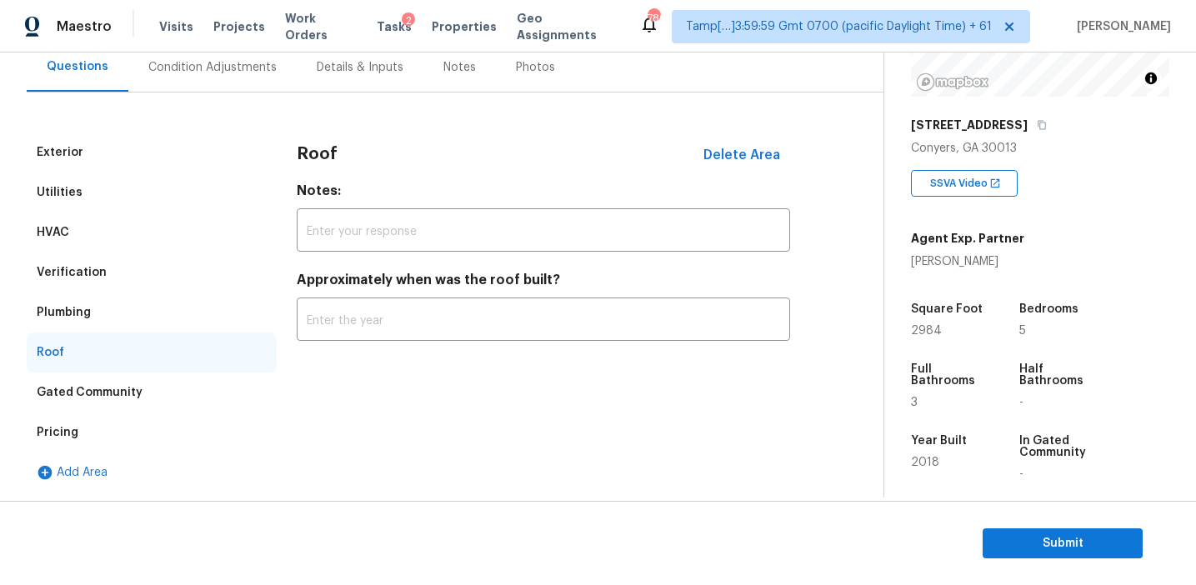
click at [87, 312] on div "Plumbing" at bounding box center [64, 312] width 54 height 17
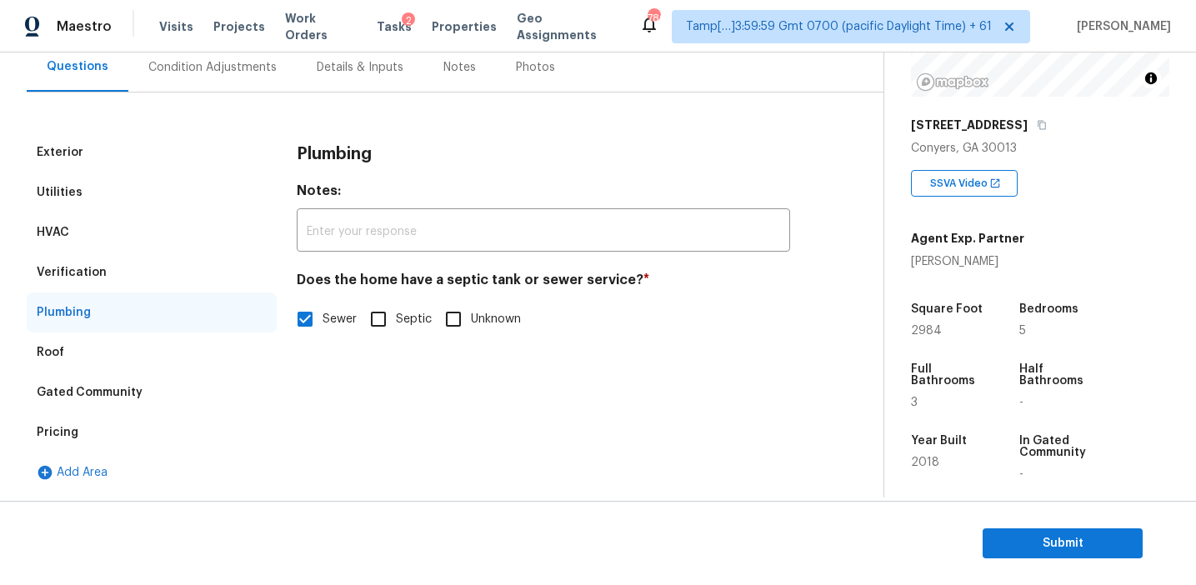
click at [87, 288] on div "Verification" at bounding box center [152, 273] width 250 height 40
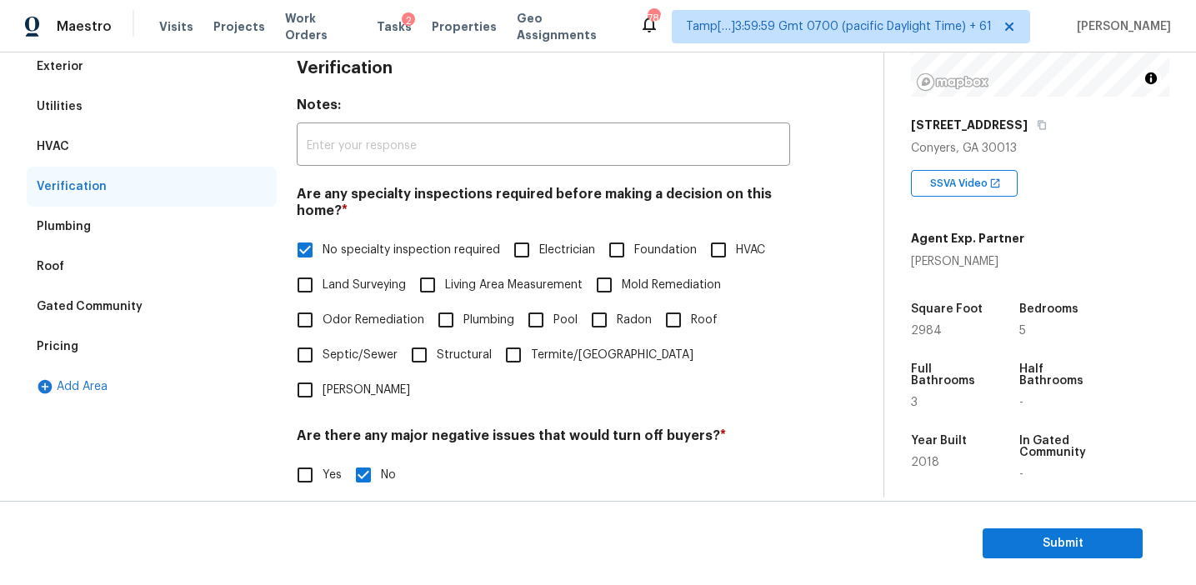
scroll to position [193, 0]
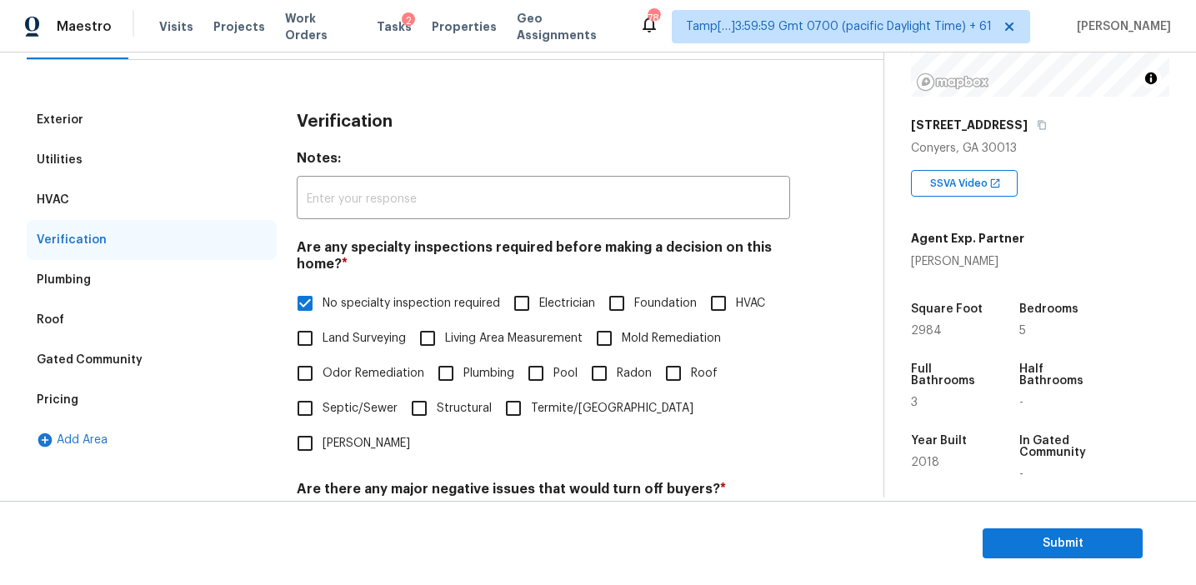
click at [178, 167] on div "Utilities" at bounding box center [152, 160] width 250 height 40
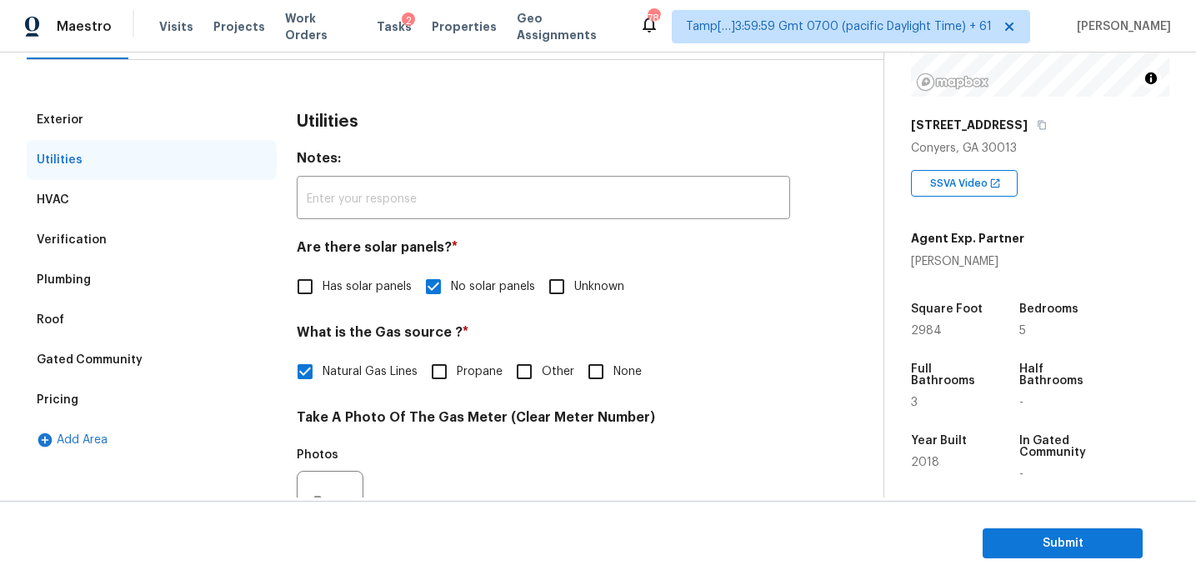
click at [178, 189] on div "HVAC" at bounding box center [152, 200] width 250 height 40
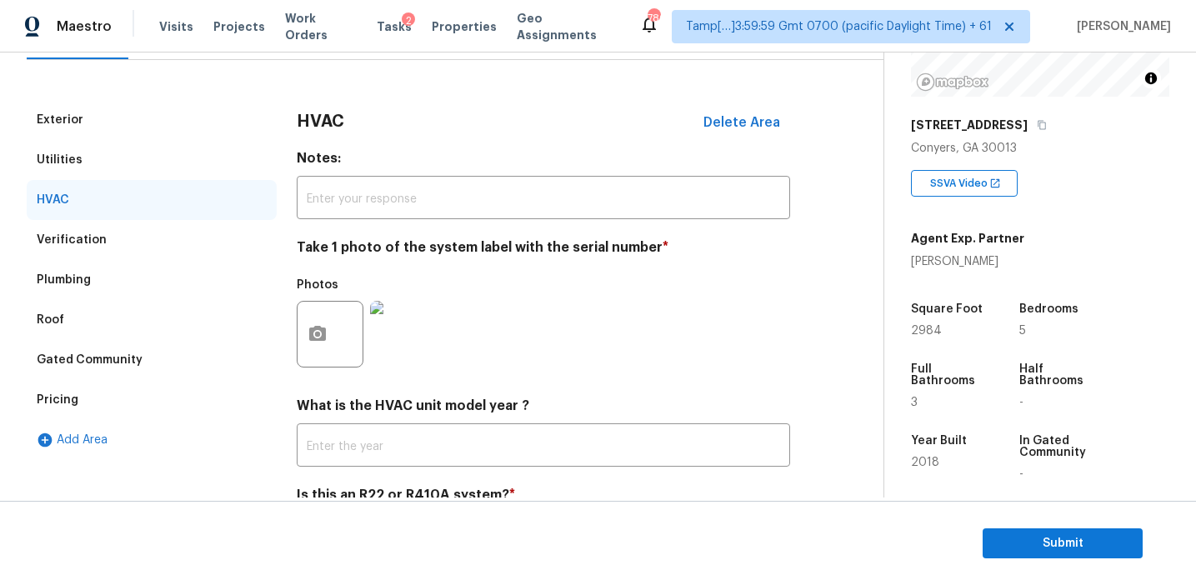
click at [178, 138] on div "Exterior" at bounding box center [152, 120] width 250 height 40
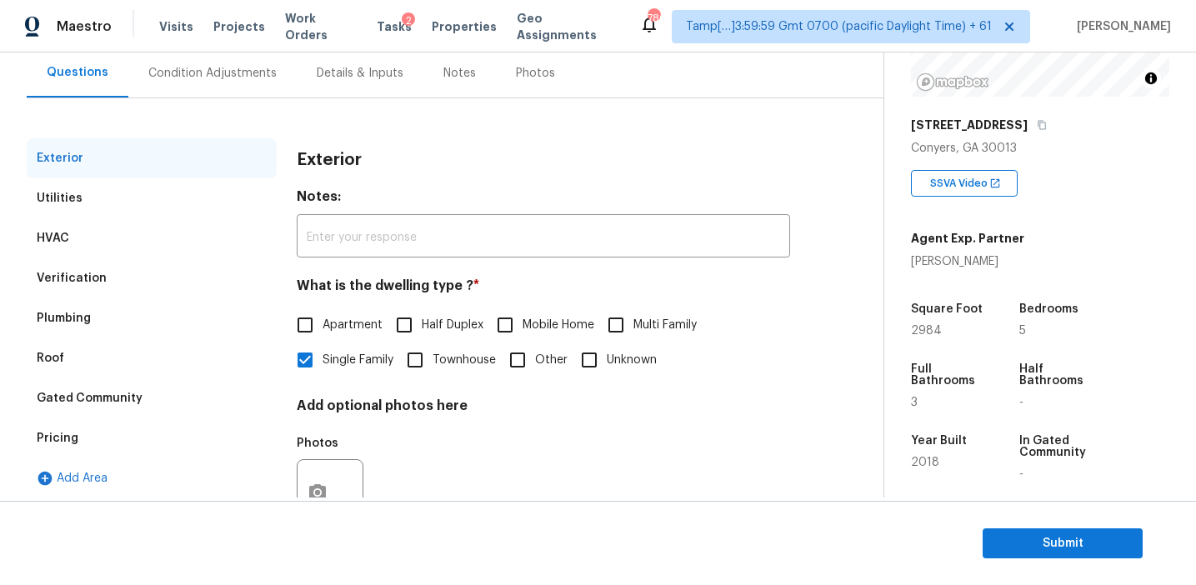
click at [207, 84] on div "Condition Adjustments" at bounding box center [212, 72] width 168 height 49
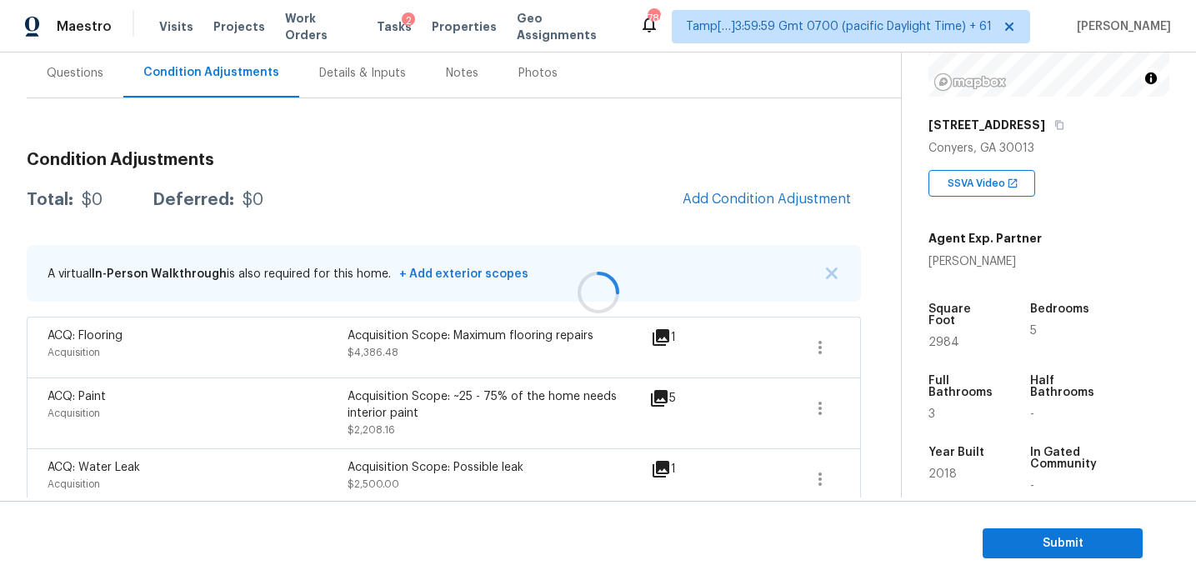
scroll to position [155, 0]
click at [829, 268] on img "button" at bounding box center [832, 273] width 12 height 12
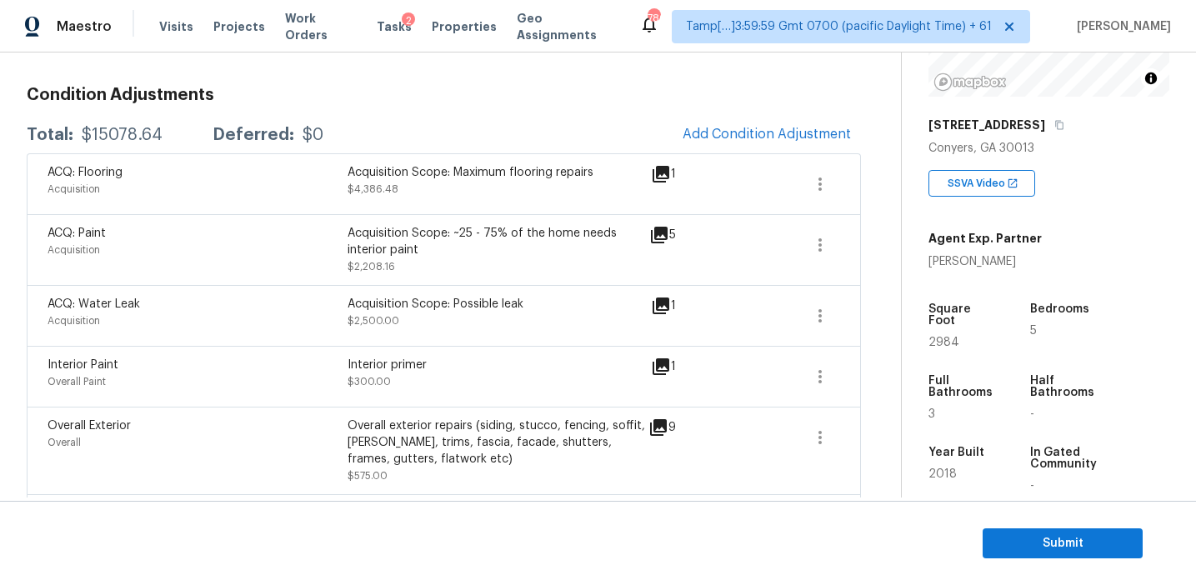
scroll to position [215, 0]
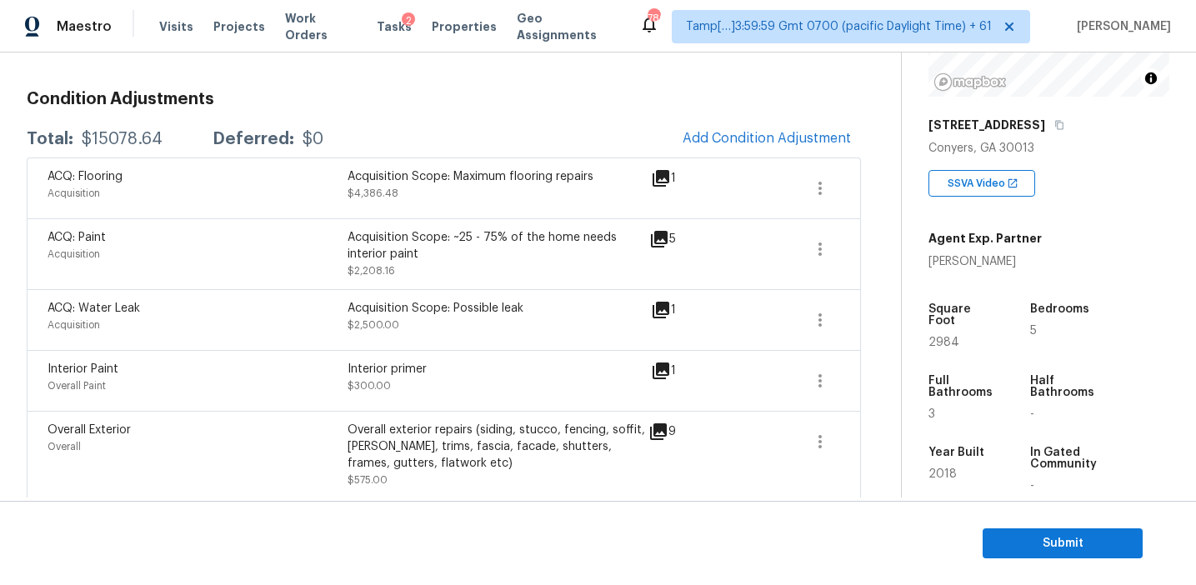
click at [668, 303] on icon at bounding box center [661, 310] width 17 height 17
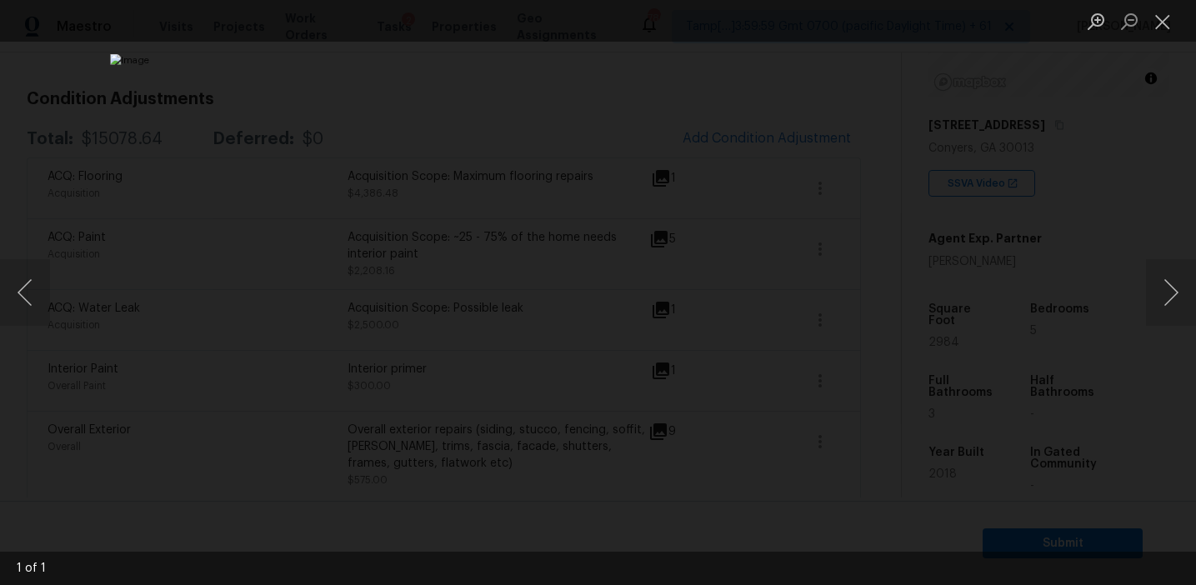
click at [1108, 151] on div "Lightbox" at bounding box center [598, 292] width 1196 height 585
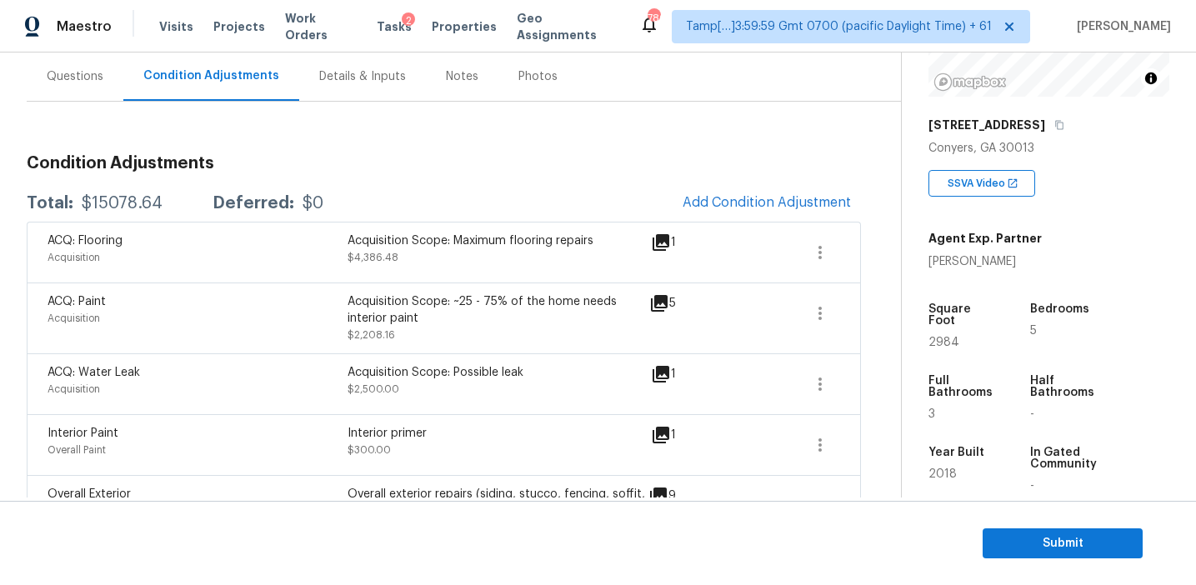
scroll to position [152, 0]
click at [514, 131] on div "Condition Adjustments Total: $15078.64 Deferred: $0 Add Condition Adjustment AC…" at bounding box center [444, 554] width 834 height 906
click at [523, 158] on h3 "Condition Adjustments" at bounding box center [444, 162] width 834 height 17
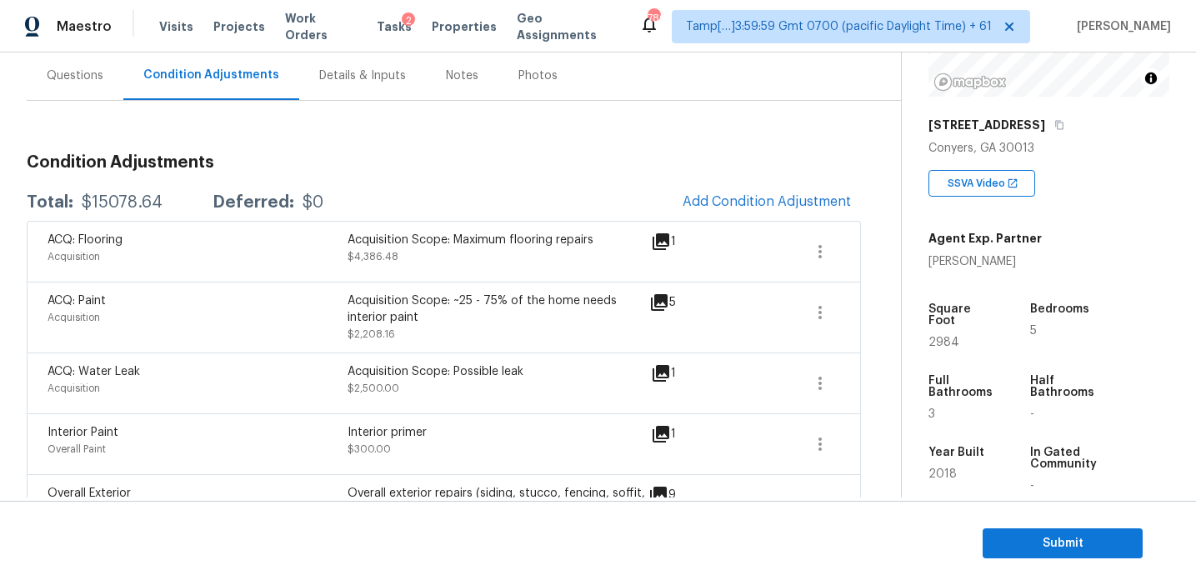
click at [384, 176] on div "Condition Adjustments Total: $15078.64 Deferred: $0 Add Condition Adjustment AC…" at bounding box center [444, 574] width 834 height 866
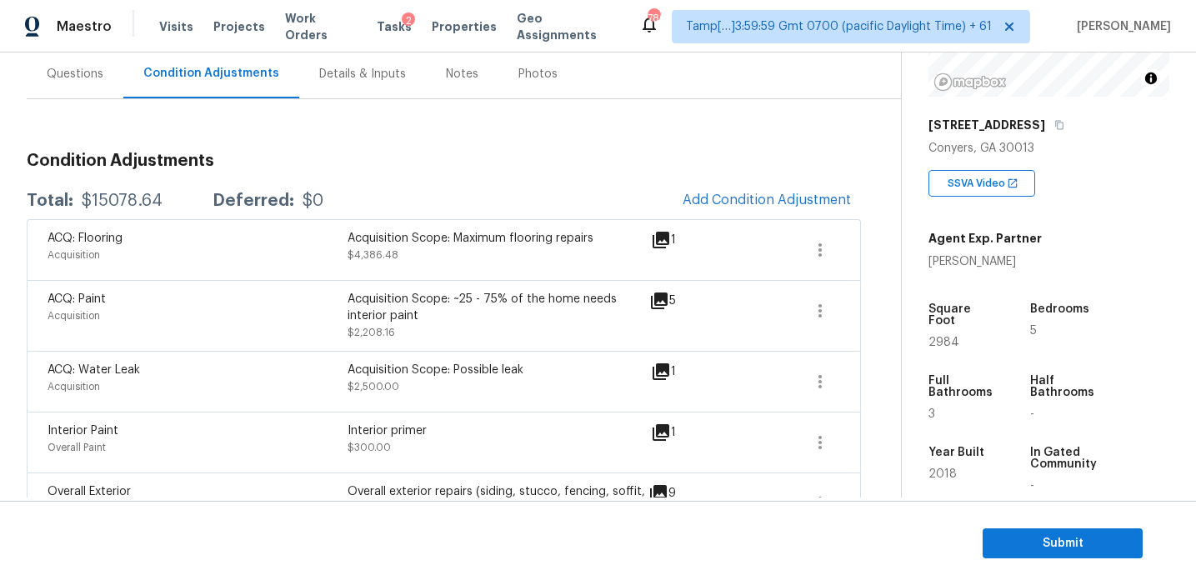
scroll to position [148, 0]
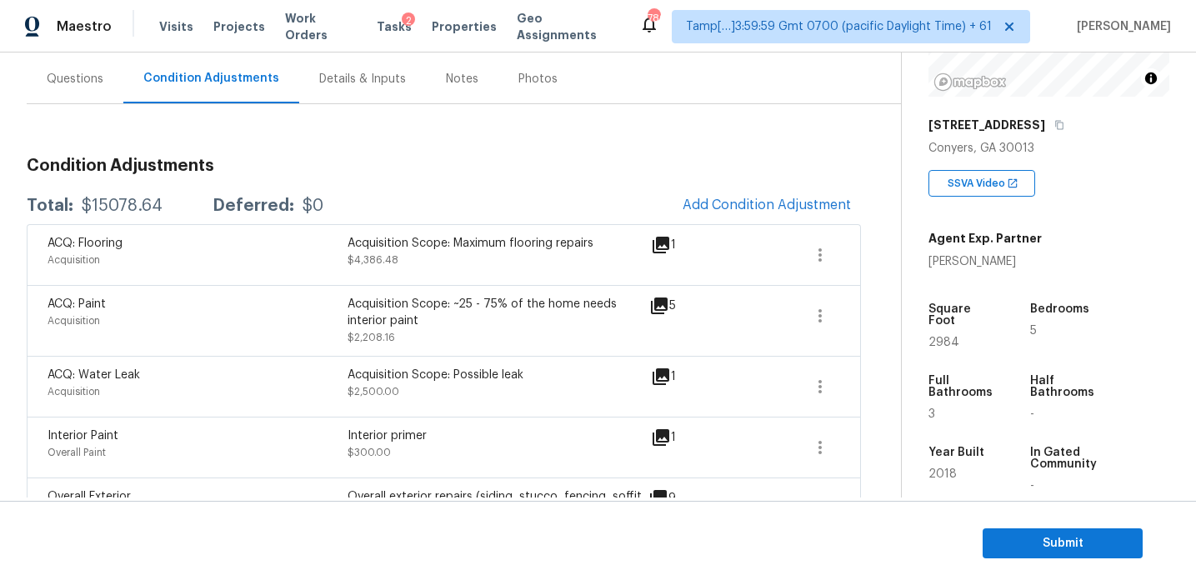
click at [318, 178] on div "Condition Adjustments Total: $15078.64 Deferred: $0 Add Condition Adjustment AC…" at bounding box center [444, 577] width 834 height 866
click at [335, 173] on h3 "Condition Adjustments" at bounding box center [444, 166] width 834 height 17
click at [78, 94] on div "Questions" at bounding box center [75, 78] width 97 height 49
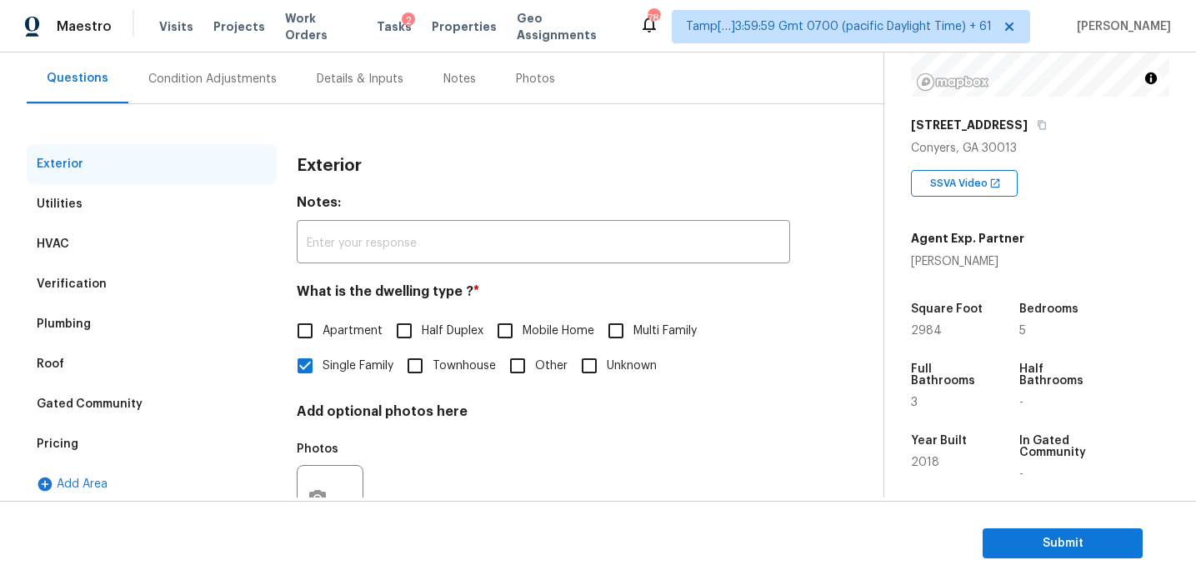
click at [132, 452] on div "Pricing" at bounding box center [152, 444] width 250 height 40
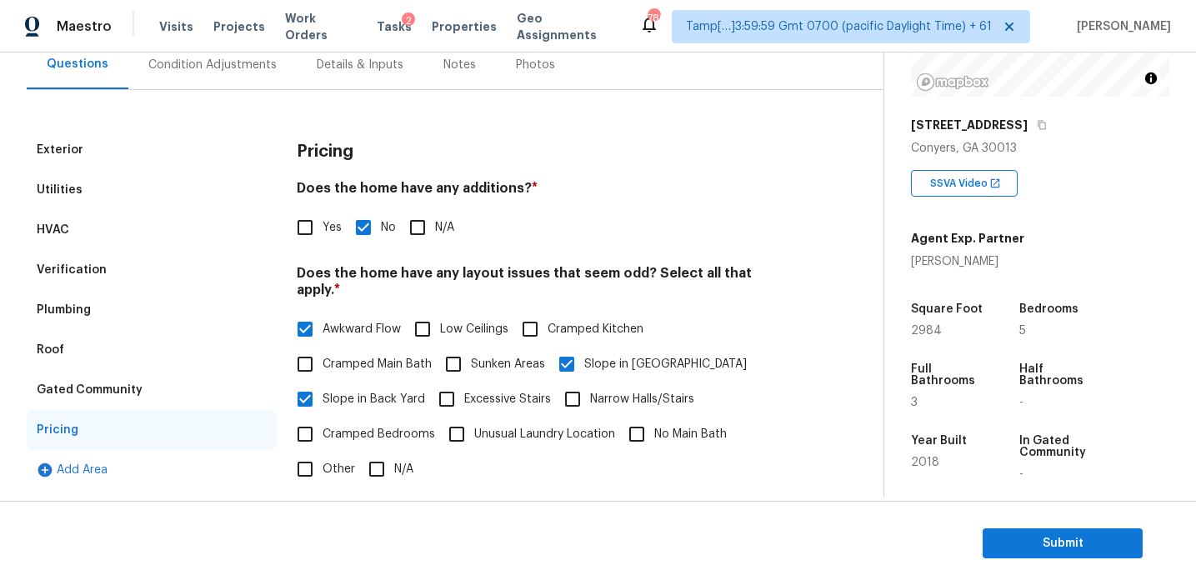
scroll to position [97, 0]
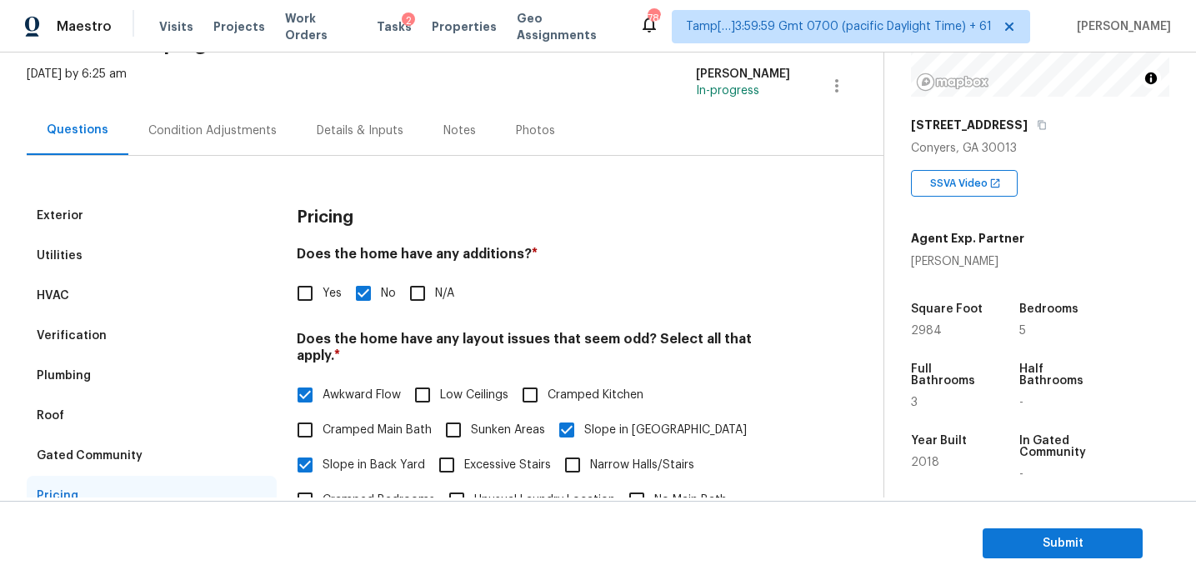
click at [147, 445] on div "Gated Community" at bounding box center [152, 456] width 250 height 40
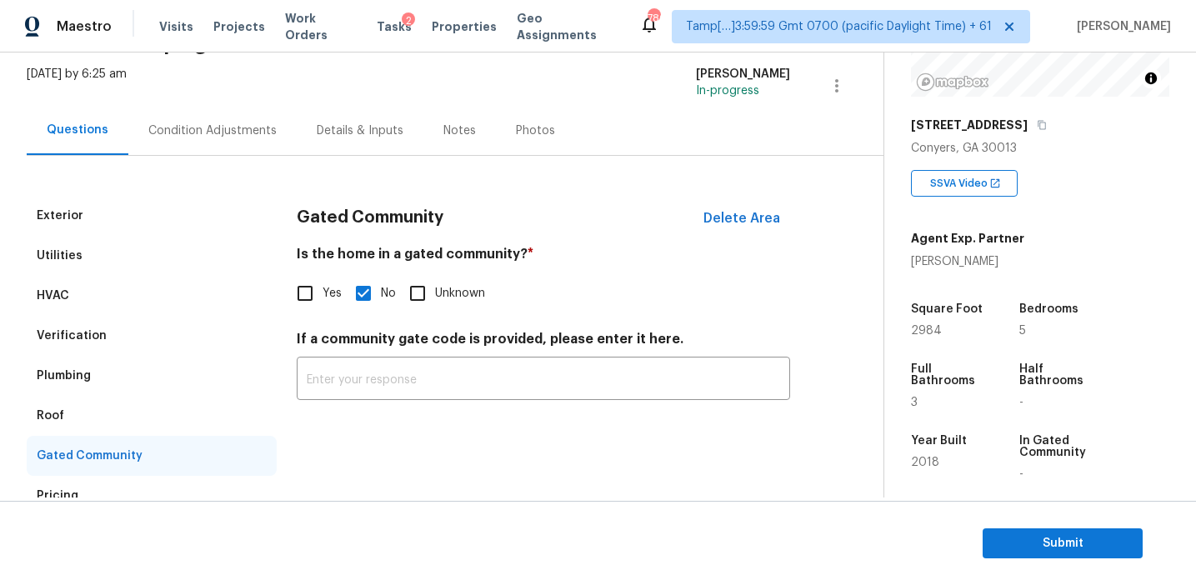
click at [138, 407] on div "Roof" at bounding box center [152, 416] width 250 height 40
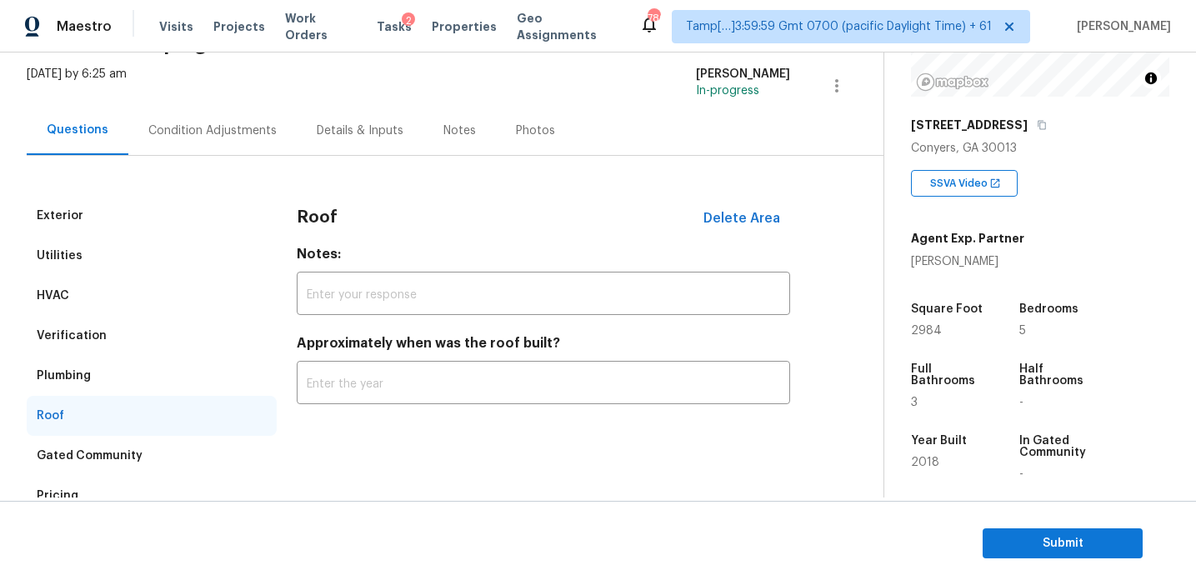
click at [132, 358] on div "Plumbing" at bounding box center [152, 376] width 250 height 40
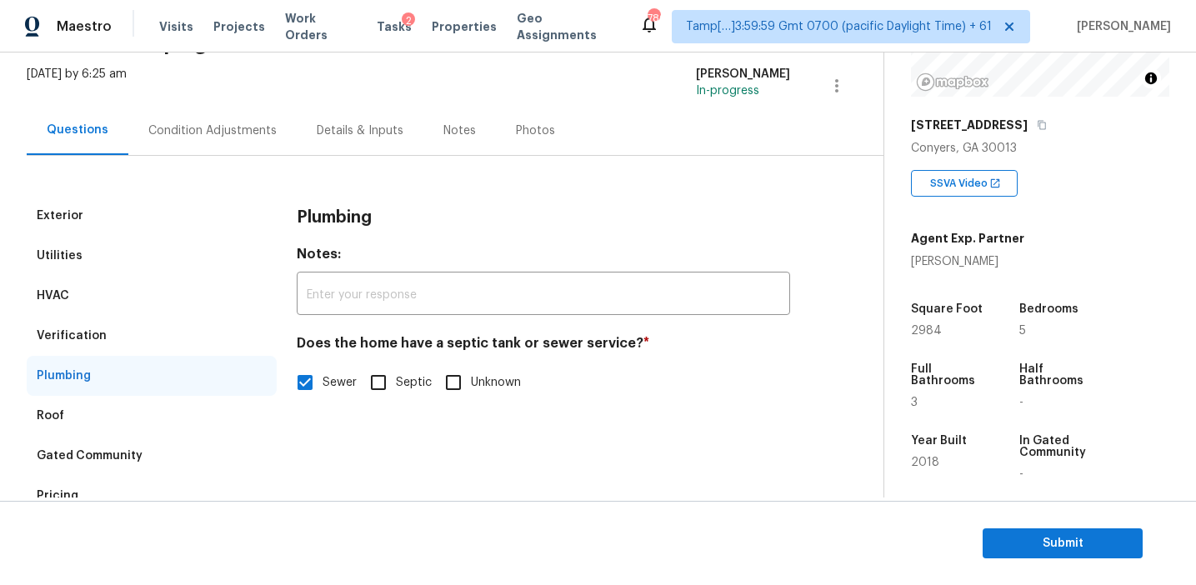
click at [131, 328] on div "Verification" at bounding box center [152, 336] width 250 height 40
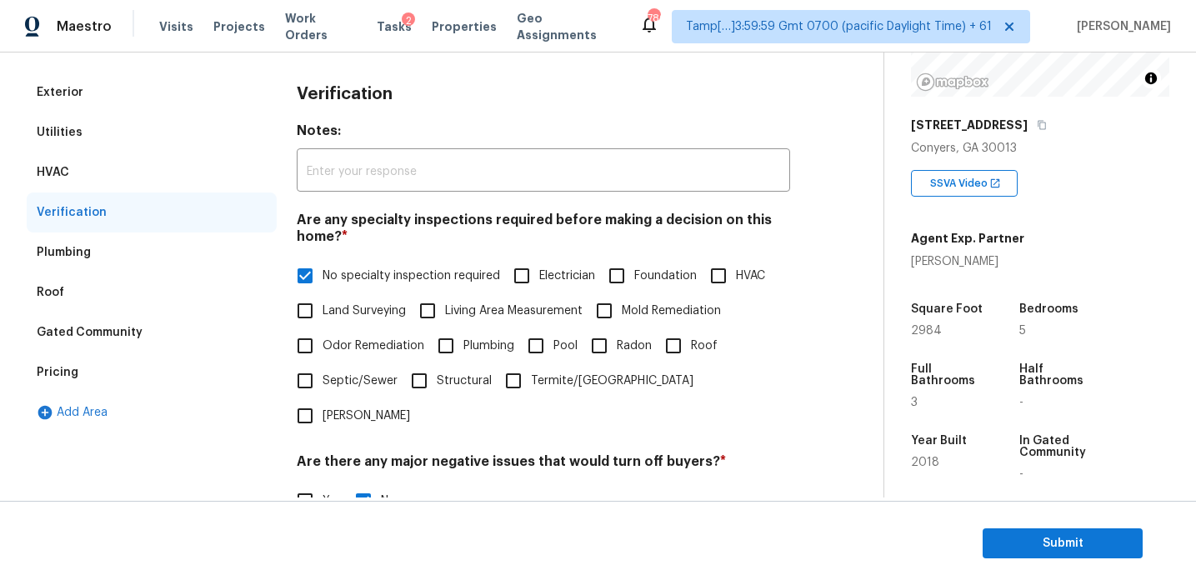
scroll to position [158, 0]
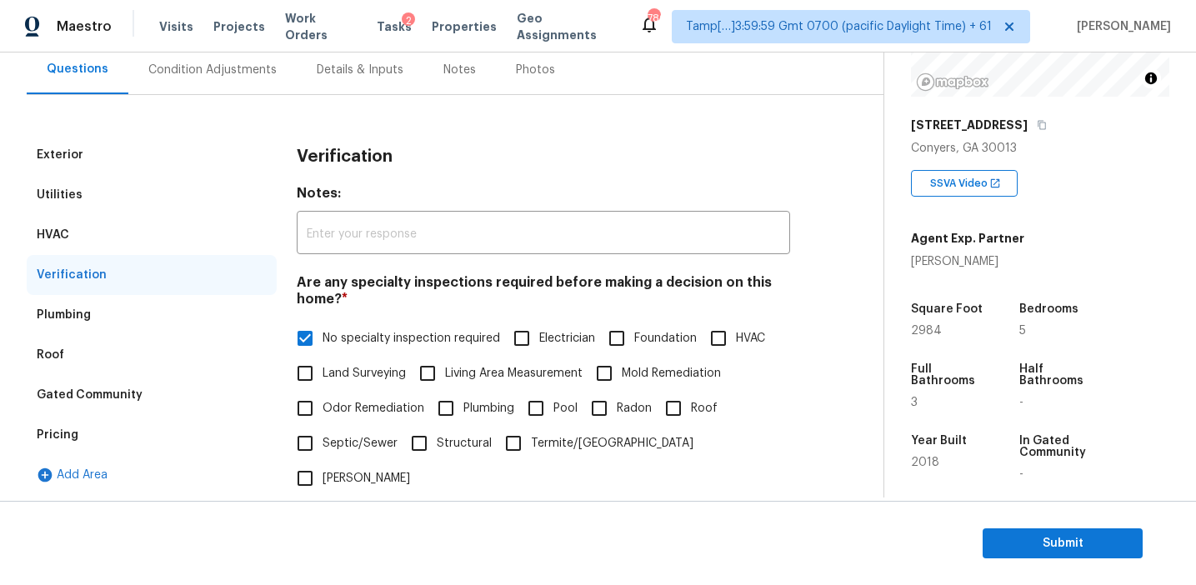
click at [161, 248] on div "HVAC" at bounding box center [152, 235] width 250 height 40
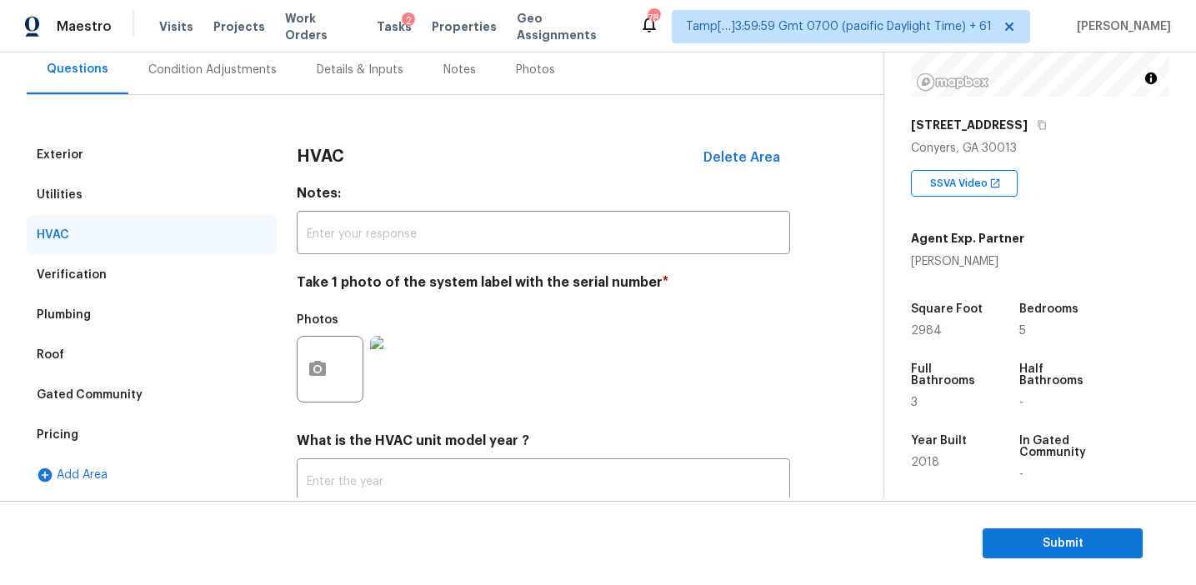
click at [150, 194] on div "Utilities" at bounding box center [152, 195] width 250 height 40
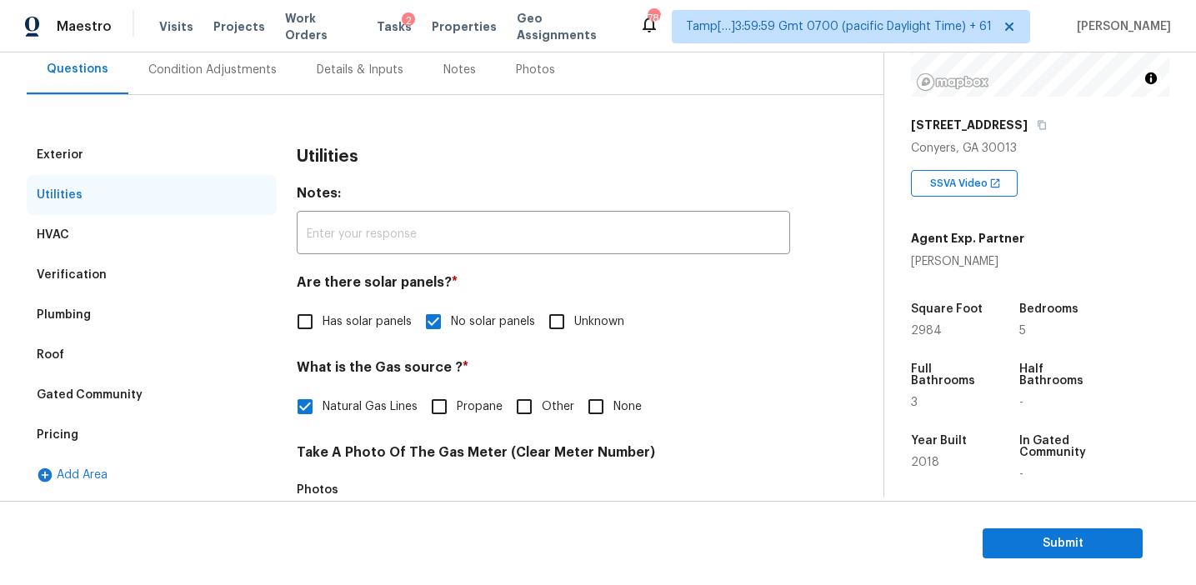
click at [150, 145] on div "Exterior" at bounding box center [152, 155] width 250 height 40
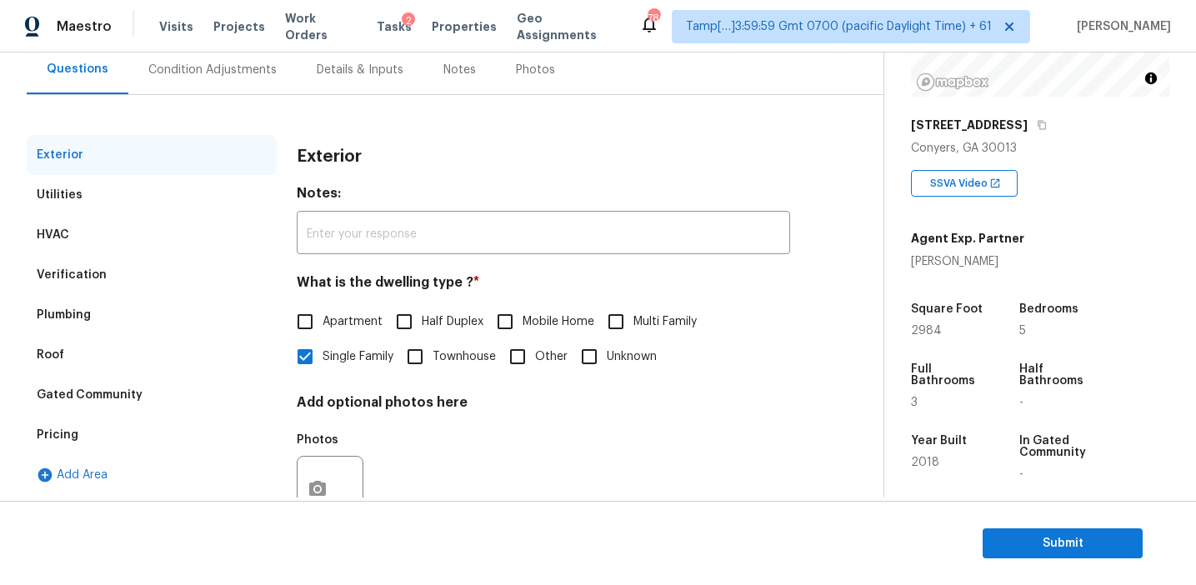
click at [233, 70] on div "Condition Adjustments" at bounding box center [212, 70] width 128 height 17
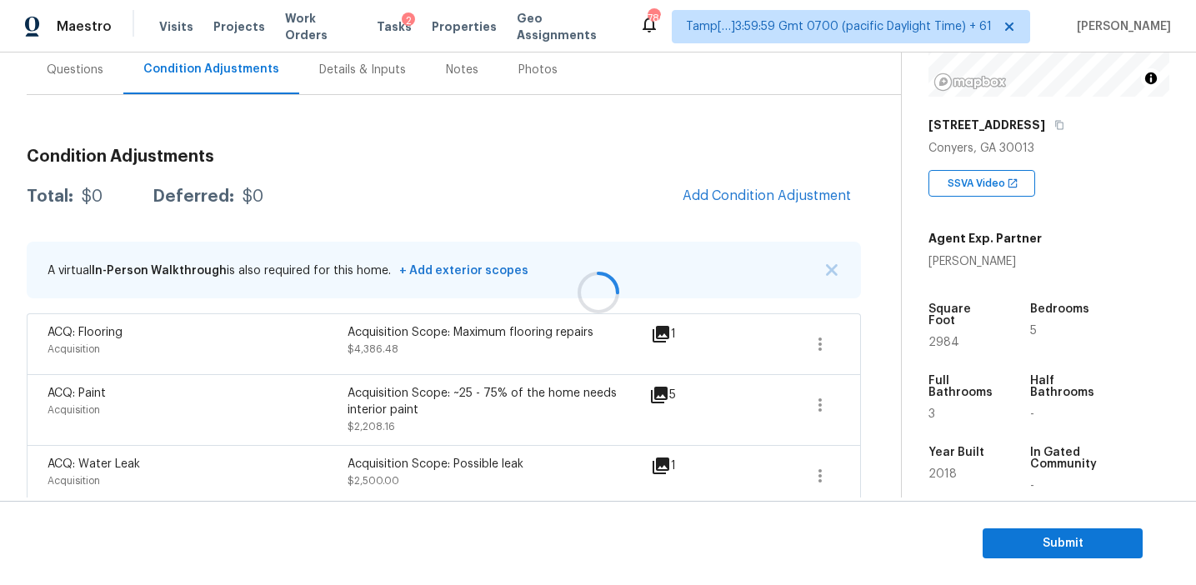
scroll to position [158, 0]
click at [833, 267] on img "button" at bounding box center [832, 269] width 12 height 12
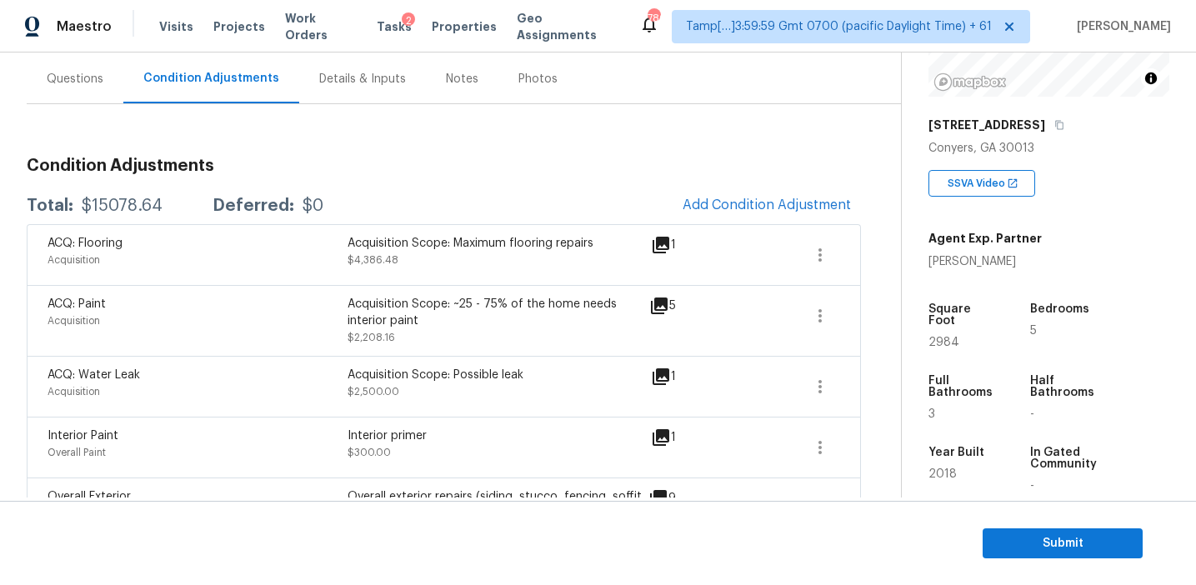
scroll to position [147, 0]
click at [407, 206] on div "Total: $15078.64 Deferred: $0 Add Condition Adjustment" at bounding box center [444, 207] width 834 height 37
click at [416, 182] on div "Condition Adjustments Total: $15078.64 Deferred: $0 Add Condition Adjustment AC…" at bounding box center [444, 579] width 834 height 866
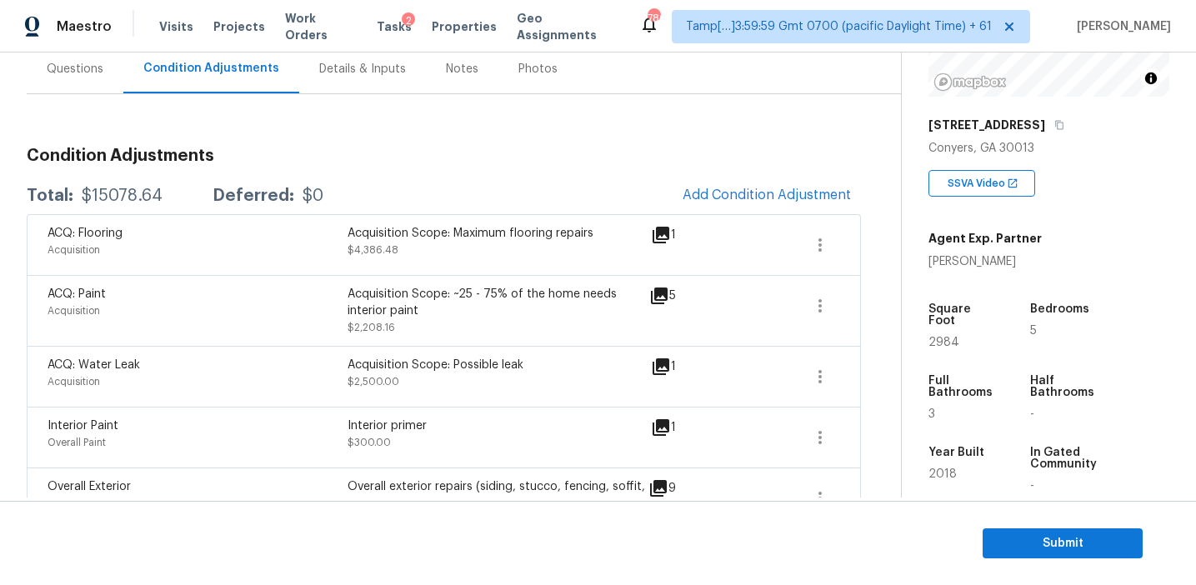
scroll to position [148, 0]
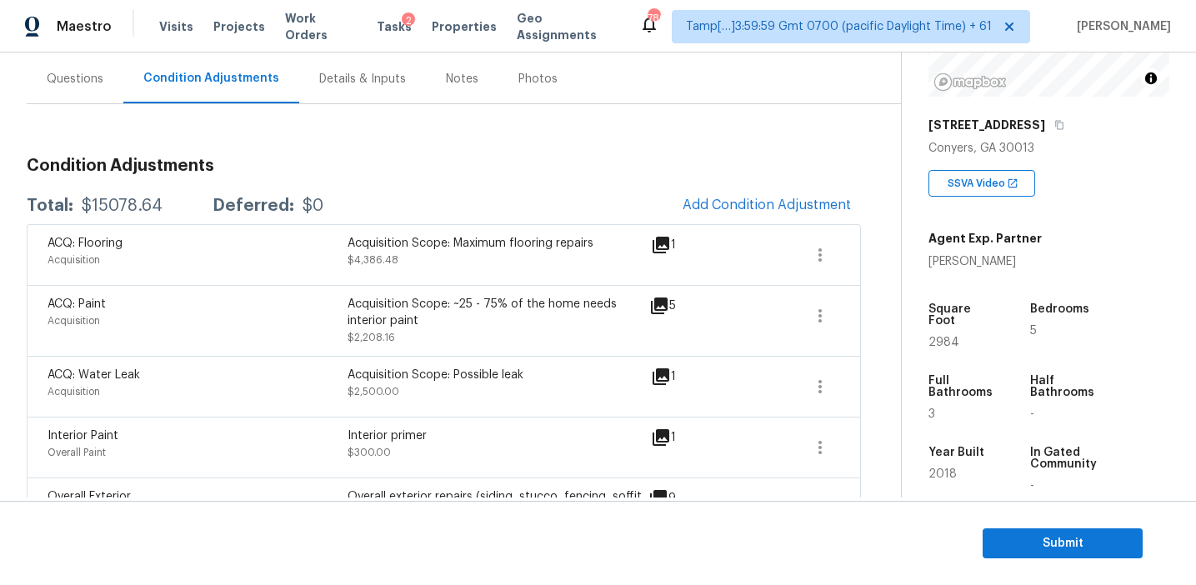
click at [451, 198] on div "Total: $15078.64 Deferred: $0 Add Condition Adjustment" at bounding box center [444, 206] width 834 height 37
click at [989, 532] on button "Submit" at bounding box center [1063, 543] width 160 height 31
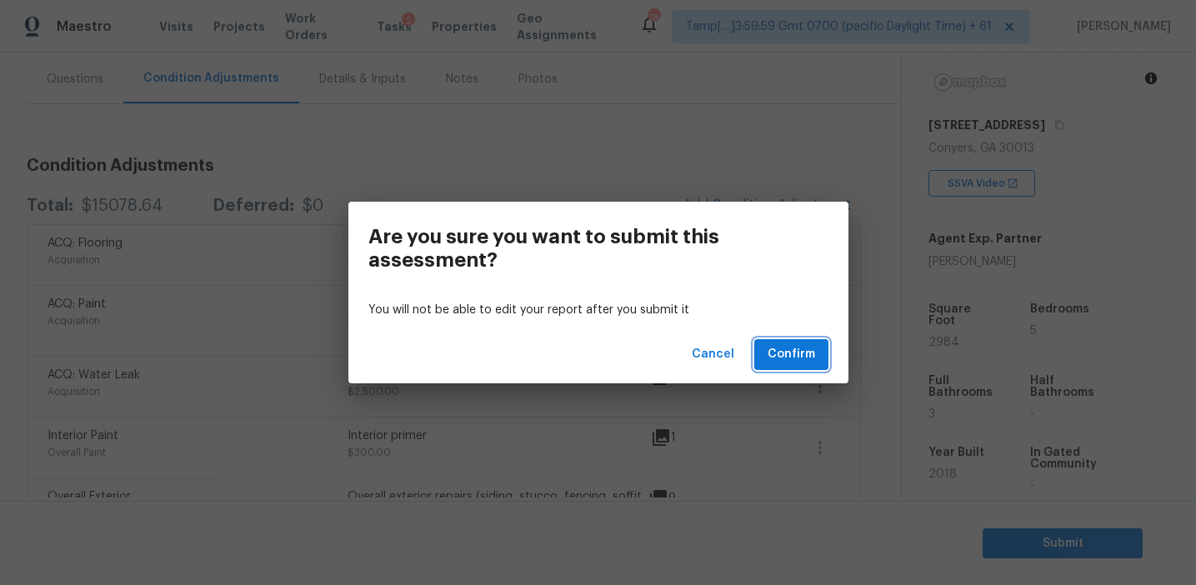
click at [768, 348] on button "Confirm" at bounding box center [791, 354] width 74 height 31
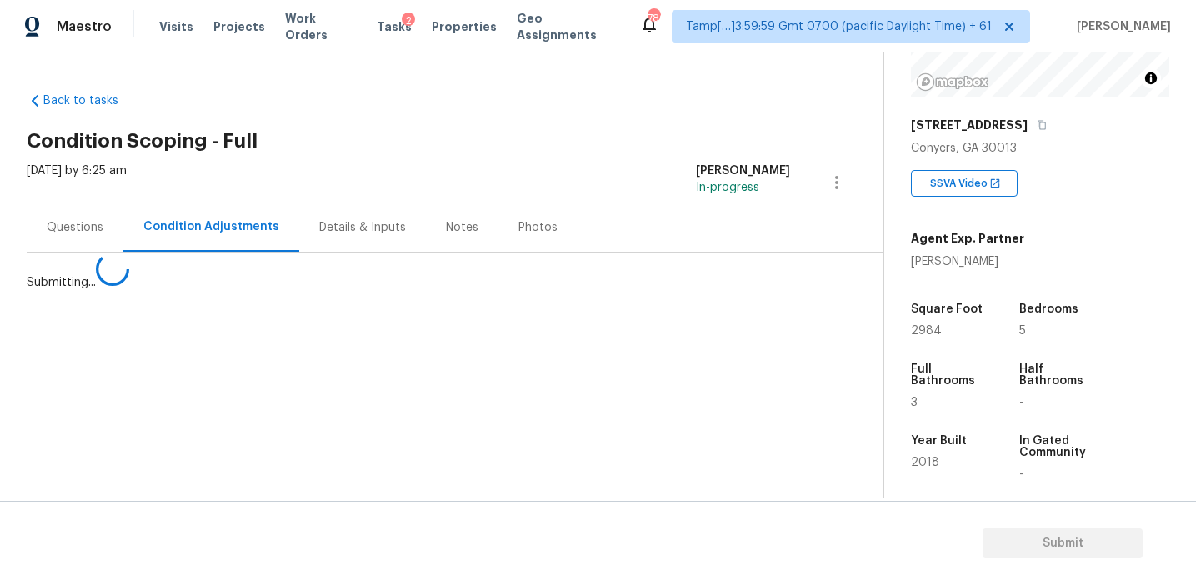
scroll to position [0, 0]
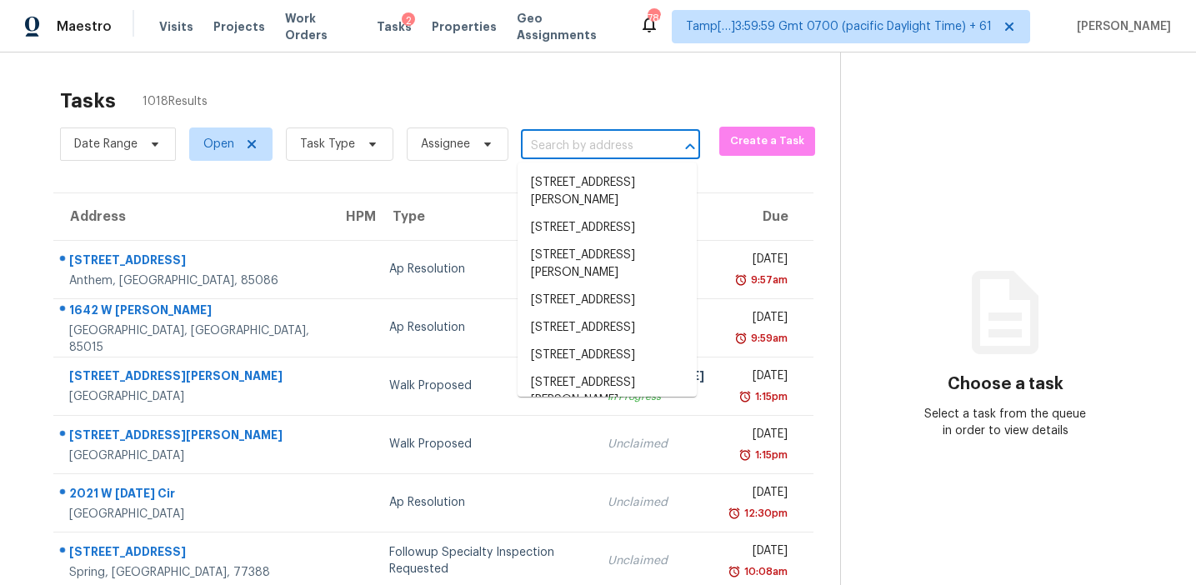
click at [564, 153] on input "text" at bounding box center [587, 146] width 133 height 26
paste input "[STREET_ADDRESS]"
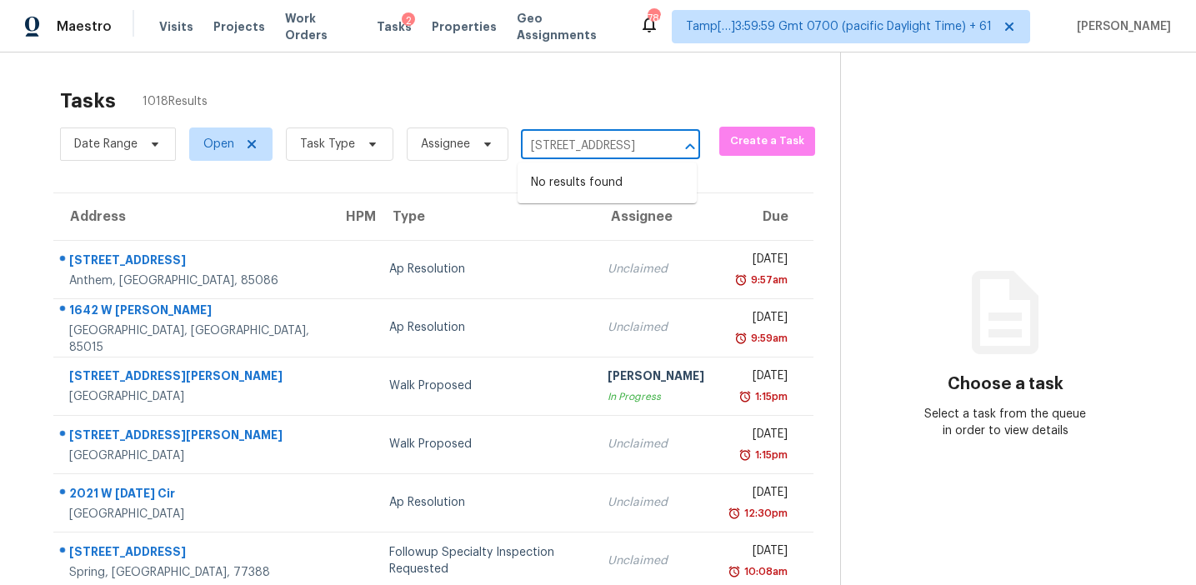
type input "[STREET_ADDRESS]"
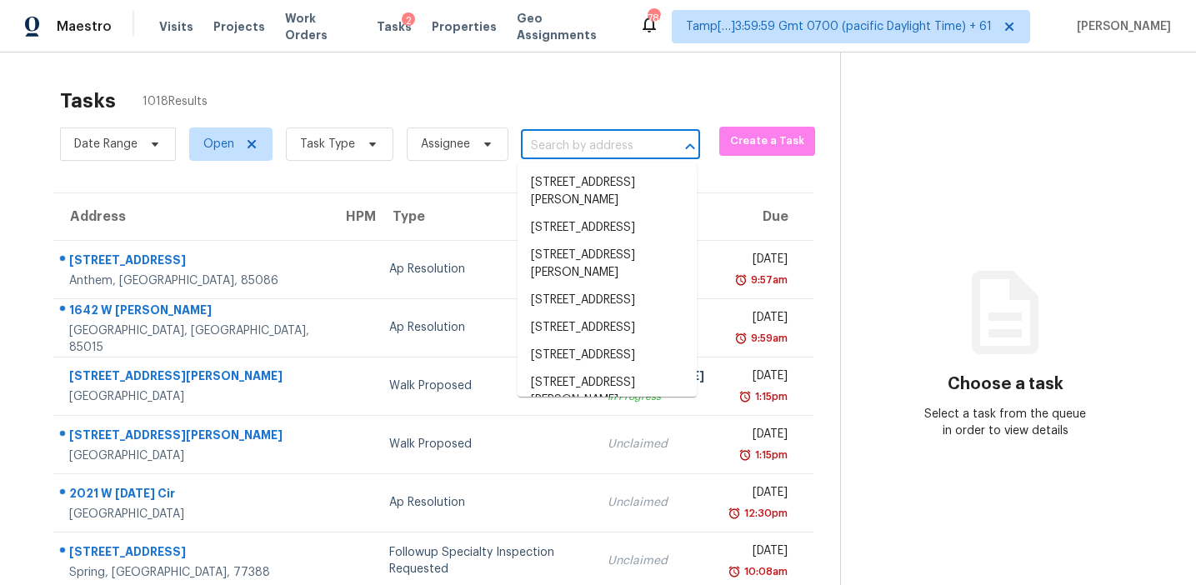
scroll to position [0, 0]
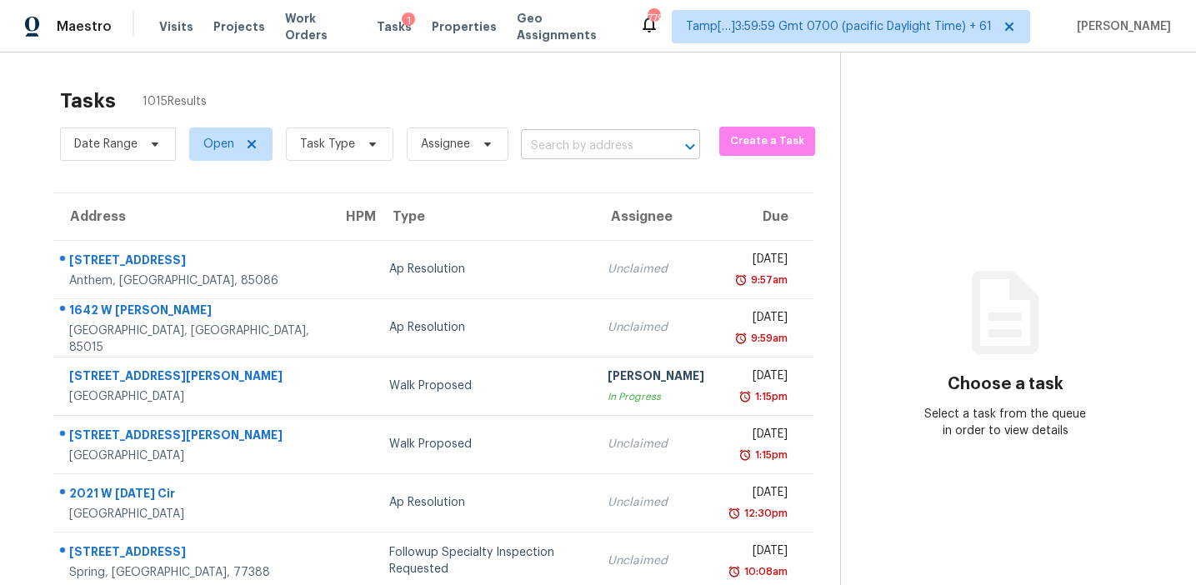
click at [577, 145] on input "text" at bounding box center [587, 146] width 133 height 26
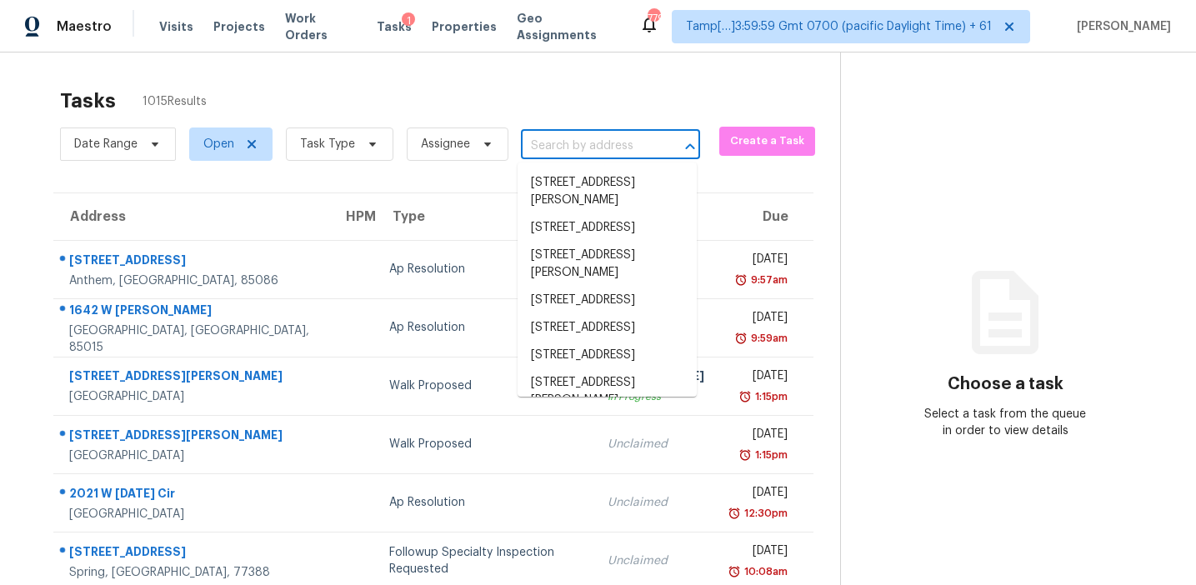
paste input "[STREET_ADDRESS]"
type input "[STREET_ADDRESS]"
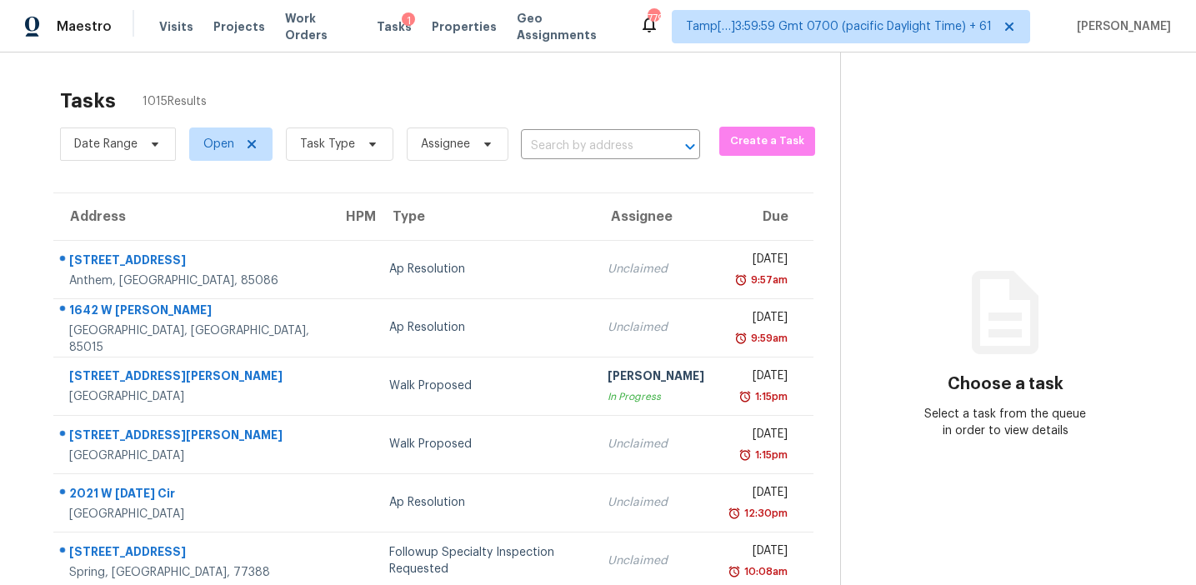
click at [574, 143] on input "text" at bounding box center [587, 146] width 133 height 26
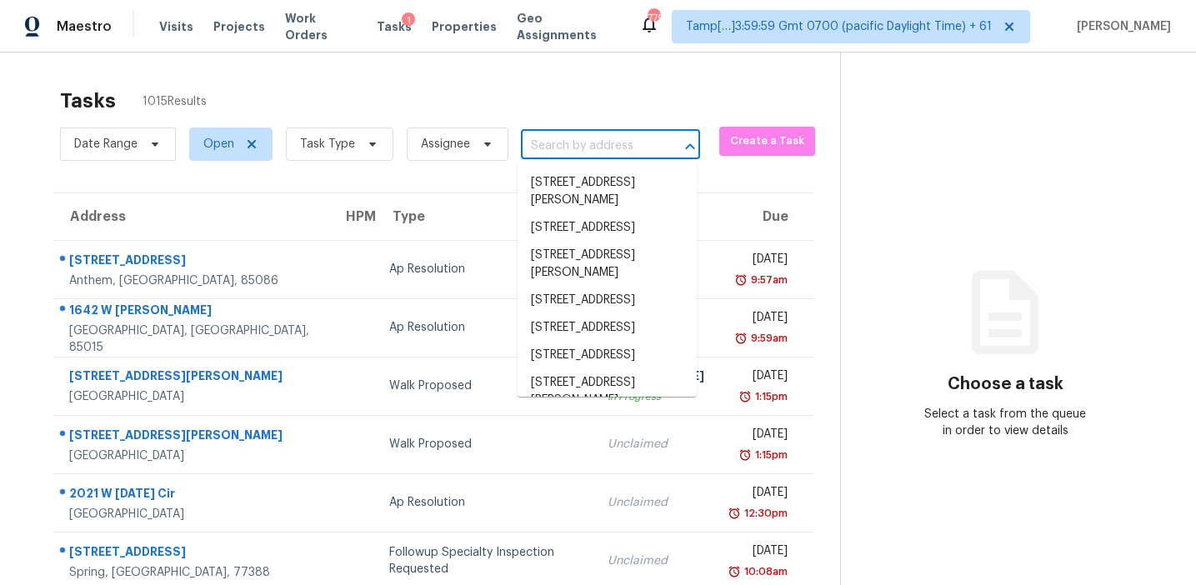
paste input "[STREET_ADDRESS]"
type input "[STREET_ADDRESS]"
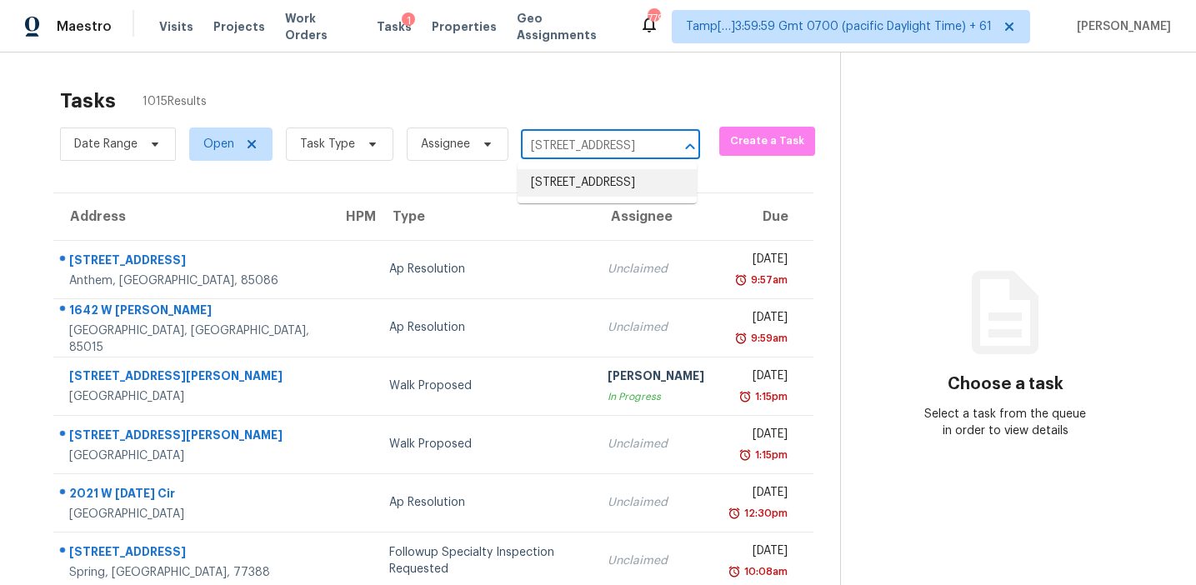
click at [584, 181] on li "[STREET_ADDRESS]" at bounding box center [607, 183] width 179 height 28
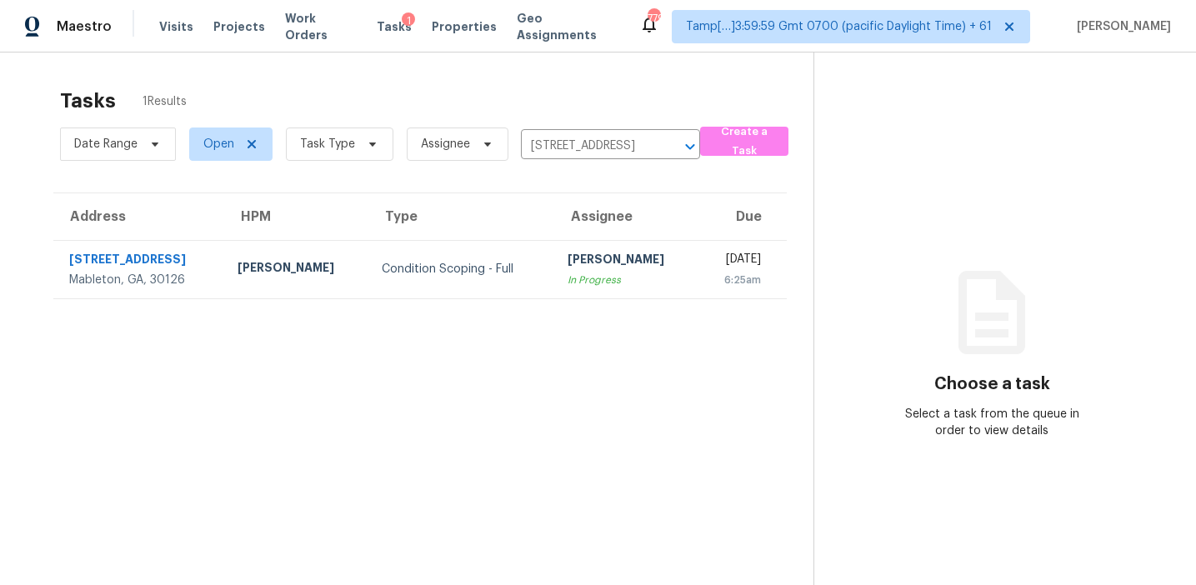
click at [568, 273] on div "In Progress" at bounding box center [627, 280] width 118 height 17
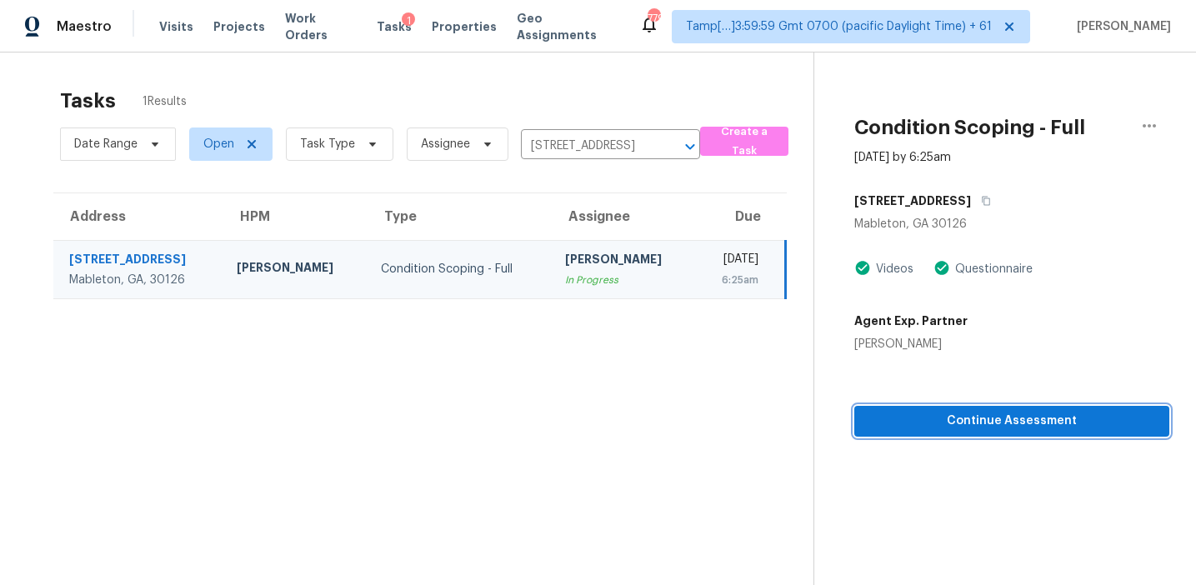
click at [912, 428] on span "Continue Assessment" at bounding box center [1012, 421] width 288 height 21
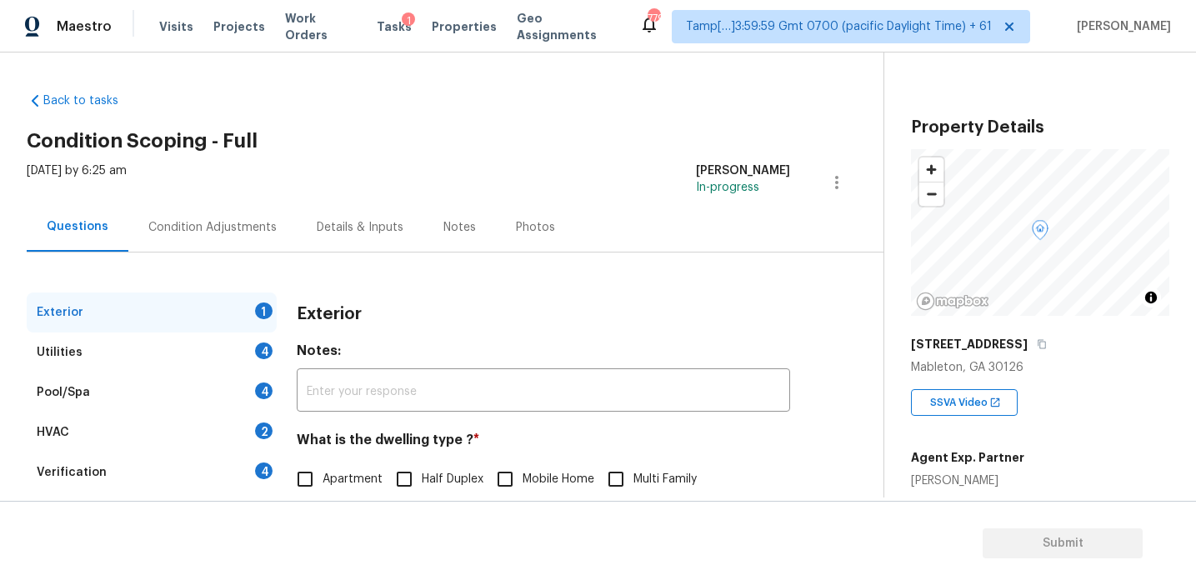
scroll to position [138, 0]
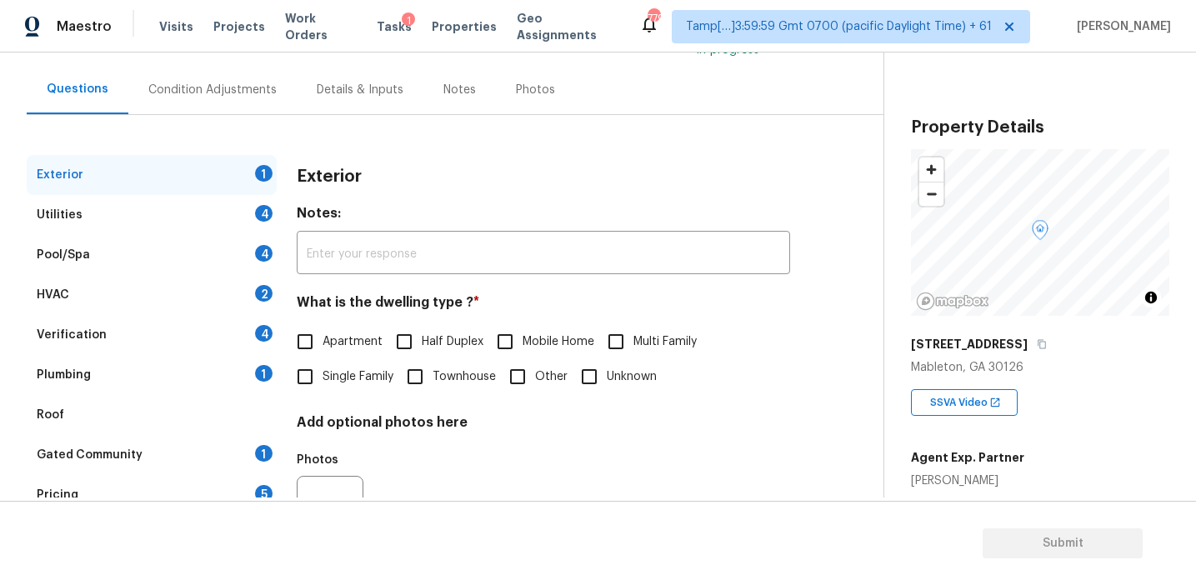
click at [226, 475] on div "Pricing 5" at bounding box center [152, 495] width 250 height 40
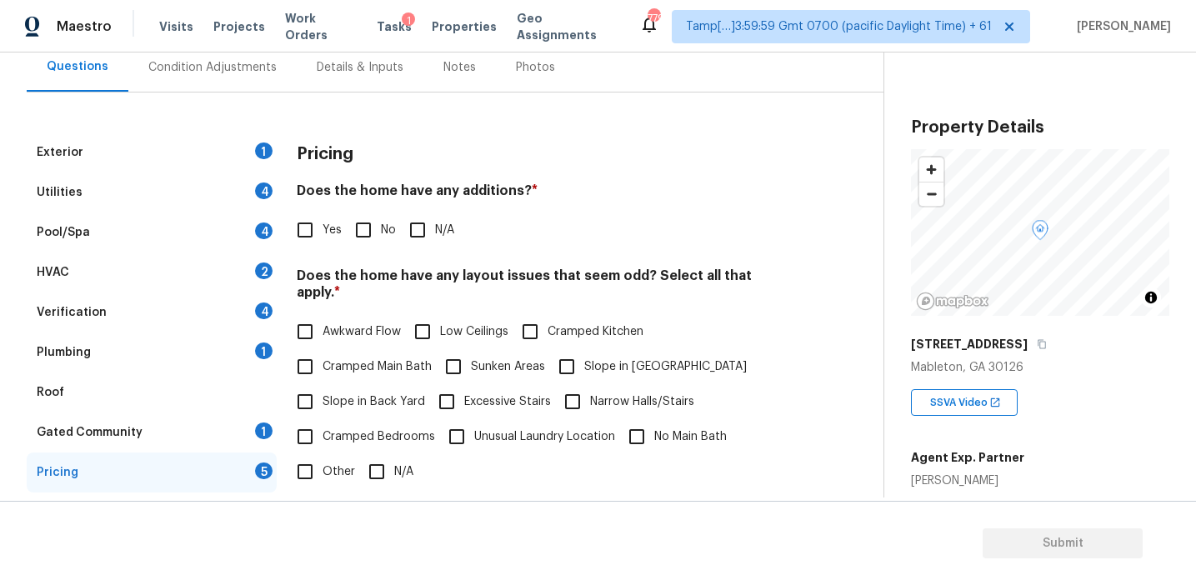
scroll to position [155, 0]
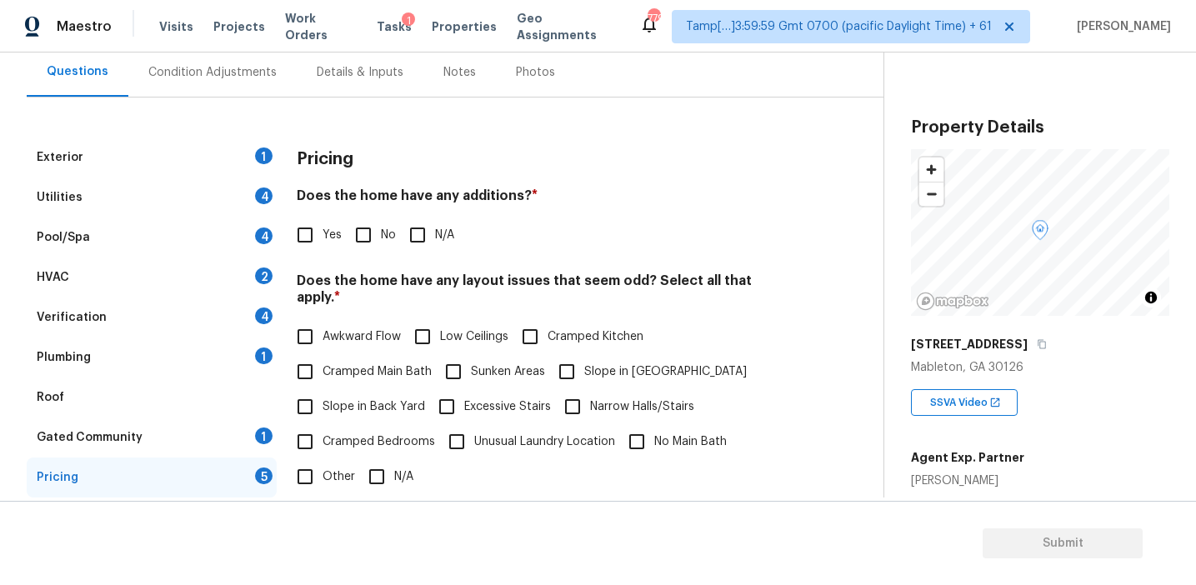
click at [779, 201] on h4 "Does the home have any additions? *" at bounding box center [543, 199] width 493 height 23
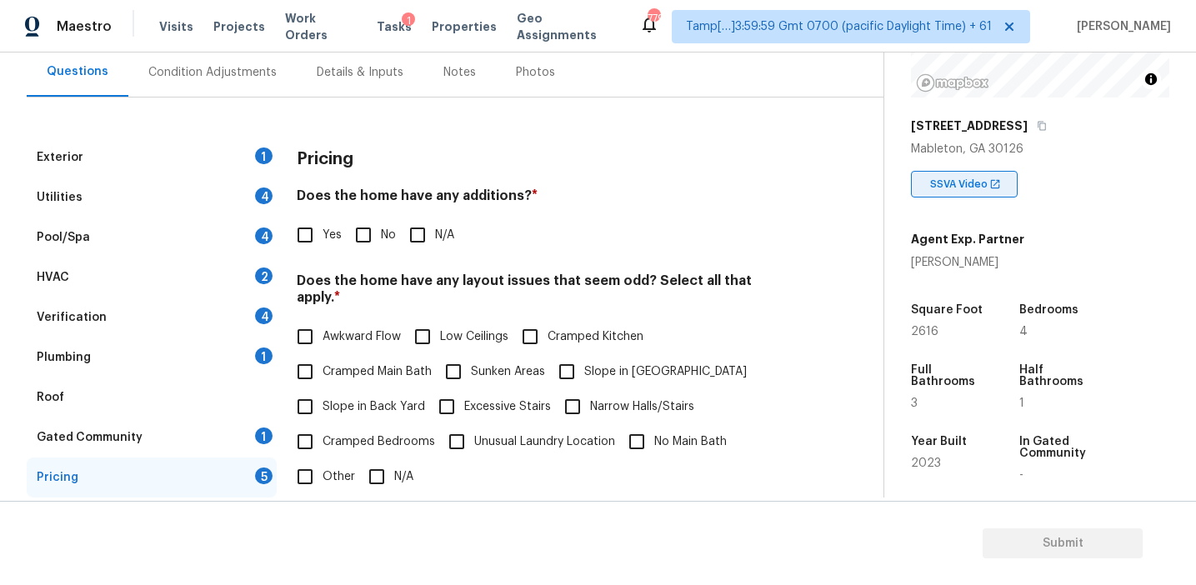
scroll to position [219, 0]
click at [648, 258] on div "Pricing Does the home have any additions? * Yes No N/A Does the home have any l…" at bounding box center [543, 462] width 493 height 648
click at [339, 169] on div "Pricing" at bounding box center [543, 159] width 493 height 43
click at [356, 243] on input "No" at bounding box center [363, 235] width 35 height 35
checkbox input "true"
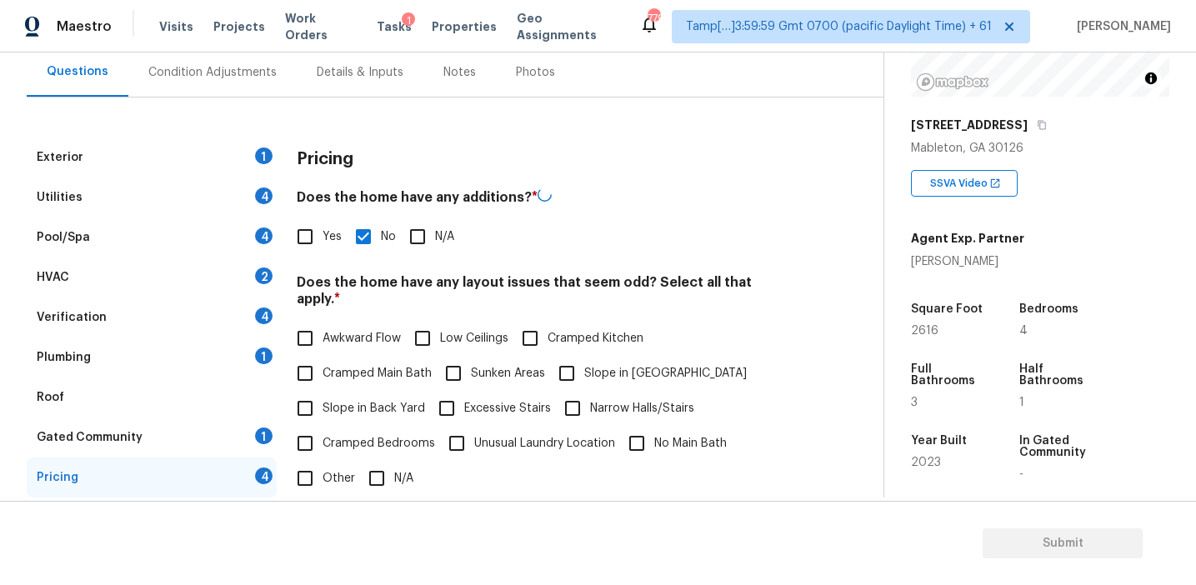
click at [358, 400] on span "Slope in Back Yard" at bounding box center [374, 409] width 103 height 18
click at [323, 393] on input "Slope in Back Yard" at bounding box center [305, 408] width 35 height 35
checkbox input "true"
click at [586, 358] on label "Slope in [GEOGRAPHIC_DATA]" at bounding box center [648, 373] width 198 height 35
click at [584, 358] on input "Slope in [GEOGRAPHIC_DATA]" at bounding box center [566, 373] width 35 height 35
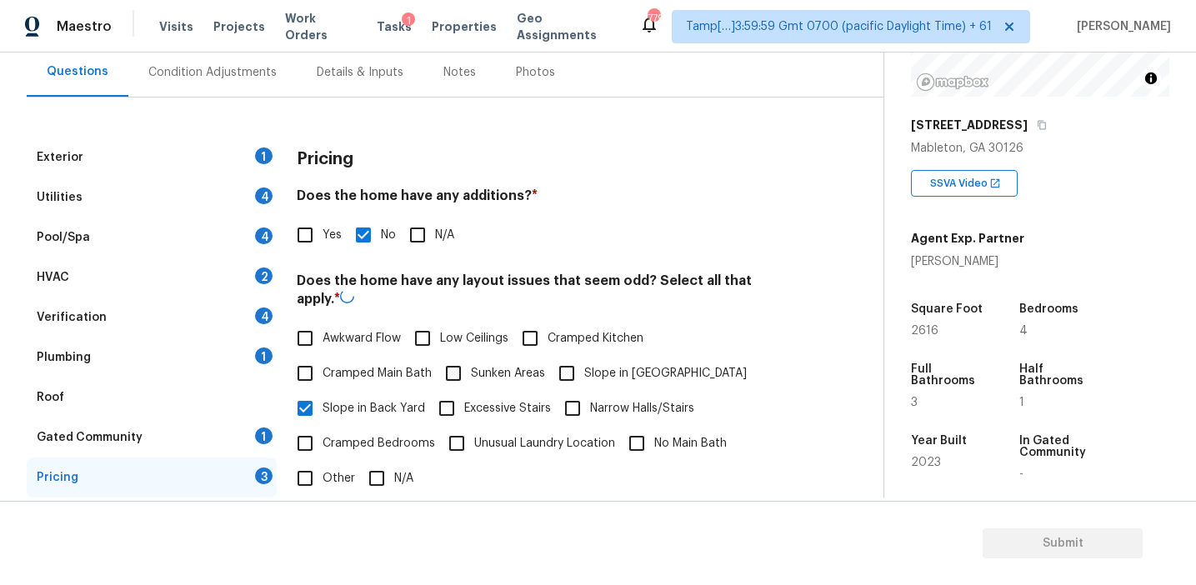
checkbox input "true"
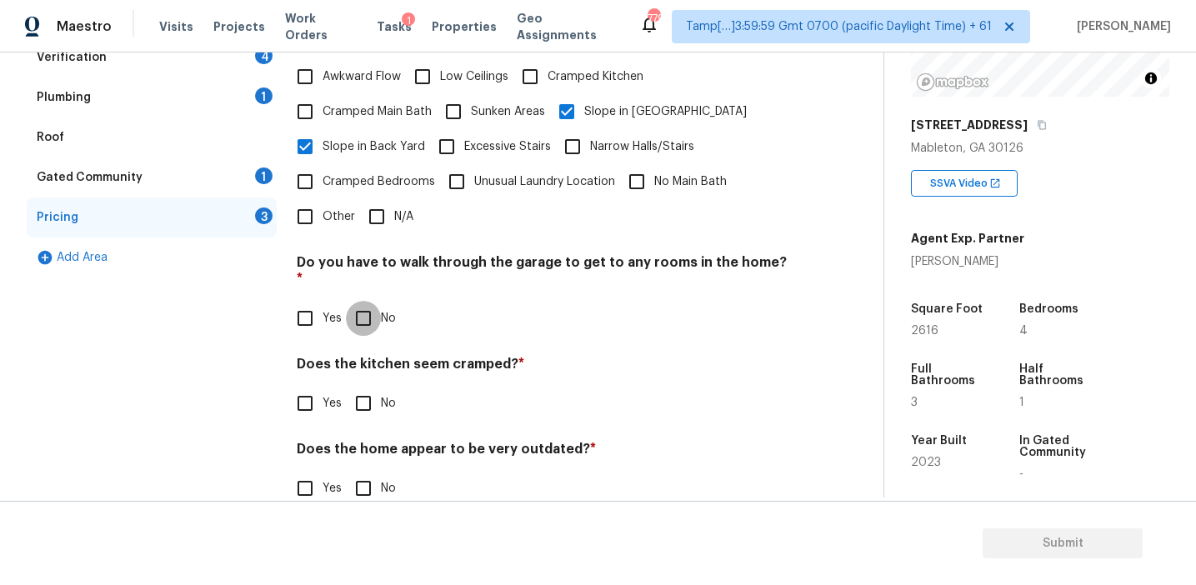
click at [355, 301] on input "No" at bounding box center [363, 318] width 35 height 35
checkbox input "true"
click at [363, 388] on input "No" at bounding box center [363, 405] width 35 height 35
checkbox input "true"
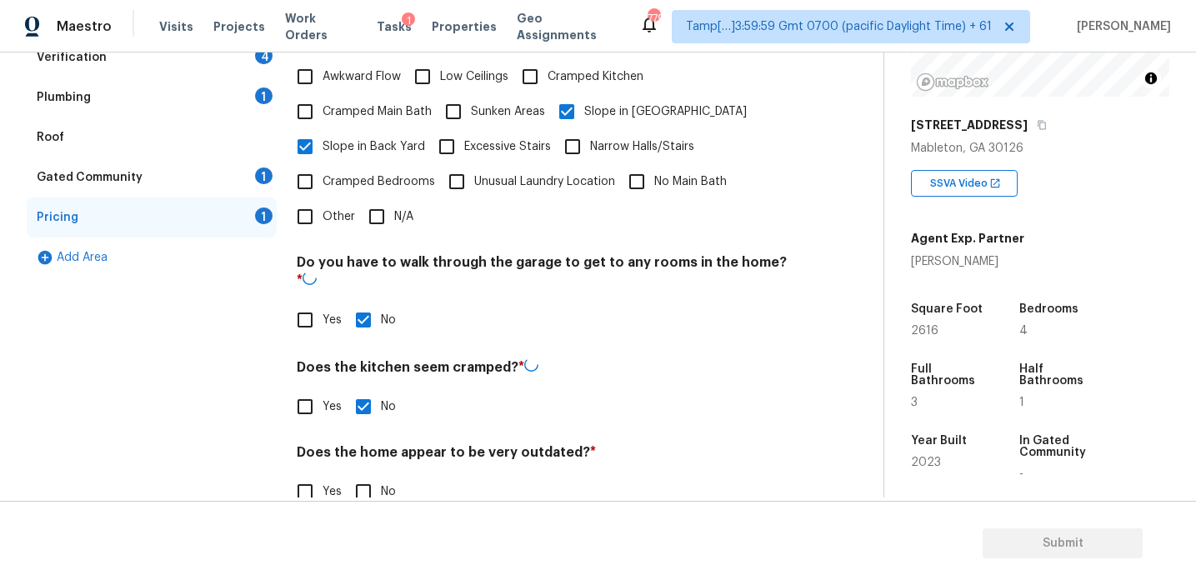
click at [364, 474] on input "No" at bounding box center [363, 491] width 35 height 35
checkbox input "true"
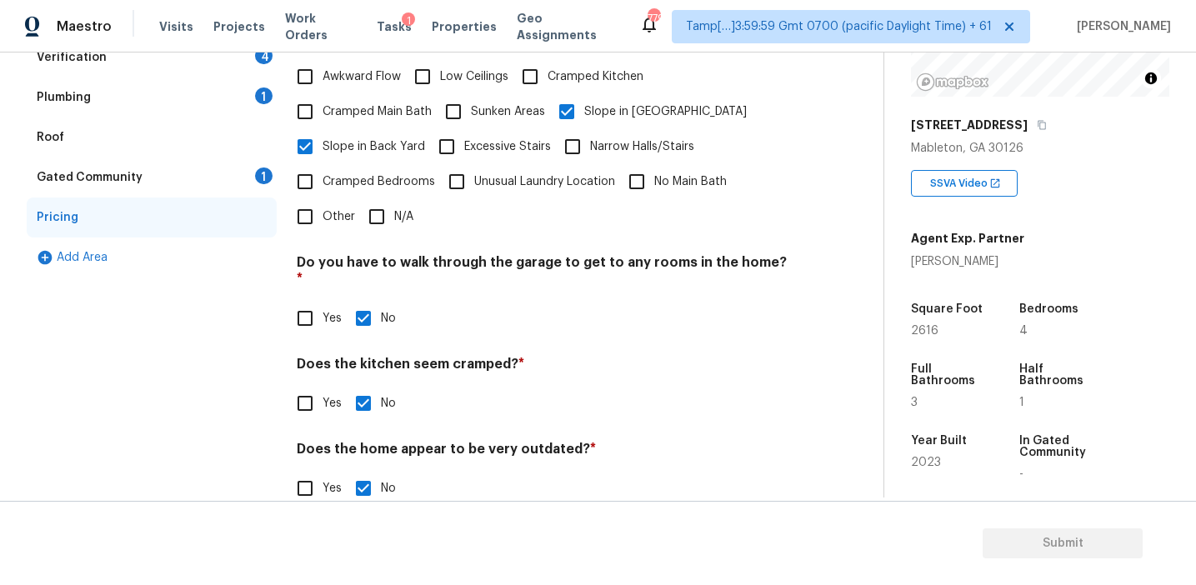
click at [240, 173] on div "Gated Community 1" at bounding box center [152, 178] width 250 height 40
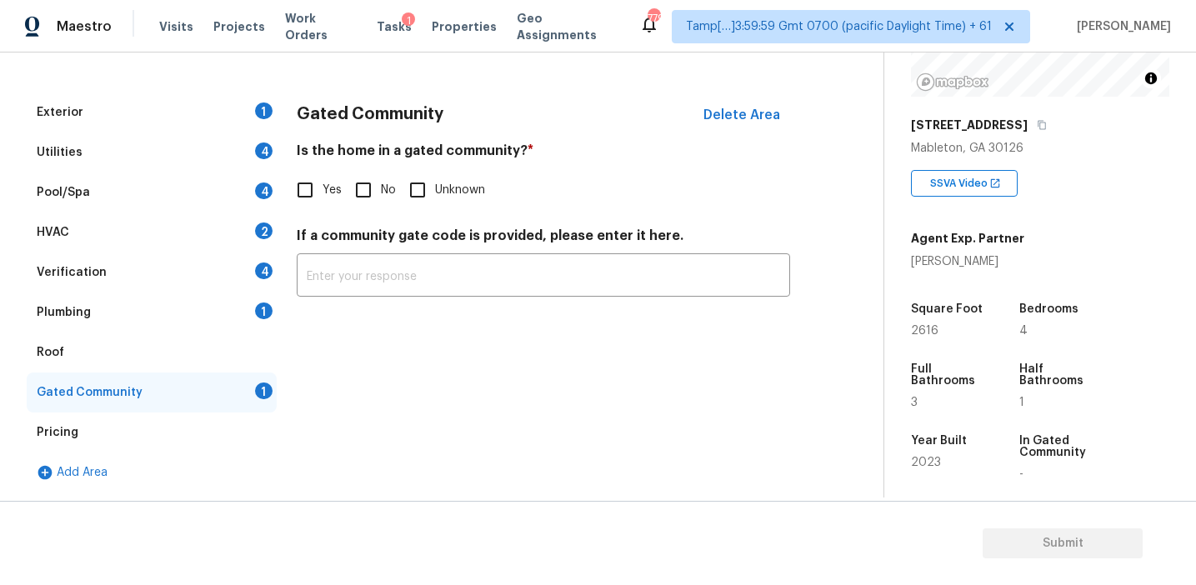
click at [364, 188] on input "No" at bounding box center [363, 190] width 35 height 35
checkbox input "true"
click at [230, 298] on div "Plumbing 1" at bounding box center [152, 313] width 250 height 40
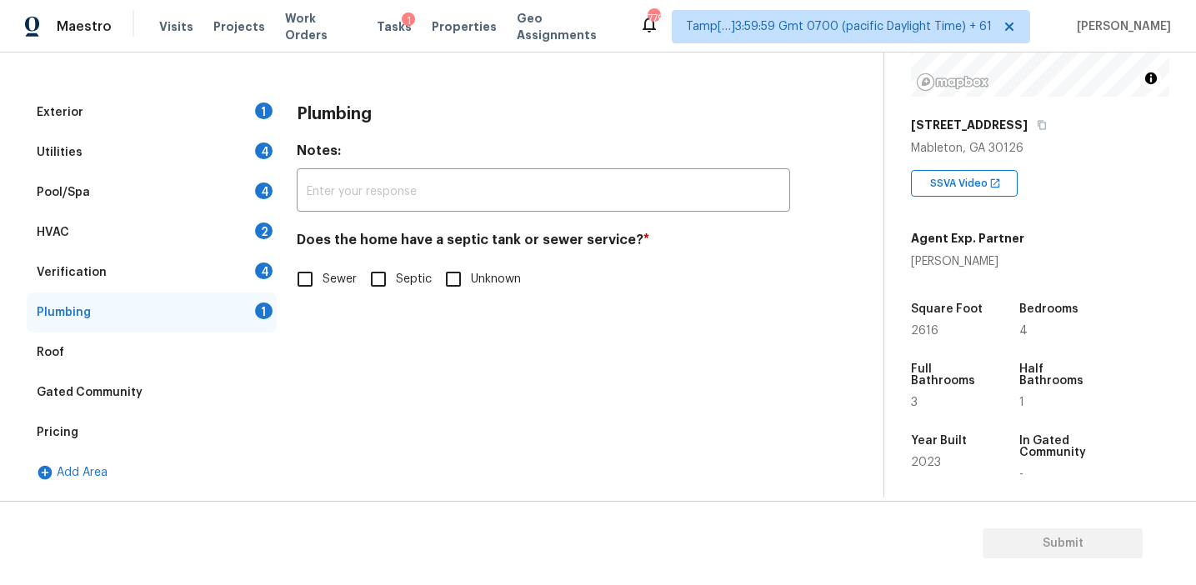
click at [311, 262] on input "Sewer" at bounding box center [305, 279] width 35 height 35
checkbox input "true"
click at [262, 264] on div "4" at bounding box center [264, 271] width 18 height 17
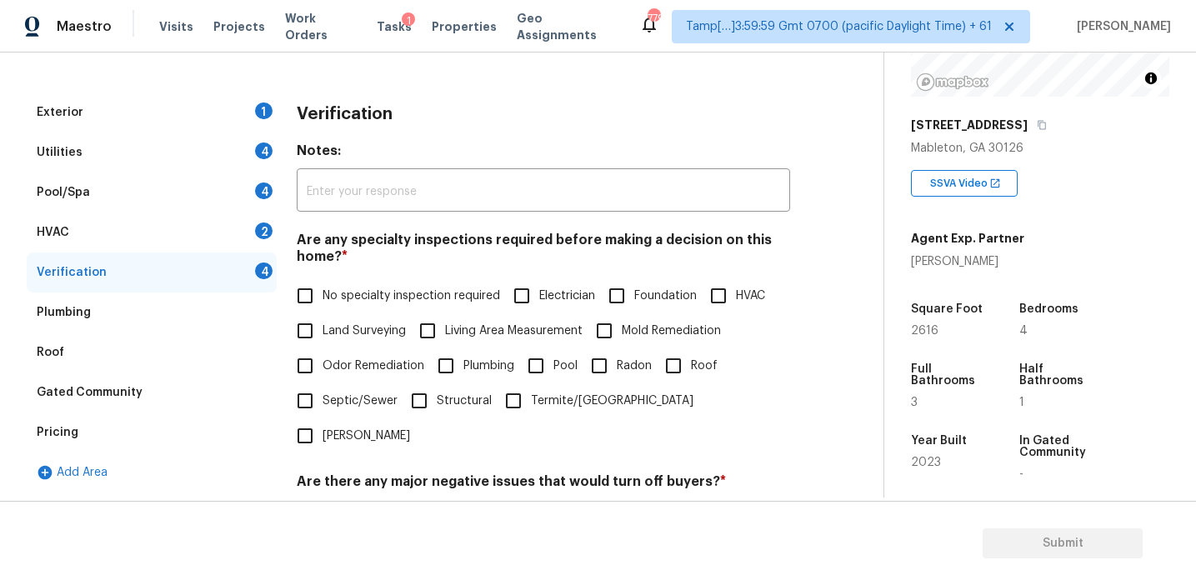
click at [335, 285] on label "No specialty inspection required" at bounding box center [394, 295] width 213 height 35
click at [323, 285] on input "No specialty inspection required" at bounding box center [305, 295] width 35 height 35
checkbox input "true"
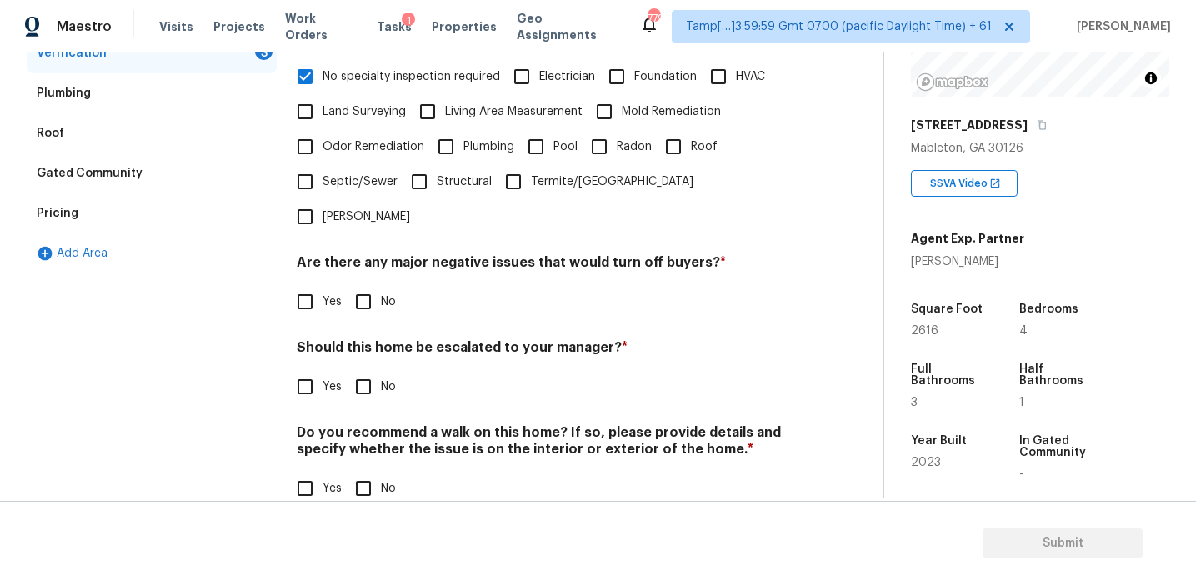
scroll to position [418, 0]
click at [348, 286] on input "No" at bounding box center [363, 303] width 35 height 35
checkbox input "true"
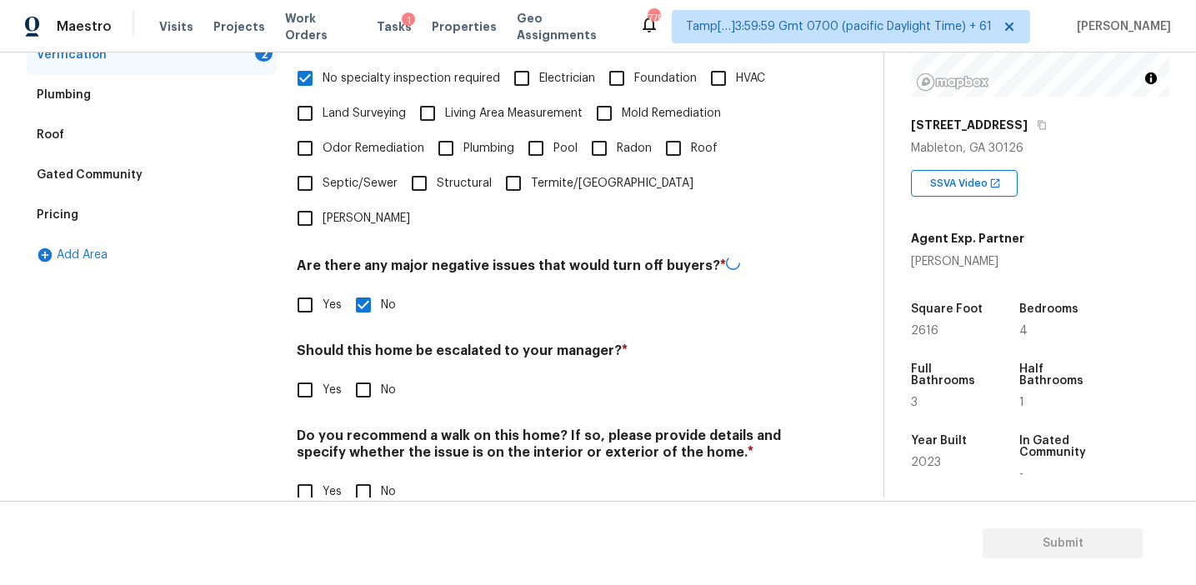
click at [365, 373] on div "Verification Notes: ​ Are any specialty inspections required before making a de…" at bounding box center [543, 202] width 493 height 654
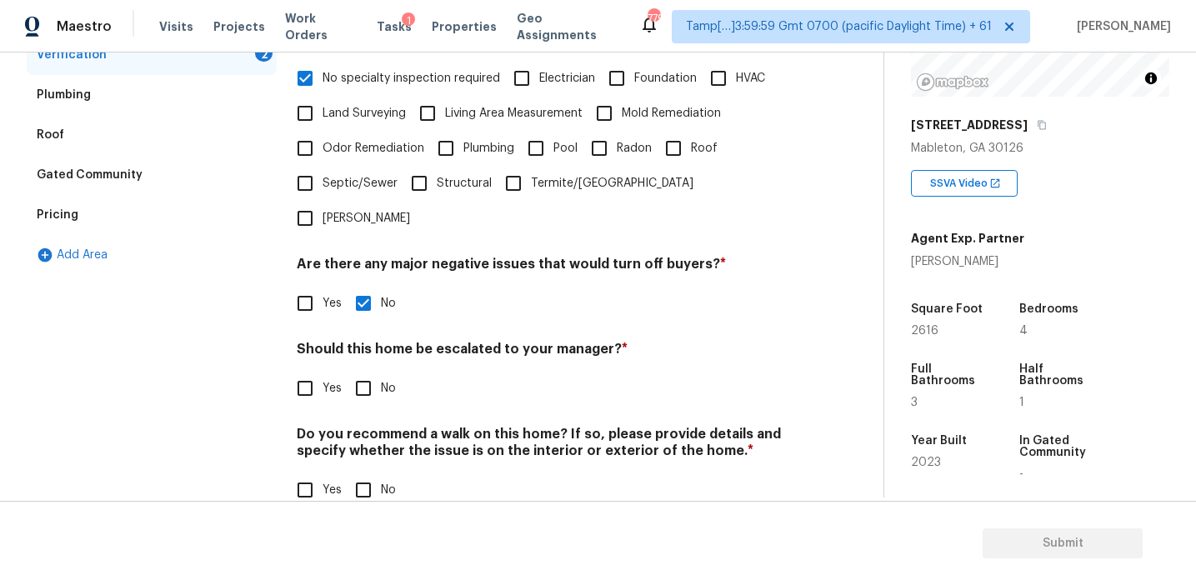
click at [364, 371] on input "No" at bounding box center [363, 388] width 35 height 35
checkbox input "true"
click at [362, 473] on input "No" at bounding box center [363, 490] width 35 height 35
checkbox input "true"
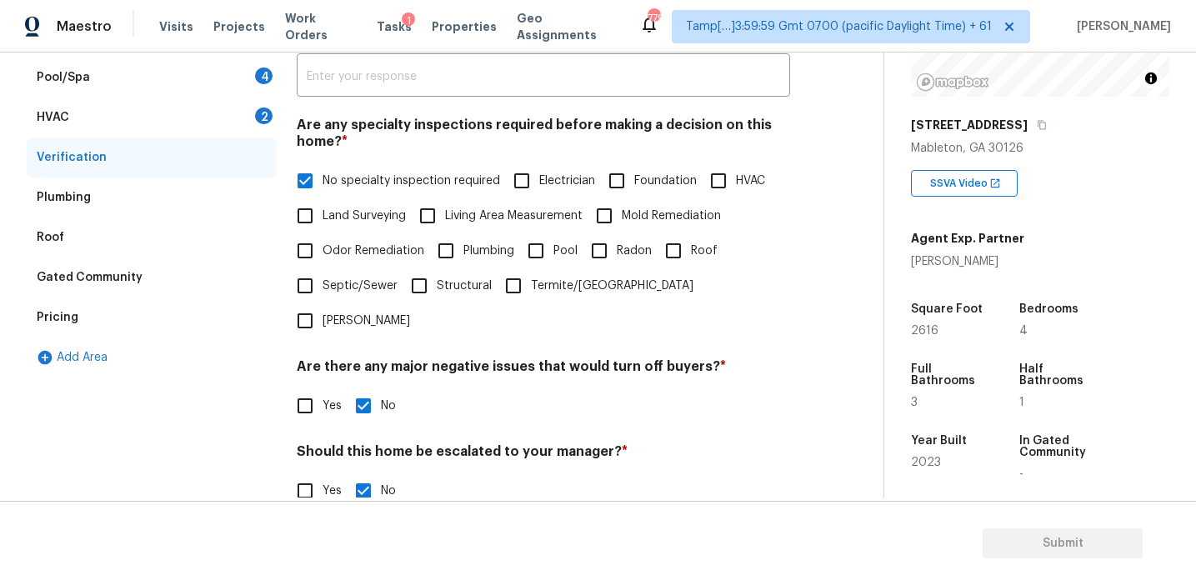
click at [213, 121] on div "HVAC 2" at bounding box center [152, 118] width 250 height 40
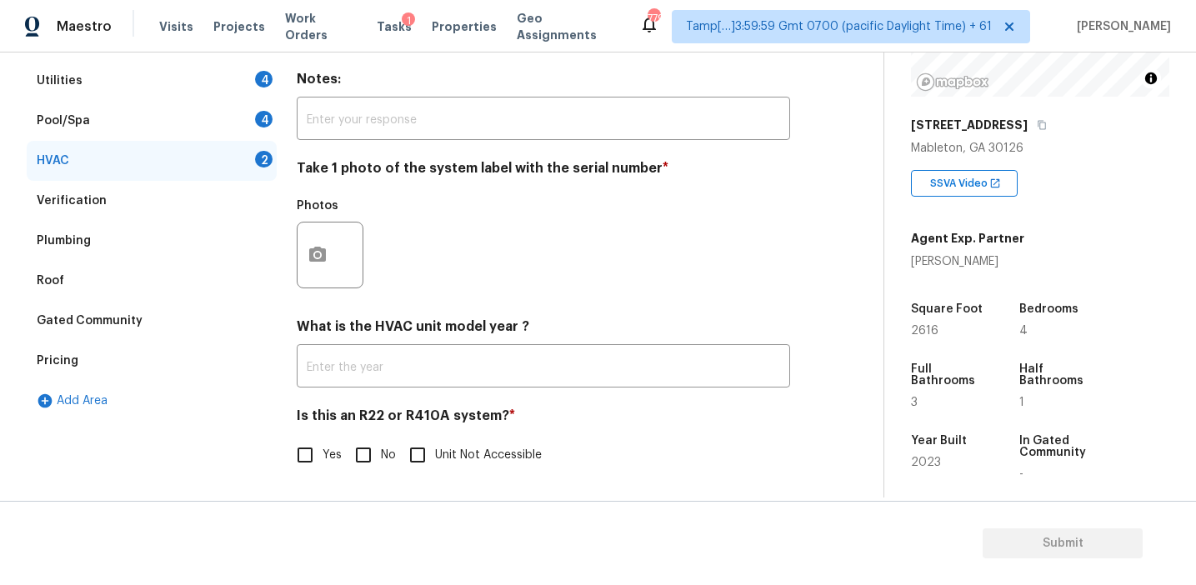
scroll to position [273, 0]
click at [365, 458] on input "No" at bounding box center [363, 455] width 35 height 35
checkbox input "true"
click at [315, 254] on circle "button" at bounding box center [317, 255] width 5 height 5
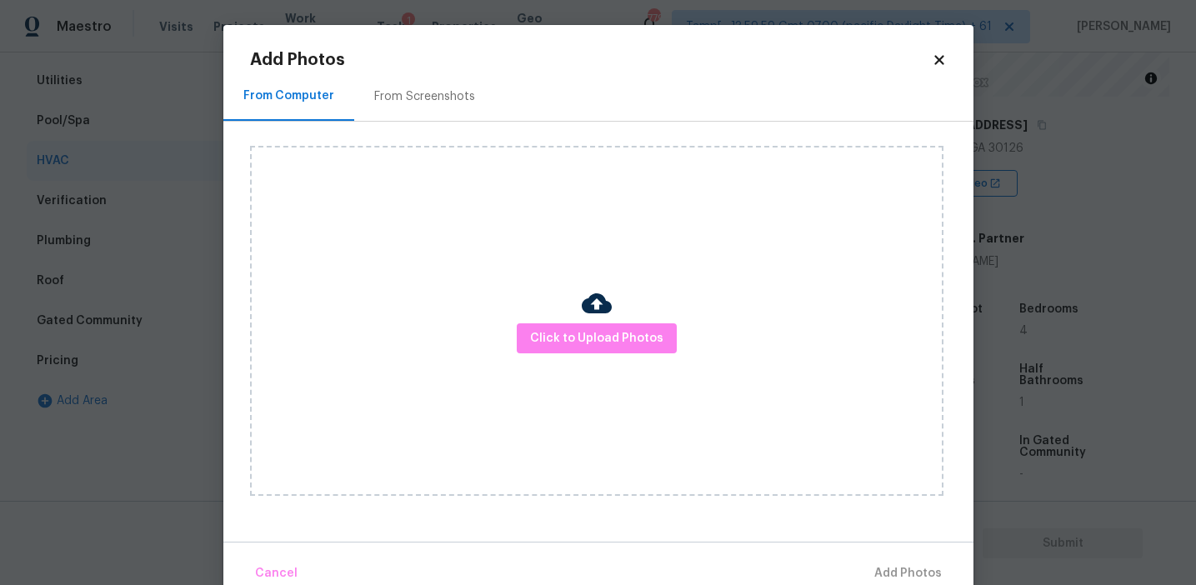
click at [409, 73] on div "From Screenshots" at bounding box center [424, 96] width 141 height 49
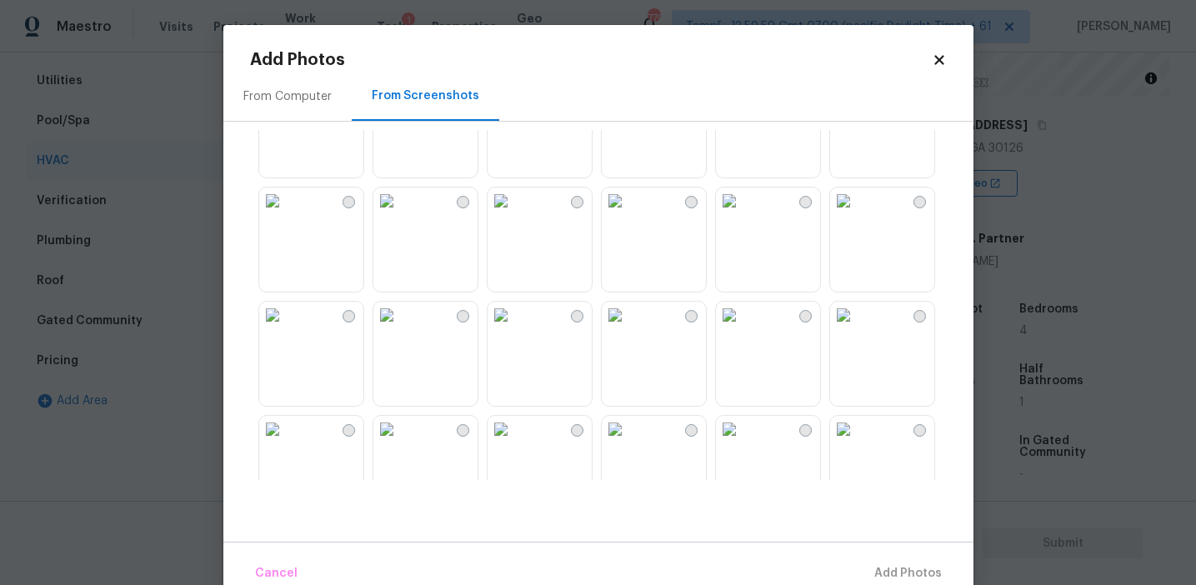
scroll to position [1364, 0]
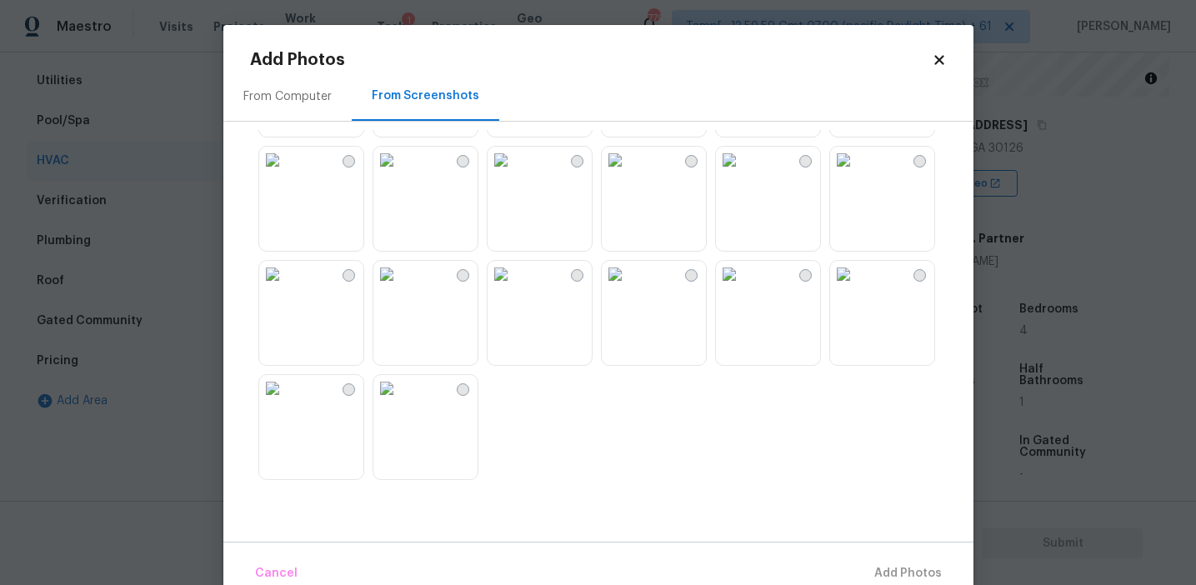
click at [308, 103] on div "From Computer" at bounding box center [287, 96] width 88 height 17
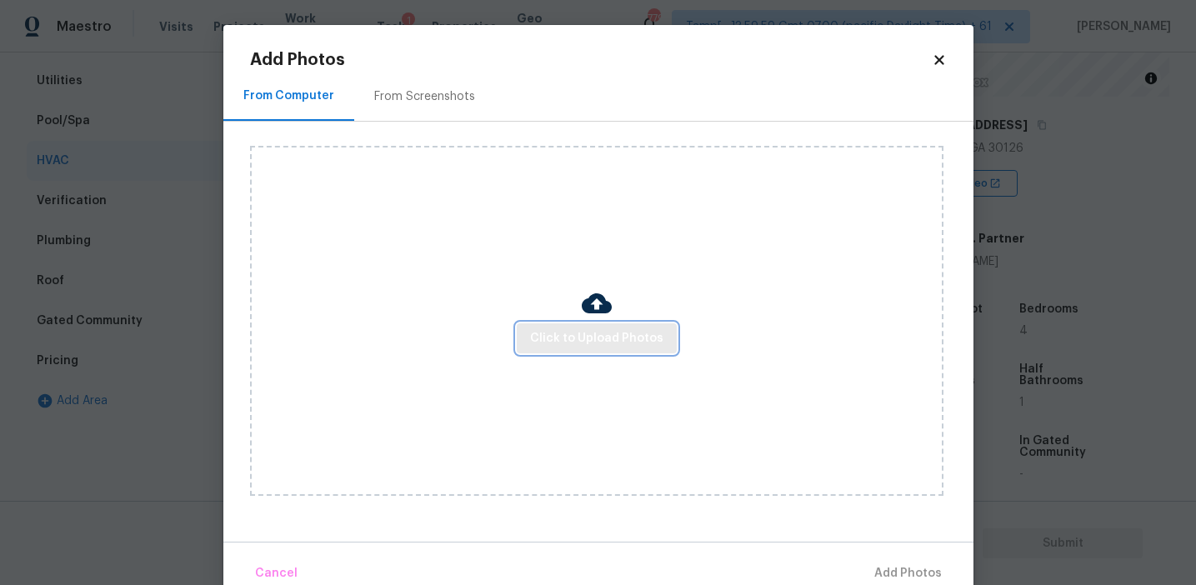
click at [580, 336] on span "Click to Upload Photos" at bounding box center [596, 338] width 133 height 21
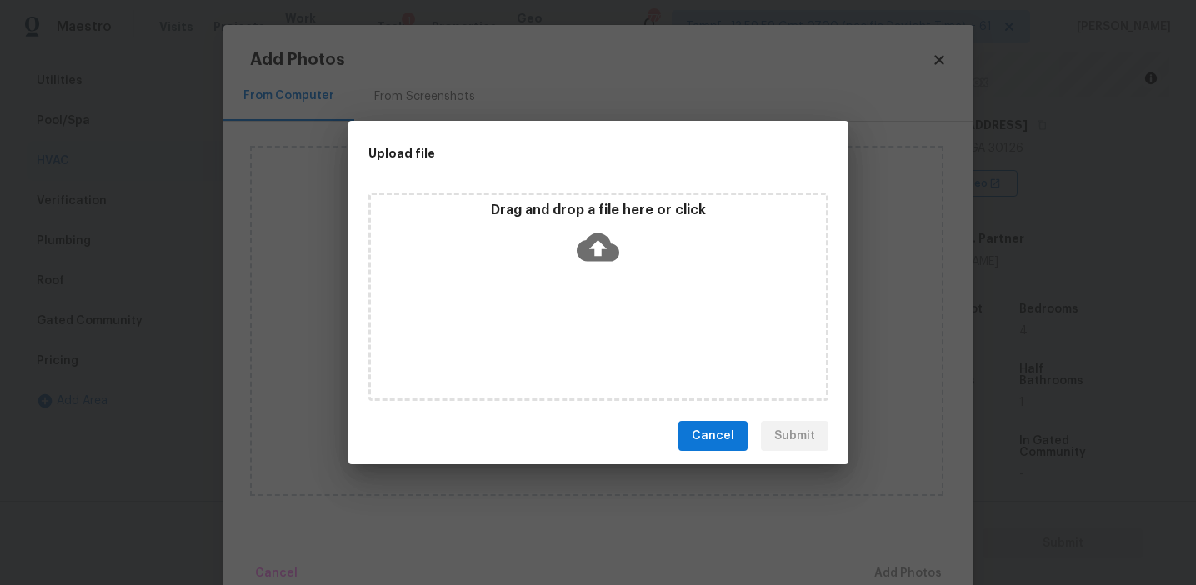
click at [580, 259] on icon at bounding box center [598, 247] width 43 height 43
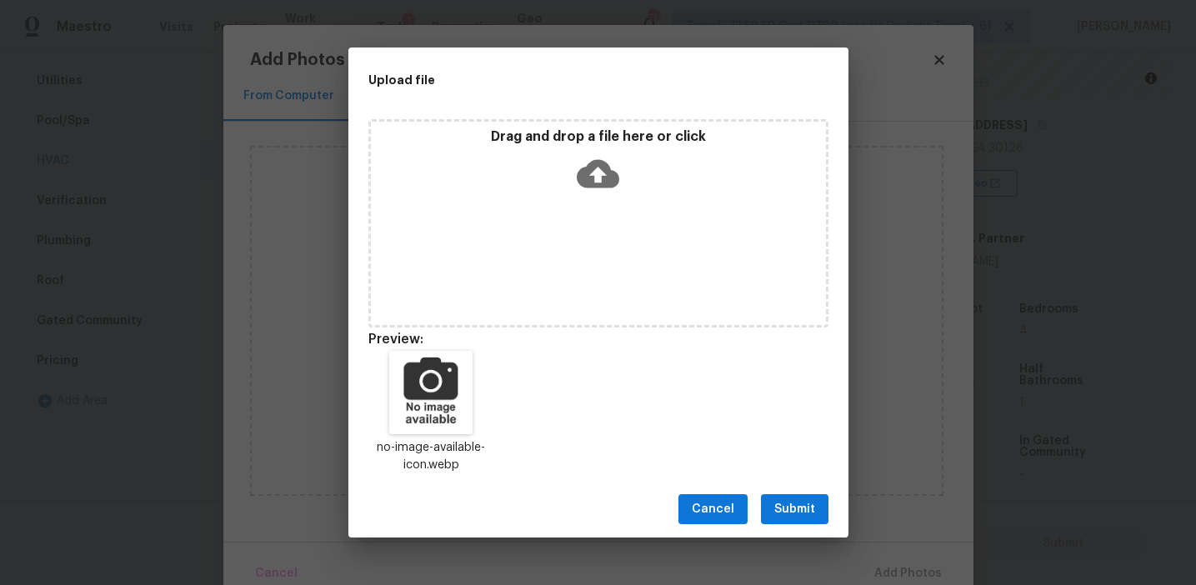
click at [777, 508] on span "Submit" at bounding box center [794, 509] width 41 height 21
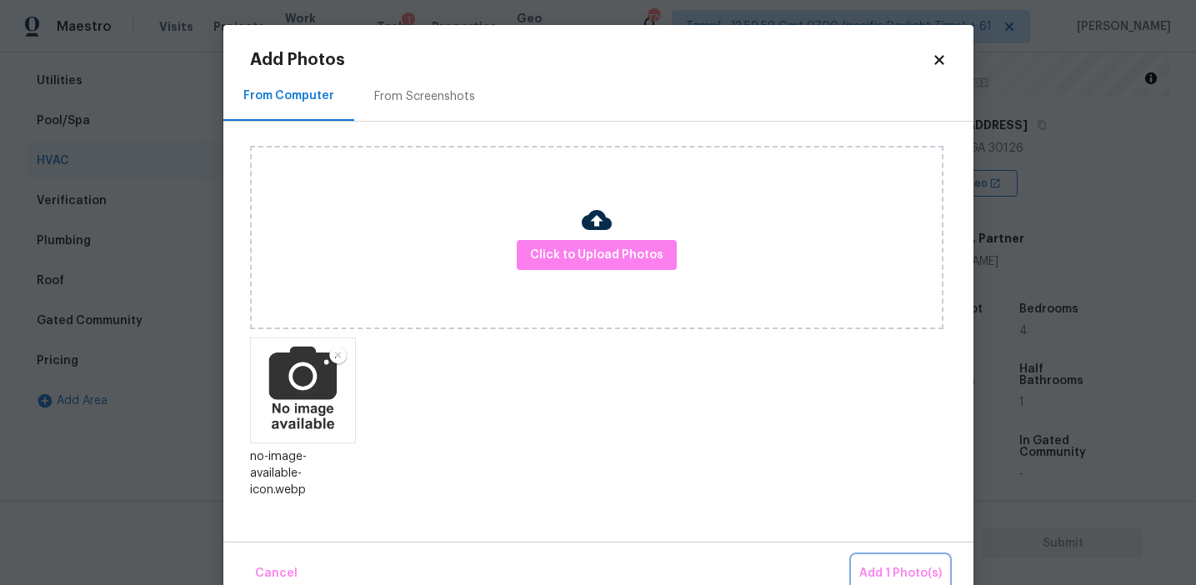
click at [912, 559] on button "Add 1 Photo(s)" at bounding box center [901, 574] width 96 height 36
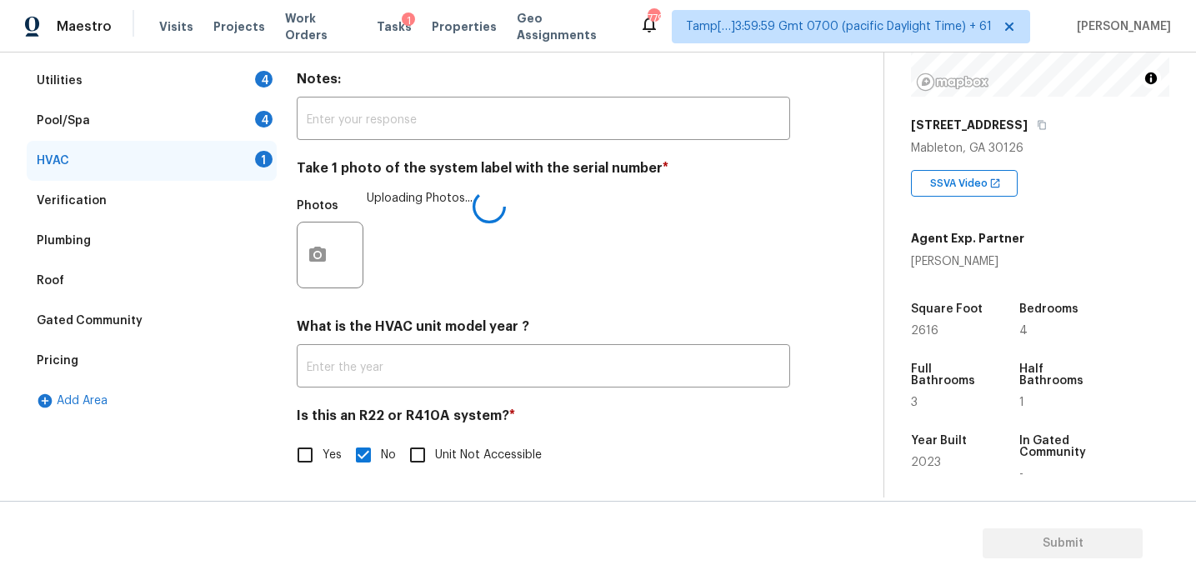
click at [693, 290] on div "Photos Uploading Photos..." at bounding box center [543, 244] width 493 height 108
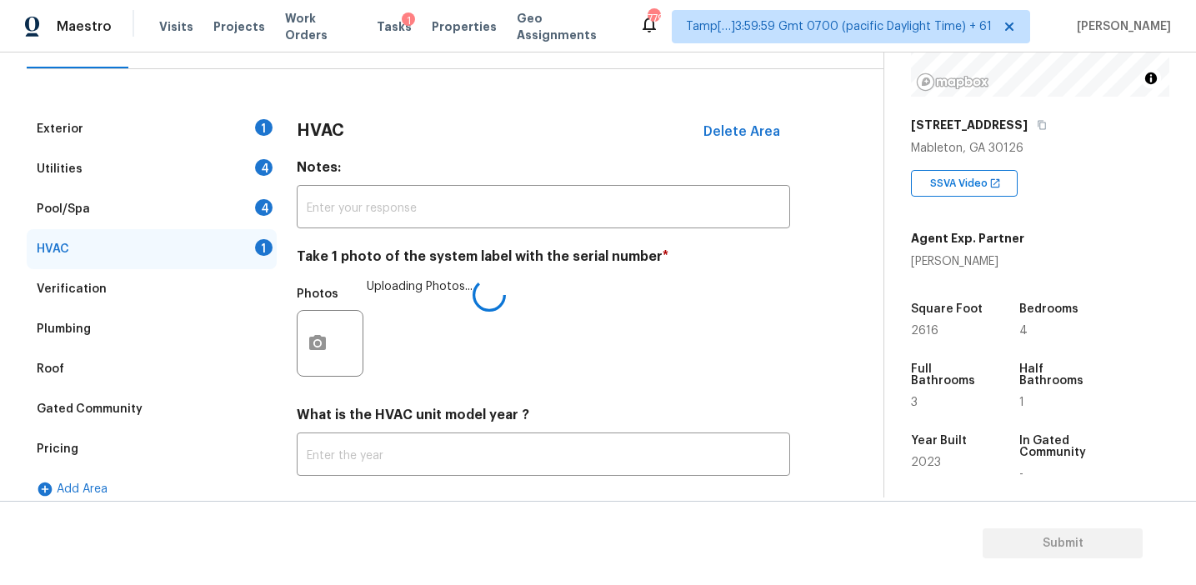
scroll to position [159, 0]
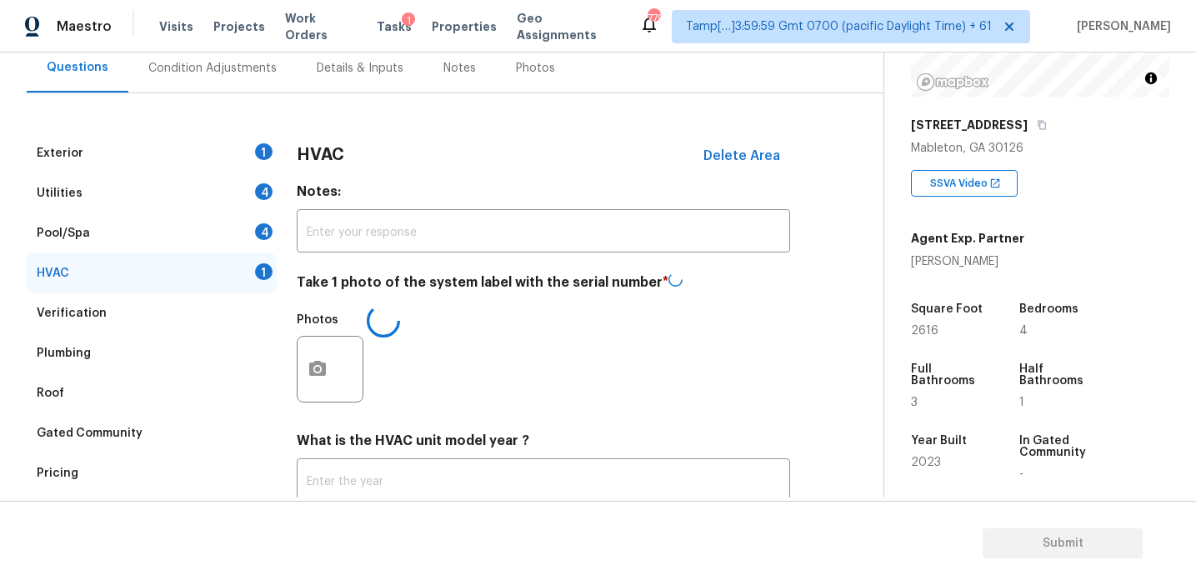
click at [340, 147] on h3 "HVAC" at bounding box center [321, 155] width 48 height 17
click at [266, 228] on div "4" at bounding box center [264, 231] width 18 height 17
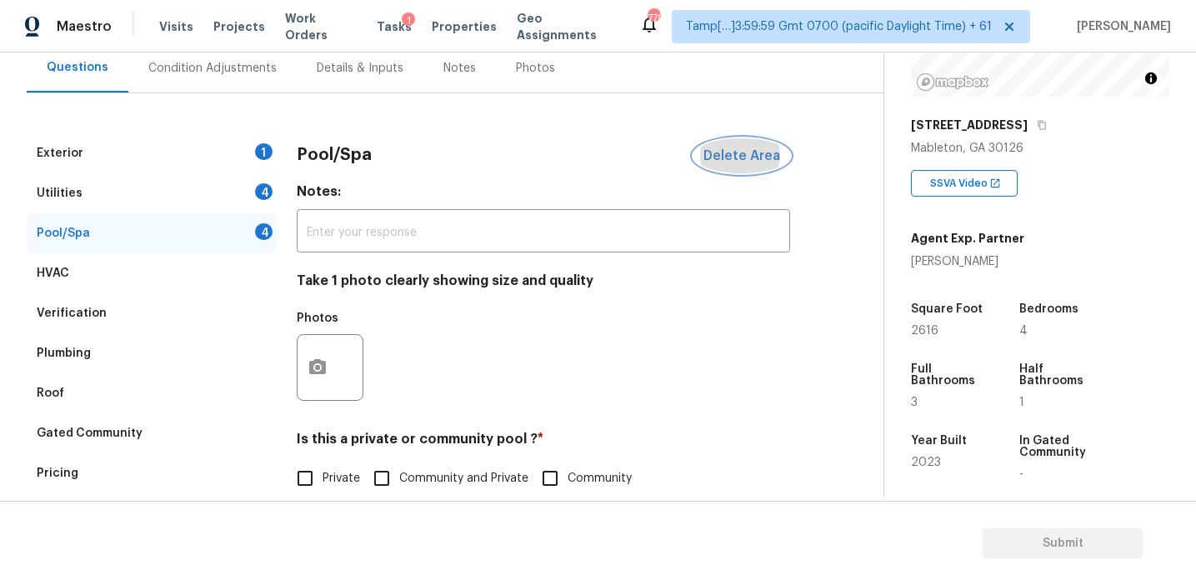
click at [728, 156] on span "Delete Area" at bounding box center [741, 155] width 77 height 15
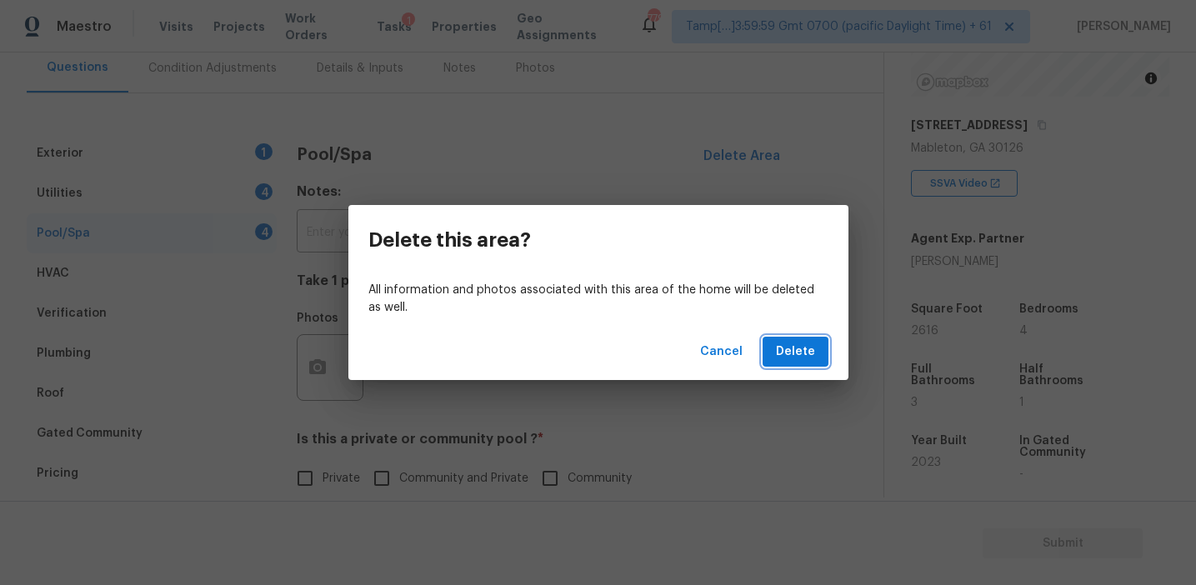
click at [791, 340] on button "Delete" at bounding box center [796, 352] width 66 height 31
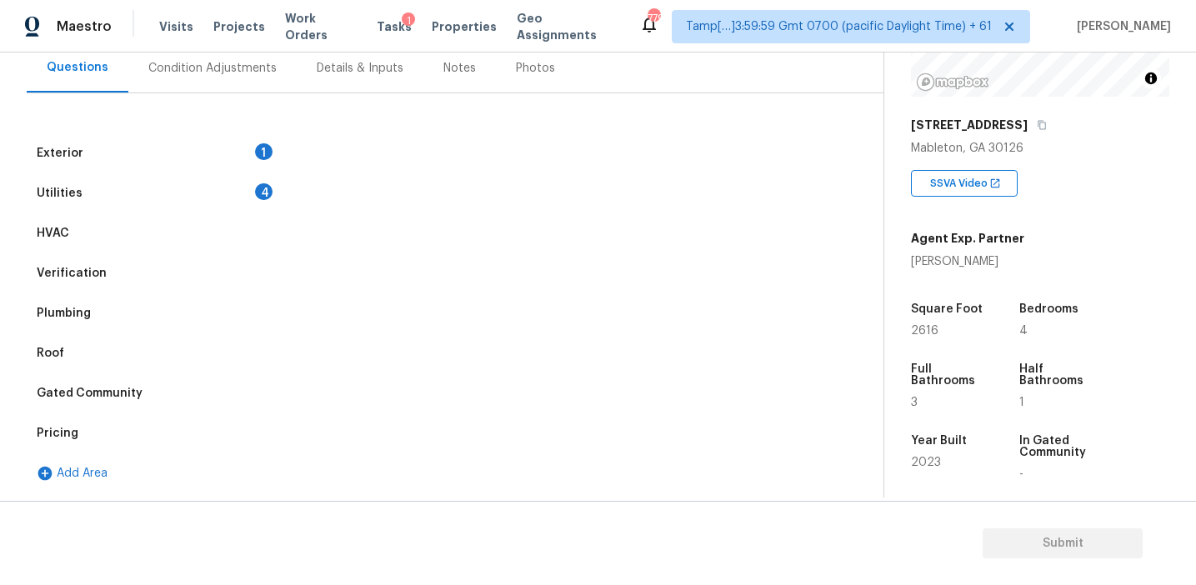
click at [224, 182] on div "Utilities 4" at bounding box center [152, 193] width 250 height 40
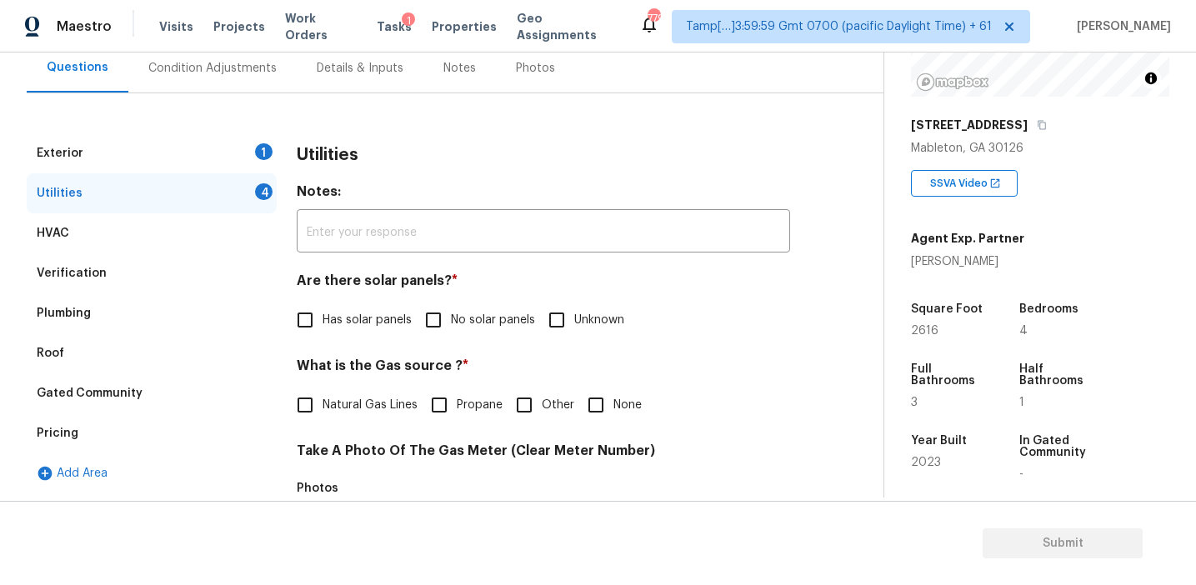
click at [461, 323] on span "No solar panels" at bounding box center [493, 321] width 84 height 18
click at [451, 323] on input "No solar panels" at bounding box center [433, 320] width 35 height 35
checkbox input "true"
click at [349, 394] on label "Natural Gas Lines" at bounding box center [353, 405] width 130 height 35
click at [323, 394] on input "Natural Gas Lines" at bounding box center [305, 405] width 35 height 35
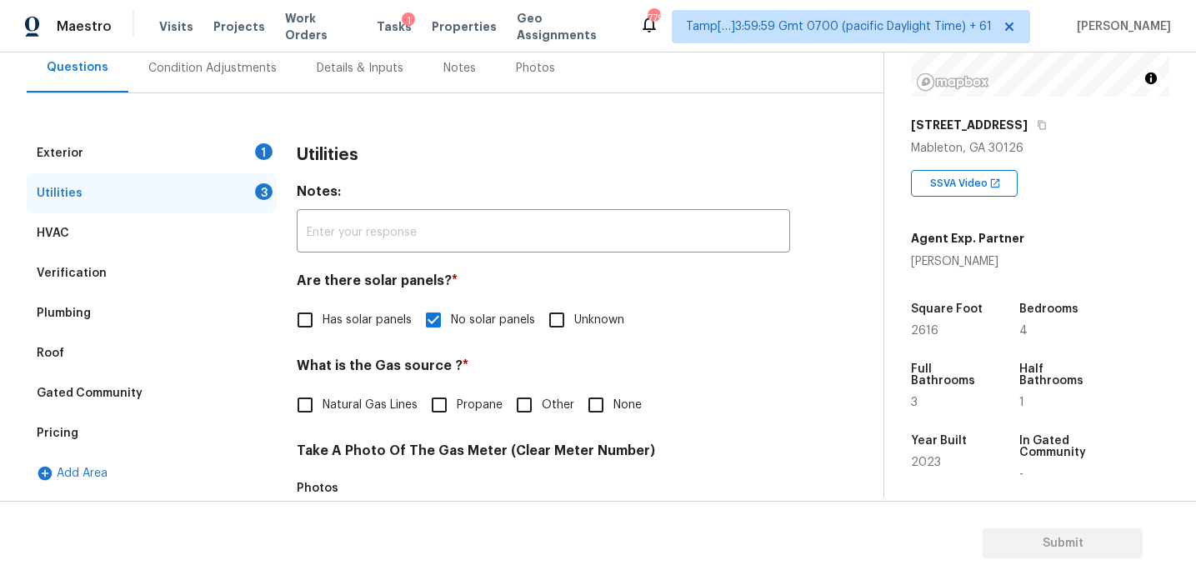
checkbox input "true"
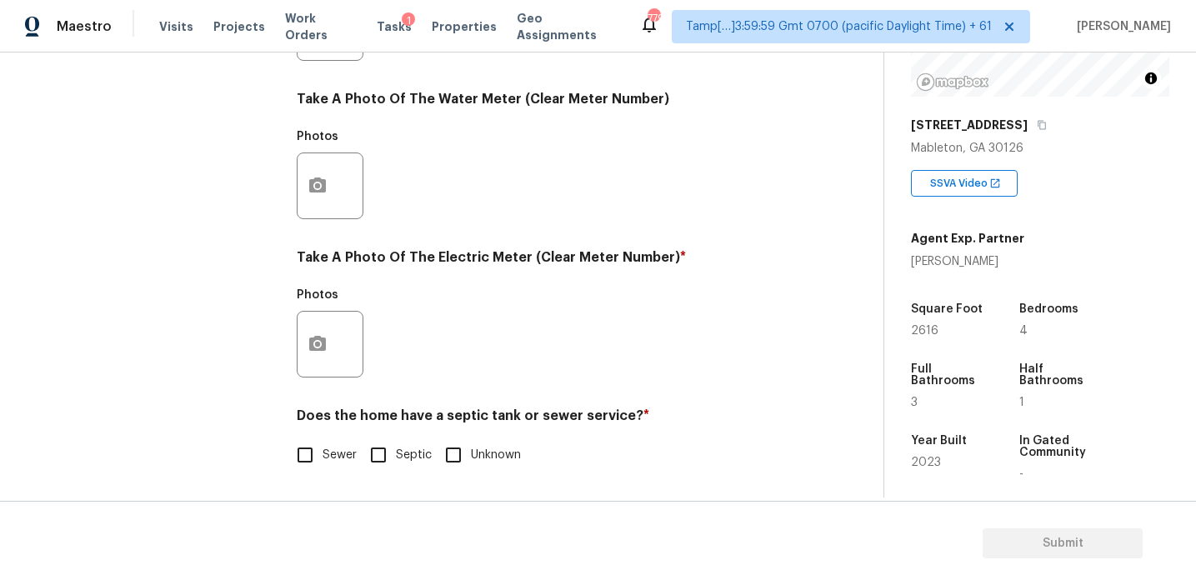
scroll to position [669, 0]
click at [312, 447] on input "Sewer" at bounding box center [305, 455] width 35 height 35
checkbox input "true"
click at [319, 358] on button "button" at bounding box center [318, 344] width 40 height 65
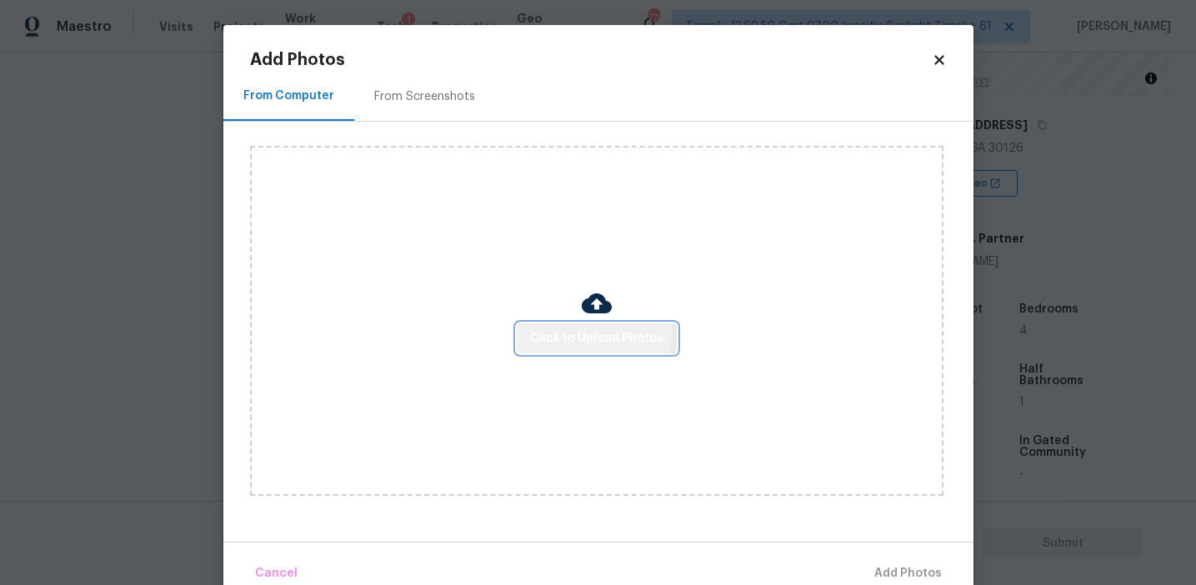
click at [553, 327] on button "Click to Upload Photos" at bounding box center [597, 338] width 160 height 31
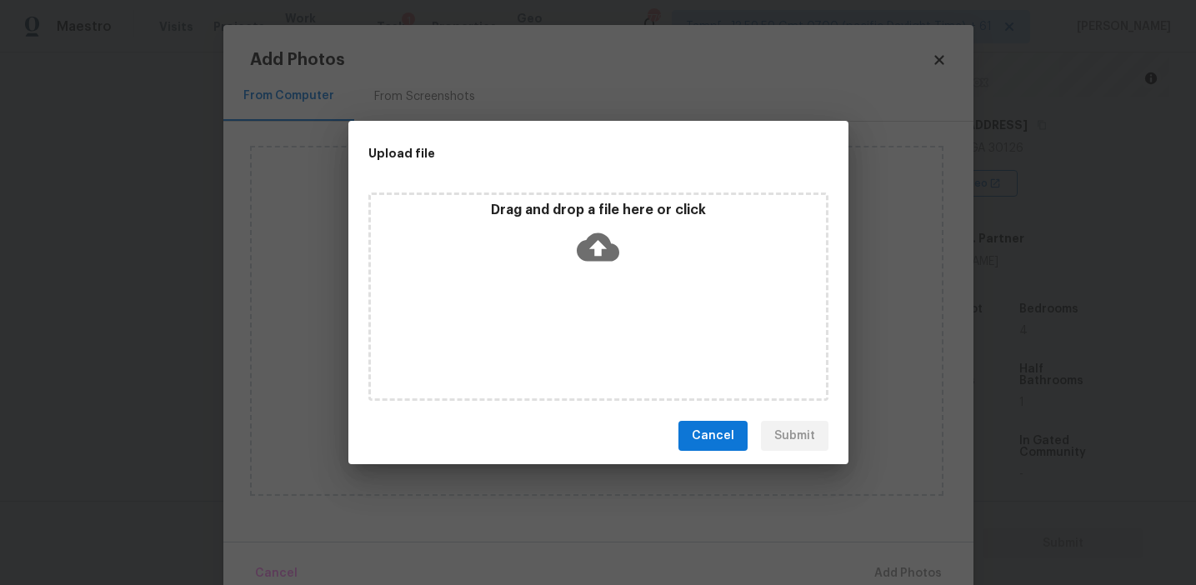
click at [542, 216] on p "Drag and drop a file here or click" at bounding box center [598, 211] width 455 height 18
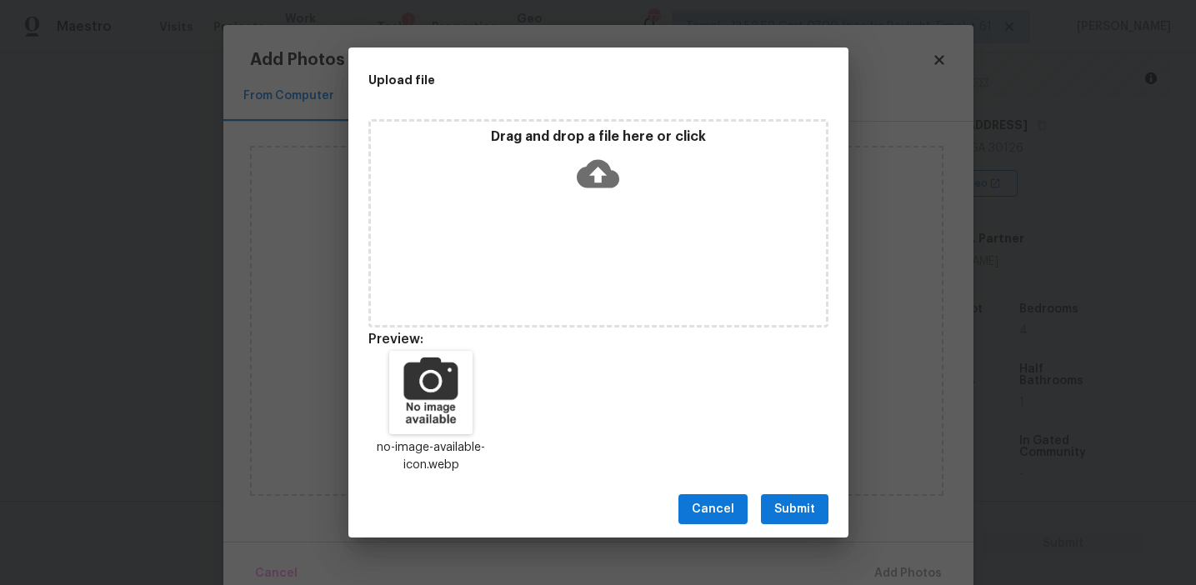
click at [793, 497] on button "Submit" at bounding box center [795, 509] width 68 height 31
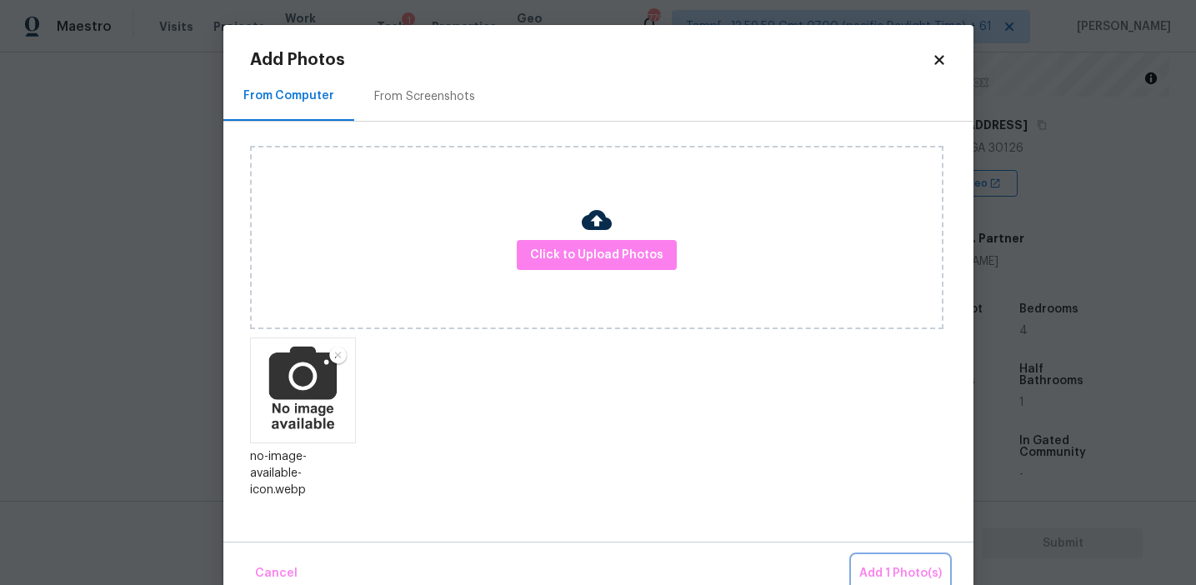
click at [888, 576] on span "Add 1 Photo(s)" at bounding box center [900, 573] width 83 height 21
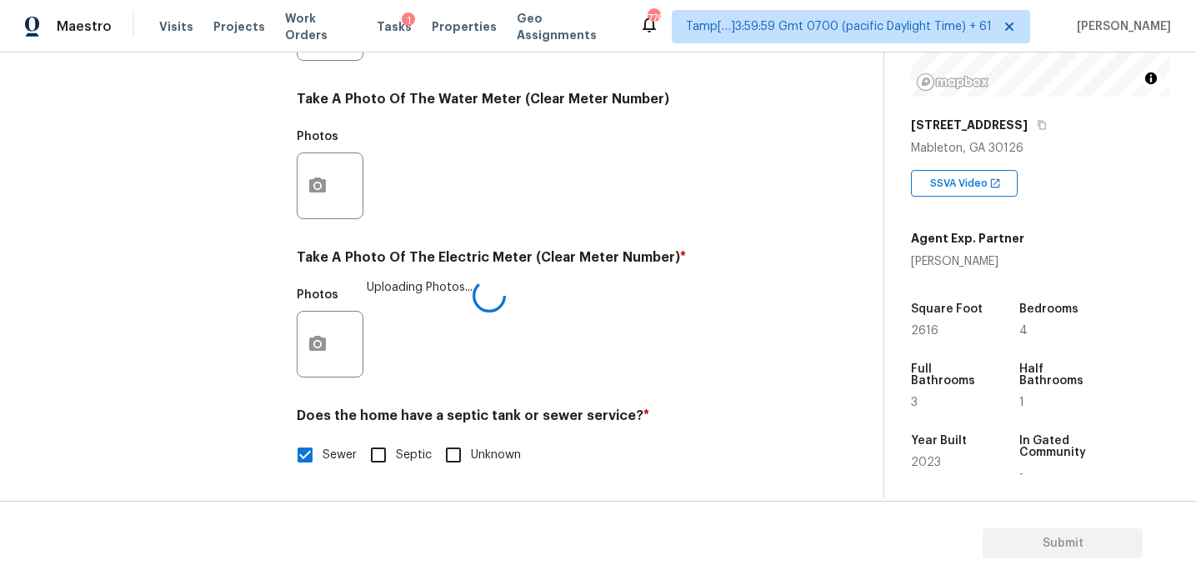
click at [583, 329] on div "Photos Uploading Photos..." at bounding box center [543, 333] width 493 height 108
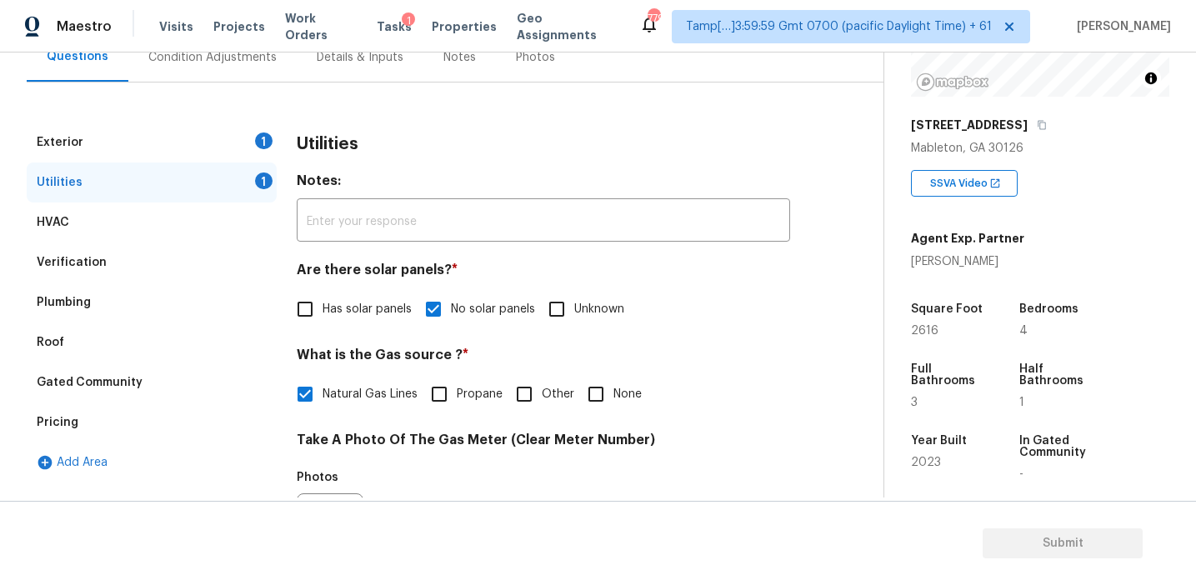
click at [316, 143] on h3 "Utilities" at bounding box center [328, 144] width 62 height 17
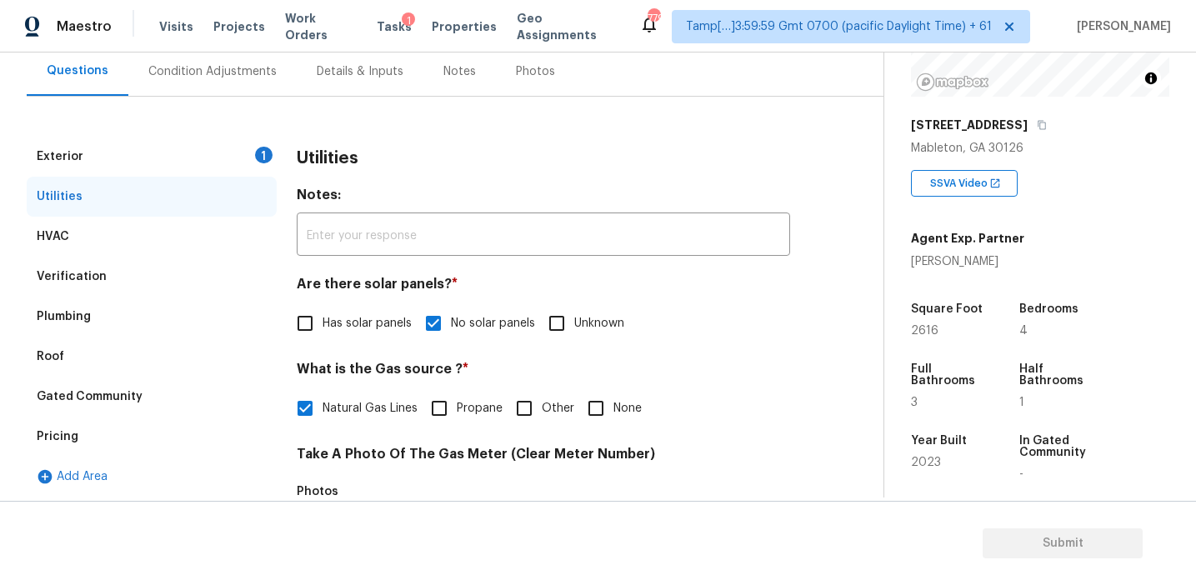
click at [252, 160] on div "Exterior 1" at bounding box center [152, 157] width 250 height 40
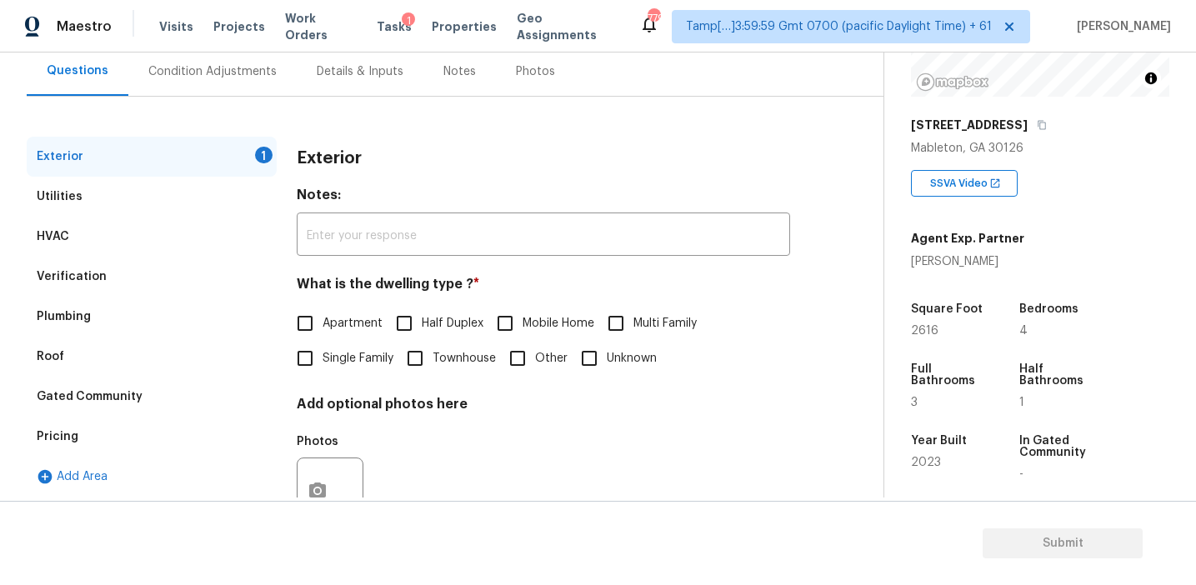
click at [324, 353] on span "Single Family" at bounding box center [358, 359] width 71 height 18
click at [323, 353] on input "Single Family" at bounding box center [305, 358] width 35 height 35
checkbox input "true"
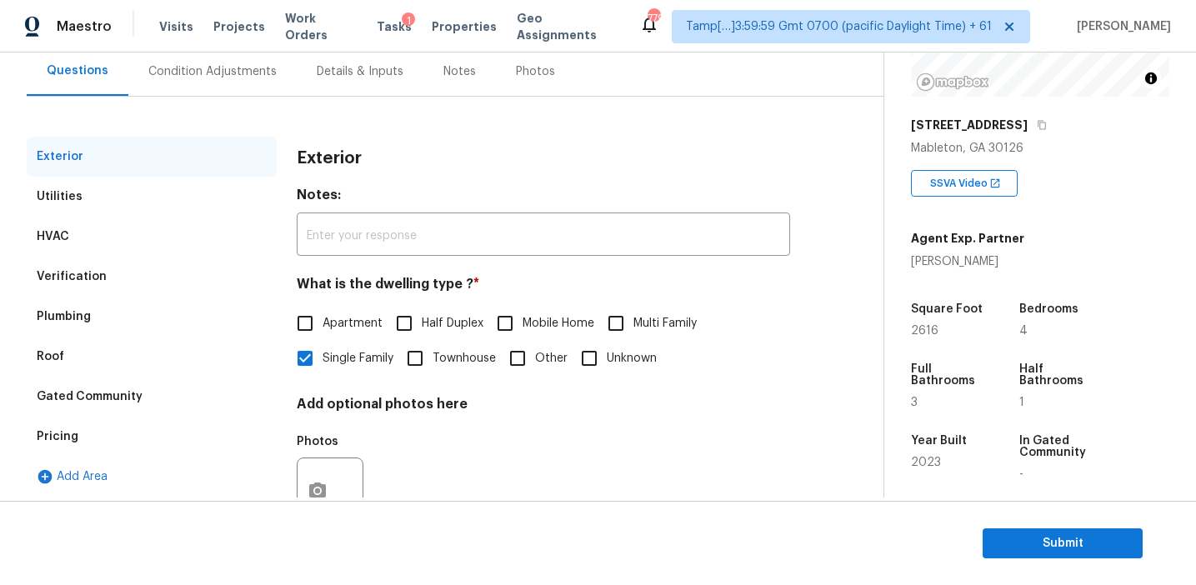
click at [424, 356] on input "Townhouse" at bounding box center [415, 358] width 35 height 35
checkbox input "true"
checkbox input "false"
click at [261, 76] on div "Condition Adjustments" at bounding box center [212, 71] width 128 height 17
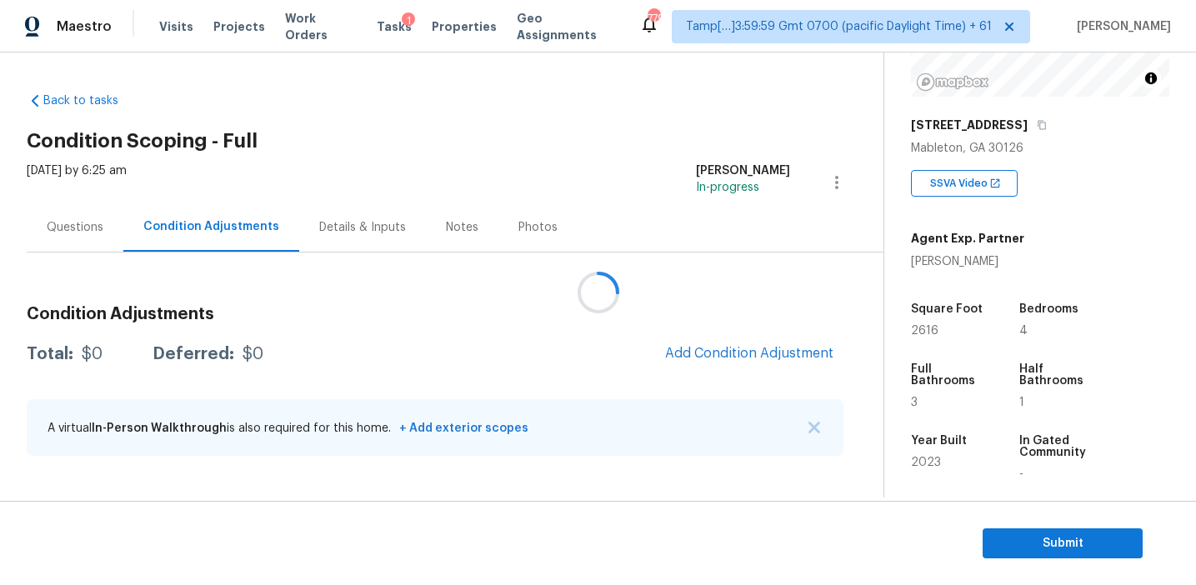
click at [524, 313] on div at bounding box center [598, 292] width 1196 height 585
click at [623, 348] on div at bounding box center [598, 292] width 1196 height 585
click at [670, 348] on div at bounding box center [598, 292] width 1196 height 585
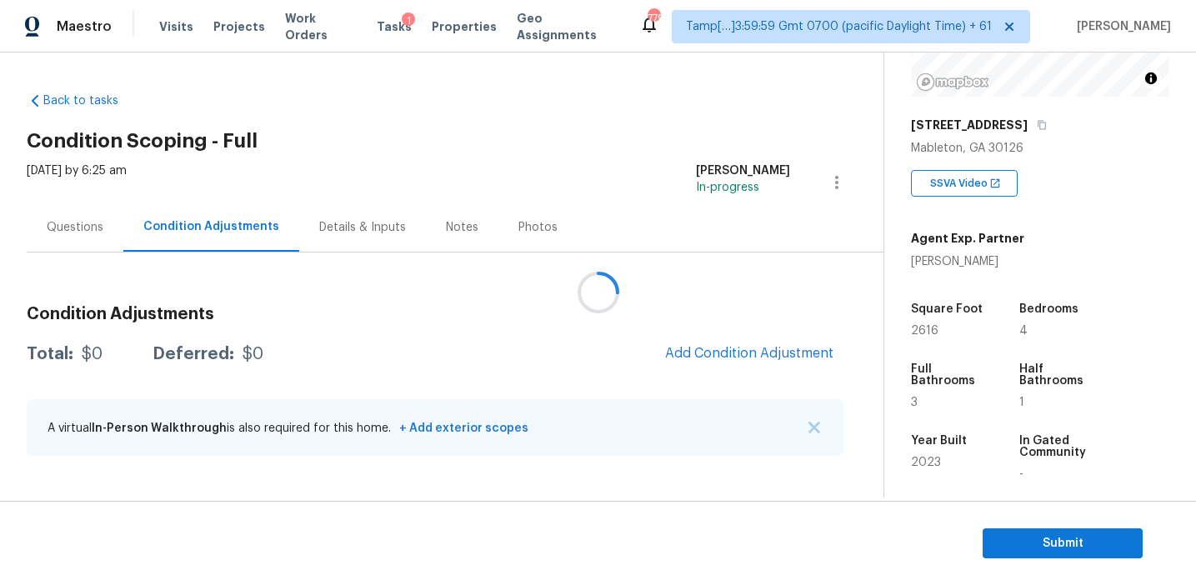
click at [670, 348] on div at bounding box center [598, 292] width 1196 height 585
click at [670, 348] on span "Add Condition Adjustment" at bounding box center [749, 353] width 168 height 15
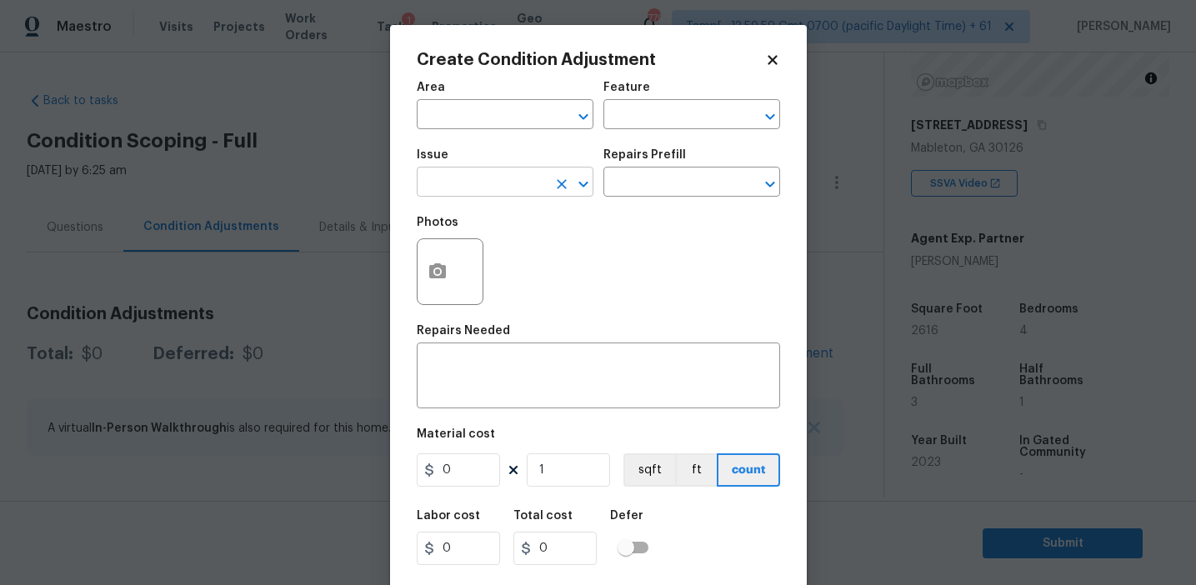
click at [490, 173] on input "text" at bounding box center [482, 184] width 130 height 26
click at [687, 248] on div "Photos" at bounding box center [598, 261] width 363 height 108
click at [429, 274] on icon "button" at bounding box center [437, 270] width 17 height 15
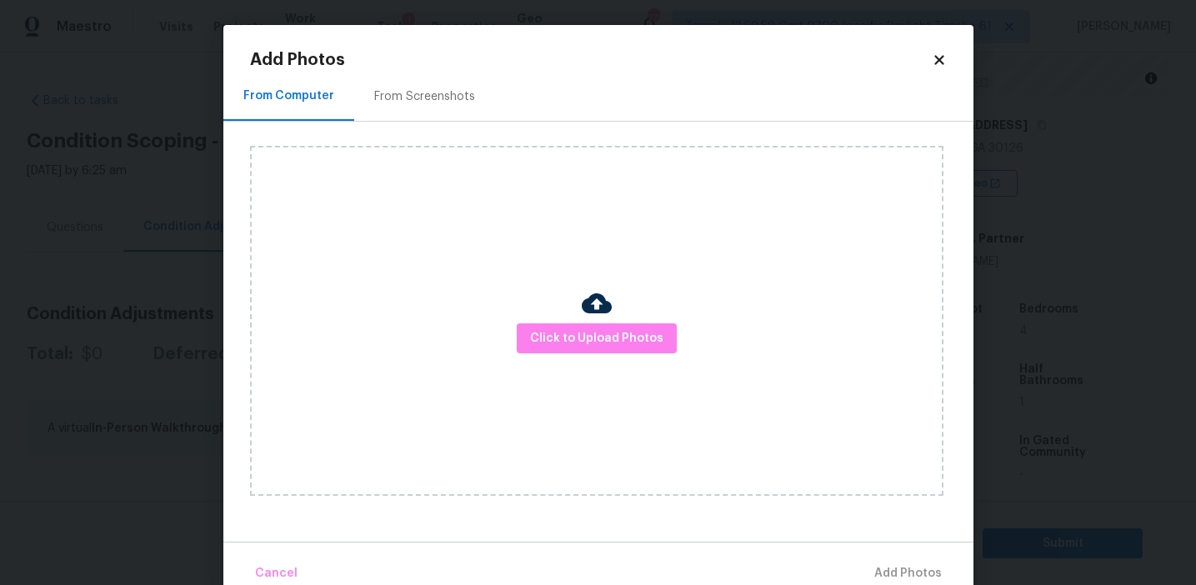
click at [419, 96] on div "From Screenshots" at bounding box center [424, 96] width 101 height 17
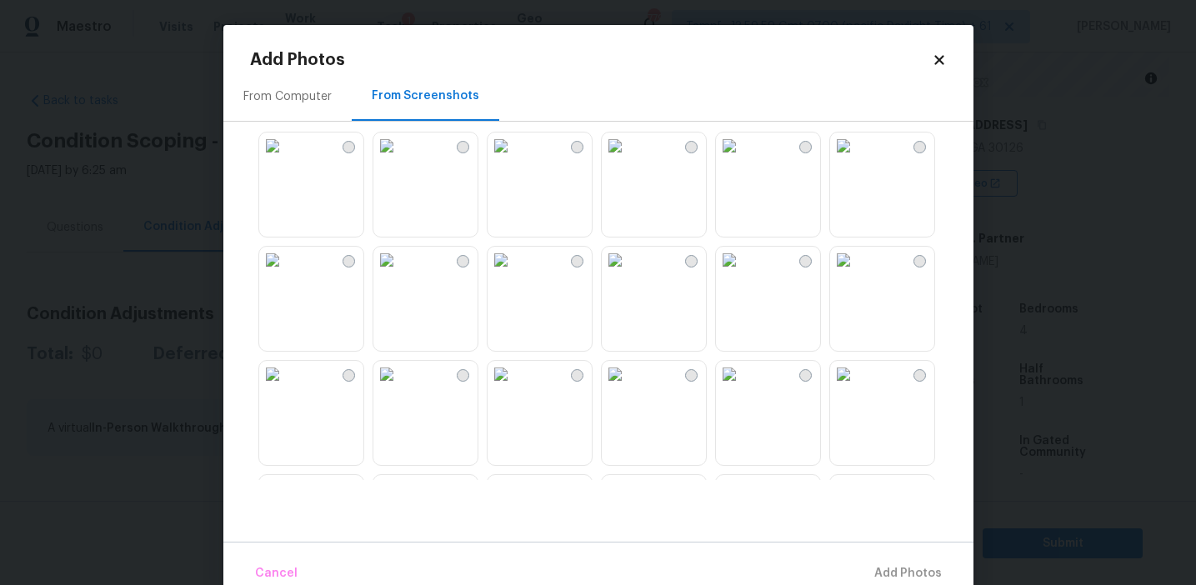
scroll to position [278, 0]
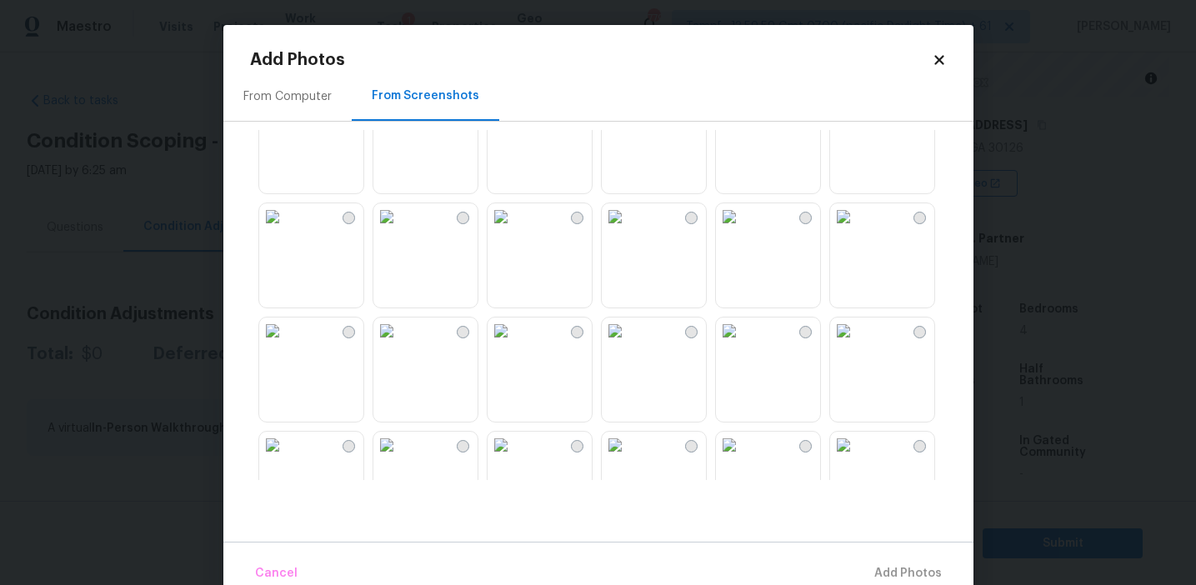
click at [308, 104] on div "From Computer" at bounding box center [287, 96] width 128 height 49
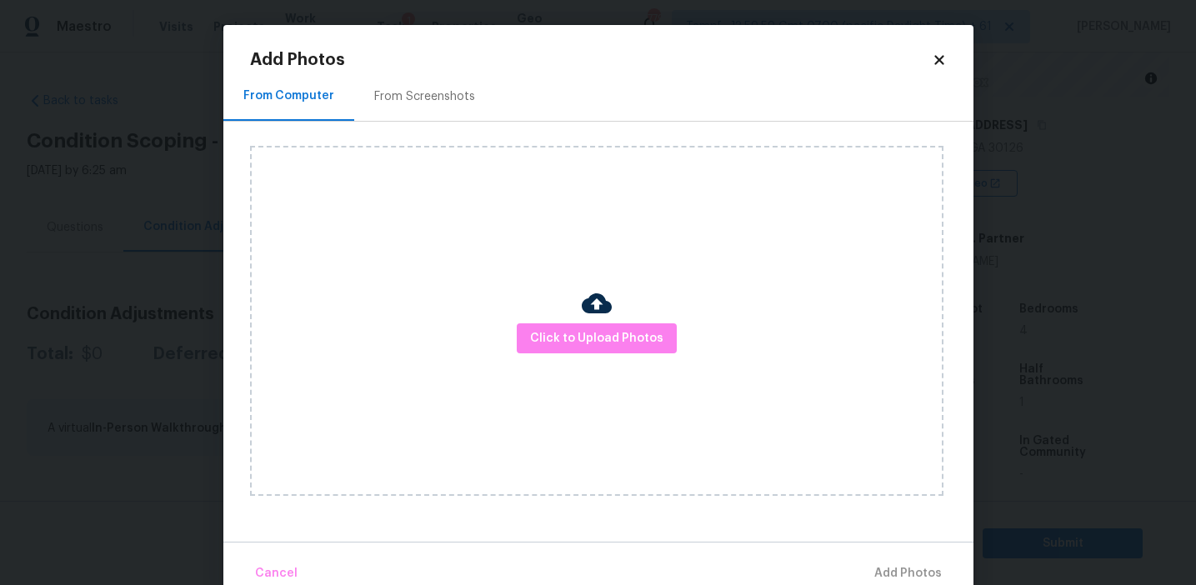
click at [224, 195] on div "From Computer From Screenshots Click to Upload Photos" at bounding box center [598, 307] width 750 height 470
click at [397, 116] on div "From Screenshots" at bounding box center [424, 96] width 141 height 49
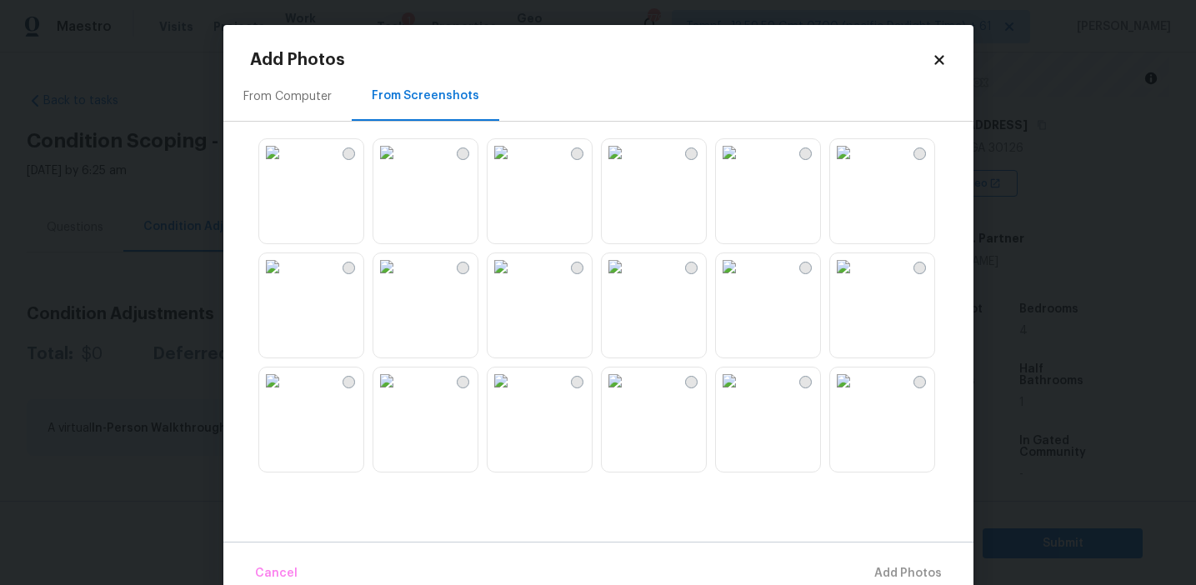
click at [286, 166] on img at bounding box center [272, 152] width 27 height 27
click at [865, 558] on button "Add 1 Photo(s)" at bounding box center [901, 574] width 96 height 36
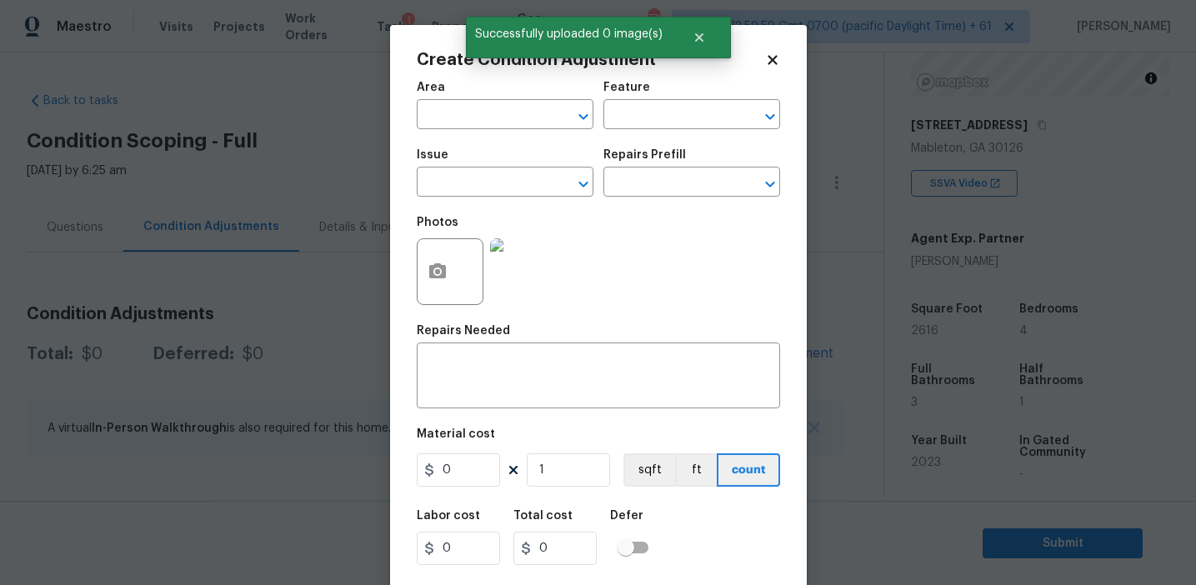
click at [493, 200] on span "Issue ​" at bounding box center [505, 173] width 177 height 68
click at [485, 184] on input "text" at bounding box center [482, 184] width 130 height 26
click at [499, 255] on li "Pressure Washing" at bounding box center [505, 262] width 177 height 28
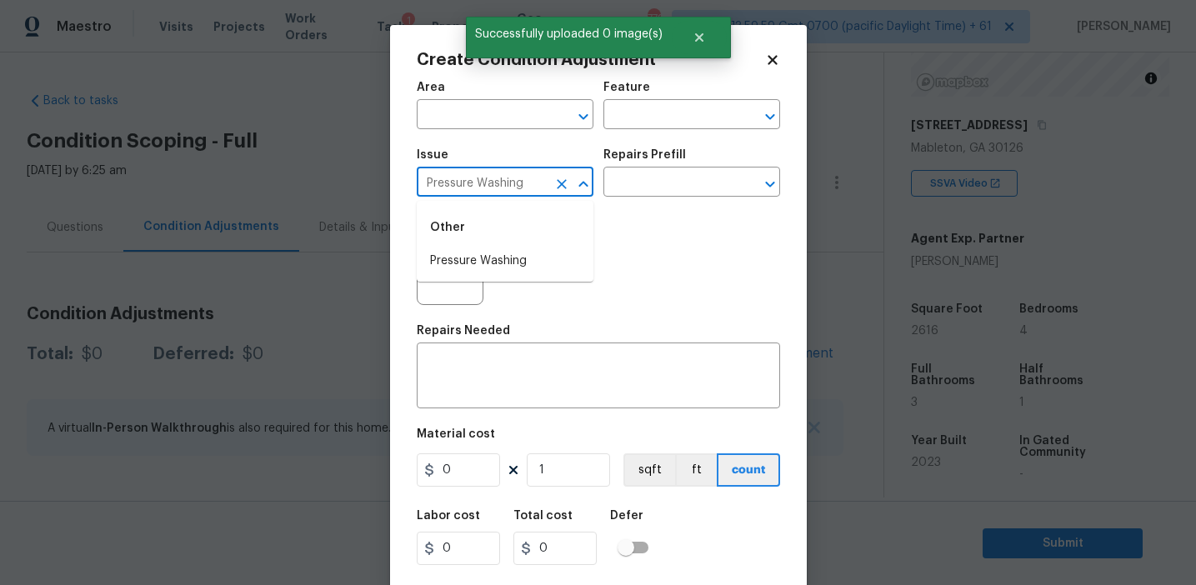
type input "Pressure Washing"
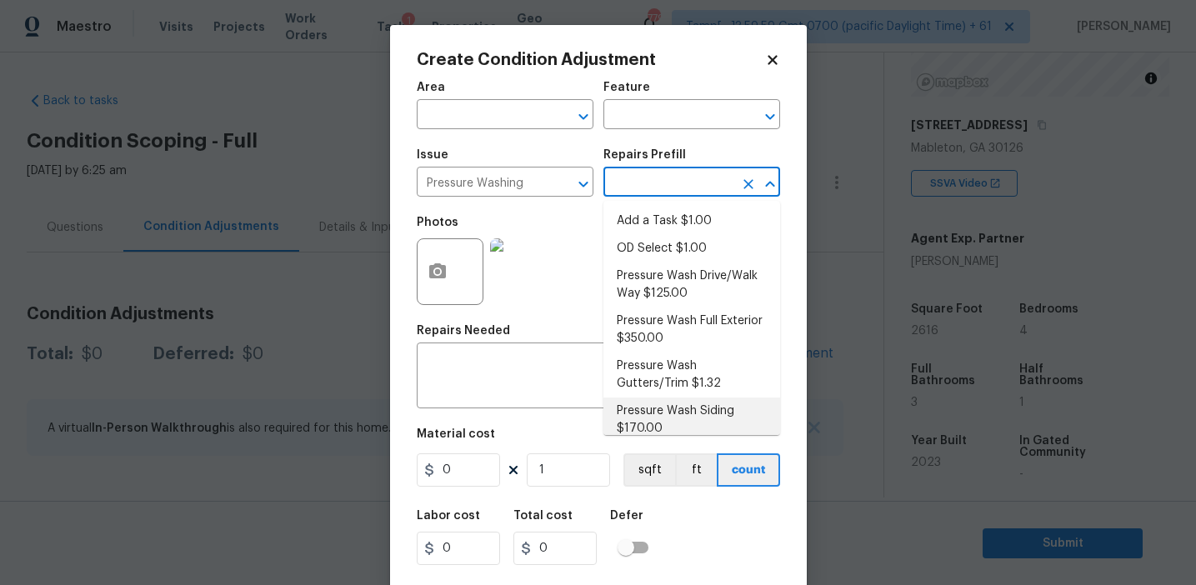
click at [664, 413] on li "Pressure Wash Siding $170.00" at bounding box center [691, 420] width 177 height 45
type input "Siding"
type textarea "Protect areas as needed for pressure washing. Pressure wash the siding on the h…"
type input "170"
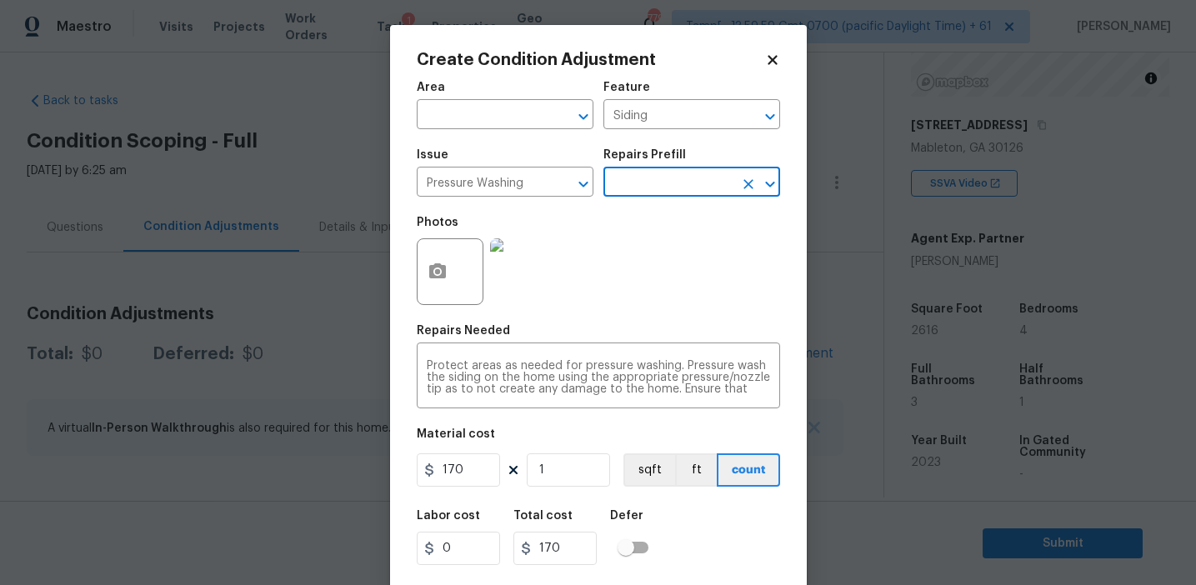
scroll to position [38, 0]
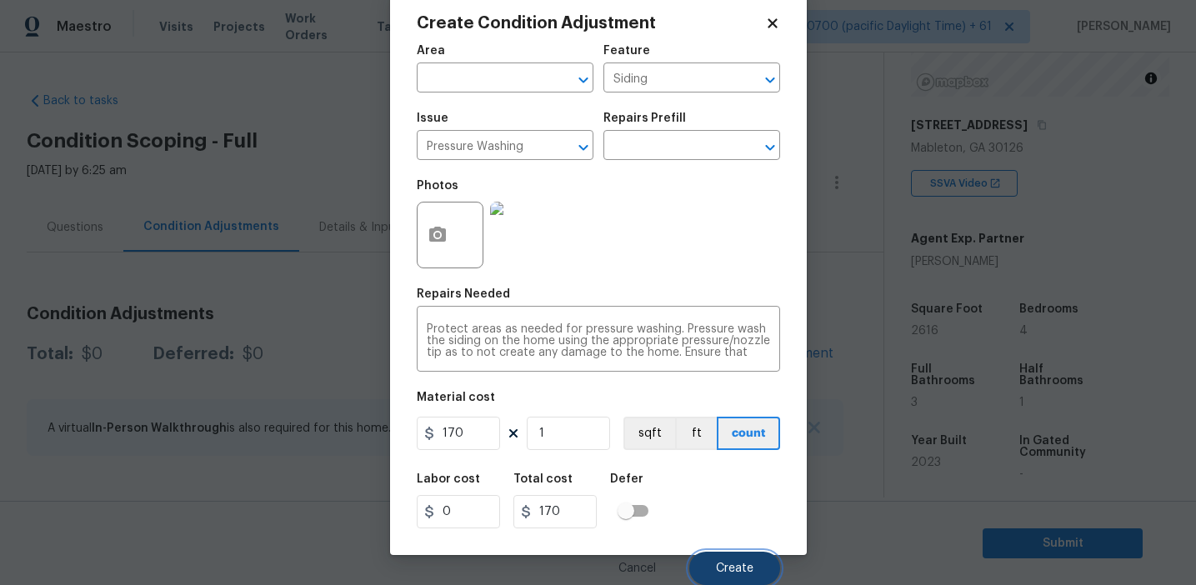
click at [737, 559] on button "Create" at bounding box center [734, 568] width 91 height 33
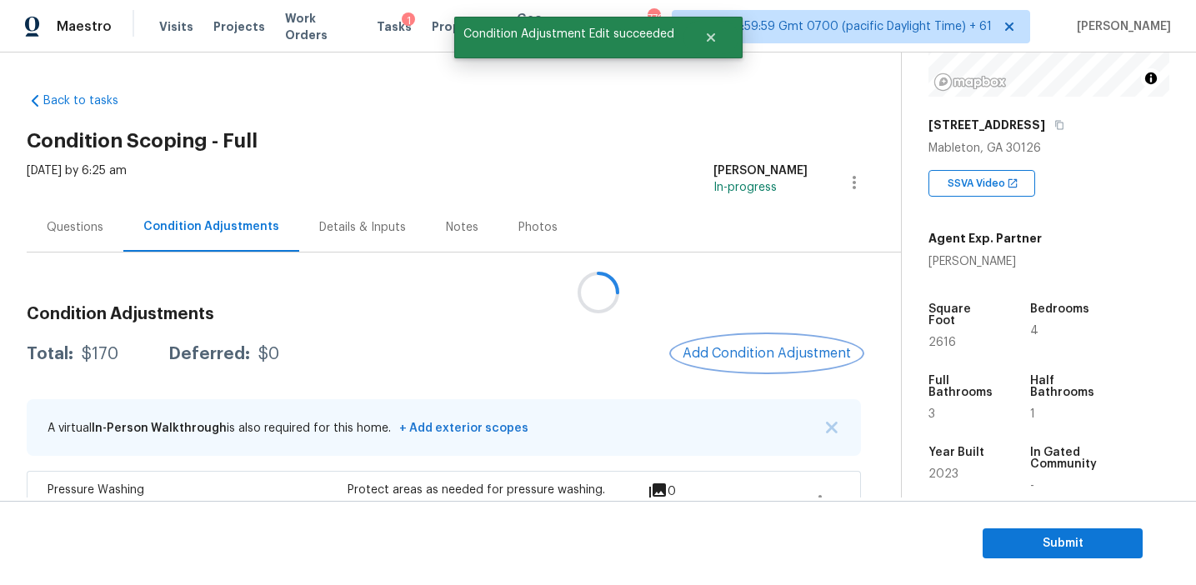
scroll to position [0, 0]
click at [602, 347] on div "Total: $170 Deferred: $0 Add Condition Adjustment" at bounding box center [442, 354] width 831 height 37
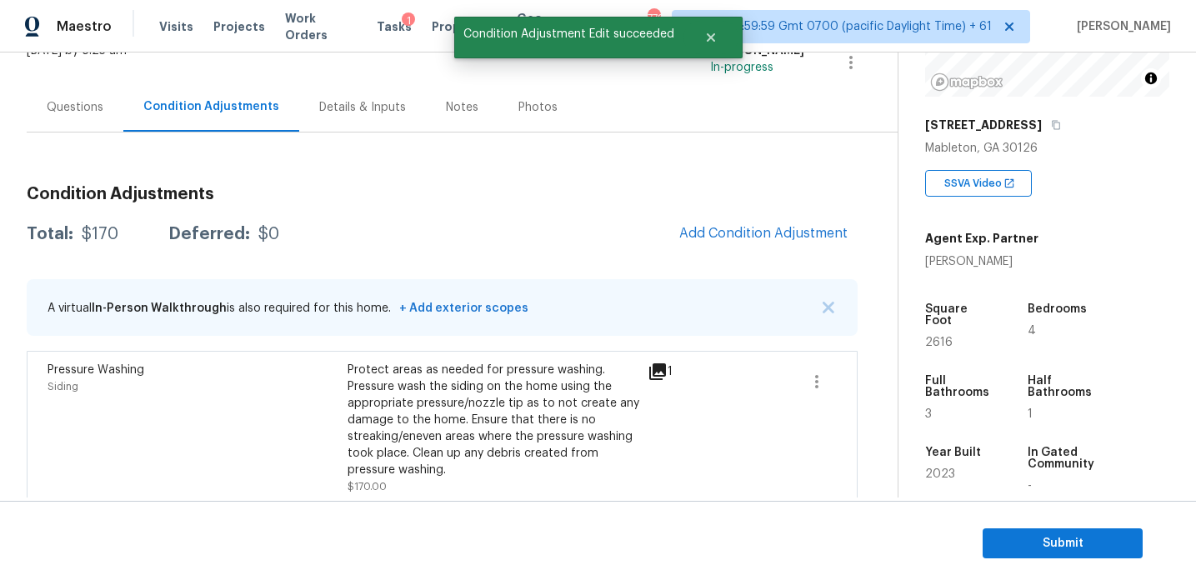
scroll to position [133, 0]
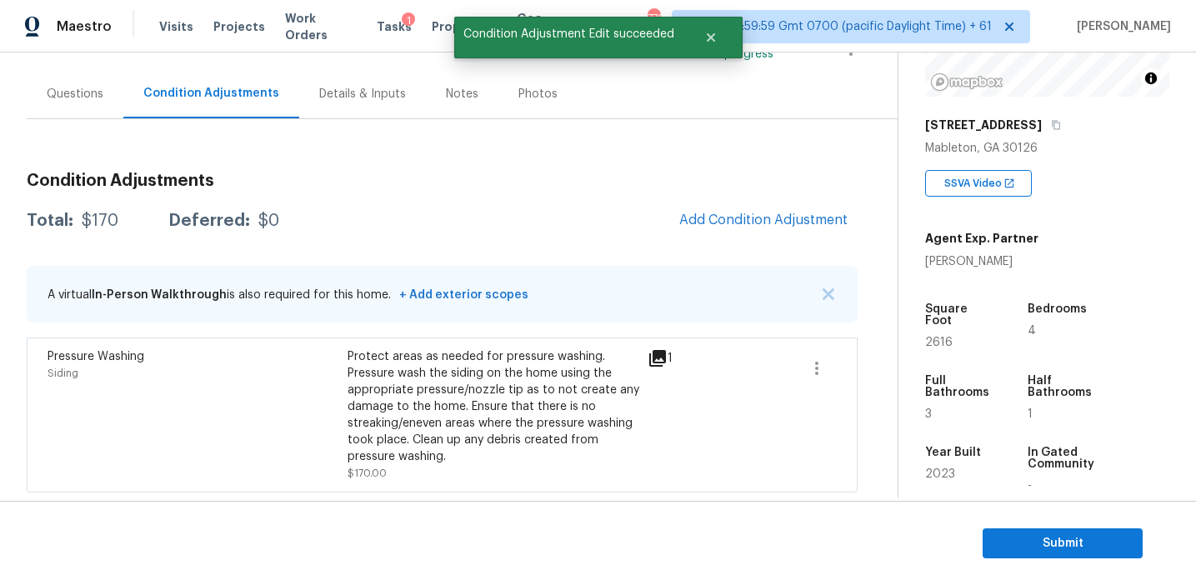
click at [576, 234] on div "Total: $170 Deferred: $0 Add Condition Adjustment" at bounding box center [442, 221] width 831 height 37
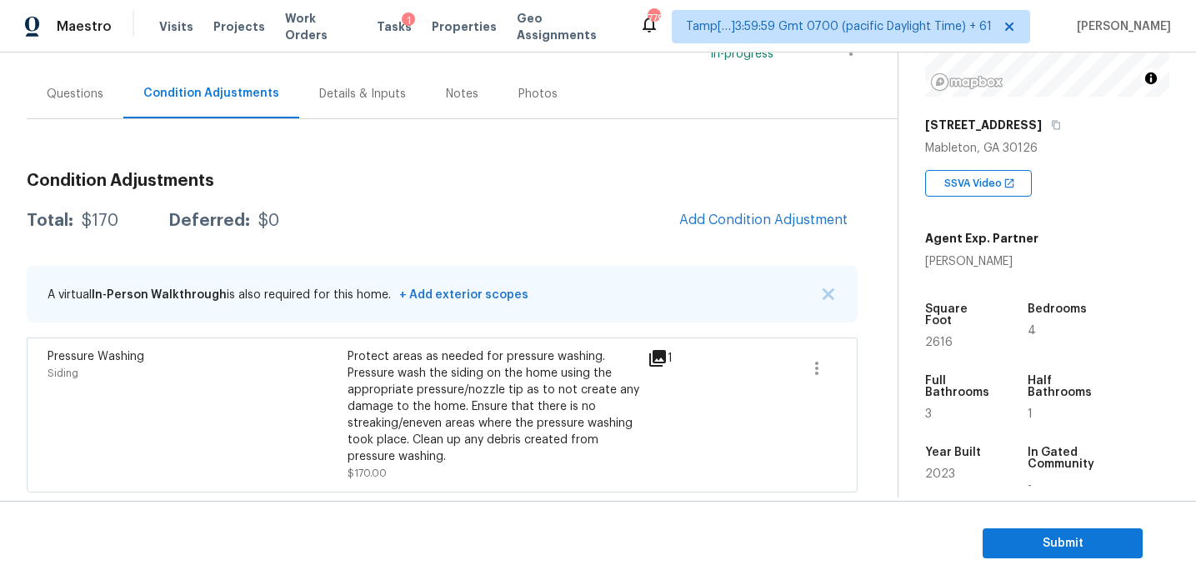
click at [597, 226] on div "Total: $170 Deferred: $0 Add Condition Adjustment" at bounding box center [442, 221] width 831 height 37
click at [705, 220] on span "Add Condition Adjustment" at bounding box center [763, 220] width 168 height 15
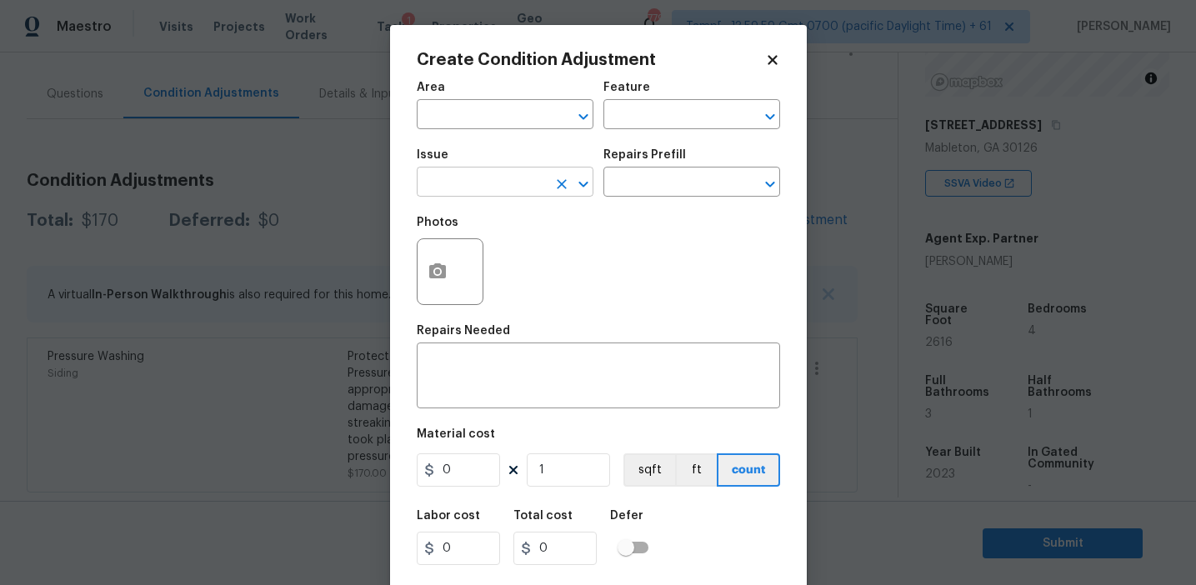
click at [473, 180] on input "text" at bounding box center [482, 184] width 130 height 26
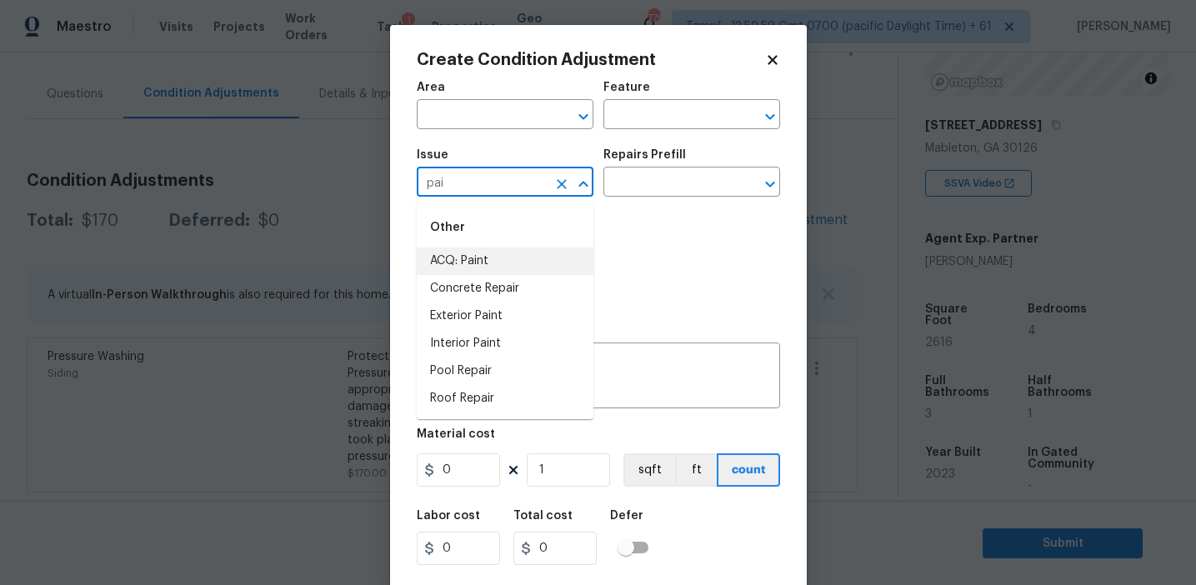
click at [500, 253] on li "ACQ: Paint" at bounding box center [505, 262] width 177 height 28
type input "ACQ: Paint"
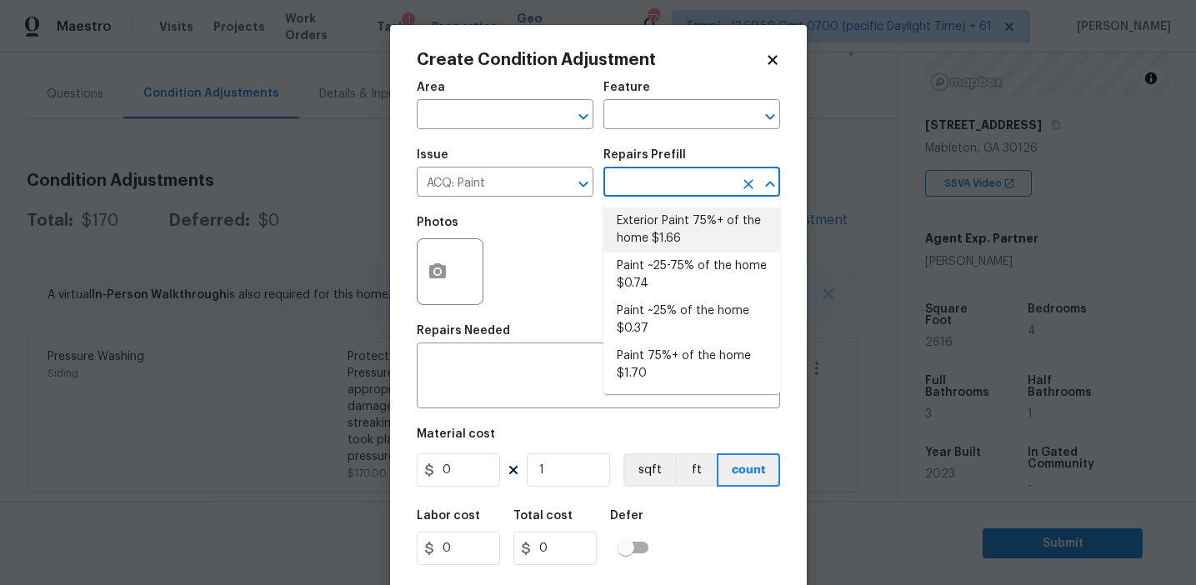
click at [662, 248] on li "Exterior Paint 75%+ of the home $1.66" at bounding box center [691, 230] width 177 height 45
type input "Acquisition"
type textarea "Acquisition Scope: 75%+ of the home exterior will likely require paint"
type input "1.66"
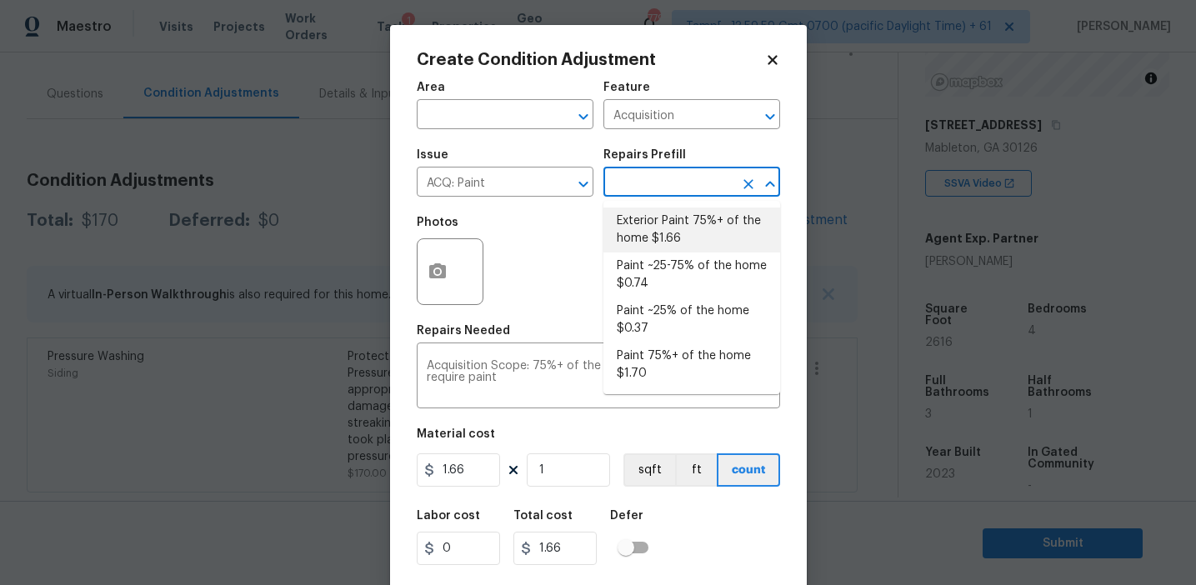
click at [658, 194] on input "text" at bounding box center [668, 184] width 130 height 26
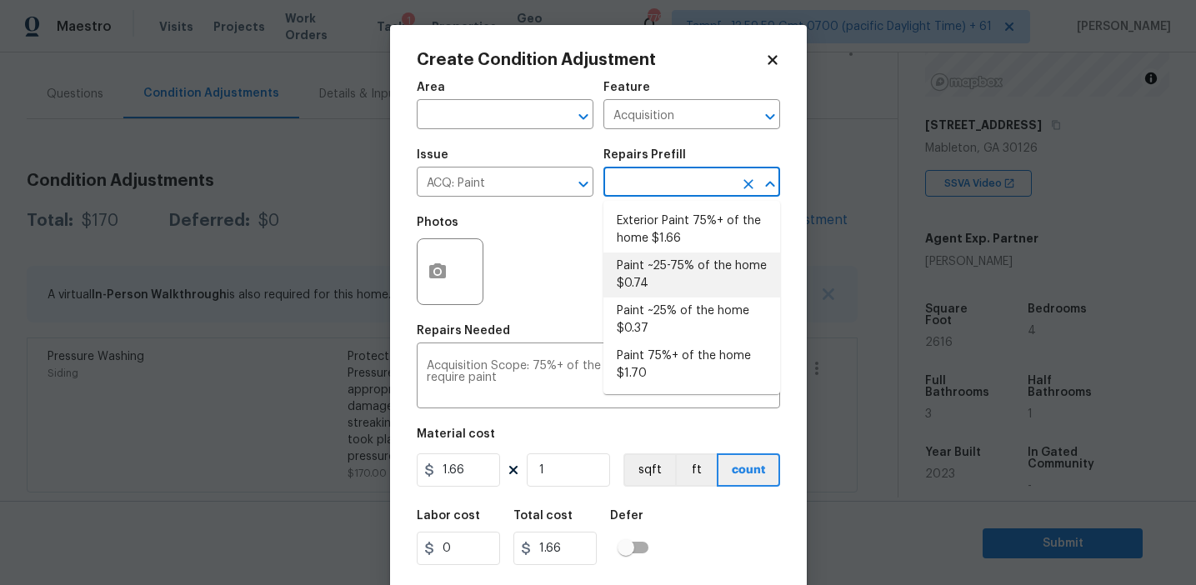
click at [660, 276] on li "Paint ~25-75% of the home $0.74" at bounding box center [691, 275] width 177 height 45
type textarea "Acquisition Scope: ~25 - 75% of the home needs interior paint"
type input "0.74"
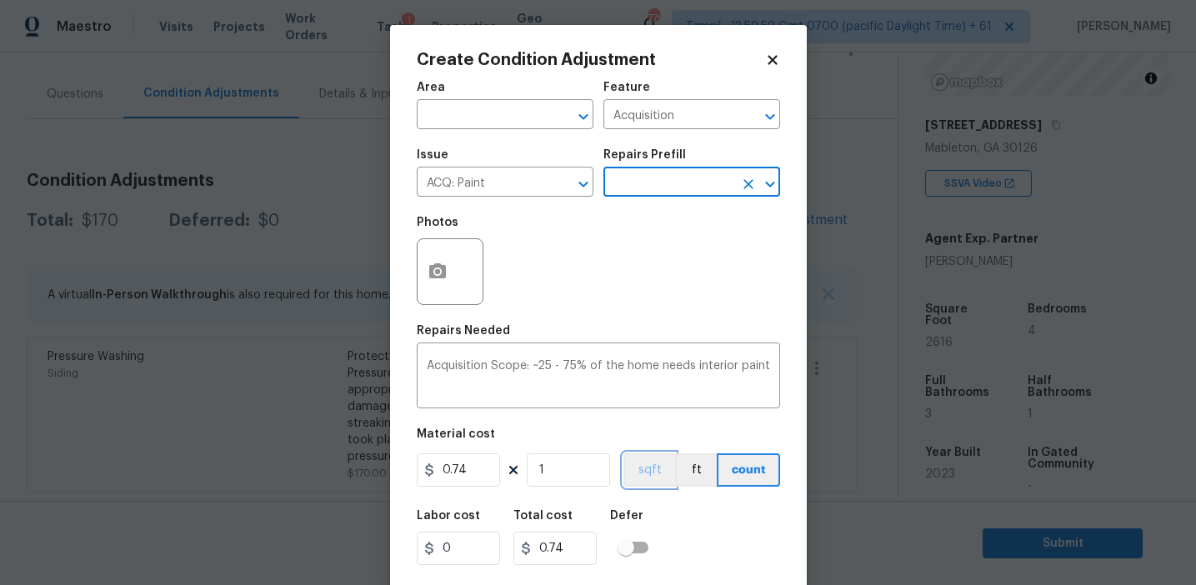
click at [647, 465] on button "sqft" at bounding box center [649, 469] width 52 height 33
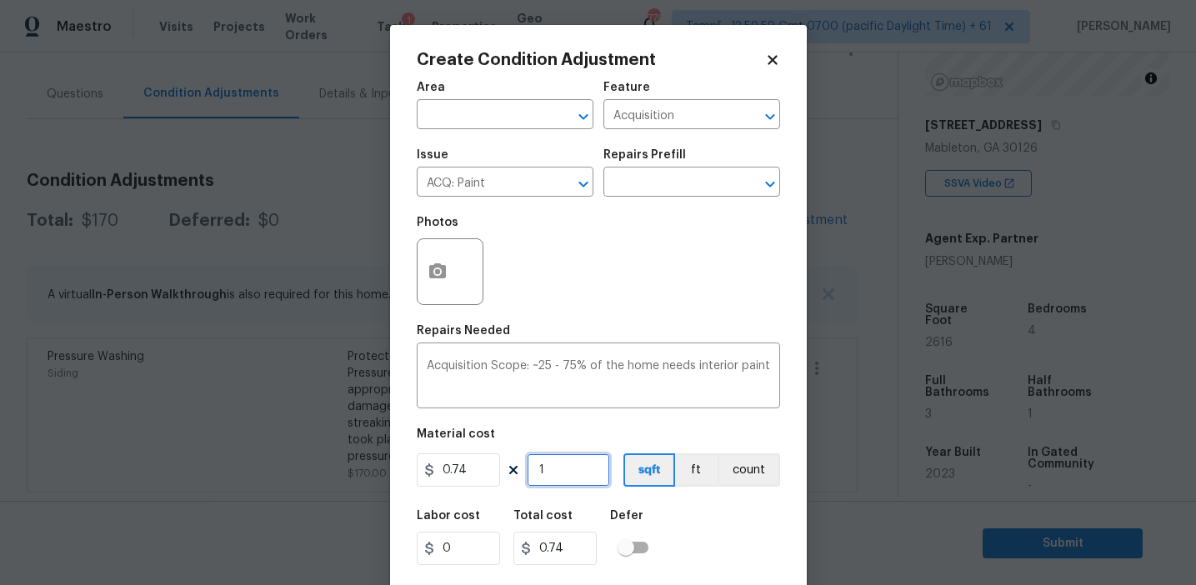
click at [589, 465] on input "1" at bounding box center [568, 469] width 83 height 33
type input "0"
type input "2"
type input "1.48"
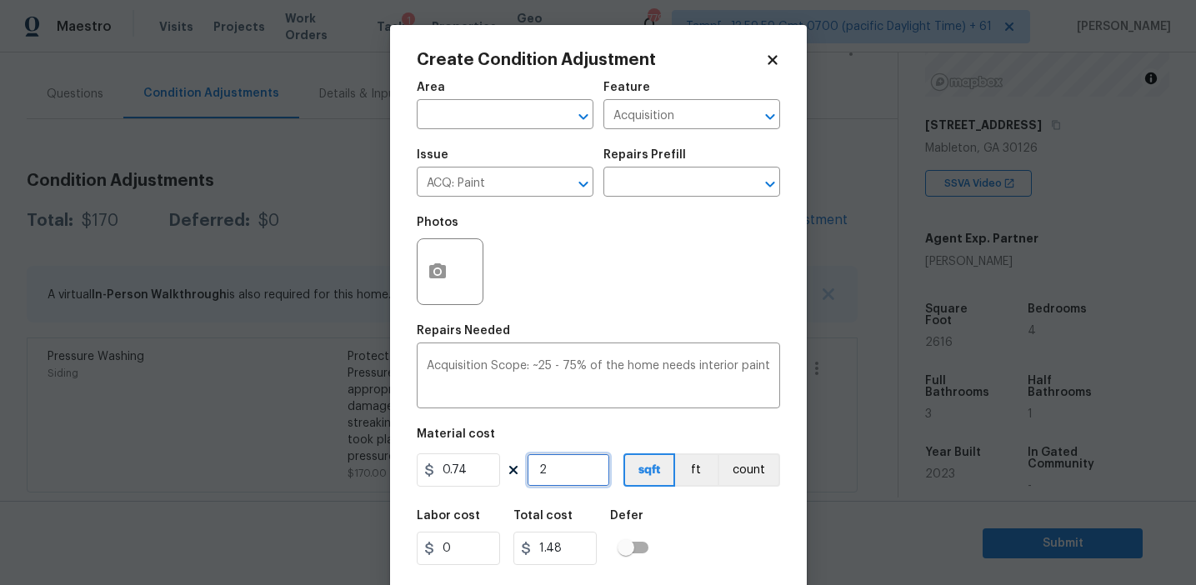
type input "26"
type input "19.24"
type input "262"
type input "193.88"
type input "26"
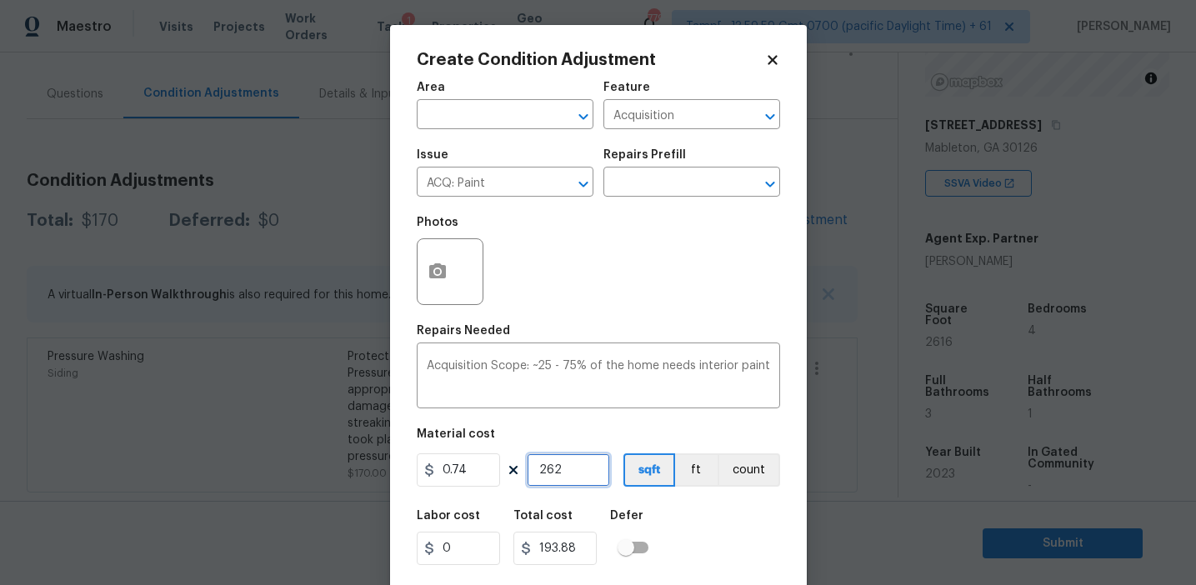
type input "19.24"
type input "261"
type input "193.14"
type input "2616"
type input "1935.84"
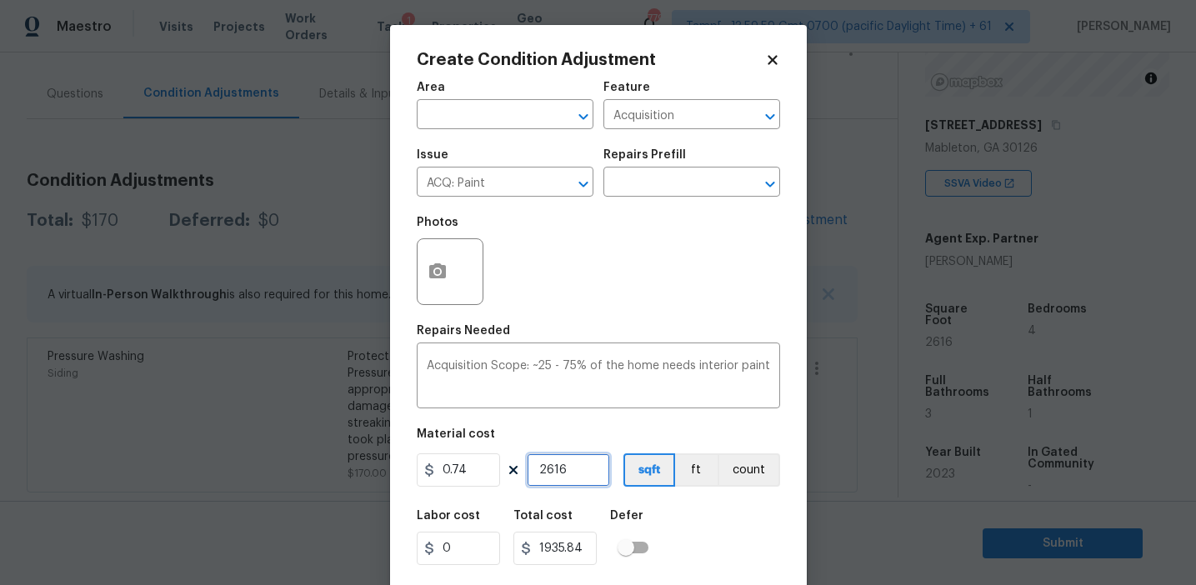
scroll to position [38, 0]
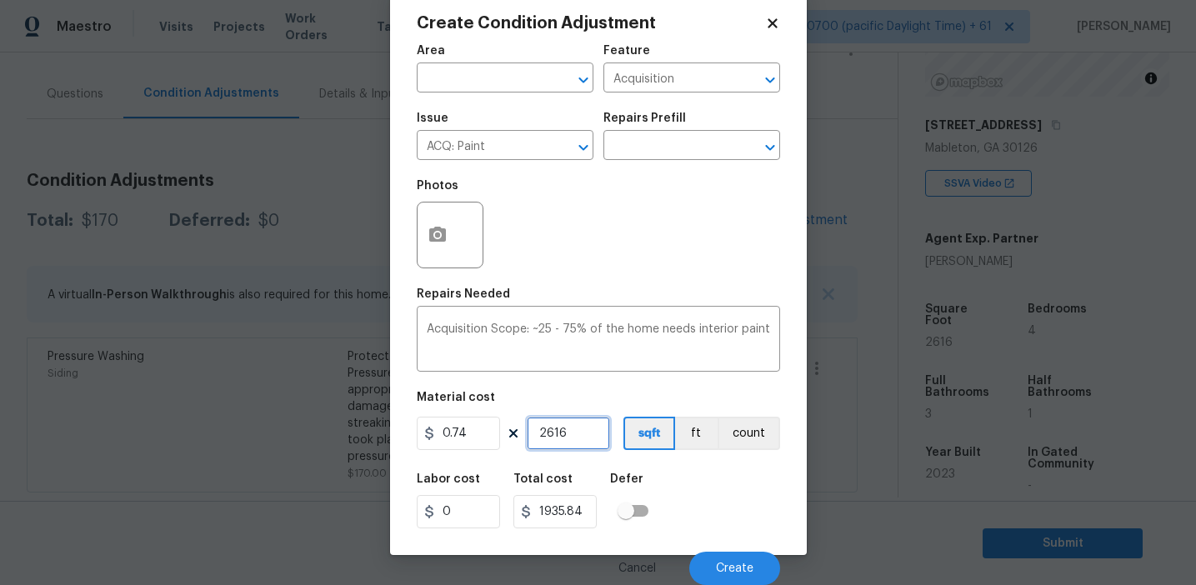
type input "2616"
click at [443, 242] on icon "button" at bounding box center [438, 235] width 20 height 20
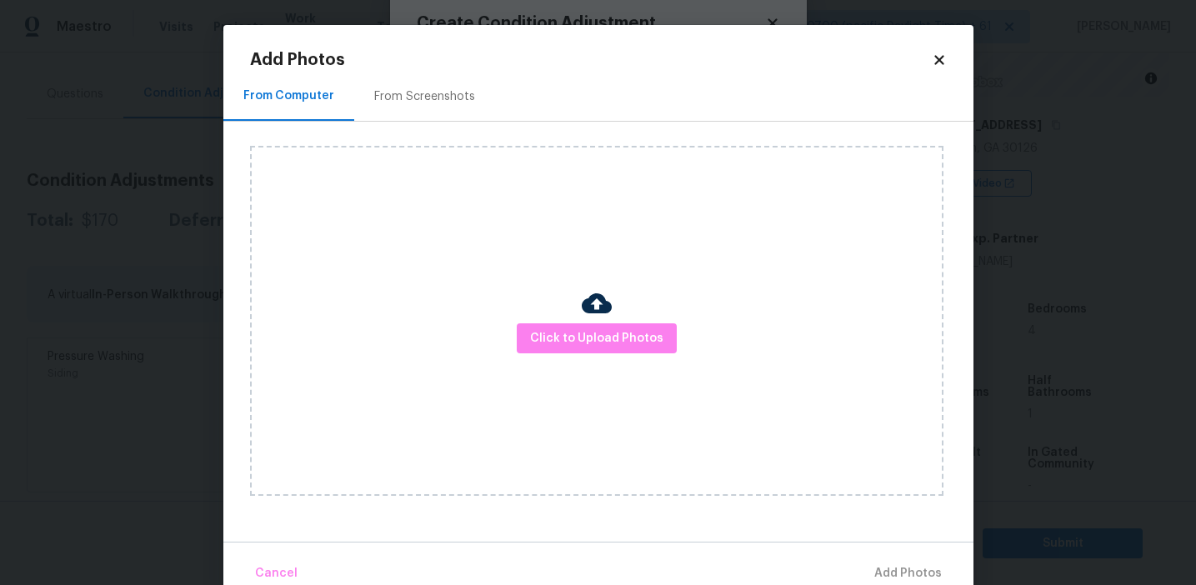
click at [440, 86] on div "From Screenshots" at bounding box center [424, 96] width 141 height 49
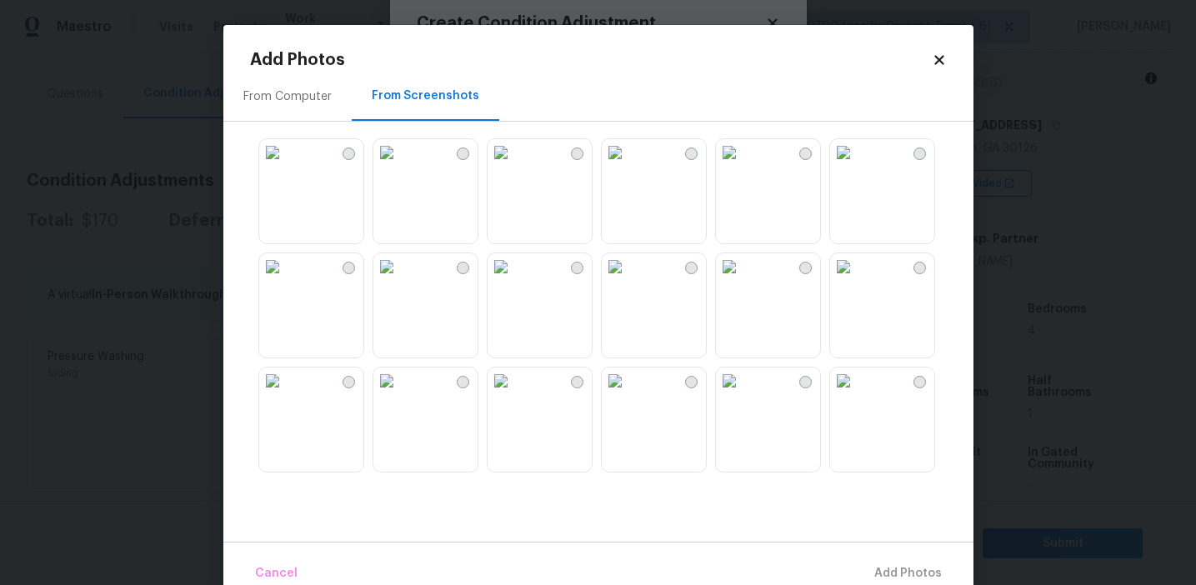
click at [400, 280] on img at bounding box center [386, 266] width 27 height 27
click at [514, 280] on img at bounding box center [501, 266] width 27 height 27
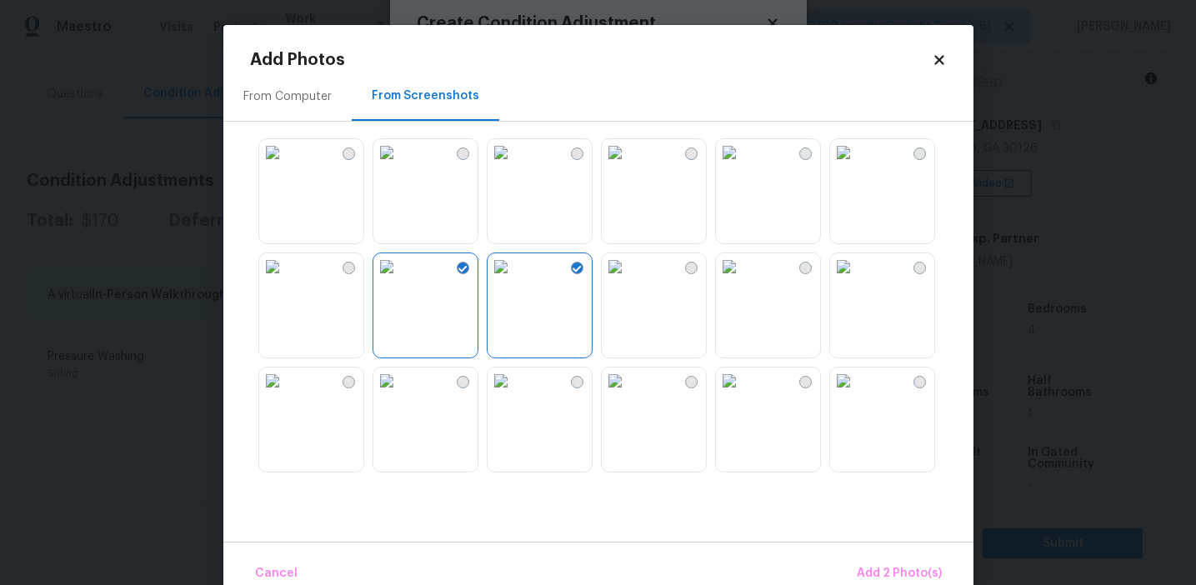
click at [628, 280] on img at bounding box center [615, 266] width 27 height 27
click at [833, 280] on img at bounding box center [843, 266] width 27 height 27
click at [743, 280] on img at bounding box center [729, 266] width 27 height 27
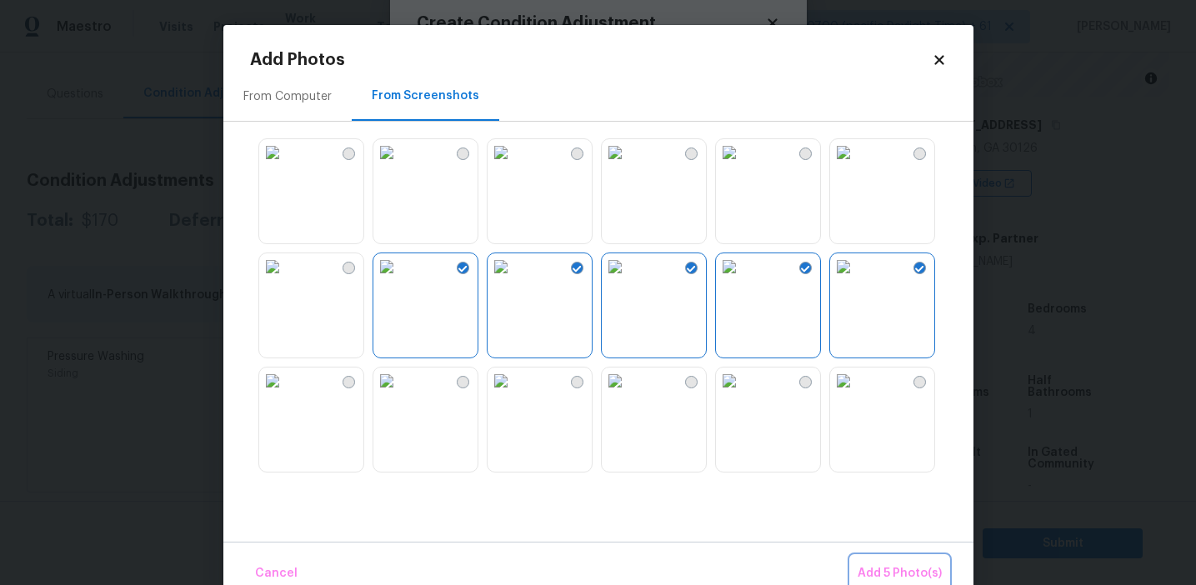
click at [859, 567] on button "Add 5 Photo(s)" at bounding box center [900, 574] width 98 height 36
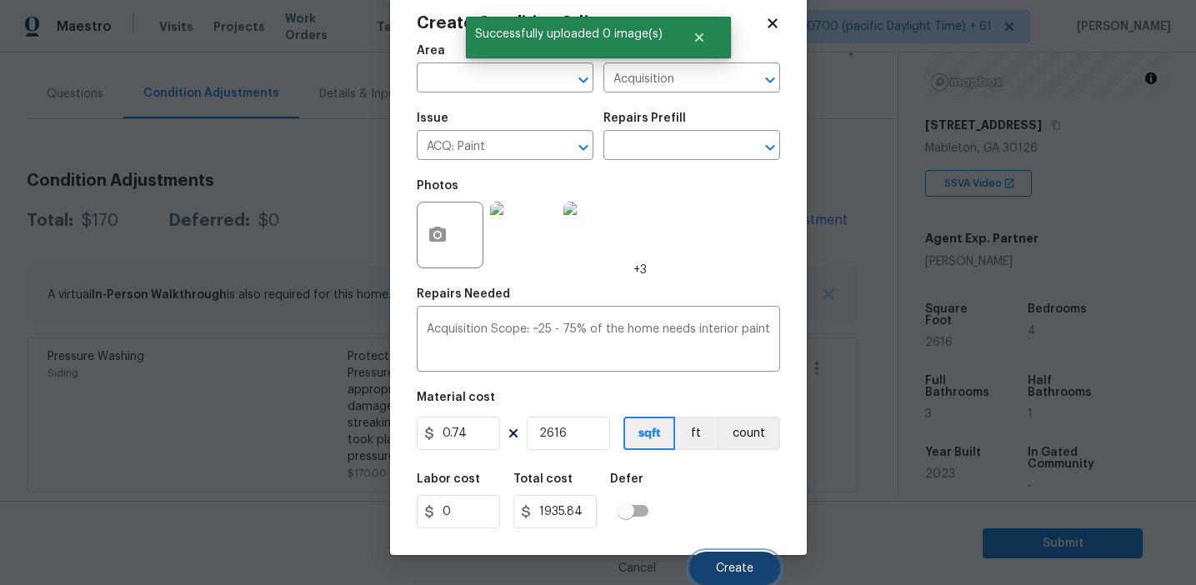
click at [706, 565] on button "Create" at bounding box center [734, 568] width 91 height 33
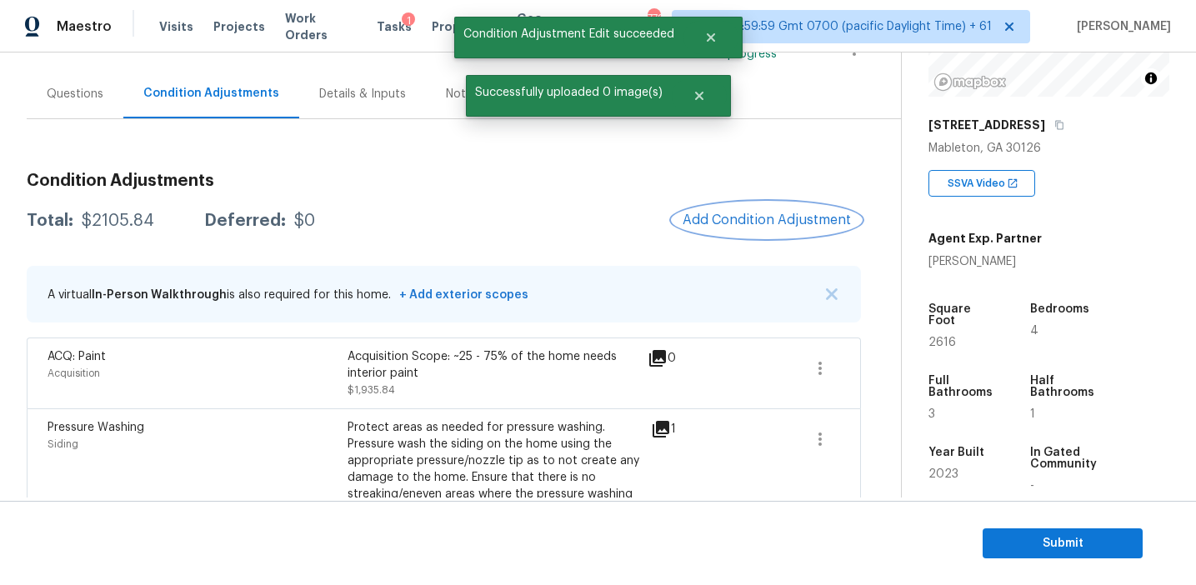
scroll to position [0, 0]
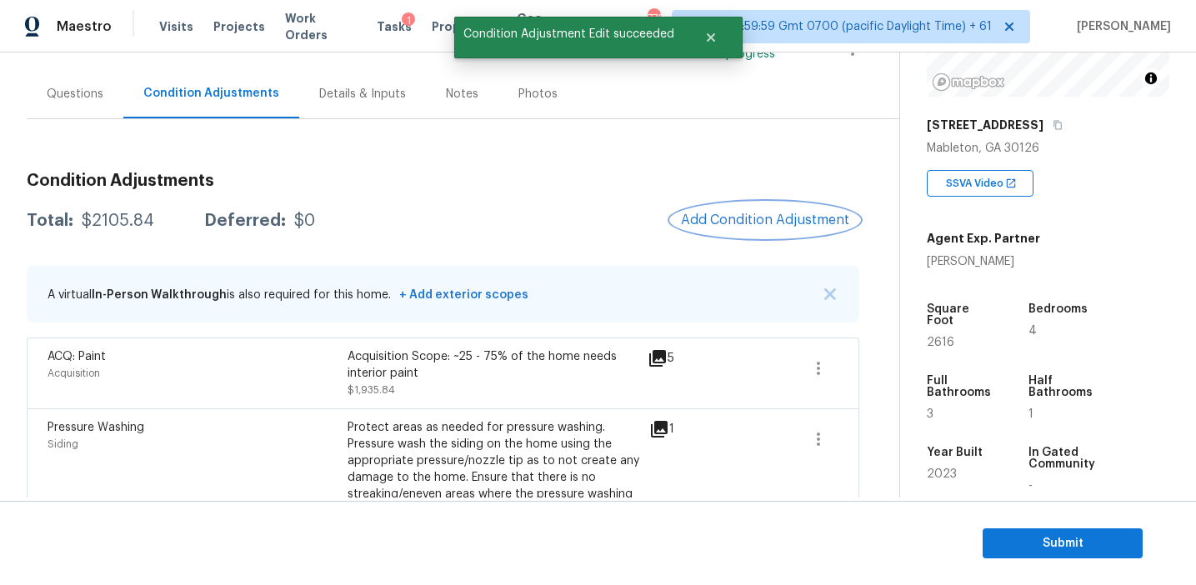
click at [718, 224] on span "Add Condition Adjustment" at bounding box center [765, 220] width 168 height 15
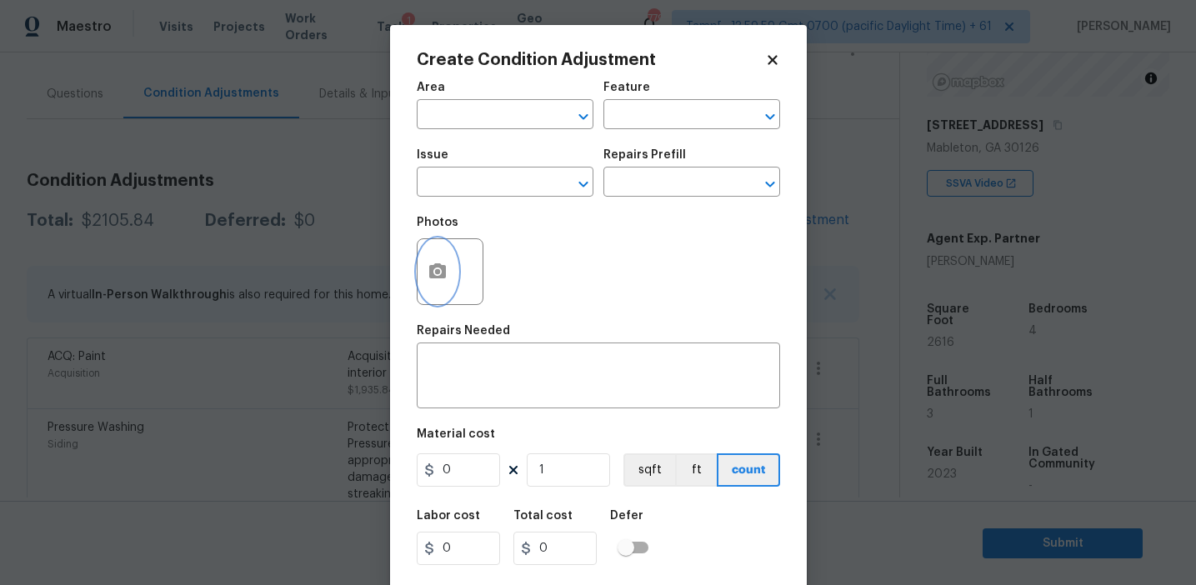
click at [448, 278] on button "button" at bounding box center [438, 271] width 40 height 65
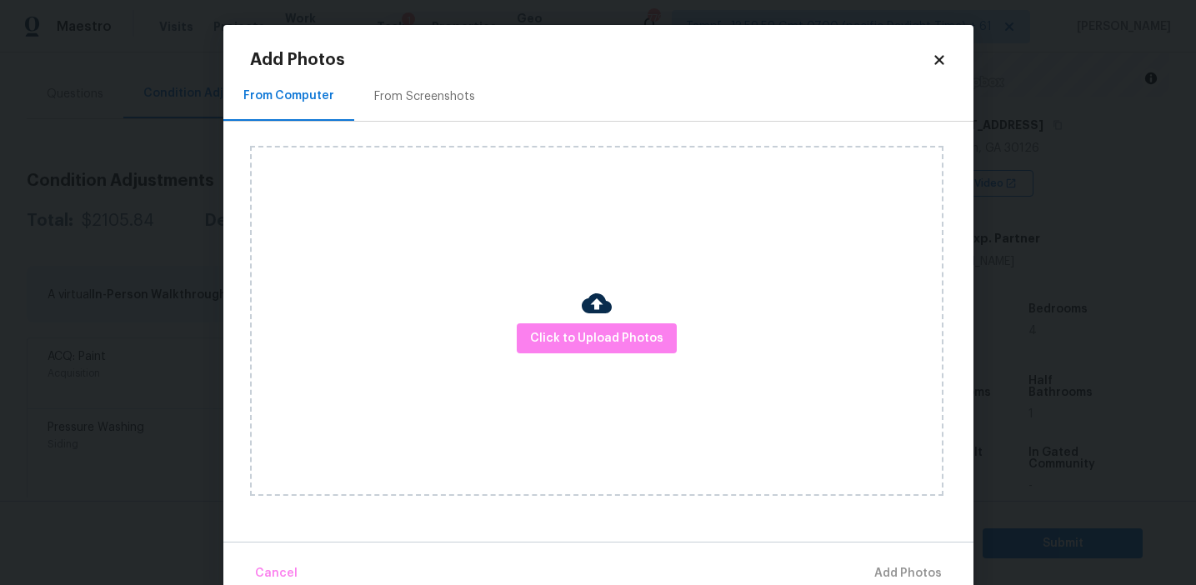
click at [445, 118] on div "From Screenshots" at bounding box center [424, 96] width 141 height 49
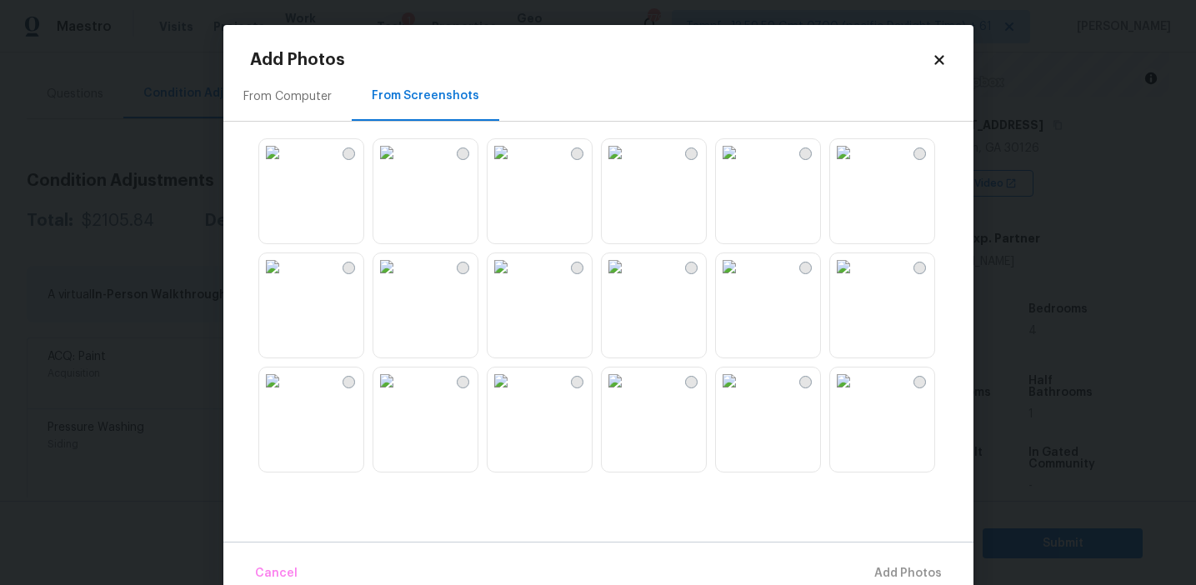
click at [400, 166] on img at bounding box center [386, 152] width 27 height 27
click at [853, 280] on img at bounding box center [843, 266] width 27 height 27
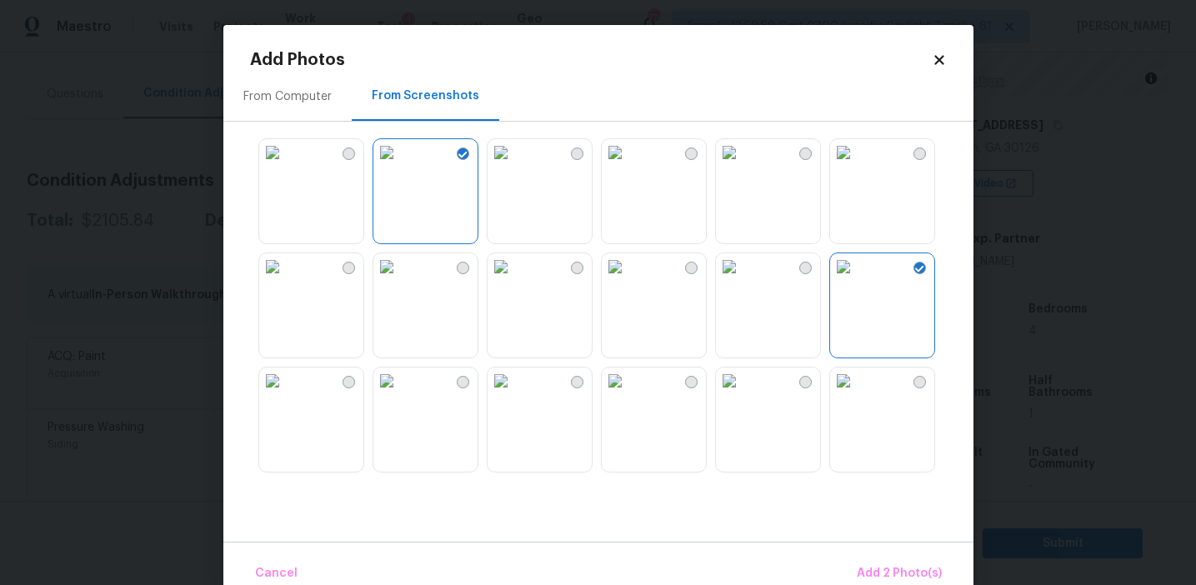
click at [628, 394] on img at bounding box center [615, 381] width 27 height 27
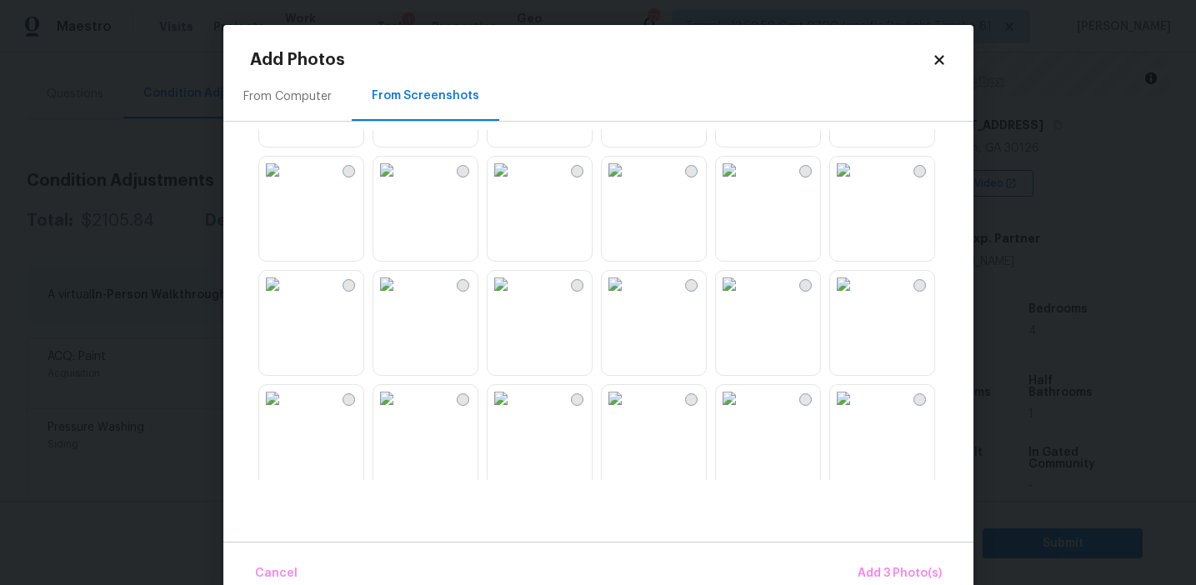
scroll to position [718, 0]
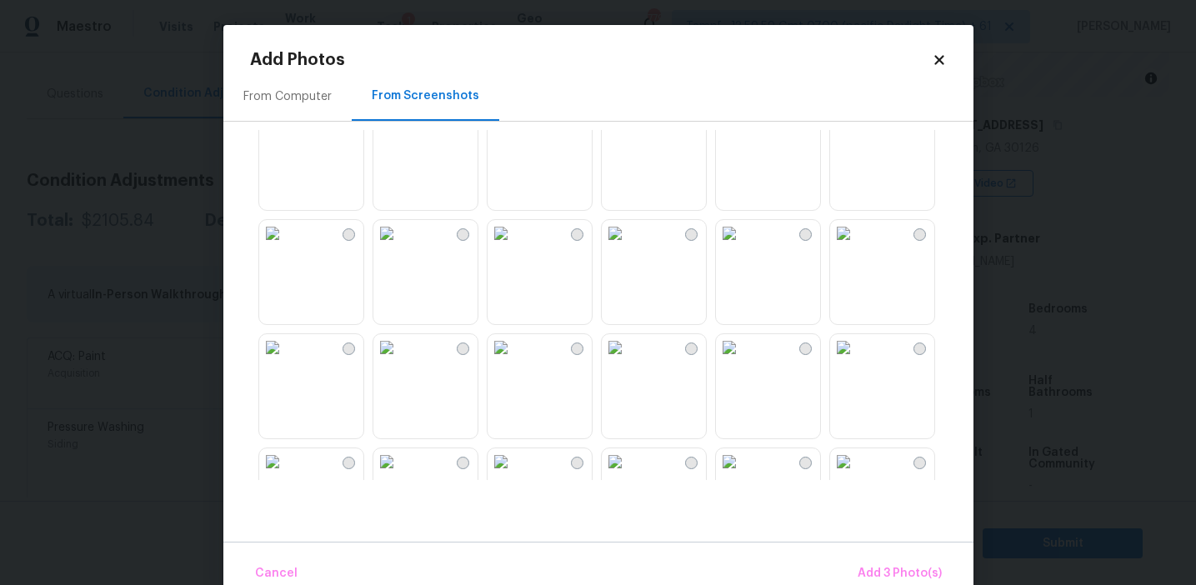
click at [628, 247] on img at bounding box center [615, 233] width 27 height 27
click at [869, 564] on span "Add 4 Photo(s)" at bounding box center [899, 573] width 86 height 21
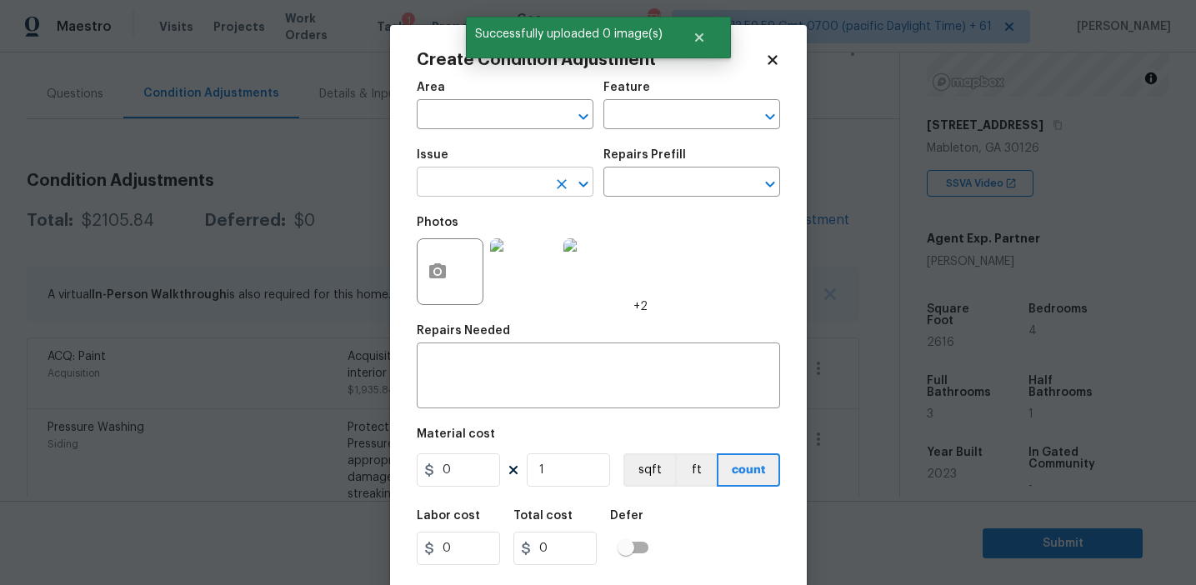
click at [471, 195] on input "text" at bounding box center [482, 184] width 130 height 26
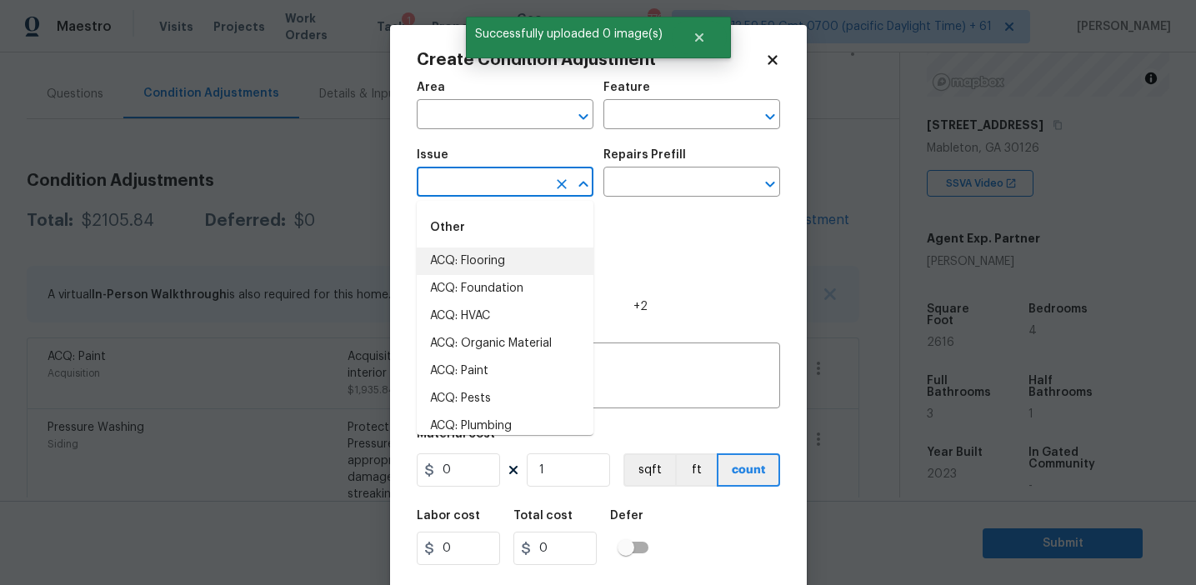
click at [497, 253] on li "ACQ: Flooring" at bounding box center [505, 262] width 177 height 28
type input "ACQ: Flooring"
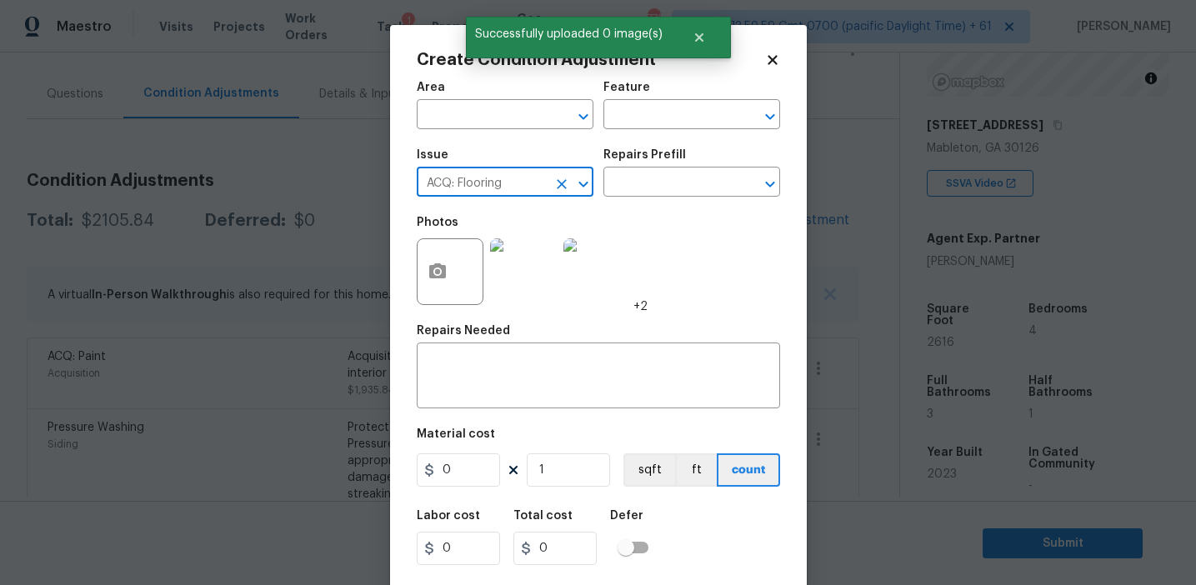
click at [625, 198] on div "Issue ACQ: Flooring ​ Repairs Prefill ​" at bounding box center [598, 173] width 363 height 68
click at [633, 194] on input "text" at bounding box center [668, 184] width 130 height 26
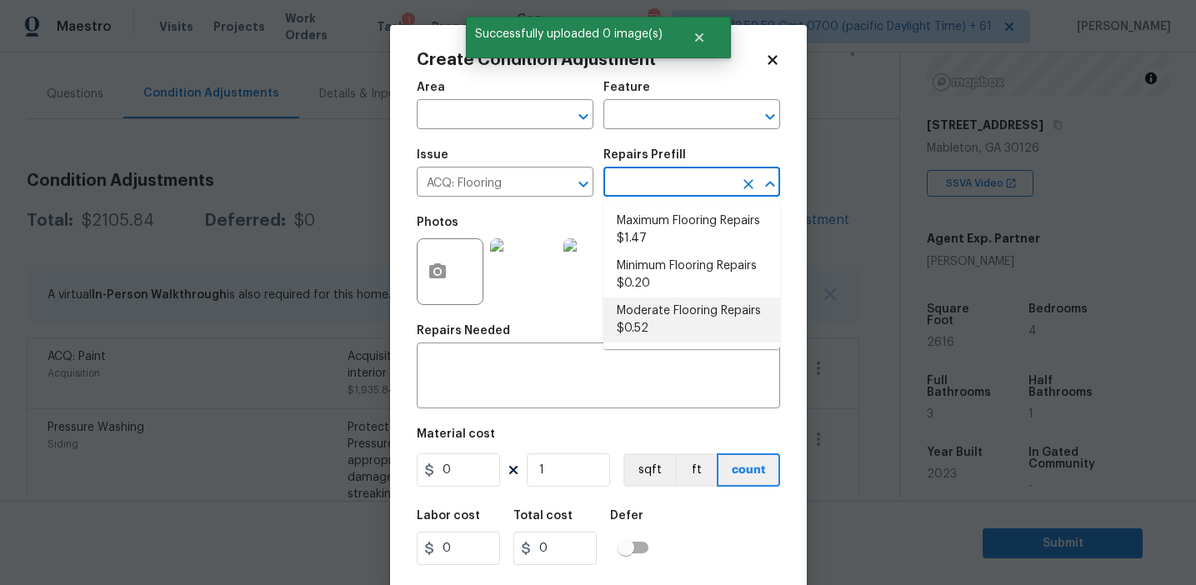
click at [639, 320] on li "Moderate Flooring Repairs $0.52" at bounding box center [691, 320] width 177 height 45
type input "Acquisition"
type textarea "Acquisition Scope: Moderate flooring repairs"
type input "0.52"
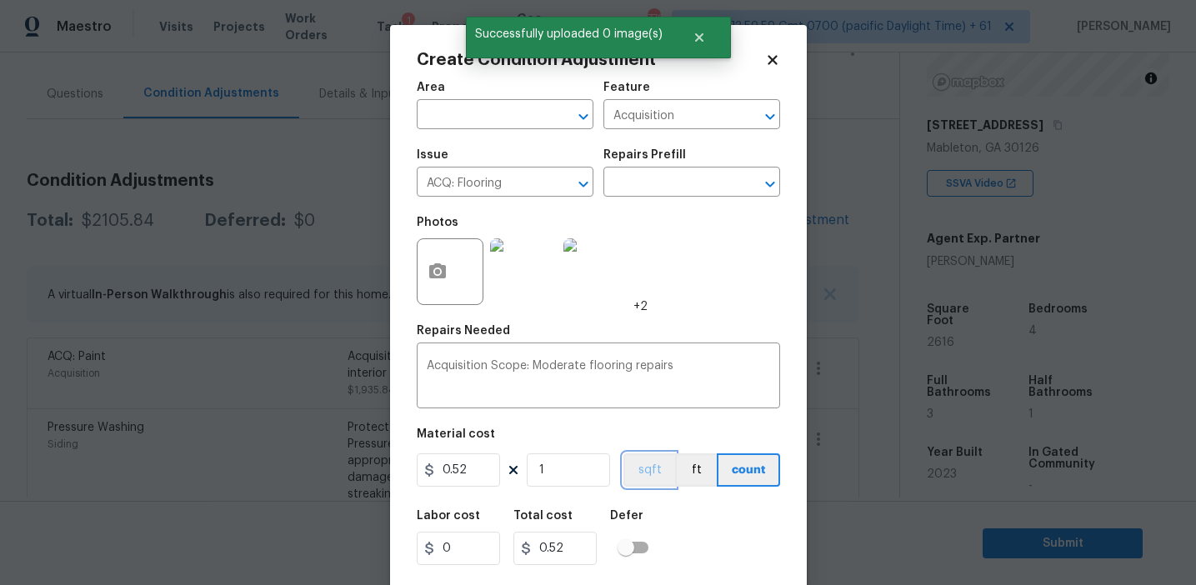
click at [639, 477] on button "sqft" at bounding box center [649, 469] width 52 height 33
click at [544, 475] on input "1" at bounding box center [568, 469] width 83 height 33
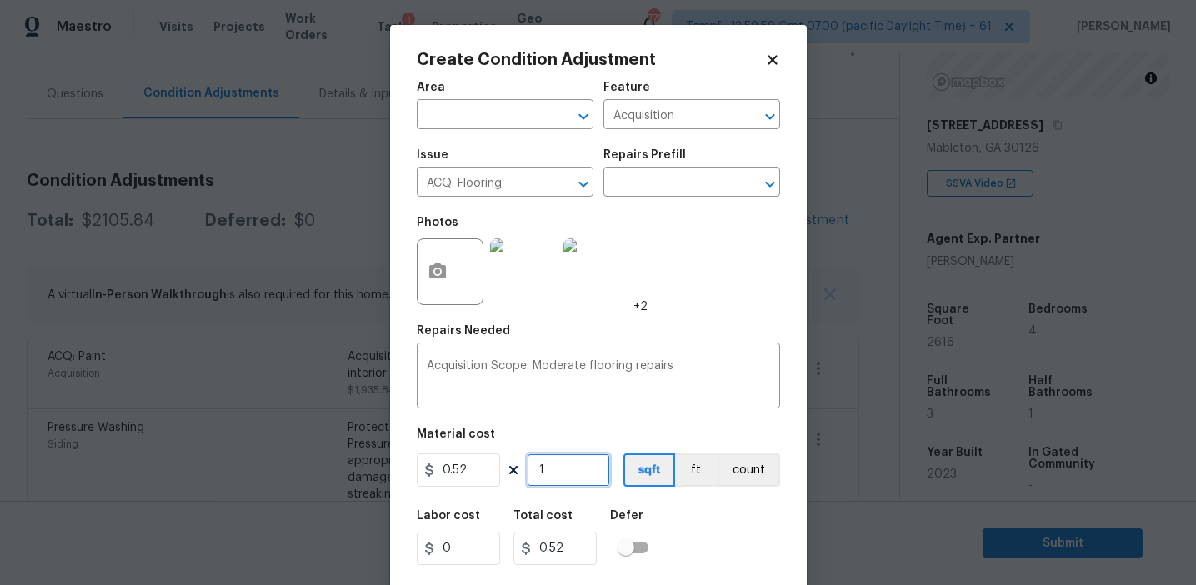
type input "0"
paste input "2616"
type input "2616"
type input "1360.32"
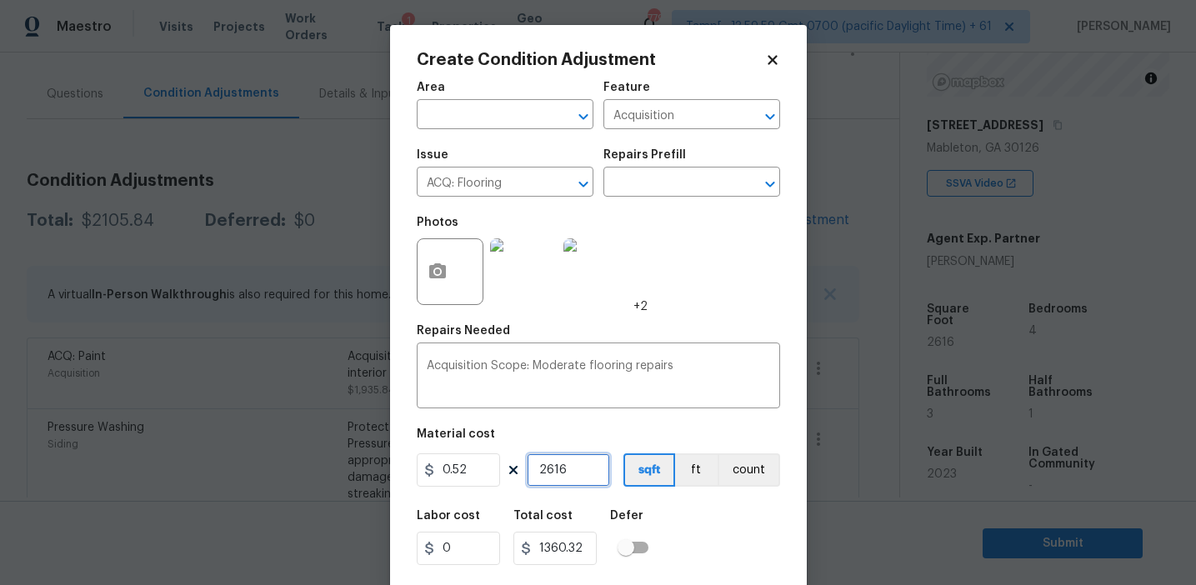
scroll to position [38, 0]
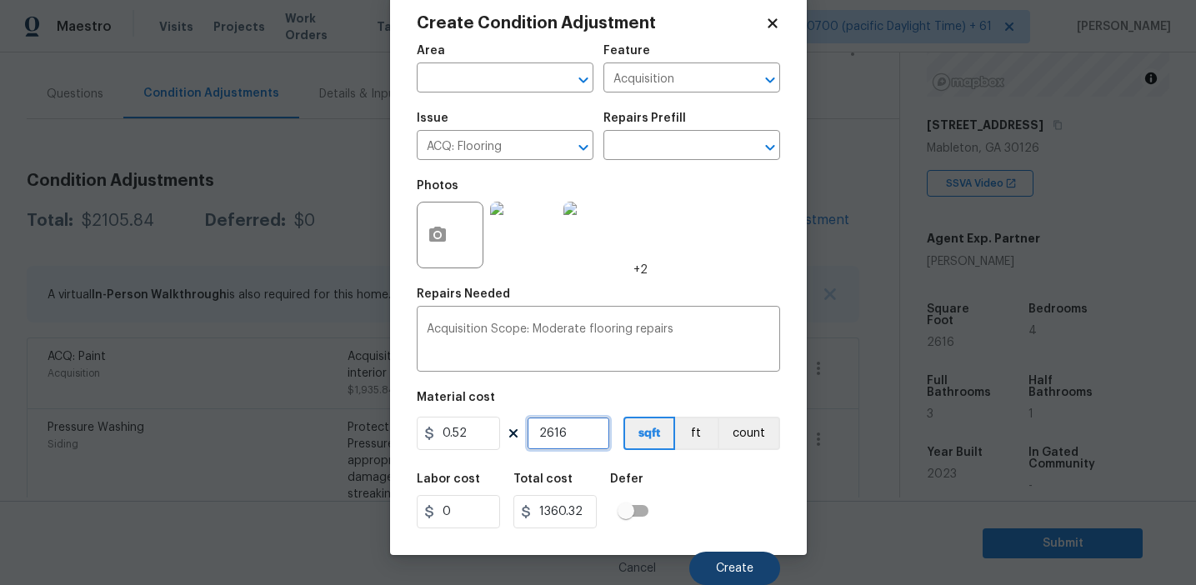
type input "2616"
click at [736, 575] on button "Create" at bounding box center [734, 568] width 91 height 33
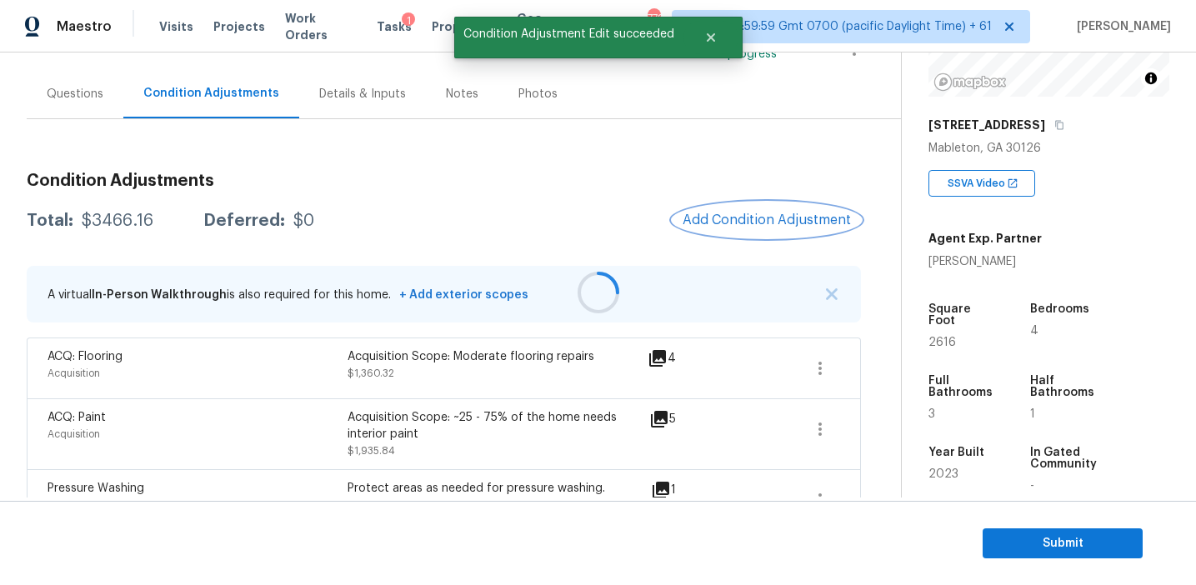
scroll to position [0, 0]
click at [115, 218] on div "$3466.16" at bounding box center [118, 221] width 72 height 17
copy div "3466.16"
click at [281, 215] on div "Total: $3466.16 Deferred: $0" at bounding box center [171, 221] width 288 height 17
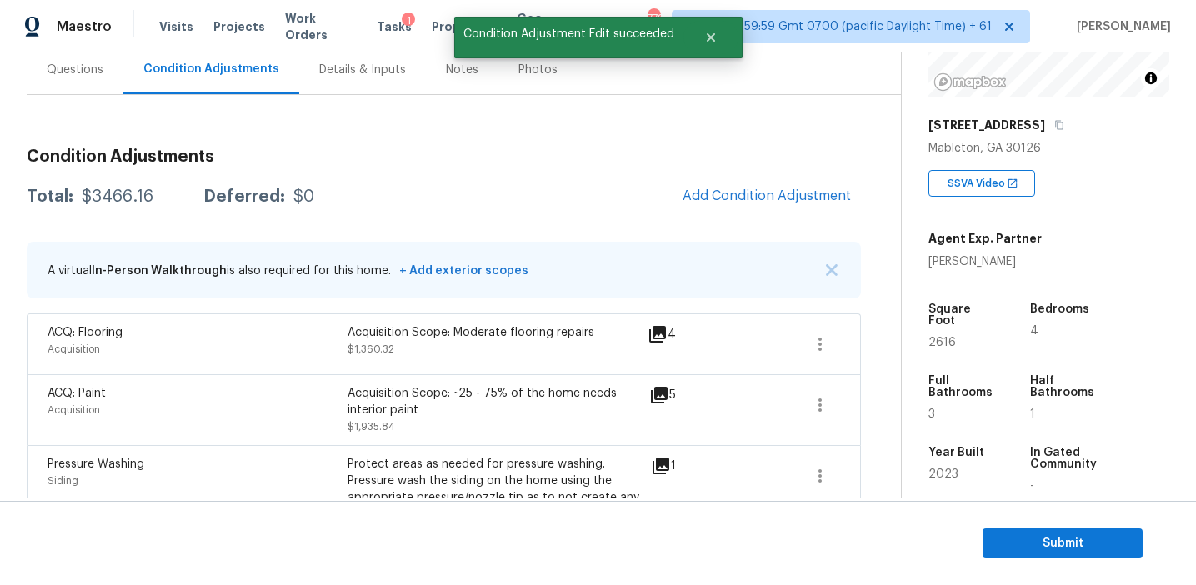
scroll to position [158, 0]
click at [379, 166] on div "Condition Adjustments Total: $3466.16 Deferred: $0 Add Condition Adjustment A v…" at bounding box center [444, 366] width 834 height 465
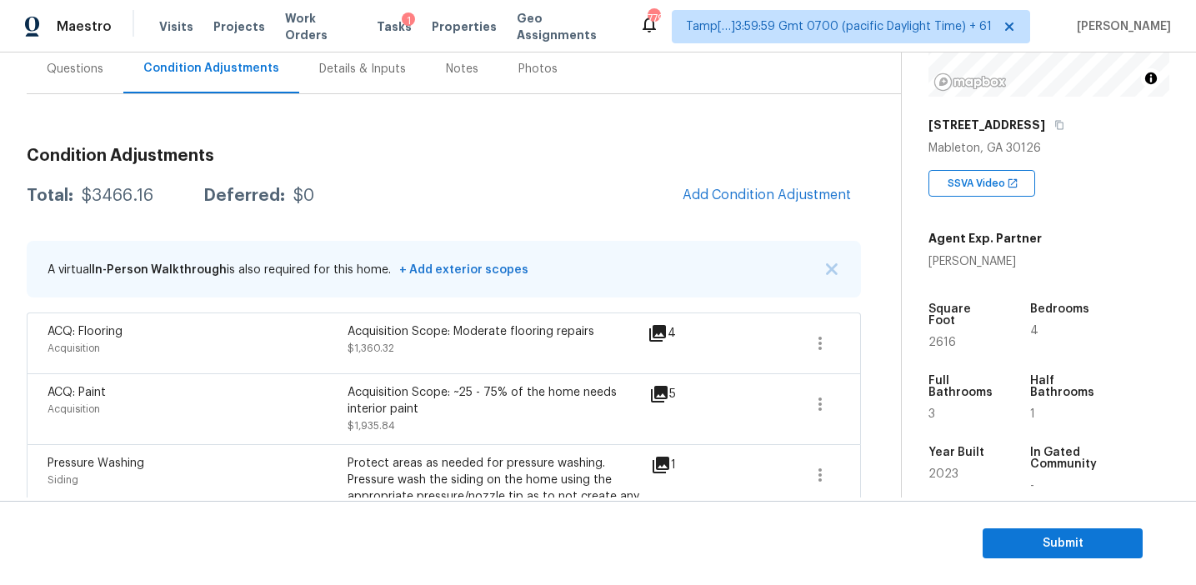
click at [312, 160] on h3 "Condition Adjustments" at bounding box center [444, 156] width 834 height 17
click at [89, 85] on div "Questions" at bounding box center [75, 68] width 97 height 49
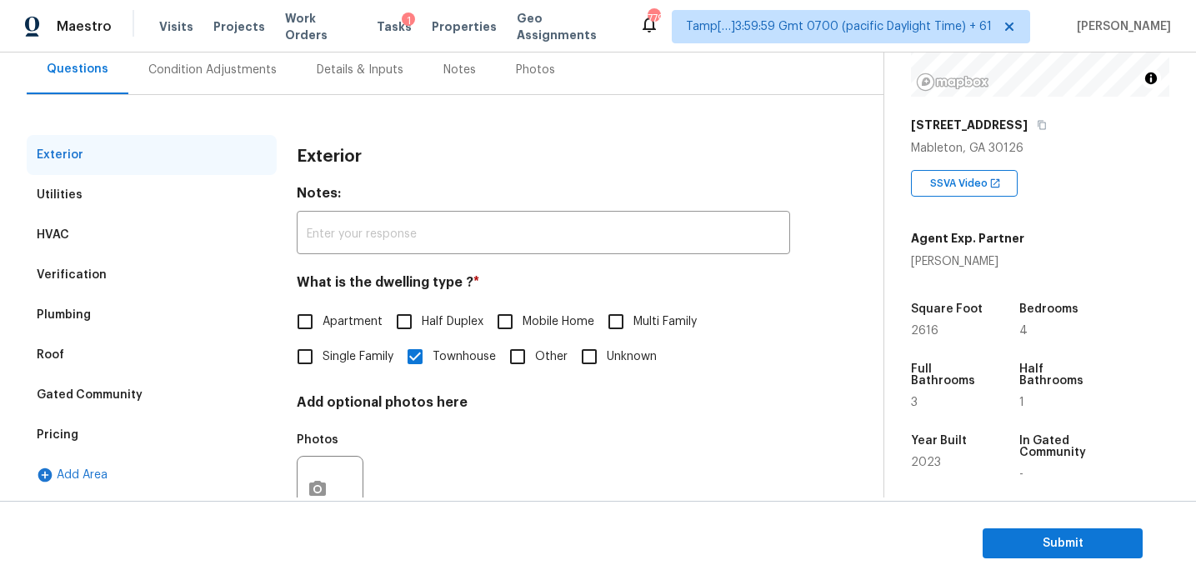
click at [124, 435] on div "Pricing" at bounding box center [152, 435] width 250 height 40
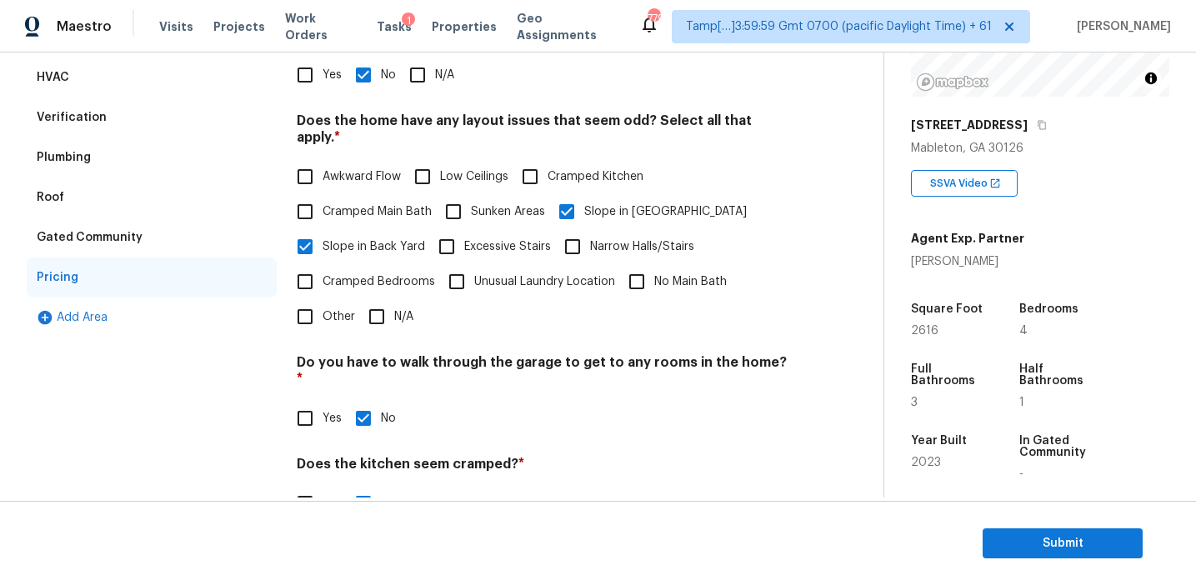
click at [204, 253] on div "Gated Community" at bounding box center [152, 238] width 250 height 40
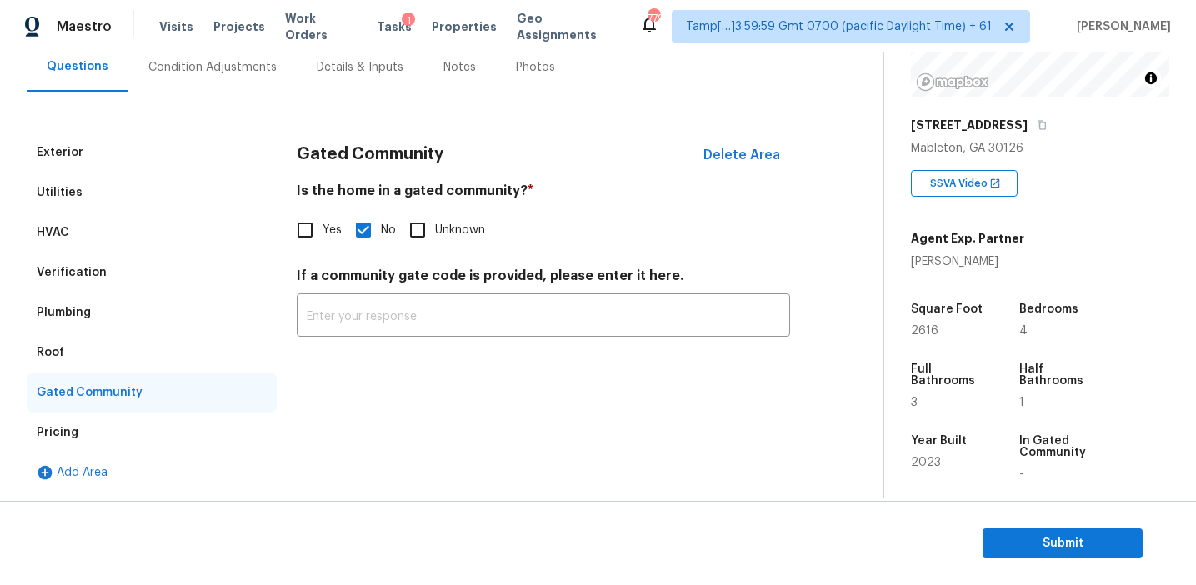
click at [97, 354] on div "Roof" at bounding box center [152, 353] width 250 height 40
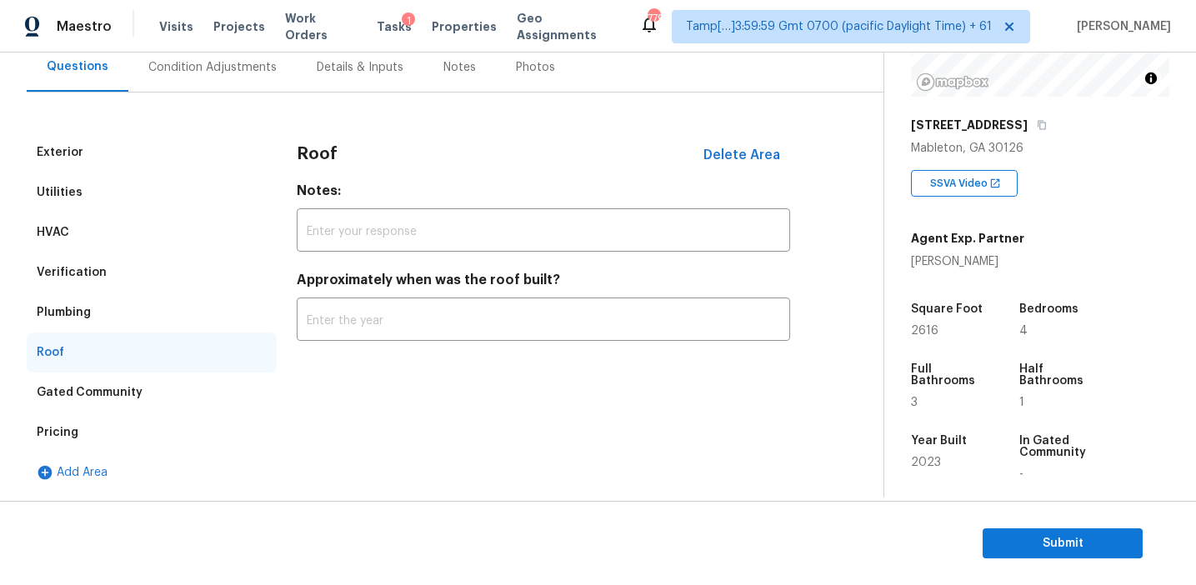
click at [98, 313] on div "Plumbing" at bounding box center [152, 313] width 250 height 40
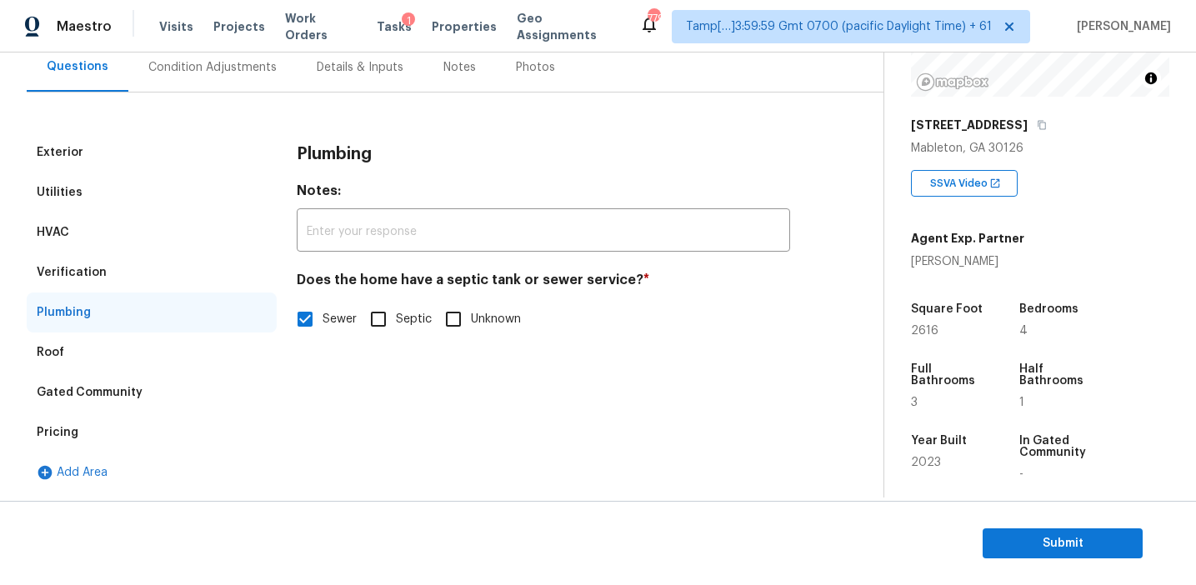
click at [103, 279] on div "Verification" at bounding box center [152, 273] width 250 height 40
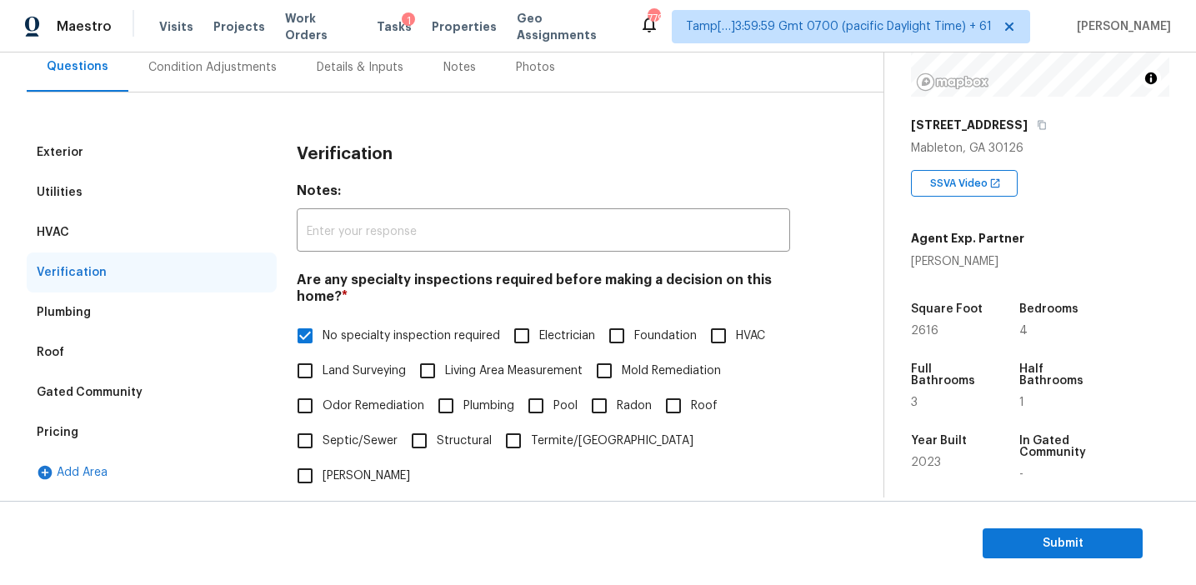
scroll to position [315, 0]
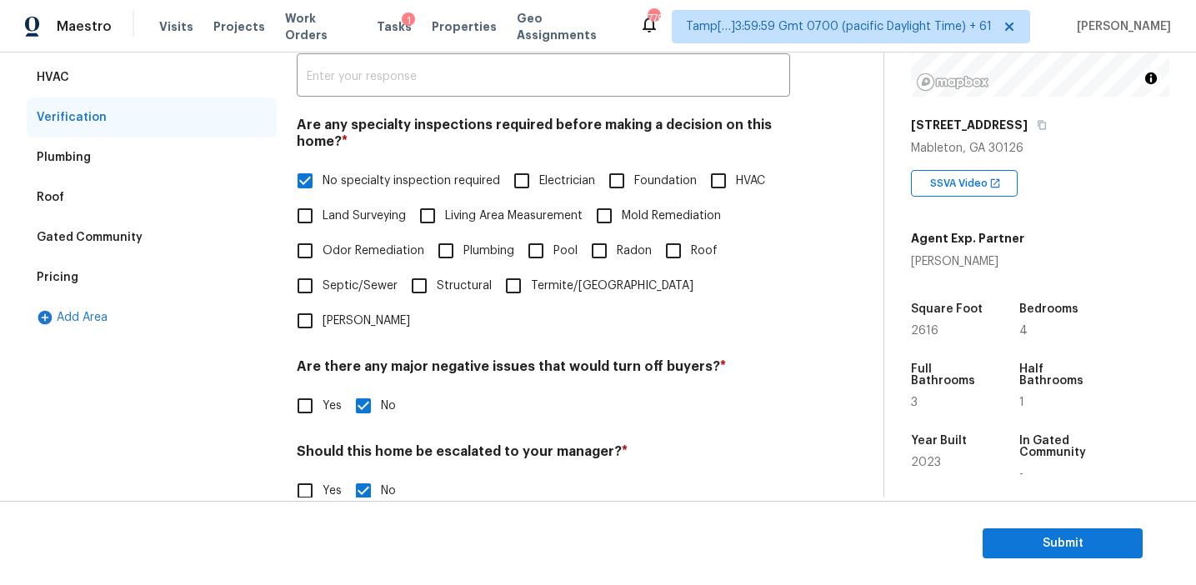
click at [180, 68] on div "HVAC" at bounding box center [152, 78] width 250 height 40
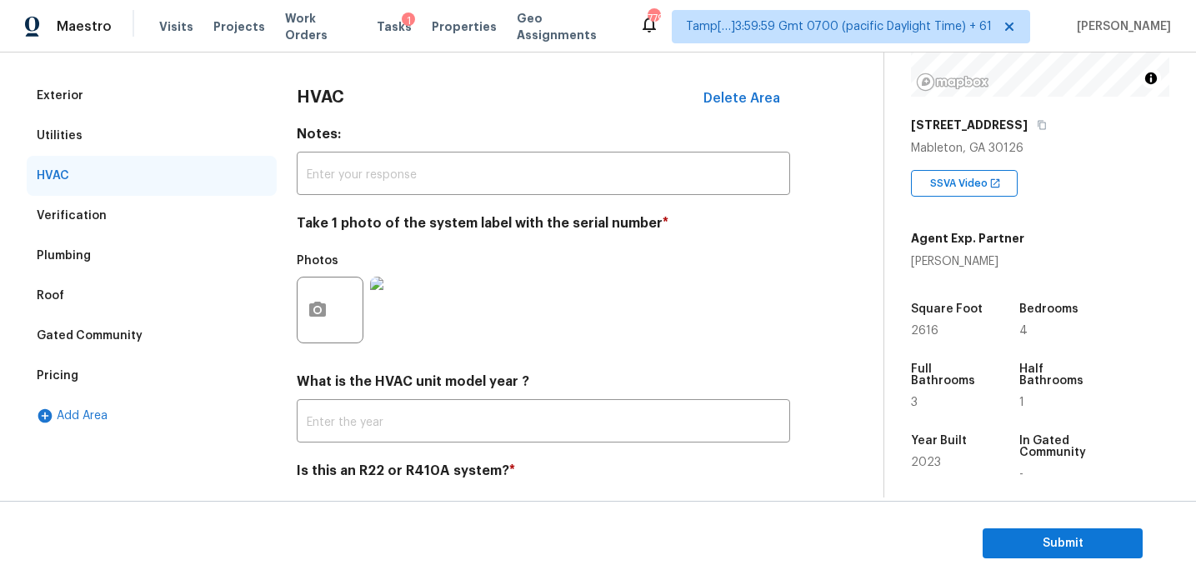
scroll to position [141, 0]
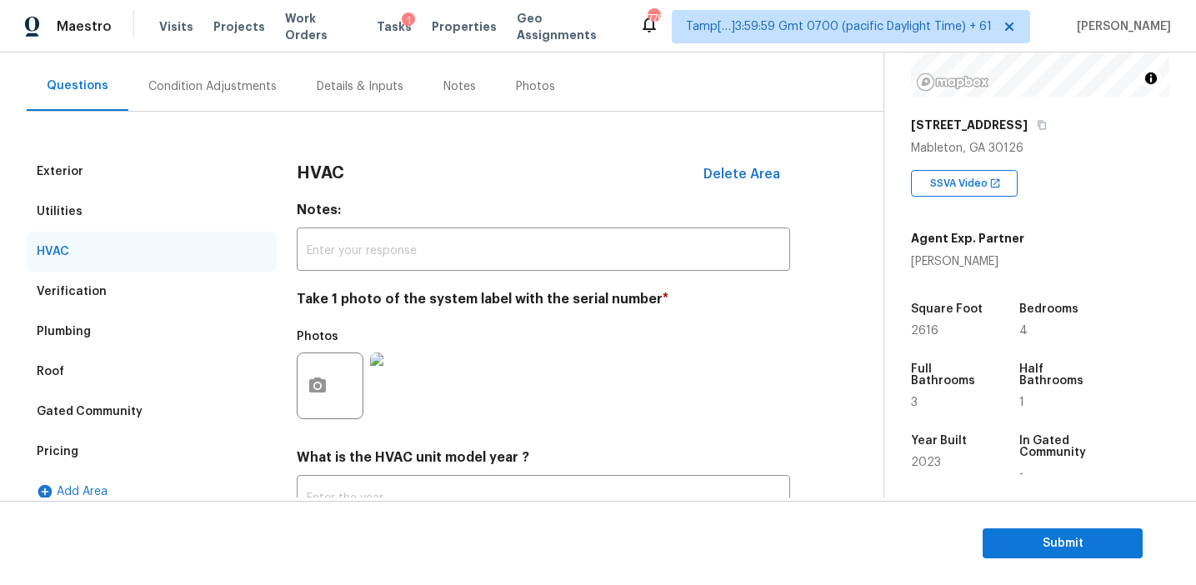
click at [180, 211] on div "Utilities" at bounding box center [152, 212] width 250 height 40
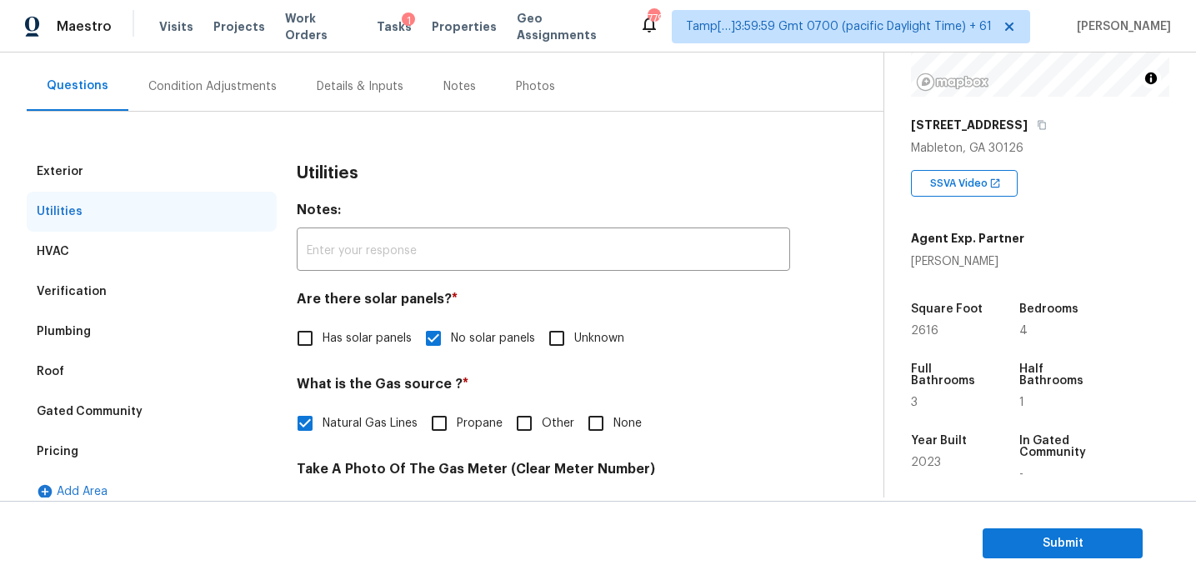
click at [172, 167] on div "Exterior" at bounding box center [152, 172] width 250 height 40
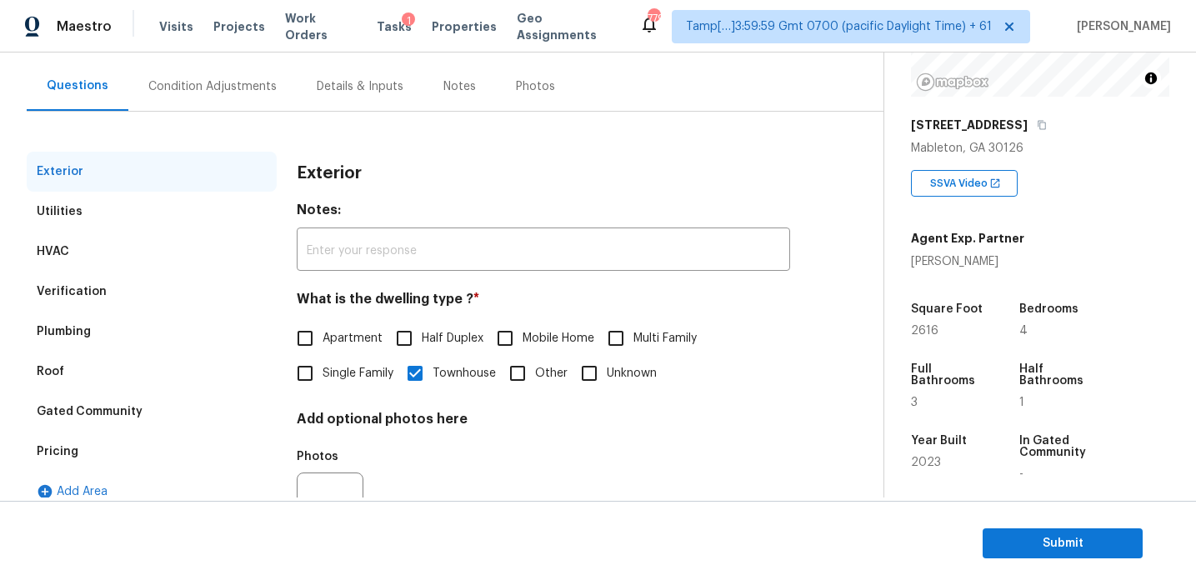
click at [233, 93] on div "Condition Adjustments" at bounding box center [212, 86] width 128 height 17
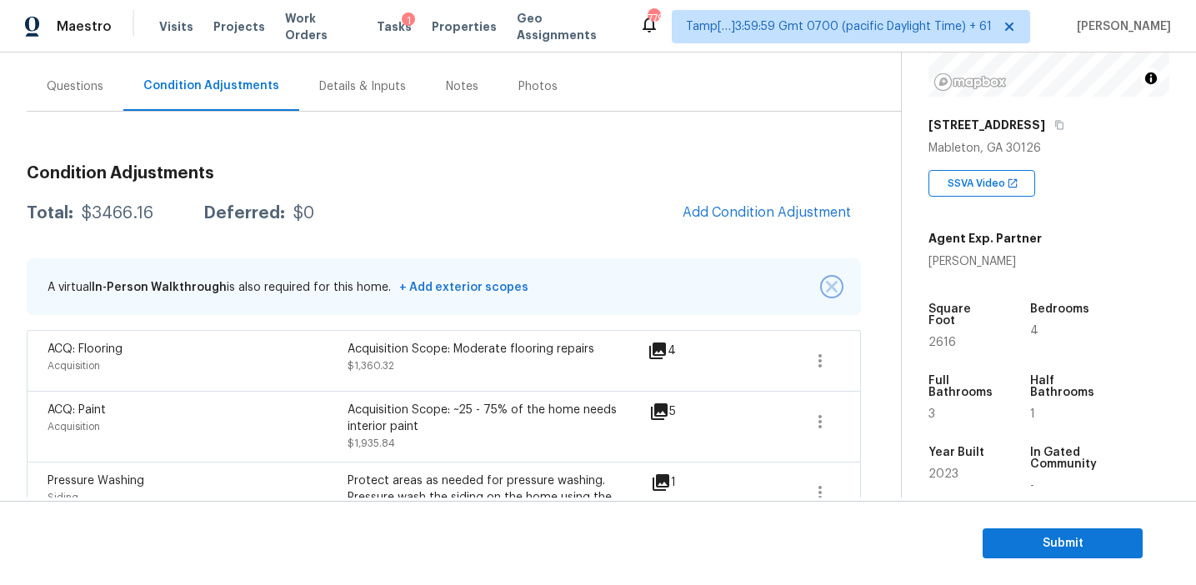
click at [834, 282] on img "button" at bounding box center [832, 287] width 12 height 12
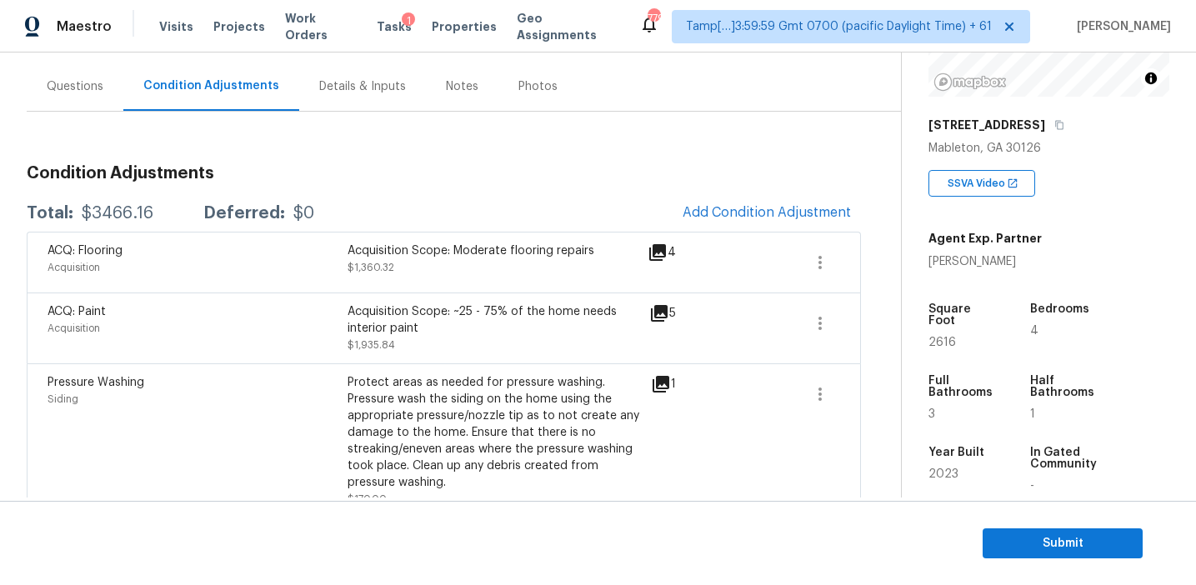
scroll to position [168, 0]
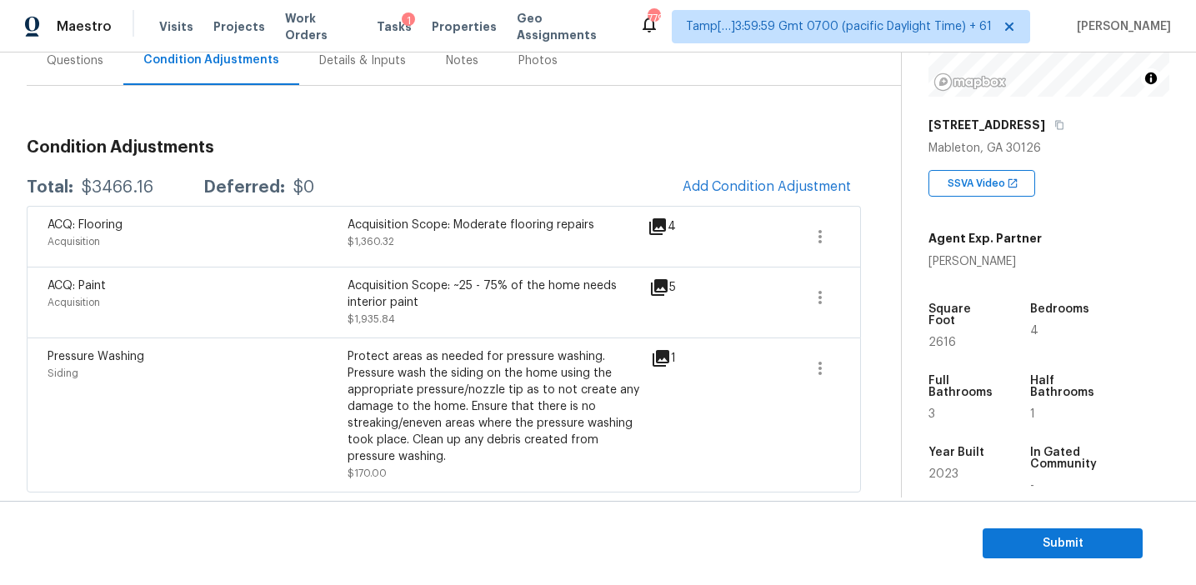
click at [573, 294] on div "Acquisition Scope: ~25 - 75% of the home needs interior paint" at bounding box center [498, 294] width 300 height 33
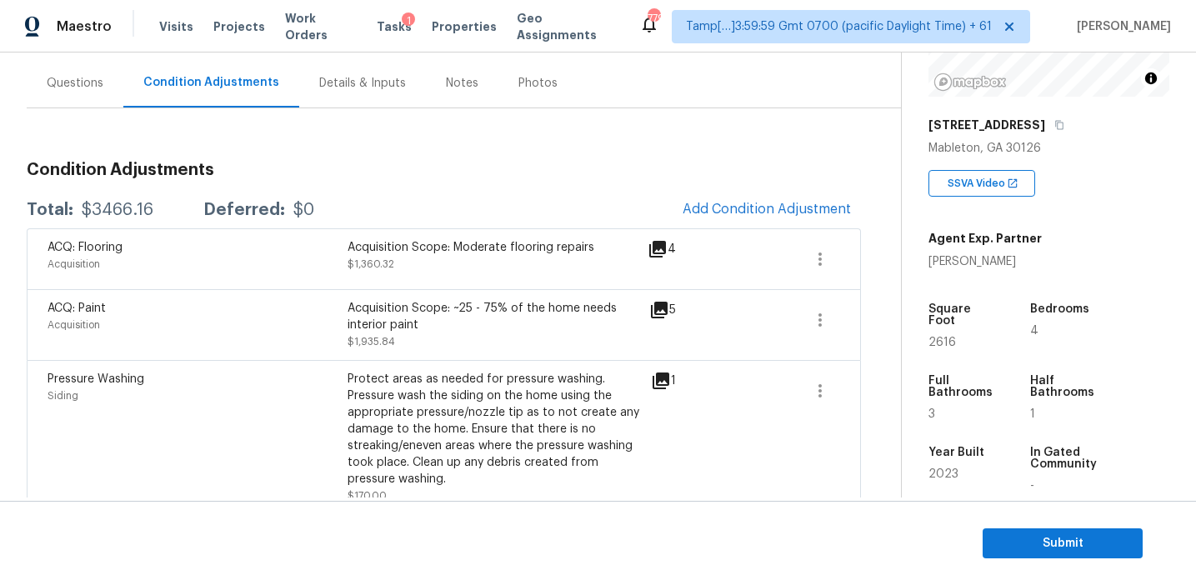
click at [428, 319] on div "Acquisition Scope: ~25 - 75% of the home needs interior paint" at bounding box center [498, 316] width 300 height 33
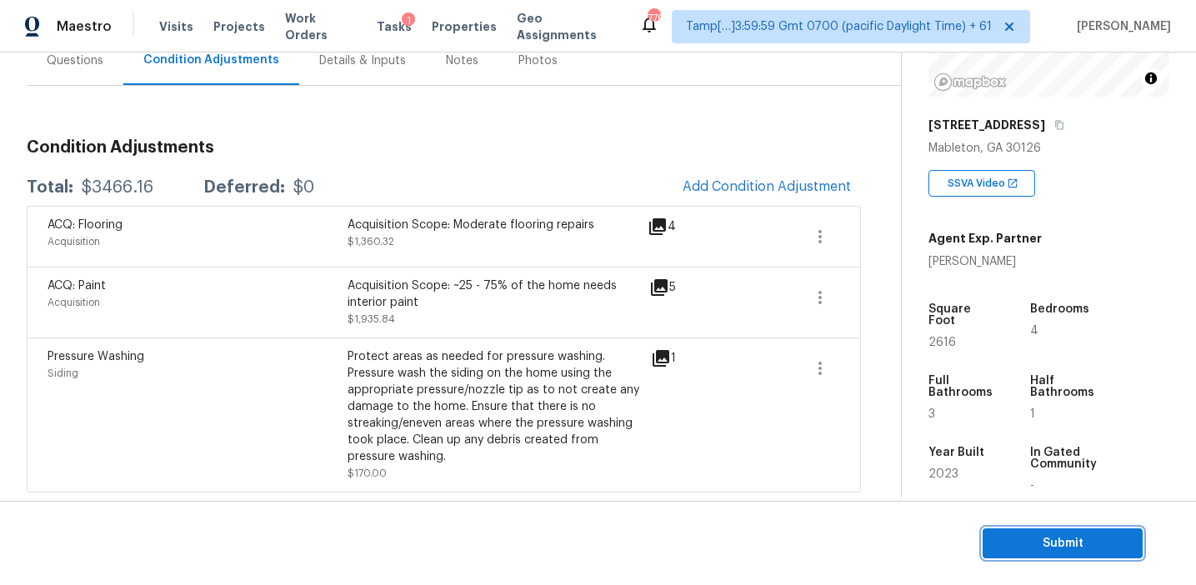
click at [1039, 539] on span "Submit" at bounding box center [1062, 543] width 133 height 21
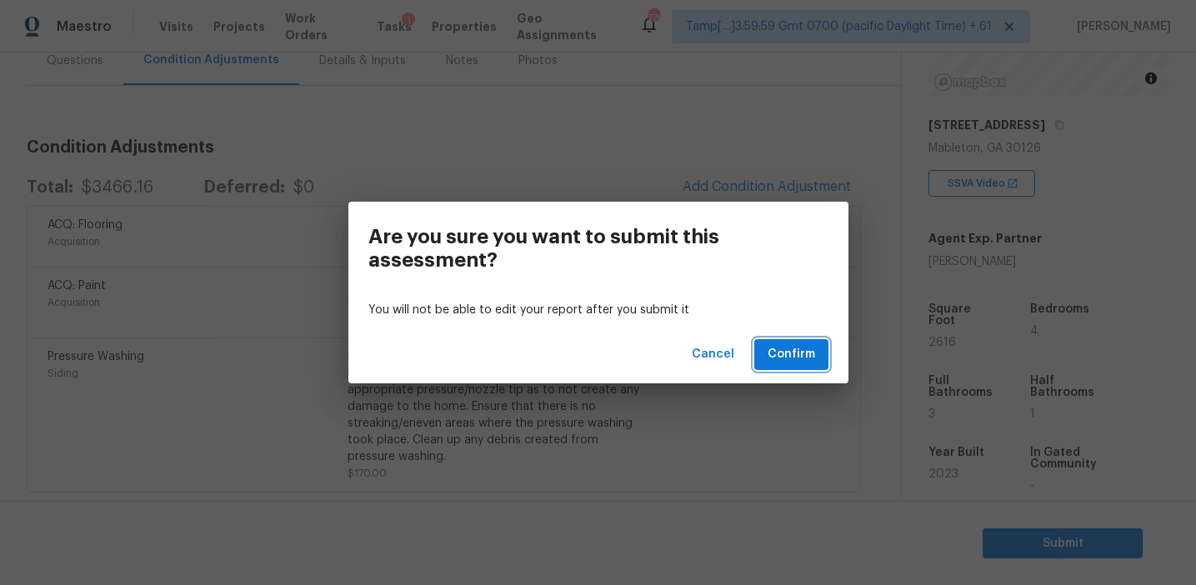
click at [783, 355] on span "Confirm" at bounding box center [792, 354] width 48 height 21
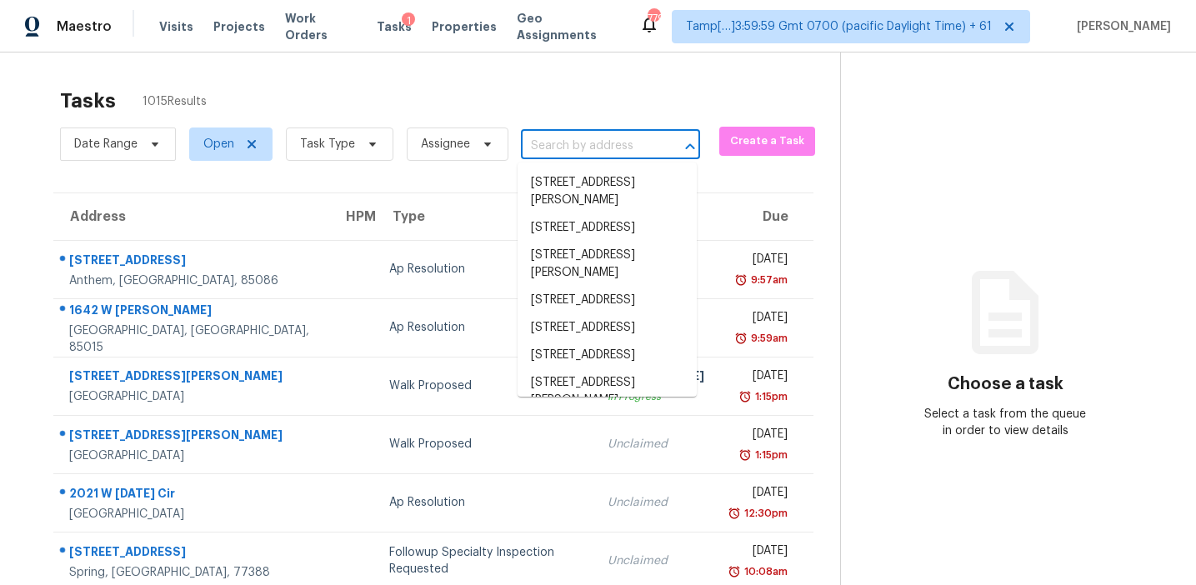
click at [558, 151] on input "text" at bounding box center [587, 146] width 133 height 26
paste input "306 Autumn Leaf Way, Norcross, GA, 30093"
type input "306 Autumn Leaf Way, Norcross, GA, 30093"
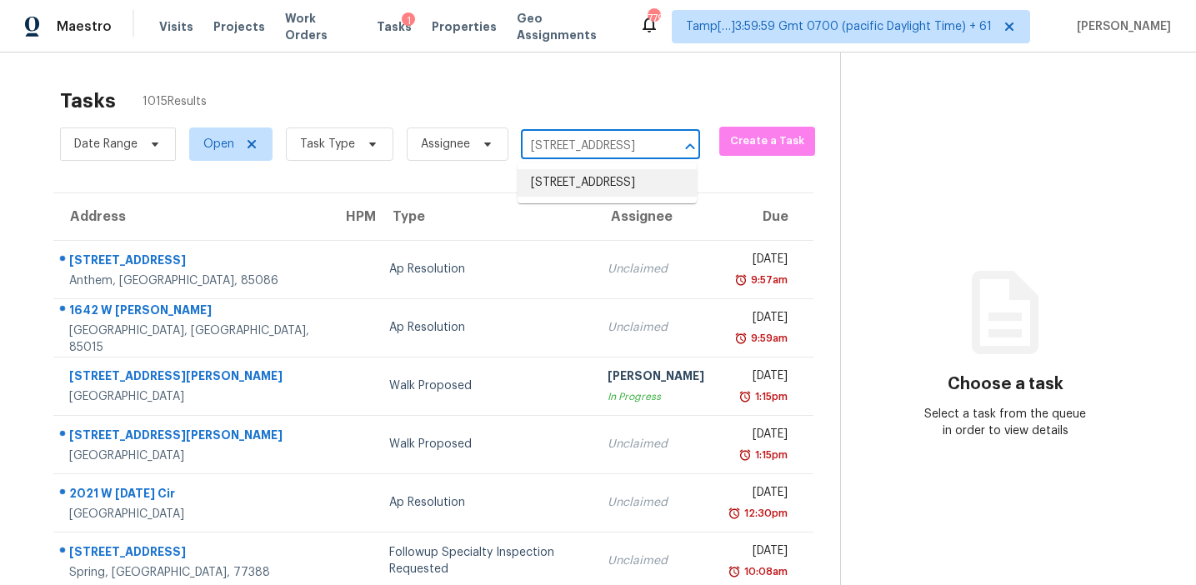
click at [590, 178] on li "306 Autumn Leaf Way, Norcross, GA 30093" at bounding box center [607, 183] width 179 height 28
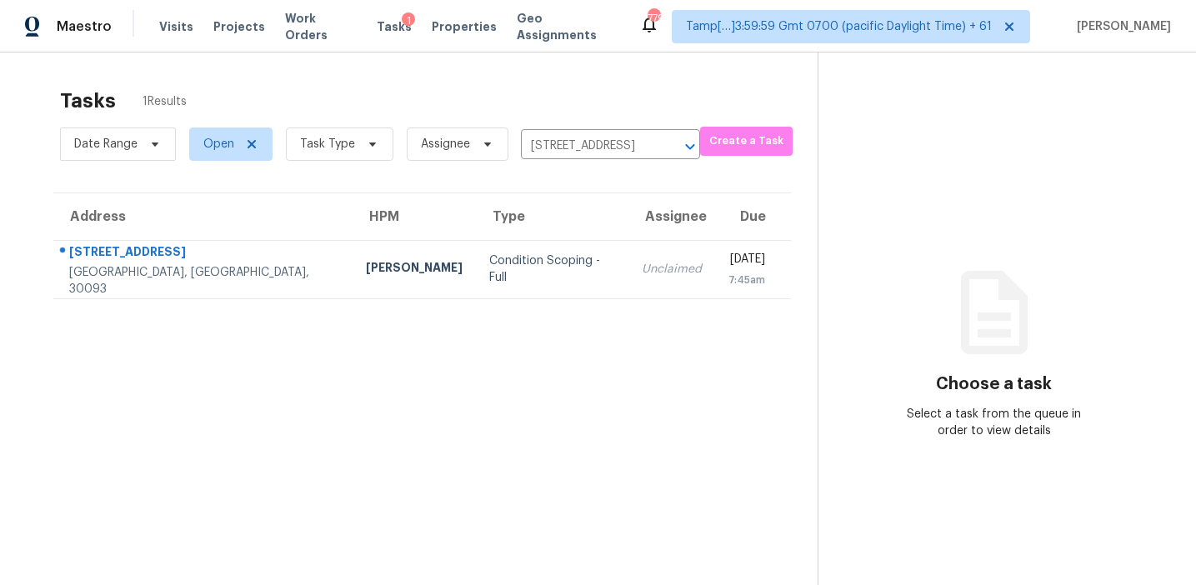
click at [522, 280] on td "Condition Scoping - Full" at bounding box center [552, 269] width 153 height 58
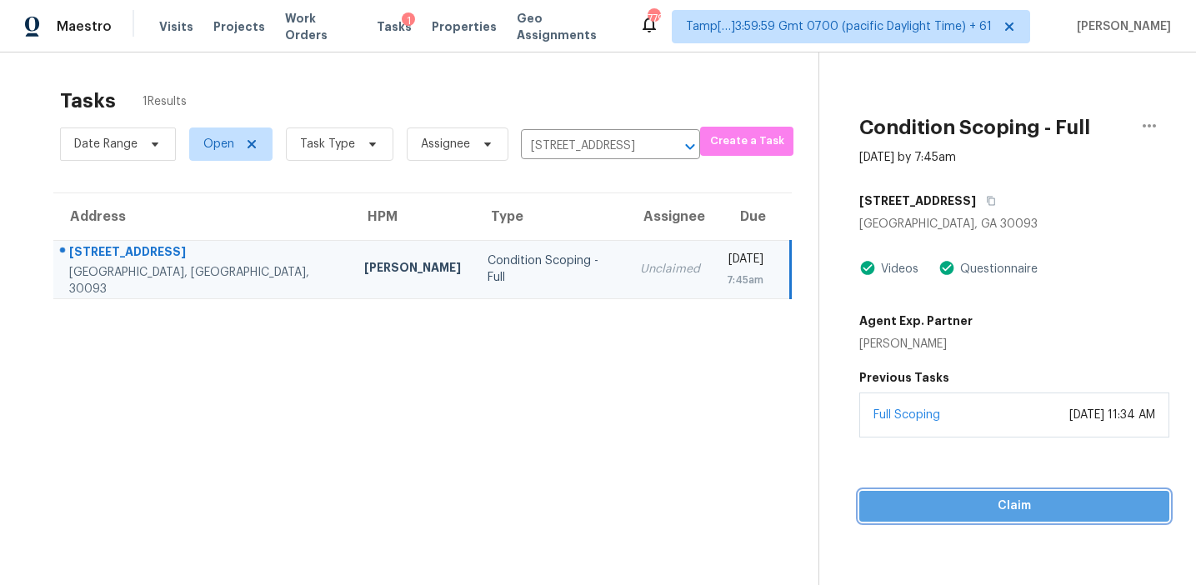
click at [948, 501] on span "Claim" at bounding box center [1014, 506] width 283 height 21
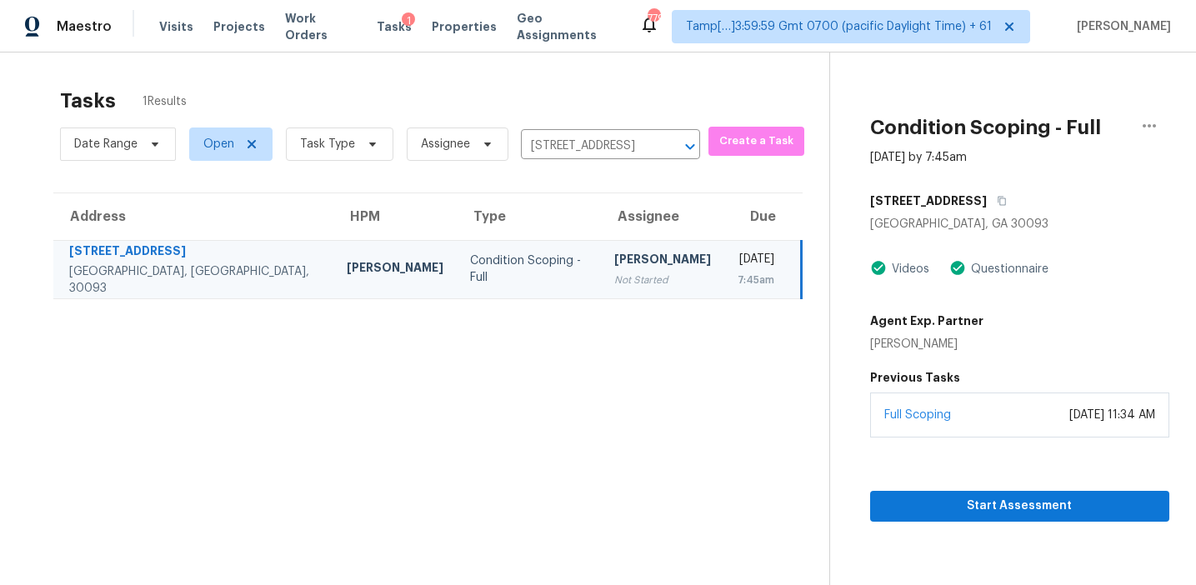
click at [608, 466] on section "Tasks 1 Results Date Range Open Task Type Assignee 306 Autumn Leaf Way, Norcros…" at bounding box center [428, 358] width 803 height 558
click at [951, 503] on span "Start Assessment" at bounding box center [1020, 506] width 273 height 21
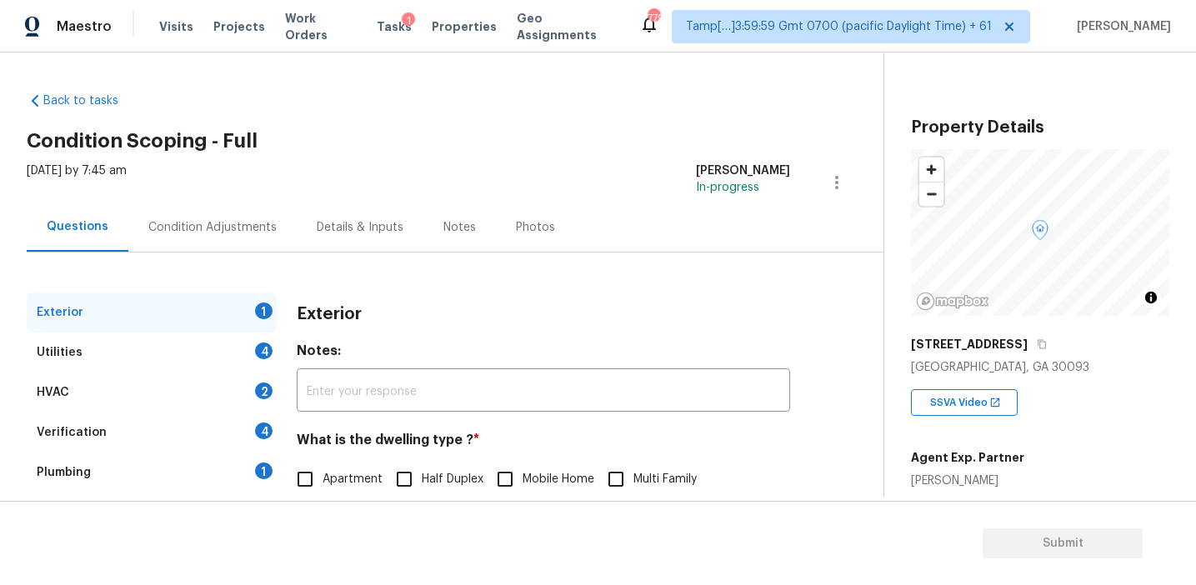
click at [330, 303] on div "Exterior" at bounding box center [543, 314] width 493 height 43
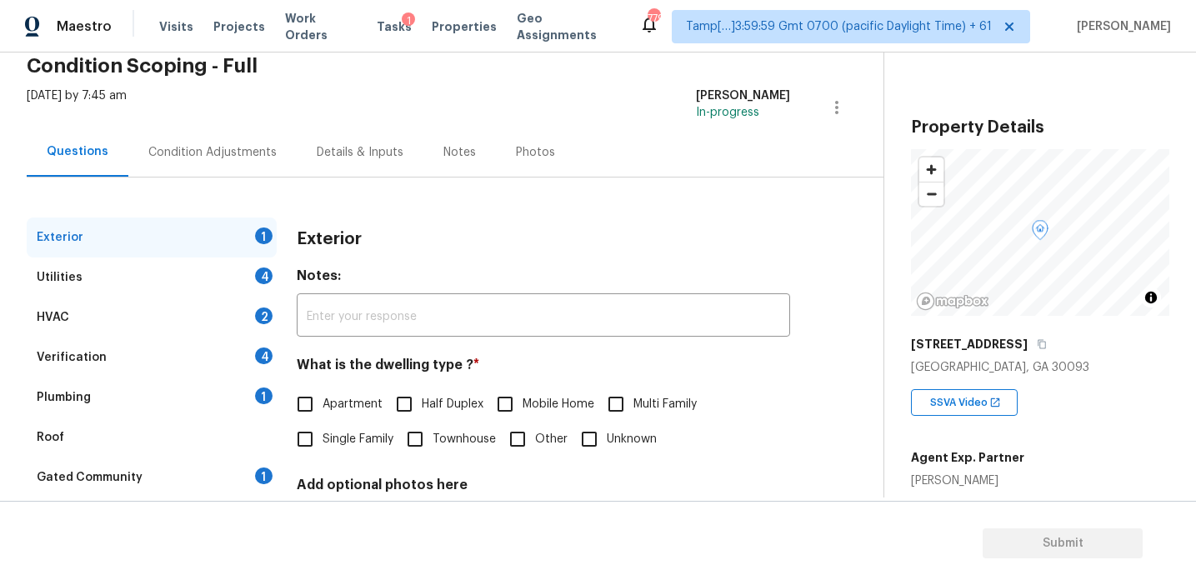
scroll to position [145, 0]
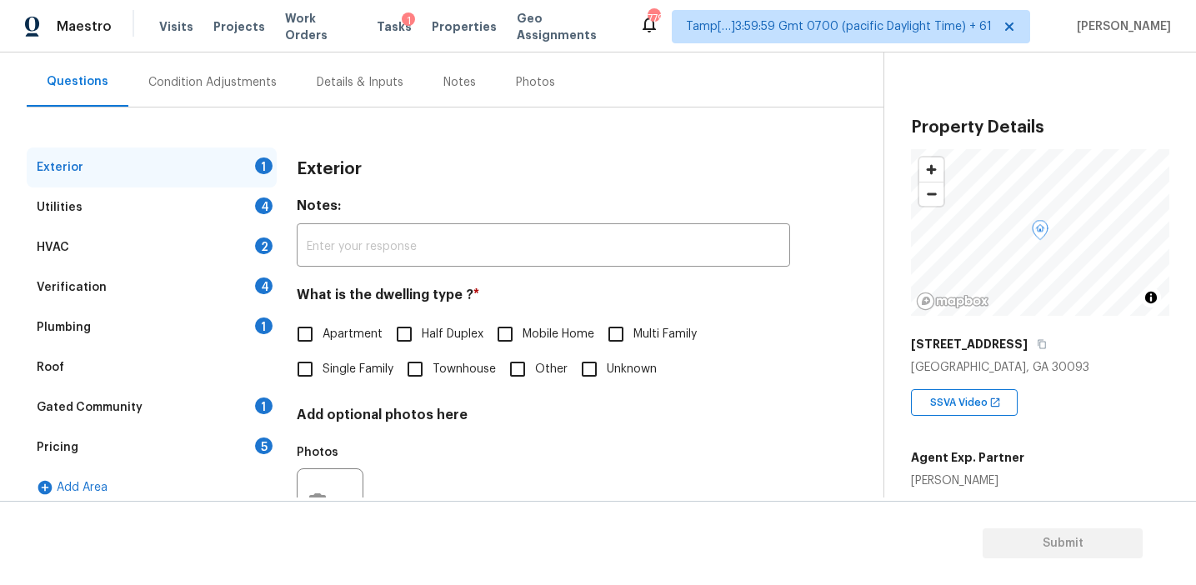
click at [228, 432] on div "Pricing 5" at bounding box center [152, 448] width 250 height 40
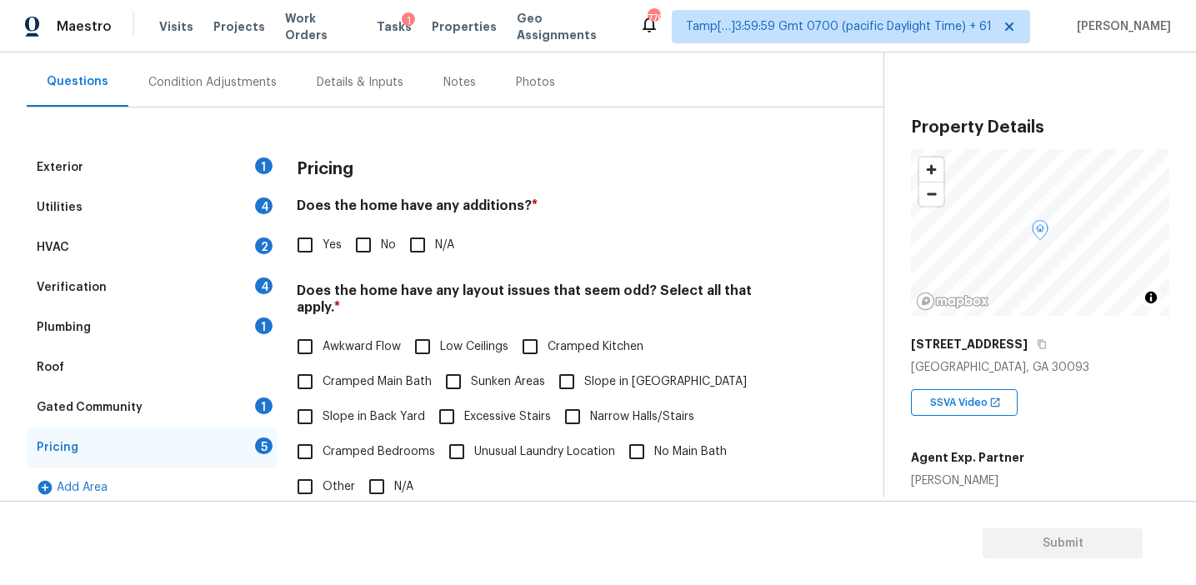
click at [350, 270] on div "Pricing Does the home have any additions? * Yes No N/A Does the home have any l…" at bounding box center [543, 472] width 493 height 648
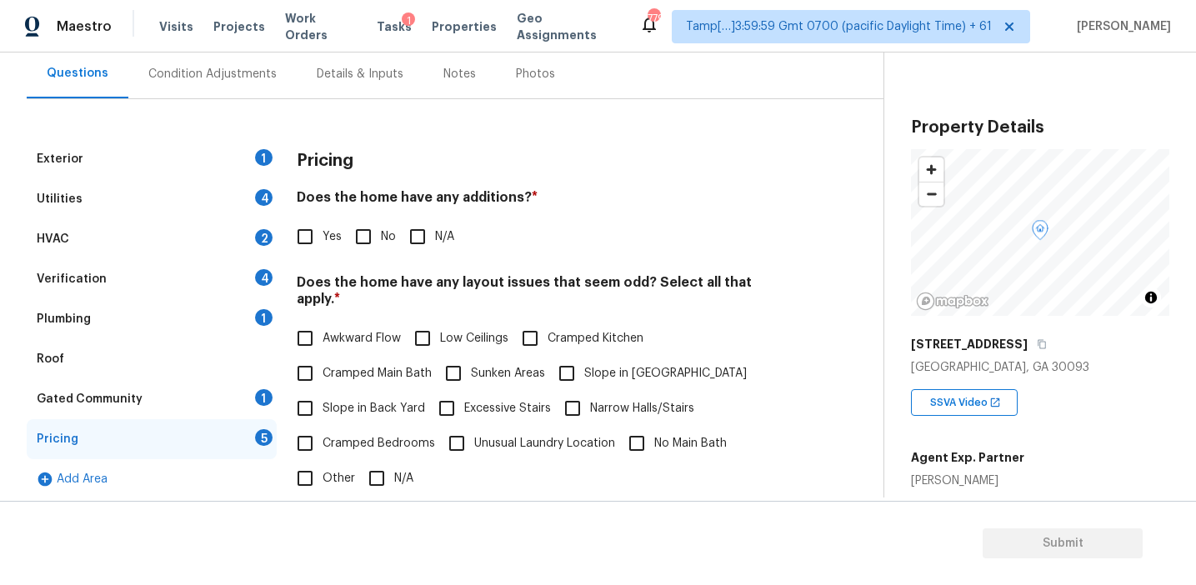
click at [783, 263] on div "Pricing Does the home have any additions? * Yes No N/A Does the home have any l…" at bounding box center [543, 463] width 493 height 648
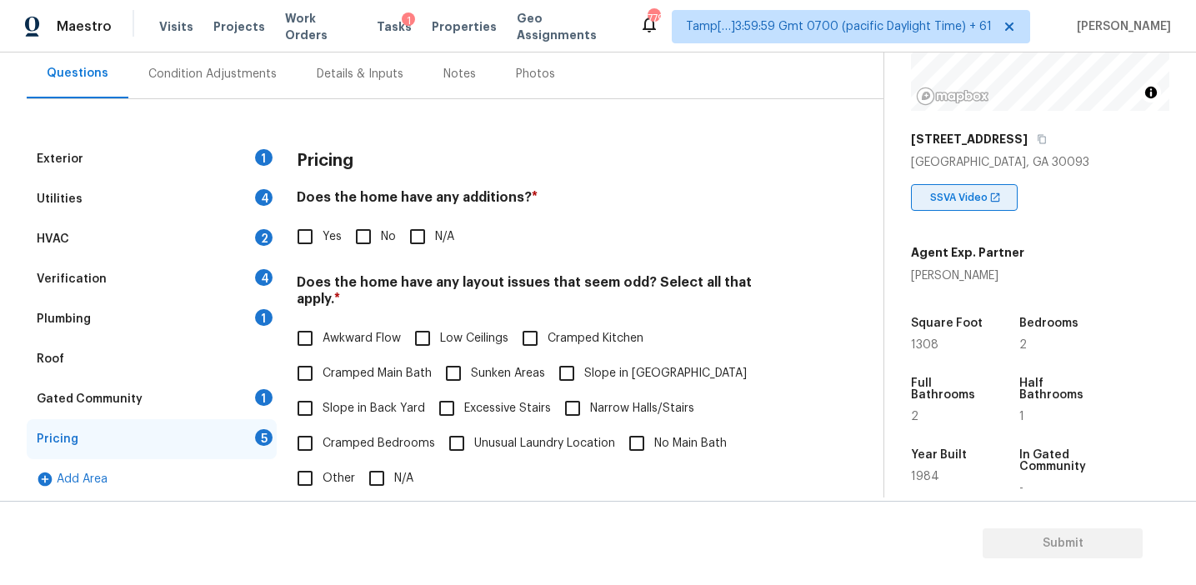
scroll to position [200, 0]
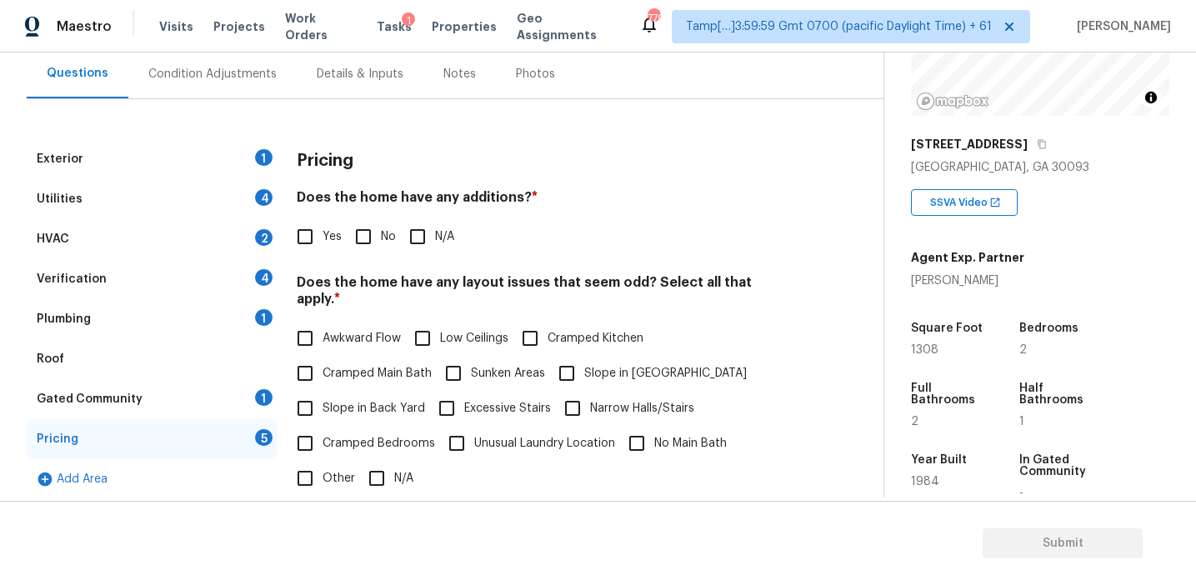
click at [800, 318] on div "Exterior 1 Utilities 4 HVAC 2 Verification 4 Plumbing 1 Roof Gated Community 1 …" at bounding box center [435, 463] width 817 height 648
click at [326, 153] on h3 "Pricing" at bounding box center [325, 161] width 57 height 17
click at [473, 178] on div "Pricing" at bounding box center [543, 160] width 493 height 43
click at [585, 183] on div "Pricing Does the home have any additions? * Yes No N/A Does the home have any l…" at bounding box center [543, 463] width 493 height 648
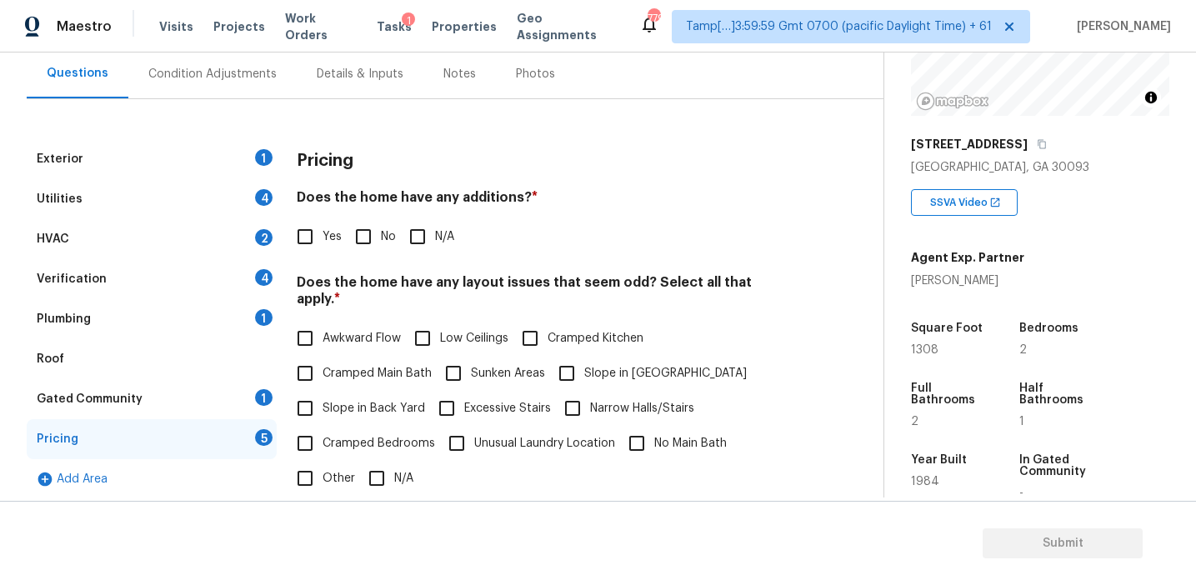
click at [813, 321] on div "Exterior 1 Utilities 4 HVAC 2 Verification 4 Plumbing 1 Roof Gated Community 1 …" at bounding box center [435, 463] width 817 height 648
click at [354, 239] on input "No" at bounding box center [363, 236] width 35 height 35
checkbox input "true"
click at [337, 400] on span "Slope in Back Yard" at bounding box center [374, 409] width 103 height 18
click at [323, 391] on input "Slope in Back Yard" at bounding box center [305, 408] width 35 height 35
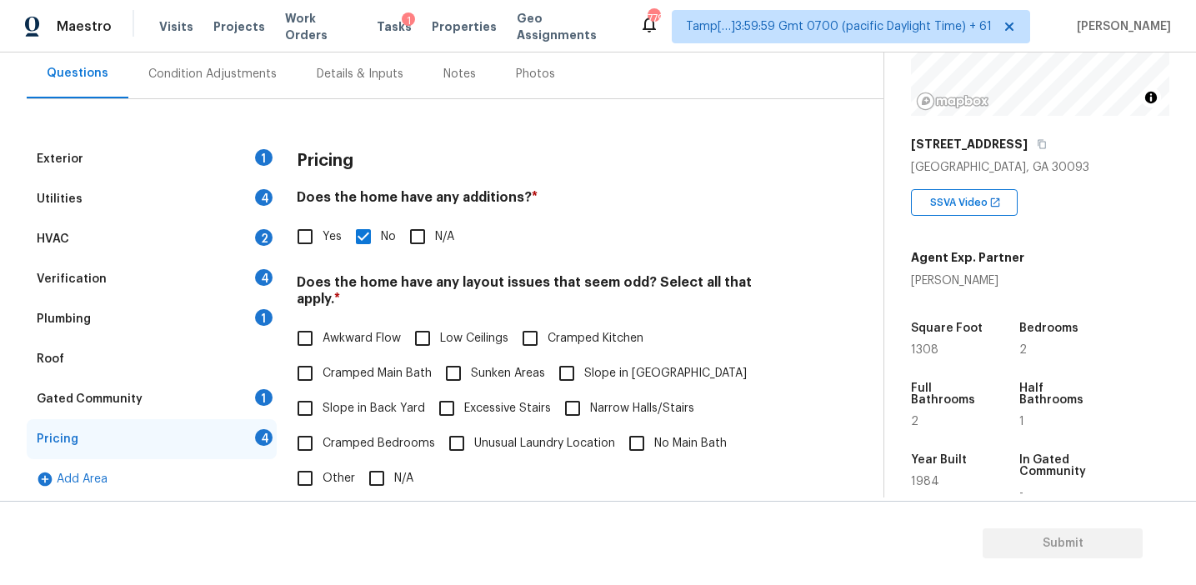
checkbox input "true"
click at [560, 363] on input "Slope in [GEOGRAPHIC_DATA]" at bounding box center [566, 375] width 35 height 35
checkbox input "true"
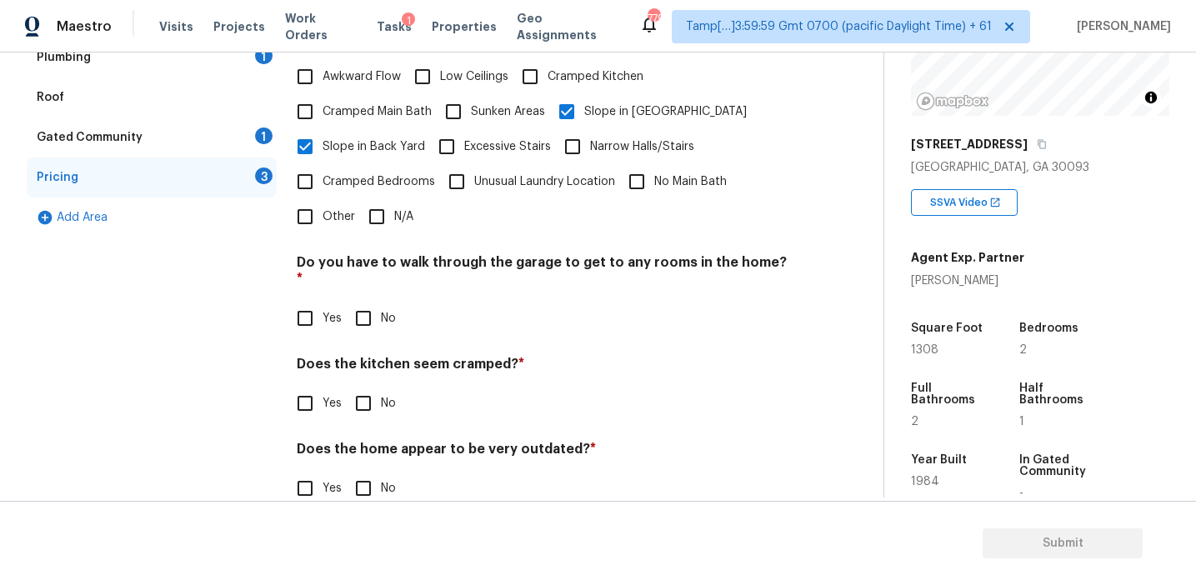
click at [364, 386] on input "No" at bounding box center [363, 403] width 35 height 35
checkbox input "true"
click at [364, 301] on input "No" at bounding box center [363, 318] width 35 height 35
checkbox input "true"
click at [363, 471] on input "No" at bounding box center [363, 488] width 35 height 35
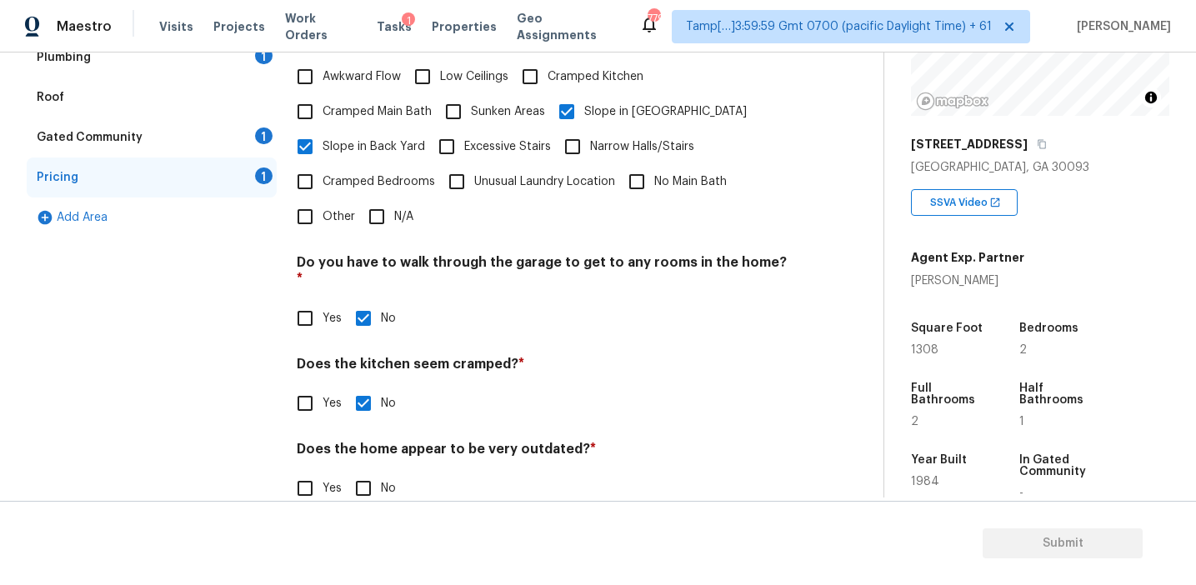
checkbox input "true"
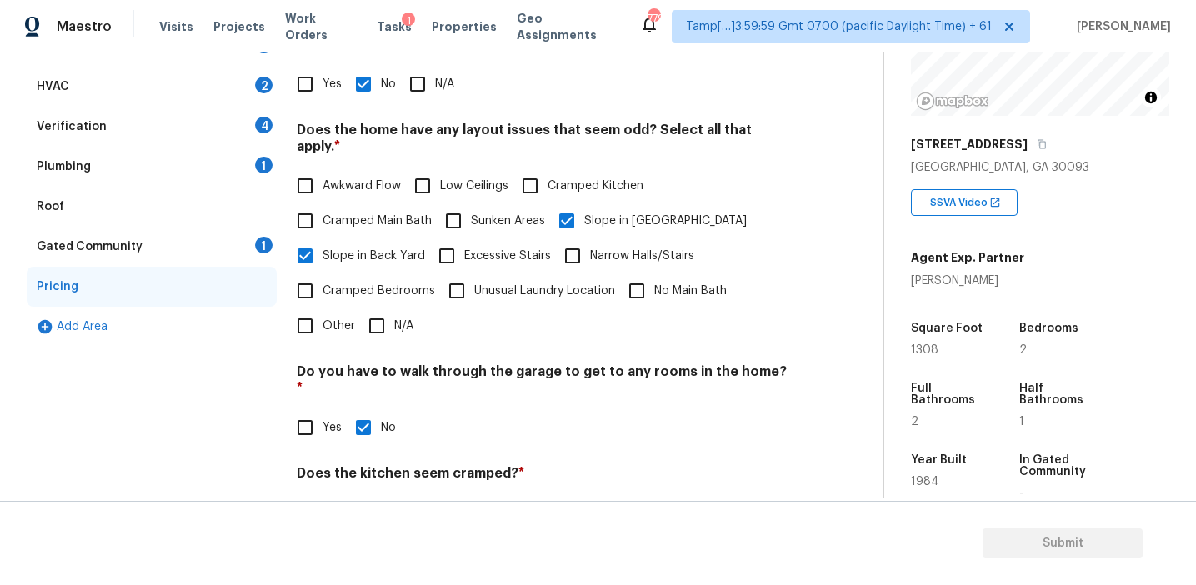
click at [230, 240] on div "Gated Community 1" at bounding box center [152, 247] width 250 height 40
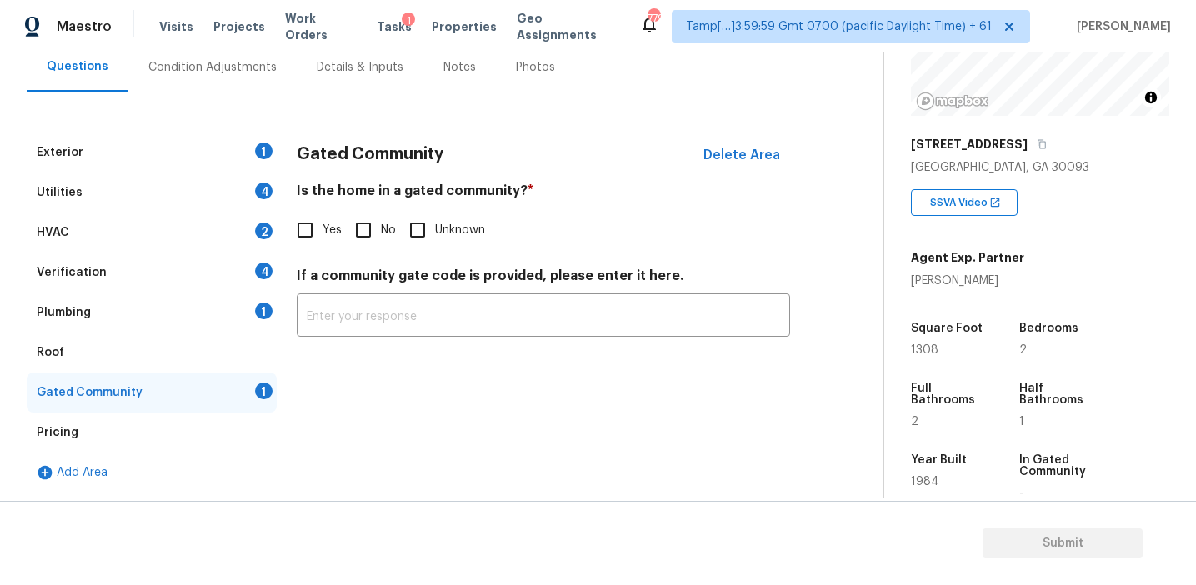
scroll to position [160, 0]
click at [358, 233] on input "No" at bounding box center [363, 230] width 35 height 35
checkbox input "true"
click at [202, 309] on div "Plumbing 1" at bounding box center [152, 313] width 250 height 40
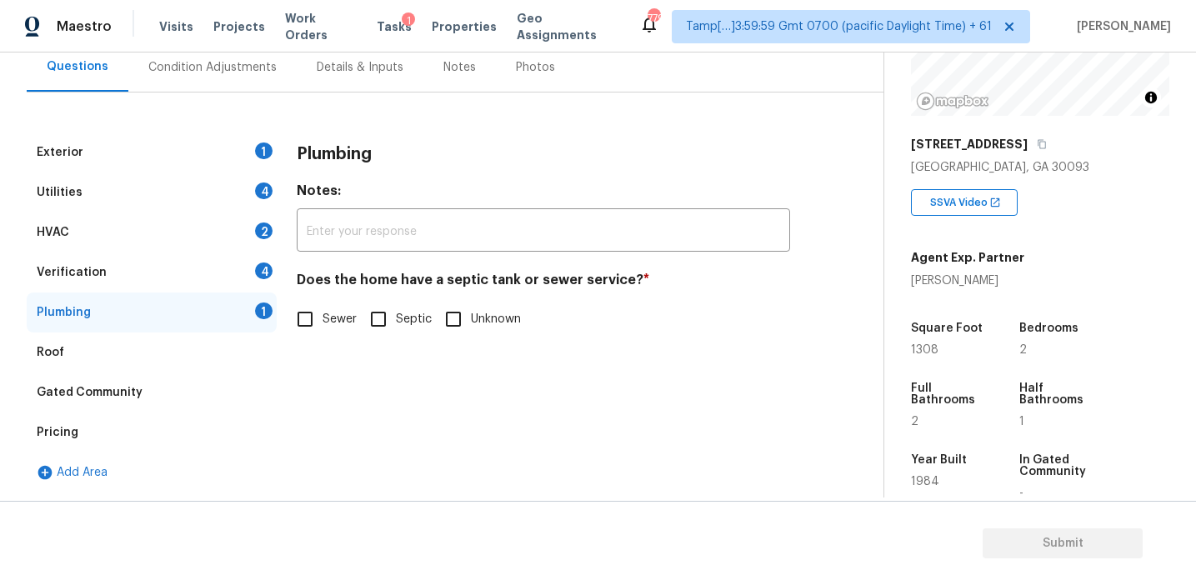
click at [302, 336] on input "Sewer" at bounding box center [305, 319] width 35 height 35
checkbox input "true"
click at [238, 272] on div "Verification 4" at bounding box center [152, 273] width 250 height 40
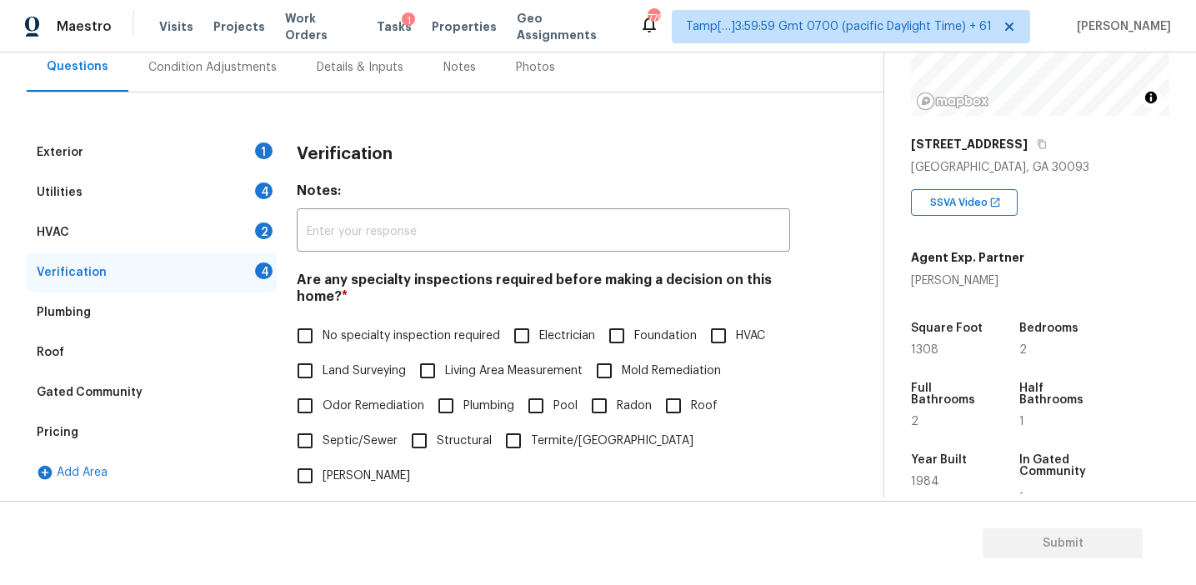
scroll to position [401, 0]
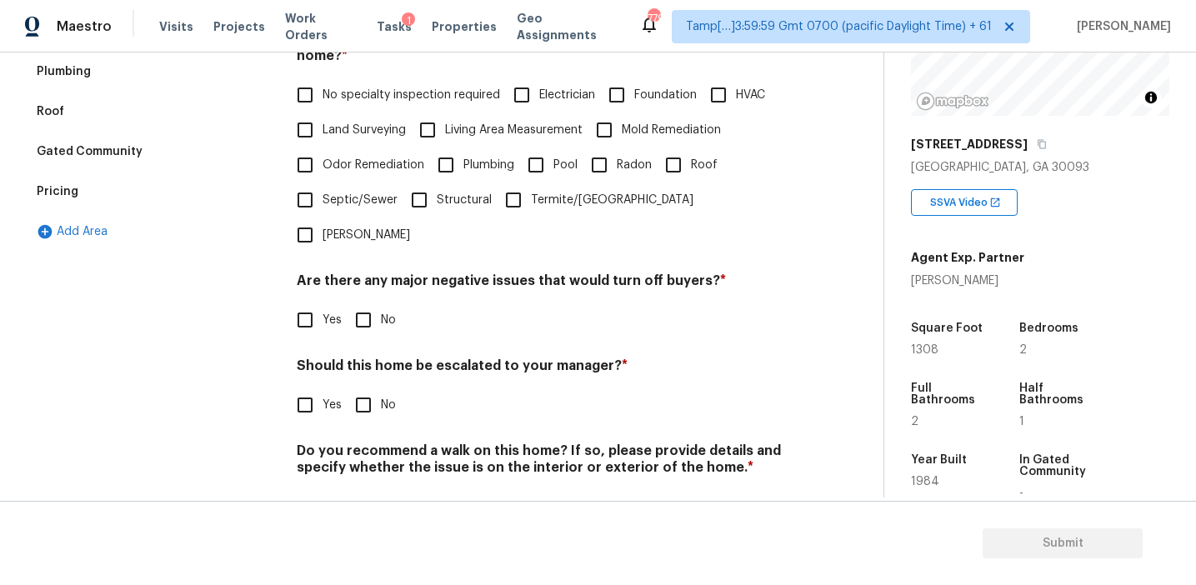
click at [363, 303] on input "No" at bounding box center [363, 320] width 35 height 35
checkbox input "true"
click at [360, 392] on div "Verification Notes: ​ Are any specialty inspections required before making a de…" at bounding box center [543, 218] width 493 height 653
click at [362, 388] on input "No" at bounding box center [363, 405] width 35 height 35
checkbox input "true"
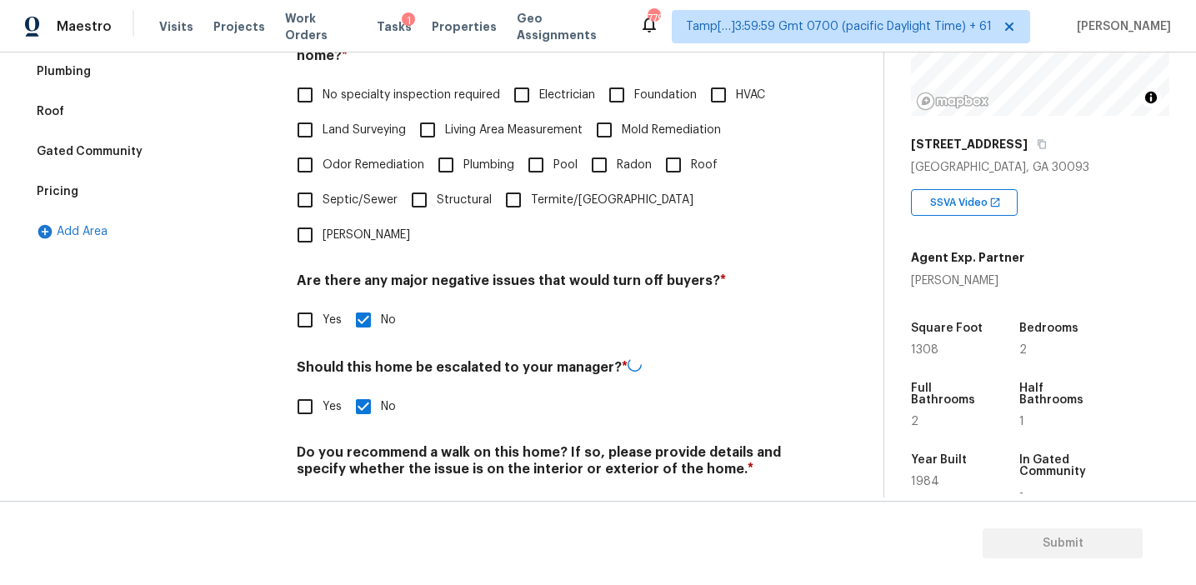
click at [359, 491] on input "No" at bounding box center [363, 508] width 35 height 35
checkbox input "true"
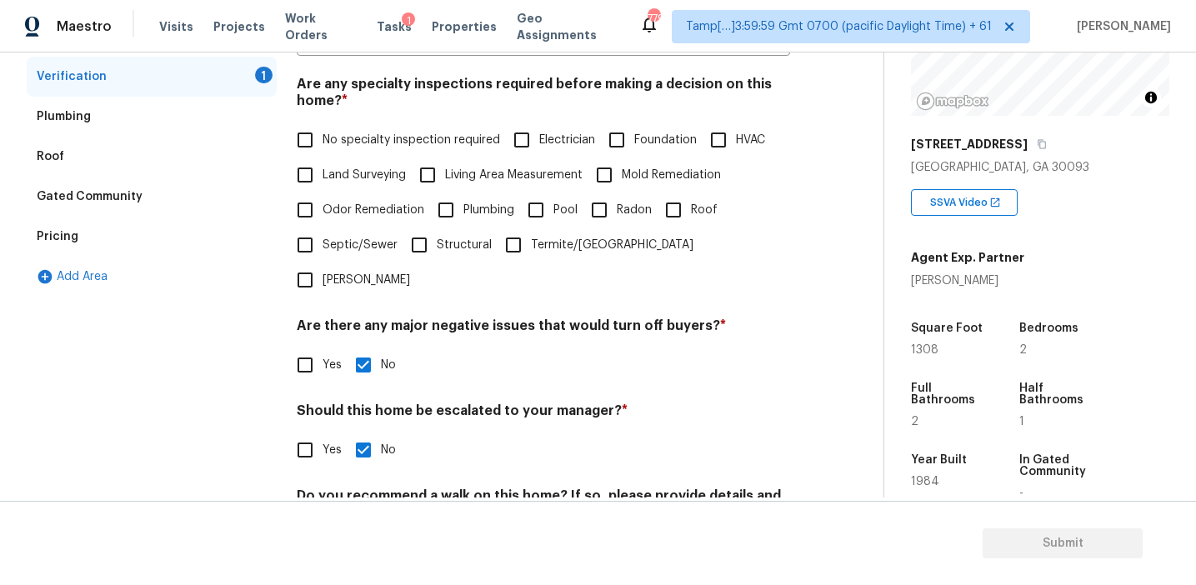
scroll to position [278, 0]
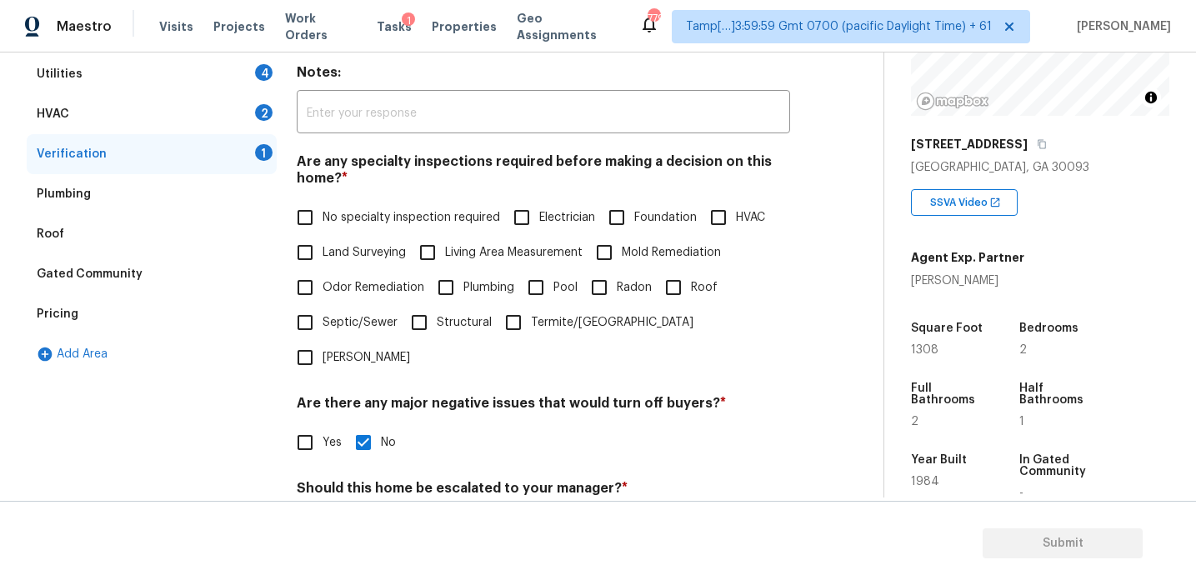
click at [335, 215] on span "No specialty inspection required" at bounding box center [412, 218] width 178 height 18
click at [323, 215] on input "No specialty inspection required" at bounding box center [305, 217] width 35 height 35
checkbox input "true"
click at [251, 105] on div "HVAC 2" at bounding box center [152, 114] width 250 height 40
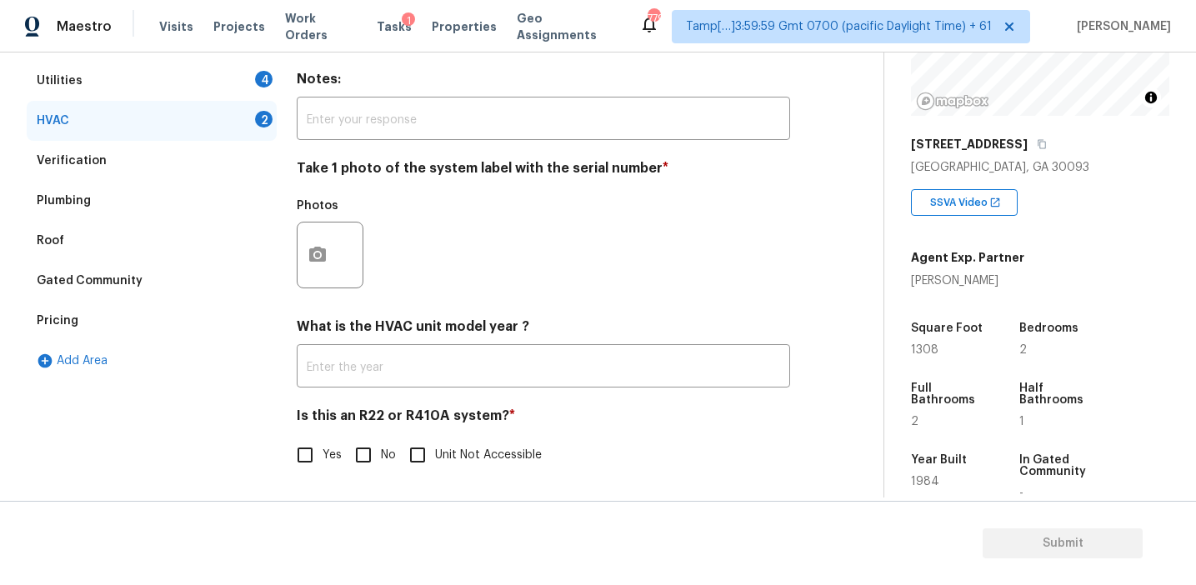
click at [352, 453] on input "No" at bounding box center [363, 455] width 35 height 35
checkbox input "true"
click at [320, 240] on button "button" at bounding box center [318, 255] width 40 height 65
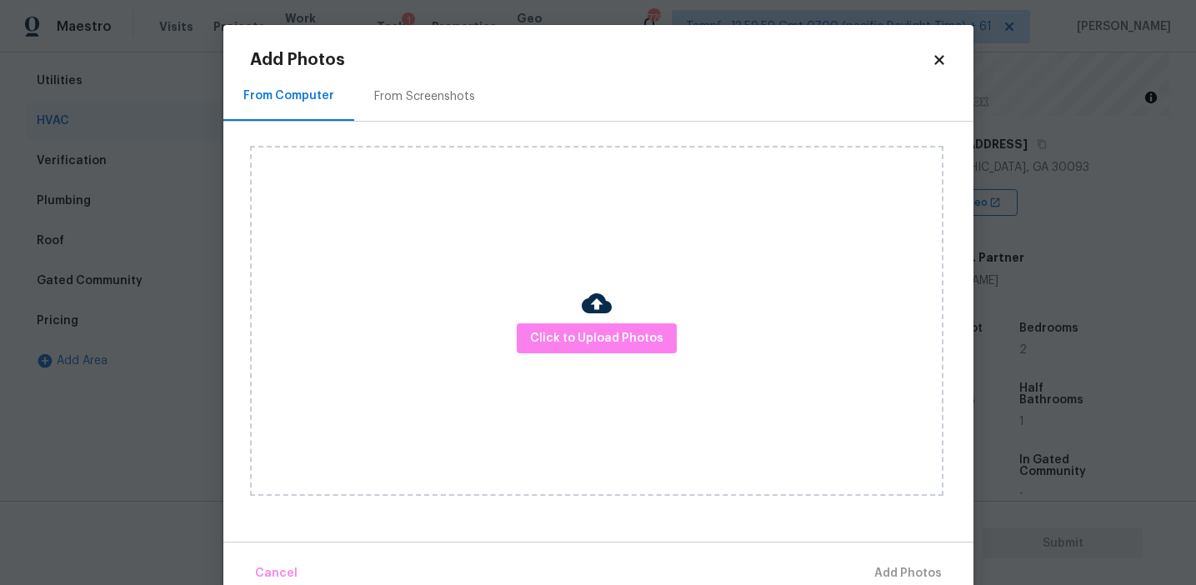
click at [564, 320] on div "Click to Upload Photos" at bounding box center [596, 321] width 693 height 350
click at [558, 211] on div "Click to Upload Photos" at bounding box center [596, 321] width 693 height 350
click at [597, 379] on div "Click to Upload Photos" at bounding box center [596, 321] width 693 height 350
click at [589, 335] on span "Click to Upload Photos" at bounding box center [596, 338] width 133 height 21
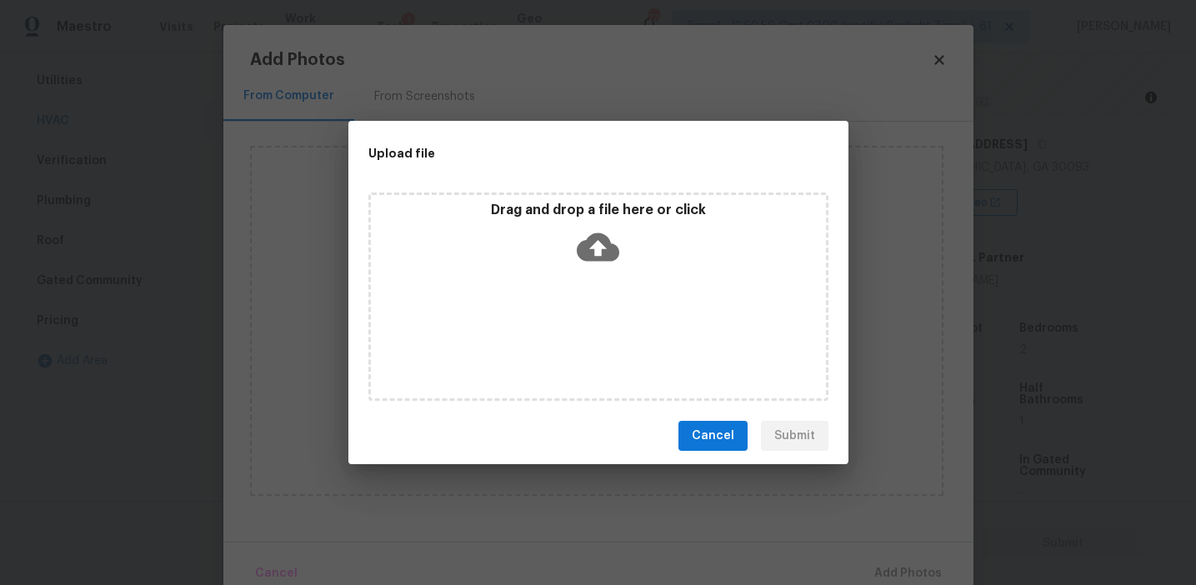
click at [542, 210] on p "Drag and drop a file here or click" at bounding box center [598, 211] width 455 height 18
click at [716, 434] on span "Cancel" at bounding box center [713, 436] width 43 height 21
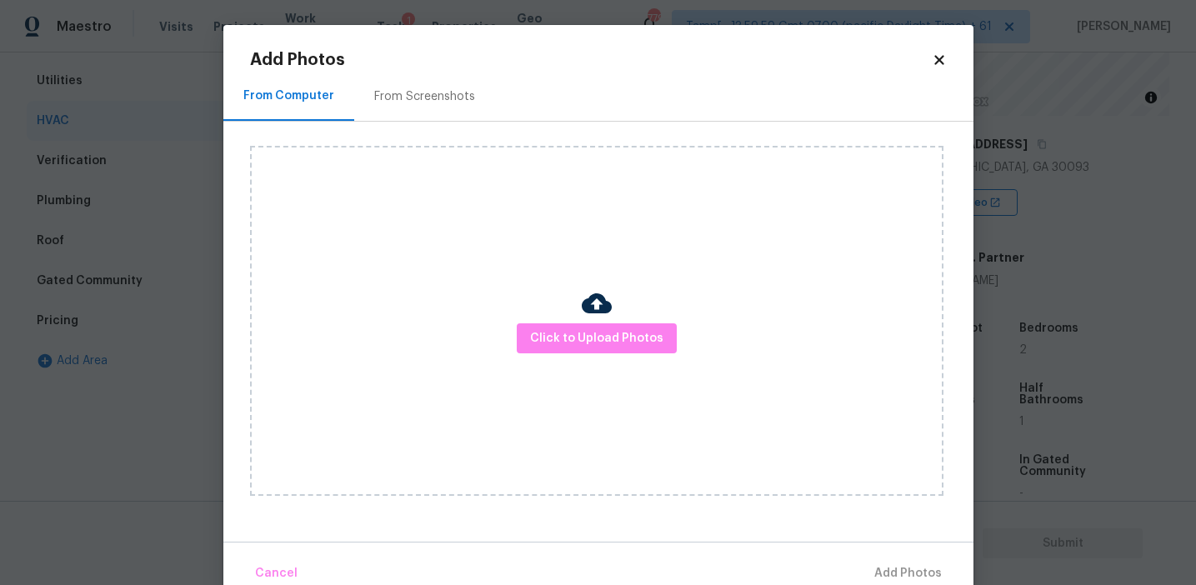
click at [410, 101] on div "From Screenshots" at bounding box center [424, 96] width 101 height 17
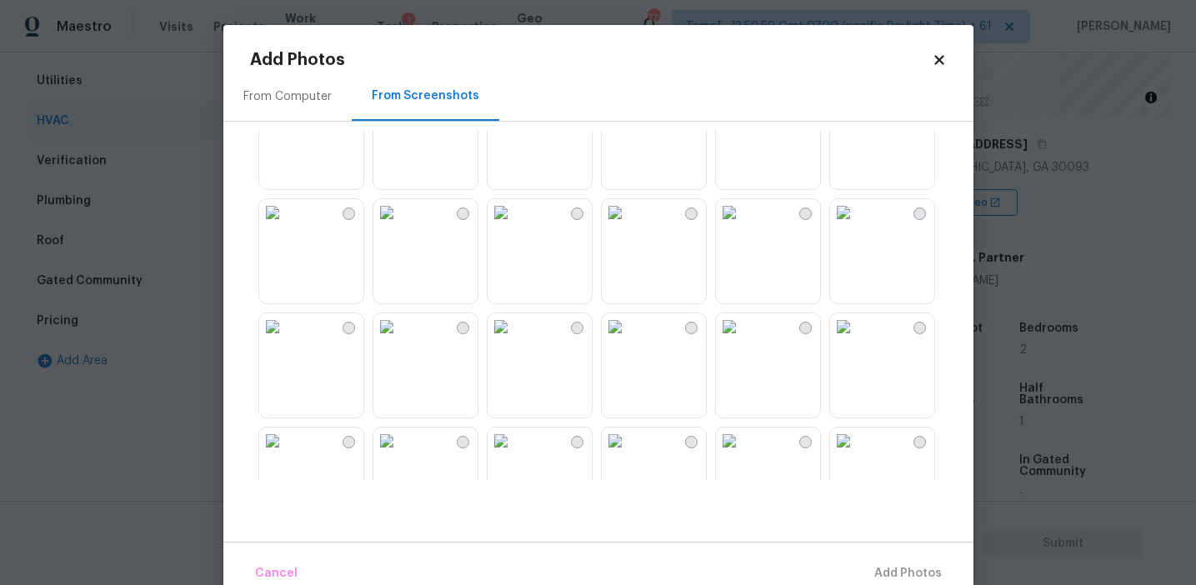
scroll to position [0, 0]
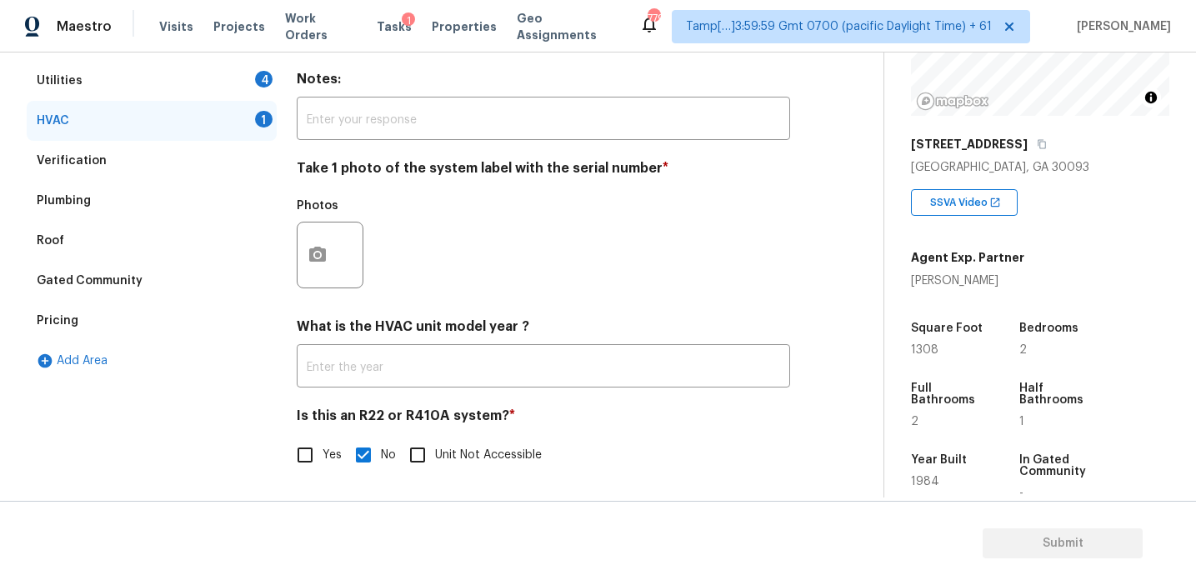
click at [169, 139] on body "Maestro Visits Projects Work Orders Tasks 1 Properties Geo Assignments 779 Tamp…" at bounding box center [598, 292] width 1196 height 585
click at [655, 188] on div "Take 1 photo of the system label with the serial number * Photos" at bounding box center [543, 229] width 493 height 138
click at [413, 242] on div "Photos" at bounding box center [543, 244] width 493 height 108
click at [302, 255] on button "button" at bounding box center [318, 255] width 40 height 65
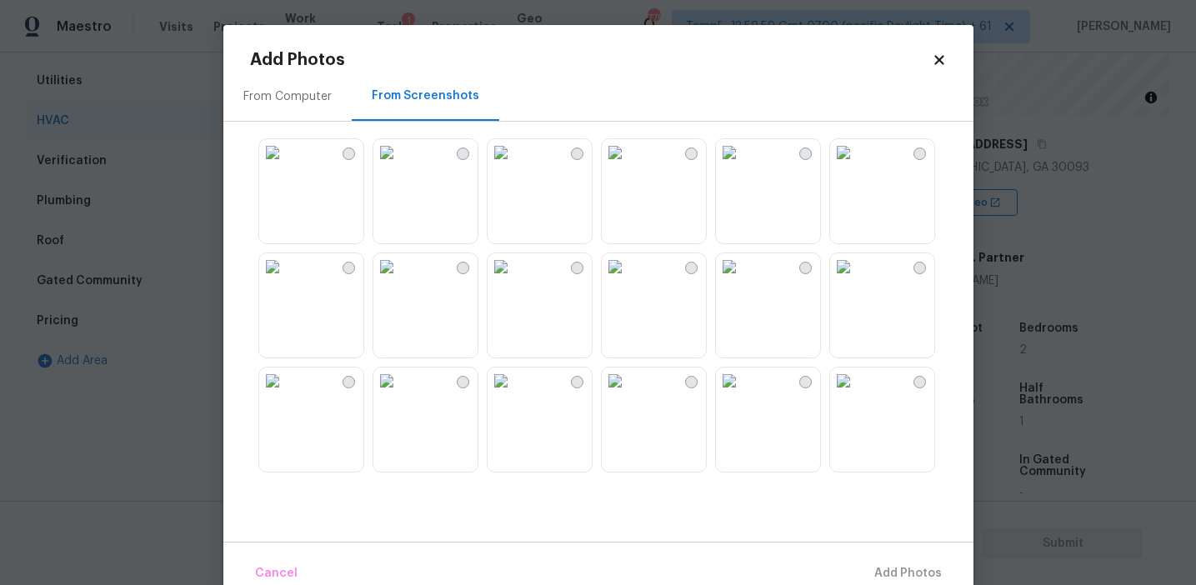
click at [317, 98] on div "From Computer" at bounding box center [287, 96] width 88 height 17
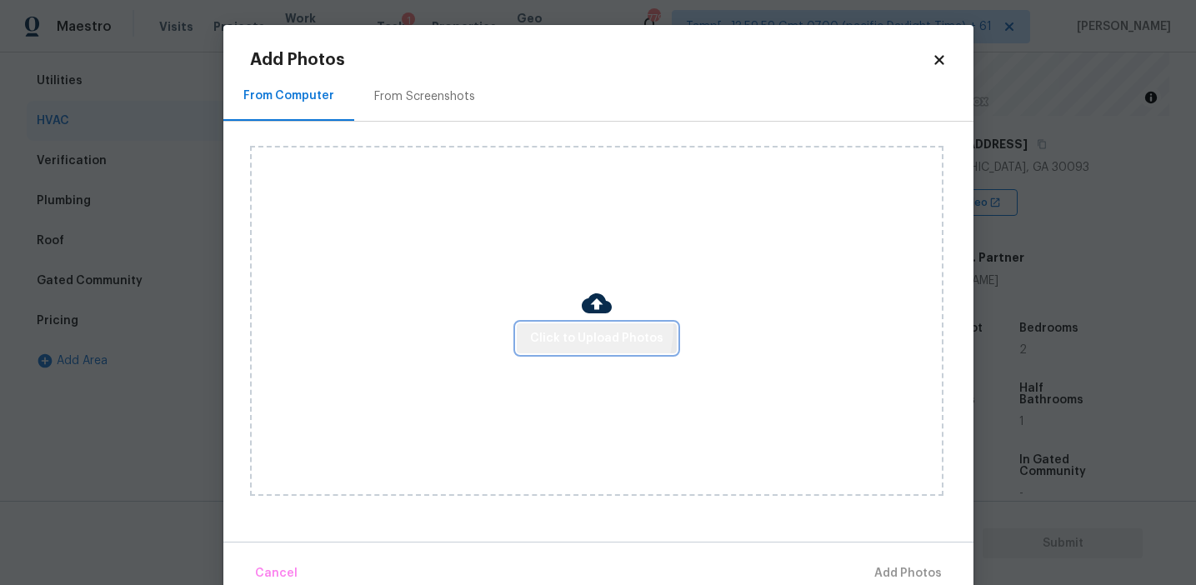
click at [563, 327] on button "Click to Upload Photos" at bounding box center [597, 338] width 160 height 31
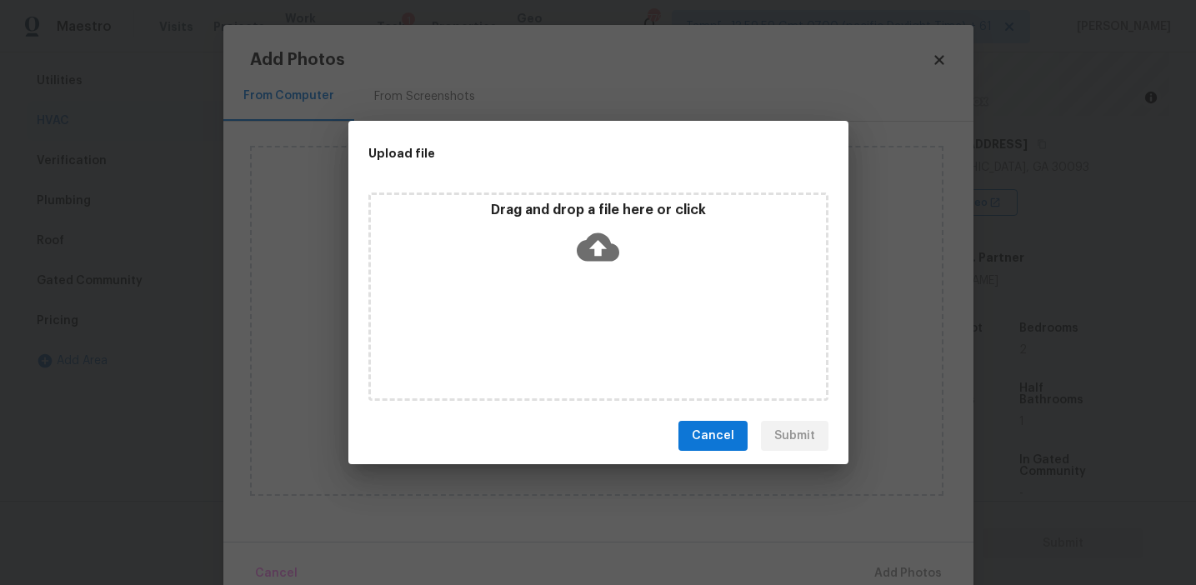
click at [563, 239] on div "Drag and drop a file here or click" at bounding box center [598, 238] width 455 height 72
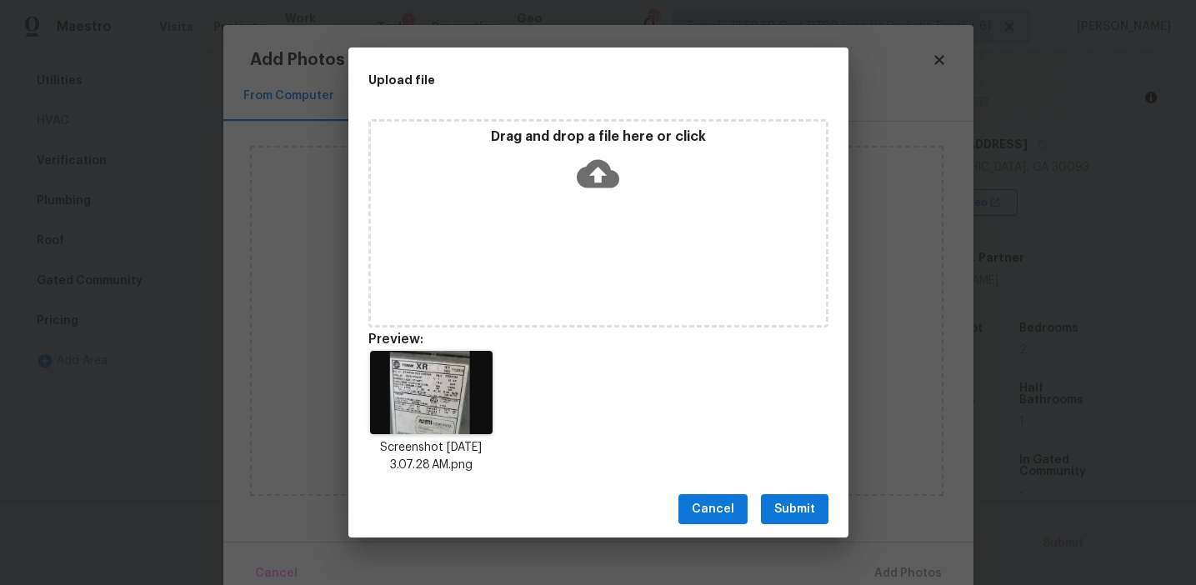
click at [795, 507] on span "Submit" at bounding box center [794, 509] width 41 height 21
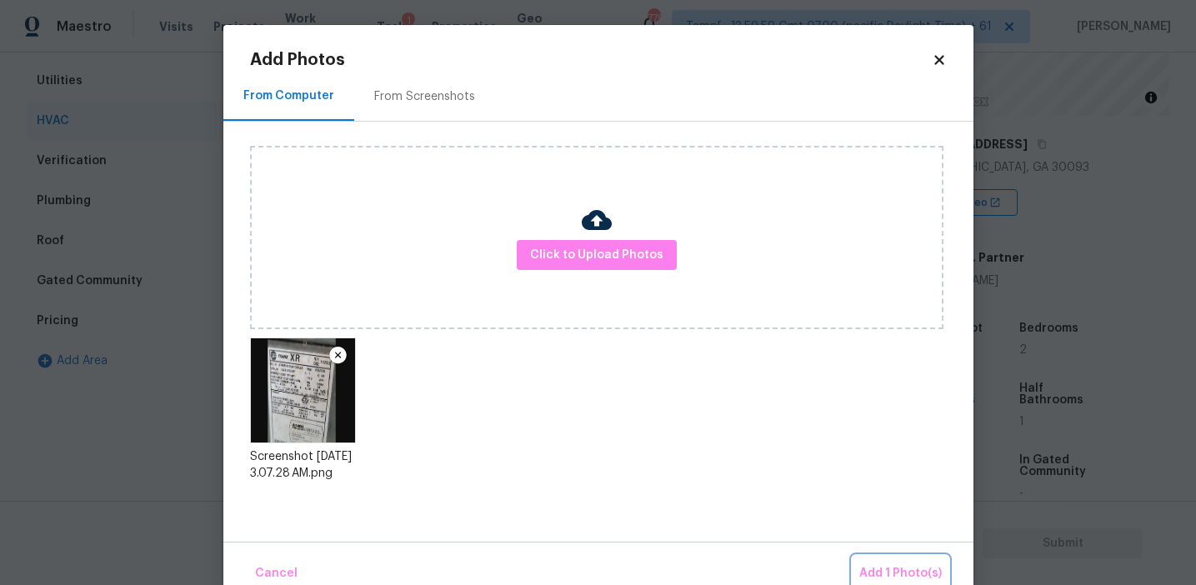
click at [873, 567] on span "Add 1 Photo(s)" at bounding box center [900, 573] width 83 height 21
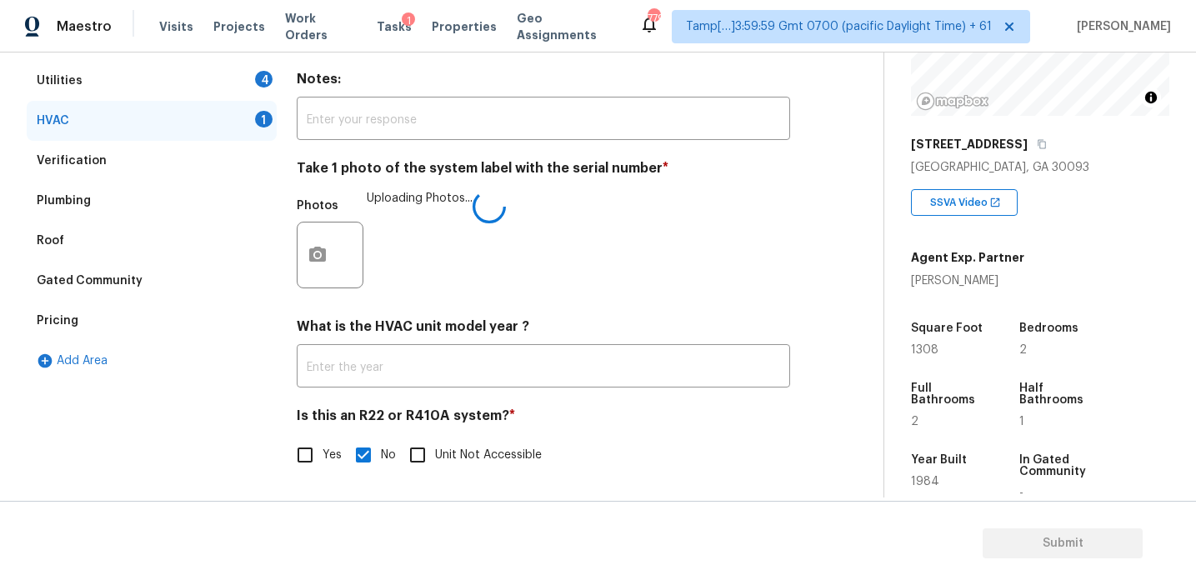
click at [628, 301] on div "HVAC Delete Area Notes: ​ Take 1 photo of the system label with the serial numb…" at bounding box center [543, 257] width 493 height 472
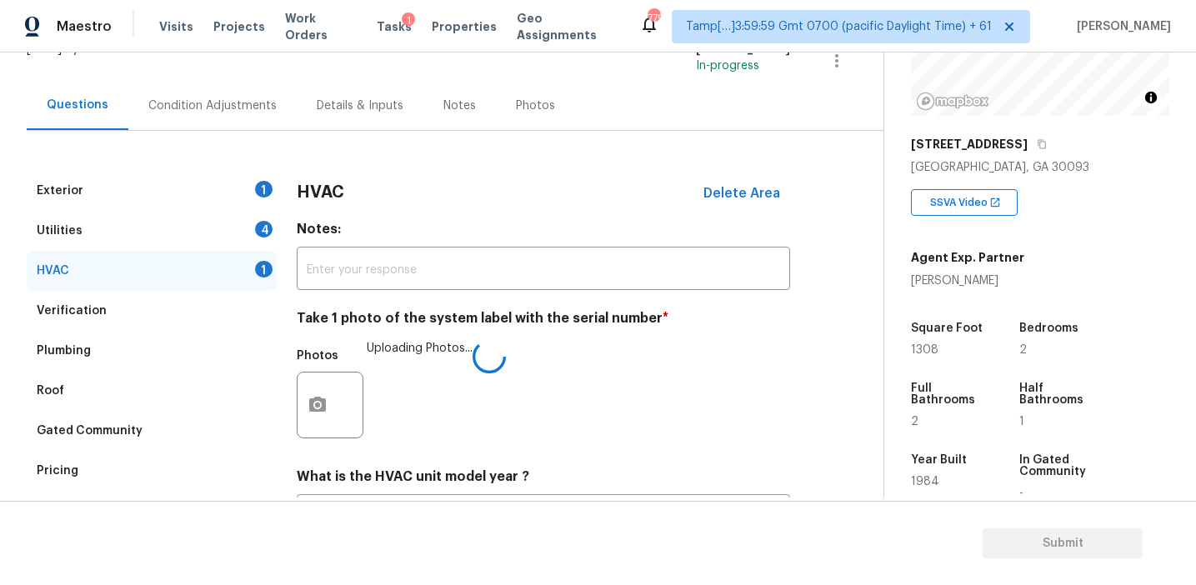
scroll to position [130, 0]
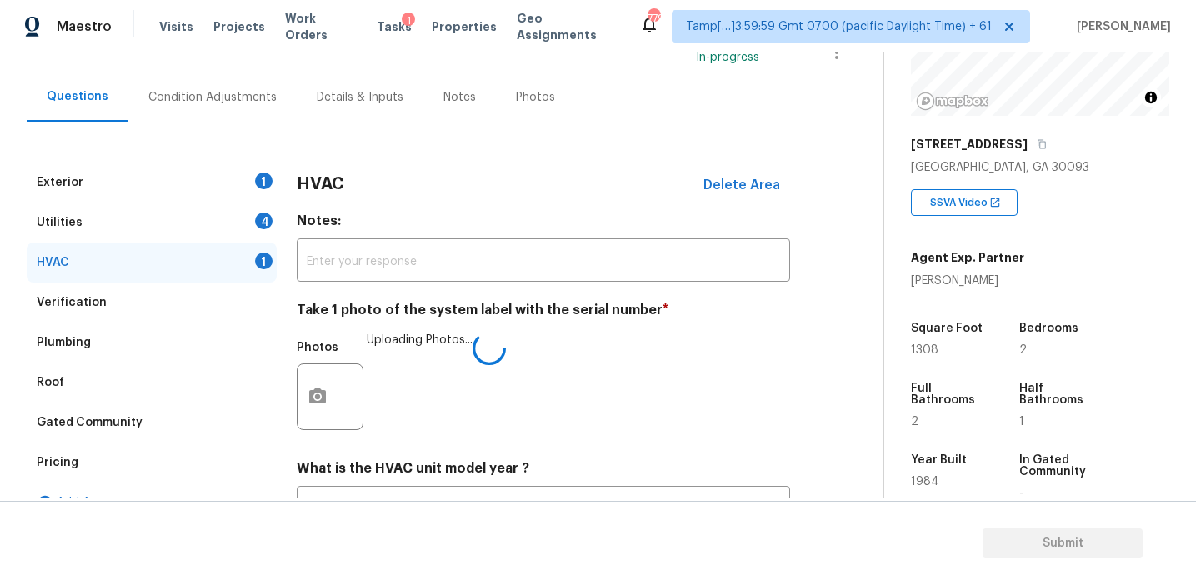
click at [327, 188] on h3 "HVAC" at bounding box center [321, 184] width 48 height 17
click at [324, 225] on h4 "Notes:" at bounding box center [543, 224] width 493 height 23
click at [252, 234] on div "Utilities 4" at bounding box center [152, 223] width 250 height 40
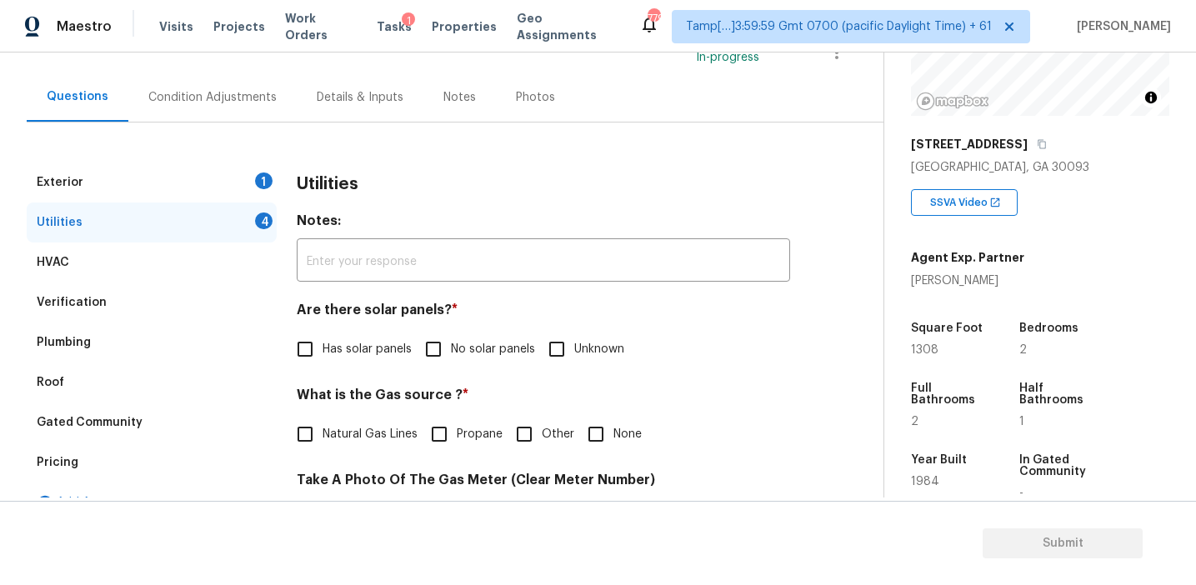
click at [457, 351] on span "No solar panels" at bounding box center [493, 350] width 84 height 18
click at [451, 351] on input "No solar panels" at bounding box center [433, 349] width 35 height 35
checkbox input "true"
click at [378, 432] on span "Natural Gas Lines" at bounding box center [370, 435] width 95 height 18
click at [323, 432] on input "Natural Gas Lines" at bounding box center [305, 434] width 35 height 35
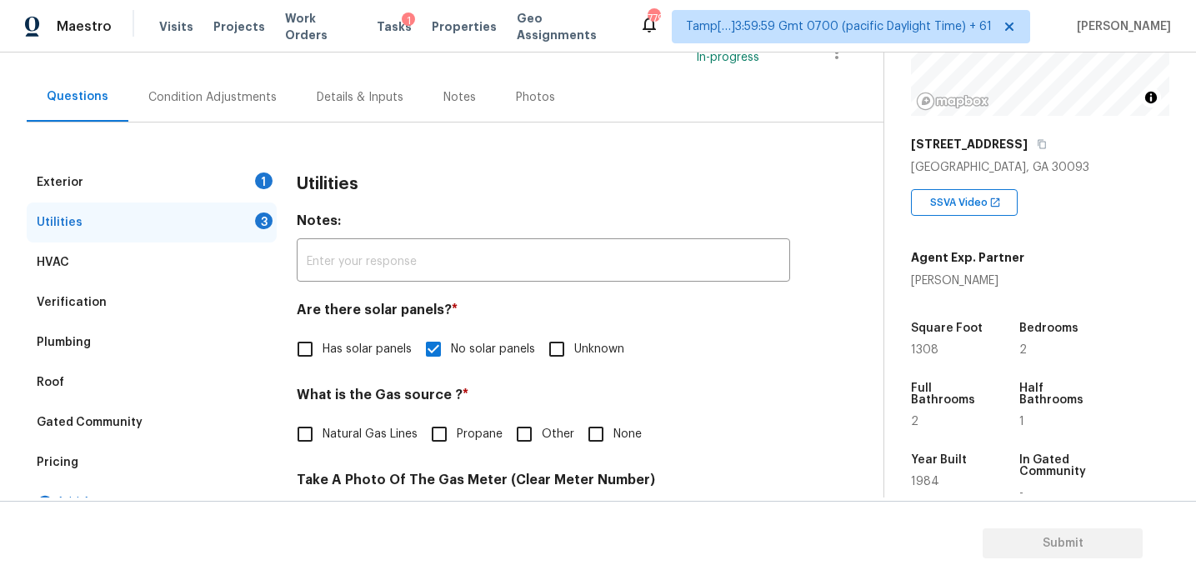
checkbox input "true"
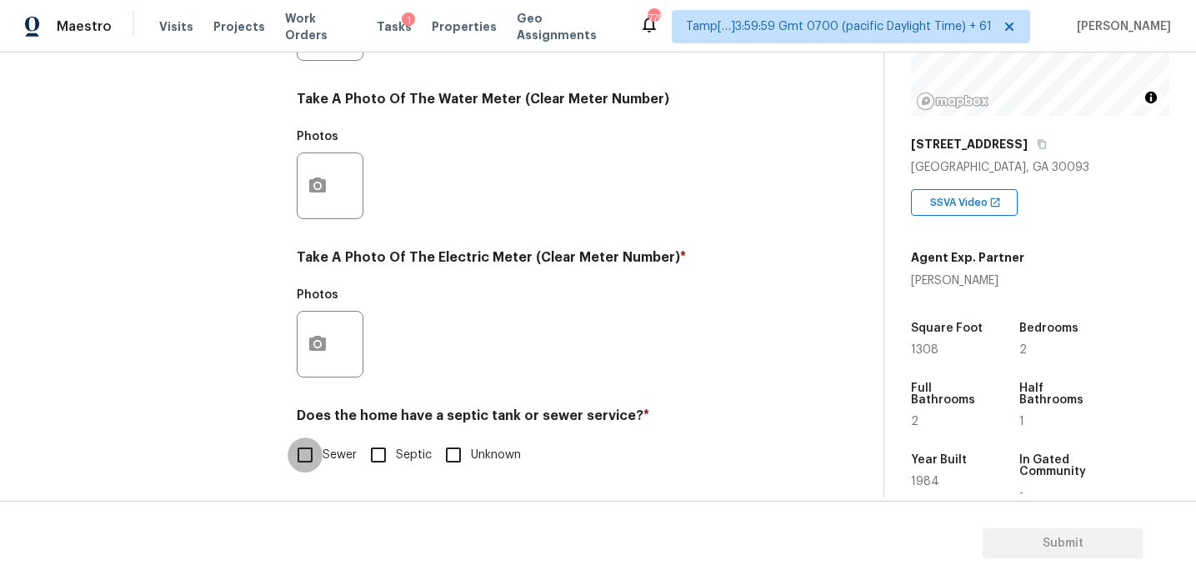
click at [319, 454] on input "Sewer" at bounding box center [305, 455] width 35 height 35
checkbox input "true"
click at [319, 324] on button "button" at bounding box center [318, 344] width 40 height 65
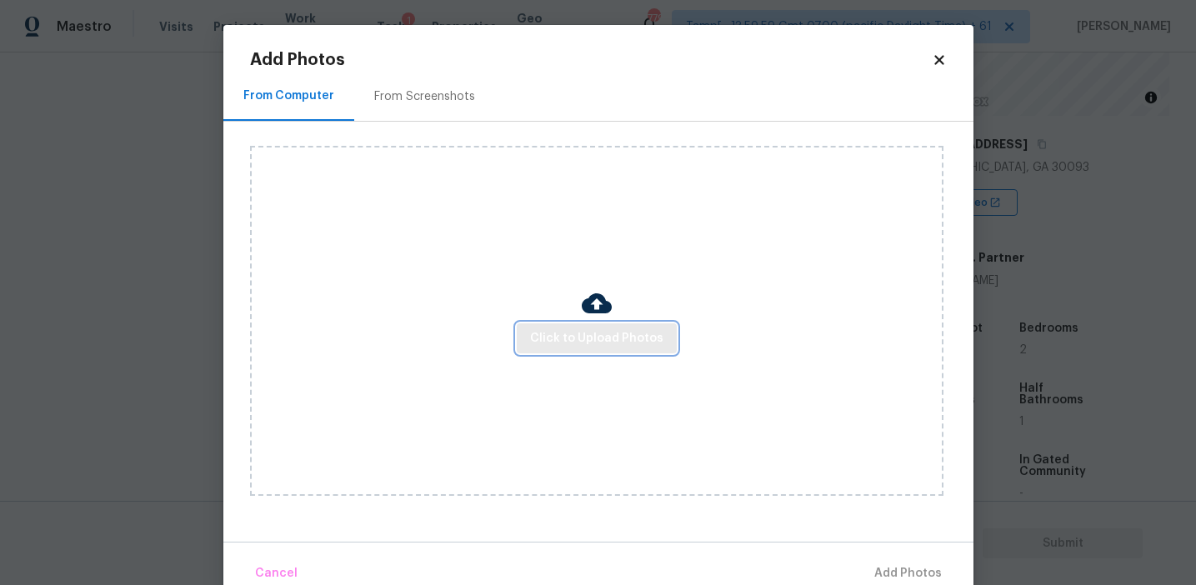
click at [564, 331] on span "Click to Upload Photos" at bounding box center [596, 338] width 133 height 21
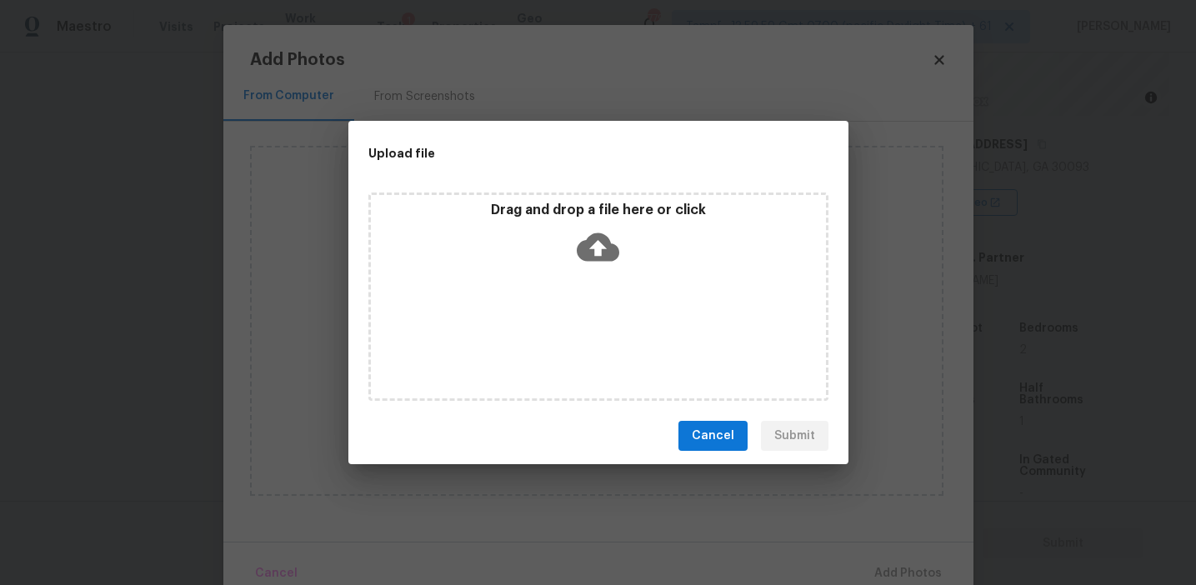
click at [557, 222] on div "Drag and drop a file here or click" at bounding box center [598, 238] width 455 height 72
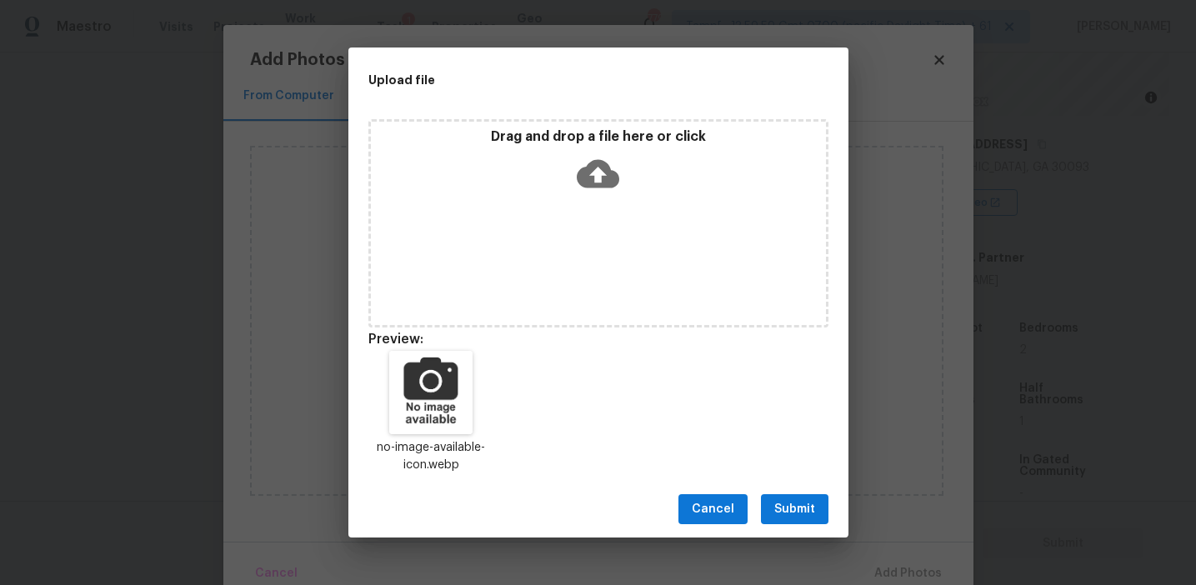
click at [779, 509] on span "Submit" at bounding box center [794, 509] width 41 height 21
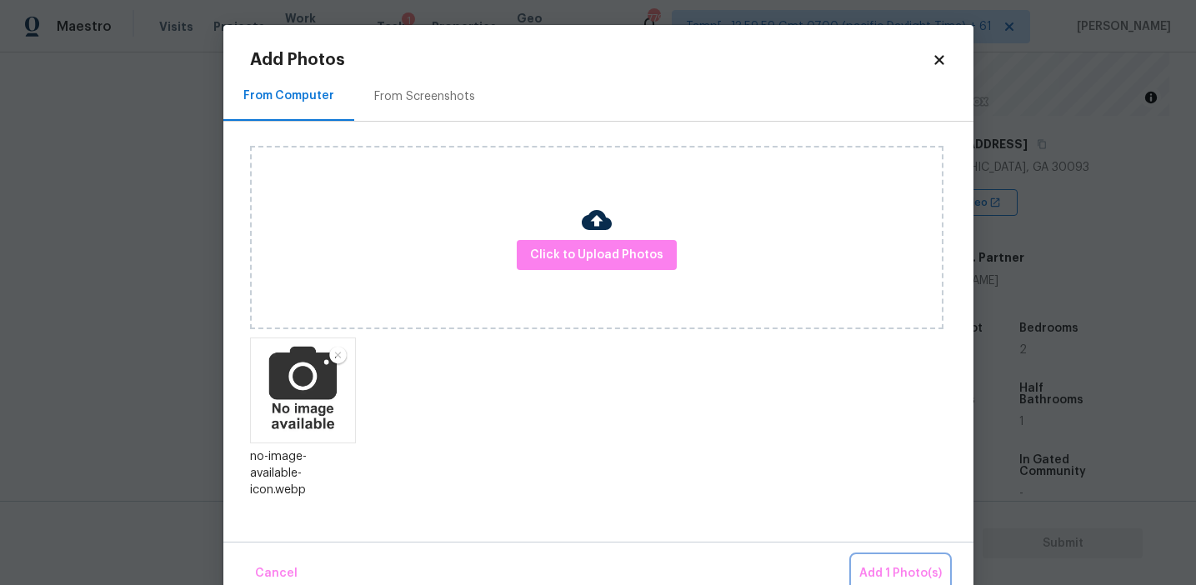
click at [875, 568] on span "Add 1 Photo(s)" at bounding box center [900, 573] width 83 height 21
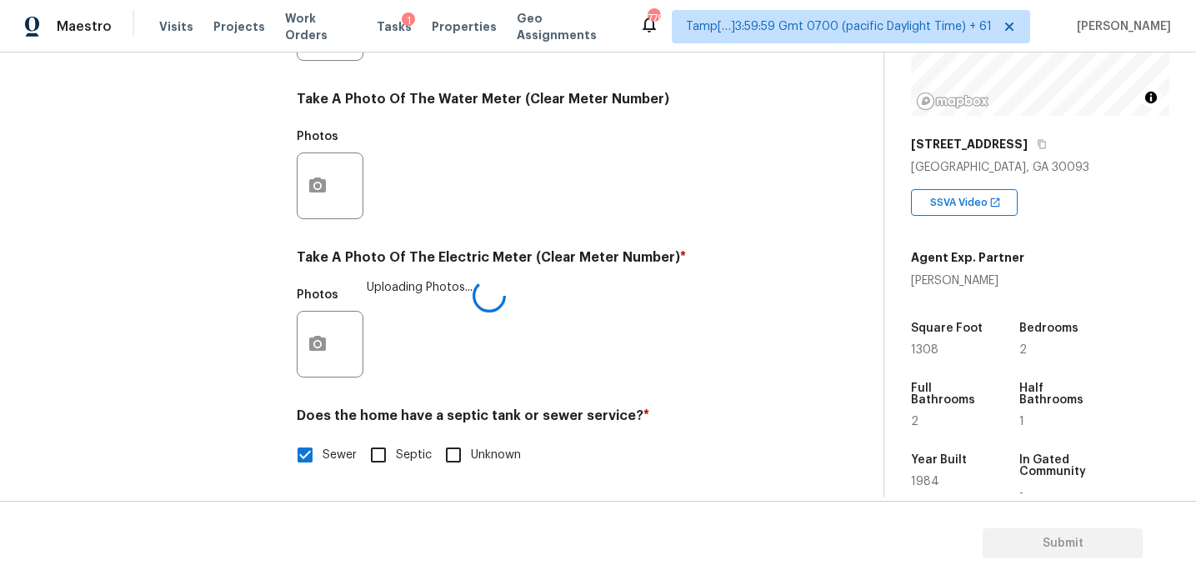
click at [610, 275] on div "Take A Photo Of The Electric Meter (Clear Meter Number) * Photos Uploading Phot…" at bounding box center [543, 318] width 493 height 138
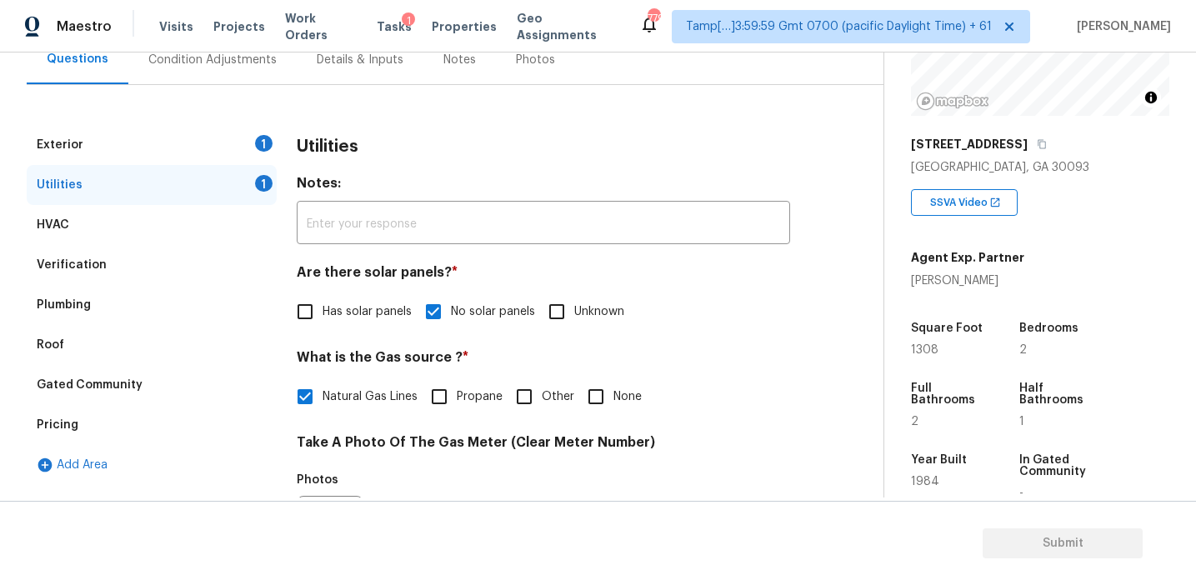
click at [350, 148] on h3 "Utilities" at bounding box center [328, 146] width 62 height 17
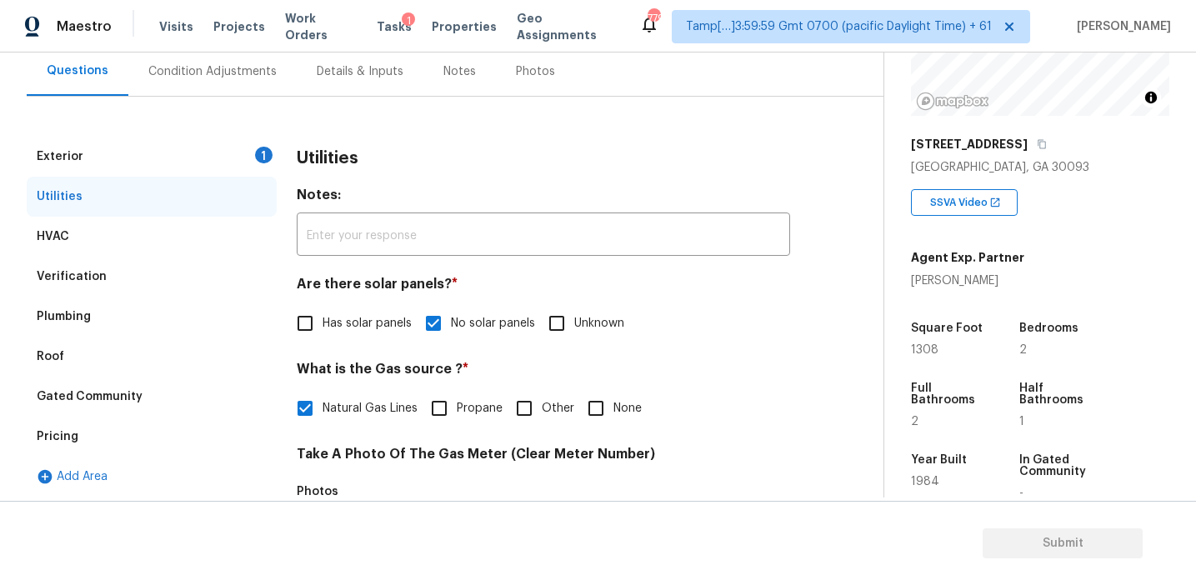
click at [243, 155] on div "Exterior 1" at bounding box center [152, 157] width 250 height 40
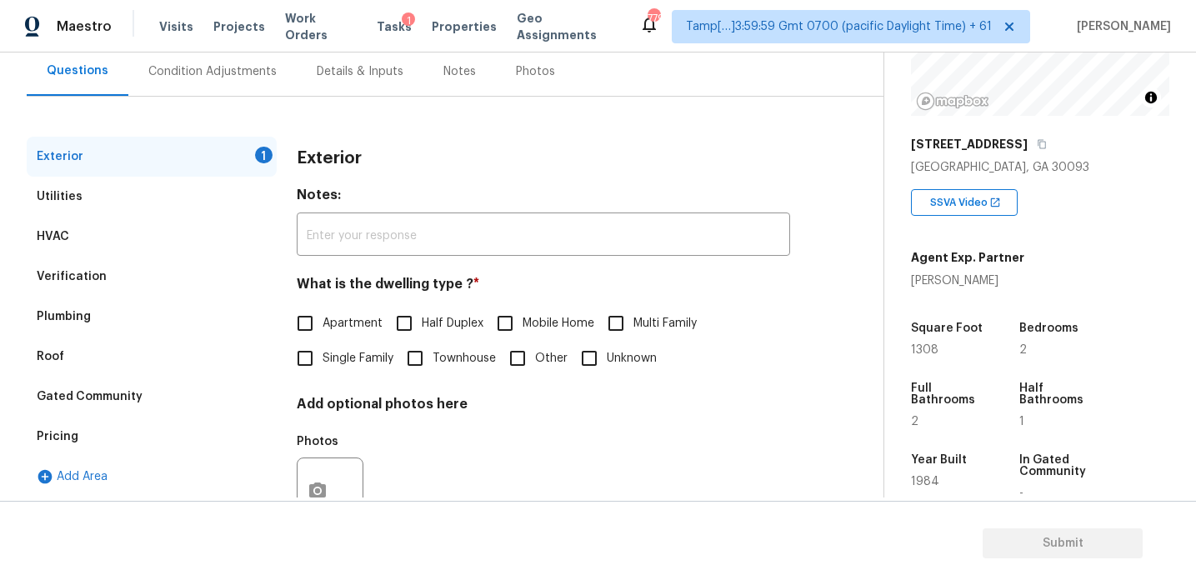
click at [410, 361] on input "Townhouse" at bounding box center [415, 358] width 35 height 35
checkbox input "true"
click at [312, 173] on div "Exterior" at bounding box center [543, 158] width 493 height 43
click at [266, 108] on div "Exterior Utilities HVAC Verification Plumbing Roof Gated Community Pricing Add …" at bounding box center [435, 326] width 817 height 458
click at [251, 73] on div "Condition Adjustments" at bounding box center [212, 71] width 128 height 17
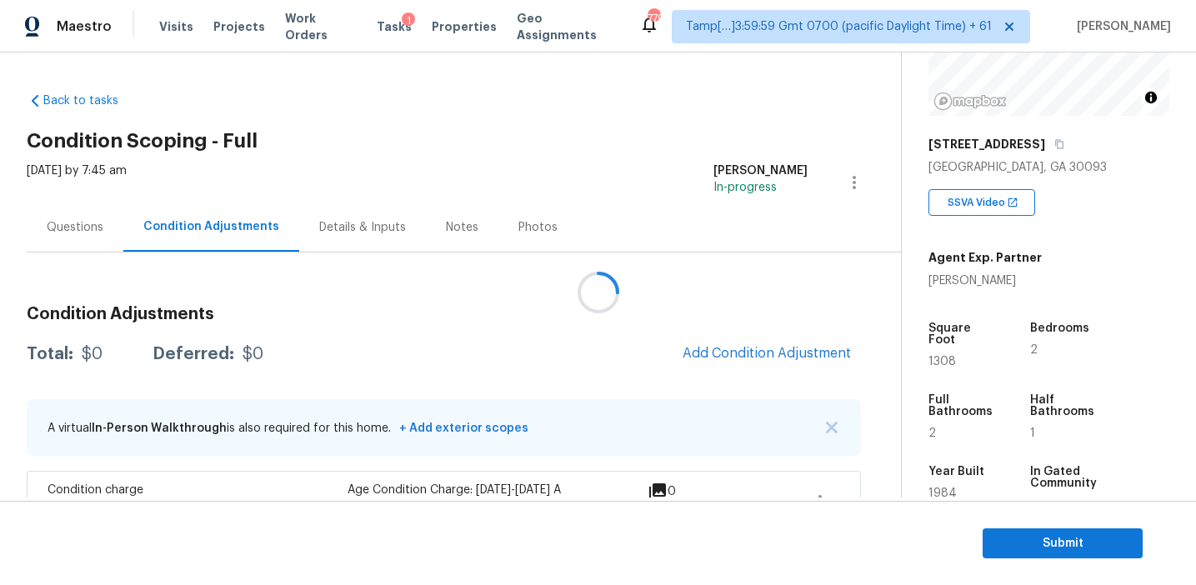
click at [535, 325] on div at bounding box center [598, 292] width 1196 height 585
click at [371, 362] on div at bounding box center [598, 292] width 1196 height 585
click at [608, 368] on div "Total: $3742.14 Deferred: $0 Add Condition Adjustment" at bounding box center [444, 354] width 834 height 37
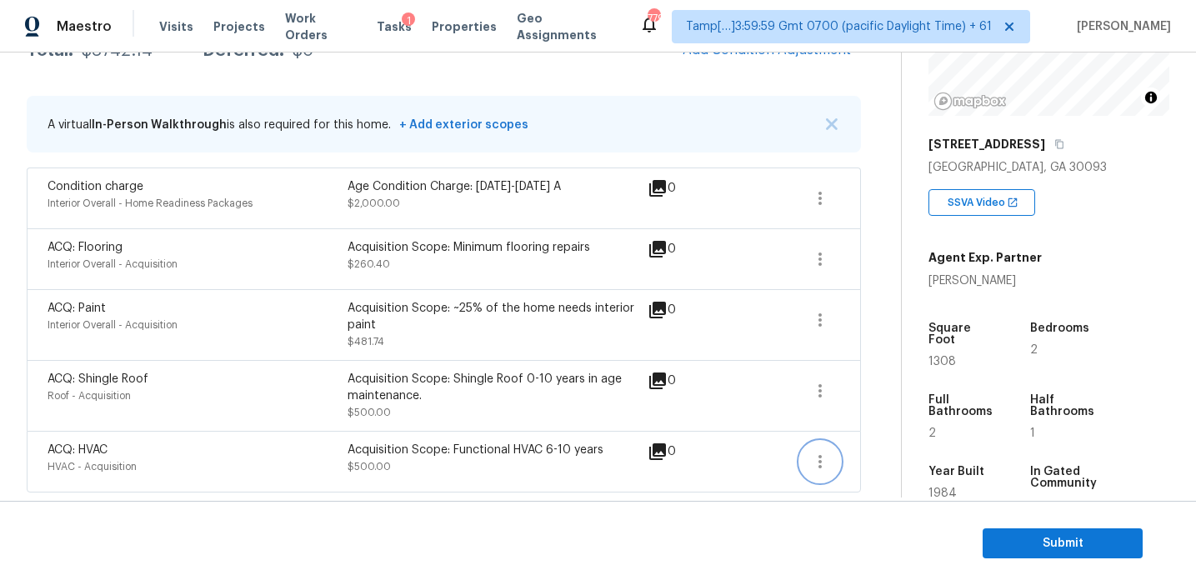
click at [821, 464] on icon "button" at bounding box center [820, 462] width 20 height 20
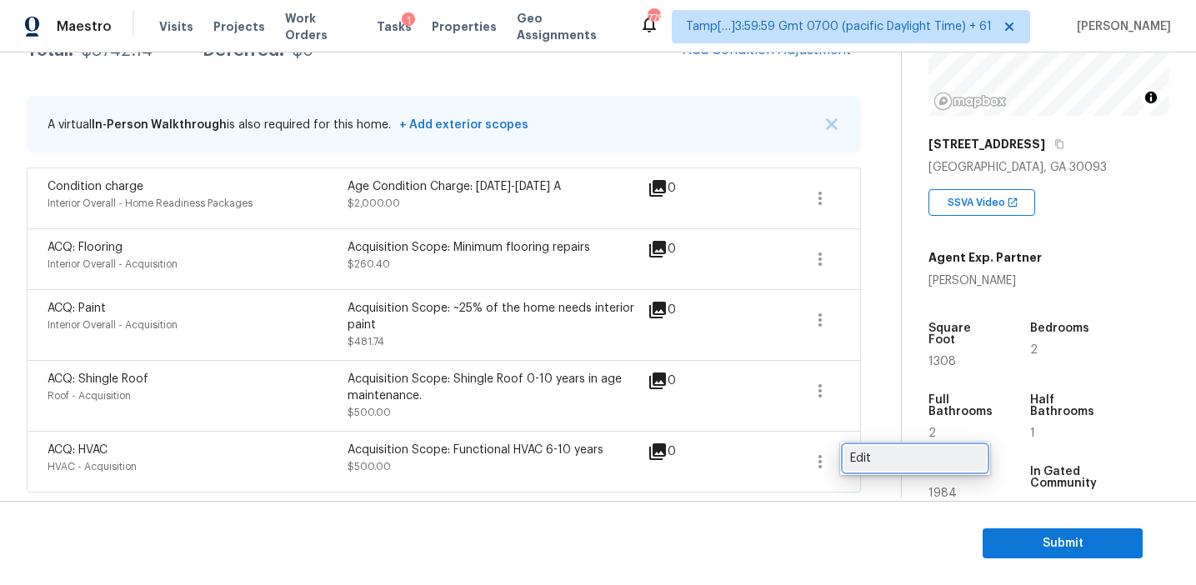
click at [893, 448] on link "Edit" at bounding box center [915, 458] width 142 height 25
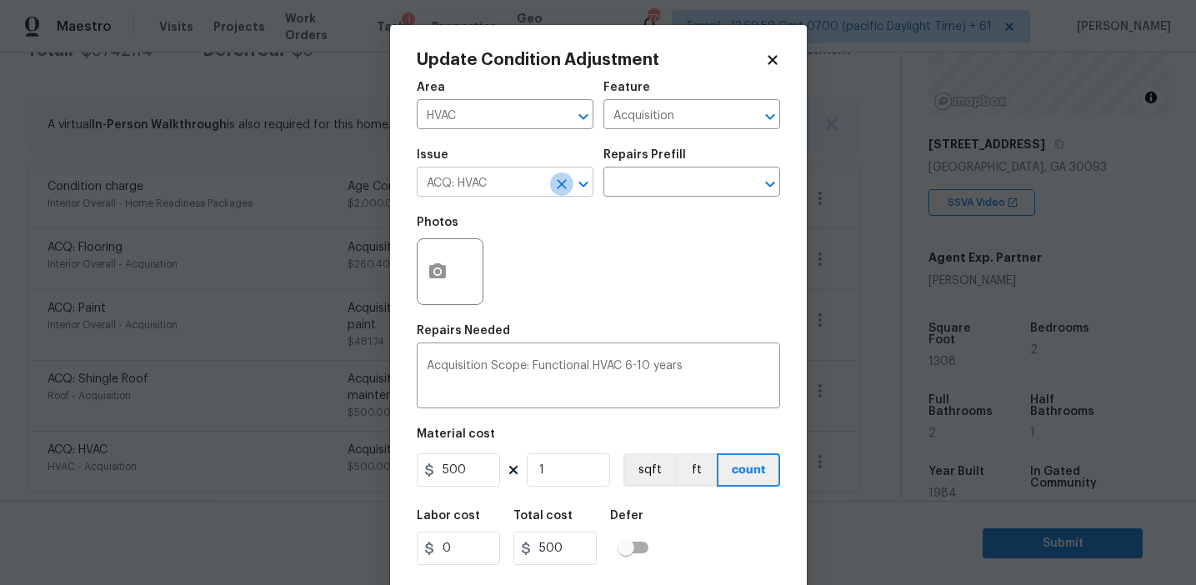
click at [563, 183] on icon "Clear" at bounding box center [562, 184] width 10 height 10
click at [464, 185] on input "text" at bounding box center [482, 184] width 130 height 26
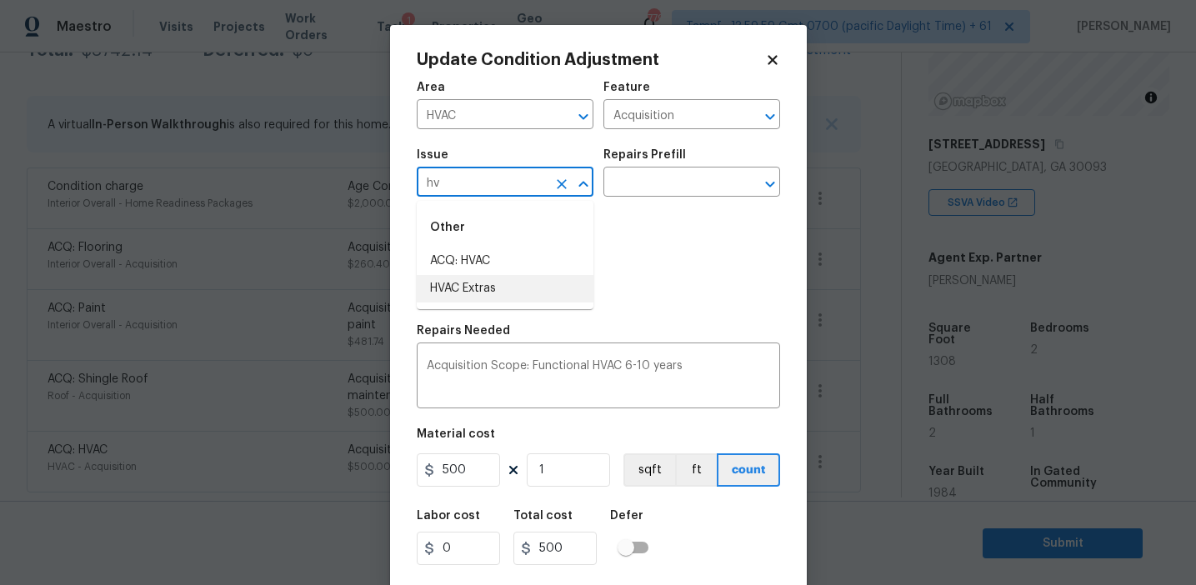
click at [493, 293] on li "HVAC Extras" at bounding box center [505, 289] width 177 height 28
type input "HVAC Extras"
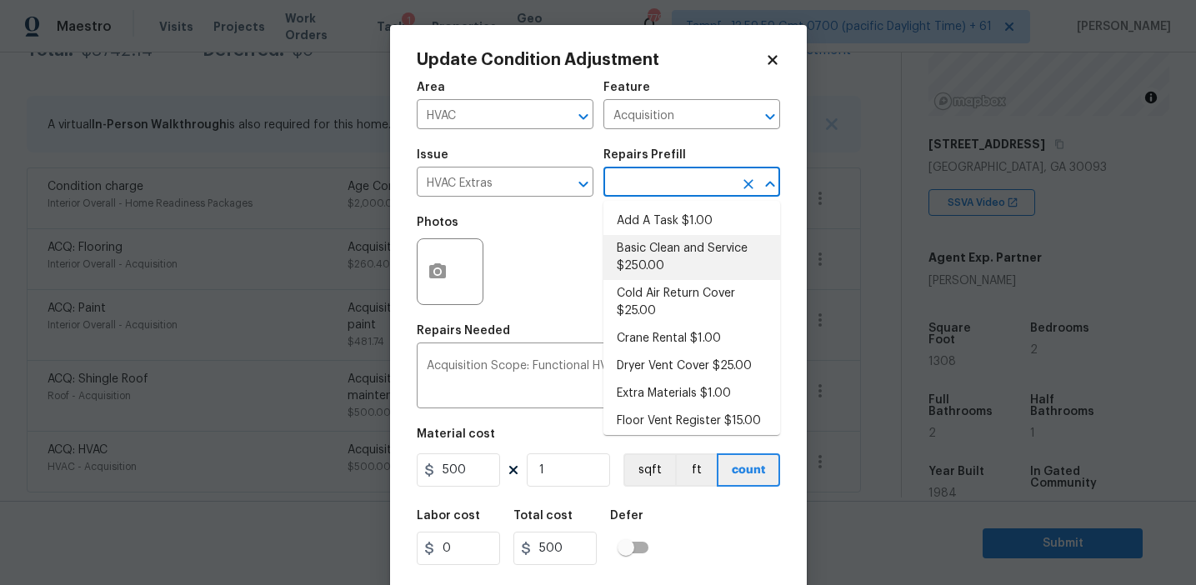
click at [694, 238] on li "Basic Clean and Service $250.00" at bounding box center [691, 257] width 177 height 45
type input "HVAC"
type textarea "General Service HVAC system including: cleaning condenser and evaporator coils,…"
type input "250"
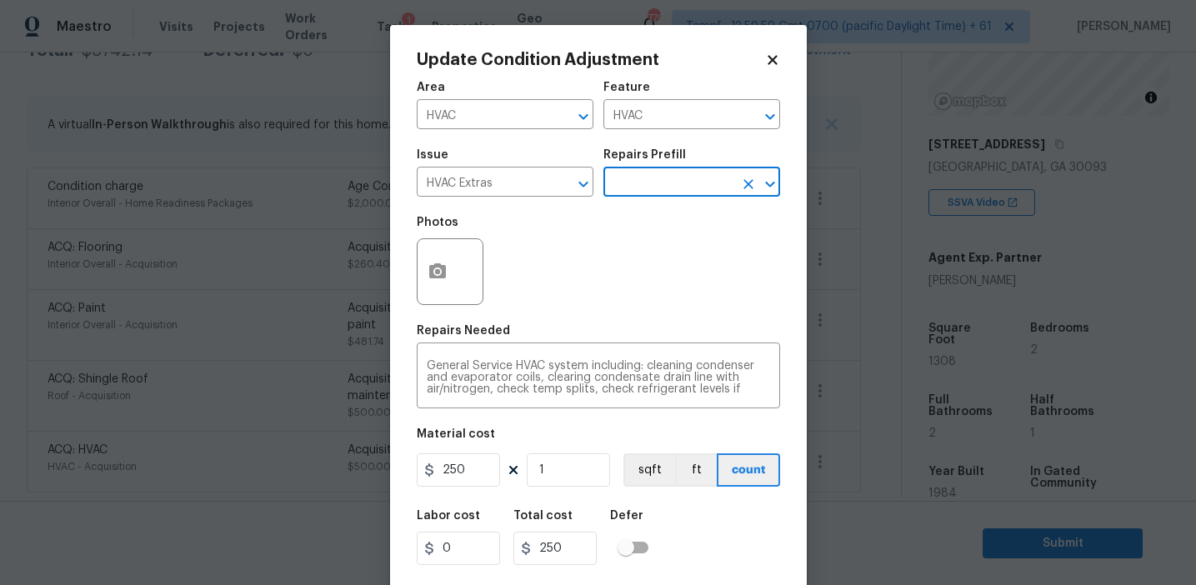
scroll to position [38, 0]
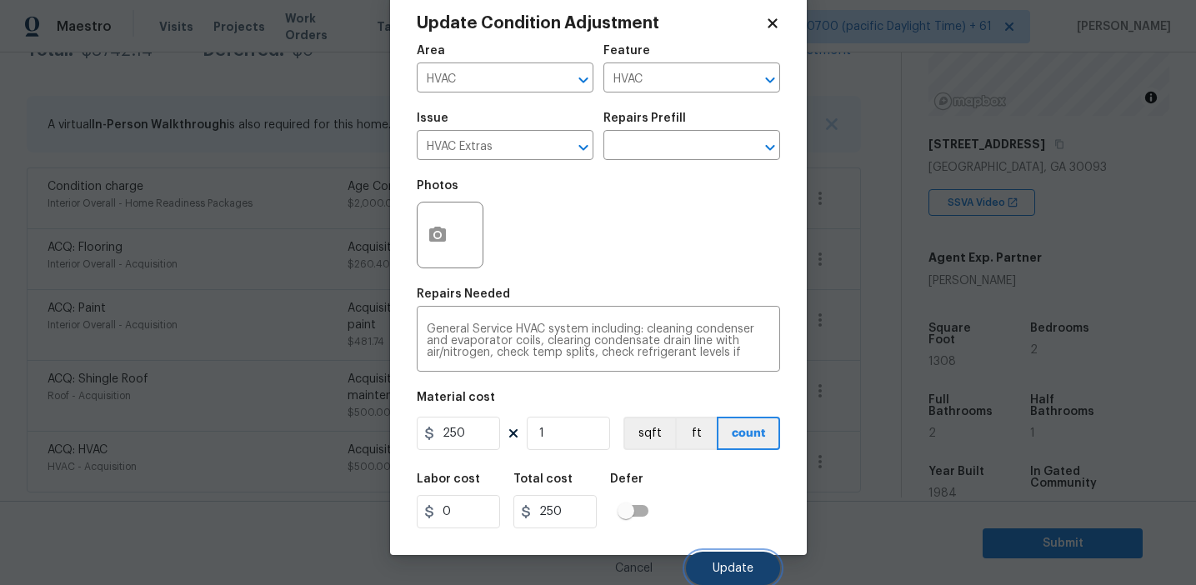
click at [715, 570] on span "Update" at bounding box center [733, 569] width 41 height 13
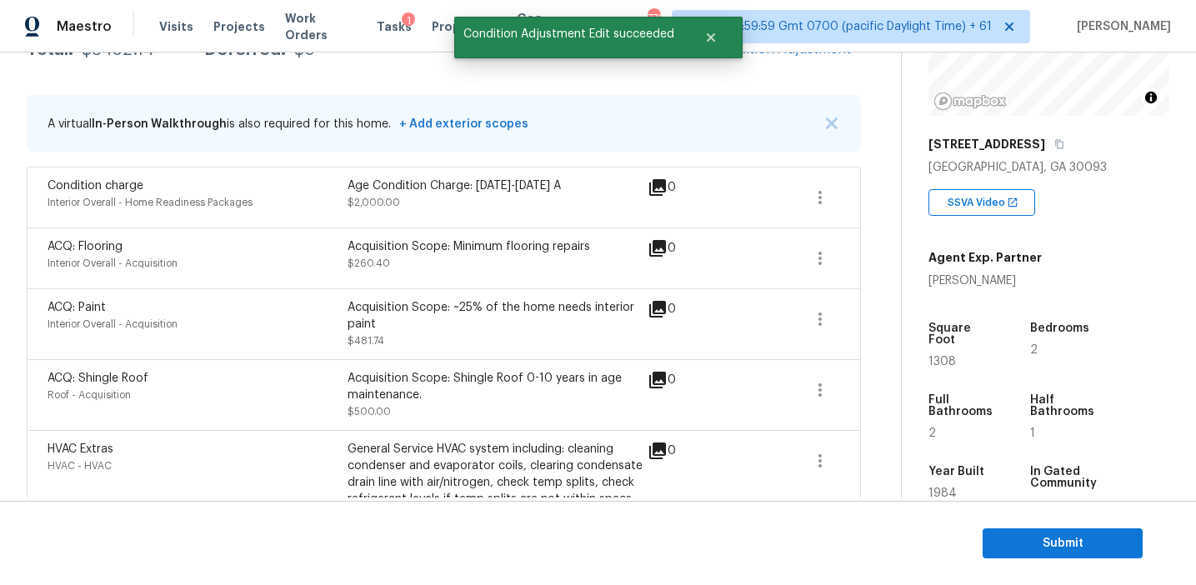
scroll to position [398, 0]
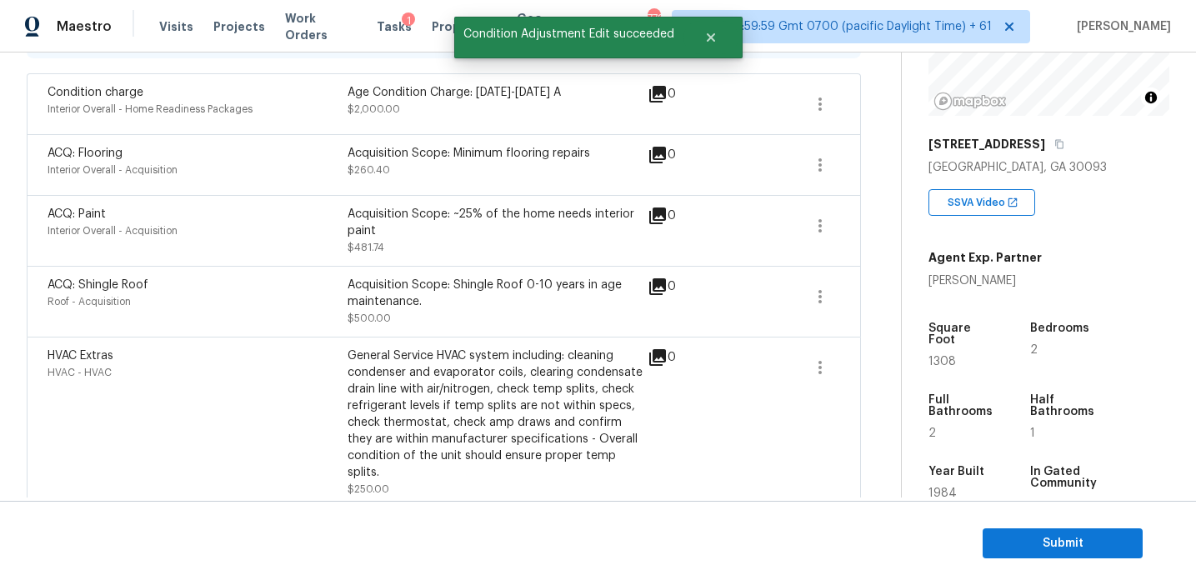
click at [465, 365] on div "General Service HVAC system including: cleaning condenser and evaporator coils,…" at bounding box center [498, 414] width 300 height 133
click at [823, 301] on icon "button" at bounding box center [820, 297] width 20 height 20
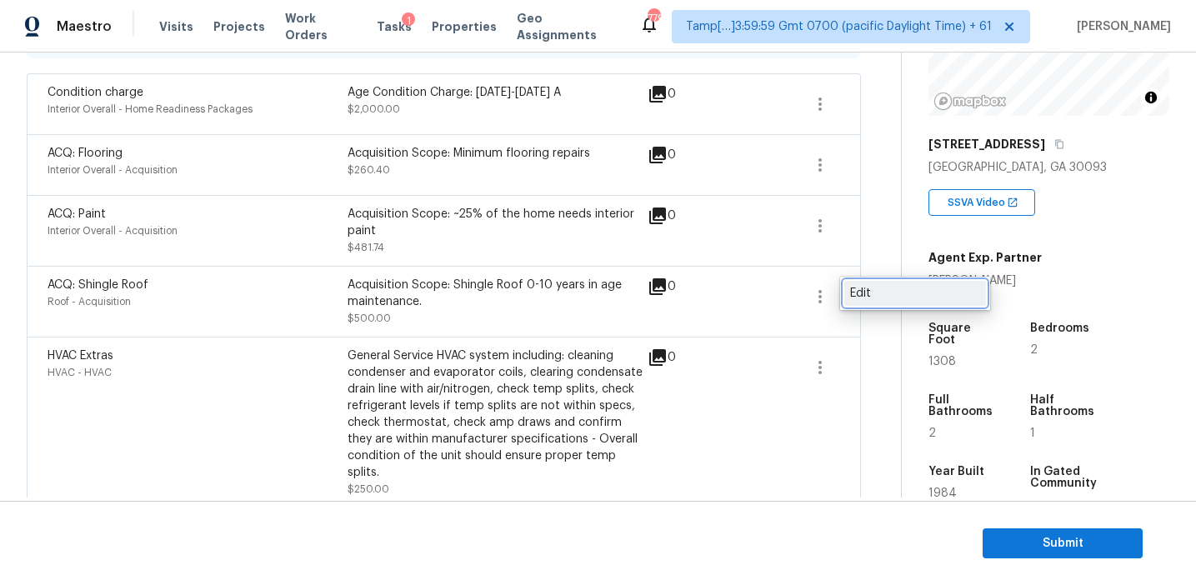
click at [872, 293] on div "Edit" at bounding box center [915, 293] width 130 height 17
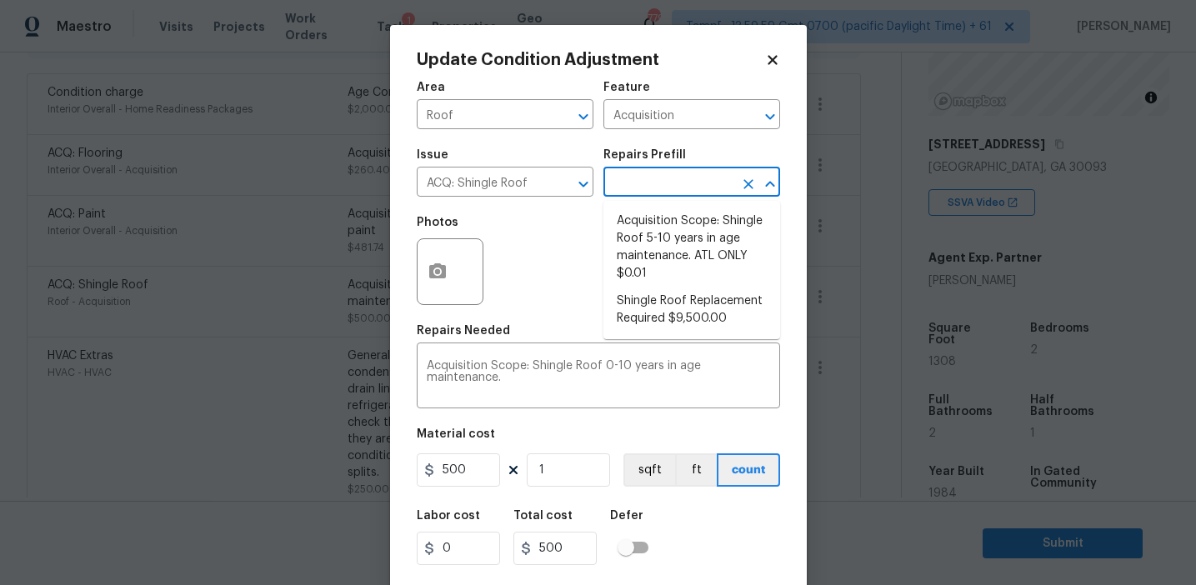
click at [655, 188] on input "text" at bounding box center [668, 184] width 130 height 26
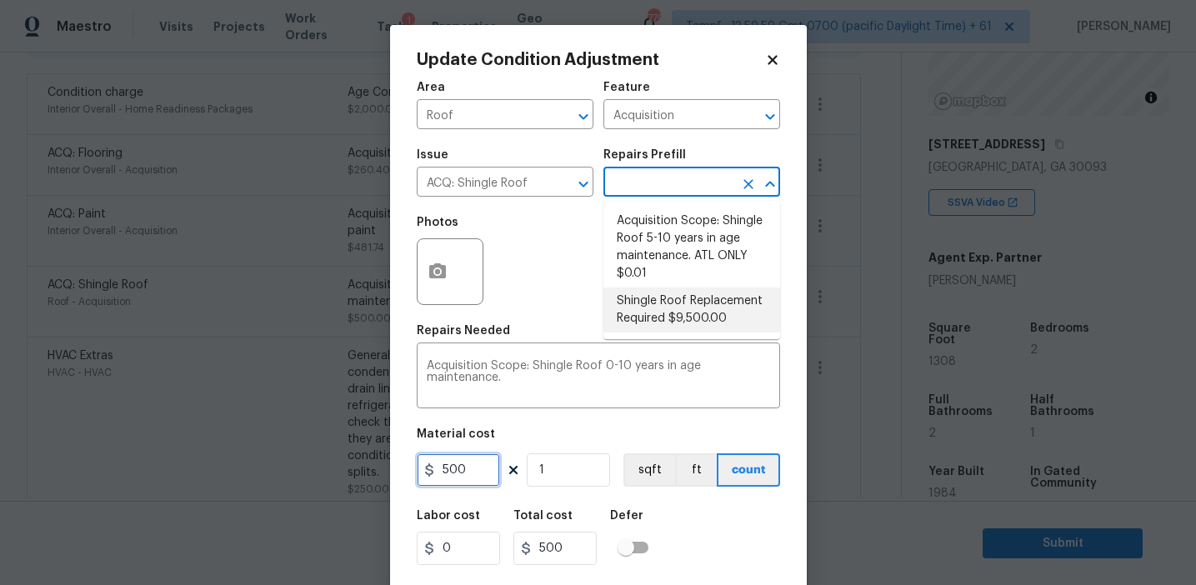
click at [468, 475] on input "500" at bounding box center [458, 469] width 83 height 33
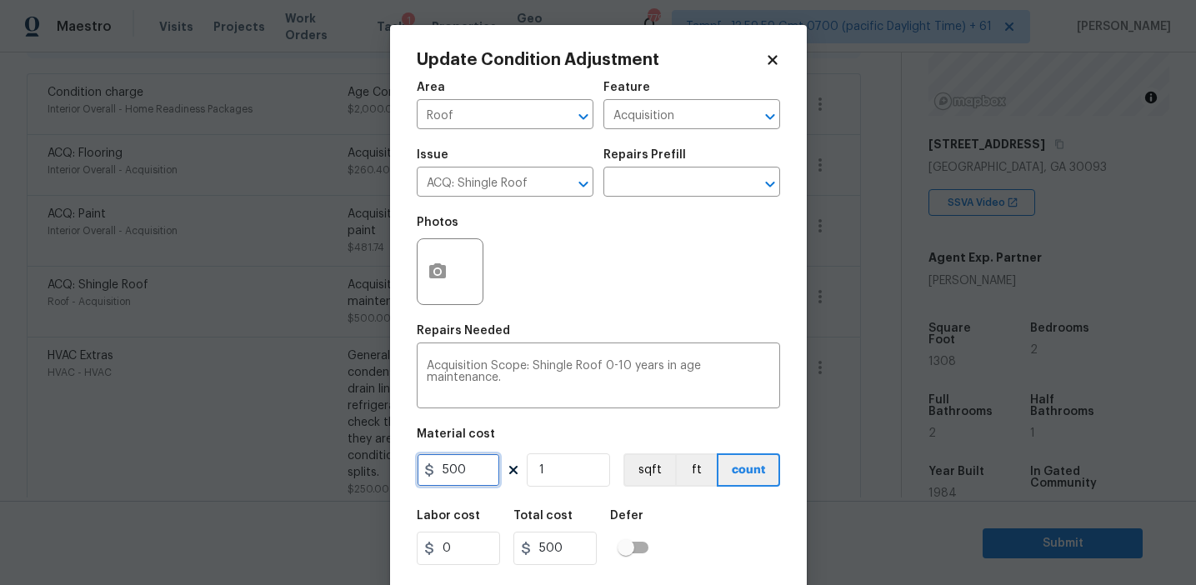
click at [484, 467] on input "500" at bounding box center [458, 469] width 83 height 33
type input "300"
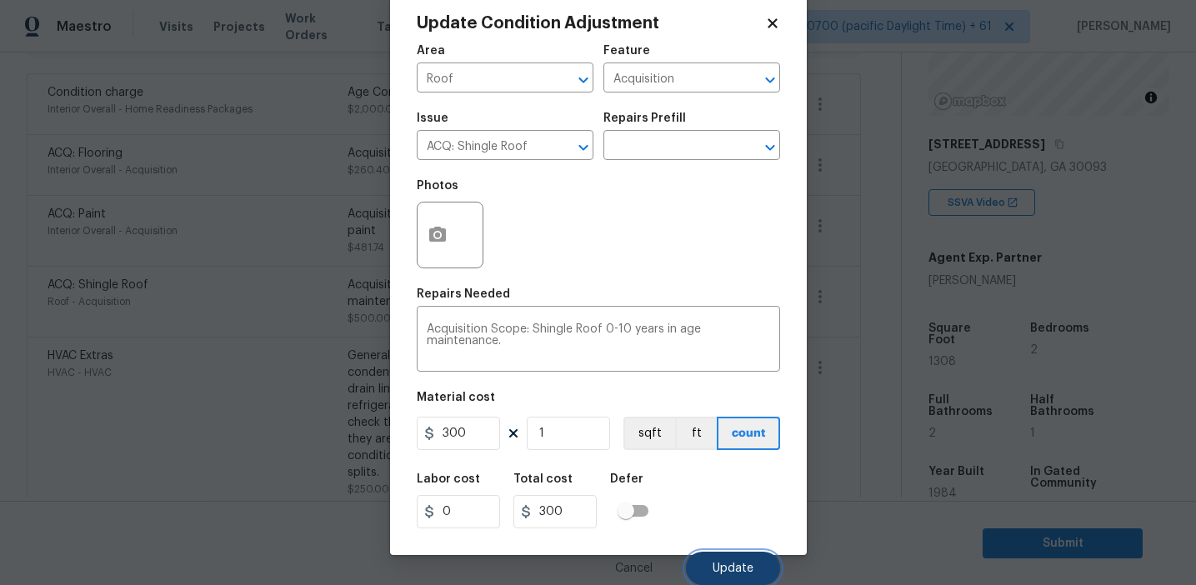
click at [726, 572] on span "Update" at bounding box center [733, 569] width 41 height 13
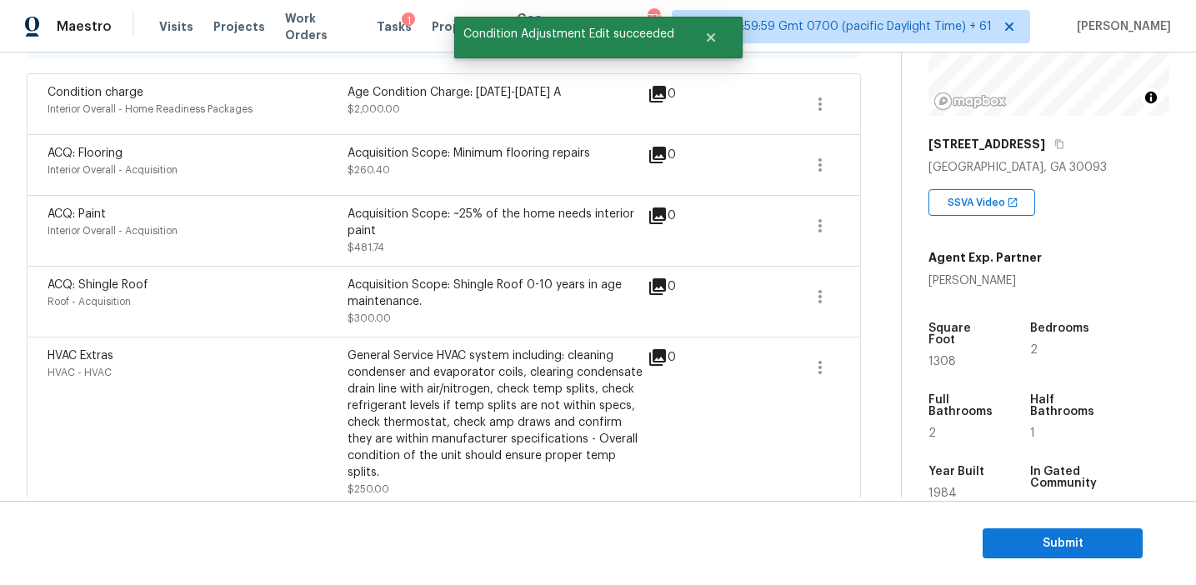
scroll to position [0, 0]
click at [628, 303] on div "Acquisition Scope: Shingle Roof 0-10 years in age maintenance." at bounding box center [498, 293] width 300 height 33
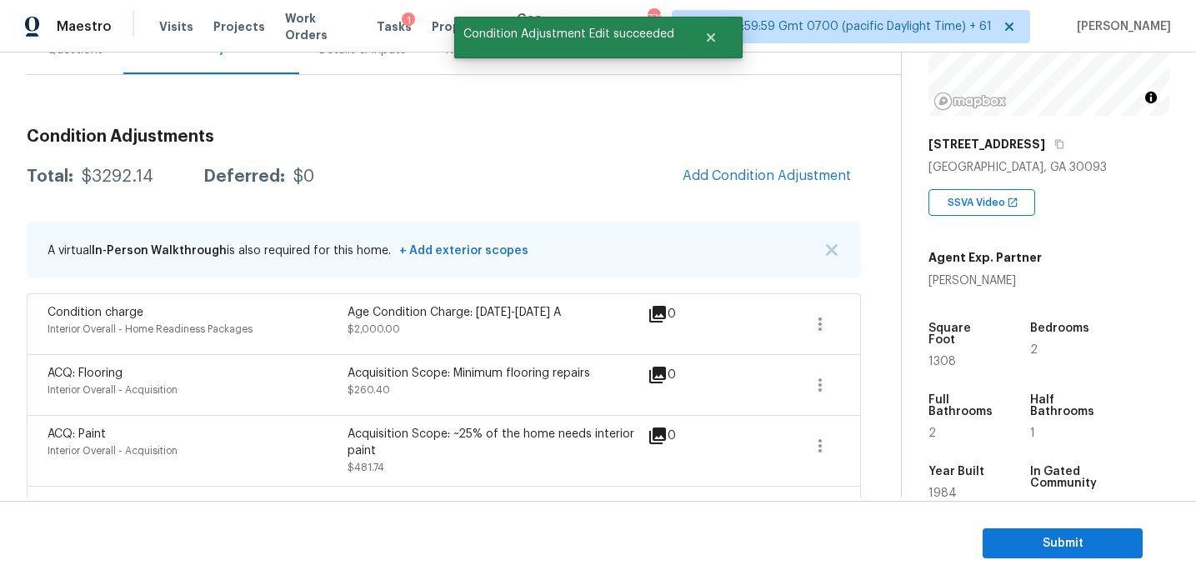
scroll to position [157, 0]
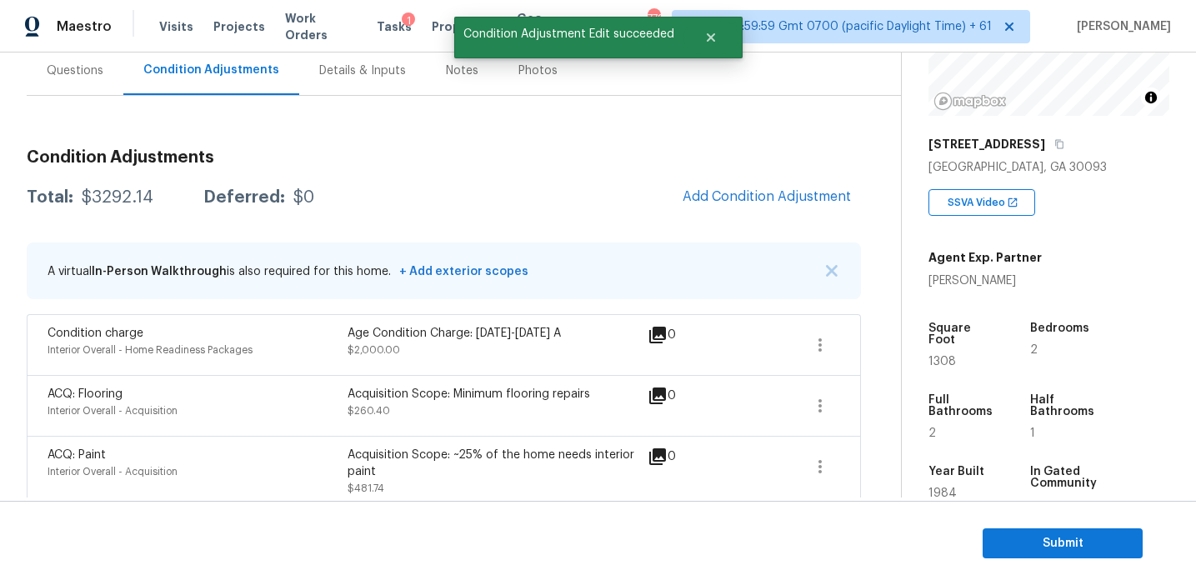
click at [768, 403] on span at bounding box center [761, 406] width 64 height 40
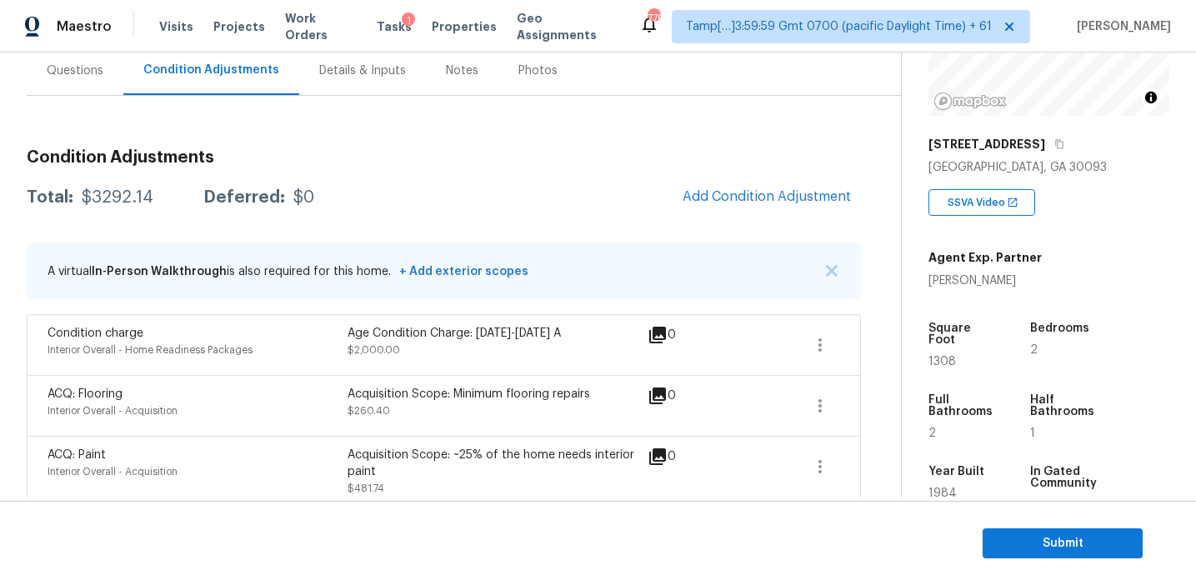
scroll to position [258, 0]
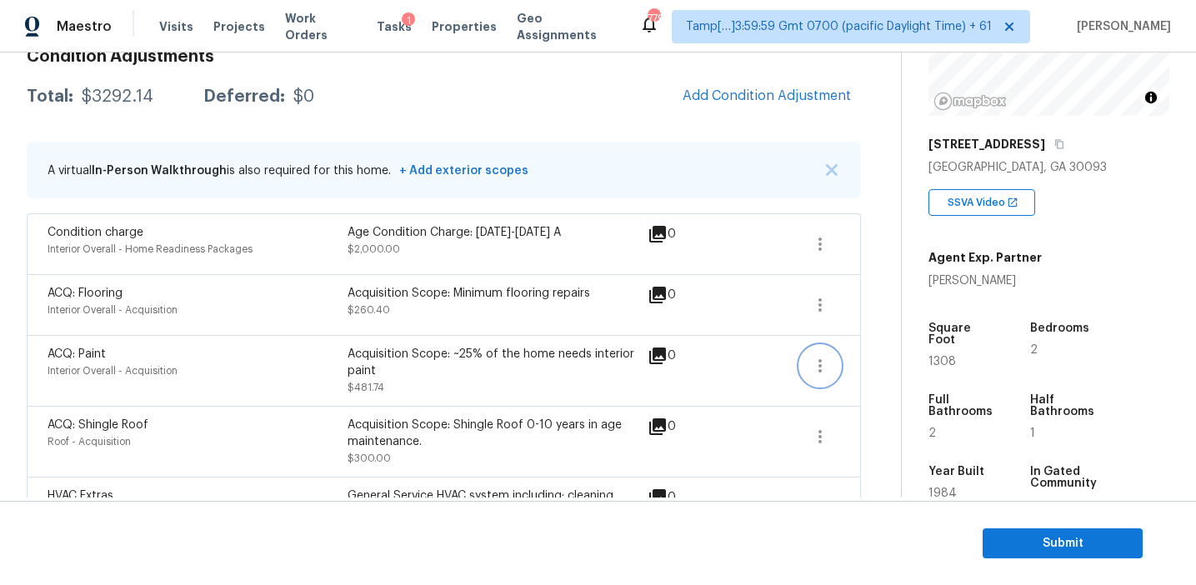
click at [817, 367] on icon "button" at bounding box center [820, 366] width 20 height 20
click at [863, 365] on div "Edit" at bounding box center [915, 362] width 130 height 17
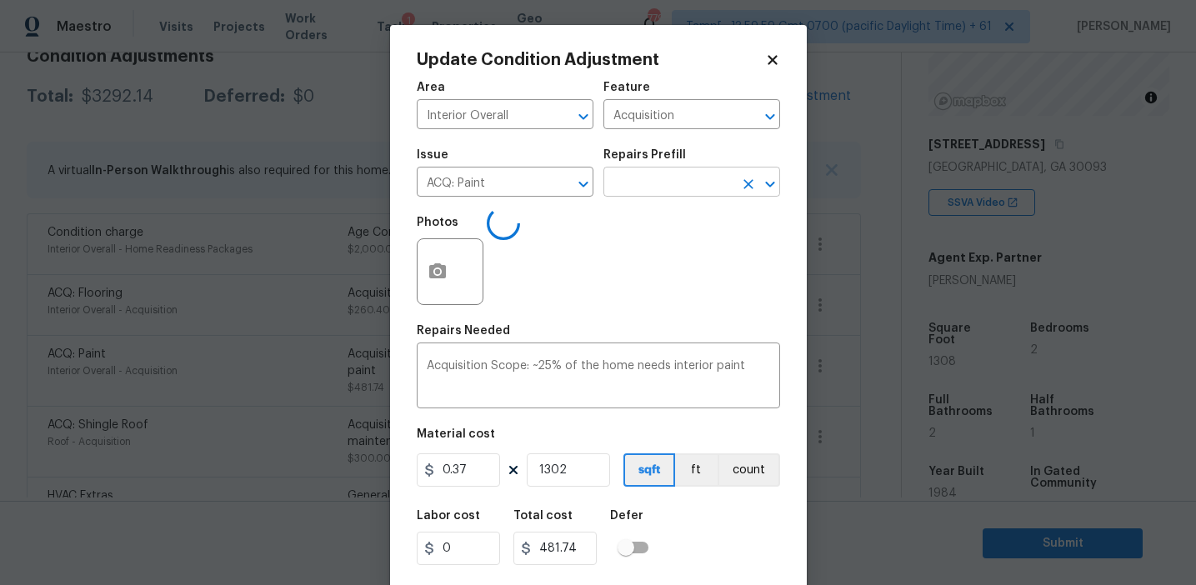
click at [656, 183] on input "text" at bounding box center [668, 184] width 130 height 26
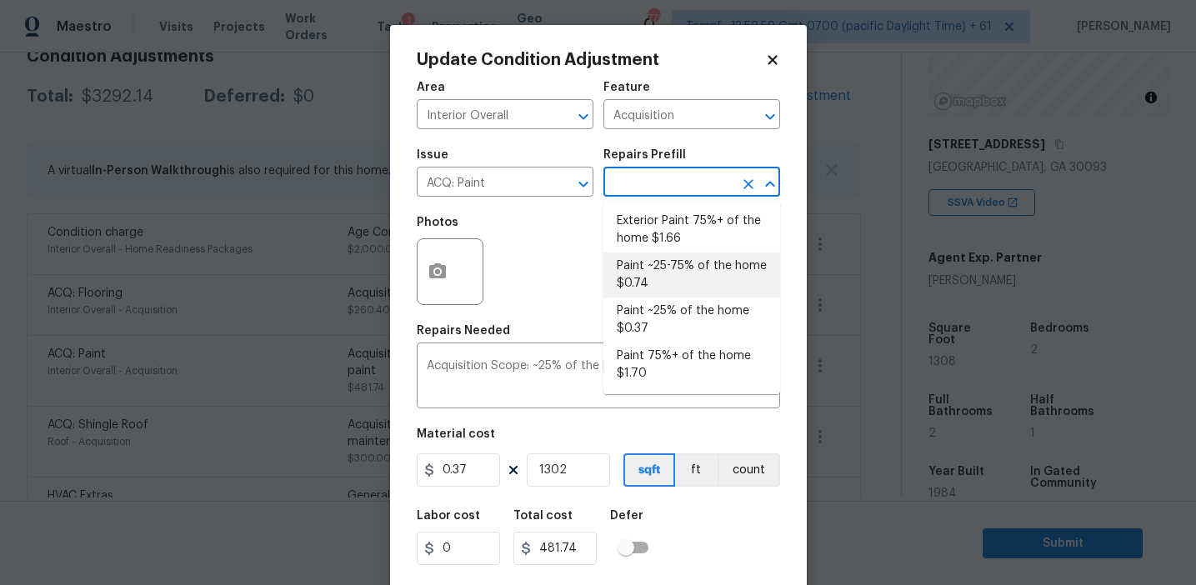
click at [655, 285] on li "Paint ~25-75% of the home $0.74" at bounding box center [691, 275] width 177 height 45
type textarea "Acquisition Scope: ~25 - 75% of the home needs interior paint"
type input "0.74"
type input "963.48"
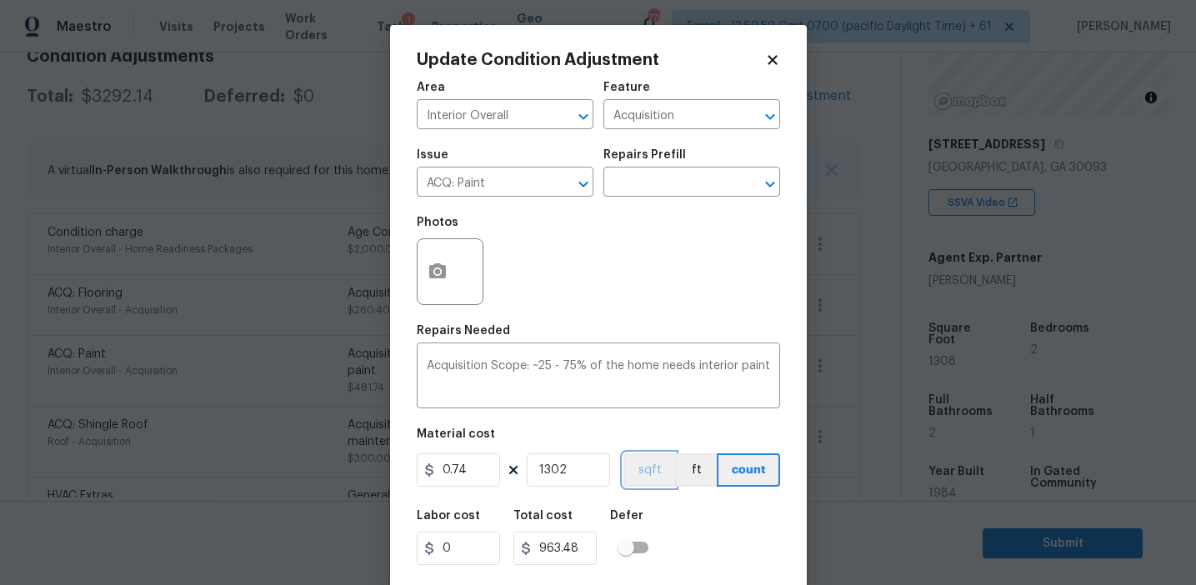
click at [640, 474] on button "sqft" at bounding box center [649, 469] width 52 height 33
click at [572, 474] on input "1302" at bounding box center [568, 469] width 83 height 33
click at [584, 472] on input "1302" at bounding box center [568, 469] width 83 height 33
type input "130"
type input "96.2"
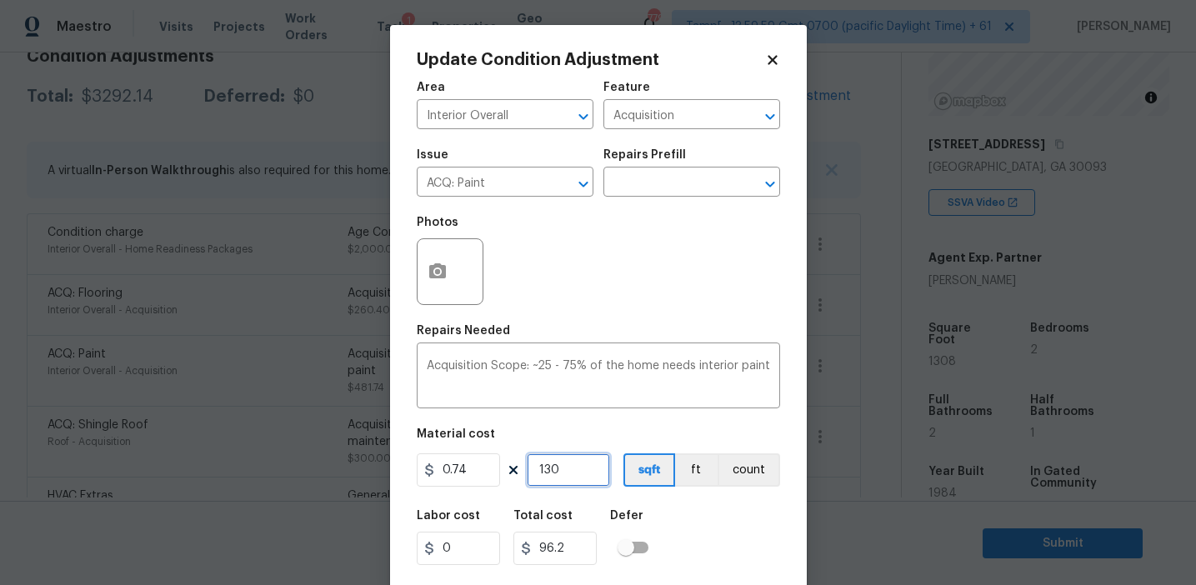
type input "1308"
type input "967.92"
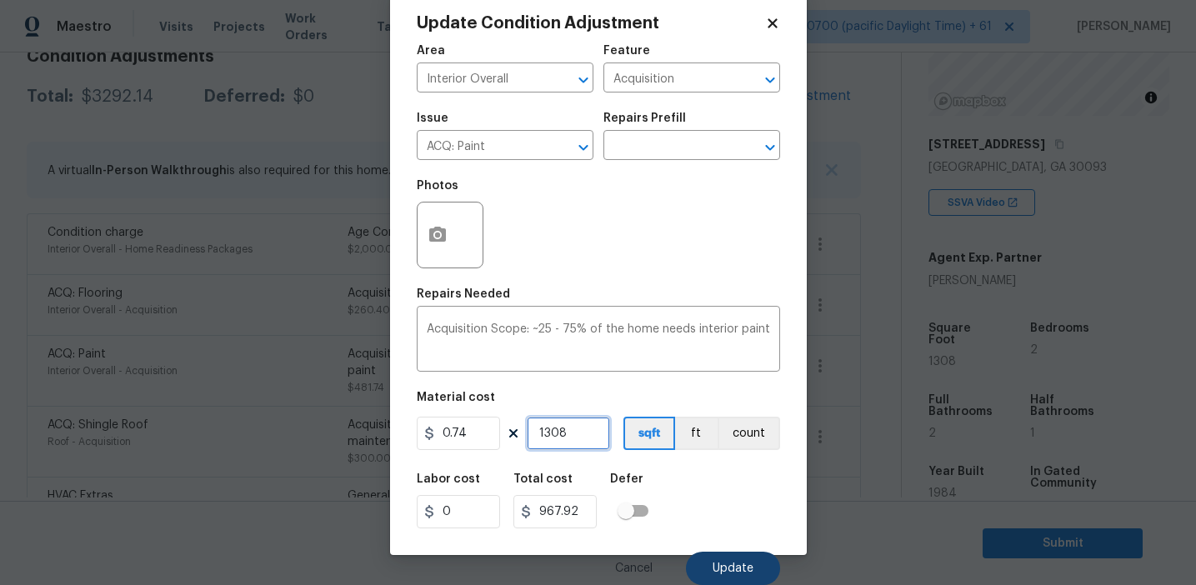
type input "1308"
click at [724, 558] on button "Update" at bounding box center [733, 568] width 94 height 33
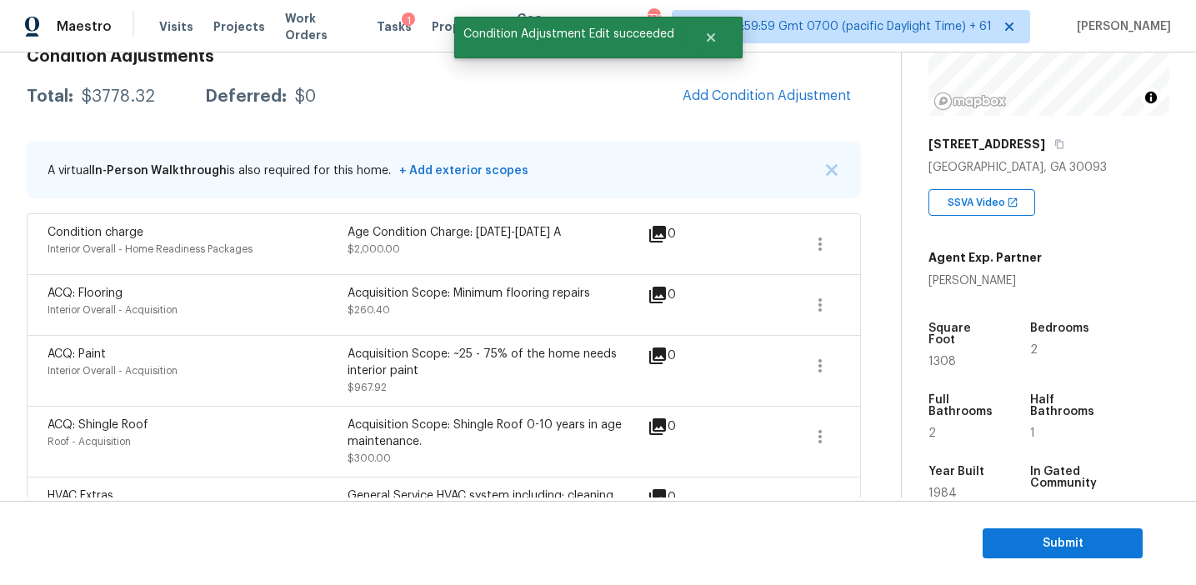
scroll to position [0, 0]
click at [833, 308] on button "button" at bounding box center [820, 305] width 40 height 40
click at [886, 301] on div "Edit" at bounding box center [915, 301] width 130 height 17
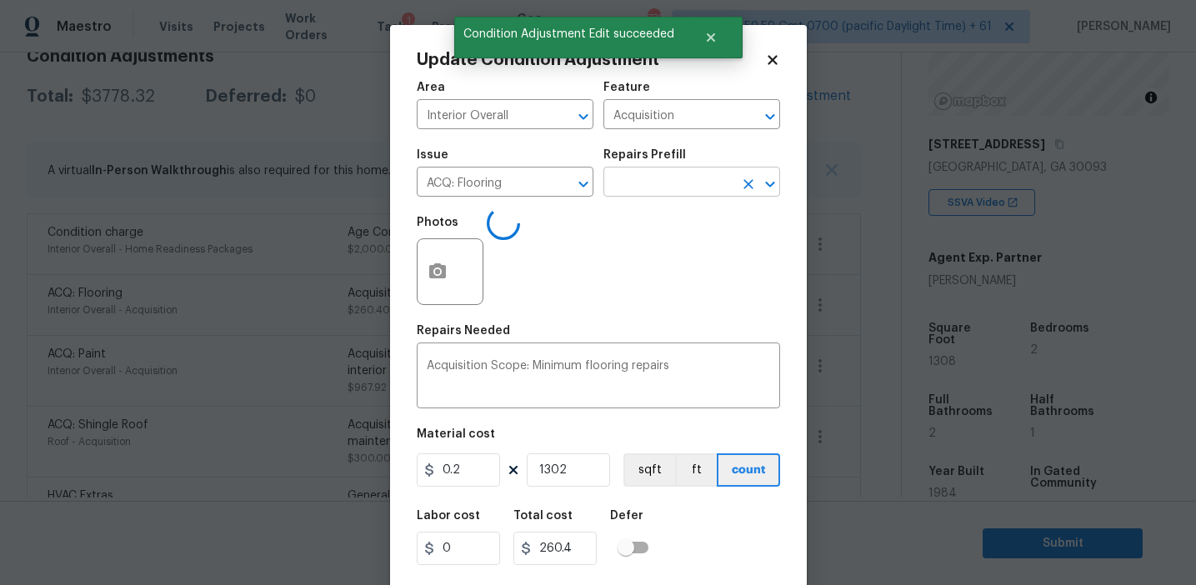
click at [666, 175] on input "text" at bounding box center [668, 184] width 130 height 26
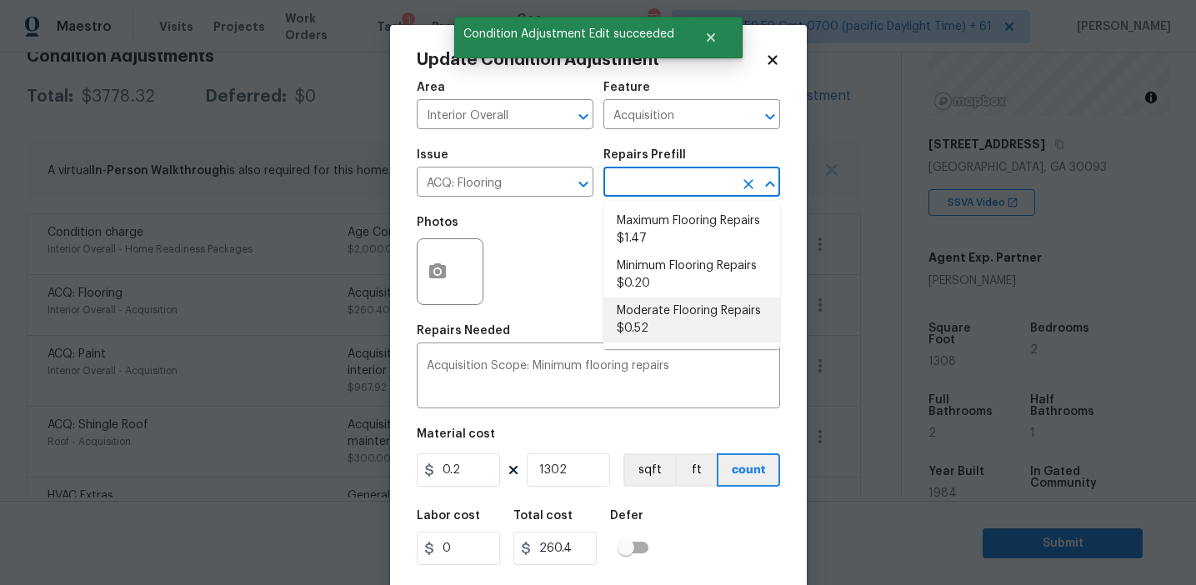
click at [662, 313] on li "Moderate Flooring Repairs $0.52" at bounding box center [691, 320] width 177 height 45
type textarea "Acquisition Scope: Moderate flooring repairs"
type input "0.52"
type input "677.04"
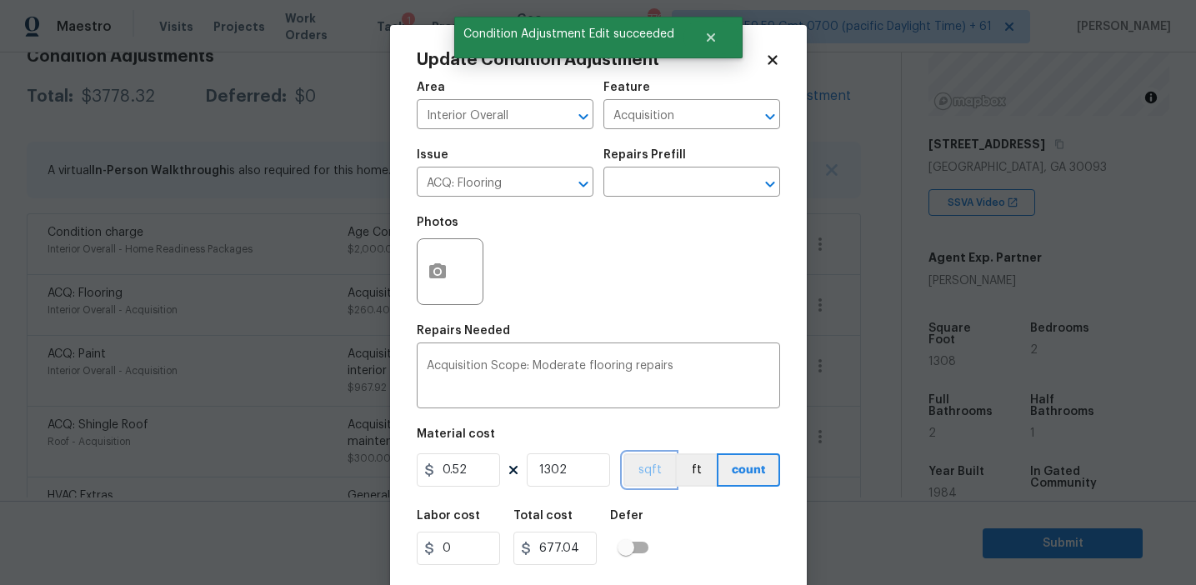
click at [638, 477] on button "sqft" at bounding box center [649, 469] width 52 height 33
click at [563, 460] on input "1302" at bounding box center [568, 469] width 83 height 33
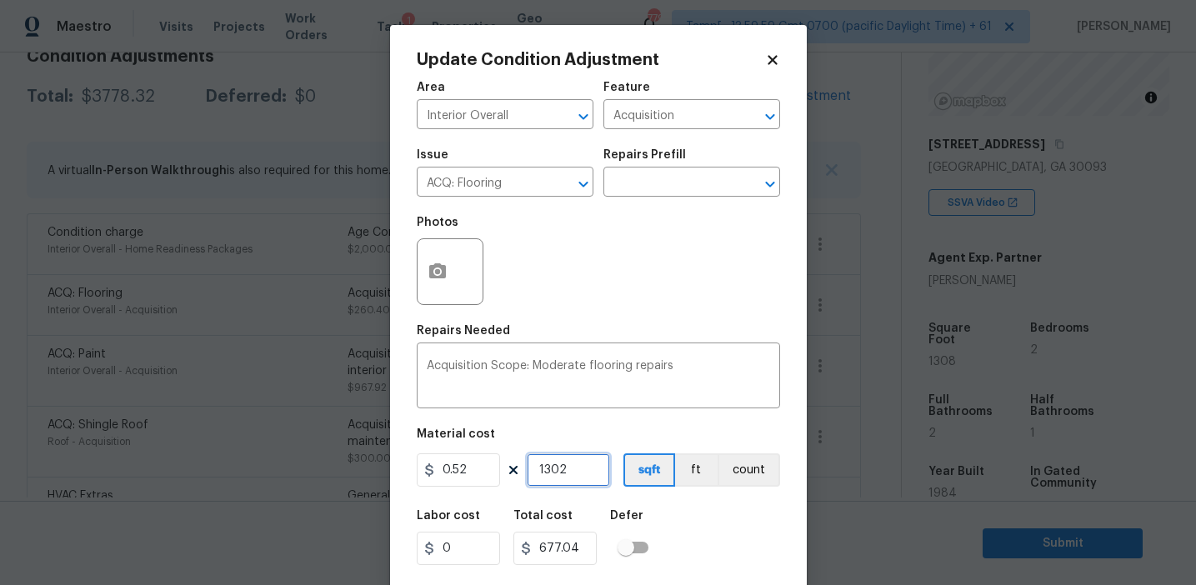
click at [563, 460] on input "1302" at bounding box center [568, 469] width 83 height 33
click at [573, 453] on input "1302" at bounding box center [568, 469] width 83 height 33
click at [578, 466] on input "1302" at bounding box center [568, 469] width 83 height 33
type input "130"
type input "67.6"
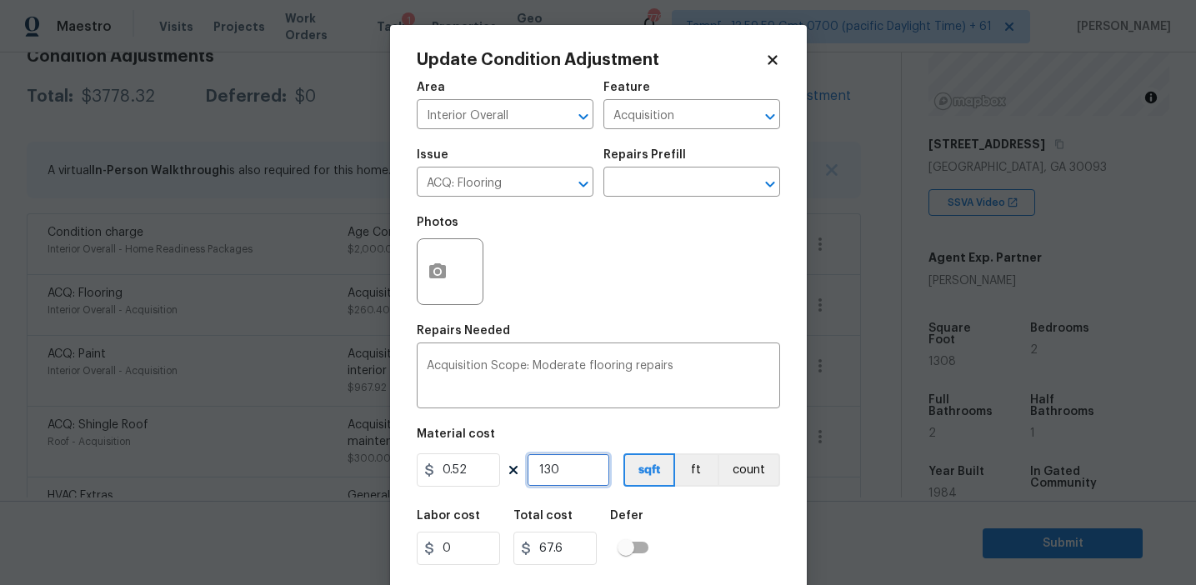
type input "1308"
type input "680.16"
type input "1308"
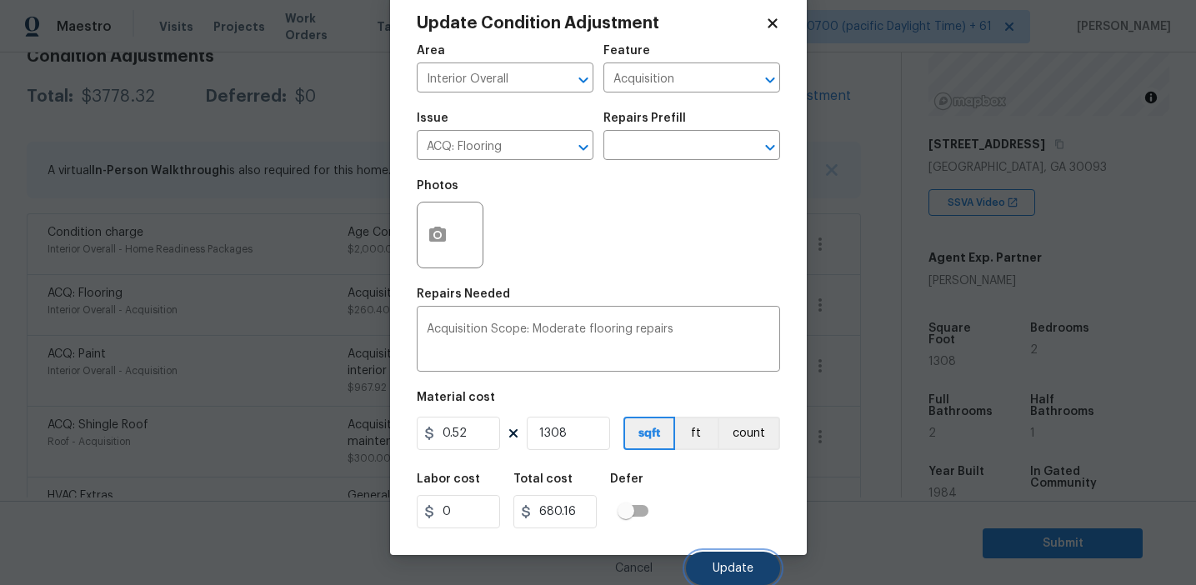
click at [723, 564] on span "Update" at bounding box center [733, 569] width 41 height 13
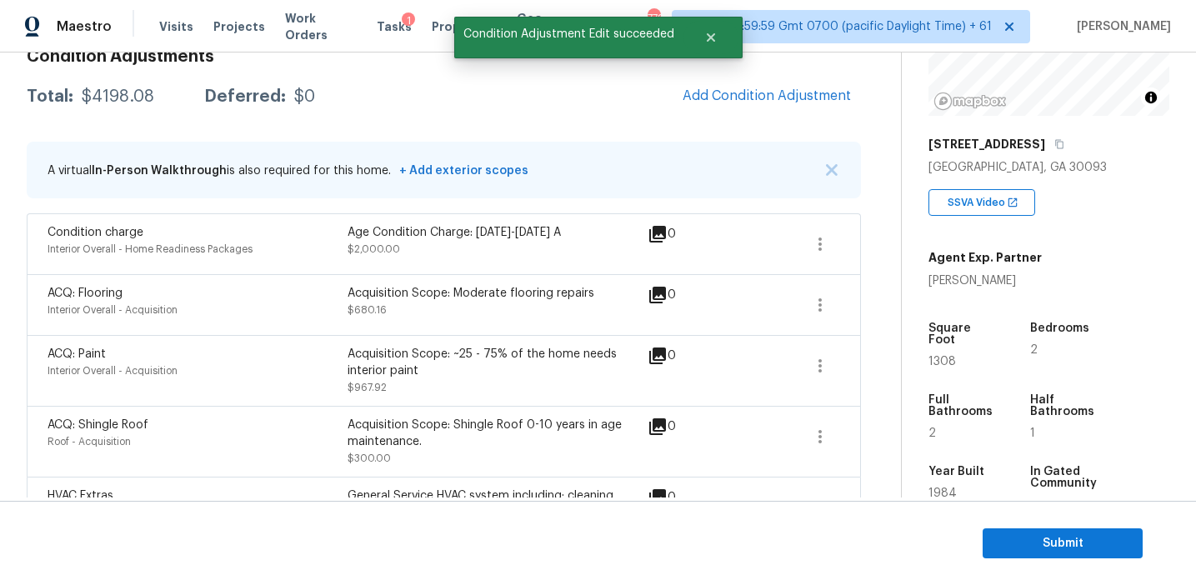
scroll to position [0, 0]
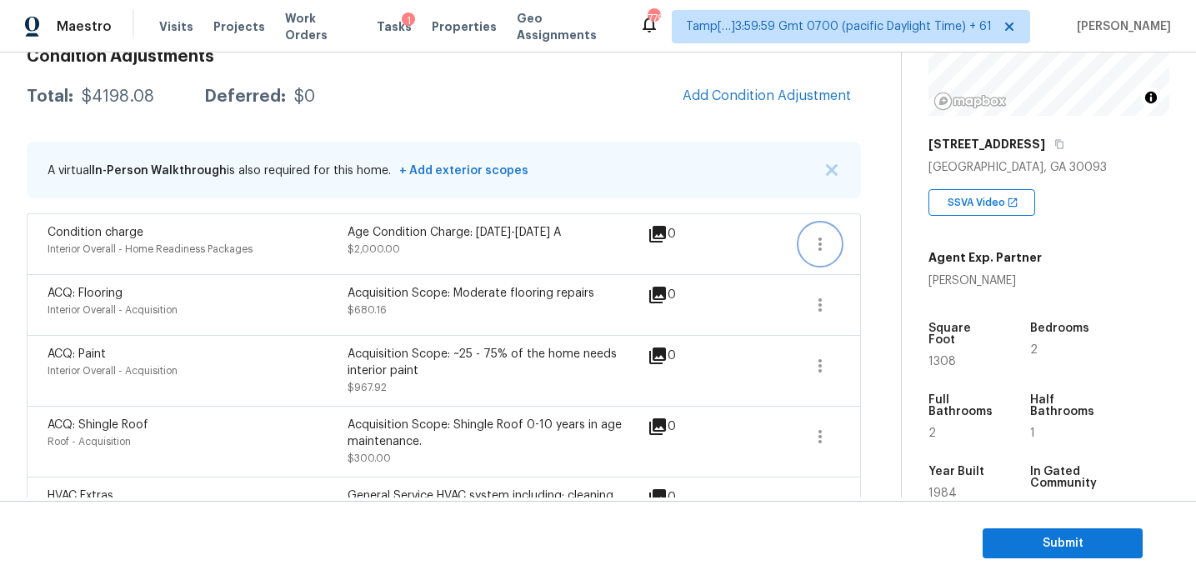
click at [822, 247] on icon "button" at bounding box center [820, 244] width 20 height 20
click at [855, 239] on div "Edit" at bounding box center [915, 241] width 130 height 17
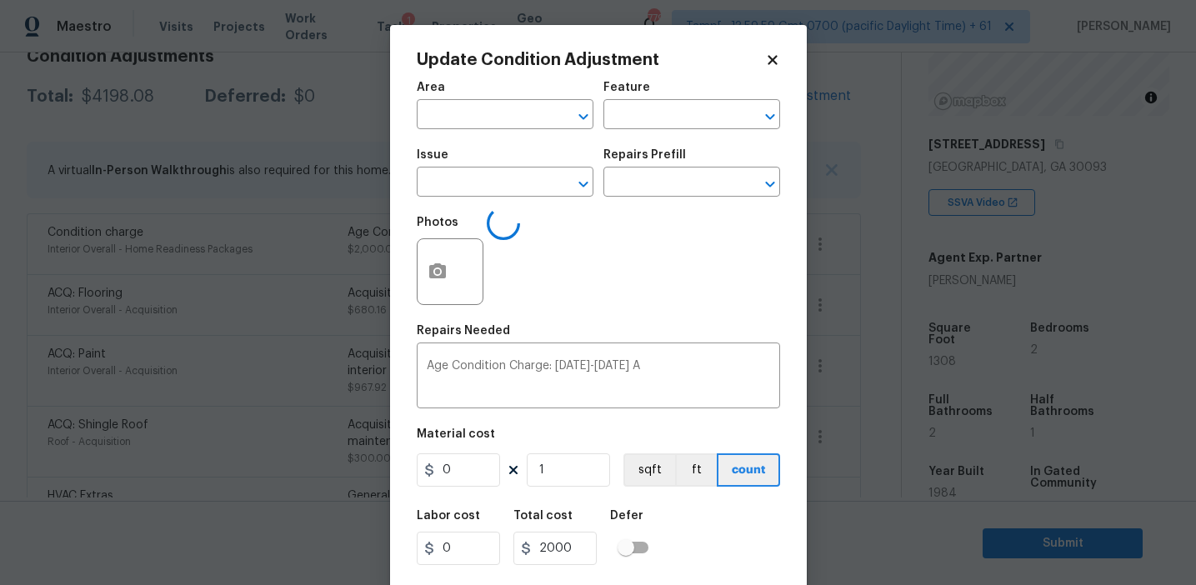
type input "Interior Overall"
type input "Home Readiness Packages"
type input "Condition charge"
type input "2000"
click at [451, 269] on button "button" at bounding box center [438, 271] width 40 height 65
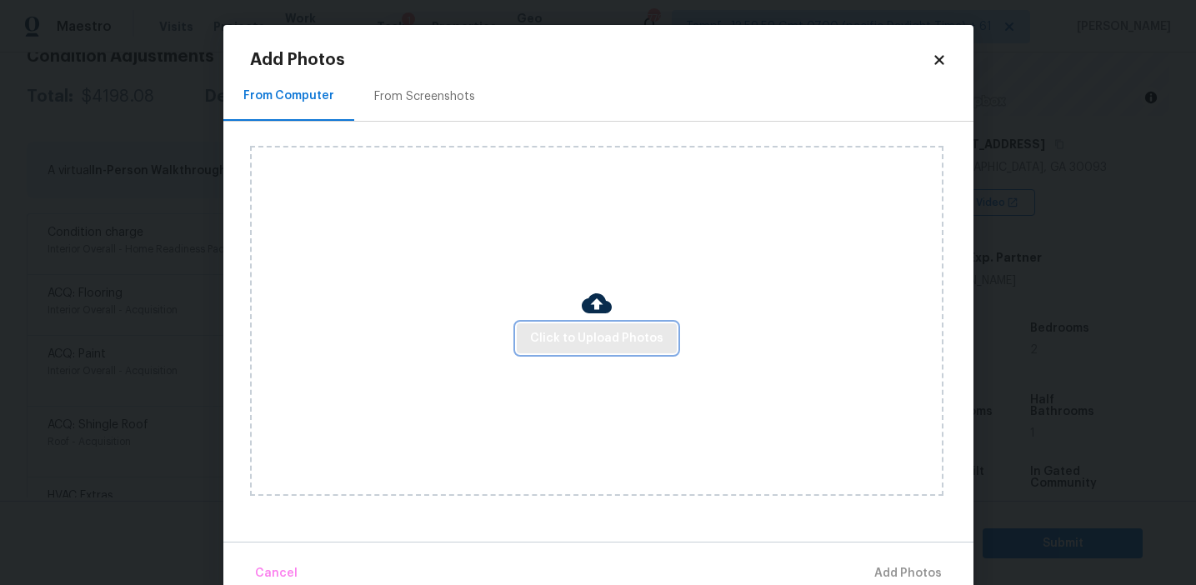
click at [590, 334] on span "Click to Upload Photos" at bounding box center [596, 338] width 133 height 21
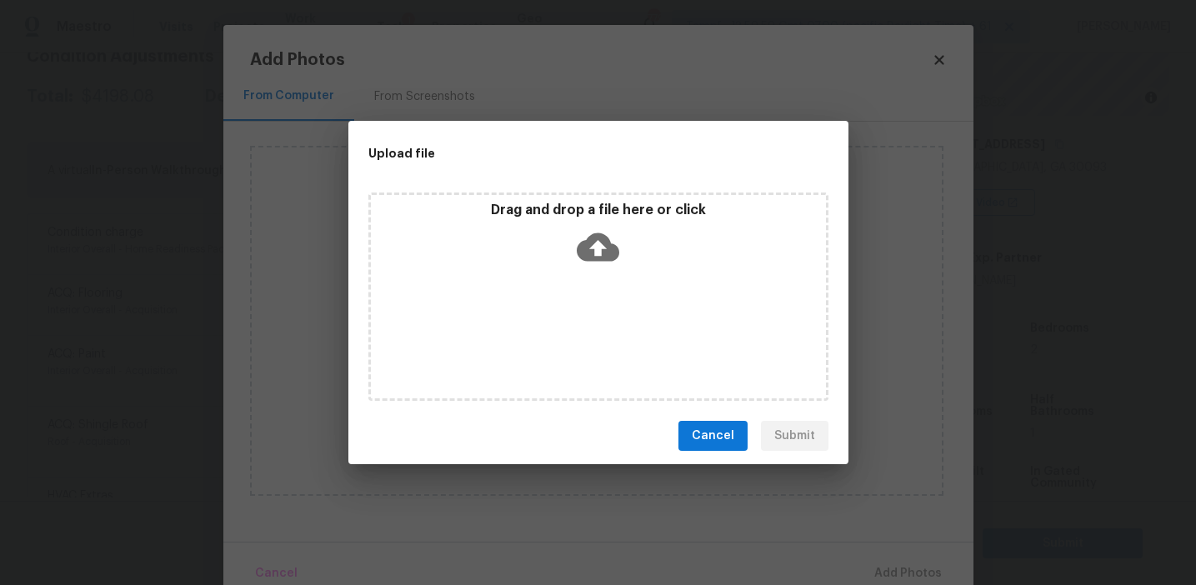
click at [578, 238] on icon at bounding box center [598, 247] width 43 height 43
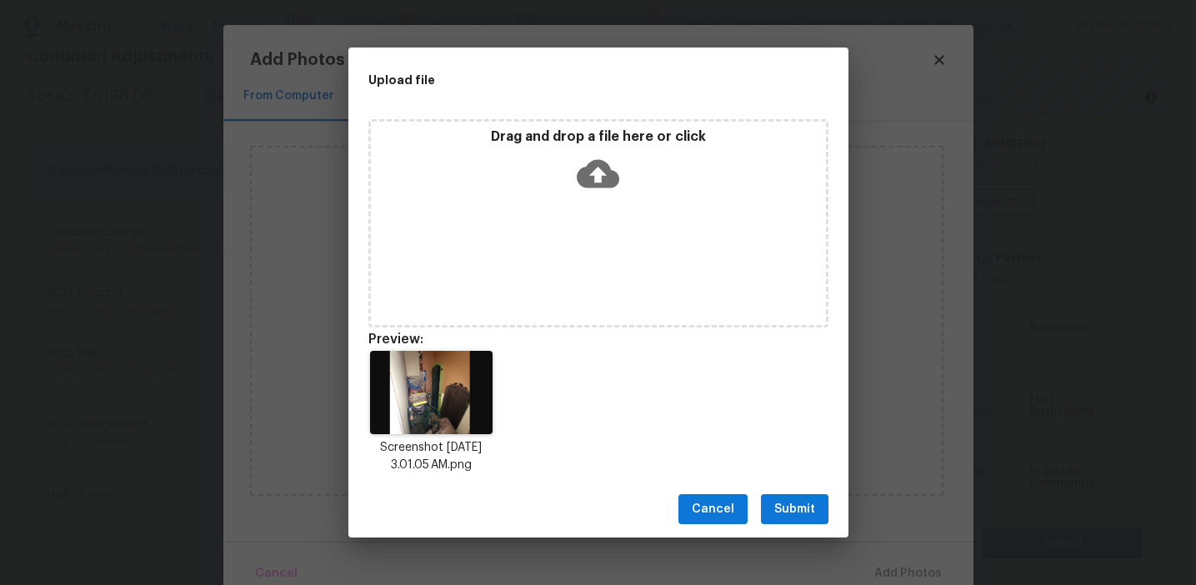
click at [792, 507] on span "Submit" at bounding box center [794, 509] width 41 height 21
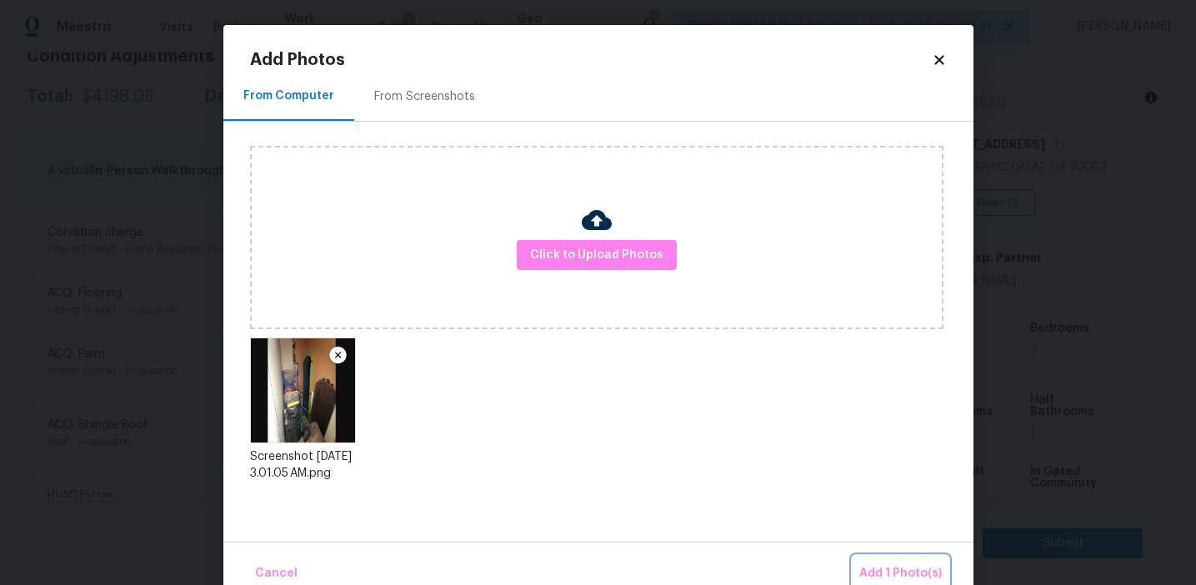
click at [873, 557] on button "Add 1 Photo(s)" at bounding box center [901, 574] width 96 height 36
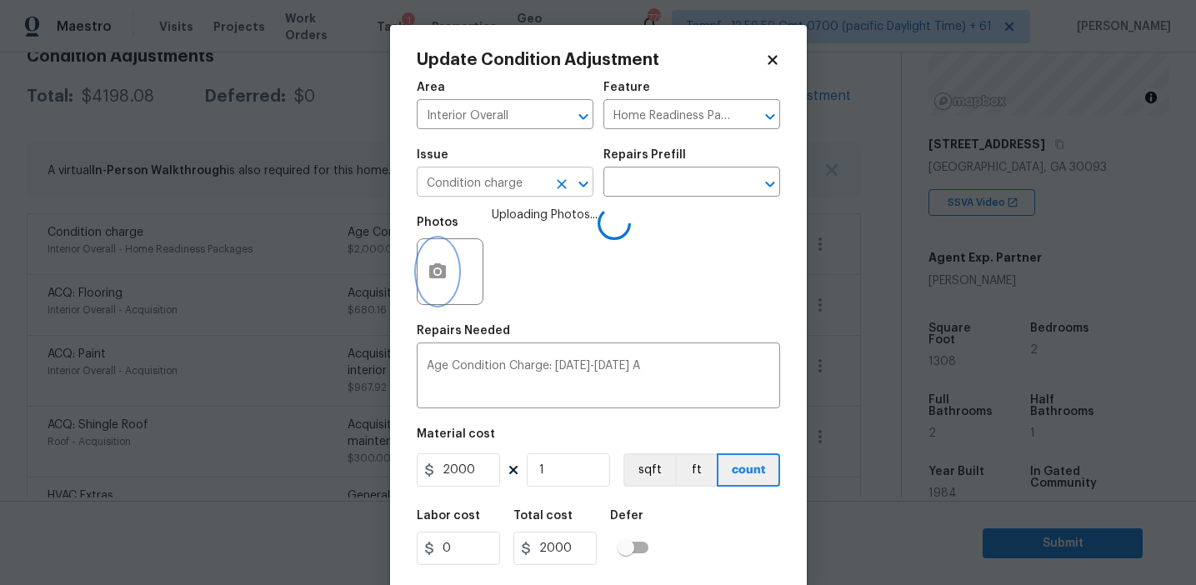
click at [558, 183] on icon "Clear" at bounding box center [562, 184] width 10 height 10
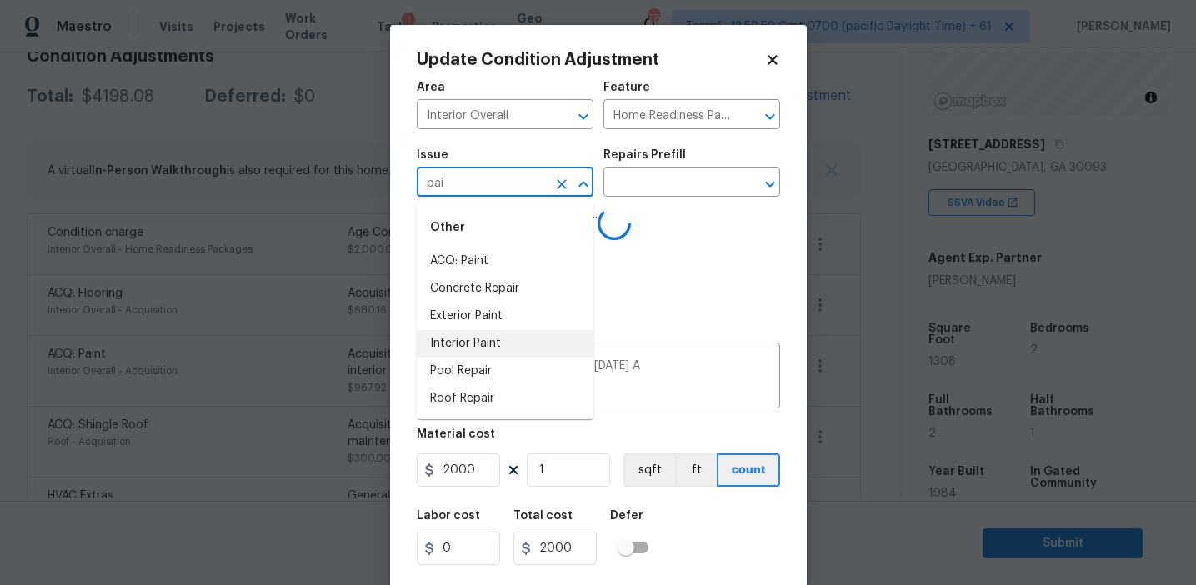
click at [566, 347] on li "Interior Paint" at bounding box center [505, 344] width 177 height 28
type input "Interior Paint"
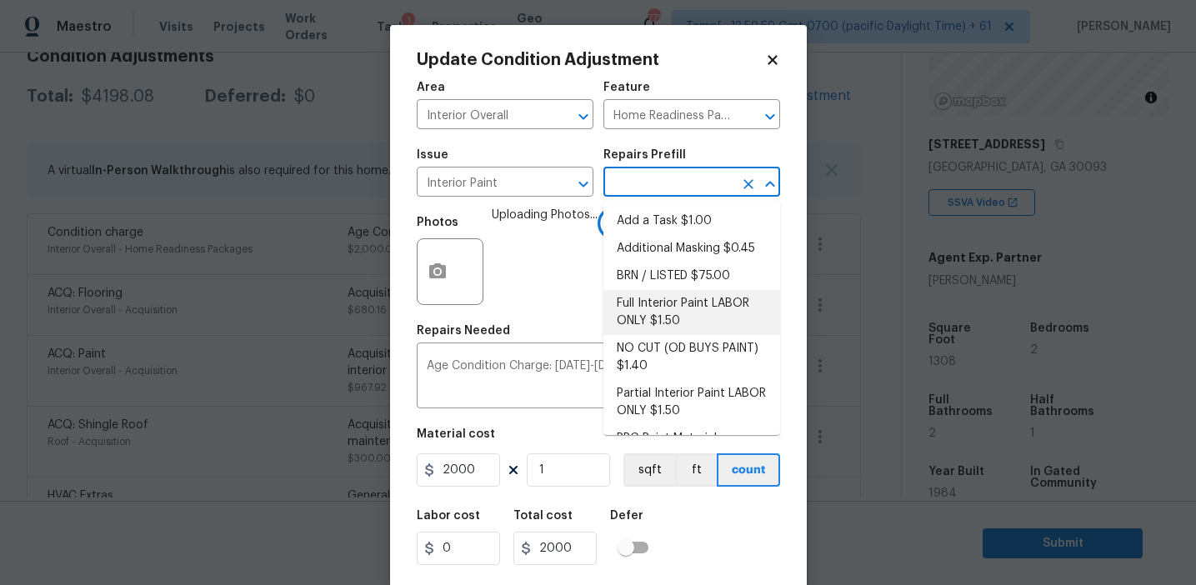
scroll to position [69, 0]
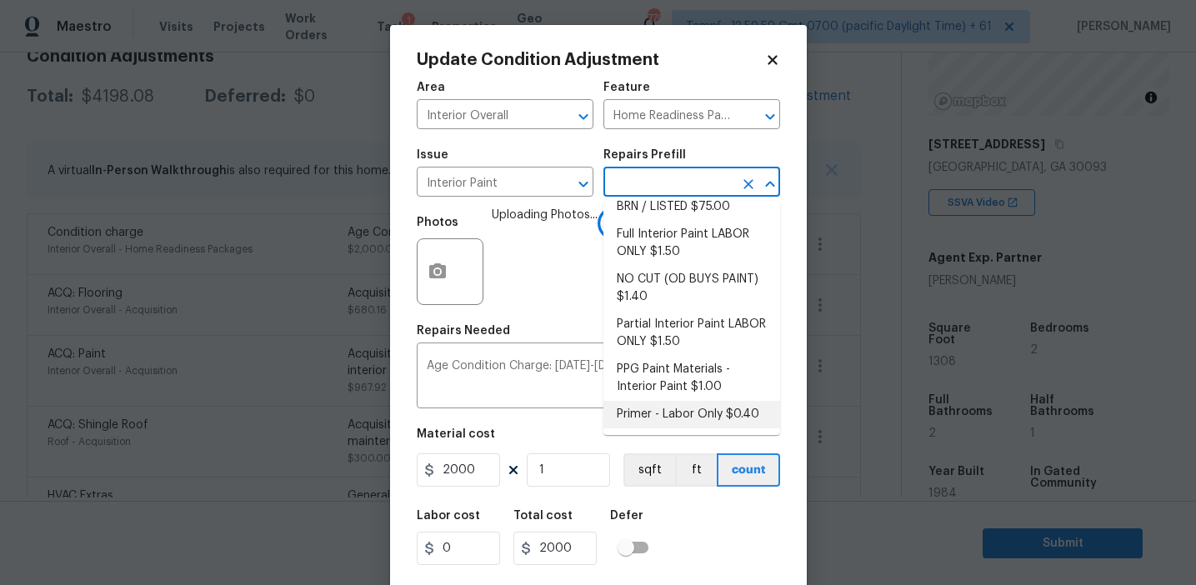
click at [637, 417] on li "Primer - Labor Only $0.40" at bounding box center [691, 415] width 177 height 28
type input "Overall Paint"
type textarea "Interior primer - PRIMER PROVIDED BY OPENDOOR - All nails, screws, drywall anch…"
type input "0.4"
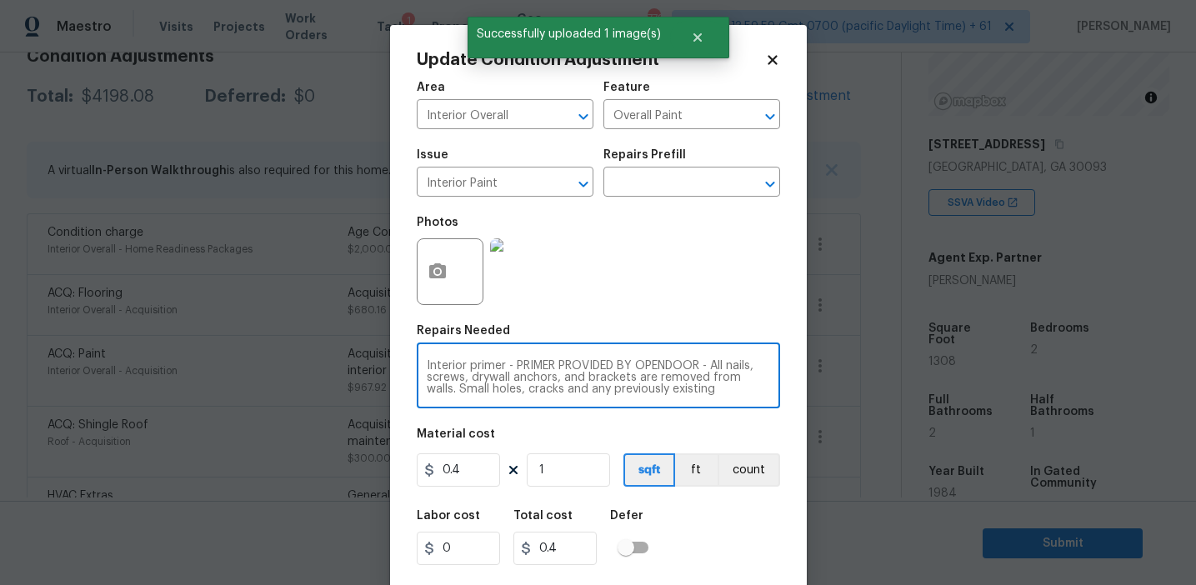
scroll to position [35, 0]
drag, startPoint x: 508, startPoint y: 366, endPoint x: 741, endPoint y: 405, distance: 236.6
click at [741, 405] on div "Interior primer - PRIMER PROVIDED BY OPENDOOR - All nails, screws, drywall anch…" at bounding box center [598, 378] width 363 height 62
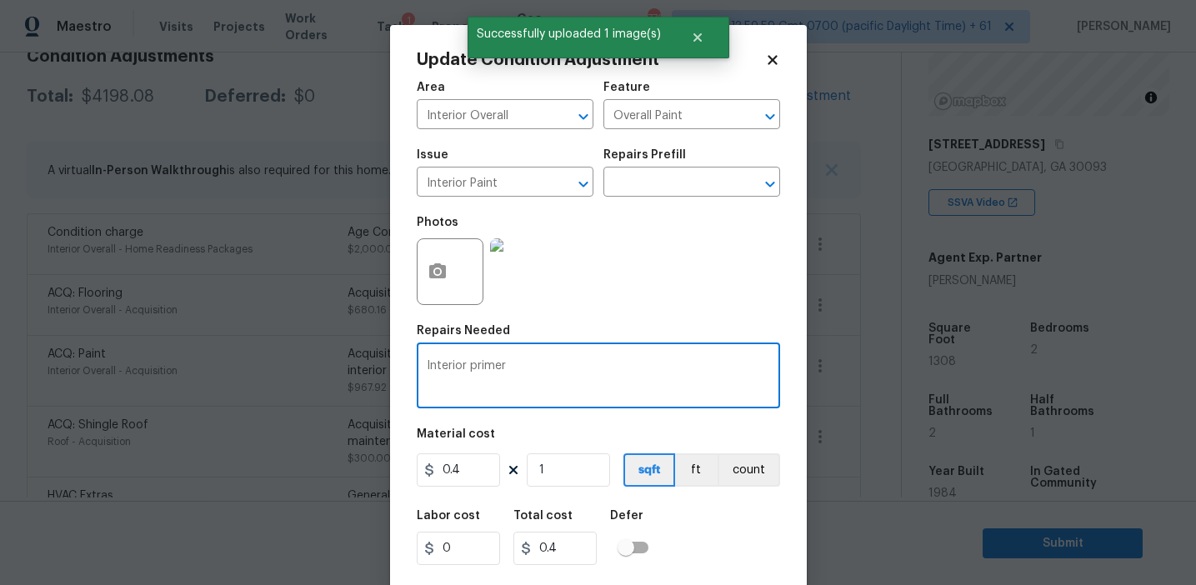
type textarea "Interior primer"
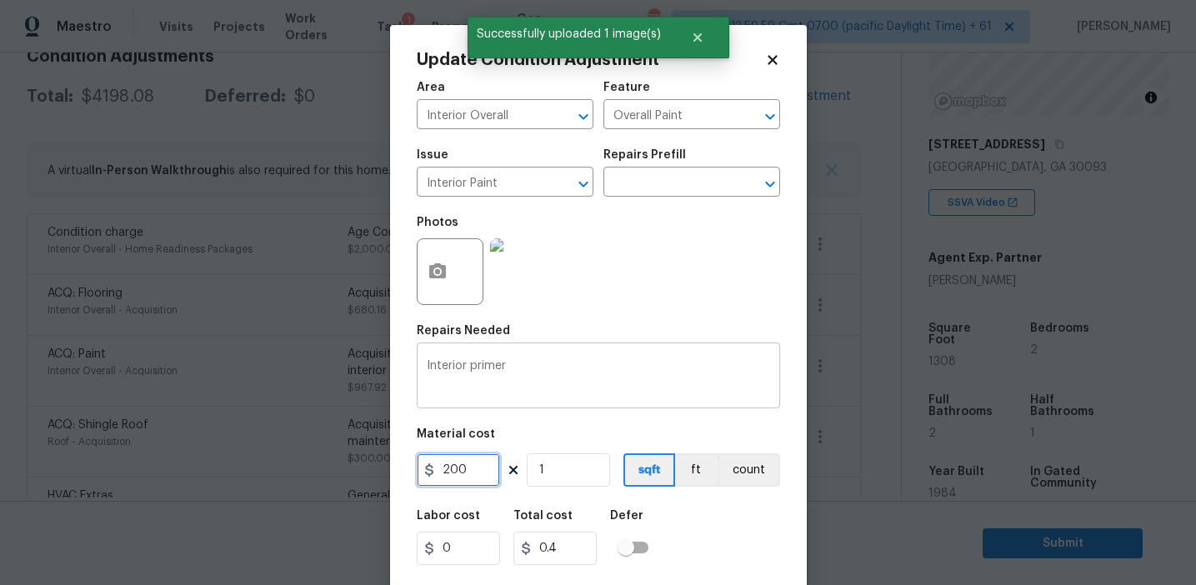
type input "200"
click at [749, 475] on button "count" at bounding box center [749, 469] width 63 height 33
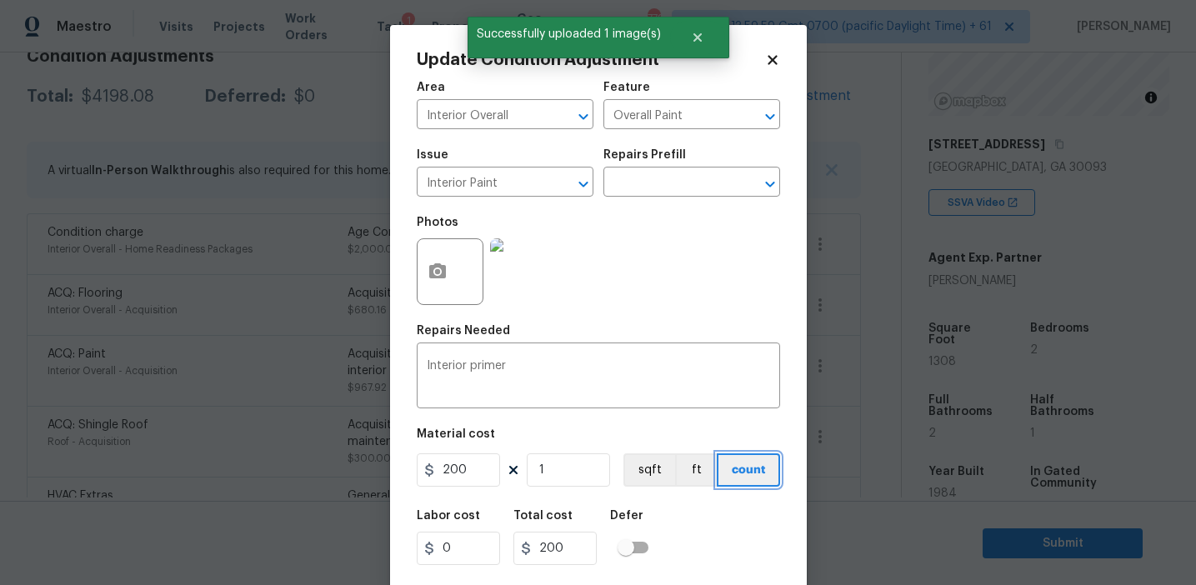
scroll to position [38, 0]
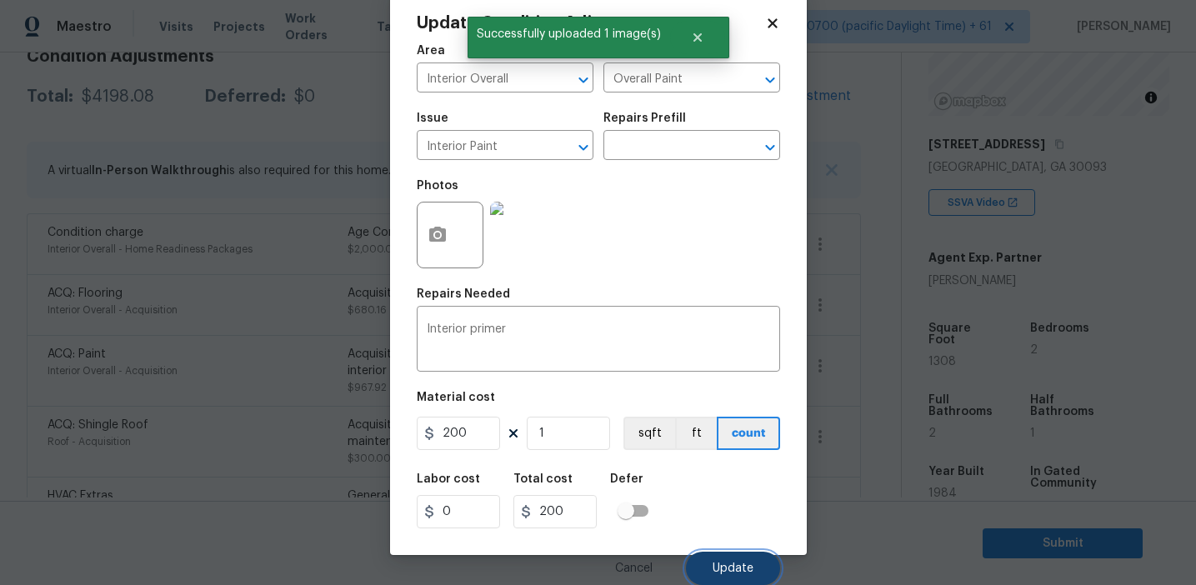
click at [723, 557] on button "Update" at bounding box center [733, 568] width 94 height 33
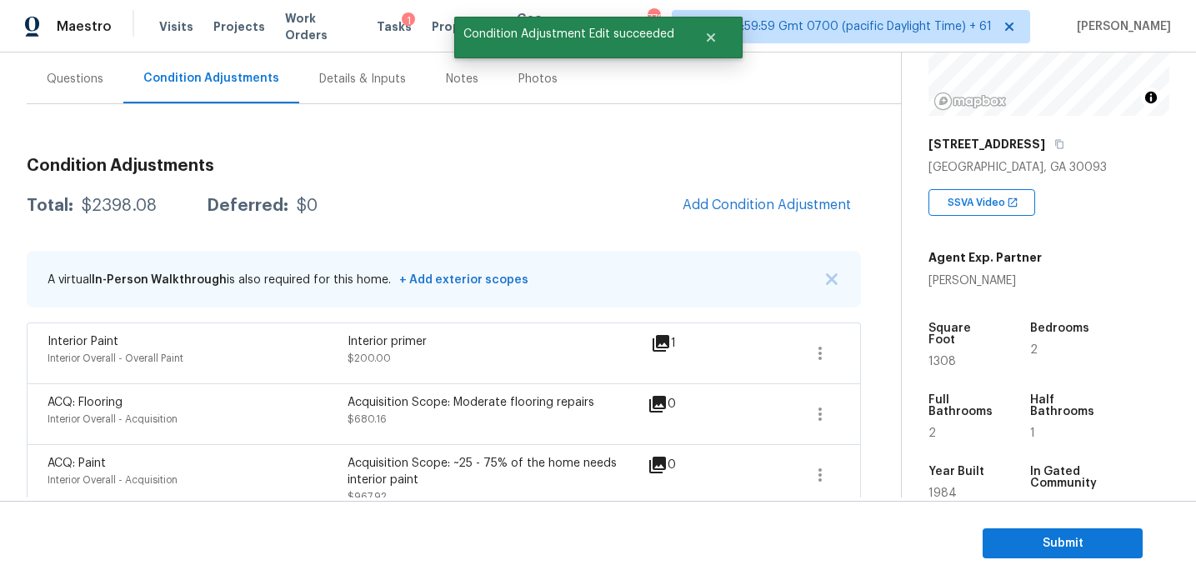
scroll to position [159, 0]
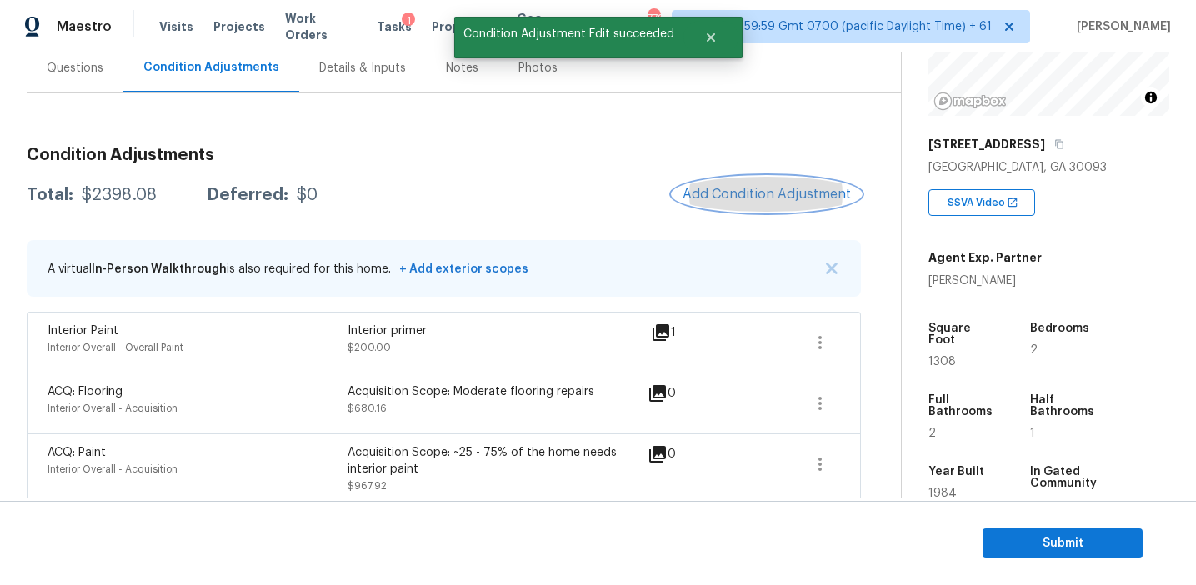
click at [784, 193] on span "Add Condition Adjustment" at bounding box center [767, 194] width 168 height 15
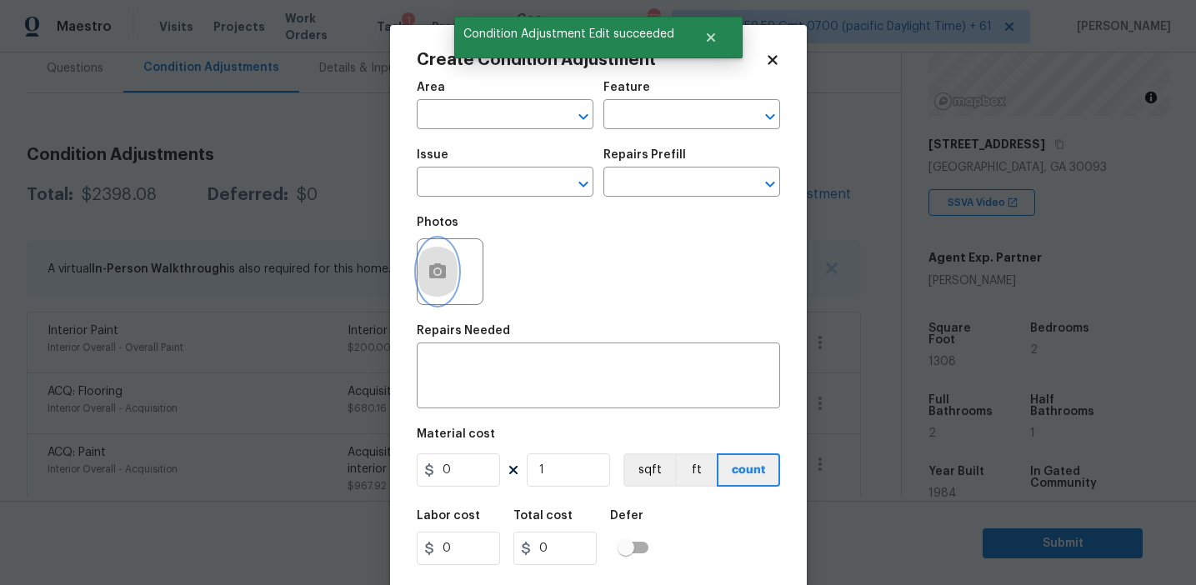
click at [433, 257] on button "button" at bounding box center [438, 271] width 40 height 65
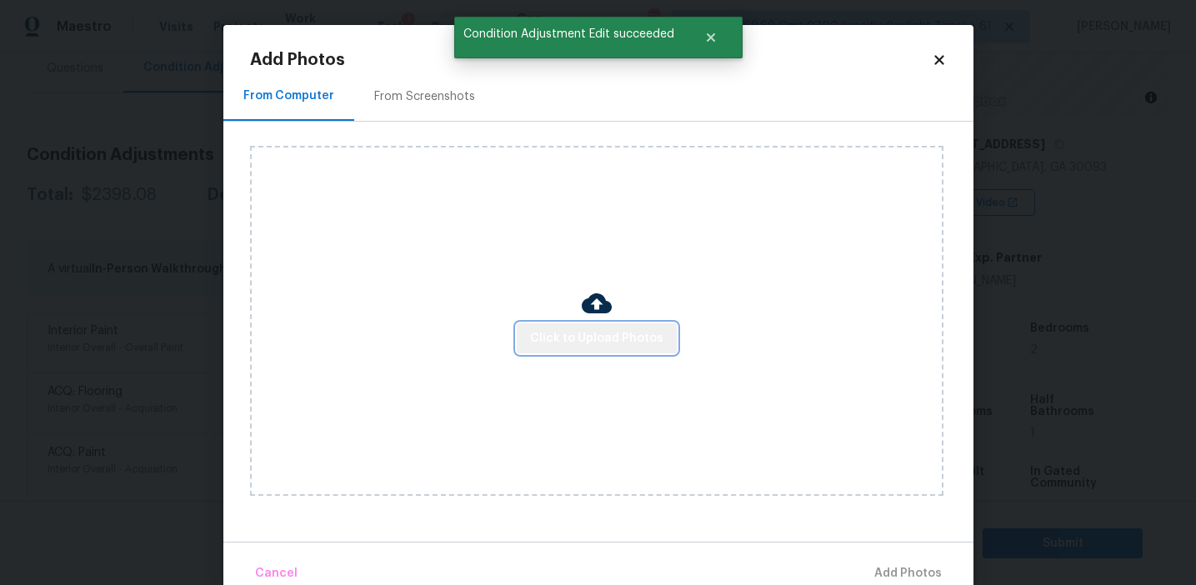
click at [601, 337] on span "Click to Upload Photos" at bounding box center [596, 338] width 133 height 21
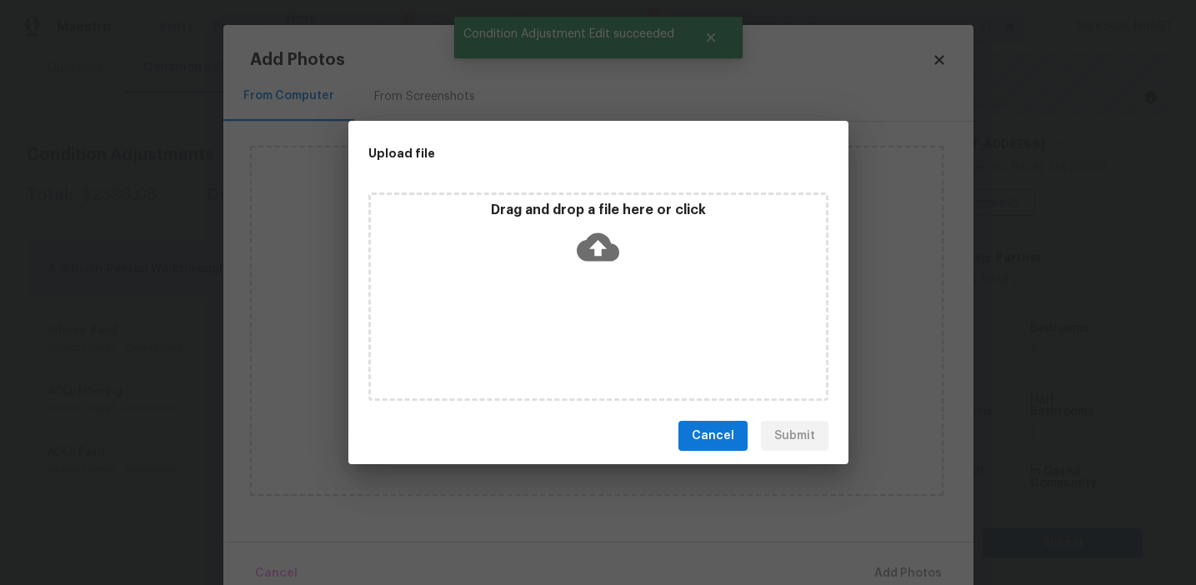
click at [567, 225] on div "Drag and drop a file here or click" at bounding box center [598, 238] width 455 height 72
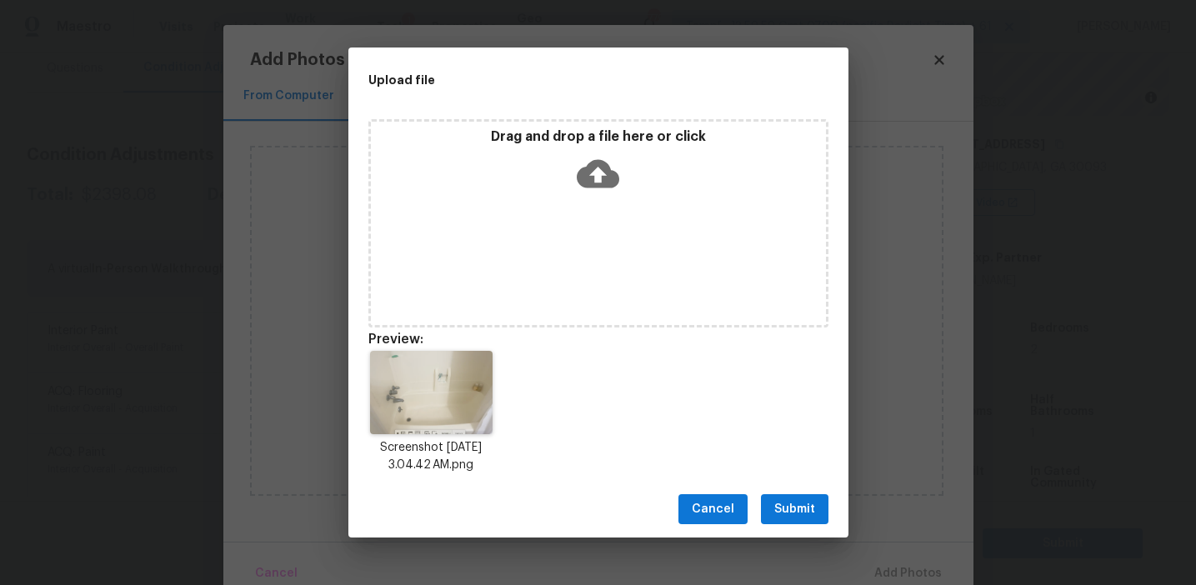
click at [788, 510] on span "Submit" at bounding box center [794, 509] width 41 height 21
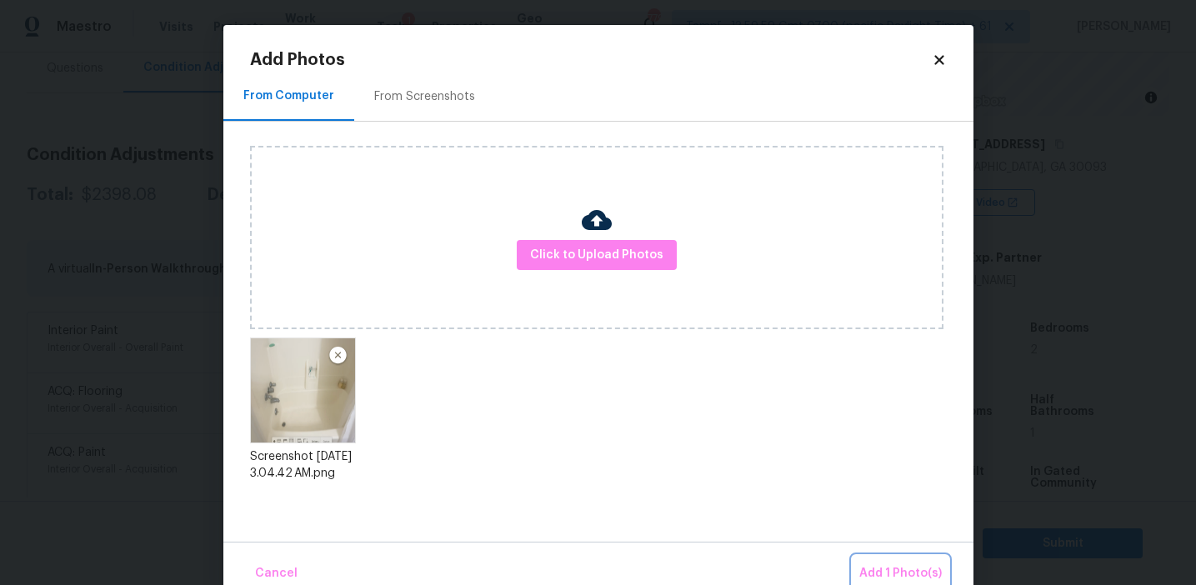
click at [885, 570] on span "Add 1 Photo(s)" at bounding box center [900, 573] width 83 height 21
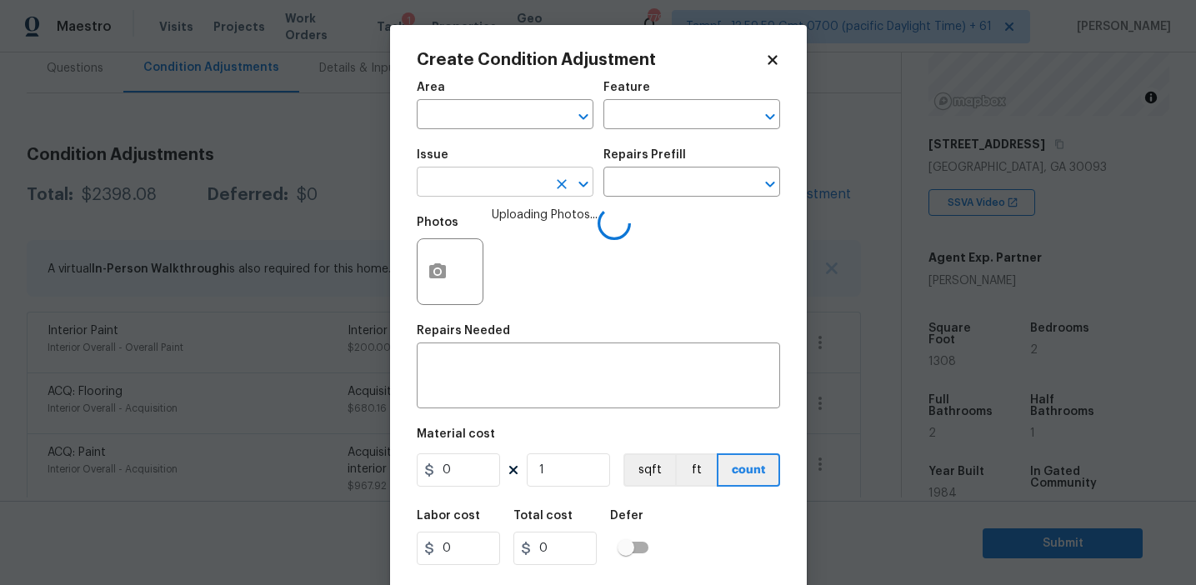
click at [515, 183] on input "text" at bounding box center [482, 184] width 130 height 26
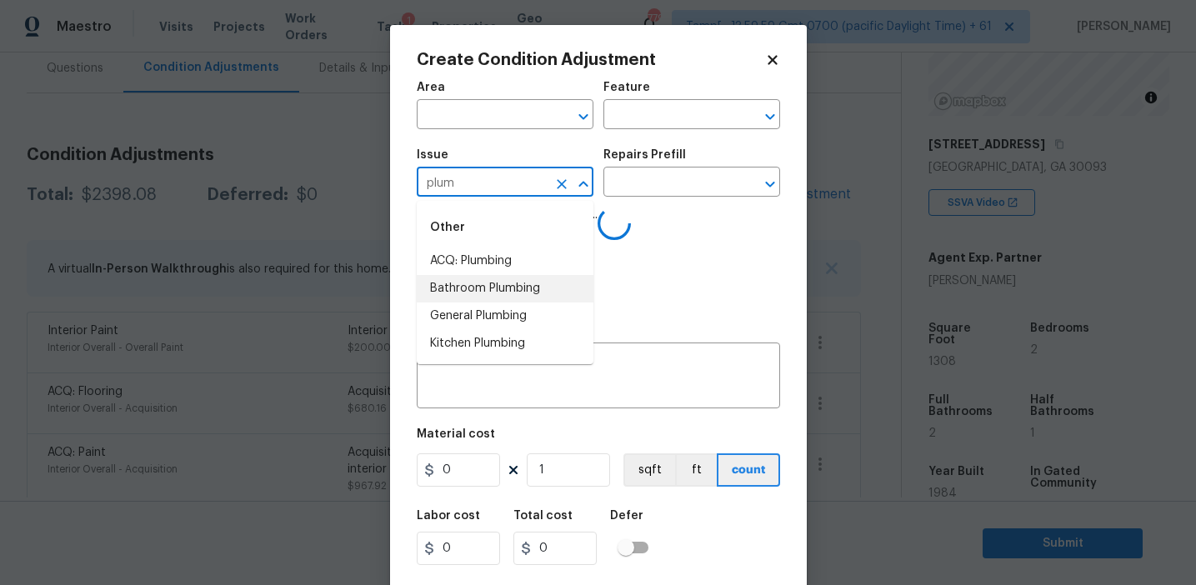
click at [517, 281] on li "Bathroom Plumbing" at bounding box center [505, 289] width 177 height 28
type input "Bathroom Plumbing"
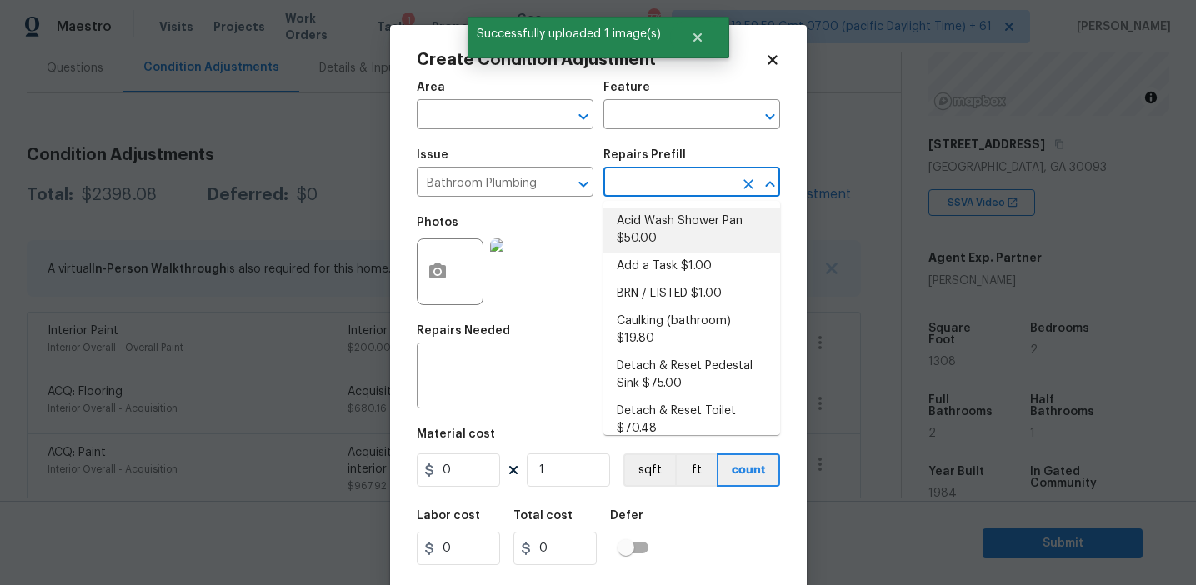
click at [655, 238] on li "Acid Wash Shower Pan $50.00" at bounding box center [691, 230] width 177 height 45
type input "Plumbing"
type textarea "Prep and acid wash/deep clean the shower pan."
type input "50"
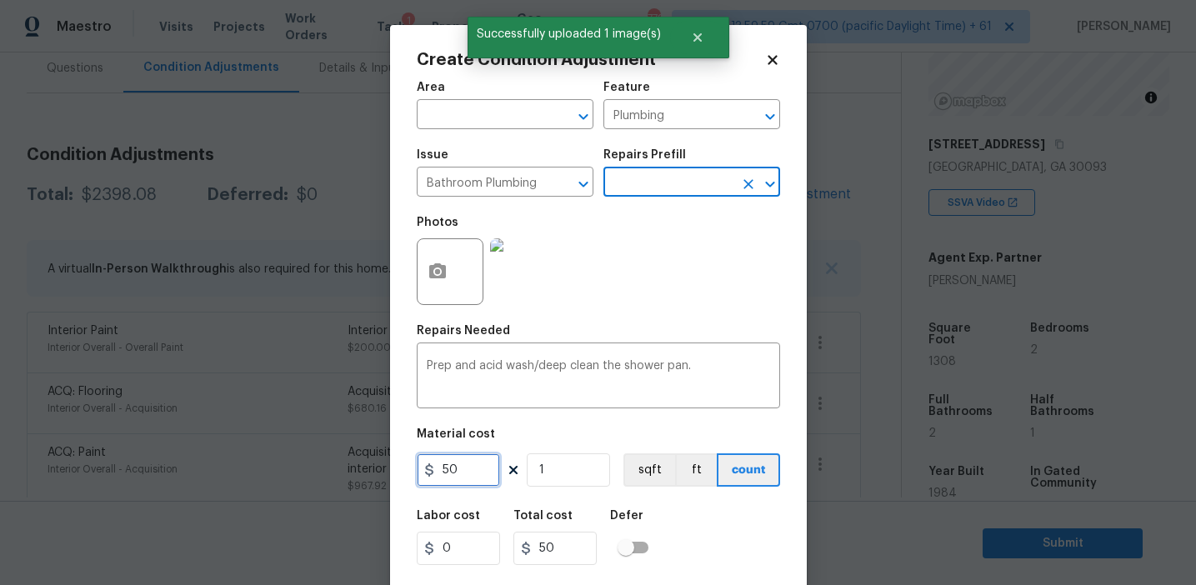
click at [468, 465] on input "50" at bounding box center [458, 469] width 83 height 33
type input "2100"
click at [445, 473] on input "2100" at bounding box center [458, 469] width 83 height 33
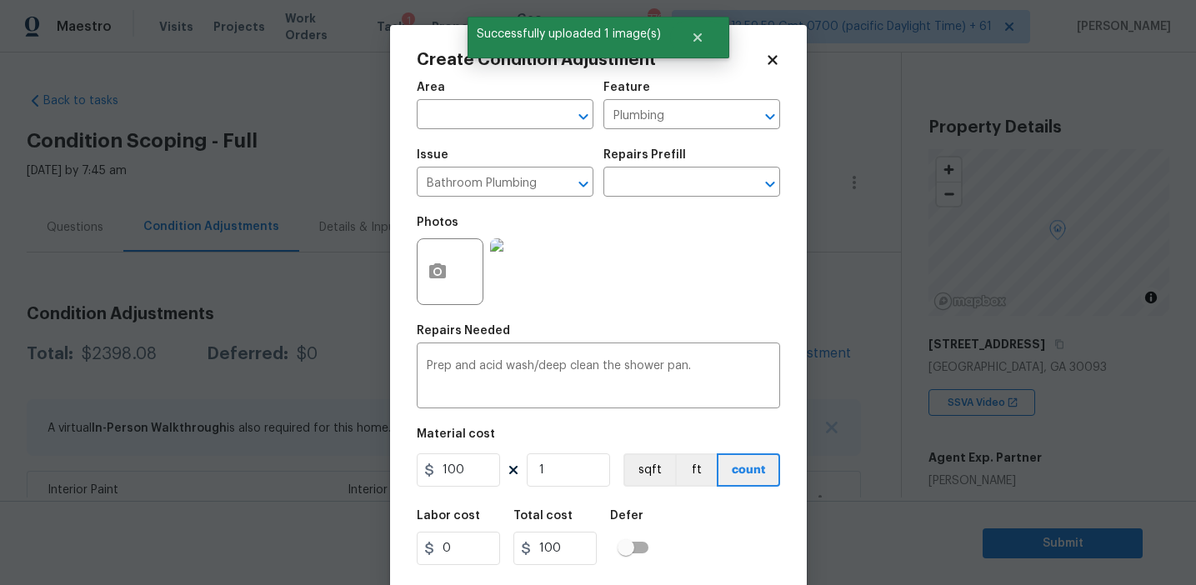
scroll to position [200, 0]
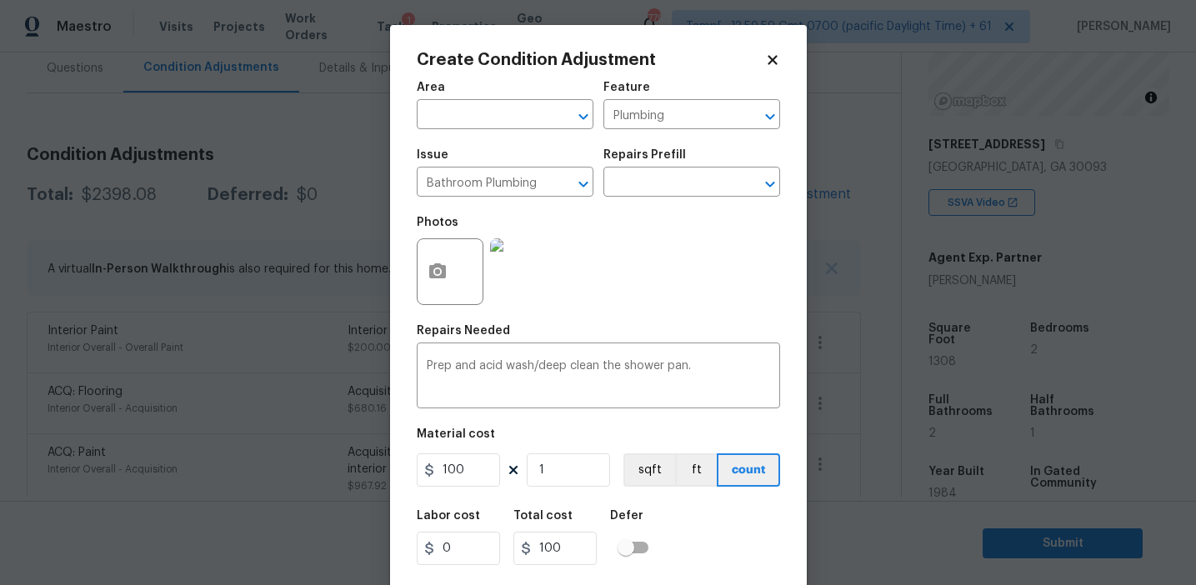
type input "2"
type input "200"
type input "2"
click at [521, 289] on img at bounding box center [523, 271] width 67 height 67
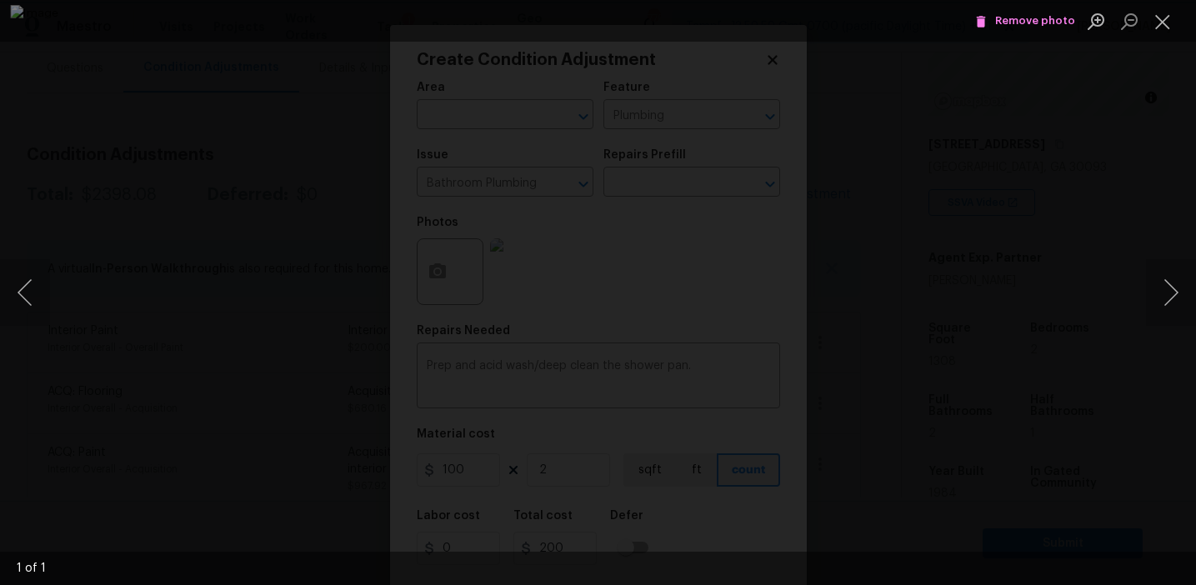
click at [1094, 301] on div "Lightbox" at bounding box center [598, 292] width 1196 height 585
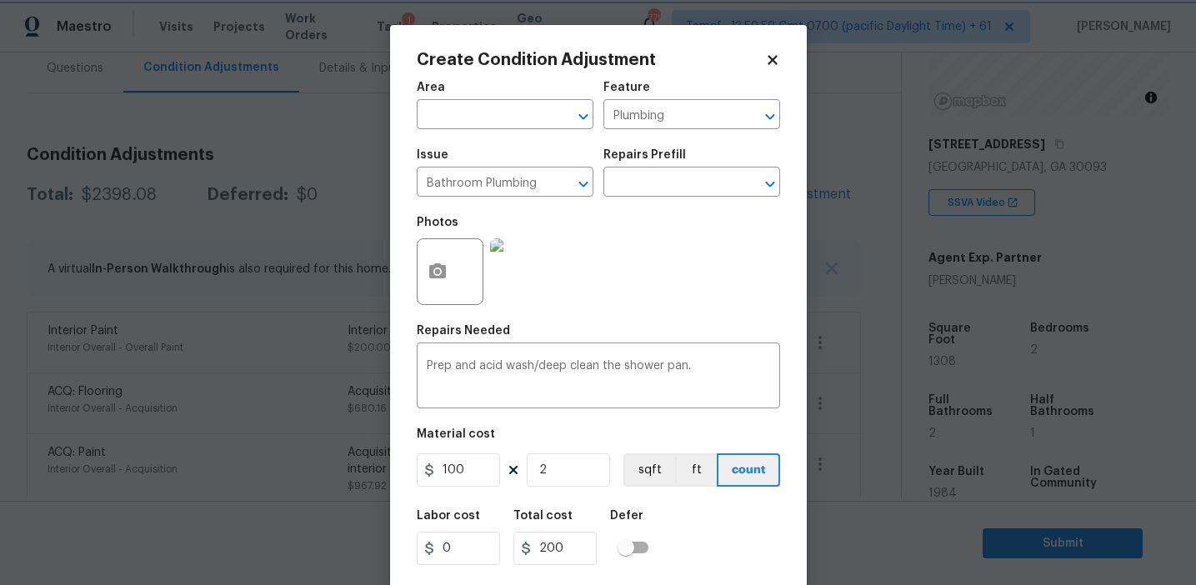
scroll to position [38, 0]
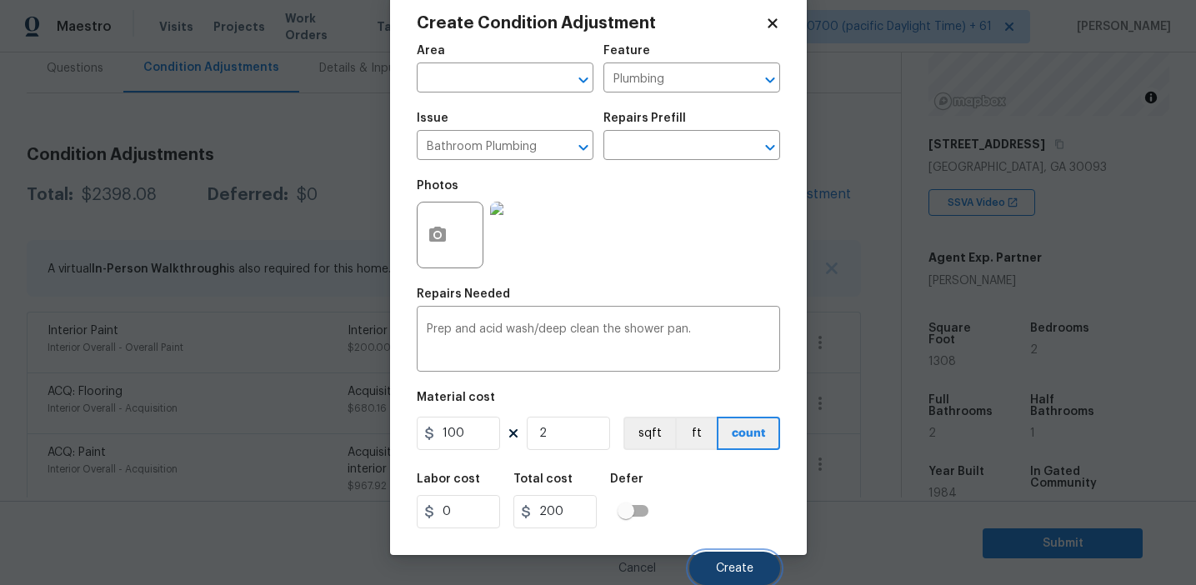
click at [728, 558] on button "Create" at bounding box center [734, 568] width 91 height 33
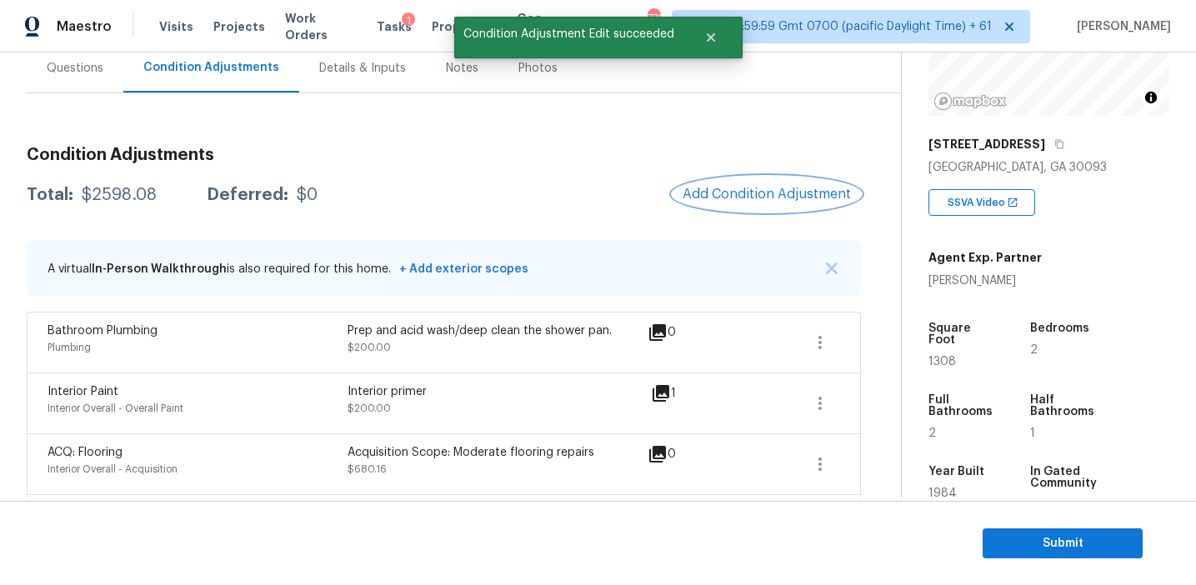
scroll to position [0, 0]
click at [529, 165] on div "Condition Adjustments Total: $2598.08 Deferred: $0 Add Condition Adjustment A v…" at bounding box center [444, 470] width 834 height 674
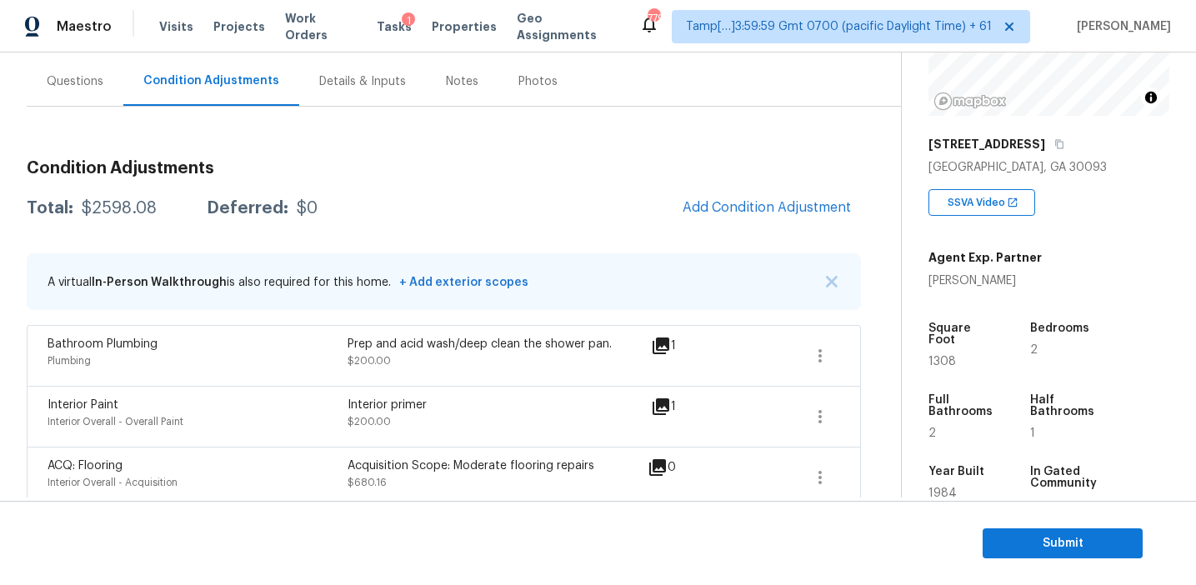
scroll to position [145, 0]
click at [529, 165] on h3 "Condition Adjustments" at bounding box center [444, 169] width 834 height 17
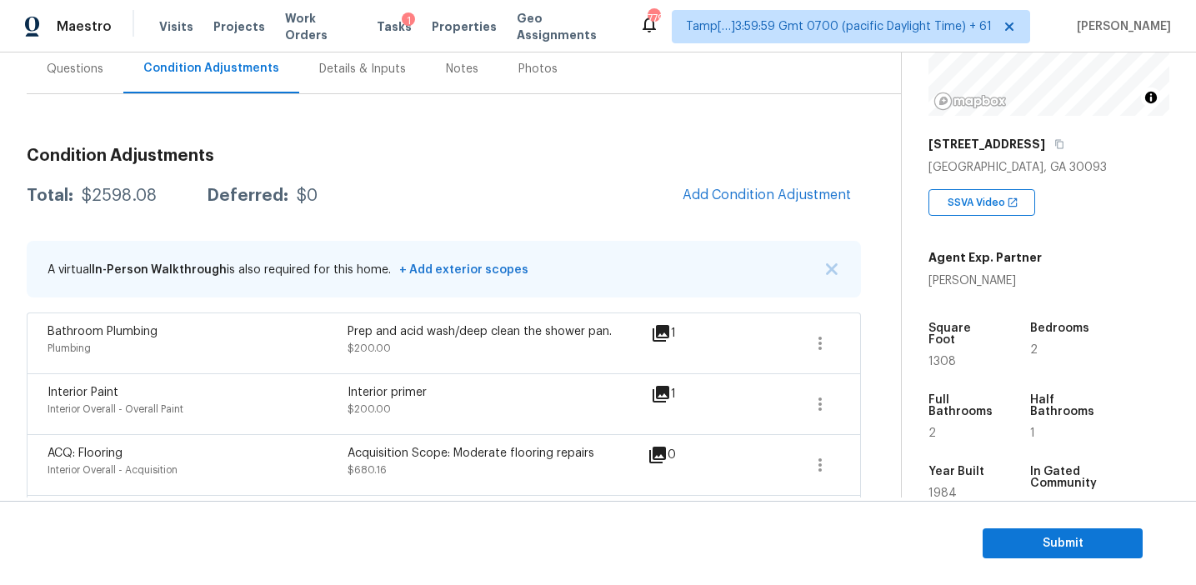
click at [529, 165] on div "Condition Adjustments Total: $2598.08 Deferred: $0 Add Condition Adjustment A v…" at bounding box center [444, 471] width 834 height 674
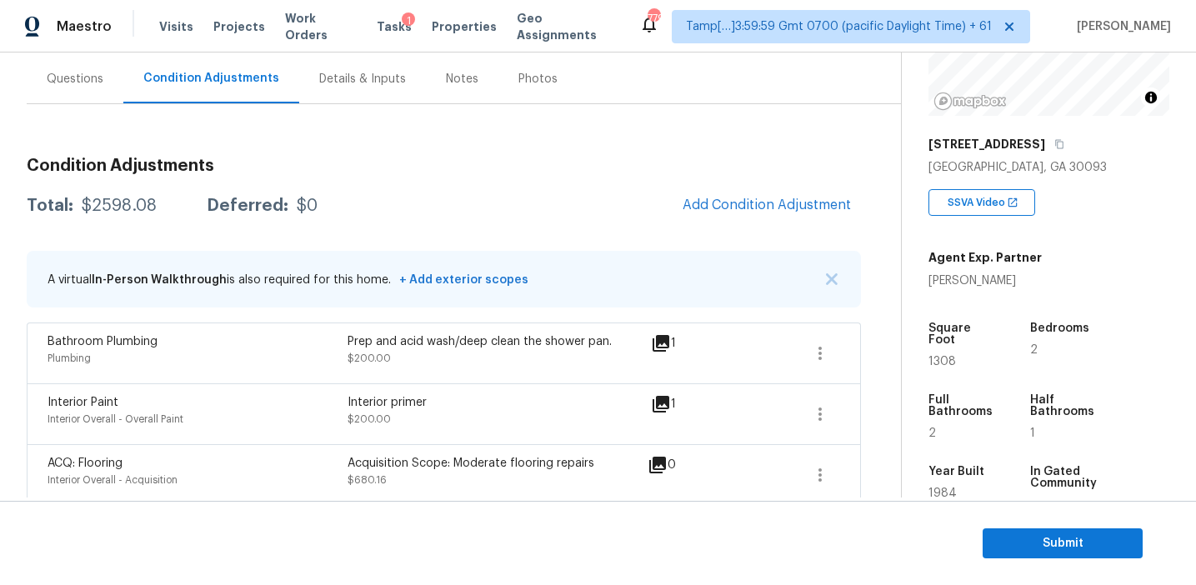
click at [529, 165] on h3 "Condition Adjustments" at bounding box center [444, 166] width 834 height 17
click at [579, 165] on h3 "Condition Adjustments" at bounding box center [444, 166] width 834 height 17
click at [568, 191] on div "Total: $2598.08 Deferred: $0 Add Condition Adjustment" at bounding box center [444, 206] width 834 height 37
click at [583, 182] on div "Condition Adjustments Total: $2598.08 Deferred: $0 Add Condition Adjustment A v…" at bounding box center [444, 481] width 834 height 674
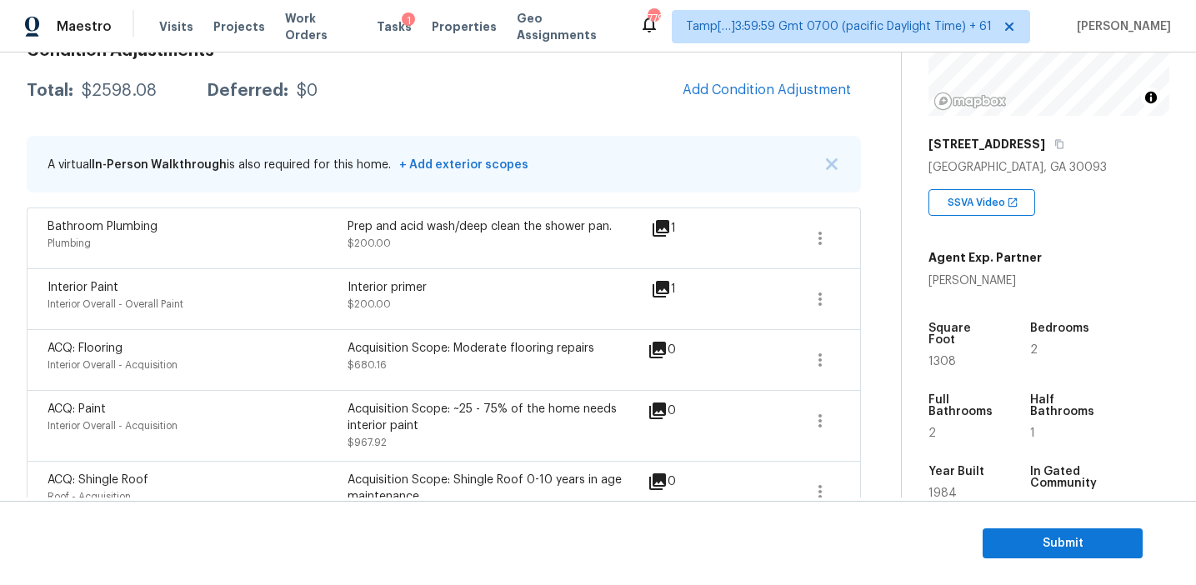
scroll to position [458, 0]
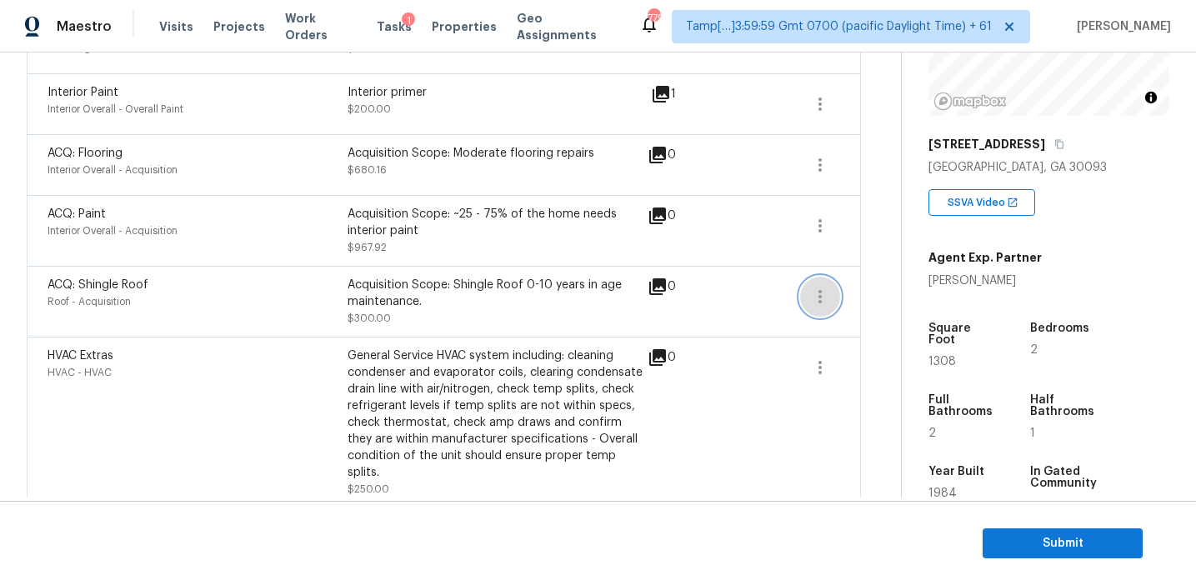
click at [820, 293] on icon "button" at bounding box center [820, 297] width 20 height 20
click at [890, 296] on div "Edit" at bounding box center [915, 293] width 130 height 17
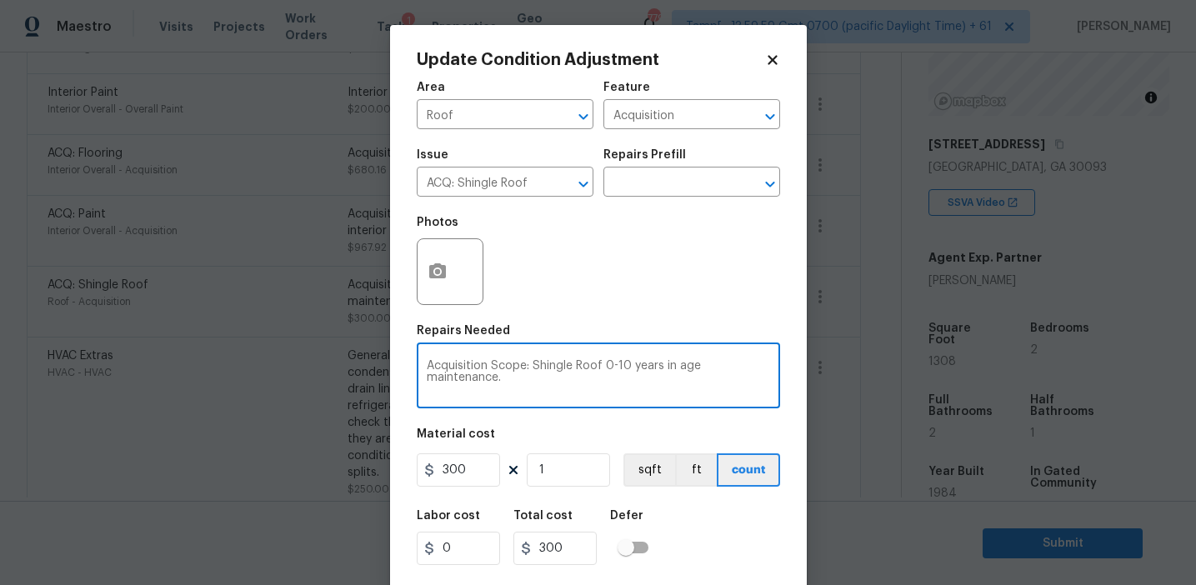
drag, startPoint x: 532, startPoint y: 364, endPoint x: 830, endPoint y: 380, distance: 298.8
click at [830, 380] on div "Update Condition Adjustment Area Roof ​ Feature Acquisition ​ Issue ACQ: Shingl…" at bounding box center [598, 292] width 1196 height 585
click at [567, 368] on textarea "Acquisition Scope: Shingle Roof 0-10 years in age maintenance." at bounding box center [598, 377] width 343 height 35
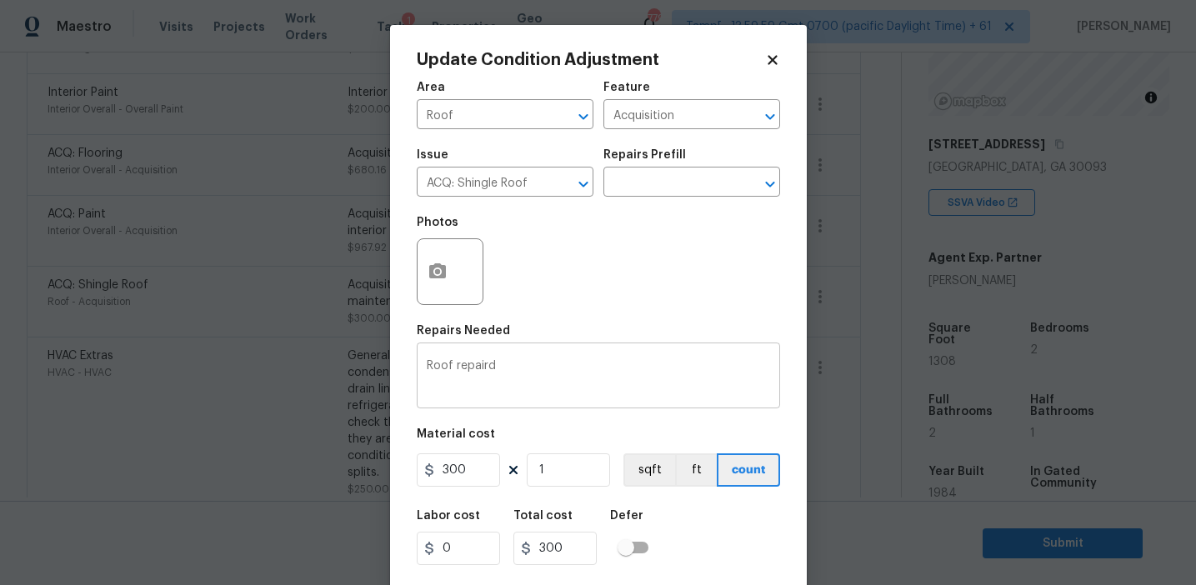
click at [570, 369] on textarea "Roof repaird" at bounding box center [598, 377] width 343 height 35
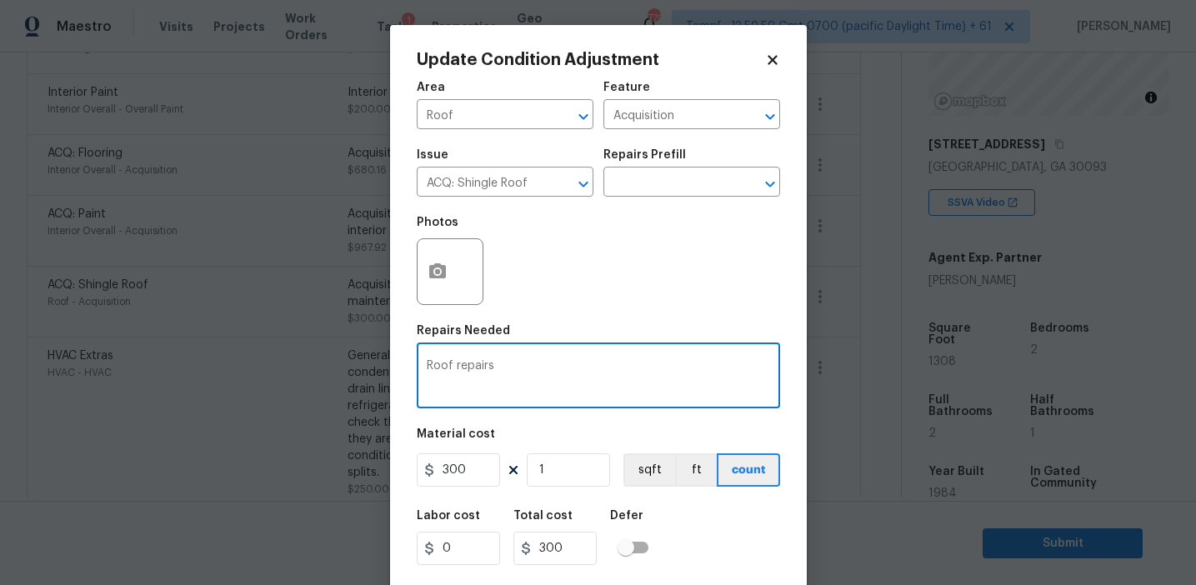
type textarea "Roof repairs"
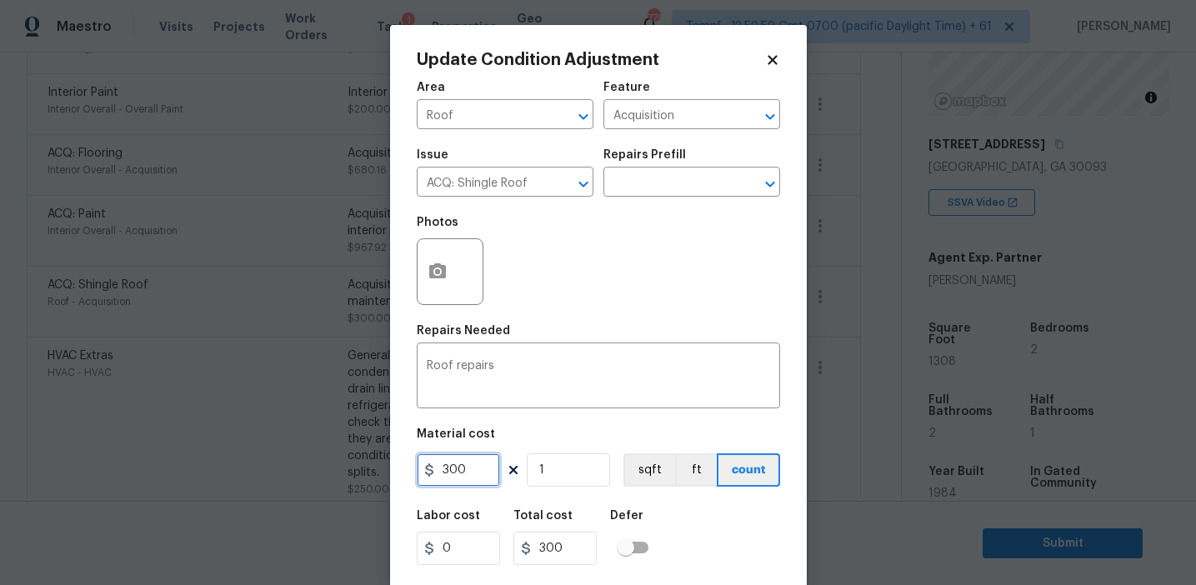
scroll to position [38, 0]
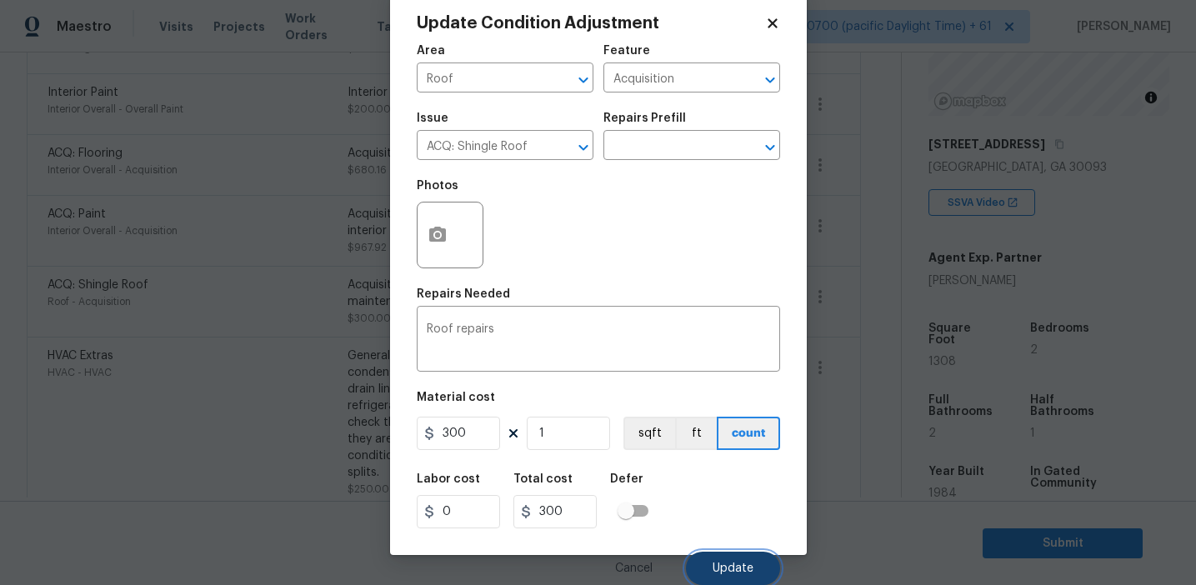
click at [721, 565] on span "Update" at bounding box center [733, 569] width 41 height 13
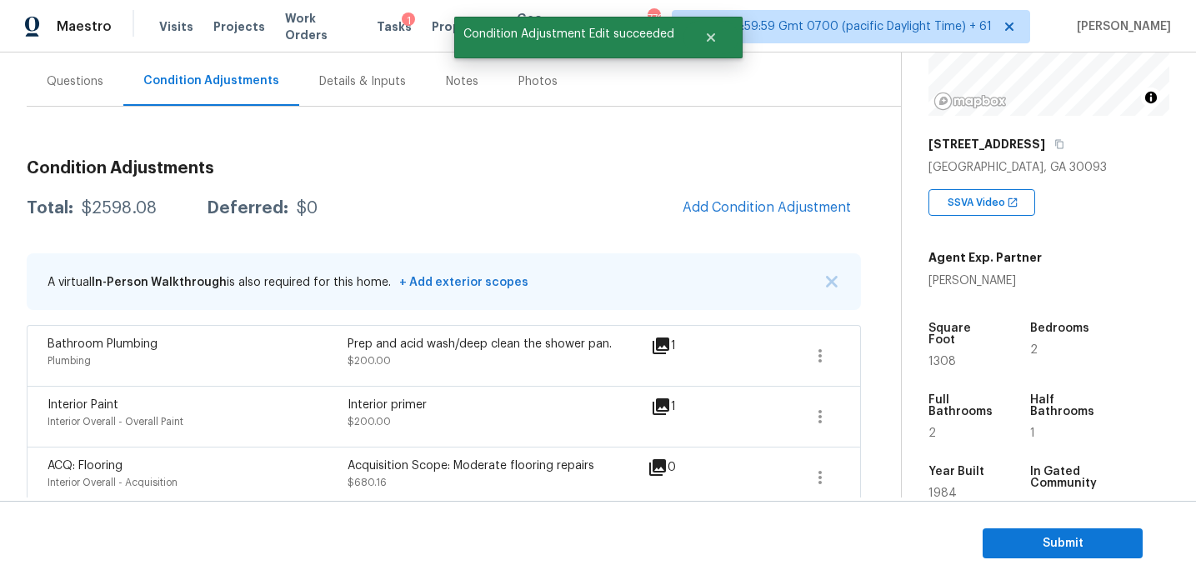
scroll to position [145, 0]
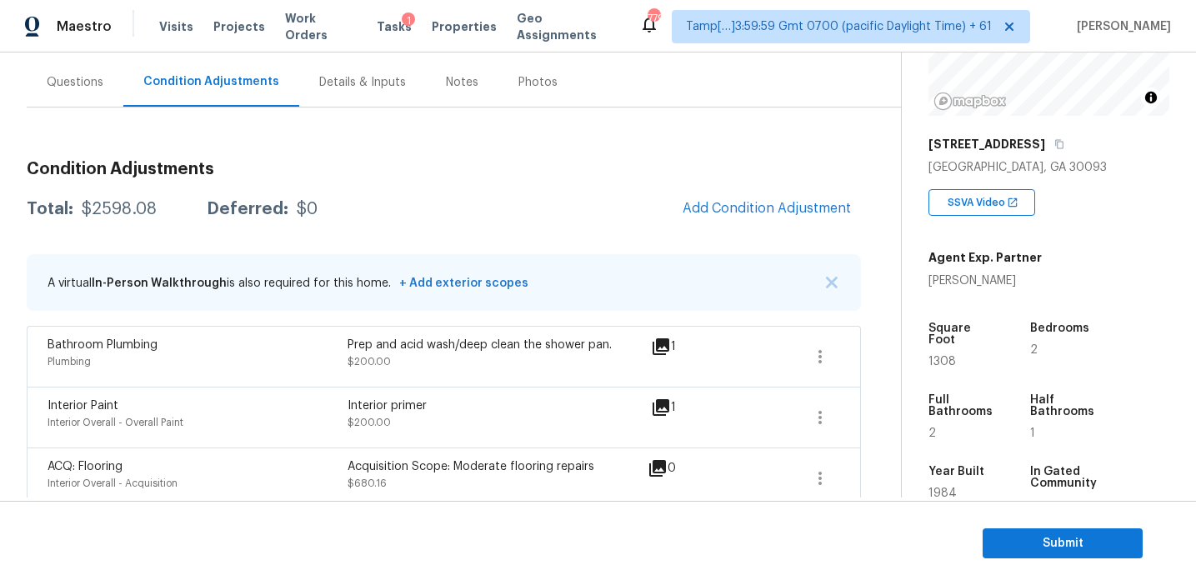
click at [129, 209] on div "$2598.08" at bounding box center [119, 209] width 75 height 17
copy div "2598.08"
click at [88, 91] on div "Questions" at bounding box center [75, 82] width 97 height 49
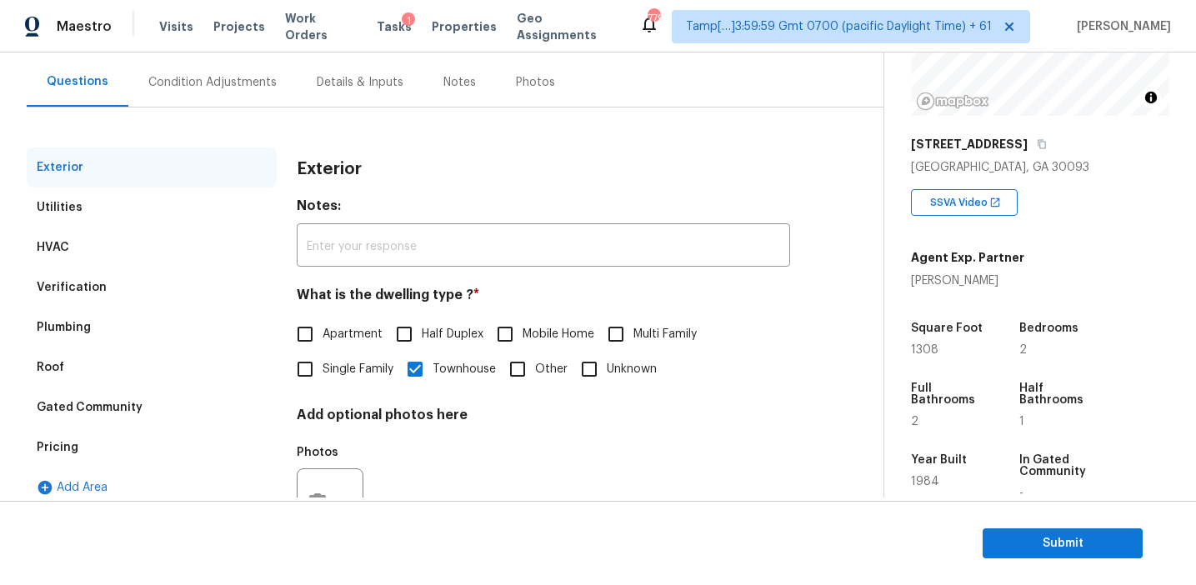
click at [95, 454] on div "Pricing" at bounding box center [152, 448] width 250 height 40
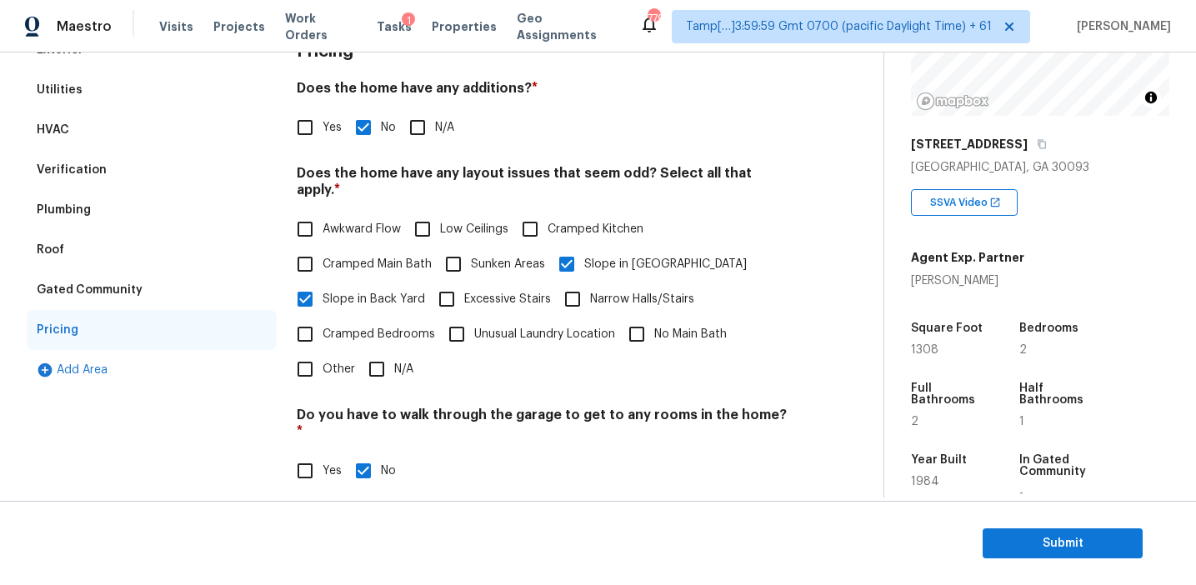
click at [174, 168] on div "Verification" at bounding box center [152, 170] width 250 height 40
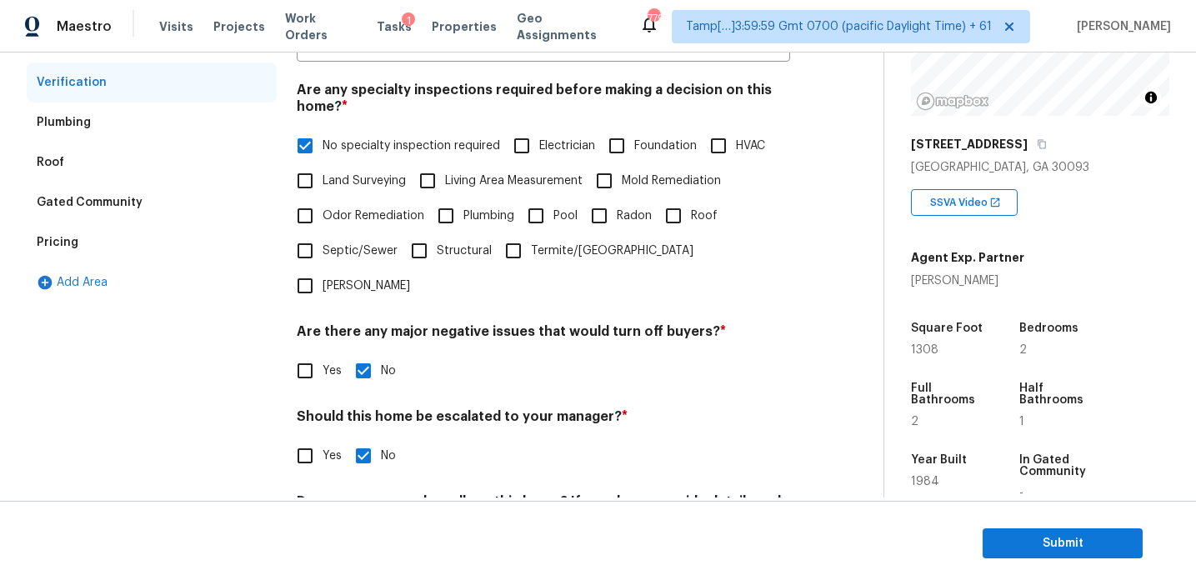
scroll to position [254, 0]
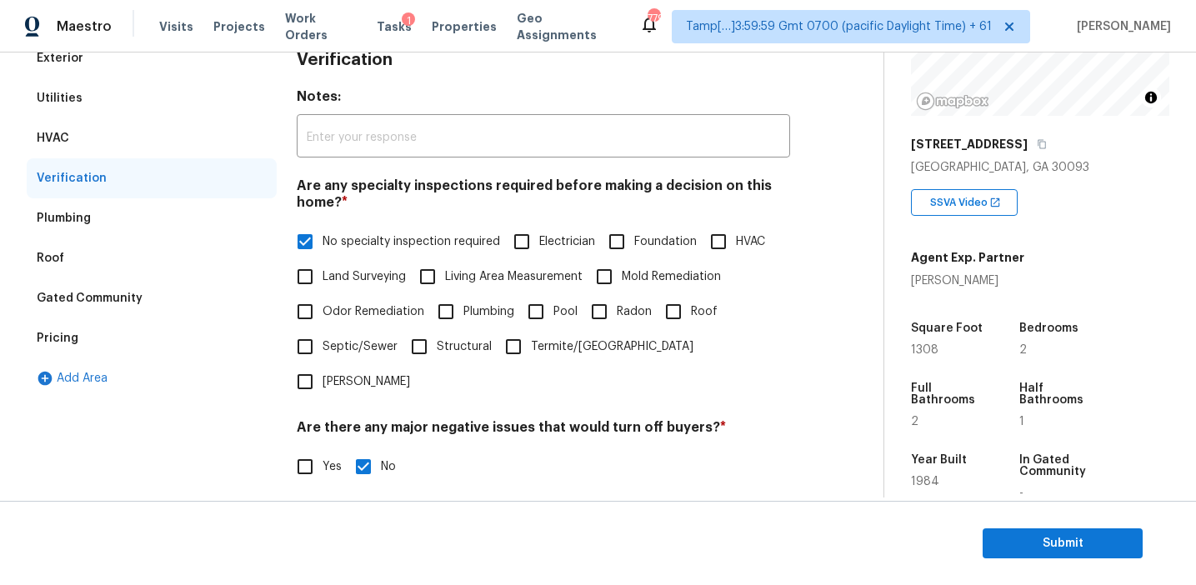
click at [143, 331] on div "Pricing" at bounding box center [152, 338] width 250 height 40
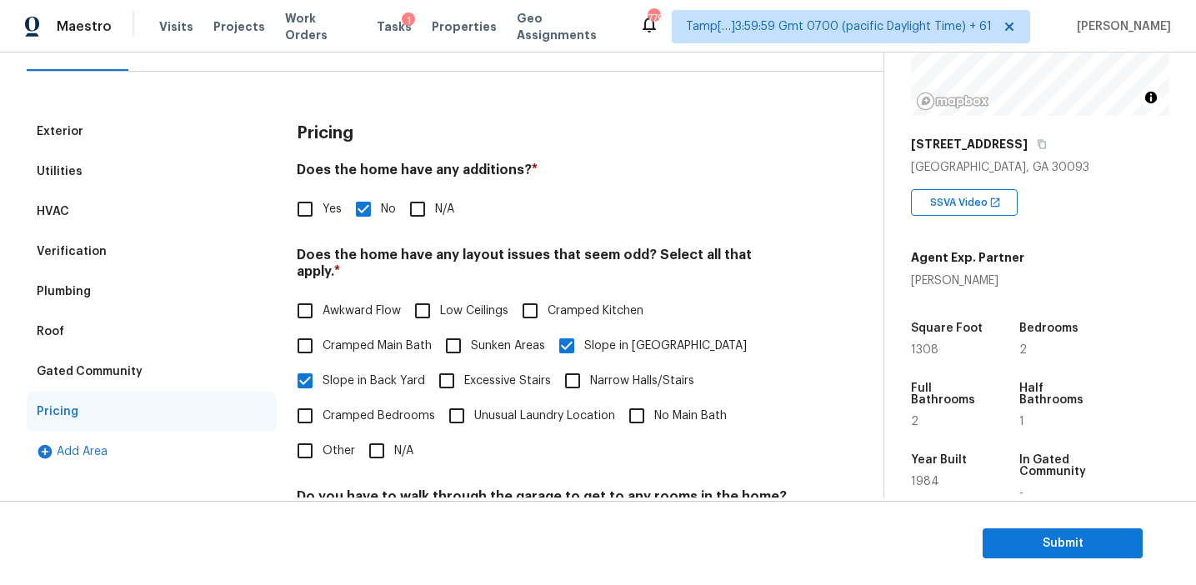
scroll to position [158, 0]
click at [138, 385] on div "Gated Community" at bounding box center [152, 371] width 250 height 40
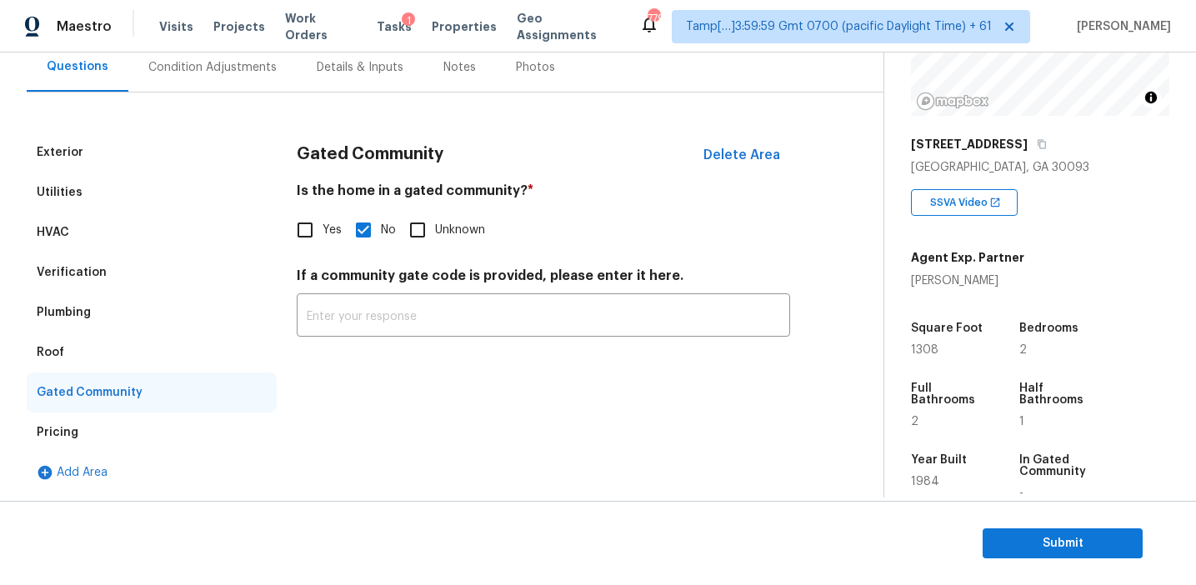
click at [97, 348] on div "Roof" at bounding box center [152, 353] width 250 height 40
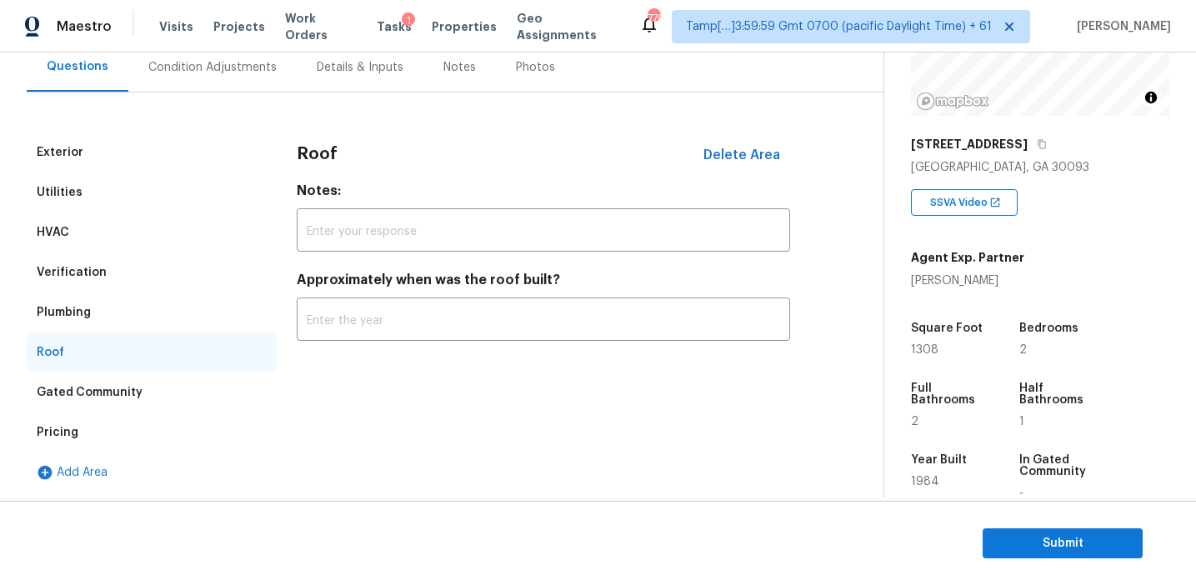
click at [103, 298] on div "Plumbing" at bounding box center [152, 313] width 250 height 40
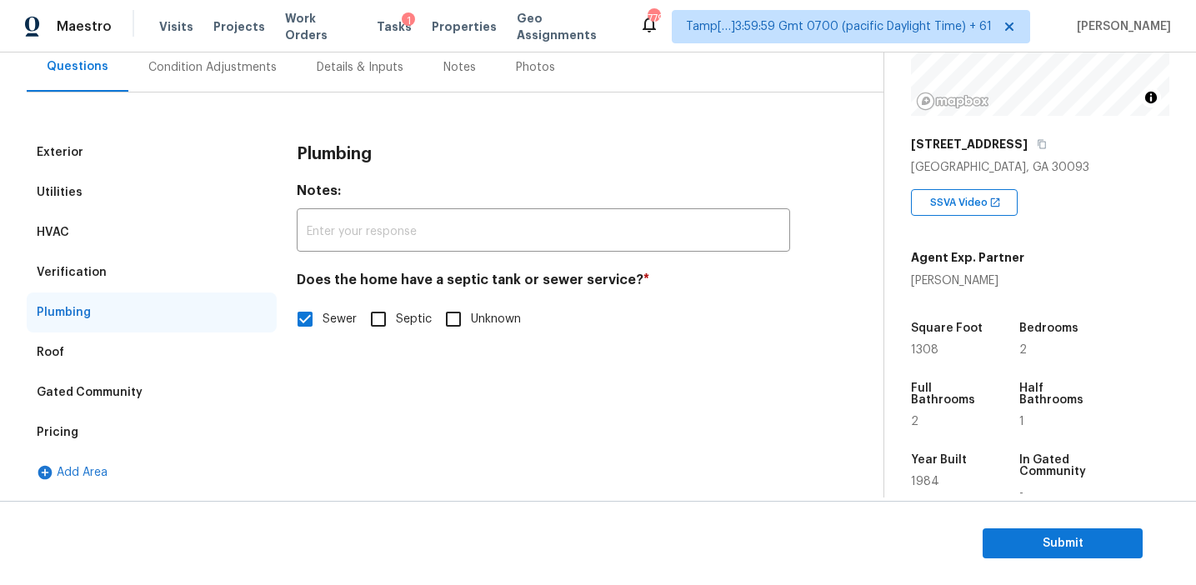
click at [103, 268] on div "Verification" at bounding box center [152, 273] width 250 height 40
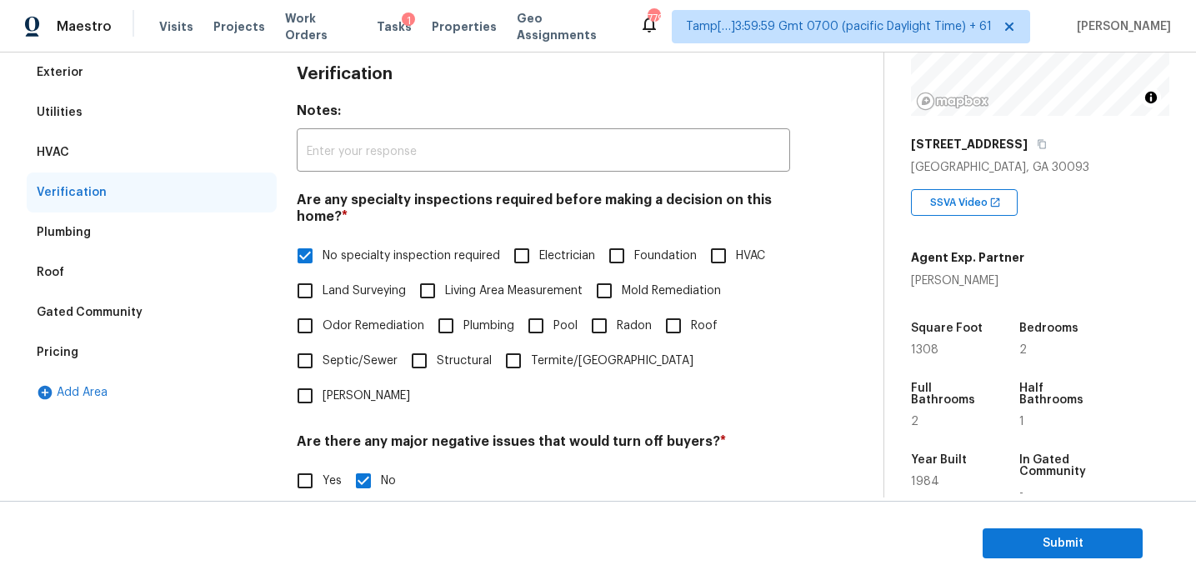
scroll to position [202, 0]
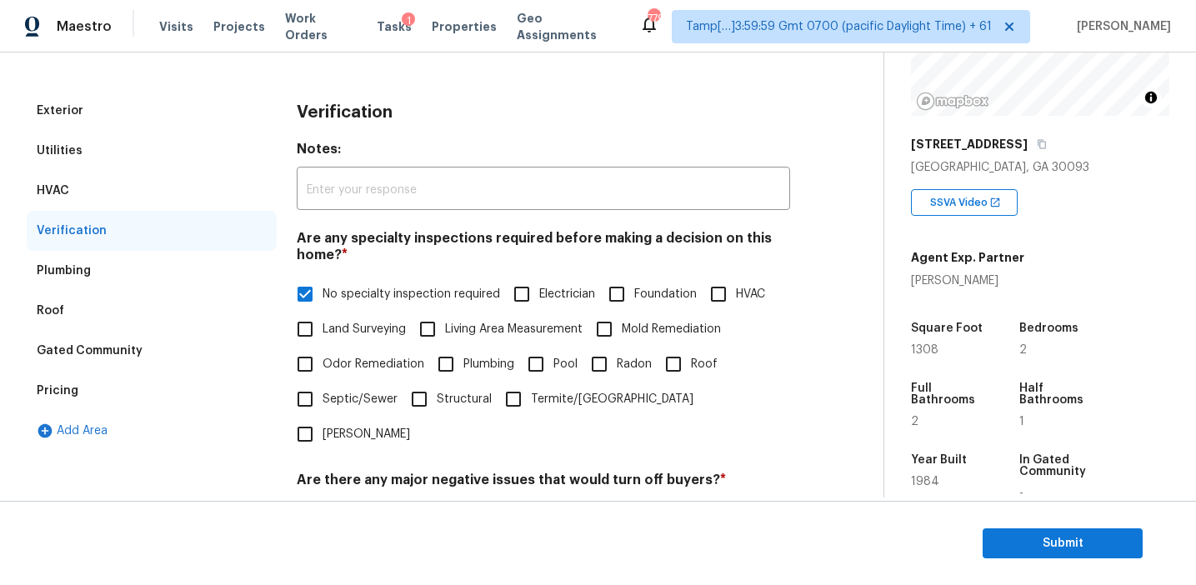
click at [164, 201] on div "HVAC" at bounding box center [152, 191] width 250 height 40
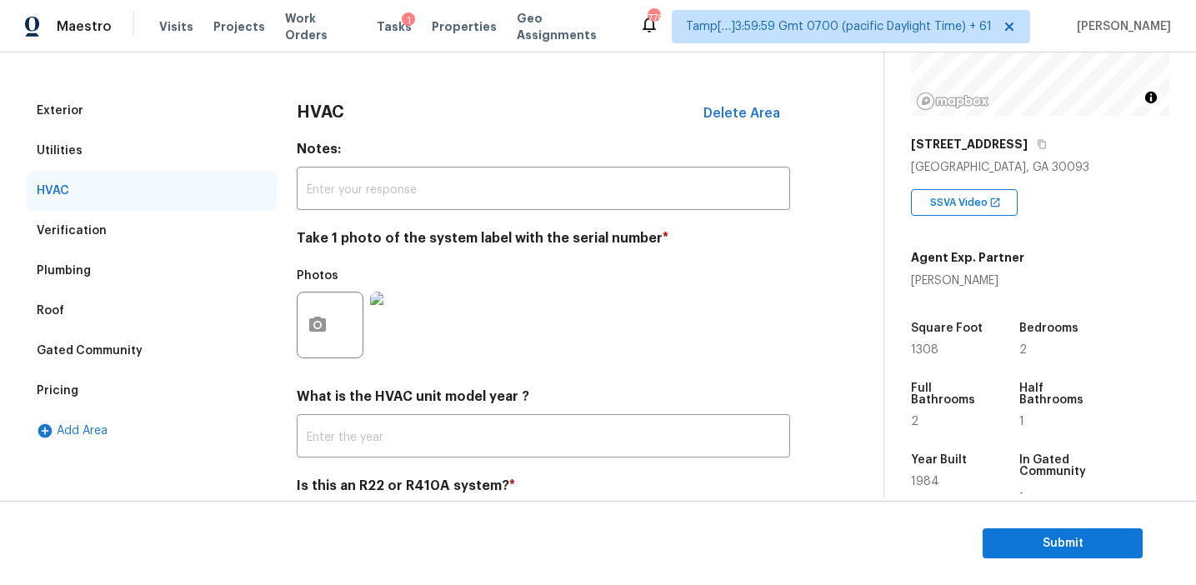
click at [151, 139] on div "Utilities" at bounding box center [152, 151] width 250 height 40
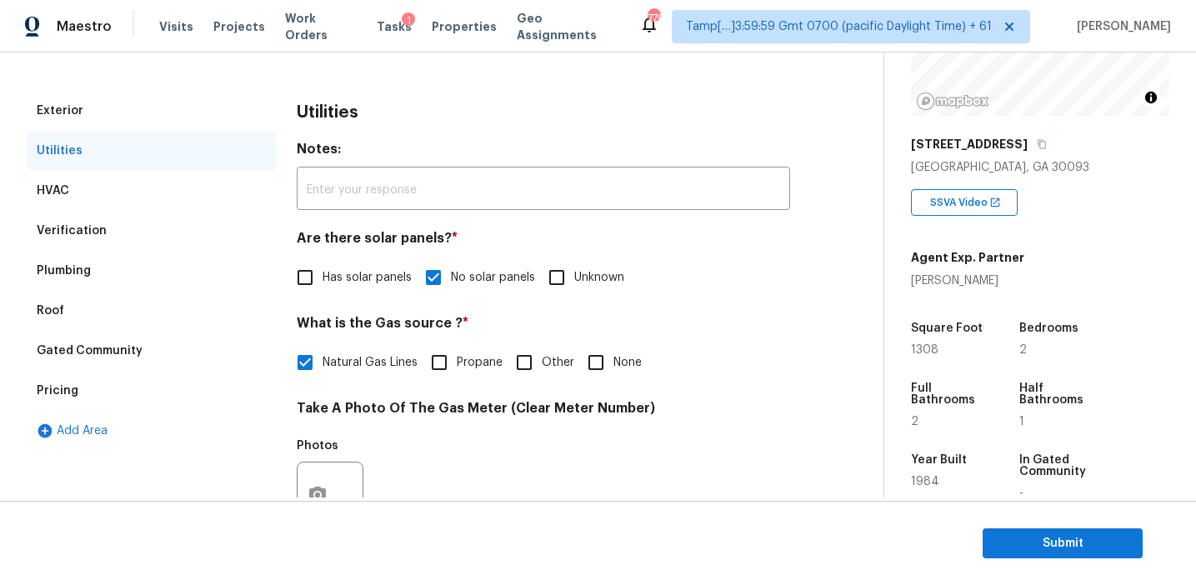
click at [151, 87] on div "Exterior Utilities HVAC Verification Plumbing Roof Gated Community Pricing Add …" at bounding box center [435, 505] width 817 height 909
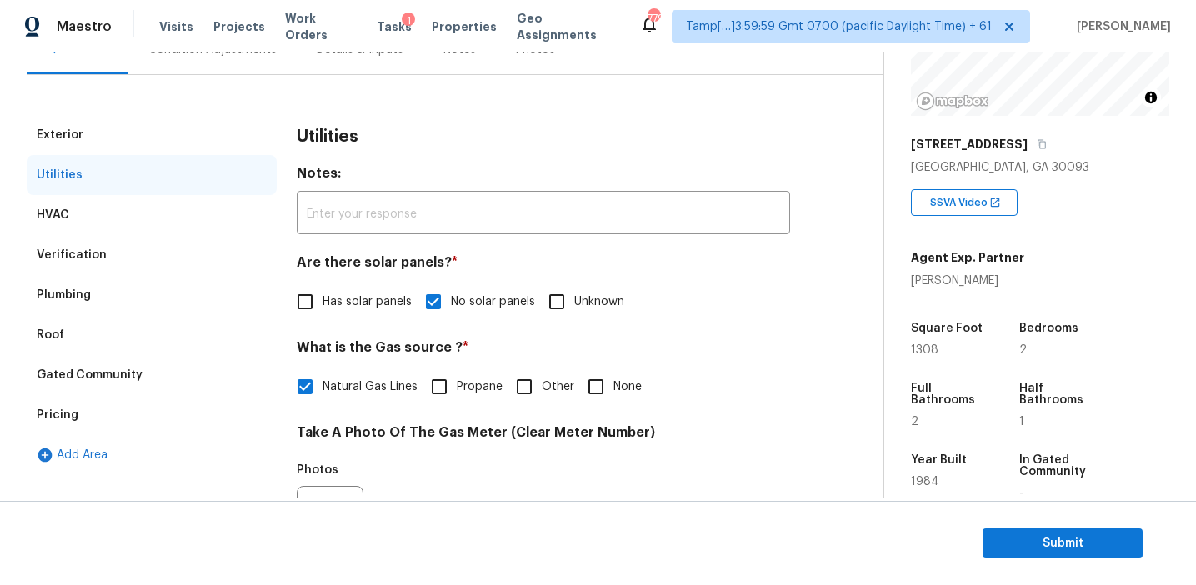
click at [145, 131] on div "Exterior" at bounding box center [152, 135] width 250 height 40
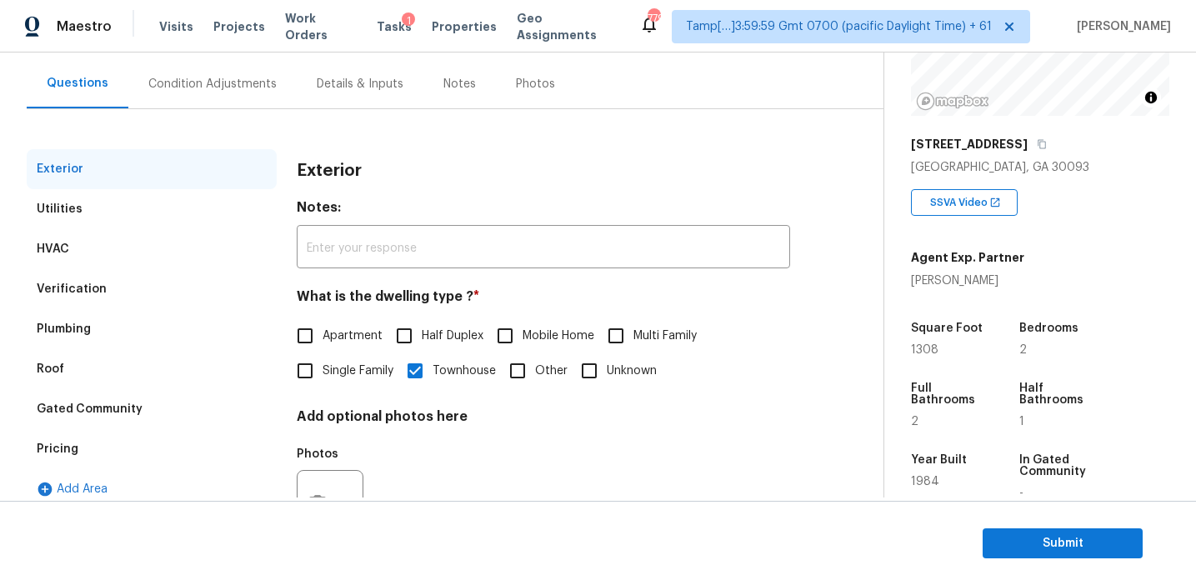
scroll to position [140, 0]
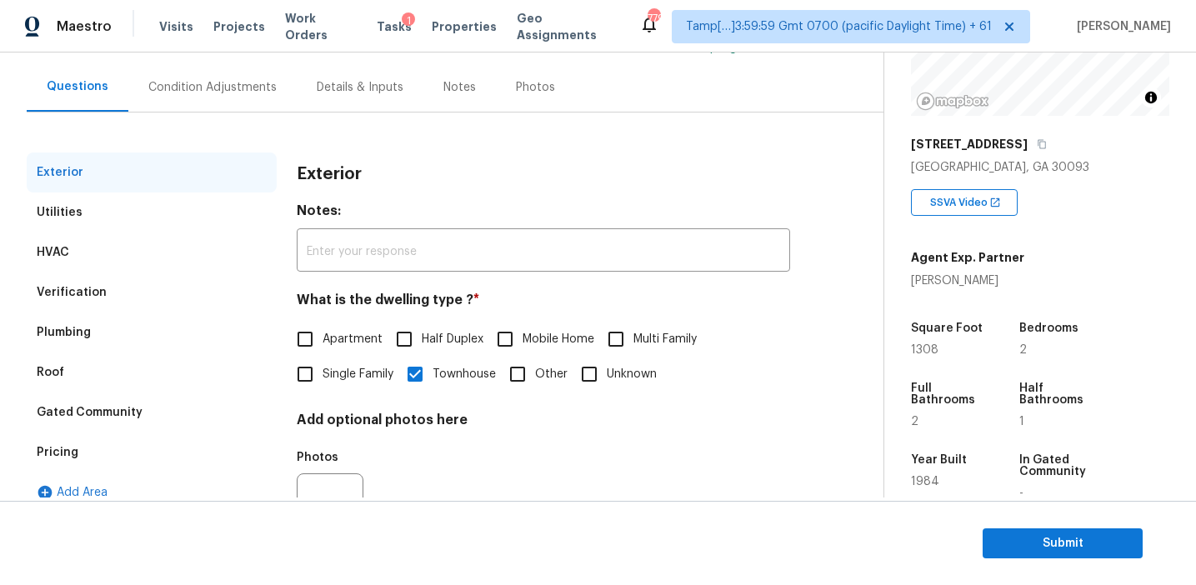
click at [230, 92] on div "Condition Adjustments" at bounding box center [212, 87] width 128 height 17
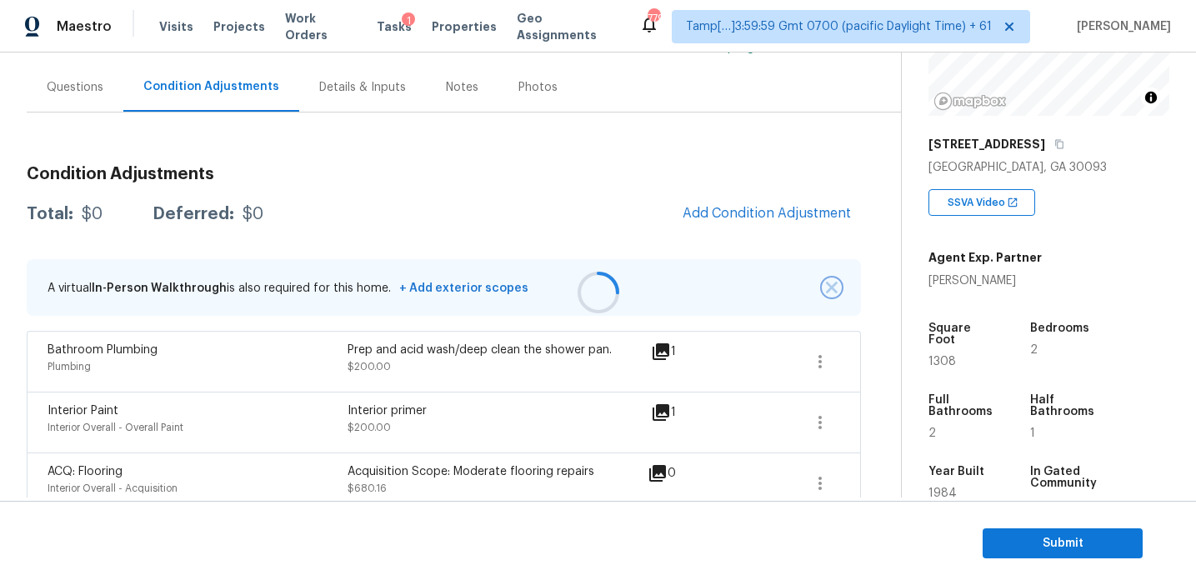
click at [824, 288] on button "button" at bounding box center [832, 287] width 17 height 17
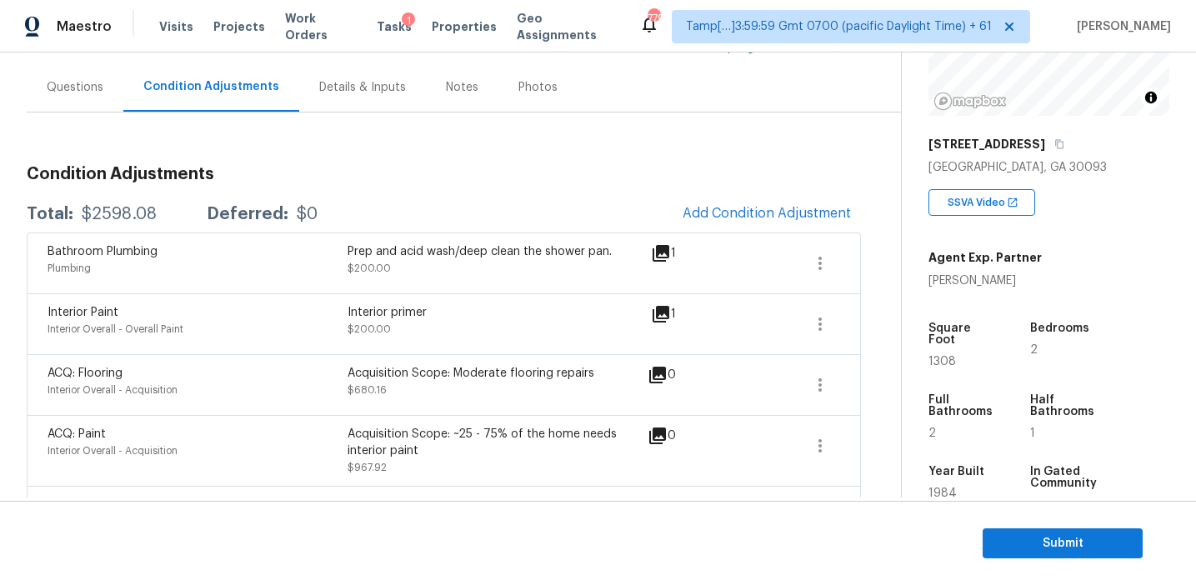
scroll to position [350, 0]
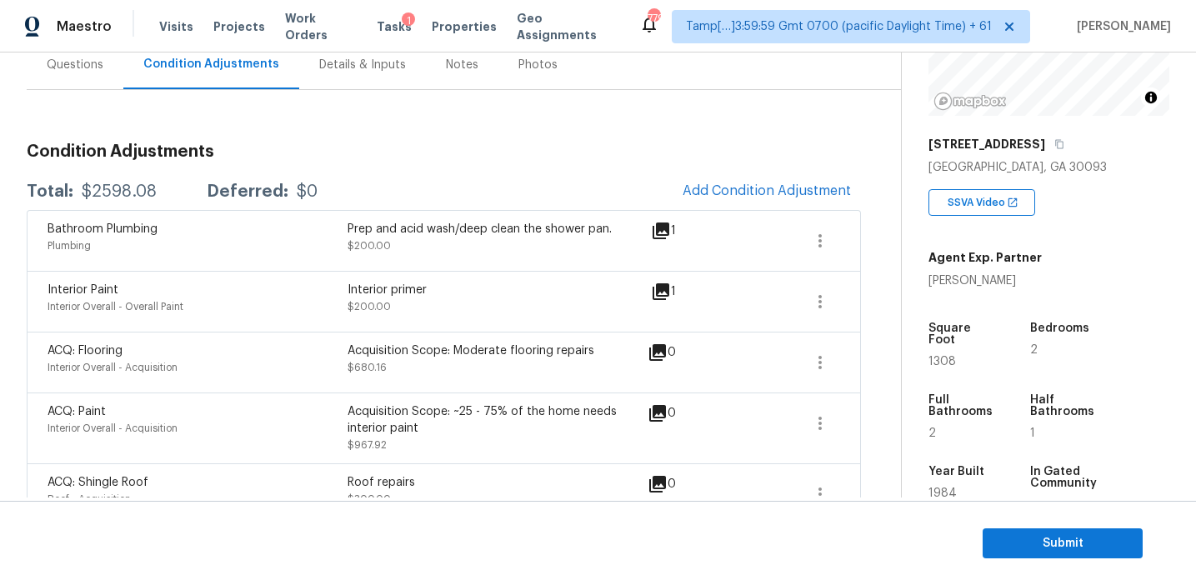
click at [304, 117] on div "Condition Adjustments Total: $2598.08 Deferred: $0 Add Condition Adjustment Bat…" at bounding box center [444, 393] width 834 height 606
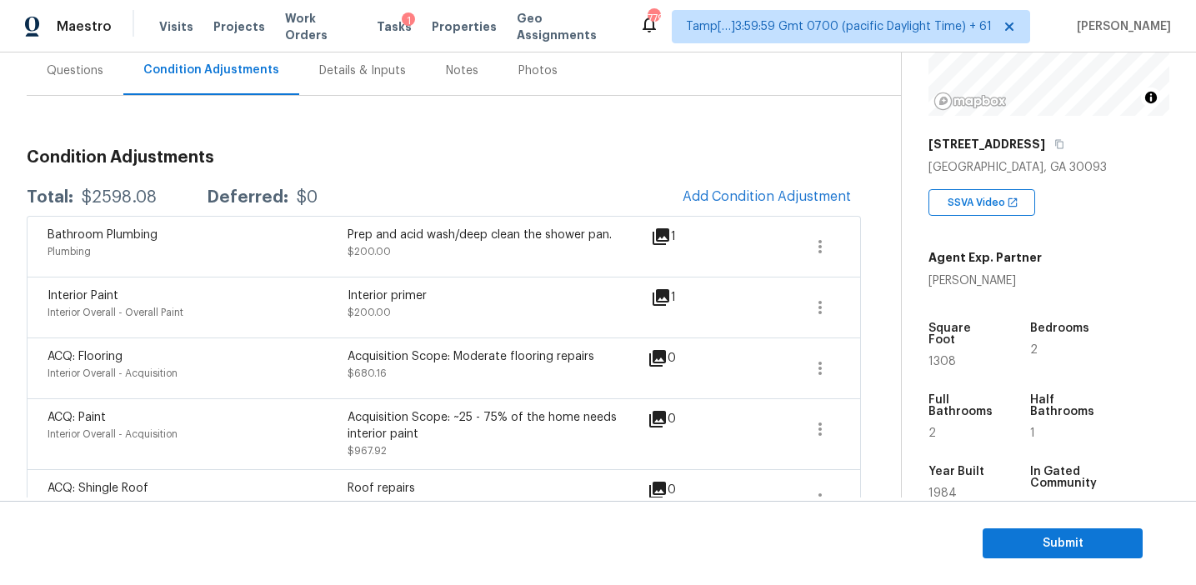
click at [88, 84] on div "Questions" at bounding box center [75, 70] width 97 height 49
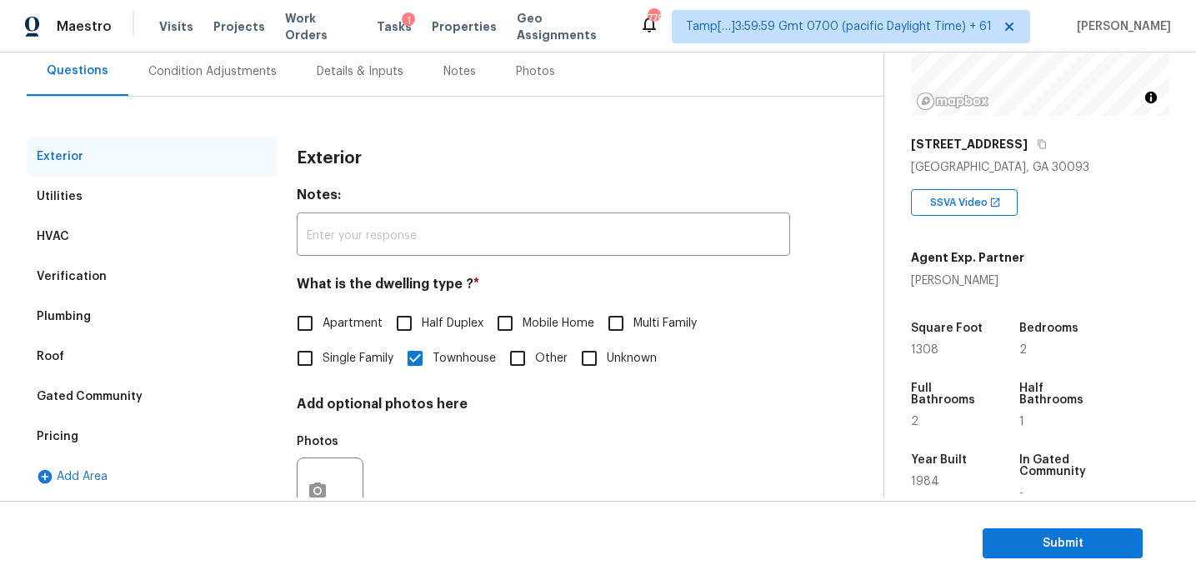
click at [150, 440] on div "Pricing" at bounding box center [152, 437] width 250 height 40
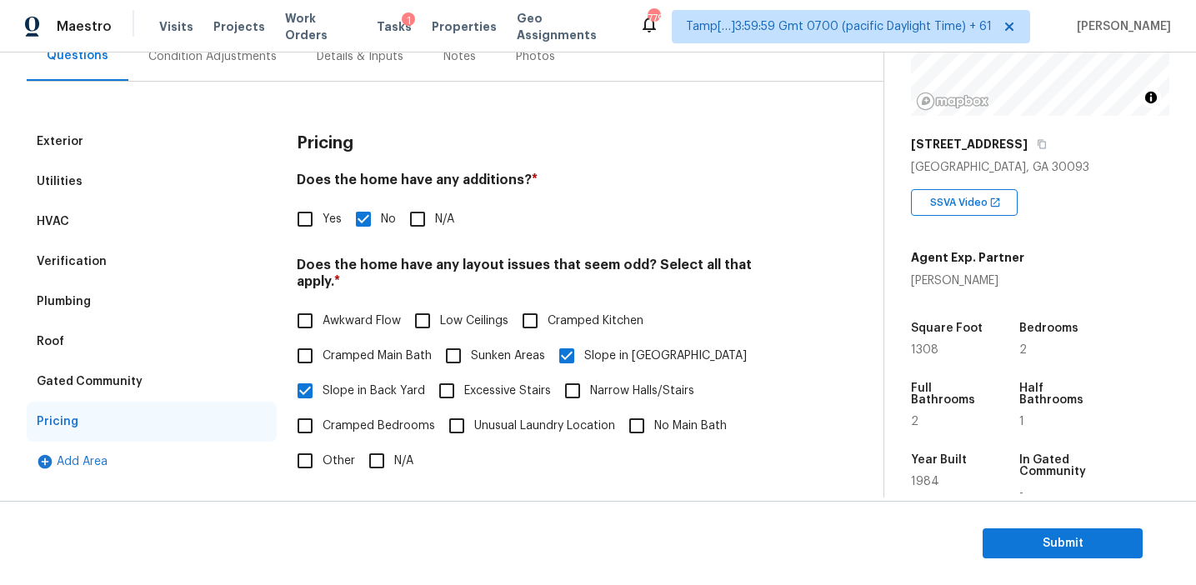
click at [122, 389] on div "Gated Community" at bounding box center [90, 381] width 106 height 17
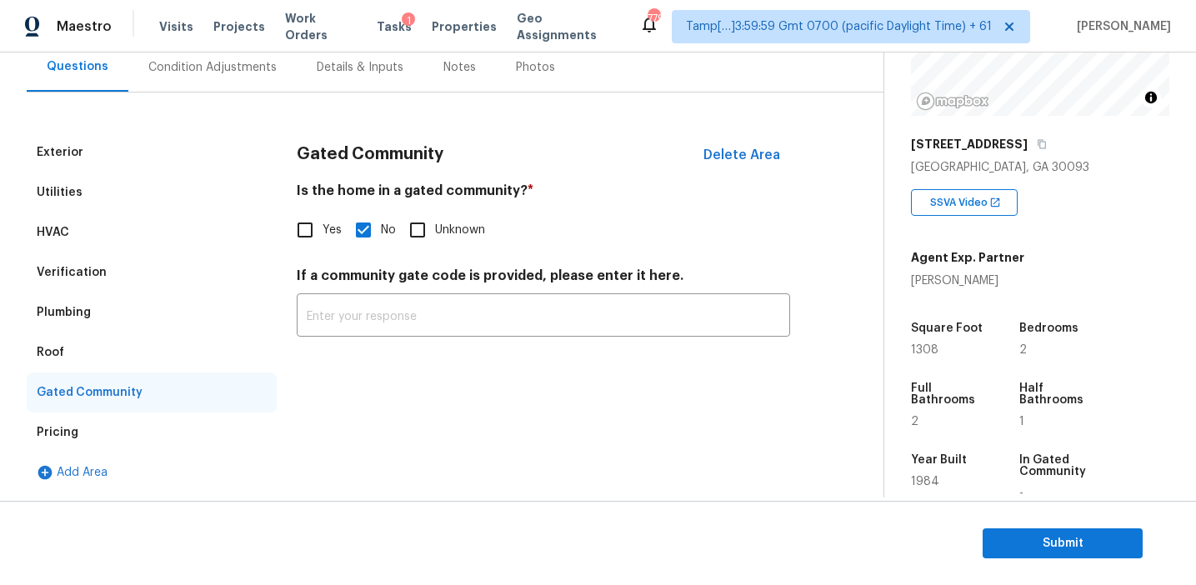
click at [62, 349] on div "Roof" at bounding box center [51, 352] width 28 height 17
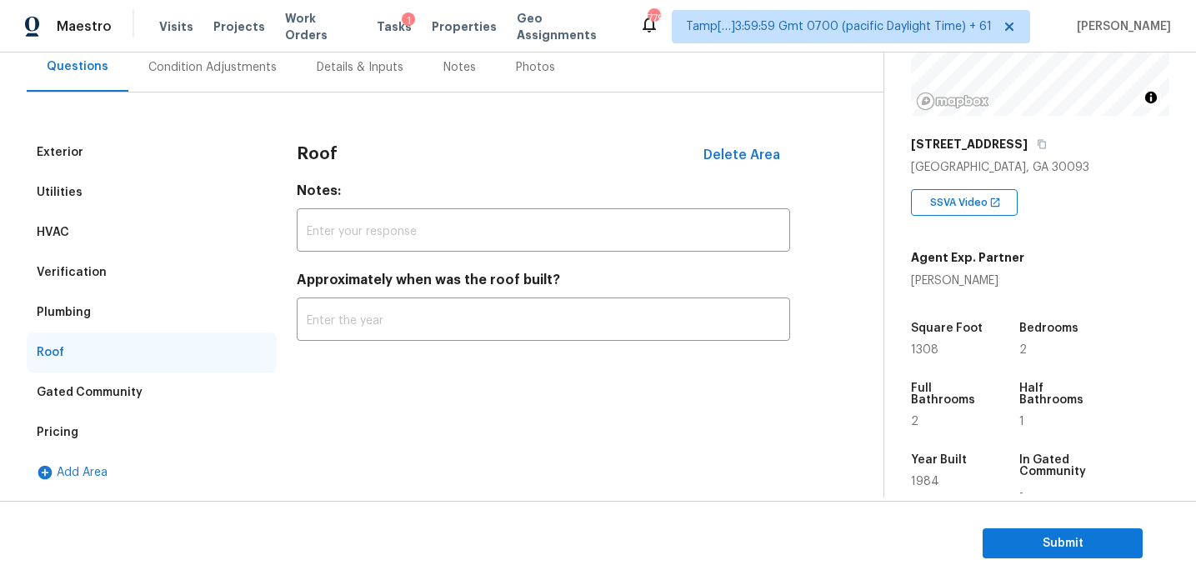
click at [70, 313] on div "Plumbing" at bounding box center [64, 312] width 54 height 17
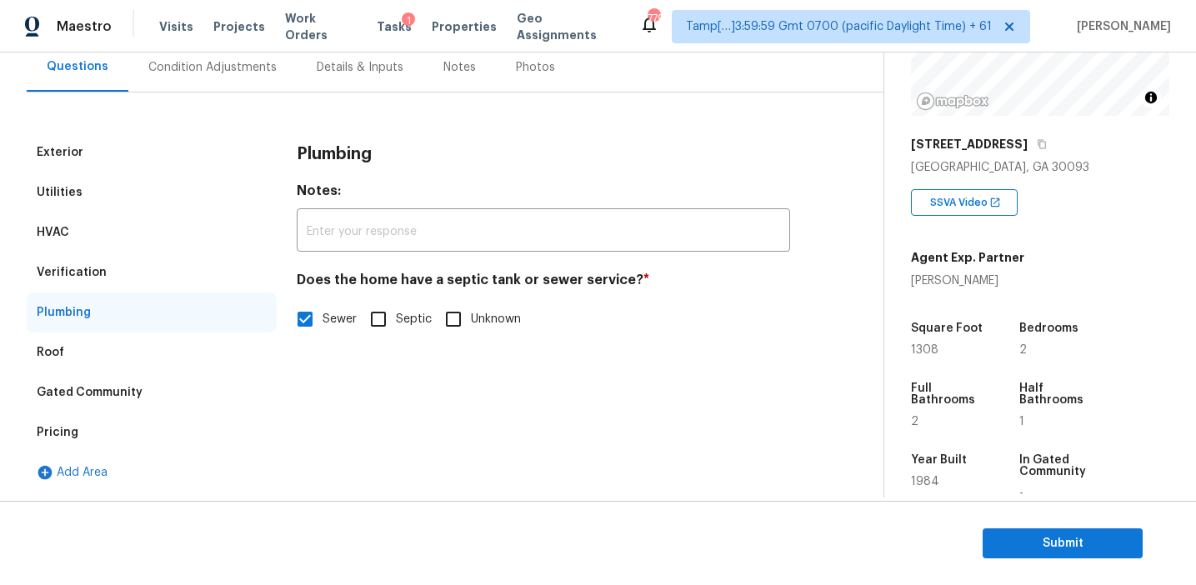
click at [93, 256] on div "Verification" at bounding box center [152, 273] width 250 height 40
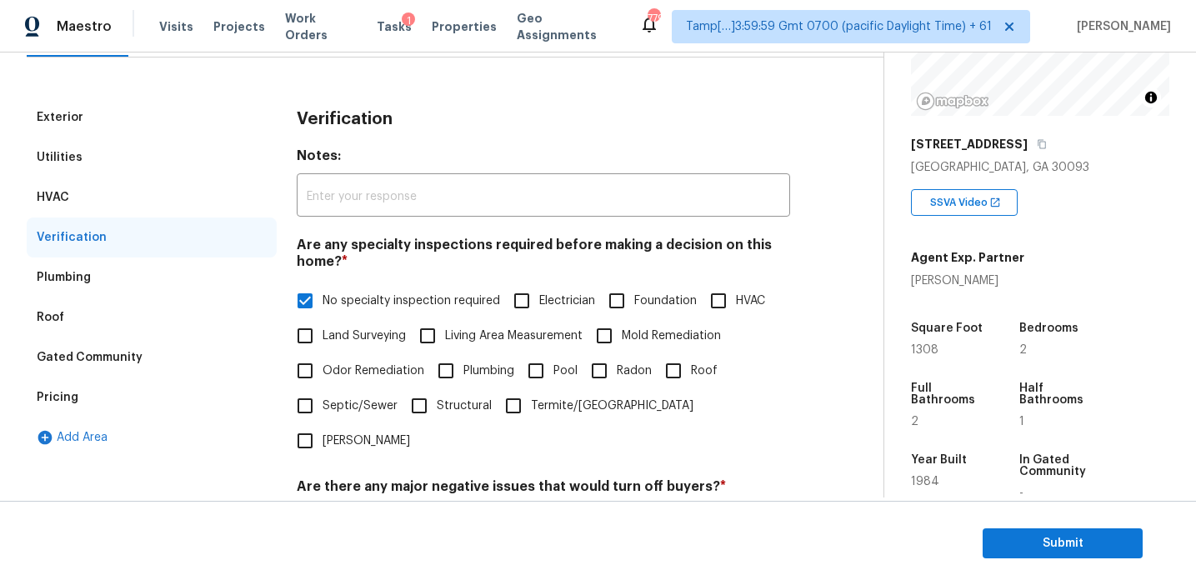
scroll to position [179, 0]
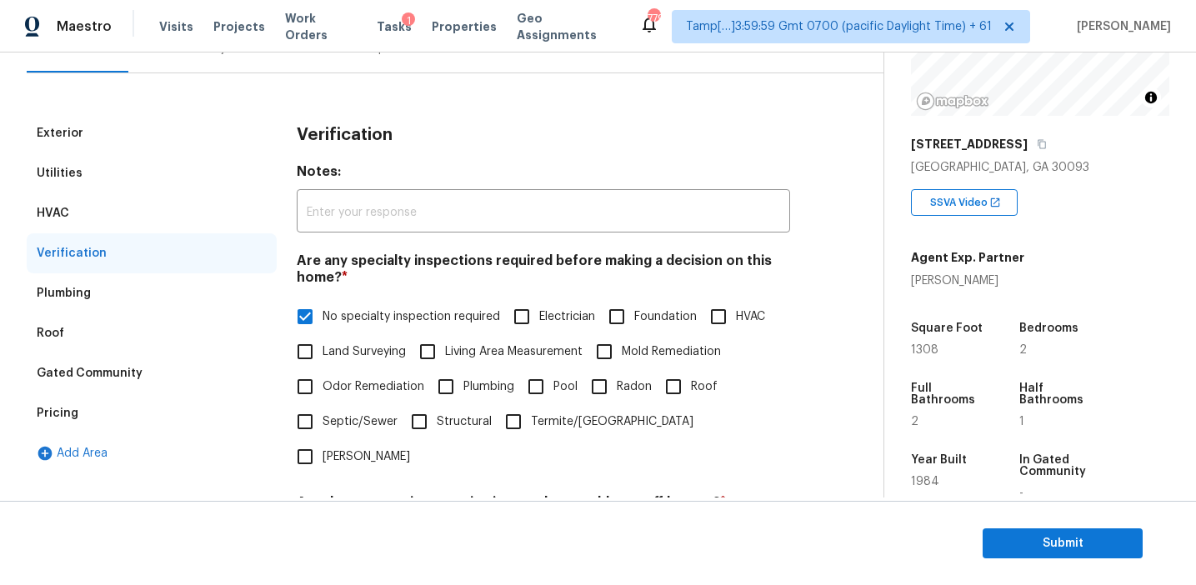
click at [161, 199] on div "HVAC" at bounding box center [152, 213] width 250 height 40
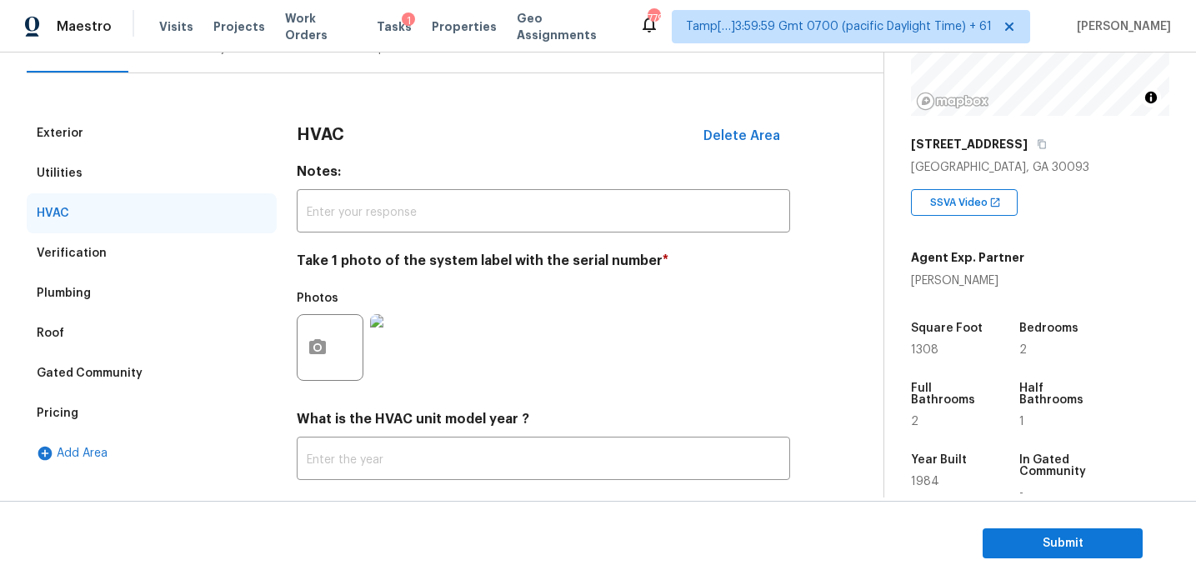
click at [151, 176] on div "Utilities" at bounding box center [152, 173] width 250 height 40
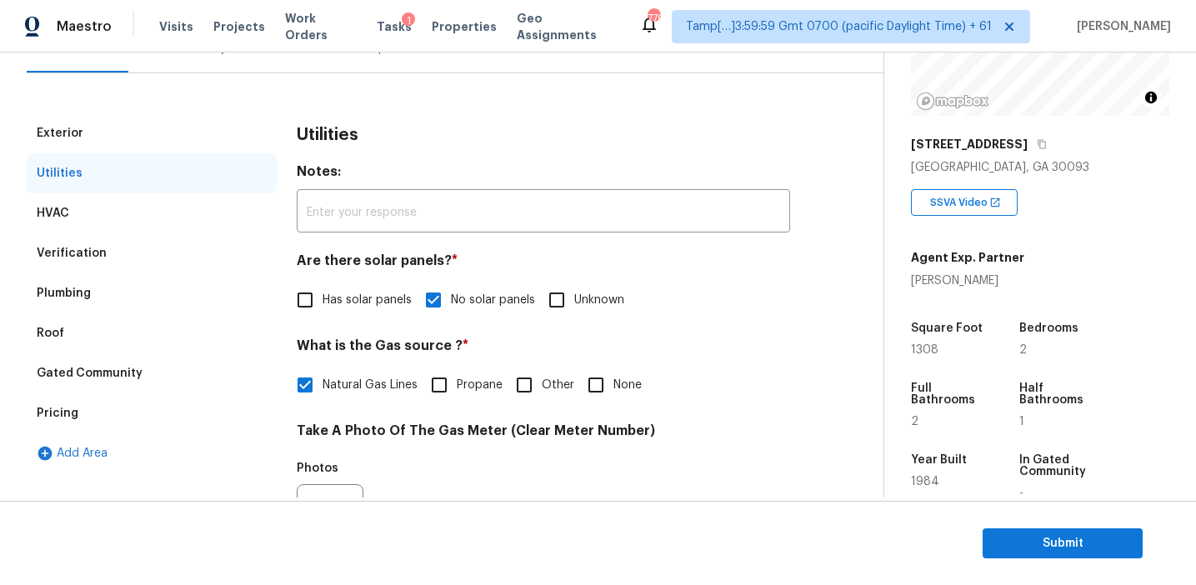
click at [144, 131] on div "Exterior" at bounding box center [152, 133] width 250 height 40
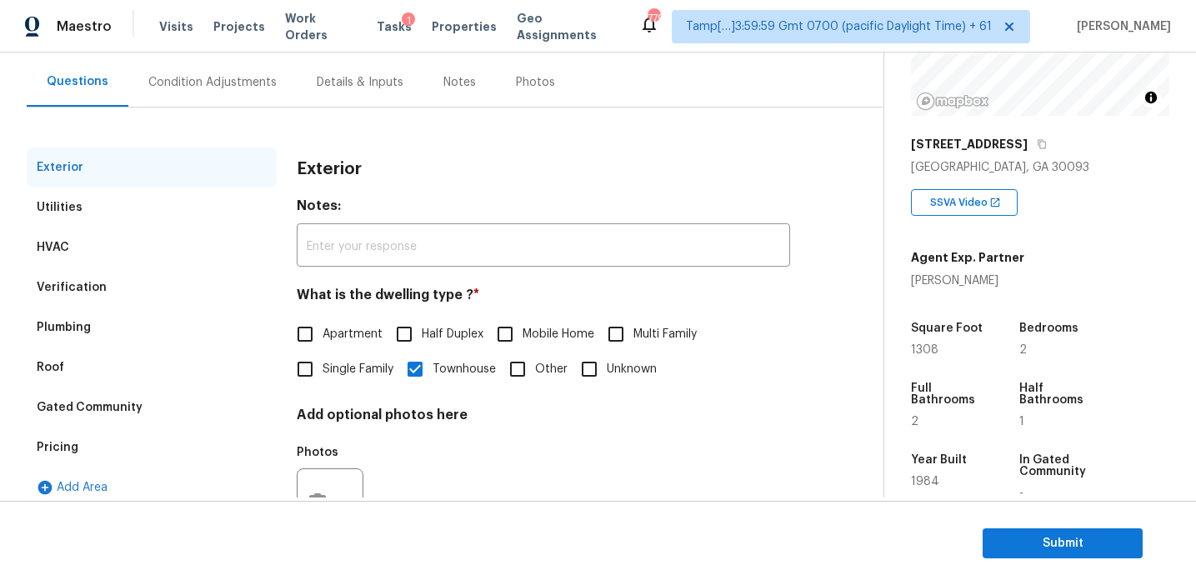
scroll to position [141, 0]
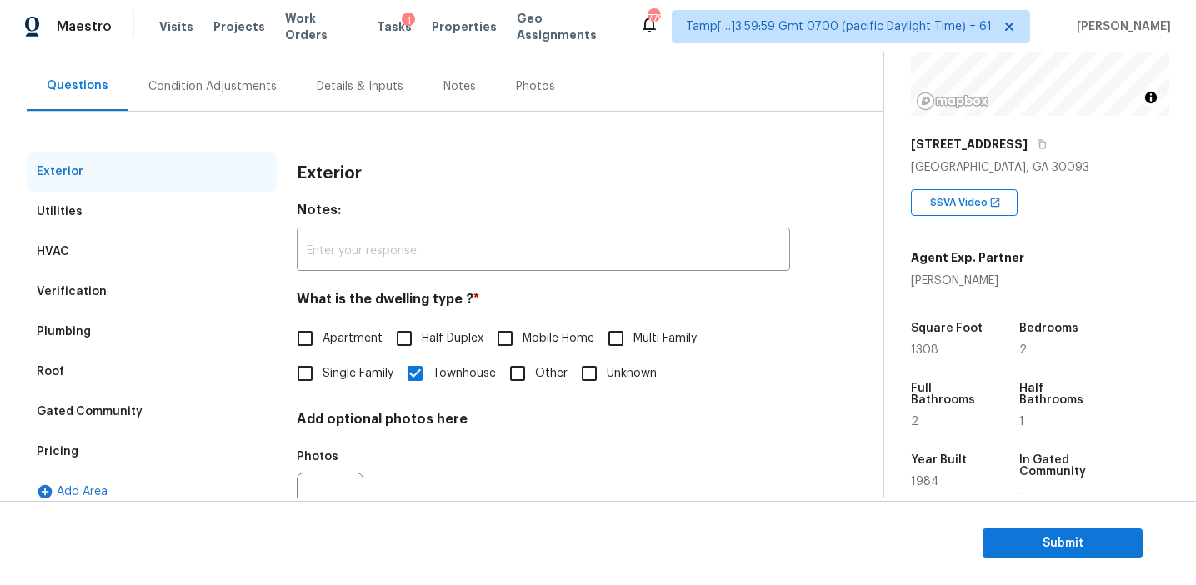
click at [253, 116] on div "Exterior Utilities HVAC Verification Plumbing Roof Gated Community Pricing Add …" at bounding box center [435, 341] width 817 height 458
click at [253, 85] on div "Condition Adjustments" at bounding box center [212, 86] width 128 height 17
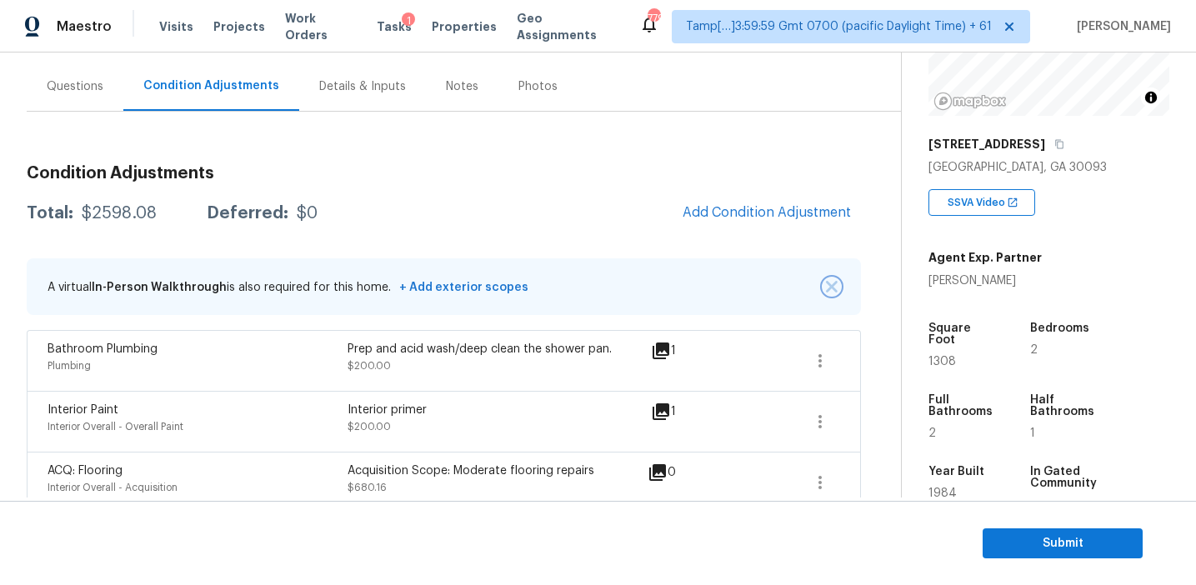
click at [829, 288] on img "button" at bounding box center [832, 287] width 12 height 12
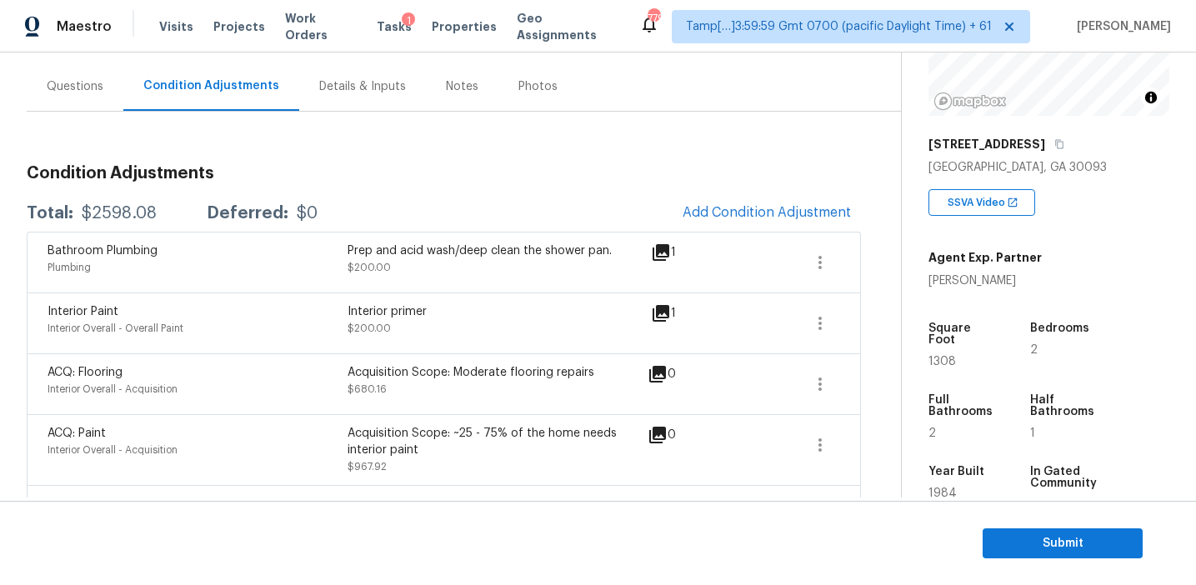
scroll to position [350, 0]
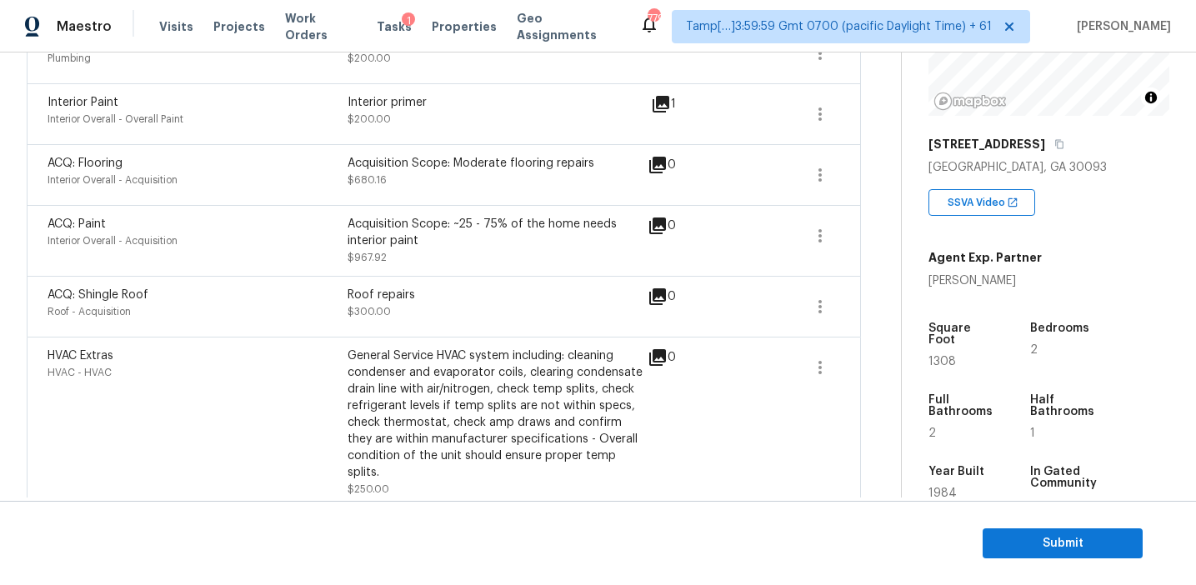
click at [478, 328] on div "ACQ: Shingle Roof Roof - Acquisition Roof repairs $300.00 0" at bounding box center [444, 306] width 834 height 61
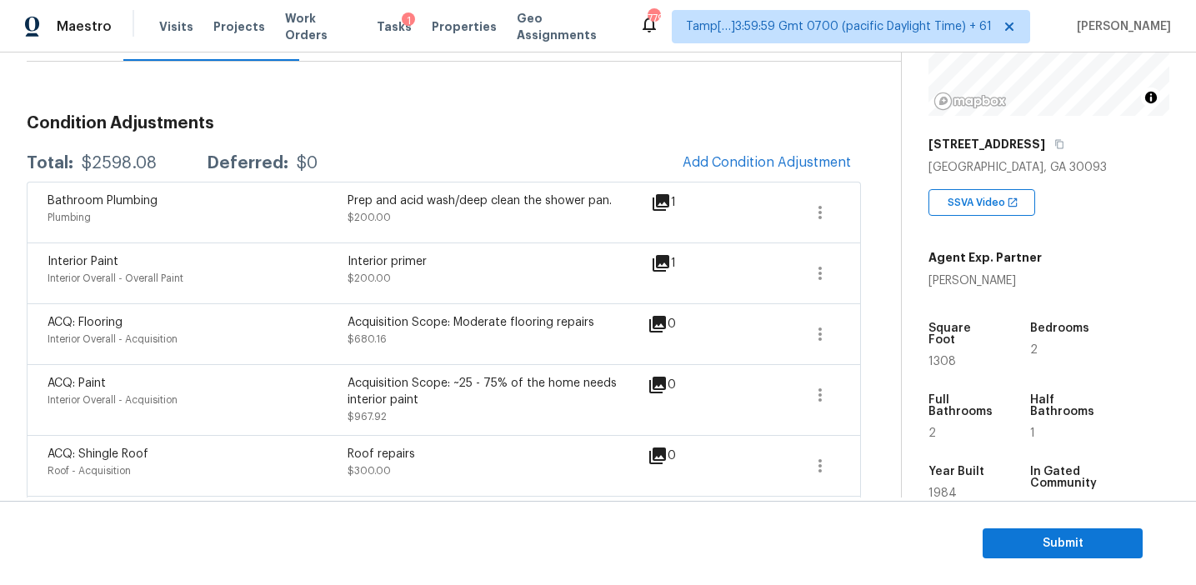
scroll to position [188, 0]
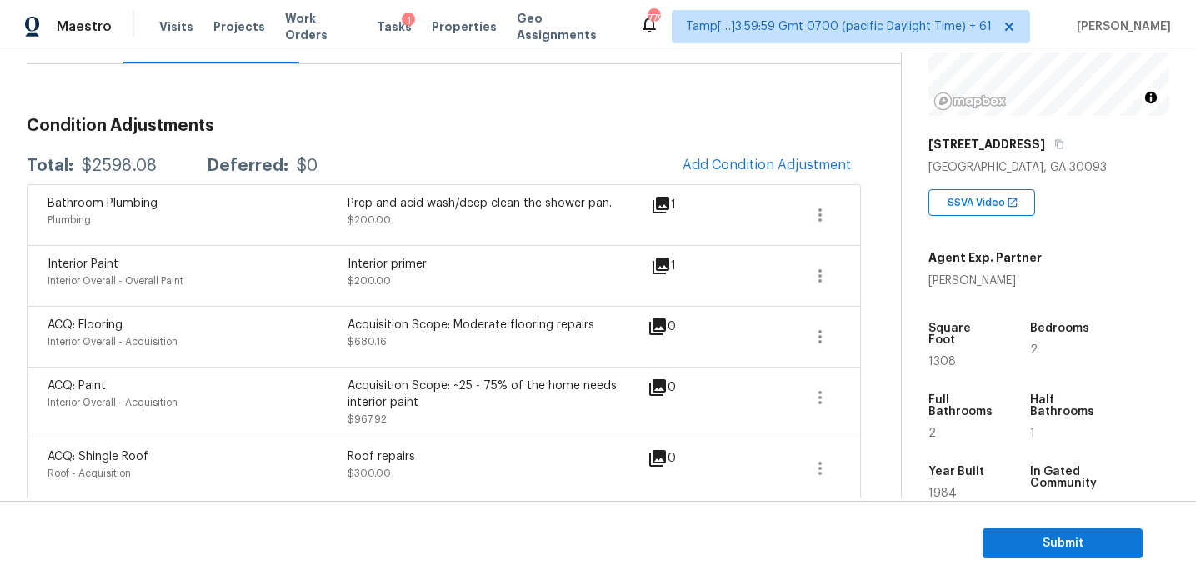
click at [483, 252] on div "Interior Paint Interior Overall - Overall Paint Interior primer $200.00 1" at bounding box center [444, 275] width 834 height 61
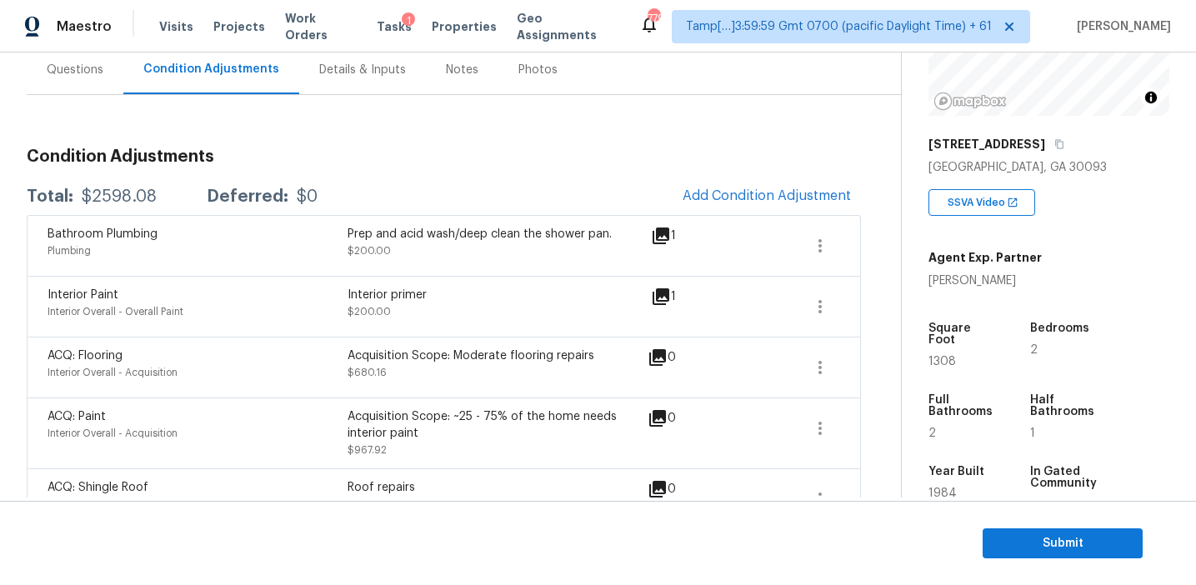
click at [482, 142] on div "Condition Adjustments Total: $2598.08 Deferred: $0 Add Condition Adjustment Bat…" at bounding box center [444, 418] width 834 height 566
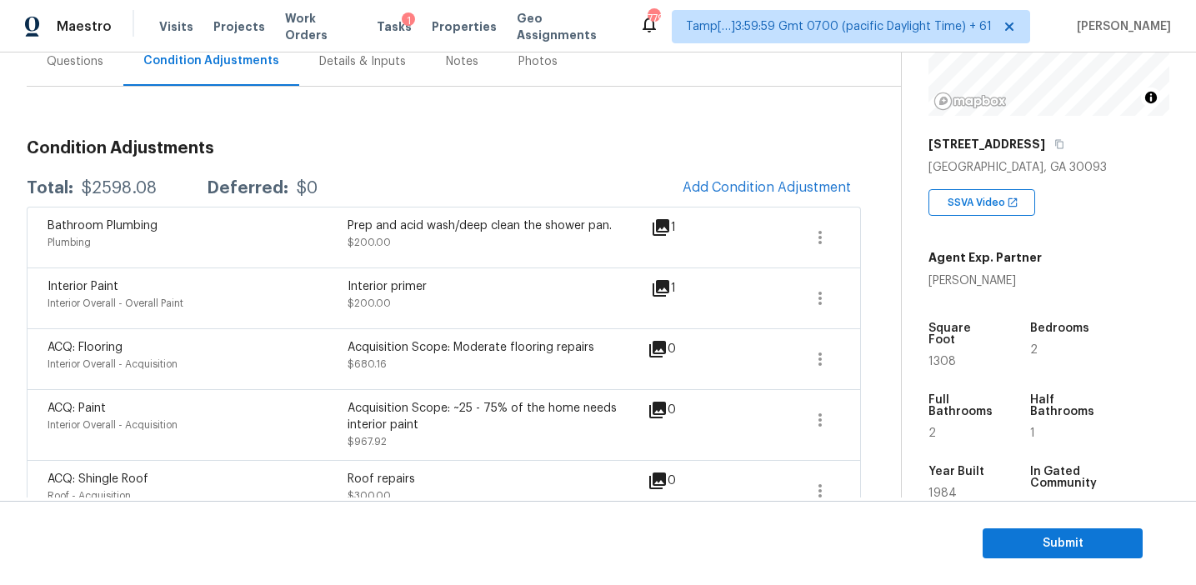
click at [484, 183] on div "Total: $2598.08 Deferred: $0 Add Condition Adjustment" at bounding box center [444, 188] width 834 height 37
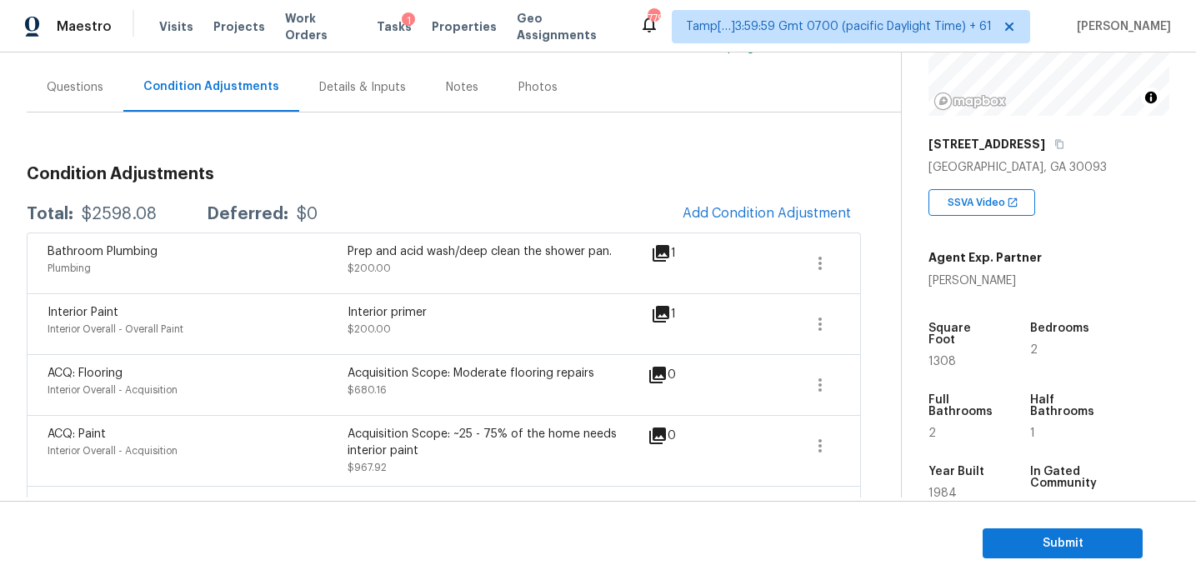
click at [484, 183] on div "Condition Adjustments Total: $2598.08 Deferred: $0 Add Condition Adjustment Bat…" at bounding box center [444, 436] width 834 height 566
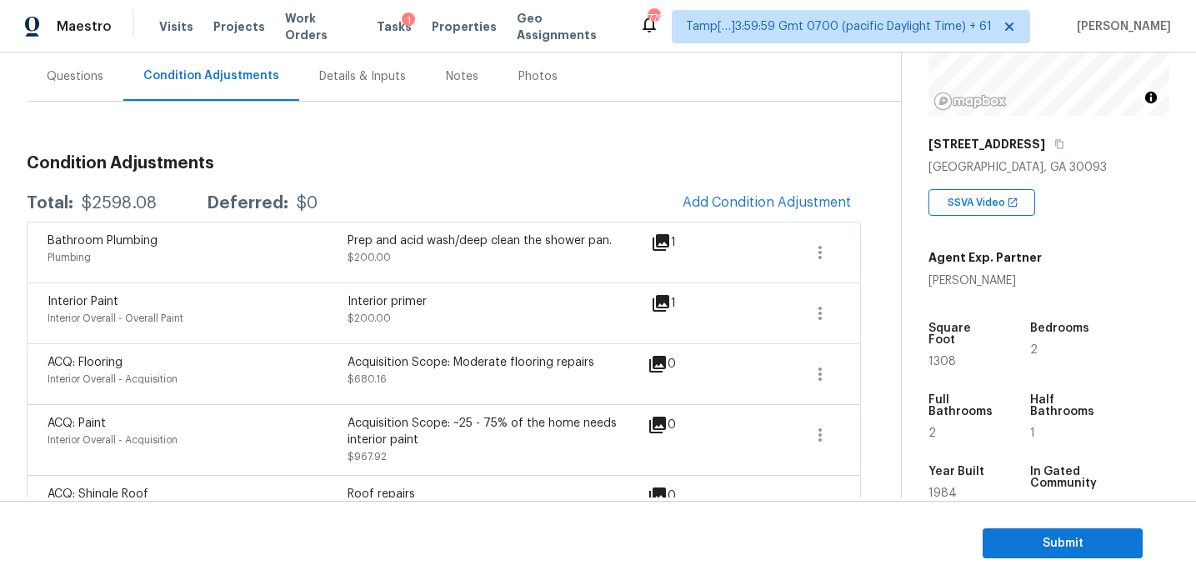
scroll to position [147, 0]
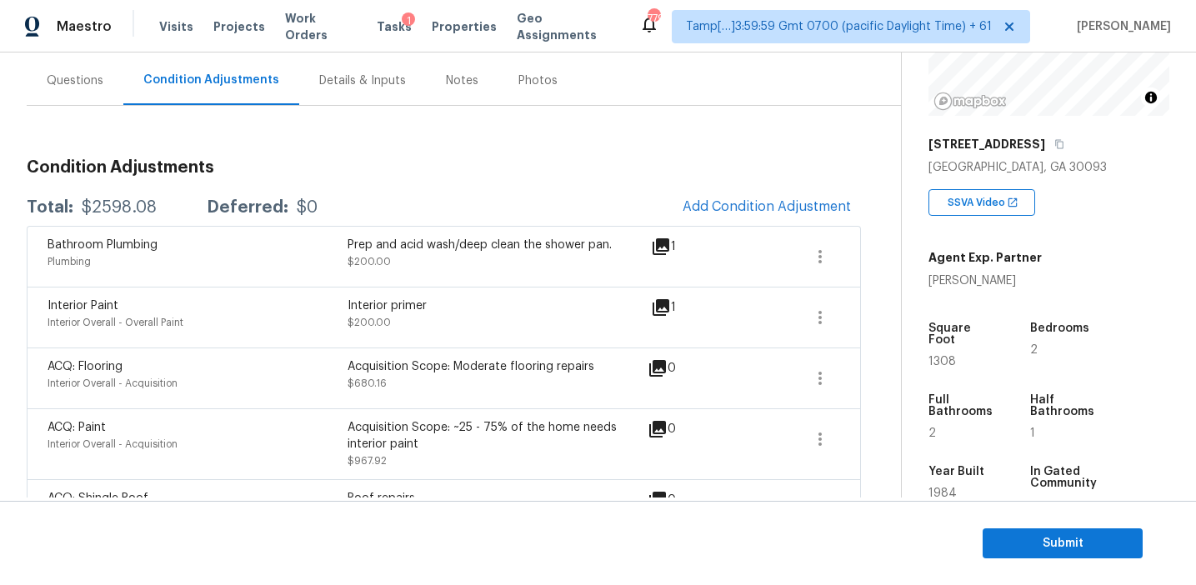
click at [484, 183] on div "Condition Adjustments Total: $2598.08 Deferred: $0 Add Condition Adjustment Bat…" at bounding box center [444, 429] width 834 height 566
click at [1007, 538] on span "Submit" at bounding box center [1062, 543] width 133 height 21
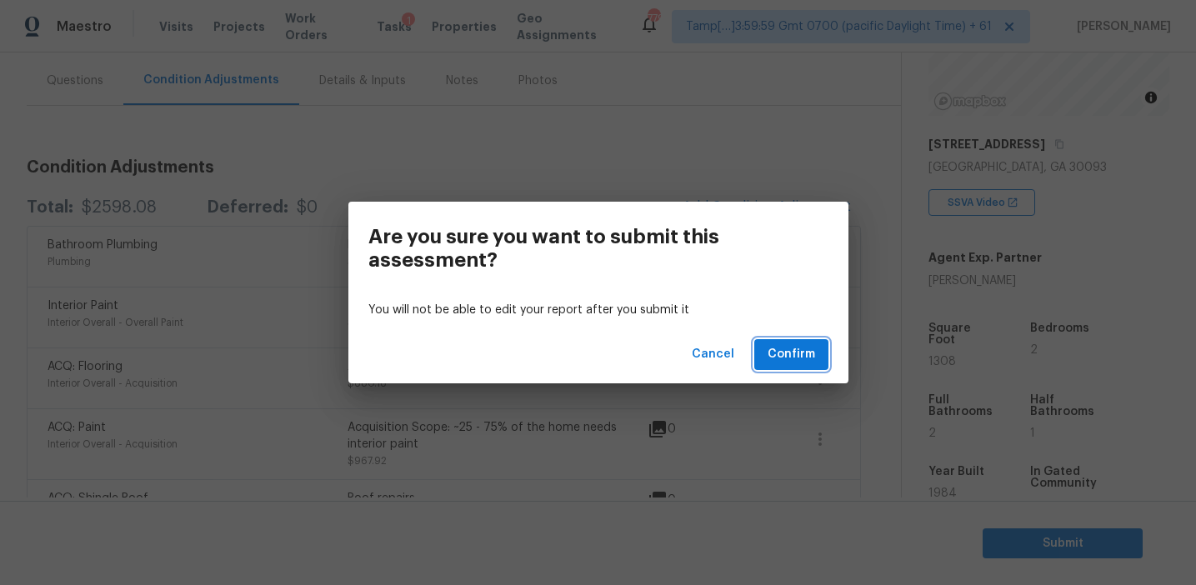
click at [785, 348] on span "Confirm" at bounding box center [792, 354] width 48 height 21
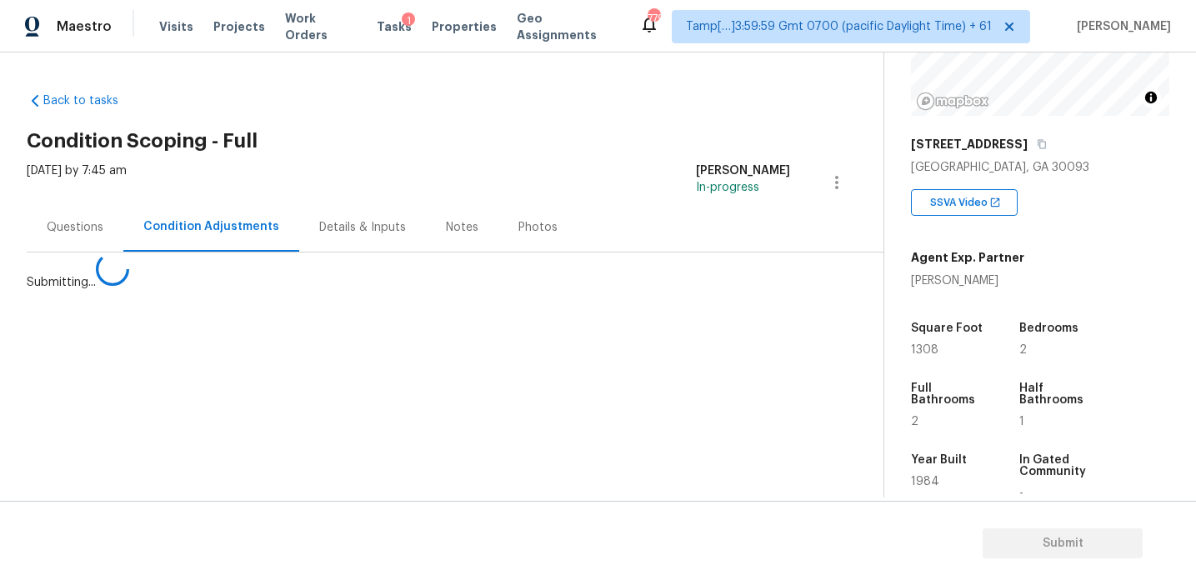
scroll to position [0, 0]
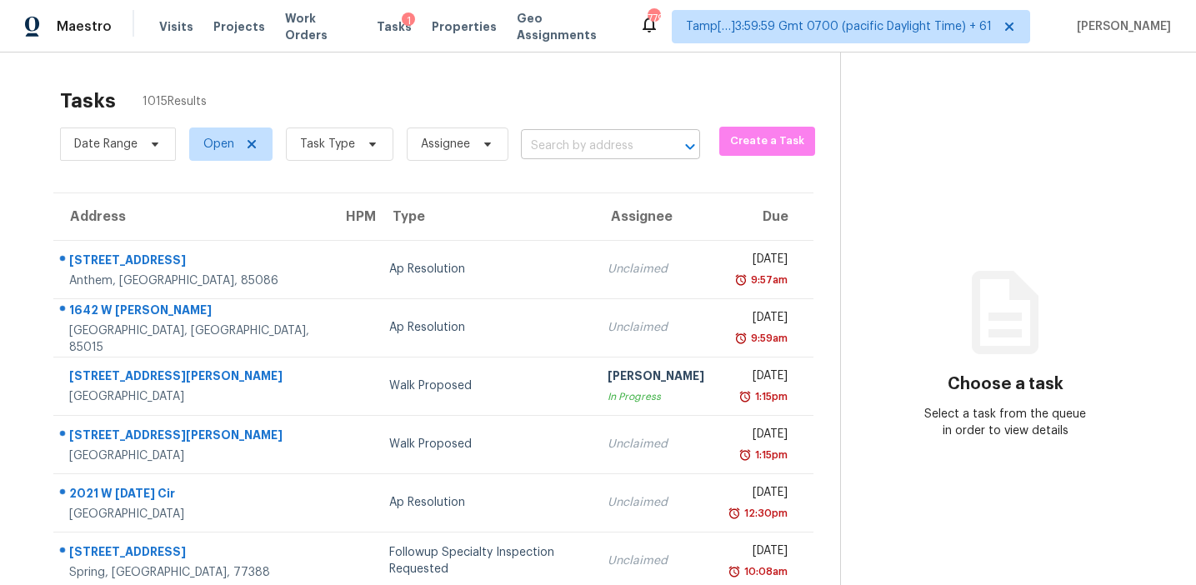
click at [587, 152] on input "text" at bounding box center [587, 146] width 133 height 26
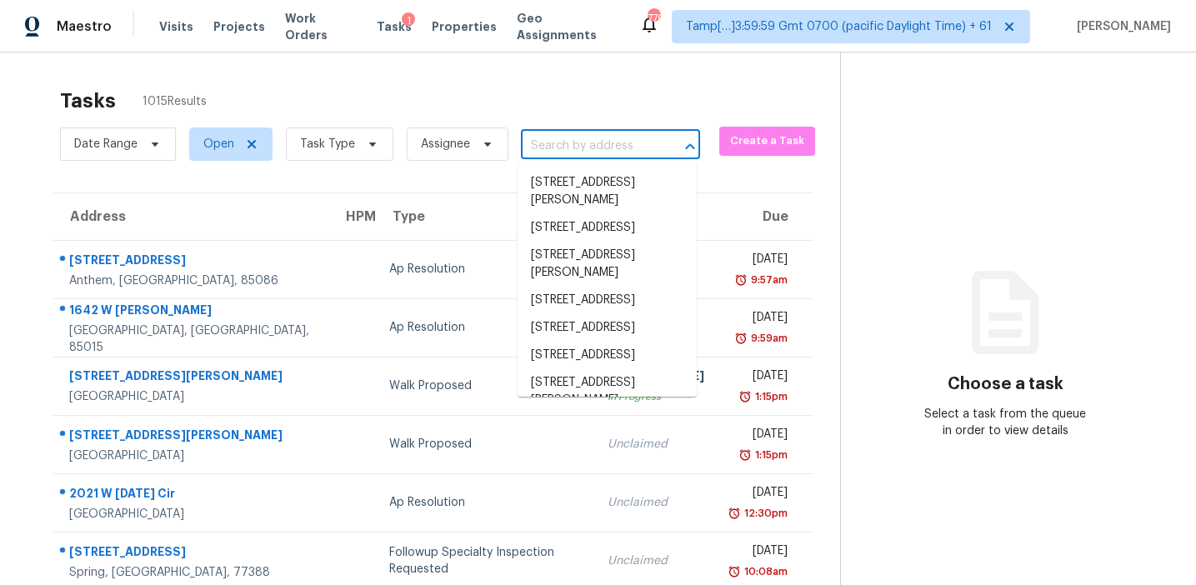
paste input "[STREET_ADDRESS]"
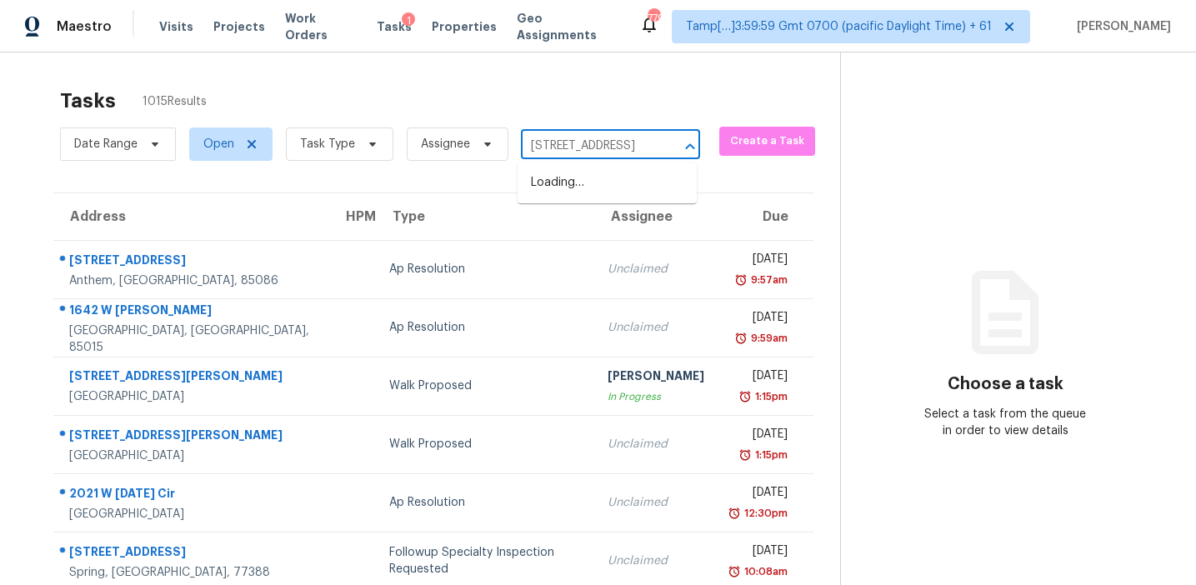
type input "[STREET_ADDRESS]"
click at [606, 189] on li "[STREET_ADDRESS]" at bounding box center [607, 183] width 179 height 28
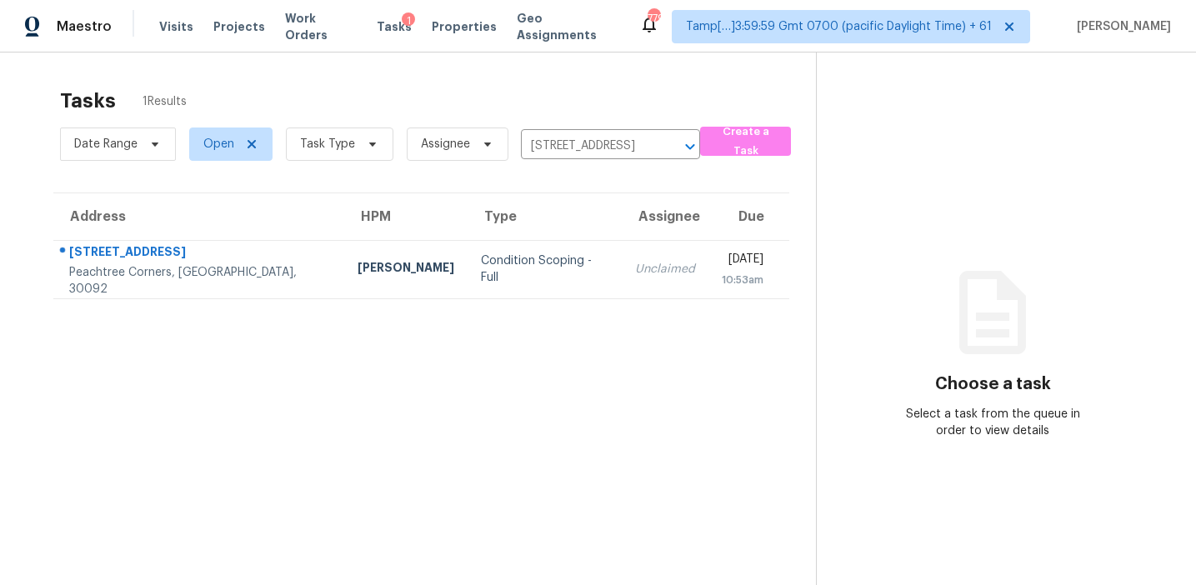
click at [635, 276] on div "Unclaimed" at bounding box center [665, 269] width 60 height 17
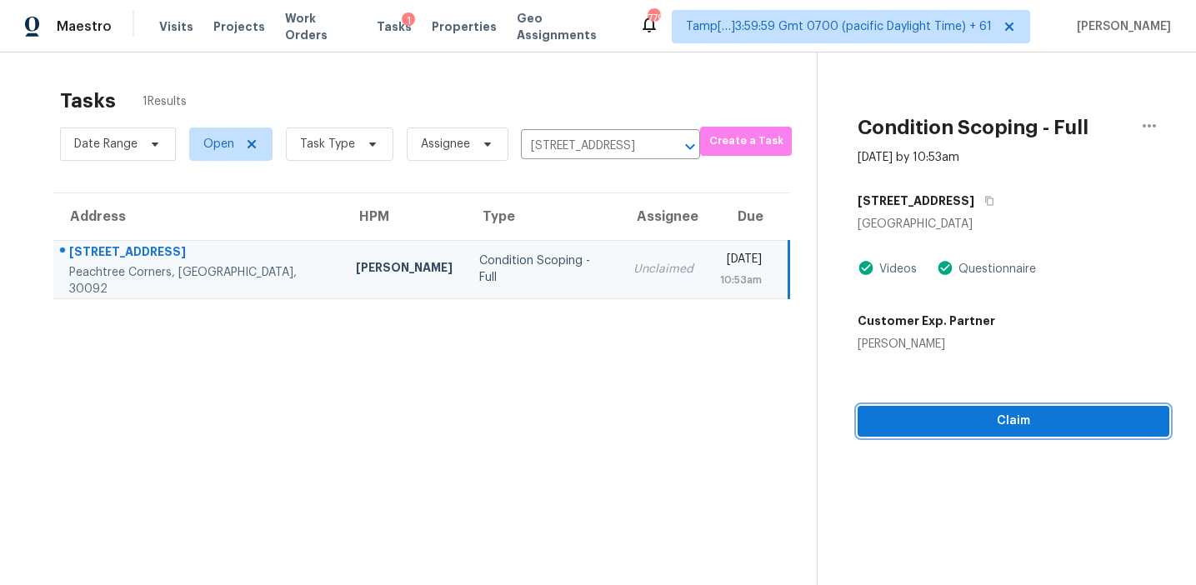
click at [927, 418] on span "Claim" at bounding box center [1013, 421] width 285 height 21
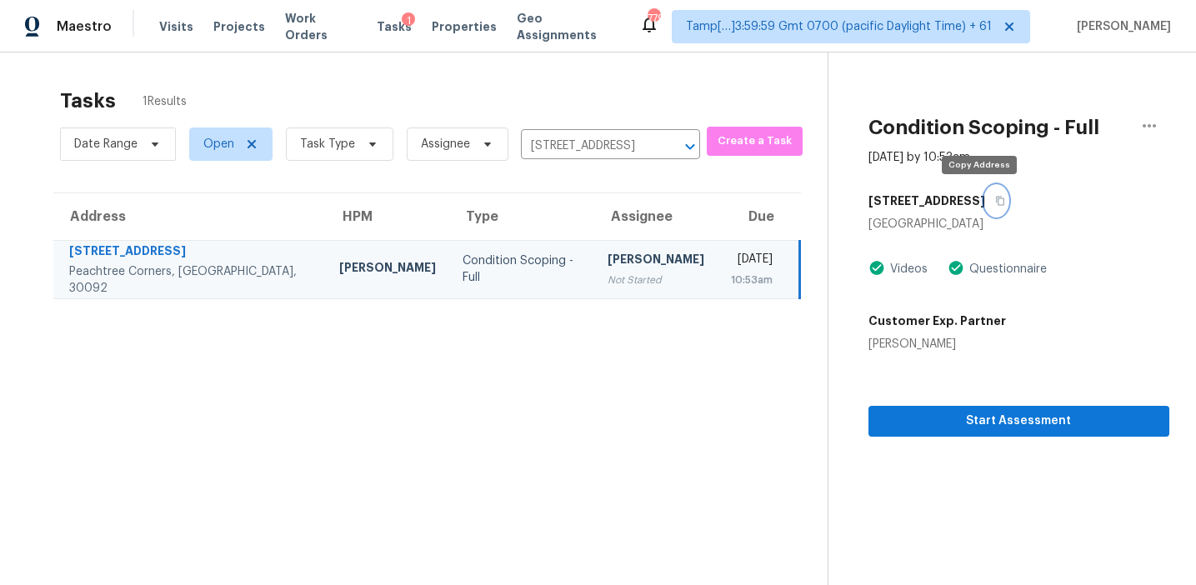
click at [996, 201] on icon "button" at bounding box center [1000, 201] width 8 height 9
click at [549, 393] on section "Tasks 1 Results Date Range Open Task Type Assignee [STREET_ADDRESS] ​ Create a …" at bounding box center [427, 358] width 801 height 558
